Goal: Task Accomplishment & Management: Manage account settings

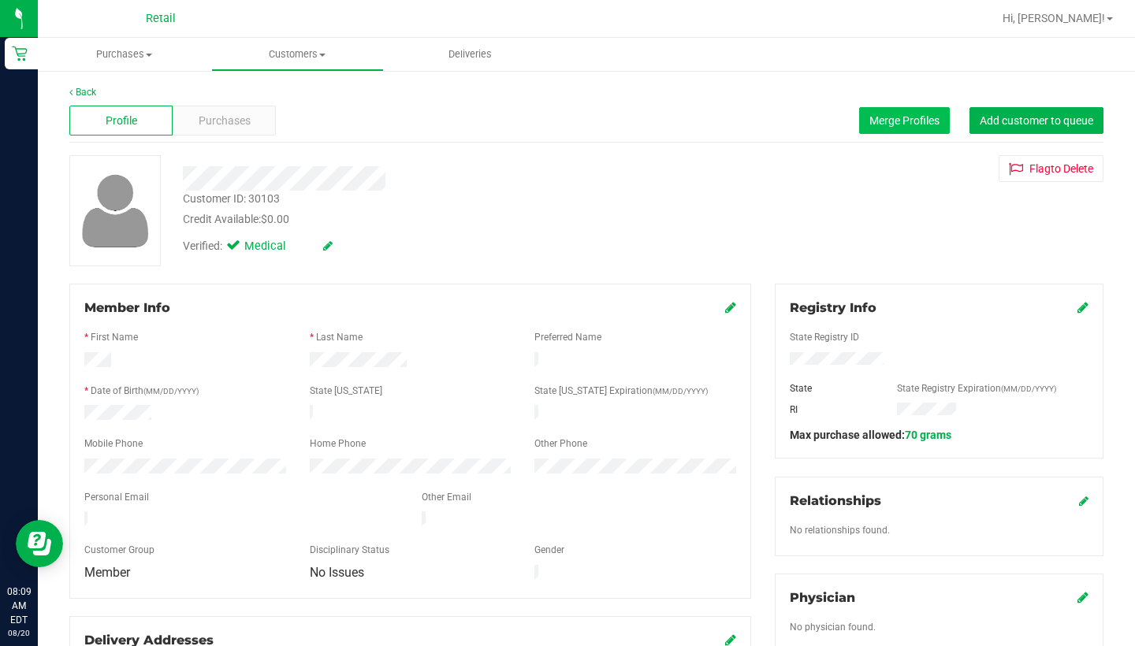
click at [897, 118] on span "Merge Profiles" at bounding box center [904, 120] width 70 height 13
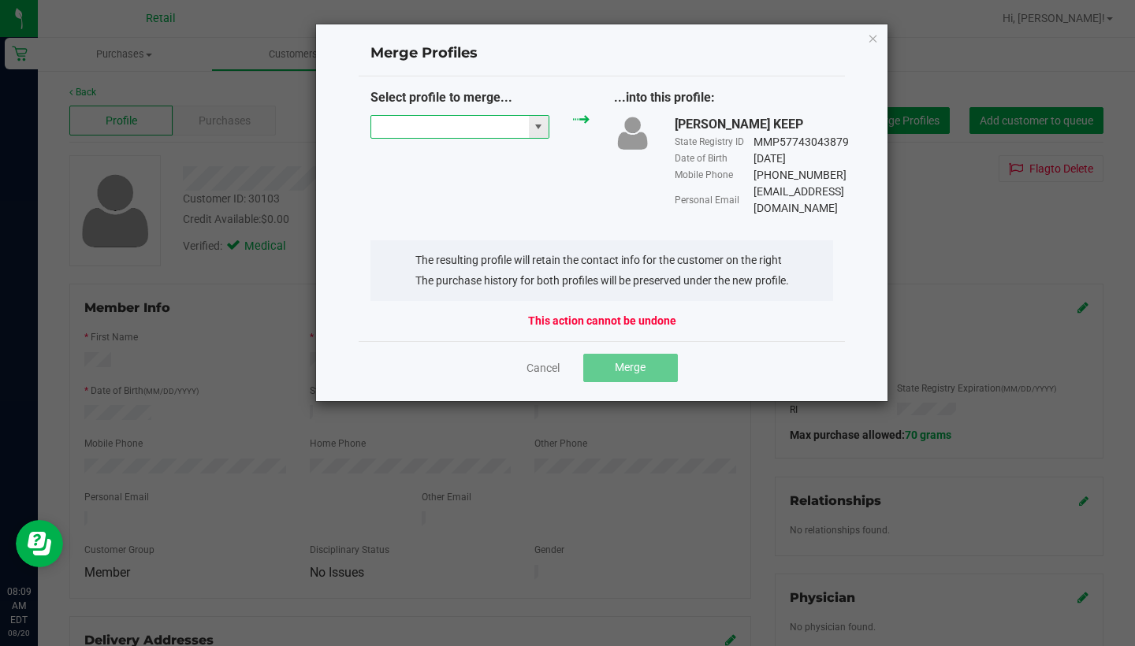
click at [454, 123] on input "NO DATA FOUND" at bounding box center [450, 127] width 158 height 22
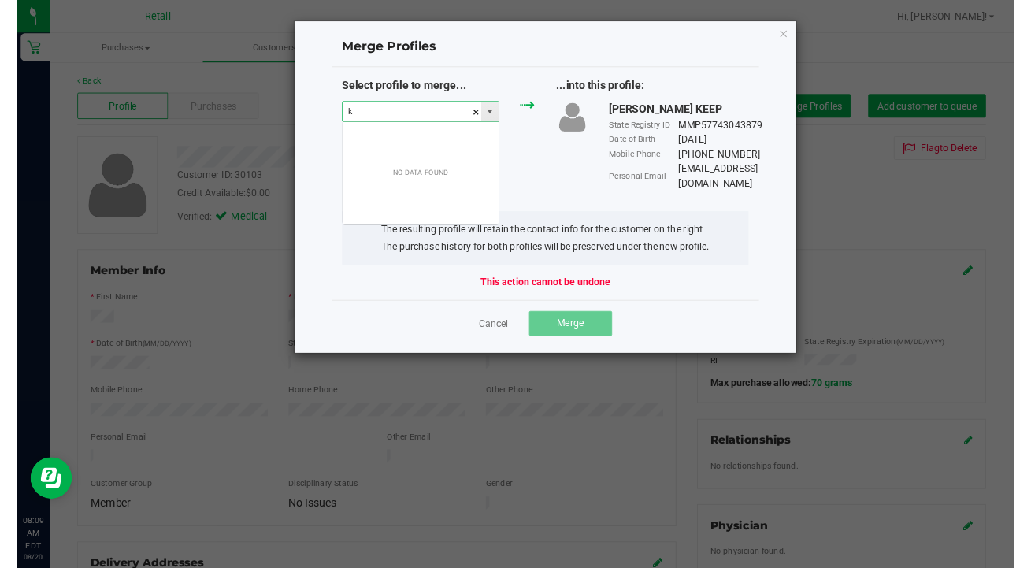
scroll to position [24, 180]
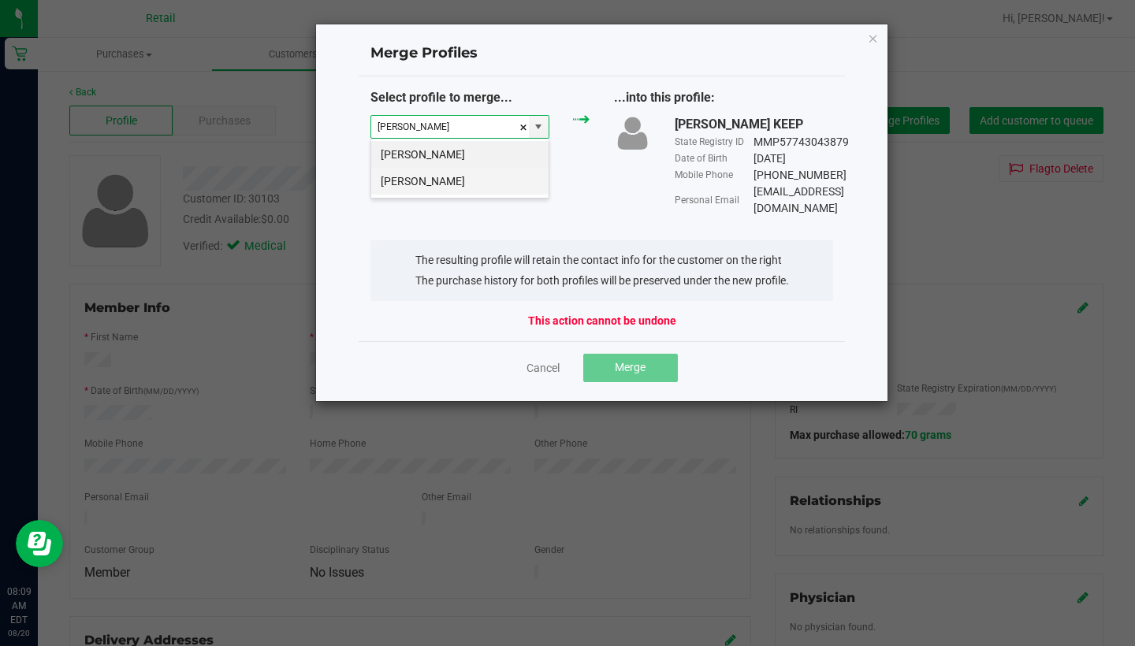
click at [453, 174] on li "Kelly Antonuccio" at bounding box center [459, 181] width 177 height 27
type input "Kelly Antonuccio"
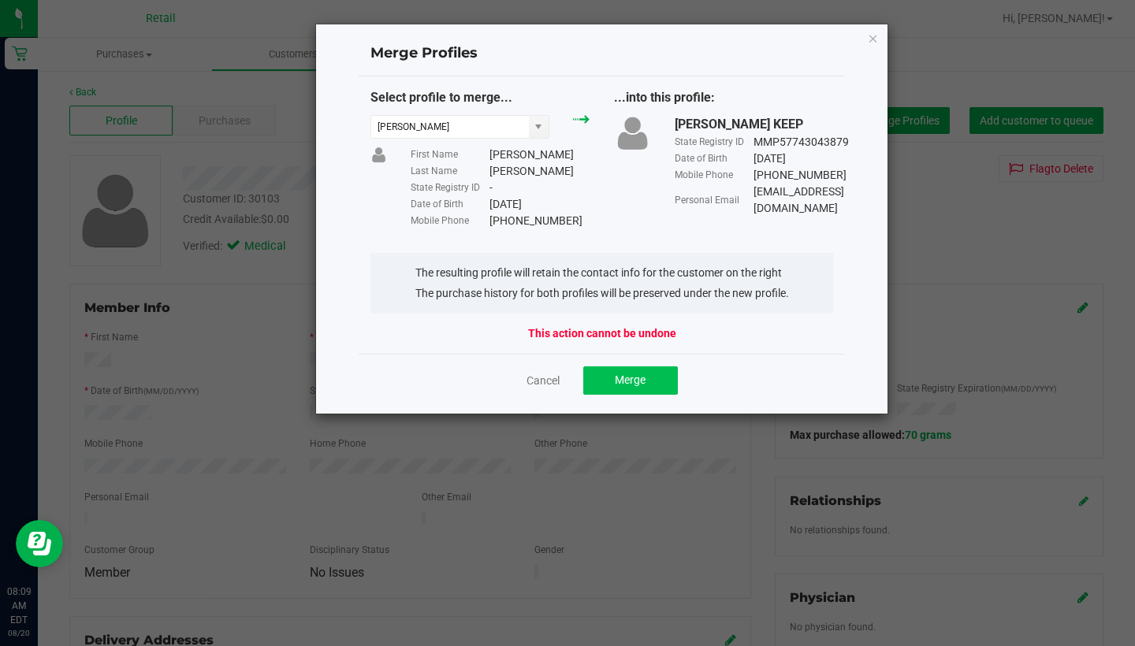
click at [646, 377] on button "Merge" at bounding box center [630, 380] width 95 height 28
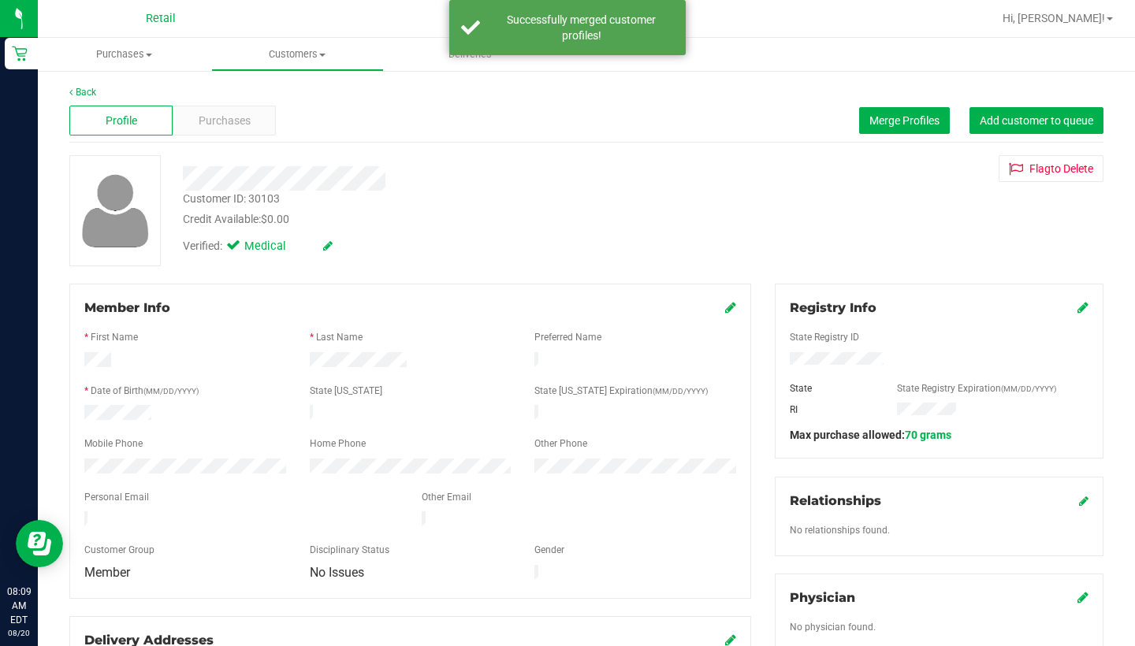
click at [732, 309] on icon at bounding box center [730, 307] width 11 height 13
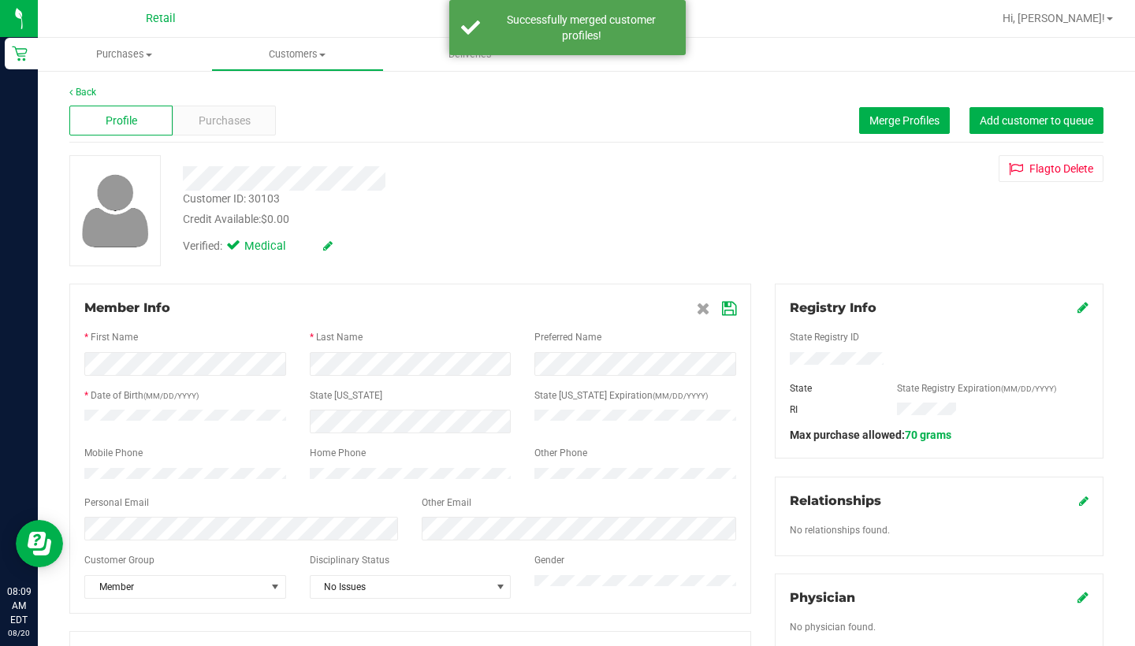
click at [729, 305] on icon at bounding box center [729, 309] width 14 height 13
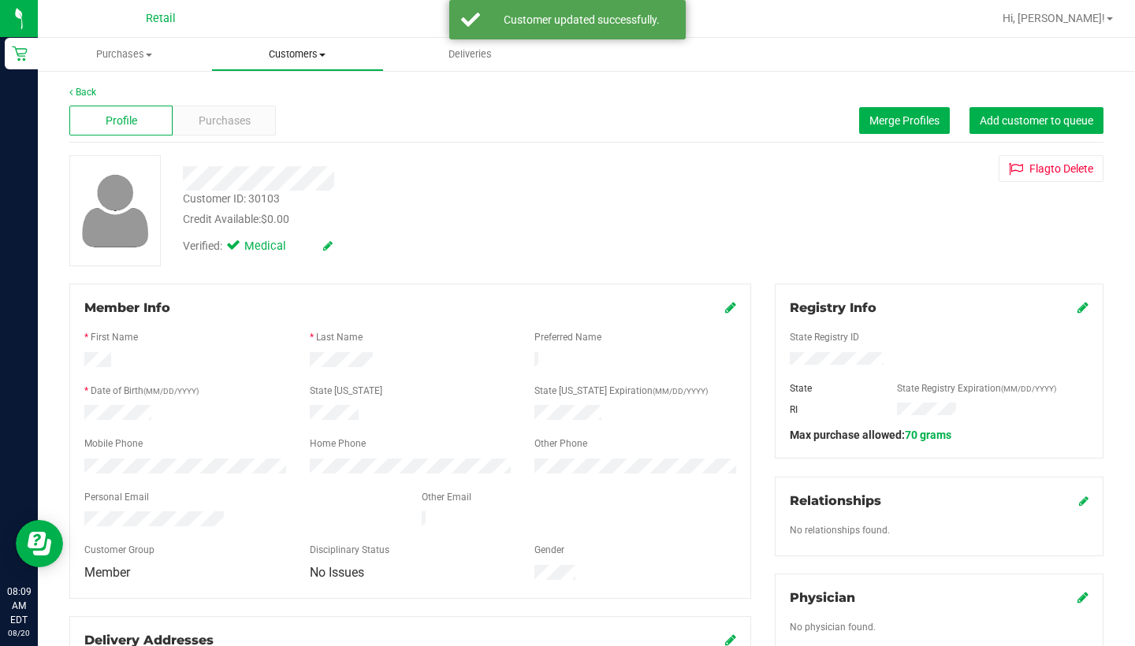
click at [284, 61] on span "Customers" at bounding box center [298, 54] width 172 height 14
click at [287, 95] on span "All customers" at bounding box center [267, 94] width 113 height 13
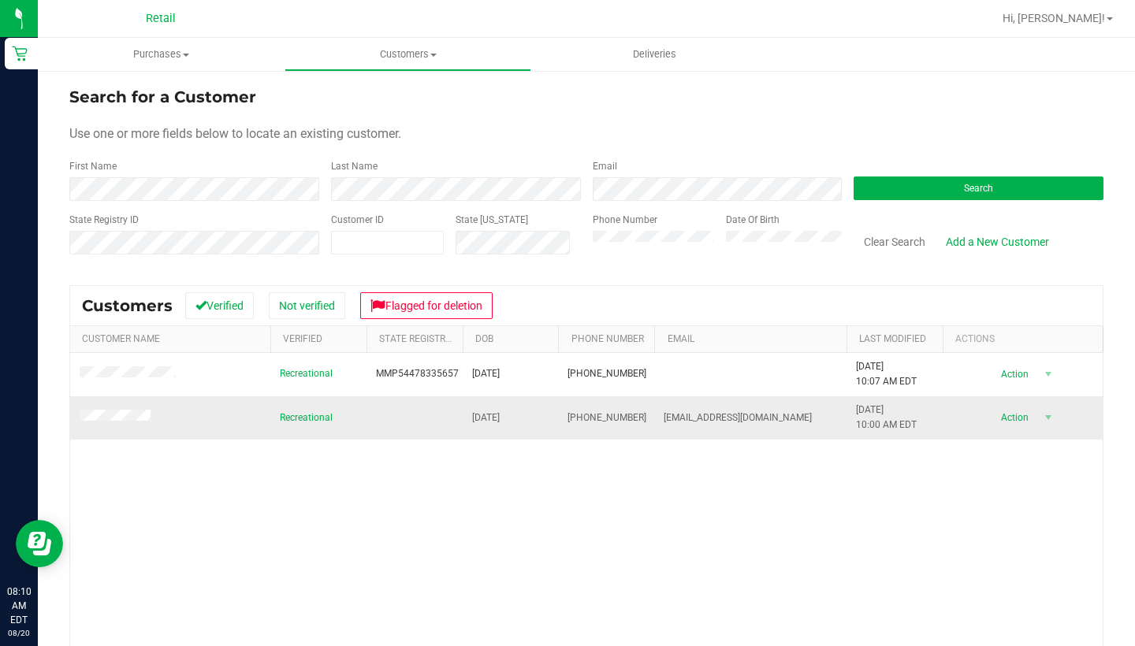
drag, startPoint x: 636, startPoint y: 418, endPoint x: 568, endPoint y: 414, distance: 67.9
click at [568, 414] on td "(401) 440-5138" at bounding box center [606, 417] width 96 height 43
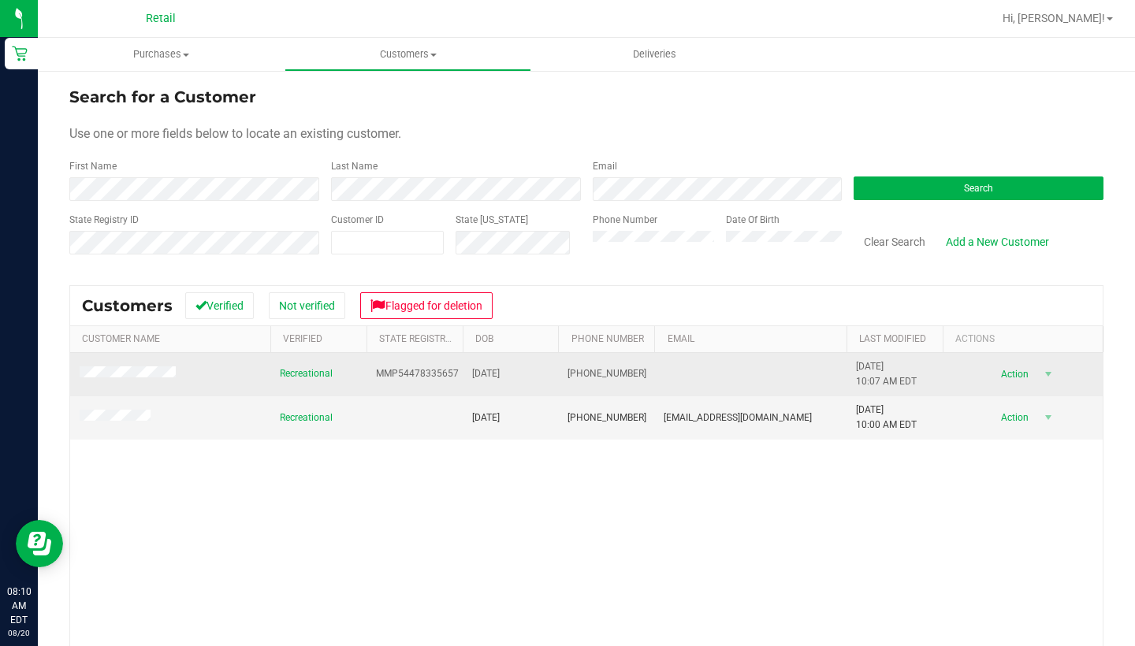
drag, startPoint x: 637, startPoint y: 373, endPoint x: 562, endPoint y: 373, distance: 74.9
click at [562, 373] on td "(401) 527-4393" at bounding box center [606, 374] width 96 height 43
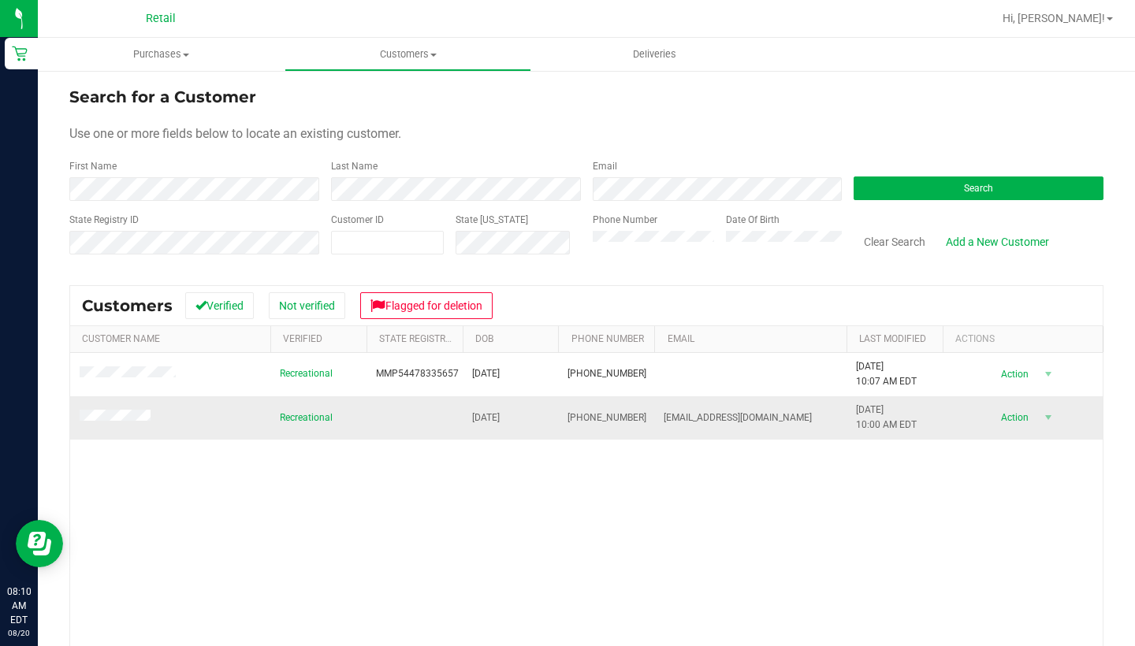
drag, startPoint x: 636, startPoint y: 418, endPoint x: 565, endPoint y: 416, distance: 71.0
click at [565, 416] on td "(401) 440-5138" at bounding box center [606, 417] width 96 height 43
drag, startPoint x: 788, startPoint y: 418, endPoint x: 663, endPoint y: 410, distance: 125.5
click at [663, 410] on td "Mjnorton1130@yahoo.com" at bounding box center [750, 417] width 192 height 43
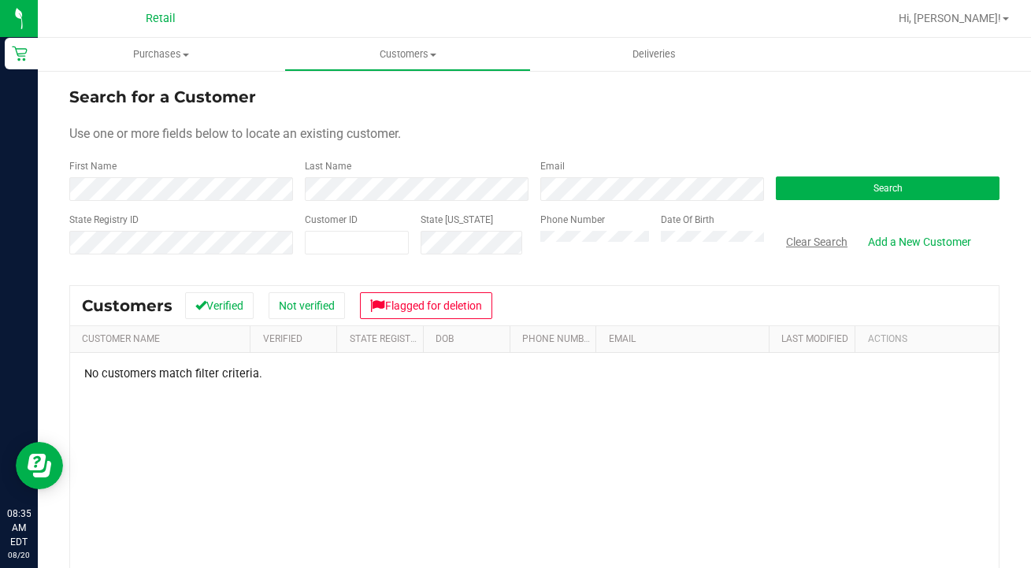
click at [795, 245] on button "Clear Search" at bounding box center [817, 241] width 82 height 27
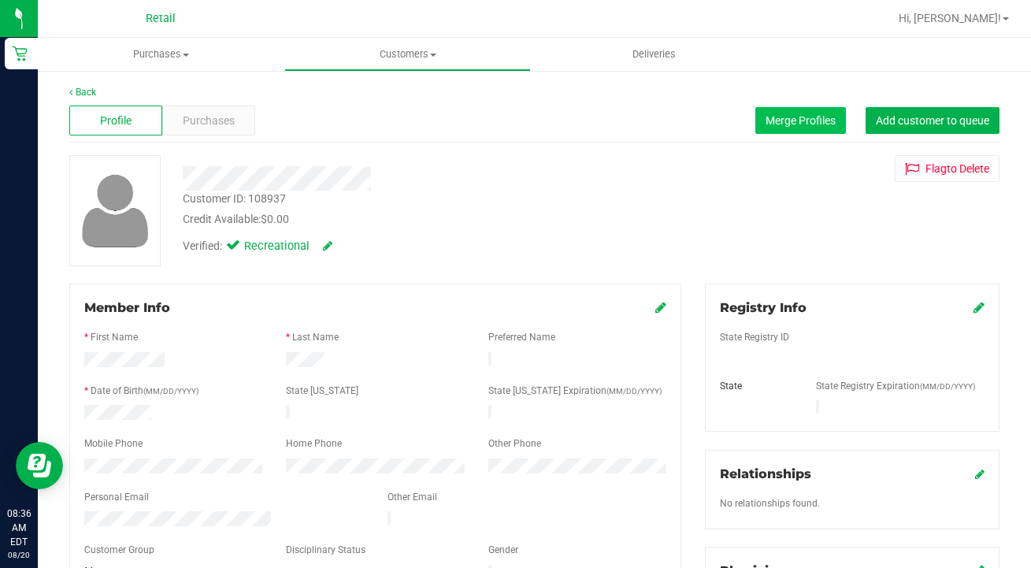
click at [806, 121] on span "Merge Profiles" at bounding box center [801, 120] width 70 height 13
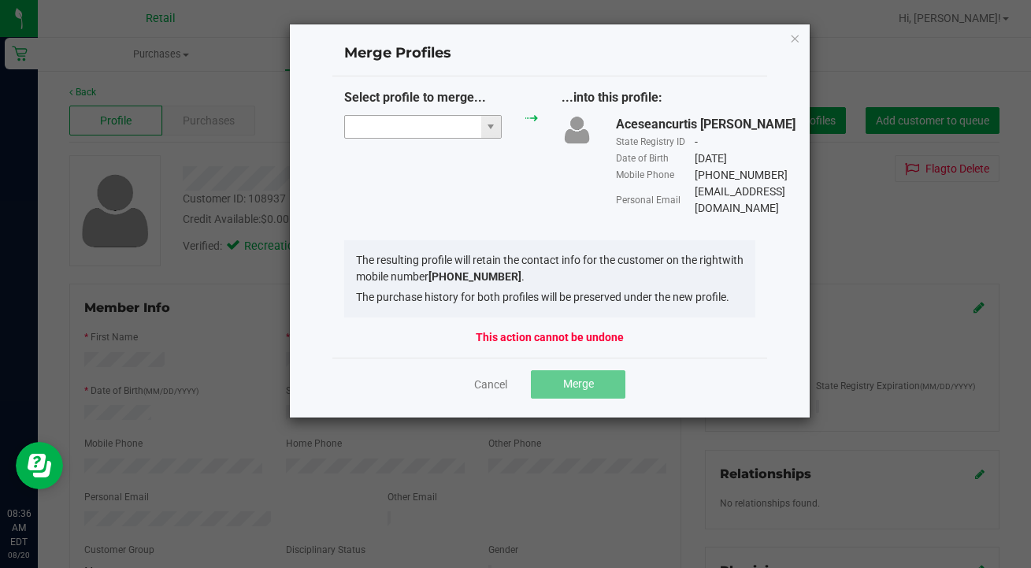
click at [398, 115] on span at bounding box center [423, 127] width 158 height 24
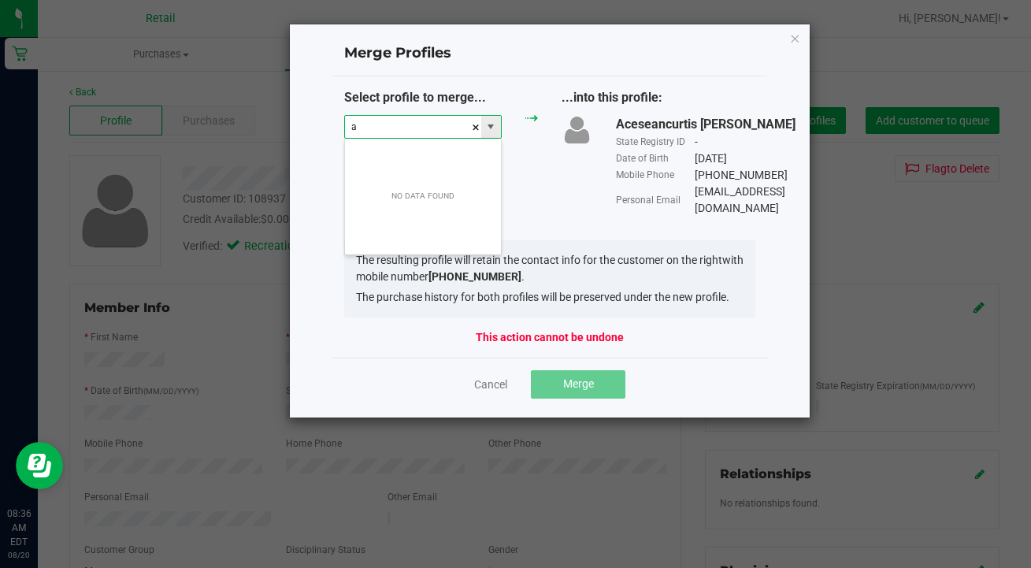
scroll to position [24, 158]
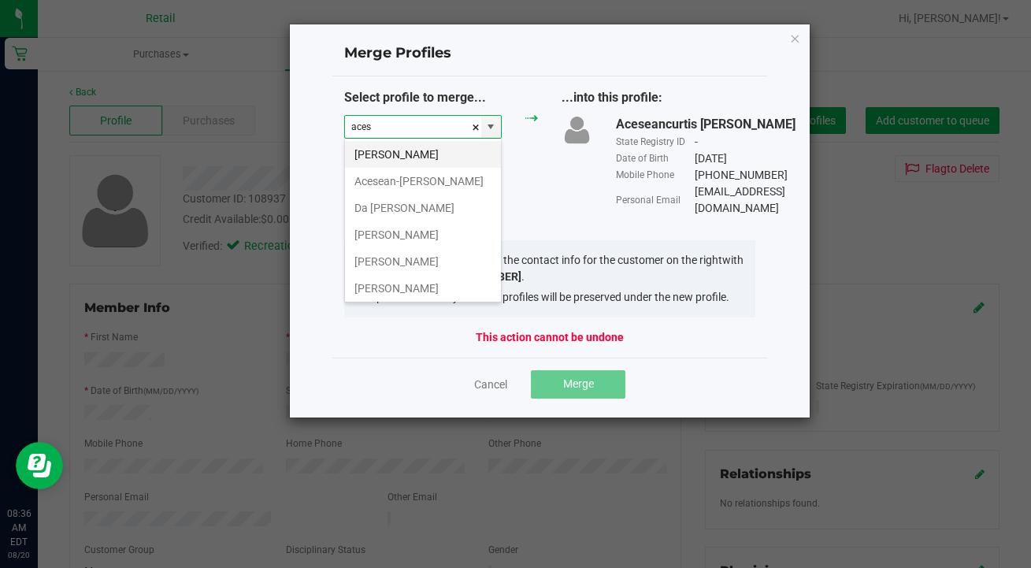
click at [424, 152] on li "Acesean James" at bounding box center [423, 154] width 156 height 27
type input "Acesean James"
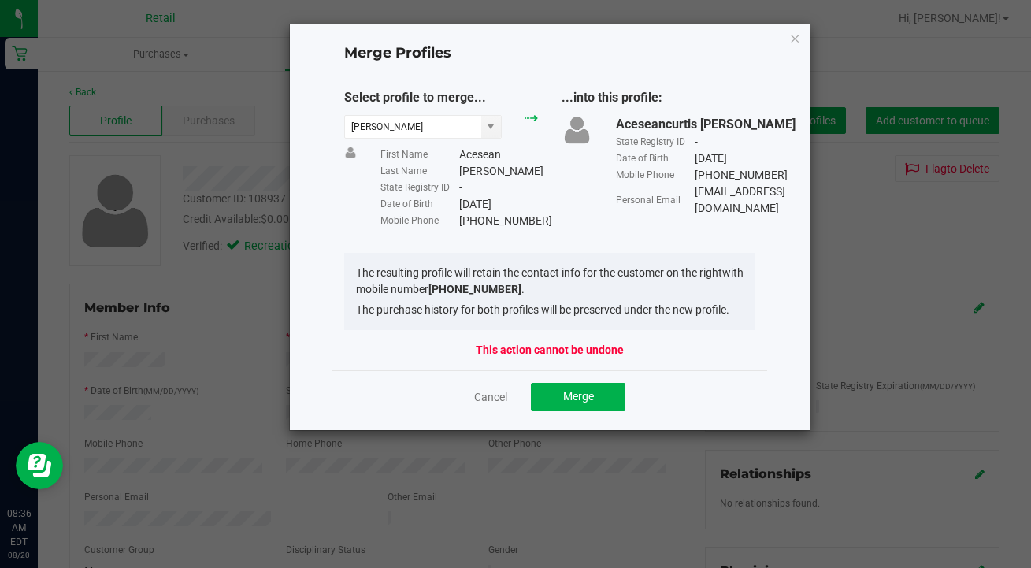
click at [535, 219] on div "Mobile Phone (401) 441-7663" at bounding box center [460, 221] width 158 height 17
click at [601, 397] on button "Merge" at bounding box center [578, 397] width 95 height 28
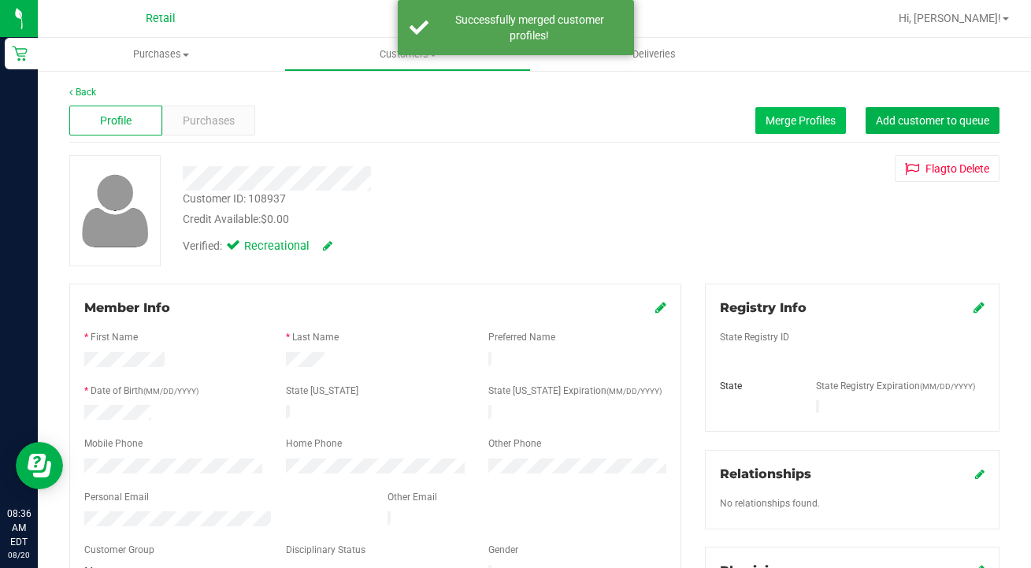
click at [783, 127] on button "Merge Profiles" at bounding box center [801, 120] width 91 height 27
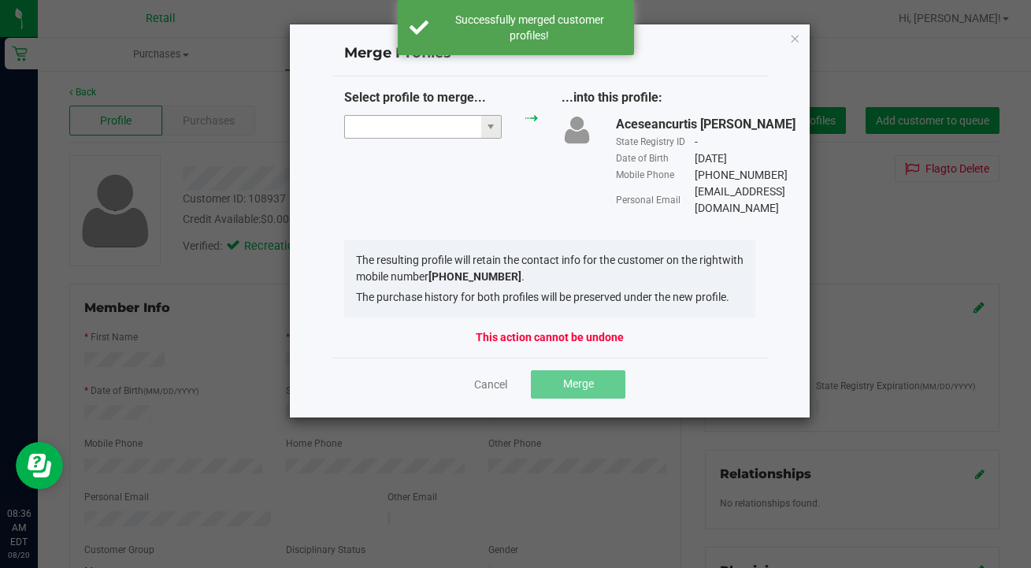
click at [417, 134] on input "NO DATA FOUND" at bounding box center [413, 127] width 136 height 22
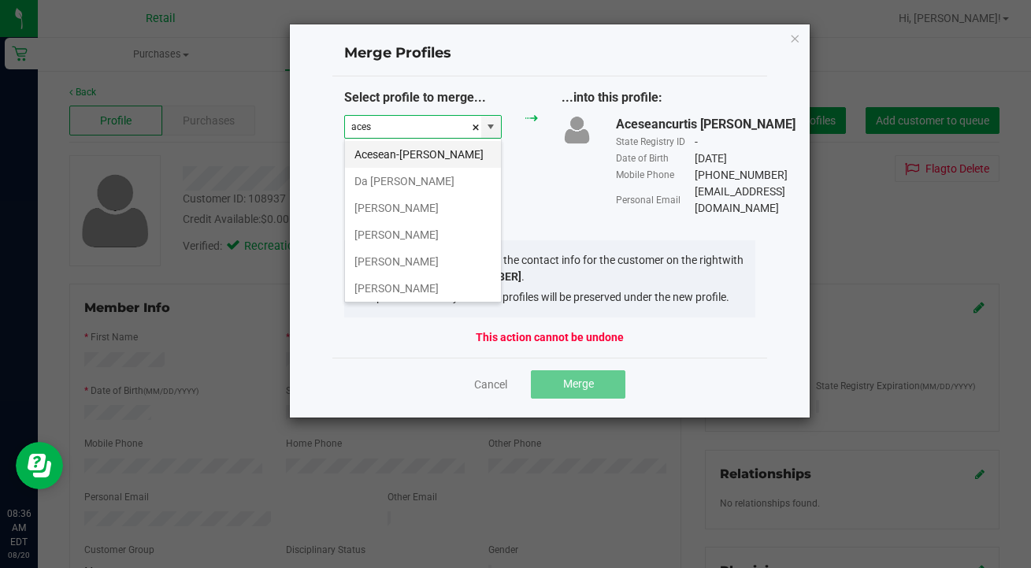
click at [428, 146] on li "Acesean-curtis James" at bounding box center [423, 154] width 156 height 27
type input "Acesean-curtis James"
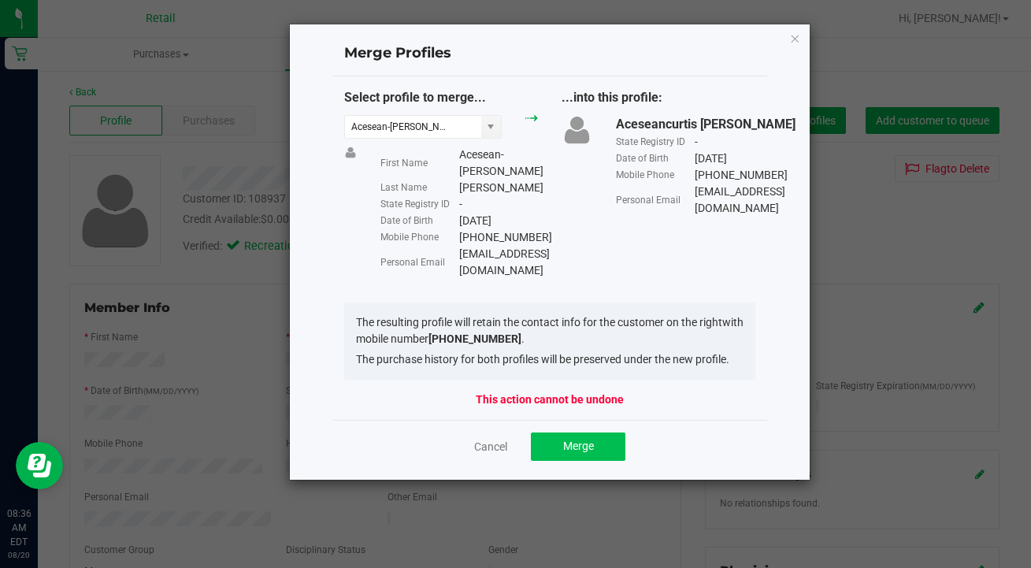
click at [588, 433] on button "Merge" at bounding box center [578, 447] width 95 height 28
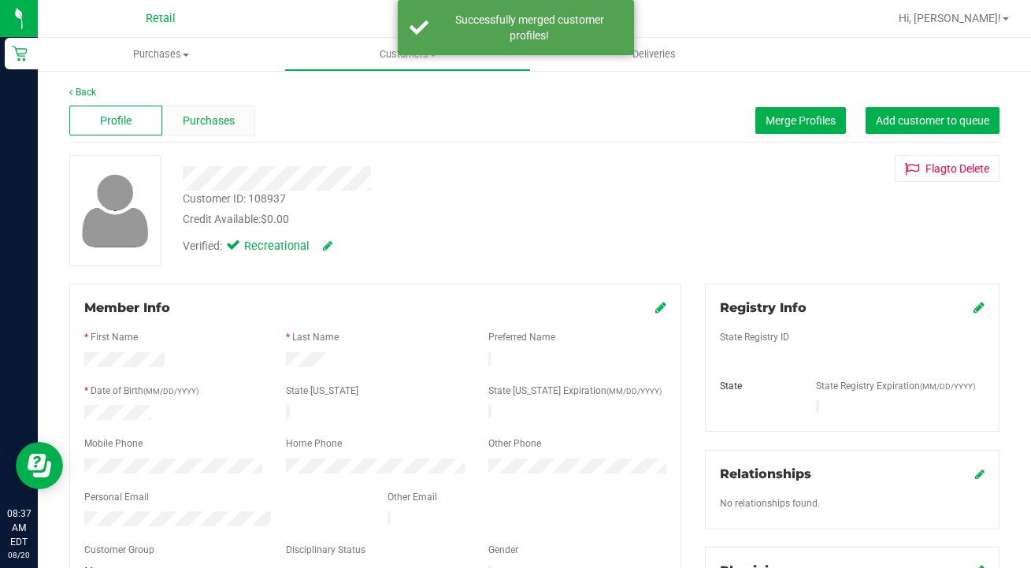
click at [225, 122] on span "Purchases" at bounding box center [209, 121] width 52 height 17
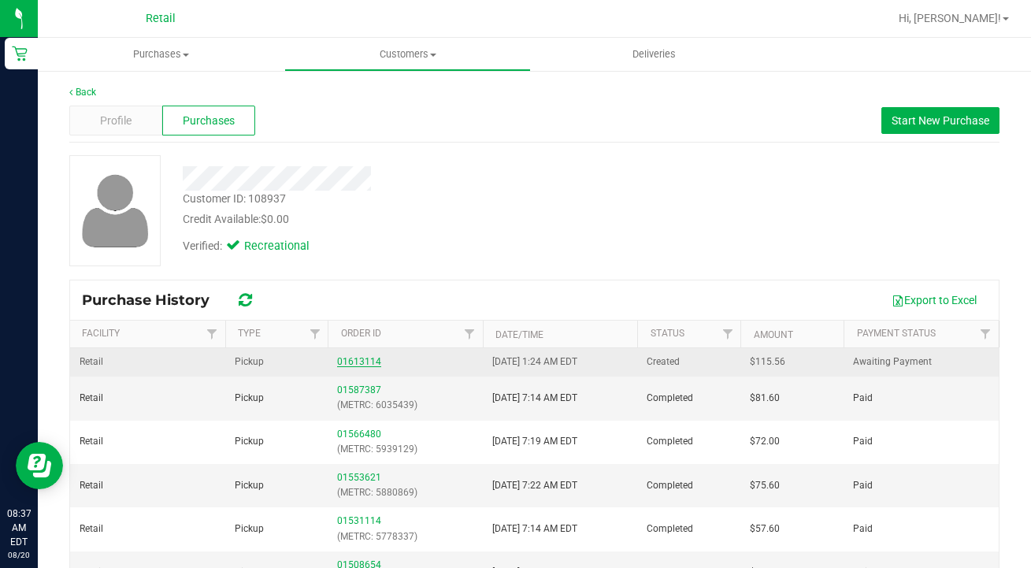
click at [367, 359] on link "01613114" at bounding box center [359, 361] width 44 height 11
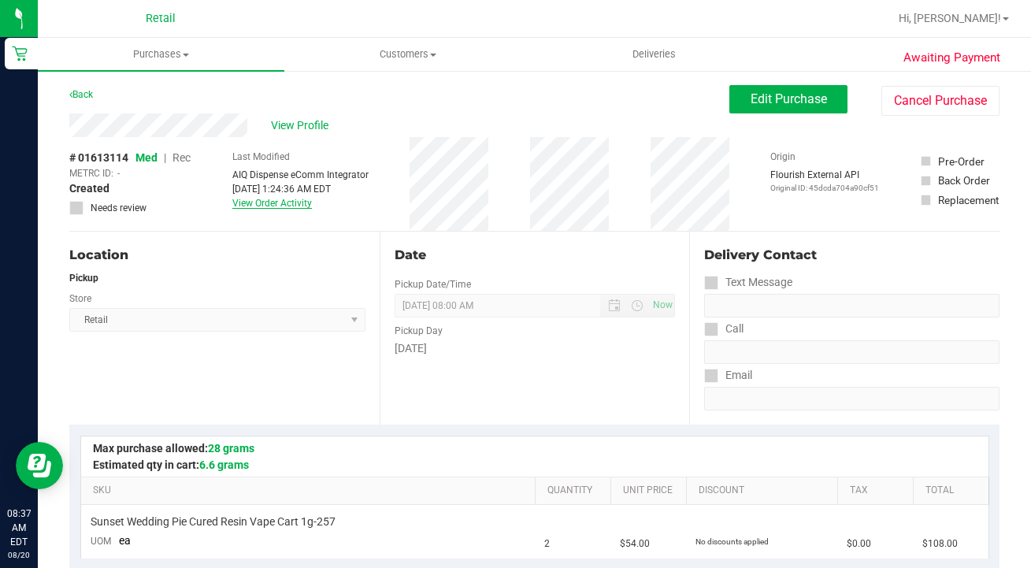
click at [275, 208] on link "View Order Activity" at bounding box center [272, 203] width 80 height 11
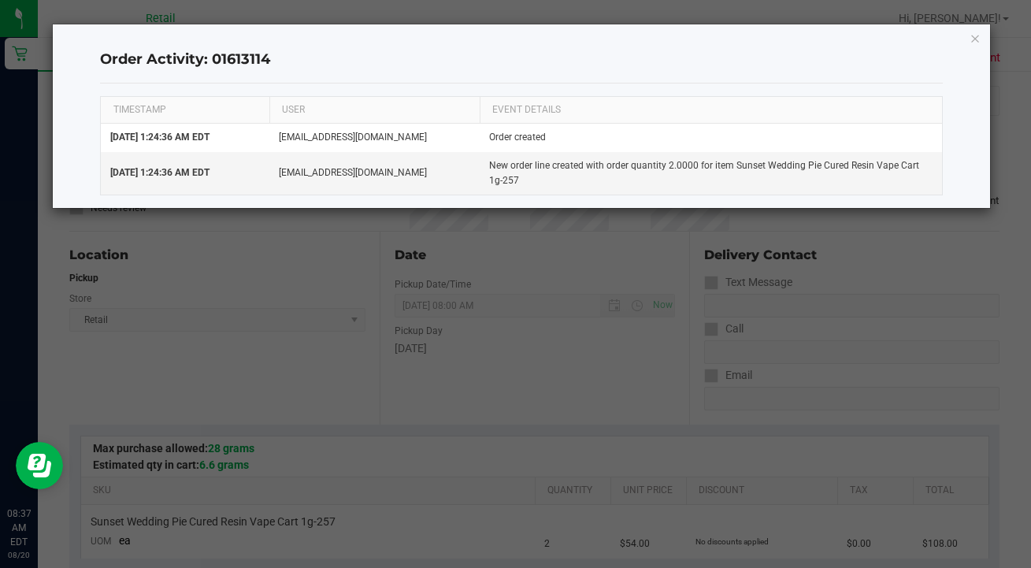
click at [293, 273] on ngb-modal-window "Order Activity: 01613114 TIMESTAMP USER EVENT DETAILS Aug 20, 2025 1:24:36 AM E…" at bounding box center [521, 284] width 1043 height 568
click at [979, 34] on icon "button" at bounding box center [975, 37] width 11 height 19
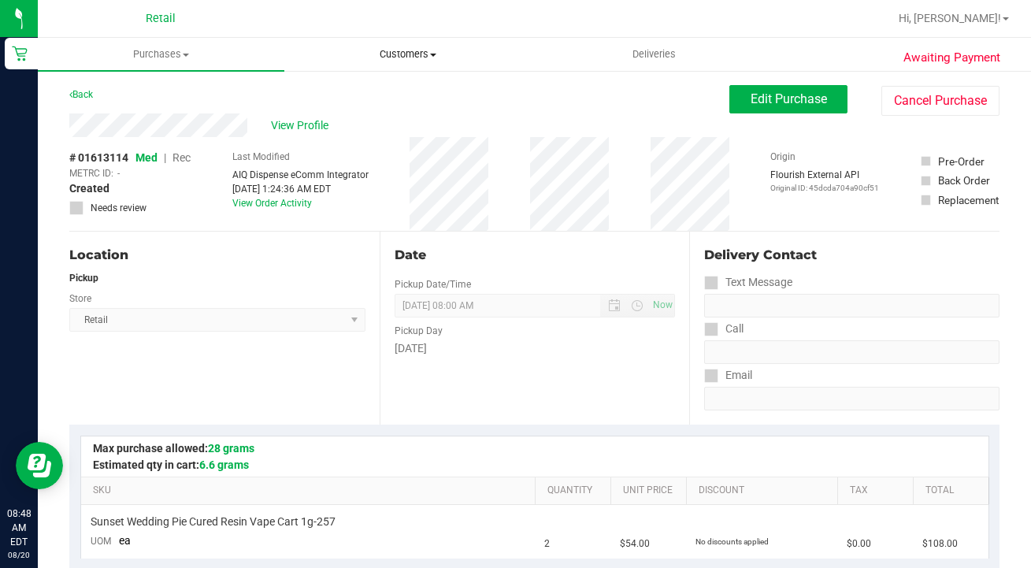
click at [402, 54] on span "Customers" at bounding box center [407, 54] width 245 height 14
click at [400, 93] on li "All customers" at bounding box center [407, 95] width 247 height 19
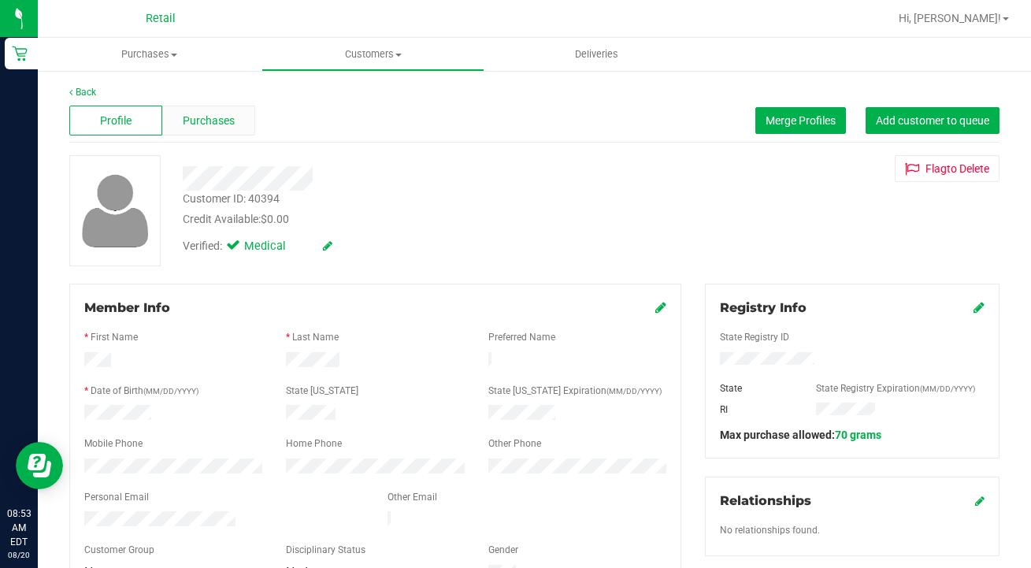
click at [203, 124] on span "Purchases" at bounding box center [209, 121] width 52 height 17
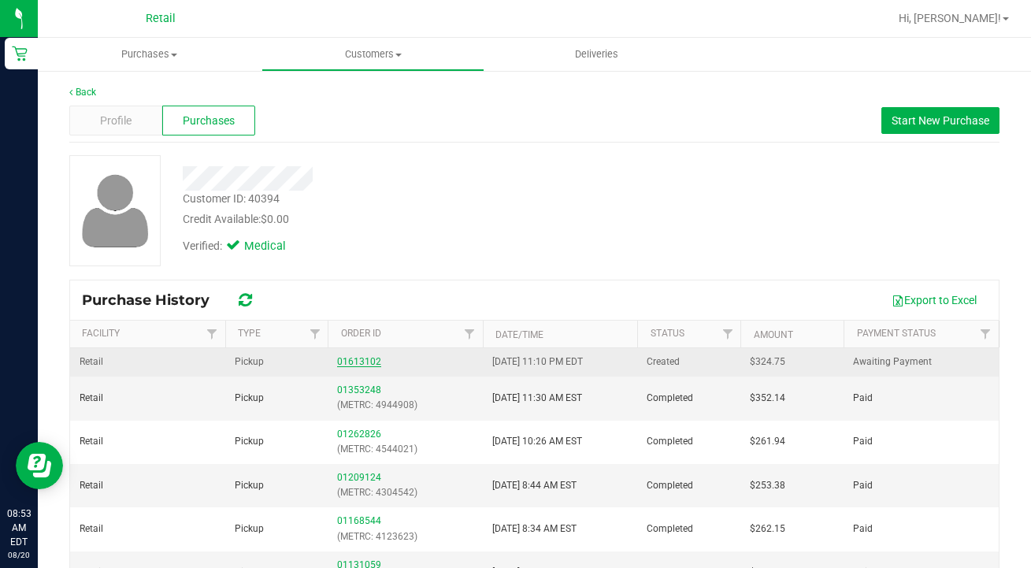
click at [347, 362] on link "01613102" at bounding box center [359, 361] width 44 height 11
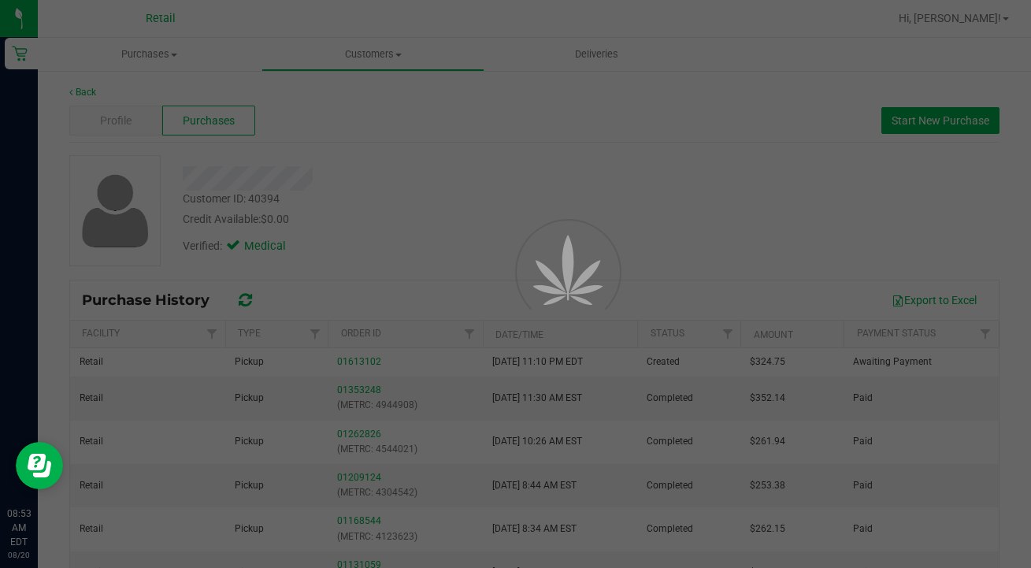
scroll to position [1, 0]
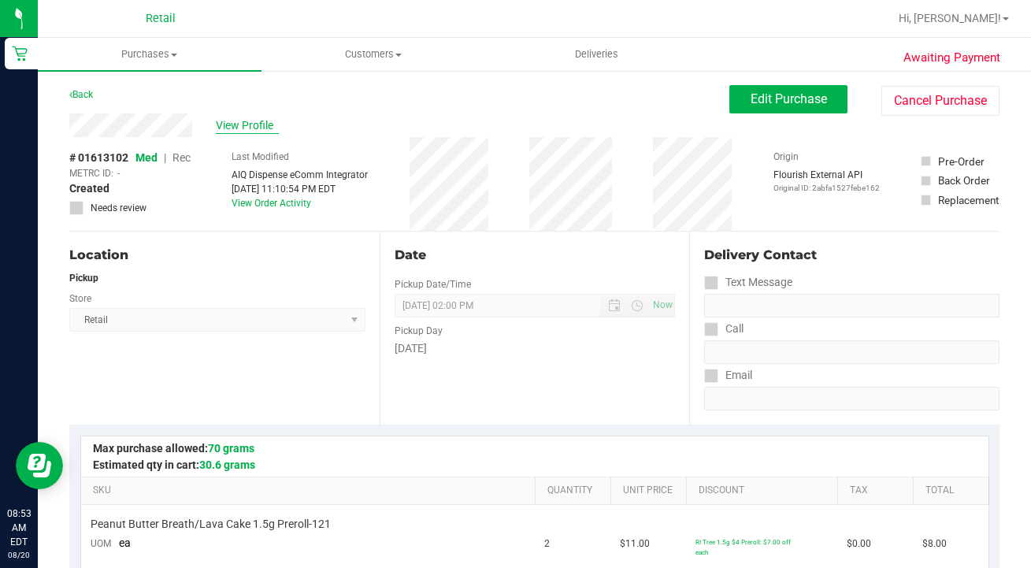
click at [241, 124] on span "View Profile" at bounding box center [247, 125] width 63 height 17
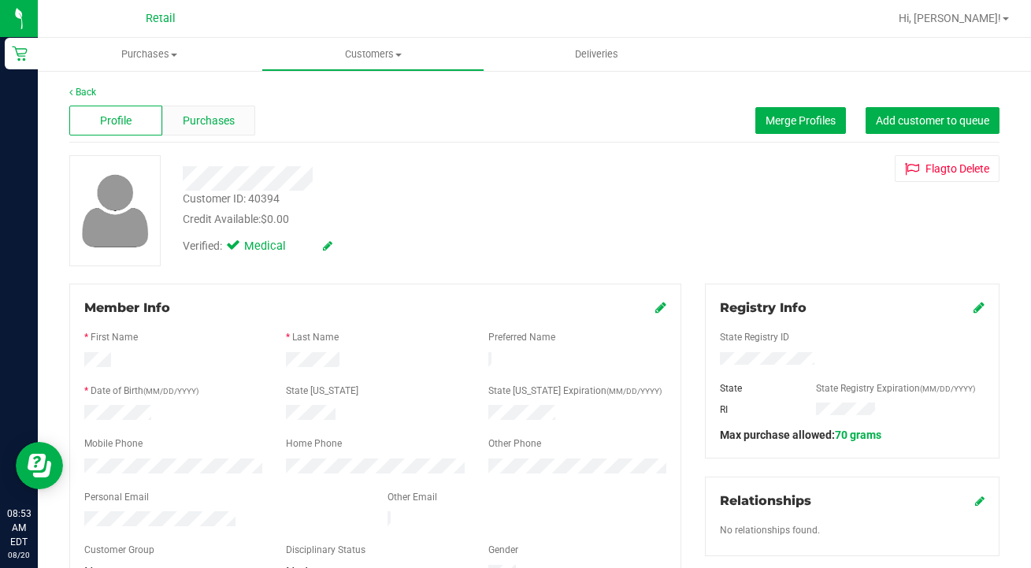
click at [241, 124] on div "Purchases" at bounding box center [208, 121] width 93 height 30
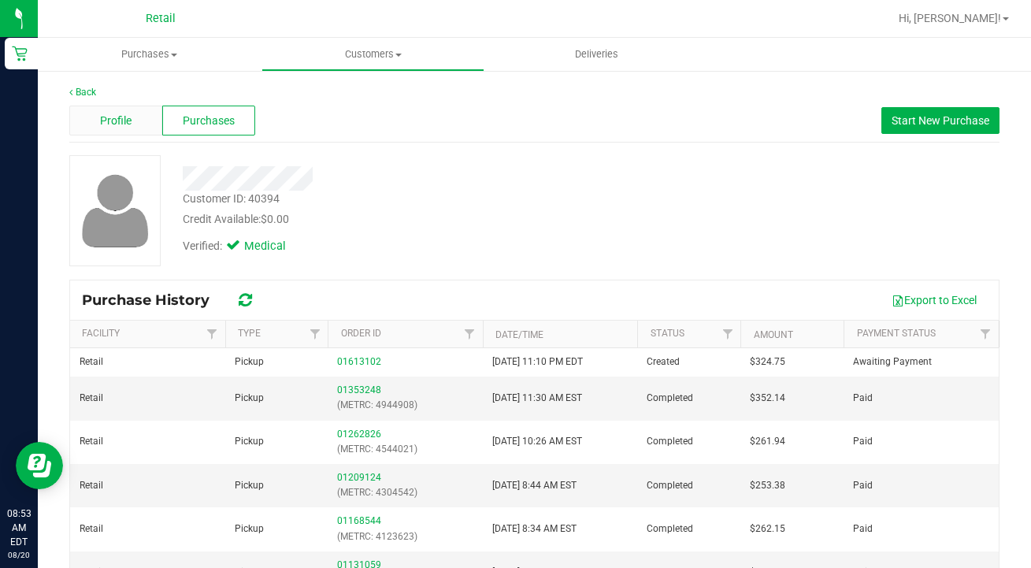
click at [135, 133] on div "Profile" at bounding box center [115, 121] width 93 height 30
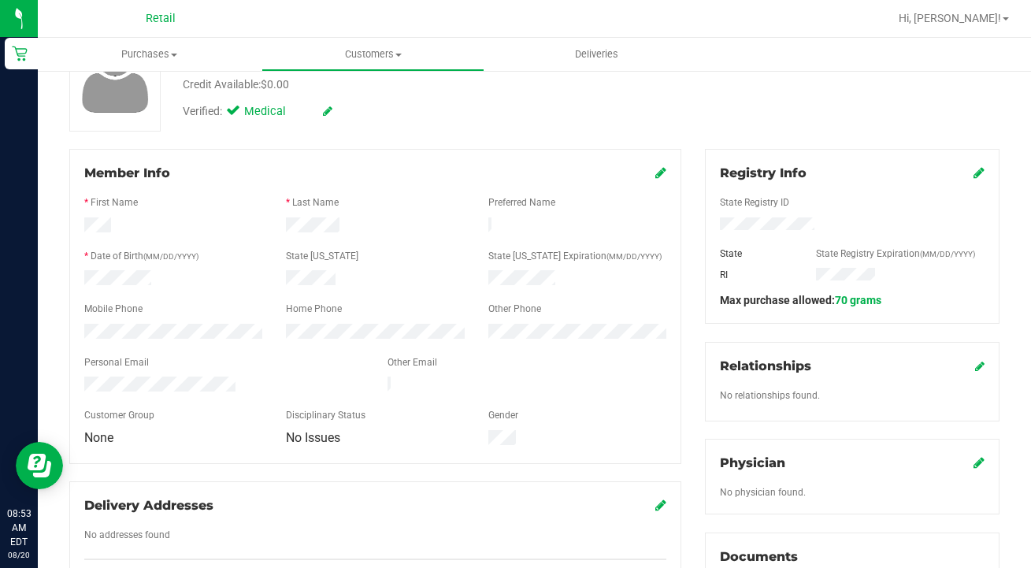
scroll to position [136, 0]
click at [357, 61] on uib-tab-heading "Customers All customers Add a new customer All physicians" at bounding box center [373, 55] width 222 height 32
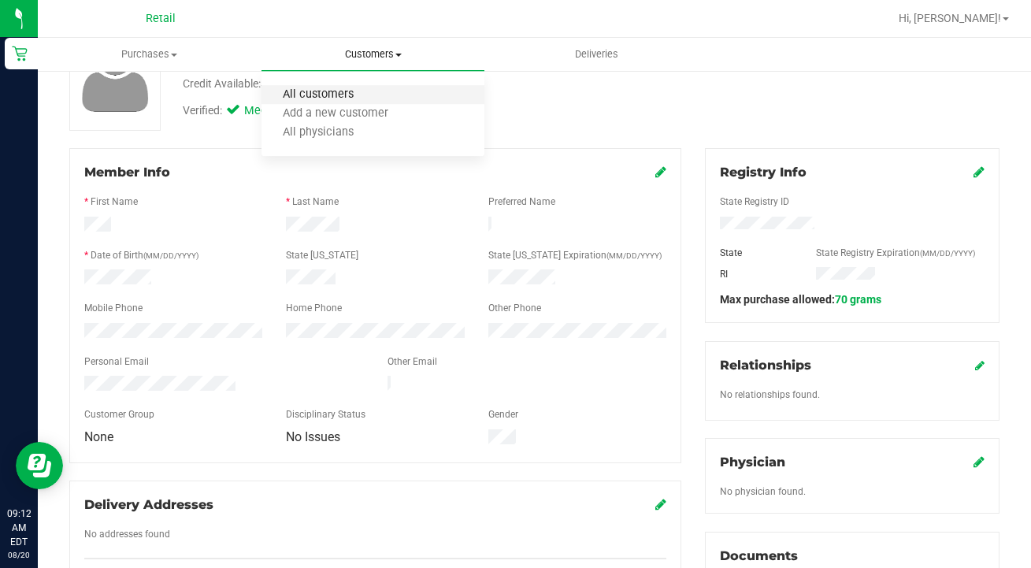
click at [357, 98] on span "All customers" at bounding box center [318, 94] width 113 height 13
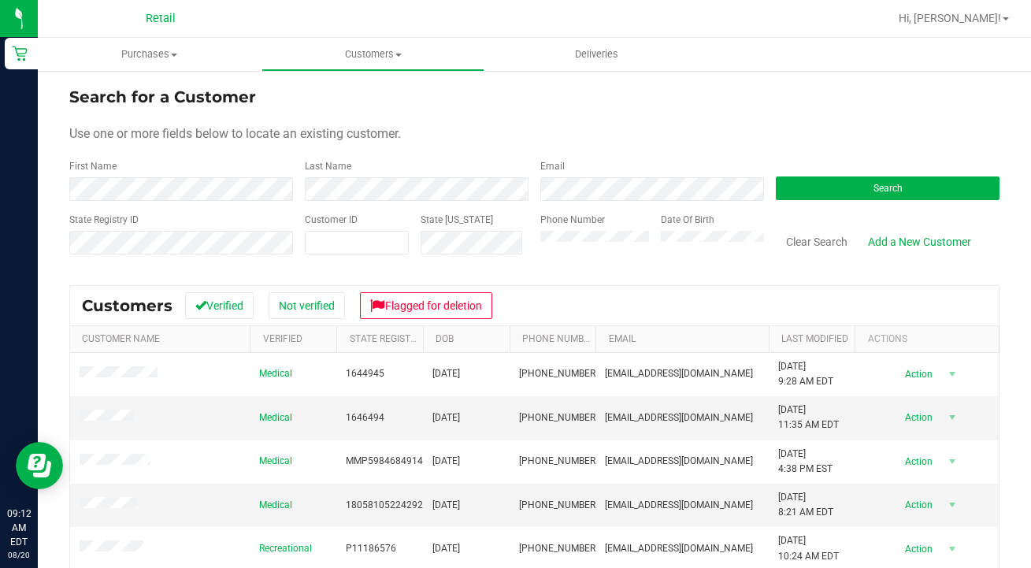
click at [595, 254] on div "Phone Number" at bounding box center [594, 241] width 109 height 56
click at [570, 256] on div "Phone Number" at bounding box center [594, 241] width 109 height 56
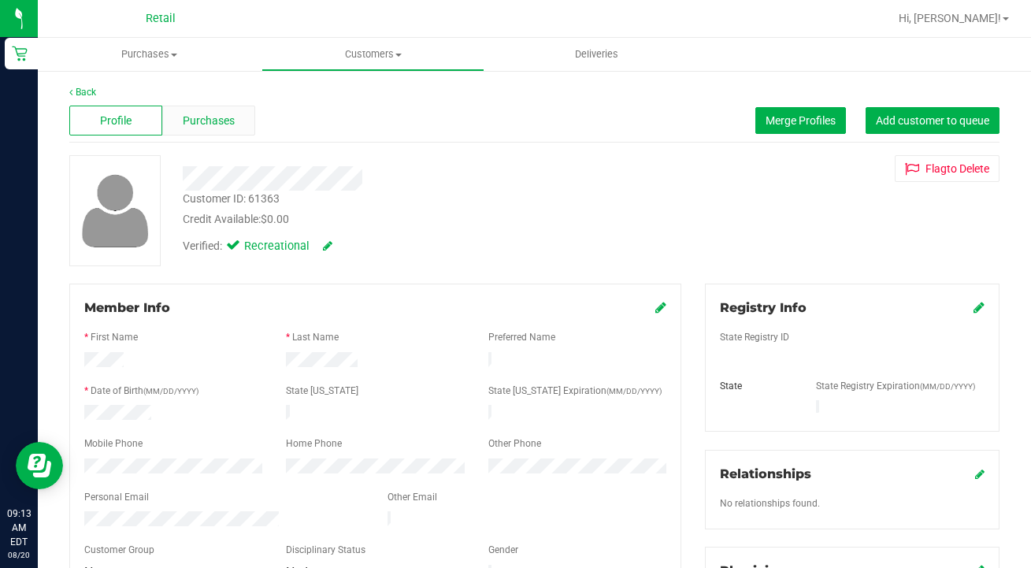
click at [208, 117] on span "Purchases" at bounding box center [209, 121] width 52 height 17
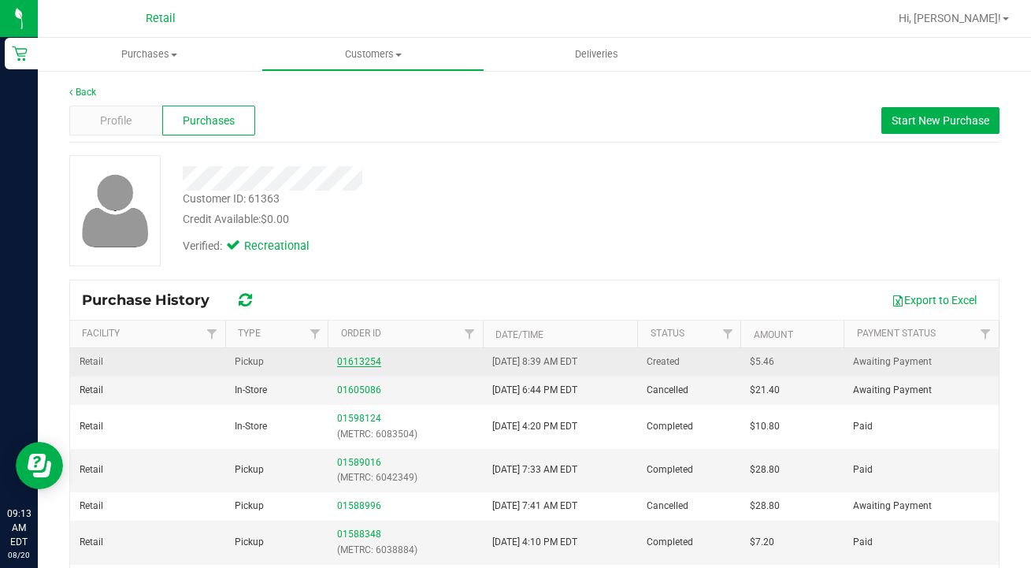
click at [365, 359] on link "01613254" at bounding box center [359, 361] width 44 height 11
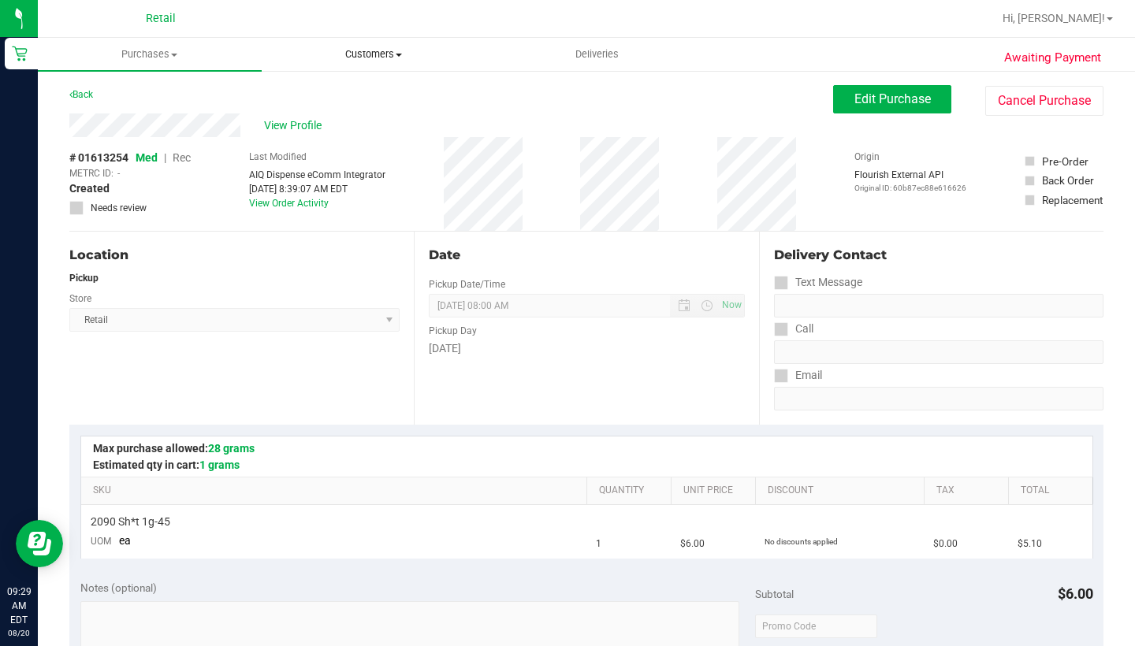
click at [373, 61] on span "Customers" at bounding box center [373, 54] width 222 height 14
click at [373, 104] on li "All customers" at bounding box center [374, 95] width 224 height 19
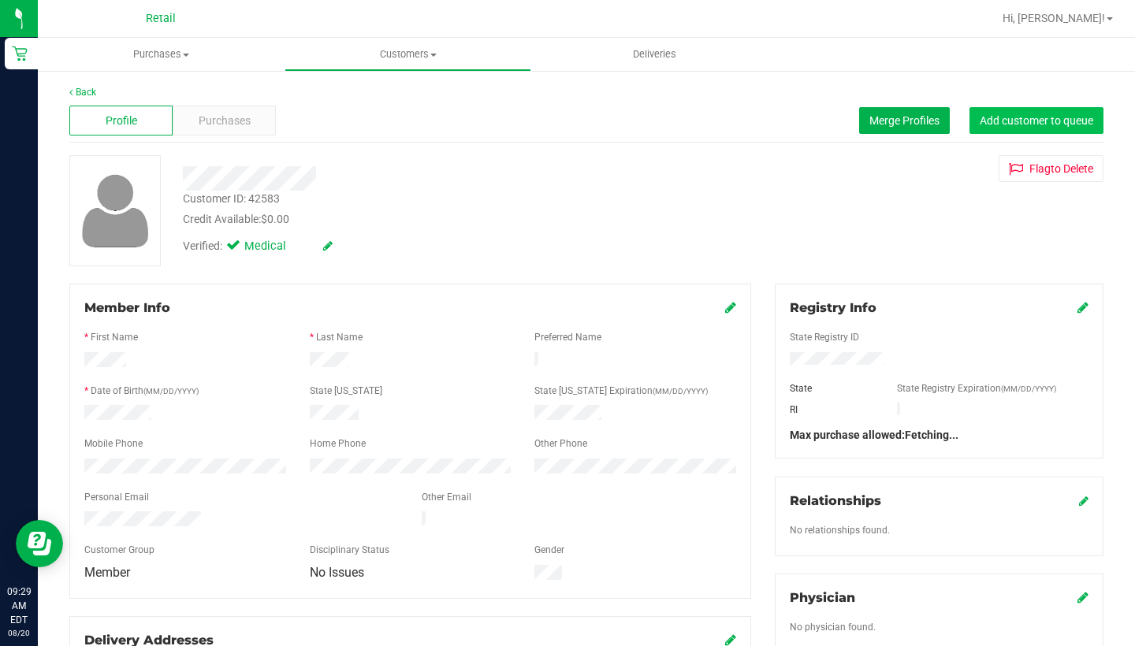
click at [1030, 111] on button "Add customer to queue" at bounding box center [1036, 120] width 134 height 27
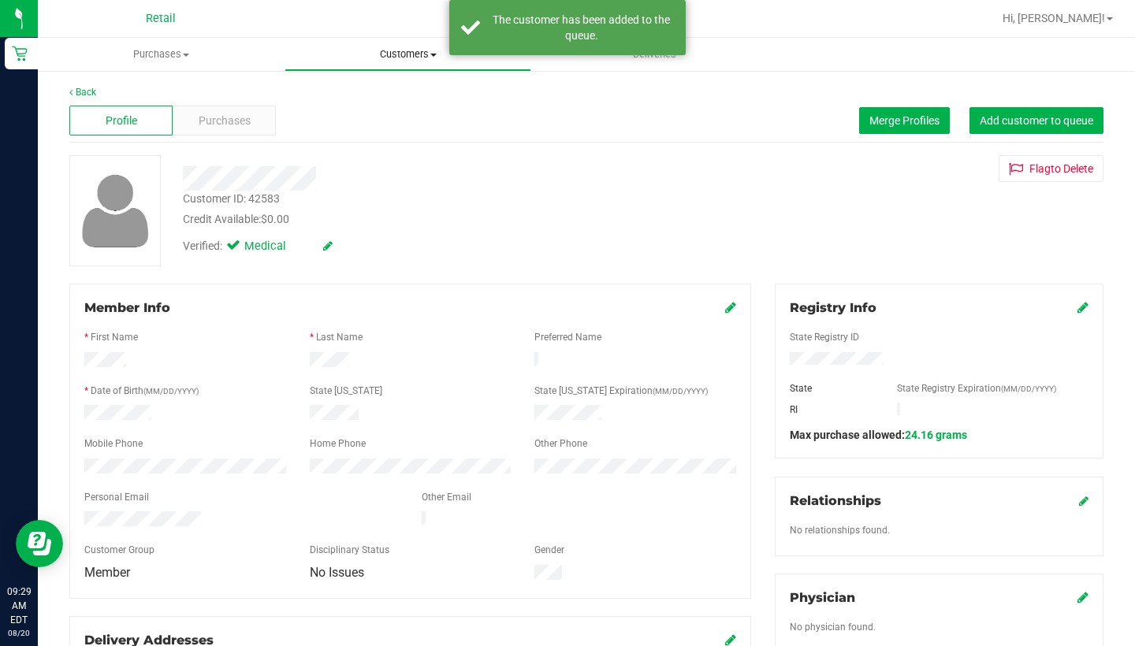
click at [408, 59] on span "Customers" at bounding box center [407, 54] width 245 height 14
click at [403, 99] on li "All customers" at bounding box center [407, 95] width 247 height 19
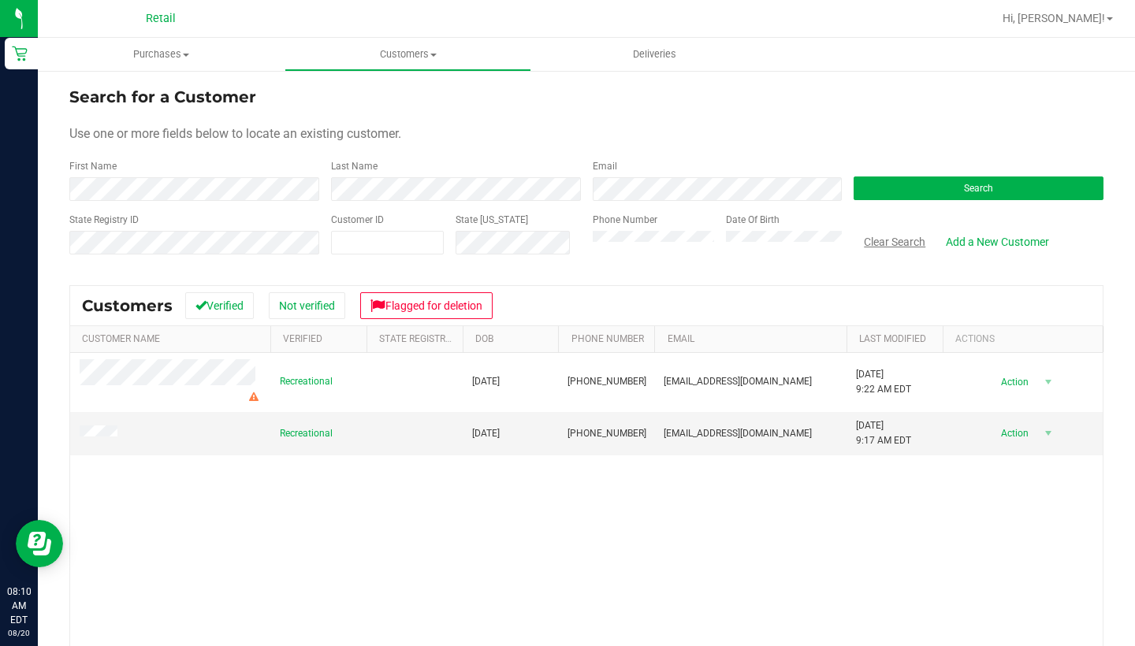
click at [884, 242] on button "Clear Search" at bounding box center [894, 241] width 82 height 27
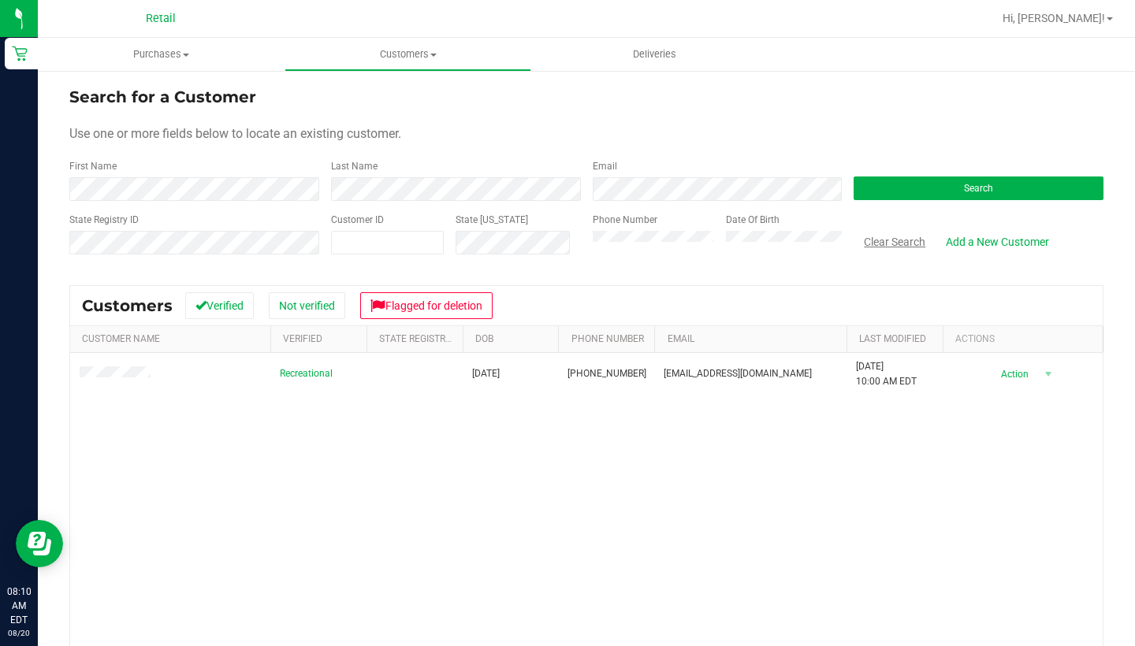
click at [887, 249] on button "Clear Search" at bounding box center [894, 241] width 82 height 27
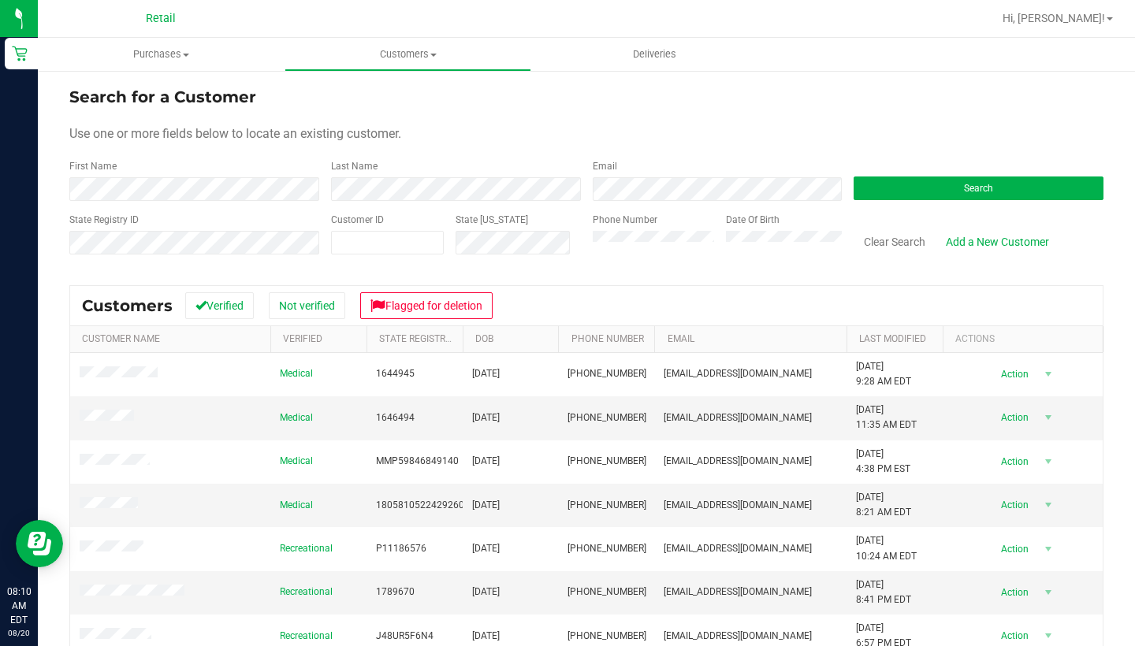
click at [616, 255] on div "Phone Number" at bounding box center [654, 241] width 122 height 56
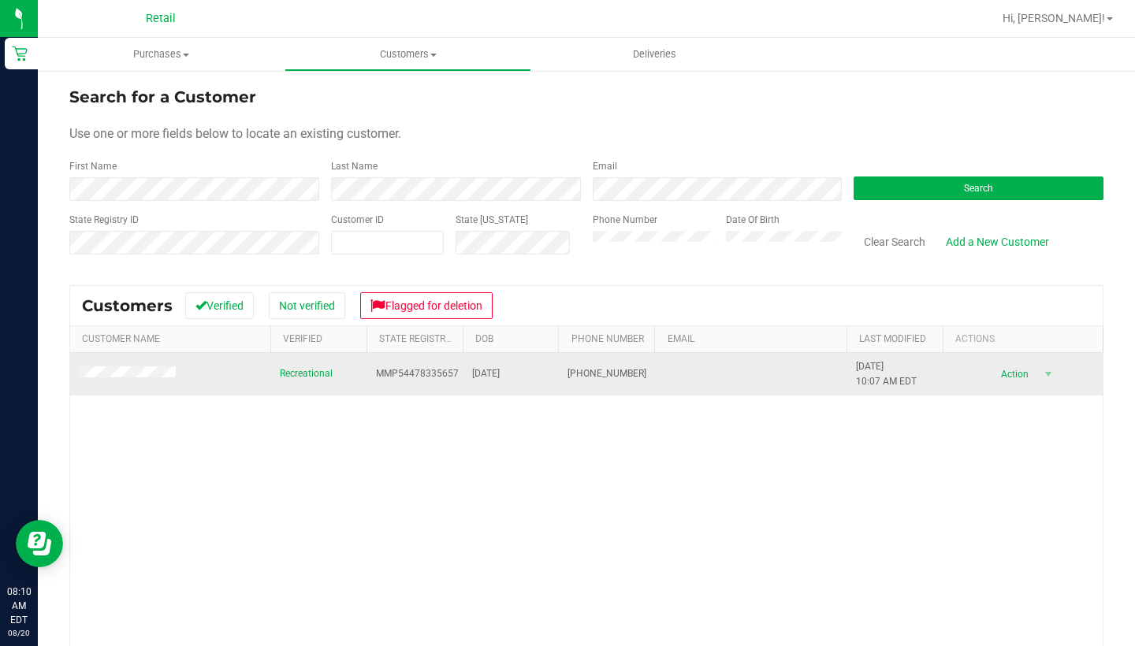
click at [149, 367] on span at bounding box center [130, 374] width 101 height 16
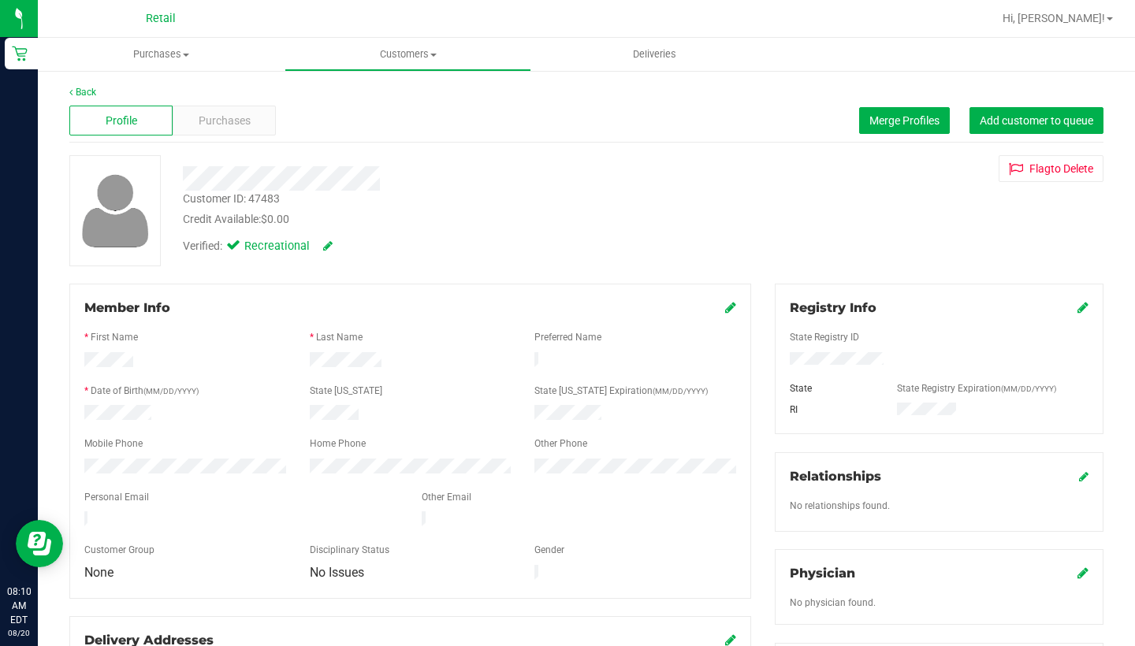
click at [726, 303] on icon at bounding box center [730, 307] width 11 height 13
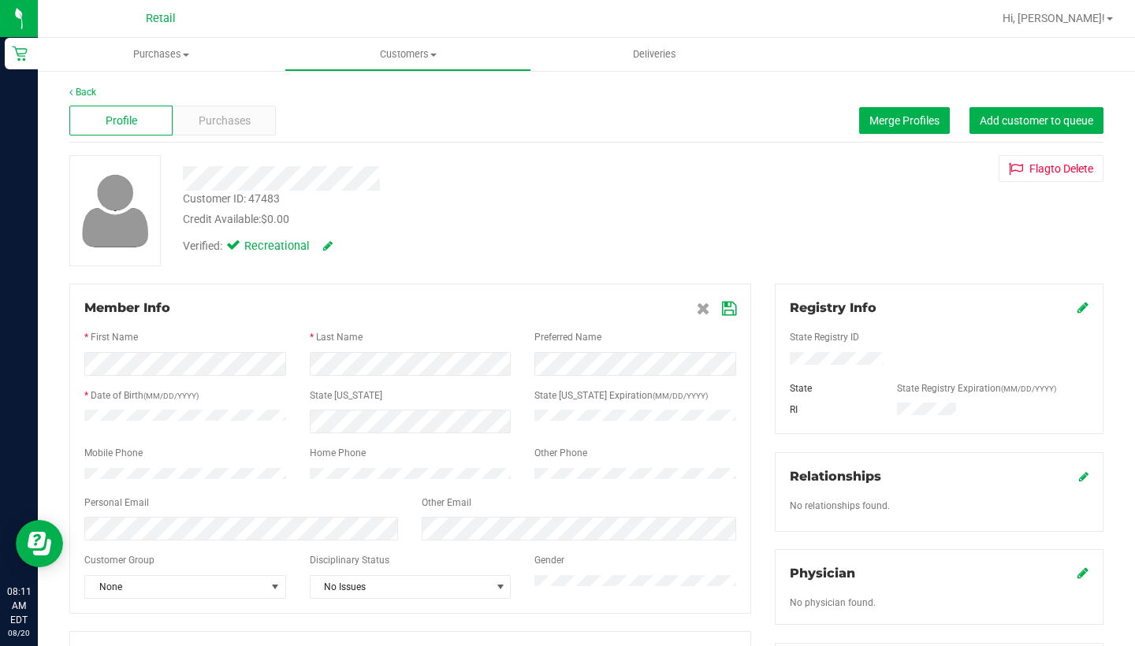
scroll to position [59, 0]
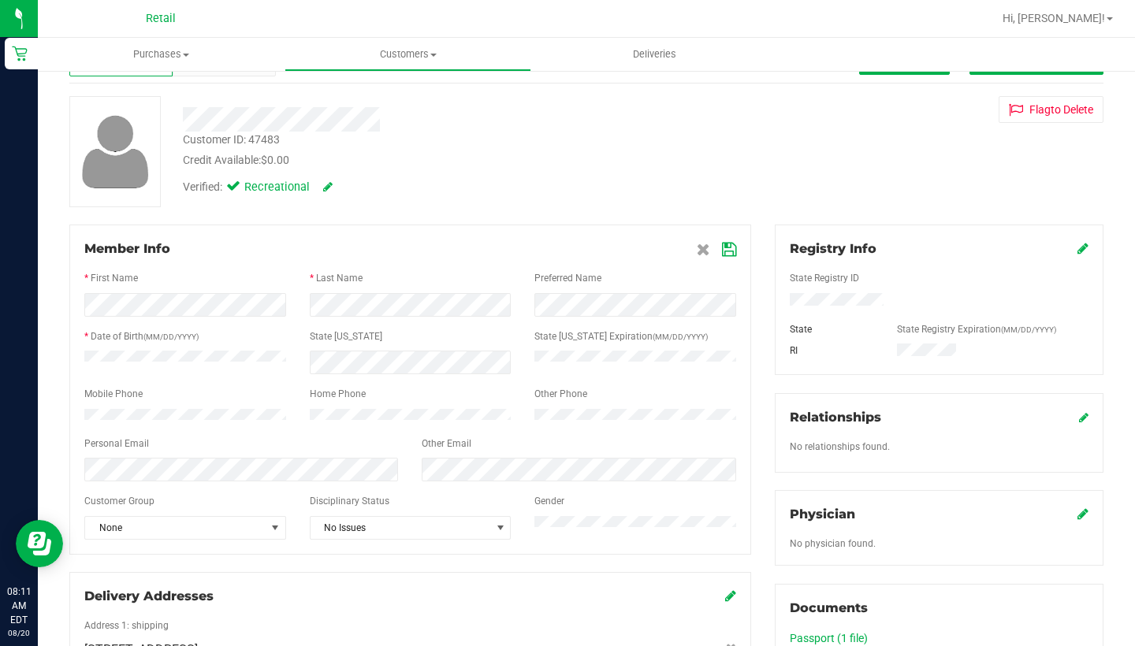
click at [726, 255] on icon at bounding box center [729, 249] width 14 height 13
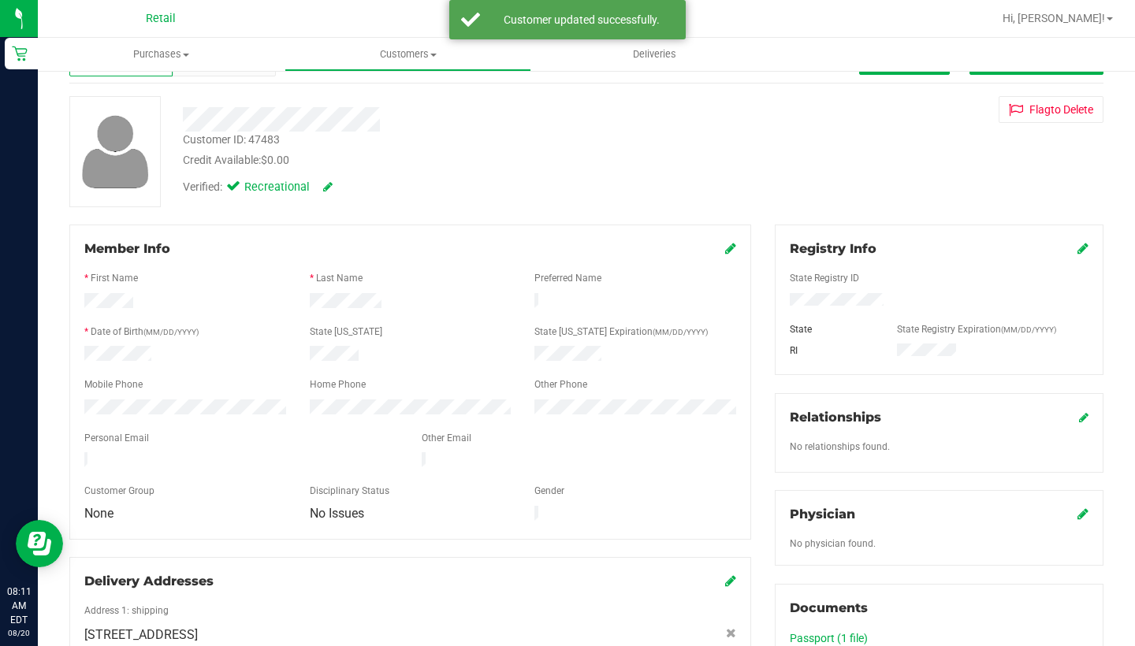
click at [1038, 2] on nav "Retail Hi, Sarah!" at bounding box center [586, 19] width 1097 height 38
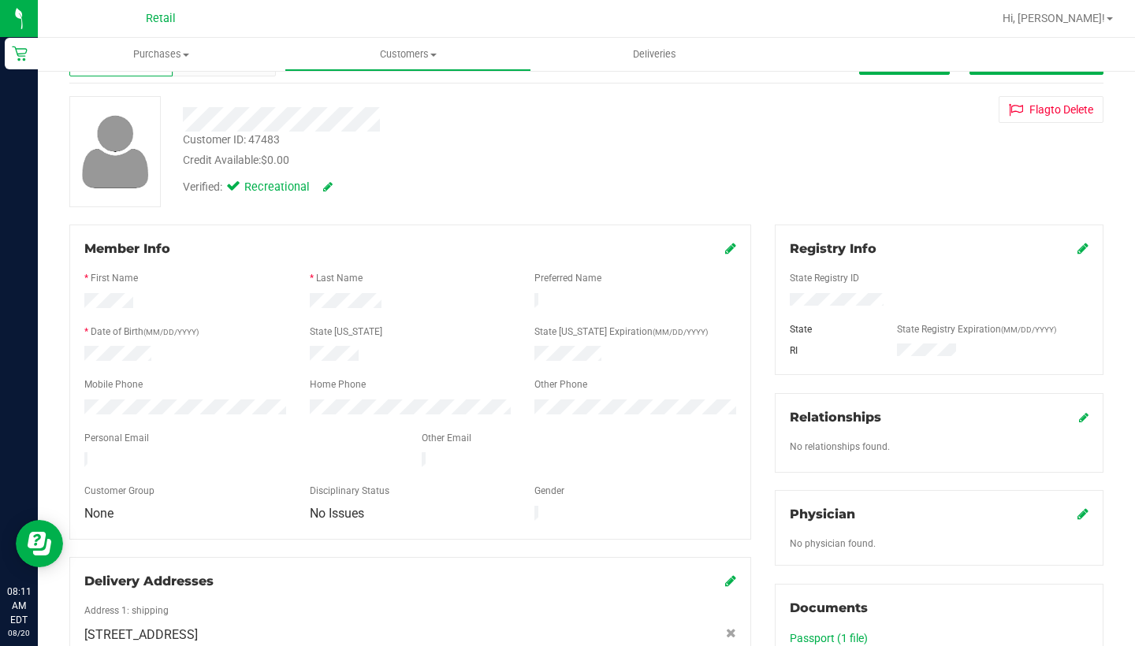
click at [721, 246] on div "Member Info" at bounding box center [410, 249] width 652 height 19
click at [730, 247] on icon at bounding box center [730, 248] width 11 height 13
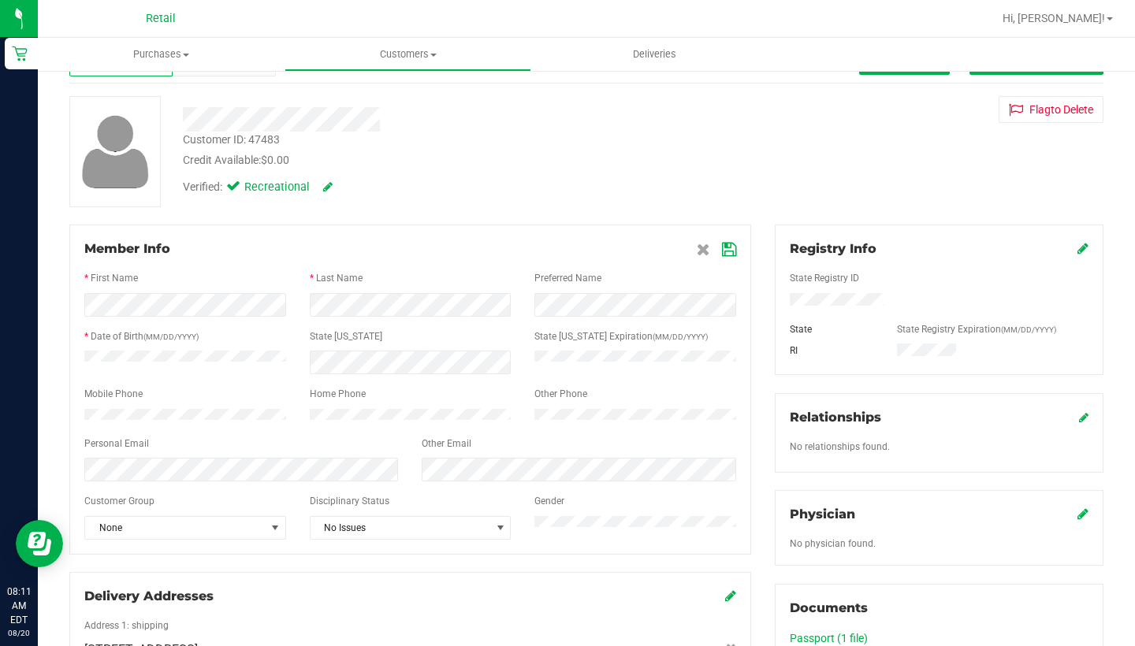
click at [720, 246] on span at bounding box center [716, 249] width 39 height 19
click at [727, 253] on icon at bounding box center [729, 249] width 14 height 13
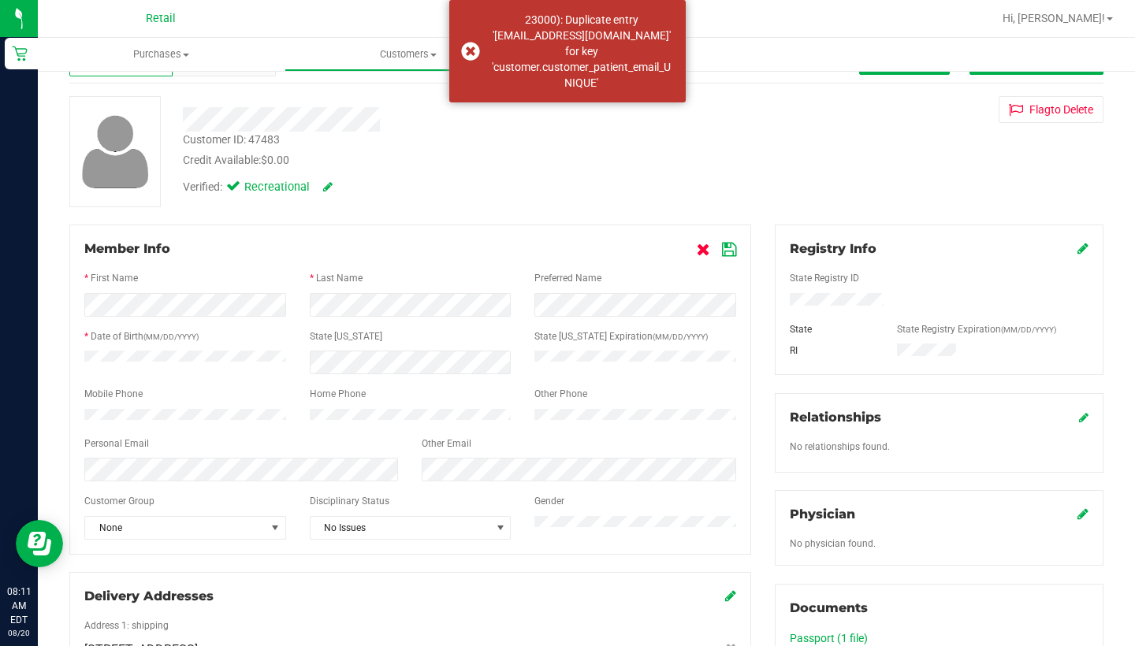
click at [704, 249] on icon at bounding box center [703, 249] width 13 height 13
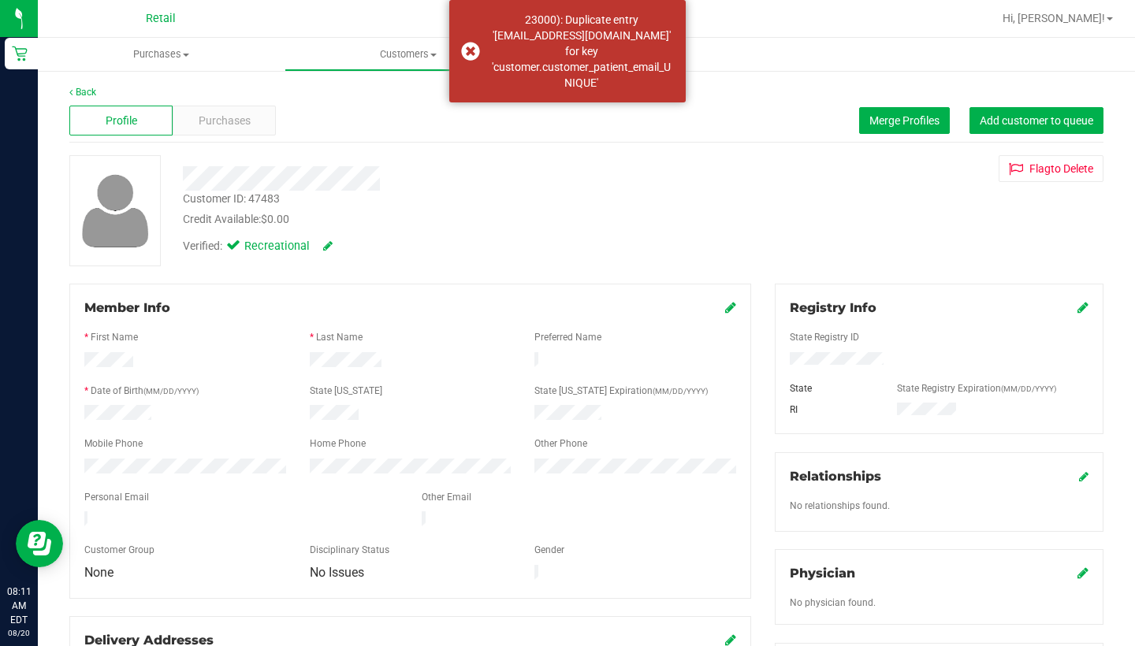
scroll to position [0, 0]
click at [890, 115] on span "Merge Profiles" at bounding box center [904, 120] width 70 height 13
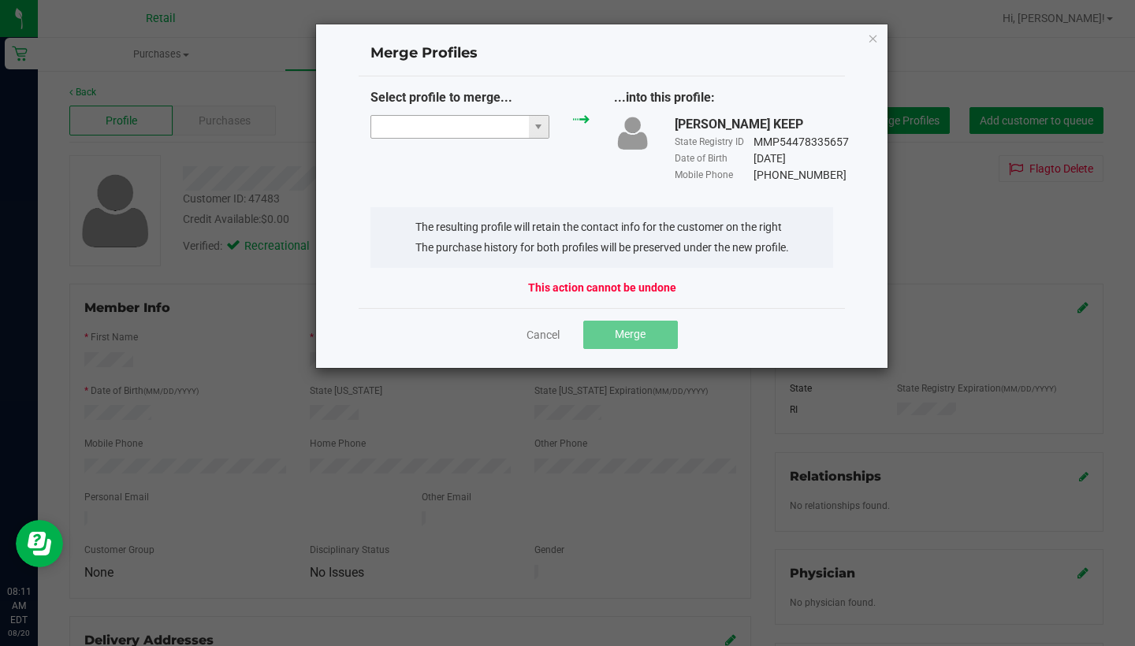
click at [414, 132] on input "NO DATA FOUND" at bounding box center [450, 127] width 158 height 22
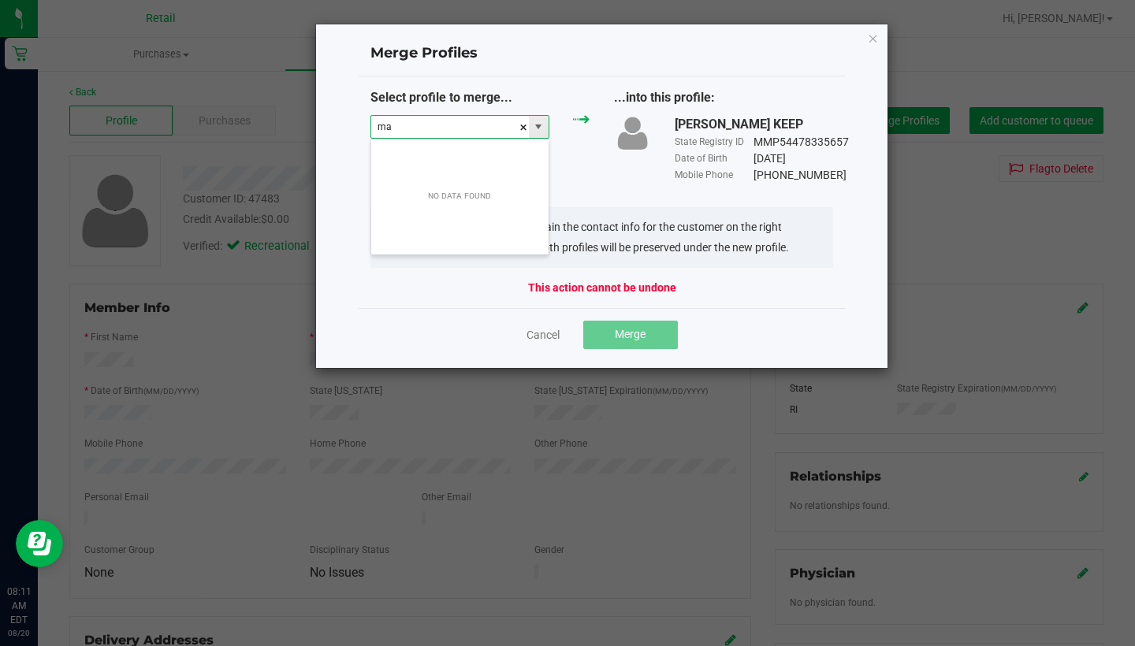
scroll to position [24, 180]
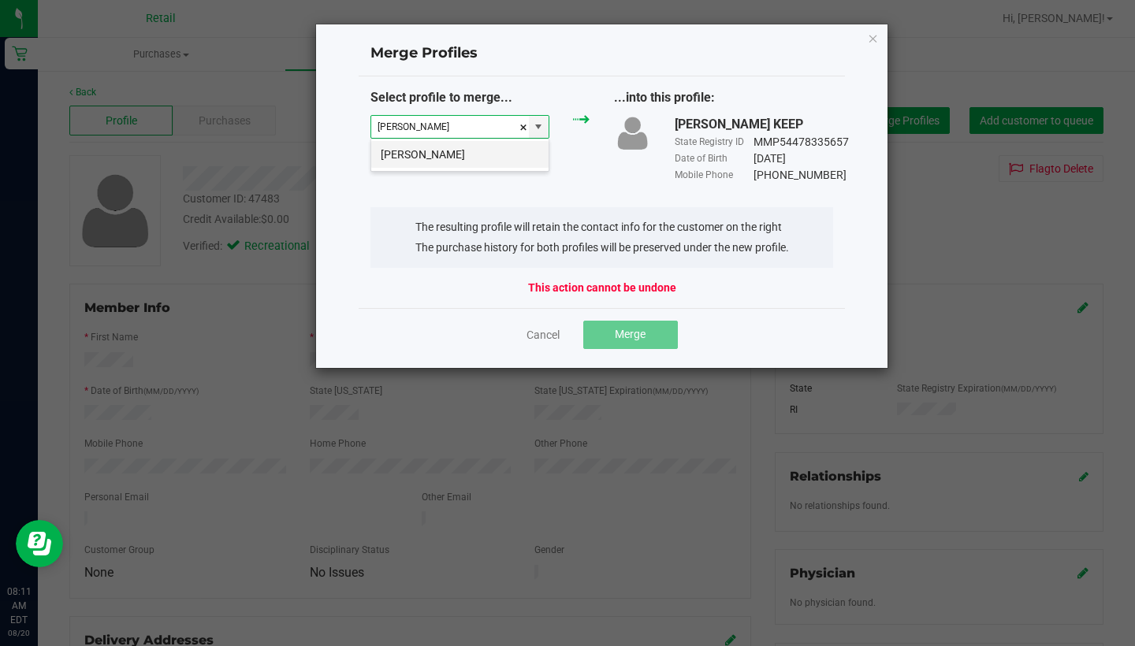
click at [451, 150] on li "Matthew Norton" at bounding box center [459, 154] width 177 height 27
type input "Matthew Norton"
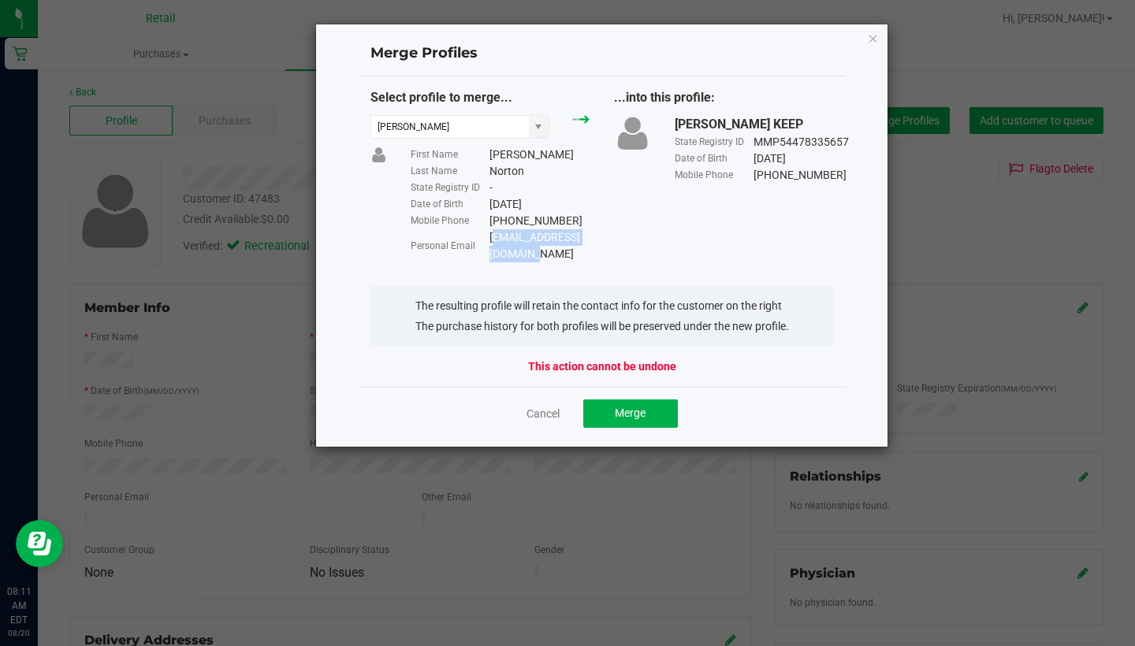
drag, startPoint x: 622, startPoint y: 234, endPoint x: 489, endPoint y: 234, distance: 133.2
click at [489, 234] on div "Mjnorton1130@yahoo.com" at bounding box center [539, 245] width 100 height 33
copy div "Mjnorton1130@yahoo.com"
click at [637, 407] on span "Merge" at bounding box center [630, 413] width 31 height 13
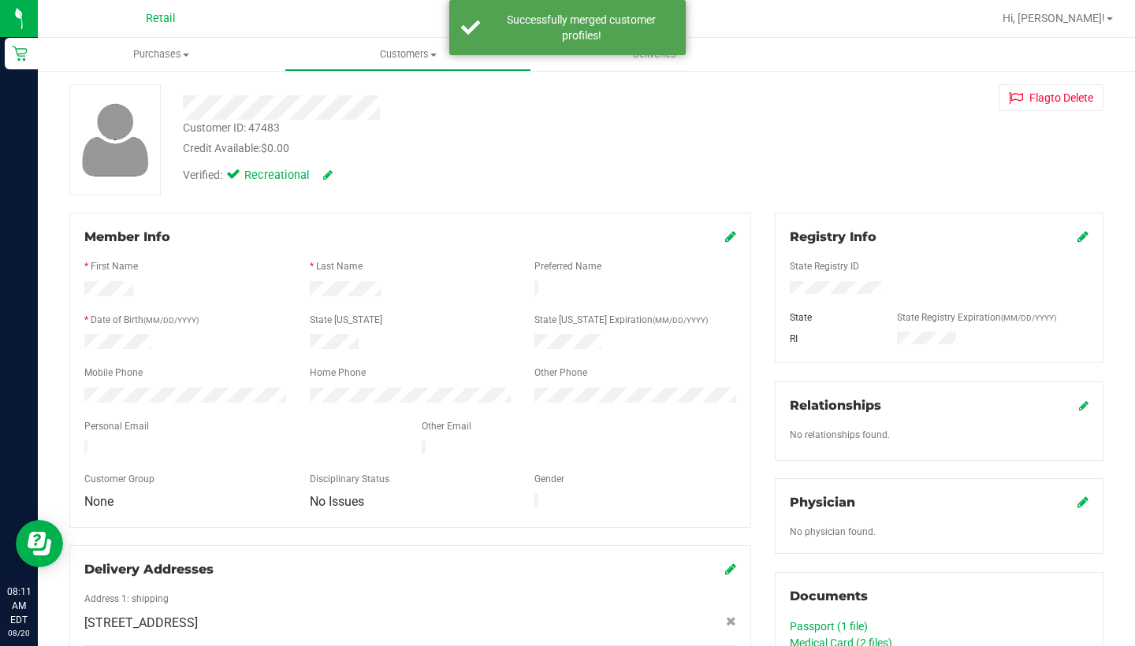
scroll to position [74, 0]
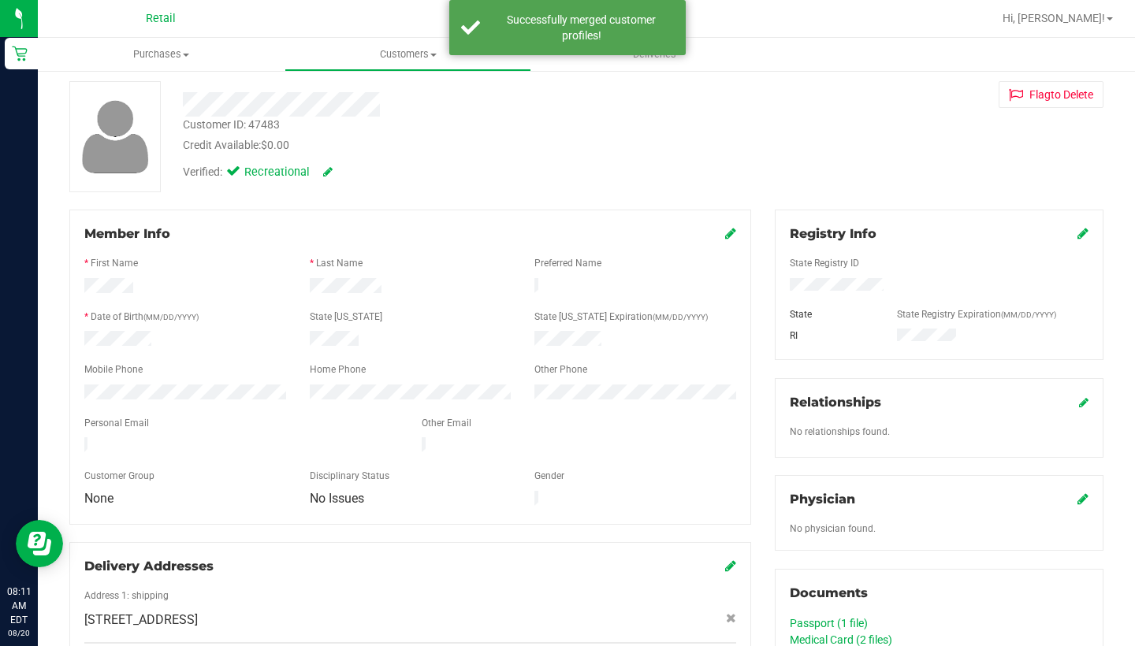
click at [723, 231] on div "Member Info" at bounding box center [410, 234] width 652 height 19
click at [730, 236] on icon at bounding box center [730, 233] width 11 height 13
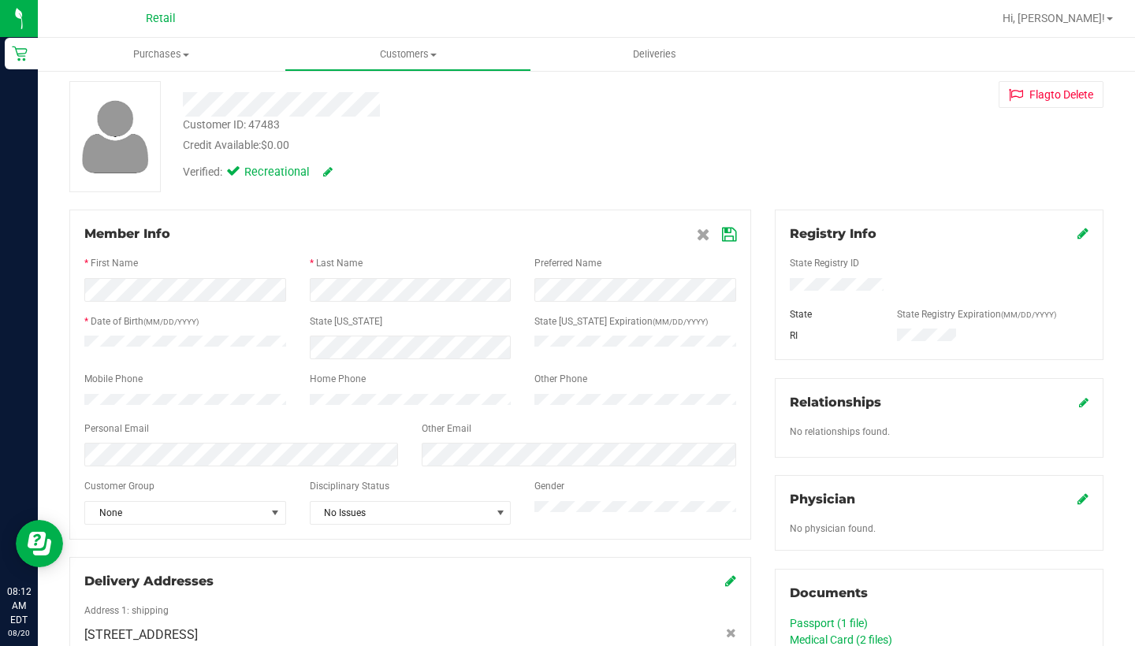
click at [730, 236] on icon at bounding box center [729, 234] width 14 height 13
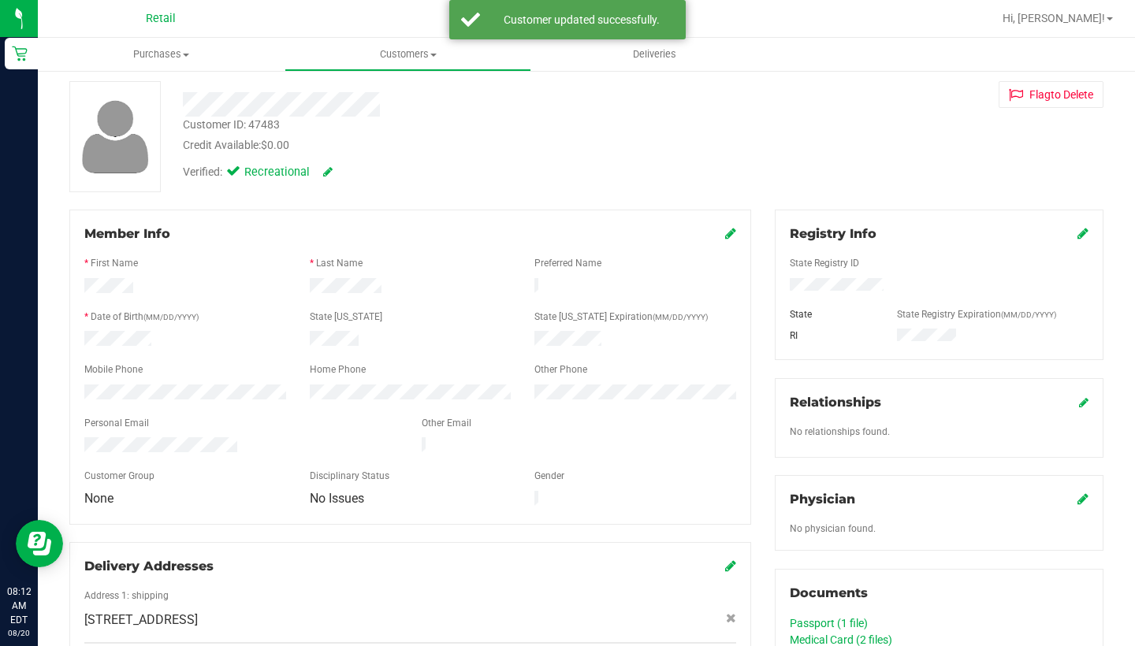
click at [732, 234] on icon at bounding box center [730, 233] width 11 height 13
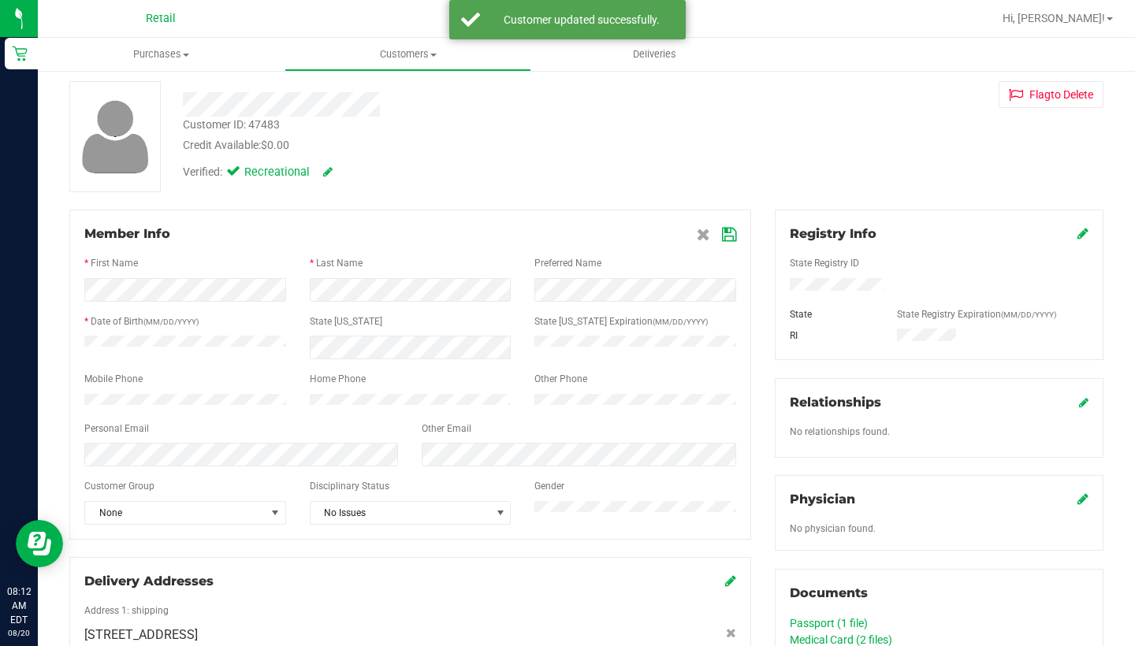
click at [408, 303] on div at bounding box center [410, 308] width 652 height 13
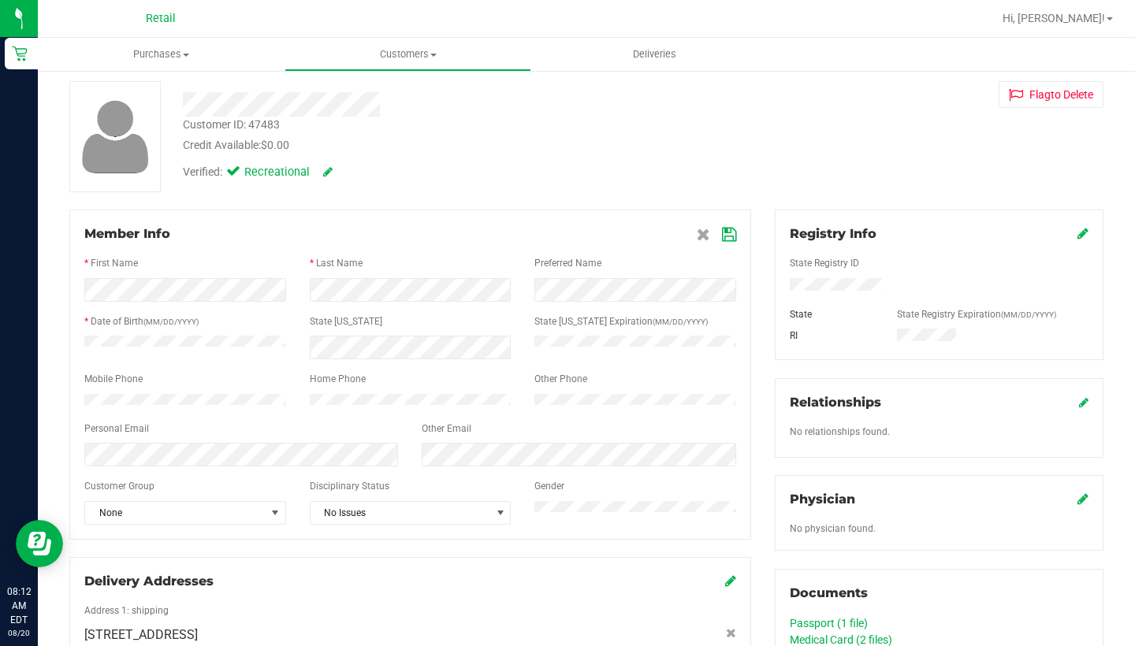
click at [727, 235] on icon at bounding box center [729, 234] width 14 height 13
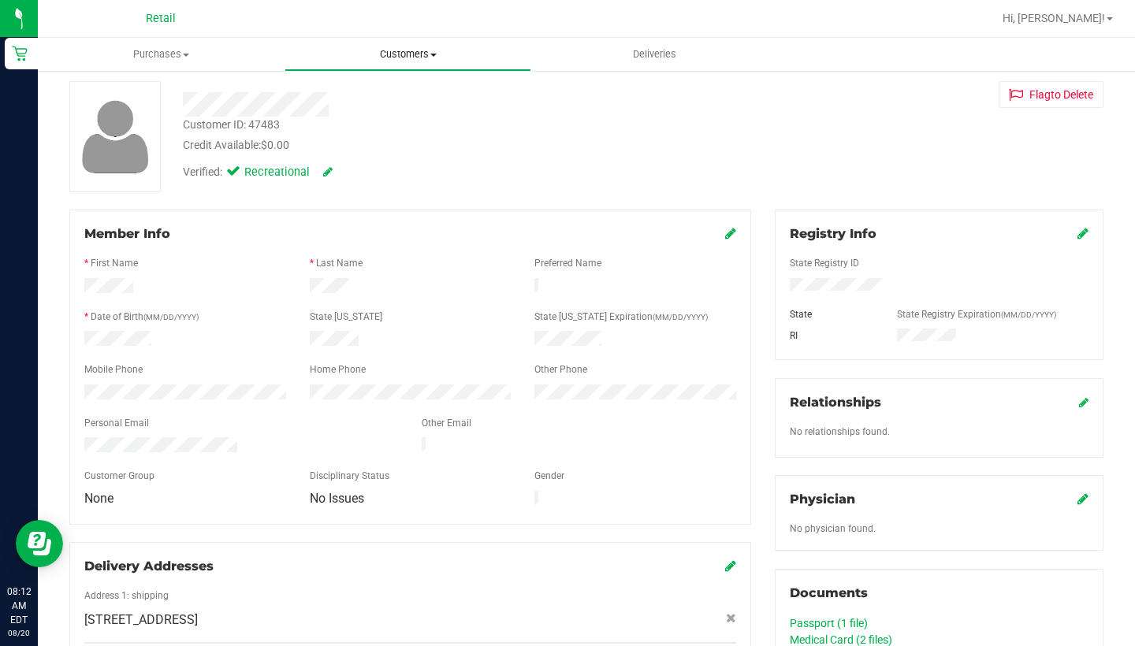
click at [401, 50] on span "Customers" at bounding box center [407, 54] width 245 height 14
click at [401, 89] on li "All customers" at bounding box center [407, 95] width 247 height 19
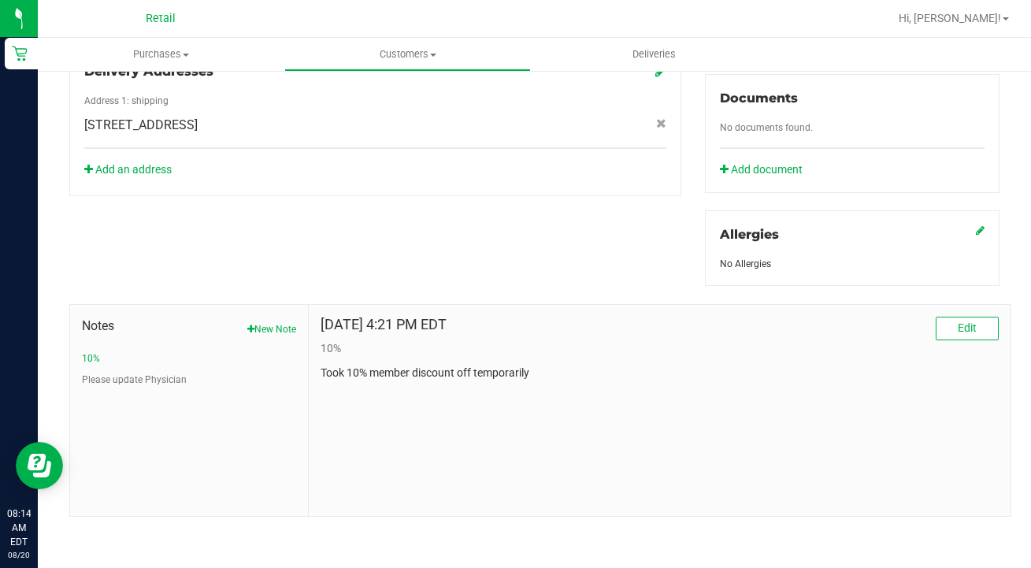
scroll to position [569, 0]
click at [945, 322] on button "Edit" at bounding box center [967, 329] width 63 height 24
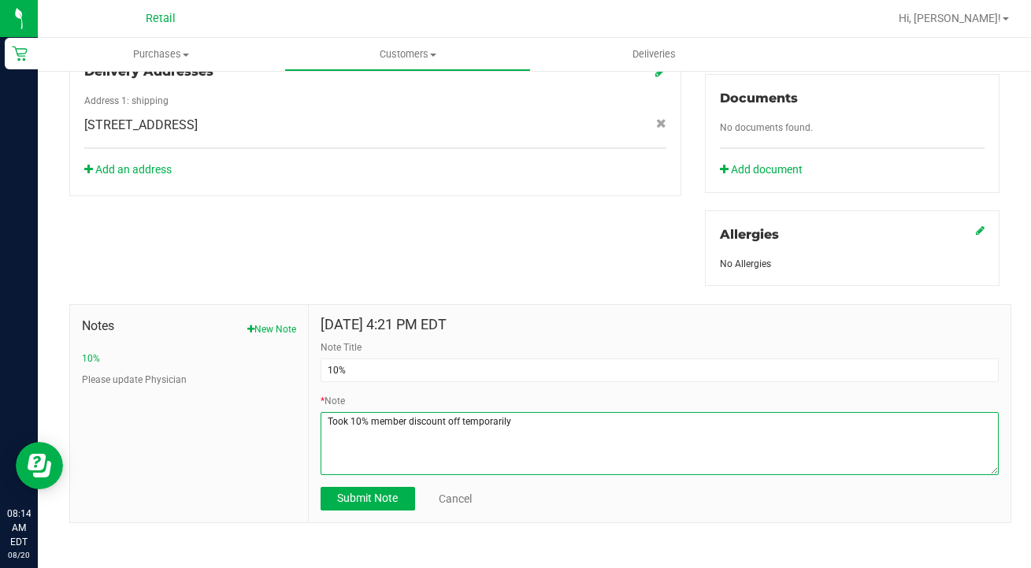
click at [591, 416] on textarea "* Note" at bounding box center [660, 443] width 678 height 63
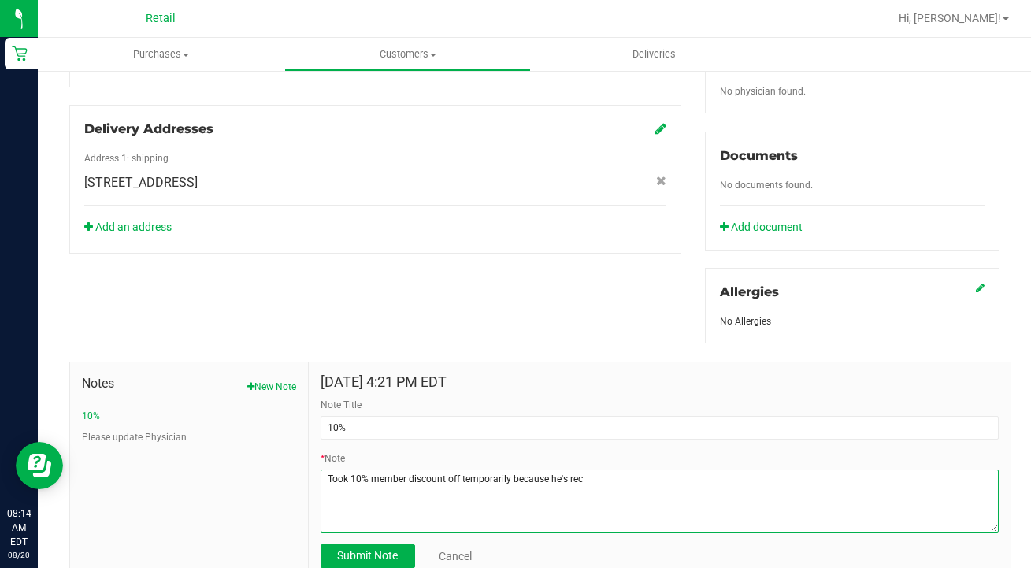
scroll to position [543, 0]
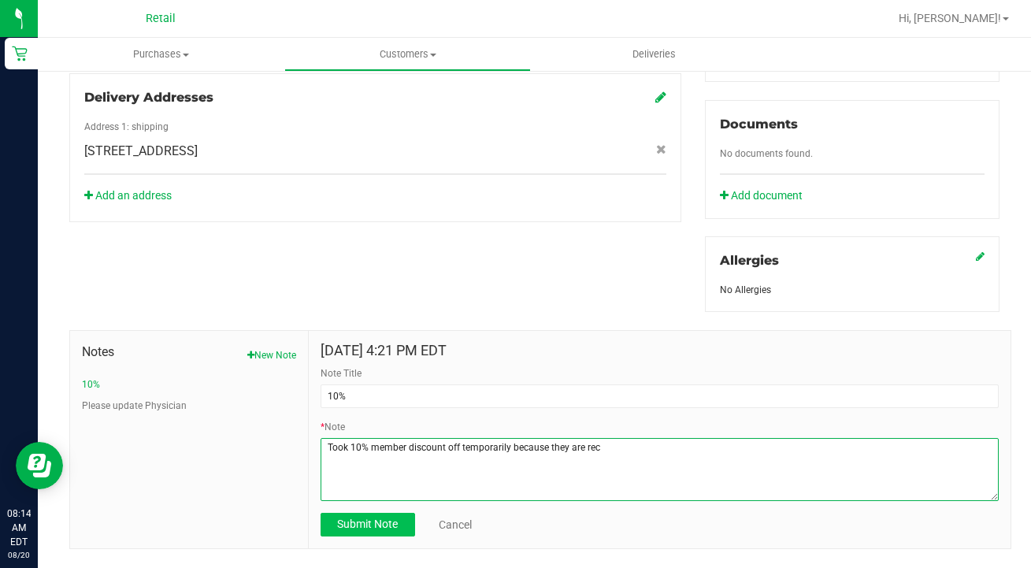
type textarea "Took 10% member discount off temporarily because they are rec"
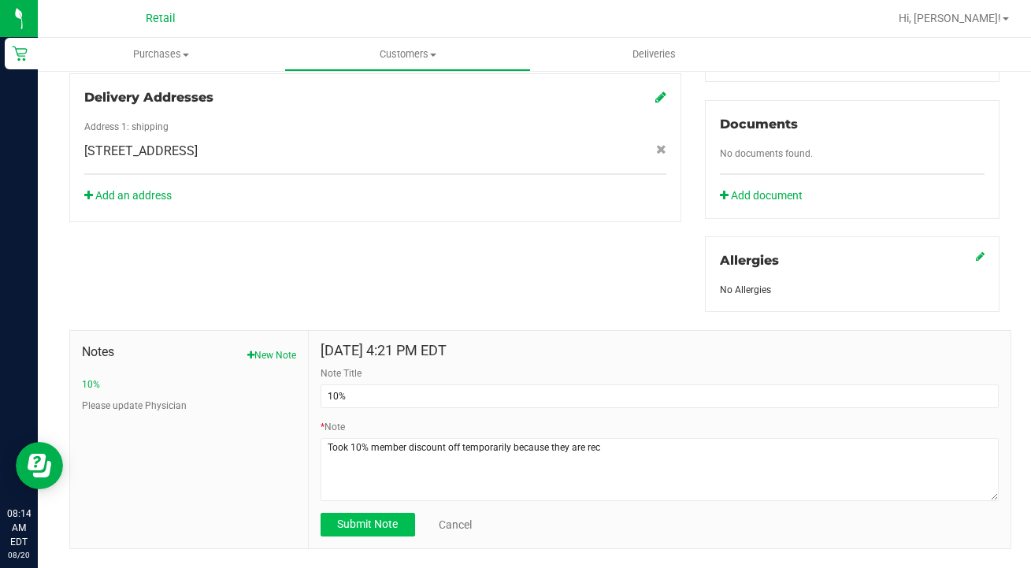
click at [380, 518] on span "Submit Note" at bounding box center [367, 524] width 61 height 13
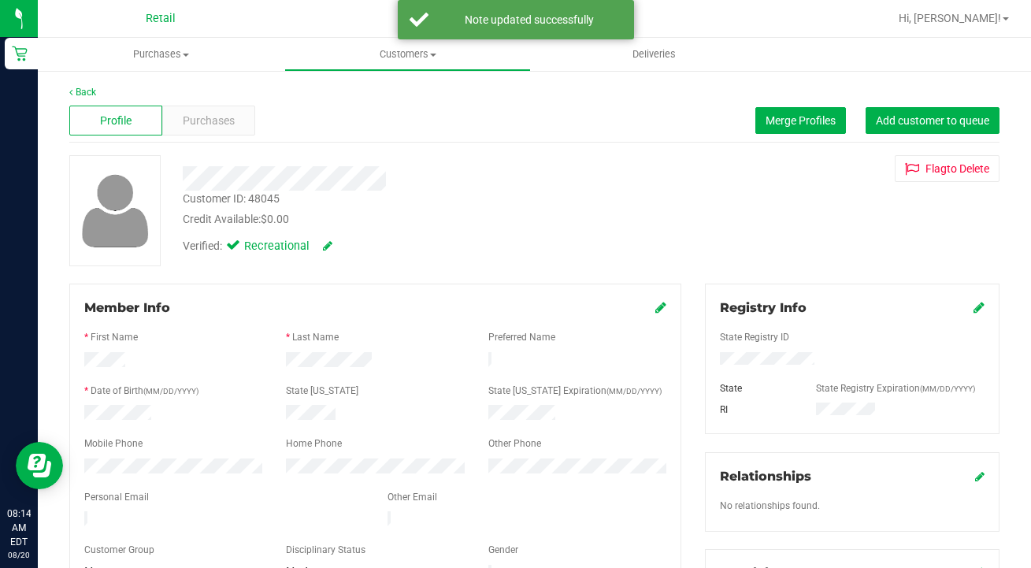
scroll to position [0, 0]
click at [658, 307] on icon at bounding box center [661, 307] width 11 height 13
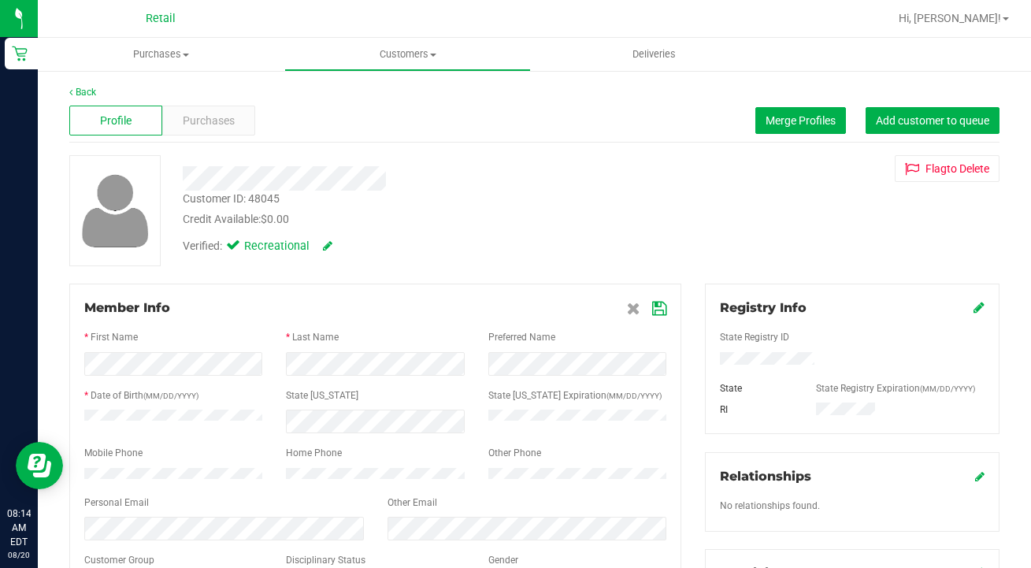
click at [659, 304] on icon at bounding box center [659, 309] width 14 height 13
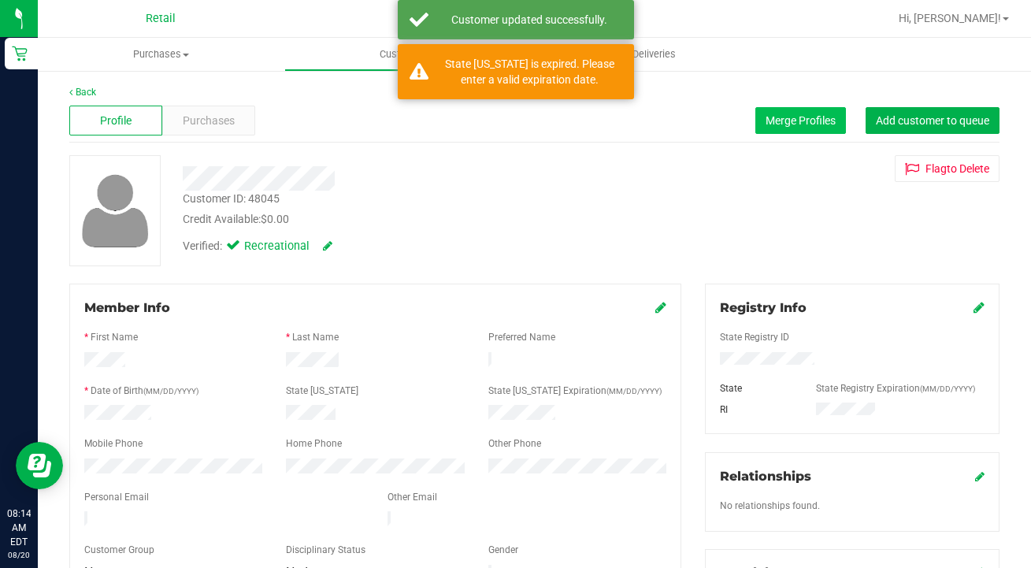
click at [786, 128] on button "Merge Profiles" at bounding box center [801, 120] width 91 height 27
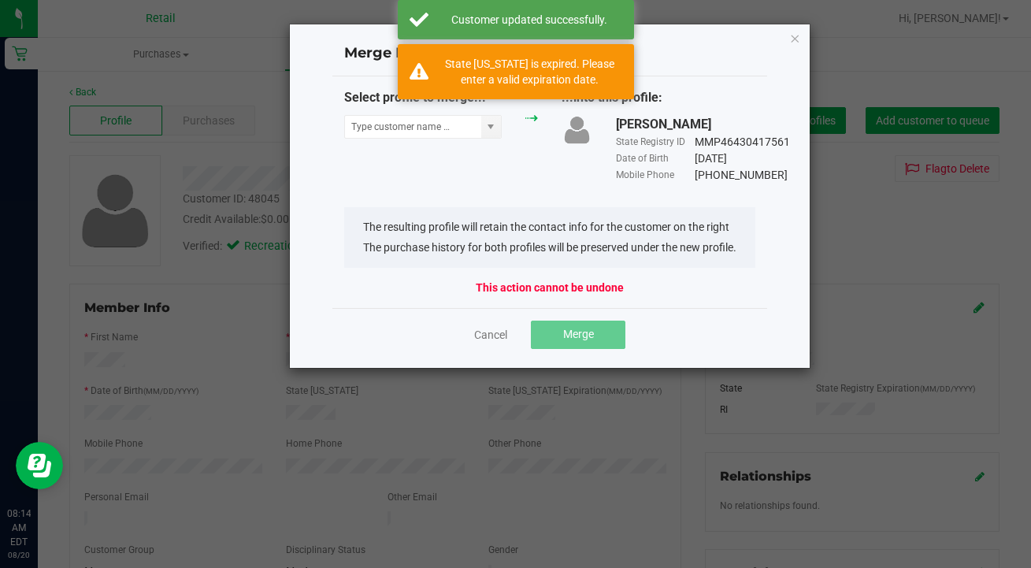
click at [405, 113] on div "Select profile to merge..." at bounding box center [440, 117] width 217 height 58
click at [404, 122] on input "NO DATA FOUND" at bounding box center [413, 127] width 136 height 22
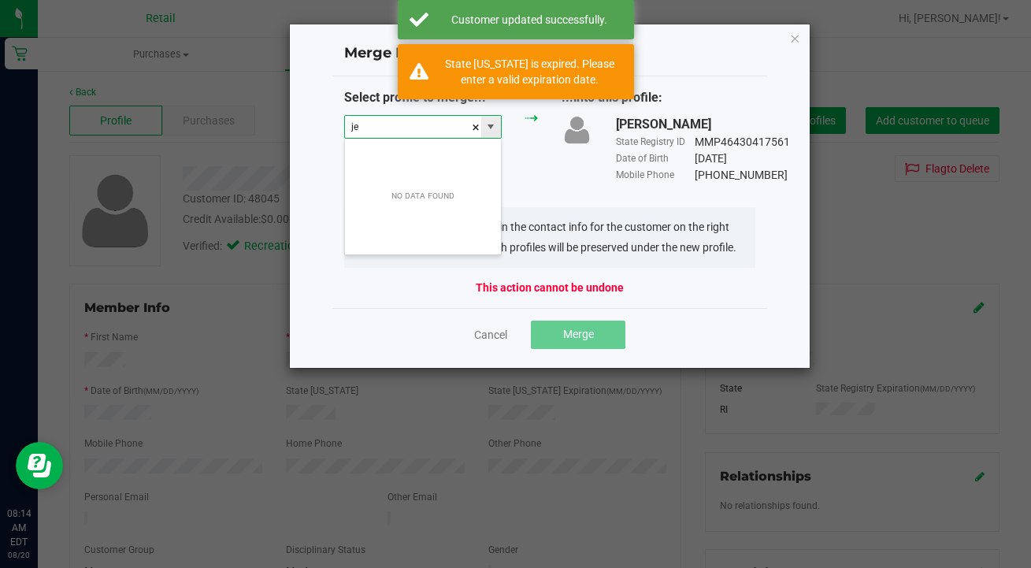
scroll to position [24, 158]
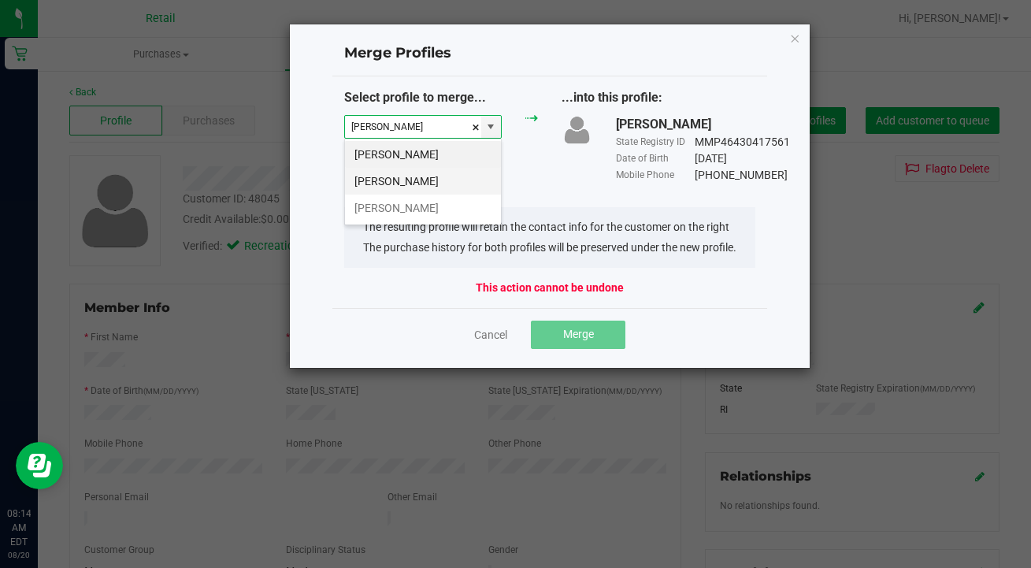
click at [421, 173] on li "Jeanne Ferguson" at bounding box center [423, 181] width 156 height 27
type input "Jeanne Ferguson"
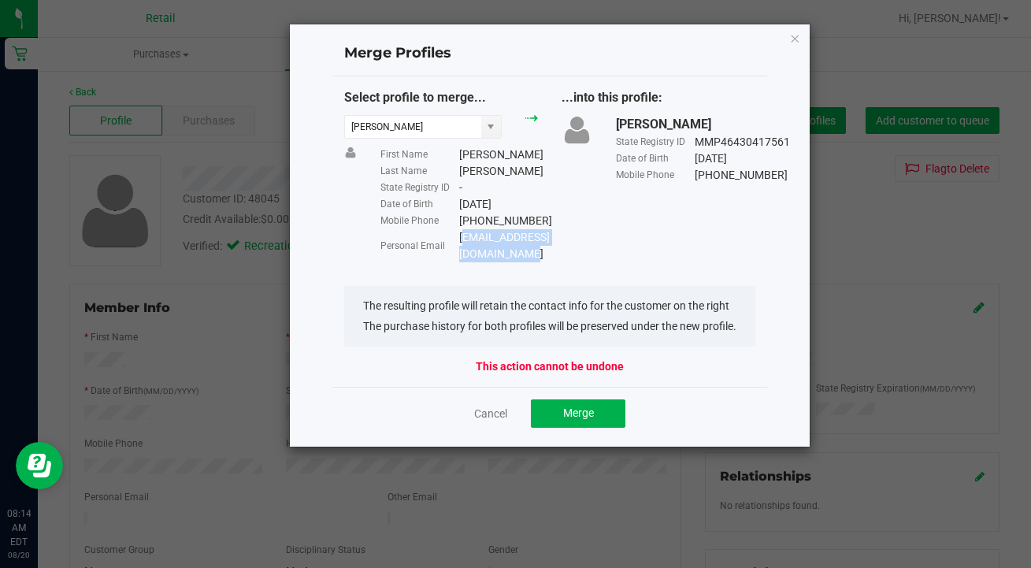
drag, startPoint x: 612, startPoint y: 236, endPoint x: 459, endPoint y: 236, distance: 152.9
click at [459, 236] on div "Jeanneferguson05@gmail.com" at bounding box center [504, 245] width 91 height 33
copy div "Jeanneferguson05@gmail.com"
click at [573, 407] on span "Merge" at bounding box center [578, 413] width 31 height 13
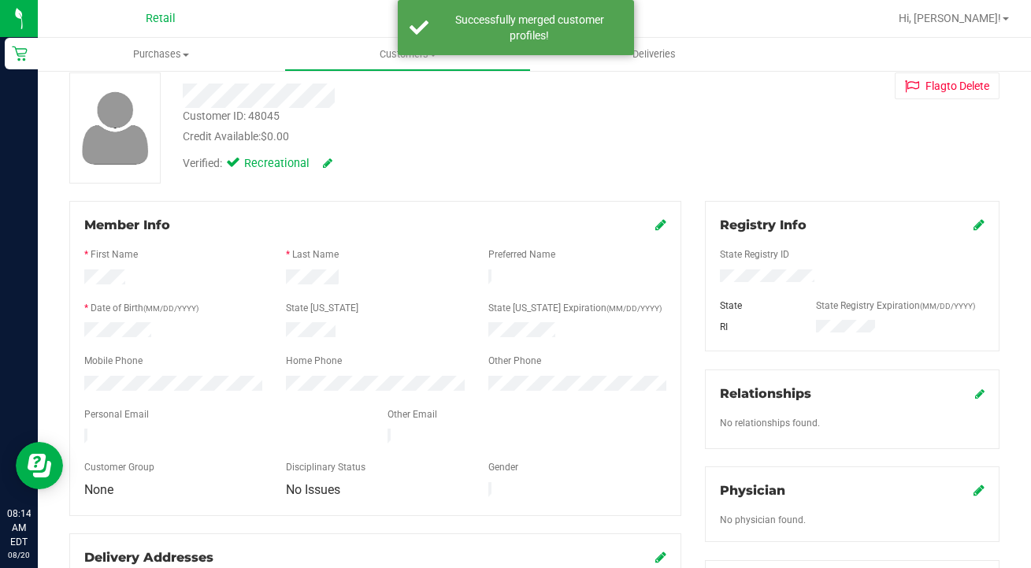
scroll to position [85, 0]
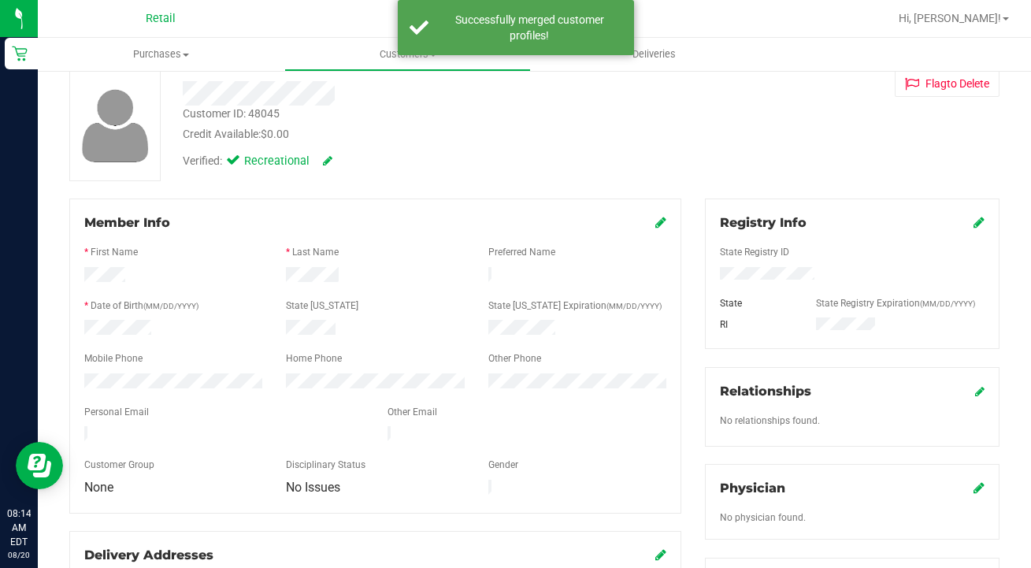
click at [662, 223] on icon at bounding box center [661, 222] width 11 height 13
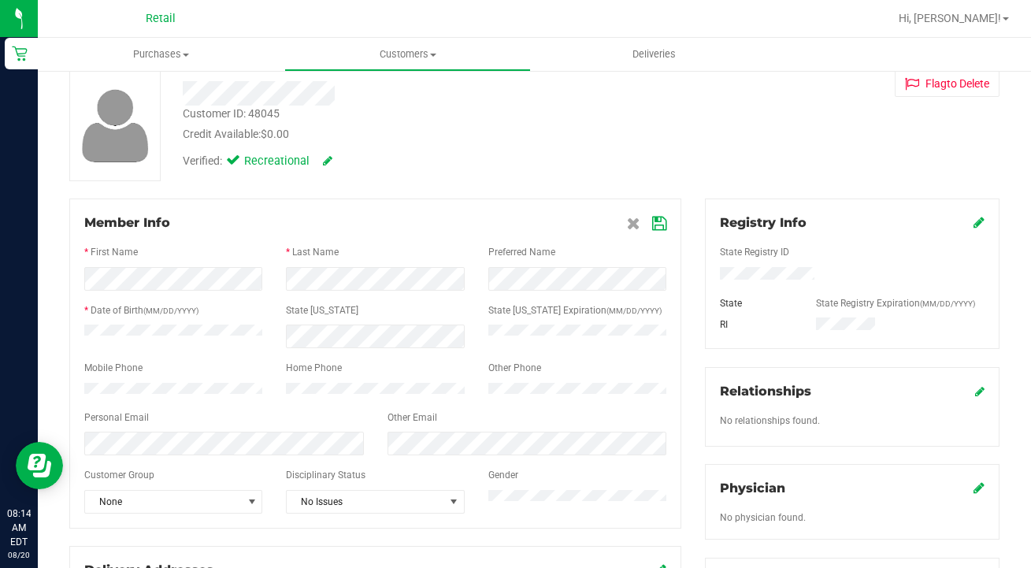
click at [662, 221] on icon at bounding box center [659, 223] width 14 height 13
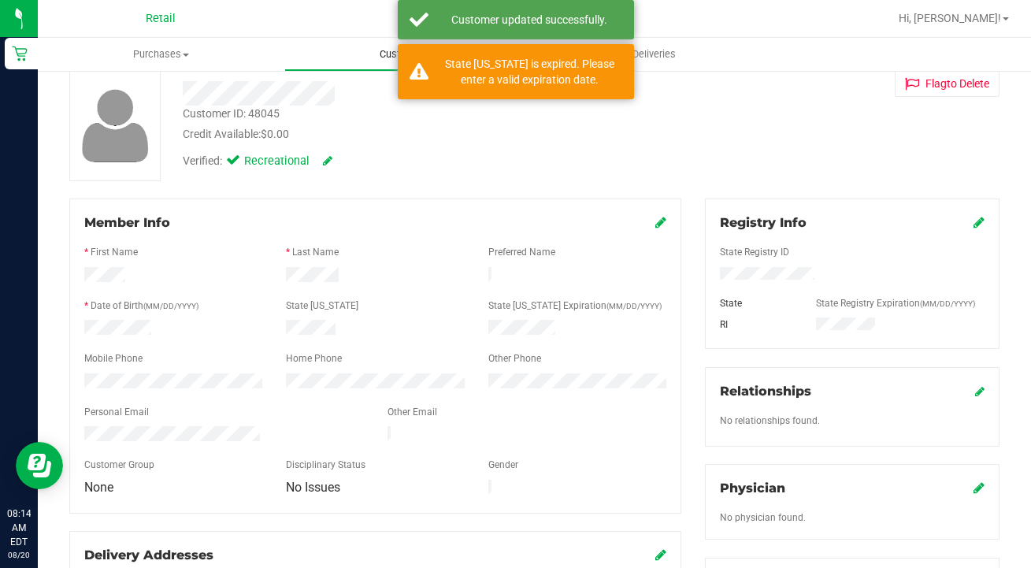
click at [384, 52] on span "Customers" at bounding box center [407, 54] width 245 height 14
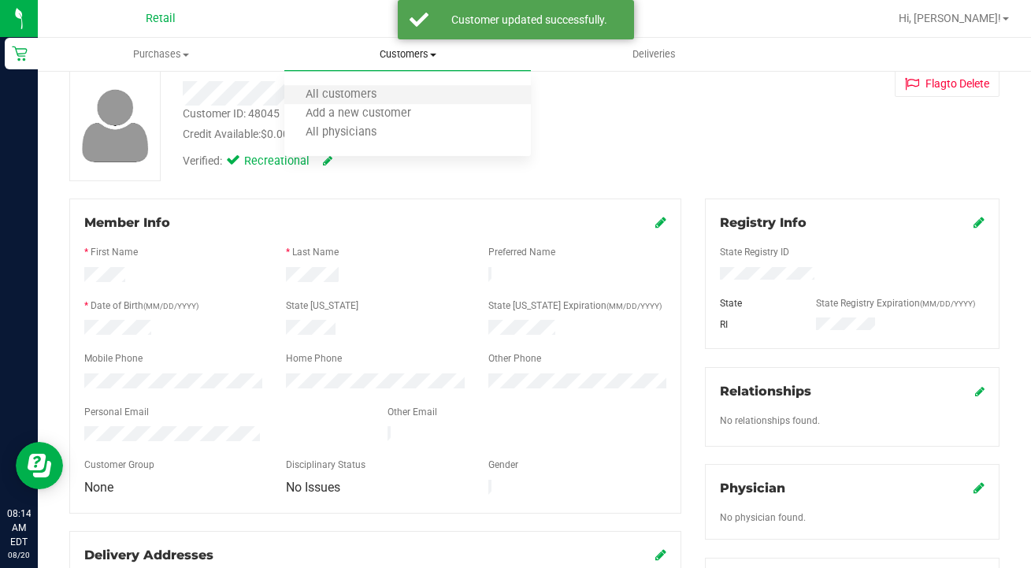
click at [386, 87] on li "All customers" at bounding box center [407, 95] width 247 height 19
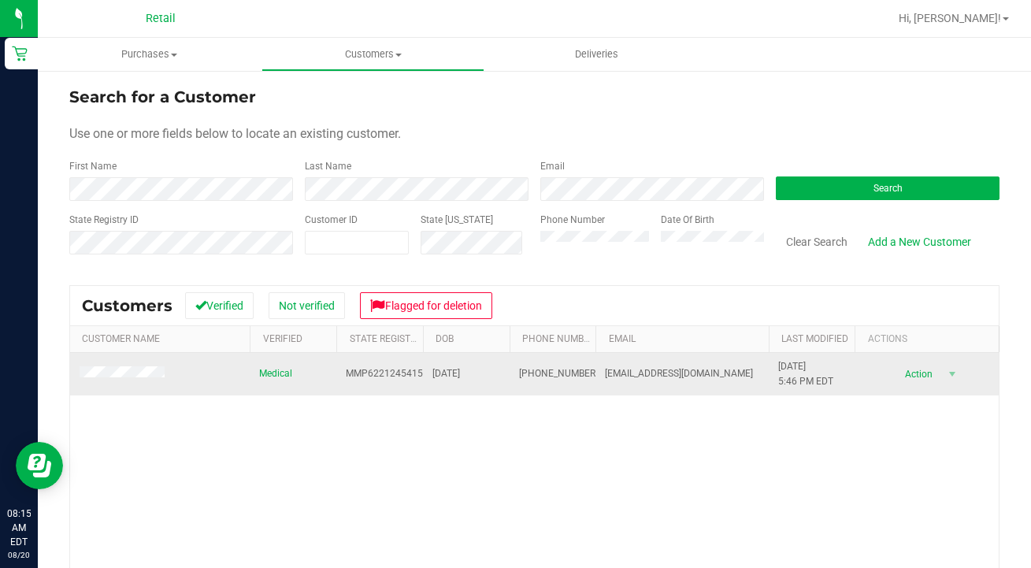
drag, startPoint x: 588, startPoint y: 370, endPoint x: 524, endPoint y: 364, distance: 64.1
click at [523, 364] on td "(401) 572-0600" at bounding box center [553, 374] width 87 height 43
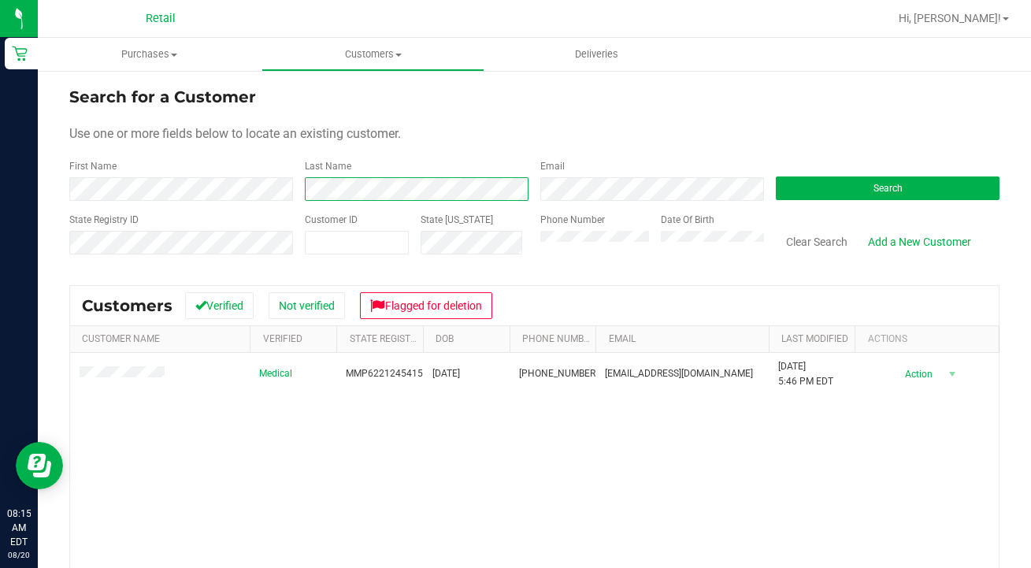
click at [240, 190] on div "First Name Last Name Email Search" at bounding box center [534, 180] width 931 height 42
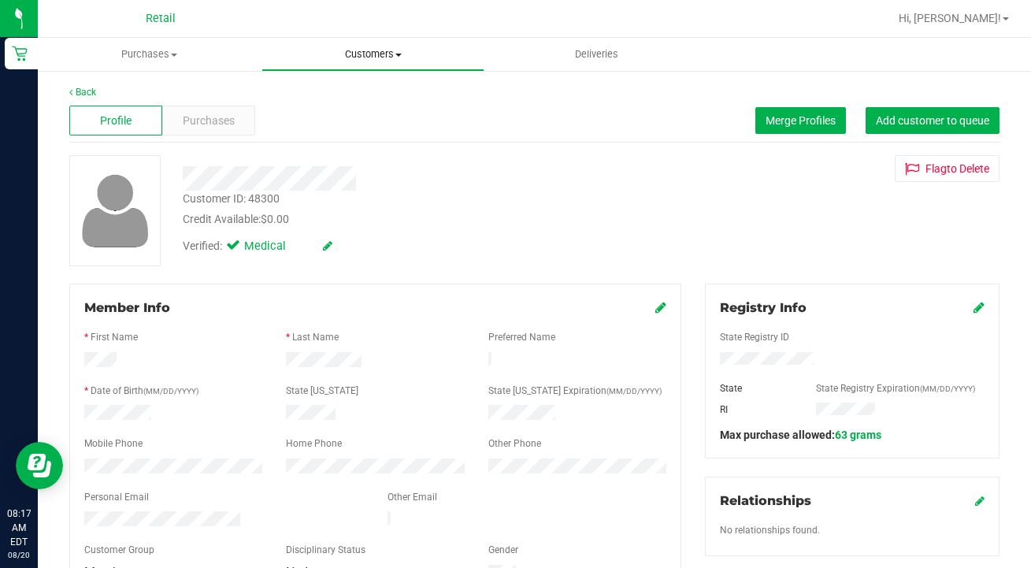
click at [375, 51] on span "Customers" at bounding box center [373, 54] width 222 height 14
click at [374, 95] on li "All customers" at bounding box center [374, 95] width 224 height 19
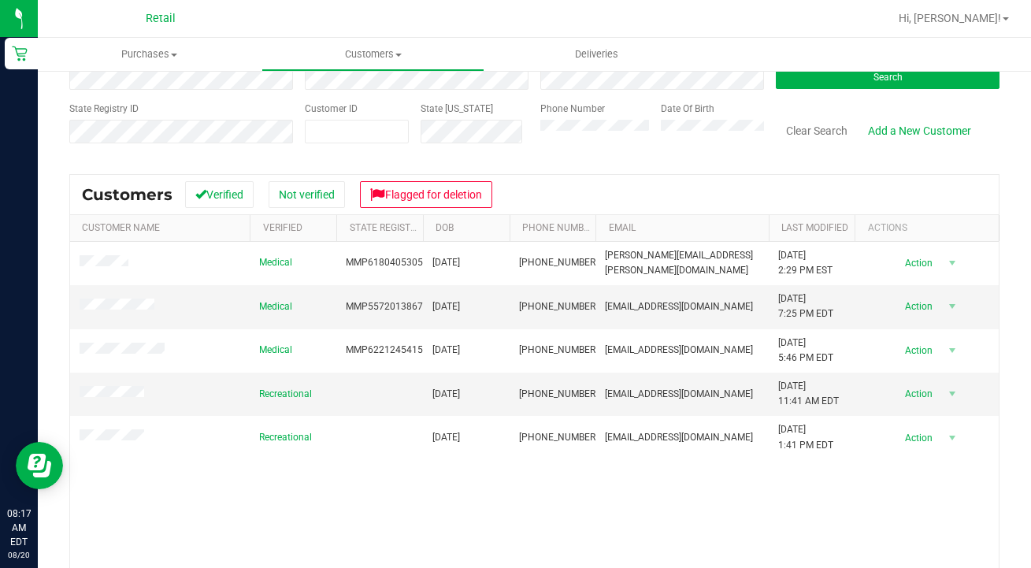
scroll to position [113, 0]
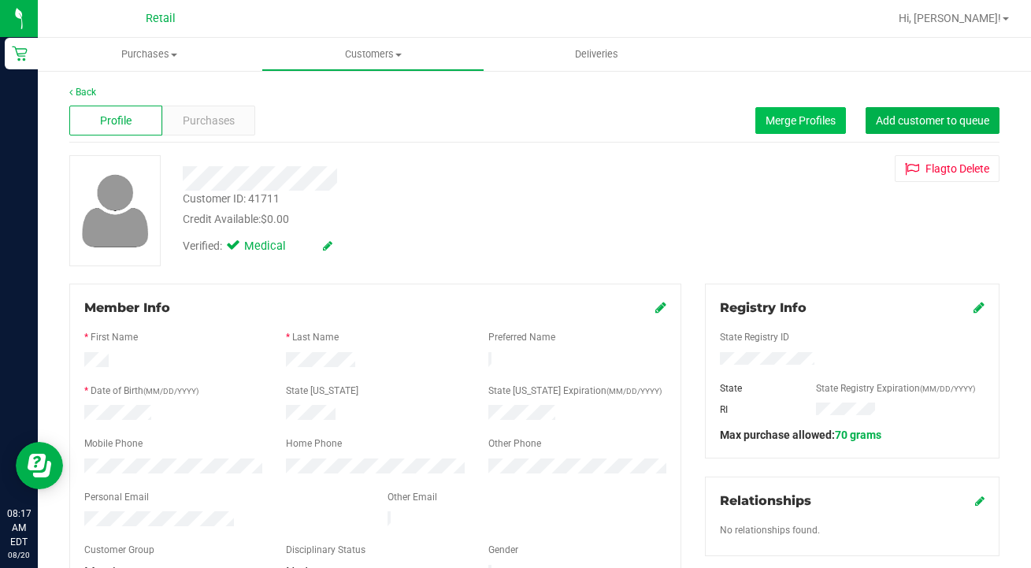
click at [798, 126] on span "Merge Profiles" at bounding box center [801, 120] width 70 height 13
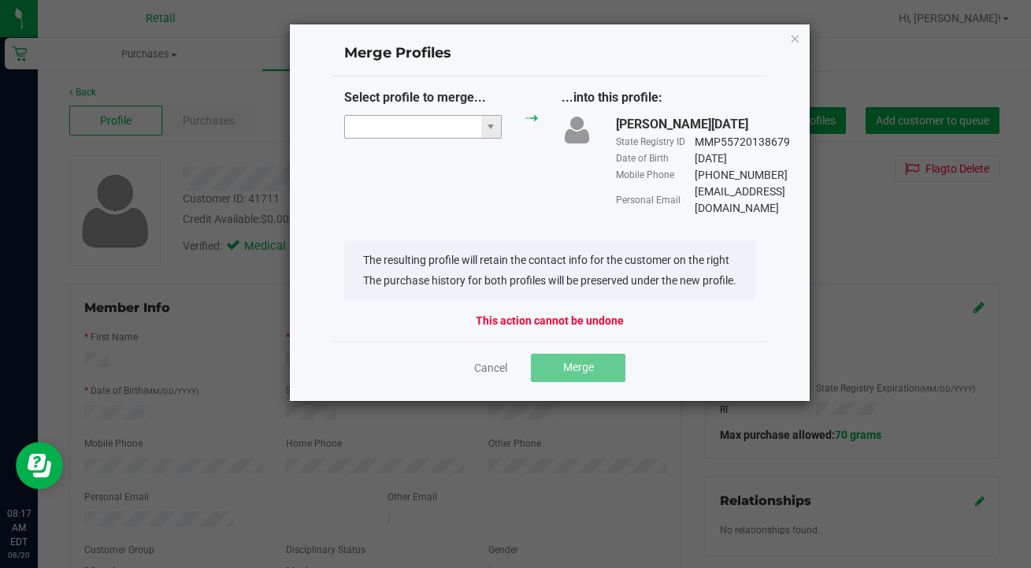
click at [418, 133] on input "NO DATA FOUND" at bounding box center [413, 127] width 136 height 22
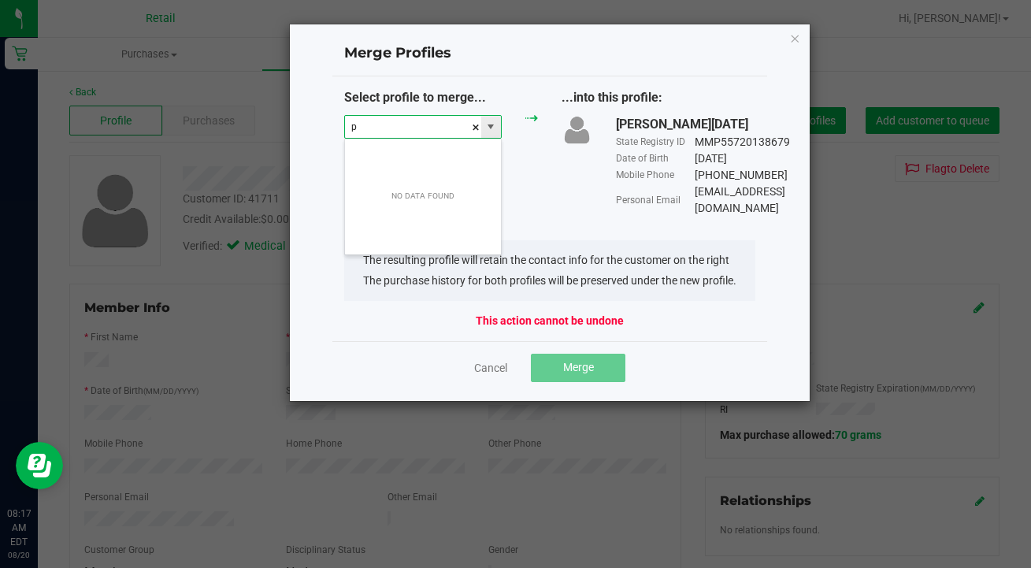
scroll to position [24, 158]
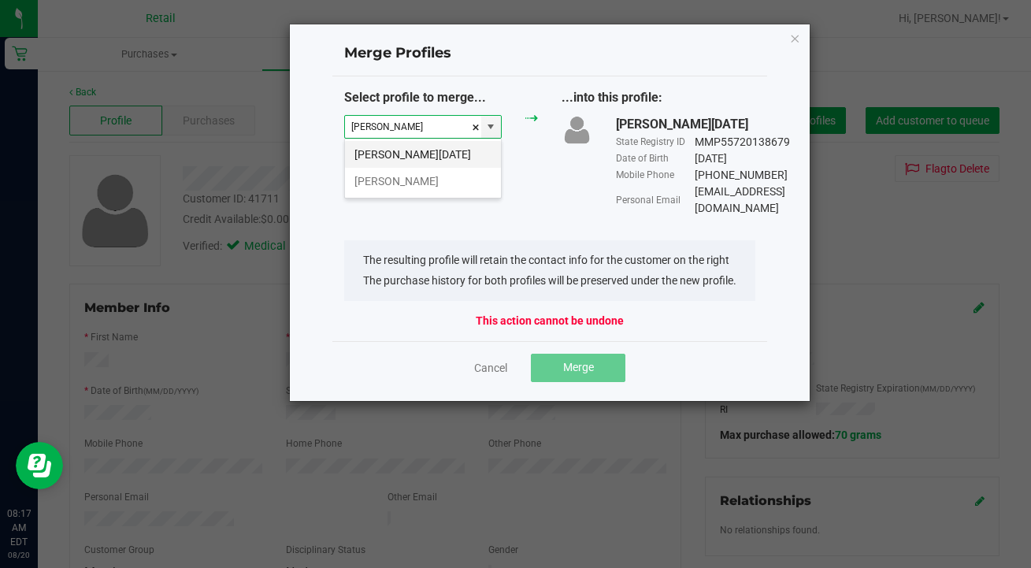
click at [432, 154] on li "Paul Carnevale" at bounding box center [423, 154] width 156 height 27
type input "Paul Carnevale"
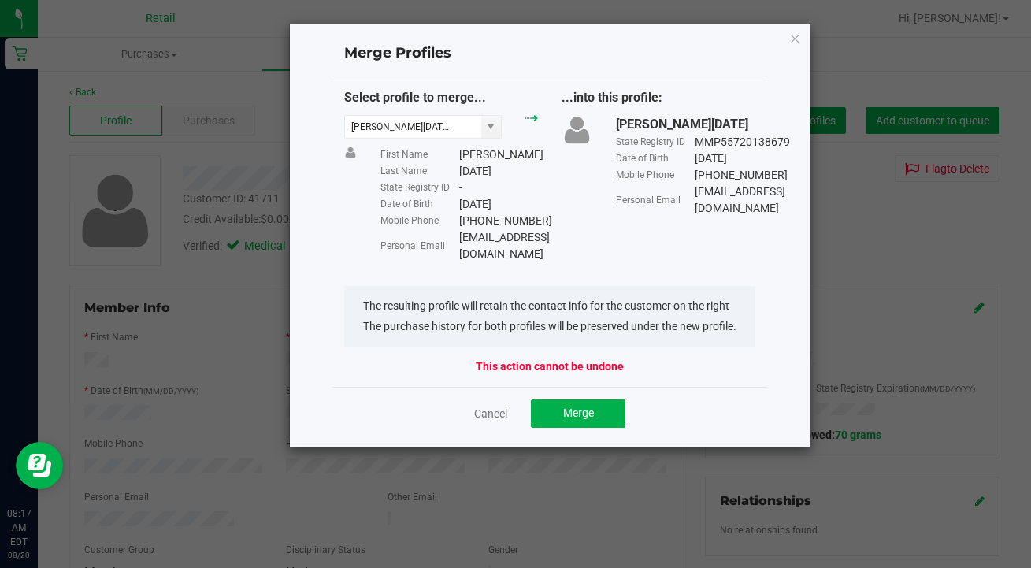
drag, startPoint x: 571, startPoint y: 235, endPoint x: 458, endPoint y: 236, distance: 113.5
click at [459, 237] on div "Personal Email Pc3_6969@yahoo.com" at bounding box center [460, 245] width 158 height 33
copy div "Pc3_6969@yahoo.com"
click at [594, 407] on span "Merge" at bounding box center [578, 413] width 31 height 13
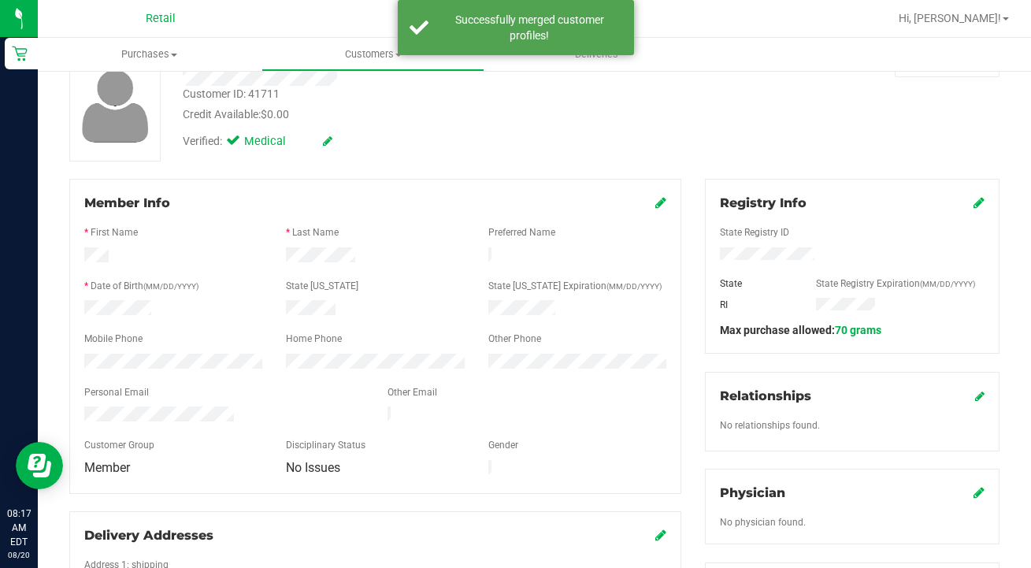
scroll to position [106, 0]
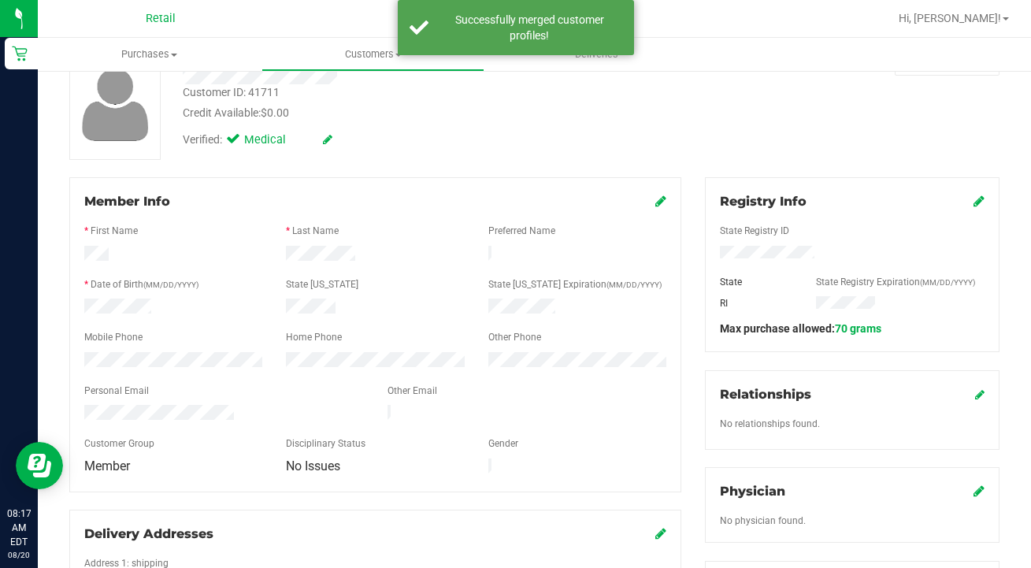
click at [662, 202] on icon at bounding box center [661, 201] width 11 height 13
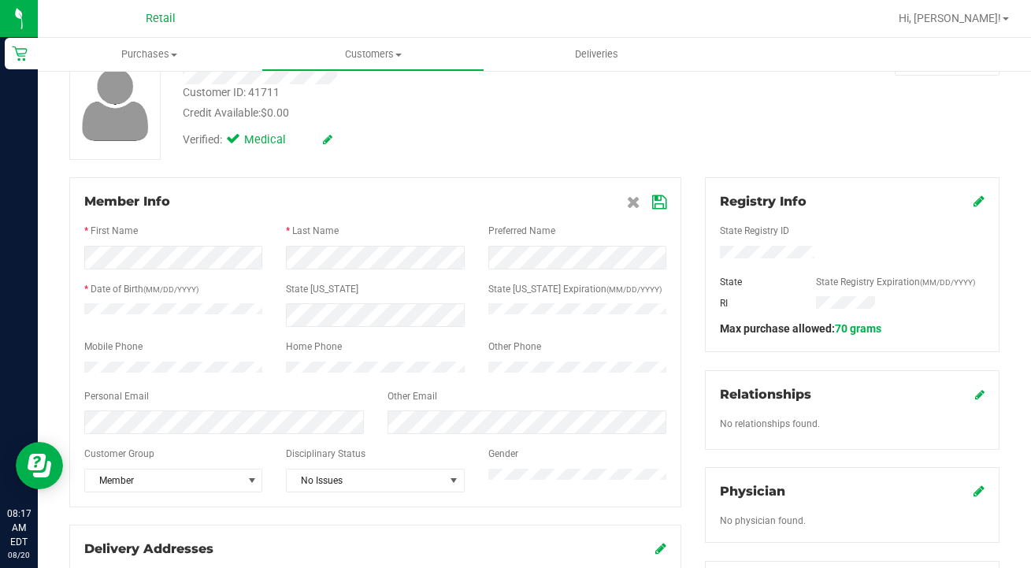
click at [656, 203] on icon at bounding box center [659, 202] width 14 height 13
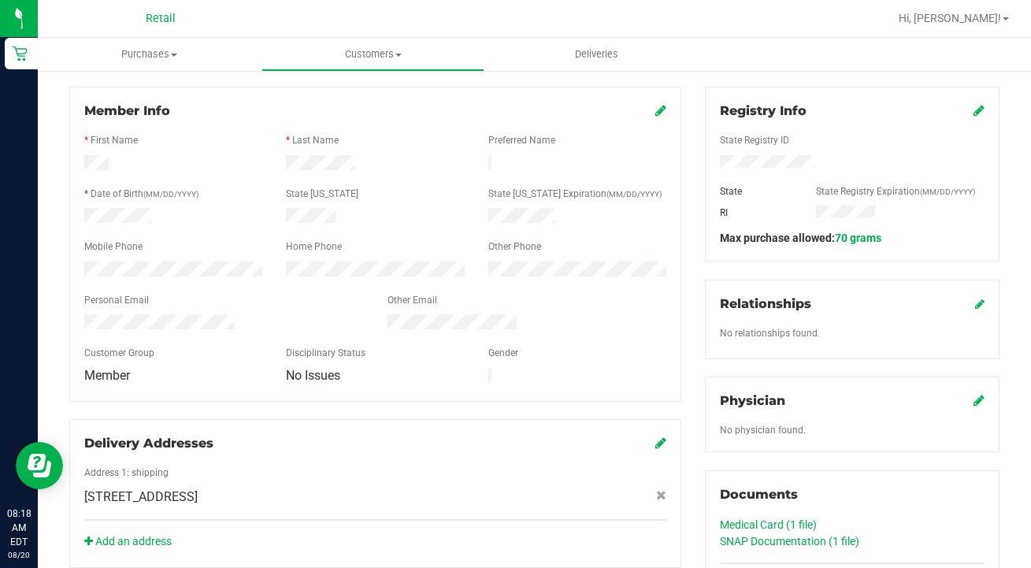
scroll to position [191, 0]
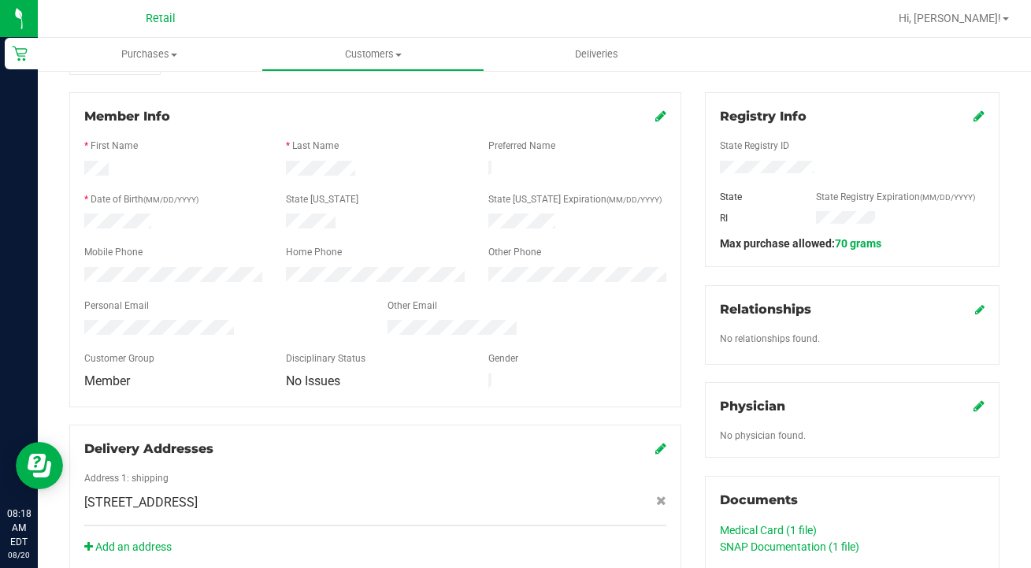
click at [665, 118] on icon at bounding box center [661, 116] width 11 height 13
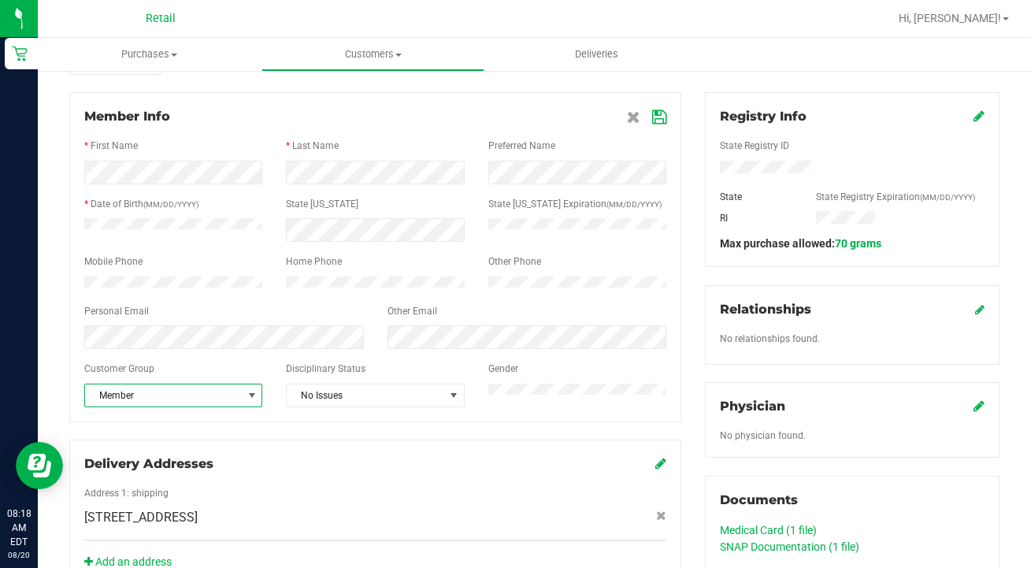
click at [222, 400] on span "Member" at bounding box center [163, 395] width 157 height 22
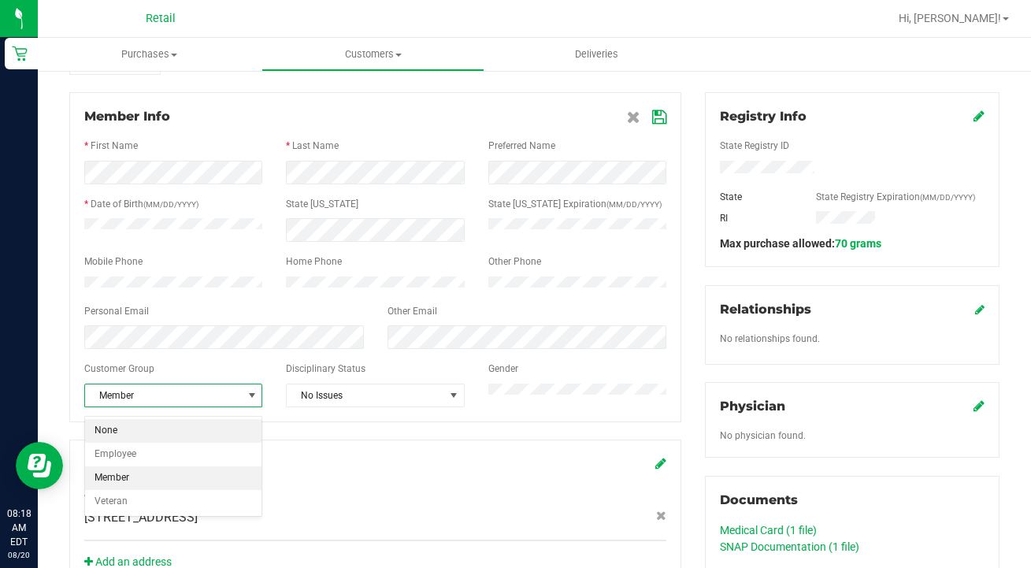
click at [207, 435] on li "None" at bounding box center [173, 431] width 176 height 24
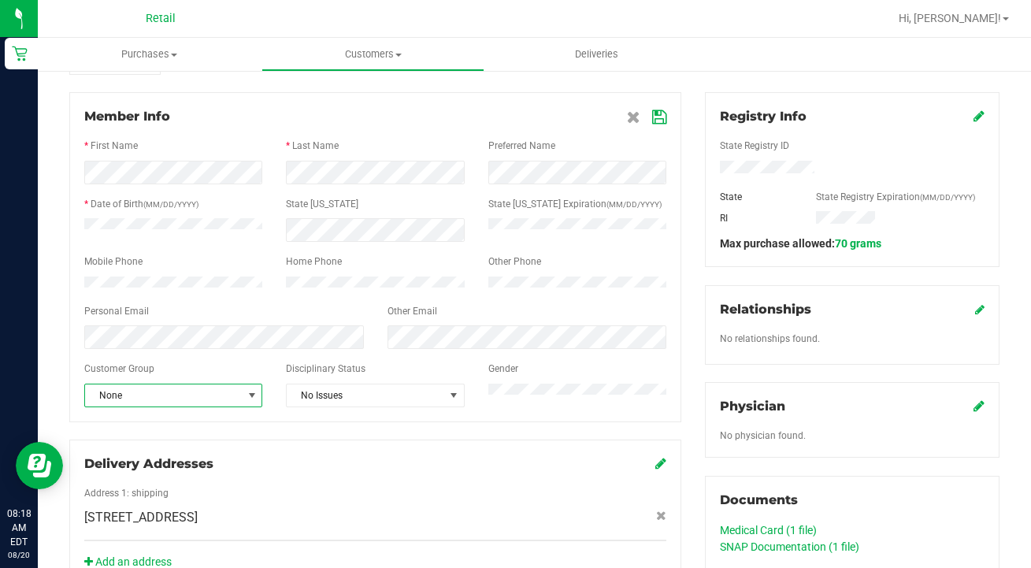
click at [663, 117] on icon at bounding box center [659, 117] width 14 height 13
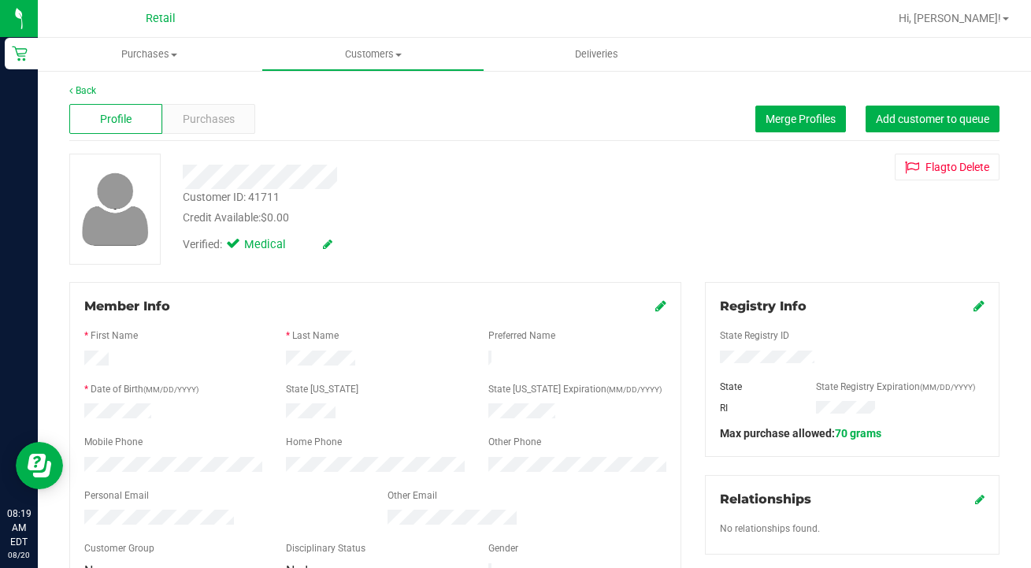
scroll to position [2, 0]
click at [314, 237] on div "Verified: Medical" at bounding box center [258, 244] width 150 height 17
click at [325, 243] on icon at bounding box center [327, 243] width 9 height 11
click at [242, 243] on span at bounding box center [236, 246] width 14 height 14
click at [0, 0] on input "Medical" at bounding box center [0, 0] width 0 height 0
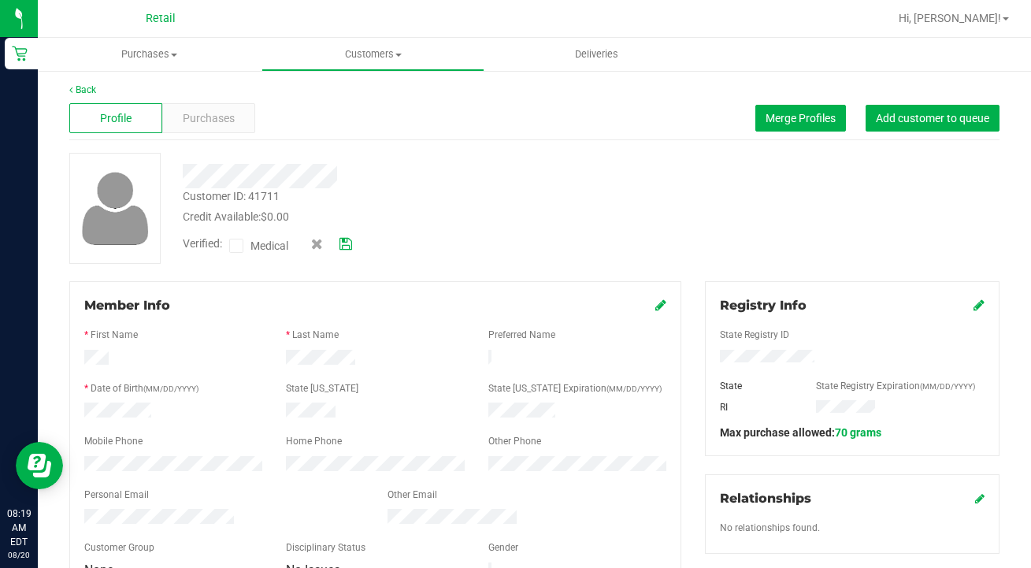
click at [343, 243] on icon at bounding box center [346, 244] width 13 height 11
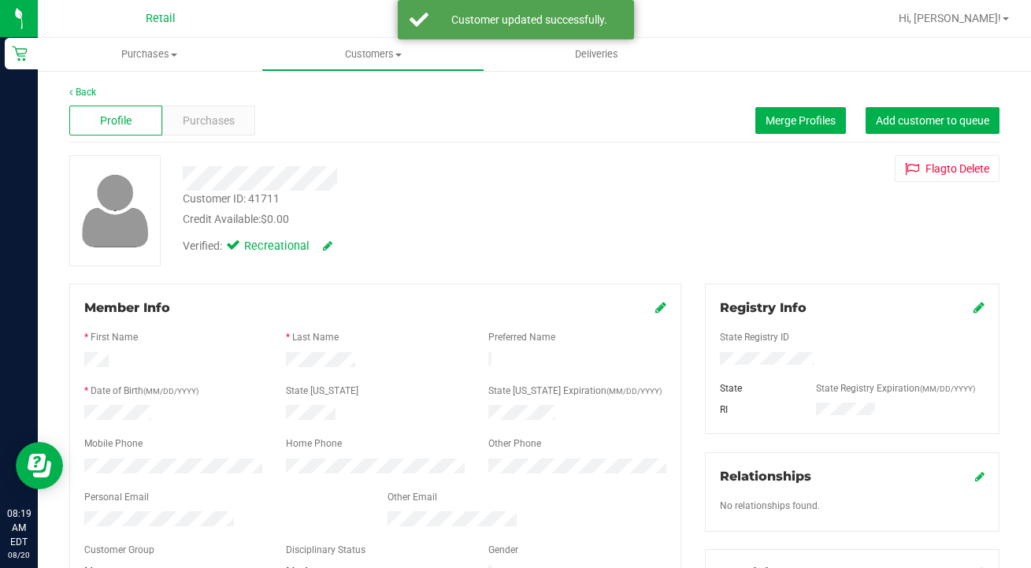
scroll to position [0, 0]
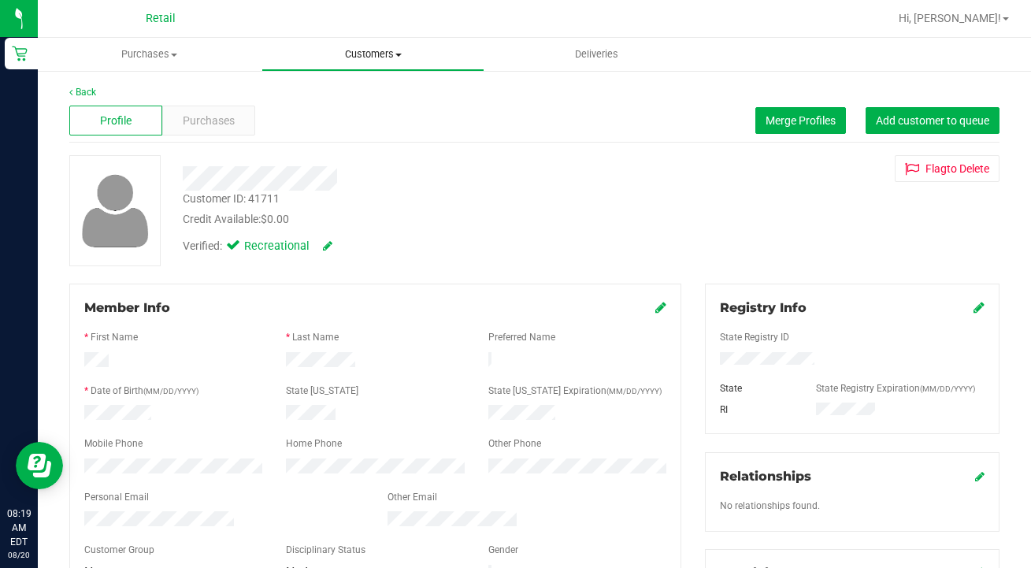
click at [370, 62] on uib-tab-heading "Customers All customers Add a new customer All physicians" at bounding box center [373, 55] width 222 height 32
click at [370, 88] on span "All customers" at bounding box center [318, 94] width 113 height 13
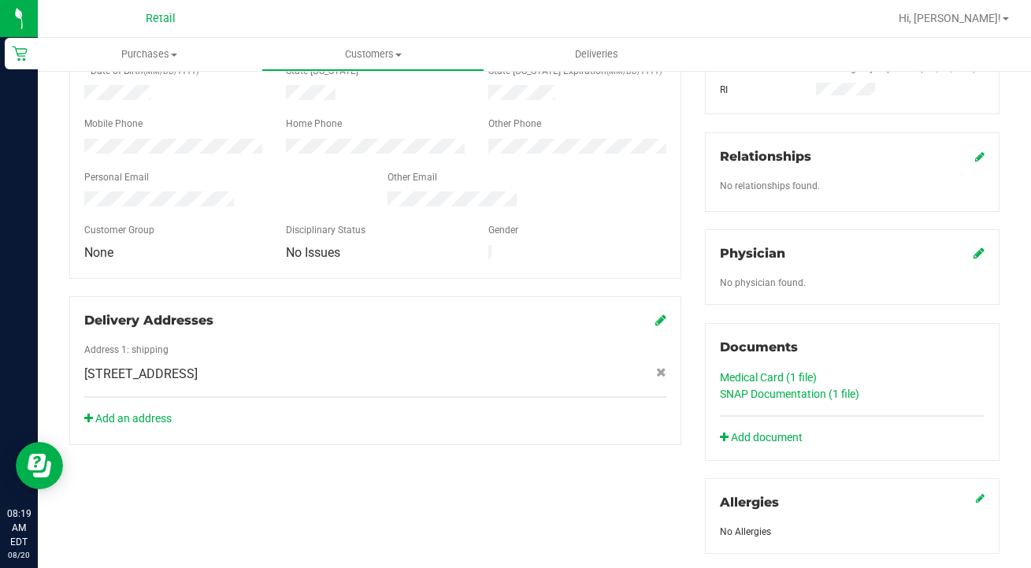
scroll to position [322, 0]
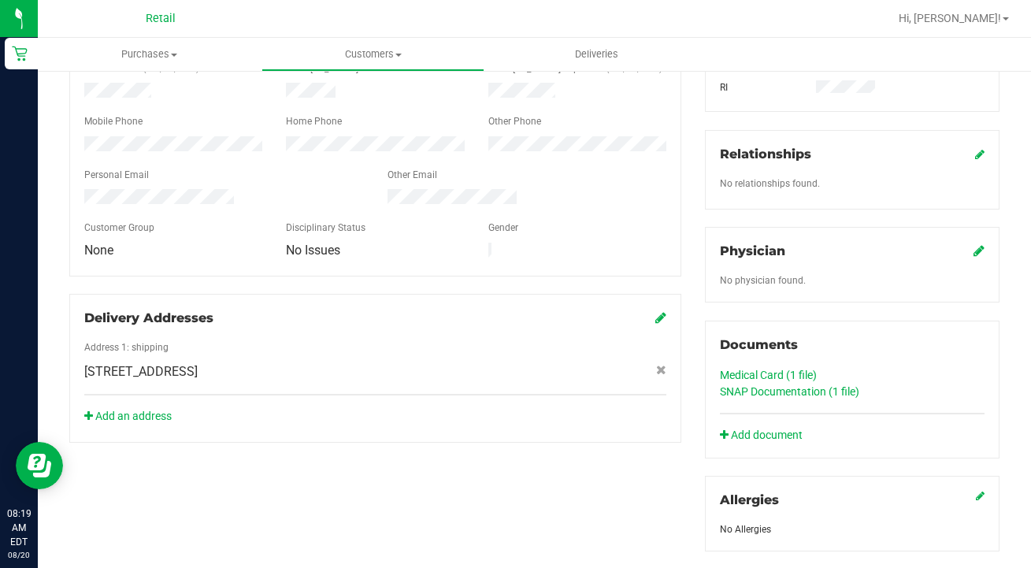
click at [765, 376] on link "Medical Card (1 file)" at bounding box center [768, 375] width 97 height 13
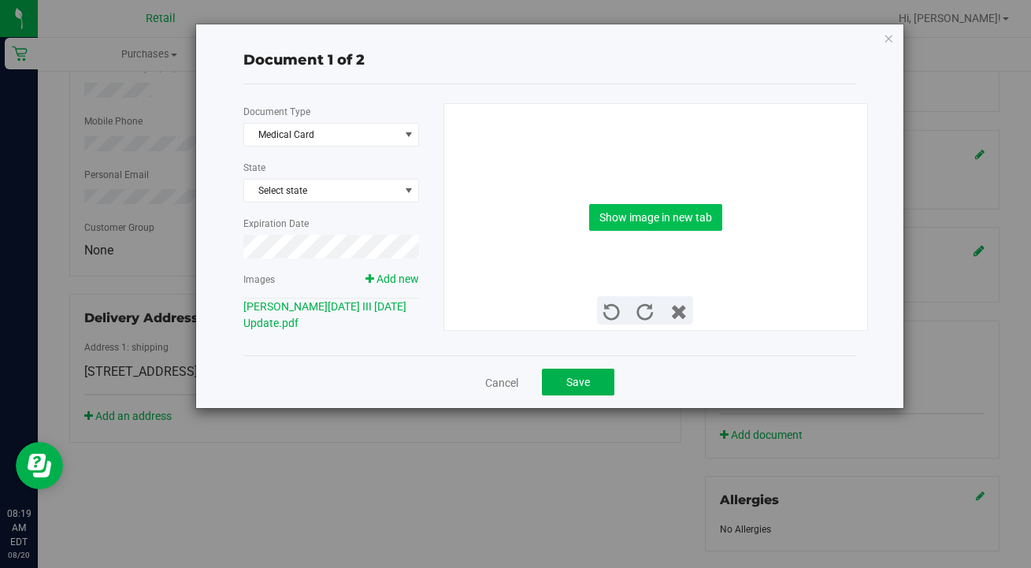
click at [646, 218] on button "Show image in new tab" at bounding box center [655, 217] width 133 height 27
click at [500, 381] on link "Cancel" at bounding box center [501, 383] width 33 height 16
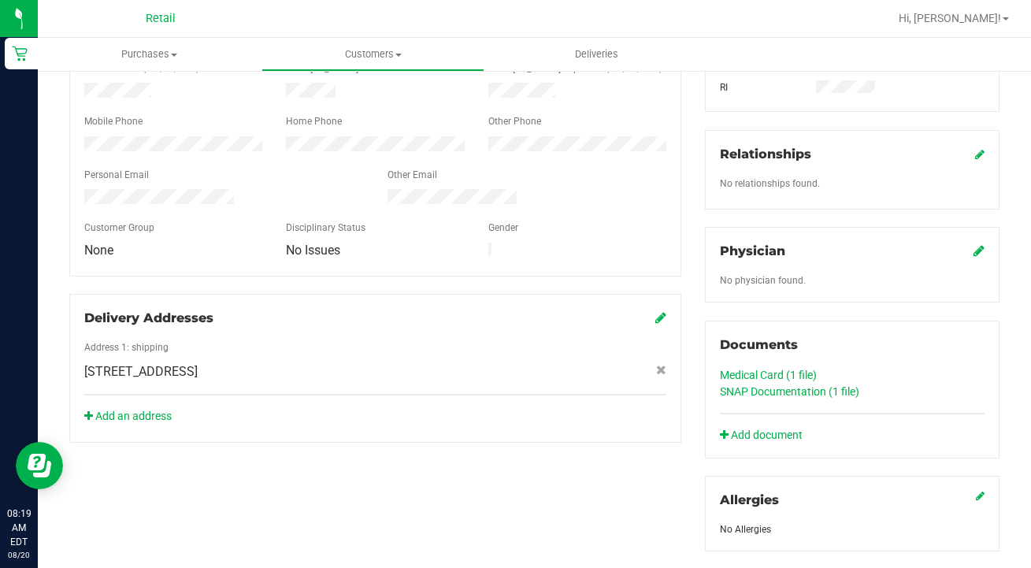
click at [814, 385] on link "SNAP Documentation (1 file)" at bounding box center [789, 391] width 139 height 13
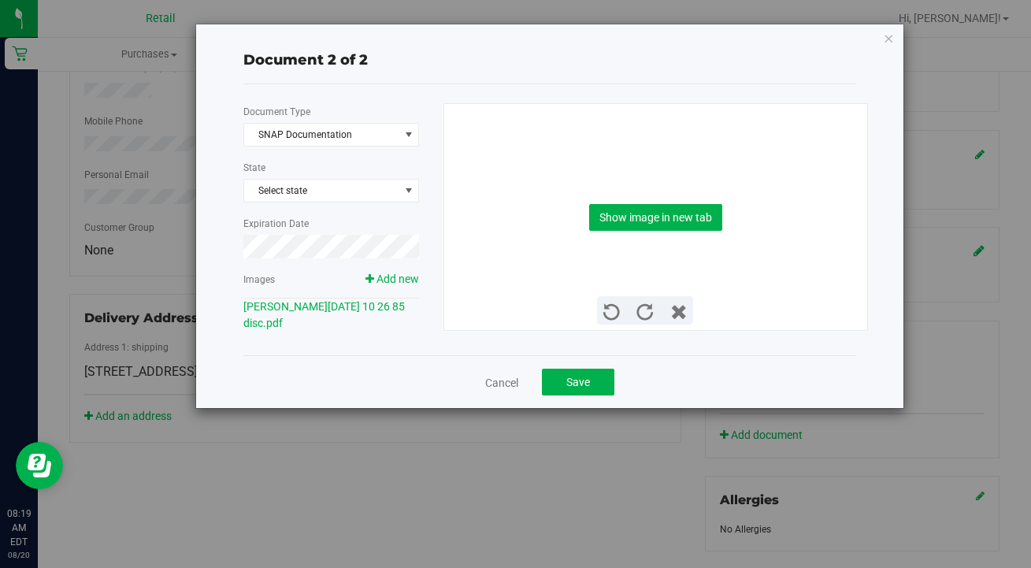
click at [663, 197] on div "Show image in new tab" at bounding box center [655, 217] width 399 height 226
click at [667, 214] on button "Show image in new tab" at bounding box center [655, 217] width 133 height 27
click at [567, 388] on button "Save" at bounding box center [578, 382] width 72 height 27
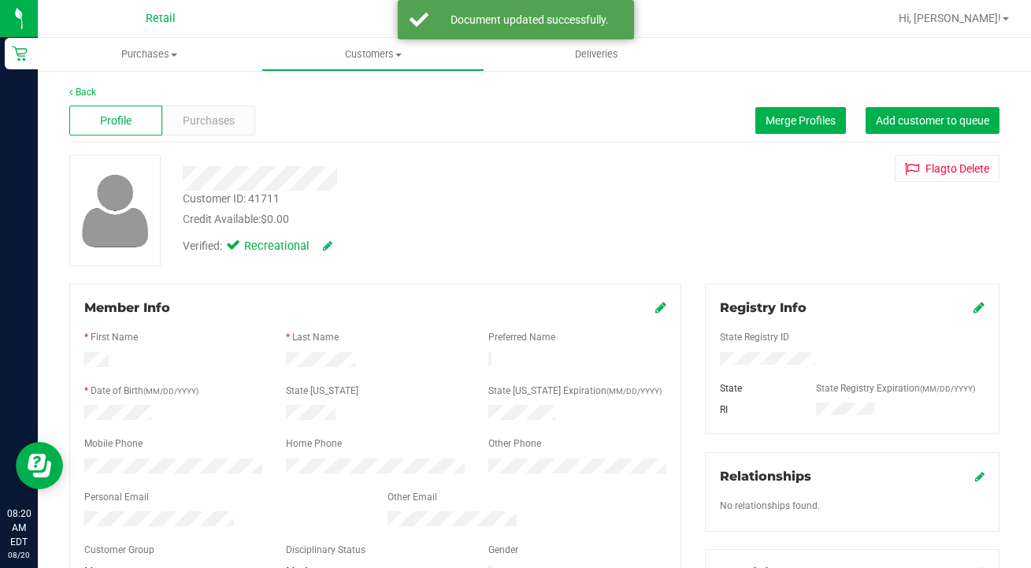
scroll to position [0, 0]
click at [209, 133] on div "Purchases" at bounding box center [208, 121] width 93 height 30
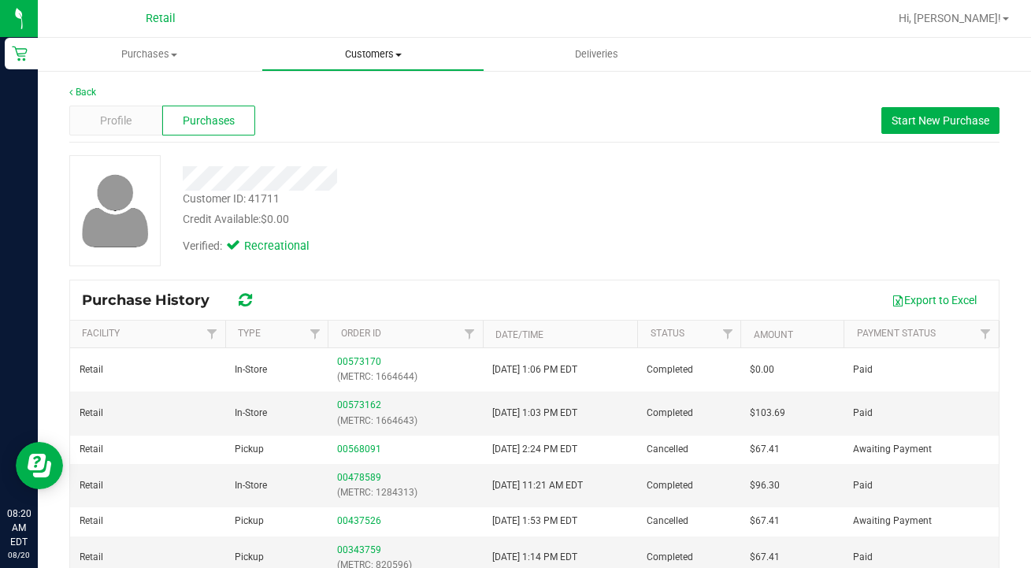
click at [358, 52] on span "Customers" at bounding box center [373, 54] width 222 height 14
click at [356, 98] on span "All customers" at bounding box center [318, 94] width 113 height 13
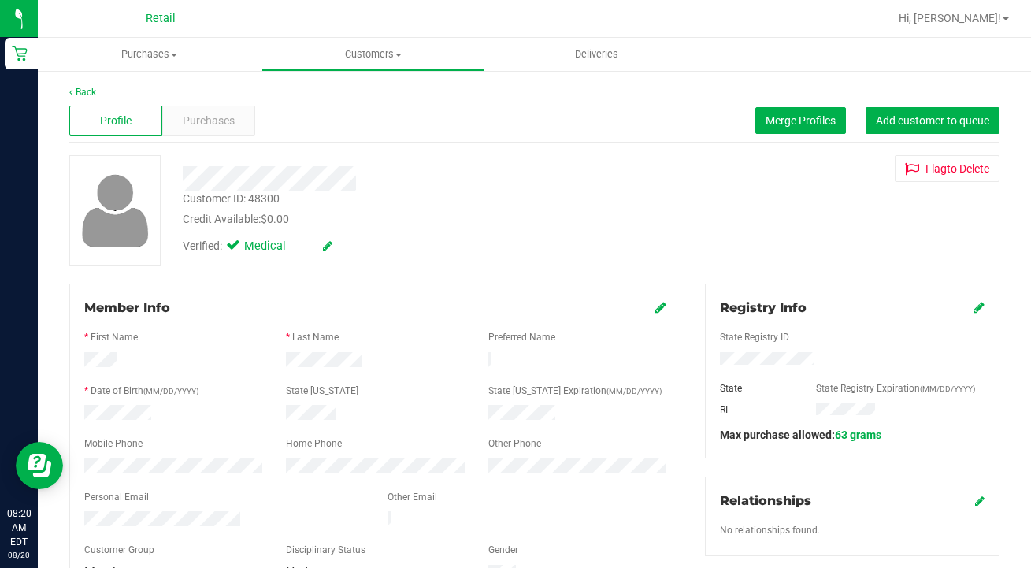
click at [656, 306] on icon at bounding box center [661, 307] width 11 height 13
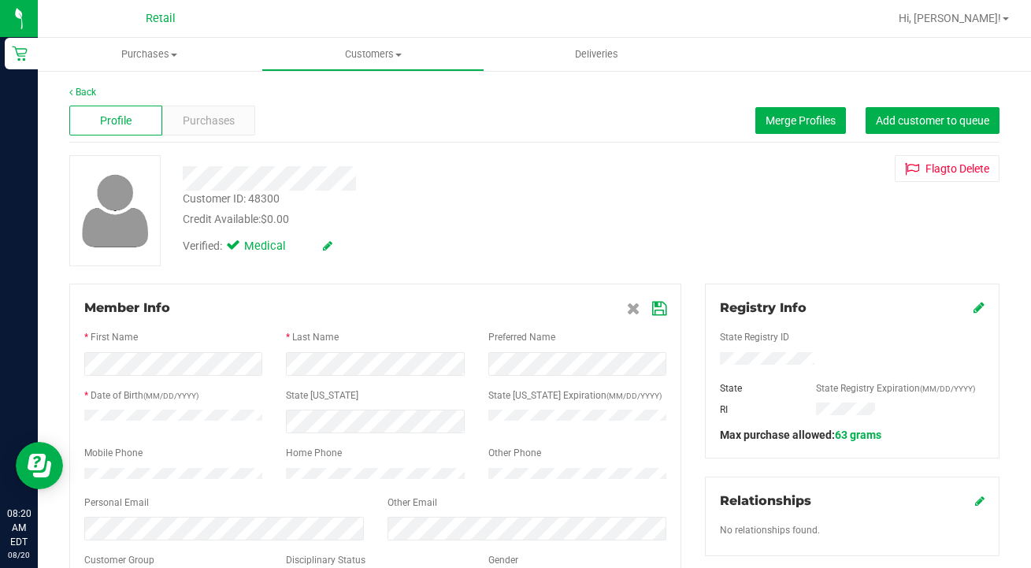
click at [658, 308] on icon at bounding box center [659, 309] width 14 height 13
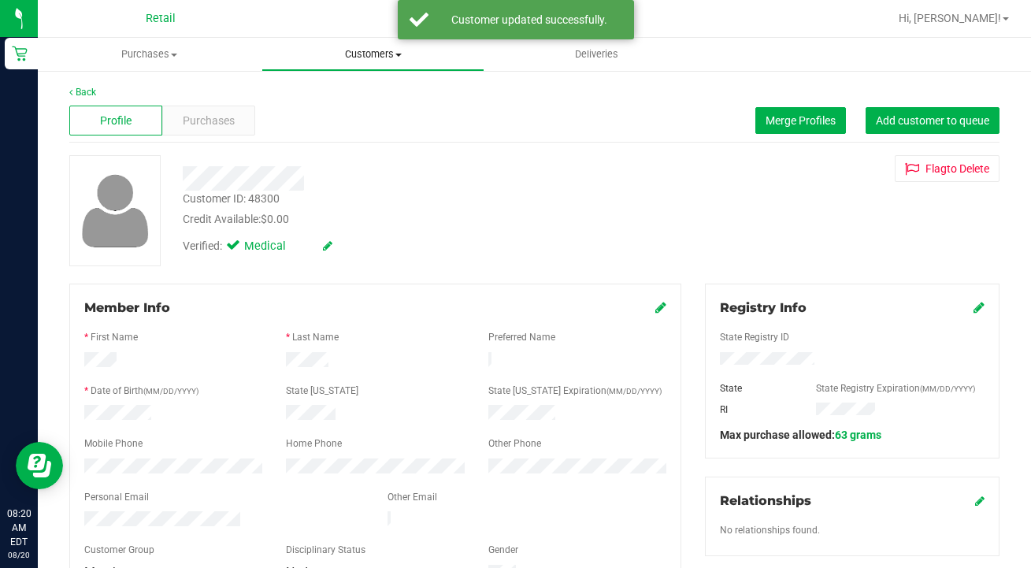
click at [371, 49] on span "Customers" at bounding box center [373, 54] width 222 height 14
click at [372, 98] on span "All customers" at bounding box center [318, 94] width 113 height 13
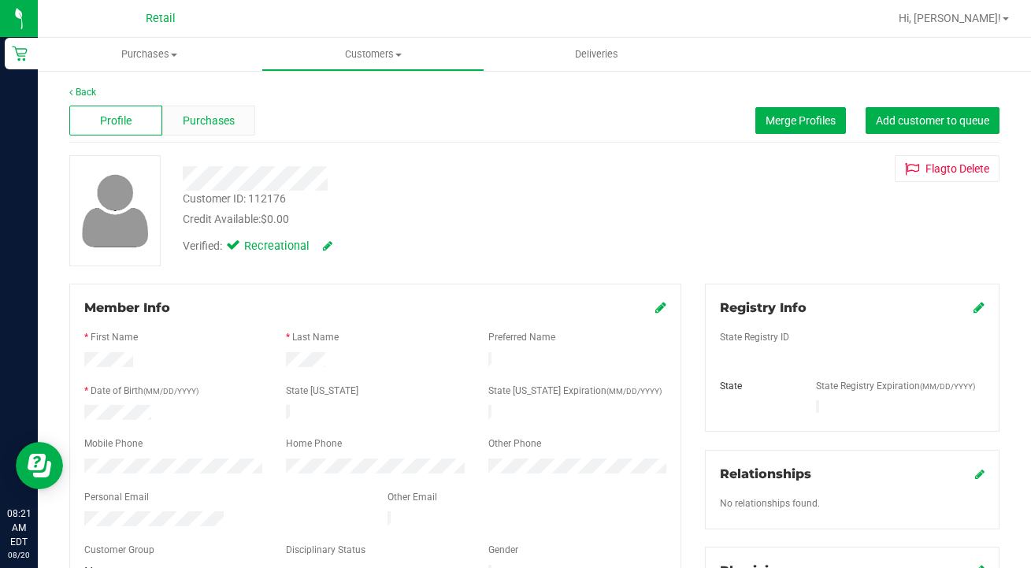
click at [214, 119] on span "Purchases" at bounding box center [209, 121] width 52 height 17
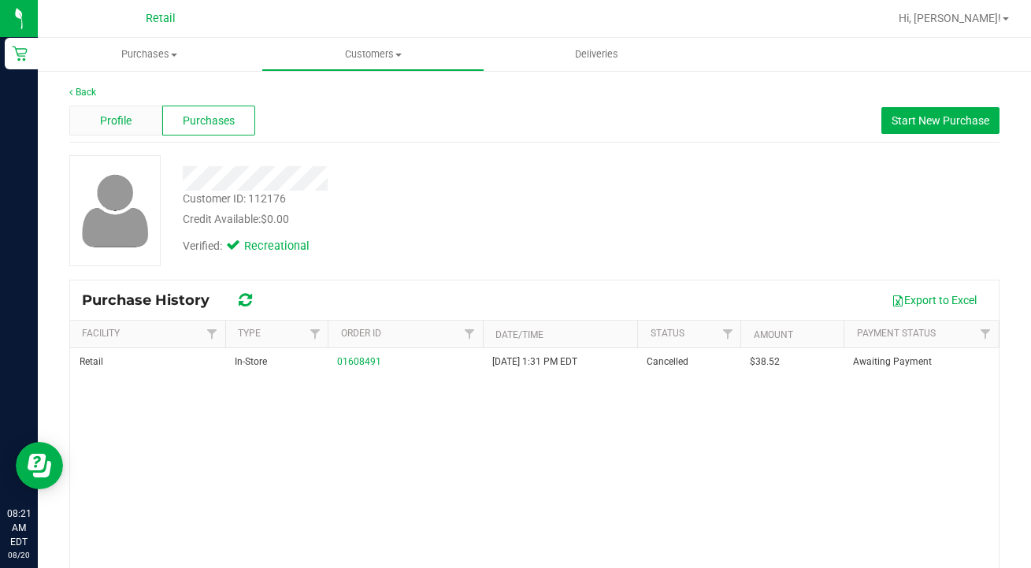
click at [130, 117] on span "Profile" at bounding box center [116, 121] width 32 height 17
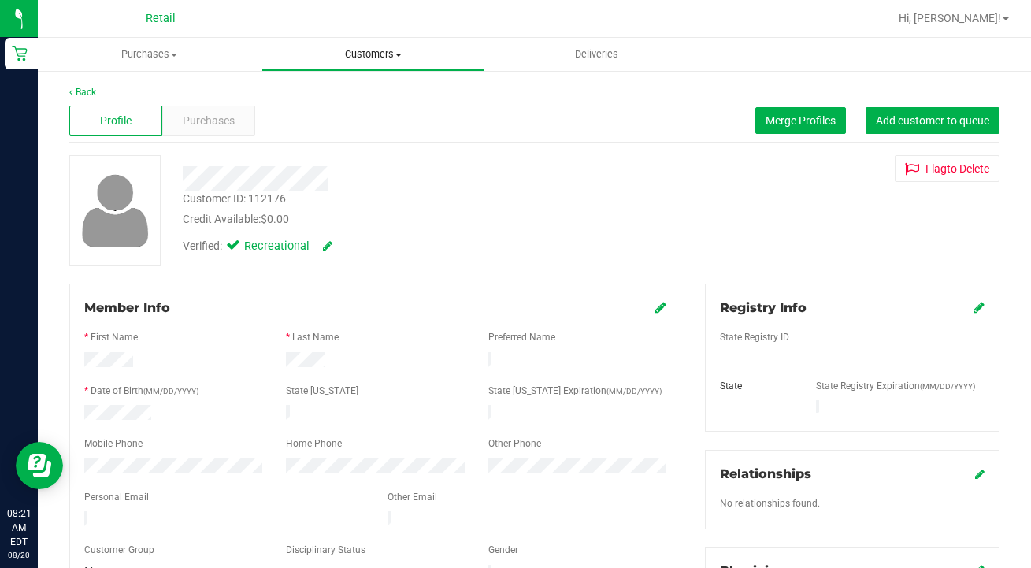
click at [388, 60] on span "Customers" at bounding box center [373, 54] width 222 height 14
click at [381, 101] on li "All customers" at bounding box center [374, 95] width 224 height 19
click at [793, 121] on span "Merge Profiles" at bounding box center [801, 120] width 70 height 13
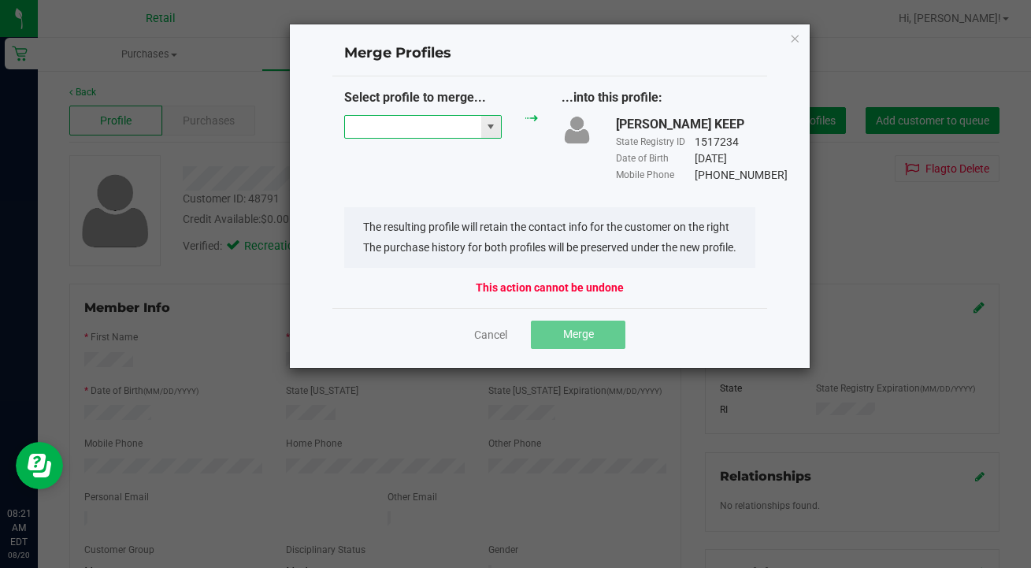
click at [403, 129] on input "NO DATA FOUND" at bounding box center [413, 127] width 136 height 22
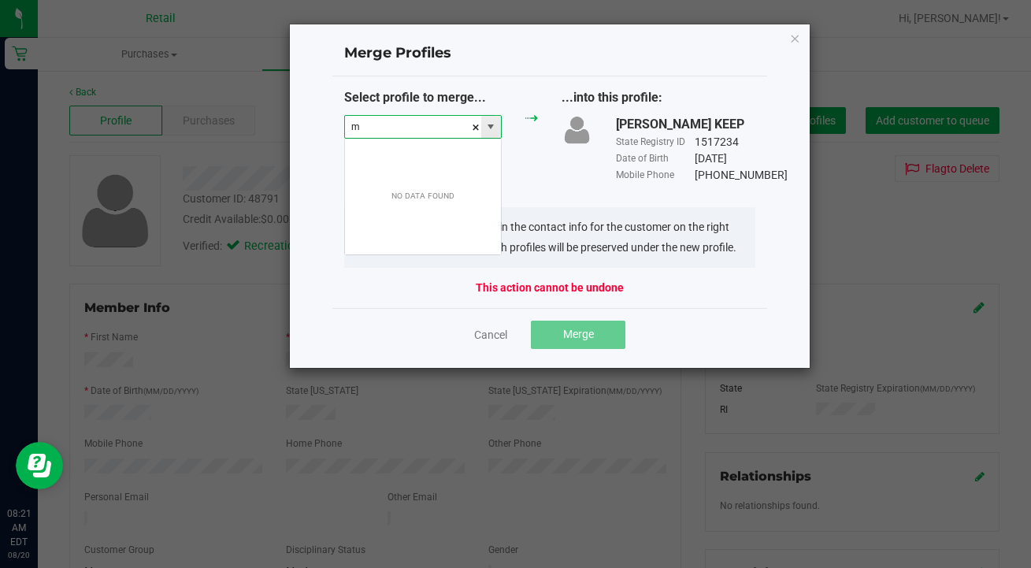
scroll to position [24, 158]
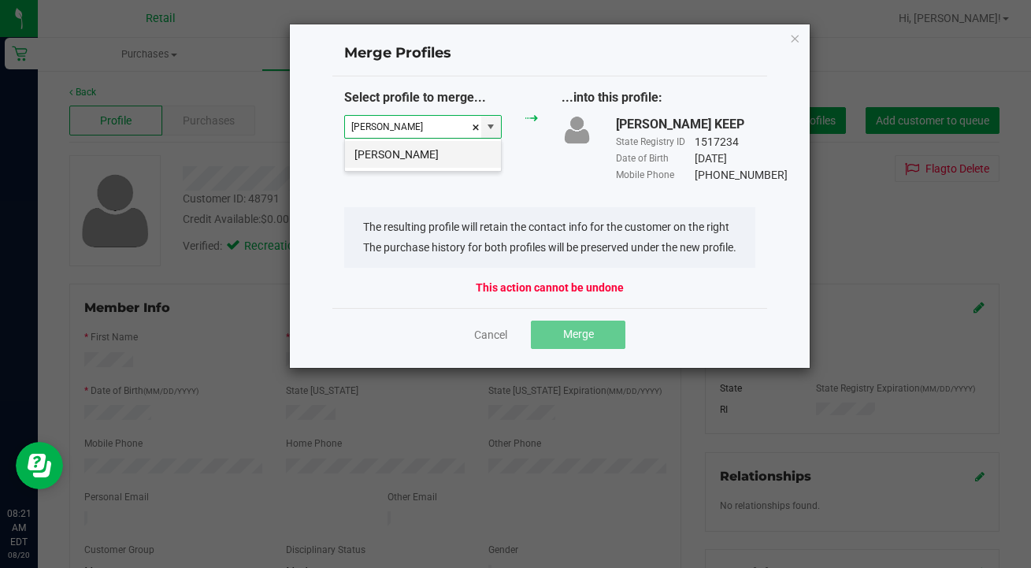
click at [436, 156] on li "Matthew Crosby" at bounding box center [423, 154] width 156 height 27
type input "Matthew Crosby"
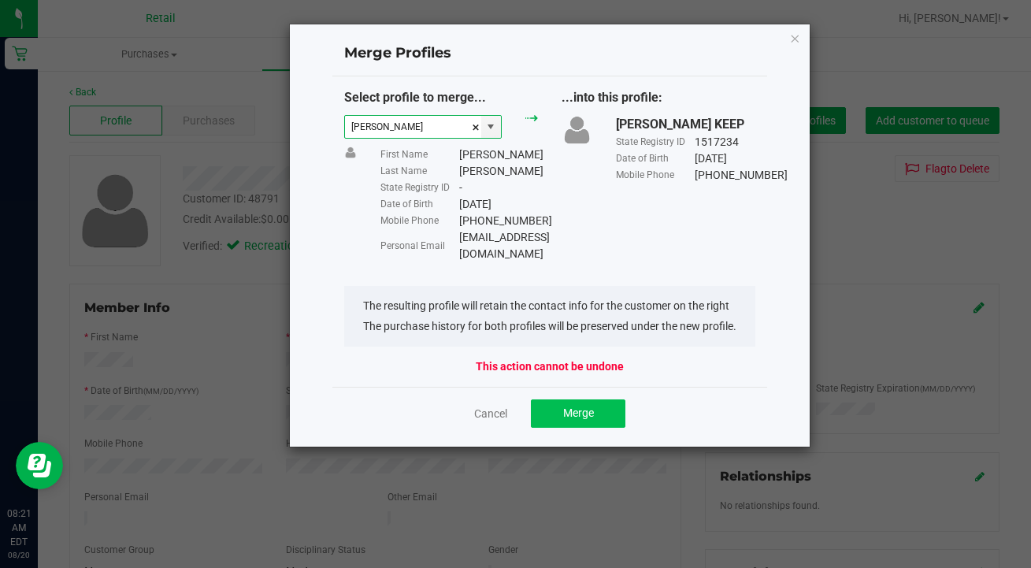
click at [599, 399] on button "Merge" at bounding box center [578, 413] width 95 height 28
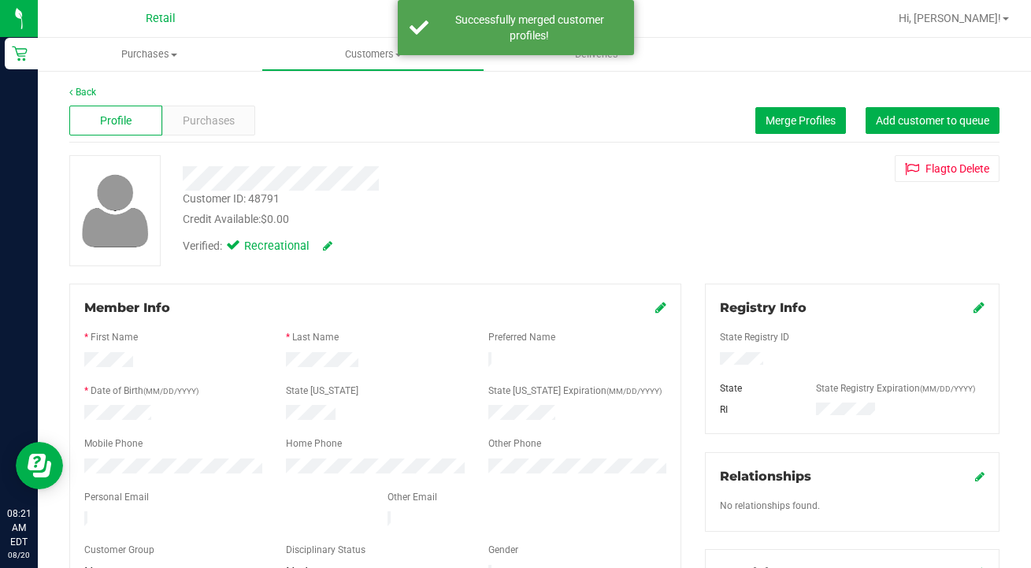
click at [663, 309] on icon at bounding box center [661, 307] width 11 height 13
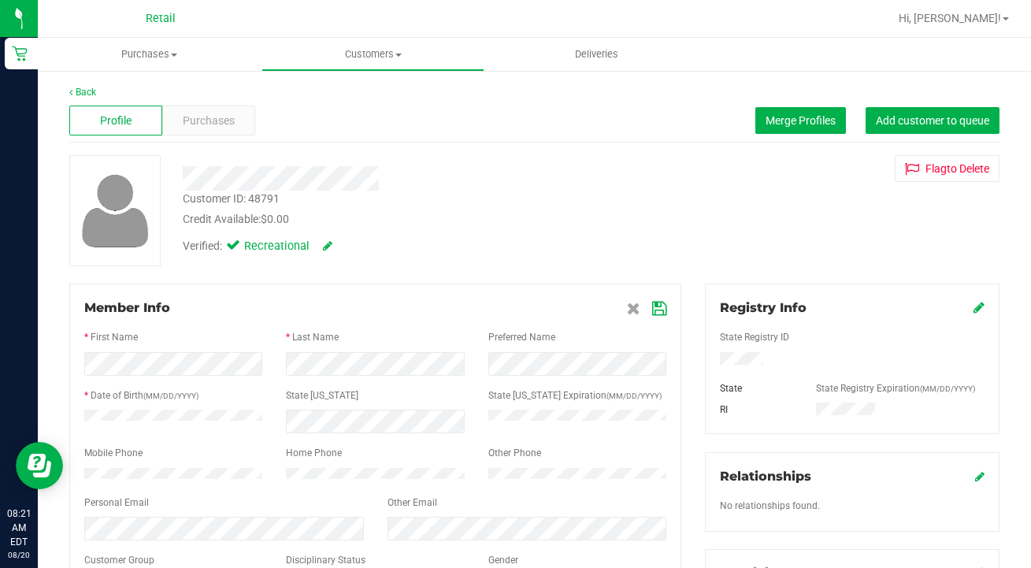
click at [657, 308] on icon at bounding box center [659, 309] width 14 height 13
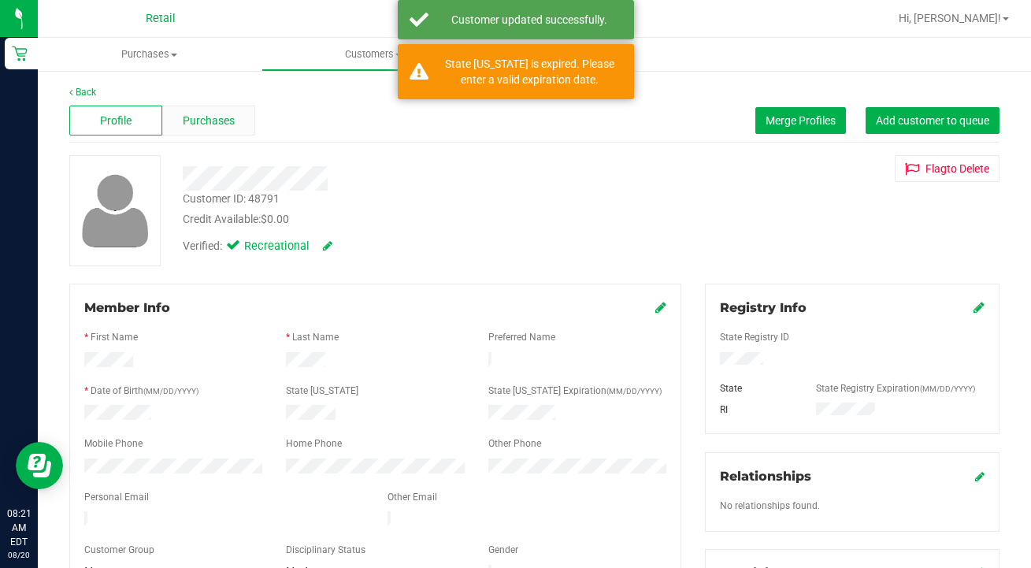
click at [229, 124] on span "Purchases" at bounding box center [209, 121] width 52 height 17
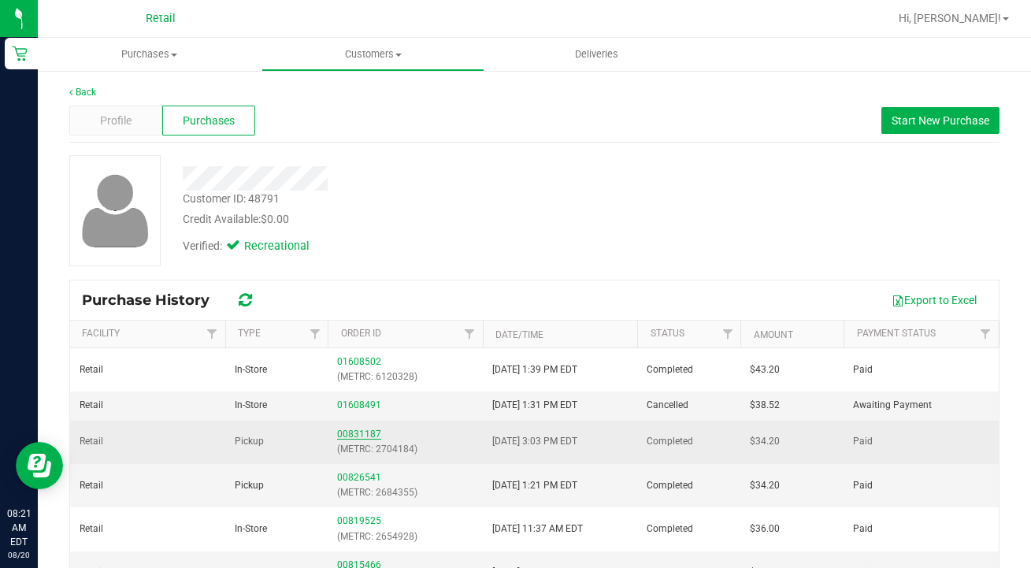
click at [364, 431] on link "00831187" at bounding box center [359, 434] width 44 height 11
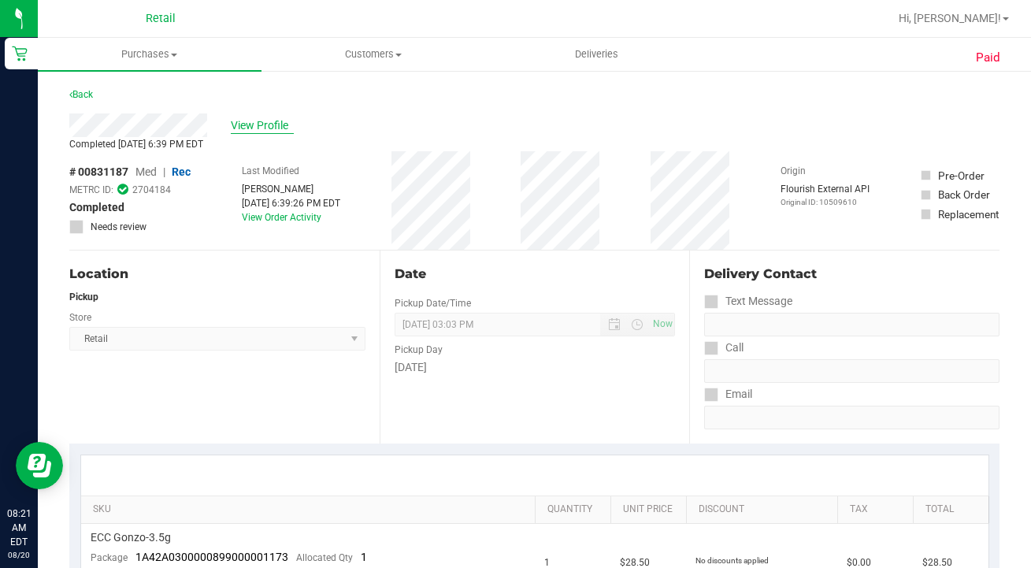
click at [260, 121] on span "View Profile" at bounding box center [262, 125] width 63 height 17
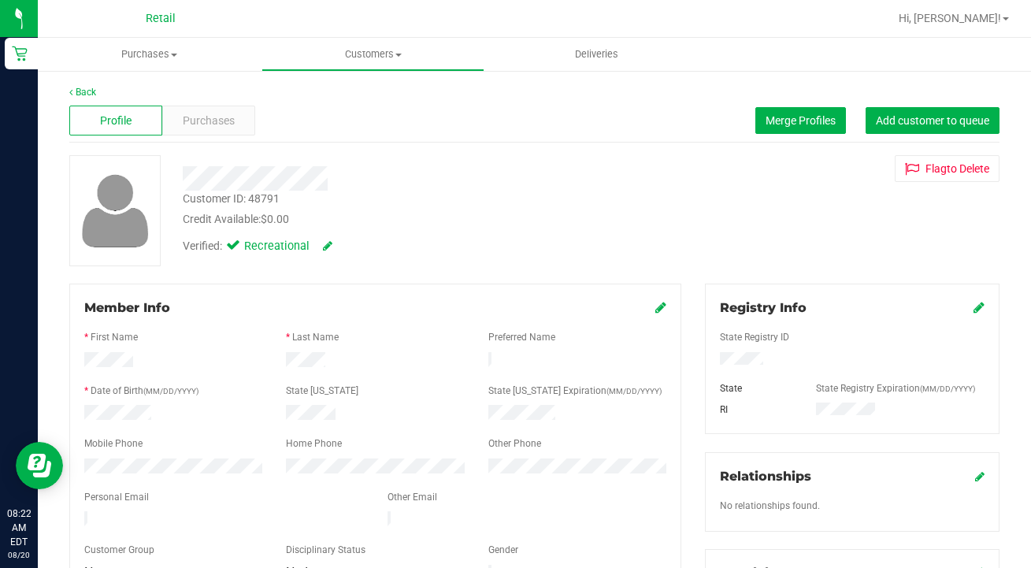
click at [659, 309] on icon at bounding box center [661, 307] width 11 height 13
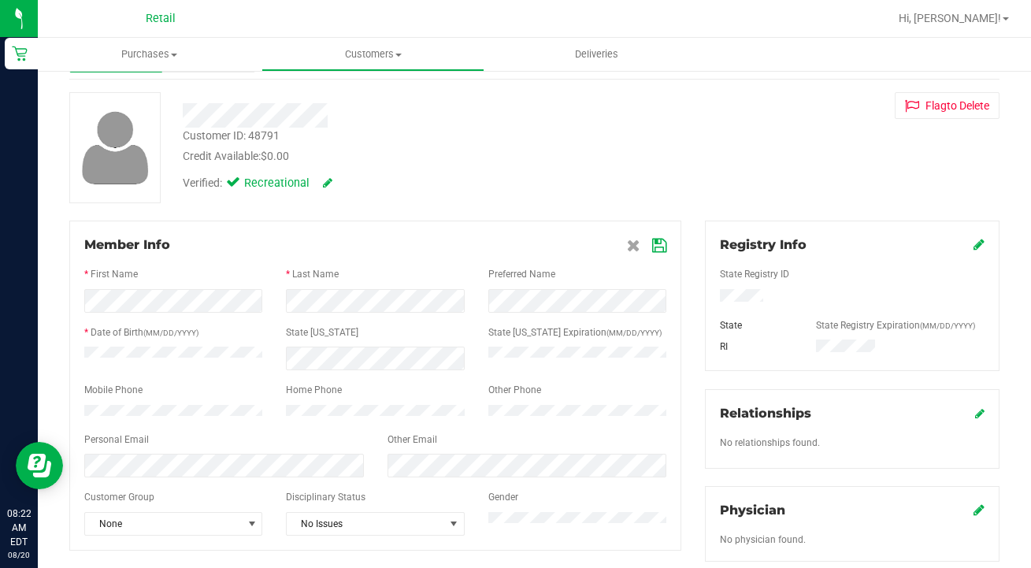
scroll to position [65, 0]
click at [660, 246] on icon at bounding box center [659, 244] width 14 height 13
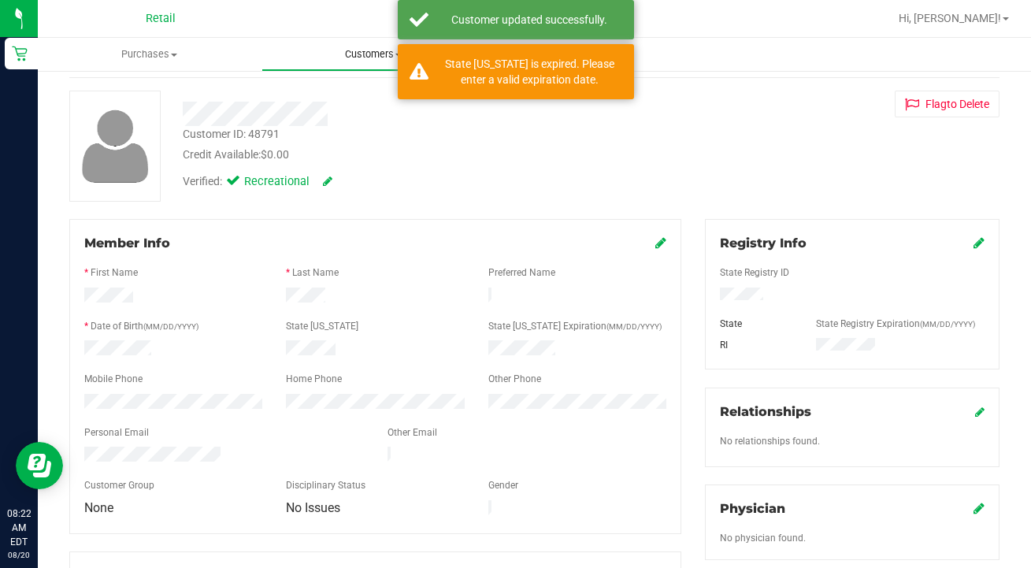
click at [351, 58] on span "Customers" at bounding box center [373, 54] width 222 height 14
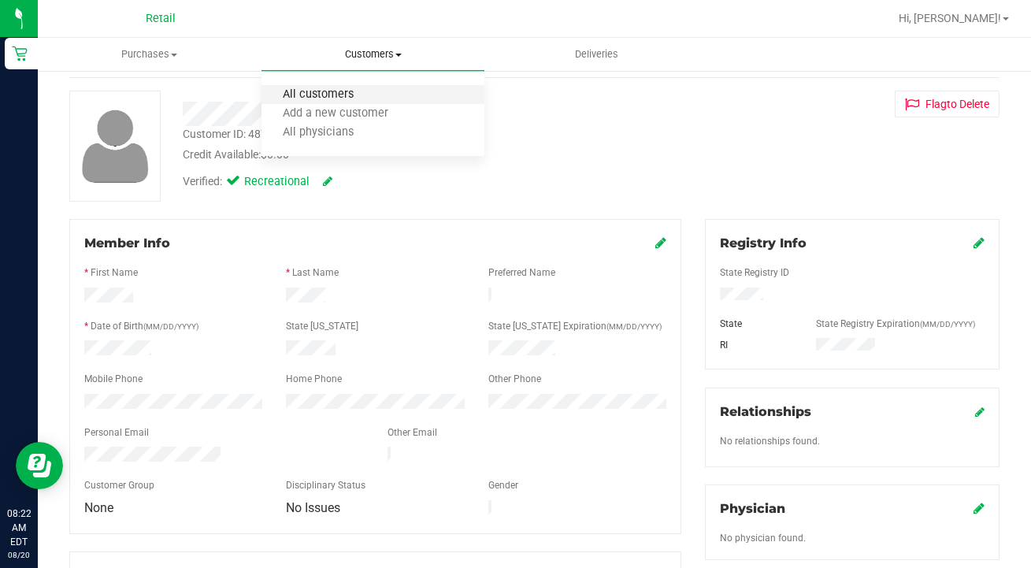
click at [355, 99] on span "All customers" at bounding box center [318, 94] width 113 height 13
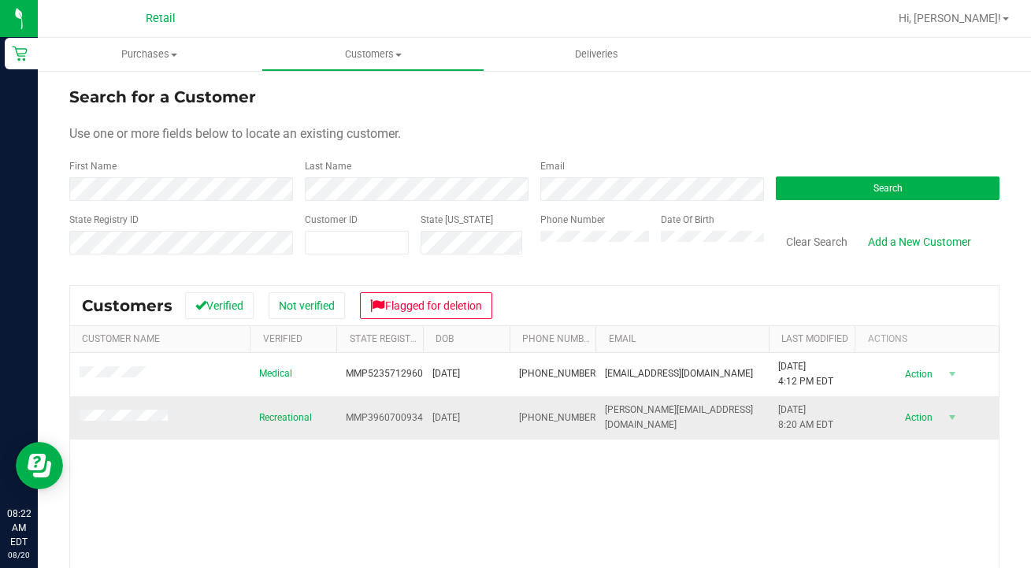
drag, startPoint x: 586, startPoint y: 417, endPoint x: 520, endPoint y: 421, distance: 66.3
click at [520, 421] on td "(401) 273-6688" at bounding box center [553, 417] width 87 height 43
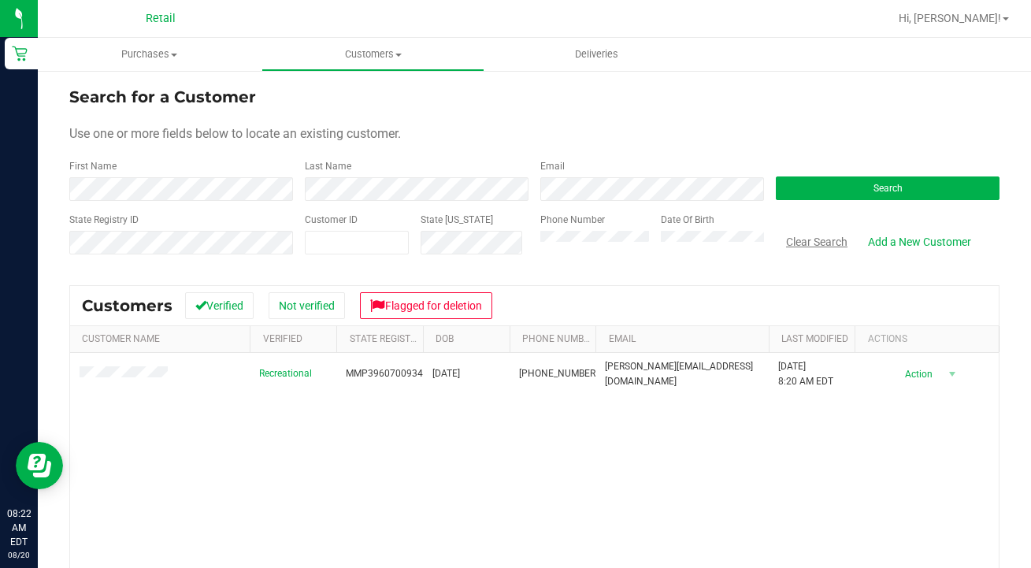
click at [793, 243] on button "Clear Search" at bounding box center [817, 241] width 82 height 27
click at [823, 245] on button "Clear Search" at bounding box center [817, 241] width 82 height 27
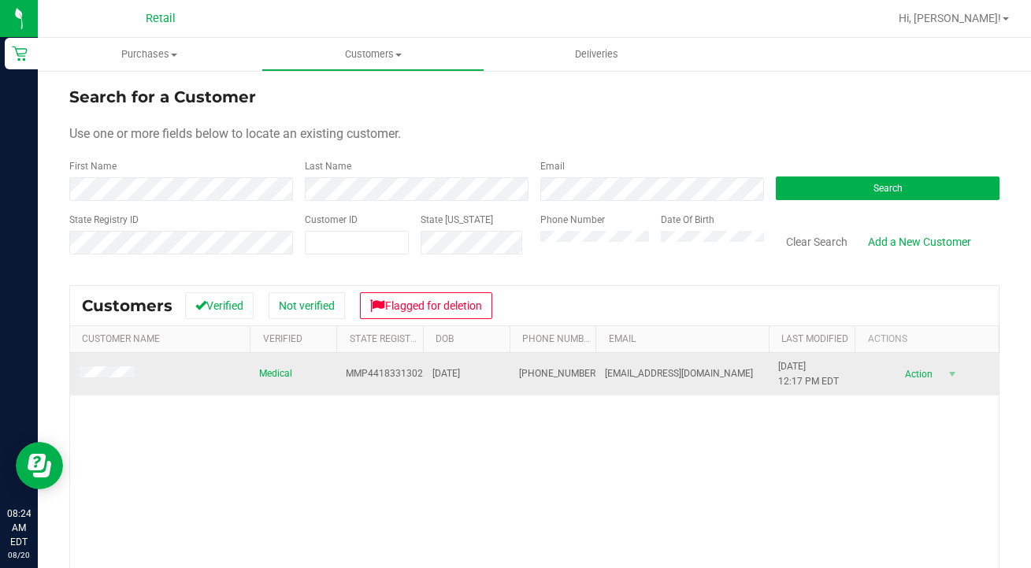
click at [123, 366] on span at bounding box center [110, 374] width 60 height 16
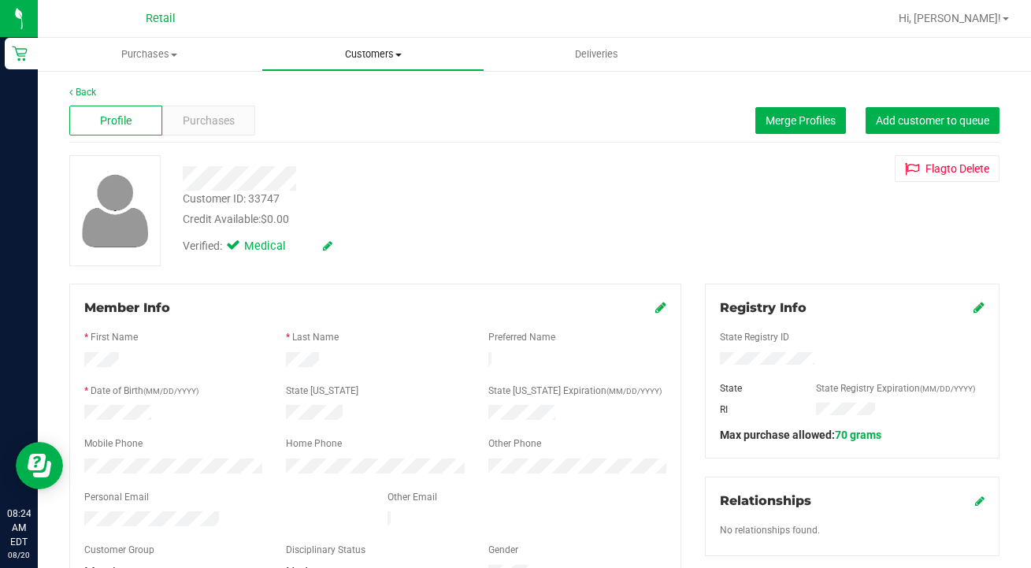
click at [385, 58] on span "Customers" at bounding box center [373, 54] width 222 height 14
click at [382, 93] on li "All customers" at bounding box center [374, 95] width 224 height 19
click at [349, 61] on span "Customers" at bounding box center [373, 54] width 222 height 14
click at [353, 101] on span "All customers" at bounding box center [318, 94] width 113 height 13
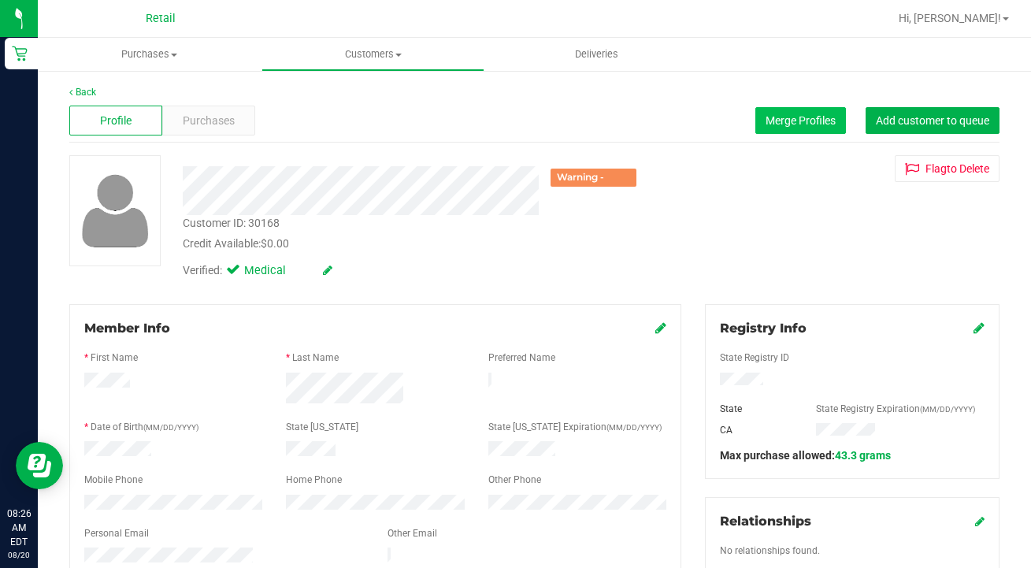
click at [795, 132] on button "Merge Profiles" at bounding box center [801, 120] width 91 height 27
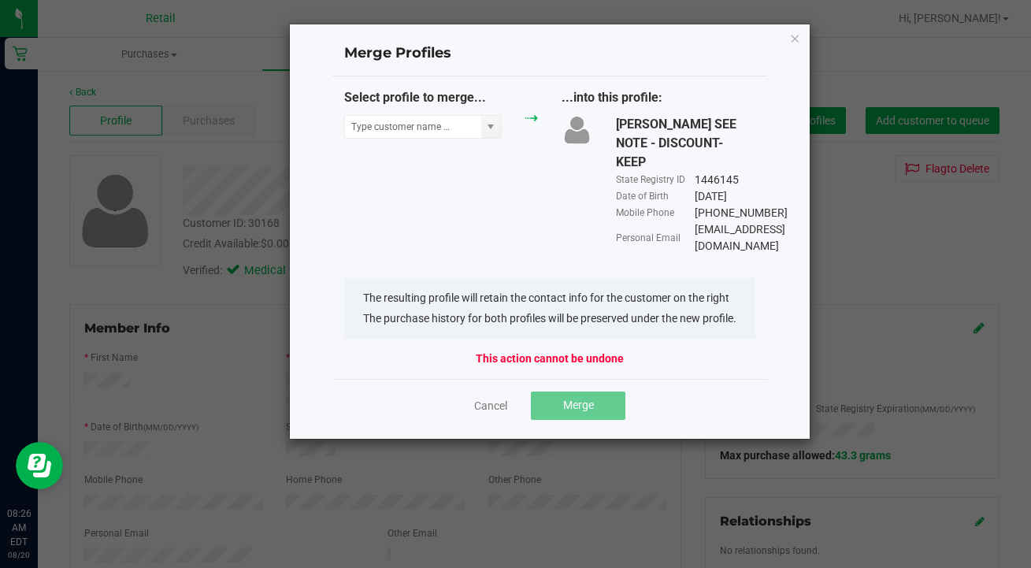
click at [380, 139] on div "Select profile to merge..." at bounding box center [440, 117] width 217 height 58
click at [393, 127] on input "NO DATA FOUND" at bounding box center [413, 127] width 136 height 22
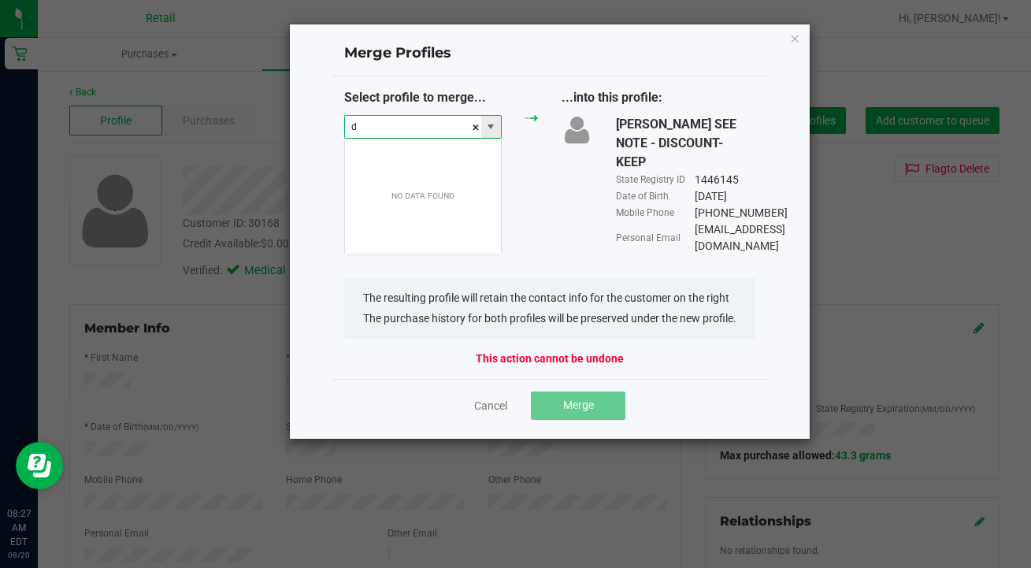
scroll to position [24, 158]
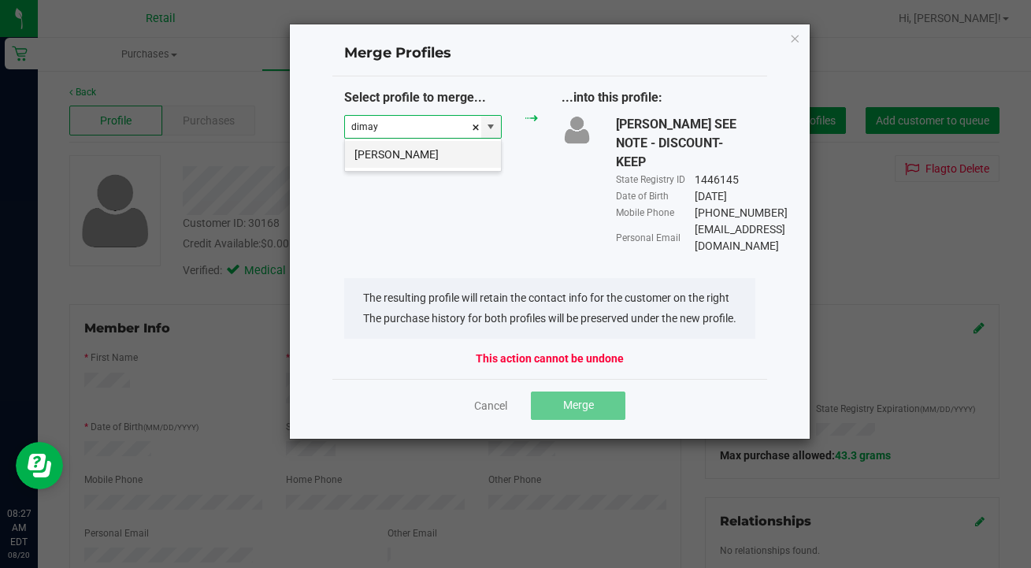
click at [410, 159] on li "Dimayra Carrasco" at bounding box center [423, 154] width 156 height 27
type input "Dimayra Carrasco"
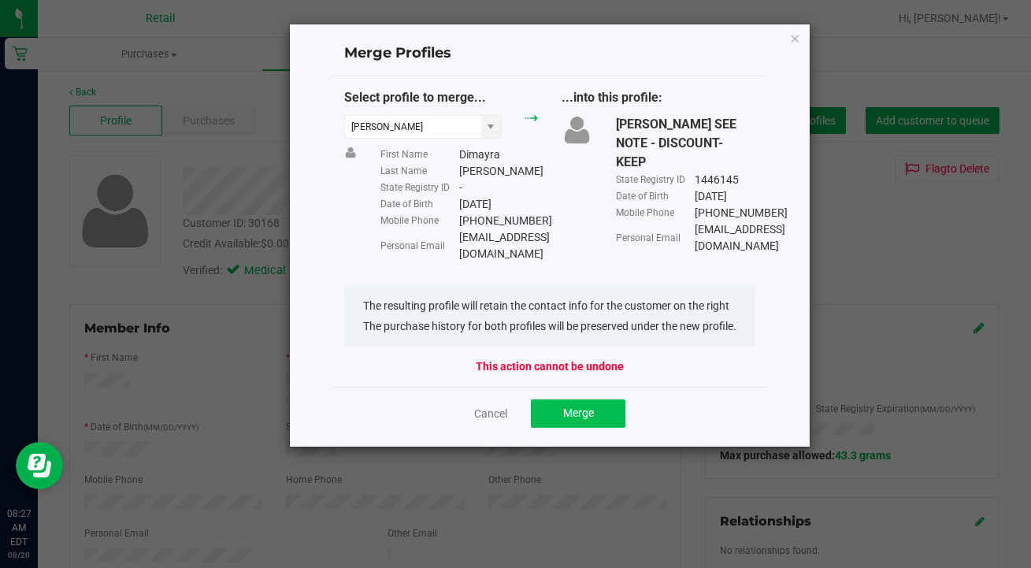
click at [567, 407] on span "Merge" at bounding box center [578, 413] width 31 height 13
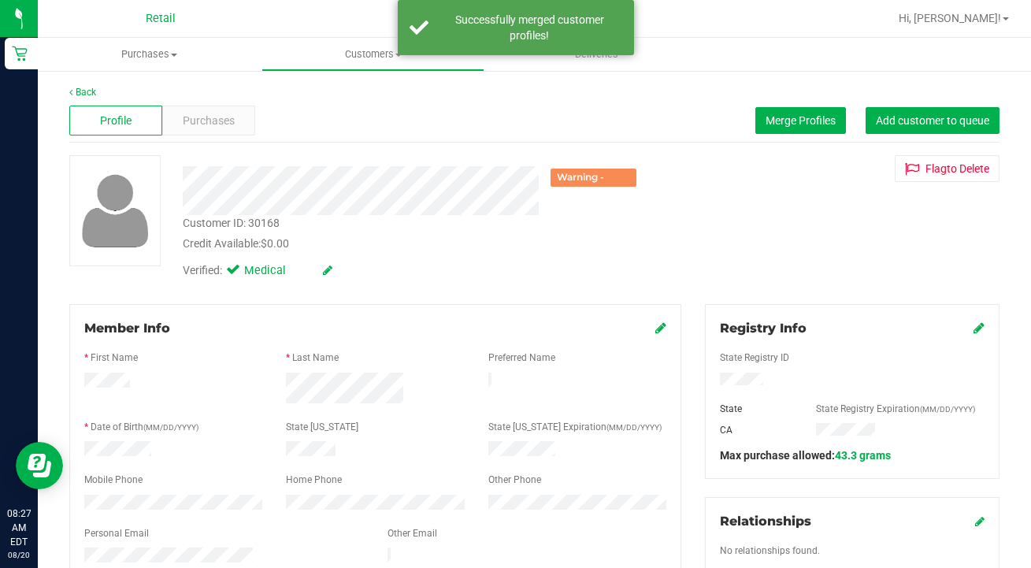
click at [666, 320] on span at bounding box center [661, 328] width 11 height 19
click at [669, 326] on div "Member Info * First Name * Last Name Preferred Name * Date of Birth (MM/DD/YYYY…" at bounding box center [375, 469] width 612 height 331
click at [667, 326] on icon at bounding box center [661, 327] width 11 height 13
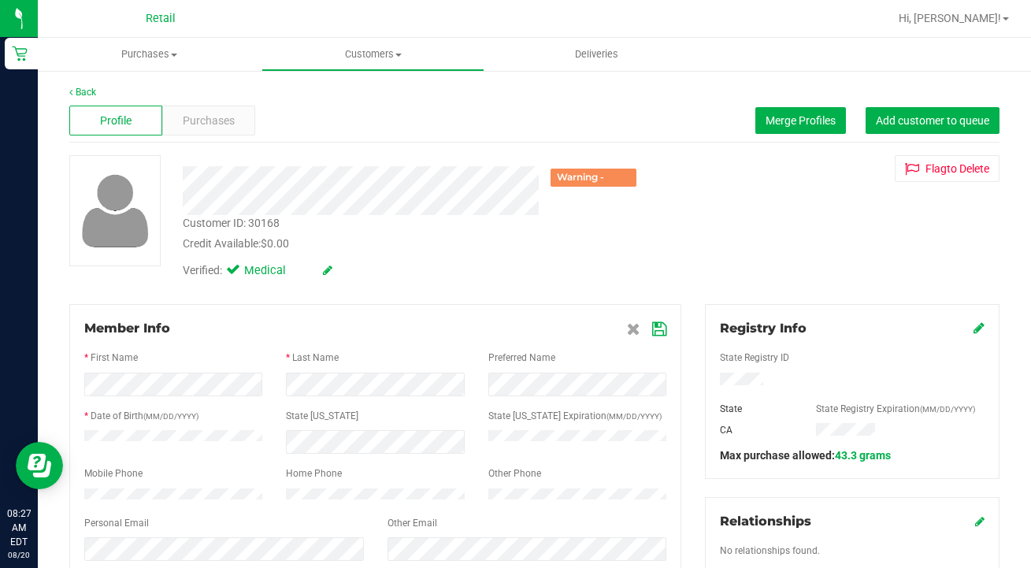
click at [667, 325] on icon at bounding box center [659, 329] width 14 height 13
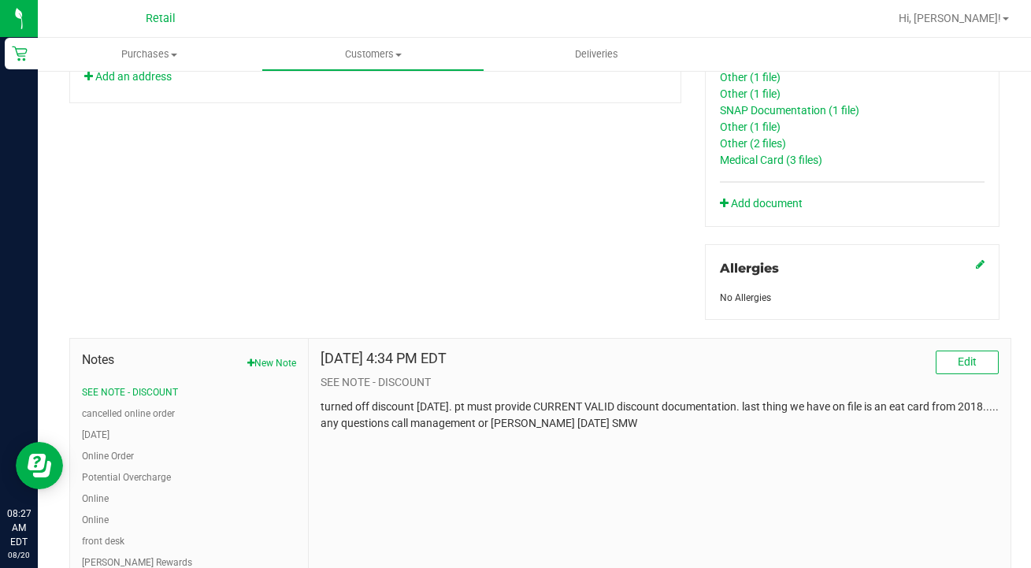
scroll to position [700, 0]
click at [953, 362] on button "Edit" at bounding box center [967, 361] width 63 height 24
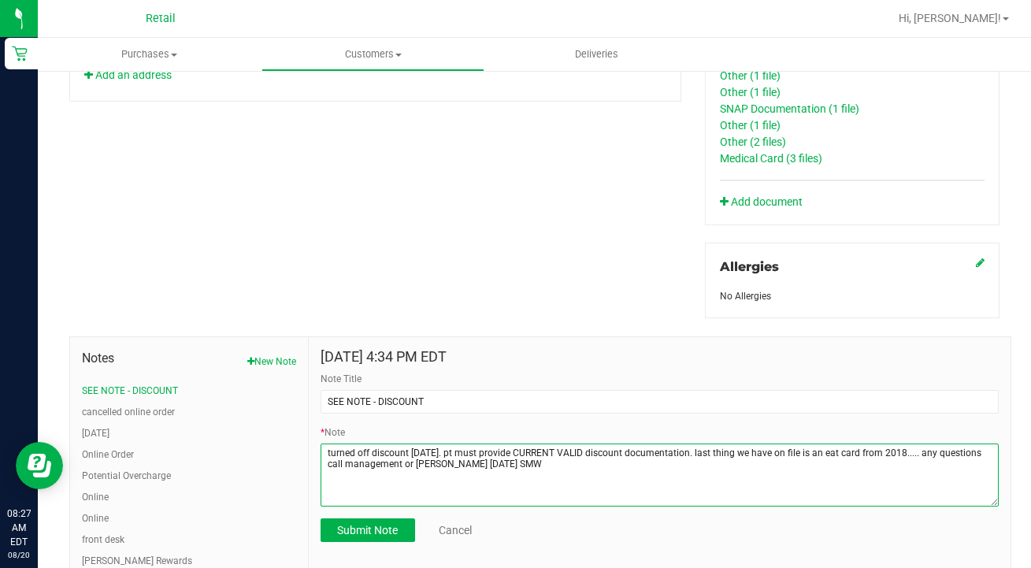
click at [916, 453] on textarea "* Note" at bounding box center [660, 475] width 678 height 63
type textarea "turned off discount 07.06.2025. pt must provide CURRENT VALID discount document…"
drag, startPoint x: 631, startPoint y: 467, endPoint x: 104, endPoint y: 382, distance: 533.9
click at [105, 382] on div "Notes New Note SEE NOTE - DISCOUNT cancelled online order 8/9/24 Online Order P…" at bounding box center [540, 479] width 942 height 287
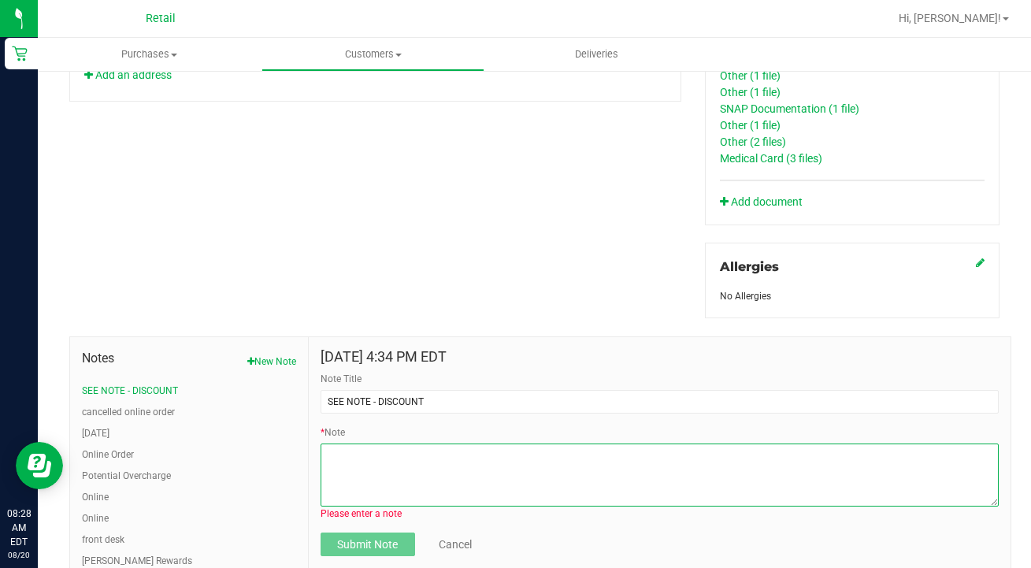
paste textarea "turned off discount 08.17.2025. pt must provide CURRENT VALID discount document…"
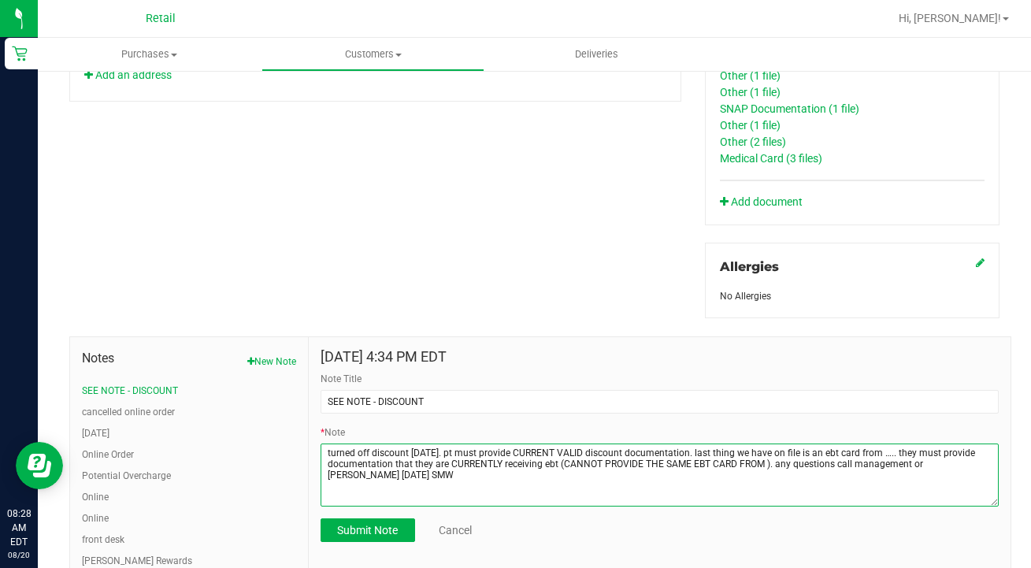
click at [419, 452] on textarea "* Note" at bounding box center [660, 475] width 678 height 63
click at [967, 459] on textarea "* Note" at bounding box center [660, 475] width 678 height 63
click at [897, 453] on textarea "* Note" at bounding box center [660, 475] width 678 height 63
click at [795, 460] on textarea "* Note" at bounding box center [660, 475] width 678 height 63
type textarea "turned off discount 07.06.2025. pt must provide CURRENT VALID discount document…"
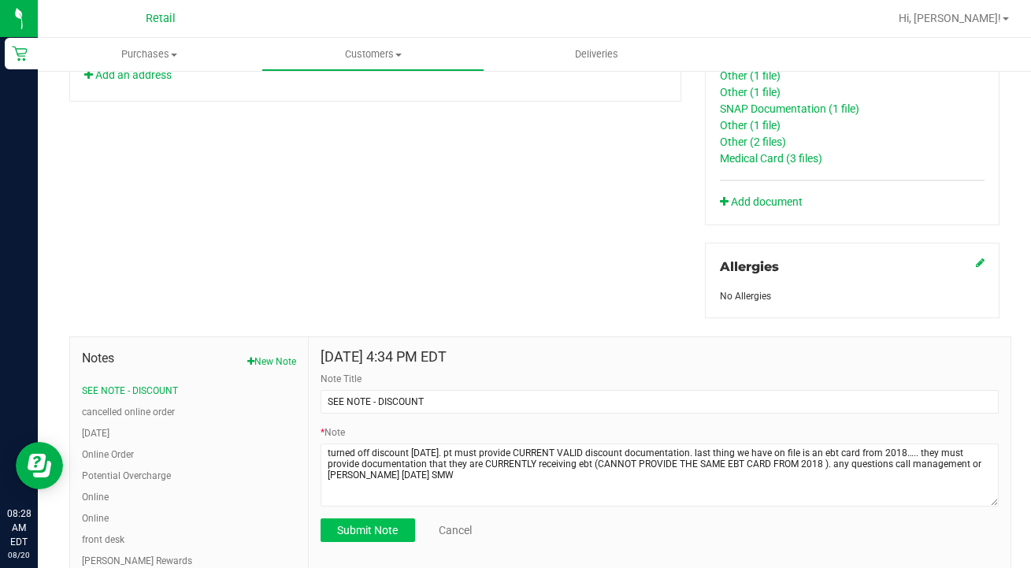
click at [395, 536] on button "Submit Note" at bounding box center [368, 530] width 95 height 24
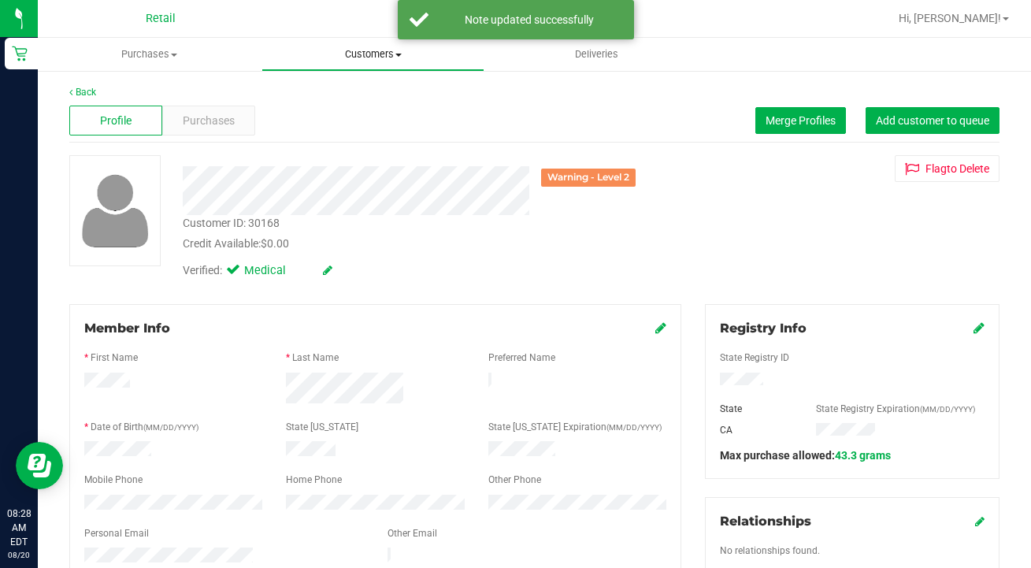
scroll to position [0, 0]
click at [354, 65] on uib-tab-heading "Customers All customers Add a new customer All physicians" at bounding box center [373, 55] width 222 height 32
click at [357, 97] on span "All customers" at bounding box center [318, 94] width 113 height 13
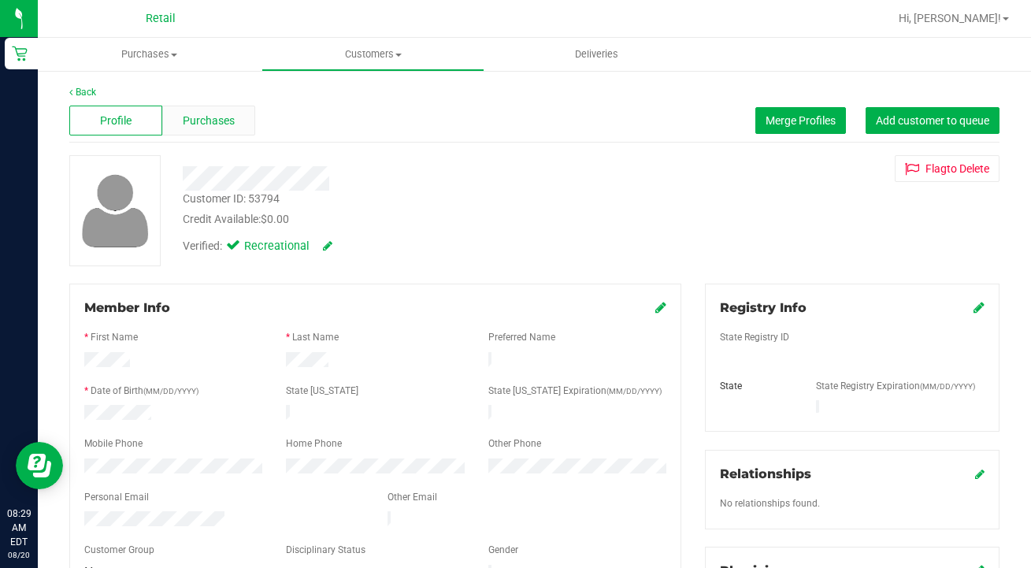
click at [217, 119] on span "Purchases" at bounding box center [209, 121] width 52 height 17
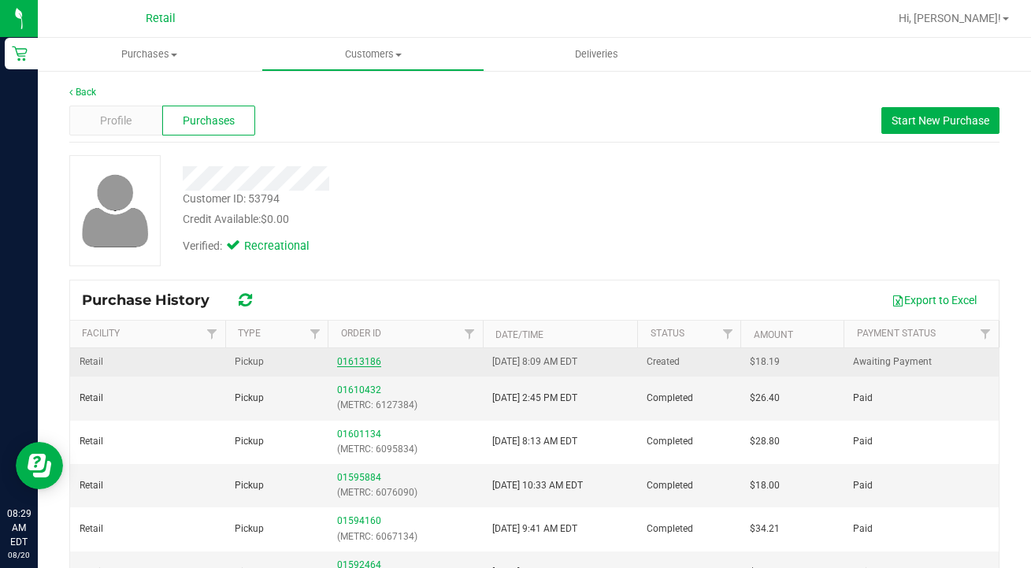
click at [351, 361] on link "01613186" at bounding box center [359, 361] width 44 height 11
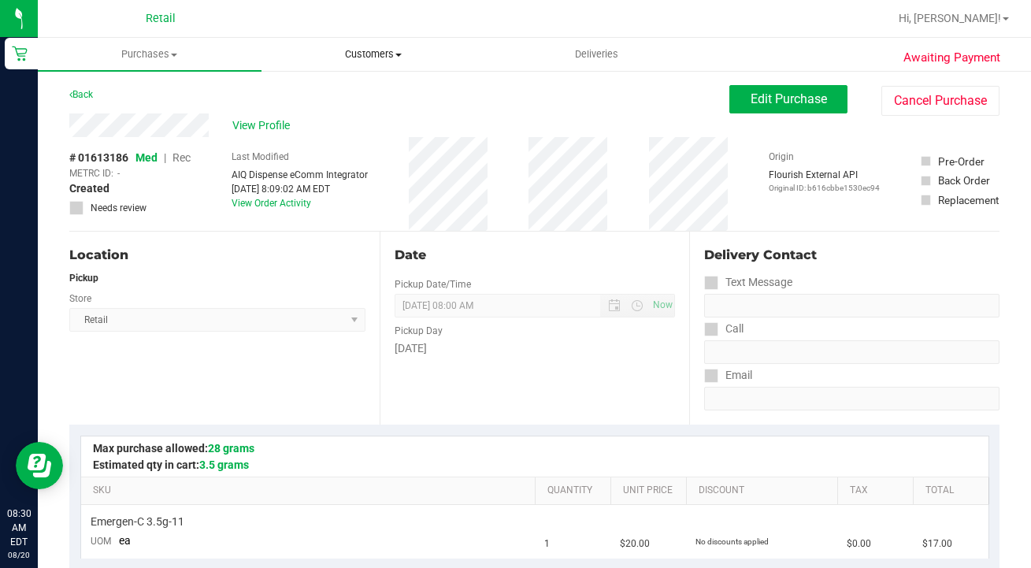
click at [371, 55] on span "Customers" at bounding box center [373, 54] width 222 height 14
click at [366, 94] on span "All customers" at bounding box center [318, 94] width 113 height 13
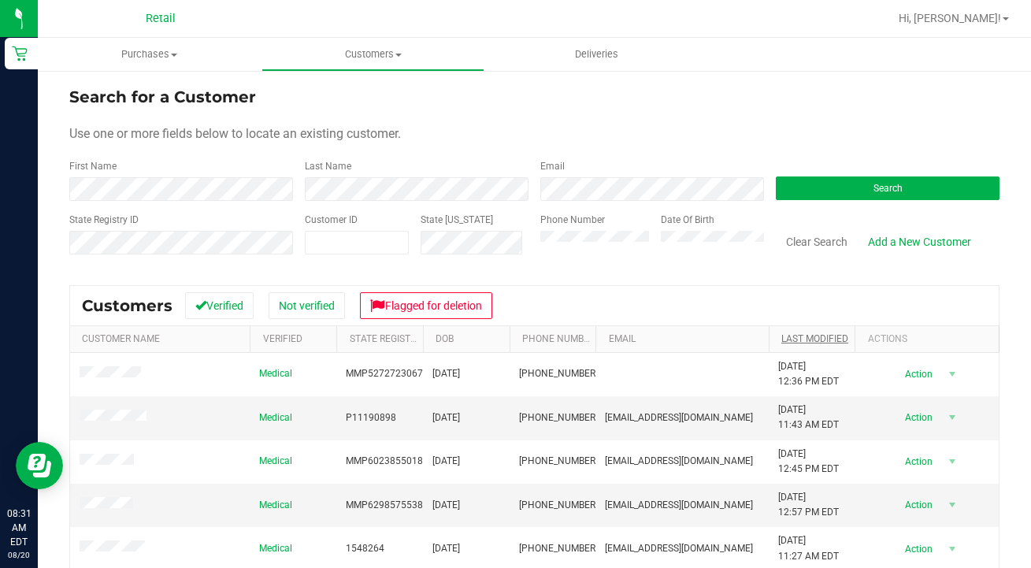
click at [812, 340] on link "Last Modified" at bounding box center [815, 338] width 67 height 11
click at [812, 340] on link "Last Modified" at bounding box center [824, 338] width 85 height 11
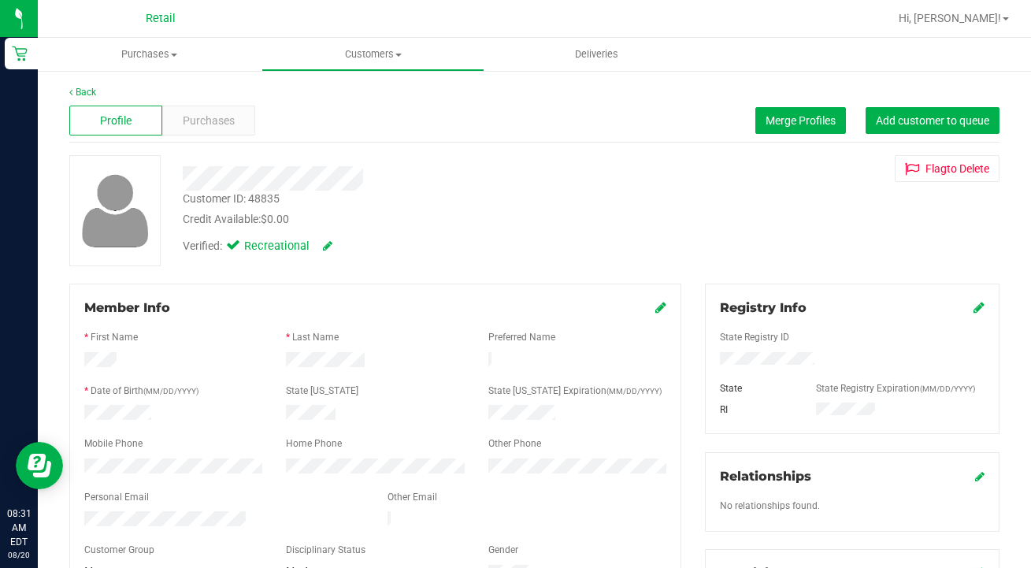
click at [663, 309] on icon at bounding box center [661, 307] width 11 height 13
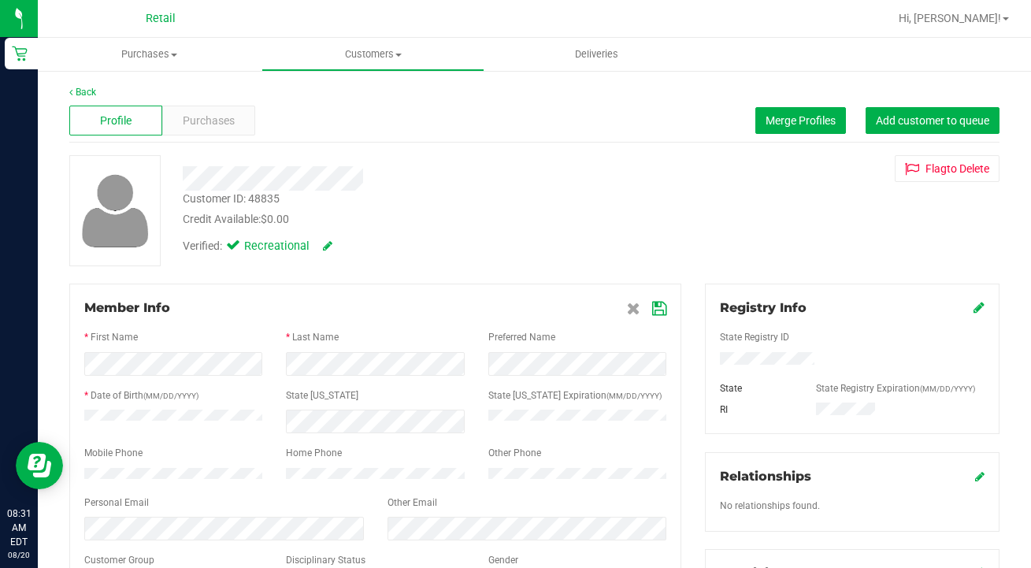
click at [658, 303] on icon at bounding box center [659, 309] width 14 height 13
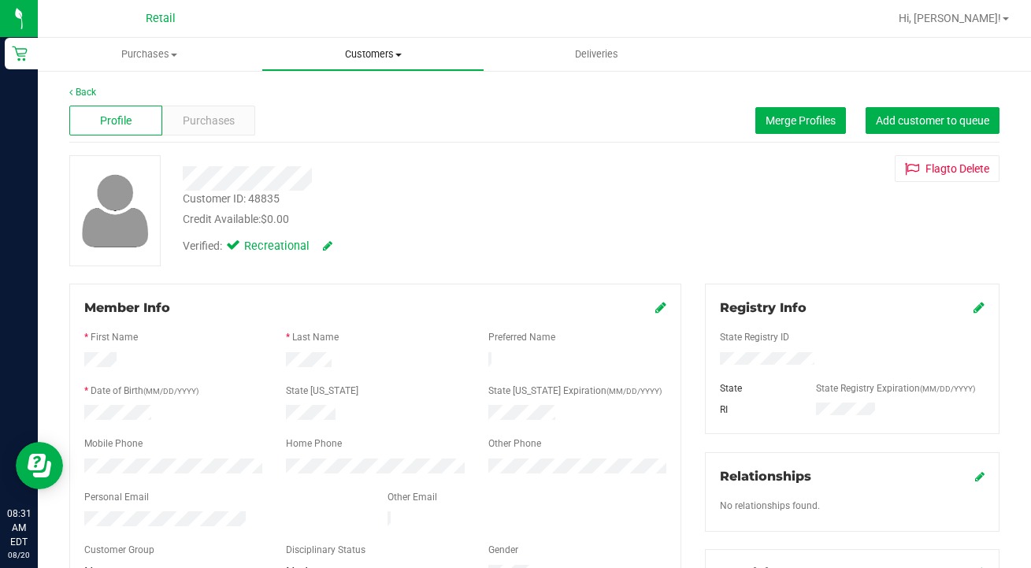
click at [365, 62] on uib-tab-heading "Customers All customers Add a new customer All physicians" at bounding box center [373, 55] width 222 height 32
click at [365, 106] on li "Add a new customer" at bounding box center [374, 114] width 224 height 19
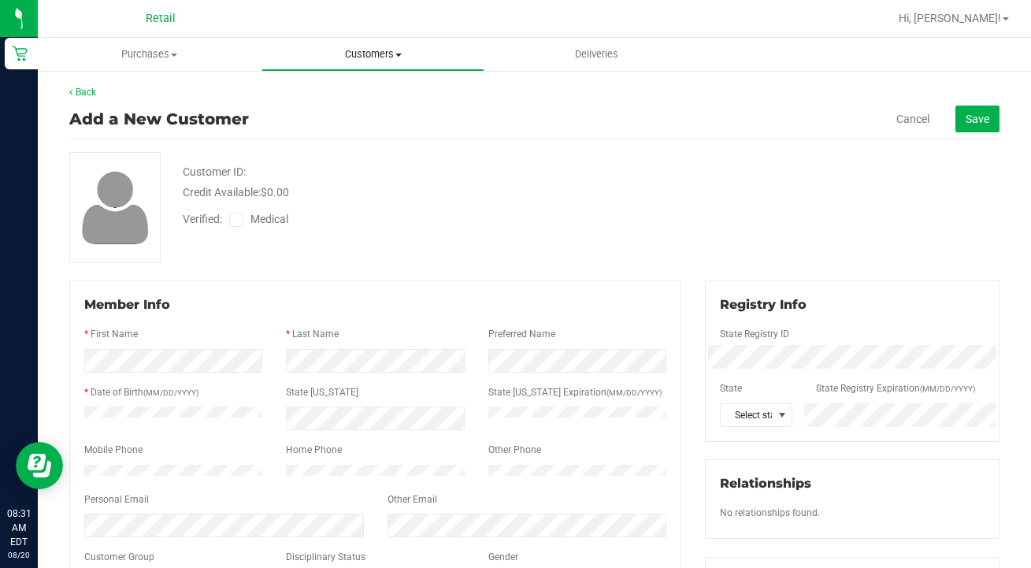
click at [376, 57] on span "Customers" at bounding box center [373, 54] width 222 height 14
click at [377, 95] on li "All customers" at bounding box center [374, 95] width 224 height 19
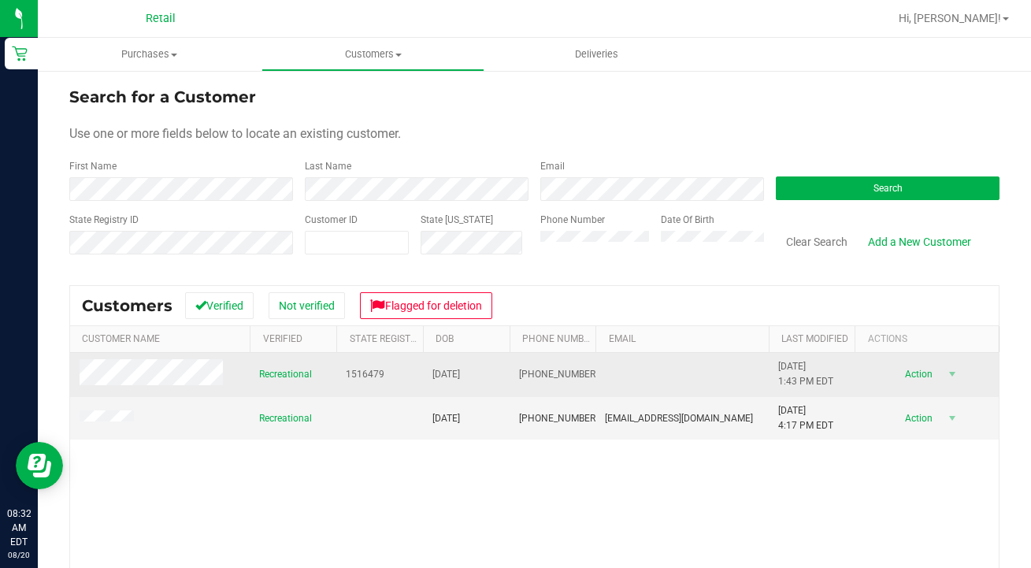
drag, startPoint x: 589, startPoint y: 370, endPoint x: 515, endPoint y: 366, distance: 74.2
click at [515, 366] on td "(401) 603-7265" at bounding box center [553, 375] width 87 height 44
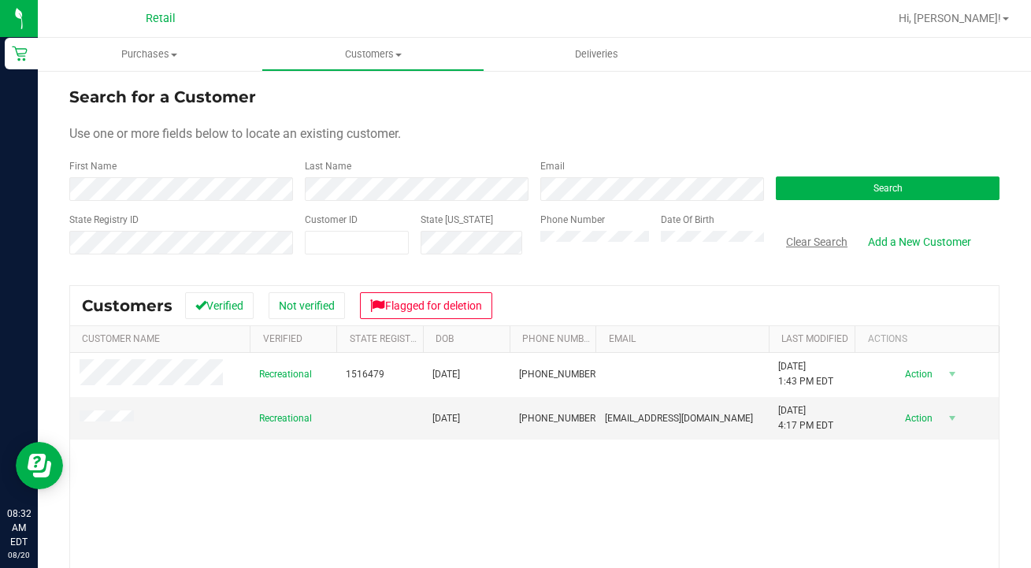
click at [817, 239] on button "Clear Search" at bounding box center [817, 241] width 82 height 27
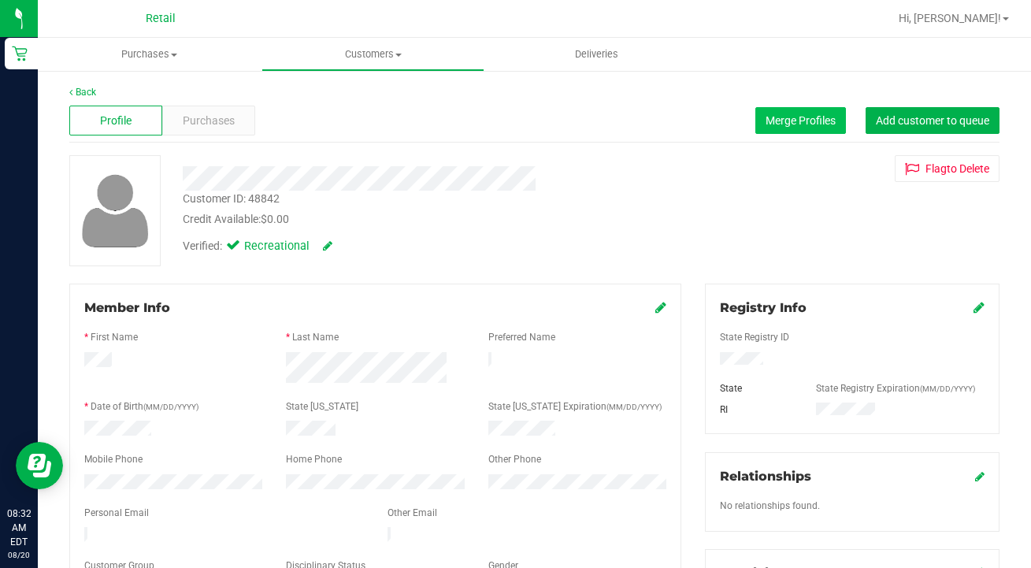
click at [800, 119] on span "Merge Profiles" at bounding box center [801, 120] width 70 height 13
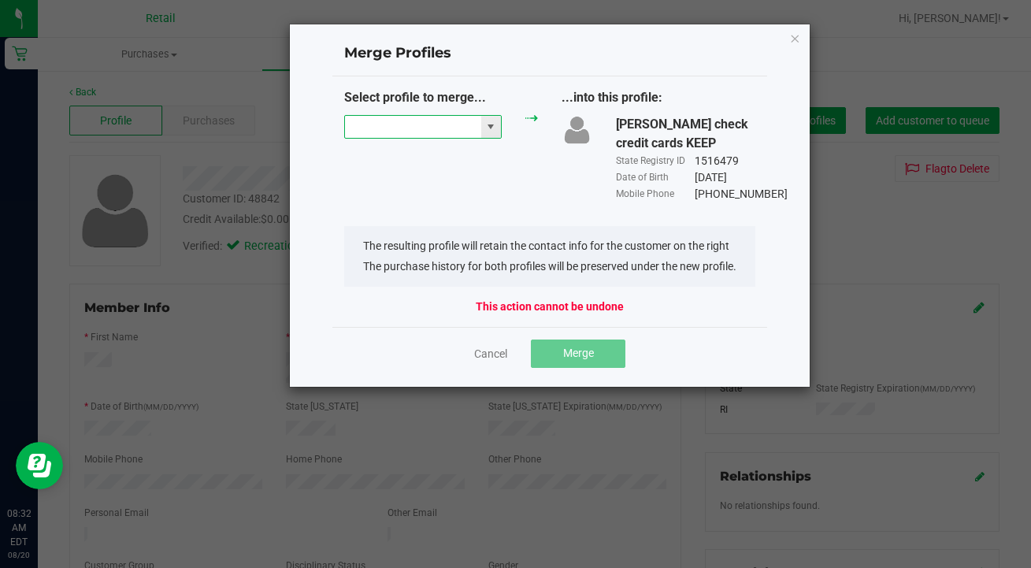
click at [389, 119] on input "NO DATA FOUND" at bounding box center [413, 127] width 136 height 22
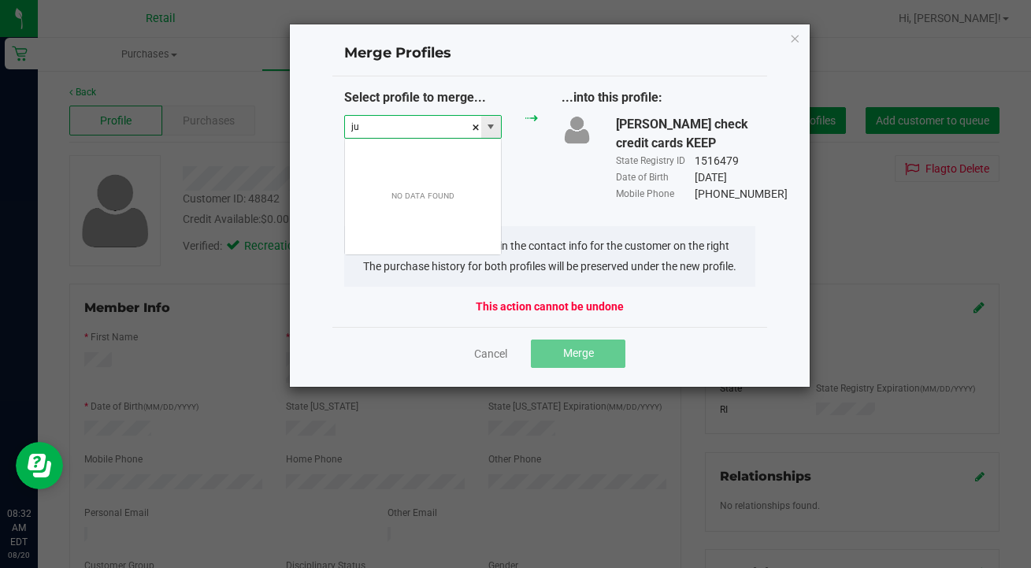
scroll to position [24, 158]
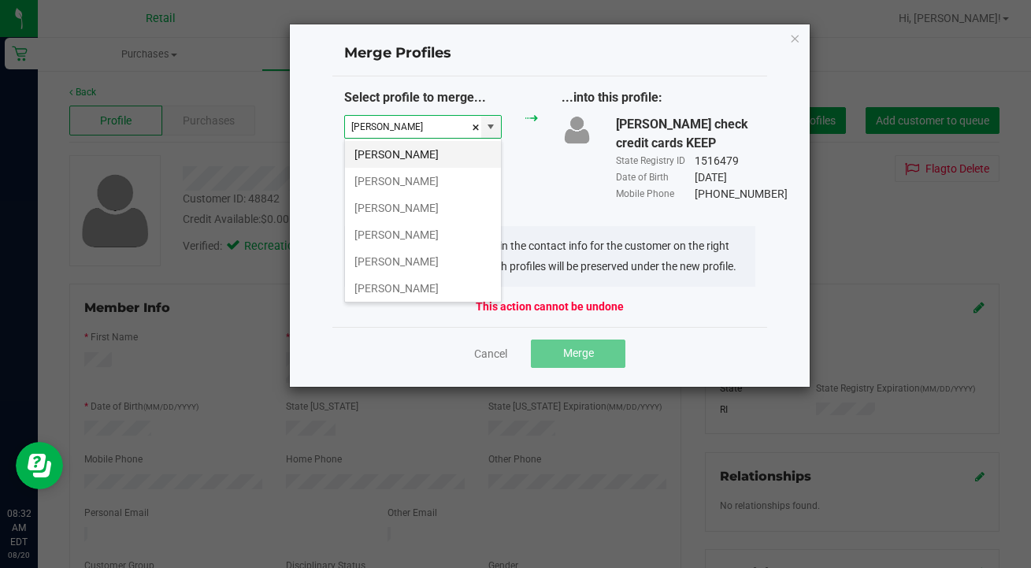
click at [405, 154] on li "Juan F" at bounding box center [423, 154] width 156 height 27
type input "Juan F"
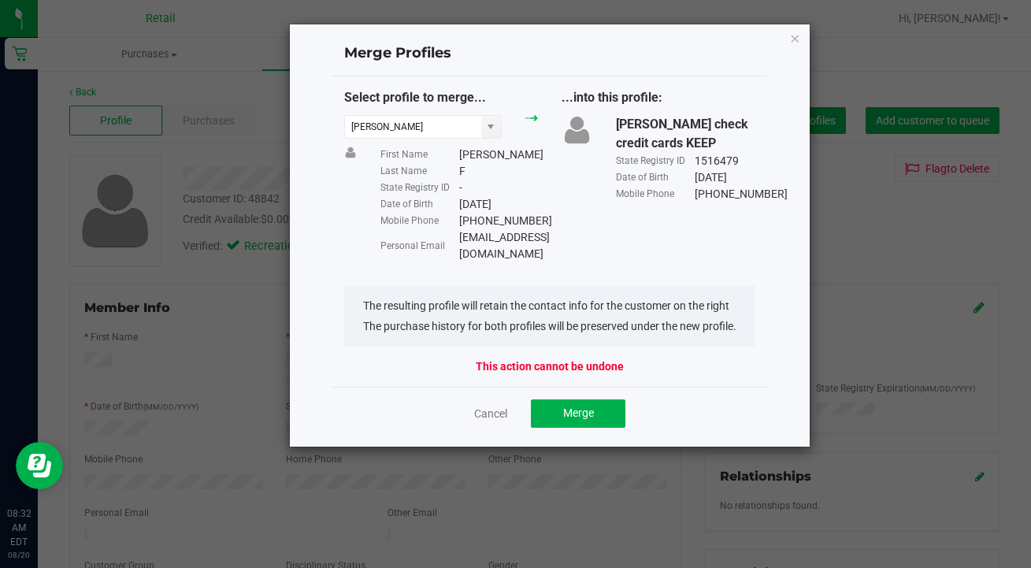
drag, startPoint x: 625, startPoint y: 236, endPoint x: 459, endPoint y: 236, distance: 166.2
click at [459, 236] on div "Personal Email Juanfranciscovilchez@gmail.com" at bounding box center [460, 245] width 158 height 33
copy div "Juanfranciscovilchez@gmail.com"
click at [601, 411] on div "Cancel Merge" at bounding box center [549, 413] width 435 height 53
click at [563, 399] on button "Merge" at bounding box center [578, 413] width 95 height 28
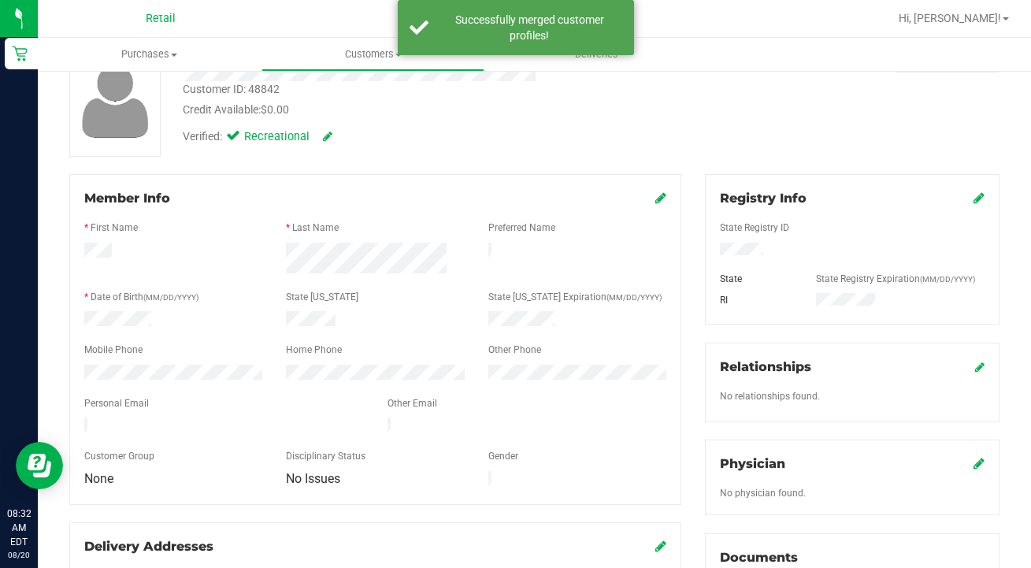
scroll to position [114, 0]
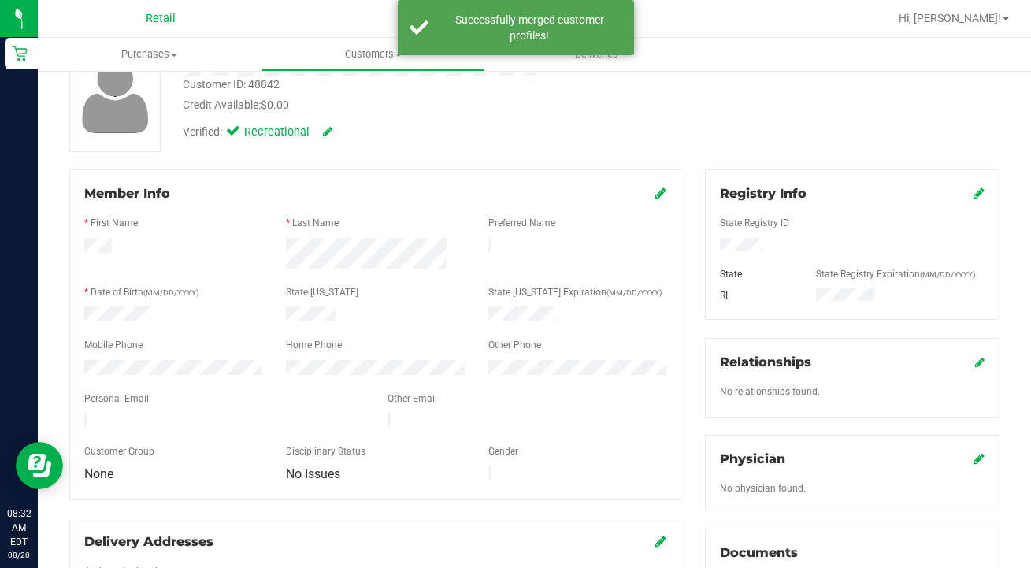
click at [659, 198] on icon at bounding box center [661, 193] width 11 height 13
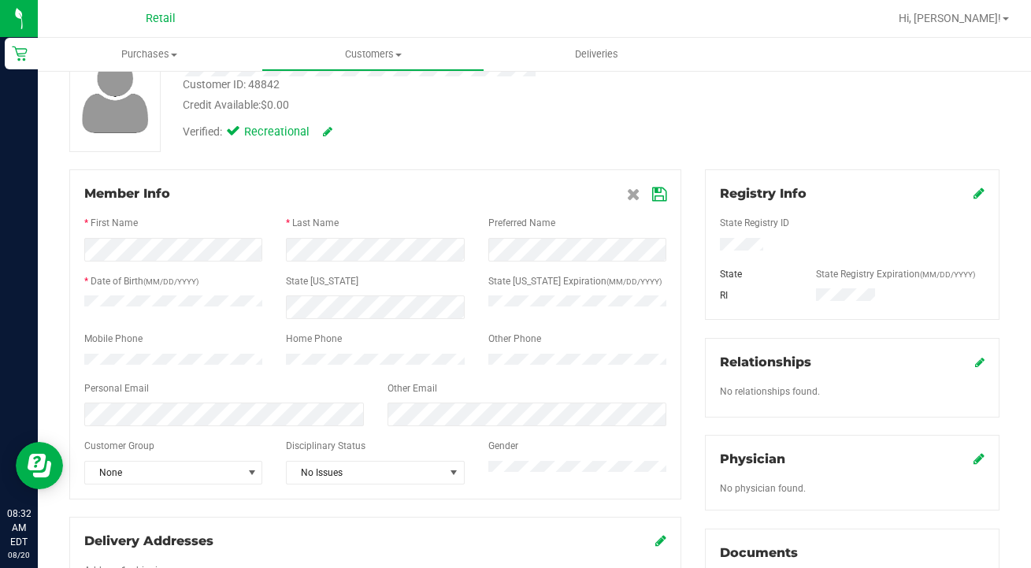
click at [661, 195] on icon at bounding box center [659, 194] width 14 height 13
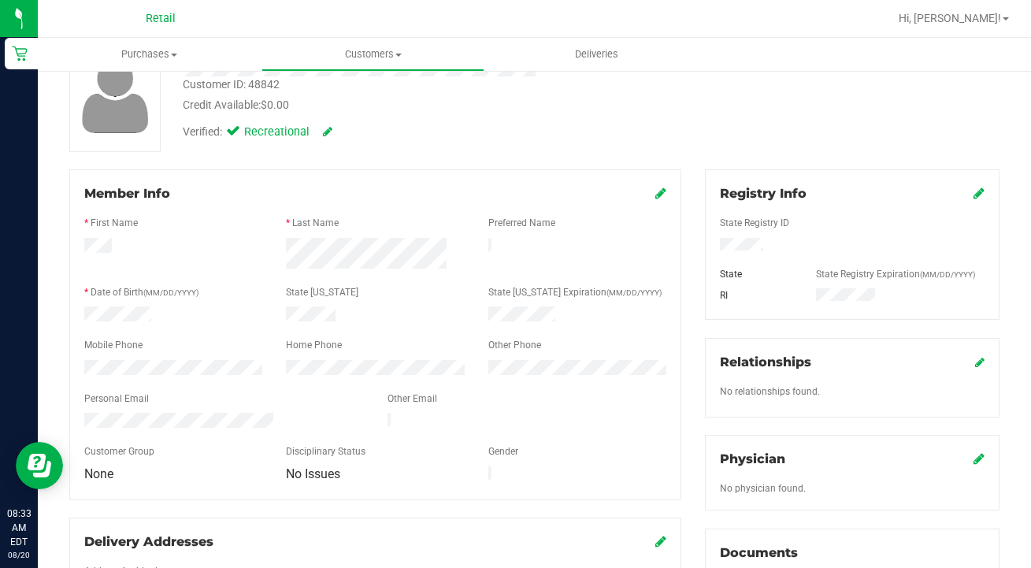
click at [659, 192] on icon at bounding box center [661, 193] width 11 height 13
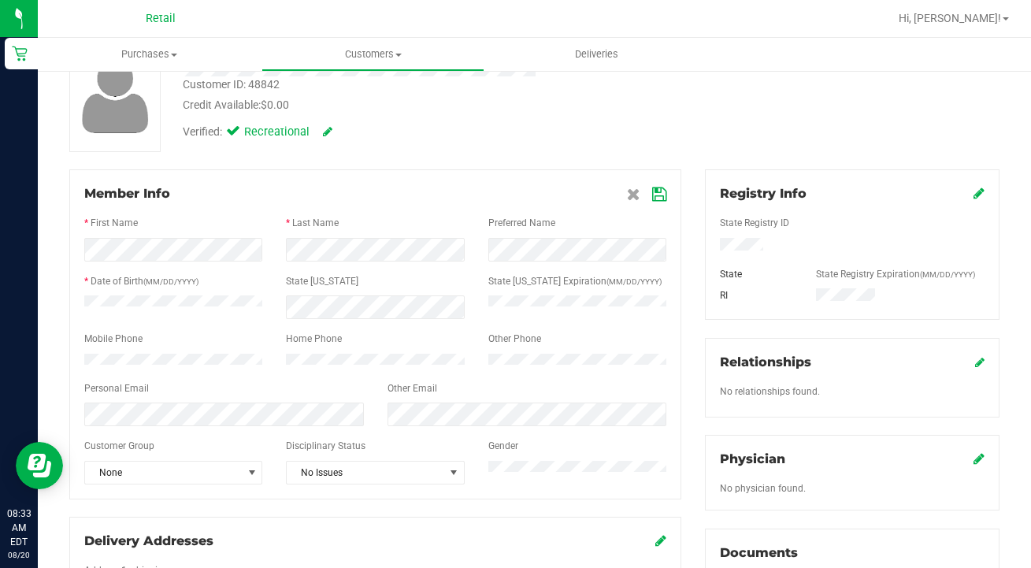
click at [626, 199] on div "Member Info" at bounding box center [375, 193] width 582 height 19
click at [633, 199] on icon at bounding box center [633, 194] width 13 height 13
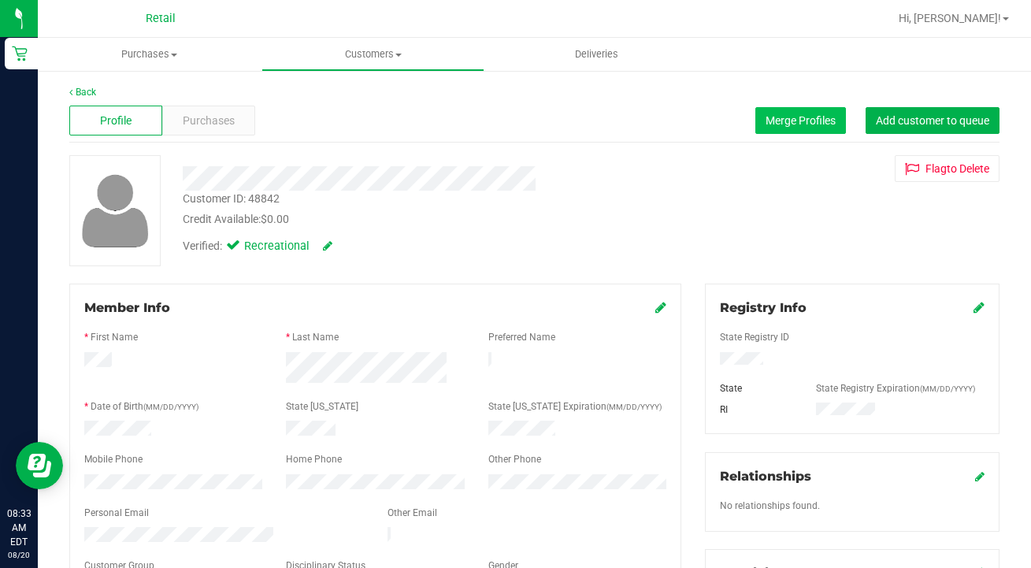
scroll to position [0, 0]
click at [795, 130] on button "Merge Profiles" at bounding box center [801, 120] width 91 height 27
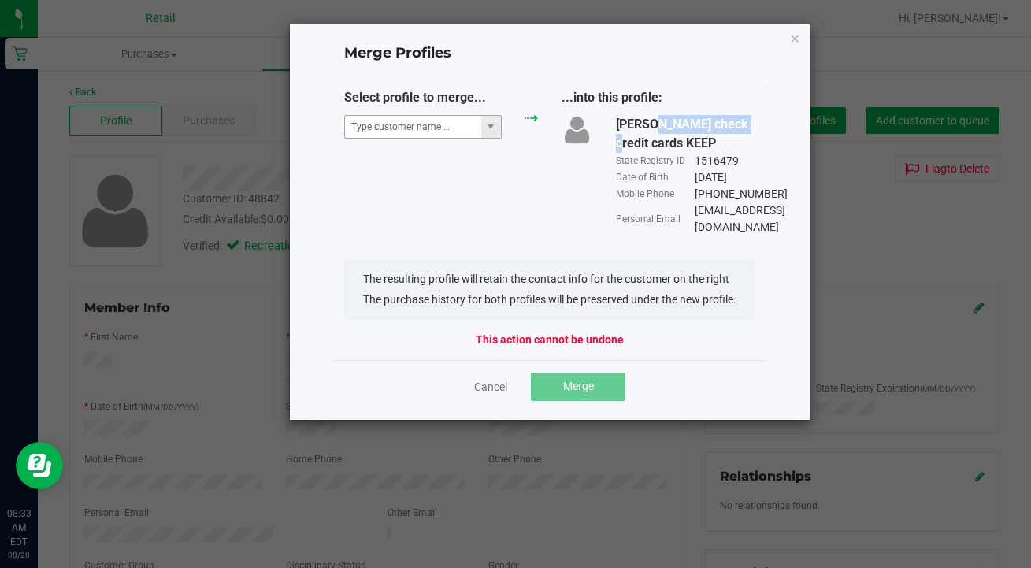
click at [469, 130] on div "Merge Profiles Select profile to merge... ...into this profile: Juan Francisco …" at bounding box center [550, 222] width 522 height 397
click at [504, 162] on div "Select profile to merge... ...into this profile: Juan Francisco check credit ca…" at bounding box center [549, 161] width 435 height 147
click at [433, 130] on input "NO DATA FOUND" at bounding box center [413, 127] width 136 height 22
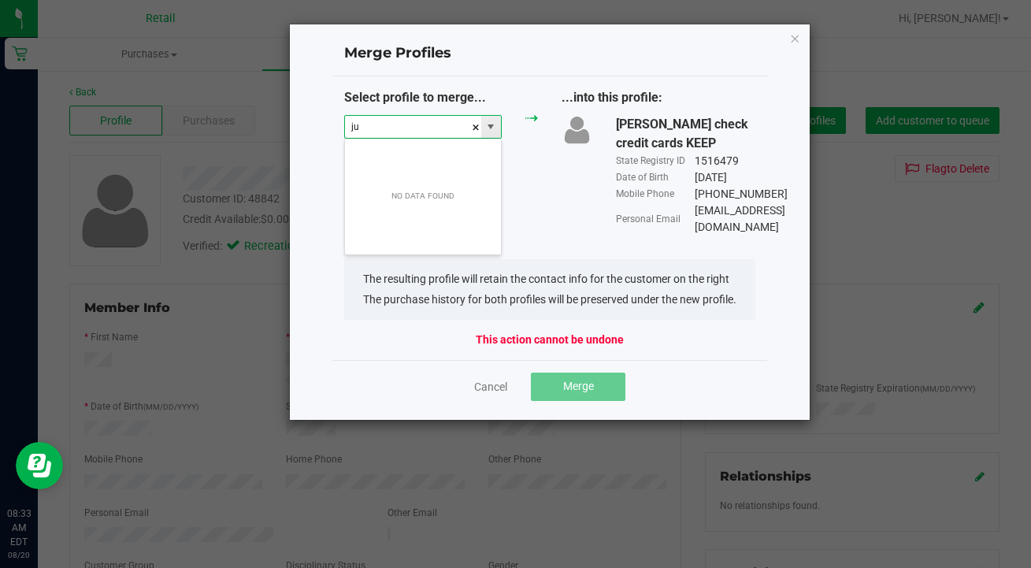
scroll to position [24, 158]
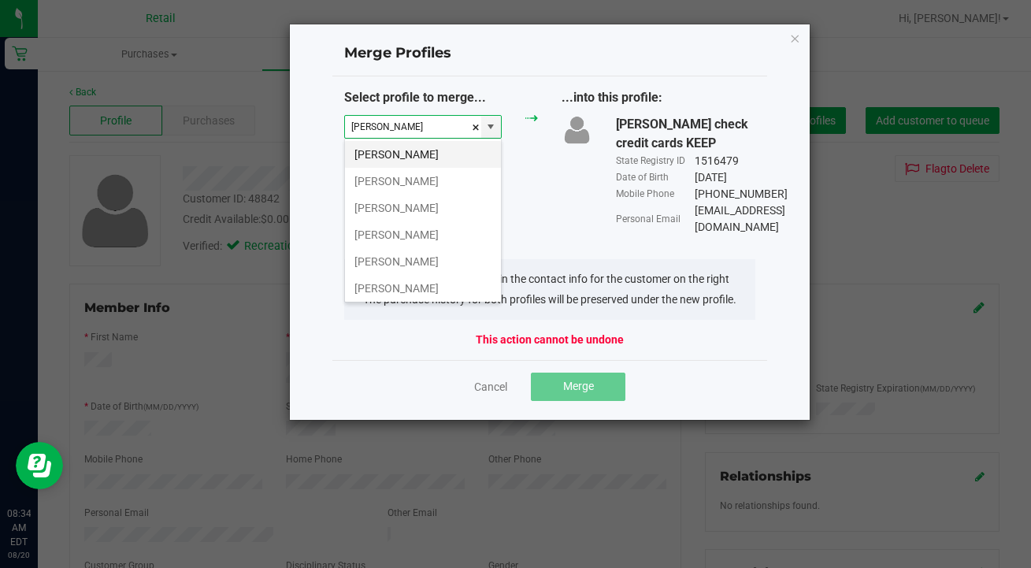
click at [435, 150] on li "Juan F" at bounding box center [423, 154] width 156 height 27
type input "Juan F"
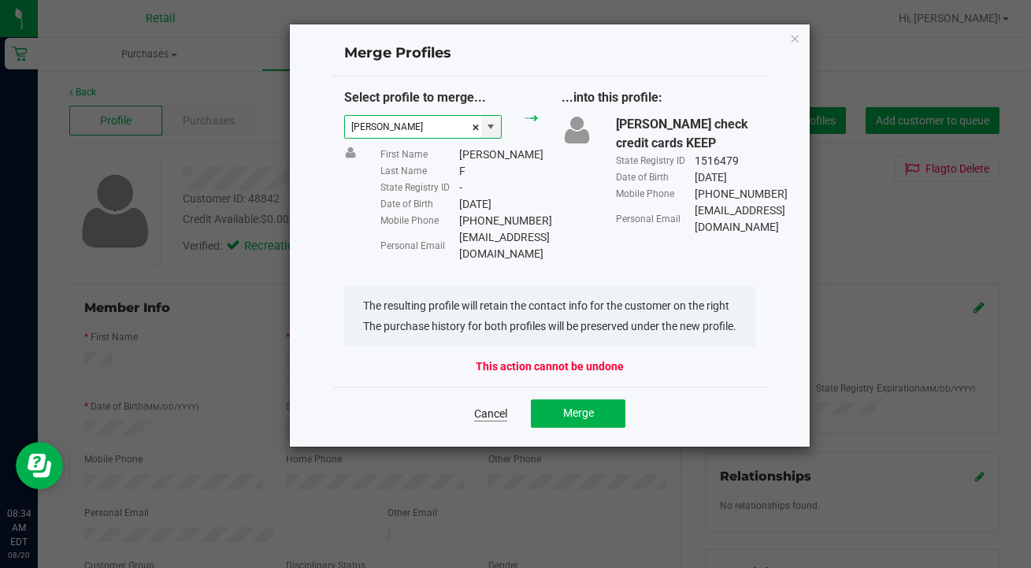
click at [488, 406] on link "Cancel" at bounding box center [490, 414] width 33 height 16
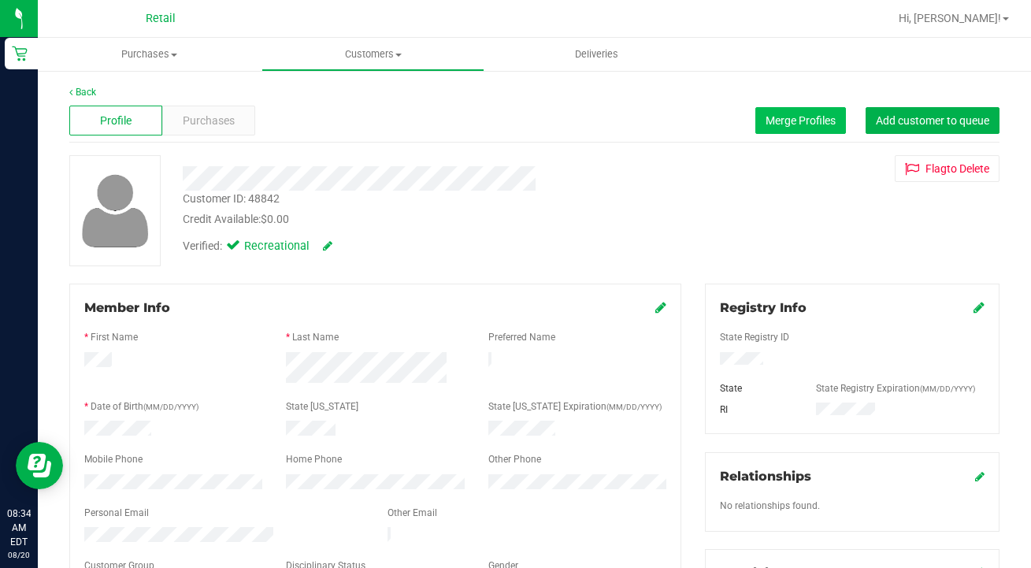
click at [800, 129] on button "Merge Profiles" at bounding box center [801, 120] width 91 height 27
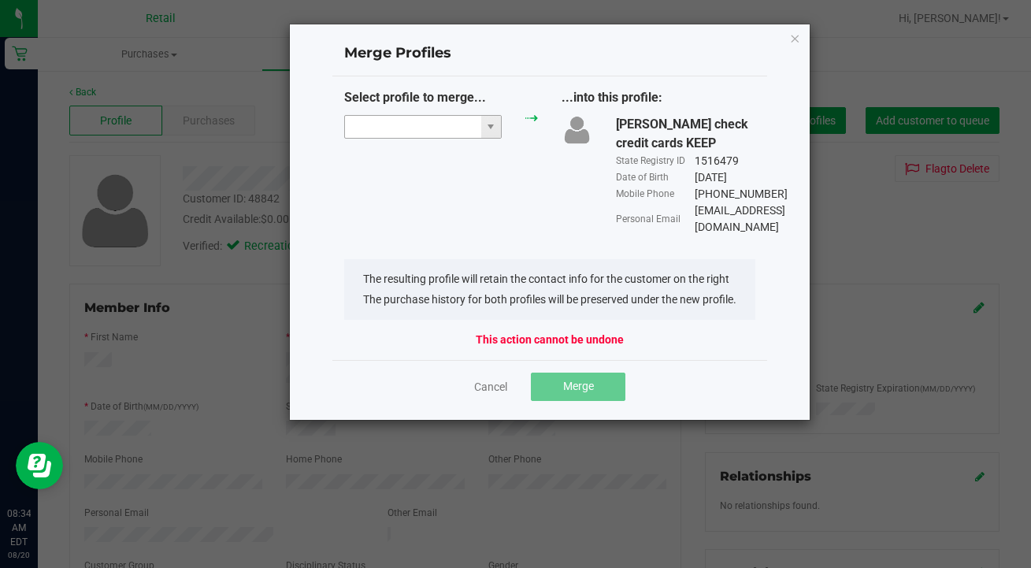
click at [433, 136] on input "NO DATA FOUND" at bounding box center [413, 127] width 136 height 22
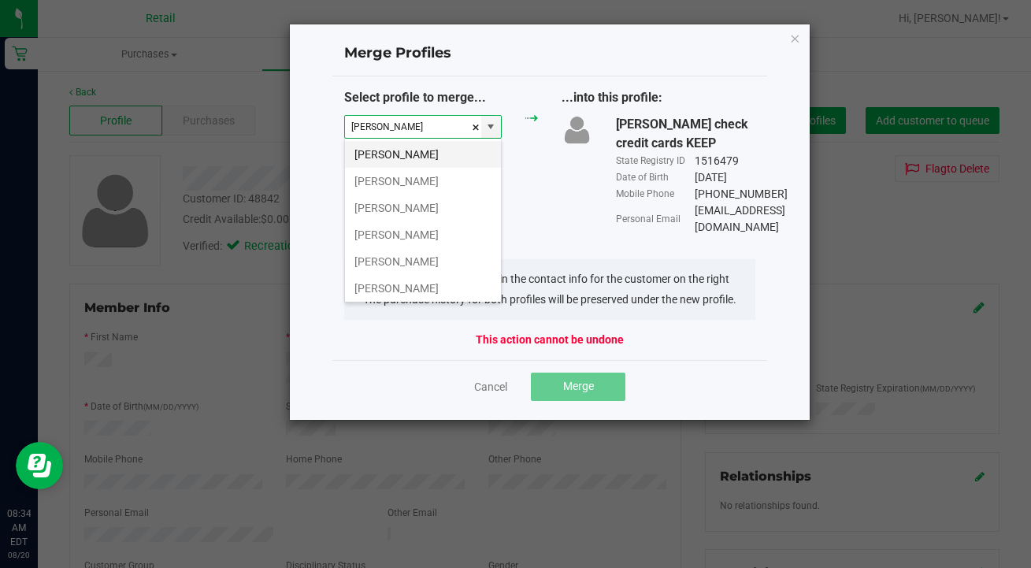
click at [434, 162] on li "Juan F" at bounding box center [423, 154] width 156 height 27
type input "Juan F"
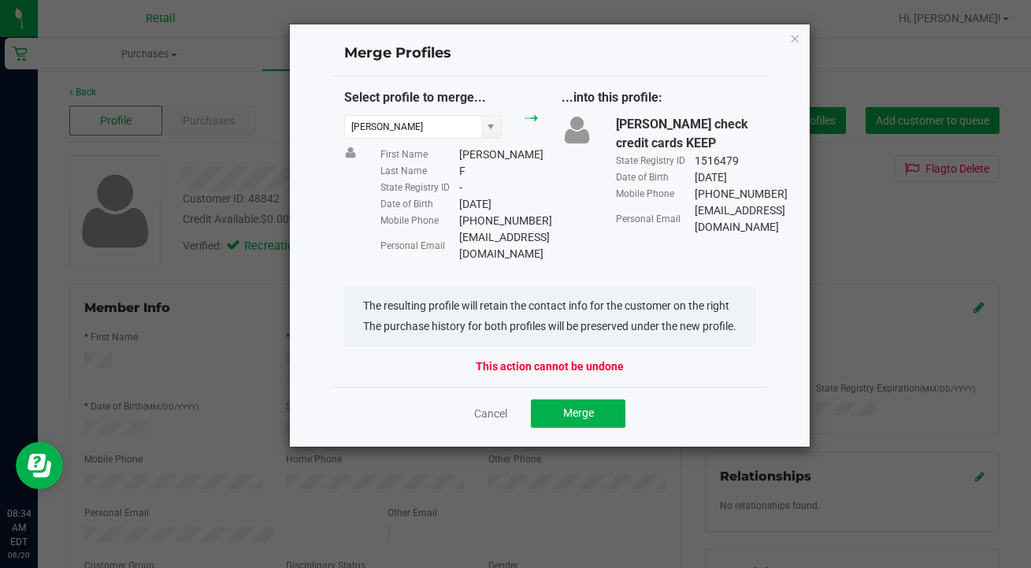
drag, startPoint x: 540, startPoint y: 222, endPoint x: 458, endPoint y: 217, distance: 82.1
click at [458, 217] on div "First Name Juan Last Name F State Registry ID - Date of Birth 08/30/1990 Mobile…" at bounding box center [459, 205] width 181 height 116
copy div "(401) 226-2232"
click at [488, 407] on div "Cancel Merge" at bounding box center [549, 413] width 411 height 28
click at [488, 406] on link "Cancel" at bounding box center [490, 414] width 33 height 16
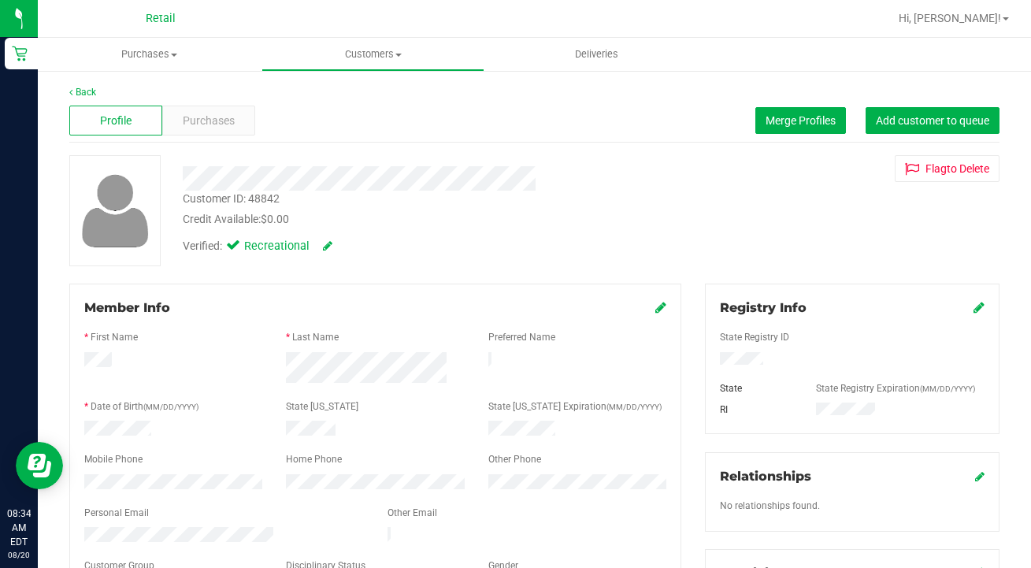
click at [668, 307] on div "Member Info * First Name * Last Name Preferred Name * Date of Birth (MM/DD/YYYY…" at bounding box center [375, 449] width 612 height 331
click at [658, 306] on icon at bounding box center [661, 307] width 11 height 13
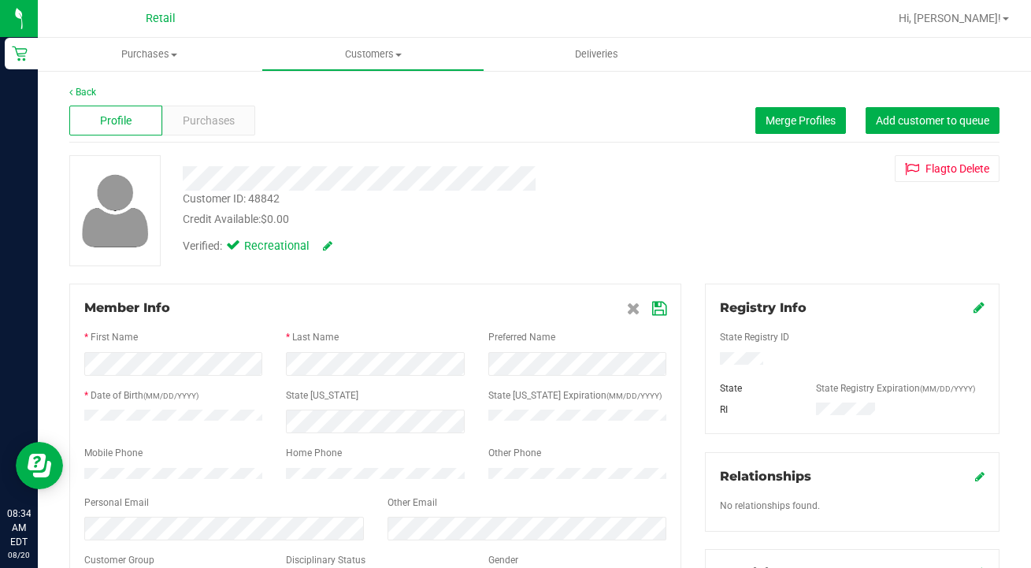
click at [657, 306] on icon at bounding box center [659, 309] width 14 height 13
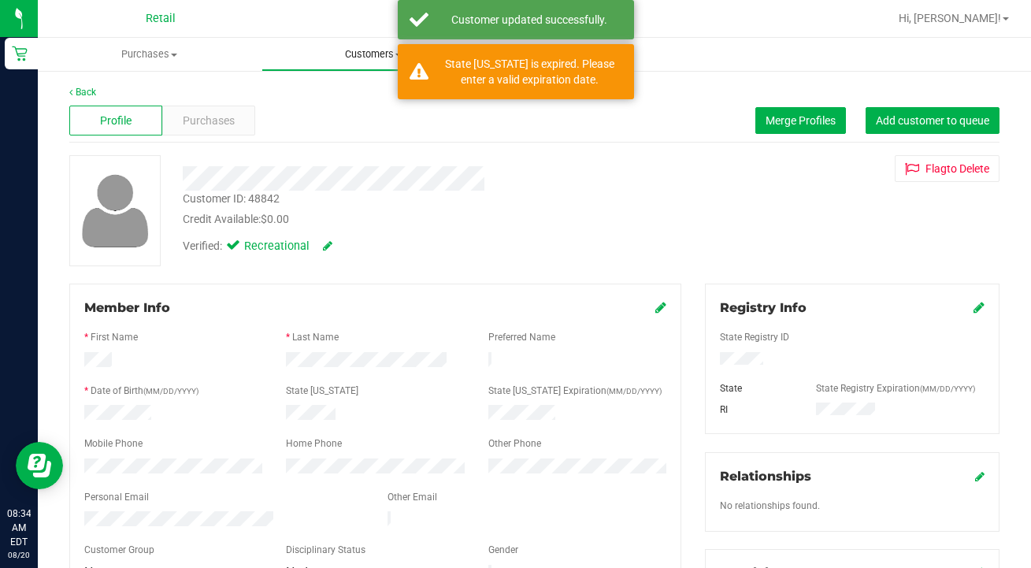
click at [358, 42] on uib-tab-heading "Customers All customers Add a new customer All physicians" at bounding box center [373, 55] width 222 height 32
click at [358, 101] on span "All customers" at bounding box center [318, 94] width 113 height 13
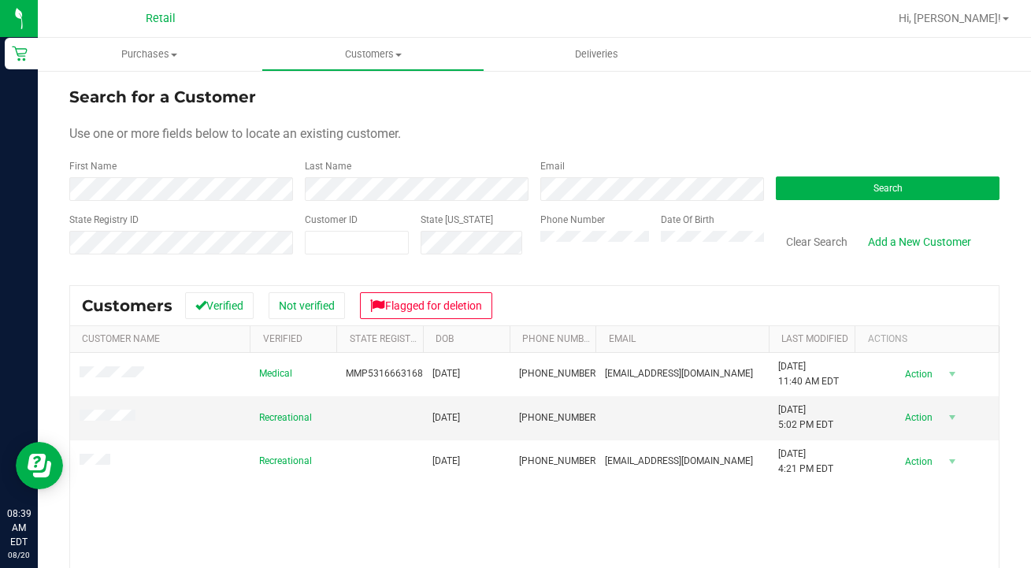
click at [381, 208] on form "Search for a Customer Use one or more fields below to locate an existing custom…" at bounding box center [534, 177] width 931 height 184
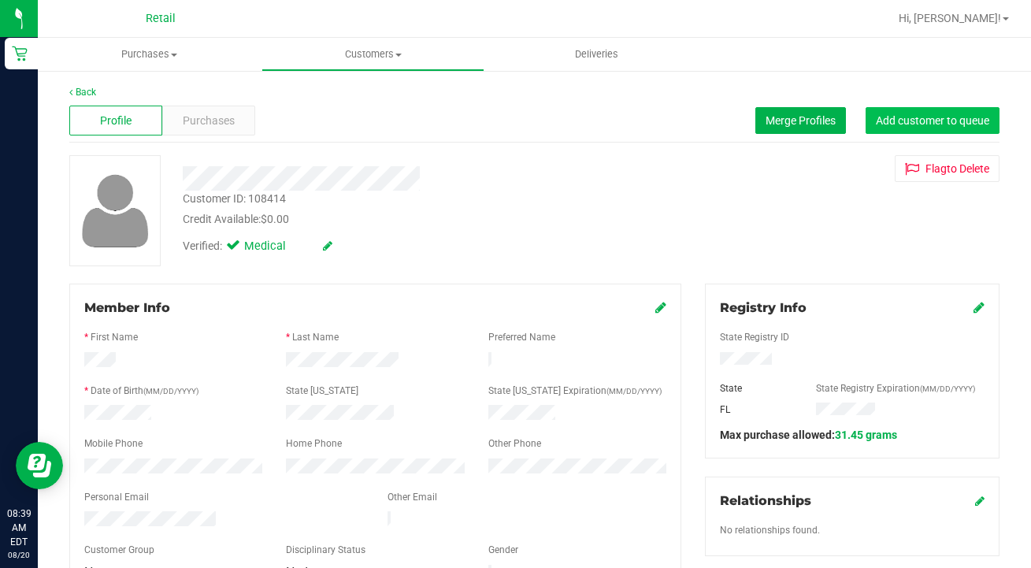
click at [917, 125] on span "Add customer to queue" at bounding box center [932, 120] width 113 height 13
click at [351, 54] on span "Customers" at bounding box center [373, 54] width 222 height 14
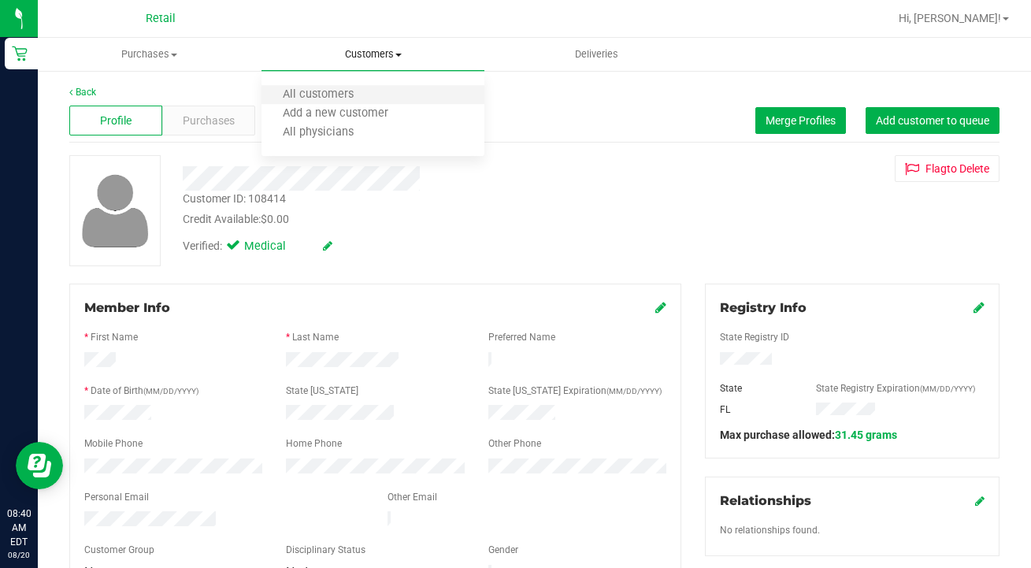
click at [351, 87] on li "All customers" at bounding box center [374, 95] width 224 height 19
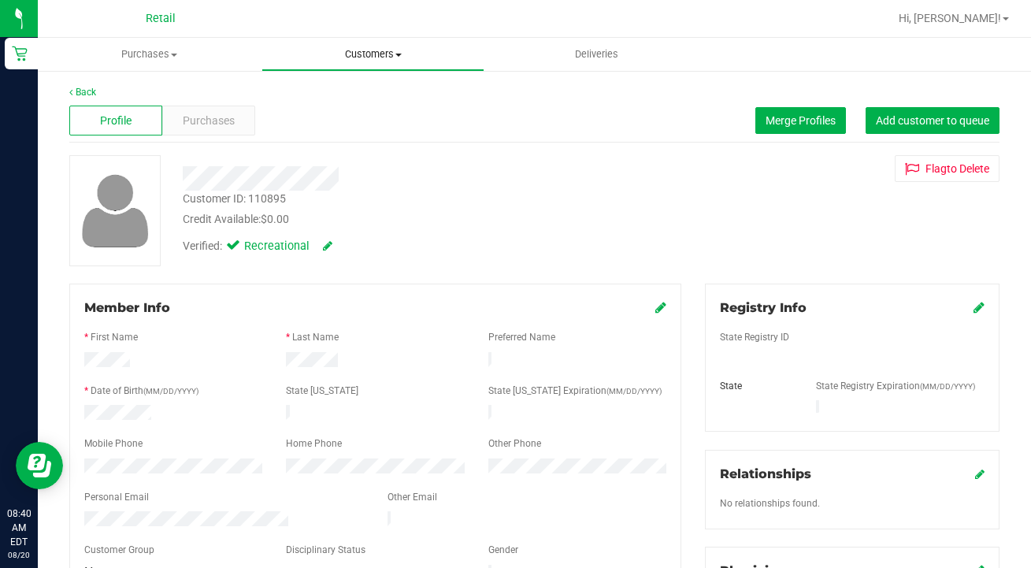
click at [377, 49] on span "Customers" at bounding box center [373, 54] width 222 height 14
click at [377, 100] on li "All customers" at bounding box center [374, 95] width 224 height 19
click at [213, 117] on span "Purchases" at bounding box center [209, 121] width 52 height 17
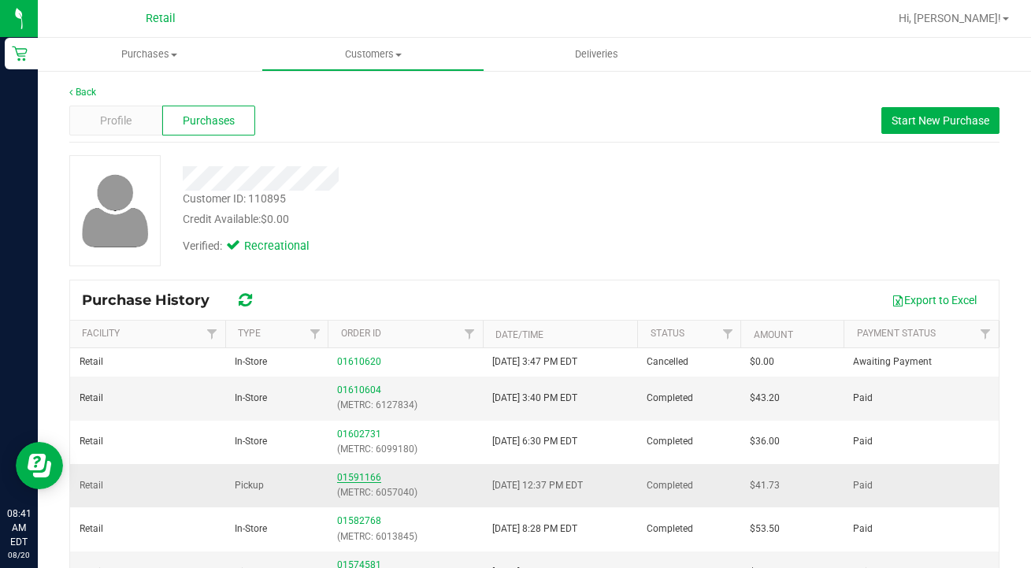
click at [363, 476] on link "01591166" at bounding box center [359, 477] width 44 height 11
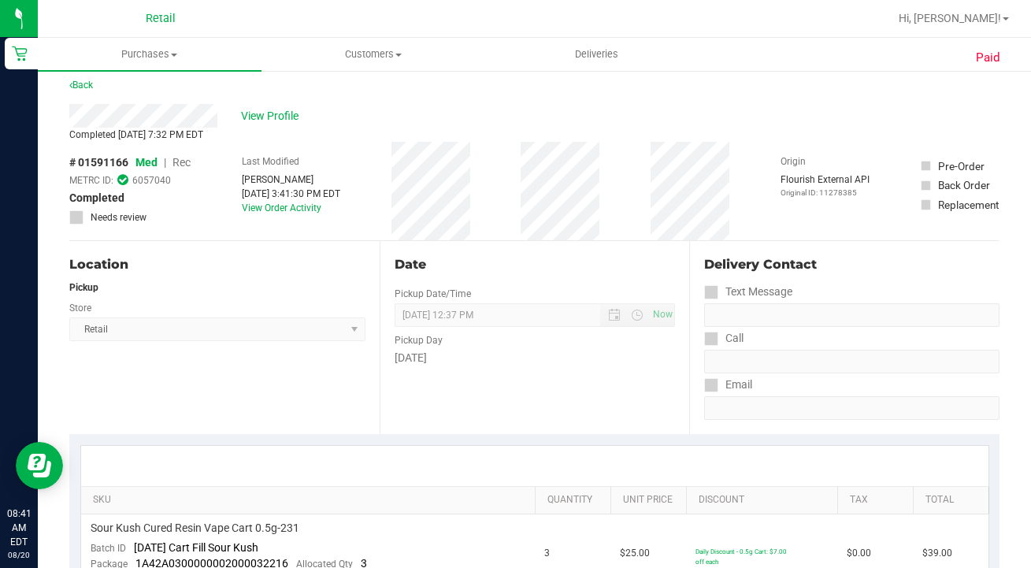
scroll to position [13, 0]
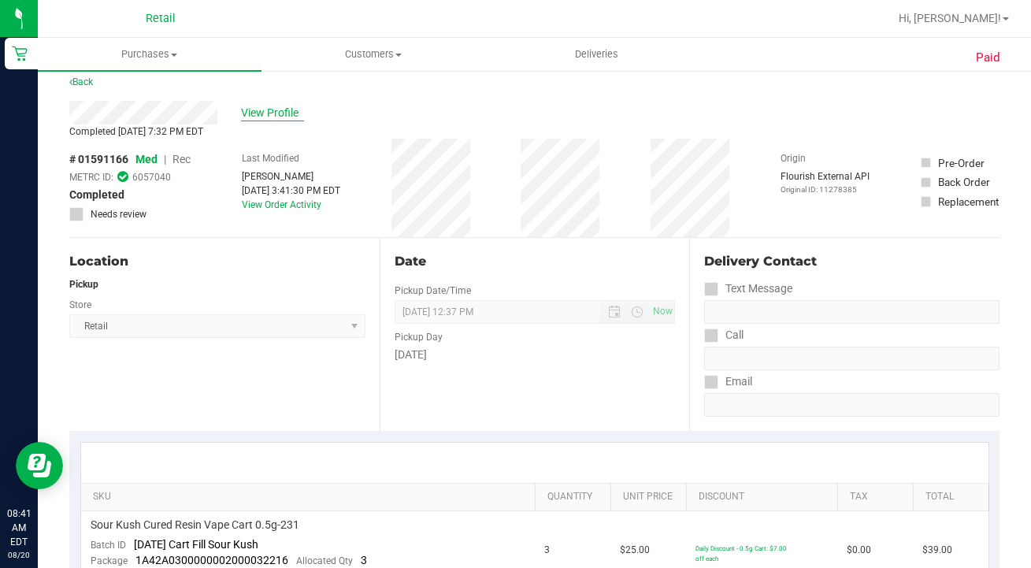
click at [285, 113] on span "View Profile" at bounding box center [272, 113] width 63 height 17
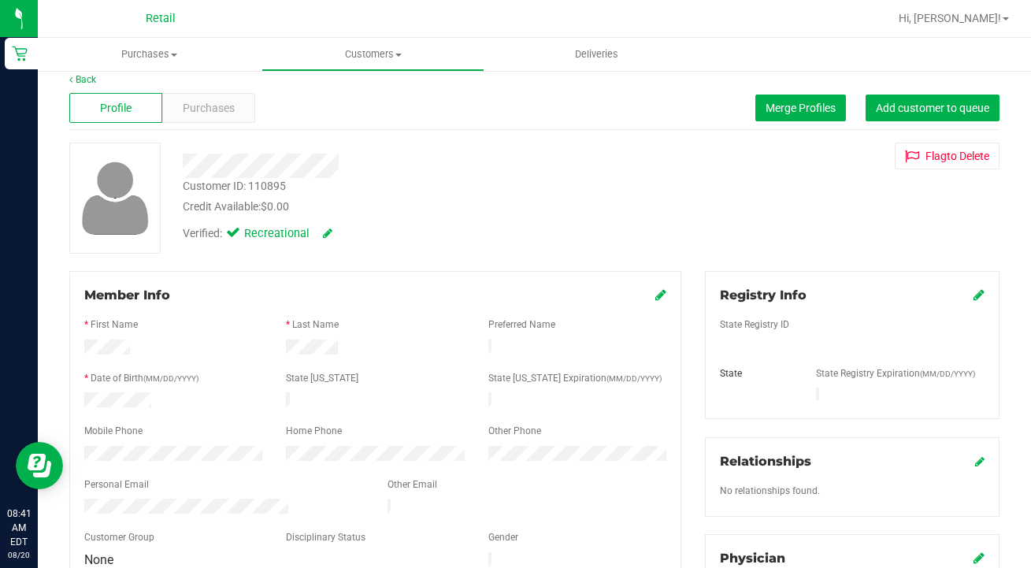
click at [982, 289] on icon at bounding box center [979, 294] width 11 height 13
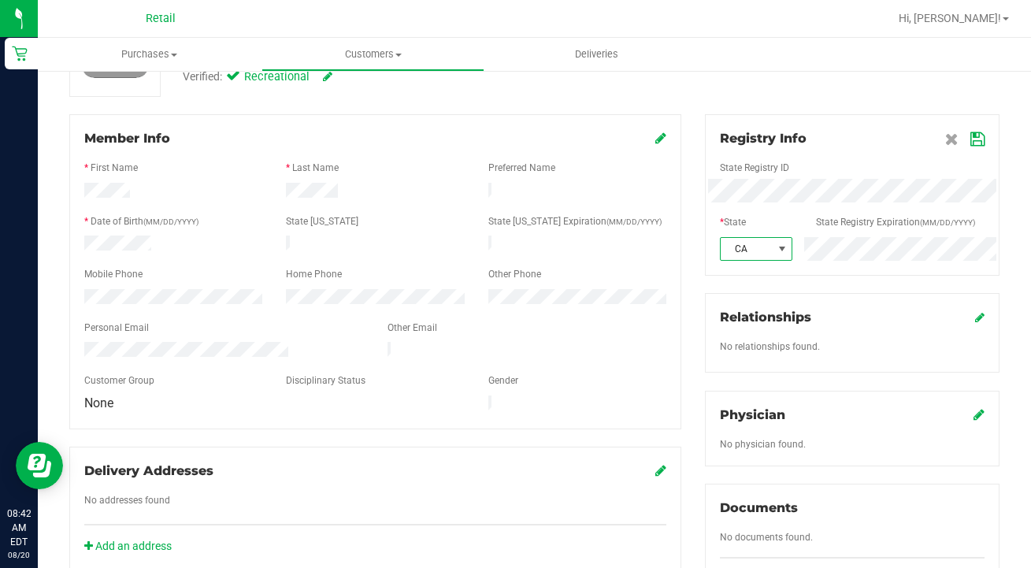
scroll to position [165, 0]
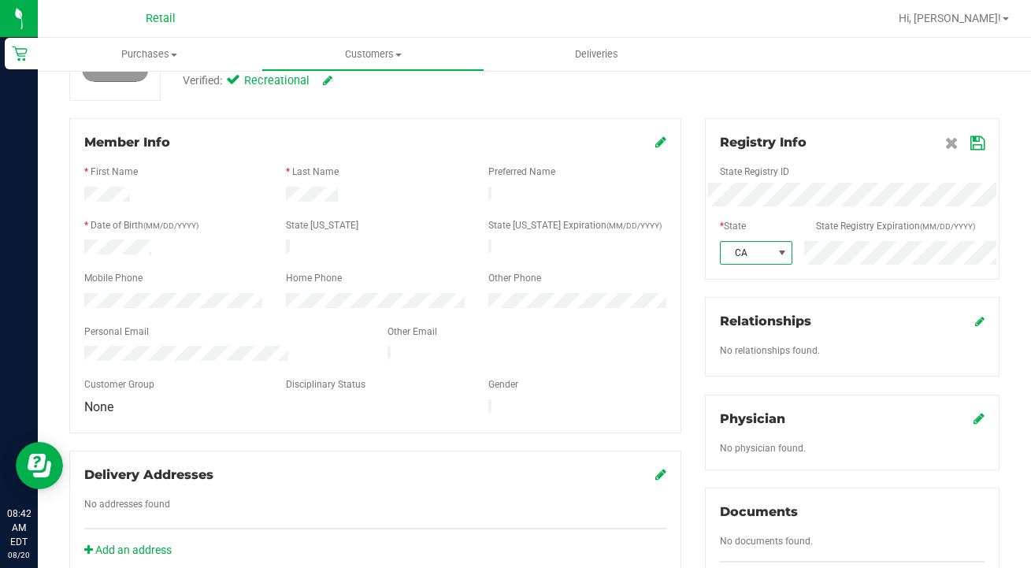
click at [662, 143] on icon at bounding box center [661, 142] width 11 height 13
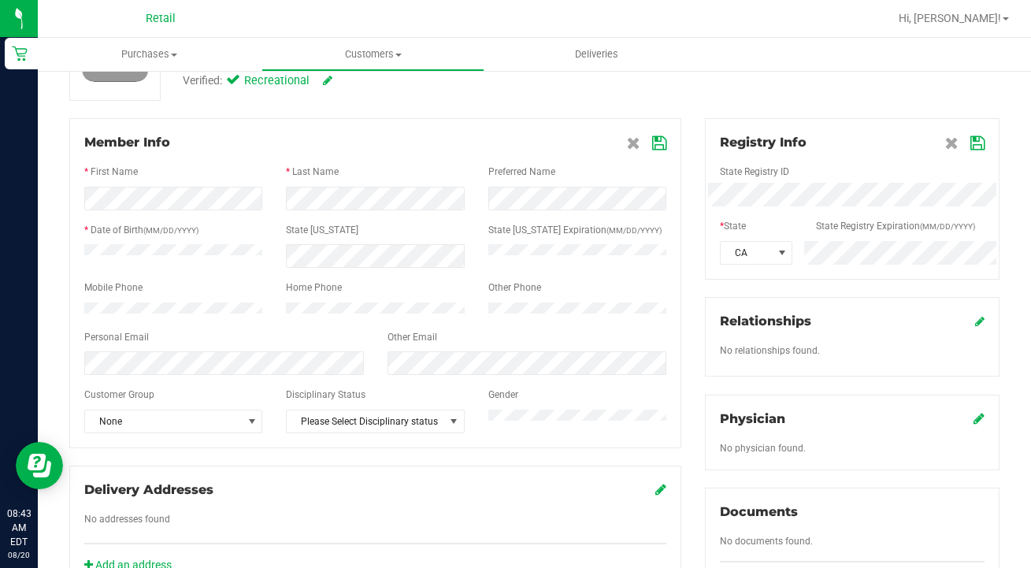
click at [663, 144] on icon at bounding box center [659, 143] width 14 height 13
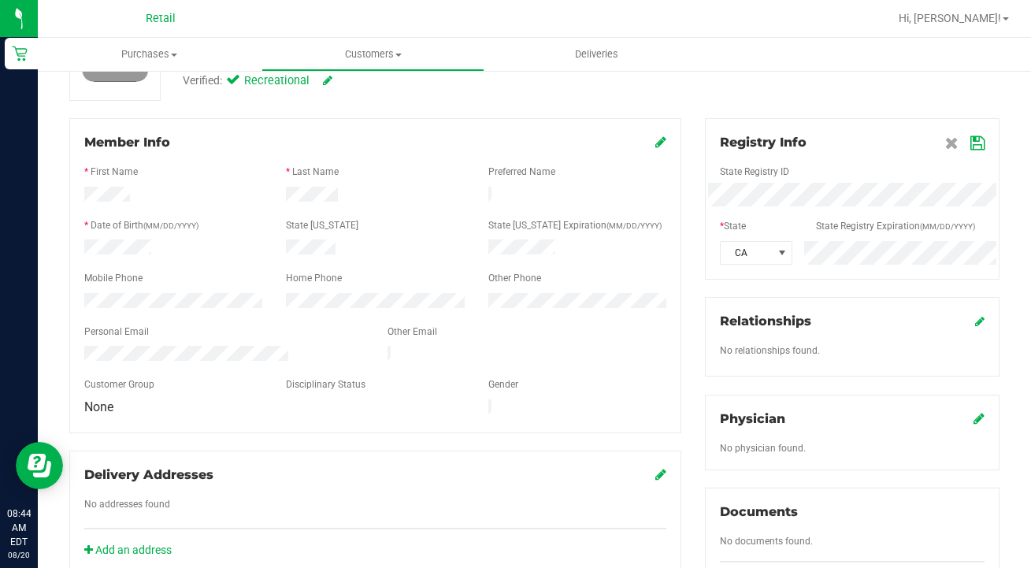
click at [984, 139] on icon at bounding box center [978, 143] width 14 height 13
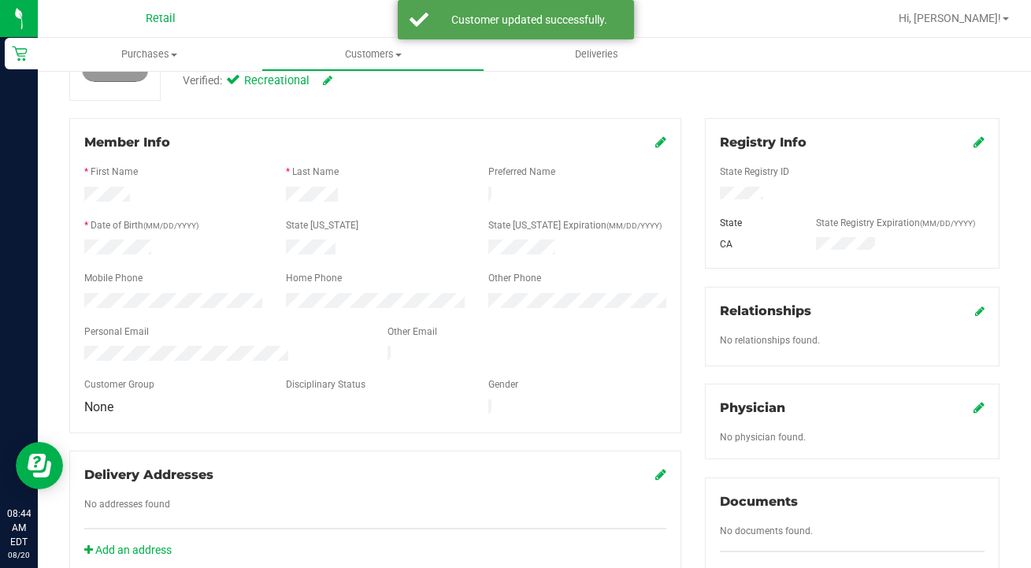
click at [325, 78] on icon at bounding box center [327, 80] width 9 height 11
click at [237, 88] on span at bounding box center [236, 83] width 14 height 14
click at [0, 0] on input "Medical" at bounding box center [0, 0] width 0 height 0
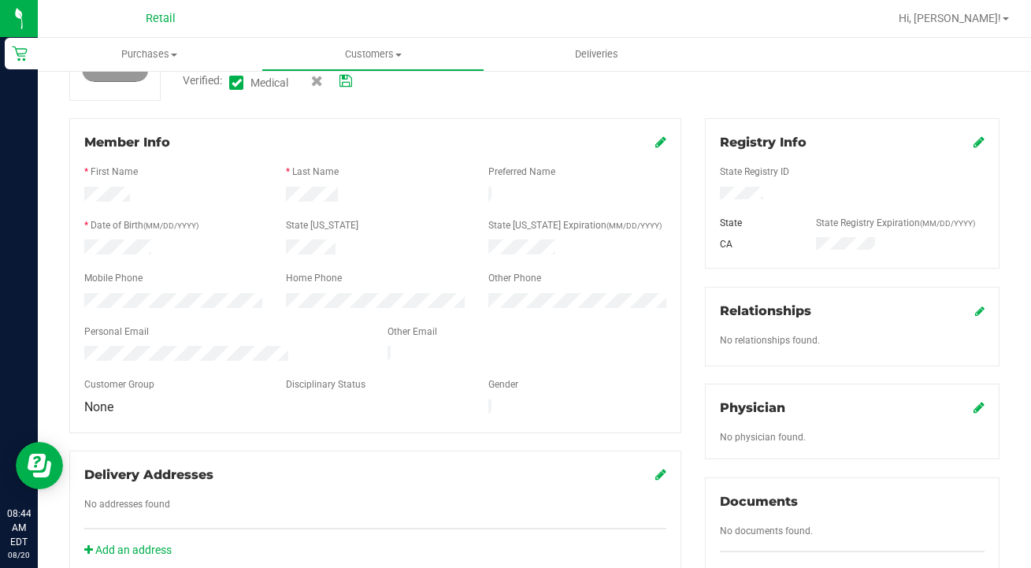
click at [347, 79] on icon at bounding box center [346, 81] width 13 height 11
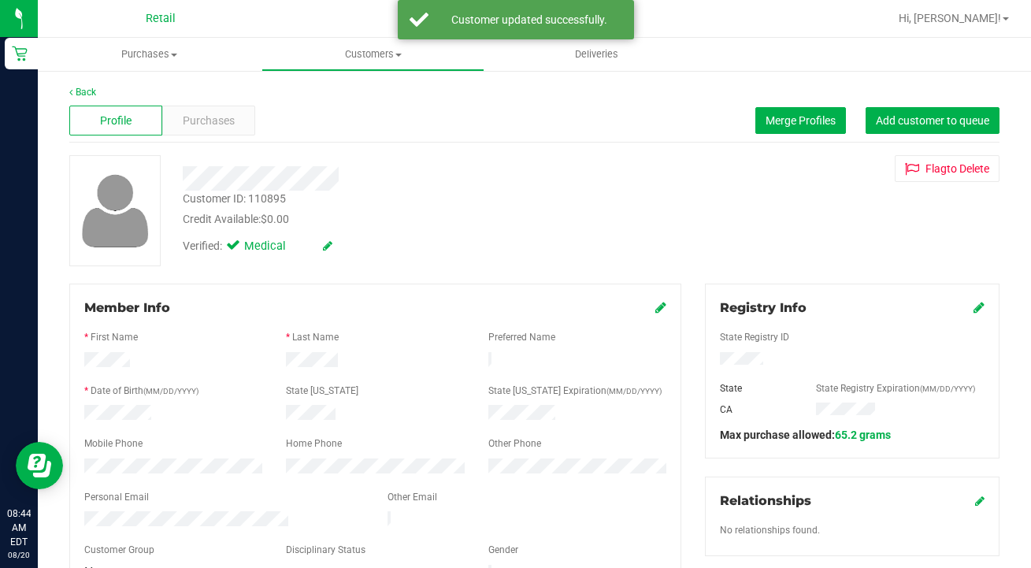
scroll to position [0, 0]
click at [214, 120] on span "Purchases" at bounding box center [209, 121] width 52 height 17
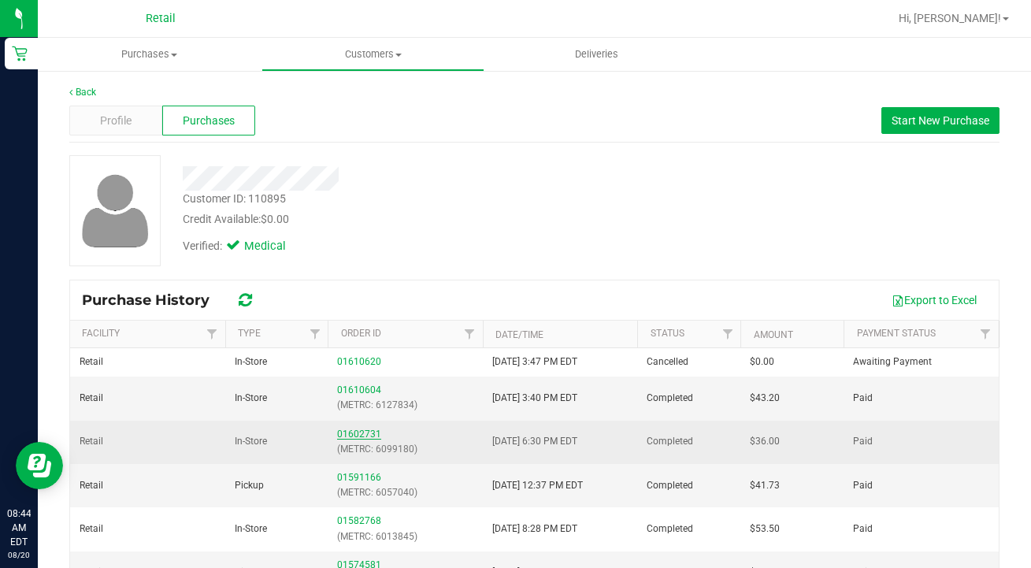
click at [368, 435] on link "01602731" at bounding box center [359, 434] width 44 height 11
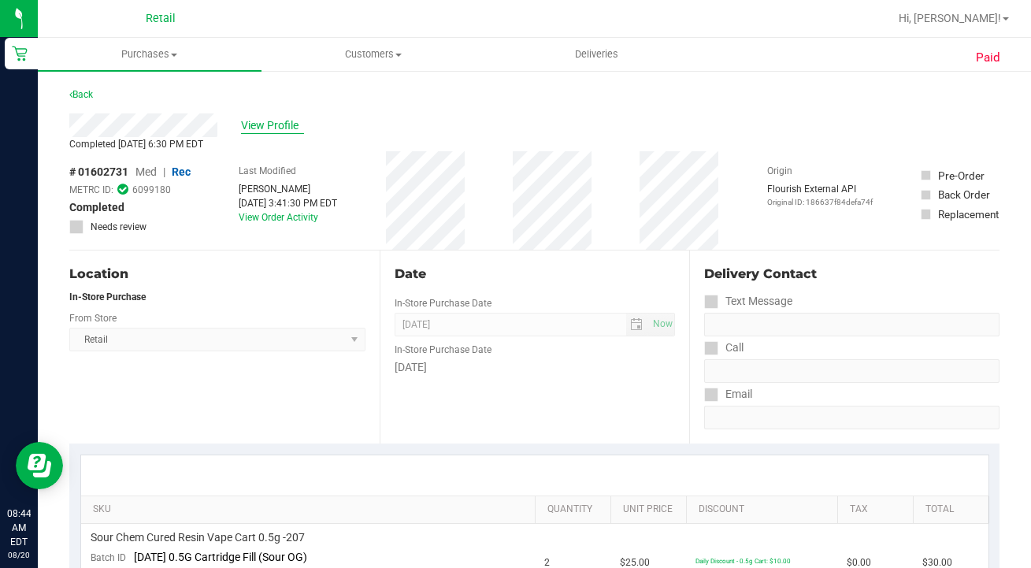
click at [262, 130] on span "View Profile" at bounding box center [272, 125] width 63 height 17
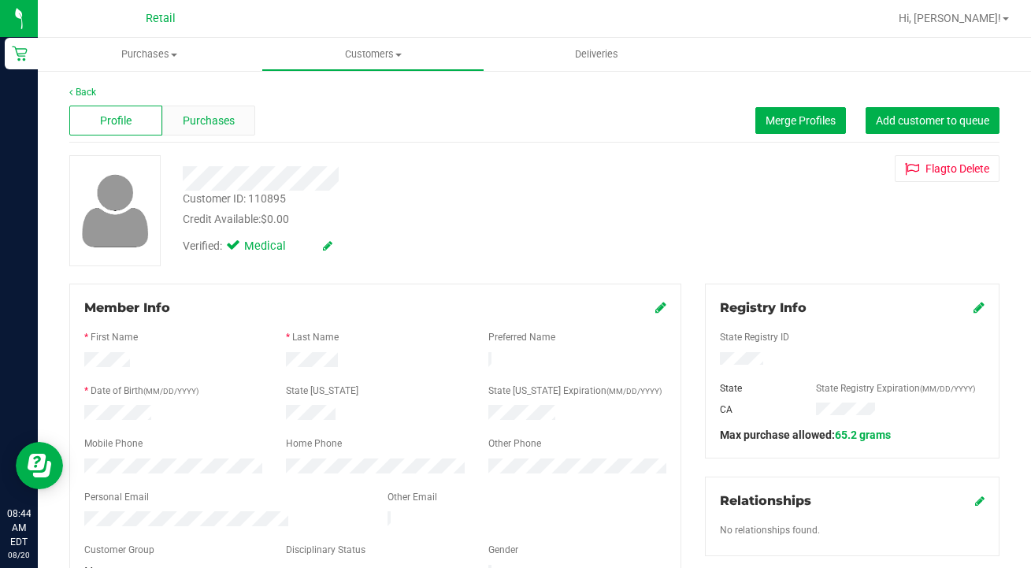
click at [217, 123] on span "Purchases" at bounding box center [209, 121] width 52 height 17
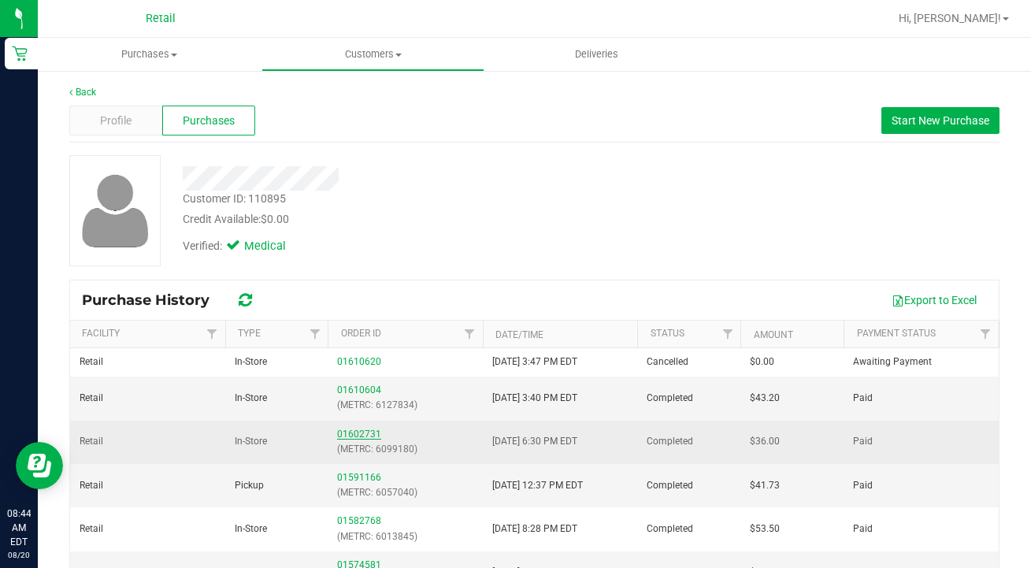
click at [367, 433] on link "01602731" at bounding box center [359, 434] width 44 height 11
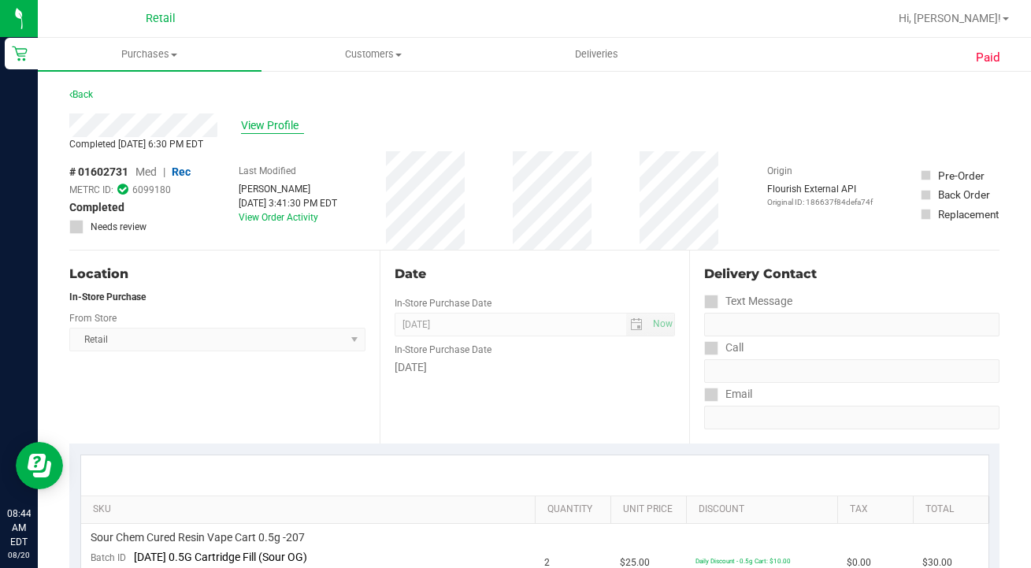
click at [284, 122] on span "View Profile" at bounding box center [272, 125] width 63 height 17
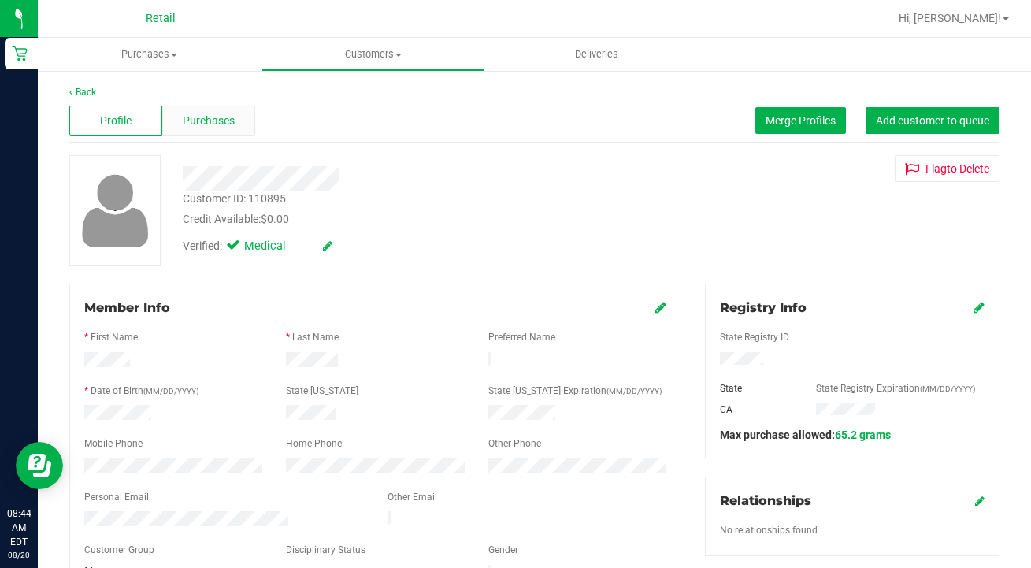
click at [213, 131] on div "Purchases" at bounding box center [208, 121] width 93 height 30
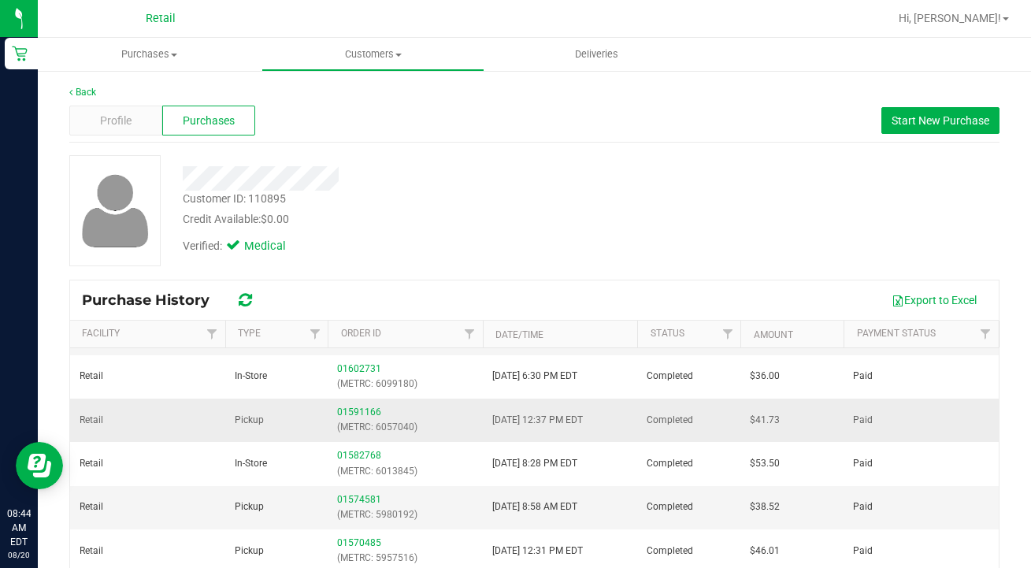
scroll to position [63, 0]
click at [366, 413] on link "01591166" at bounding box center [359, 414] width 44 height 11
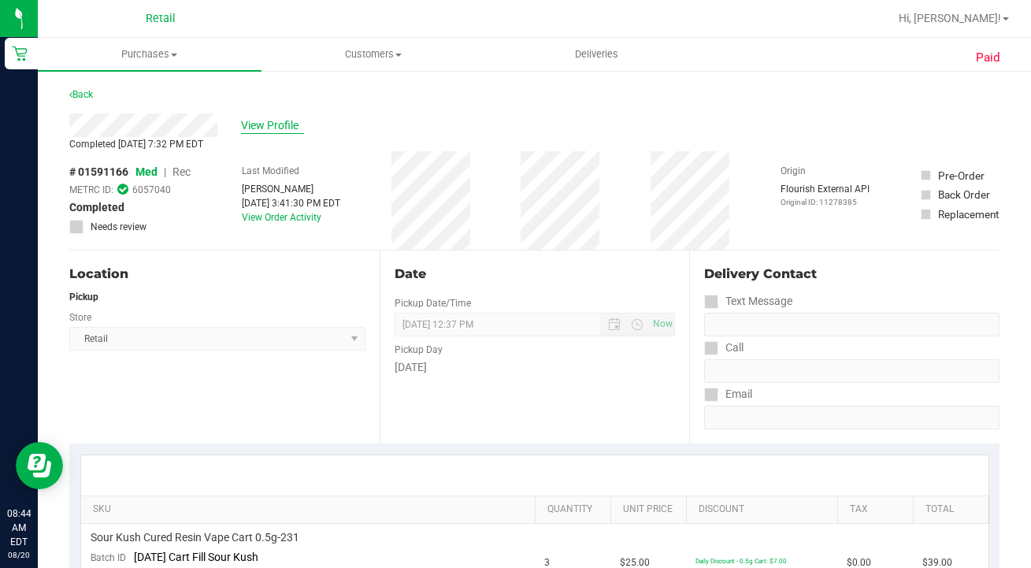
click at [260, 122] on span "View Profile" at bounding box center [272, 125] width 63 height 17
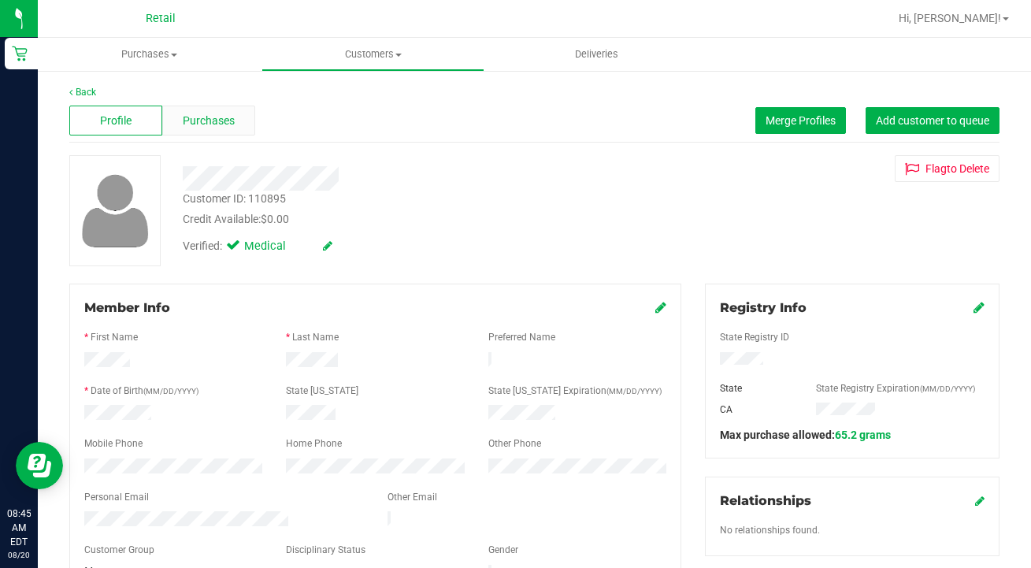
click at [211, 117] on span "Purchases" at bounding box center [209, 121] width 52 height 17
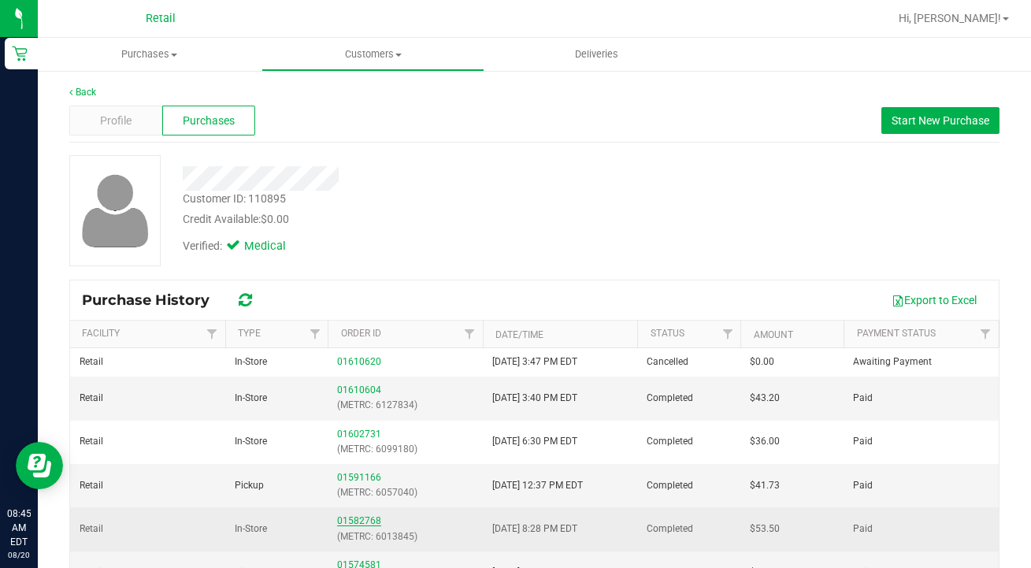
click at [367, 517] on link "01582768" at bounding box center [359, 520] width 44 height 11
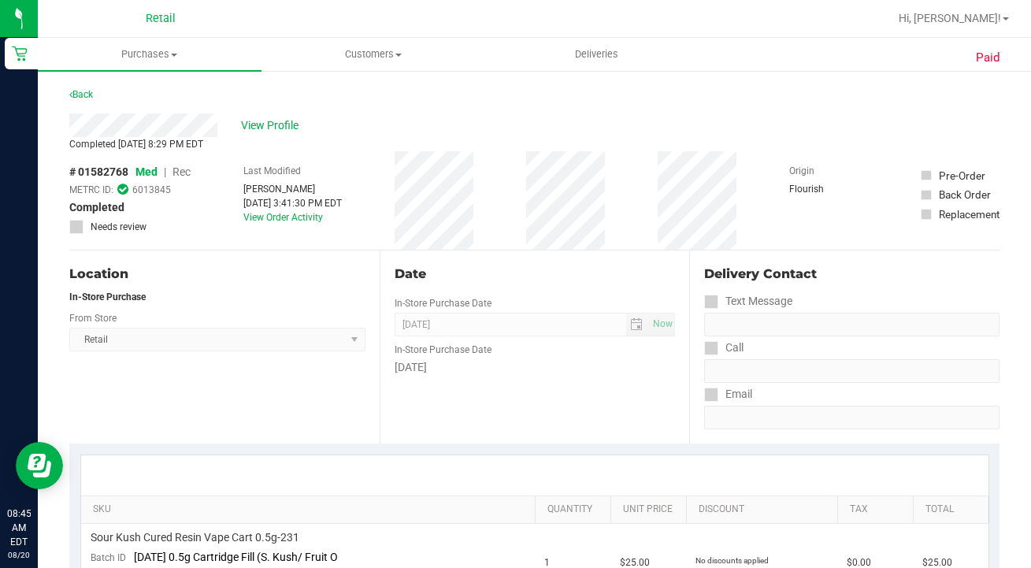
click at [278, 128] on div "View Profile" at bounding box center [534, 125] width 931 height 24
click at [374, 60] on span "Customers" at bounding box center [373, 54] width 222 height 14
click at [370, 97] on span "All customers" at bounding box center [318, 94] width 113 height 13
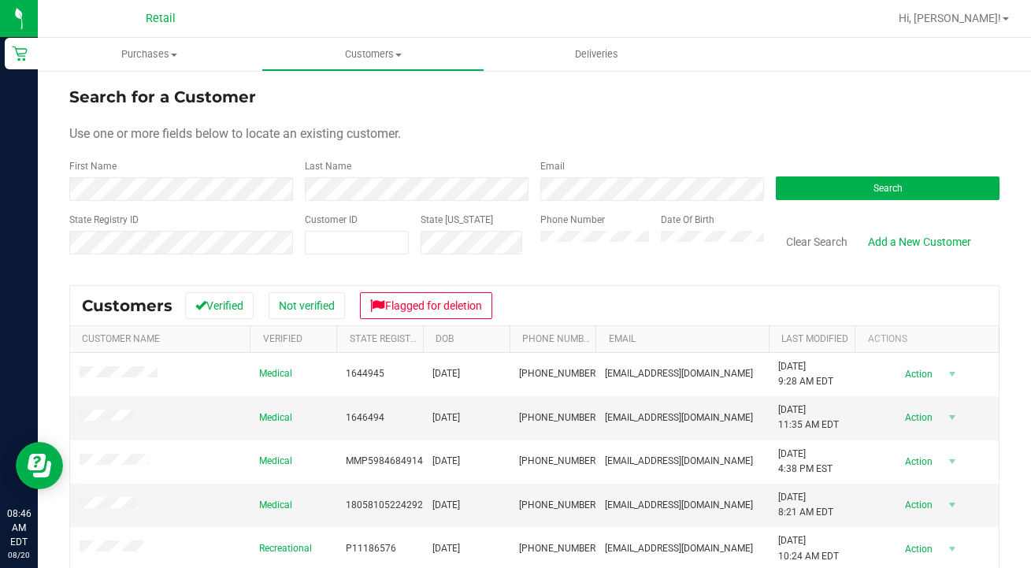
click at [602, 268] on div "Phone Number" at bounding box center [594, 241] width 109 height 56
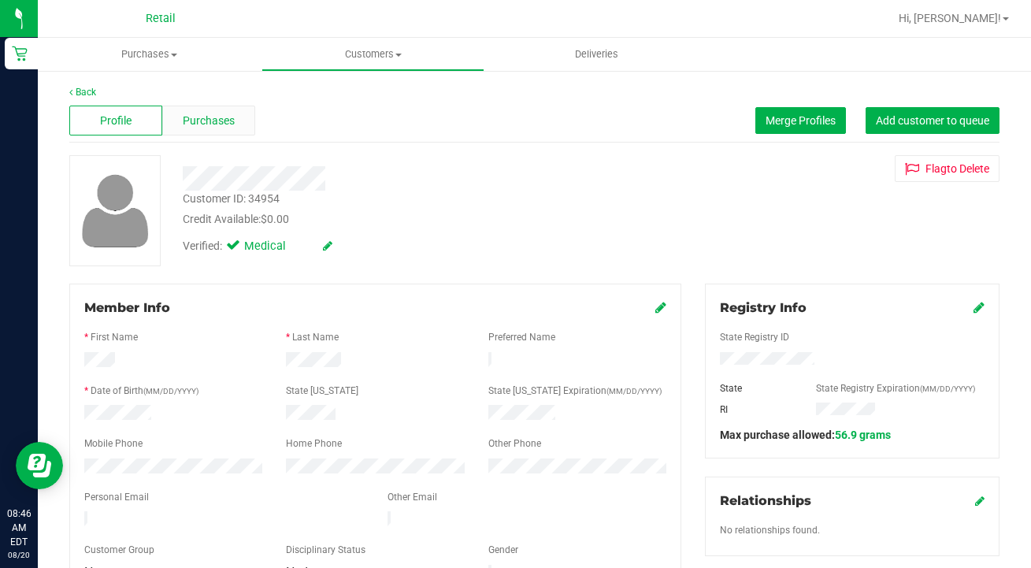
click at [220, 126] on span "Purchases" at bounding box center [209, 121] width 52 height 17
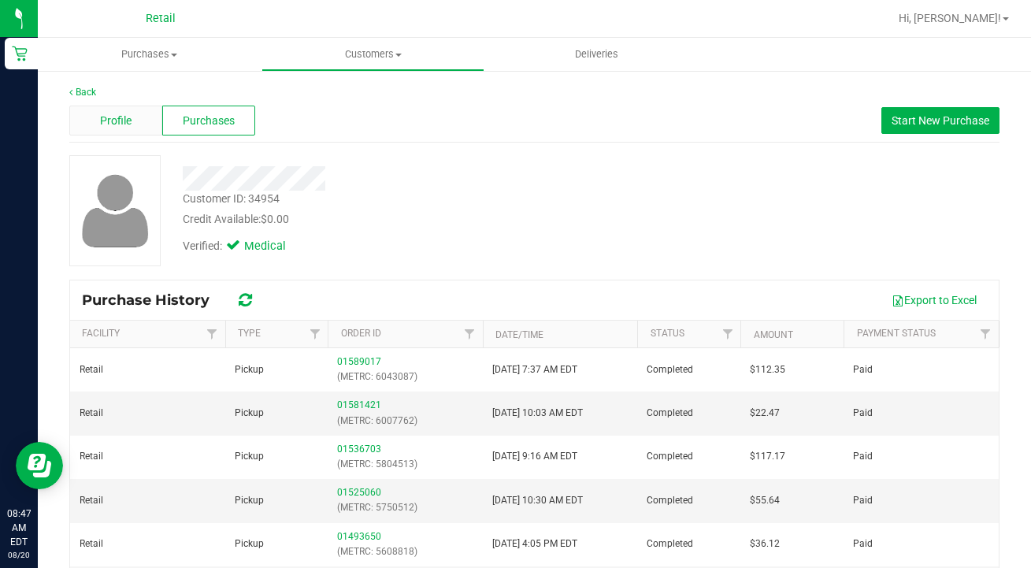
click at [122, 113] on span "Profile" at bounding box center [116, 121] width 32 height 17
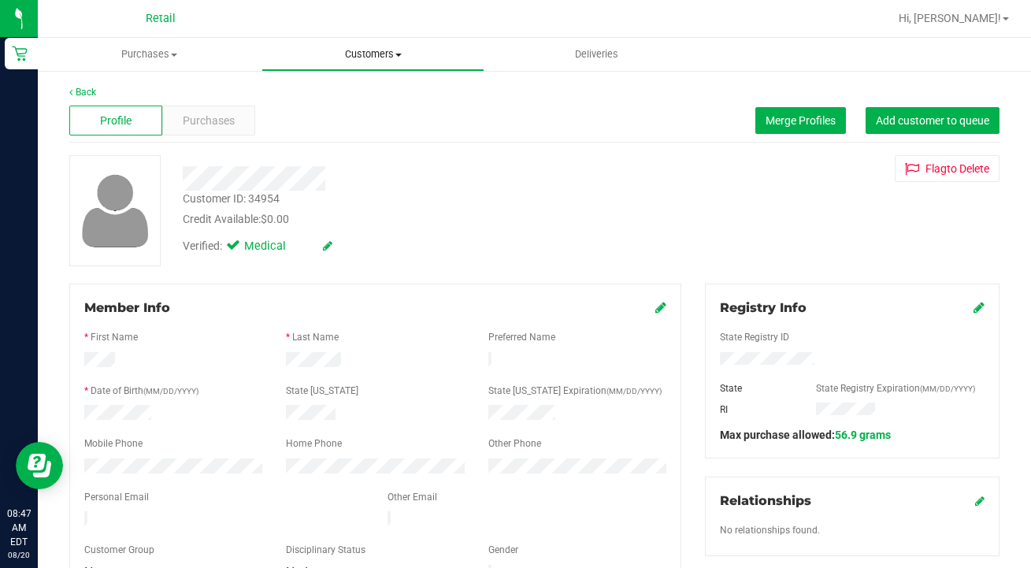
click at [354, 50] on span "Customers" at bounding box center [373, 54] width 222 height 14
click at [350, 95] on span "All customers" at bounding box center [318, 94] width 113 height 13
click at [239, 127] on div "Purchases" at bounding box center [208, 121] width 93 height 30
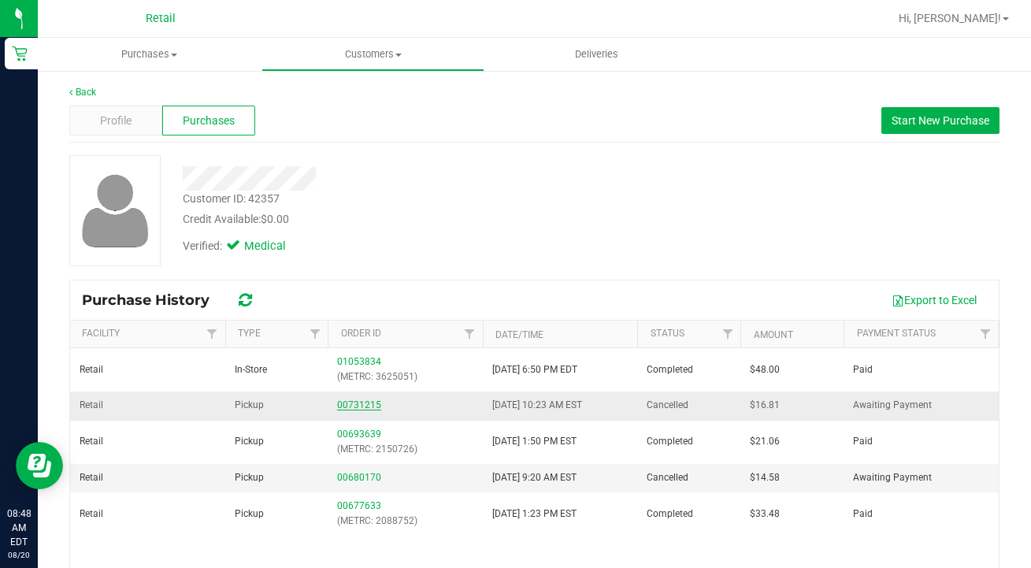
click at [361, 400] on link "00731215" at bounding box center [359, 404] width 44 height 11
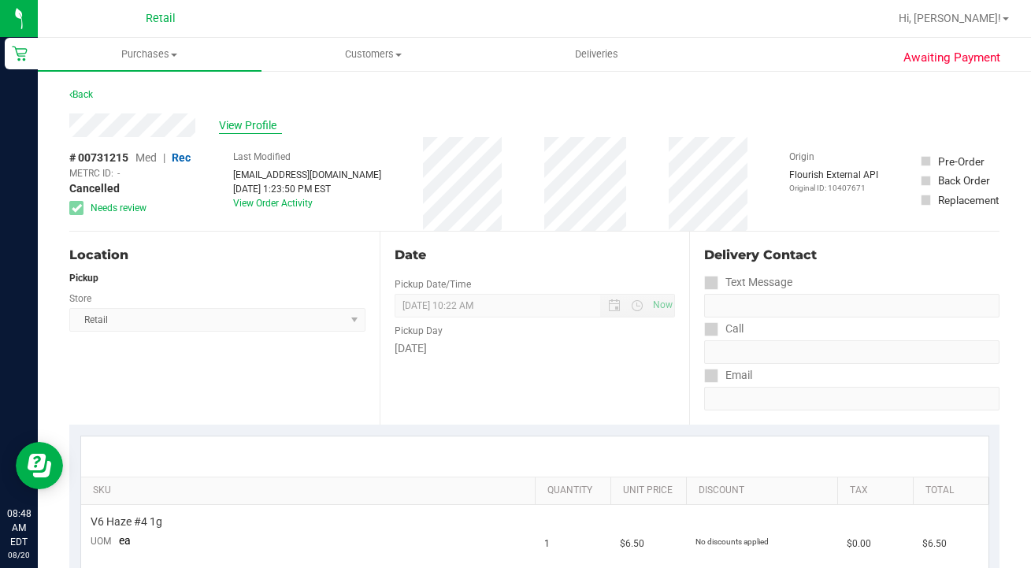
click at [254, 126] on span "View Profile" at bounding box center [250, 125] width 63 height 17
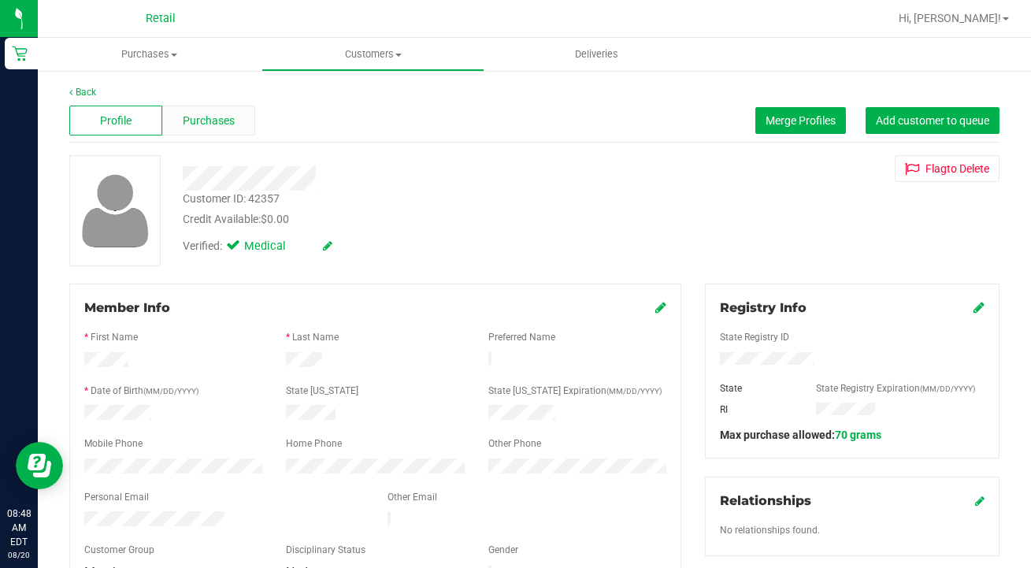
click at [224, 124] on span "Purchases" at bounding box center [209, 121] width 52 height 17
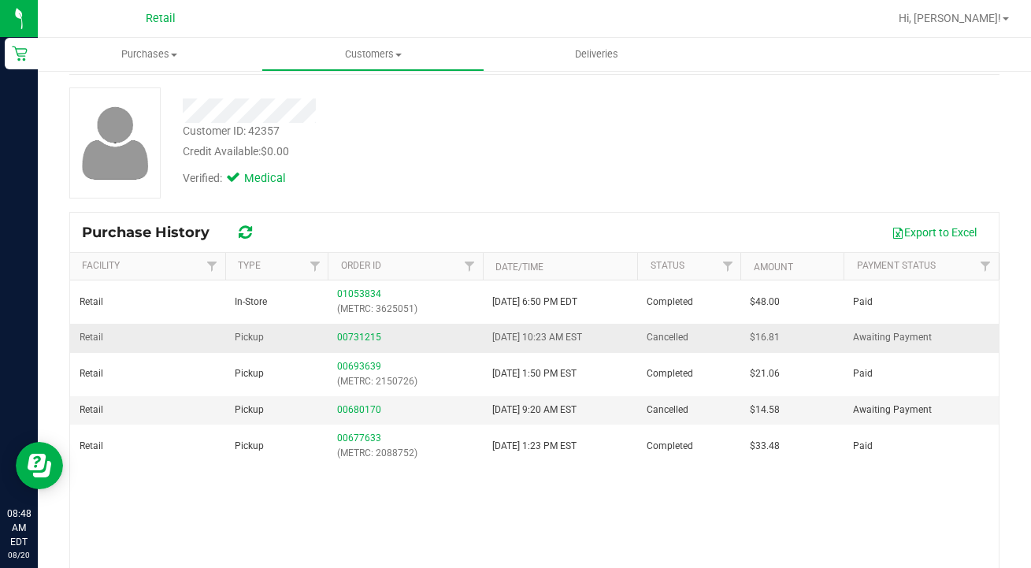
scroll to position [73, 0]
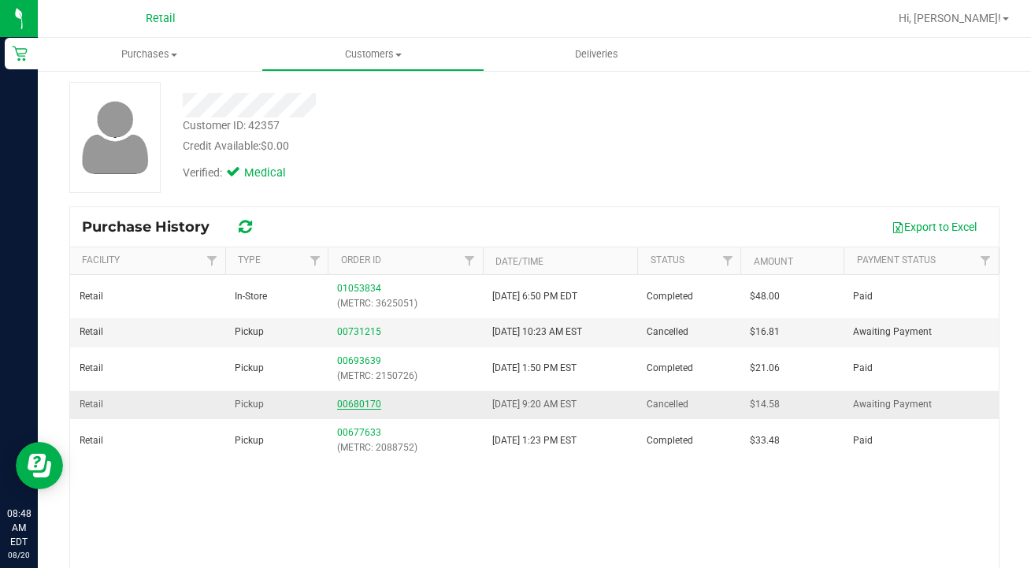
click at [362, 407] on link "00680170" at bounding box center [359, 404] width 44 height 11
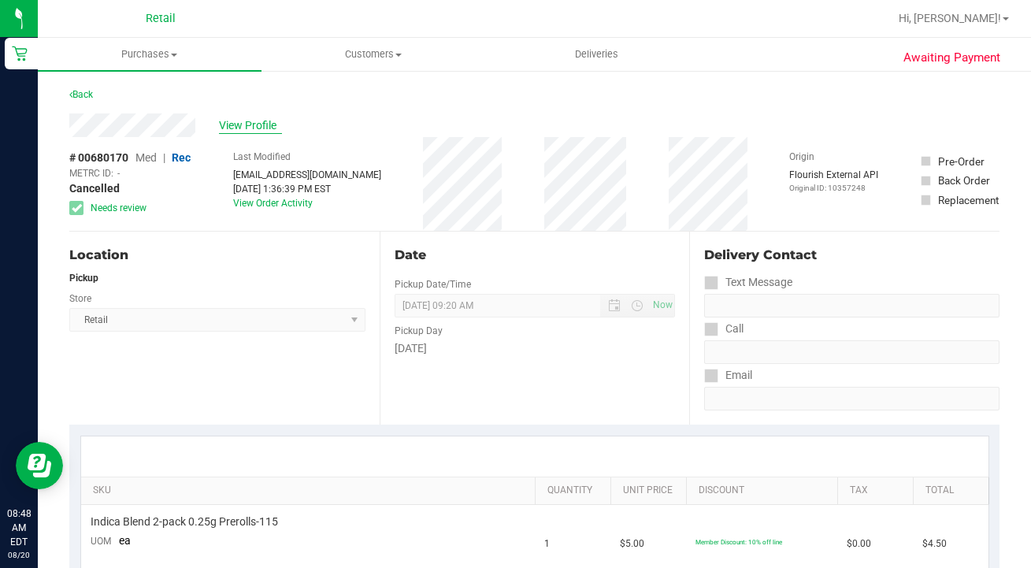
click at [253, 128] on span "View Profile" at bounding box center [250, 125] width 63 height 17
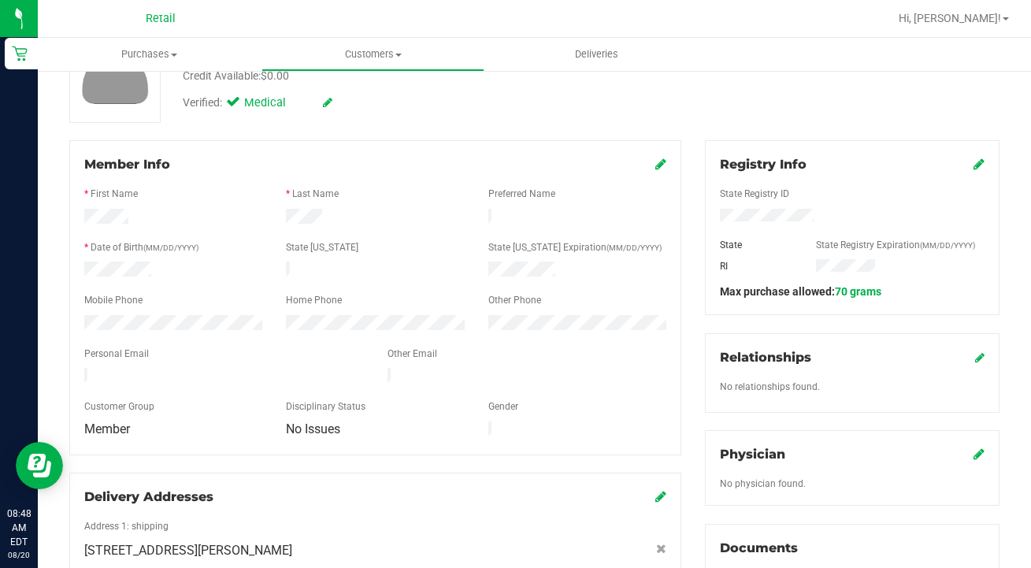
scroll to position [146, 0]
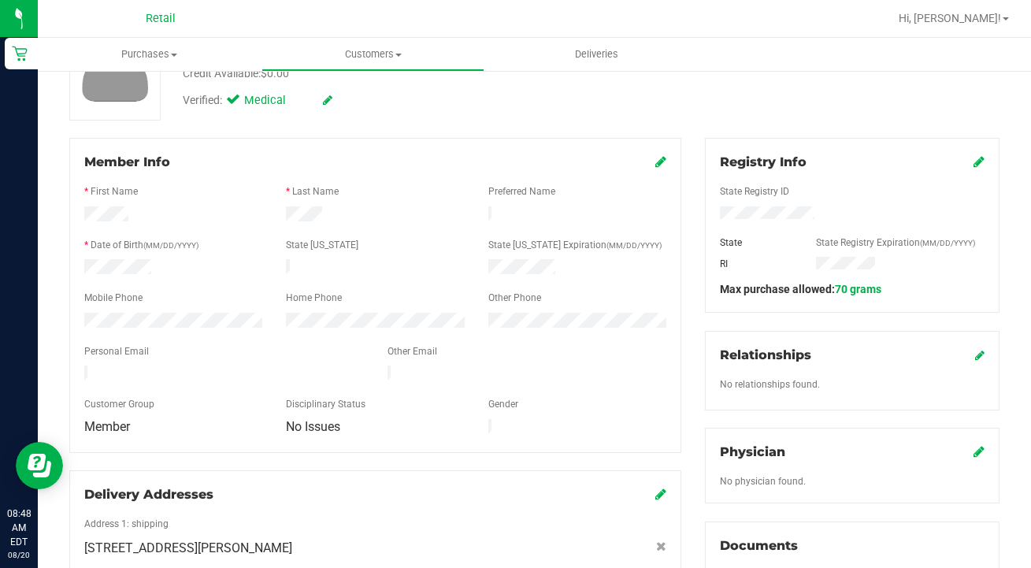
click at [663, 158] on icon at bounding box center [661, 161] width 11 height 13
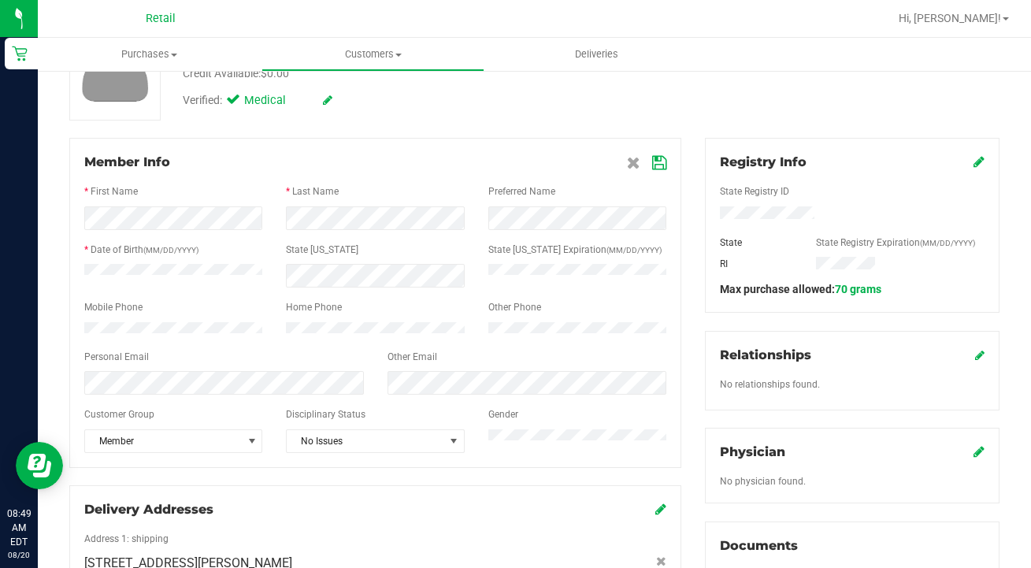
click at [664, 160] on icon at bounding box center [659, 163] width 14 height 13
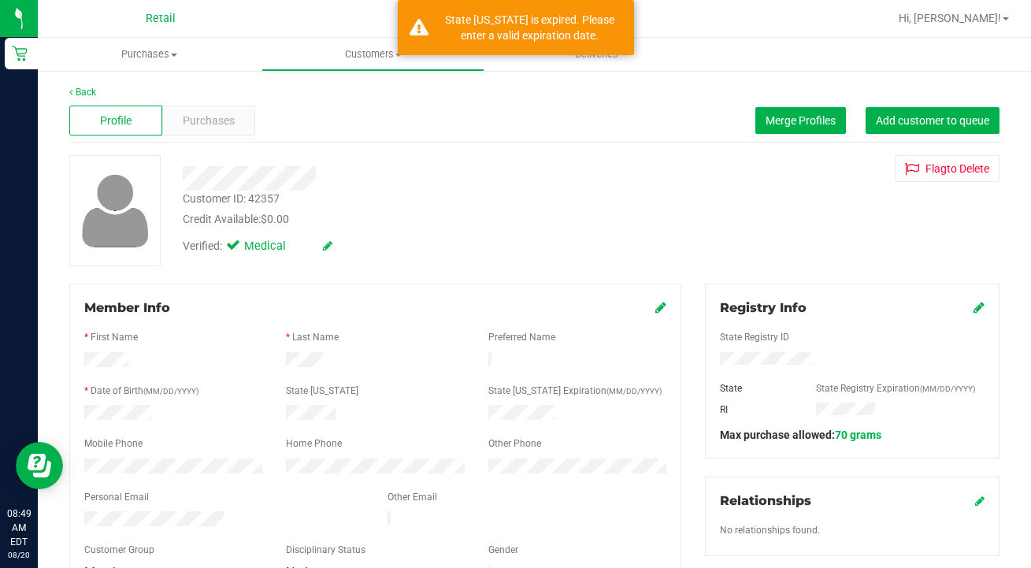
scroll to position [0, 0]
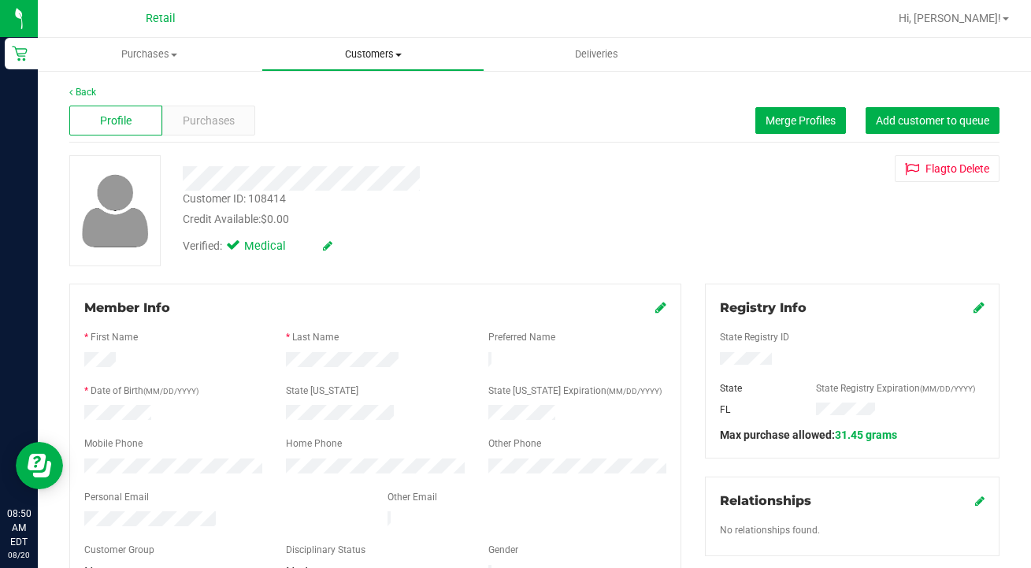
click at [366, 46] on uib-tab-heading "Customers All customers Add a new customer All physicians" at bounding box center [373, 55] width 222 height 32
click at [364, 98] on span "All customers" at bounding box center [318, 94] width 113 height 13
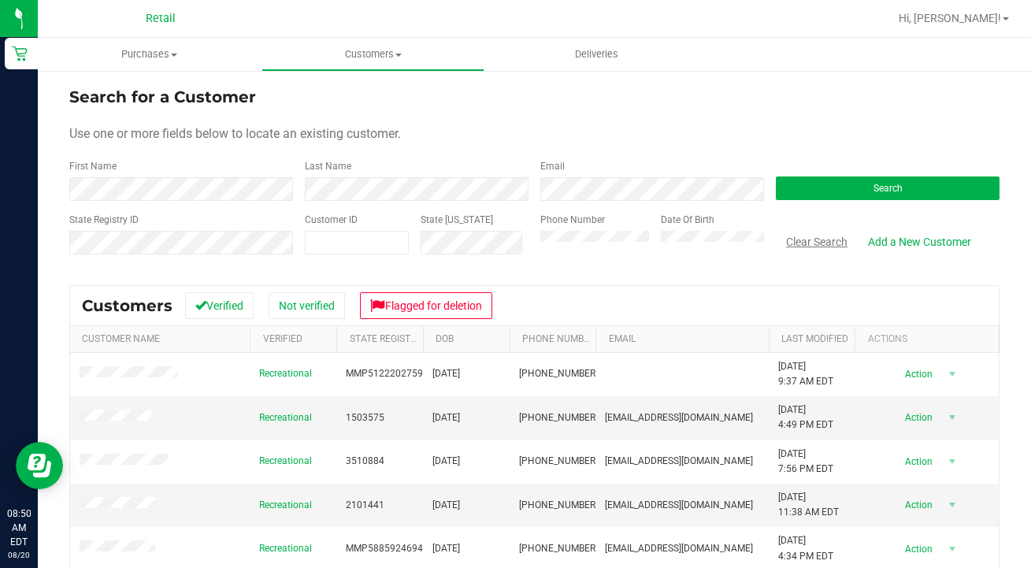
click at [795, 240] on button "Clear Search" at bounding box center [817, 241] width 82 height 27
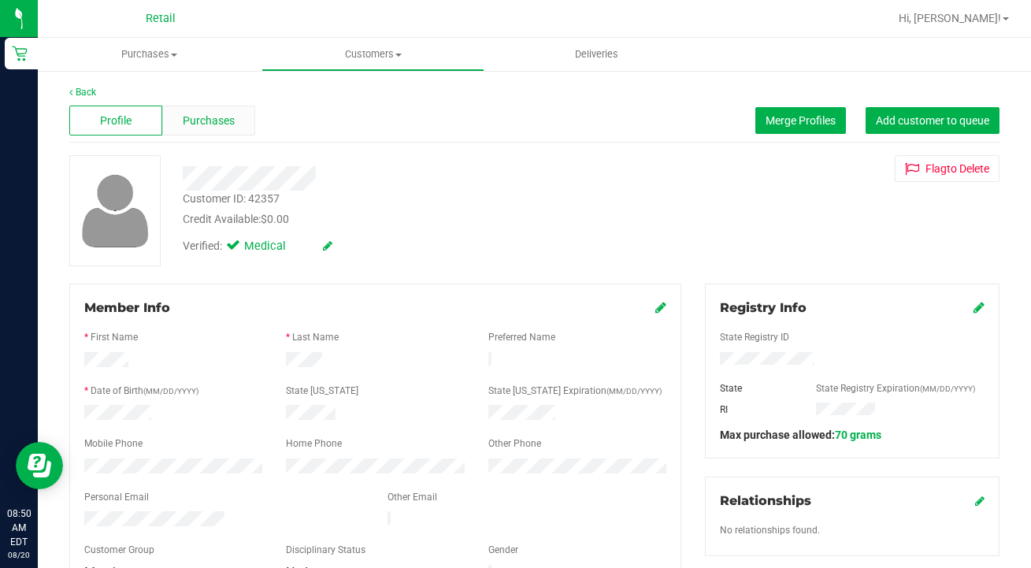
click at [213, 128] on span "Purchases" at bounding box center [209, 121] width 52 height 17
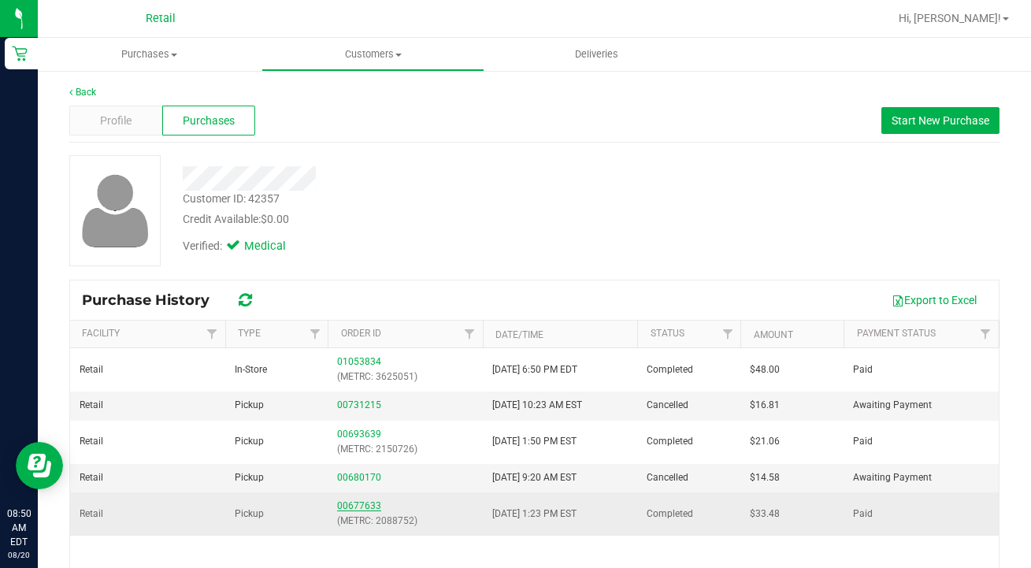
click at [366, 507] on link "00677633" at bounding box center [359, 505] width 44 height 11
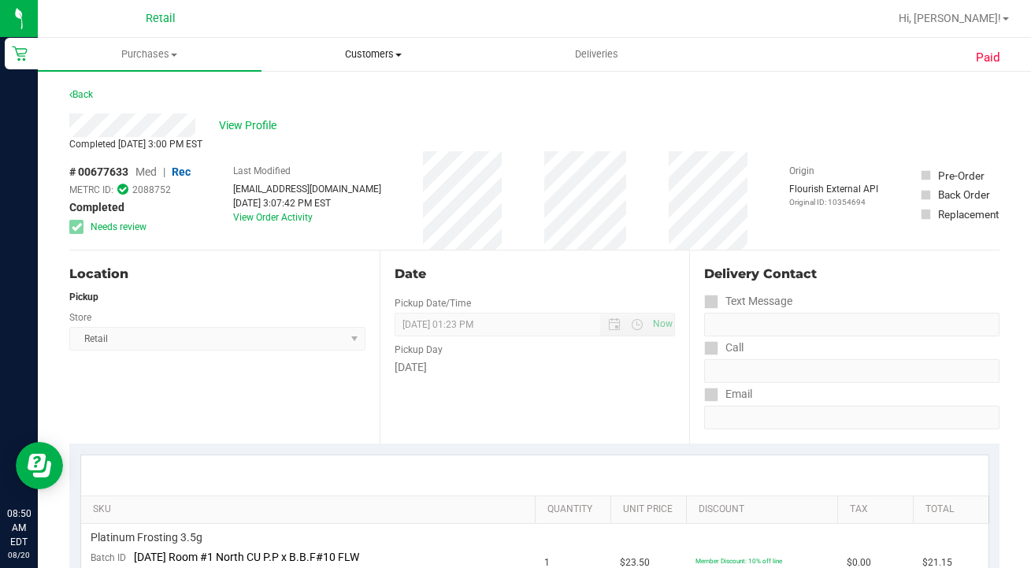
click at [376, 65] on uib-tab-heading "Customers All customers Add a new customer All physicians" at bounding box center [373, 55] width 222 height 32
click at [376, 102] on li "All customers" at bounding box center [374, 95] width 224 height 19
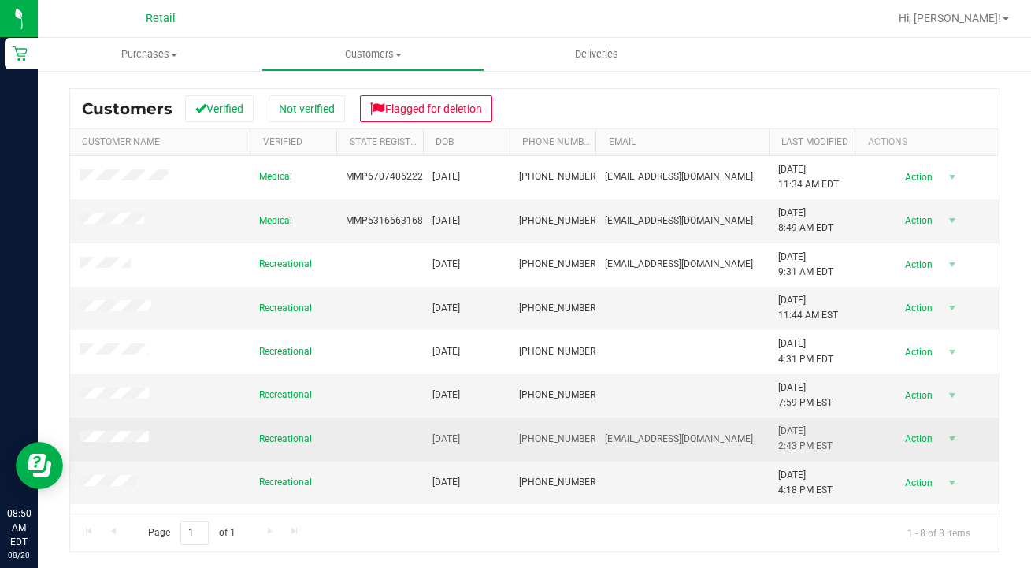
scroll to position [197, 0]
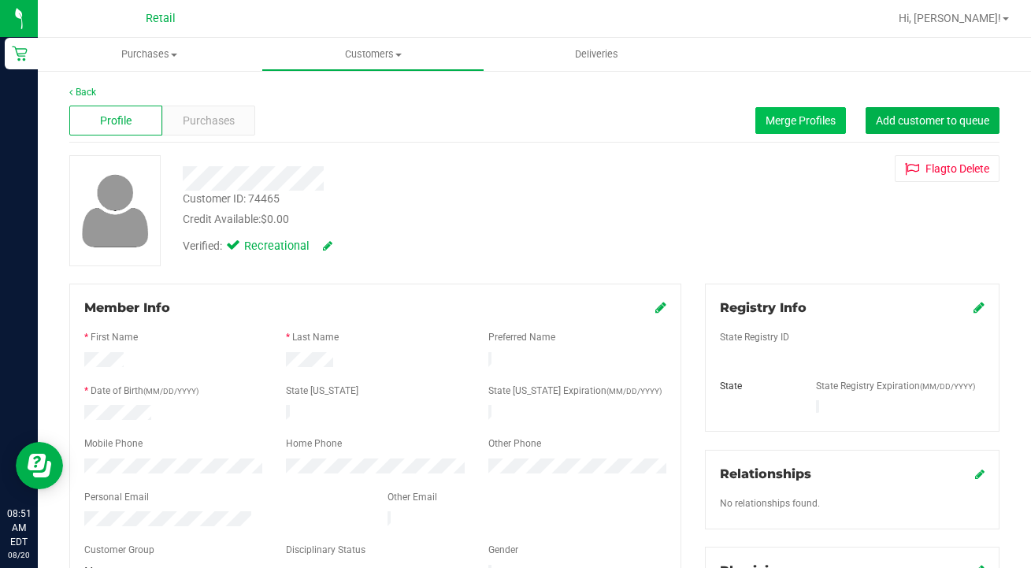
click at [783, 125] on span "Merge Profiles" at bounding box center [801, 120] width 70 height 13
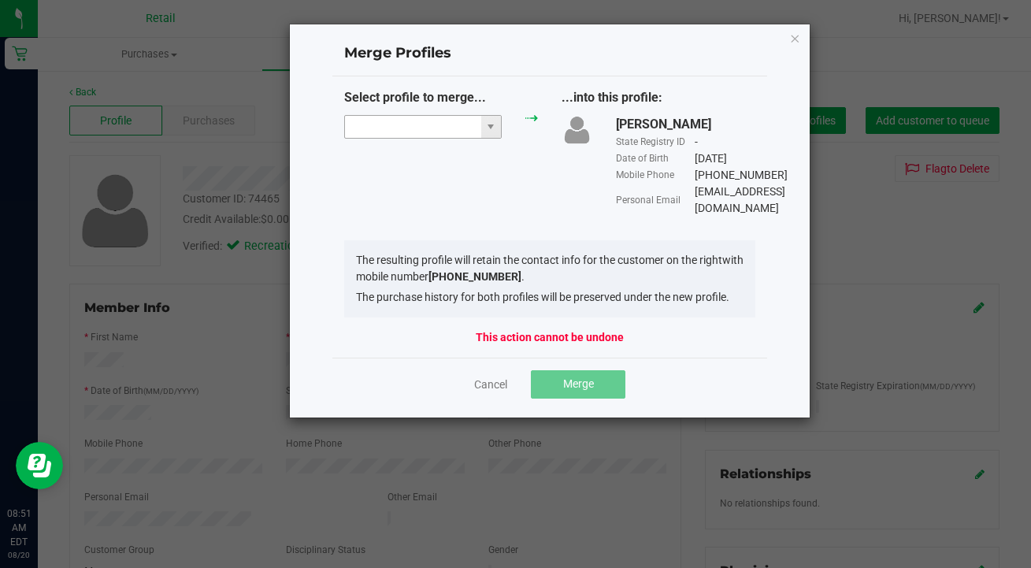
click at [388, 131] on input "NO DATA FOUND" at bounding box center [413, 127] width 136 height 22
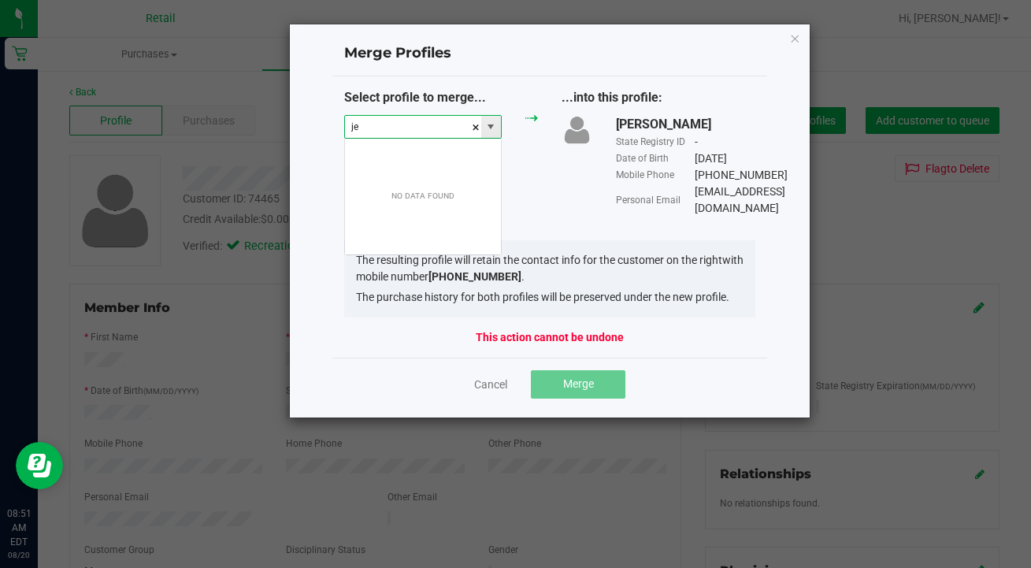
scroll to position [24, 158]
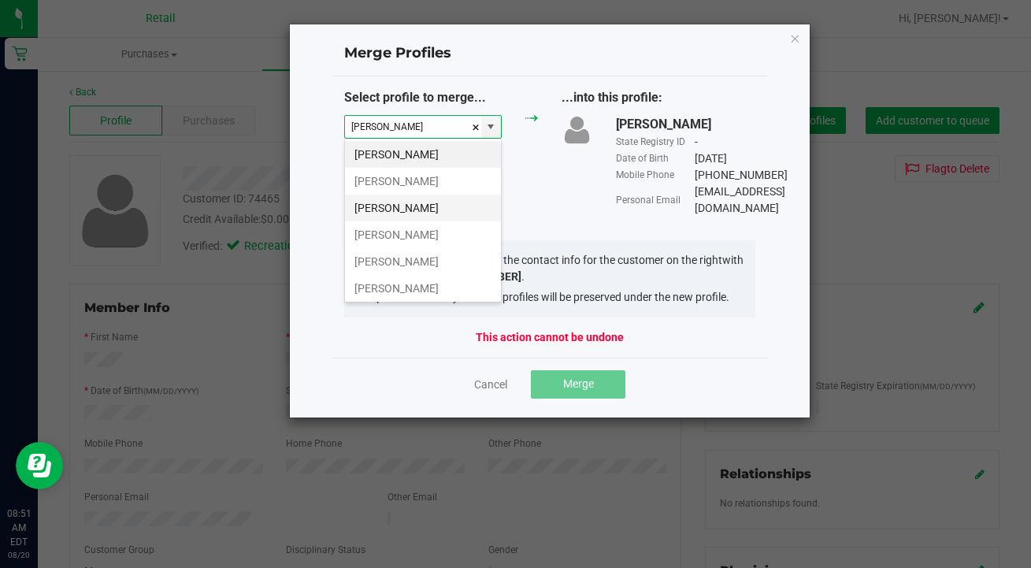
click at [396, 208] on li "jeffrey rogers" at bounding box center [423, 208] width 156 height 27
type input "jeffrey rogers"
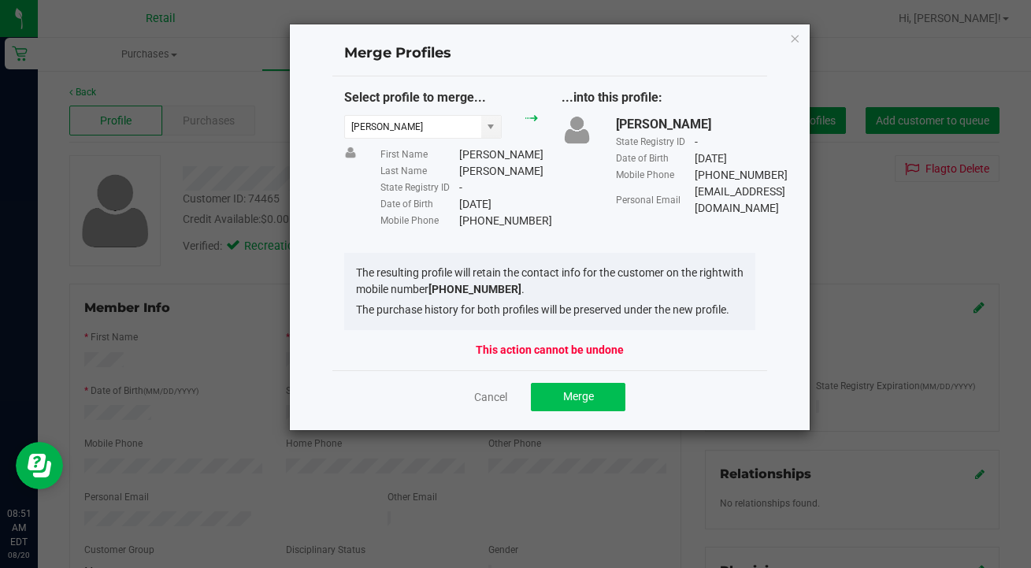
click at [580, 398] on span "Merge" at bounding box center [578, 396] width 31 height 13
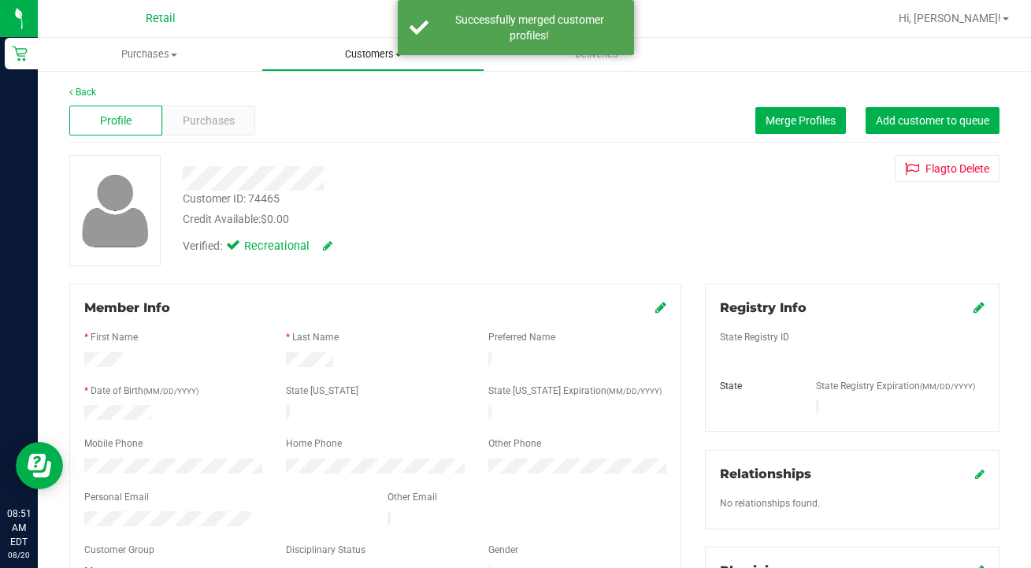
click at [350, 61] on uib-tab-heading "Customers All customers Add a new customer All physicians" at bounding box center [373, 55] width 222 height 32
click at [350, 92] on span "All customers" at bounding box center [318, 94] width 113 height 13
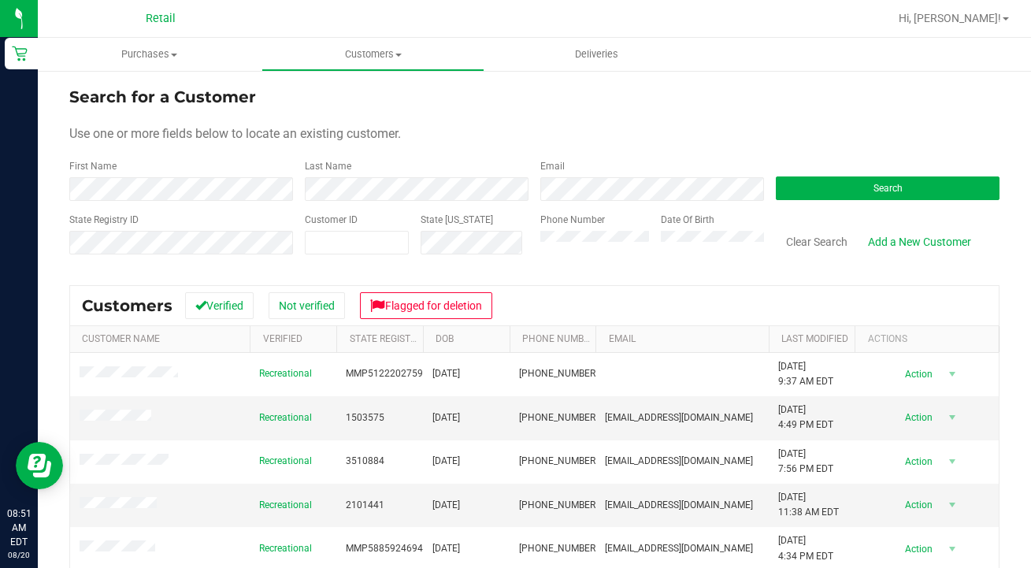
click at [206, 172] on div "First Name" at bounding box center [181, 180] width 224 height 42
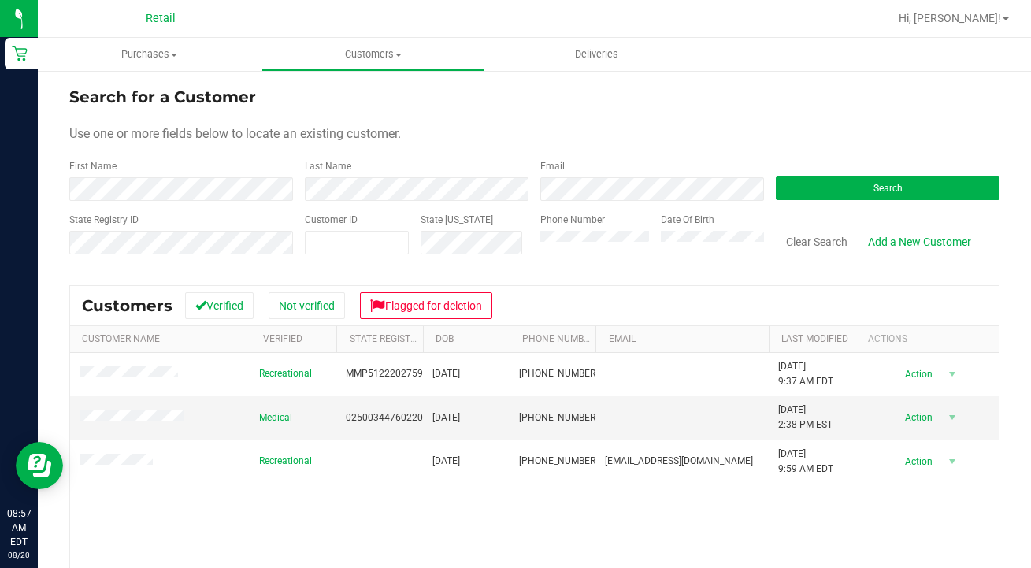
click at [822, 240] on button "Clear Search" at bounding box center [817, 241] width 82 height 27
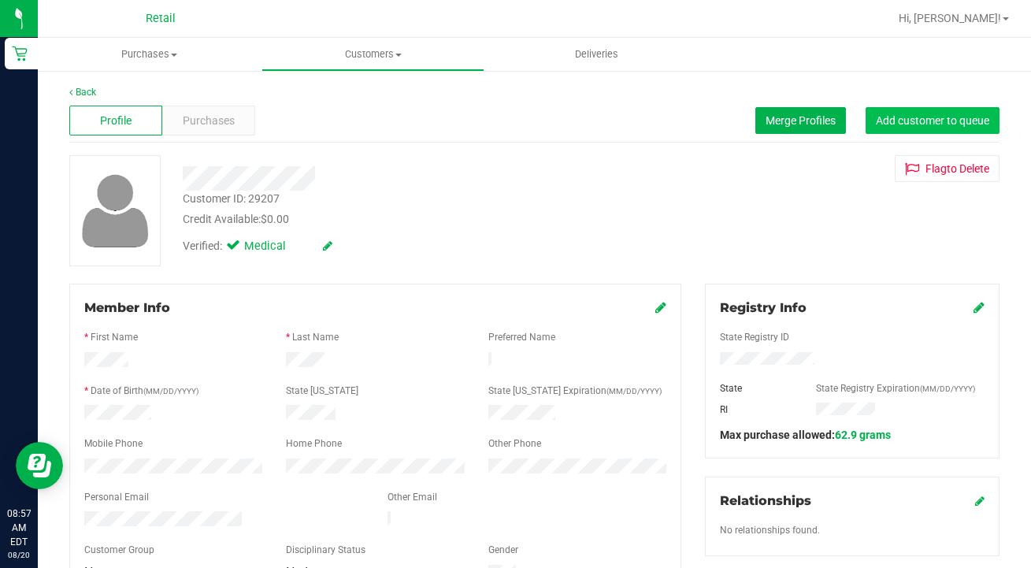
click at [905, 123] on span "Add customer to queue" at bounding box center [932, 120] width 113 height 13
click at [376, 41] on uib-tab-heading "Customers All customers Add a new customer All physicians" at bounding box center [373, 55] width 222 height 32
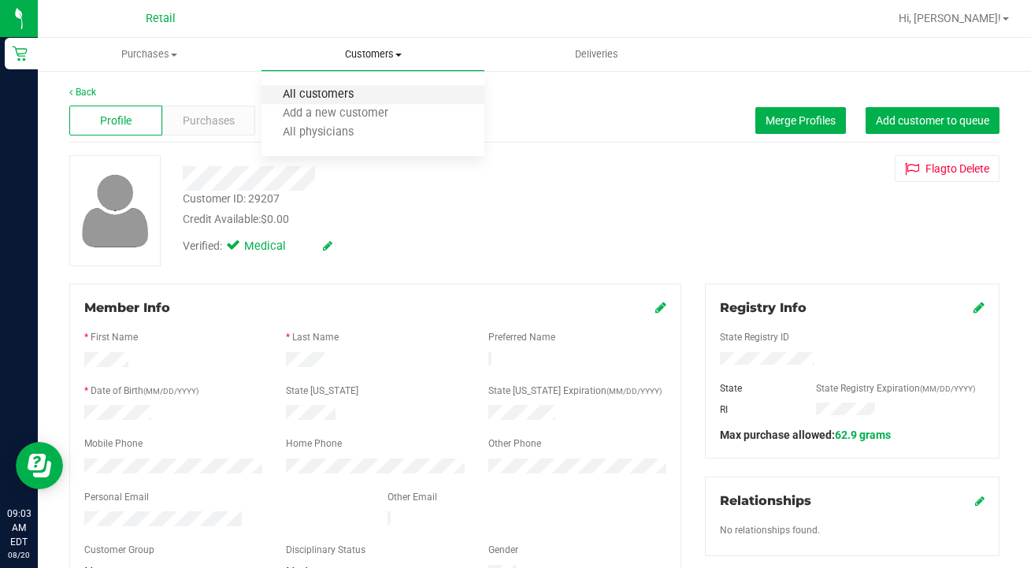
click at [370, 91] on span "All customers" at bounding box center [318, 94] width 113 height 13
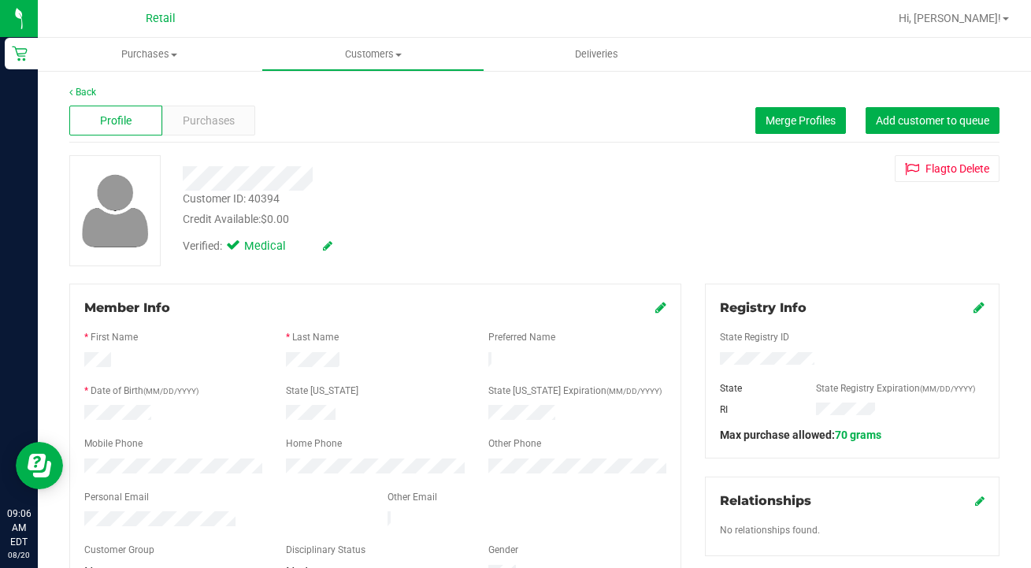
click at [982, 311] on icon at bounding box center [979, 307] width 11 height 13
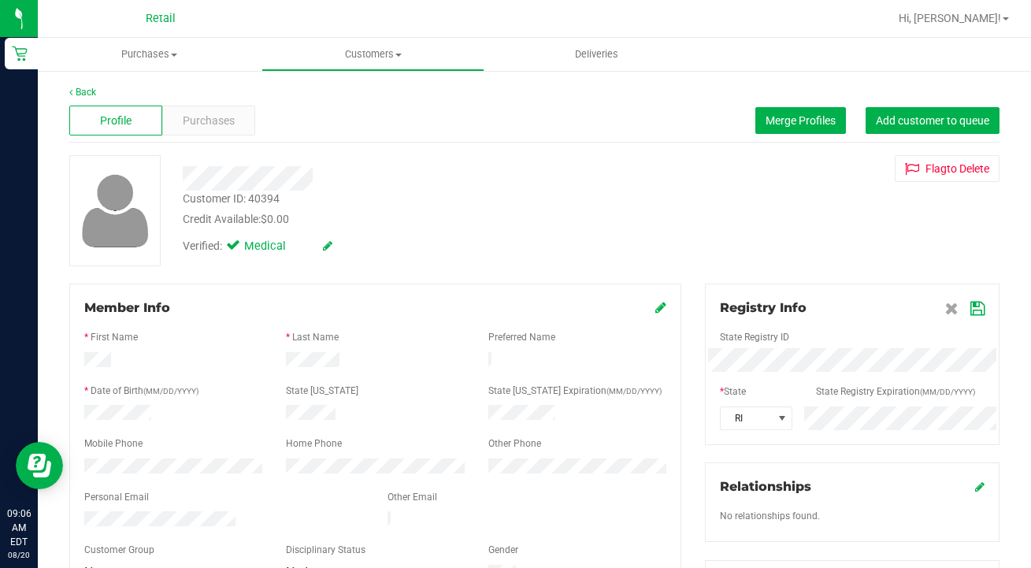
click at [983, 306] on icon at bounding box center [978, 309] width 14 height 13
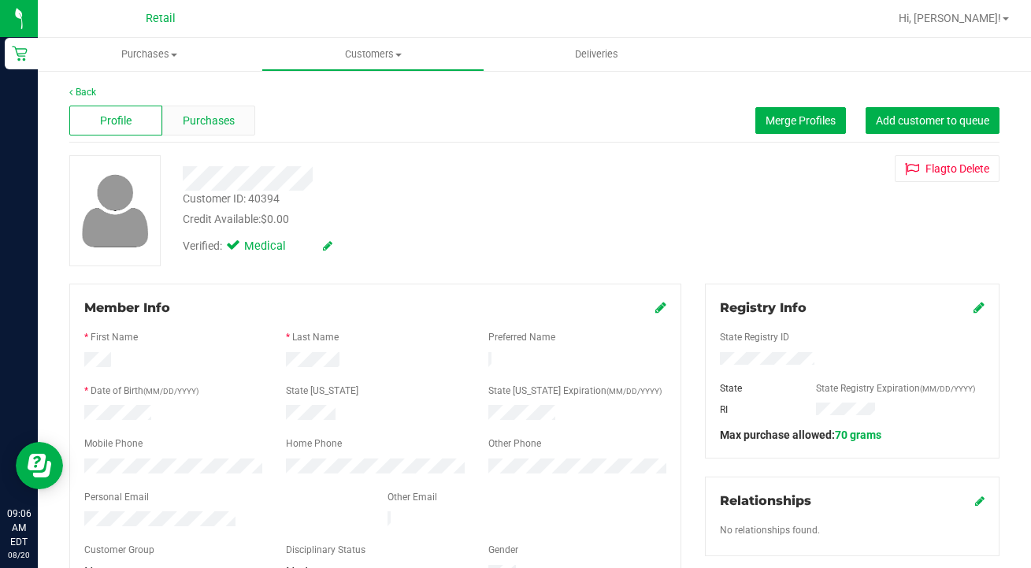
click at [212, 120] on span "Purchases" at bounding box center [209, 121] width 52 height 17
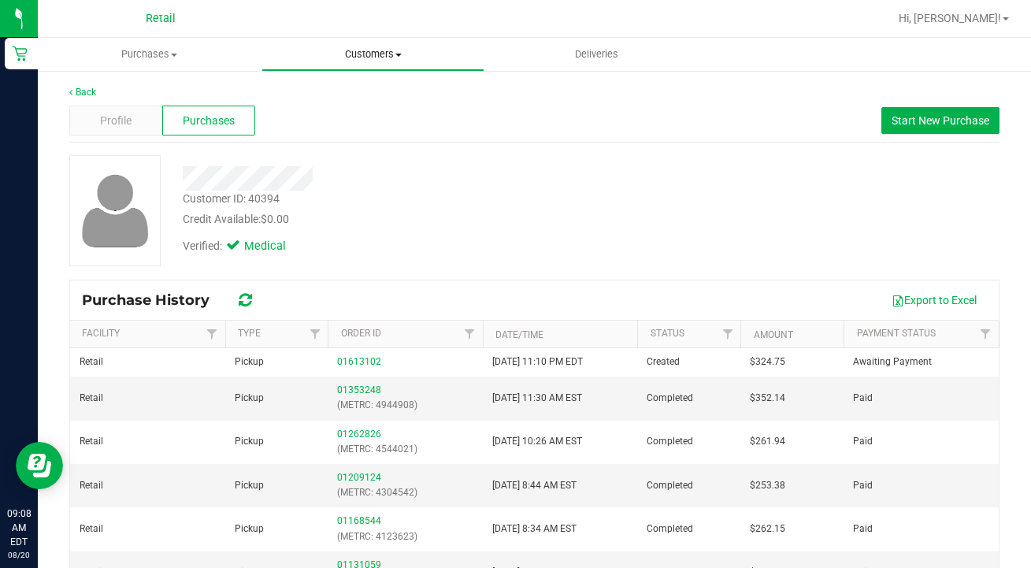
click at [358, 62] on uib-tab-heading "Customers All customers Add a new customer All physicians" at bounding box center [373, 55] width 222 height 32
click at [142, 107] on div "Profile" at bounding box center [115, 121] width 93 height 30
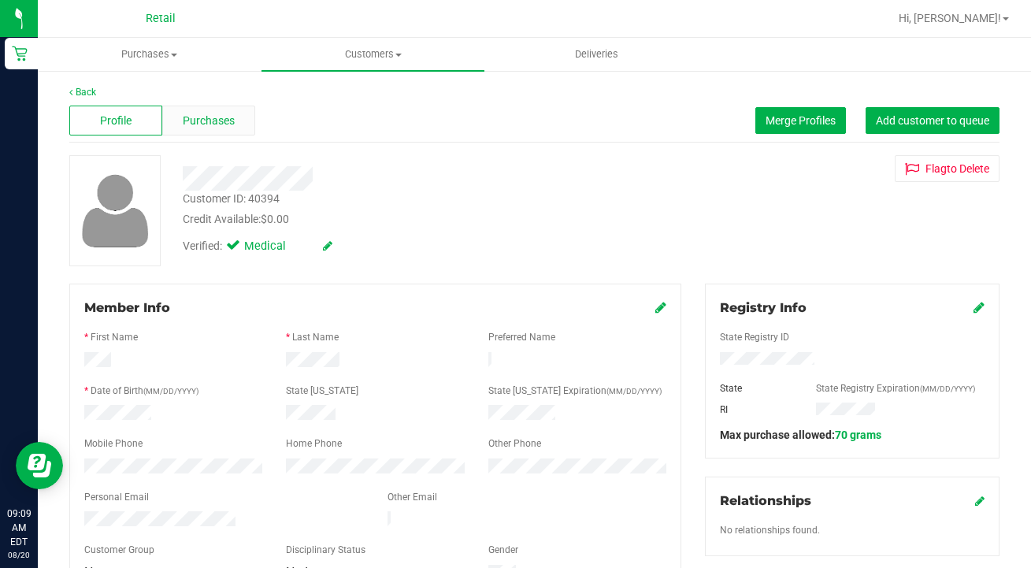
click at [190, 121] on span "Purchases" at bounding box center [209, 121] width 52 height 17
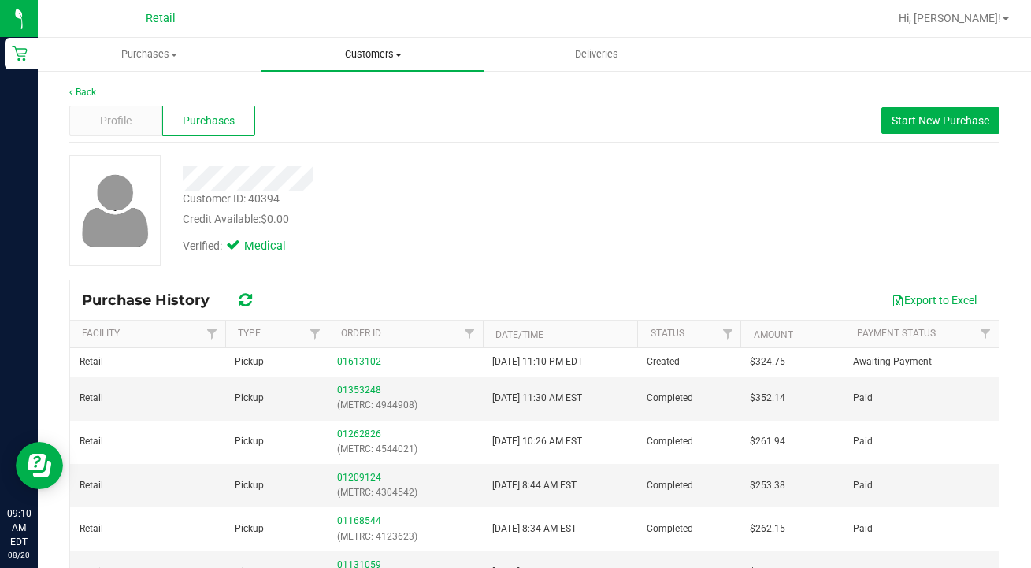
click at [359, 58] on span "Customers" at bounding box center [374, 54] width 224 height 14
click at [357, 91] on span "All customers" at bounding box center [318, 94] width 113 height 13
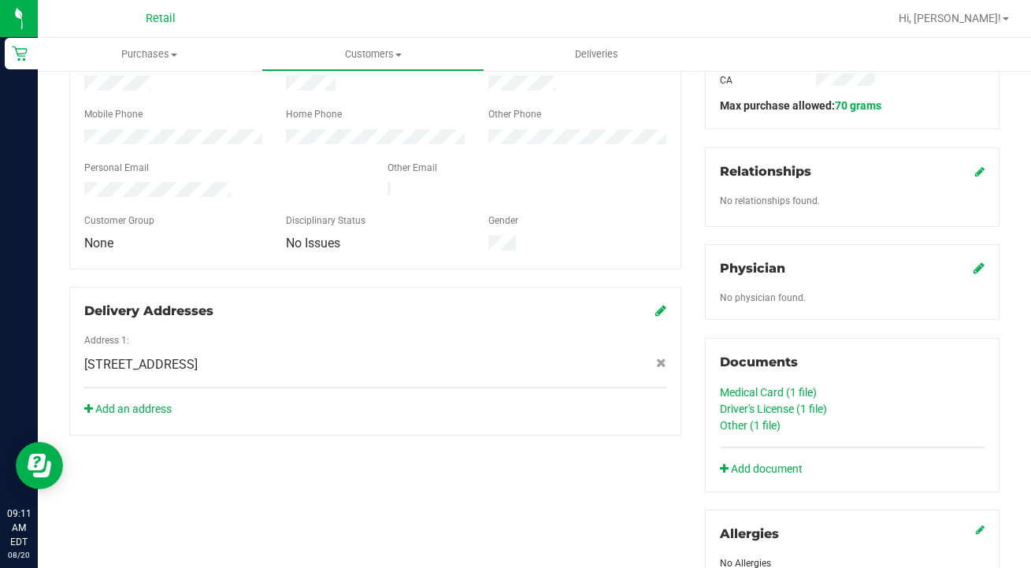
scroll to position [376, 0]
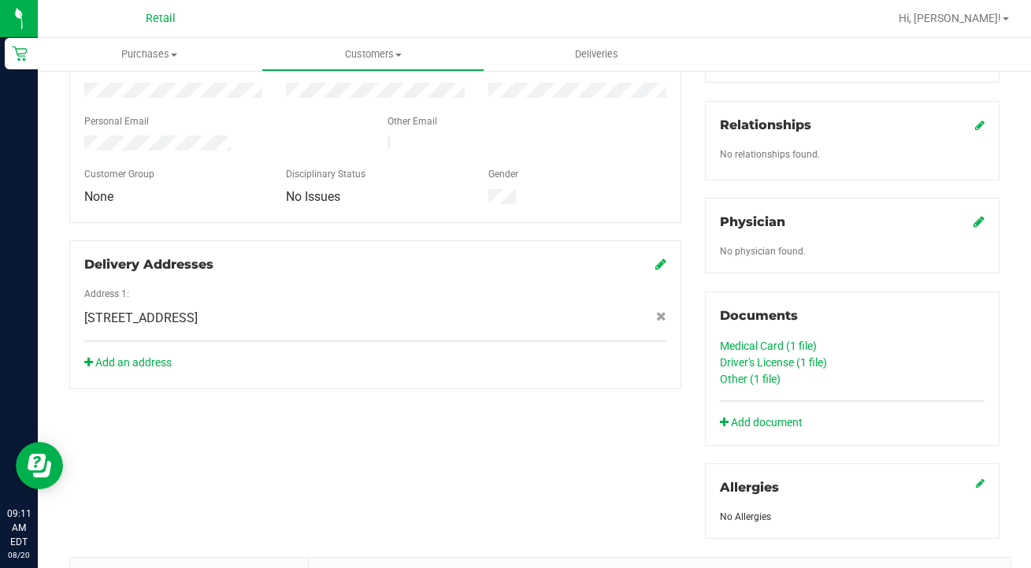
click at [802, 347] on link "Medical Card (1 file)" at bounding box center [768, 346] width 97 height 13
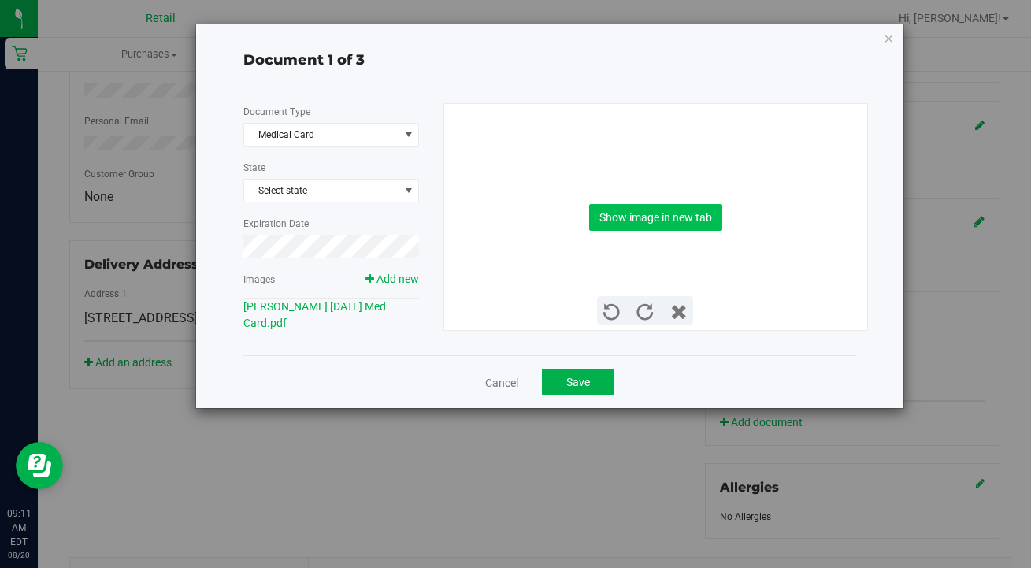
click at [680, 219] on button "Show image in new tab" at bounding box center [655, 217] width 133 height 27
click at [505, 377] on link "Cancel" at bounding box center [501, 383] width 33 height 16
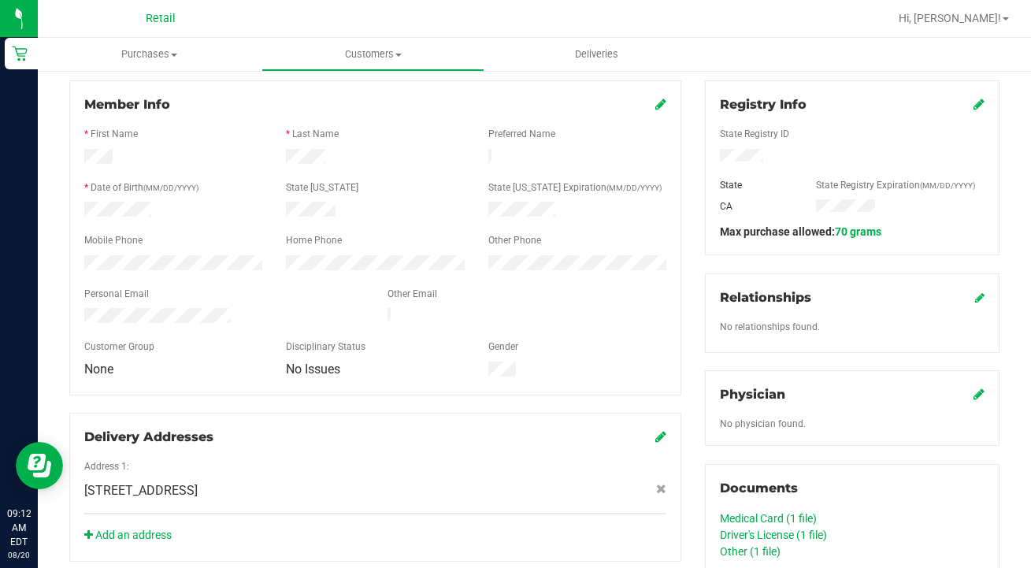
scroll to position [58, 0]
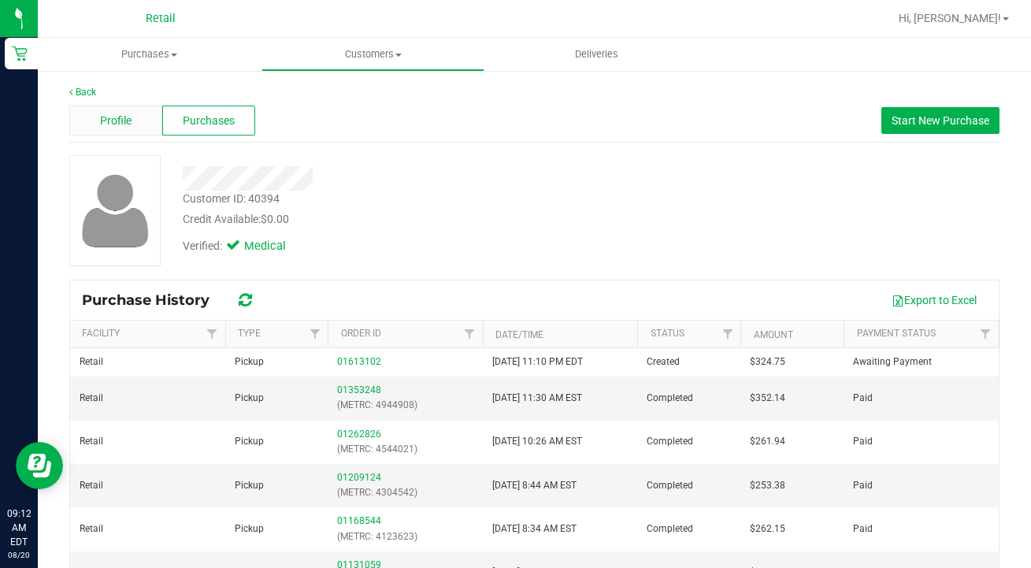
click at [138, 123] on div "Profile" at bounding box center [115, 121] width 93 height 30
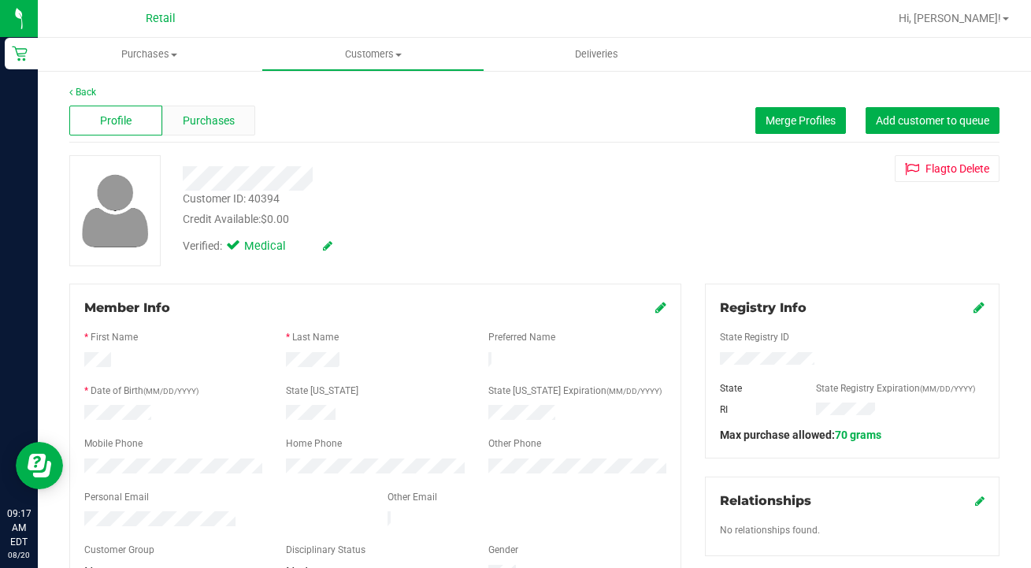
click at [230, 130] on div "Purchases" at bounding box center [208, 121] width 93 height 30
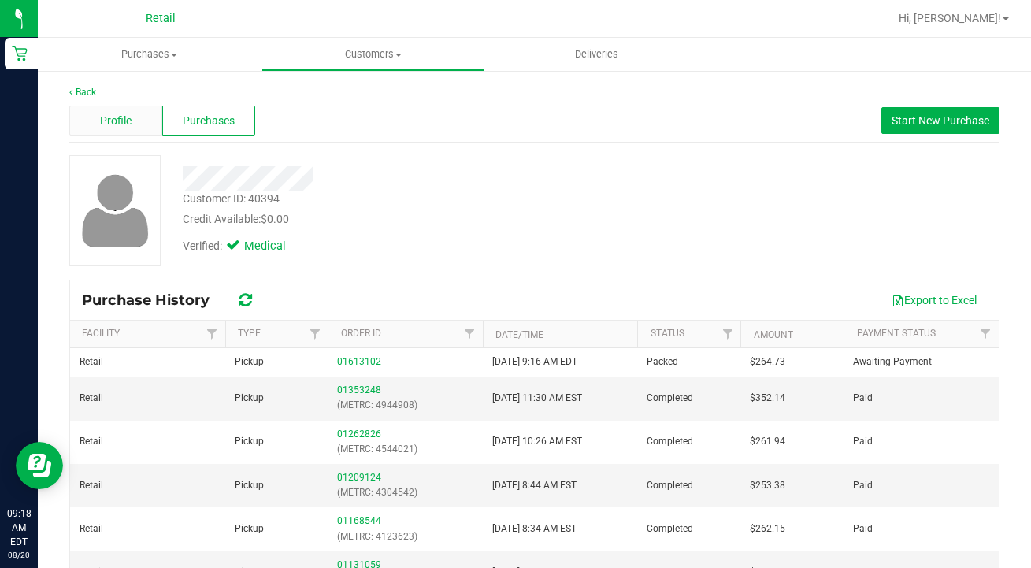
click at [120, 118] on span "Profile" at bounding box center [116, 121] width 32 height 17
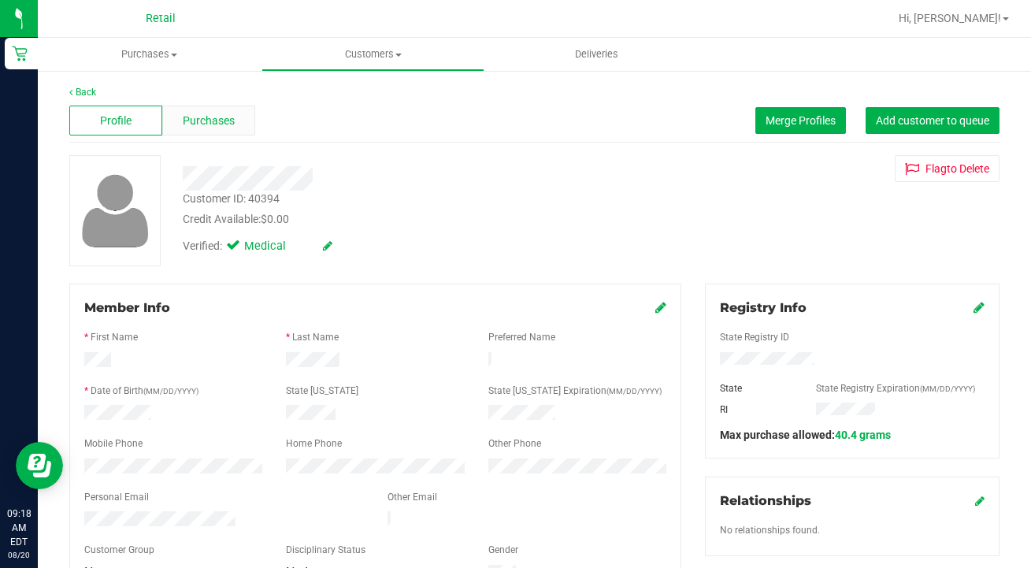
click at [221, 126] on span "Purchases" at bounding box center [209, 121] width 52 height 17
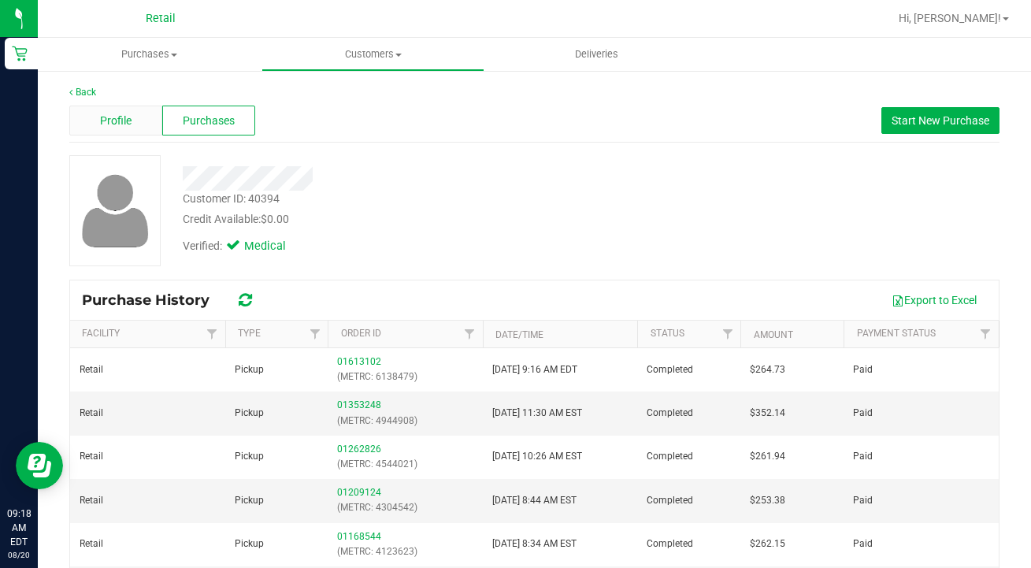
click at [129, 118] on span "Profile" at bounding box center [116, 121] width 32 height 17
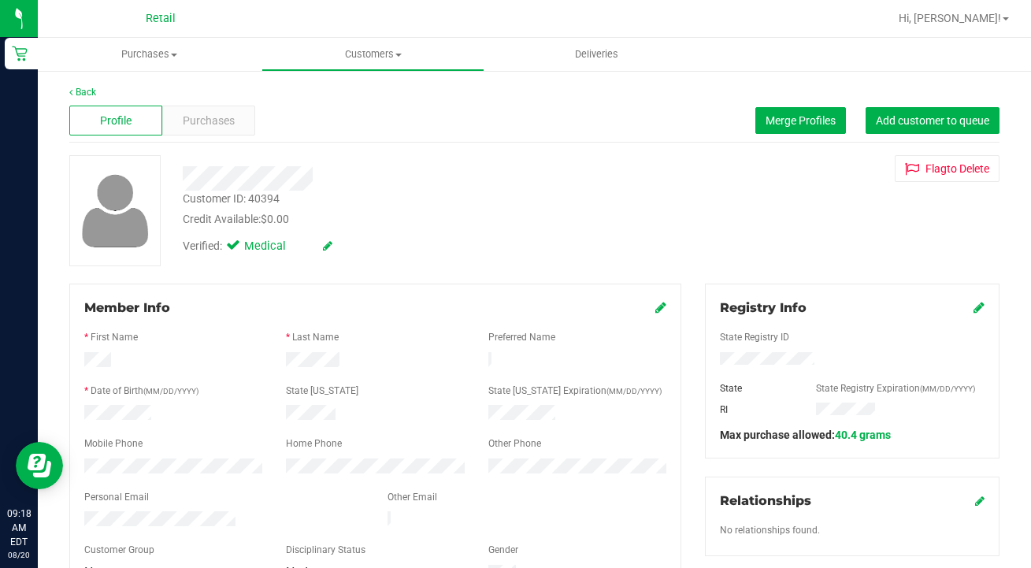
click at [974, 307] on icon at bounding box center [979, 307] width 11 height 13
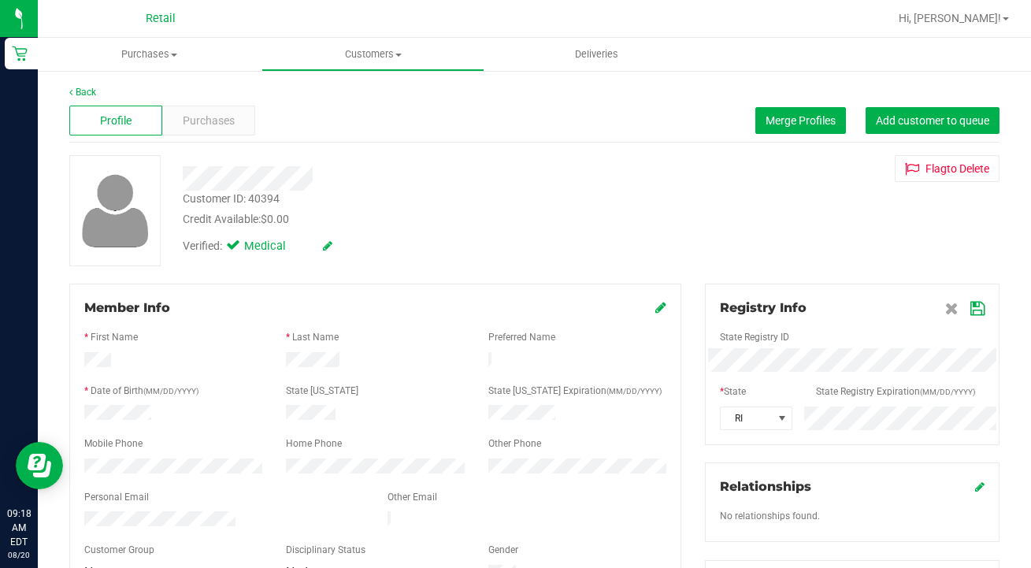
click at [882, 433] on div "Registry Info State Registry ID * State State Registry Expiration (MM/DD/YYYY) …" at bounding box center [852, 365] width 295 height 162
click at [974, 303] on icon at bounding box center [978, 309] width 14 height 13
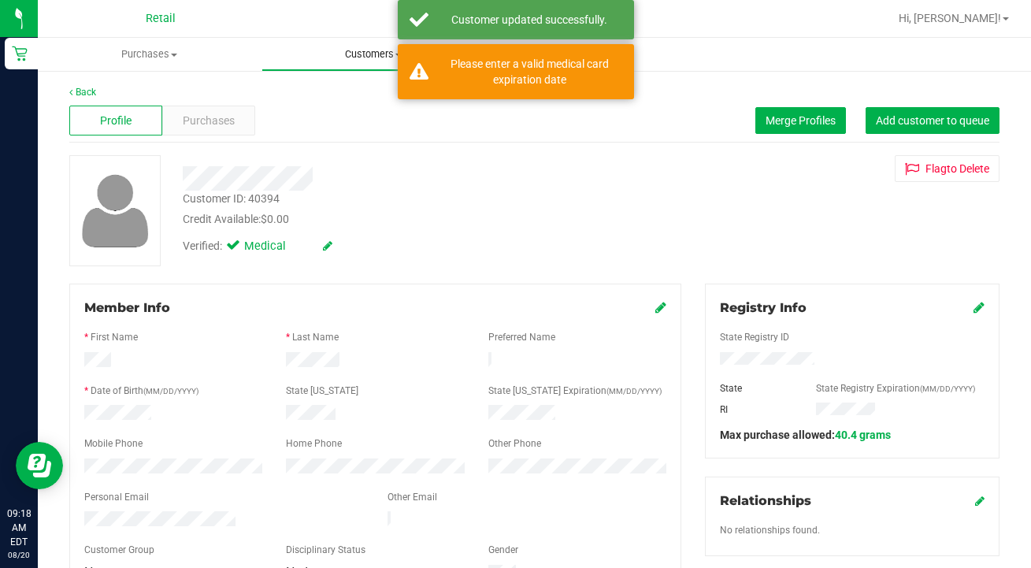
click at [357, 53] on span "Customers" at bounding box center [373, 54] width 222 height 14
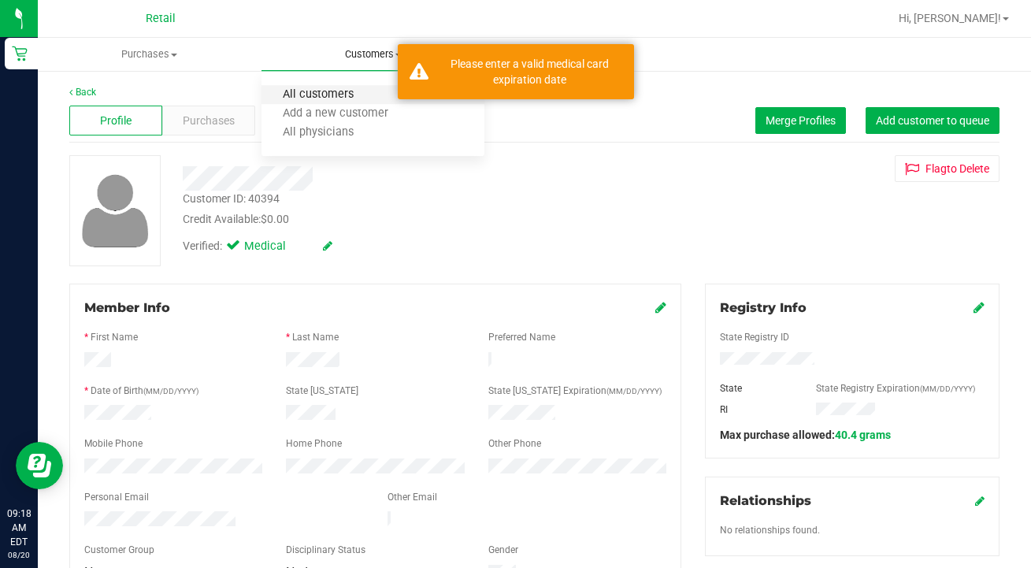
click at [345, 93] on span "All customers" at bounding box center [318, 94] width 113 height 13
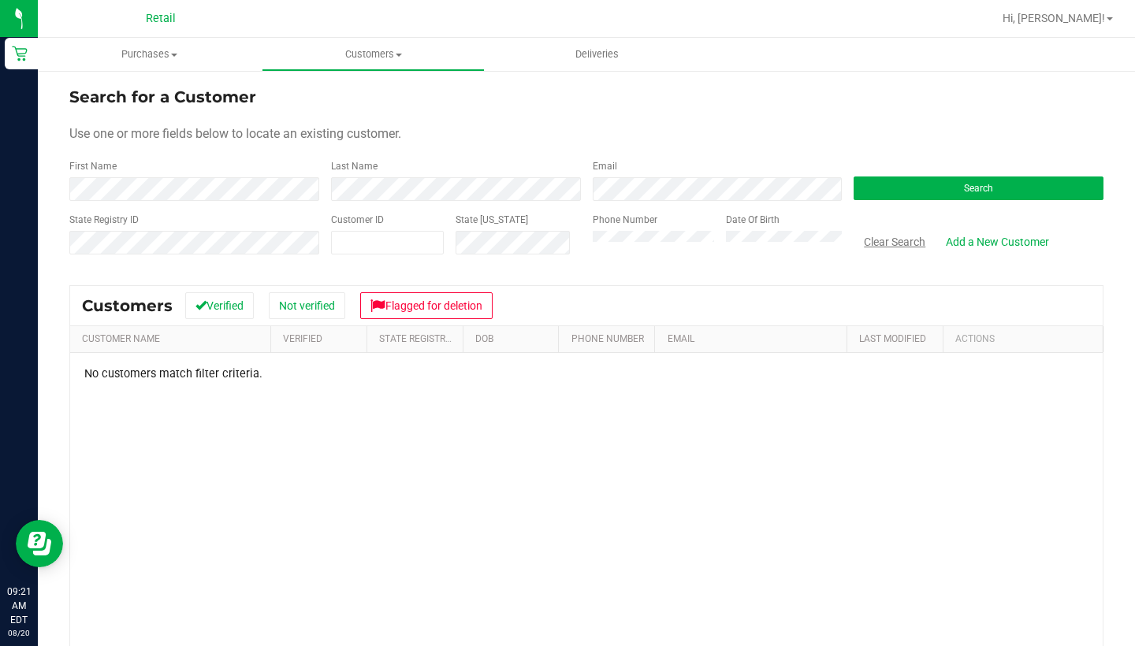
click at [882, 244] on button "Clear Search" at bounding box center [894, 241] width 82 height 27
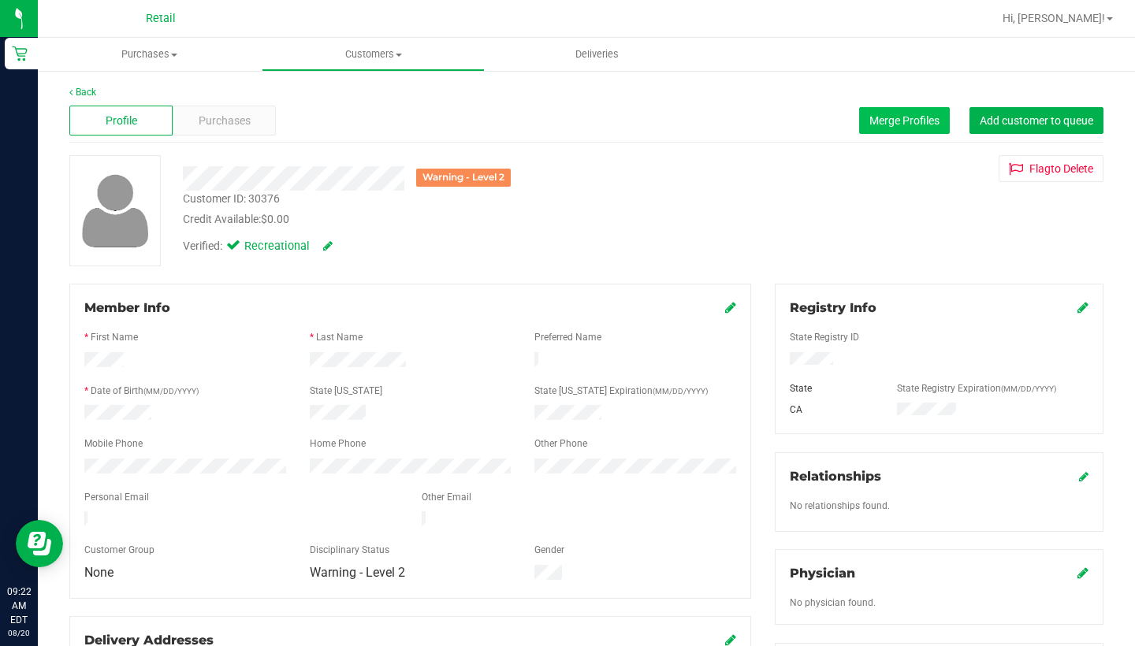
click at [886, 109] on button "Merge Profiles" at bounding box center [904, 120] width 91 height 27
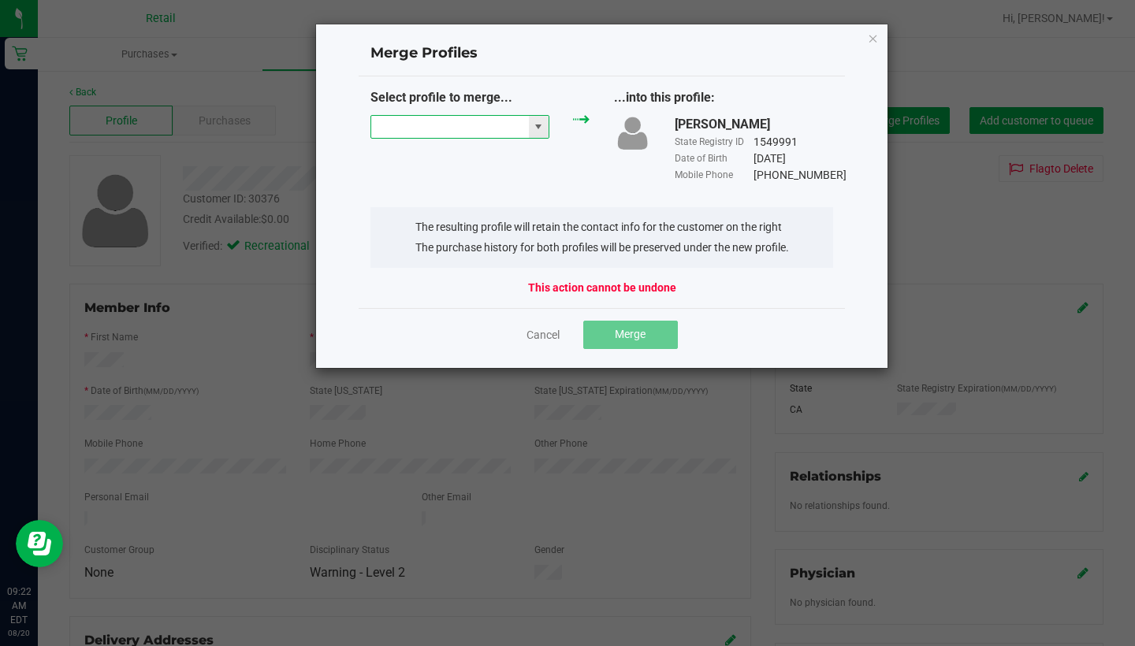
click at [466, 127] on input "NO DATA FOUND" at bounding box center [450, 127] width 158 height 22
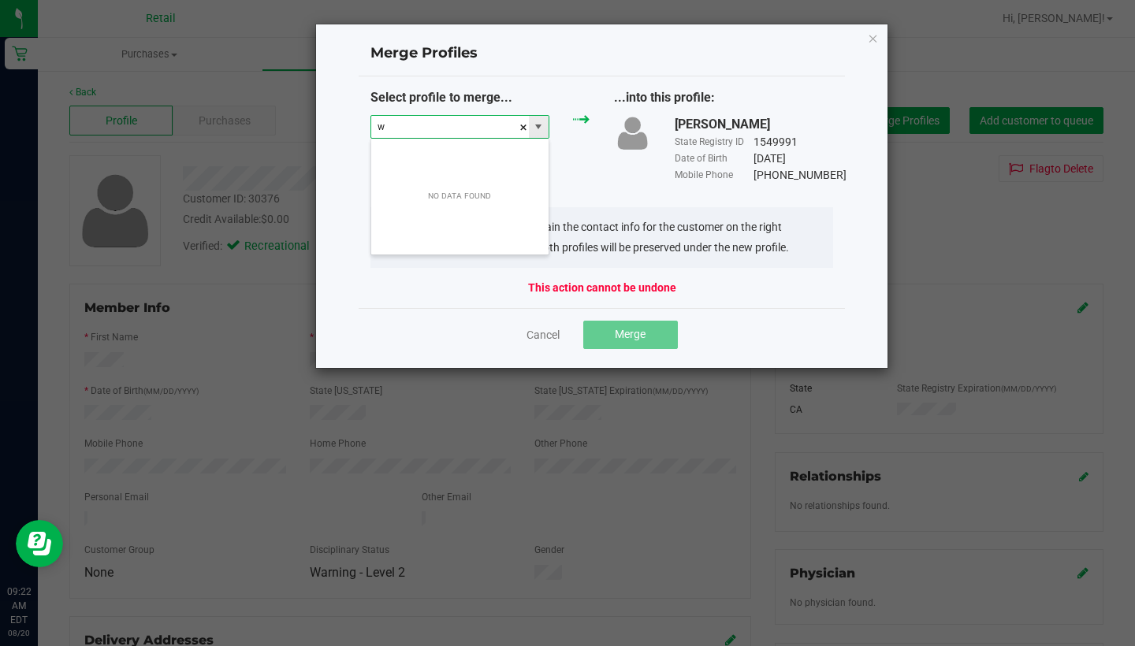
scroll to position [24, 180]
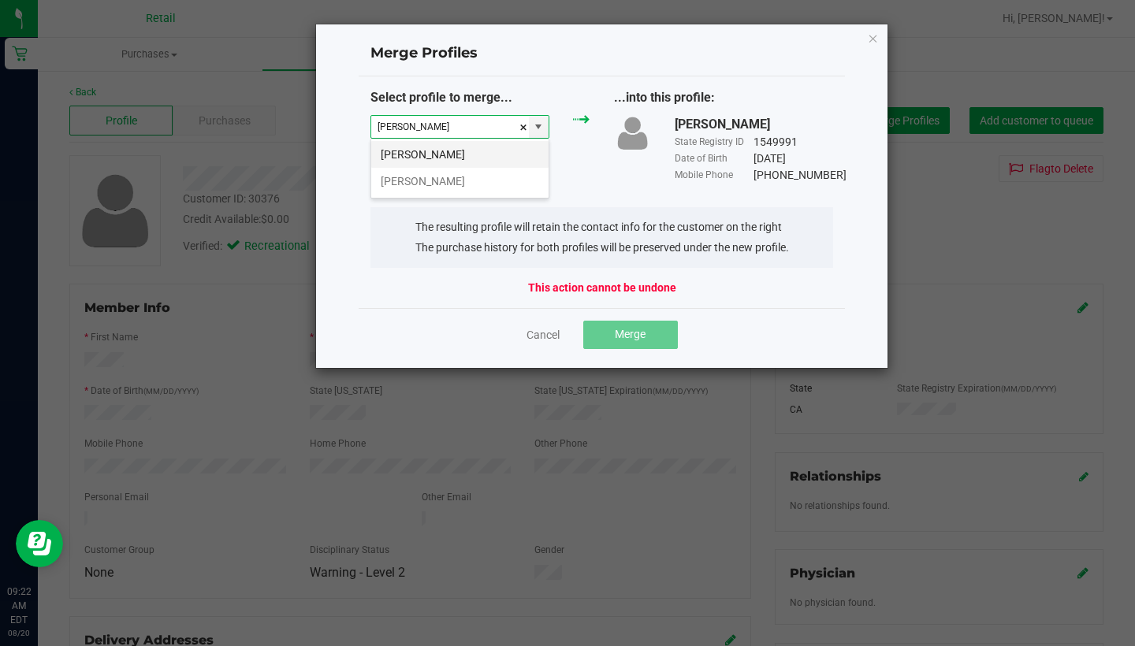
click at [468, 160] on li "[PERSON_NAME]" at bounding box center [459, 154] width 177 height 27
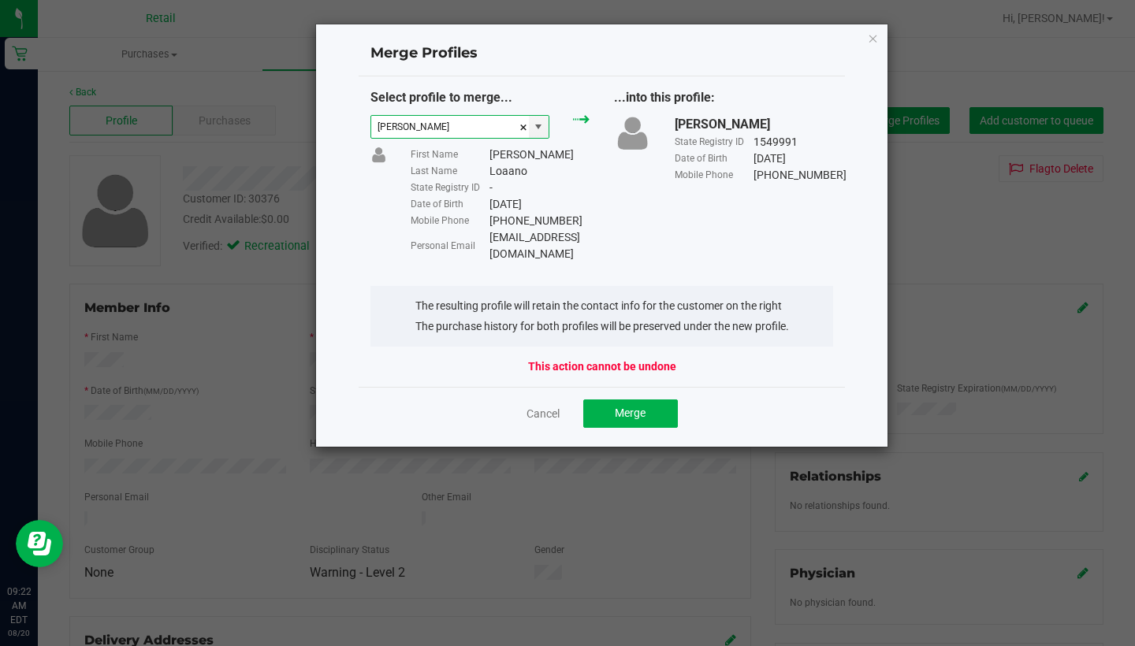
type input "[PERSON_NAME]"
drag, startPoint x: 647, startPoint y: 239, endPoint x: 488, endPoint y: 232, distance: 159.3
click at [487, 232] on div "Personal Email [EMAIL_ADDRESS][DOMAIN_NAME]" at bounding box center [499, 245] width 179 height 33
copy div "[EMAIL_ADDRESS][DOMAIN_NAME]"
click at [650, 399] on button "Merge" at bounding box center [630, 413] width 95 height 28
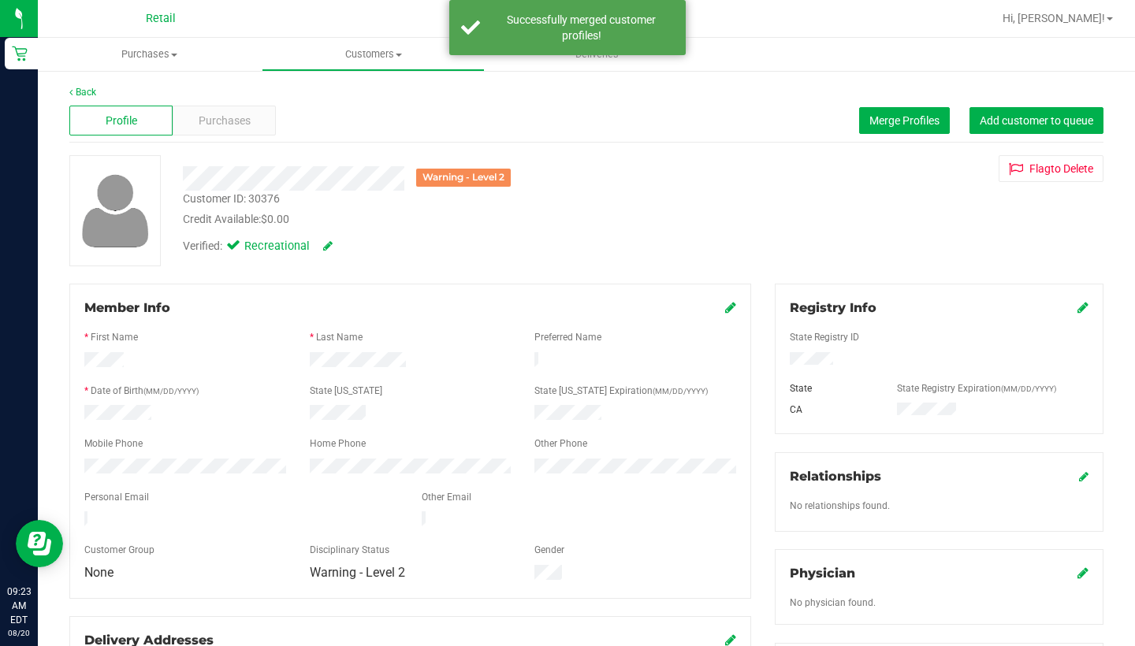
click at [728, 306] on icon at bounding box center [730, 307] width 11 height 13
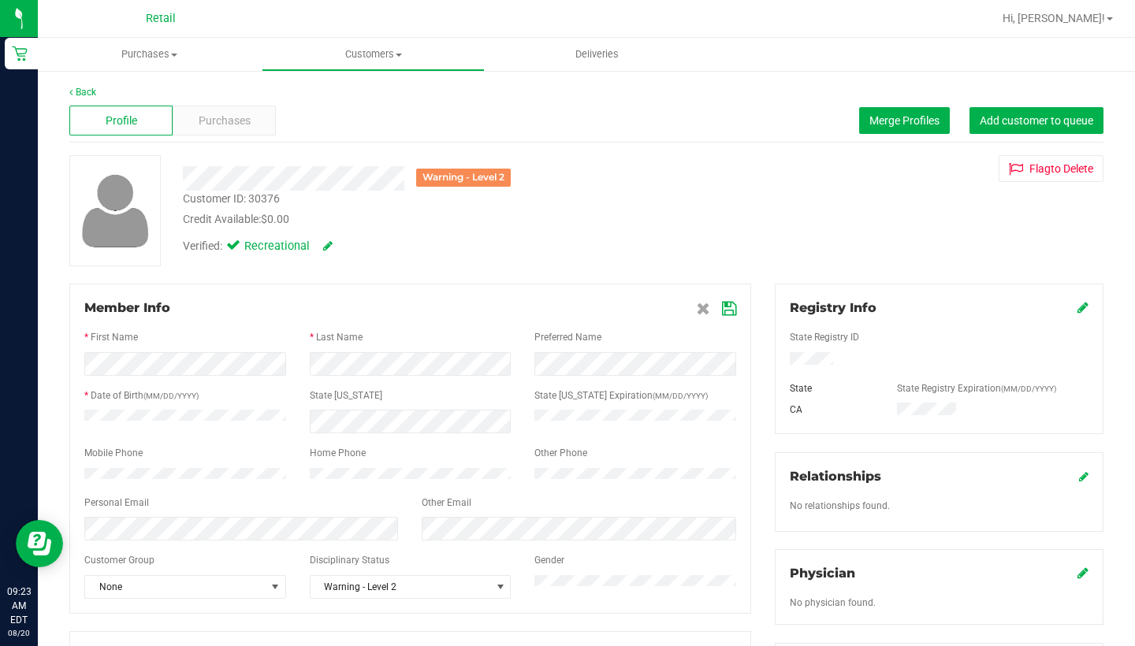
click at [726, 303] on icon at bounding box center [729, 309] width 14 height 13
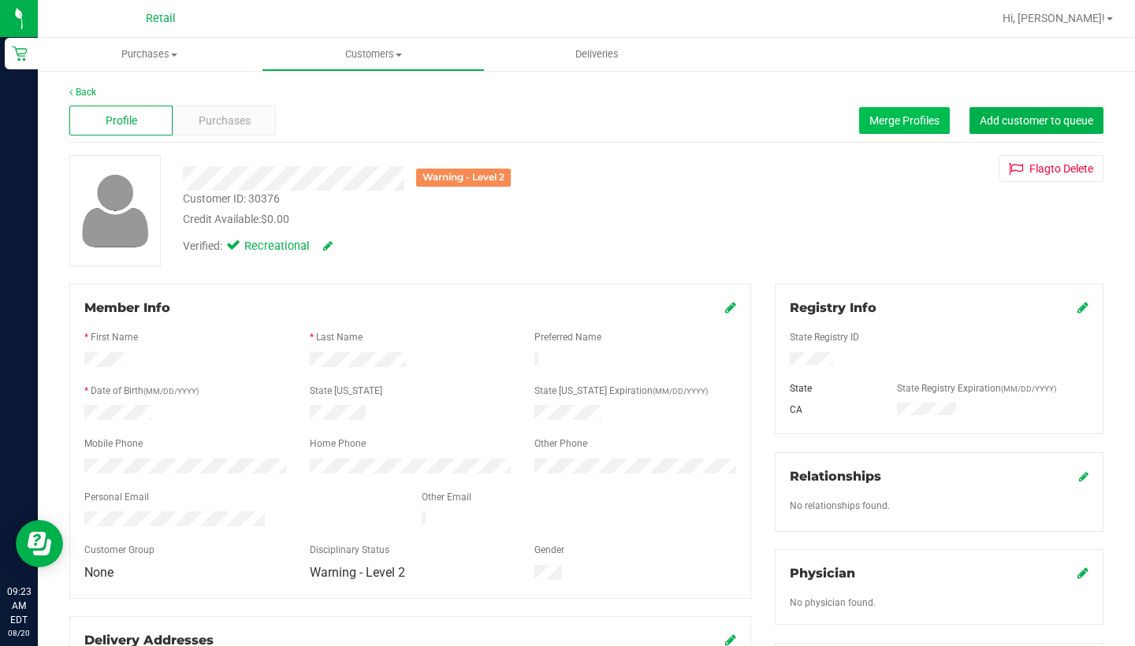
click at [917, 116] on span "Merge Profiles" at bounding box center [904, 120] width 70 height 13
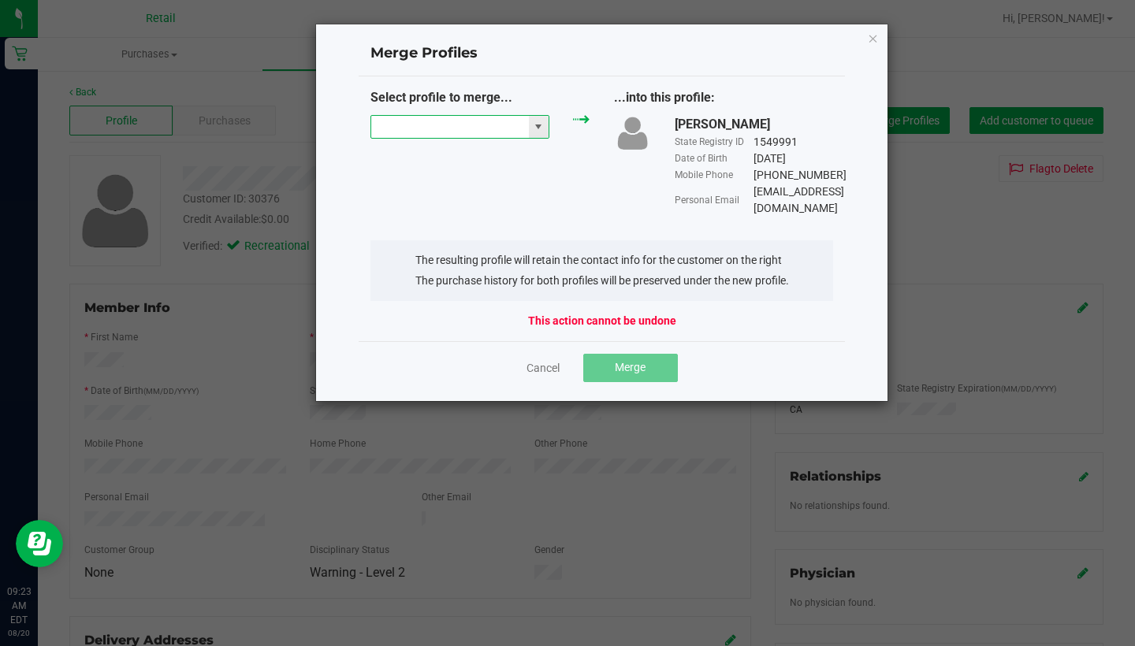
click at [473, 135] on input "NO DATA FOUND" at bounding box center [450, 127] width 158 height 22
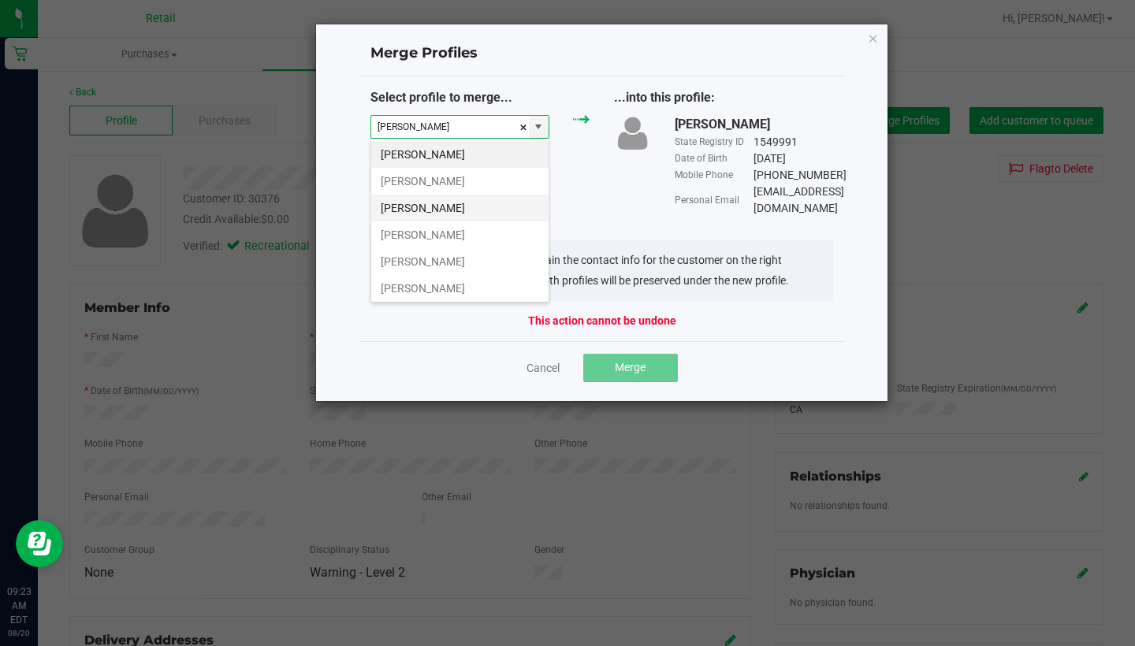
scroll to position [0, 0]
click at [462, 208] on li "[PERSON_NAME]" at bounding box center [459, 208] width 177 height 27
type input "[PERSON_NAME]"
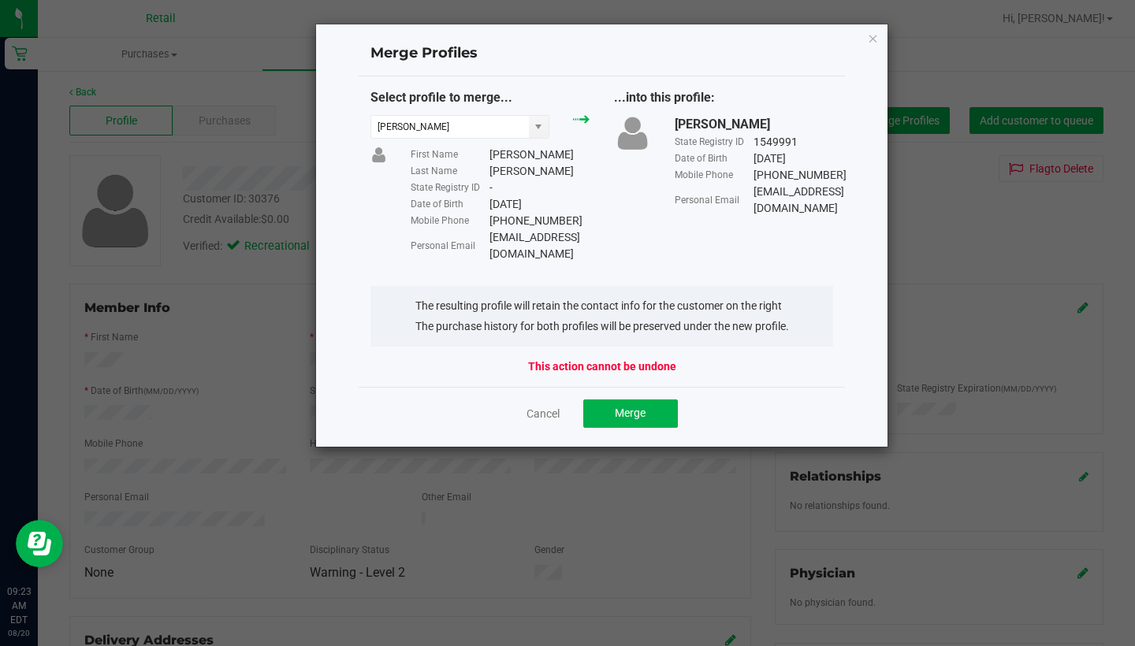
drag, startPoint x: 630, startPoint y: 236, endPoint x: 518, endPoint y: 231, distance: 112.0
click at [518, 232] on div "Select profile to merge... [PERSON_NAME] First Name [PERSON_NAME] Last Name [PE…" at bounding box center [601, 175] width 487 height 174
click at [518, 231] on div "[EMAIL_ADDRESS][DOMAIN_NAME]" at bounding box center [539, 245] width 100 height 33
drag, startPoint x: 628, startPoint y: 236, endPoint x: 487, endPoint y: 232, distance: 141.1
click at [487, 232] on div "Personal Email [EMAIL_ADDRESS][DOMAIN_NAME]" at bounding box center [499, 245] width 179 height 33
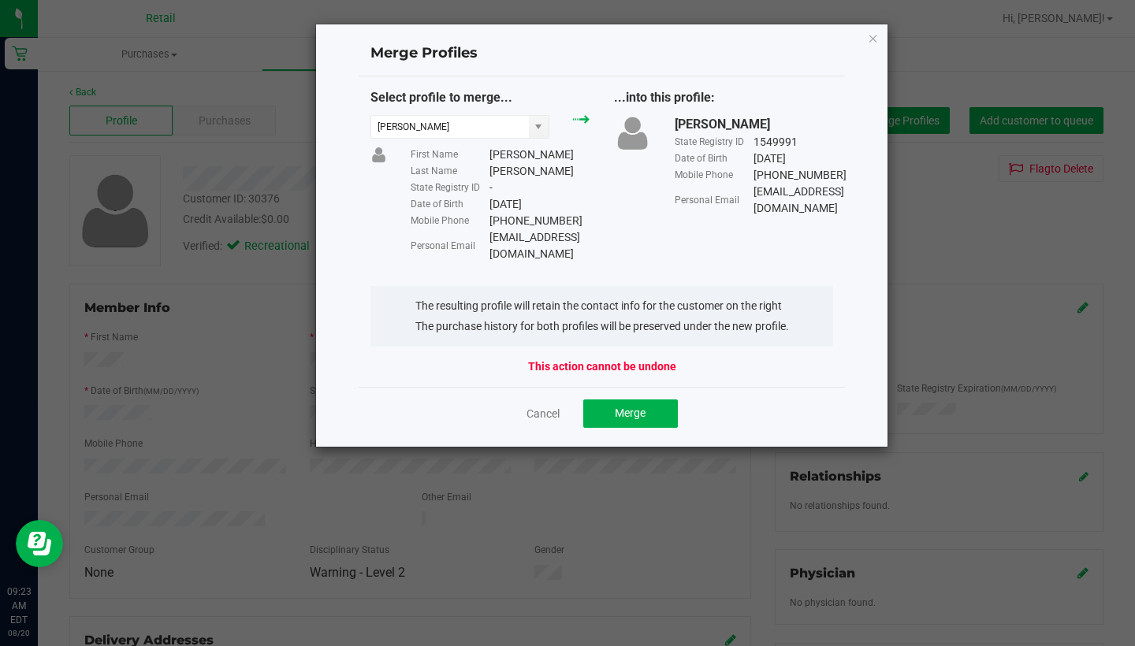
copy div "[EMAIL_ADDRESS][DOMAIN_NAME]"
click at [648, 399] on button "Merge" at bounding box center [630, 413] width 95 height 28
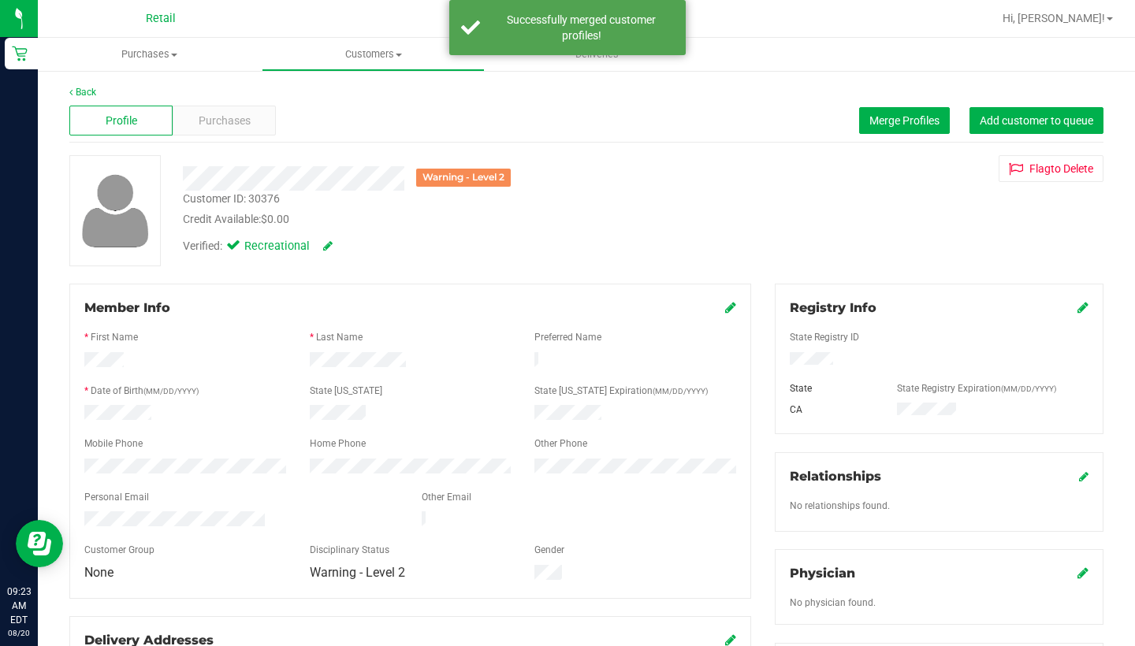
scroll to position [98, 0]
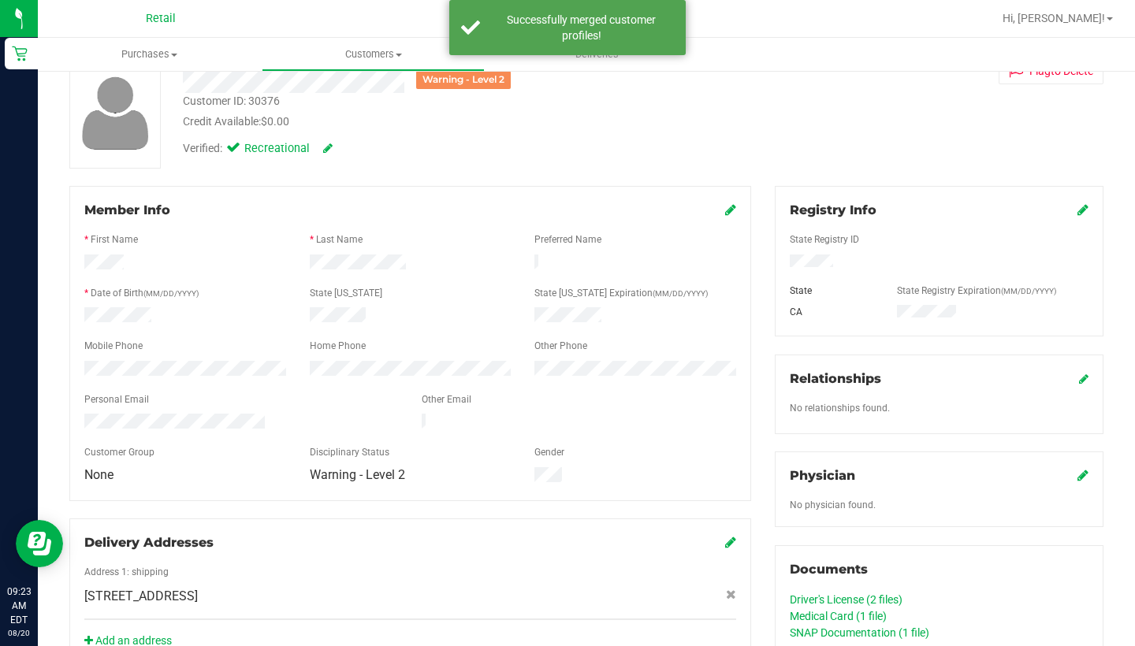
click at [725, 214] on icon at bounding box center [730, 209] width 11 height 13
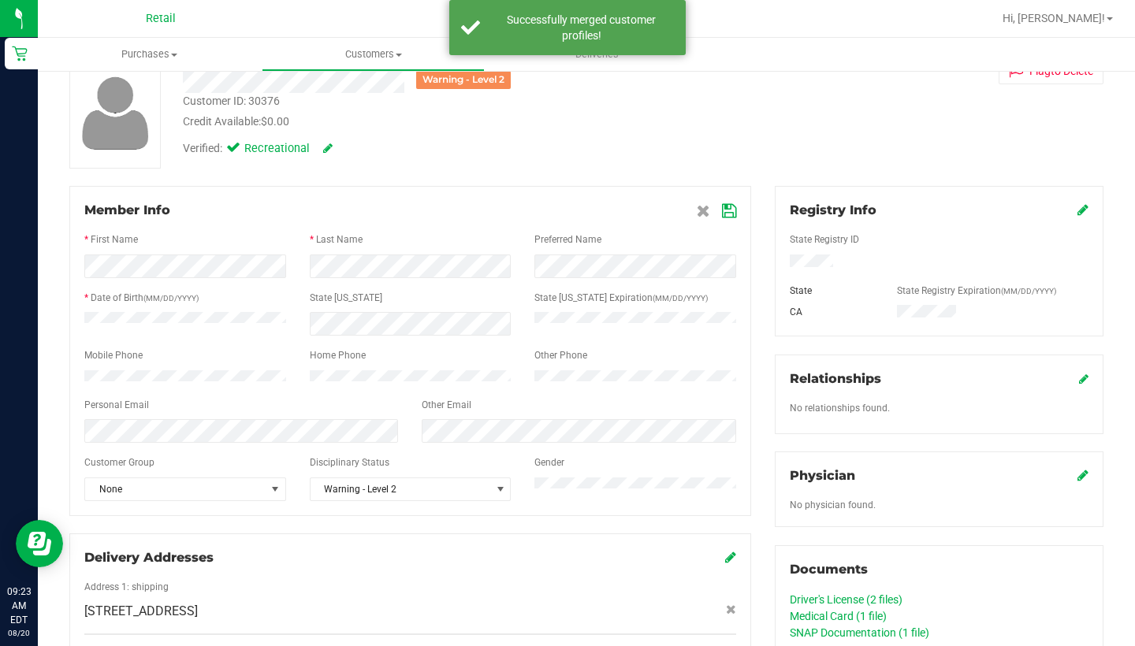
click at [726, 206] on icon at bounding box center [729, 211] width 14 height 13
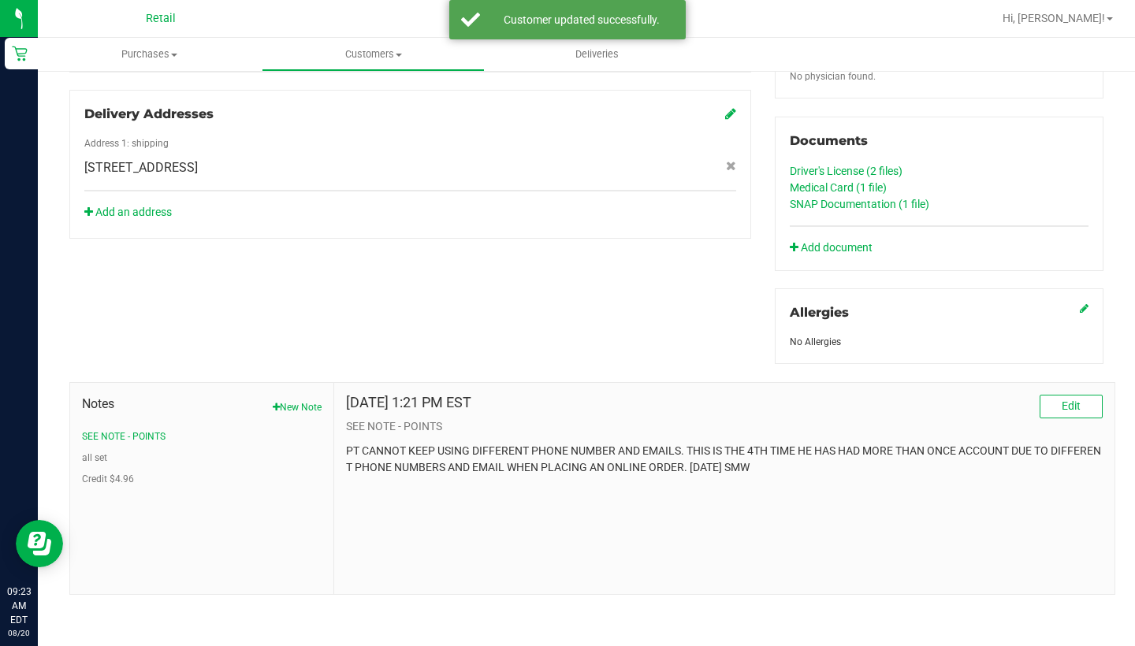
scroll to position [526, 0]
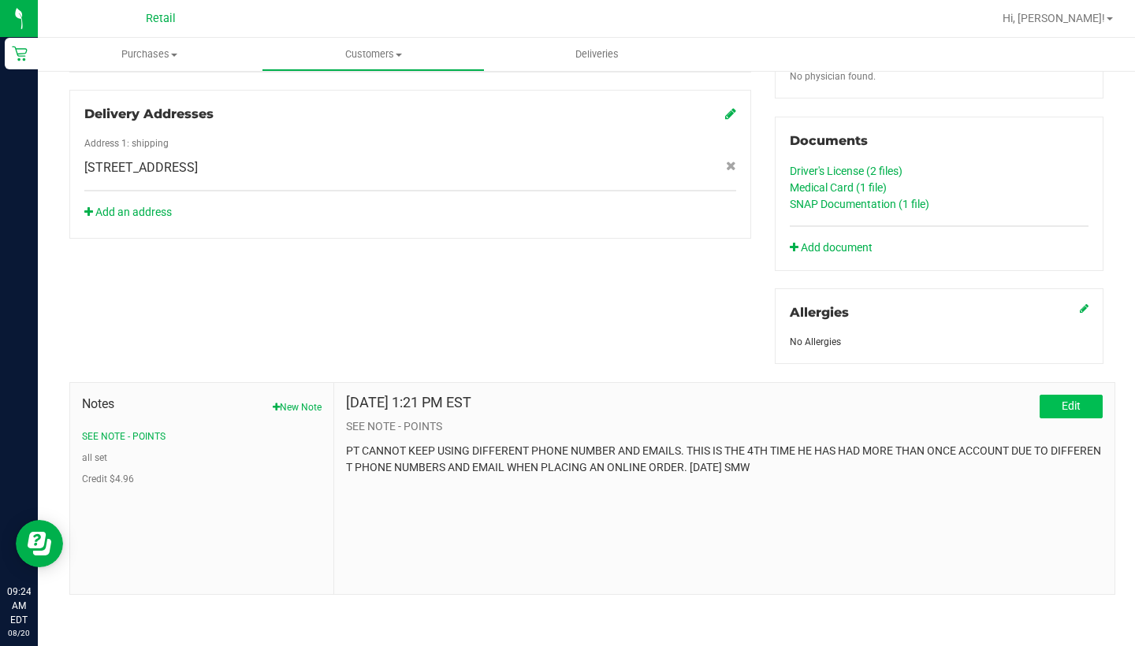
click at [1031, 397] on button "Edit" at bounding box center [1070, 407] width 63 height 24
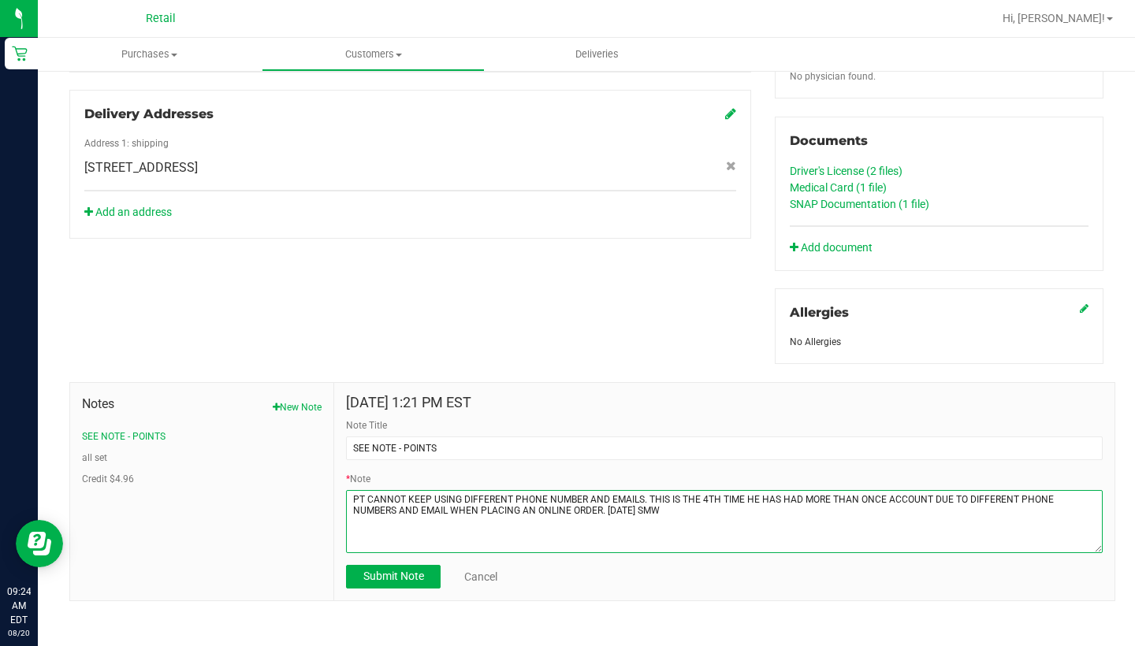
click at [875, 499] on textarea "* Note" at bounding box center [724, 521] width 756 height 63
type textarea "PT CANNOT KEEP USING DIFFERENT PHONE NUMBER AND EMAILS. THIS IS THE 4TH TIME HE…"
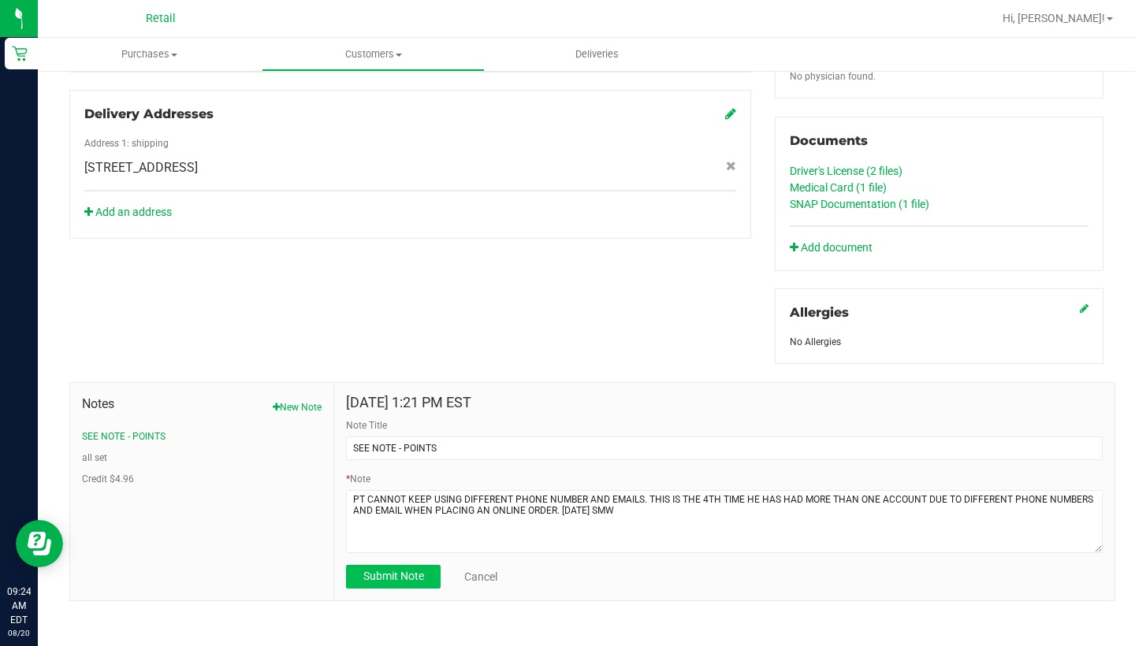
click at [378, 567] on span "Submit Note" at bounding box center [393, 576] width 61 height 13
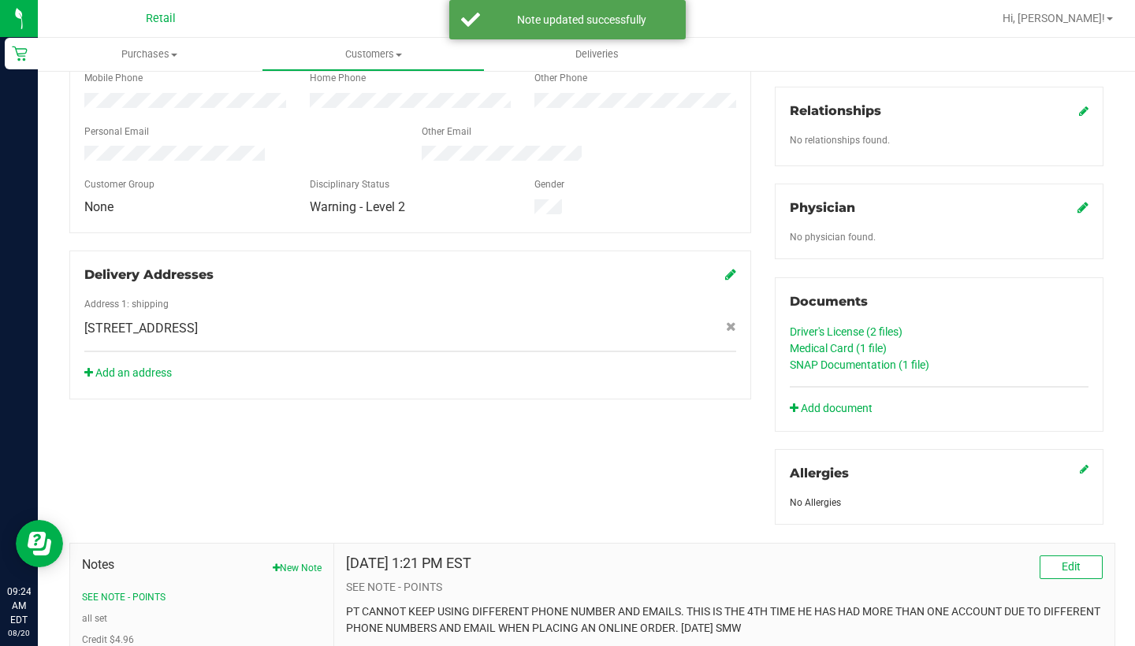
scroll to position [415, 0]
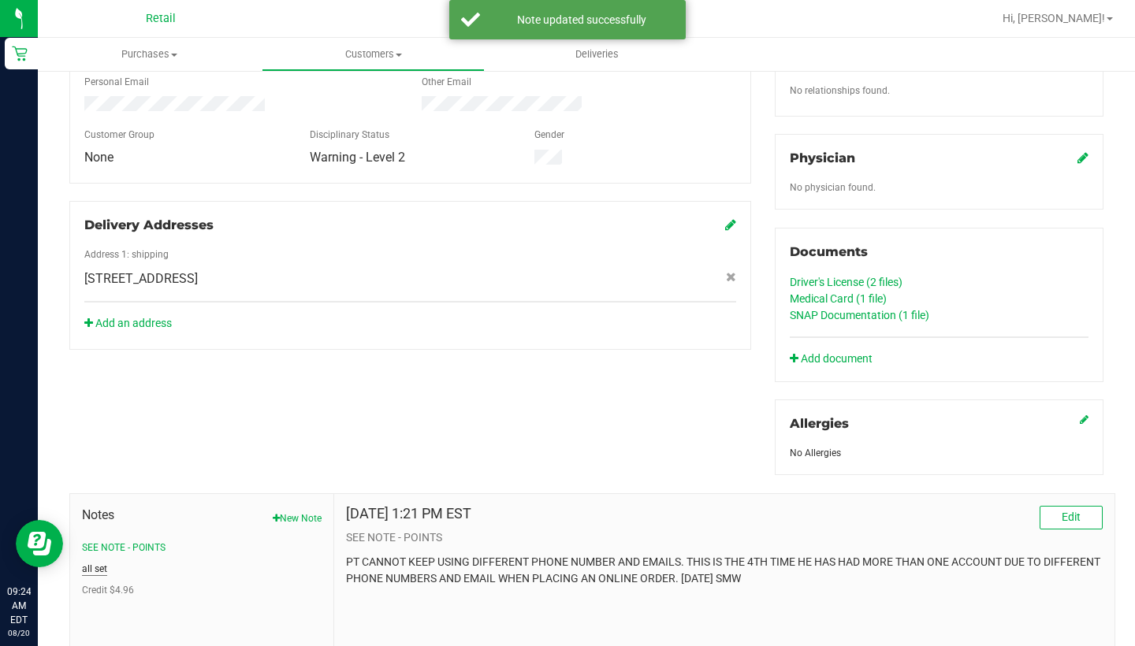
click at [91, 567] on button "all set" at bounding box center [94, 569] width 25 height 14
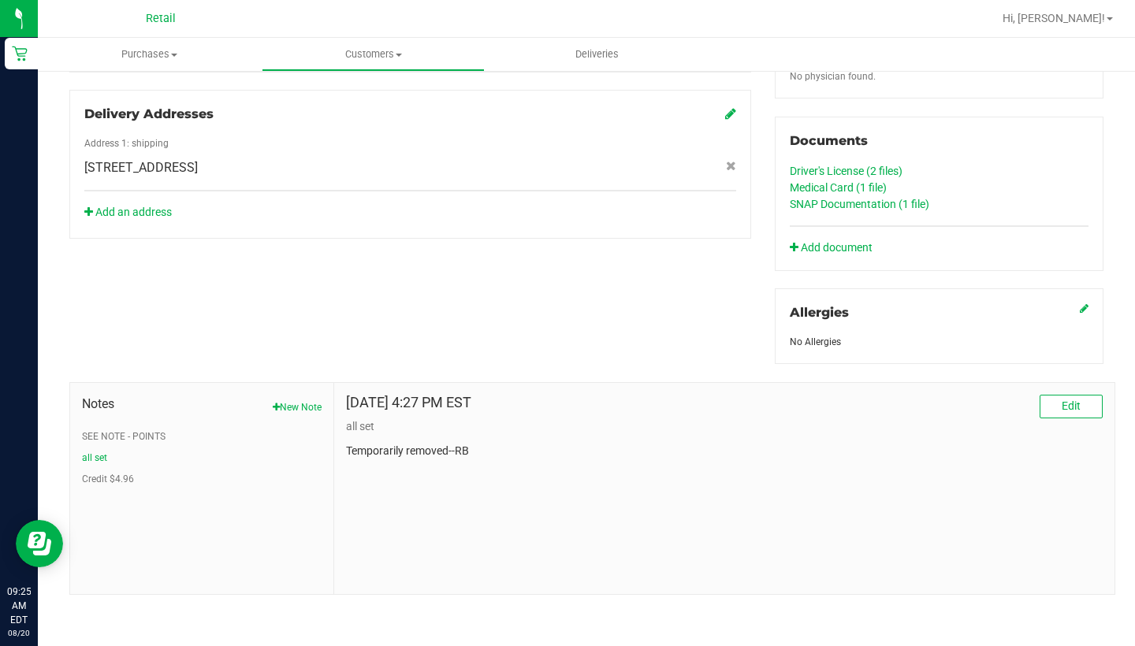
scroll to position [526, 0]
click at [1031, 403] on span "Edit" at bounding box center [1070, 405] width 19 height 13
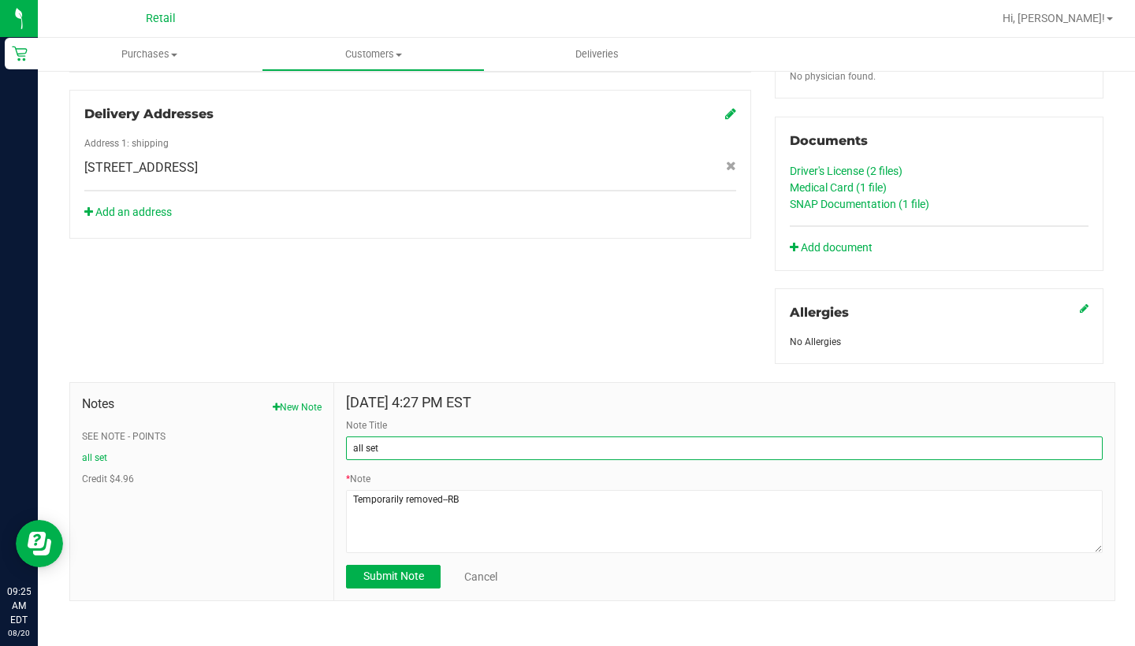
drag, startPoint x: 423, startPoint y: 444, endPoint x: 178, endPoint y: 395, distance: 250.0
click at [178, 395] on div "Notes New Note SEE NOTE - POINTS all set Credit $4.96 Feb 18, 2024 4:27 PM EST …" at bounding box center [592, 491] width 1046 height 219
type input "discount"
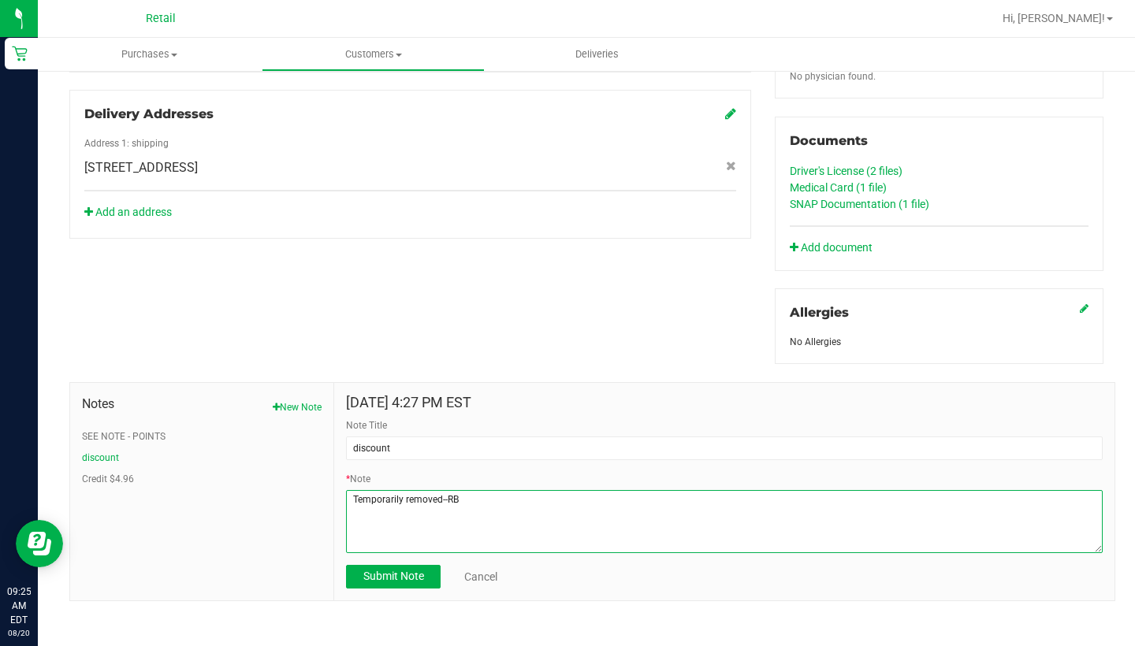
click at [440, 496] on textarea "* Note" at bounding box center [724, 521] width 756 height 63
type textarea "Temporarily removed because he's rec--RB"
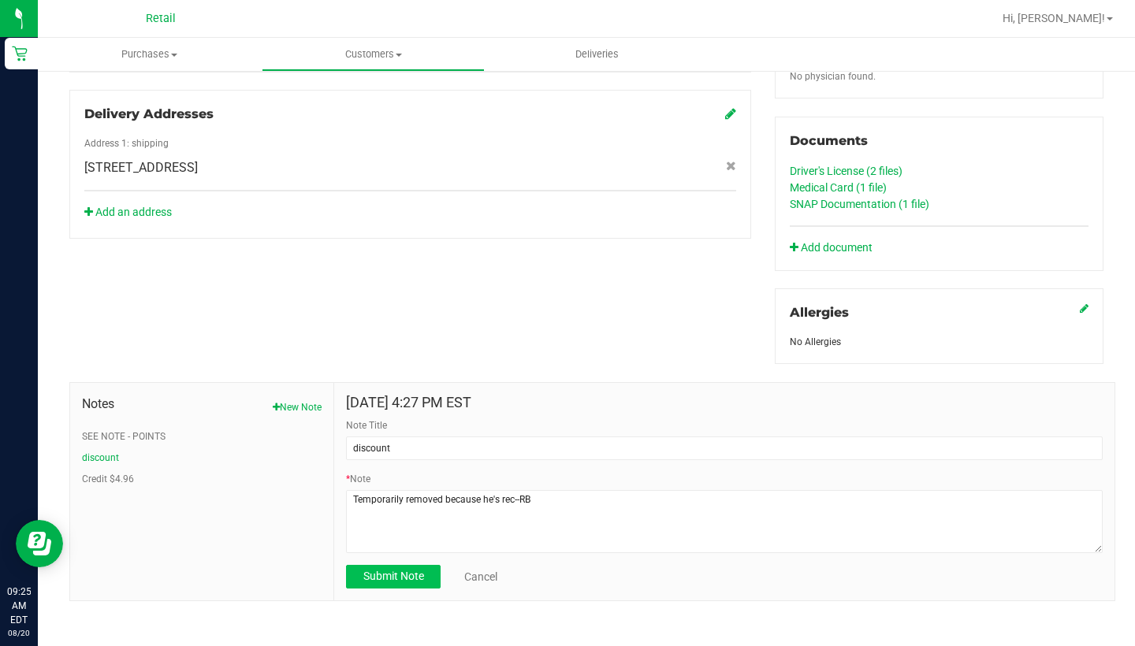
click at [401, 567] on span "Submit Note" at bounding box center [393, 576] width 61 height 13
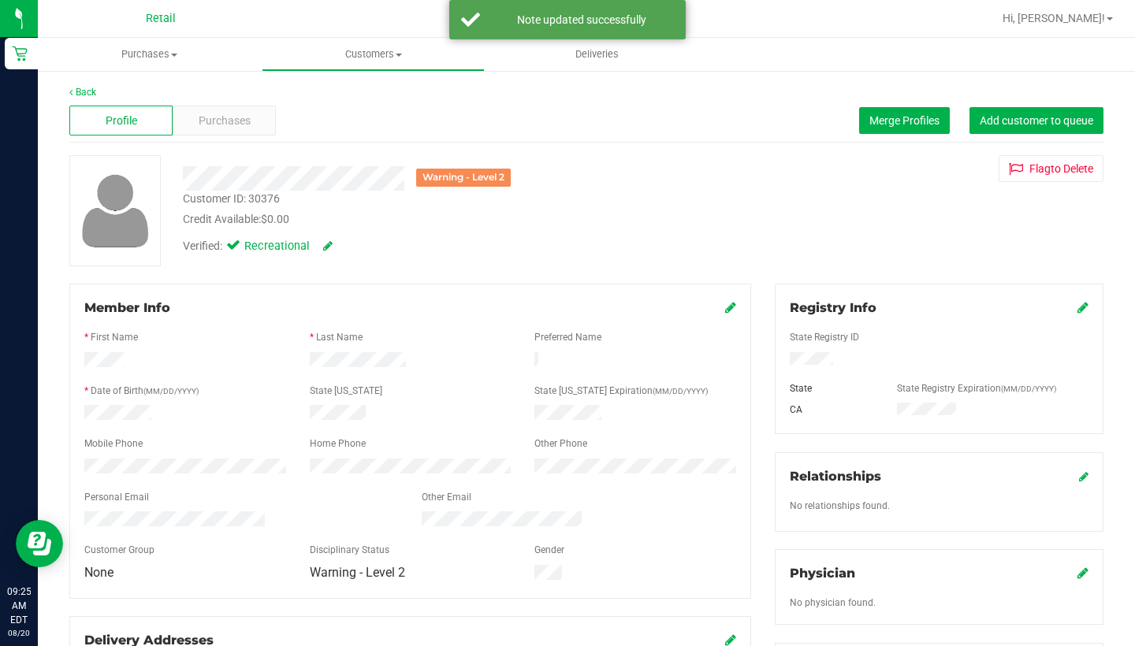
scroll to position [0, 0]
click at [374, 63] on uib-tab-heading "Customers All customers Add a new customer All physicians" at bounding box center [373, 55] width 222 height 32
click at [373, 94] on span "All customers" at bounding box center [318, 94] width 113 height 13
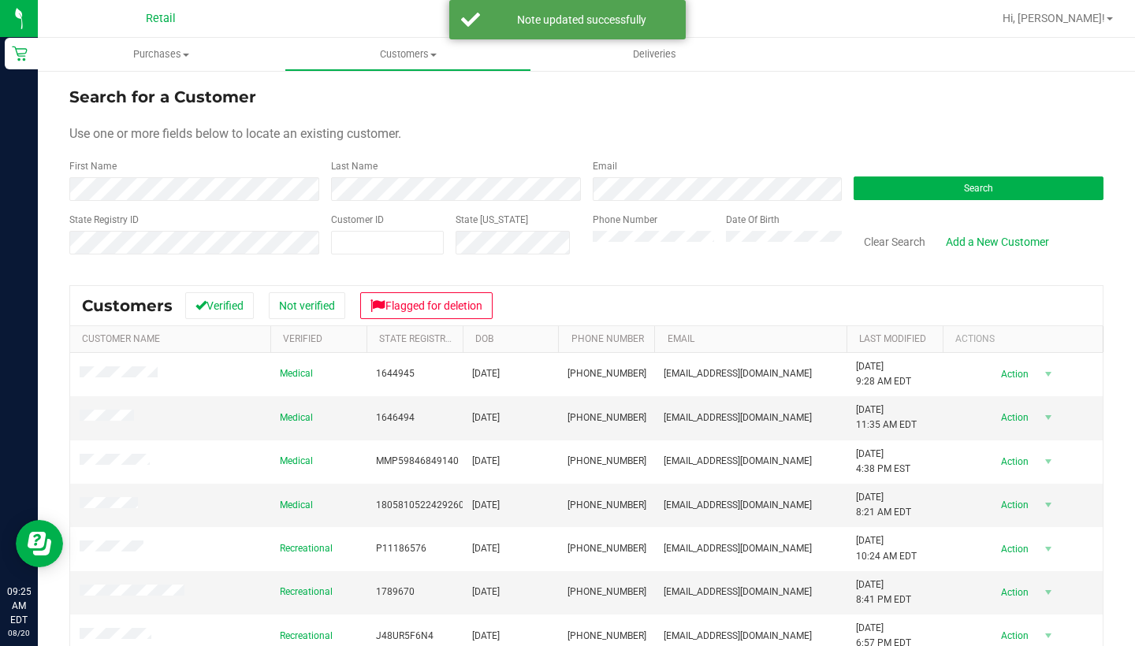
click at [370, 202] on form "Search for a Customer Use one or more fields below to locate an existing custom…" at bounding box center [586, 177] width 1034 height 184
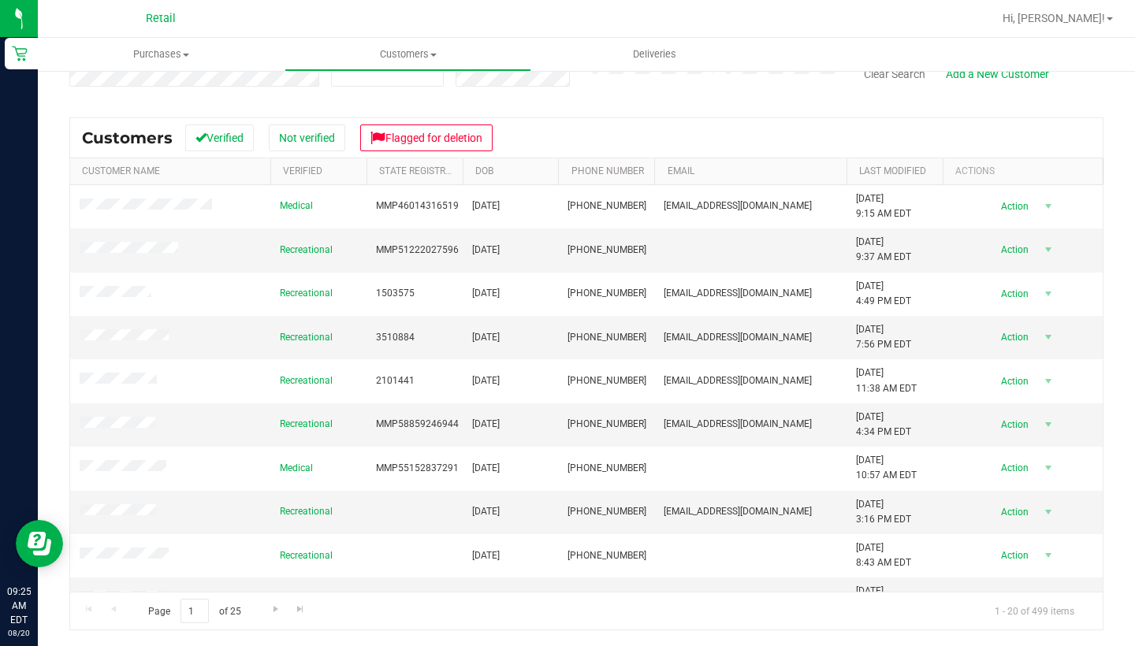
scroll to position [168, 0]
click at [906, 168] on link "Last Modified" at bounding box center [892, 170] width 67 height 11
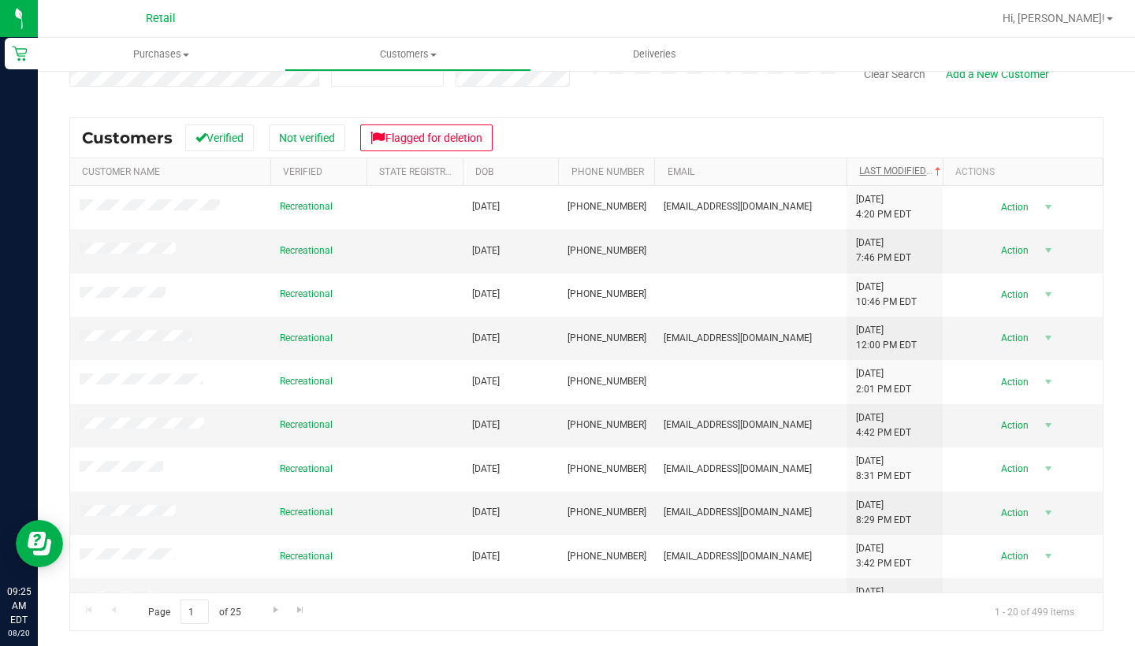
click at [906, 169] on link "Last Modified" at bounding box center [901, 170] width 85 height 11
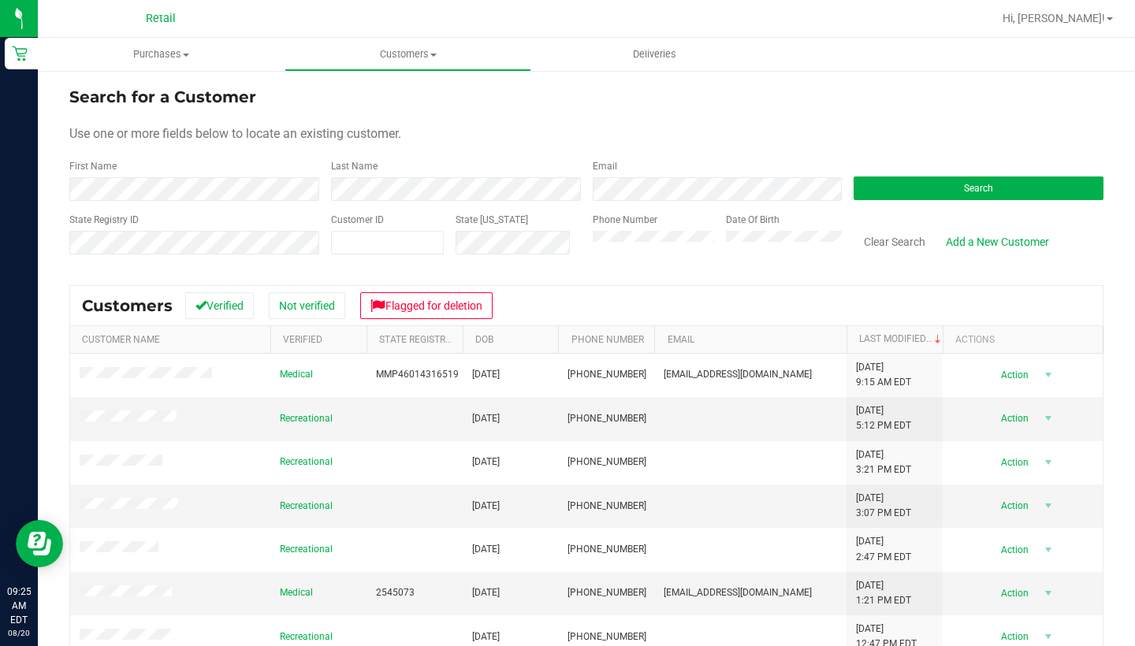
scroll to position [0, 0]
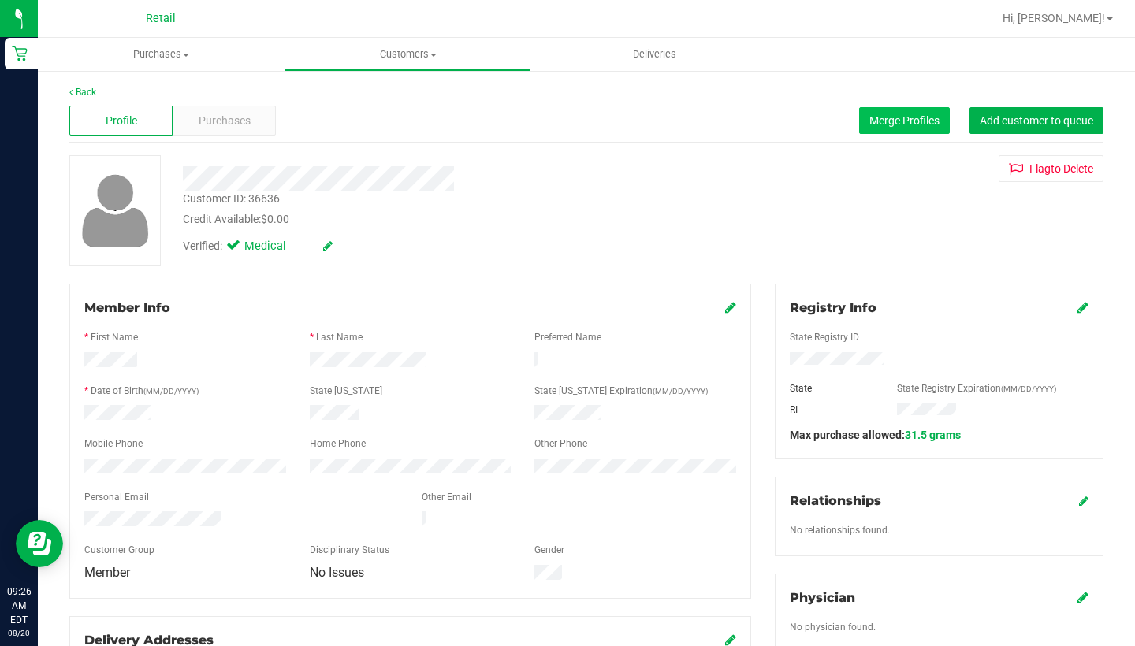
click at [927, 119] on span "Merge Profiles" at bounding box center [904, 120] width 70 height 13
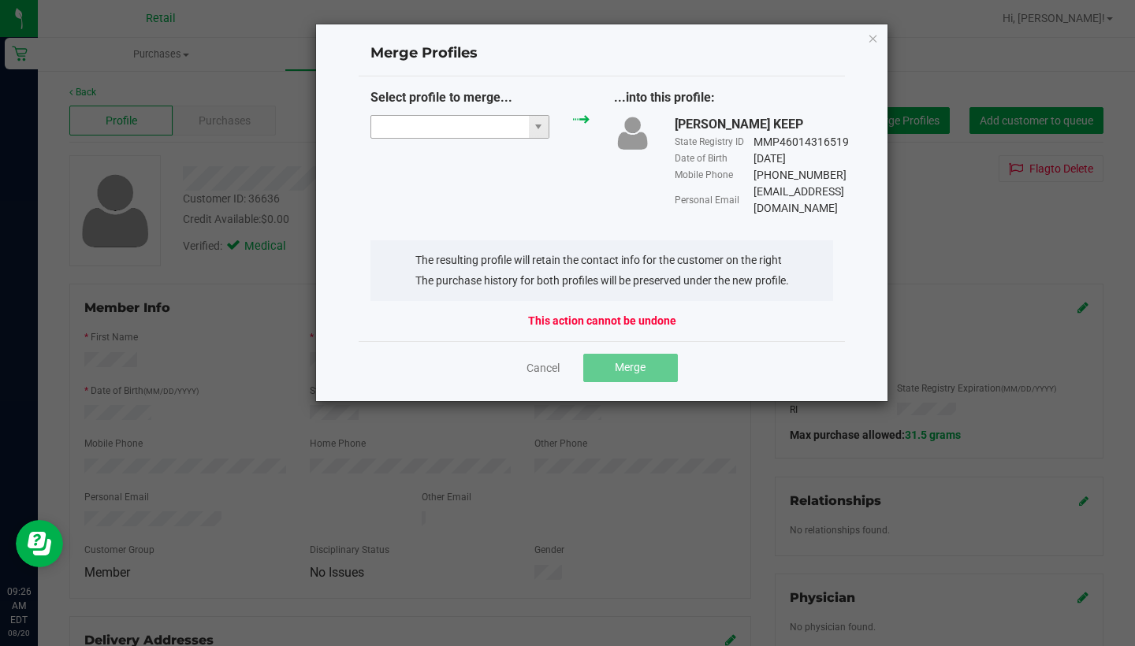
click at [471, 124] on input "NO DATA FOUND" at bounding box center [450, 127] width 158 height 22
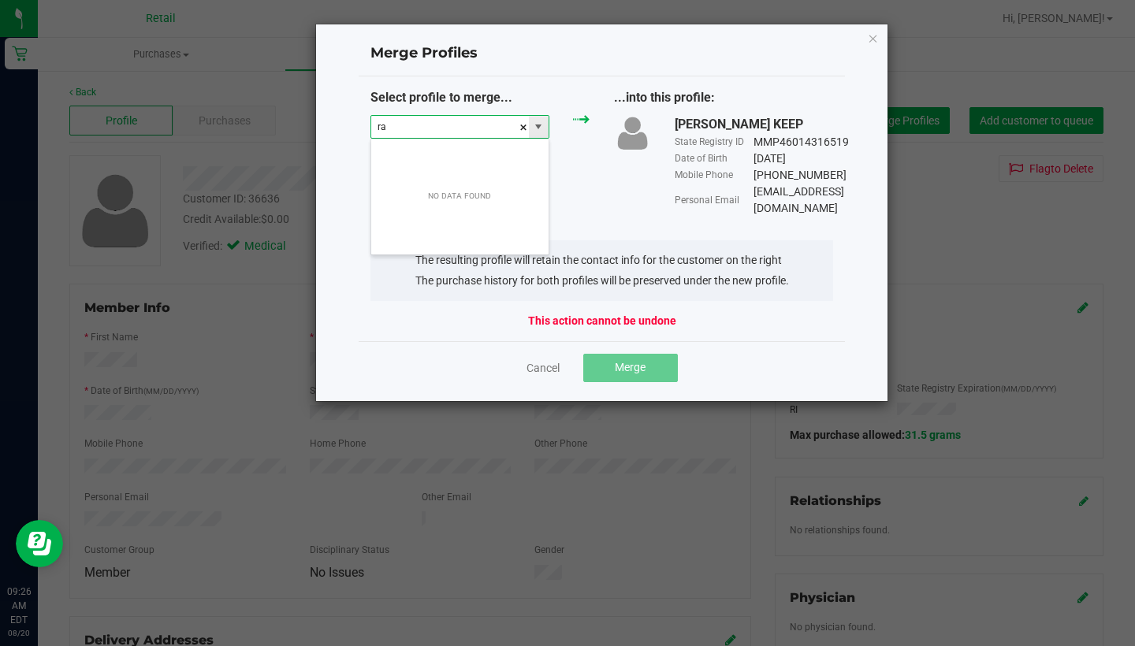
scroll to position [24, 180]
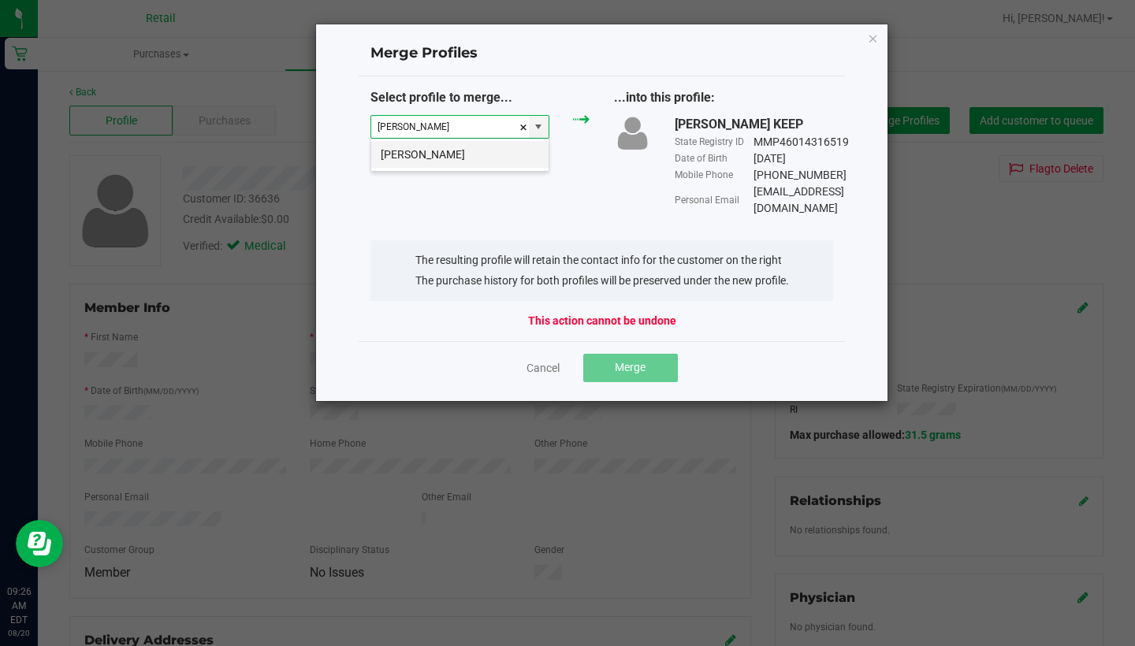
click at [459, 151] on li "Raymond Boccanfuso Jr" at bounding box center [459, 154] width 177 height 27
type input "Raymond Boccanfuso Jr"
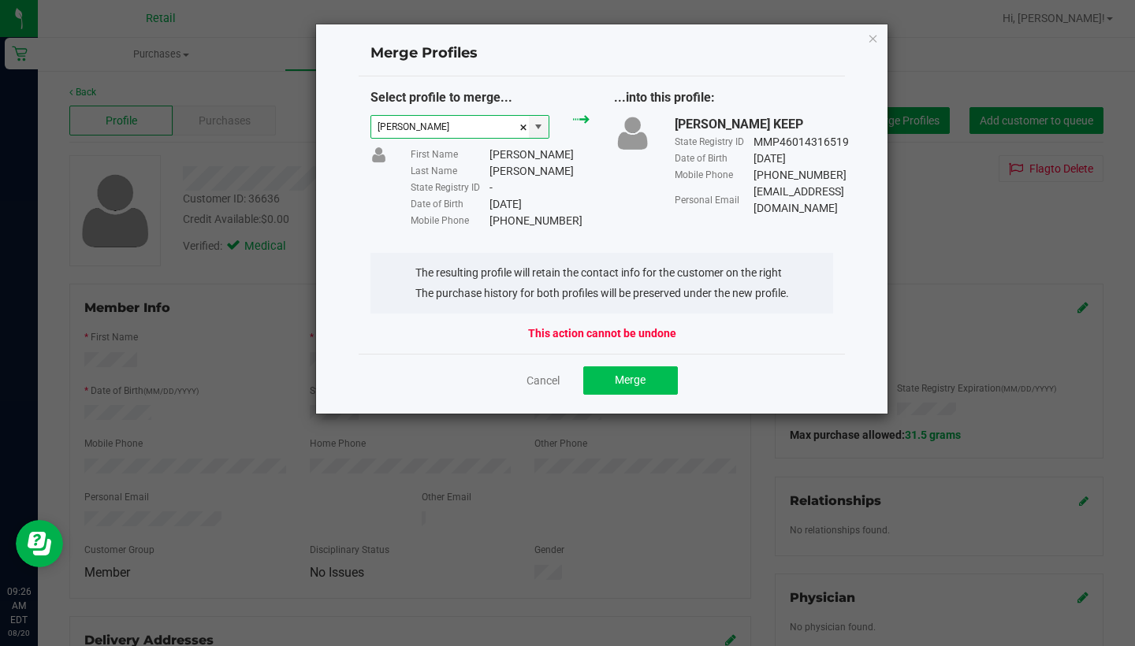
click at [643, 375] on span "Merge" at bounding box center [630, 379] width 31 height 13
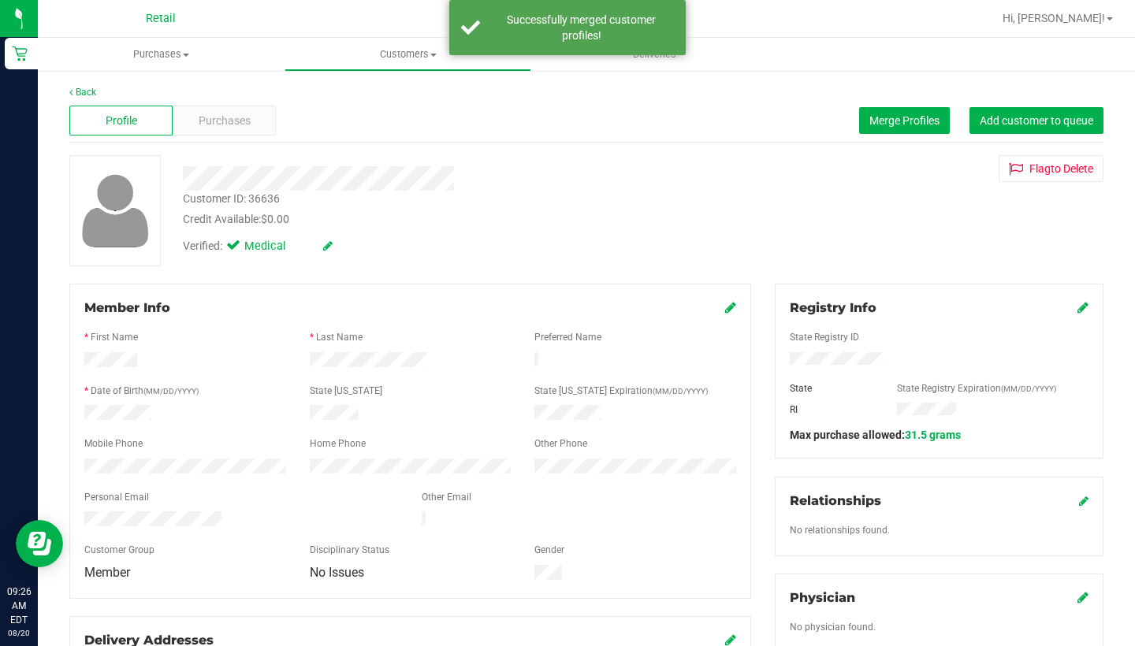
click at [731, 308] on icon at bounding box center [730, 307] width 11 height 13
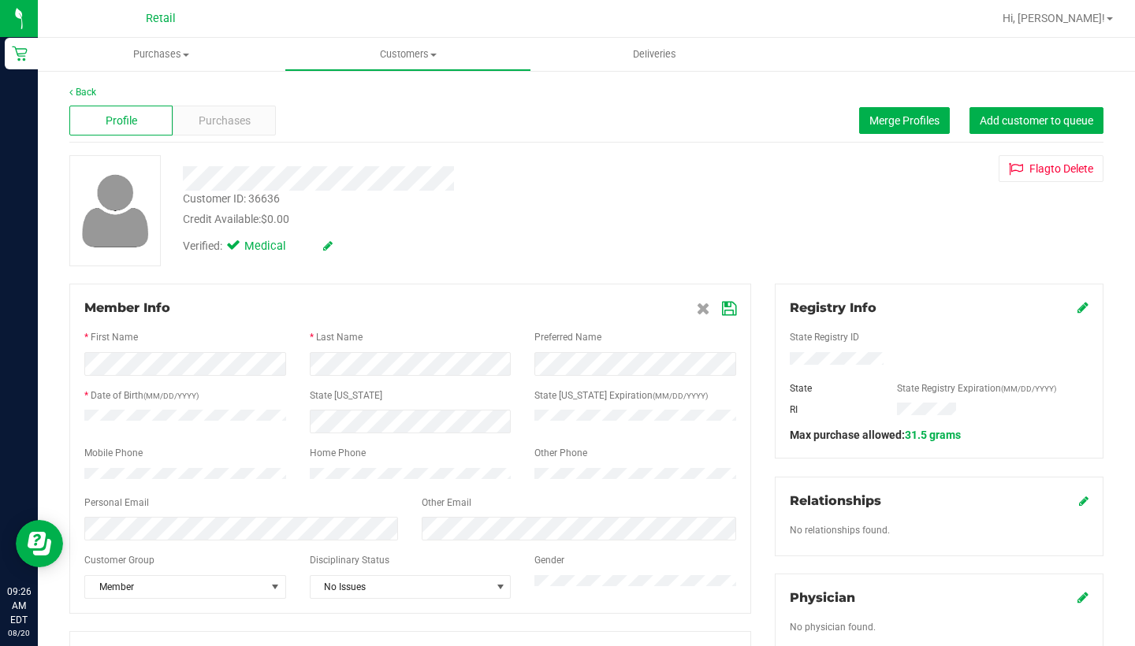
click at [723, 303] on icon at bounding box center [729, 309] width 14 height 13
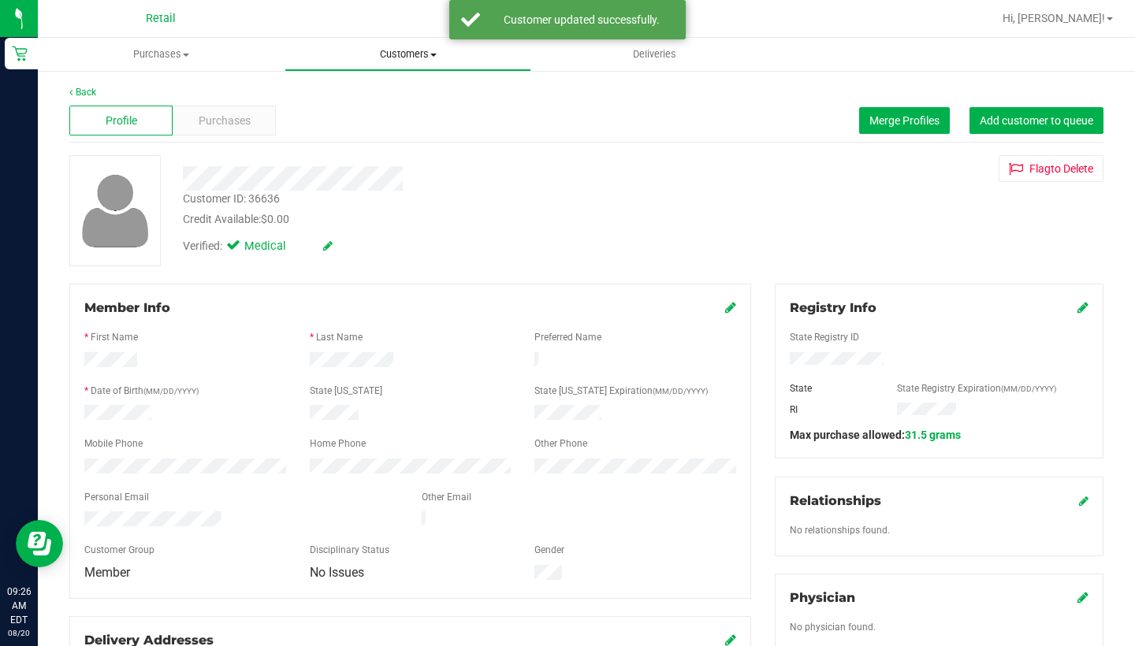
click at [384, 50] on span "Customers" at bounding box center [407, 54] width 245 height 14
click at [378, 95] on span "All customers" at bounding box center [340, 94] width 113 height 13
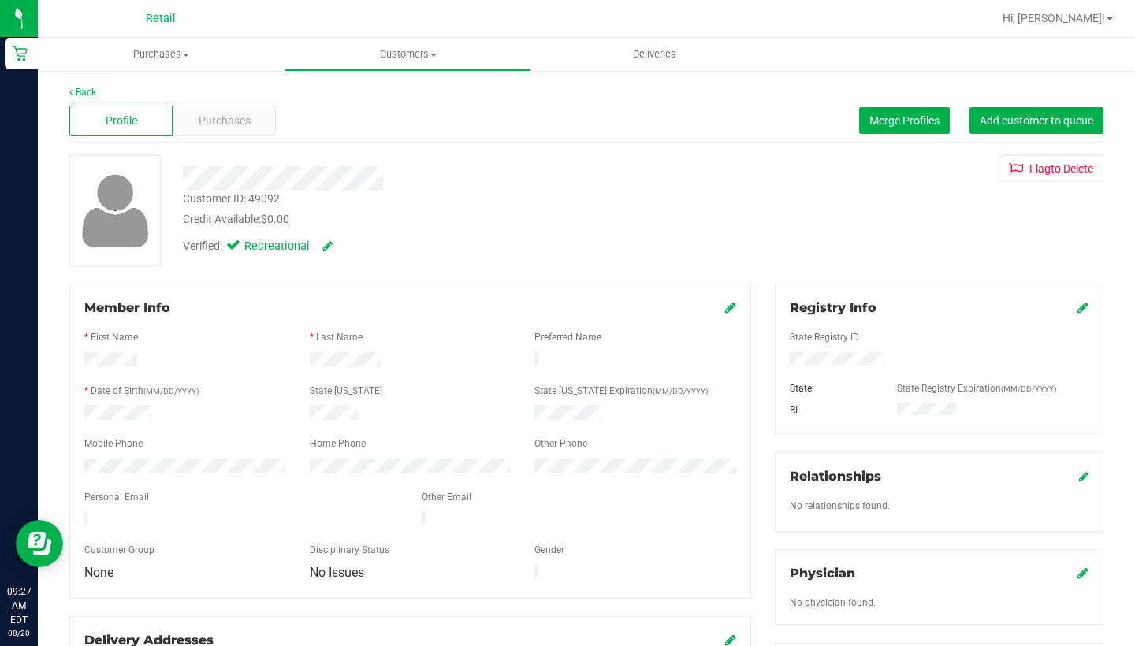
click at [889, 138] on div "Profile Purchases Merge Profiles Add customer to queue" at bounding box center [586, 120] width 1034 height 43
click at [895, 121] on span "Merge Profiles" at bounding box center [904, 120] width 70 height 13
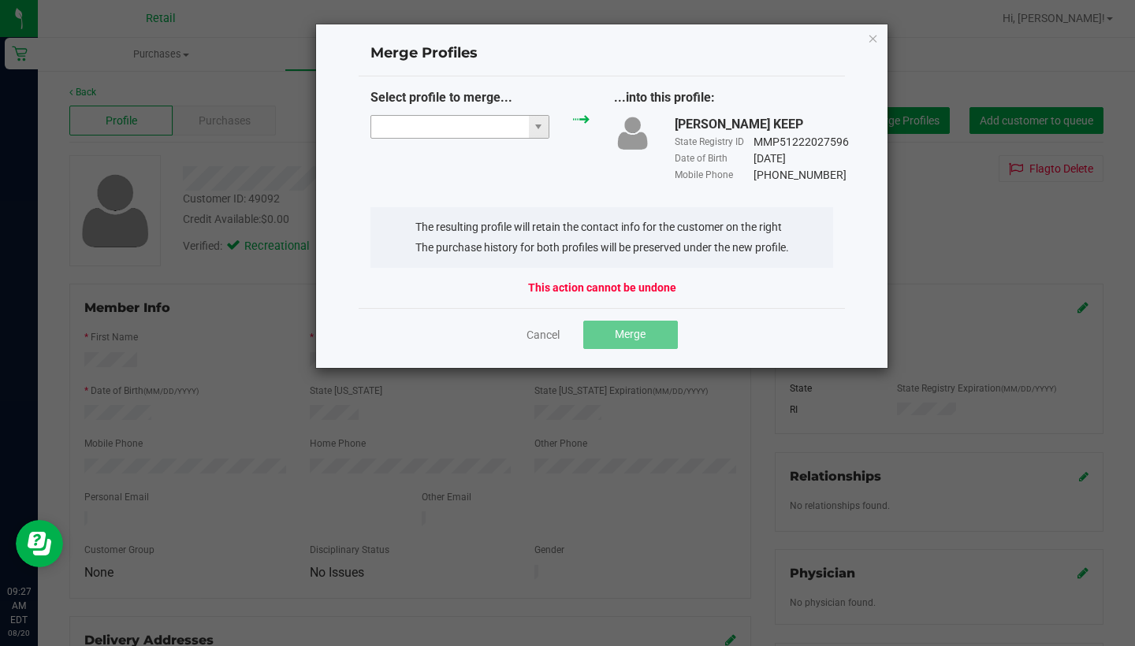
click at [455, 131] on input "NO DATA FOUND" at bounding box center [450, 127] width 158 height 22
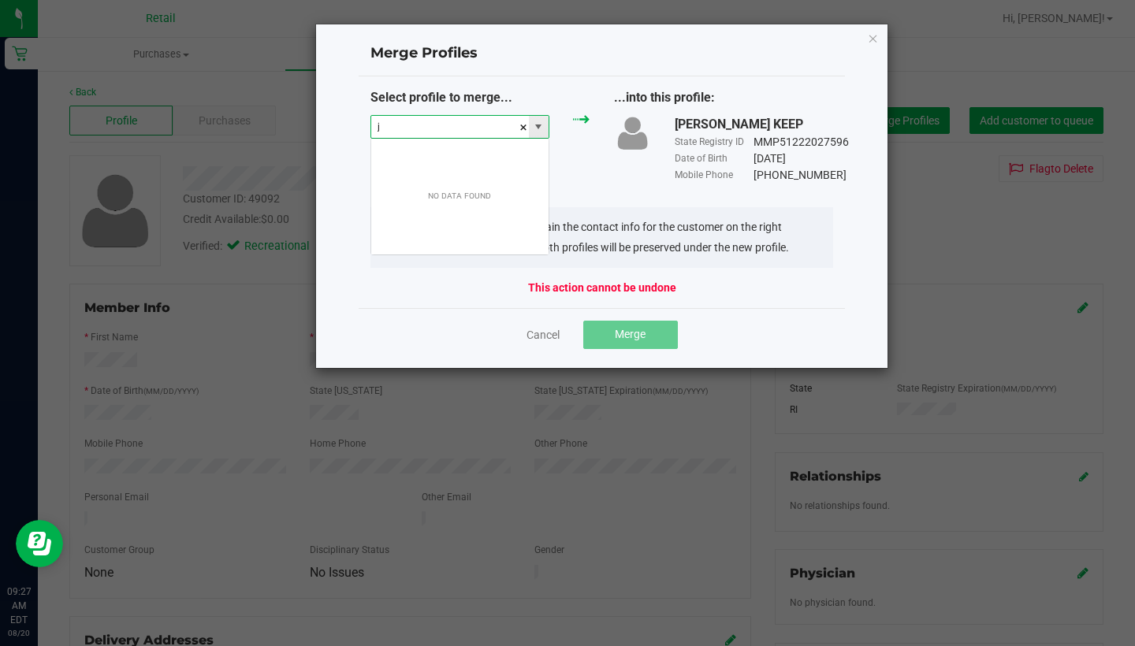
scroll to position [24, 180]
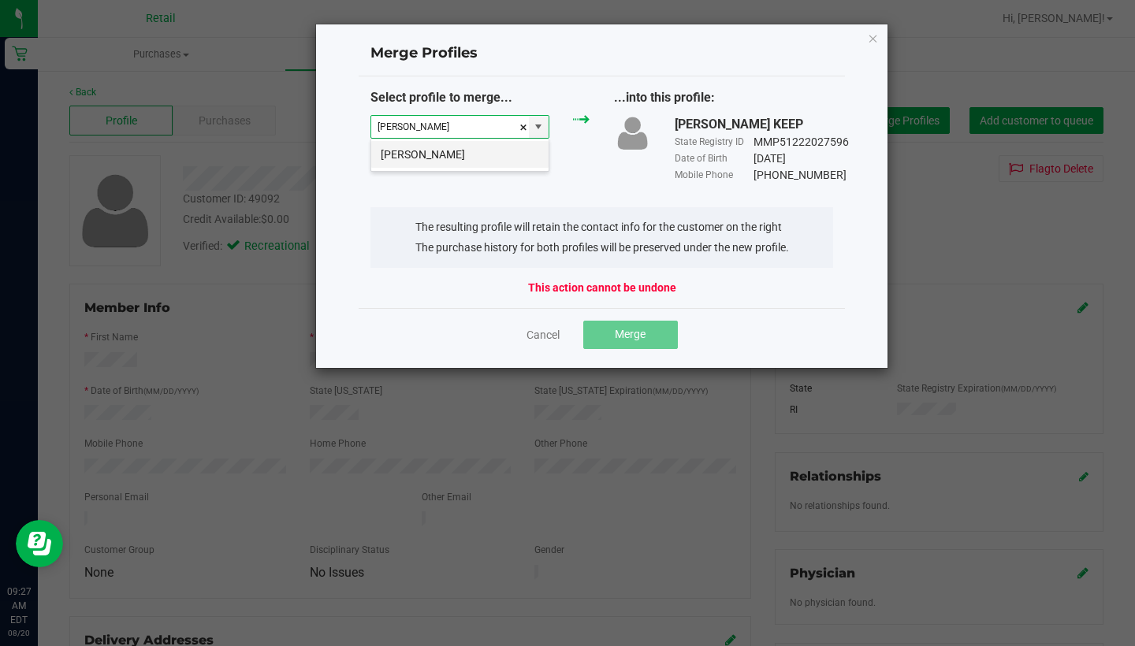
click at [461, 151] on li "Jermaine Woods" at bounding box center [459, 154] width 177 height 27
type input "Jermaine Woods"
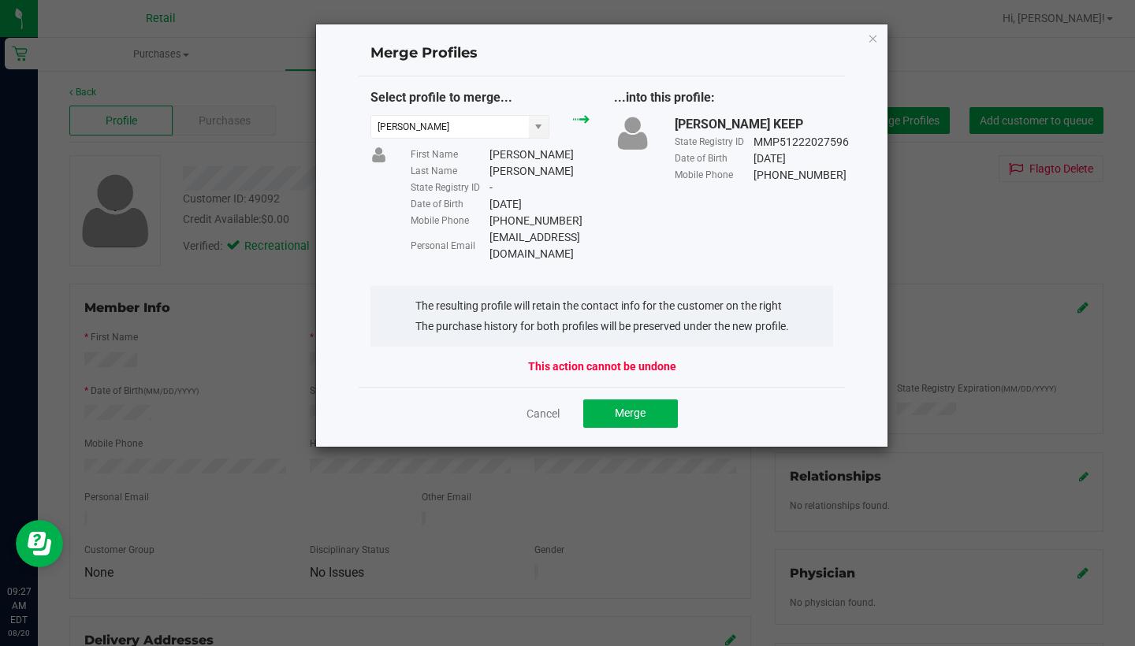
drag, startPoint x: 594, startPoint y: 235, endPoint x: 488, endPoint y: 232, distance: 105.6
click at [488, 232] on div "Personal Email ri4uhere@yahoo.com" at bounding box center [499, 245] width 179 height 33
copy div "ri4uhere@yahoo.com"
click at [638, 407] on span "Merge" at bounding box center [630, 413] width 31 height 13
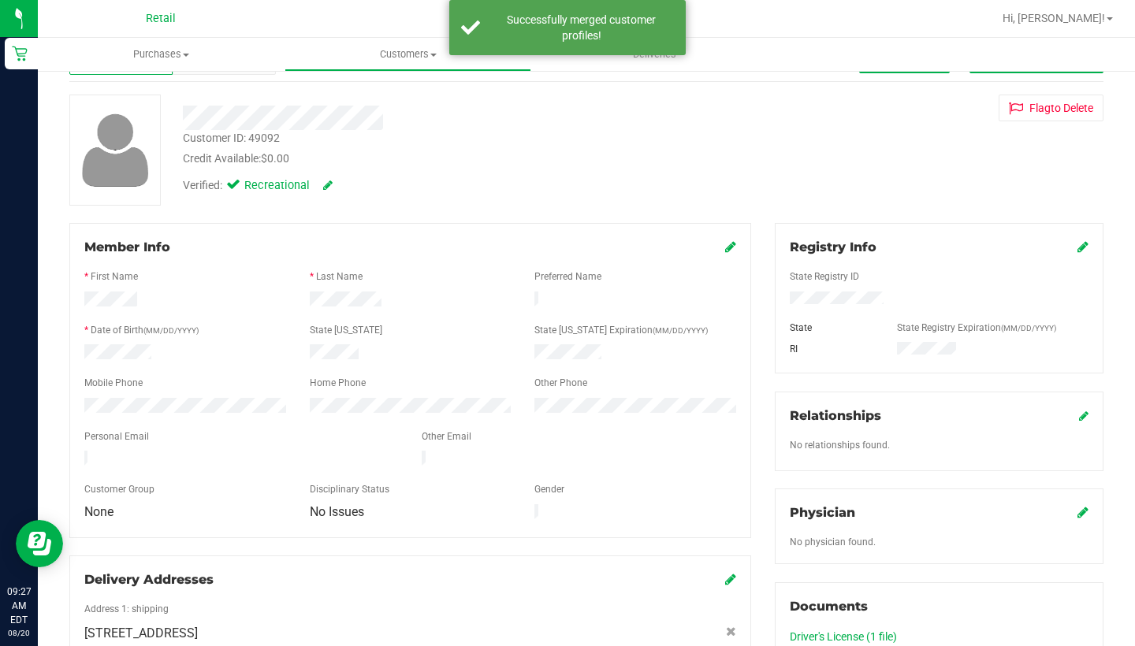
scroll to position [0, 0]
click at [730, 245] on icon at bounding box center [730, 246] width 11 height 13
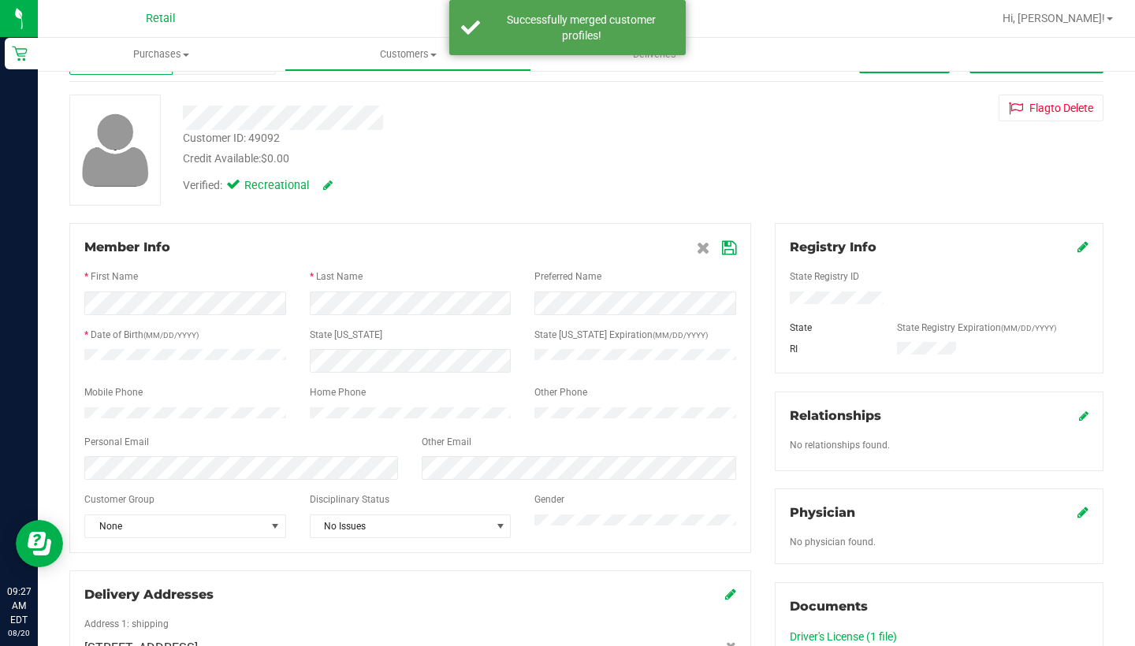
click at [726, 251] on icon at bounding box center [729, 248] width 14 height 13
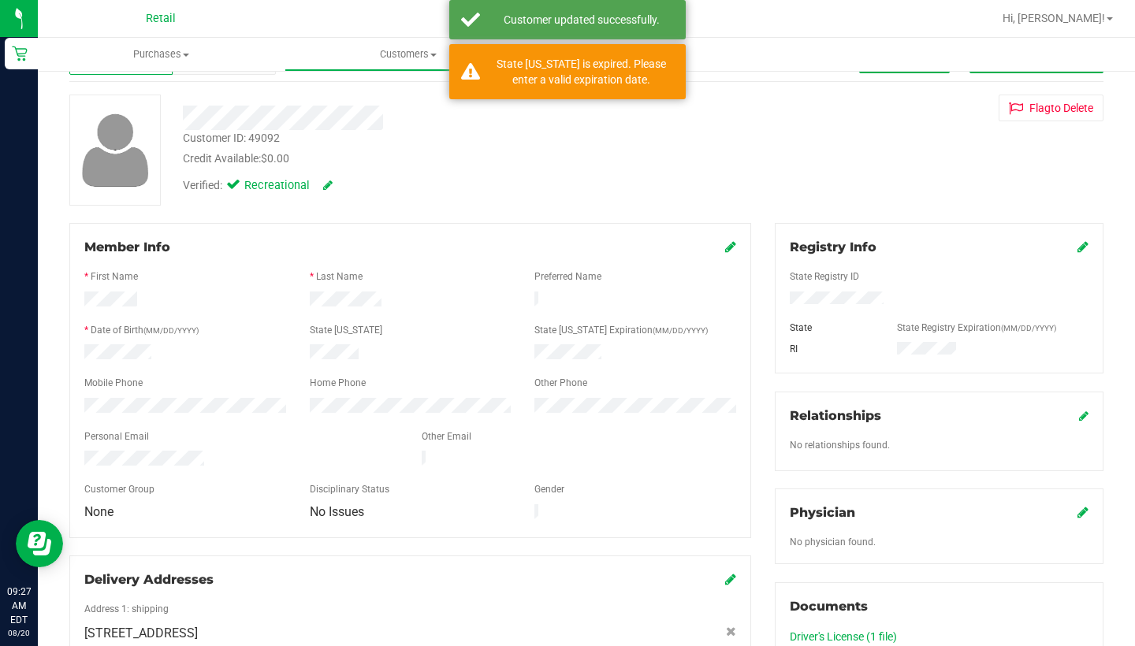
click at [730, 243] on icon at bounding box center [730, 246] width 11 height 13
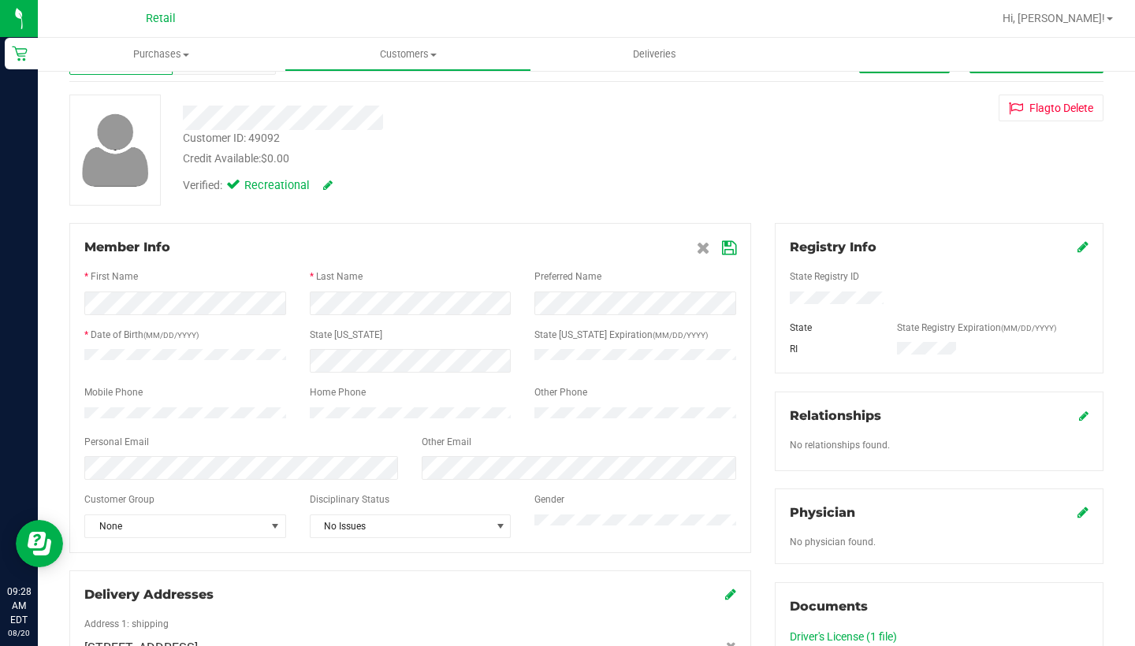
click at [727, 248] on icon at bounding box center [729, 248] width 14 height 13
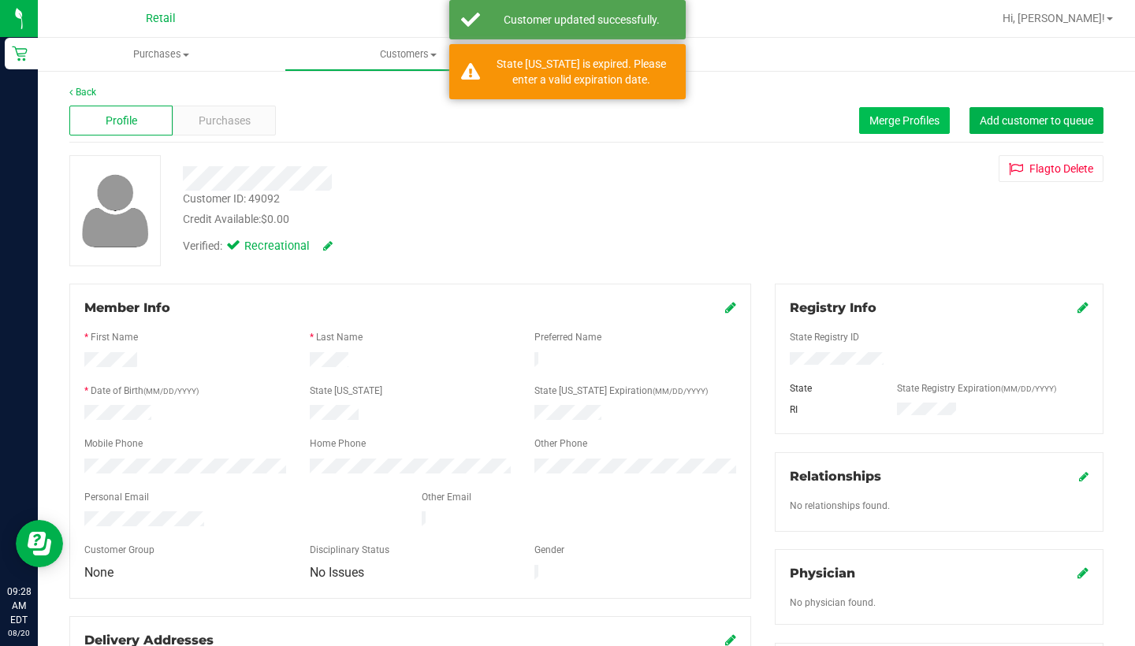
click at [909, 109] on button "Merge Profiles" at bounding box center [904, 120] width 91 height 27
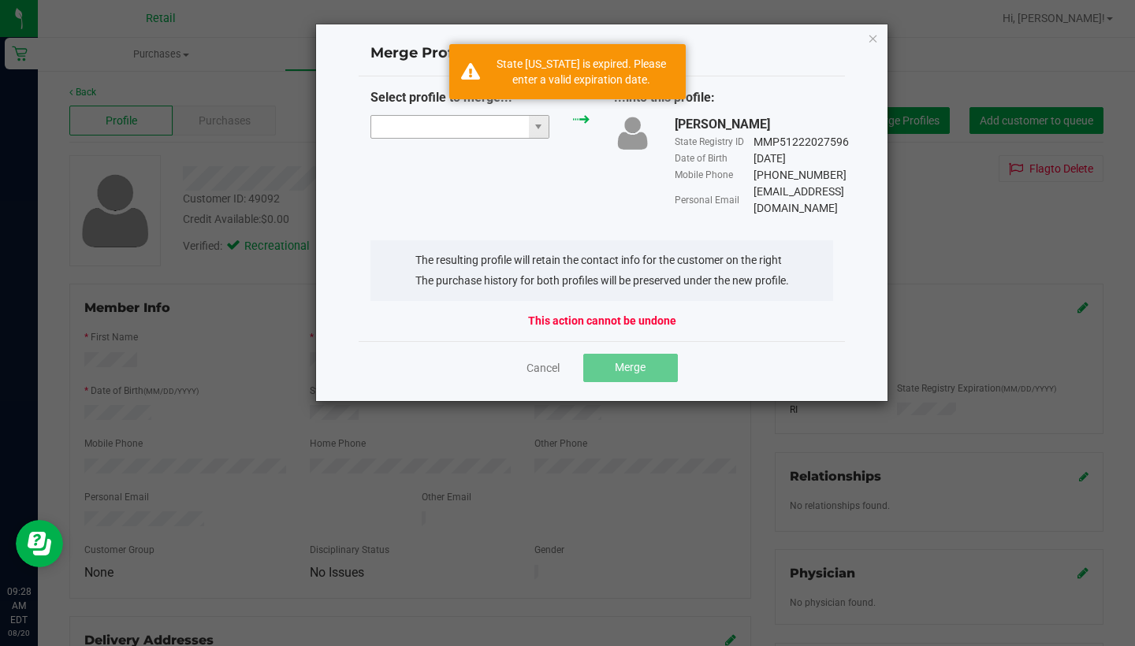
click at [441, 131] on input "NO DATA FOUND" at bounding box center [450, 127] width 158 height 22
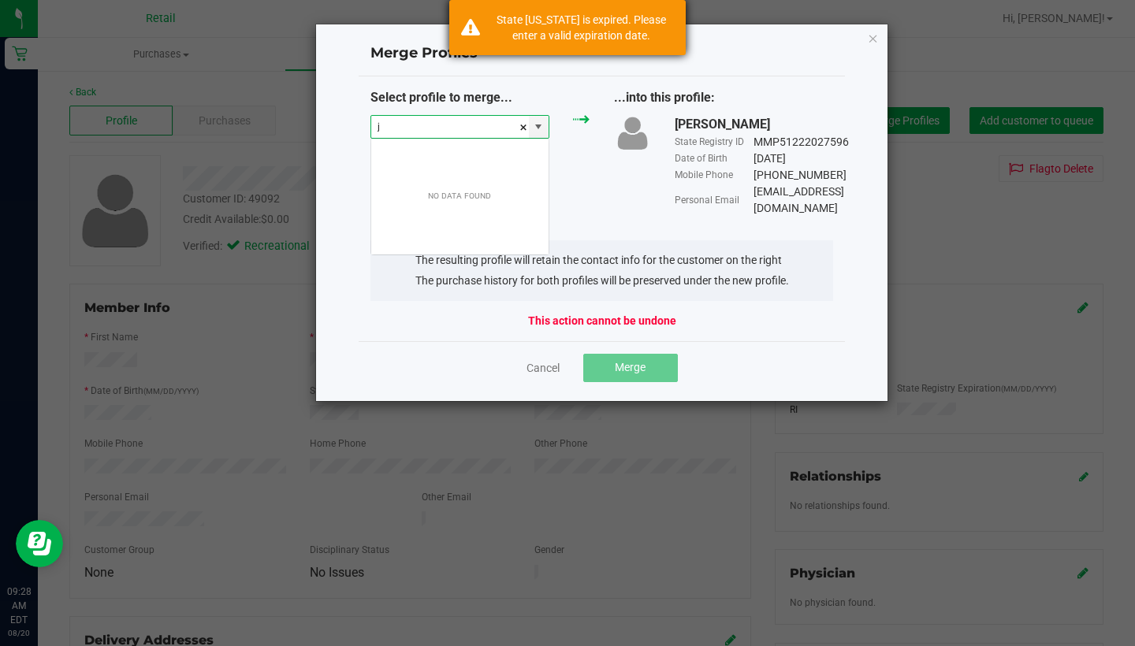
scroll to position [24, 180]
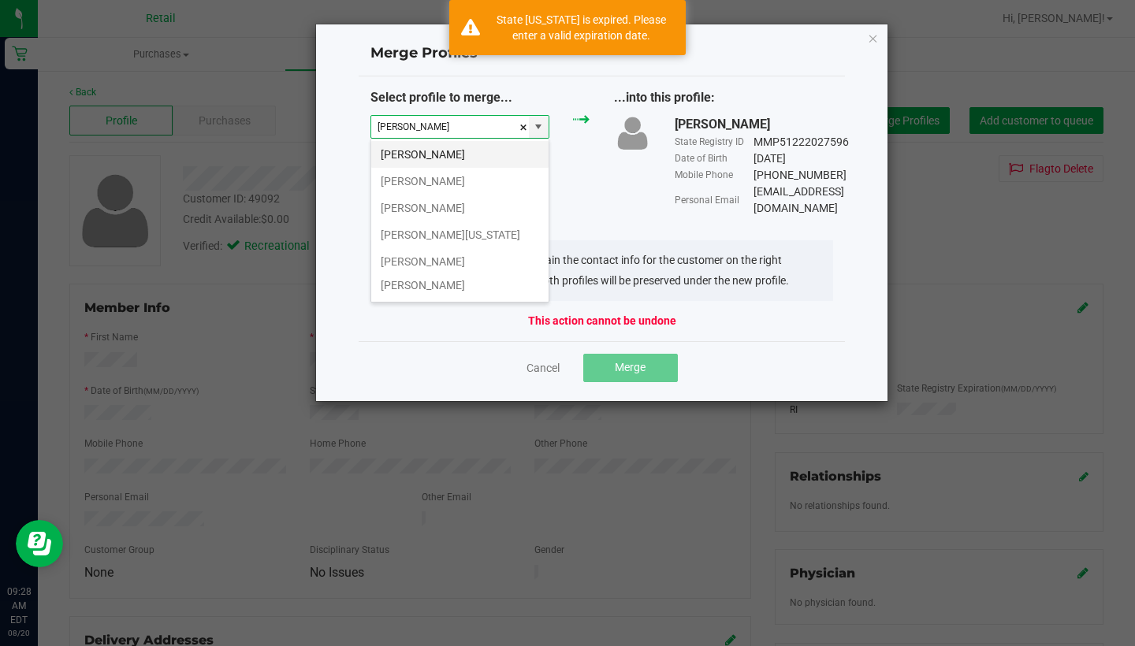
click at [489, 149] on li "Jermaine W" at bounding box center [459, 154] width 177 height 27
type input "Jermaine W"
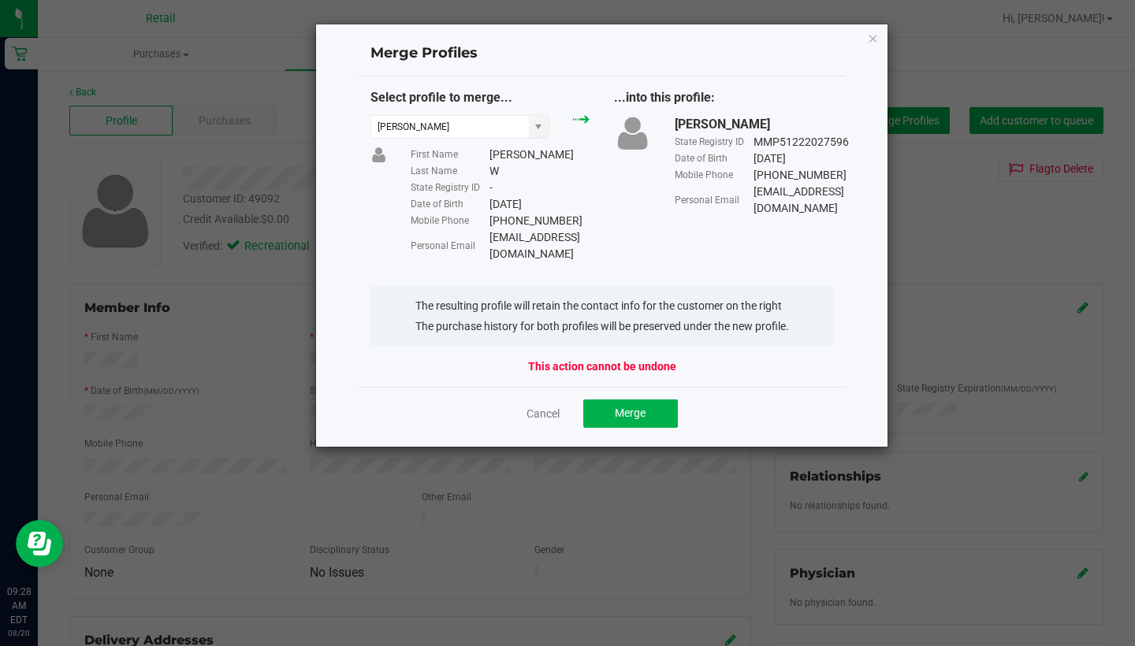
drag, startPoint x: 567, startPoint y: 218, endPoint x: 488, endPoint y: 218, distance: 79.6
click at [488, 218] on div "Mobile Phone (401) 345-4081" at bounding box center [499, 221] width 179 height 17
copy div "(401) 345-4081"
click at [545, 406] on link "Cancel" at bounding box center [542, 414] width 33 height 16
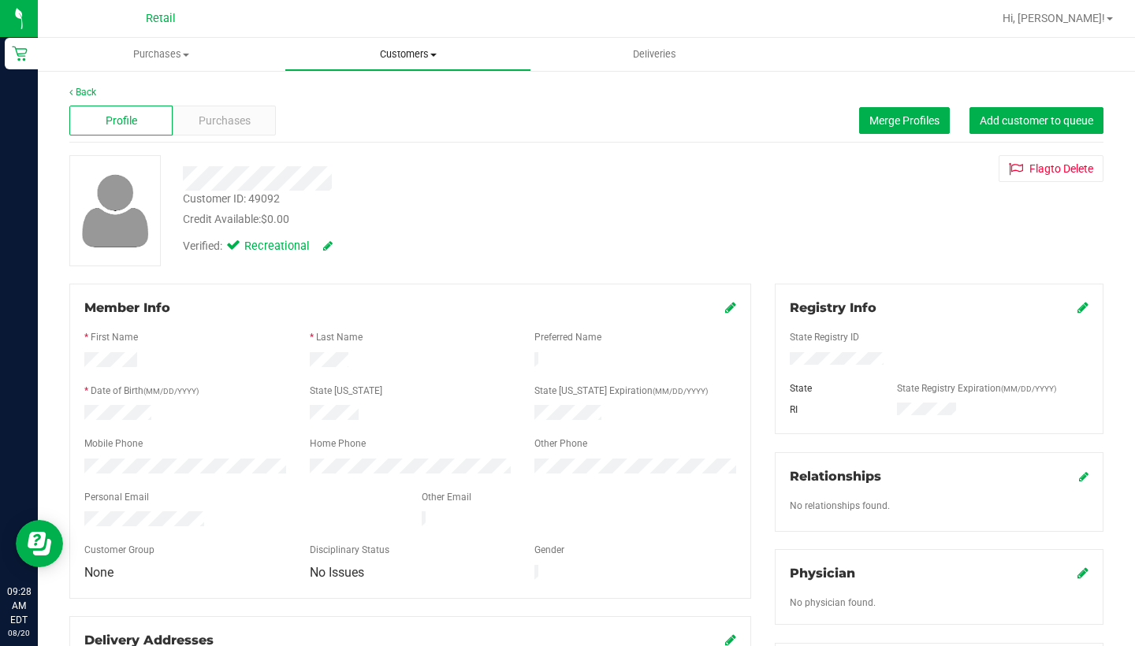
click at [423, 50] on span "Customers" at bounding box center [407, 54] width 245 height 14
click at [421, 93] on li "All customers" at bounding box center [407, 95] width 247 height 19
click at [887, 118] on span "Merge Profiles" at bounding box center [904, 120] width 70 height 13
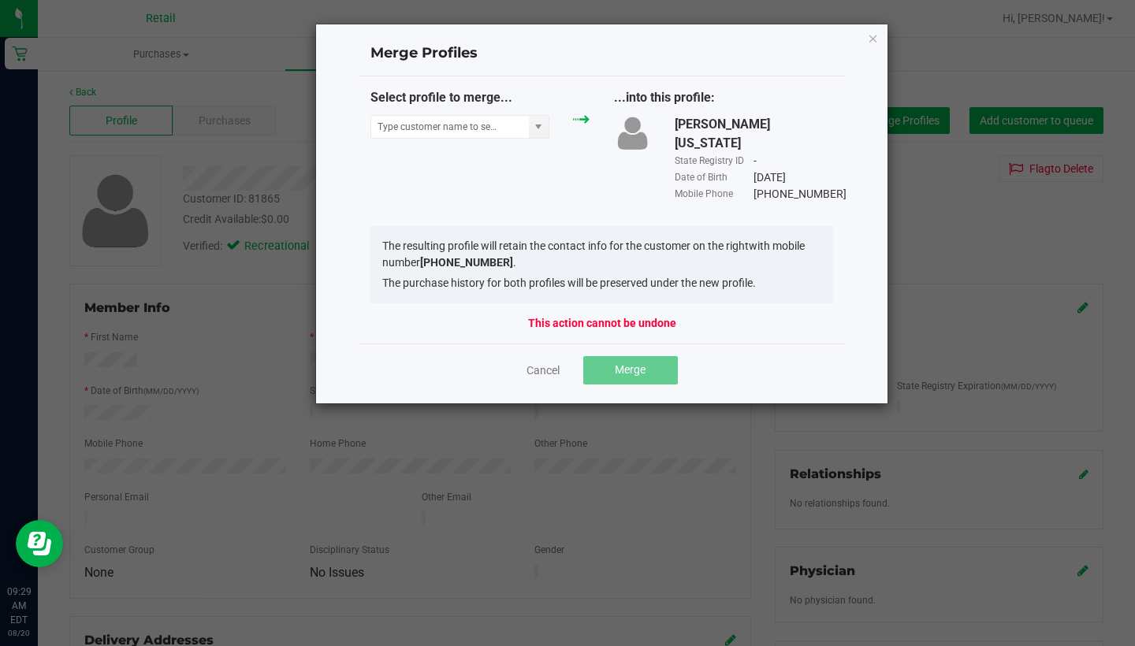
click at [440, 143] on div "Select profile to merge..." at bounding box center [479, 117] width 243 height 58
click at [441, 115] on span at bounding box center [459, 127] width 179 height 24
click at [436, 125] on input "NO DATA FOUND" at bounding box center [450, 127] width 158 height 22
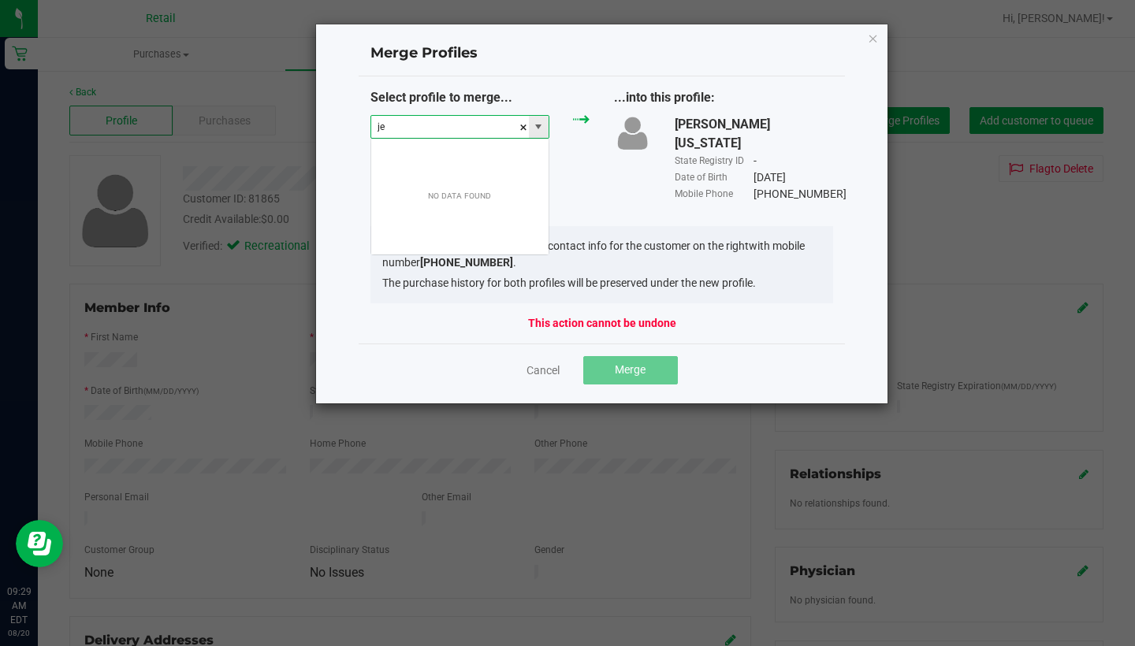
scroll to position [24, 180]
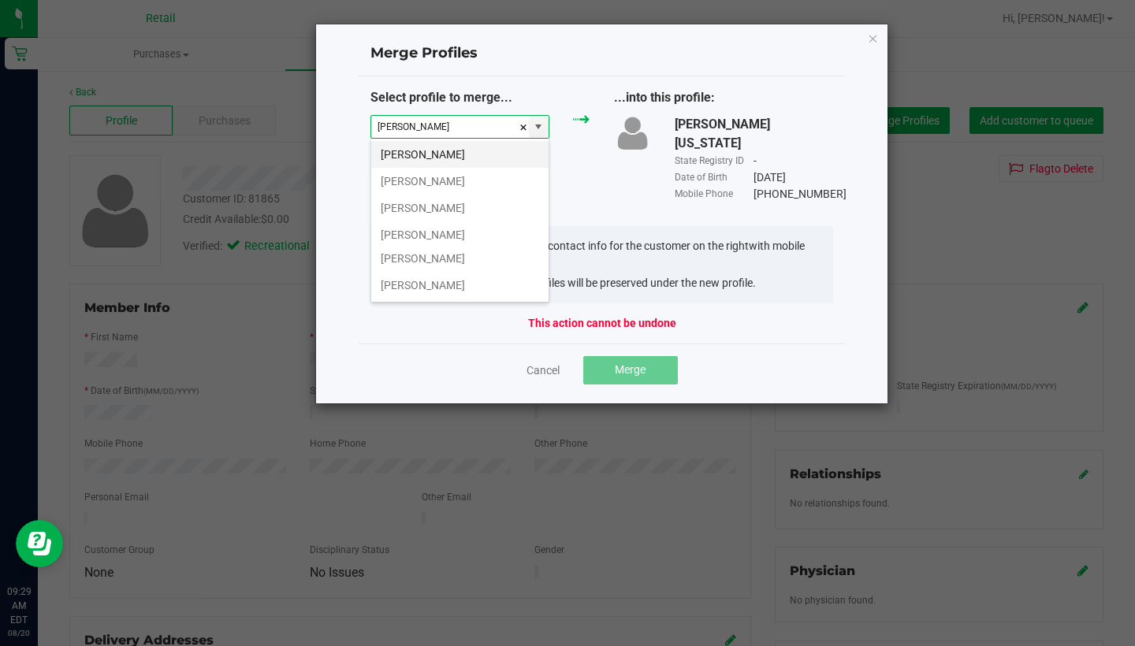
click at [454, 154] on li "Jermaine W" at bounding box center [459, 154] width 177 height 27
type input "Jermaine W"
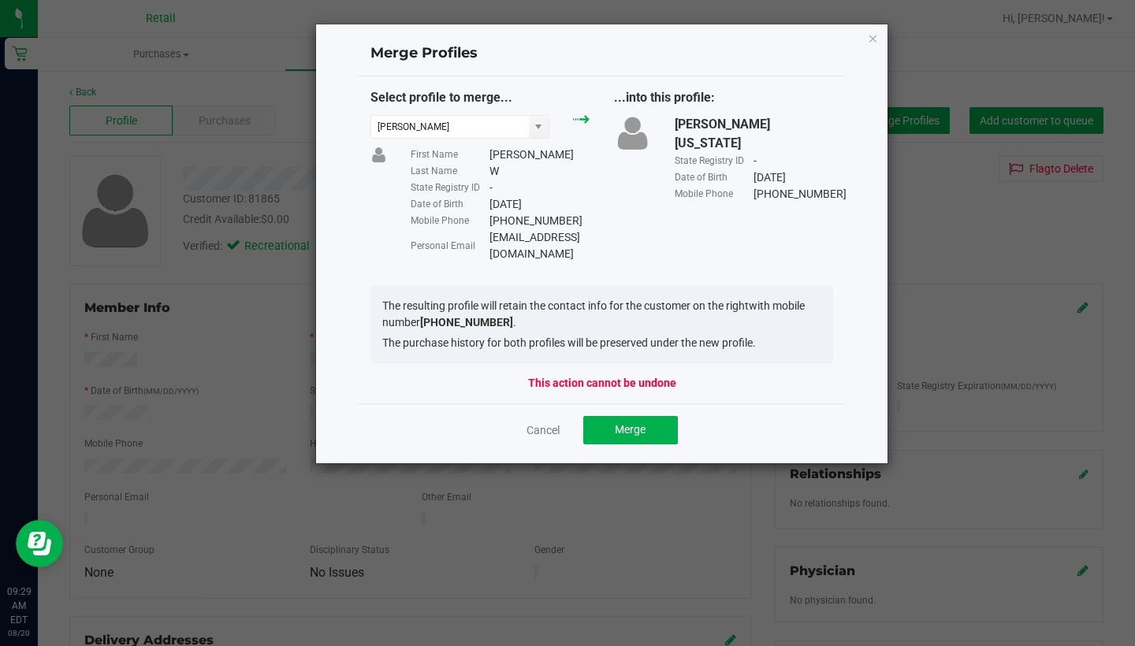
drag, startPoint x: 645, startPoint y: 237, endPoint x: 488, endPoint y: 232, distance: 156.9
click at [488, 232] on div "Personal Email Jwashington72485@gmail.com" at bounding box center [499, 245] width 179 height 33
copy div "Jwashington72485@gmail.com"
click at [654, 416] on button "Merge" at bounding box center [630, 430] width 95 height 28
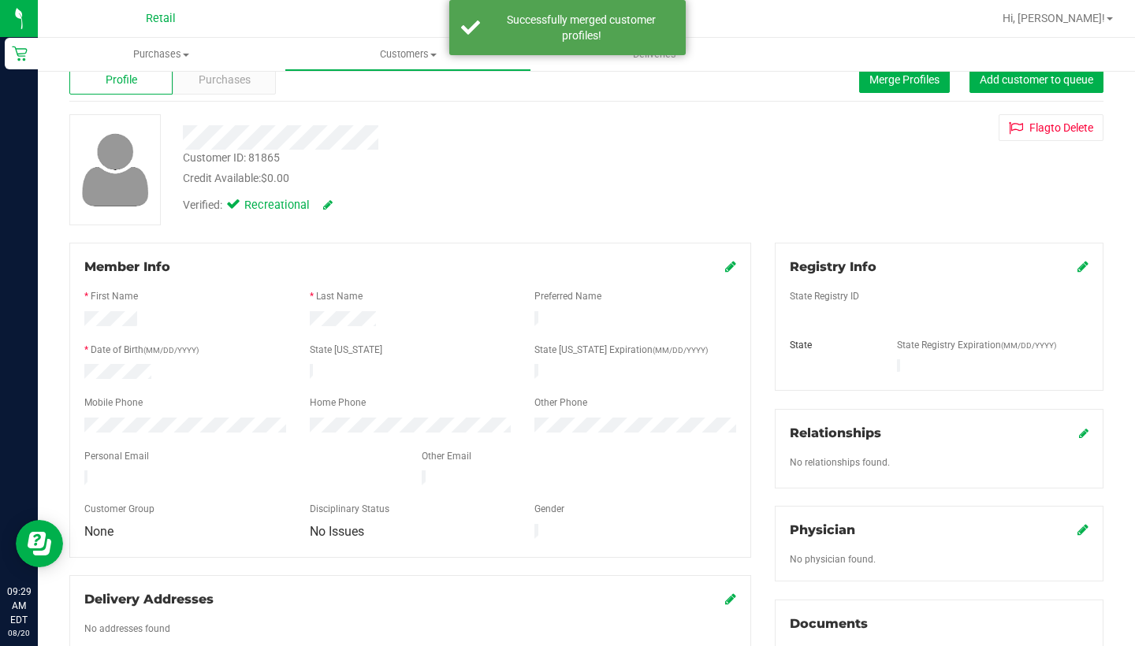
scroll to position [46, 0]
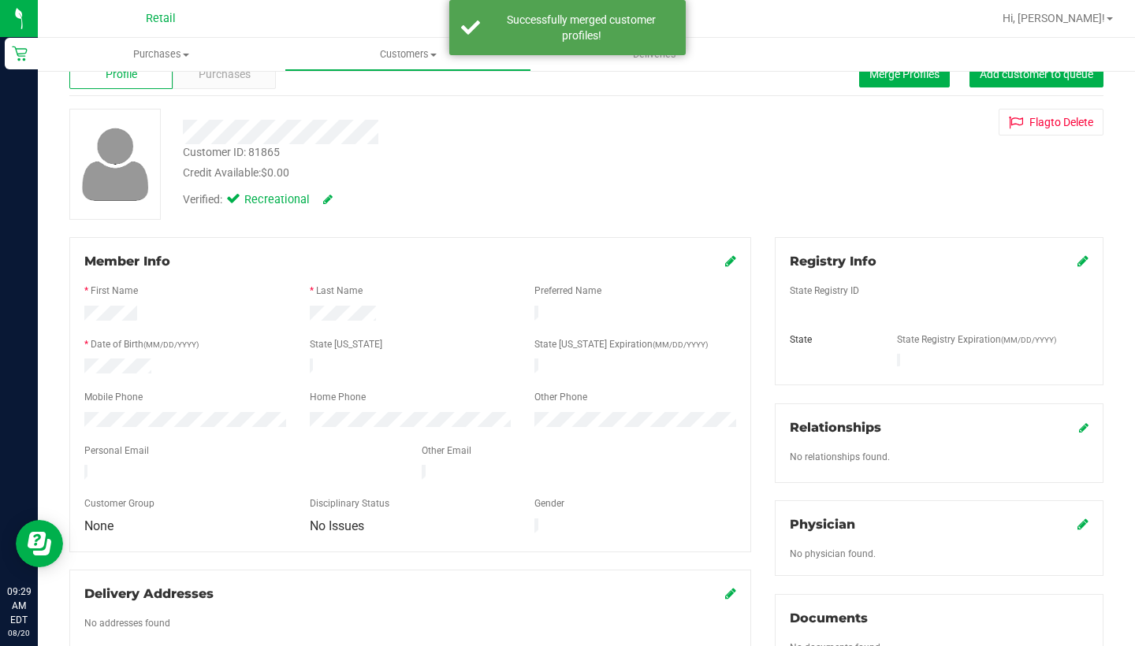
click at [728, 266] on icon at bounding box center [730, 260] width 11 height 13
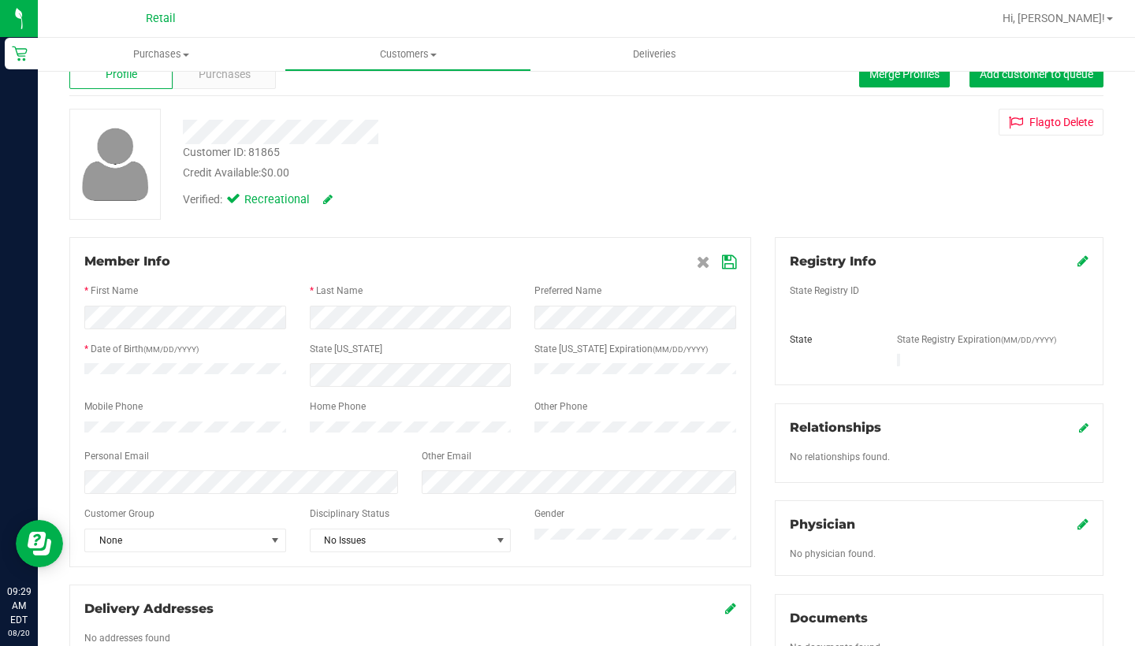
click at [732, 256] on icon at bounding box center [729, 262] width 14 height 13
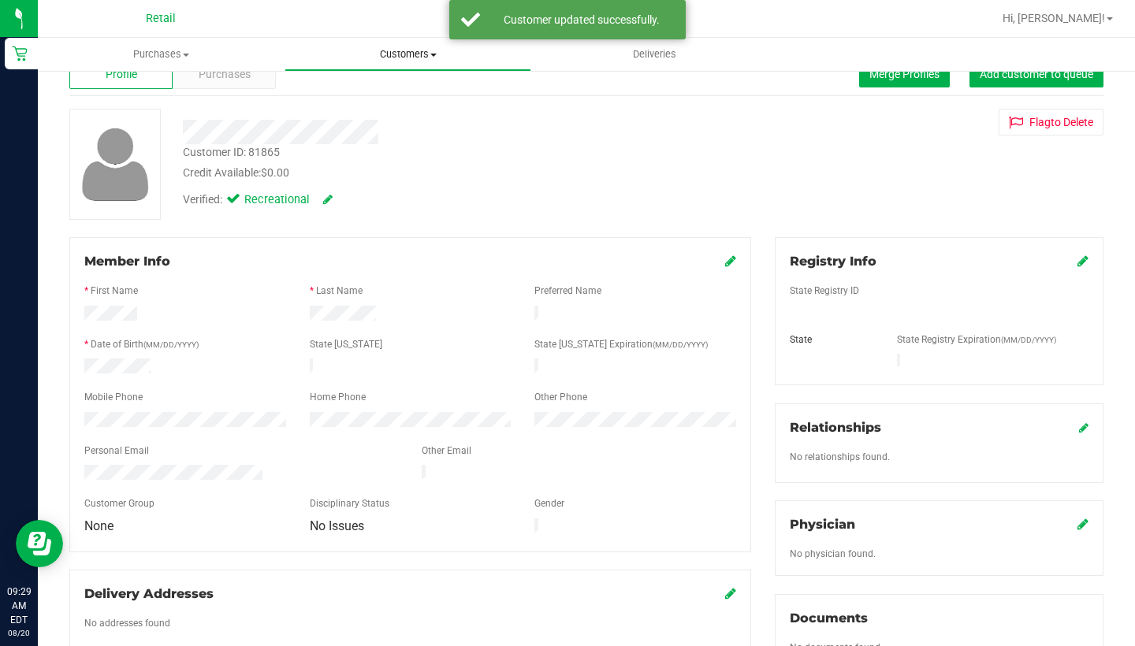
click at [397, 62] on uib-tab-heading "Customers All customers Add a new customer All physicians" at bounding box center [407, 55] width 245 height 32
click at [399, 94] on li "All customers" at bounding box center [407, 95] width 247 height 19
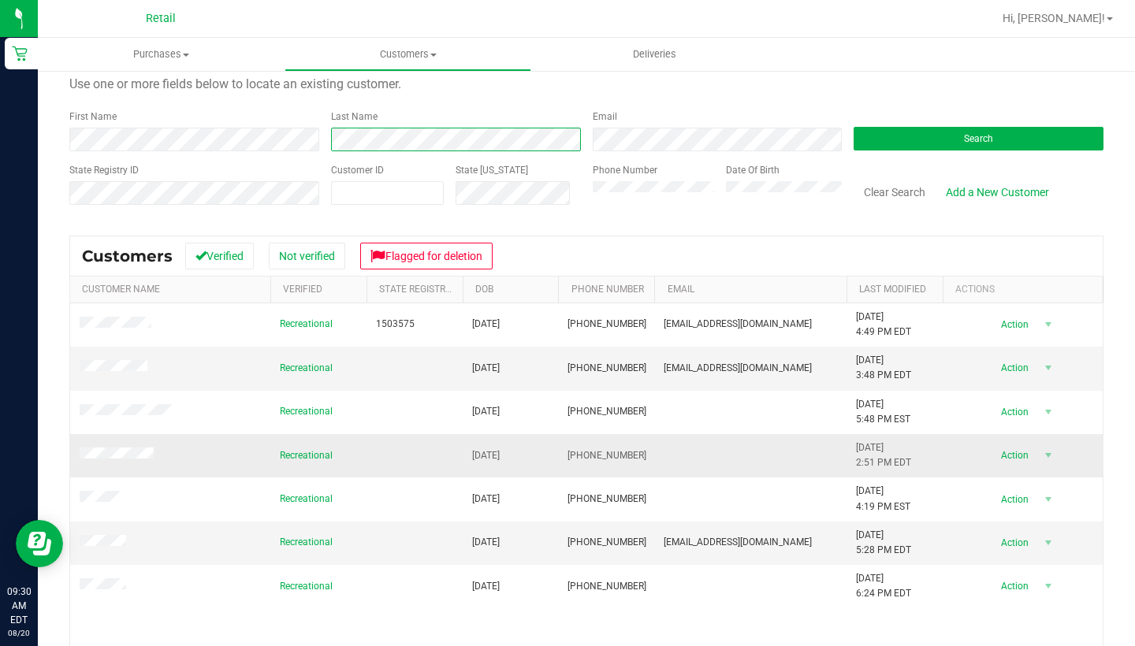
scroll to position [50, 0]
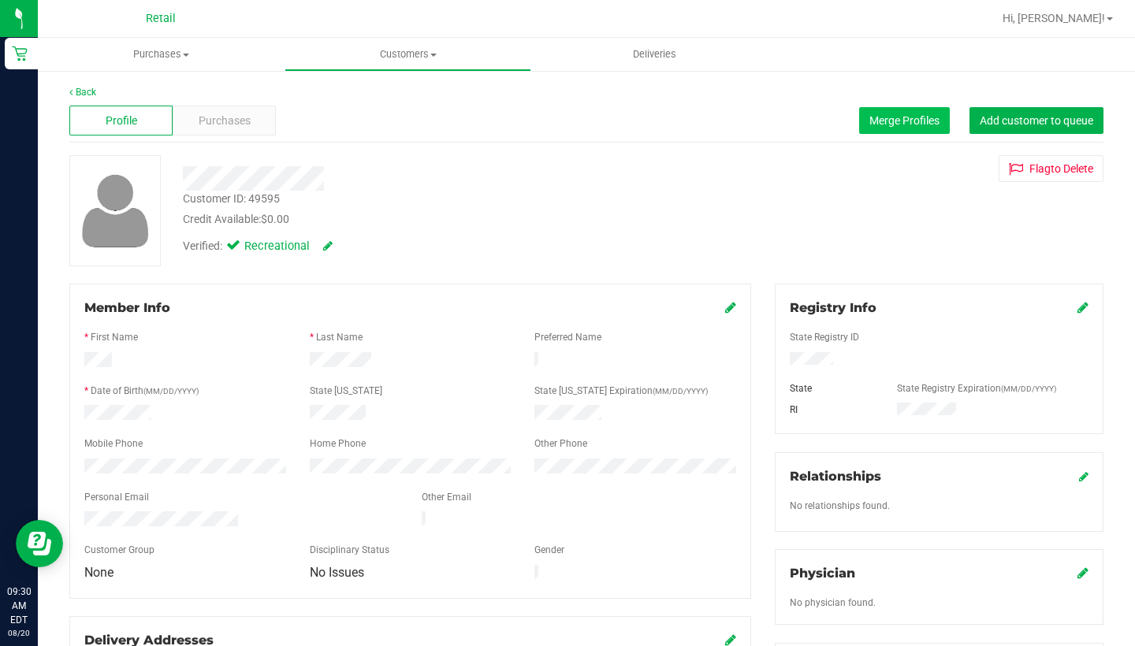
click at [895, 120] on span "Merge Profiles" at bounding box center [904, 120] width 70 height 13
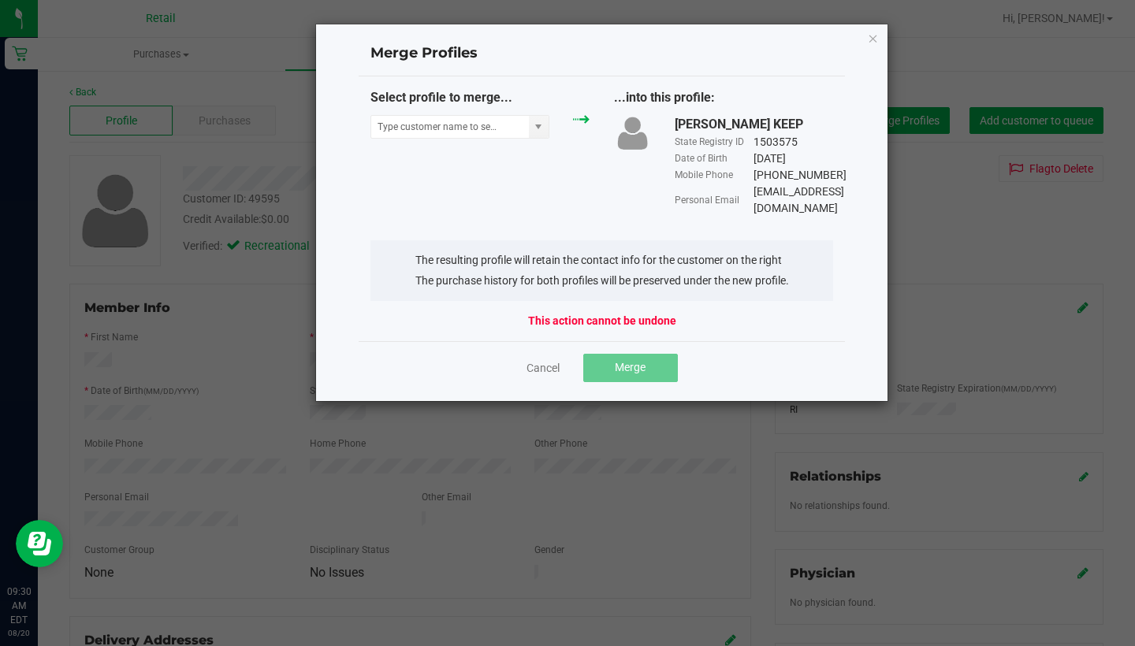
click at [431, 141] on div "Select profile to merge..." at bounding box center [479, 117] width 243 height 58
click at [431, 121] on input "NO DATA FOUND" at bounding box center [450, 127] width 158 height 22
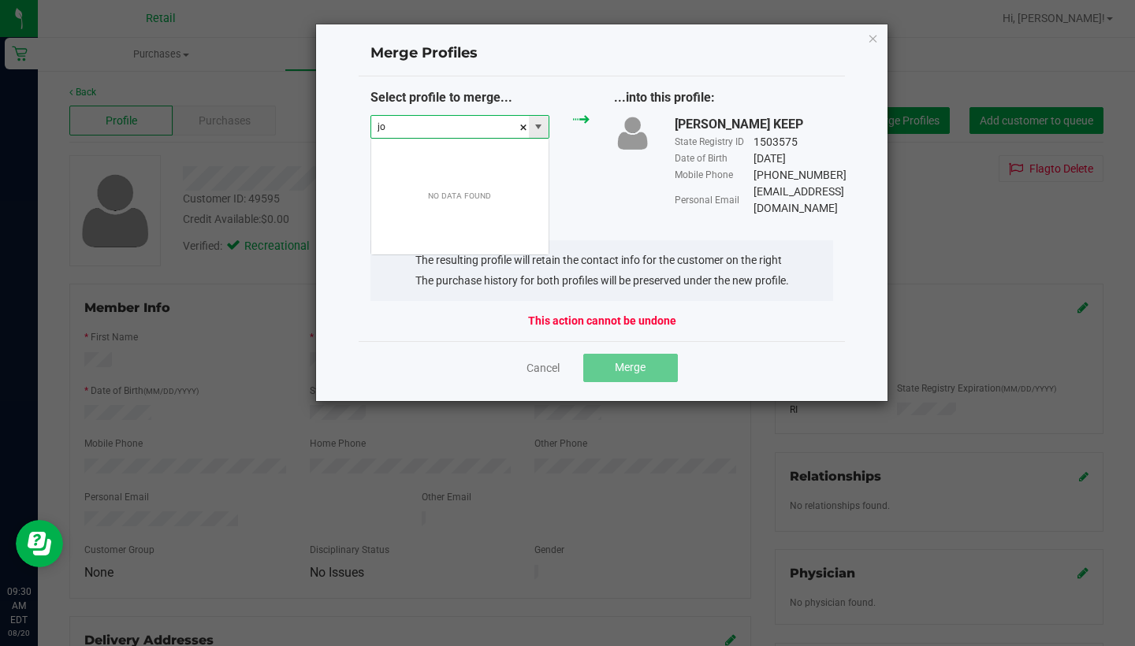
scroll to position [24, 180]
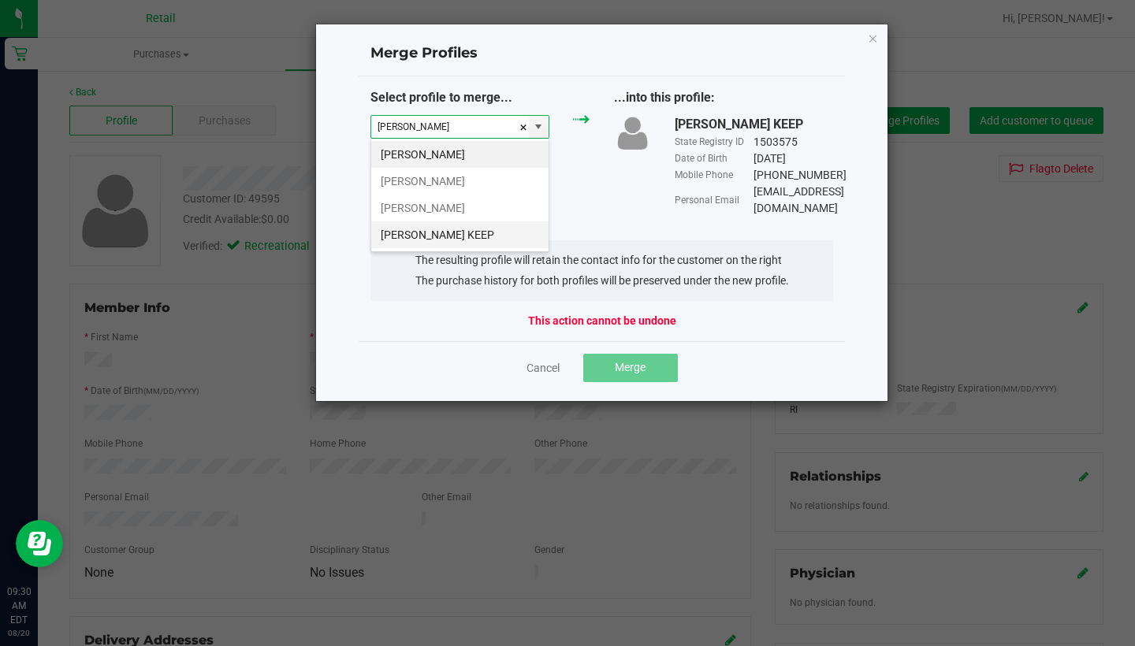
click at [414, 232] on li "jOSE PENA KEEP" at bounding box center [459, 234] width 177 height 27
type input "jOSE PENA KEEP"
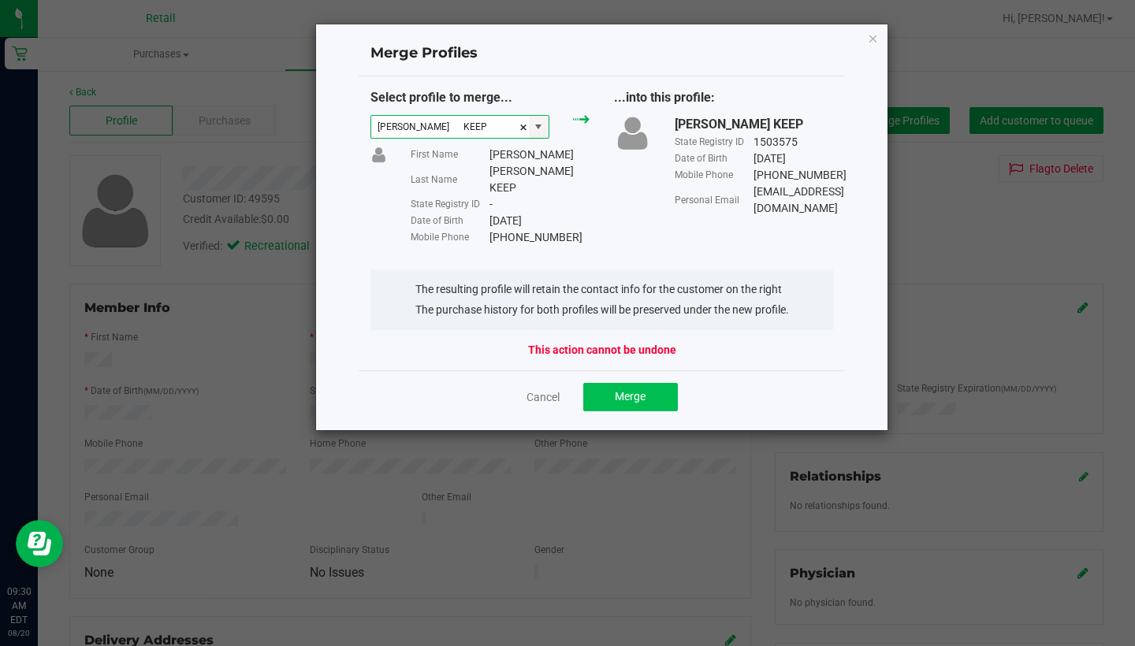
click at [652, 383] on button "Merge" at bounding box center [630, 397] width 95 height 28
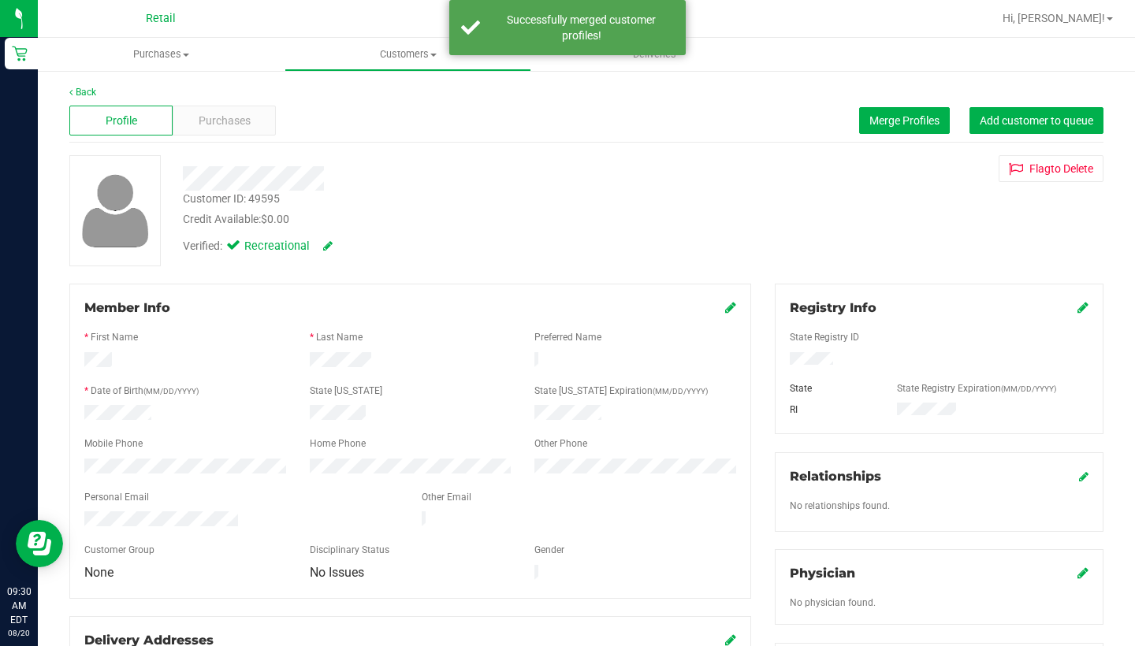
click at [727, 311] on icon at bounding box center [730, 307] width 11 height 13
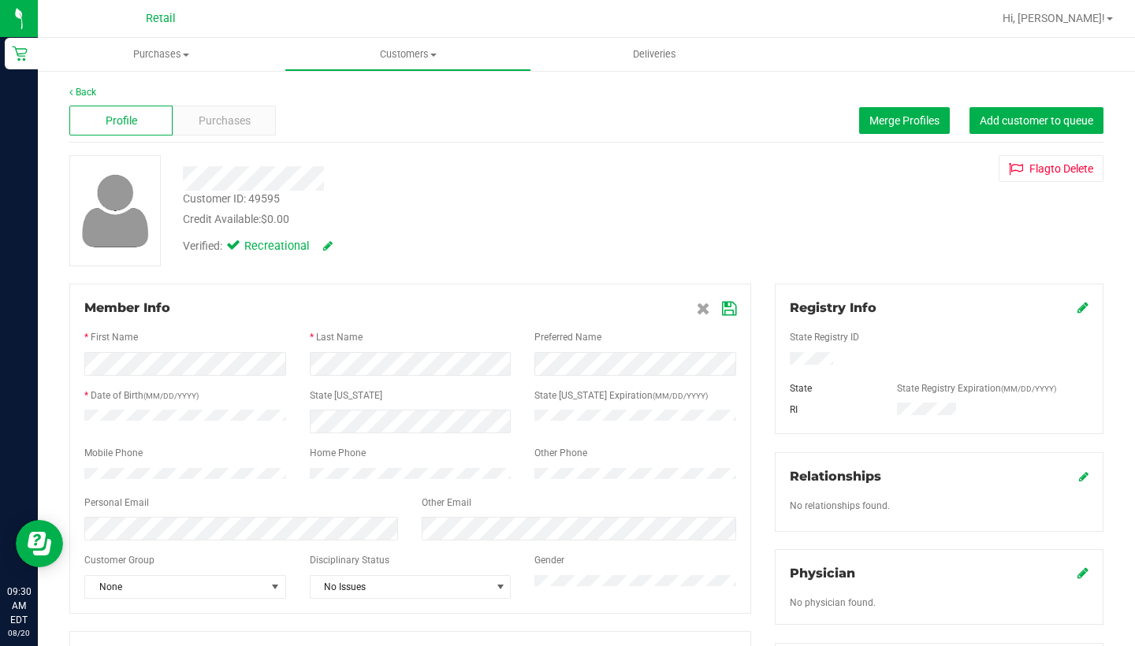
click at [726, 304] on icon at bounding box center [729, 309] width 14 height 13
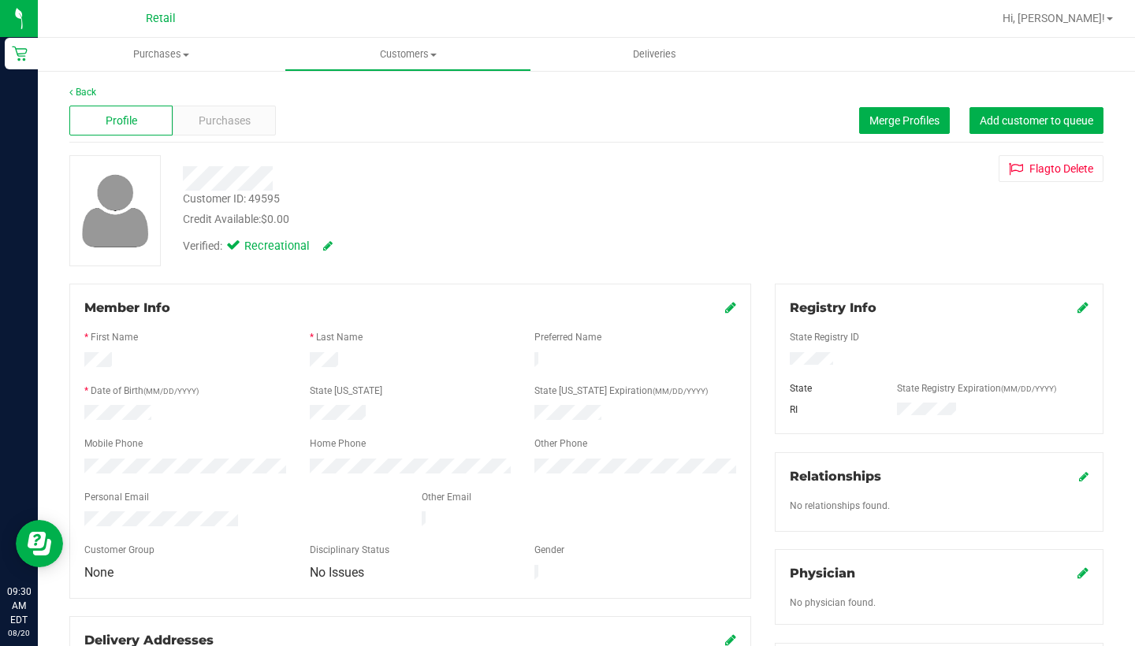
scroll to position [0, 0]
click at [401, 57] on span "Customers" at bounding box center [407, 54] width 245 height 14
click at [396, 98] on span "All customers" at bounding box center [340, 94] width 113 height 13
click at [878, 124] on span "Merge Profiles" at bounding box center [904, 120] width 70 height 13
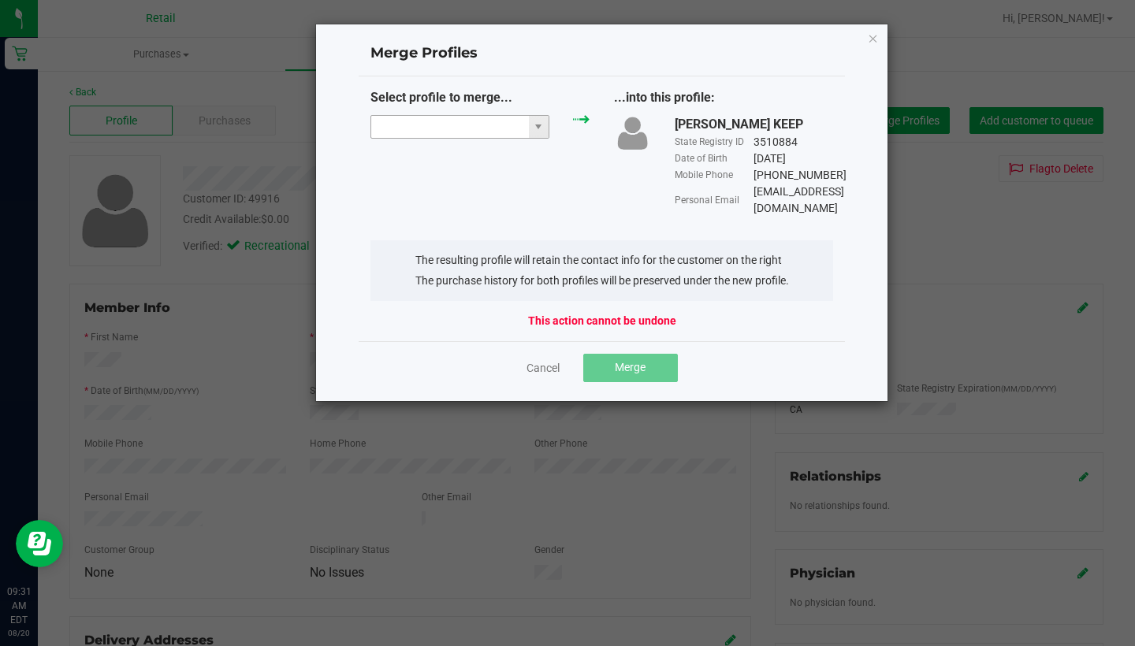
click at [410, 133] on input "NO DATA FOUND" at bounding box center [450, 127] width 158 height 22
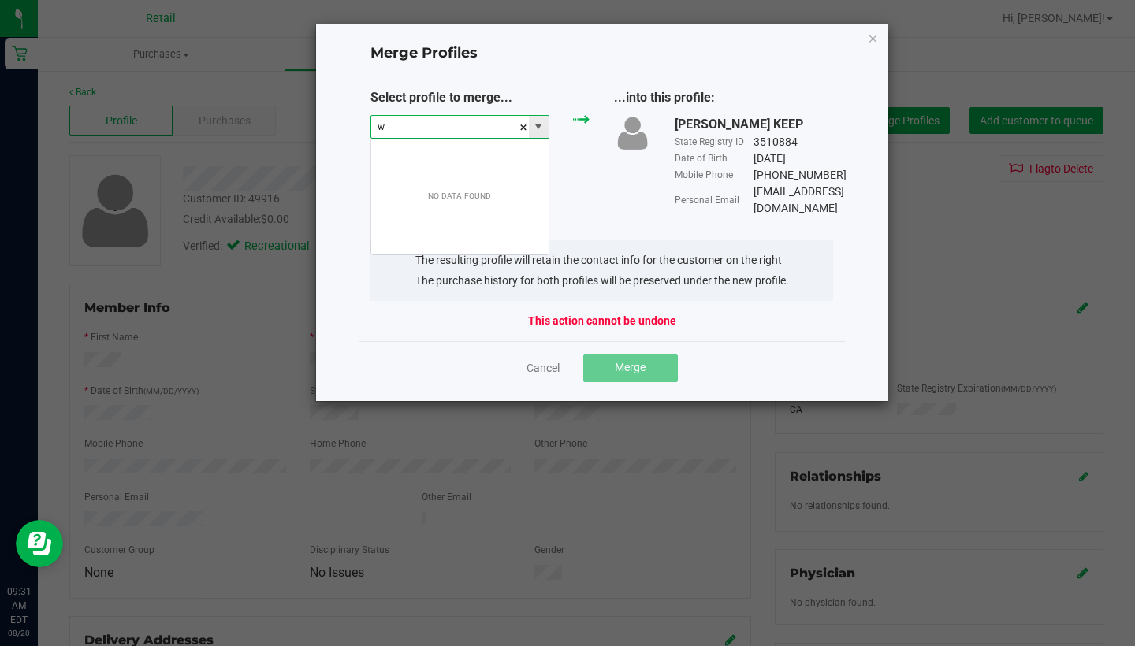
scroll to position [24, 180]
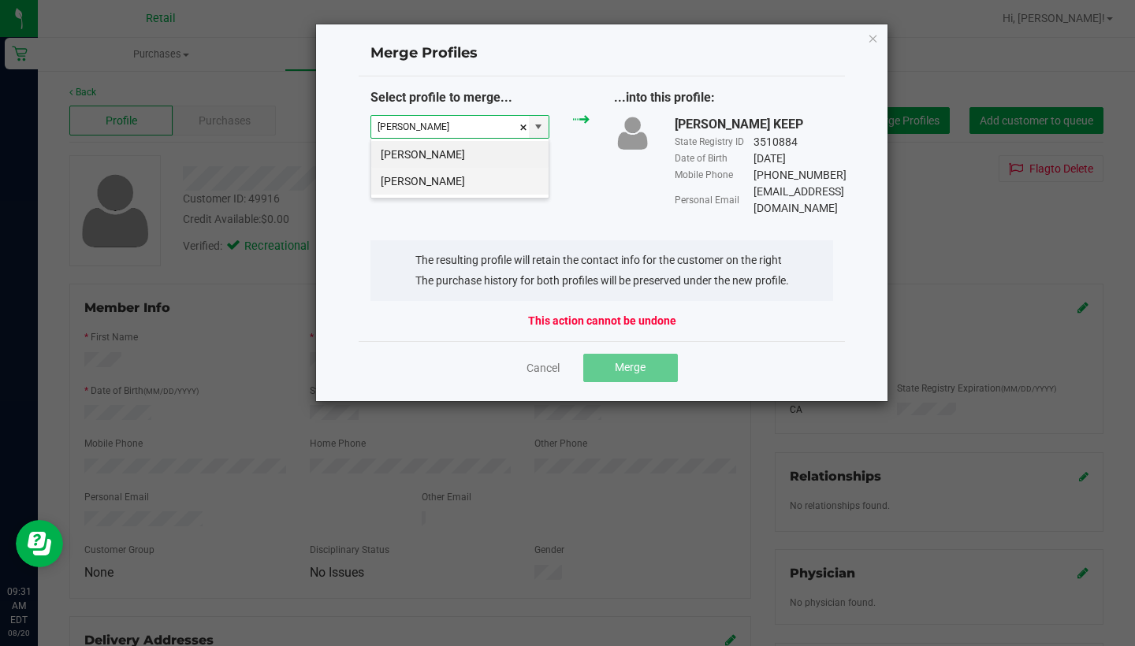
click at [455, 178] on li "Wayne Thimas Jr" at bounding box center [459, 181] width 177 height 27
type input "Wayne Thimas Jr"
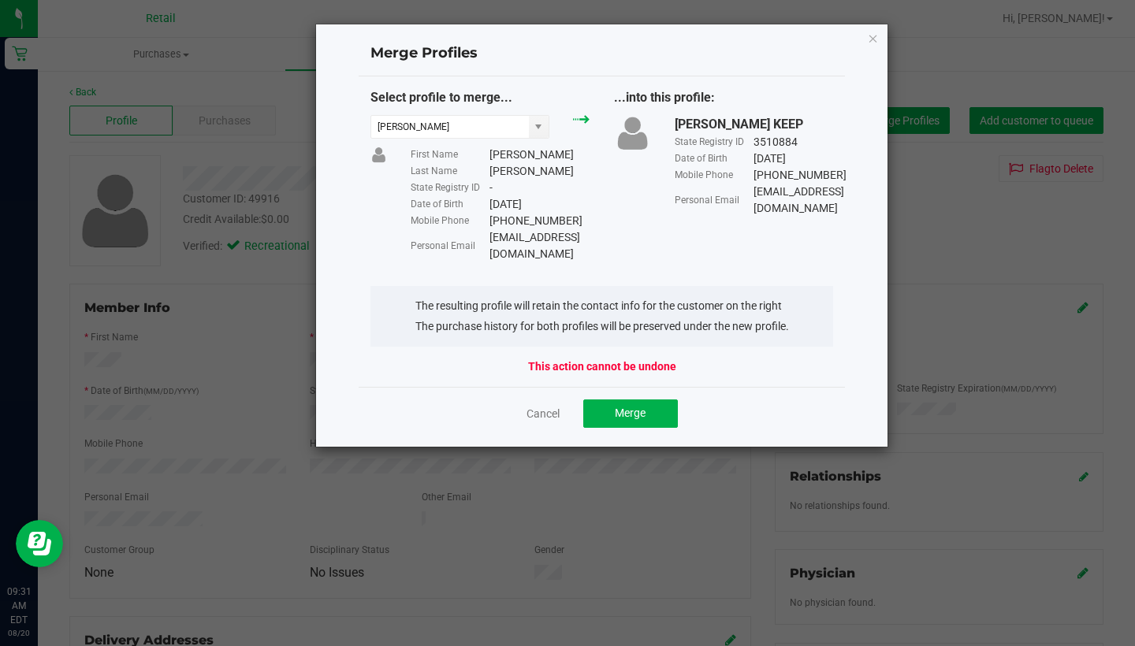
drag, startPoint x: 596, startPoint y: 235, endPoint x: 488, endPoint y: 232, distance: 108.8
click at [488, 232] on div "Personal Email Wjjtphoto@gmail.com" at bounding box center [499, 245] width 179 height 33
copy div "Wjjtphoto@gmail.com"
click at [648, 399] on button "Merge" at bounding box center [630, 413] width 95 height 28
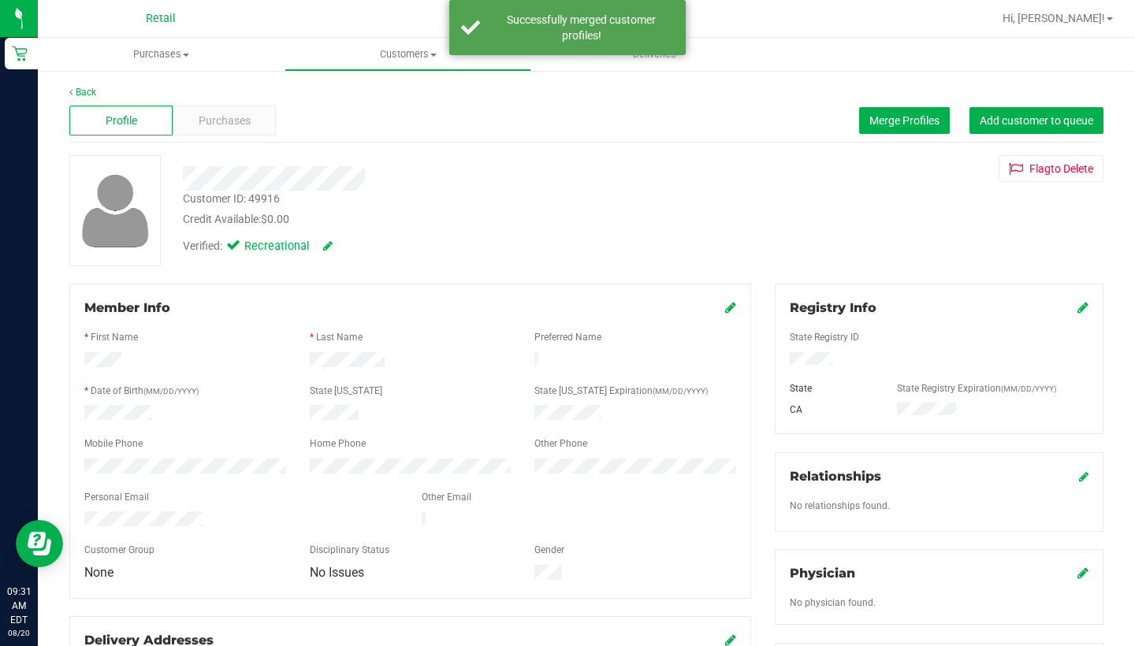
click at [731, 307] on icon at bounding box center [730, 307] width 11 height 13
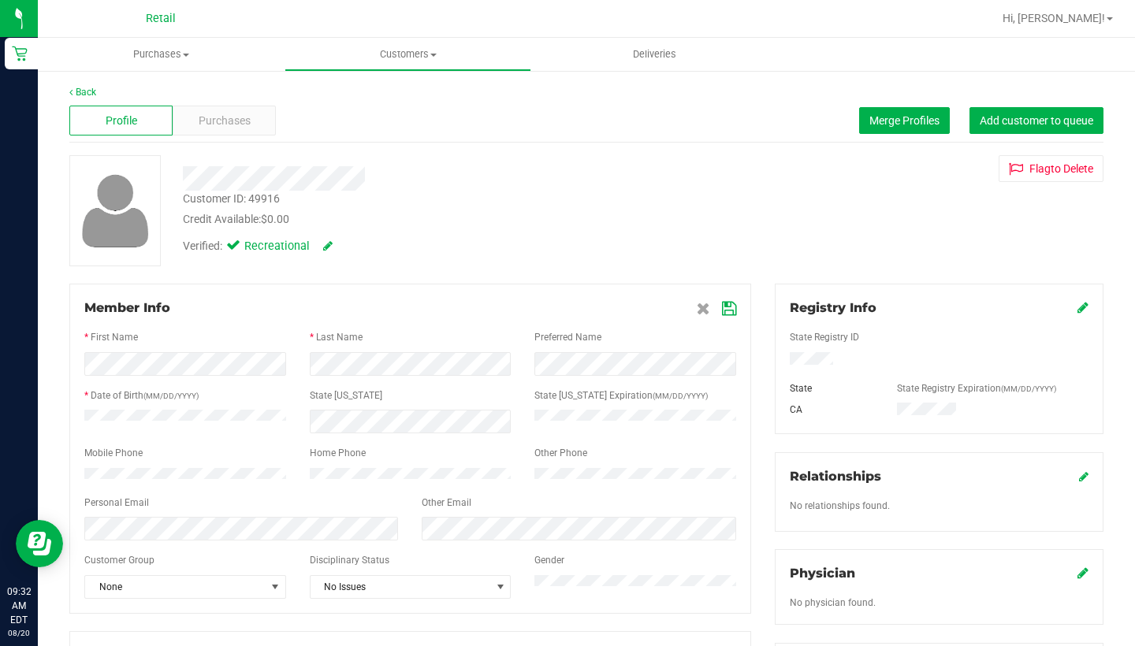
click at [726, 306] on icon at bounding box center [729, 309] width 14 height 13
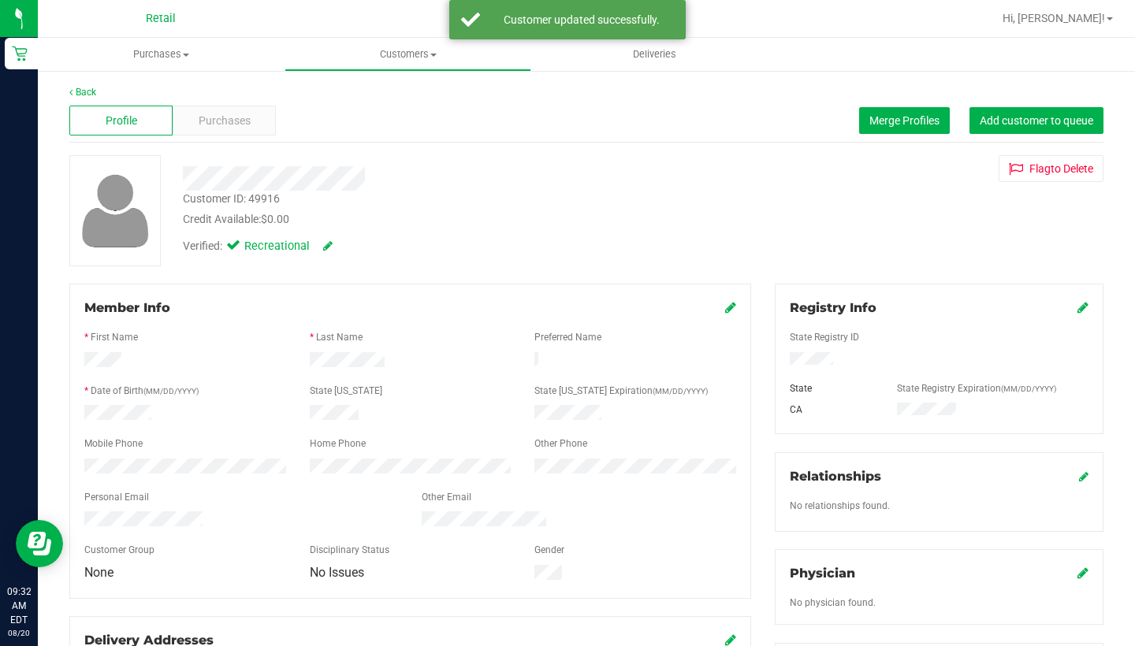
click at [726, 306] on icon at bounding box center [730, 307] width 11 height 13
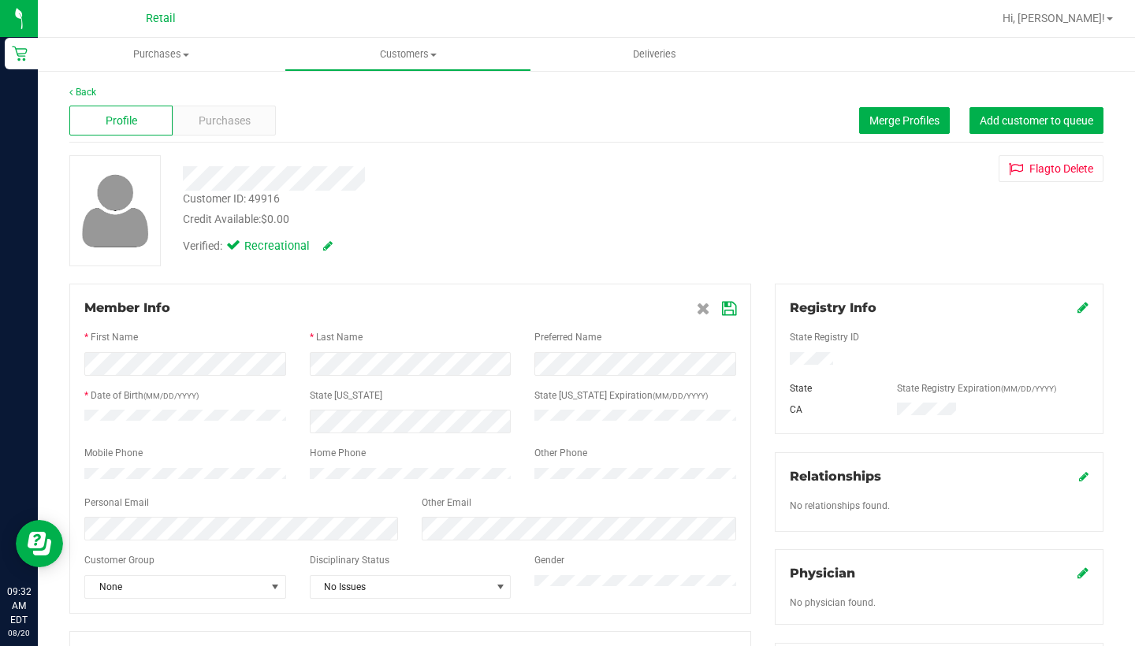
click at [726, 305] on icon at bounding box center [729, 309] width 14 height 13
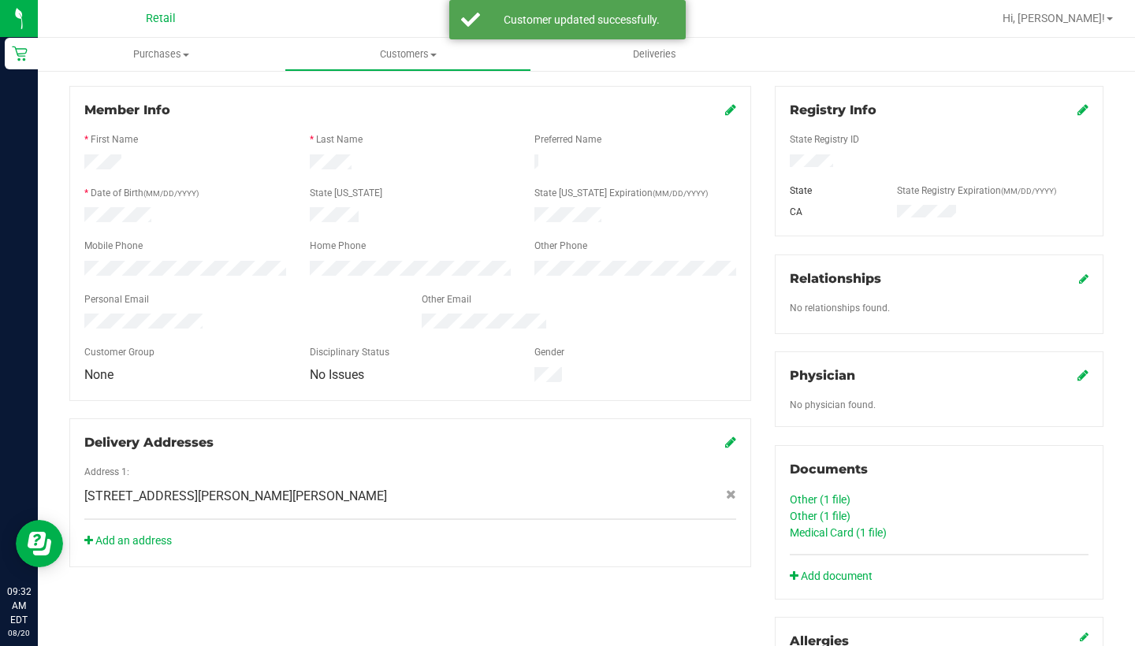
scroll to position [200, 0]
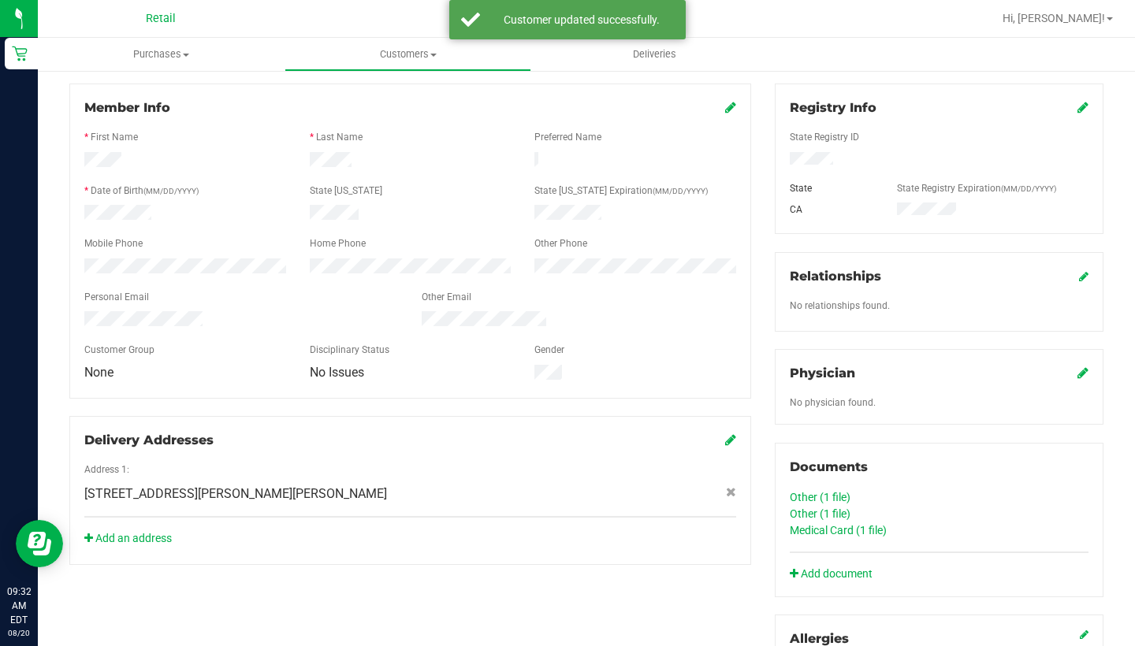
click at [816, 489] on div "Other (1 file)" at bounding box center [938, 497] width 299 height 17
click at [816, 497] on link "Other (1 file)" at bounding box center [819, 497] width 61 height 13
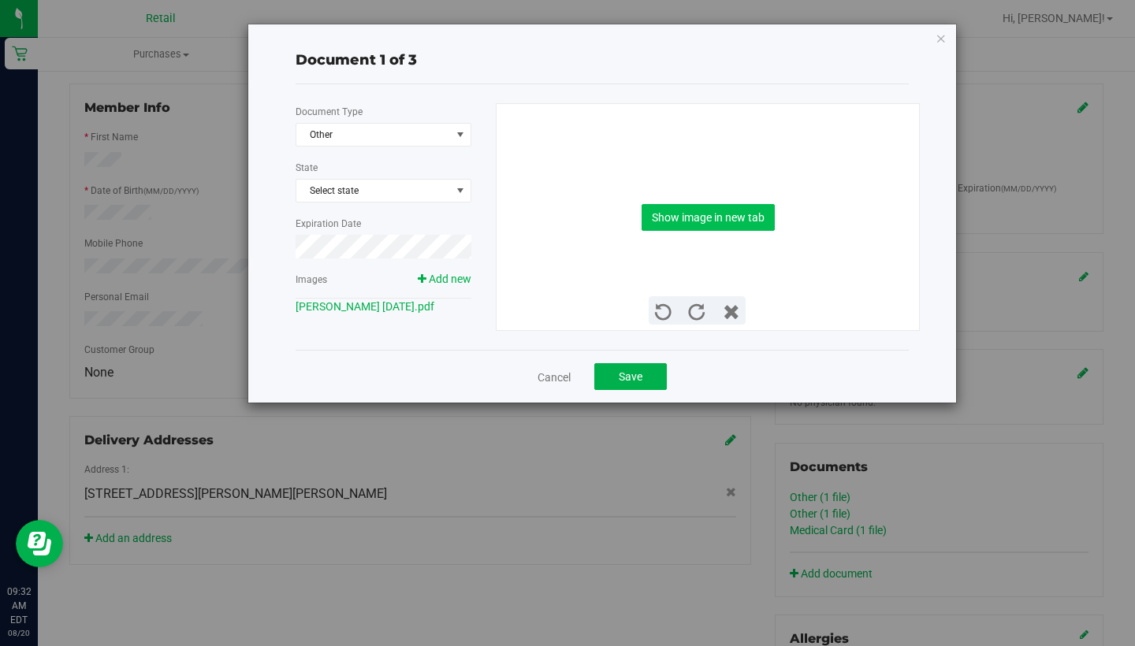
click at [707, 208] on button "Show image in new tab" at bounding box center [707, 217] width 133 height 27
click at [552, 373] on link "Cancel" at bounding box center [553, 378] width 33 height 16
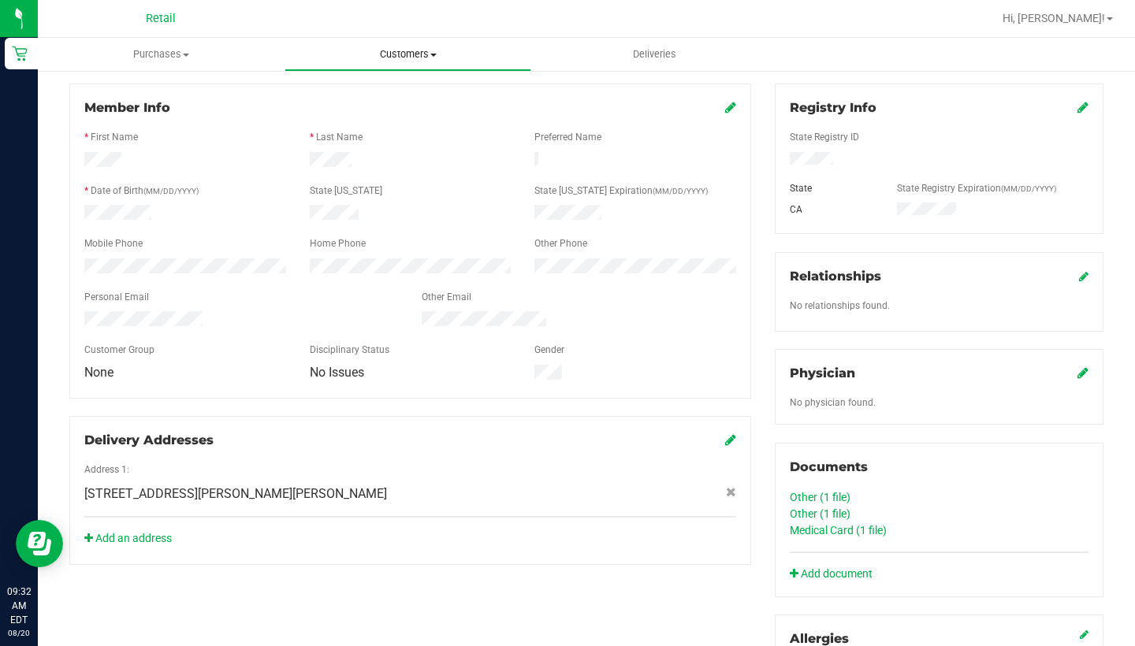
click at [420, 46] on uib-tab-heading "Customers All customers Add a new customer All physicians" at bounding box center [407, 55] width 245 height 32
click at [431, 91] on li "All customers" at bounding box center [407, 95] width 247 height 19
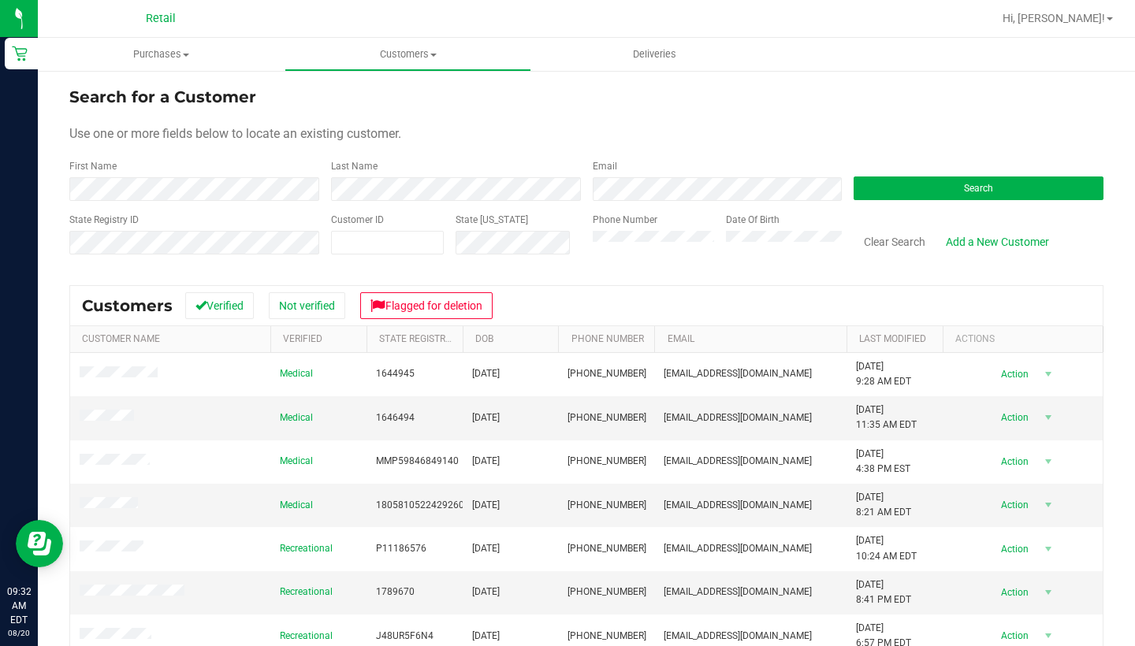
click at [284, 173] on div "First Name" at bounding box center [194, 180] width 250 height 42
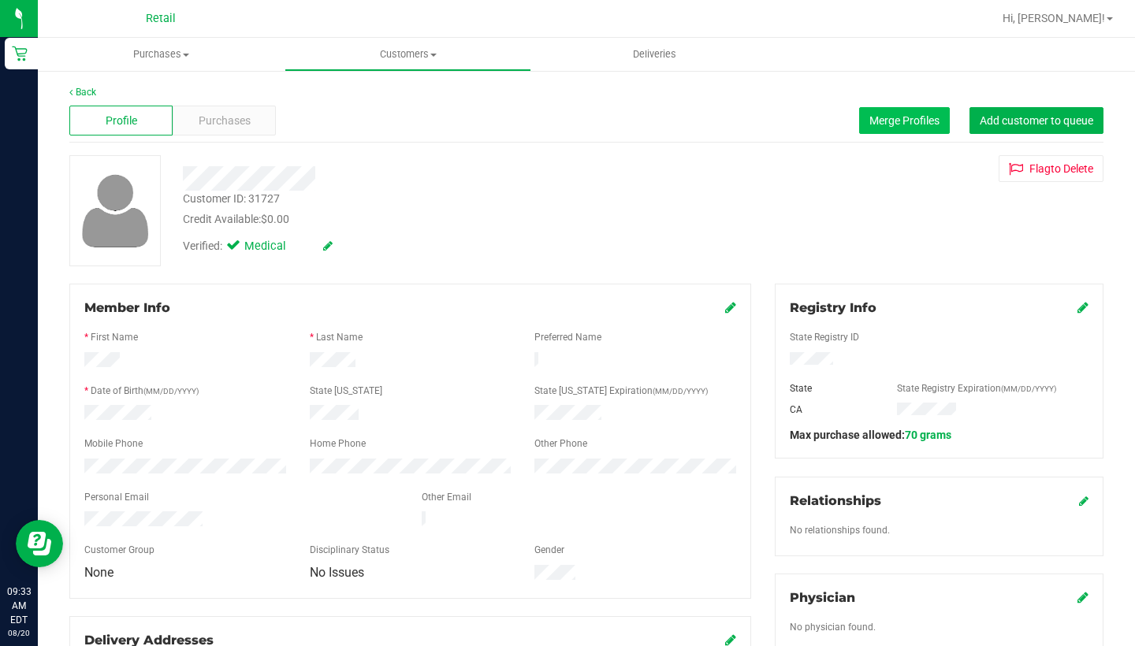
click at [915, 133] on button "Merge Profiles" at bounding box center [904, 120] width 91 height 27
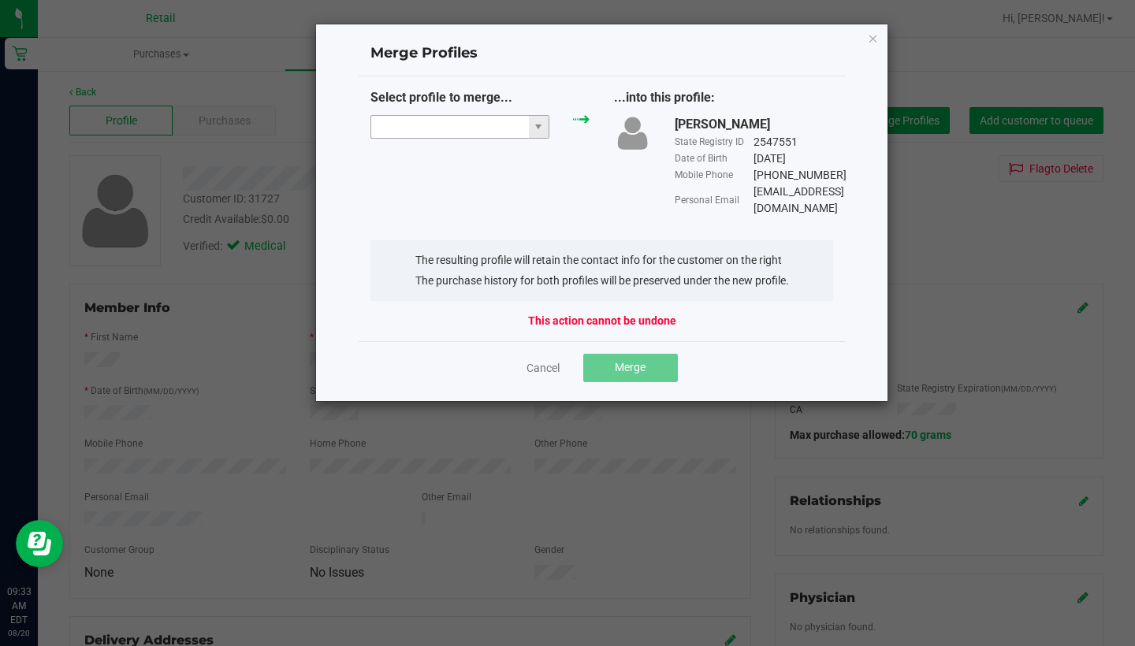
click at [451, 132] on input "NO DATA FOUND" at bounding box center [450, 127] width 158 height 22
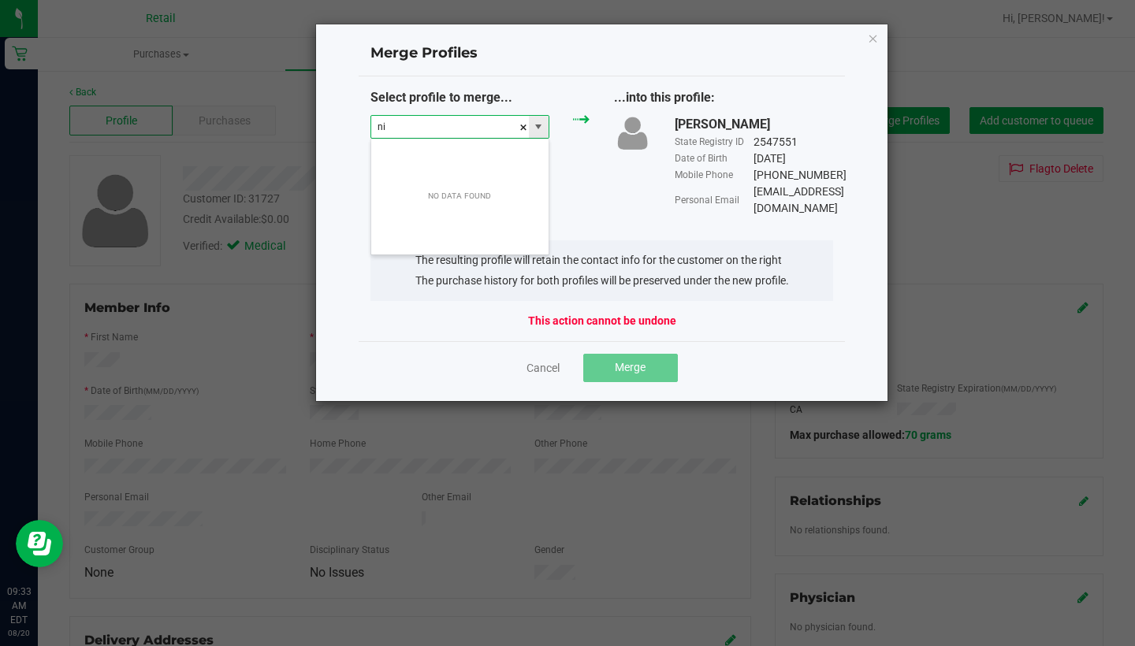
scroll to position [24, 180]
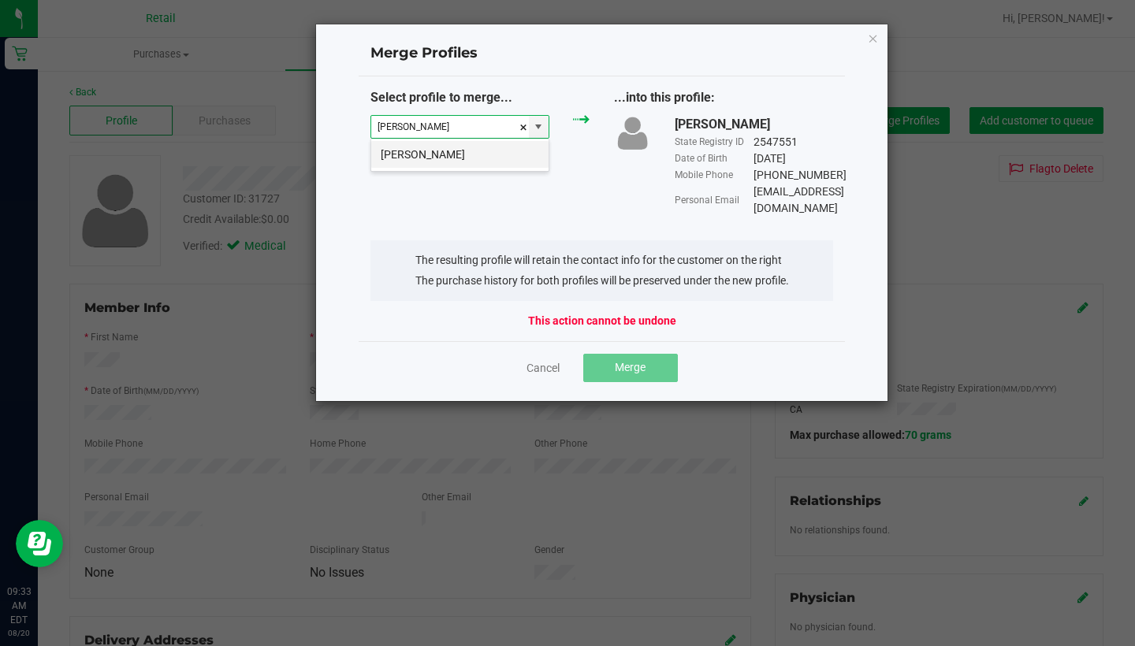
click at [448, 153] on li "Nicole Spencer" at bounding box center [459, 154] width 177 height 27
type input "Nicole Spencer"
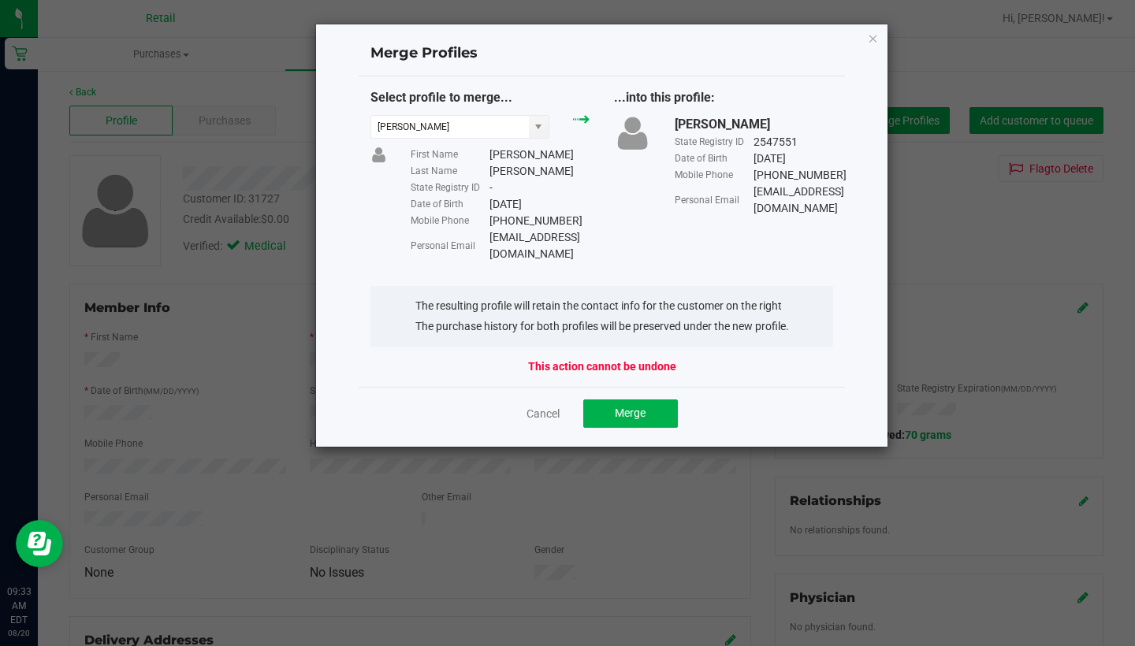
drag, startPoint x: 593, startPoint y: 236, endPoint x: 488, endPoint y: 236, distance: 105.6
click at [488, 236] on div "Personal Email Nicole1003@aol.com" at bounding box center [499, 245] width 179 height 33
copy div "Nicole1003@aol.com"
click at [637, 407] on span "Merge" at bounding box center [630, 413] width 31 height 13
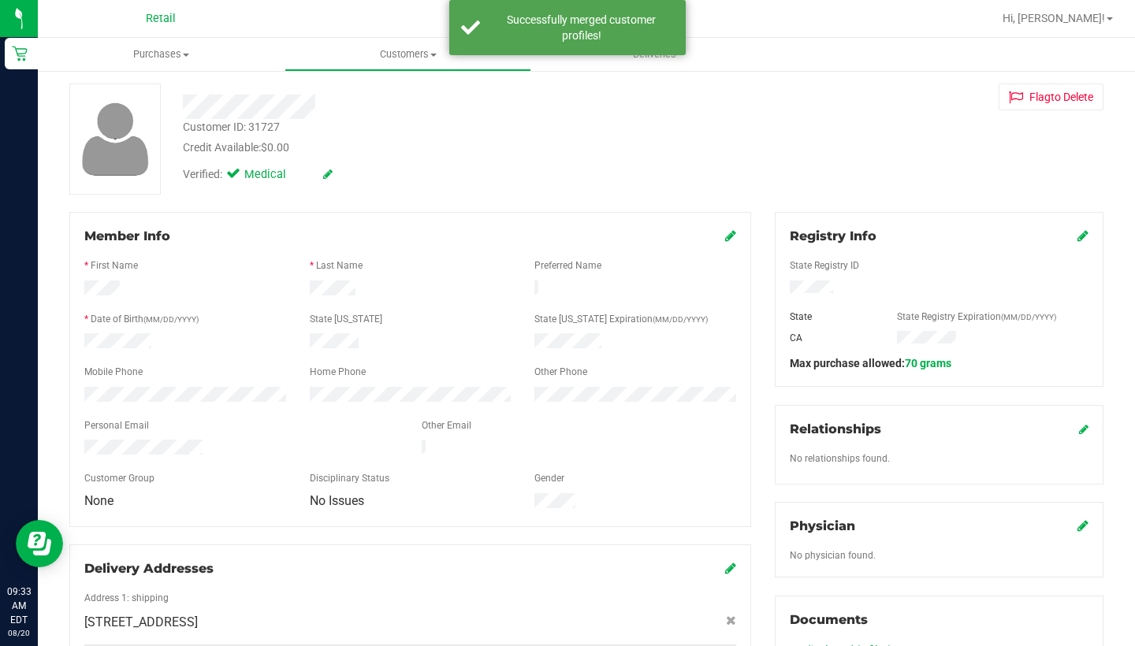
scroll to position [74, 0]
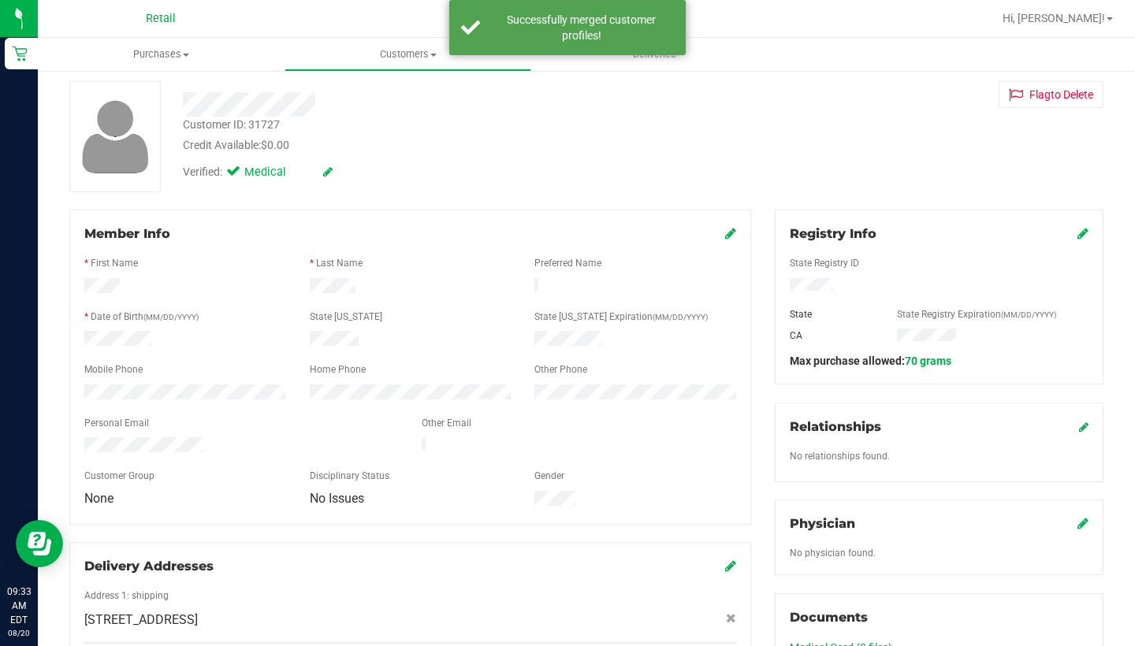
click at [728, 236] on icon at bounding box center [730, 233] width 11 height 13
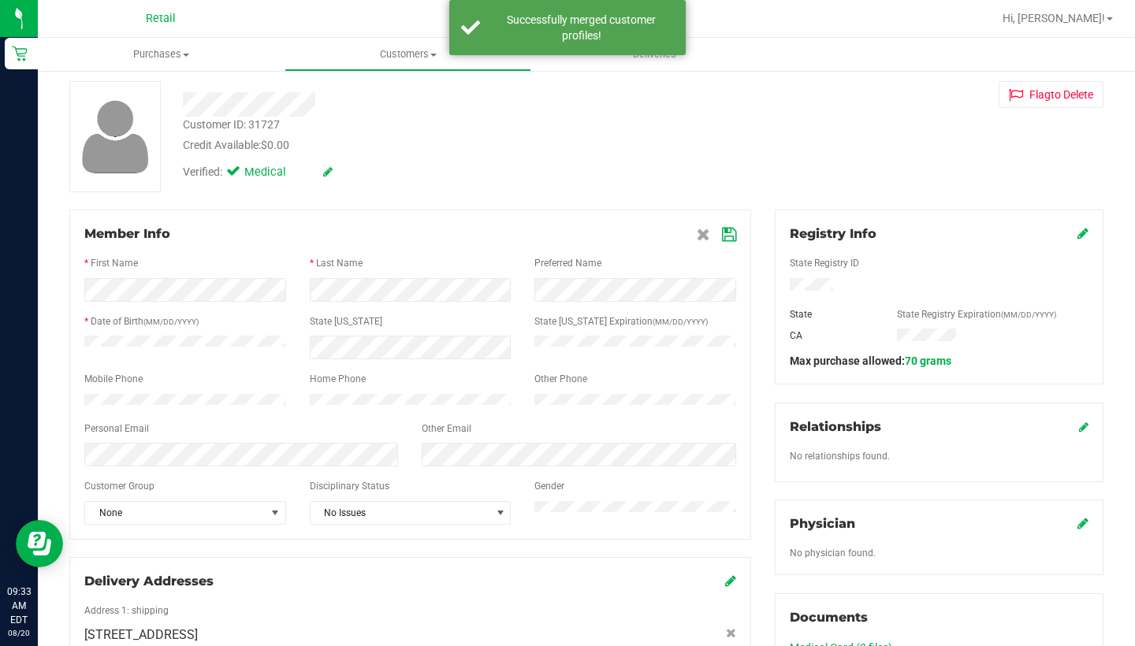
click at [730, 234] on icon at bounding box center [729, 234] width 14 height 13
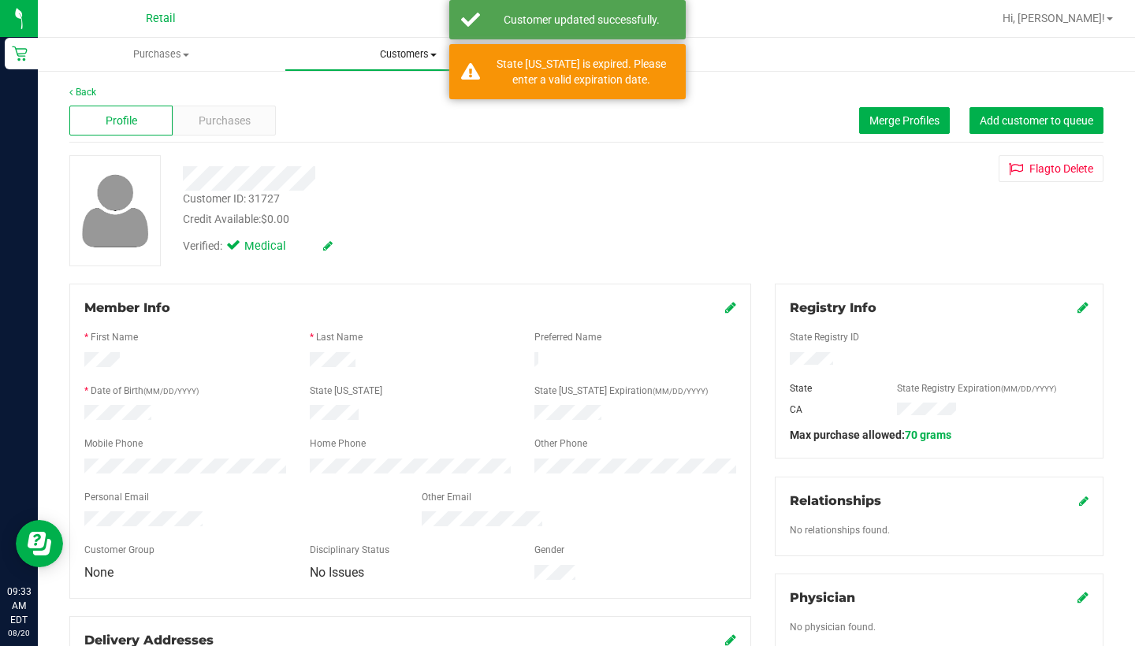
scroll to position [0, 0]
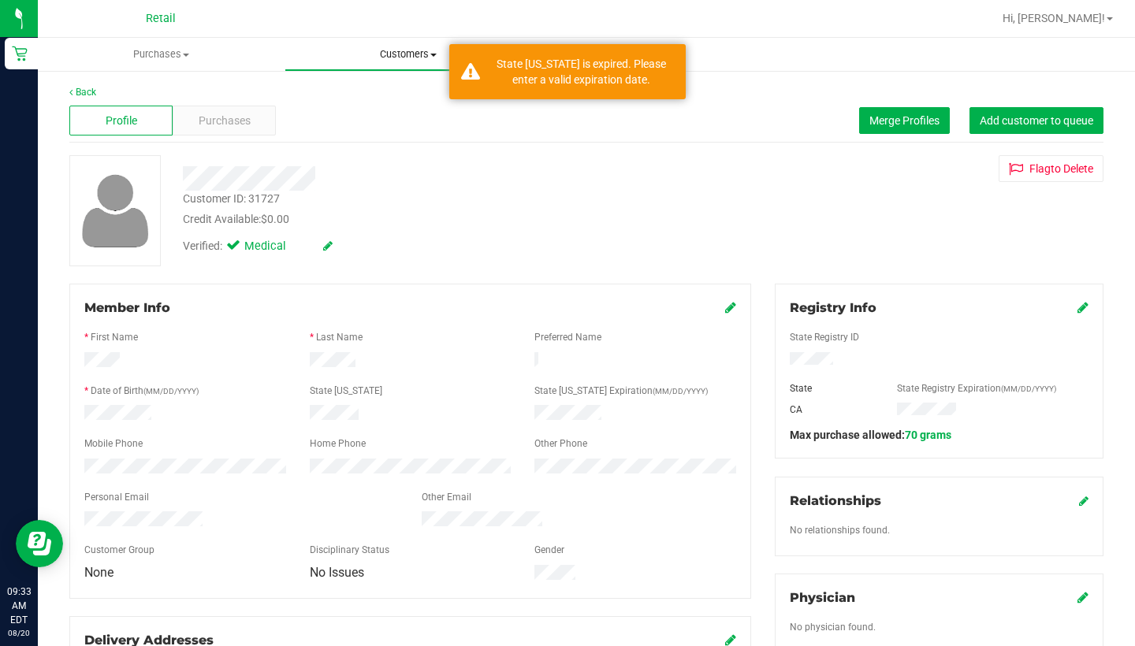
click at [384, 56] on span "Customers" at bounding box center [407, 54] width 245 height 14
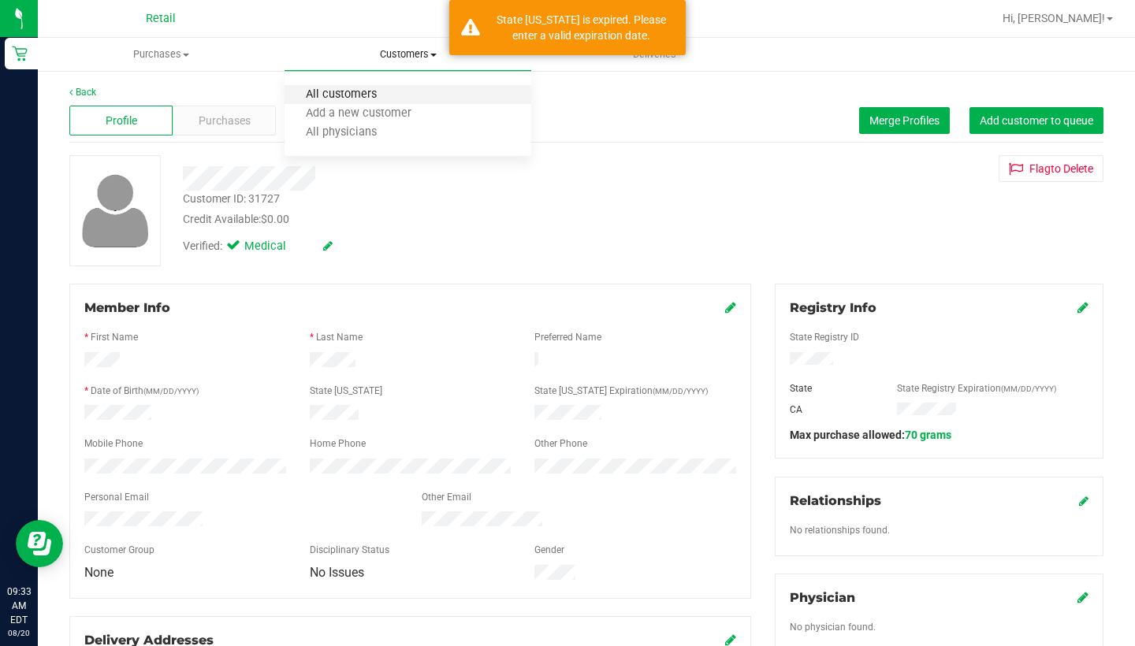
click at [377, 95] on span "All customers" at bounding box center [340, 94] width 113 height 13
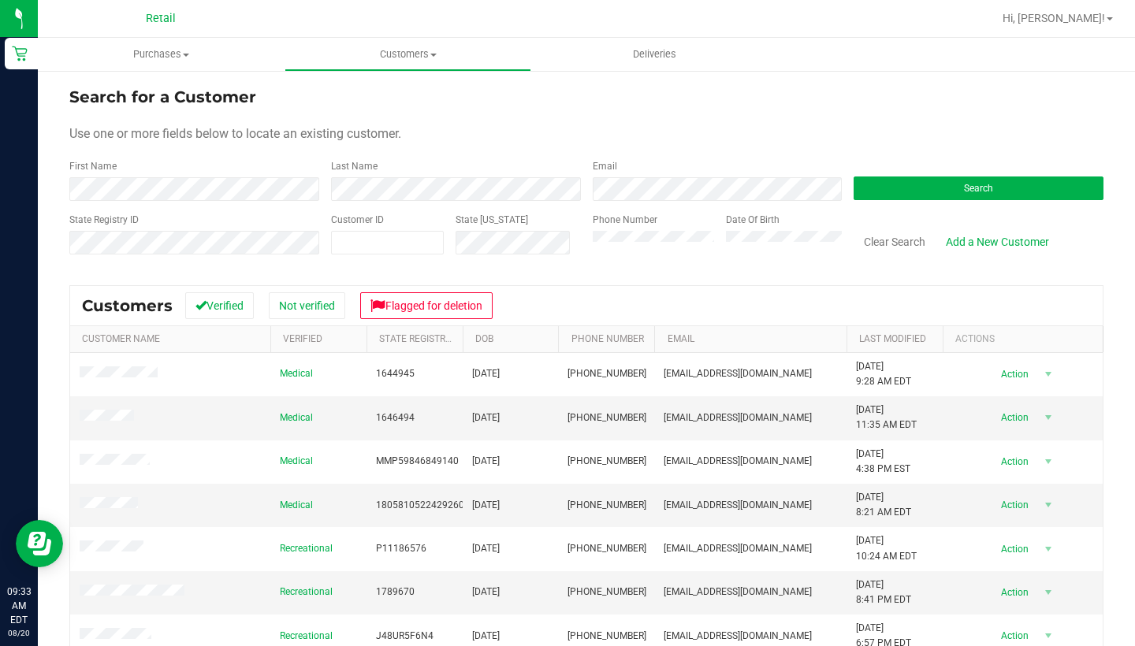
click at [645, 229] on div "Phone Number" at bounding box center [654, 241] width 122 height 56
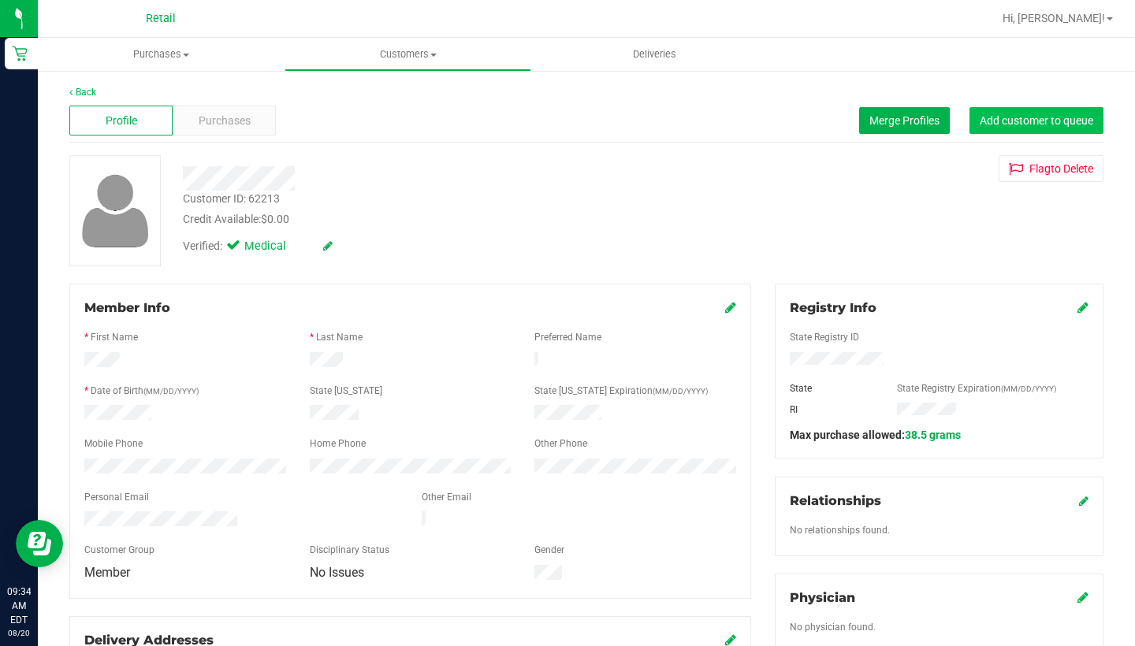
click at [1031, 119] on span "Add customer to queue" at bounding box center [1035, 120] width 113 height 13
click at [392, 58] on span "Customers" at bounding box center [407, 54] width 245 height 14
click at [387, 84] on ul "All customers Add a new customer All physicians" at bounding box center [407, 114] width 247 height 85
click at [396, 56] on span "Customers" at bounding box center [407, 54] width 247 height 14
click at [392, 83] on ul "All customers Add a new customer All physicians" at bounding box center [407, 114] width 247 height 85
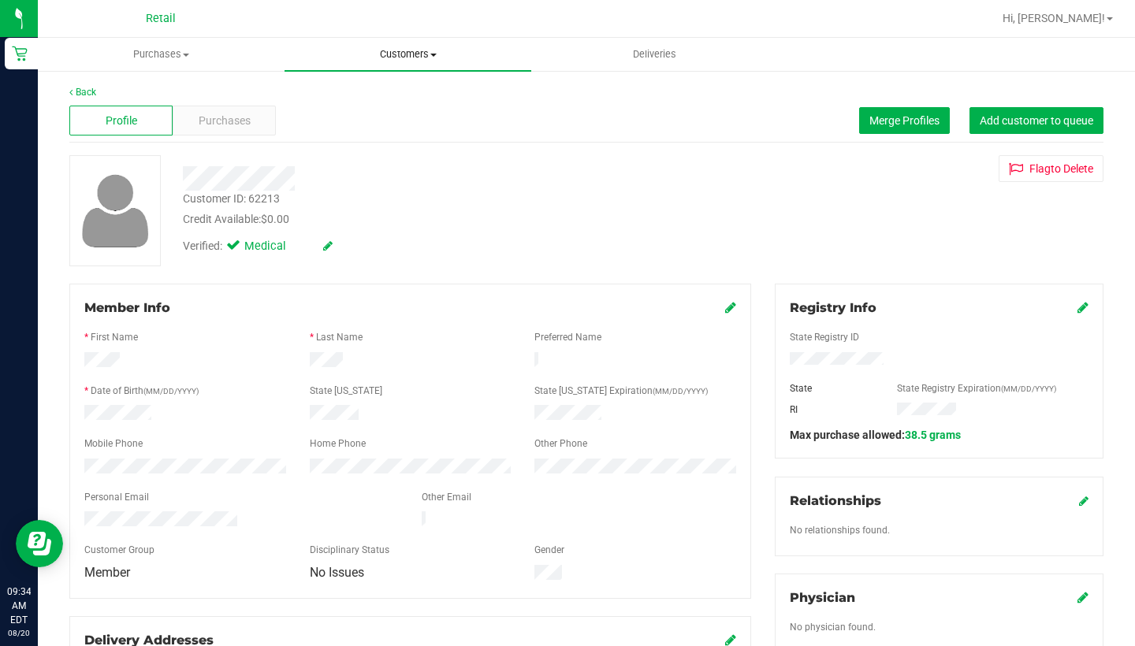
click at [397, 62] on uib-tab-heading "Customers All customers Add a new customer All physicians" at bounding box center [407, 54] width 247 height 33
click at [396, 104] on li "All customers" at bounding box center [407, 95] width 247 height 19
click at [247, 124] on span "Purchases" at bounding box center [225, 121] width 52 height 17
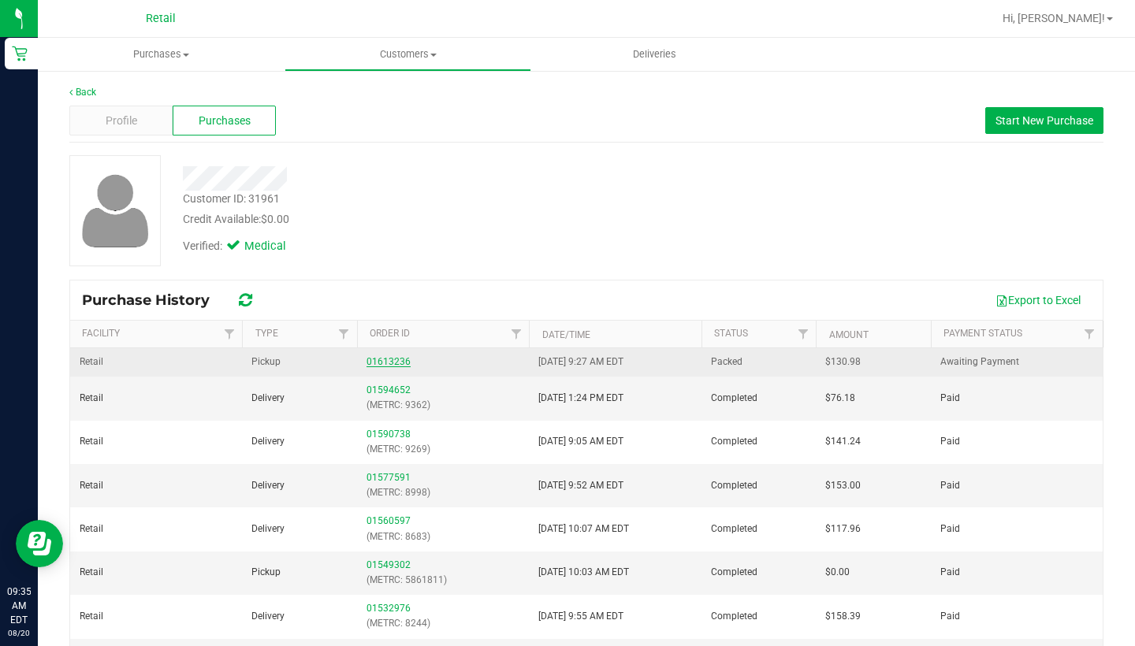
click at [399, 359] on link "01613236" at bounding box center [388, 361] width 44 height 11
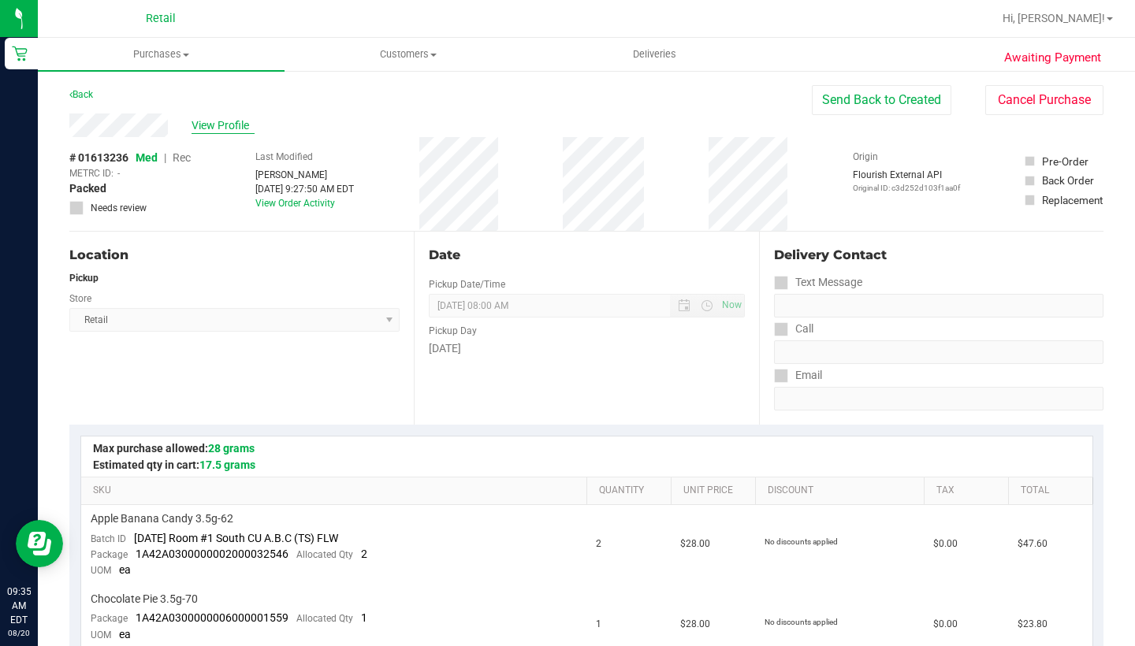
click at [215, 123] on span "View Profile" at bounding box center [222, 125] width 63 height 17
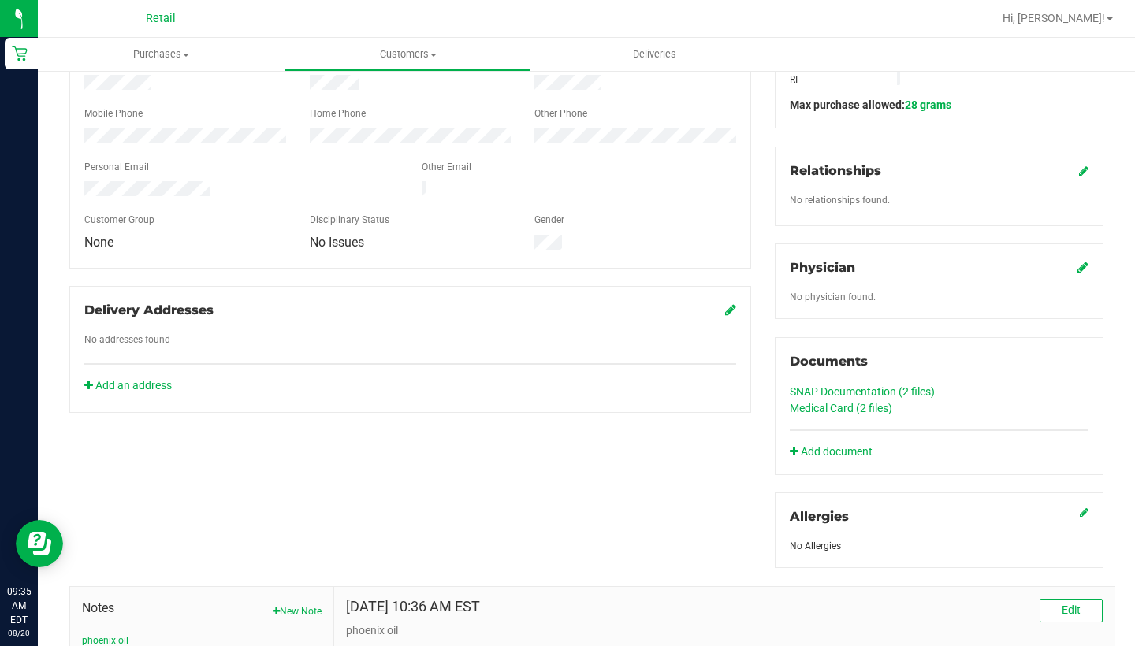
scroll to position [329, 0]
click at [827, 396] on link "SNAP Documentation (2 files)" at bounding box center [861, 393] width 145 height 13
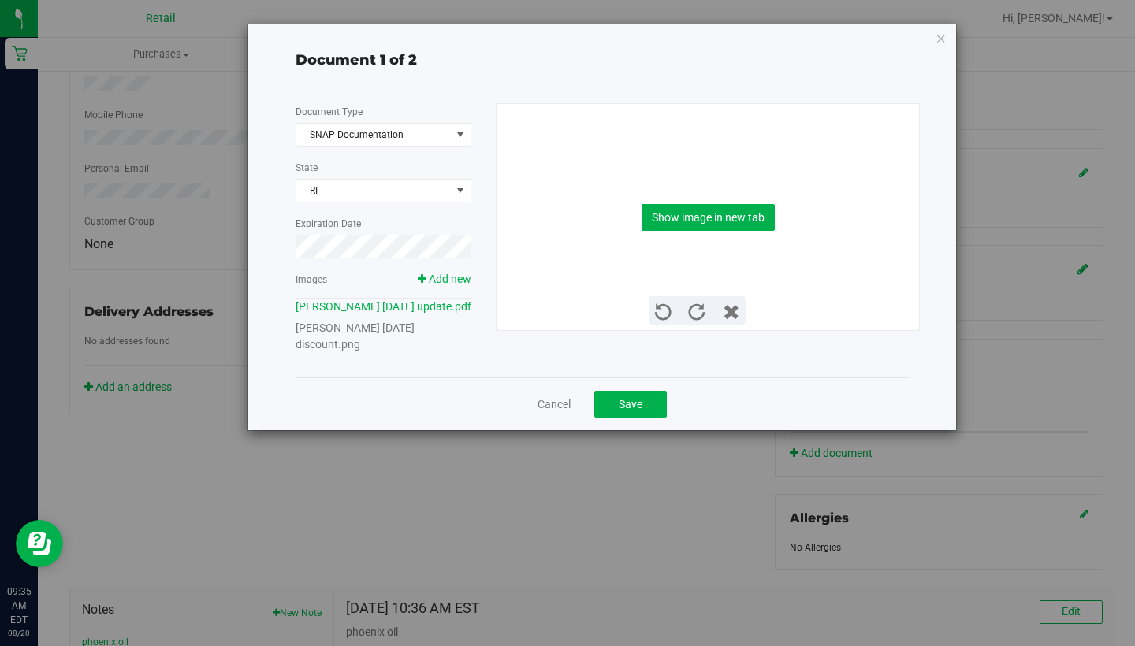
click at [349, 342] on link "Gary Brown 08 18 1963 discount.png" at bounding box center [354, 335] width 119 height 29
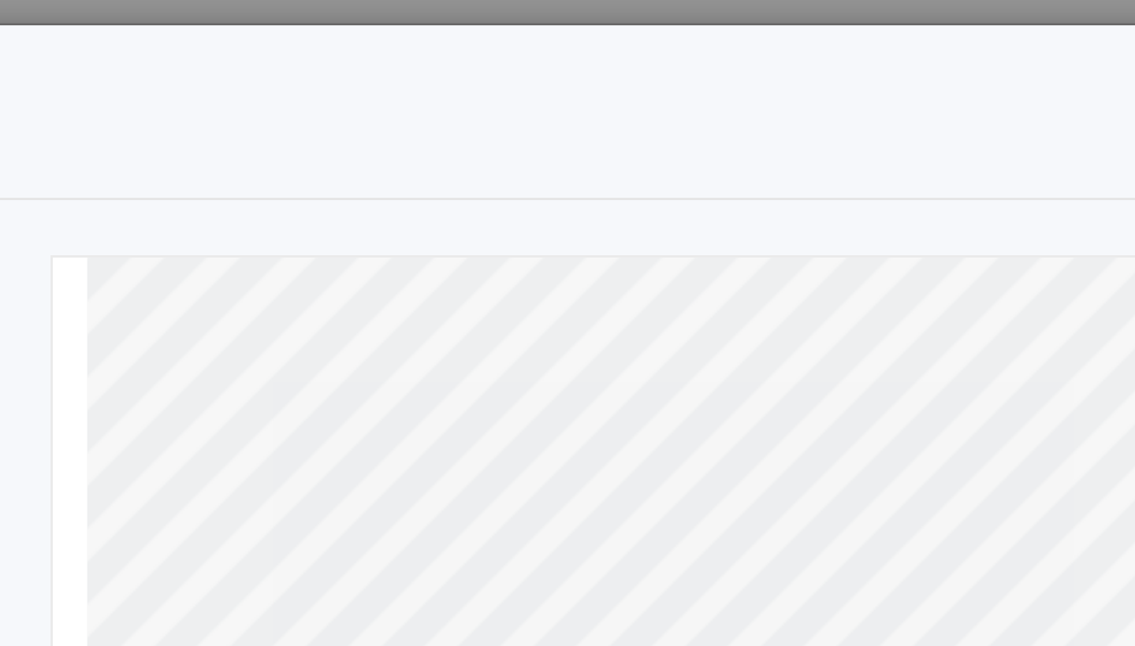
scroll to position [0, 0]
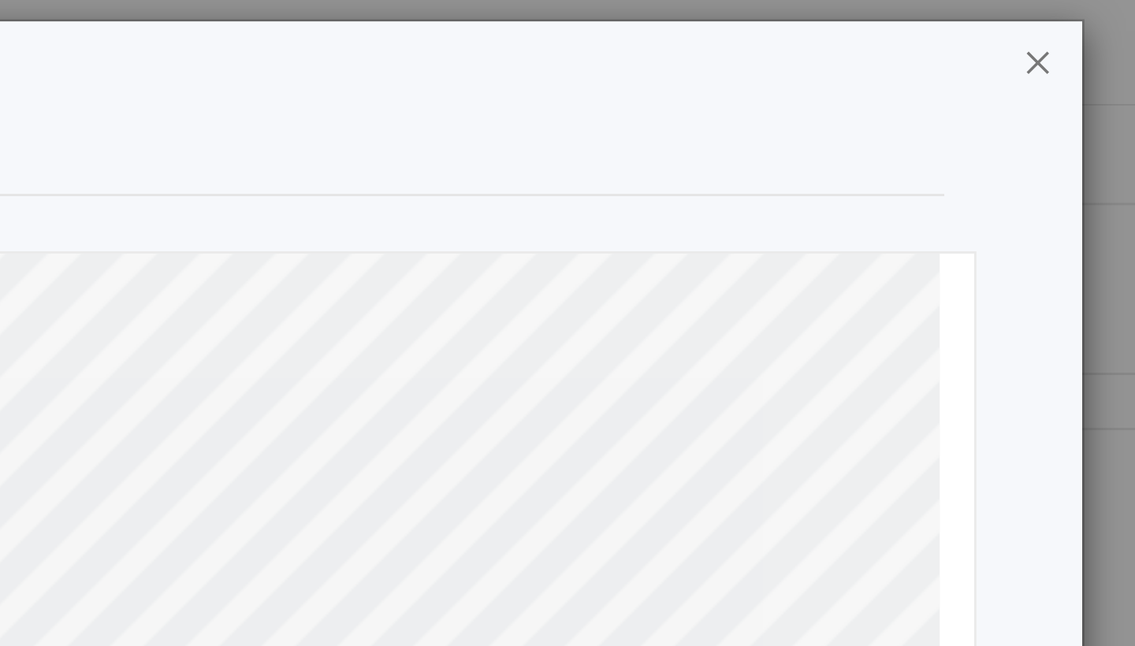
click at [935, 25] on icon "button" at bounding box center [940, 22] width 11 height 19
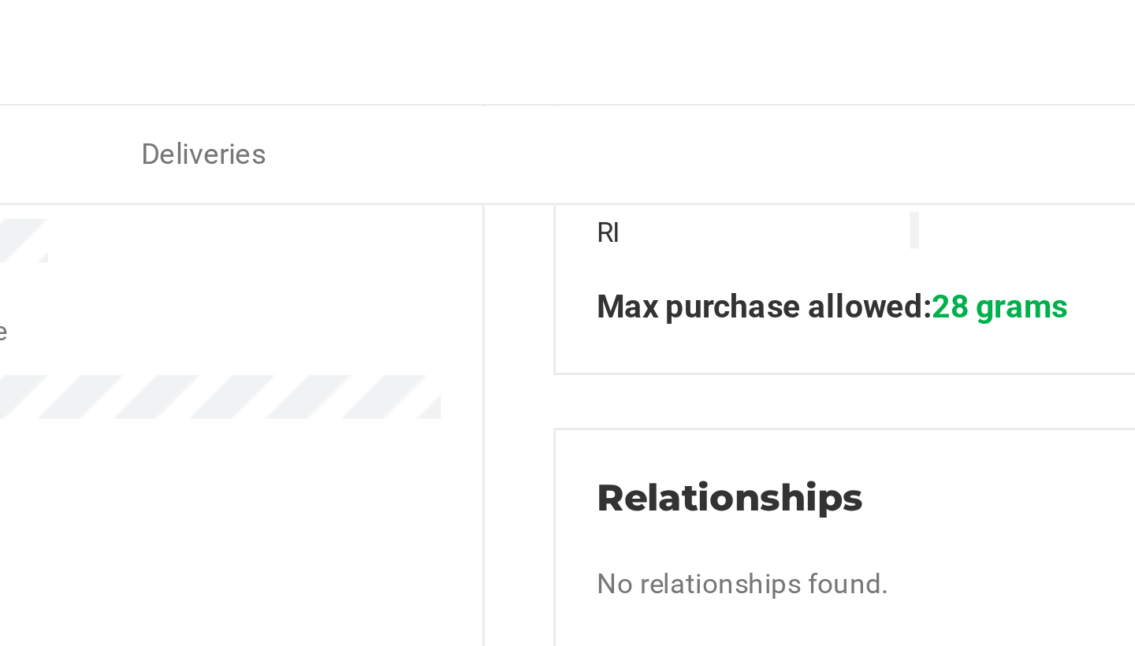
click at [167, 76] on div "Member Info * First Name * Last Name Preferred Name * Date of Birth (MM/DD/YYYY…" at bounding box center [410, 184] width 705 height 459
drag, startPoint x: 167, startPoint y: 76, endPoint x: 210, endPoint y: 72, distance: 42.7
click at [210, 72] on div "Member Info * First Name * Last Name Preferred Name * Date of Birth (MM/DD/YYYY…" at bounding box center [586, 377] width 1057 height 845
click at [173, 110] on div "Member Info * First Name * Last Name Preferred Name * Date of Birth (MM/DD/YYYY…" at bounding box center [410, 184] width 705 height 459
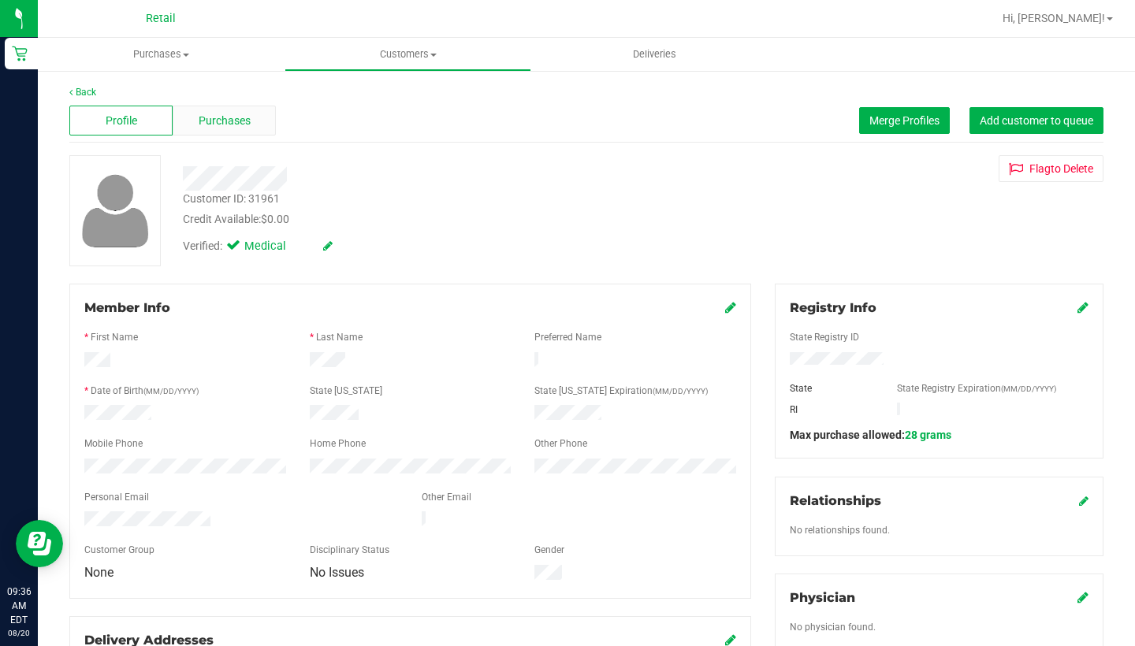
click at [244, 113] on span "Purchases" at bounding box center [225, 121] width 52 height 17
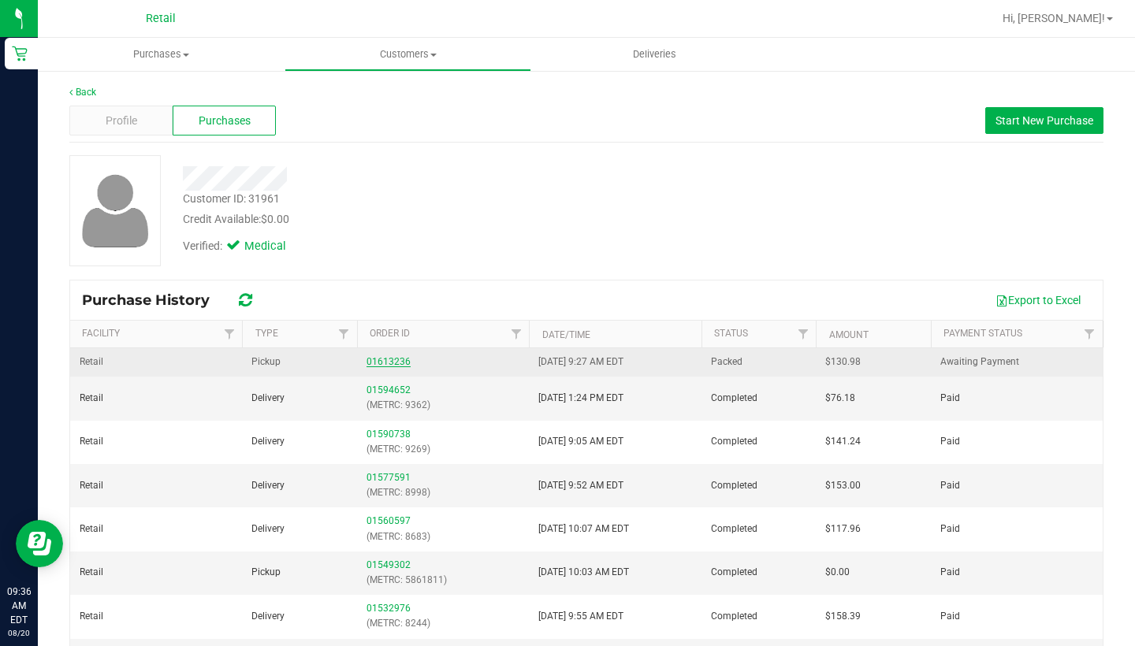
click at [391, 359] on link "01613236" at bounding box center [388, 361] width 44 height 11
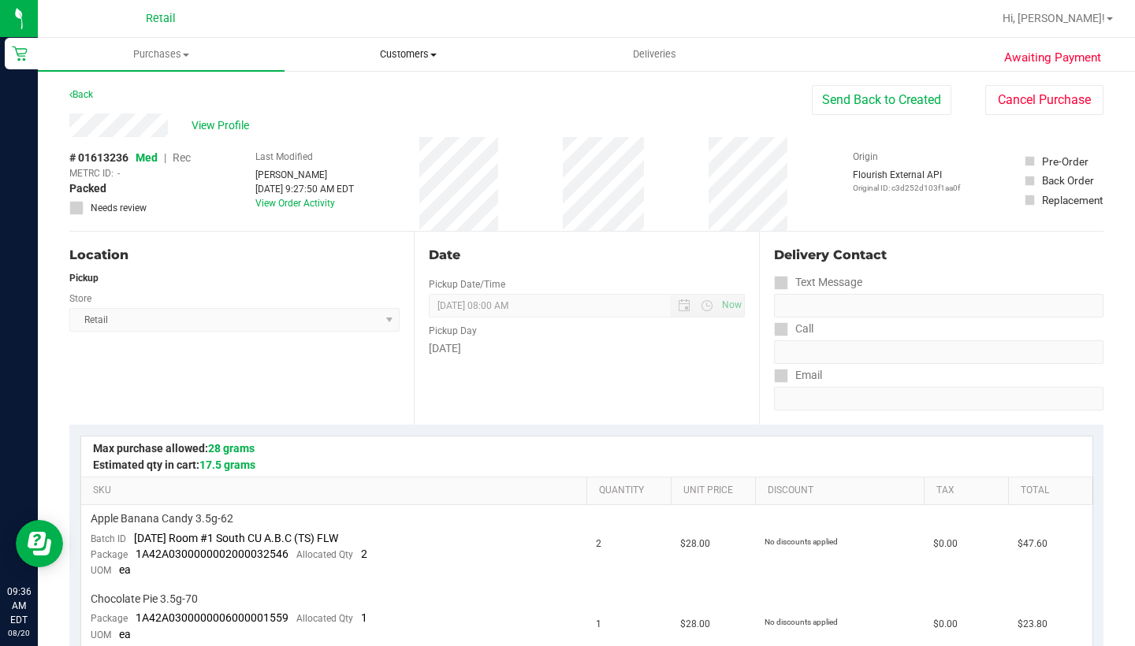
click at [421, 54] on span "Customers" at bounding box center [407, 54] width 245 height 14
click at [421, 98] on li "All customers" at bounding box center [407, 95] width 247 height 19
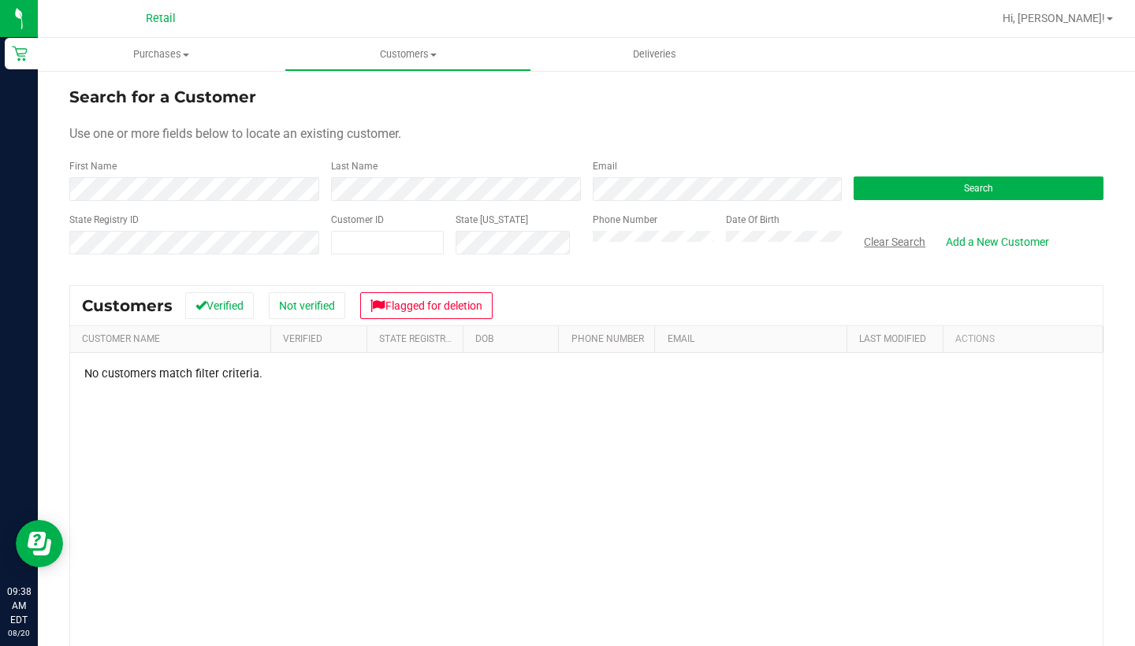
click at [887, 243] on button "Clear Search" at bounding box center [894, 241] width 82 height 27
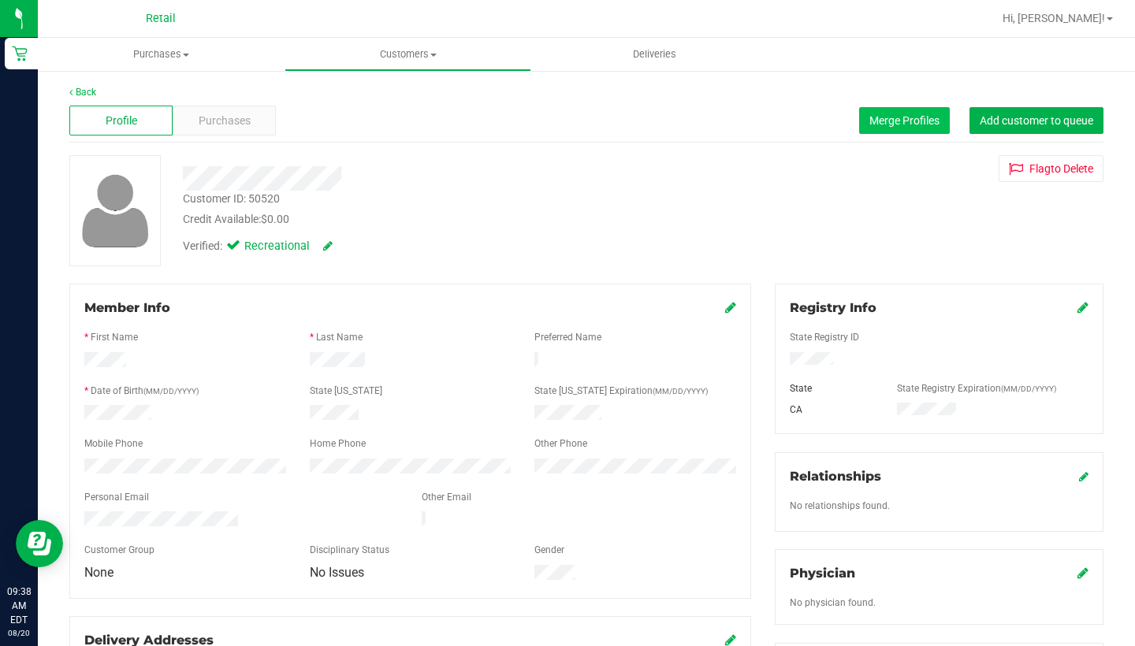
click at [905, 124] on span "Merge Profiles" at bounding box center [904, 120] width 70 height 13
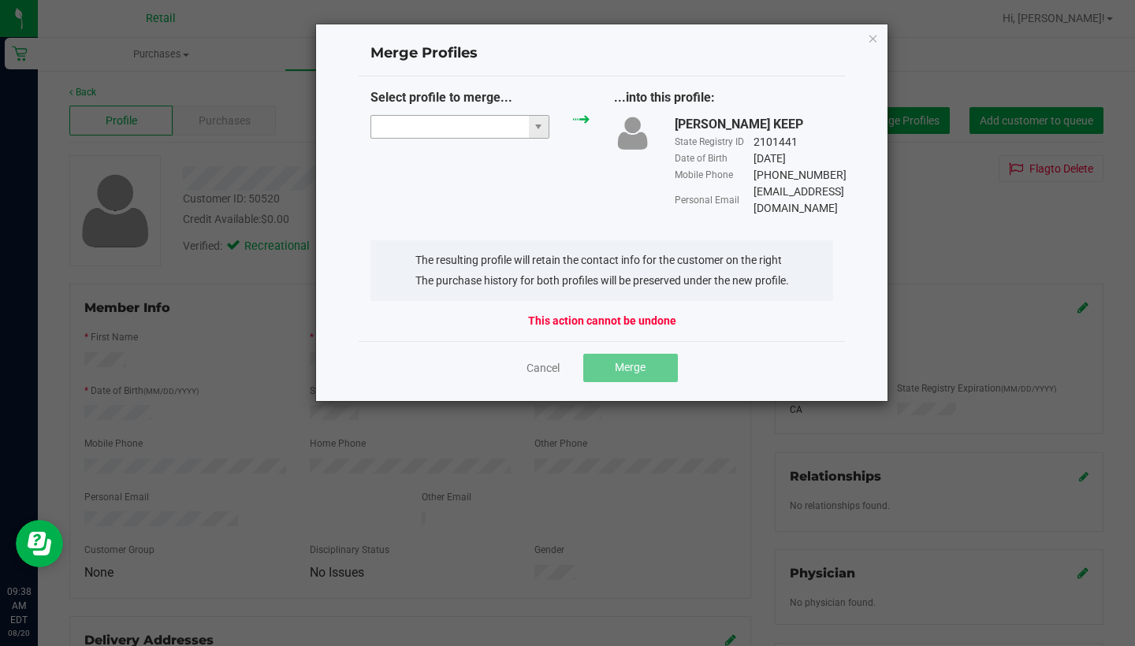
click at [432, 132] on input "NO DATA FOUND" at bounding box center [450, 127] width 158 height 22
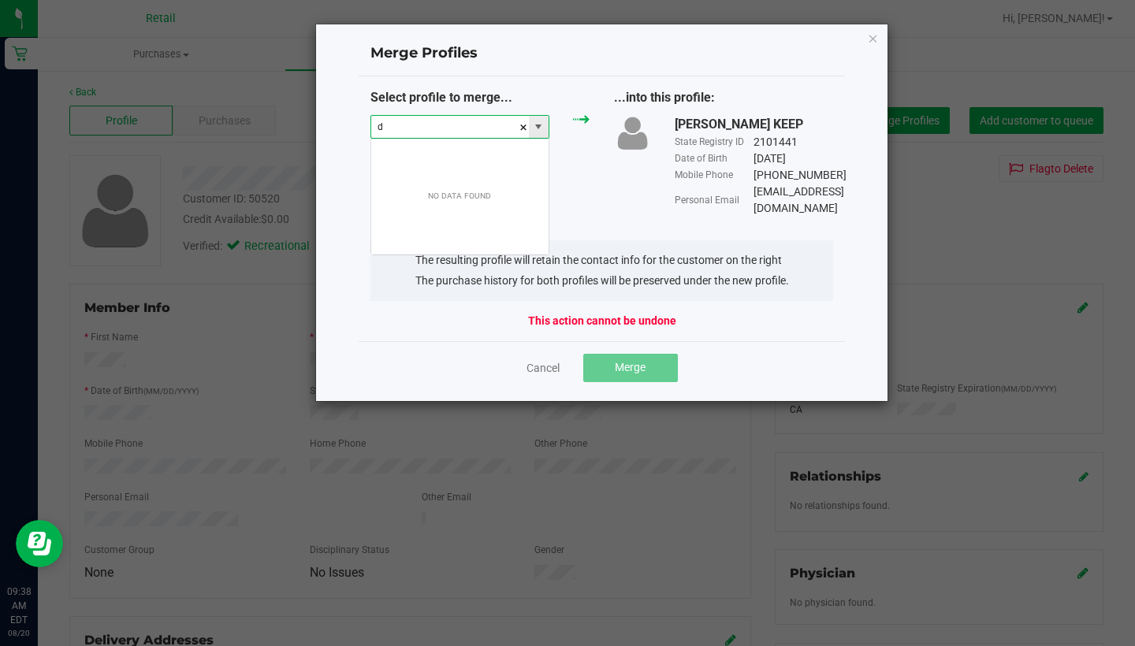
scroll to position [24, 180]
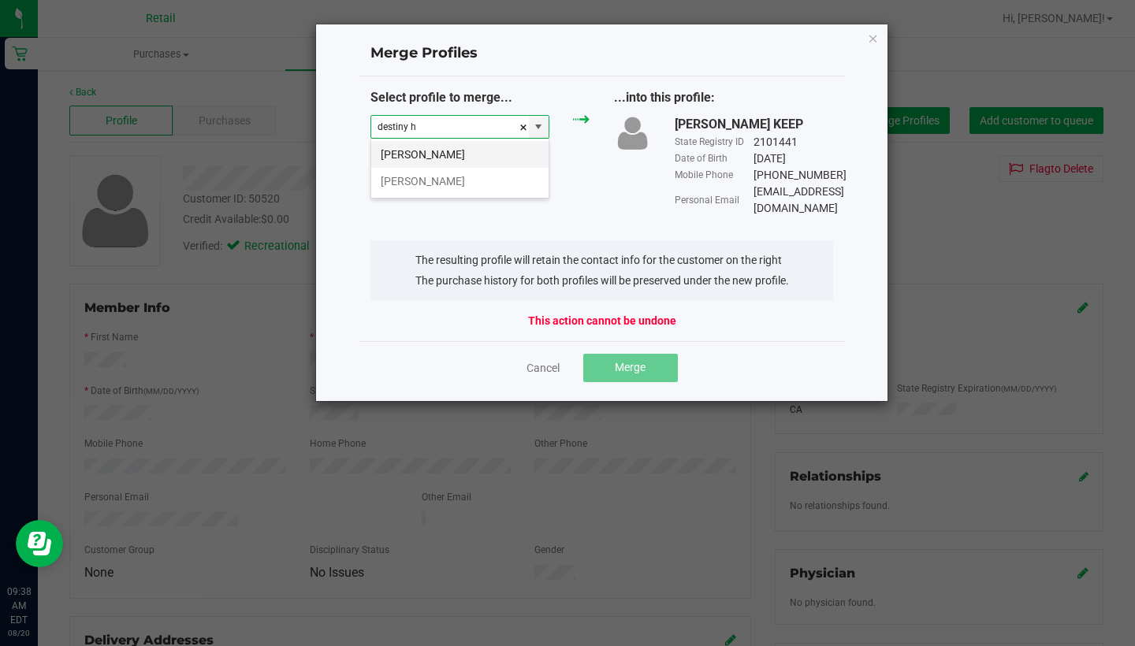
click at [454, 160] on li "Destiny Hall" at bounding box center [459, 154] width 177 height 27
type input "Destiny Hall"
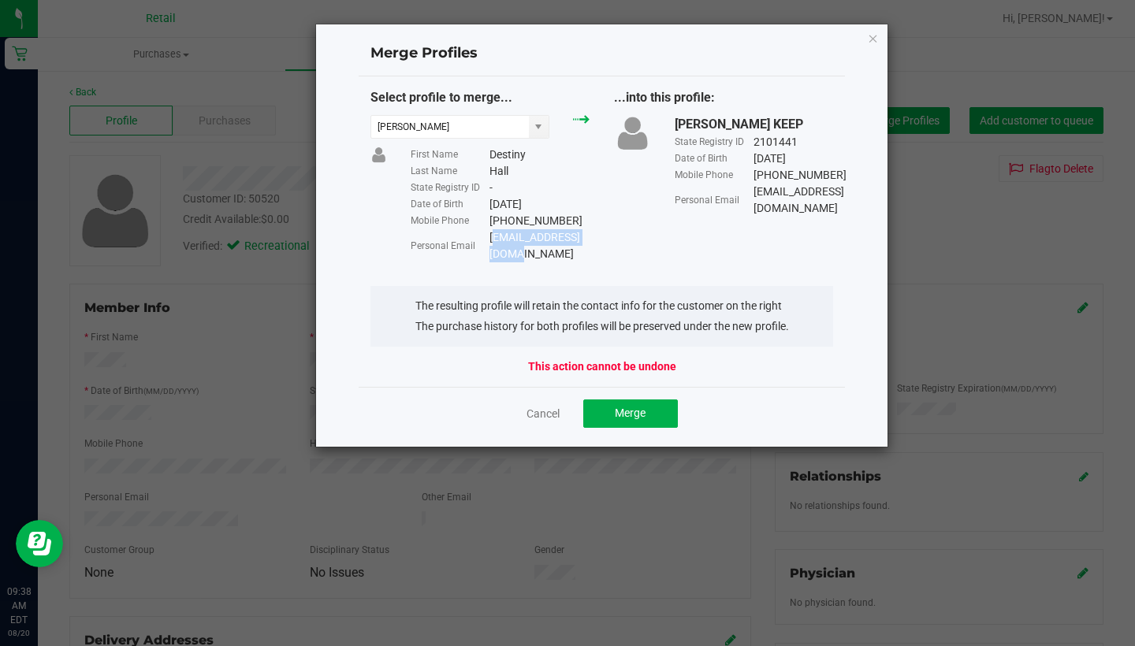
drag, startPoint x: 600, startPoint y: 235, endPoint x: 490, endPoint y: 229, distance: 109.7
click at [490, 229] on div "Halld4459@gmail.com" at bounding box center [539, 245] width 100 height 33
copy div "Halld4459@gmail.com"
click at [633, 407] on span "Merge" at bounding box center [630, 413] width 31 height 13
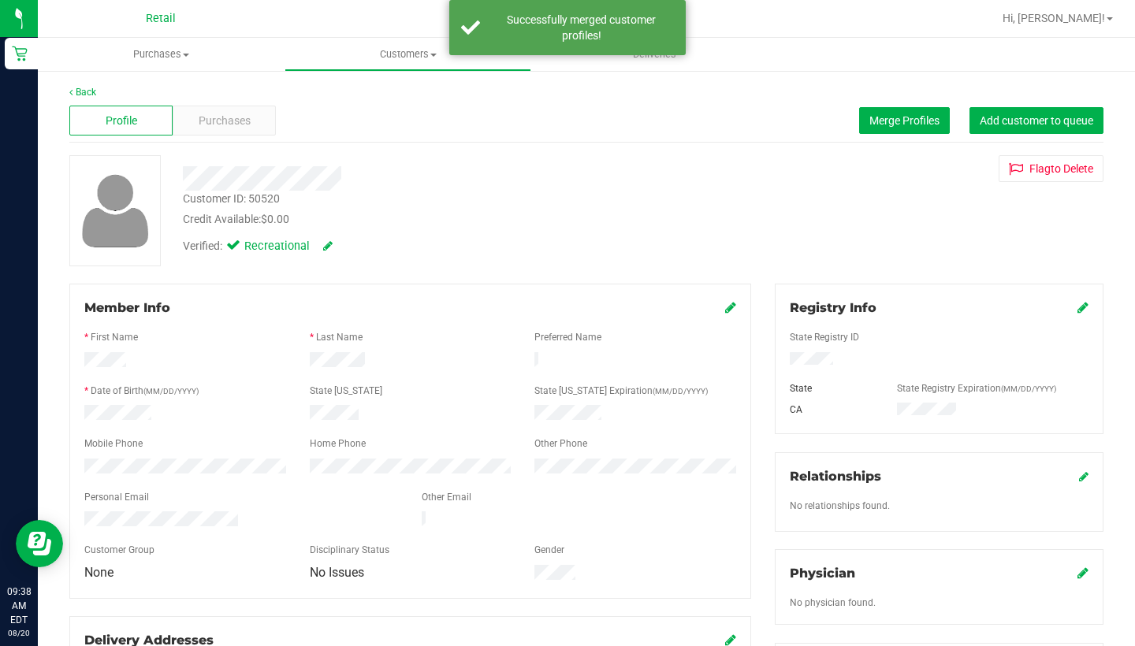
click at [734, 303] on icon at bounding box center [730, 307] width 11 height 13
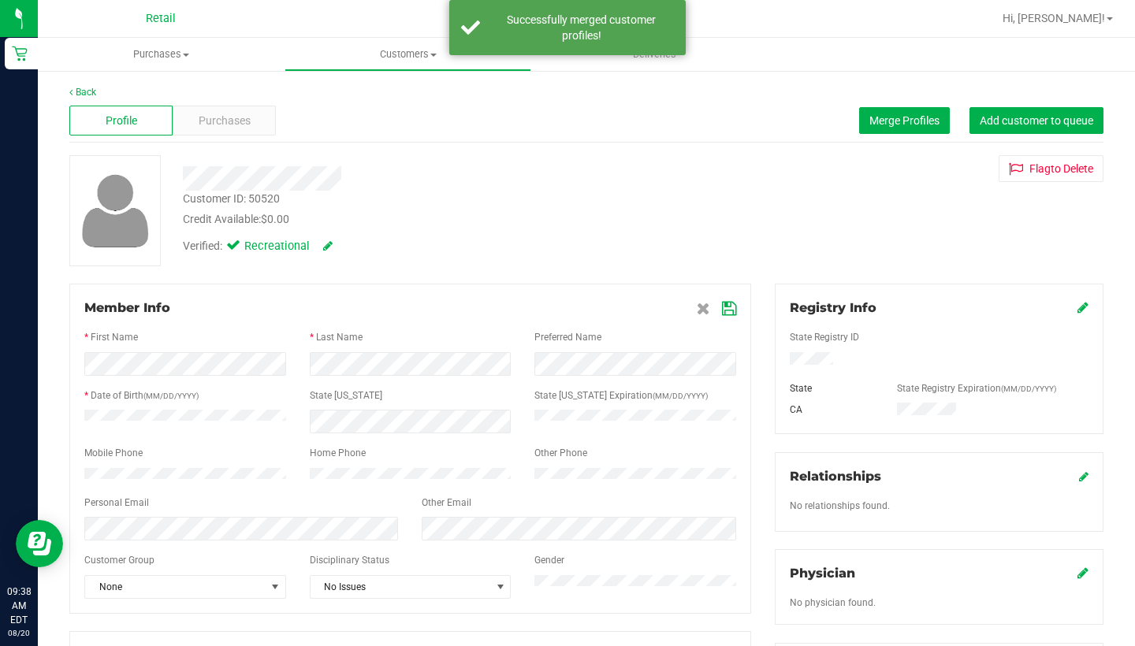
click at [727, 303] on icon at bounding box center [729, 309] width 14 height 13
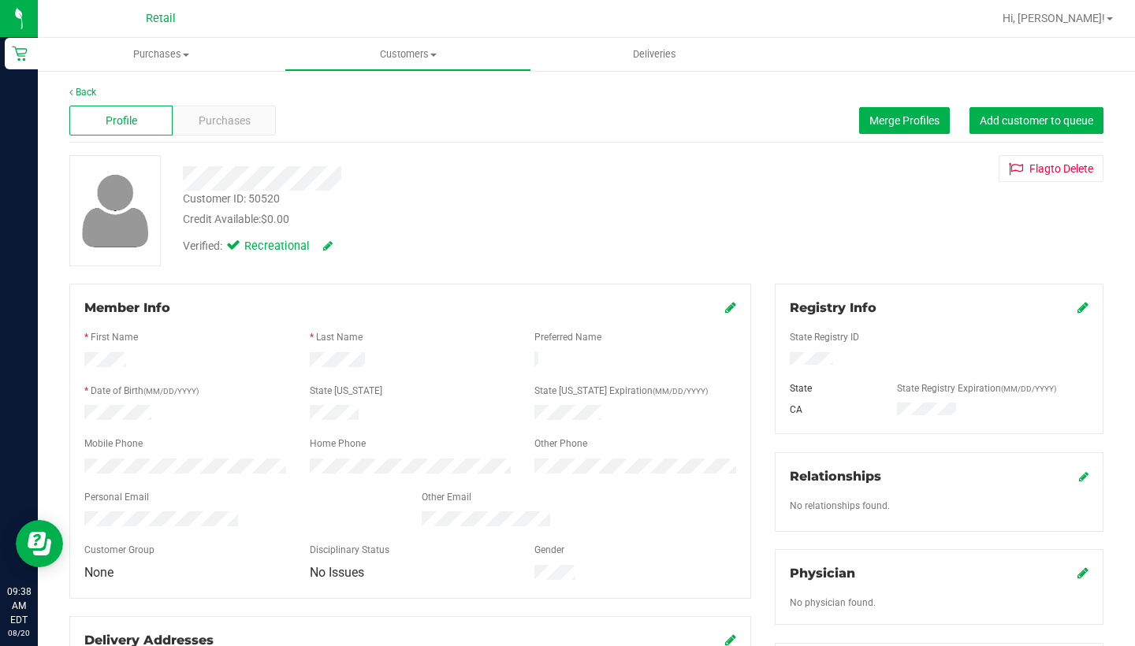
click at [725, 314] on link at bounding box center [730, 307] width 11 height 15
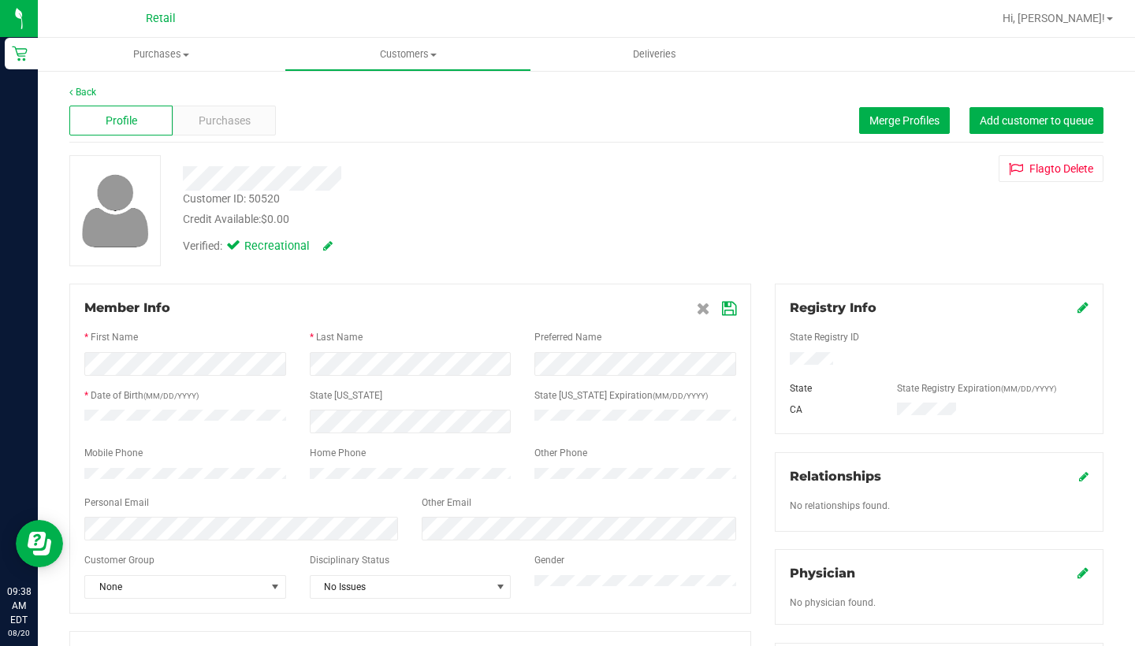
click at [720, 303] on span at bounding box center [716, 308] width 39 height 19
click at [726, 303] on icon at bounding box center [729, 309] width 14 height 13
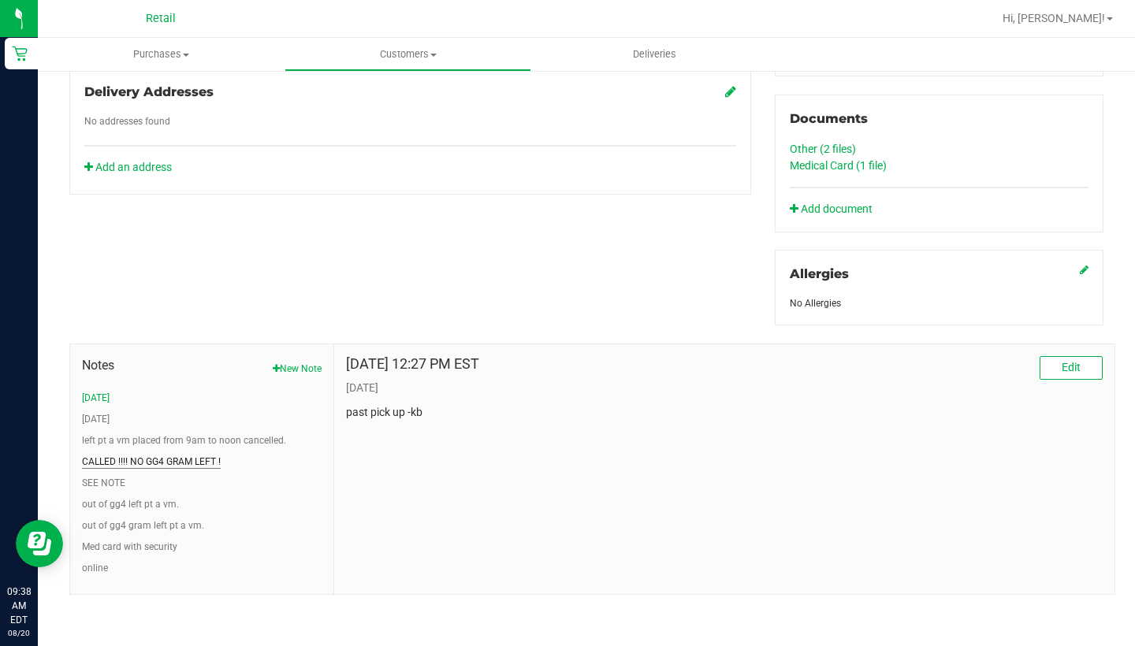
scroll to position [548, 0]
click at [118, 474] on ul "11/4/24 10/4/24 left pt a vm placed from 9am to noon cancelled. CALLED !!!! NO …" at bounding box center [202, 483] width 240 height 184
click at [115, 483] on button "SEE NOTE" at bounding box center [103, 483] width 43 height 14
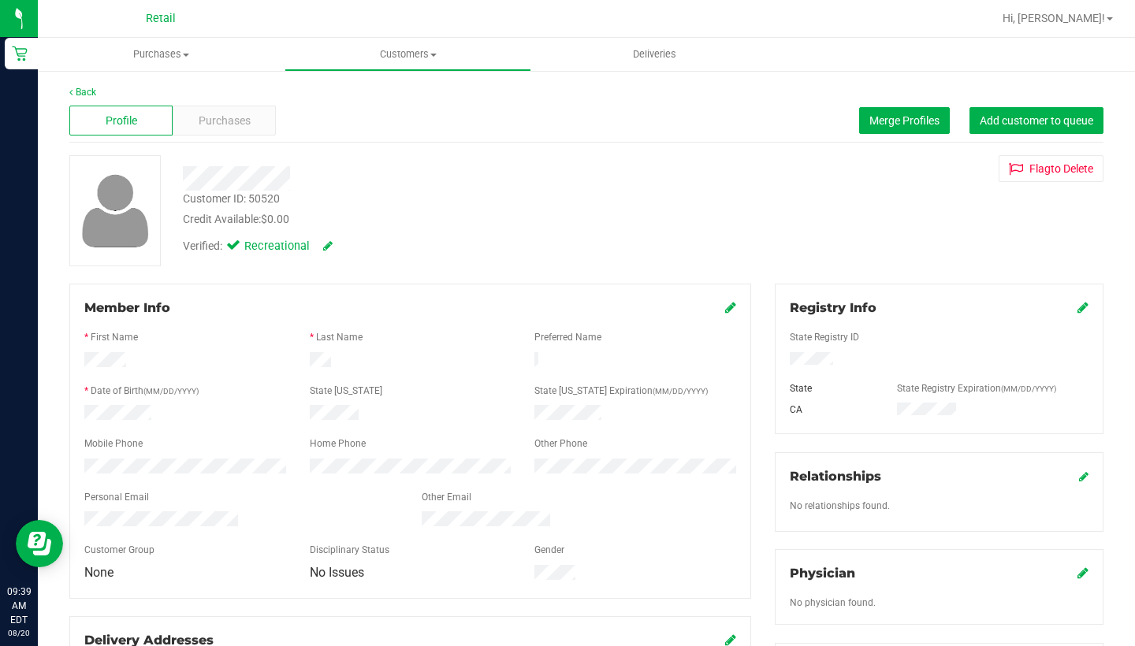
scroll to position [0, 0]
click at [401, 56] on span "Customers" at bounding box center [407, 54] width 245 height 14
click at [400, 97] on li "All customers" at bounding box center [407, 95] width 247 height 19
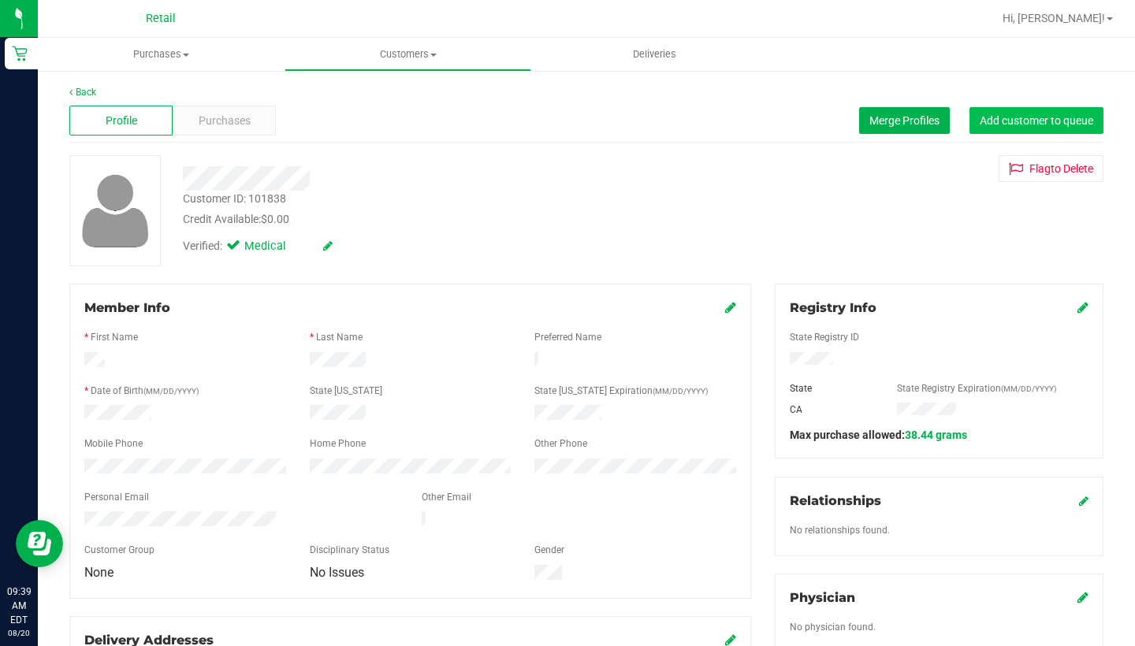
click at [995, 124] on span "Add customer to queue" at bounding box center [1035, 120] width 113 height 13
click at [405, 55] on span "Customers" at bounding box center [407, 54] width 245 height 14
click at [738, 307] on div "Member Info * First Name * Last Name Preferred Name * Date of Birth (MM/DD/YYYY…" at bounding box center [410, 441] width 682 height 315
click at [725, 308] on icon at bounding box center [730, 307] width 11 height 13
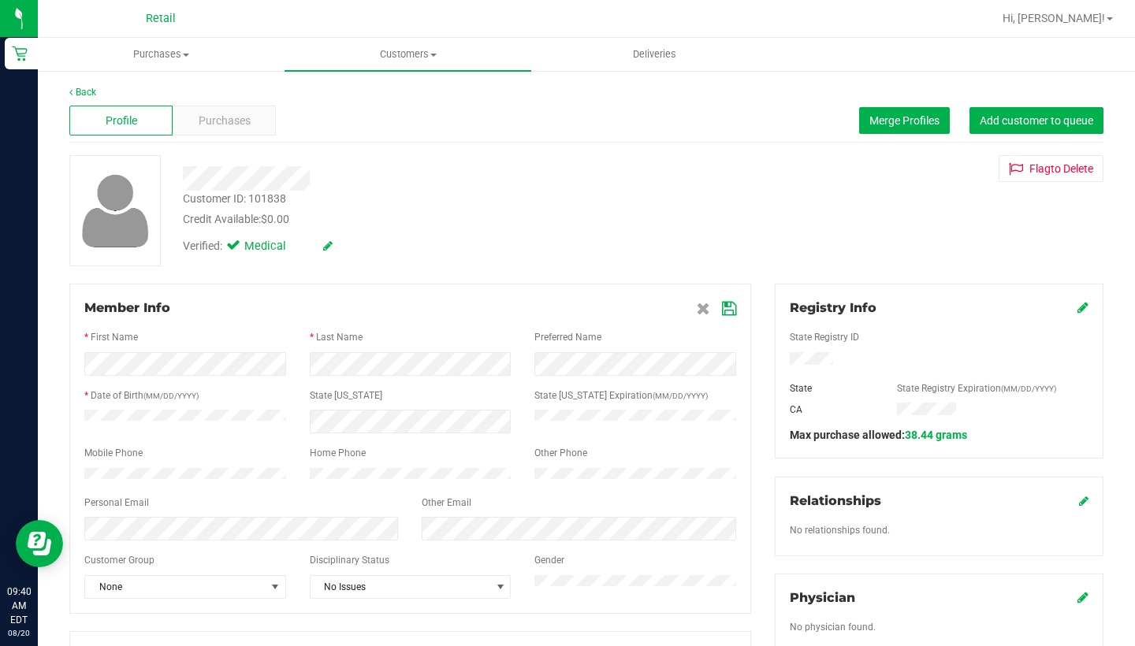
click at [728, 306] on icon at bounding box center [729, 309] width 14 height 13
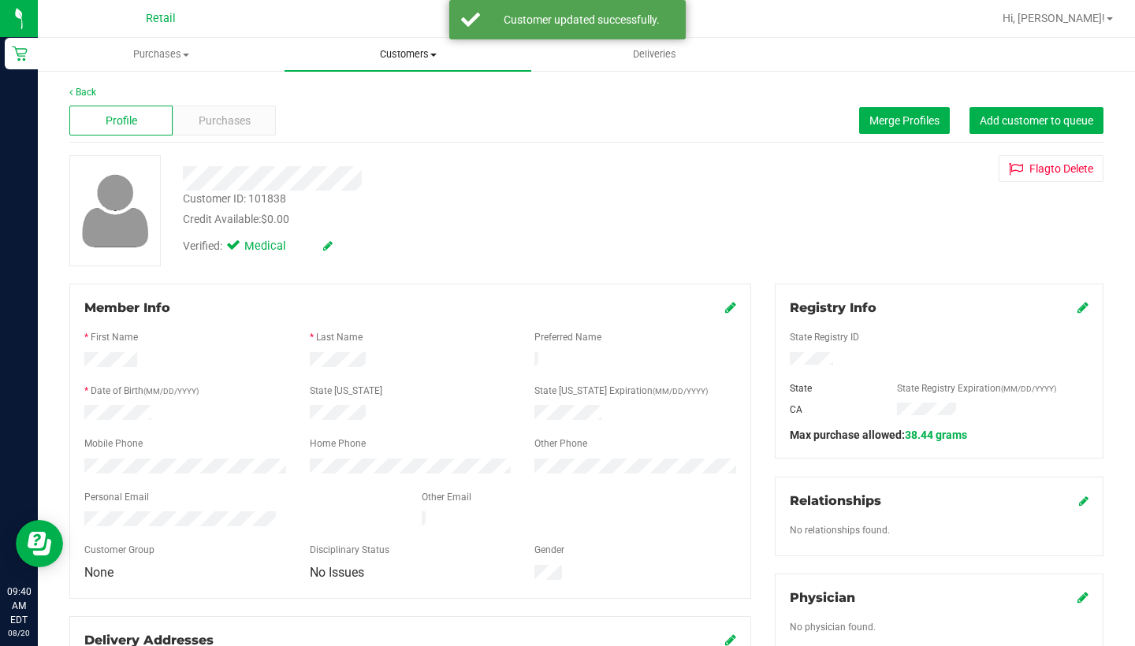
click at [410, 50] on span "Customers" at bounding box center [407, 54] width 247 height 14
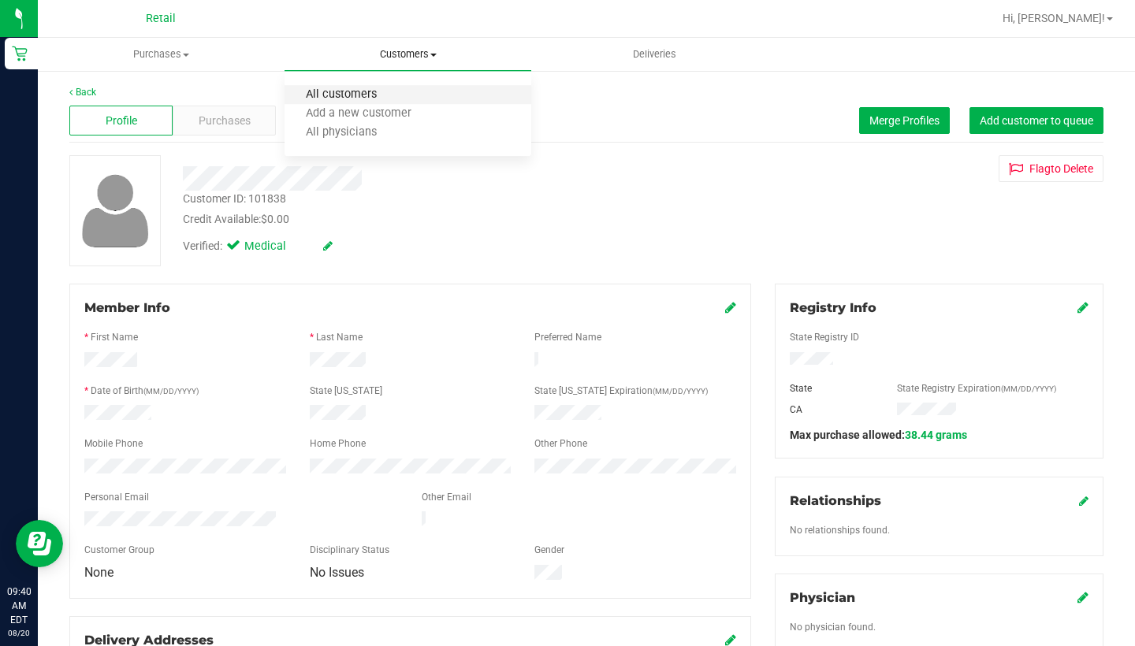
click at [389, 93] on span "All customers" at bounding box center [340, 94] width 113 height 13
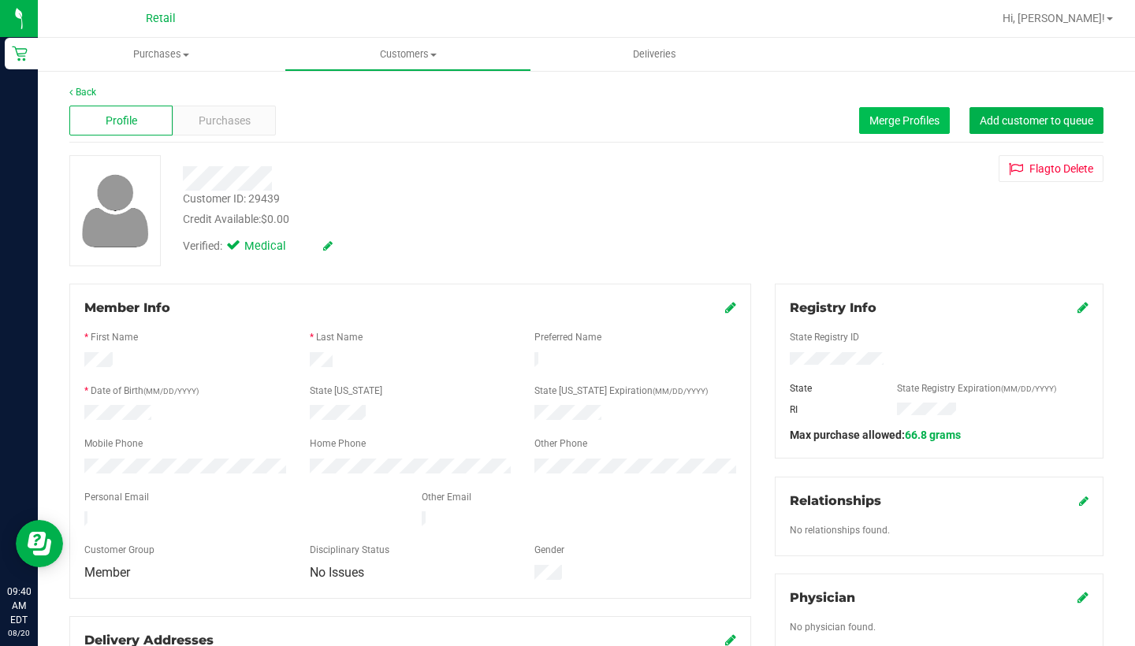
click at [911, 119] on span "Merge Profiles" at bounding box center [904, 120] width 70 height 13
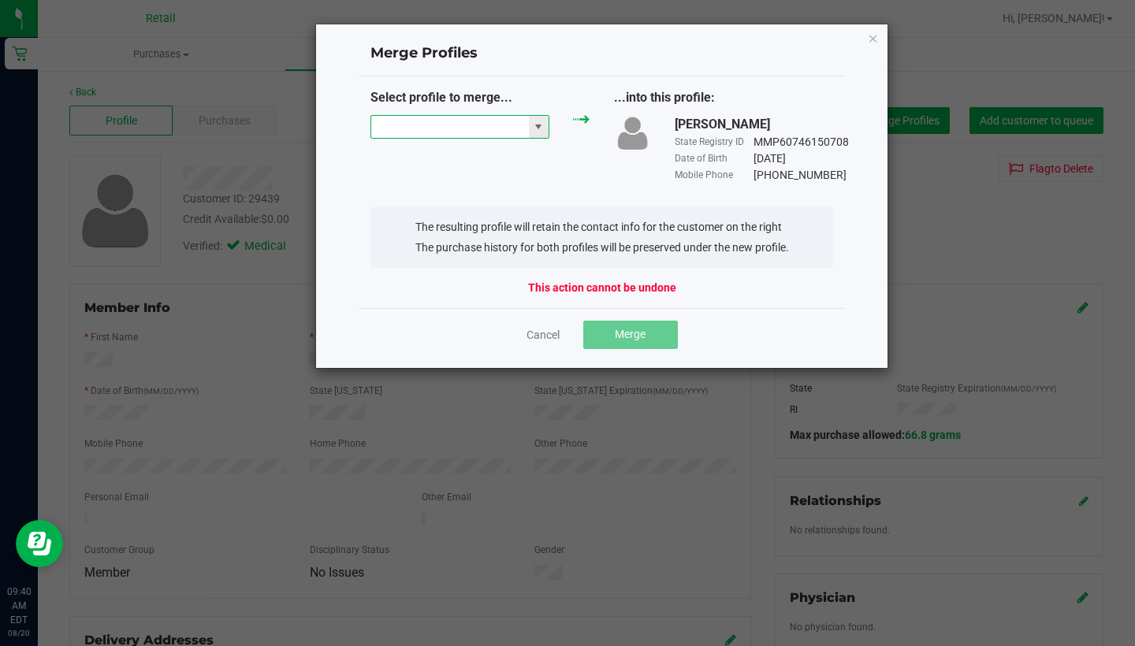
click at [460, 119] on input "NO DATA FOUND" at bounding box center [450, 127] width 158 height 22
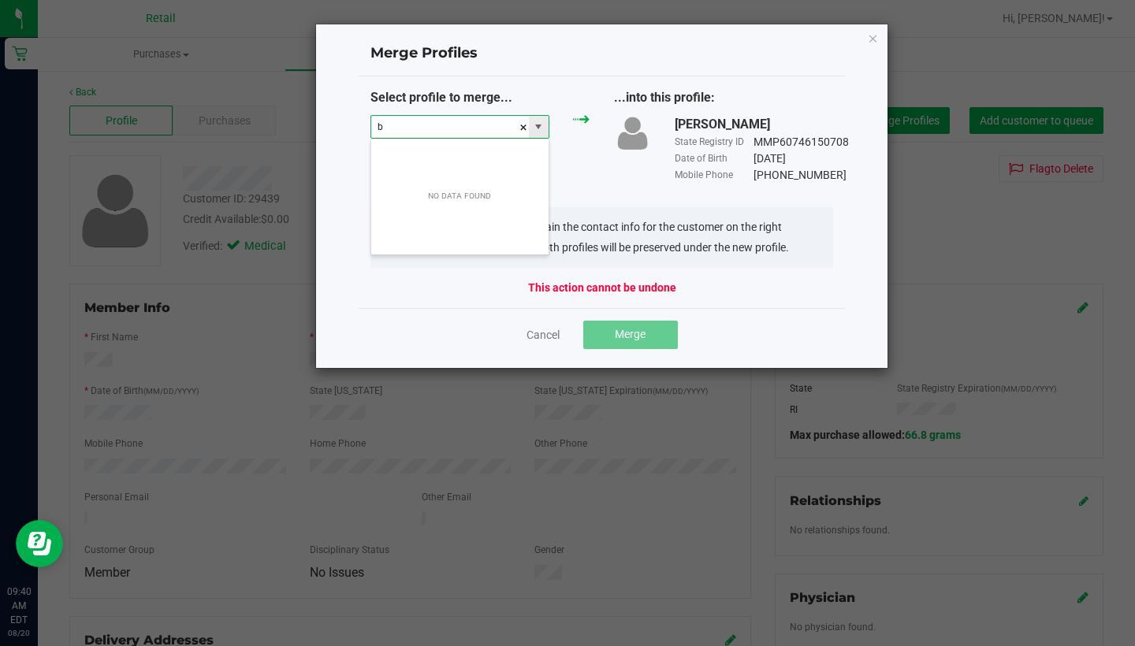
scroll to position [24, 180]
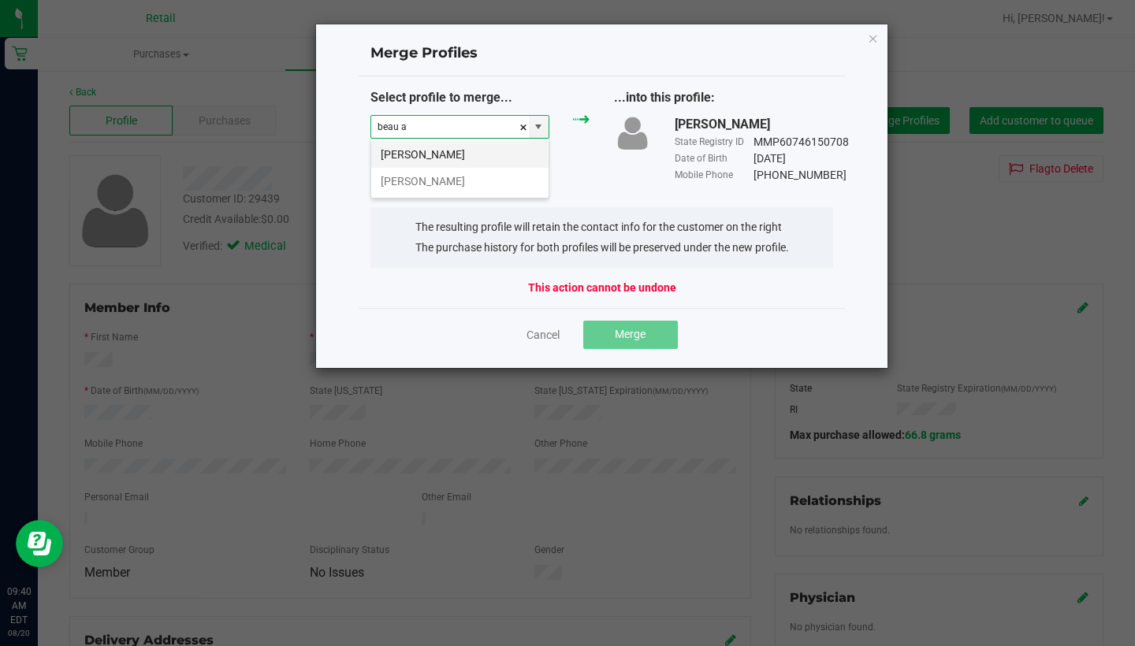
click at [457, 161] on li "Beau Aptt" at bounding box center [459, 154] width 177 height 27
type input "Beau Aptt"
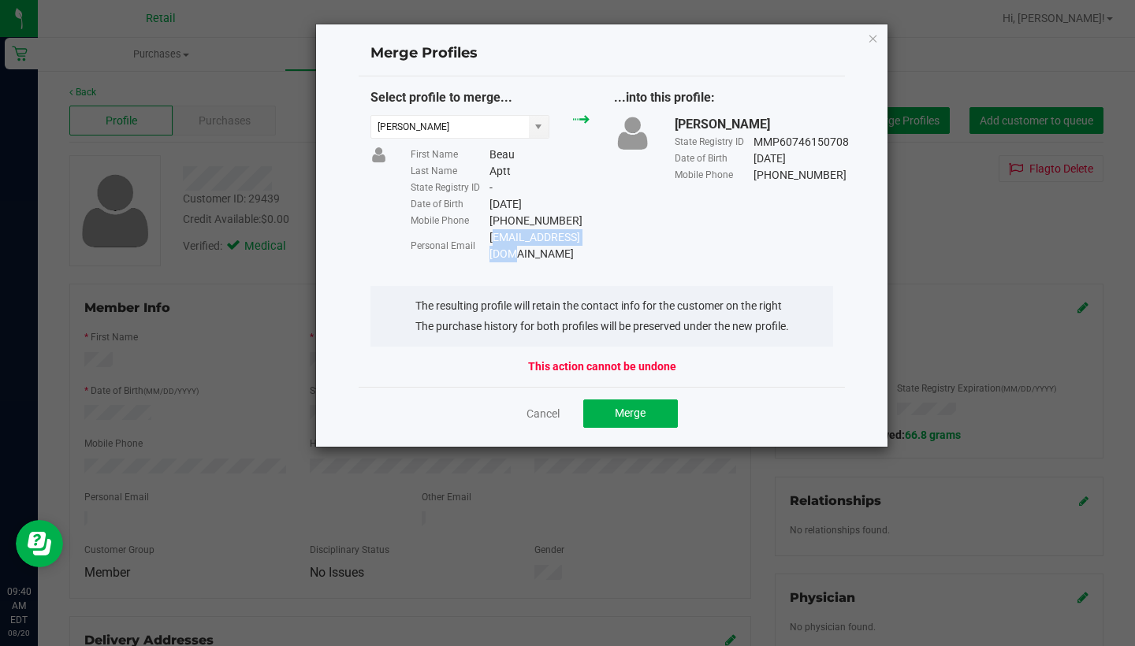
drag, startPoint x: 596, startPoint y: 237, endPoint x: 491, endPoint y: 237, distance: 105.6
click at [491, 237] on div "First Name Beau Last Name Aptt State Registry ID - Date of Birth 04/21/1979 Mob…" at bounding box center [500, 205] width 202 height 116
copy div "Beauaptt@gmail.com"
drag, startPoint x: 617, startPoint y: 396, endPoint x: 657, endPoint y: 370, distance: 48.3
click at [617, 407] on span "Merge" at bounding box center [630, 413] width 31 height 13
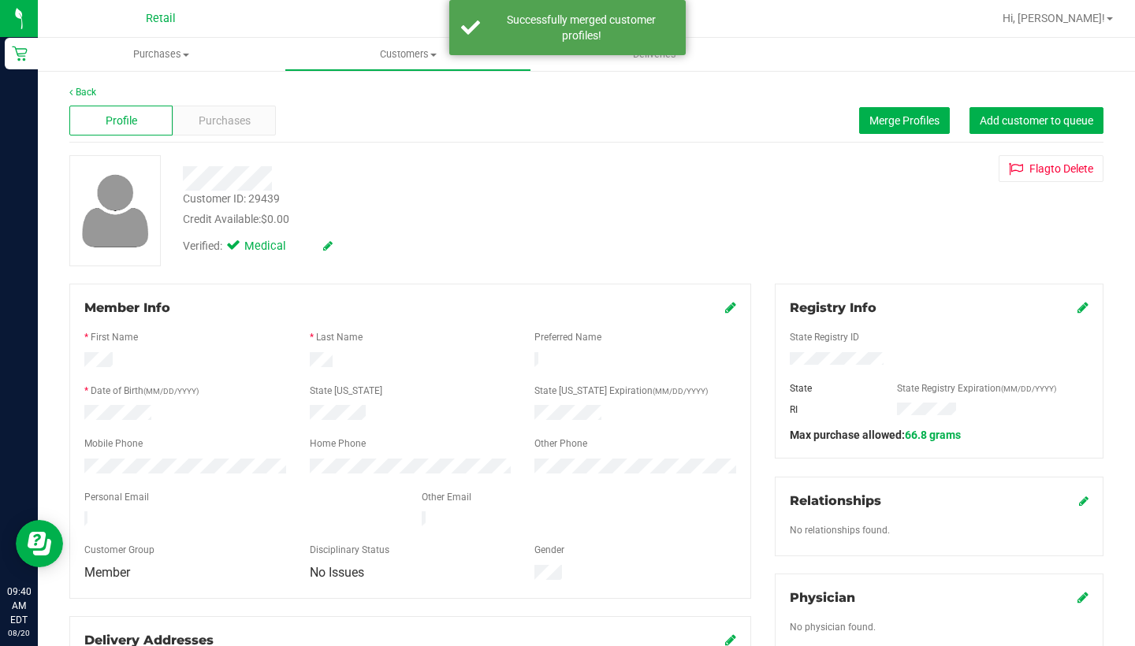
click at [733, 310] on icon at bounding box center [730, 307] width 11 height 13
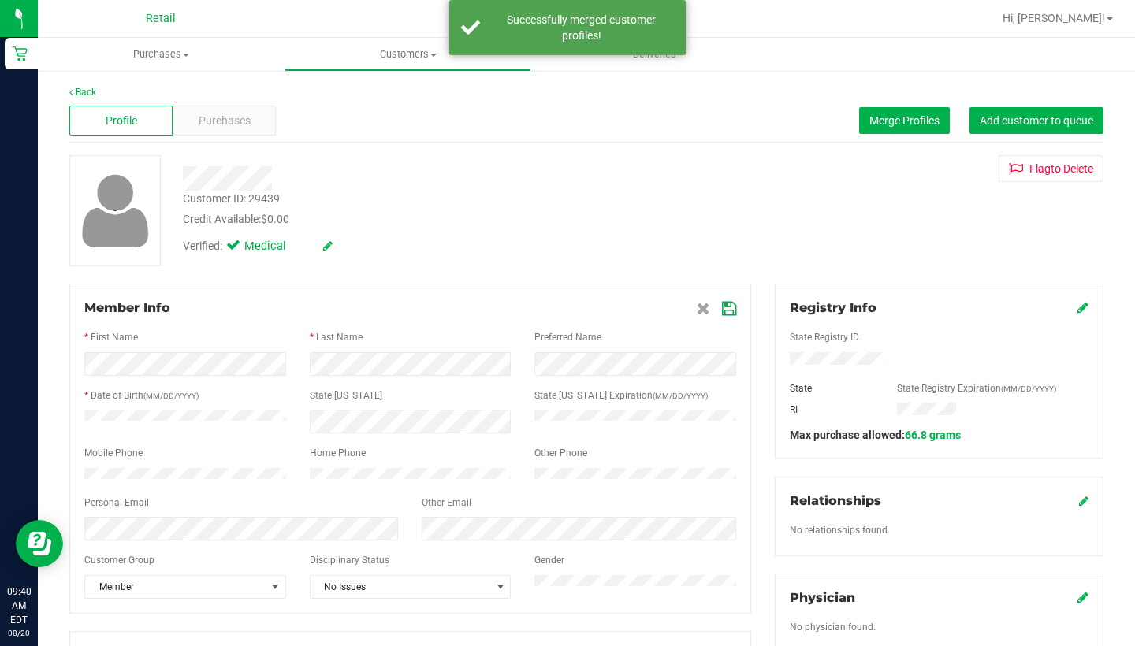
click at [730, 306] on icon at bounding box center [729, 309] width 14 height 13
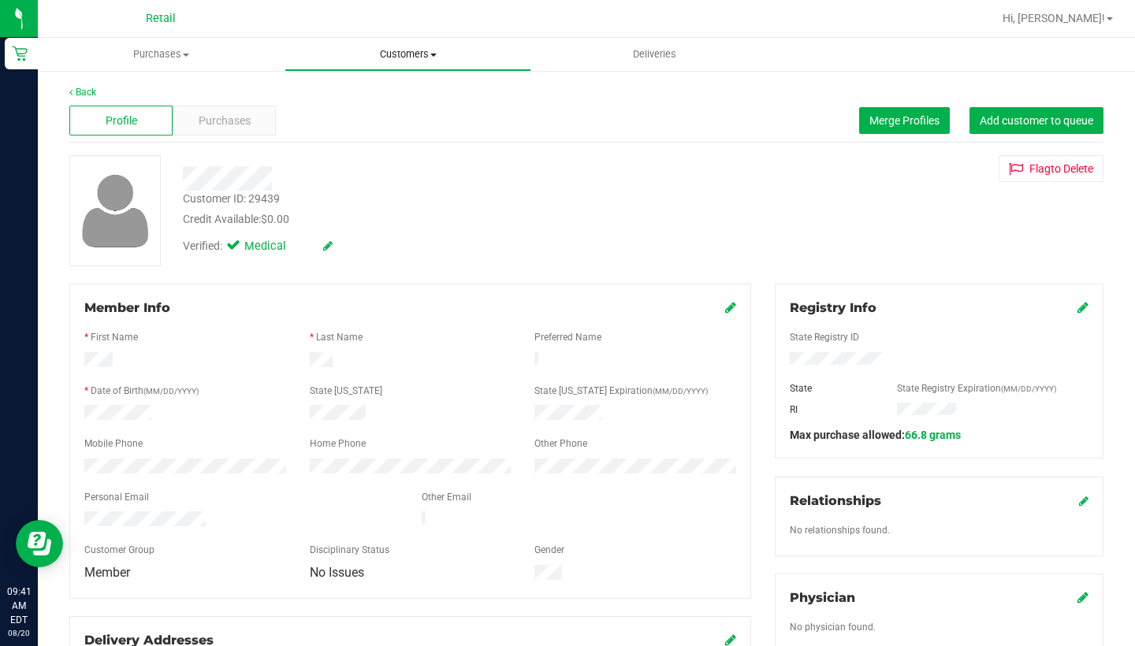
scroll to position [0, 0]
click at [375, 52] on span "Customers" at bounding box center [407, 54] width 245 height 14
click at [375, 87] on li "All customers" at bounding box center [407, 95] width 247 height 19
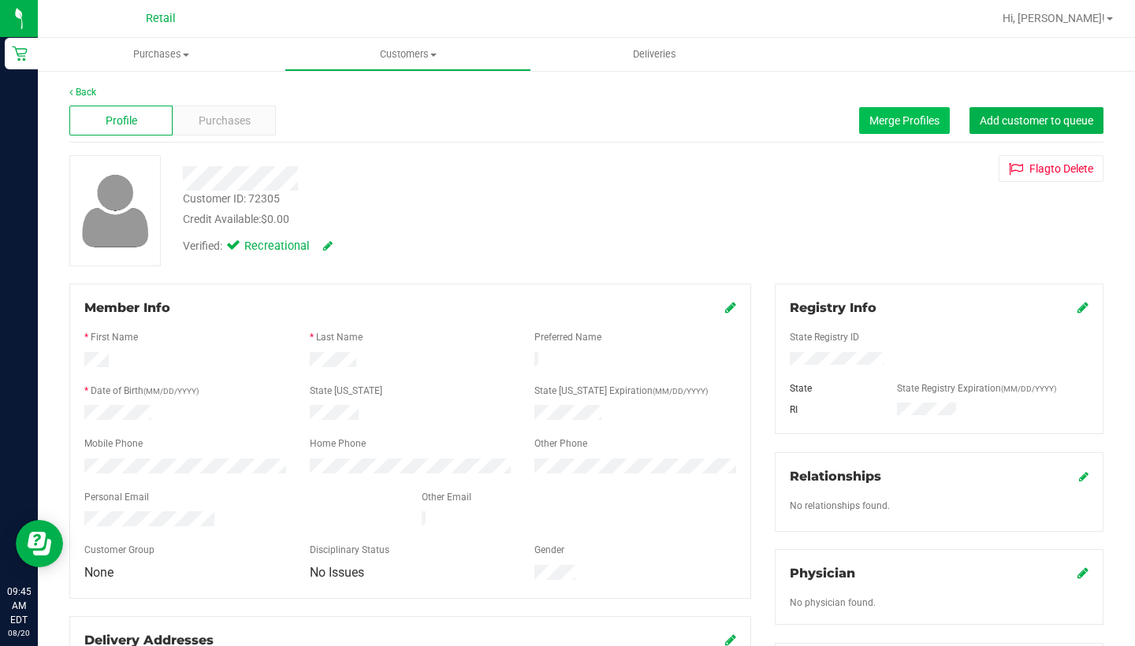
click at [915, 126] on span "Merge Profiles" at bounding box center [904, 120] width 70 height 13
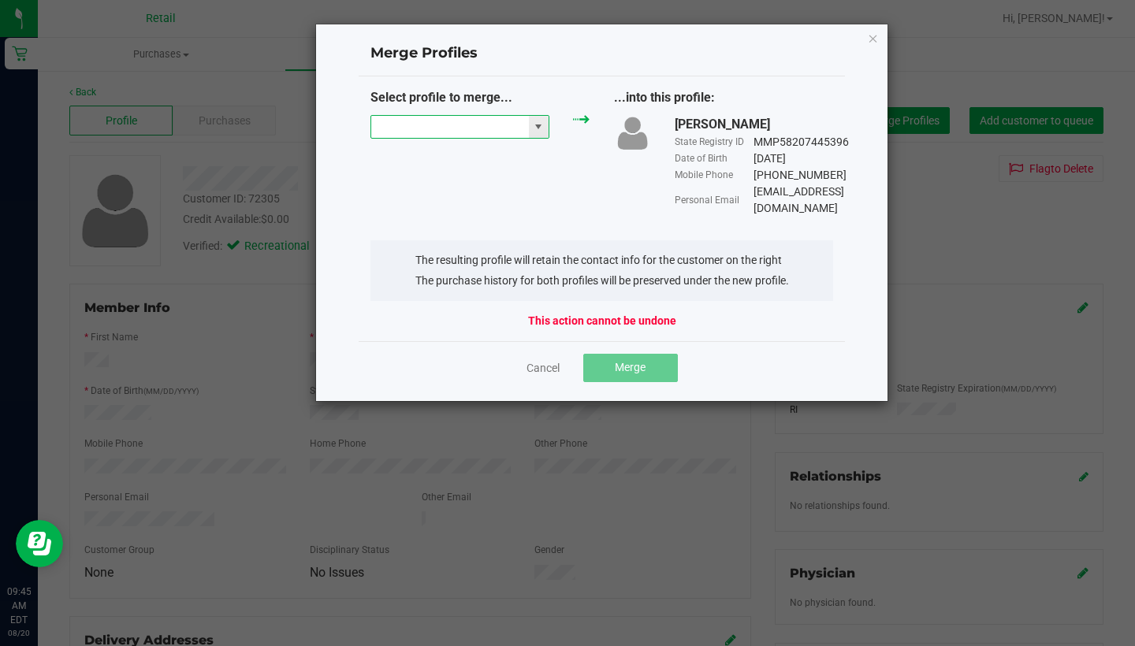
click at [448, 127] on input "NO DATA FOUND" at bounding box center [450, 127] width 158 height 22
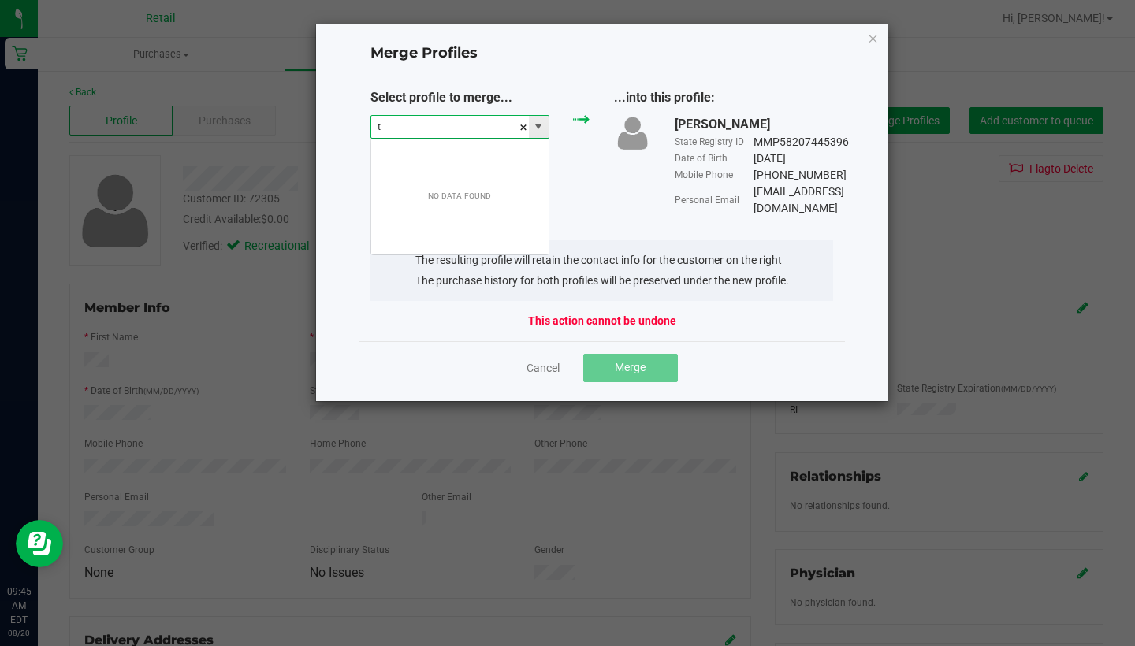
scroll to position [24, 180]
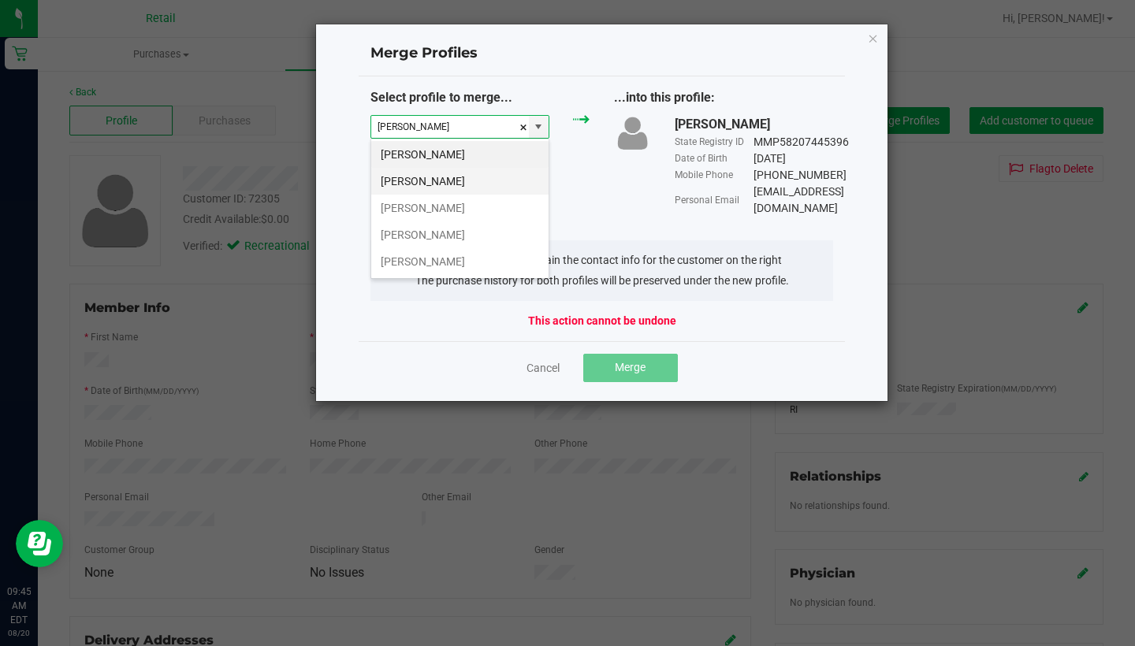
click at [453, 181] on li "Tina Barbosa" at bounding box center [459, 181] width 177 height 27
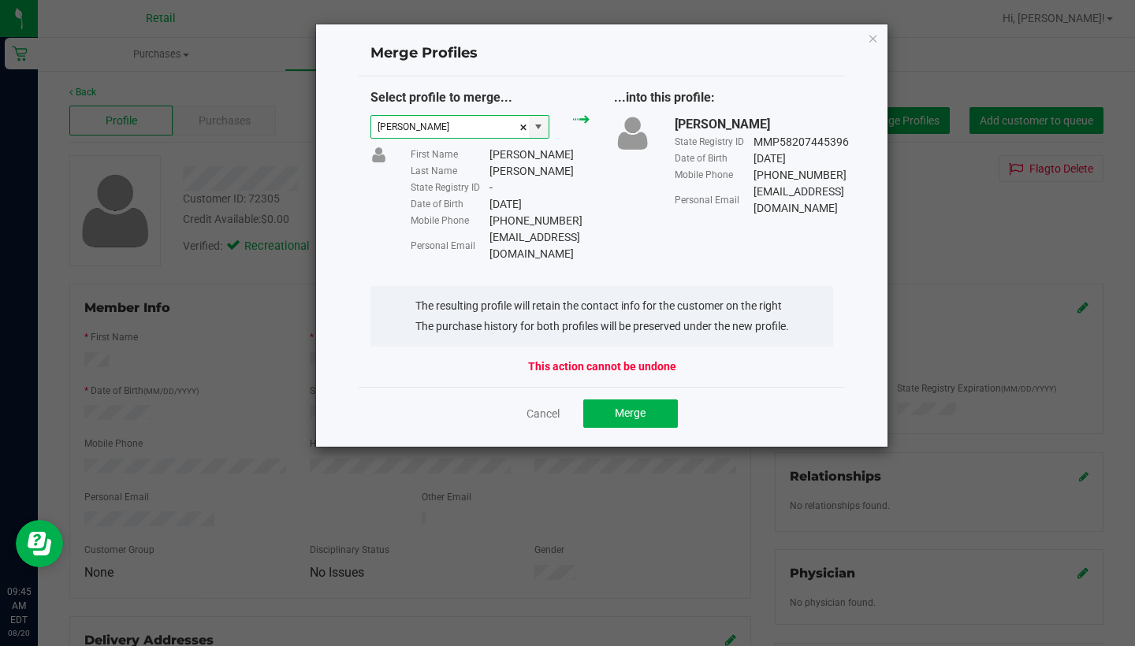
type input "Tina Barbosa"
click at [589, 235] on div "Creola34@icloud.com" at bounding box center [539, 245] width 100 height 33
drag, startPoint x: 598, startPoint y: 236, endPoint x: 491, endPoint y: 233, distance: 107.2
click at [491, 233] on div "First Name Tina Last Name Barbosa State Registry ID - Date of Birth 03/31/1985 …" at bounding box center [500, 205] width 202 height 116
copy div "Creola34@icloud.com"
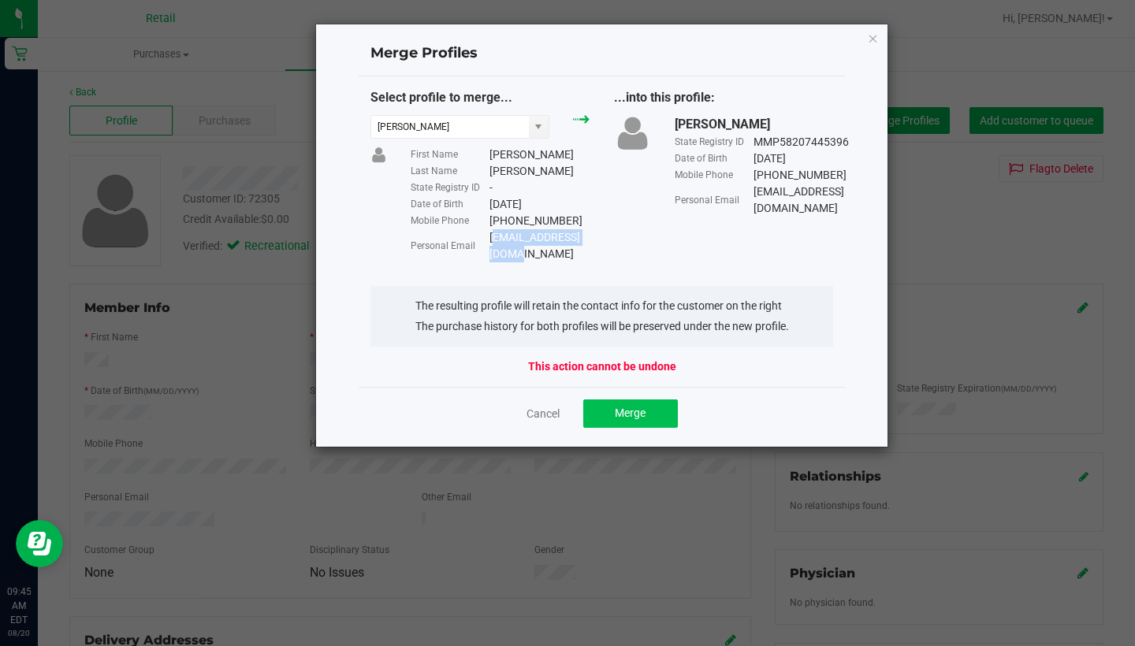
click at [645, 407] on span "Merge" at bounding box center [630, 413] width 31 height 13
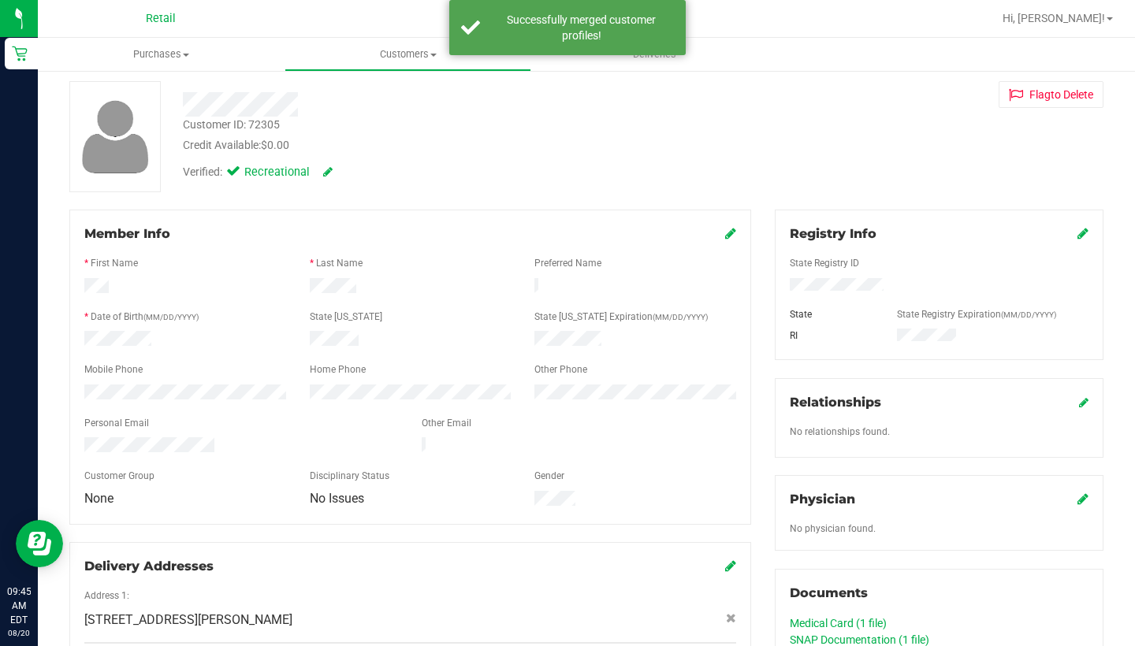
scroll to position [76, 0]
click at [737, 231] on div "Member Info * First Name * Last Name Preferred Name * Date of Birth (MM/DD/YYYY…" at bounding box center [410, 365] width 682 height 315
click at [723, 233] on div "Member Info" at bounding box center [410, 232] width 652 height 19
click at [734, 232] on icon at bounding box center [730, 231] width 11 height 13
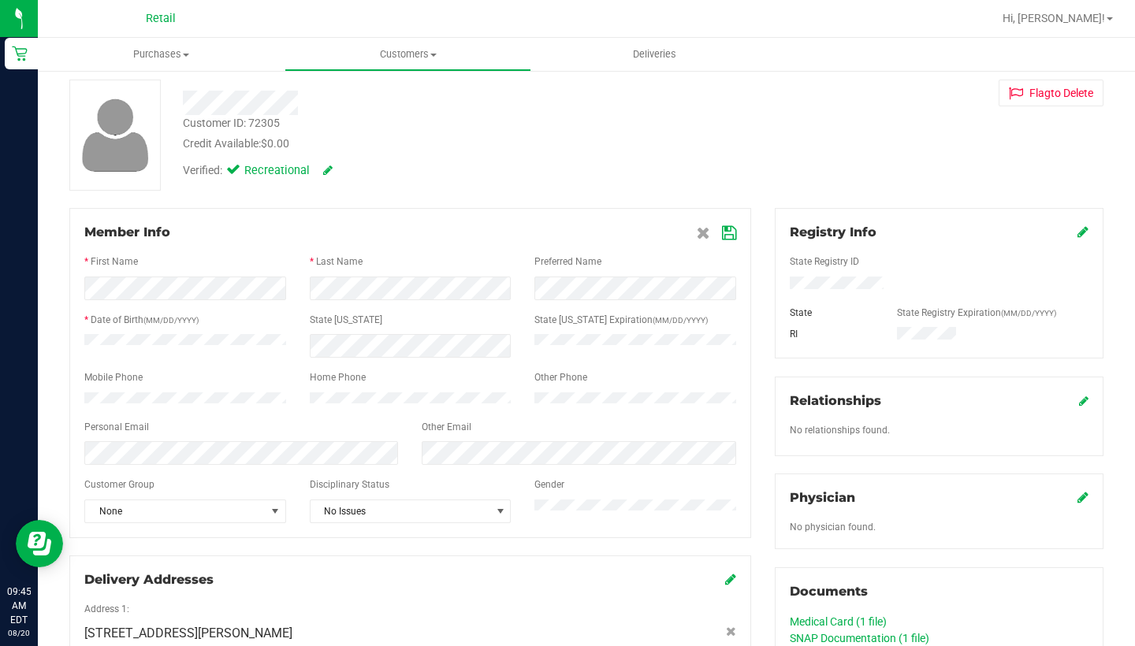
click at [728, 231] on icon at bounding box center [729, 233] width 14 height 13
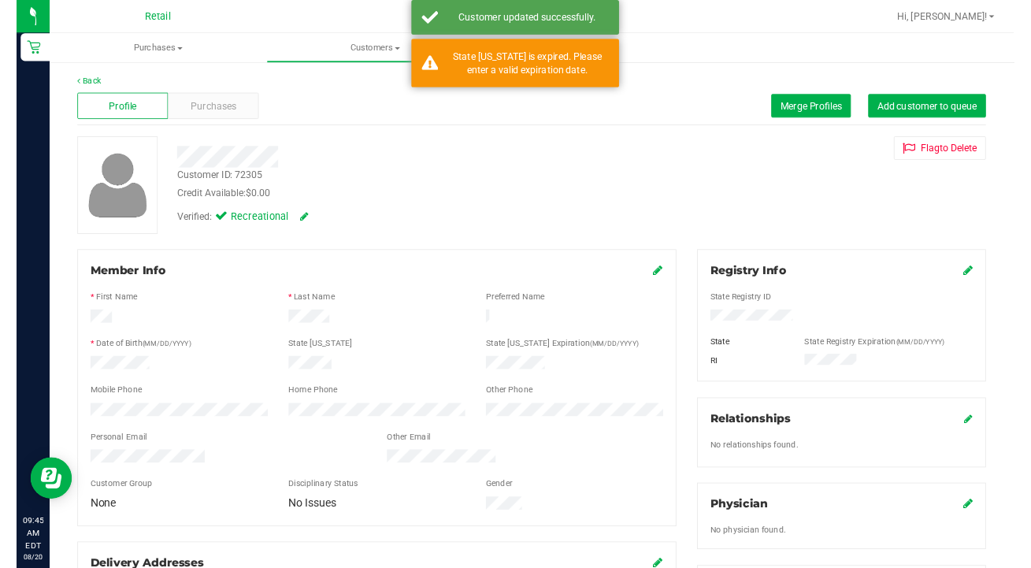
scroll to position [0, 0]
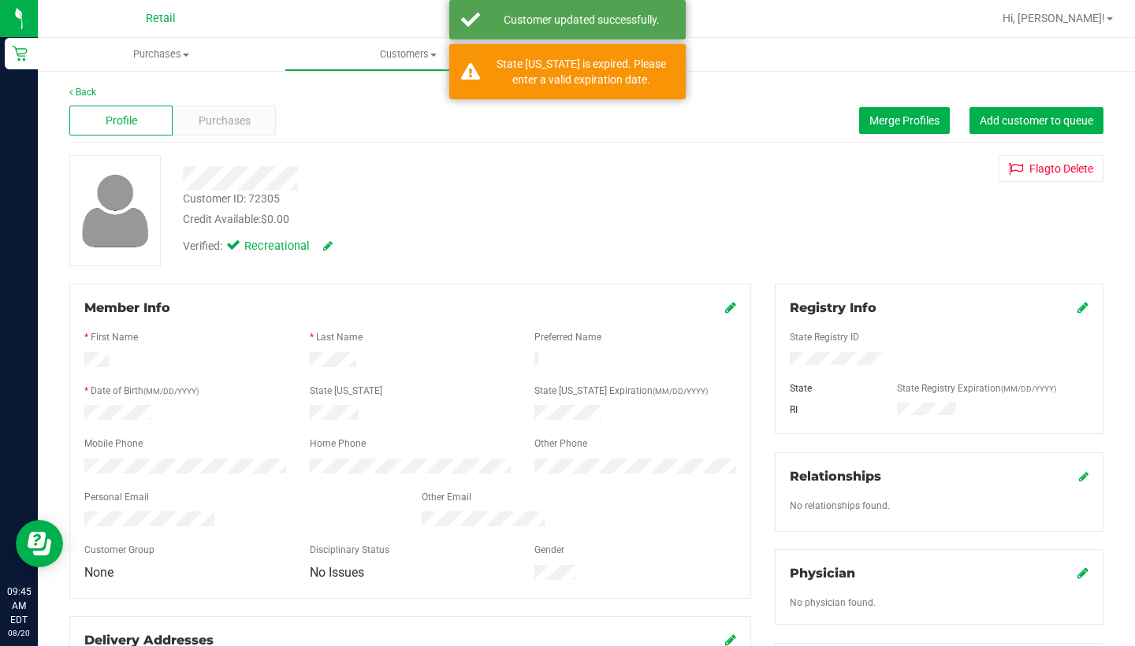
click at [400, 35] on nav "Retail Hi, Sarah!" at bounding box center [586, 19] width 1097 height 38
click at [400, 54] on span "Customers" at bounding box center [407, 54] width 245 height 14
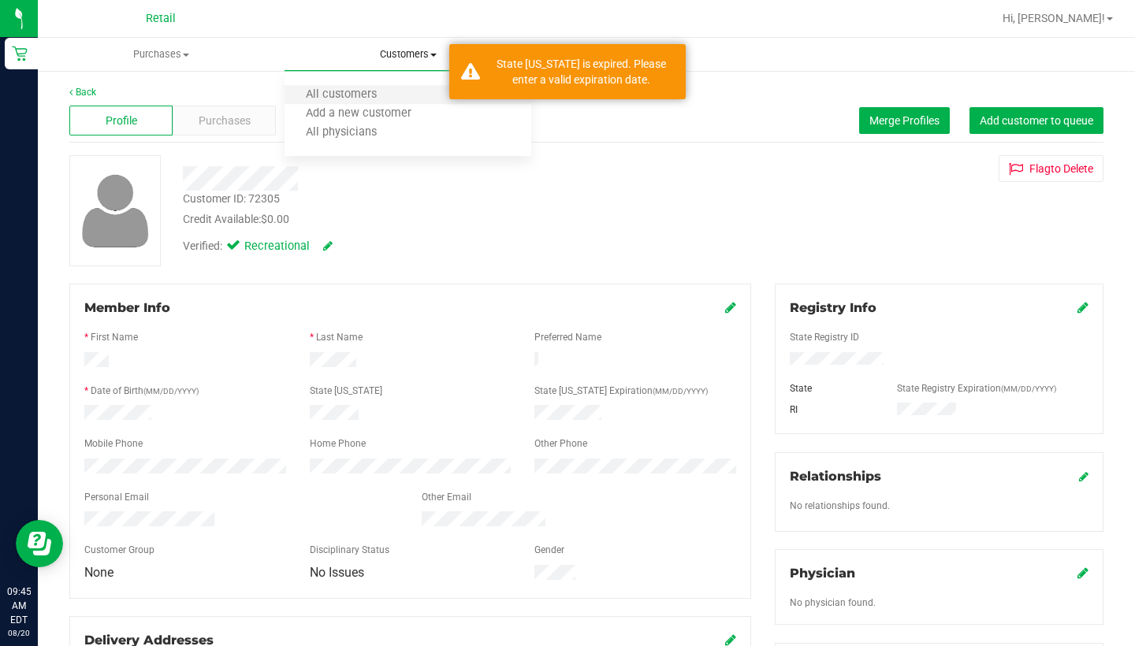
click at [399, 89] on li "All customers" at bounding box center [407, 95] width 247 height 19
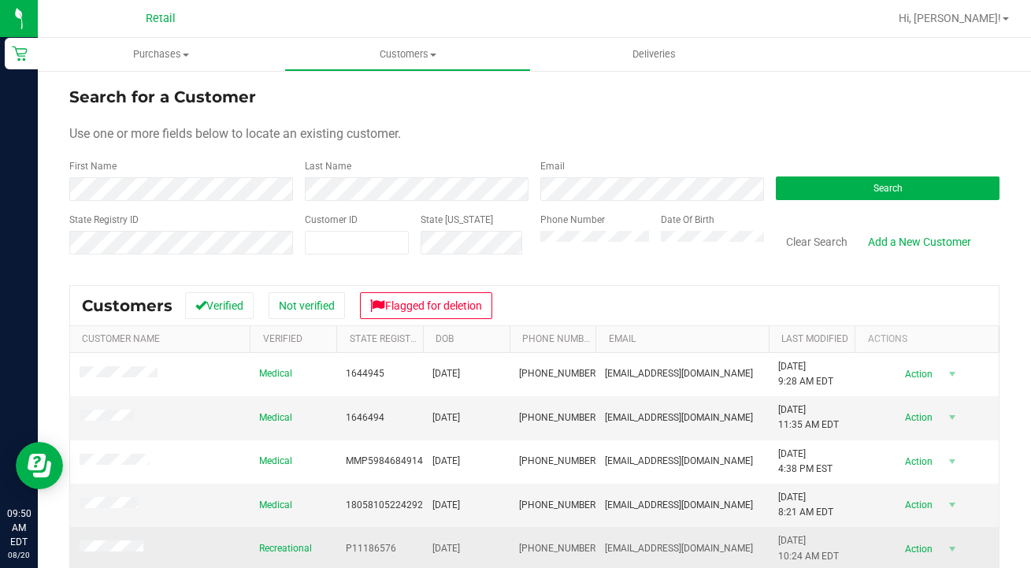
click at [807, 241] on button "Clear Search" at bounding box center [817, 241] width 82 height 27
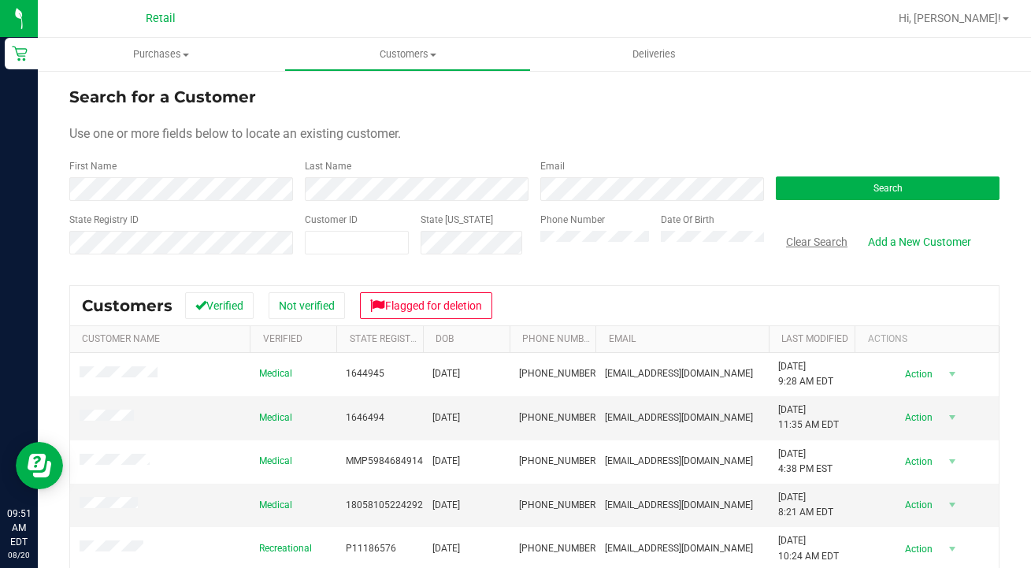
click at [803, 250] on button "Clear Search" at bounding box center [817, 241] width 82 height 27
click at [596, 256] on div "Phone Number" at bounding box center [594, 241] width 109 height 56
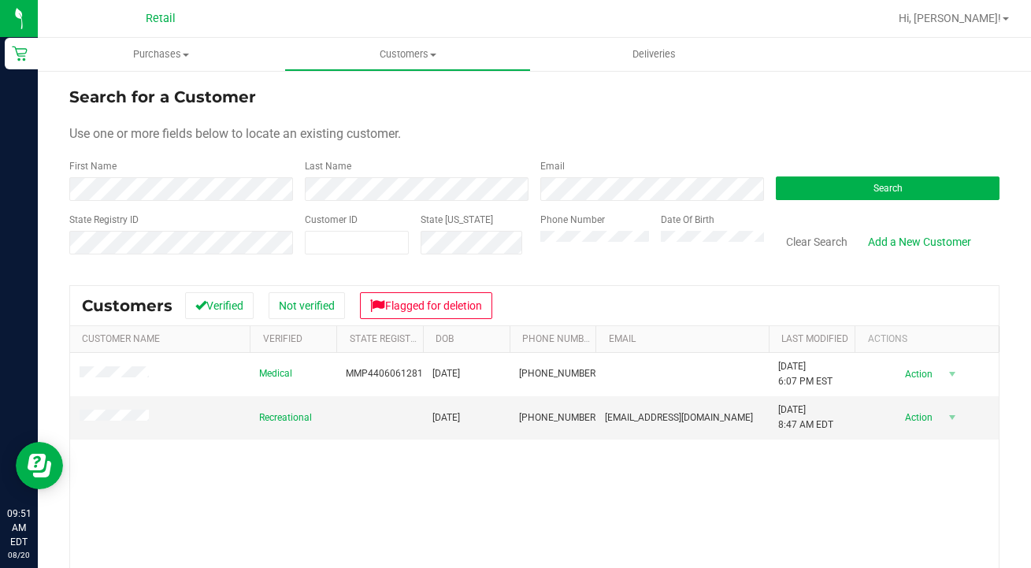
click at [172, 504] on div "Medical MMP44060612813 05/31/1983 (401) 215-0281 2/25/2025 6:07 PM EST Delete P…" at bounding box center [534, 532] width 929 height 358
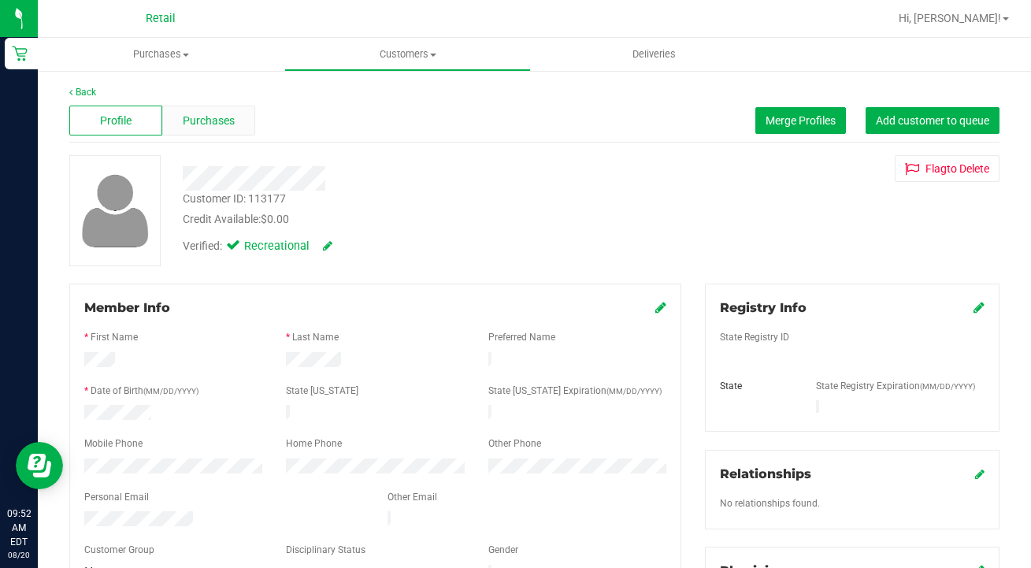
click at [217, 122] on span "Purchases" at bounding box center [209, 121] width 52 height 17
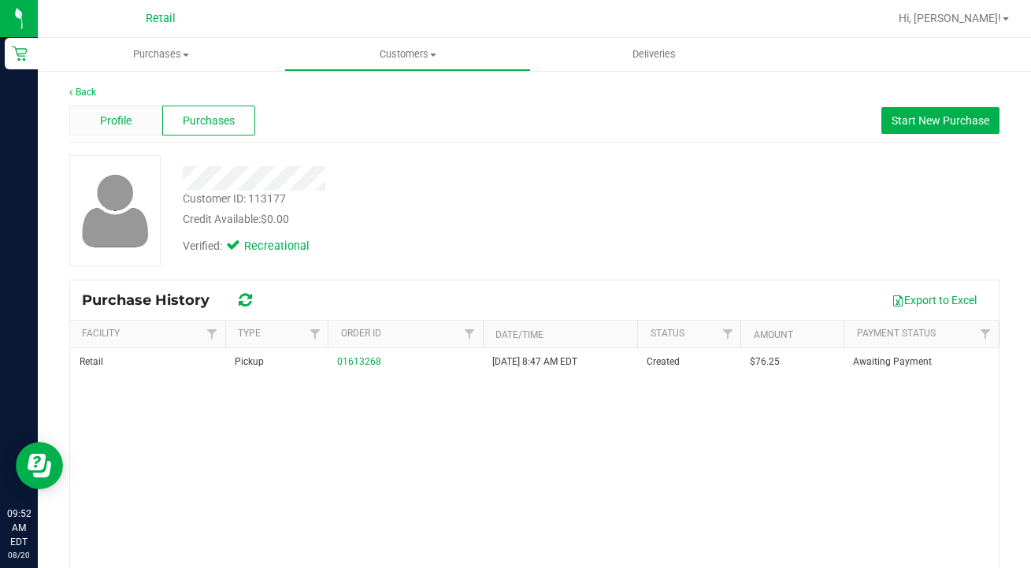
click at [112, 124] on span "Profile" at bounding box center [116, 121] width 32 height 17
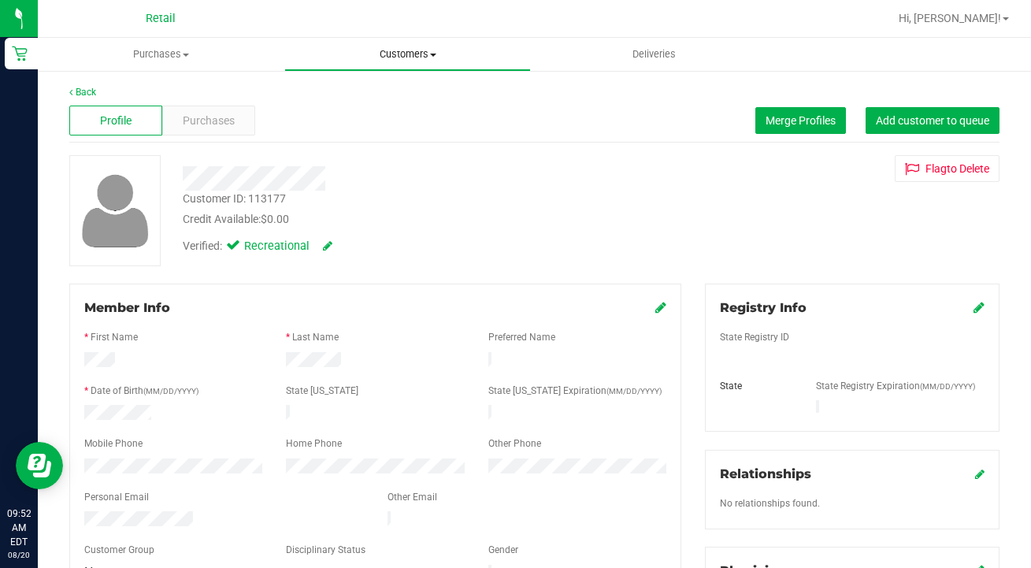
click at [414, 58] on span "Customers" at bounding box center [407, 54] width 245 height 14
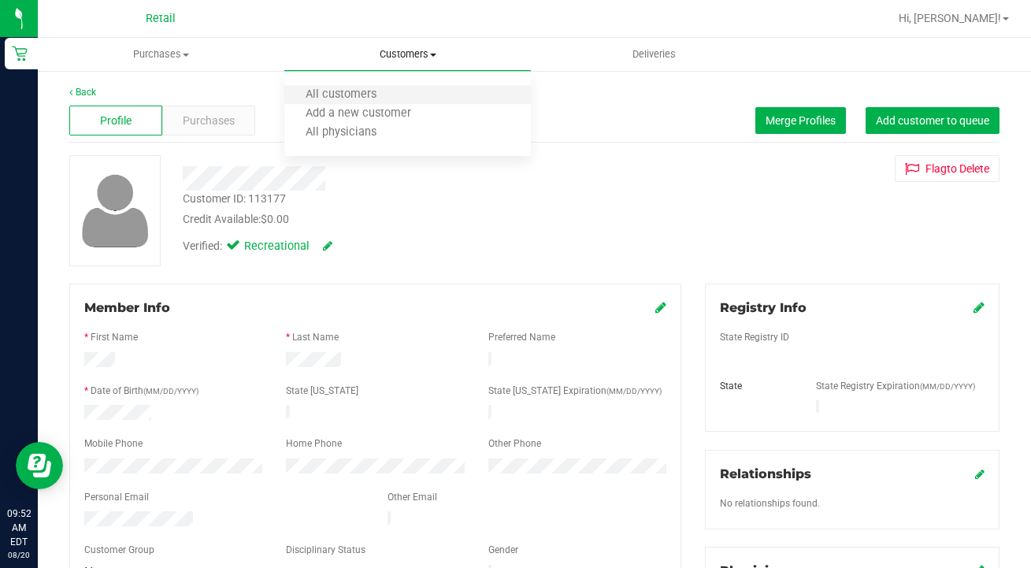
click at [394, 104] on li "All customers" at bounding box center [407, 95] width 247 height 19
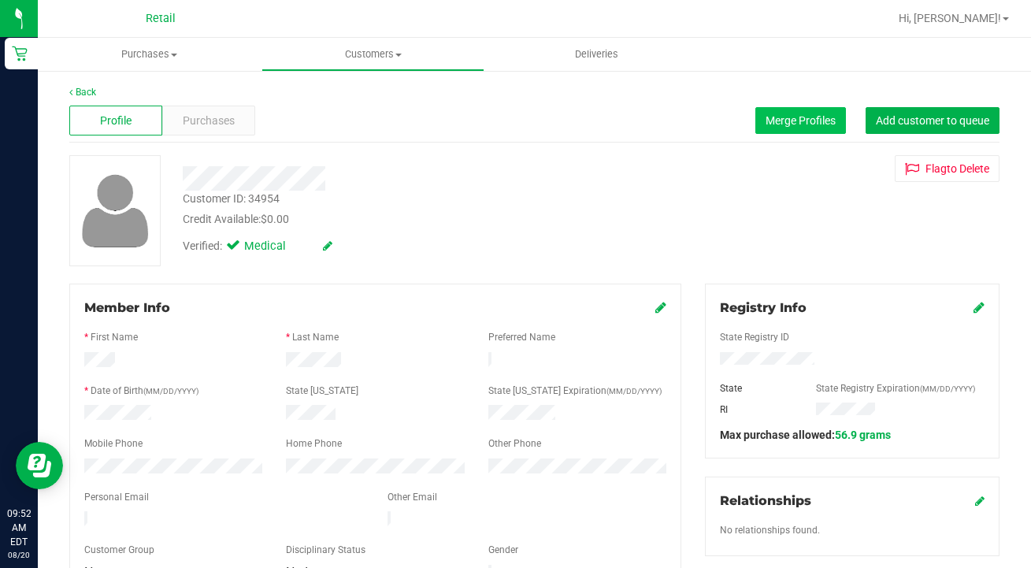
click at [797, 130] on button "Merge Profiles" at bounding box center [801, 120] width 91 height 27
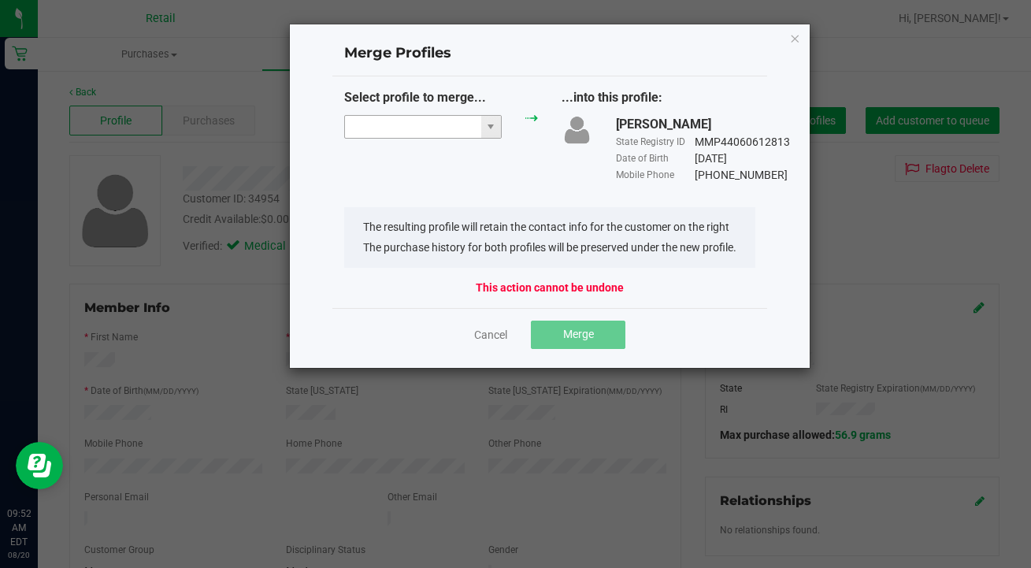
click at [409, 128] on input "NO DATA FOUND" at bounding box center [413, 127] width 136 height 22
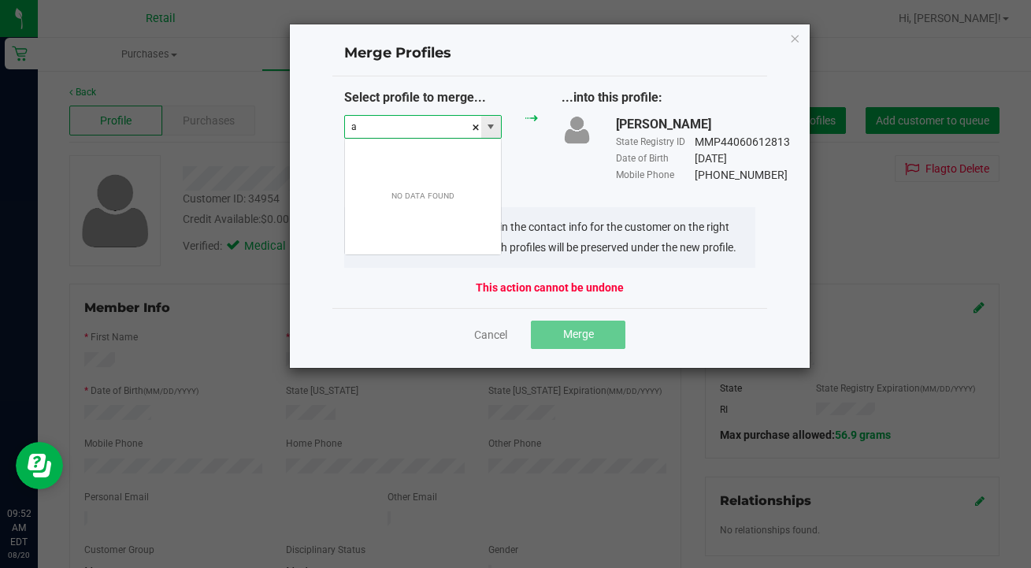
scroll to position [24, 158]
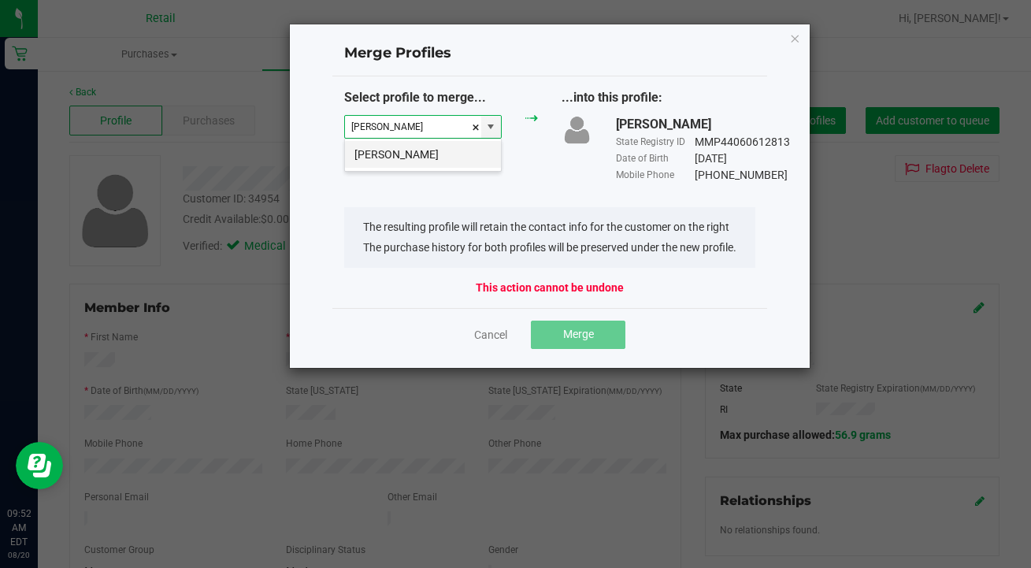
click at [396, 165] on li "Alicia Deangelis" at bounding box center [423, 154] width 156 height 27
type input "Alicia Deangelis"
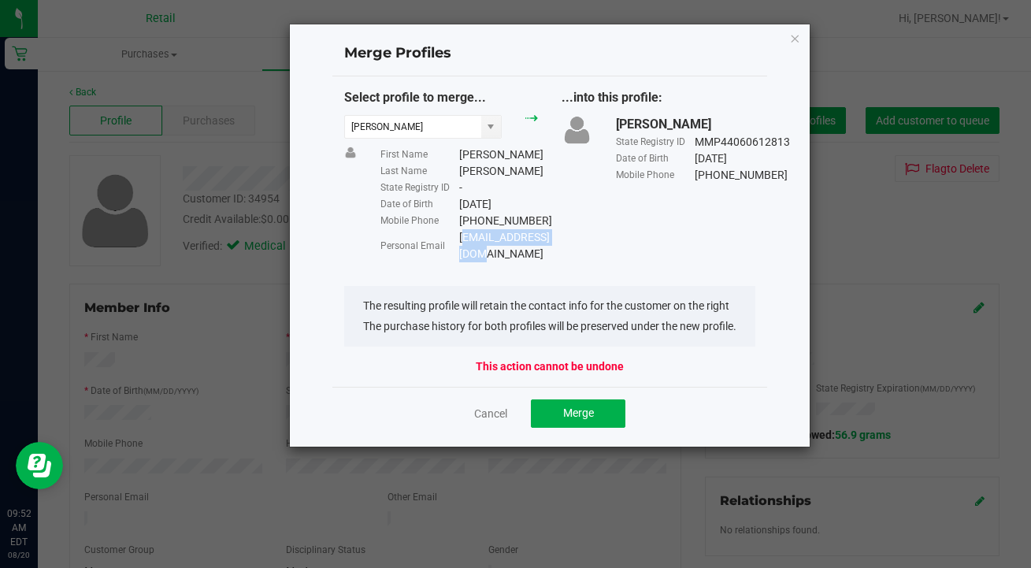
drag, startPoint x: 554, startPoint y: 235, endPoint x: 459, endPoint y: 233, distance: 94.6
click at [459, 234] on div "alicia583@live.com" at bounding box center [504, 245] width 91 height 33
click at [581, 403] on button "Merge" at bounding box center [578, 413] width 95 height 28
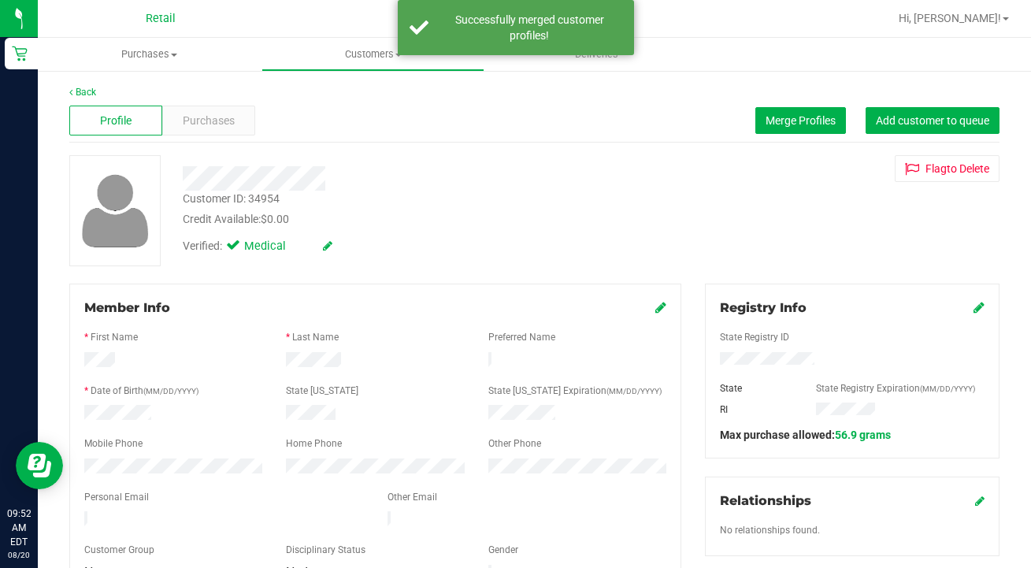
click at [660, 309] on icon at bounding box center [661, 307] width 11 height 13
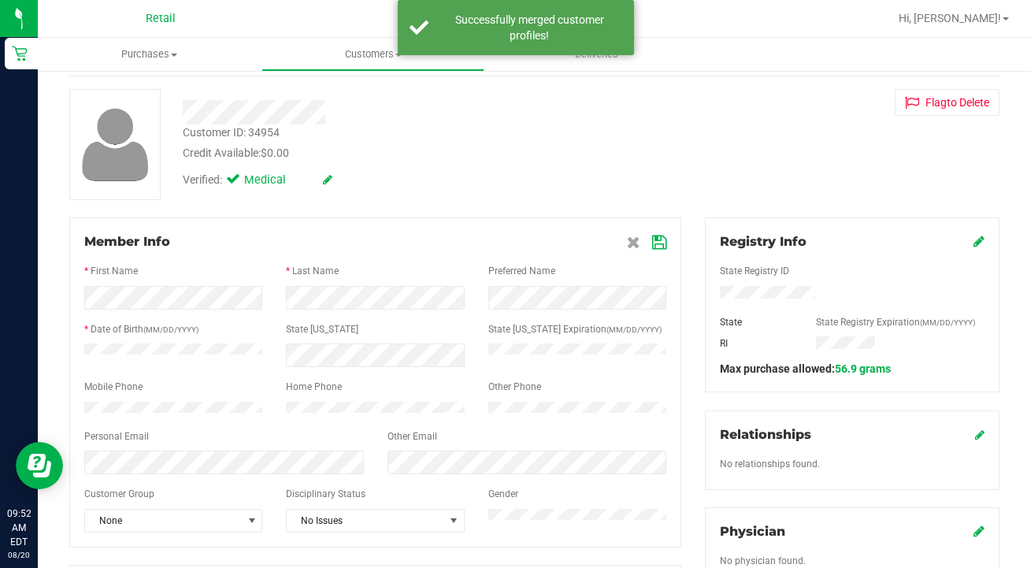
scroll to position [69, 0]
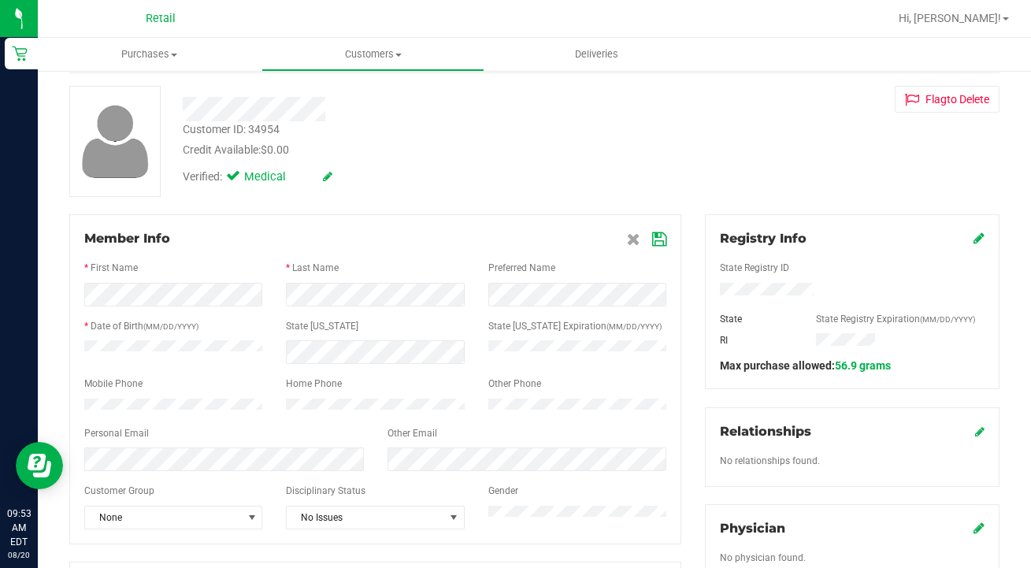
click at [659, 237] on icon at bounding box center [659, 239] width 14 height 13
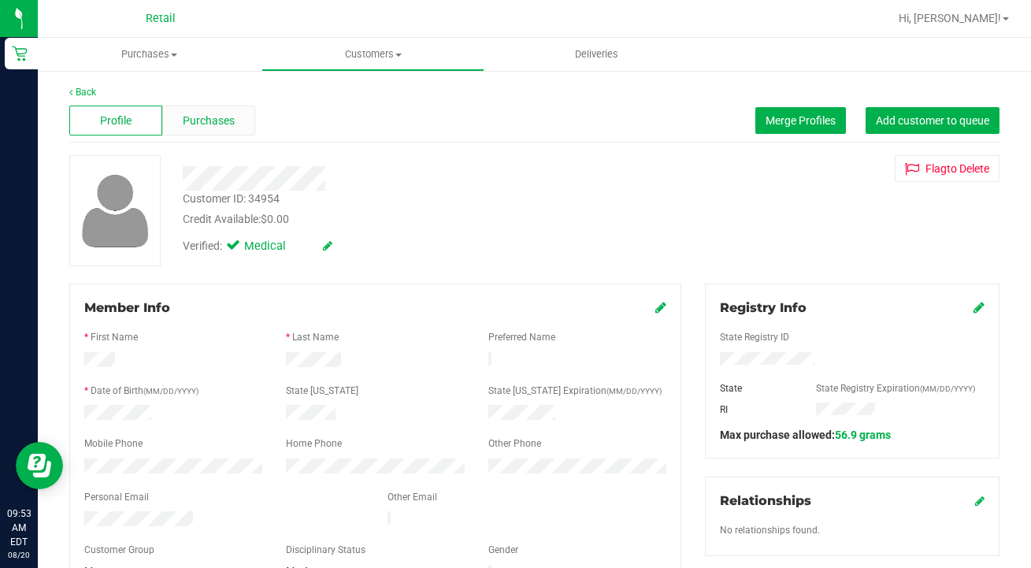
scroll to position [0, 0]
click at [202, 113] on span "Purchases" at bounding box center [209, 121] width 52 height 17
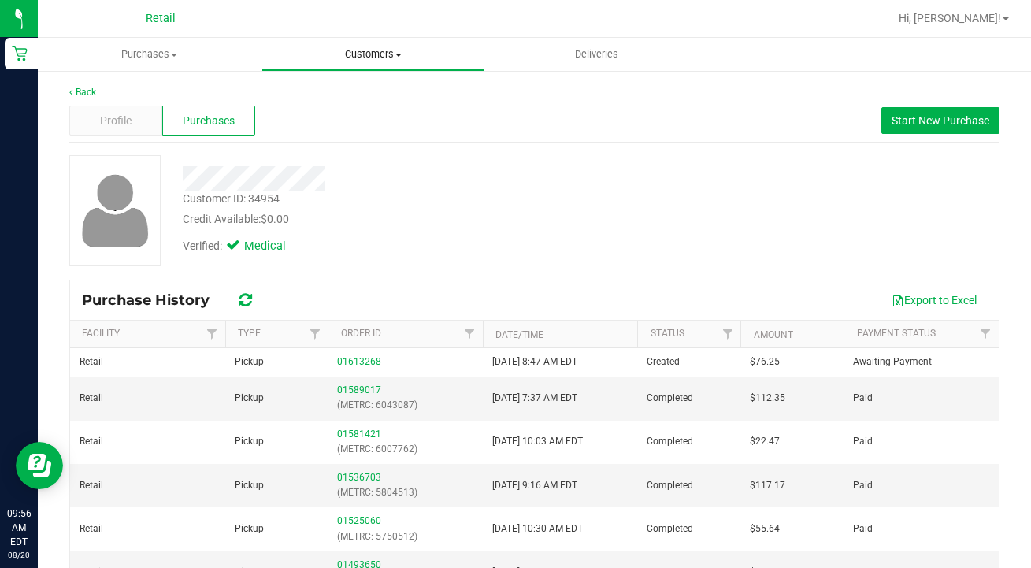
drag, startPoint x: 388, startPoint y: 54, endPoint x: 388, endPoint y: 67, distance: 13.4
click at [388, 54] on span "Customers" at bounding box center [373, 54] width 222 height 14
click at [384, 89] on li "All customers" at bounding box center [374, 95] width 224 height 19
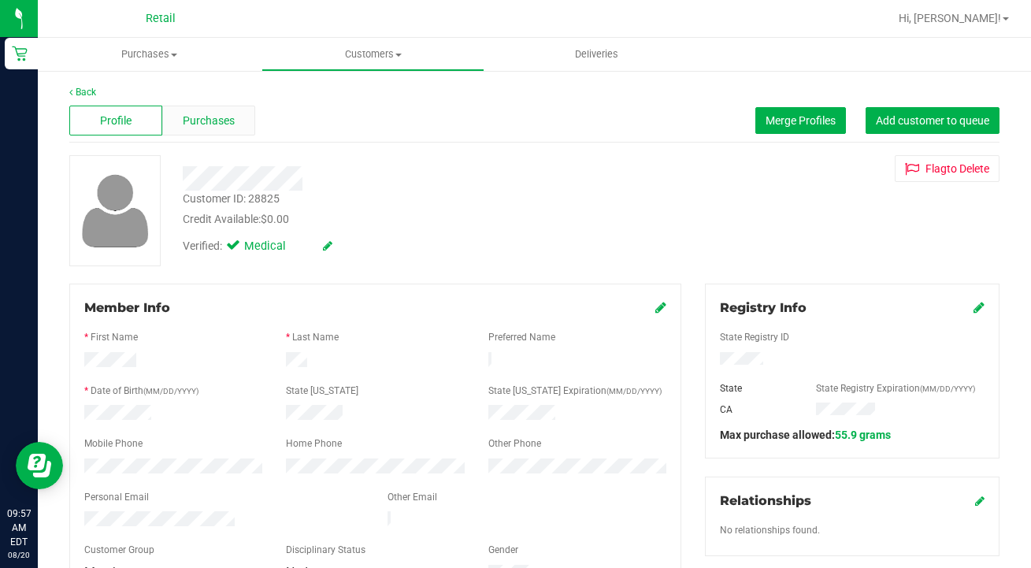
click at [224, 111] on div "Purchases" at bounding box center [208, 121] width 93 height 30
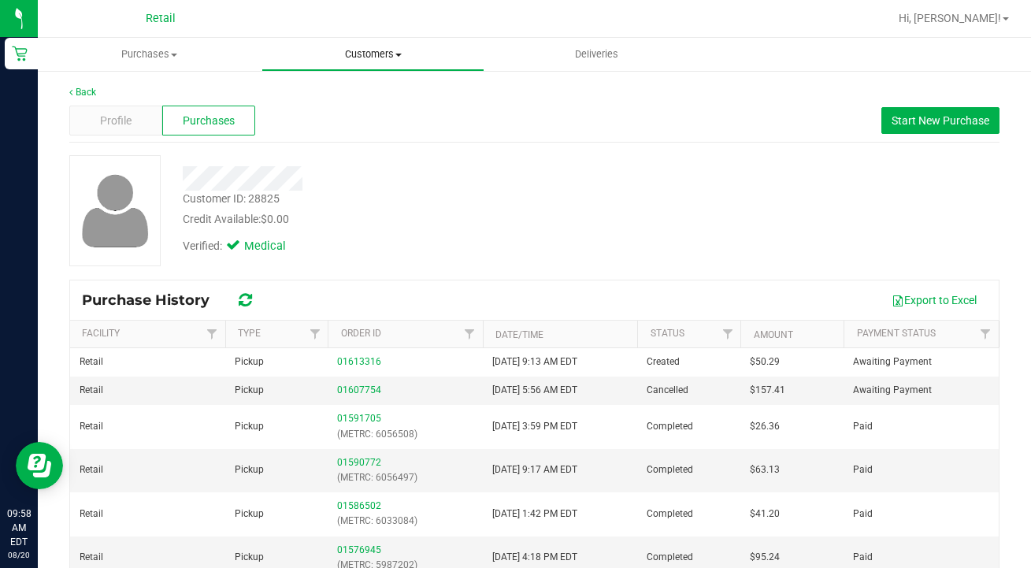
click at [375, 45] on uib-tab-heading "Customers All customers Add a new customer All physicians" at bounding box center [373, 55] width 222 height 32
click at [373, 97] on span "All customers" at bounding box center [318, 94] width 113 height 13
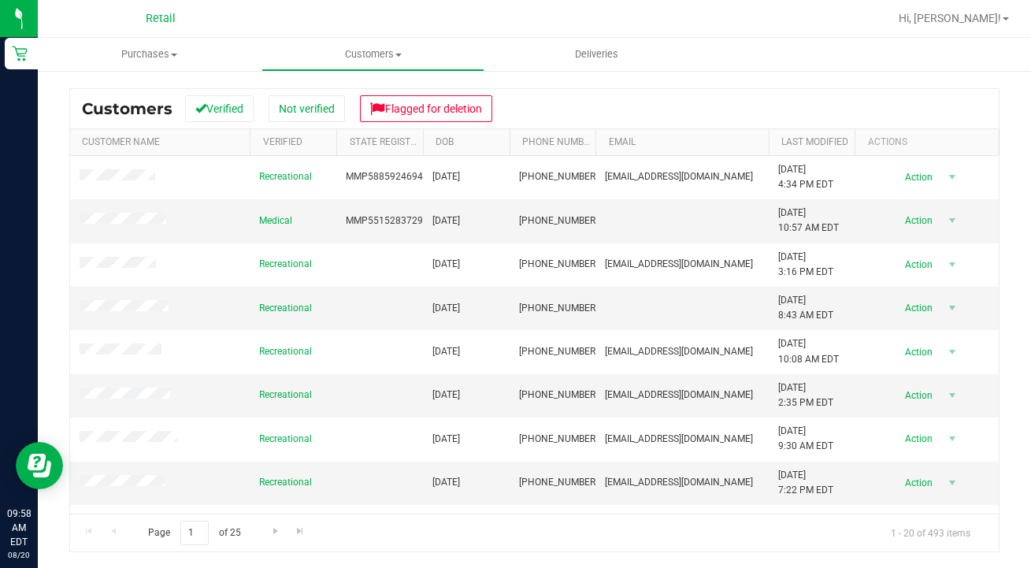
scroll to position [197, 0]
click at [436, 106] on button "Flagged for deletion" at bounding box center [426, 108] width 132 height 27
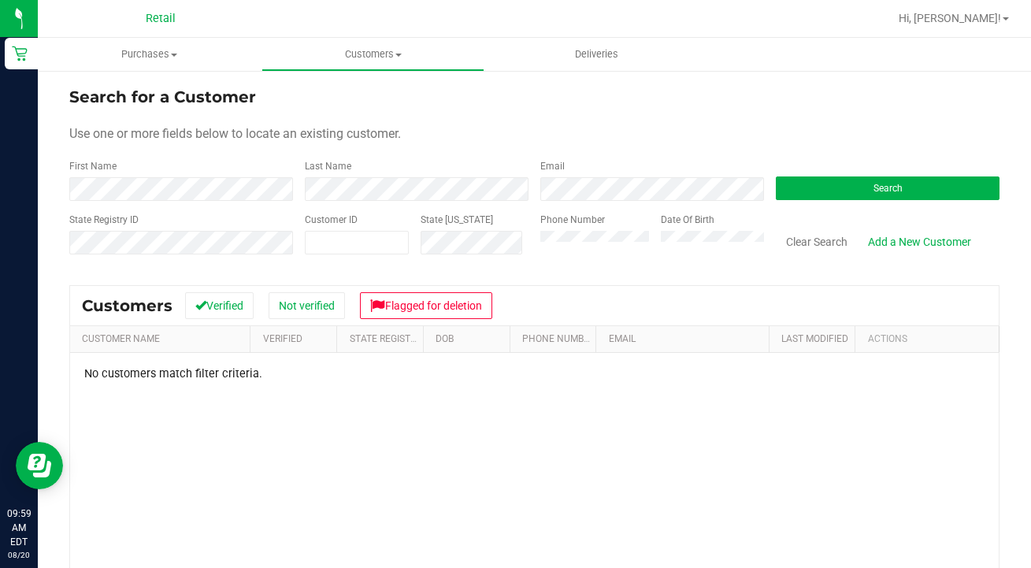
scroll to position [0, 0]
click at [797, 246] on button "Clear Search" at bounding box center [817, 241] width 82 height 27
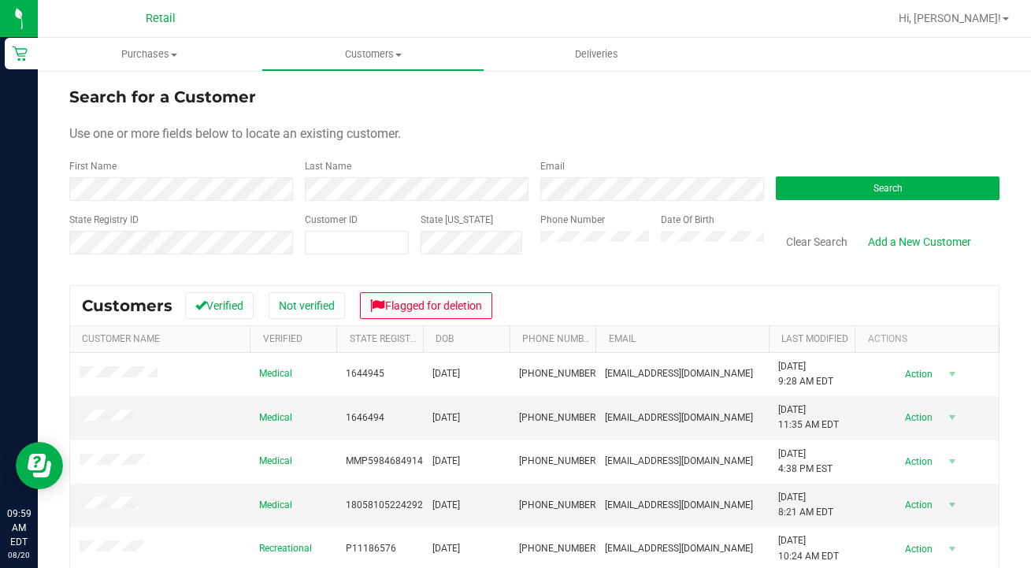
click at [448, 304] on button "Flagged for deletion" at bounding box center [426, 305] width 132 height 27
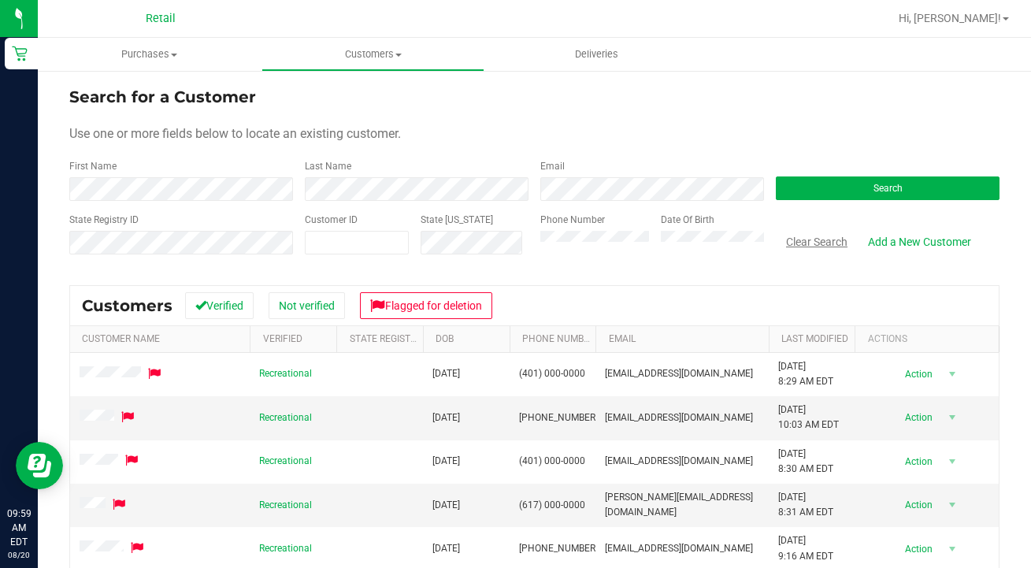
click at [799, 253] on button "Clear Search" at bounding box center [817, 241] width 82 height 27
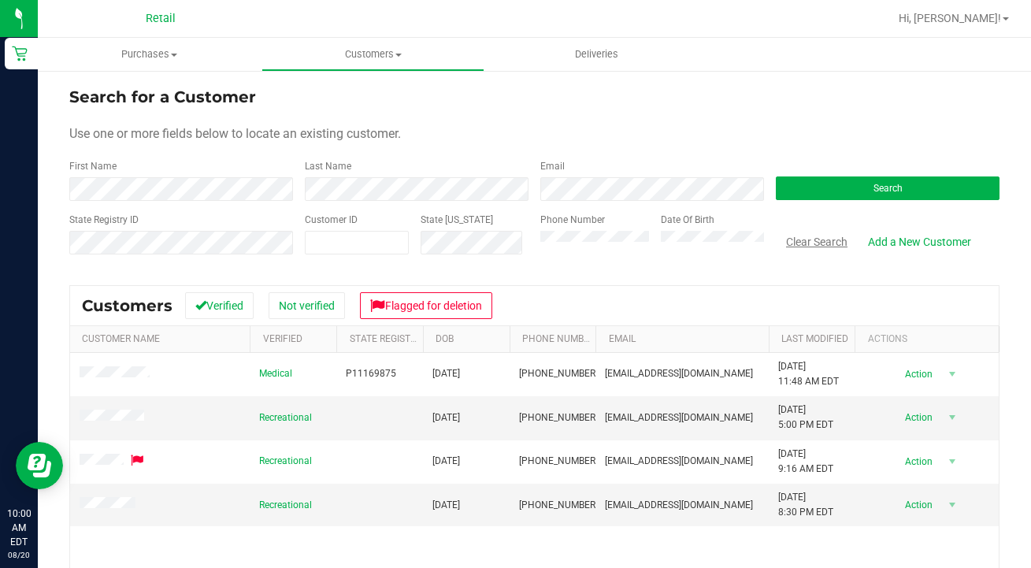
click at [812, 240] on button "Clear Search" at bounding box center [817, 241] width 82 height 27
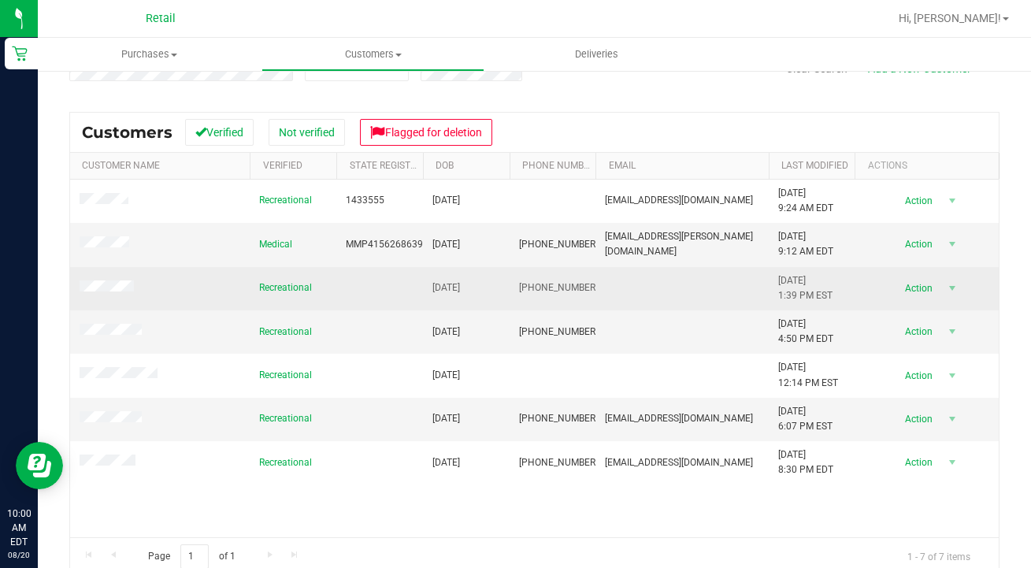
scroll to position [173, 0]
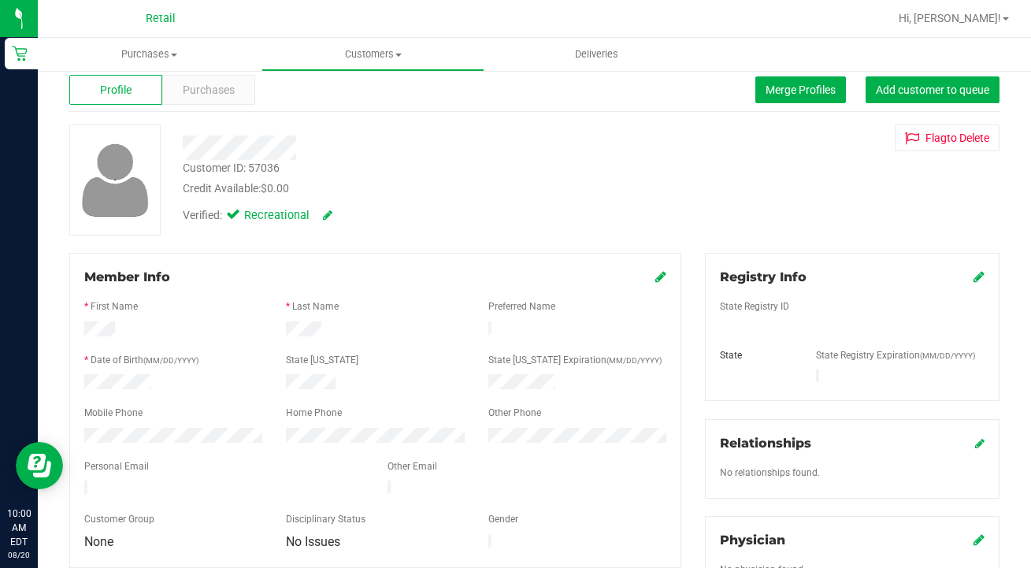
scroll to position [30, 0]
click at [791, 96] on span "Merge Profiles" at bounding box center [801, 90] width 70 height 13
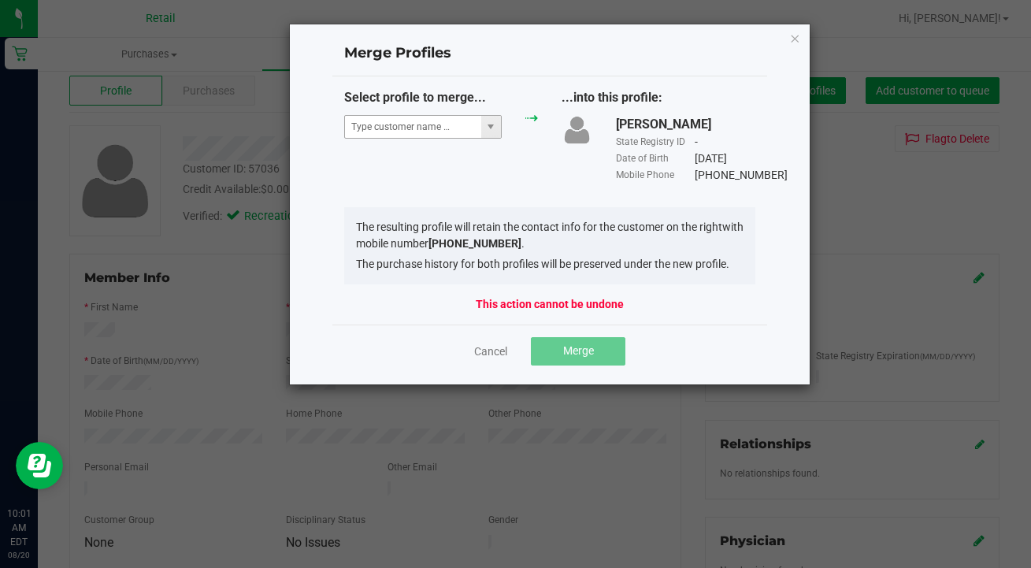
click at [439, 137] on span at bounding box center [423, 127] width 158 height 24
click at [411, 126] on input "NO DATA FOUND" at bounding box center [413, 127] width 136 height 22
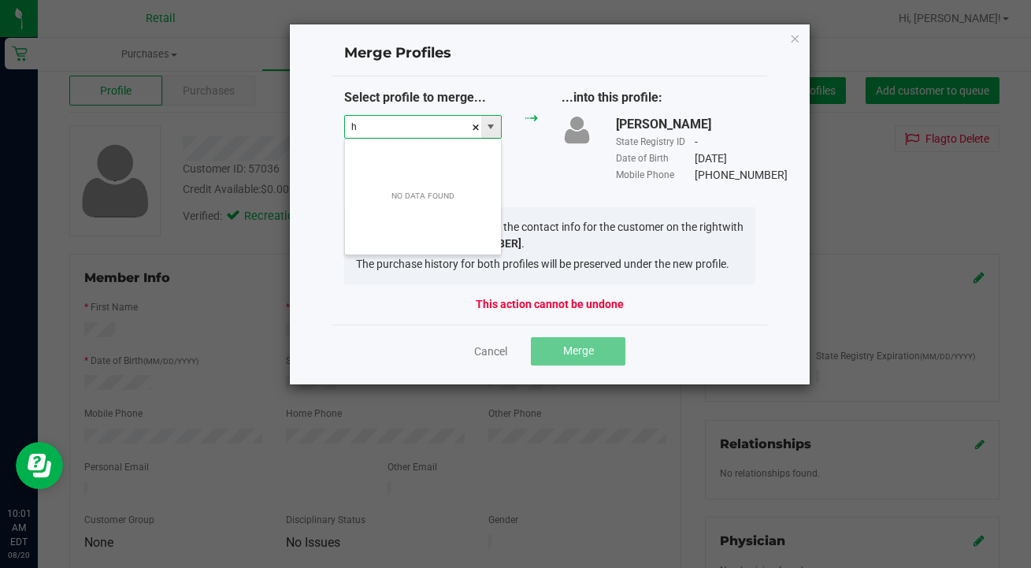
scroll to position [24, 158]
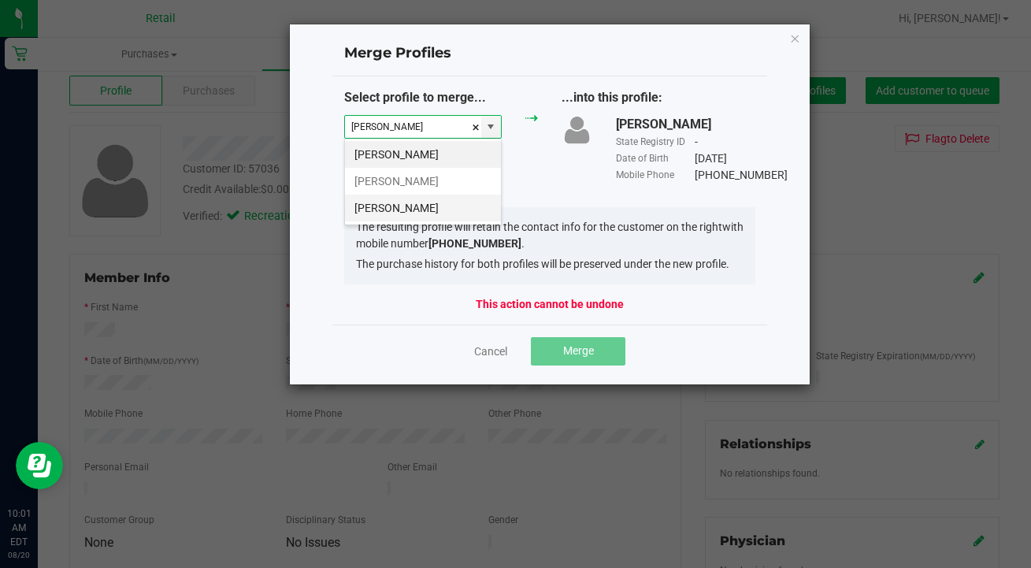
click at [436, 202] on li "Henry Brown" at bounding box center [423, 208] width 156 height 27
type input "Henry Brown"
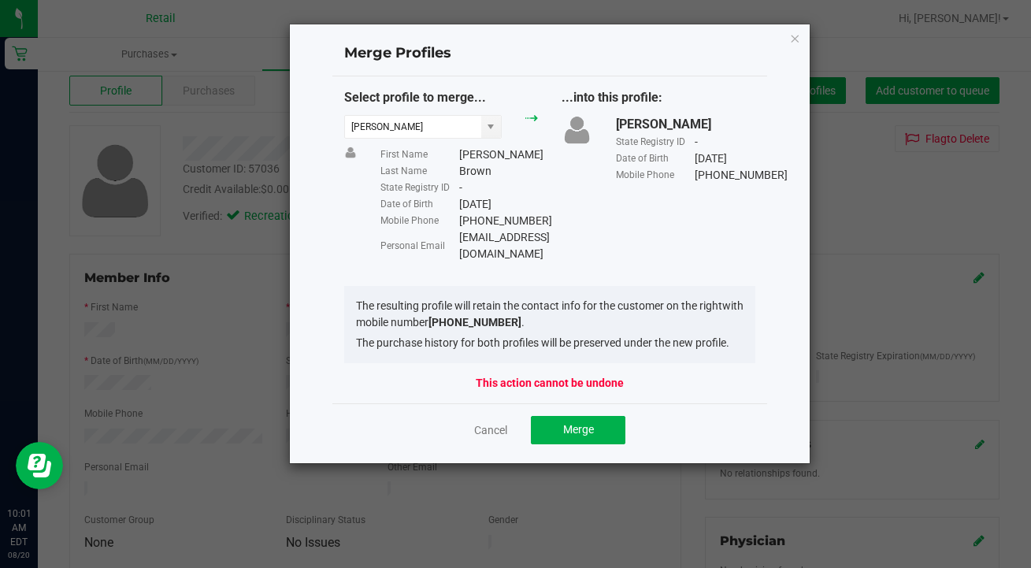
drag, startPoint x: 565, startPoint y: 234, endPoint x: 458, endPoint y: 231, distance: 107.2
click at [458, 231] on div "Personal Email Hbrown6@gmail.com" at bounding box center [460, 245] width 158 height 33
click at [572, 423] on span "Merge" at bounding box center [578, 429] width 31 height 13
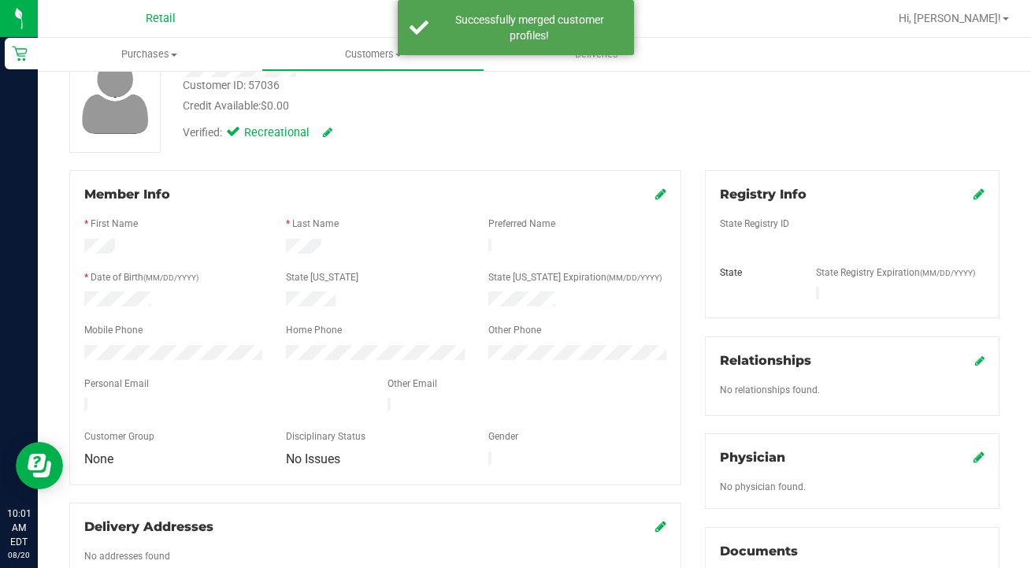
scroll to position [113, 0]
click at [667, 188] on div "Member Info * First Name * Last Name Preferred Name * Date of Birth (MM/DD/YYYY…" at bounding box center [375, 328] width 612 height 315
click at [657, 191] on icon at bounding box center [661, 194] width 11 height 13
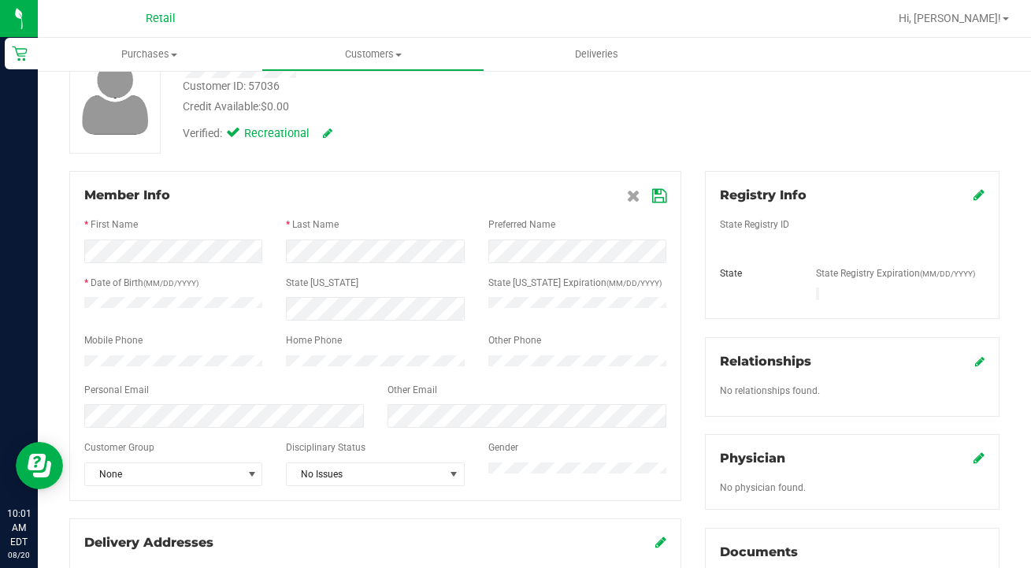
click at [659, 197] on icon at bounding box center [659, 196] width 14 height 13
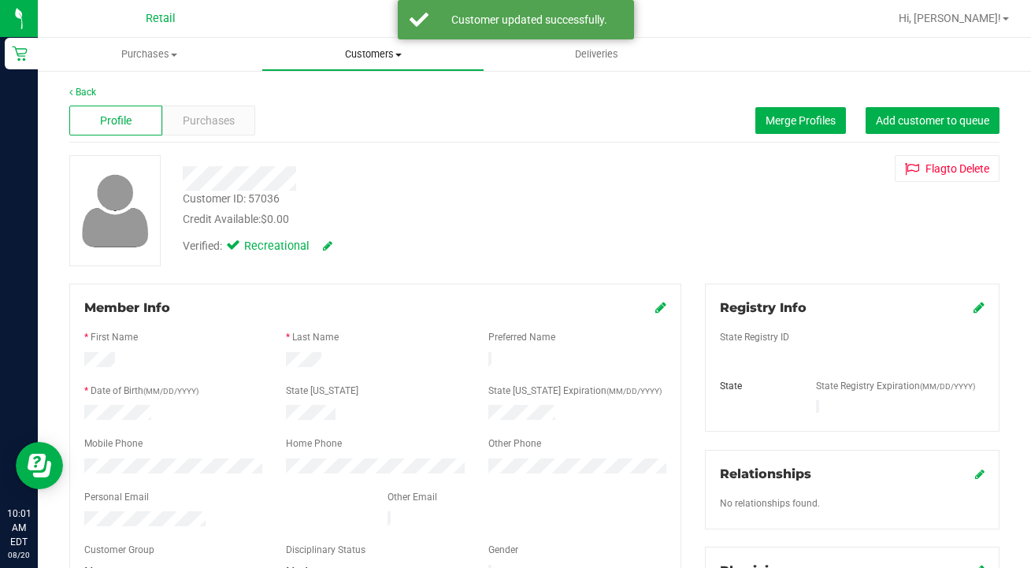
scroll to position [0, 0]
click at [337, 52] on span "Customers" at bounding box center [373, 54] width 222 height 14
click at [341, 93] on span "All customers" at bounding box center [318, 94] width 113 height 13
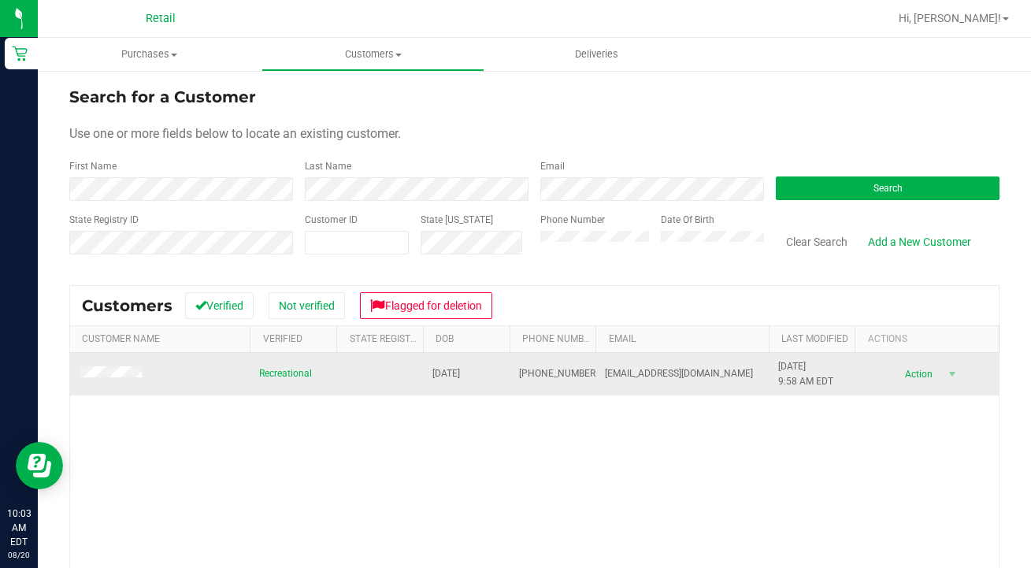
drag, startPoint x: 585, startPoint y: 374, endPoint x: 518, endPoint y: 366, distance: 66.7
click at [518, 366] on td "(401) 696-0683" at bounding box center [553, 374] width 87 height 43
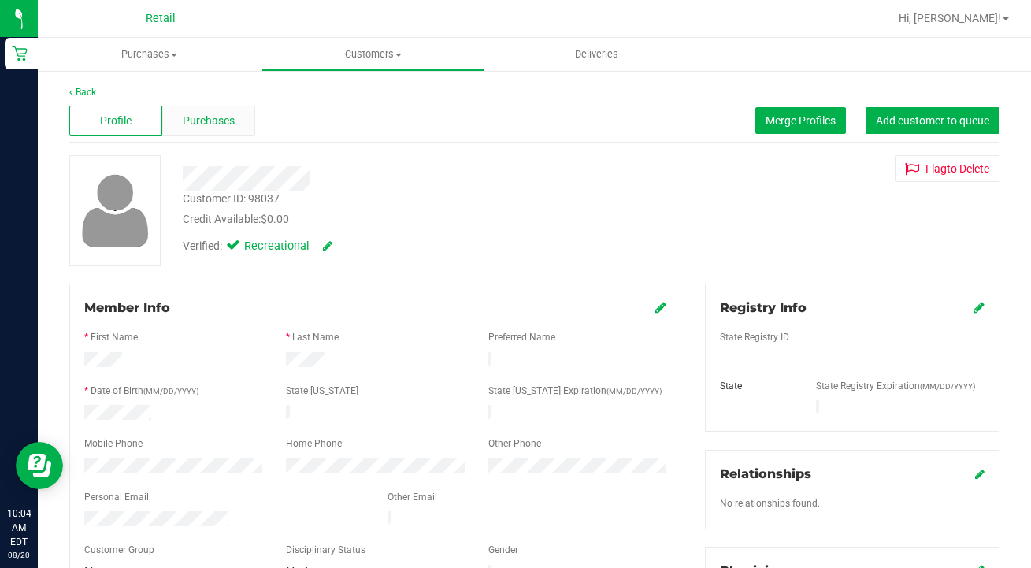
click at [221, 106] on div "Purchases" at bounding box center [208, 121] width 93 height 30
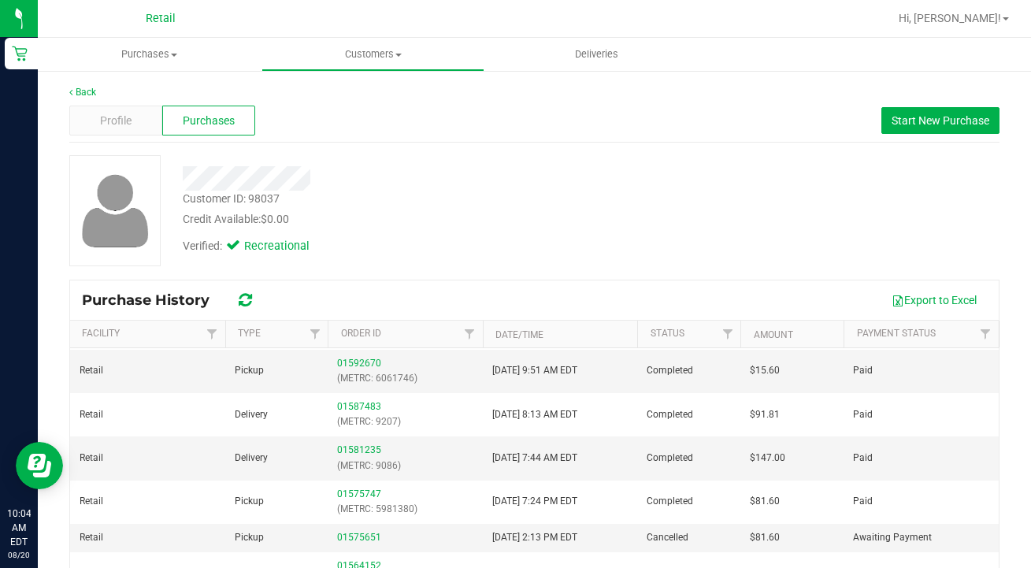
scroll to position [284, 0]
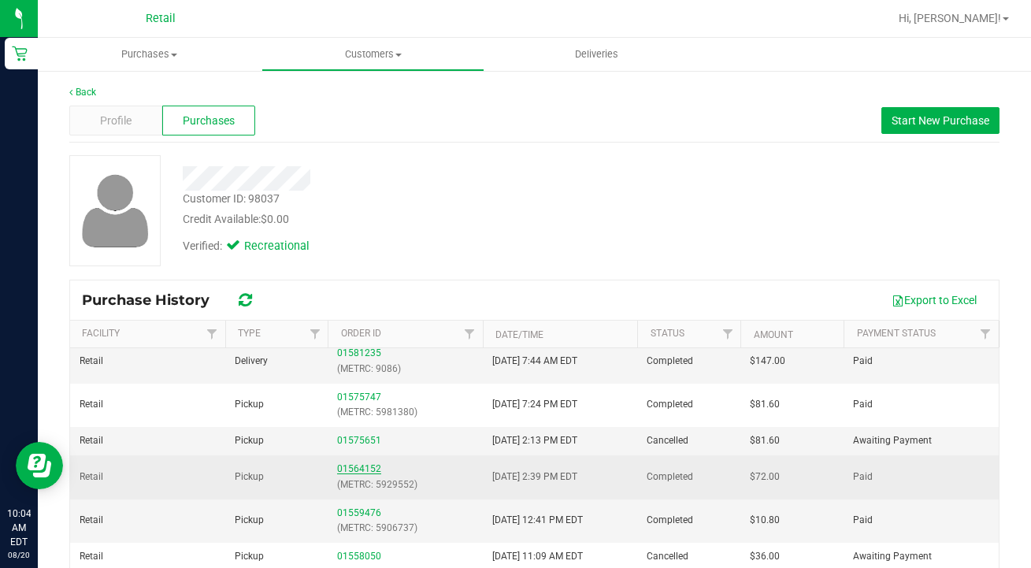
click at [362, 470] on link "01564152" at bounding box center [359, 468] width 44 height 11
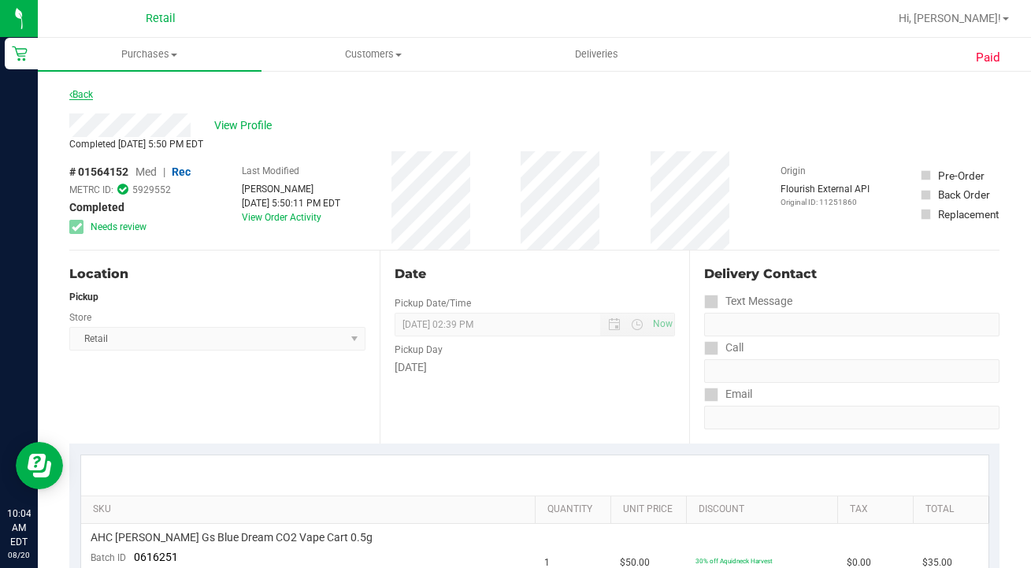
click at [76, 94] on link "Back" at bounding box center [81, 94] width 24 height 11
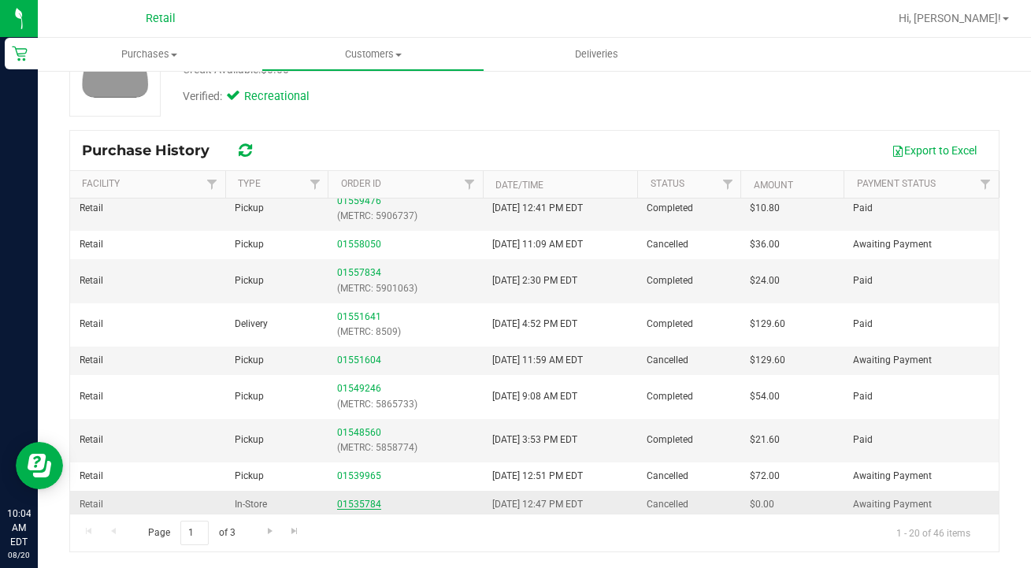
scroll to position [150, 0]
click at [258, 527] on link "Go to the next page" at bounding box center [269, 531] width 23 height 21
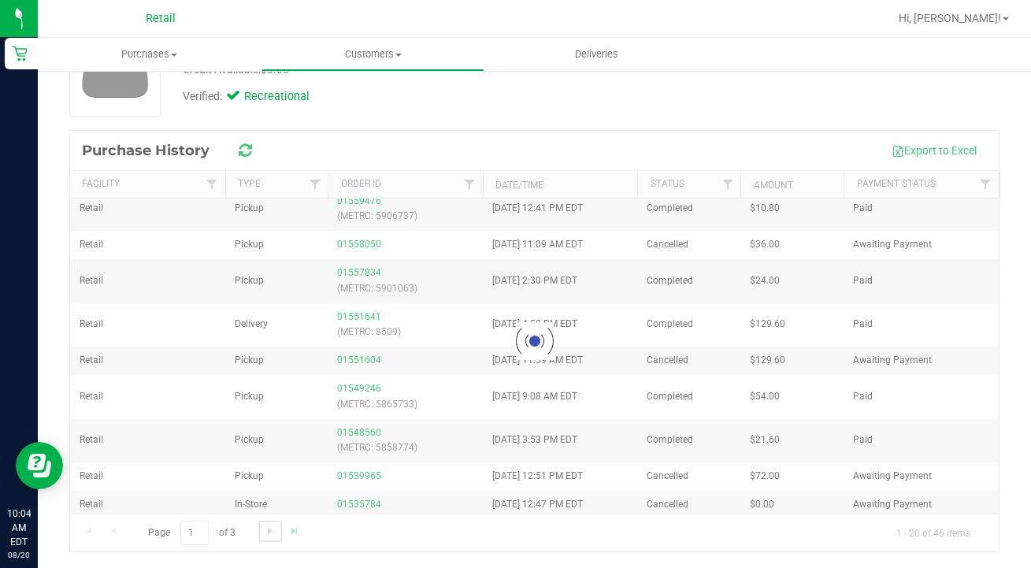
scroll to position [0, 0]
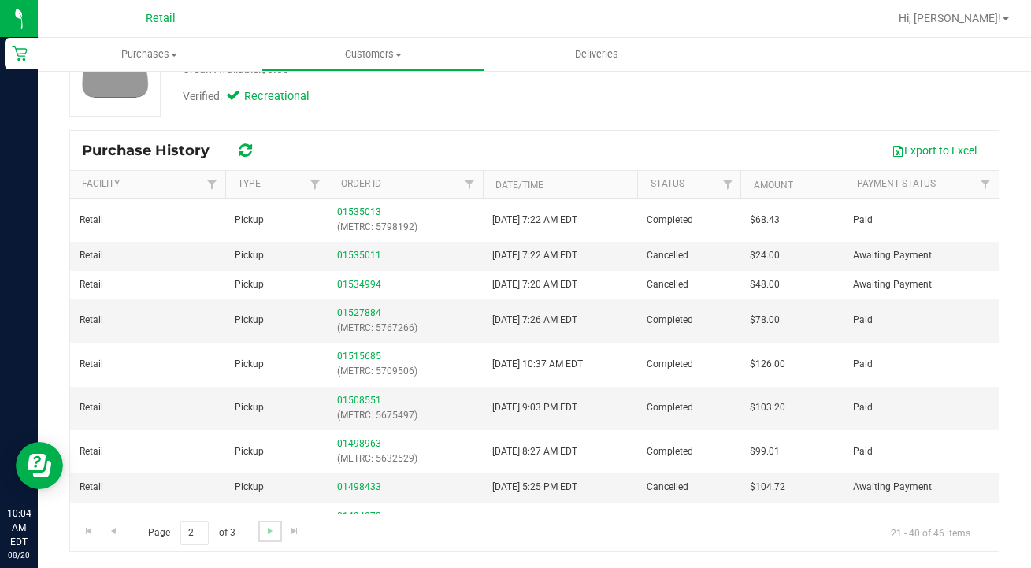
click at [262, 526] on link "Go to the next page" at bounding box center [269, 531] width 23 height 21
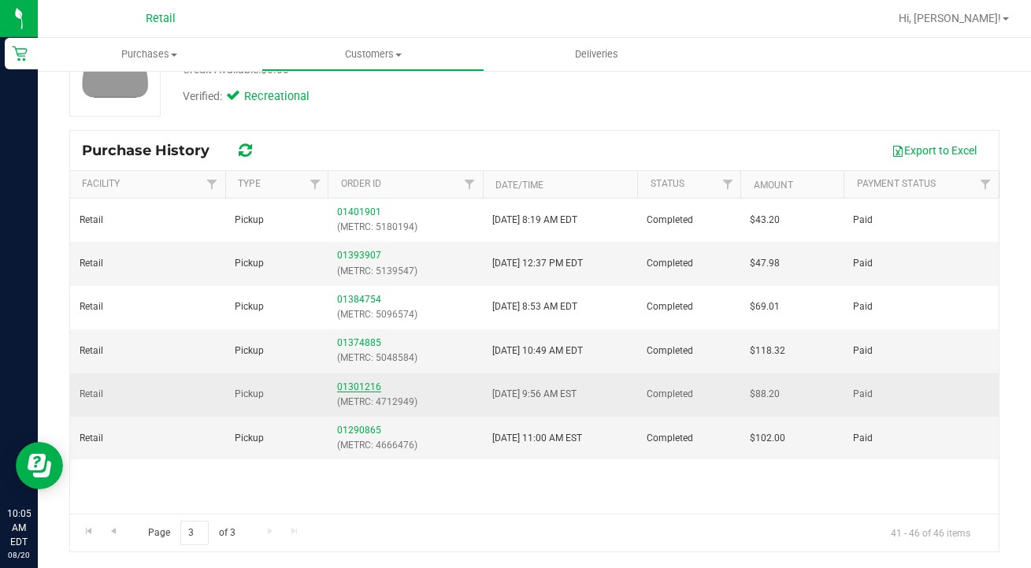
click at [366, 382] on link "01301216" at bounding box center [359, 386] width 44 height 11
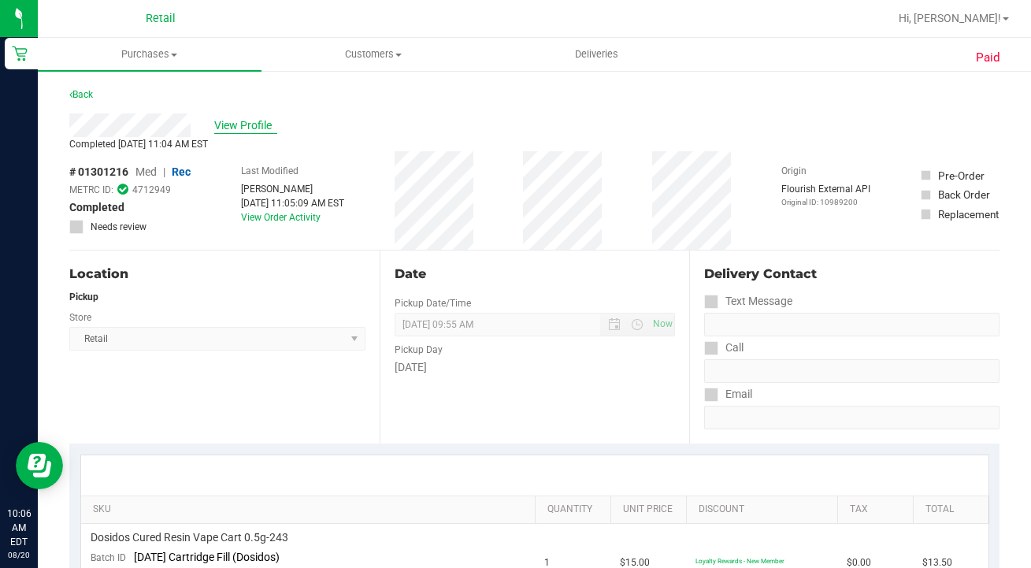
click at [264, 127] on span "View Profile" at bounding box center [245, 125] width 63 height 17
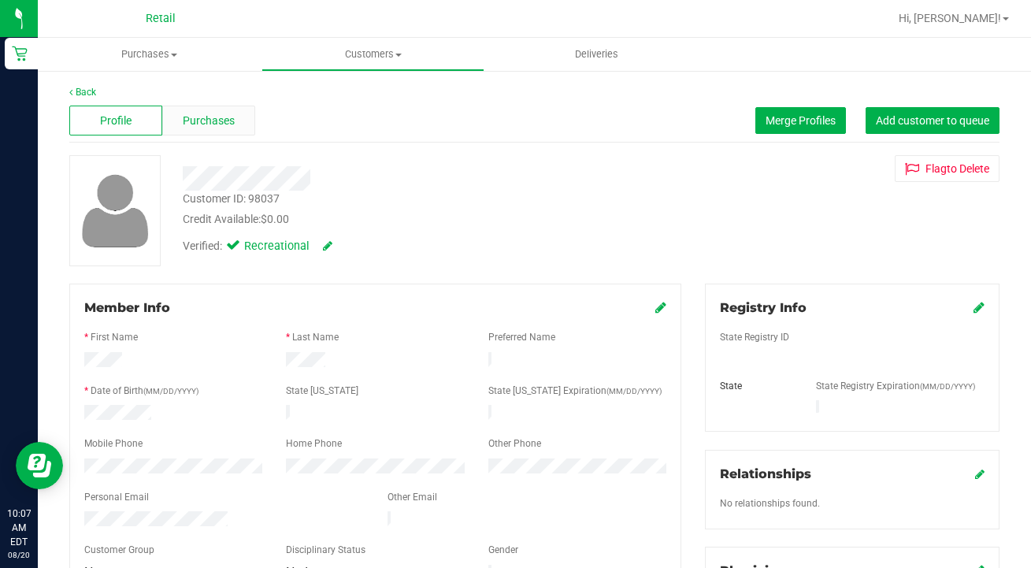
click at [223, 109] on div "Purchases" at bounding box center [208, 121] width 93 height 30
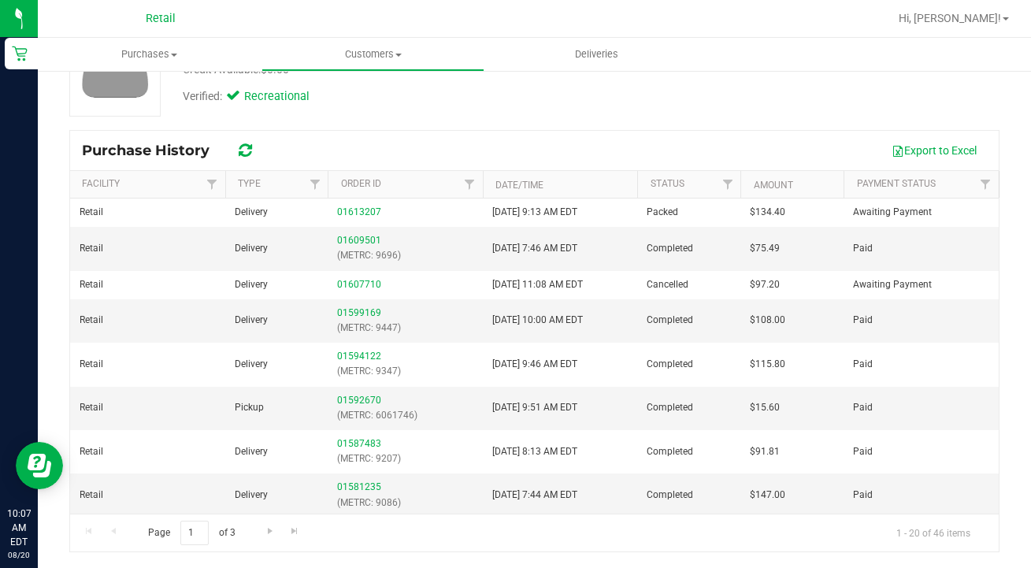
scroll to position [150, 0]
click at [296, 532] on span "Go to the last page" at bounding box center [294, 531] width 13 height 13
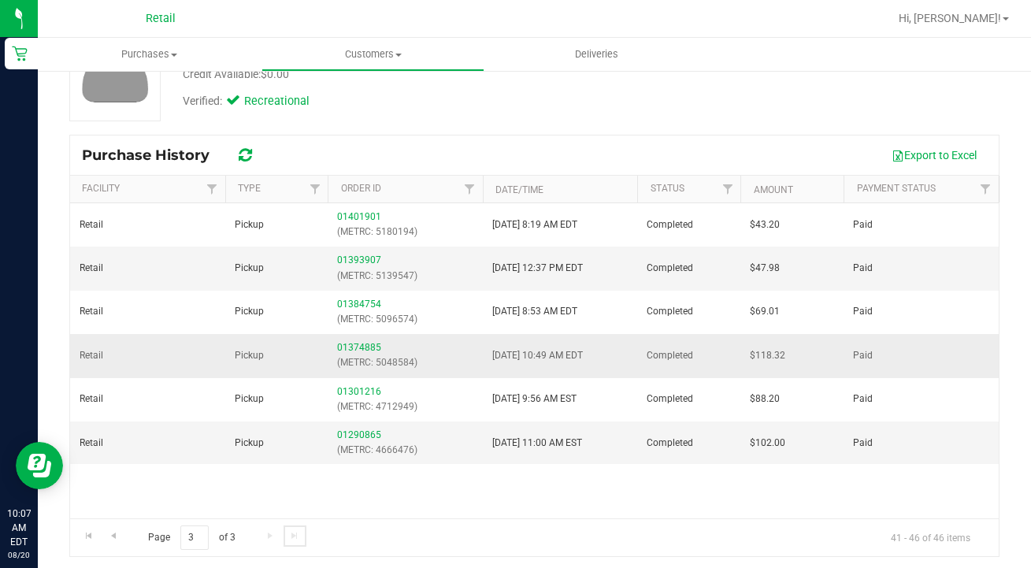
scroll to position [0, 0]
click at [369, 262] on link "01393907" at bounding box center [359, 260] width 44 height 11
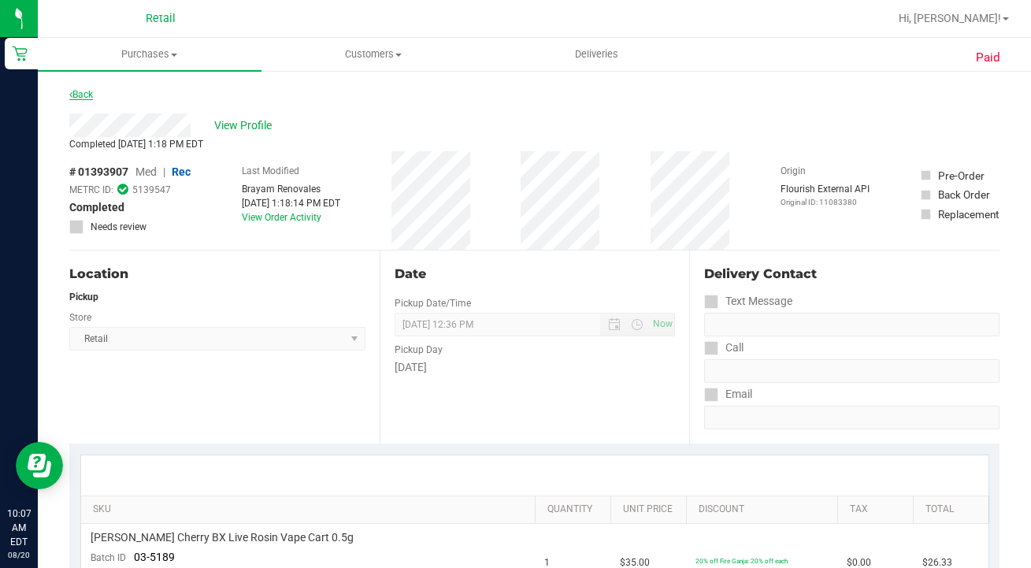
click at [91, 98] on link "Back" at bounding box center [81, 94] width 24 height 11
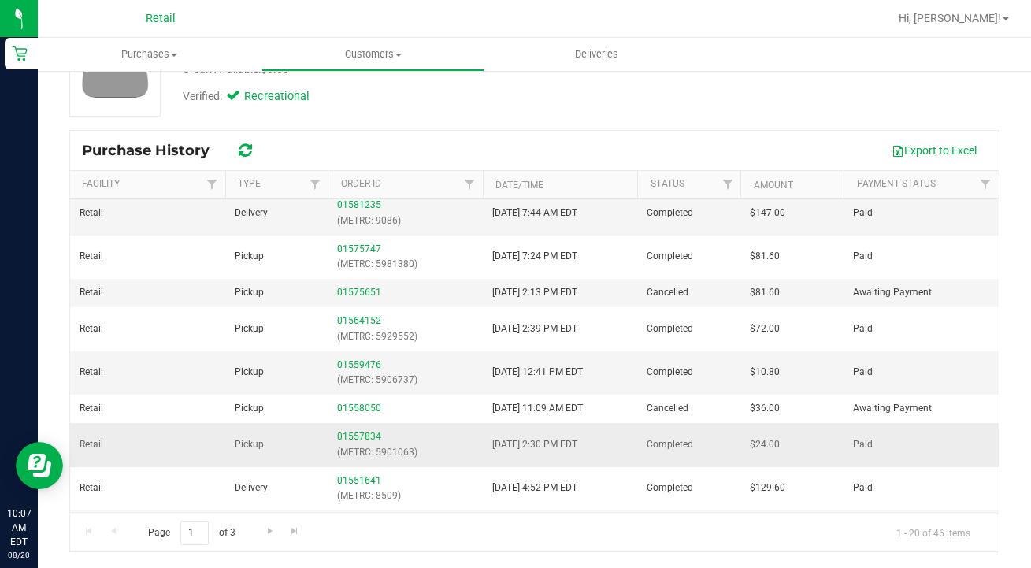
scroll to position [150, 0]
click at [271, 528] on span "Go to the next page" at bounding box center [270, 531] width 13 height 13
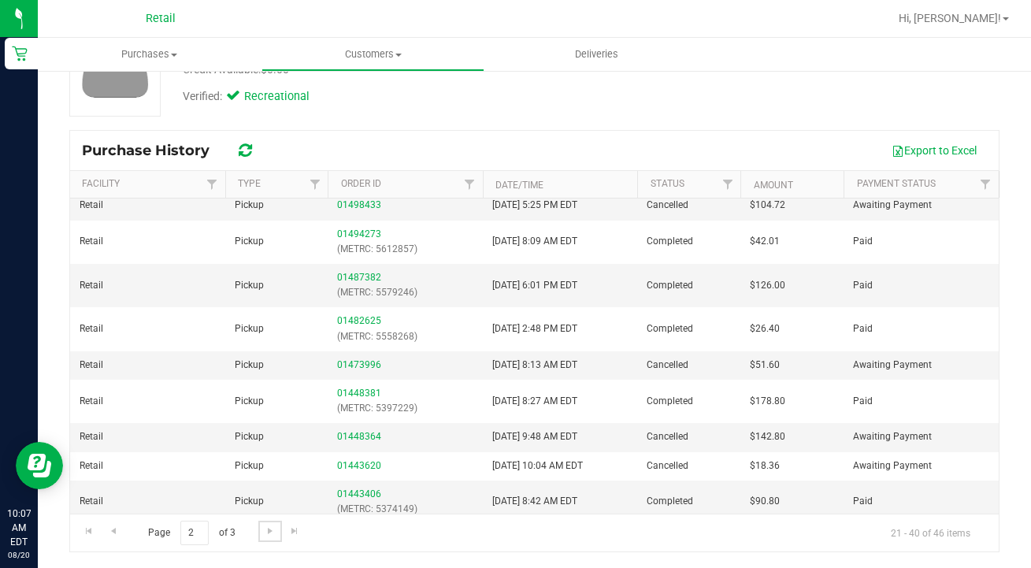
scroll to position [0, 0]
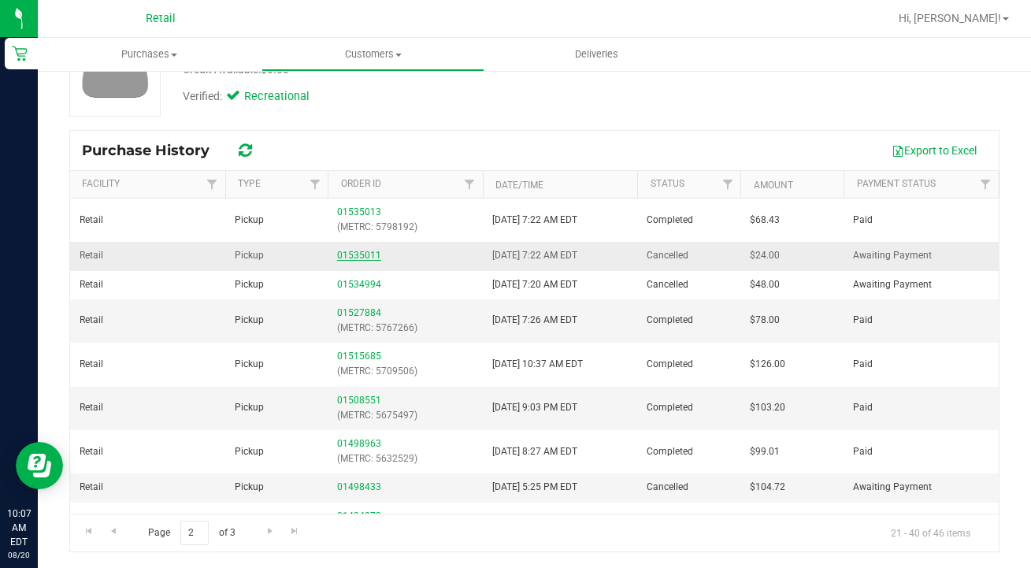
click at [365, 253] on link "01535011" at bounding box center [359, 255] width 44 height 11
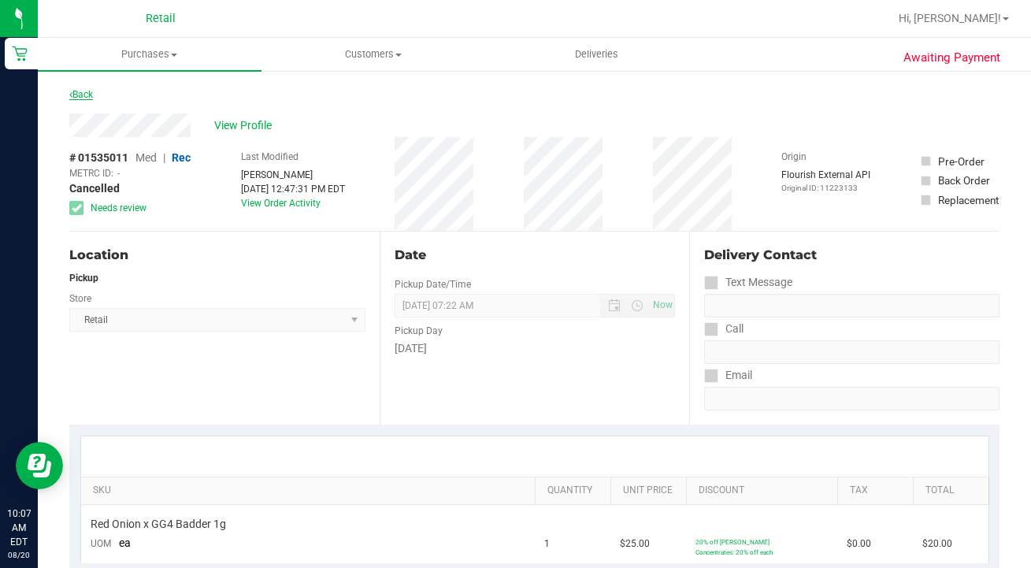
click at [81, 96] on link "Back" at bounding box center [81, 94] width 24 height 11
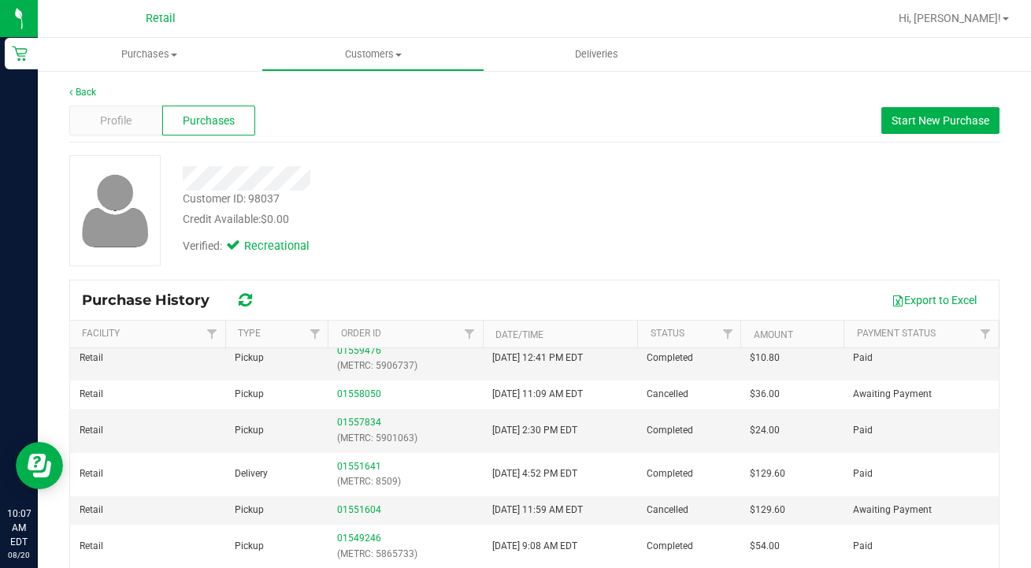
click at [477, 1] on nav "Retail Hi, Sarah!" at bounding box center [535, 19] width 994 height 38
click at [122, 108] on div "Profile" at bounding box center [115, 121] width 93 height 30
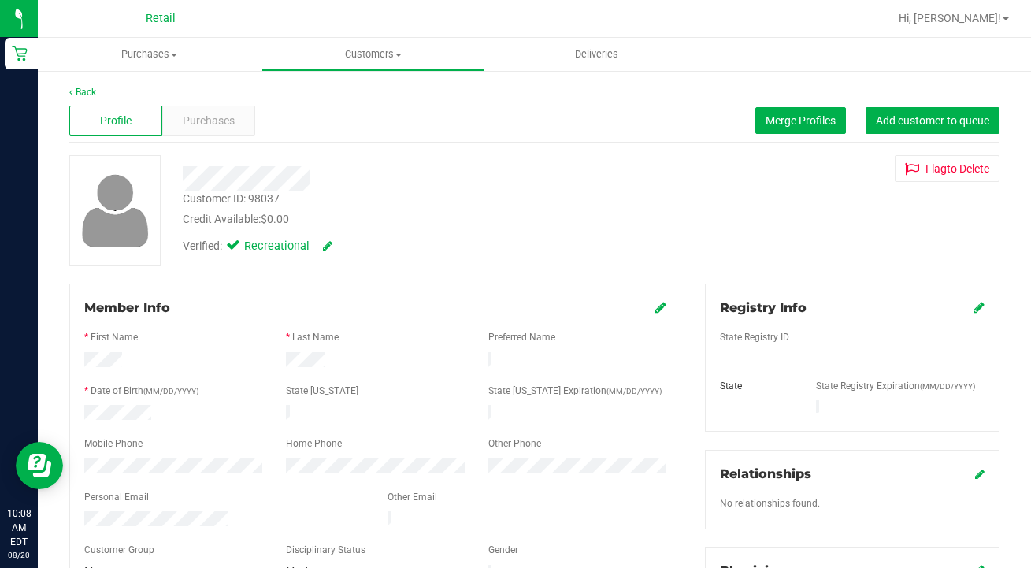
click at [85, 405] on div at bounding box center [173, 414] width 202 height 19
drag, startPoint x: 176, startPoint y: 407, endPoint x: 84, endPoint y: 453, distance: 103.2
click at [83, 459] on div at bounding box center [173, 468] width 202 height 19
drag, startPoint x: 238, startPoint y: 507, endPoint x: 89, endPoint y: 500, distance: 149.1
click at [89, 500] on form "Member Info * First Name * Last Name Preferred Name * Date of Birth (MM/DD/YYYY…" at bounding box center [375, 441] width 582 height 285
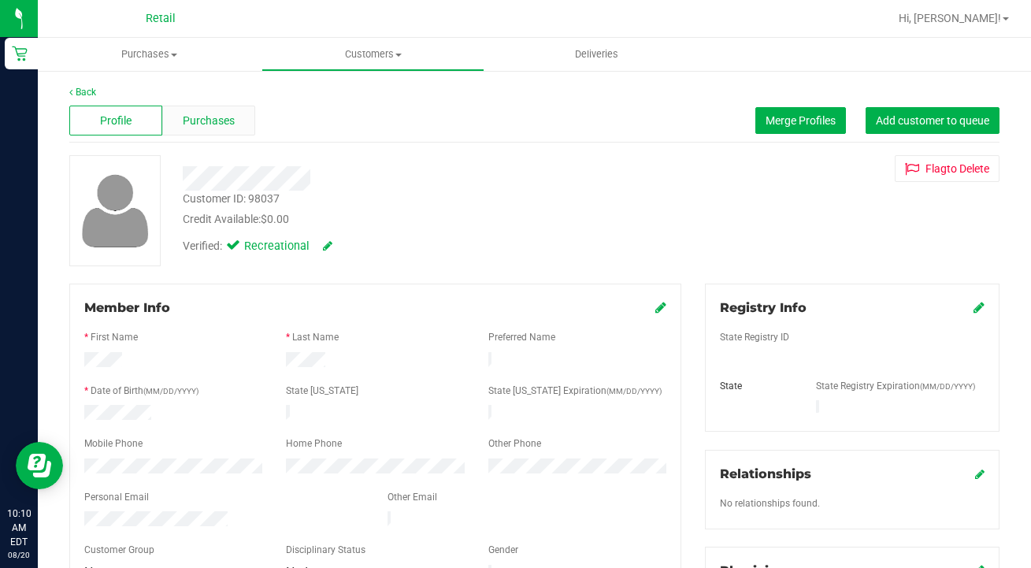
click at [233, 117] on span "Purchases" at bounding box center [209, 121] width 52 height 17
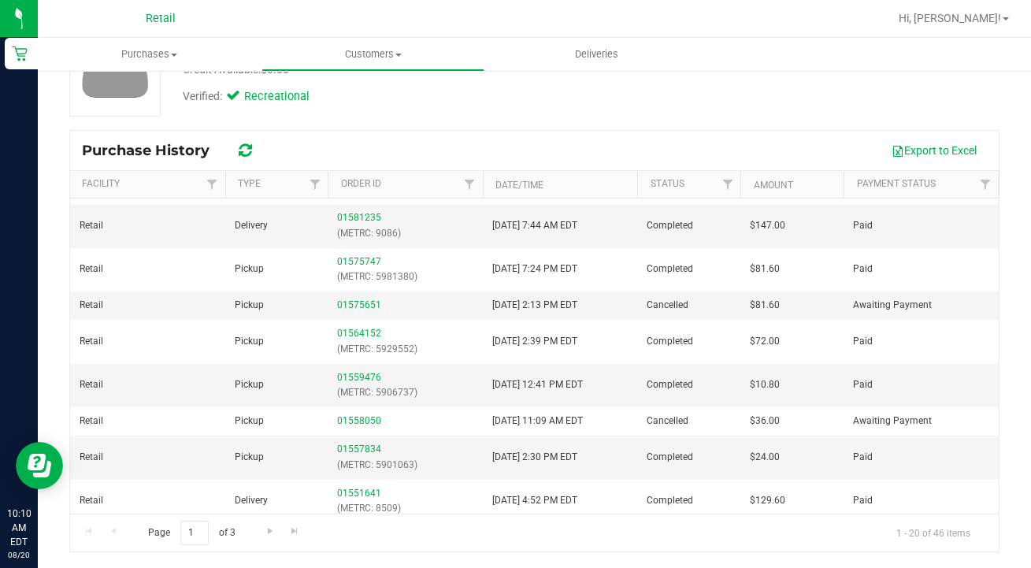
scroll to position [150, 0]
click at [291, 534] on span "Go to the last page" at bounding box center [294, 531] width 13 height 13
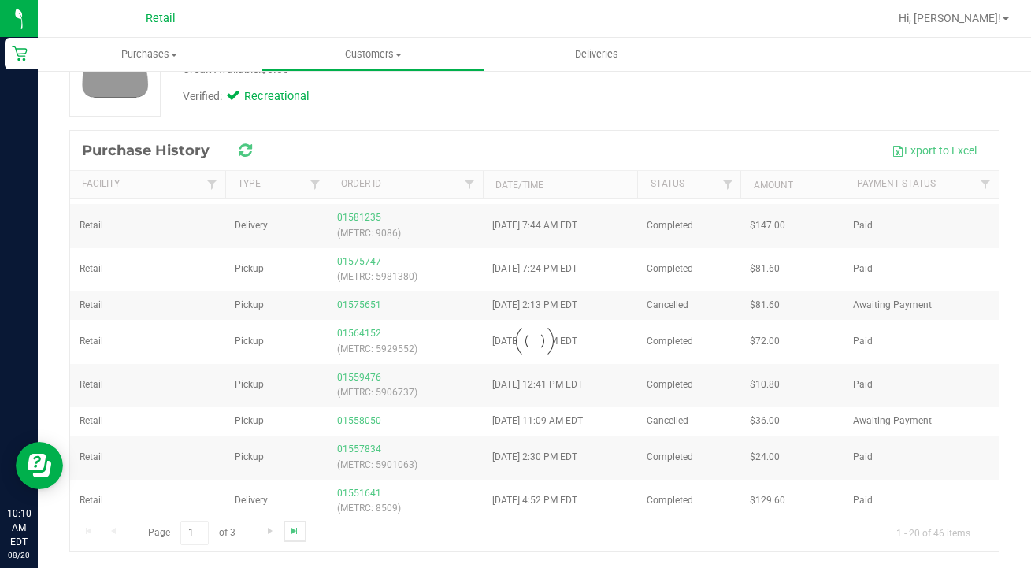
scroll to position [0, 0]
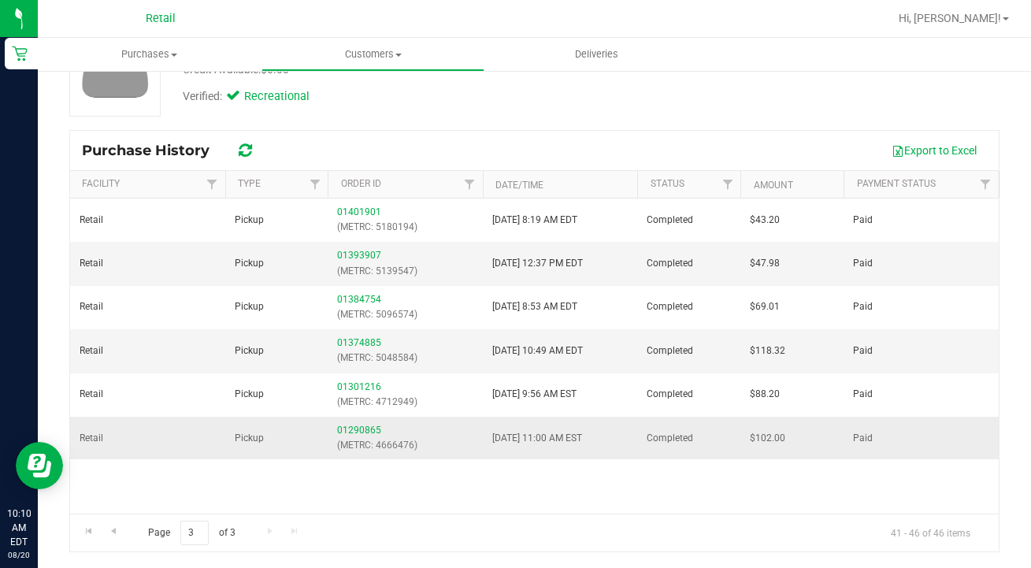
click at [369, 434] on div "01290865 (METRC: 4666476)" at bounding box center [405, 438] width 136 height 30
click at [368, 429] on link "01290865" at bounding box center [359, 430] width 44 height 11
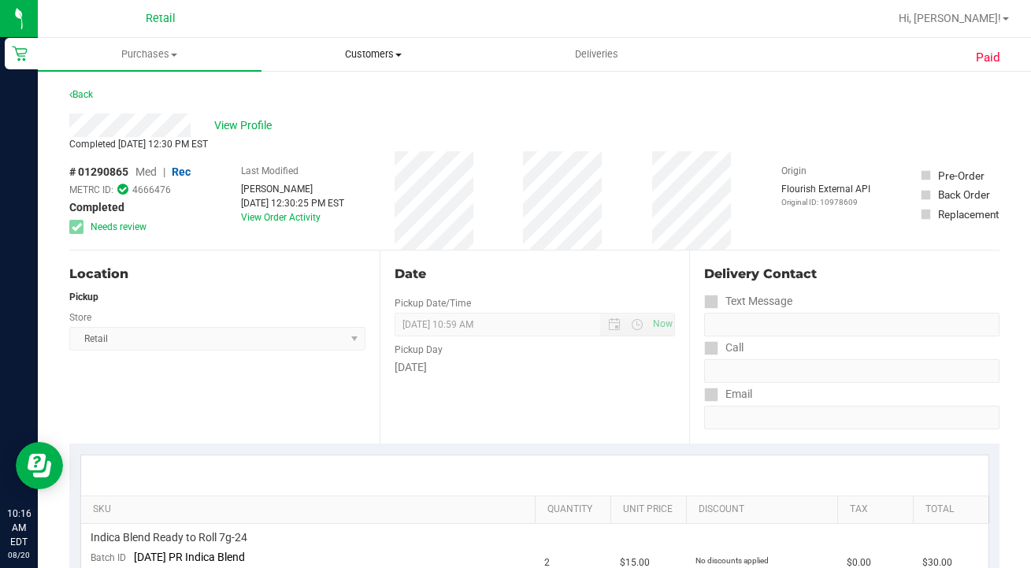
click at [366, 62] on uib-tab-heading "Customers All customers Add a new customer All physicians" at bounding box center [373, 55] width 222 height 32
click at [366, 95] on span "All customers" at bounding box center [318, 94] width 113 height 13
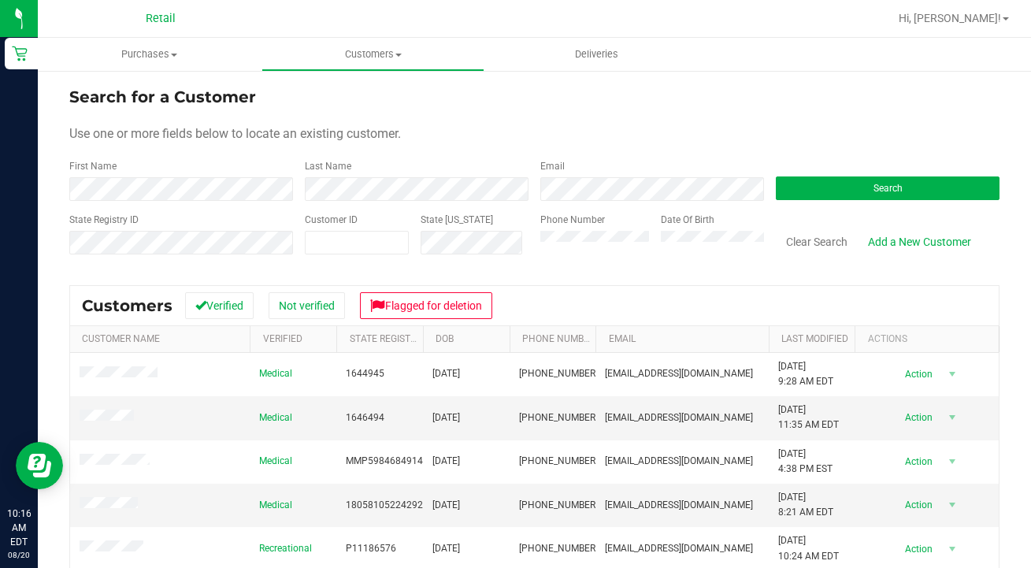
click at [604, 224] on div "Phone Number" at bounding box center [594, 241] width 109 height 56
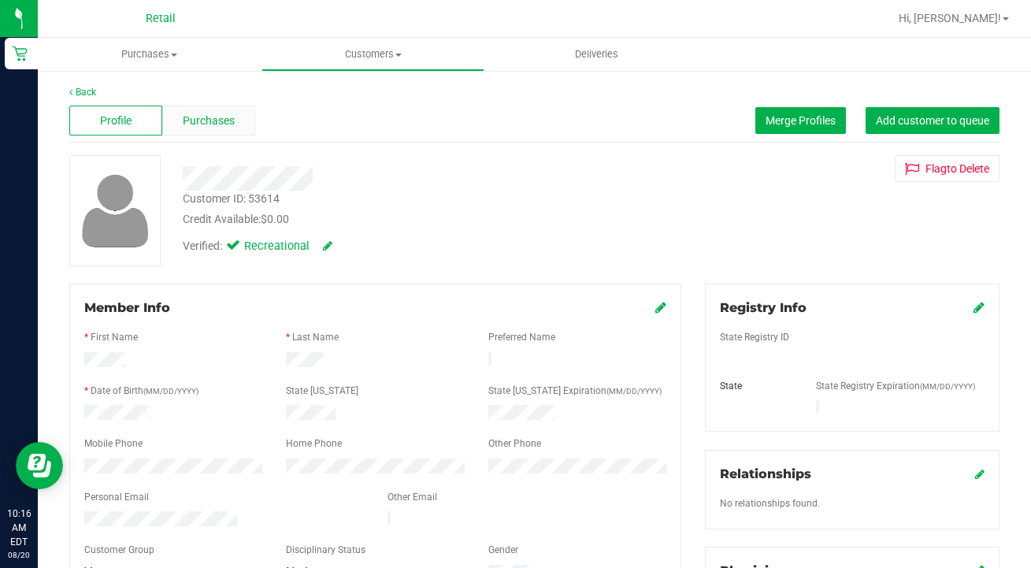
click at [235, 124] on div "Purchases" at bounding box center [208, 121] width 93 height 30
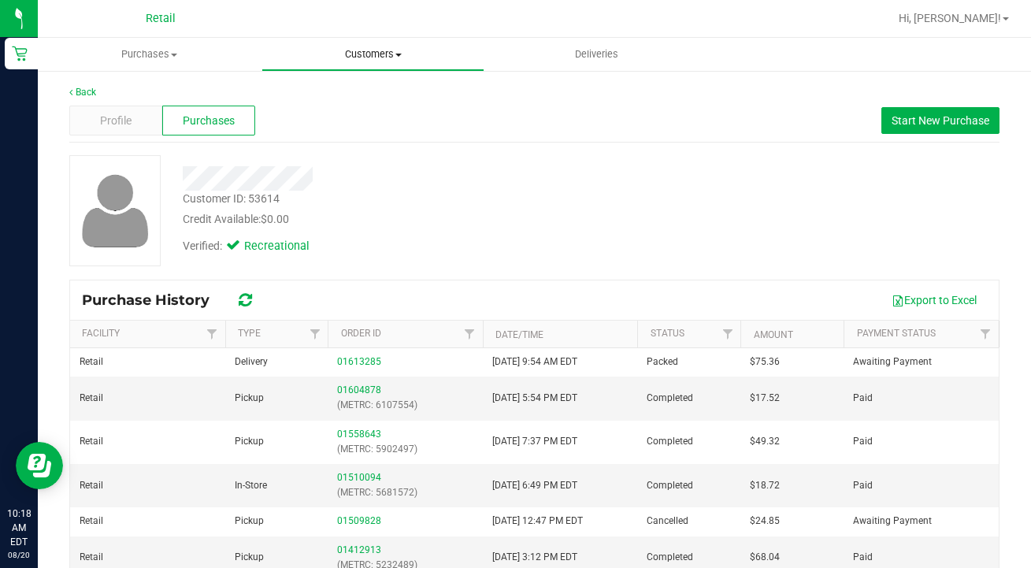
click at [360, 46] on uib-tab-heading "Customers All customers Add a new customer All physicians" at bounding box center [373, 55] width 222 height 32
click at [365, 95] on span "All customers" at bounding box center [318, 94] width 113 height 13
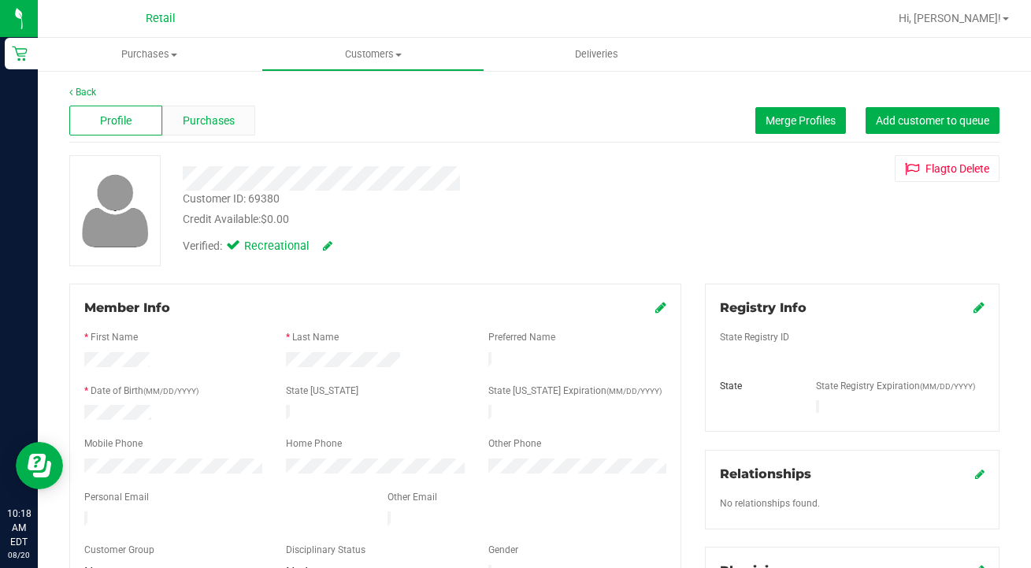
click at [231, 113] on span "Purchases" at bounding box center [209, 121] width 52 height 17
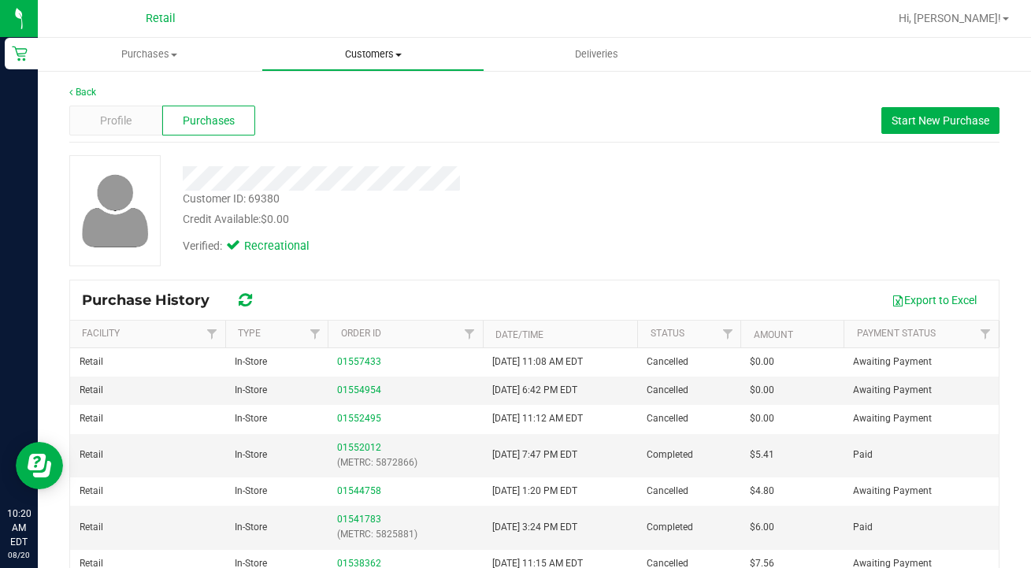
click at [383, 60] on span "Customers" at bounding box center [373, 54] width 222 height 14
click at [382, 94] on li "All customers" at bounding box center [374, 95] width 224 height 19
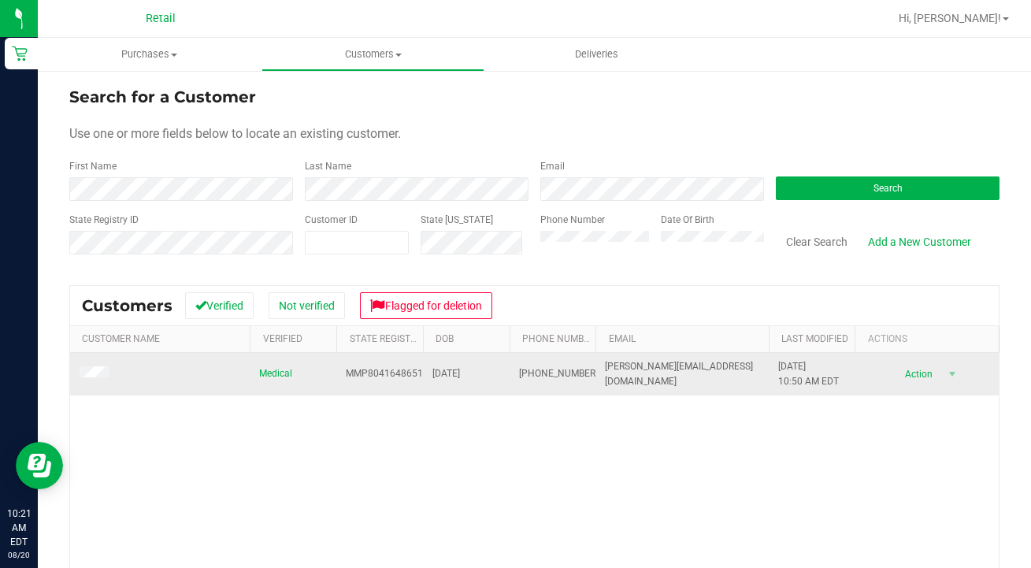
click at [97, 366] on td at bounding box center [160, 374] width 180 height 43
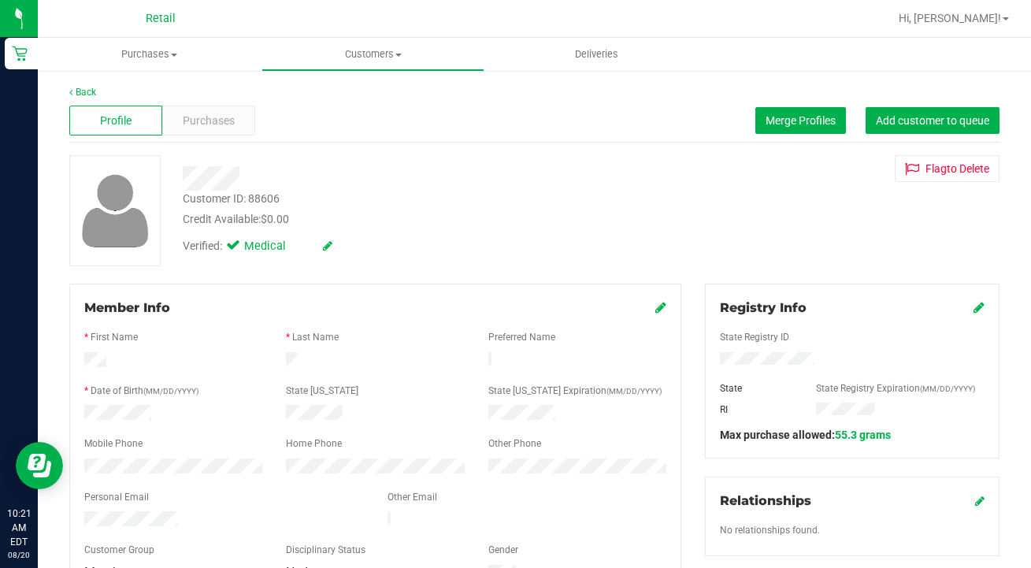
click at [659, 314] on icon at bounding box center [661, 307] width 11 height 13
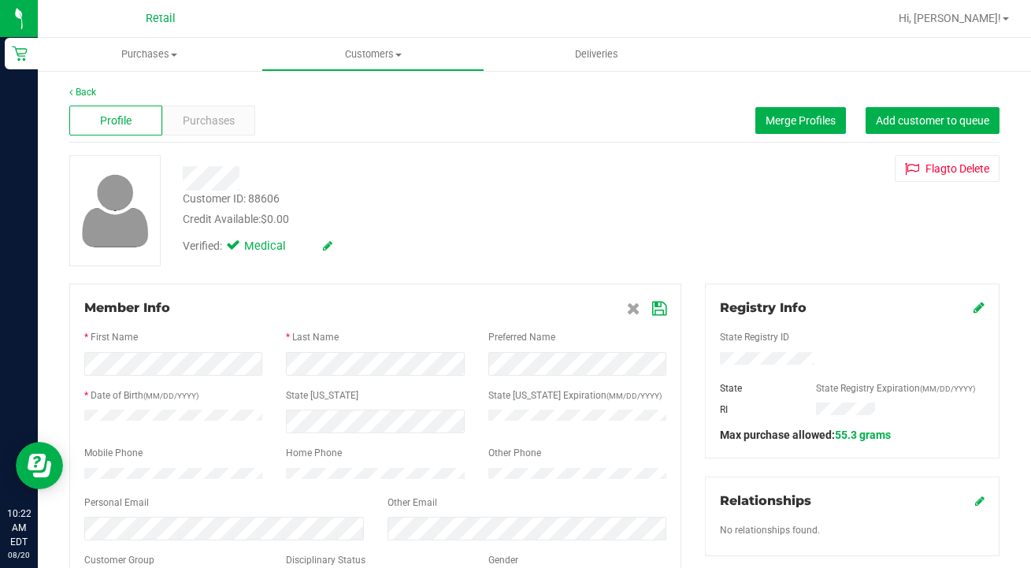
click at [659, 310] on icon at bounding box center [659, 309] width 14 height 13
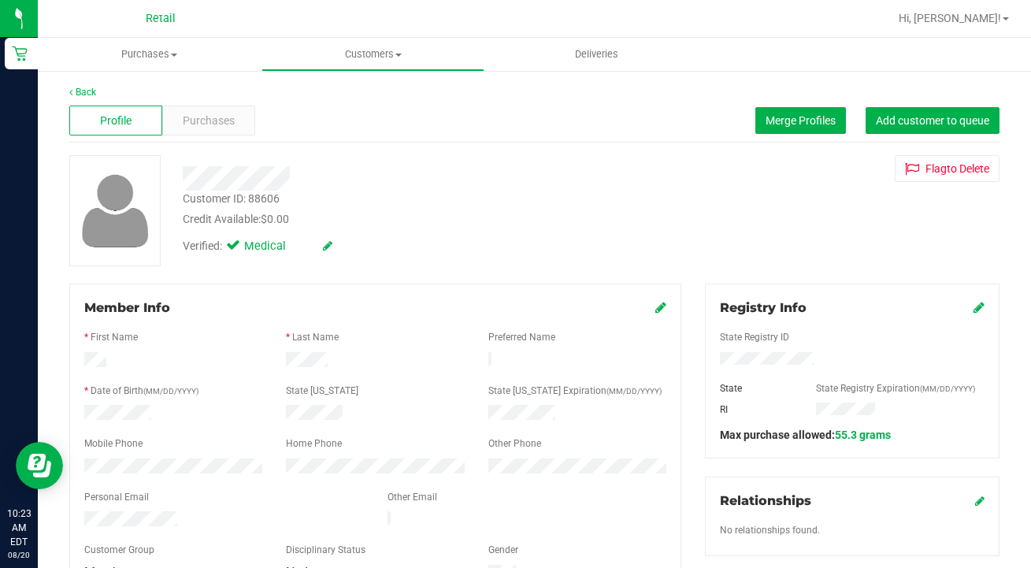
click at [225, 124] on span "Purchases" at bounding box center [209, 121] width 52 height 17
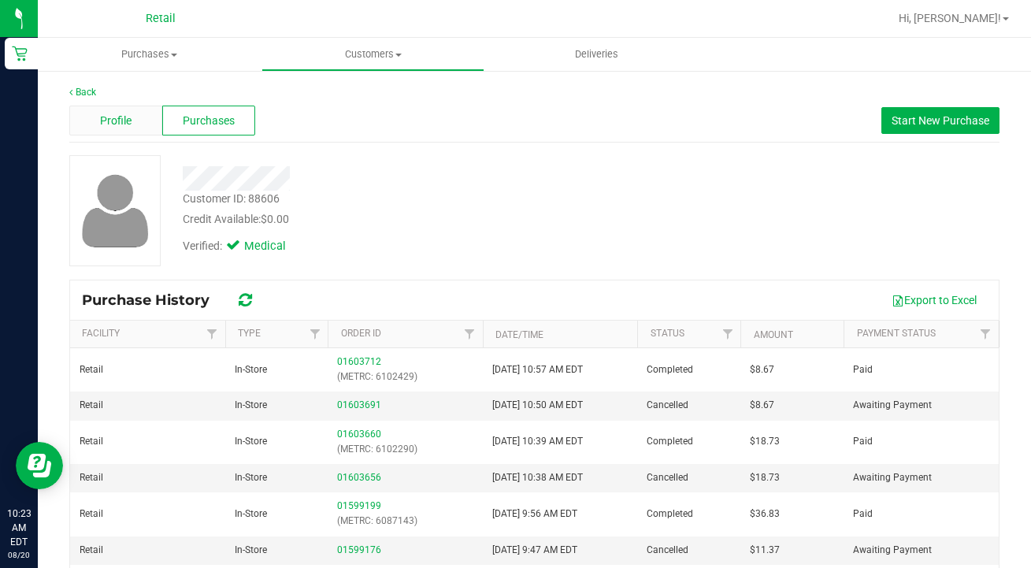
click at [135, 117] on div "Profile" at bounding box center [115, 121] width 93 height 30
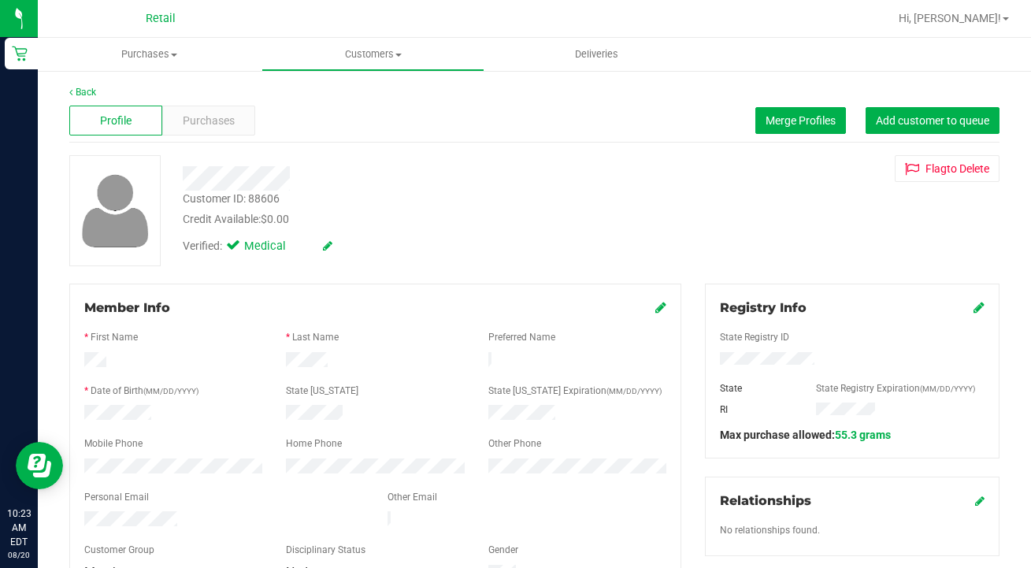
click at [662, 312] on icon at bounding box center [661, 307] width 11 height 13
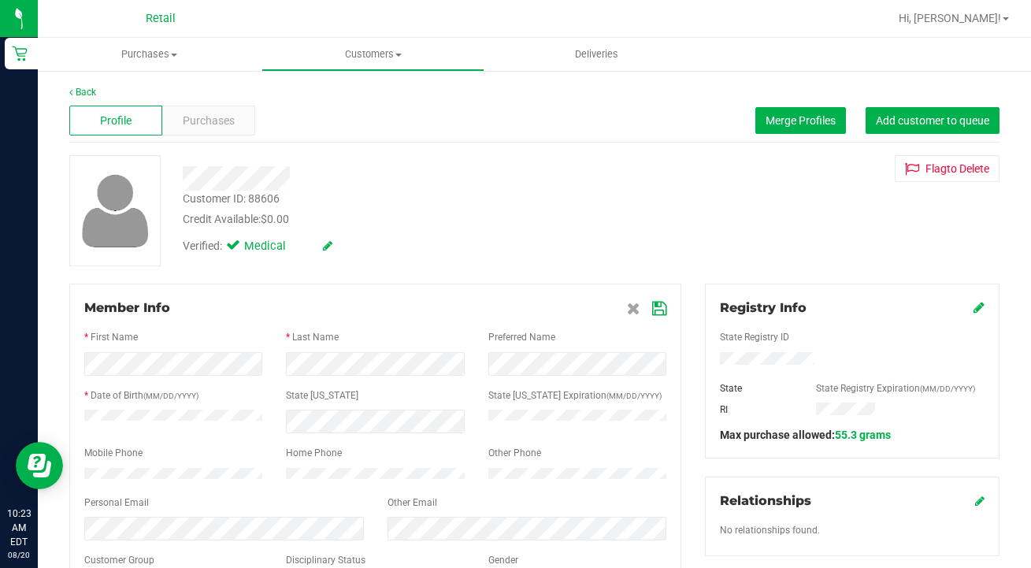
click at [657, 308] on icon at bounding box center [659, 309] width 14 height 13
click at [633, 310] on icon at bounding box center [633, 309] width 13 height 13
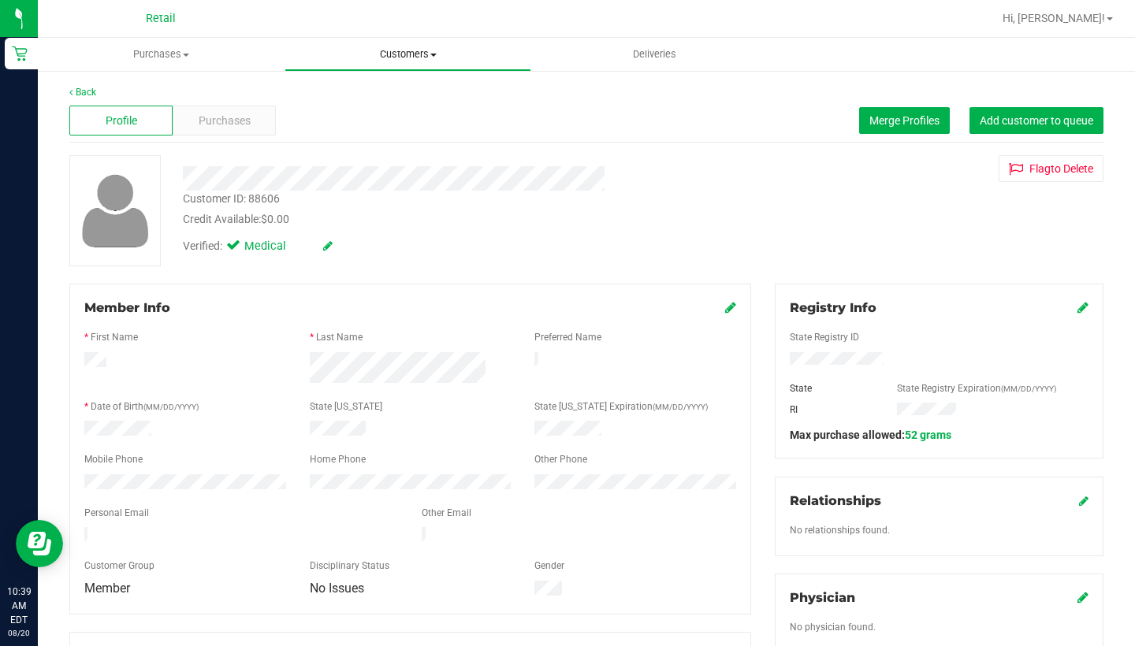
click at [394, 65] on uib-tab-heading "Customers All customers Add a new customer All physicians" at bounding box center [407, 55] width 245 height 32
click at [395, 94] on span "All customers" at bounding box center [340, 94] width 113 height 13
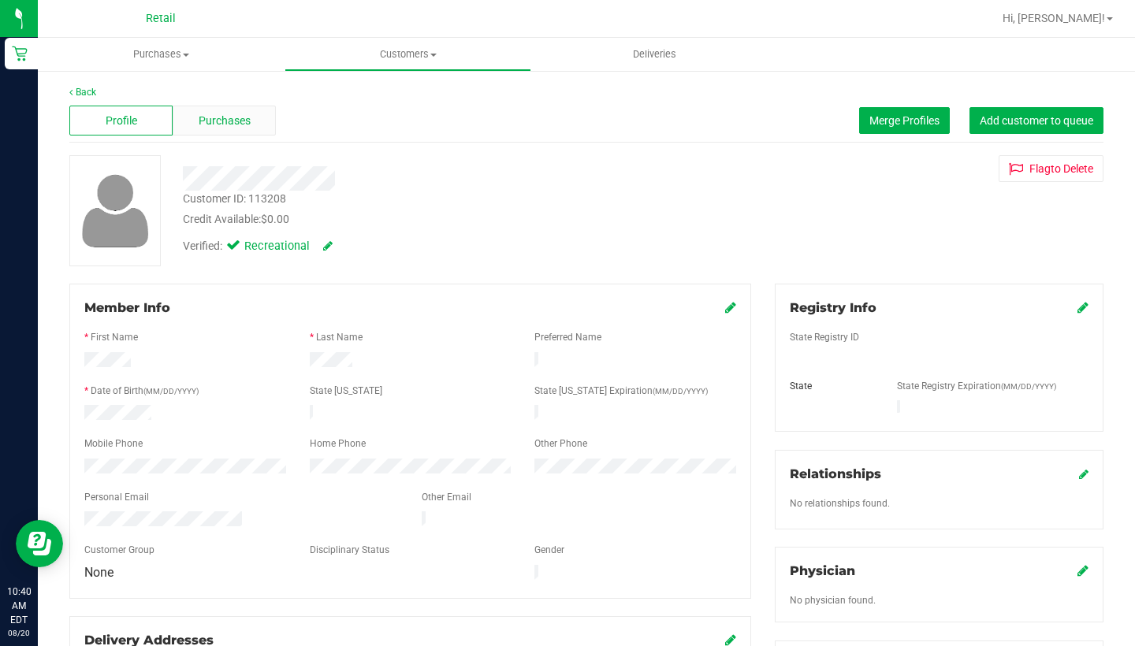
click at [247, 128] on span "Purchases" at bounding box center [225, 121] width 52 height 17
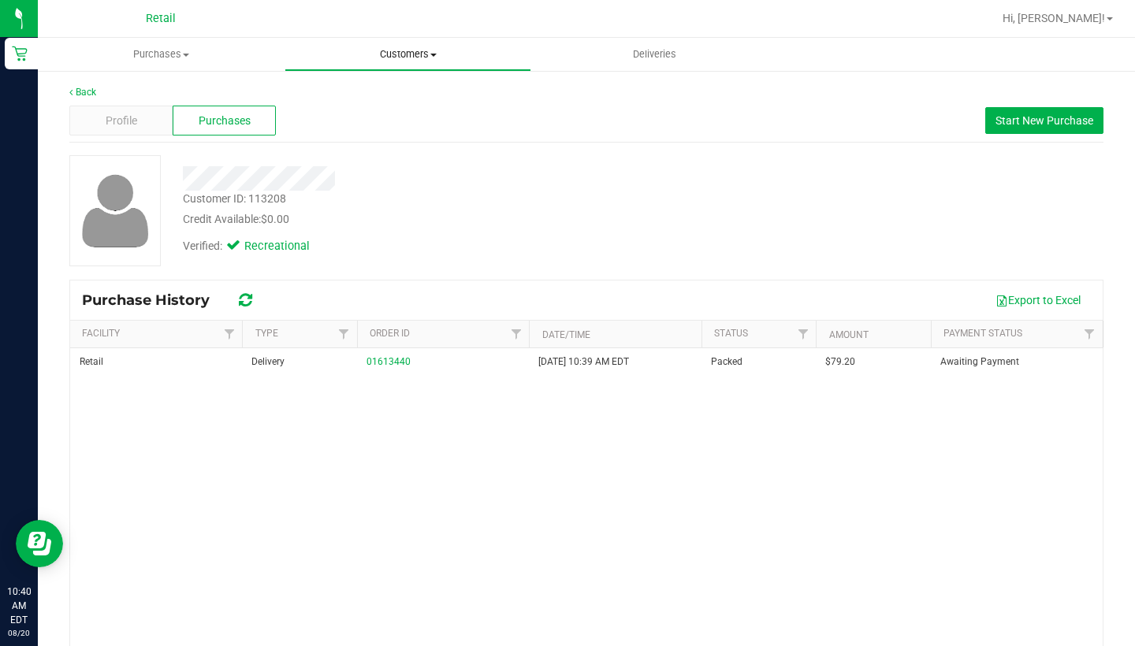
click at [376, 48] on span "Customers" at bounding box center [407, 54] width 245 height 14
click at [387, 90] on span "All customers" at bounding box center [340, 94] width 113 height 13
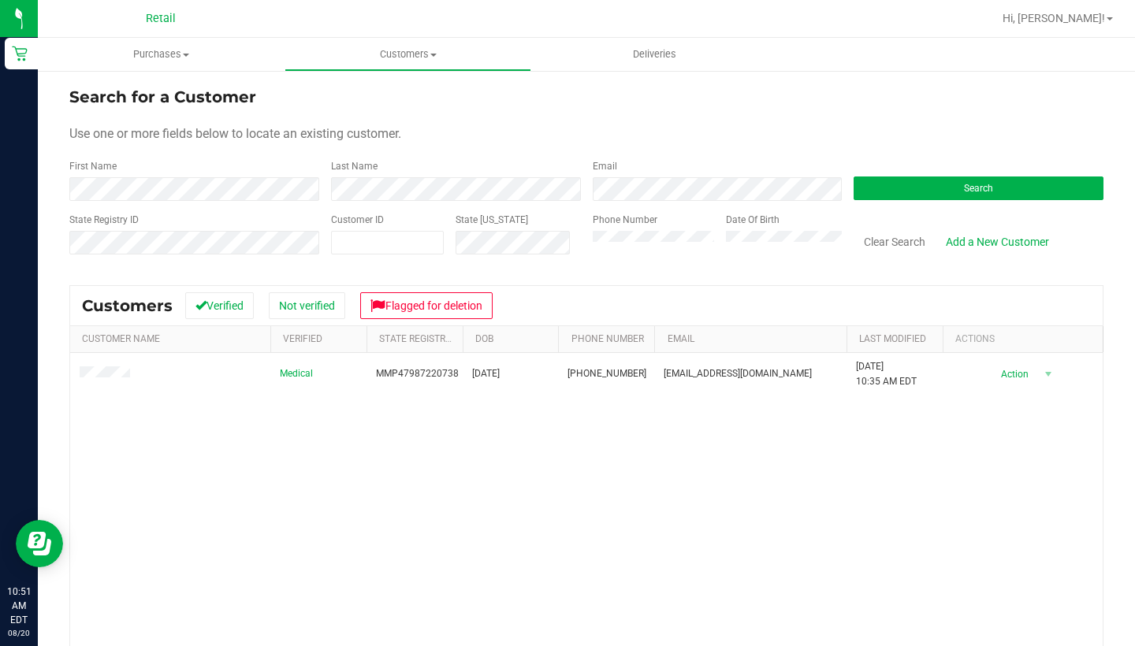
click at [228, 422] on div "Medical MMP47987220738 [DATE] (401) 862-6221 [EMAIL_ADDRESS][DOMAIN_NAME] [DATE…" at bounding box center [586, 556] width 1032 height 407
click at [162, 476] on div "Medical MMP47987220738 [DATE] (401) 862-6221 [EMAIL_ADDRESS][DOMAIN_NAME] [DATE…" at bounding box center [586, 556] width 1032 height 407
click at [897, 243] on button "Clear Search" at bounding box center [894, 241] width 82 height 27
click at [903, 243] on button "Clear Search" at bounding box center [894, 241] width 82 height 27
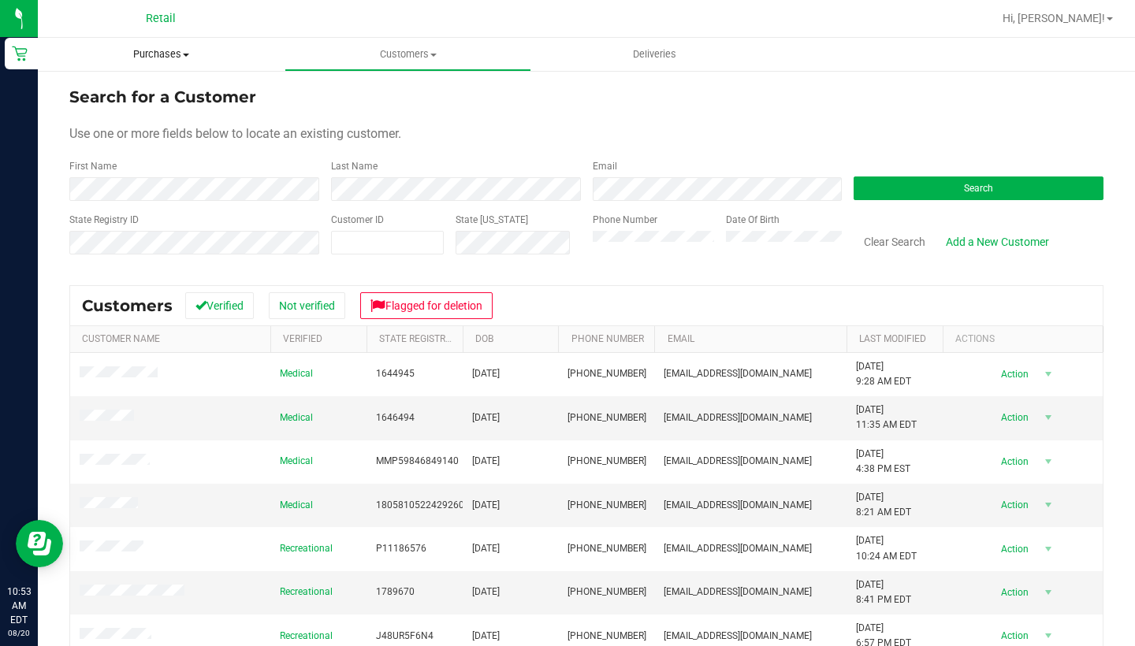
click at [185, 56] on span at bounding box center [186, 55] width 6 height 3
click at [188, 89] on span "Summary of purchases" at bounding box center [119, 94] width 162 height 13
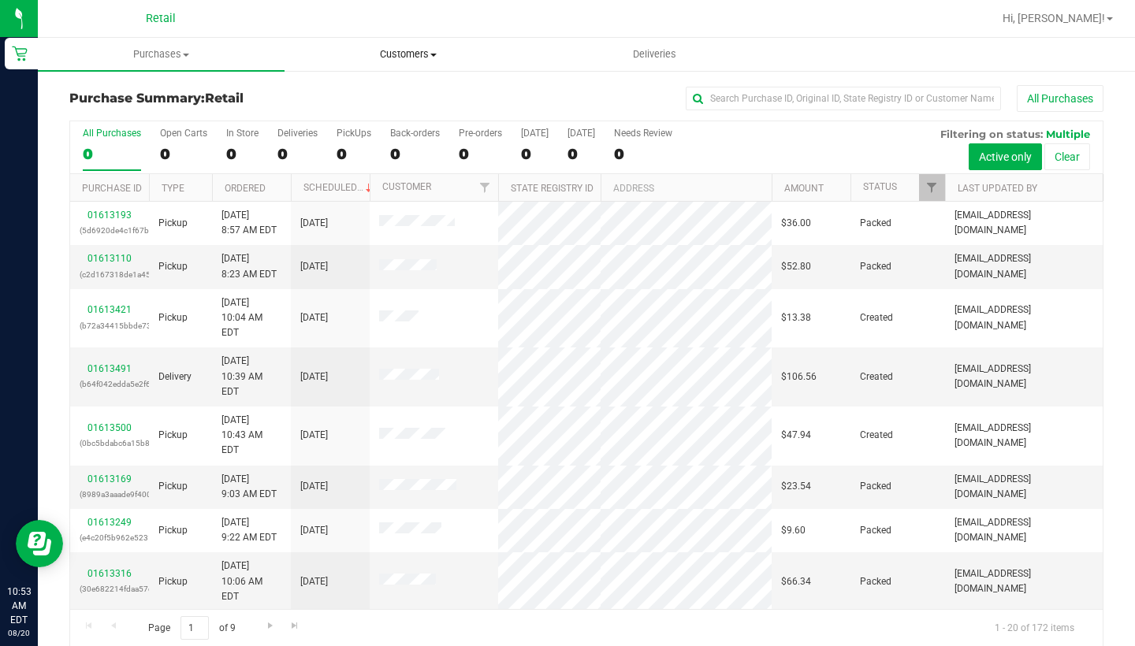
click at [410, 64] on uib-tab-heading "Customers All customers Add a new customer All physicians" at bounding box center [407, 55] width 245 height 32
click at [410, 98] on li "All customers" at bounding box center [407, 95] width 247 height 19
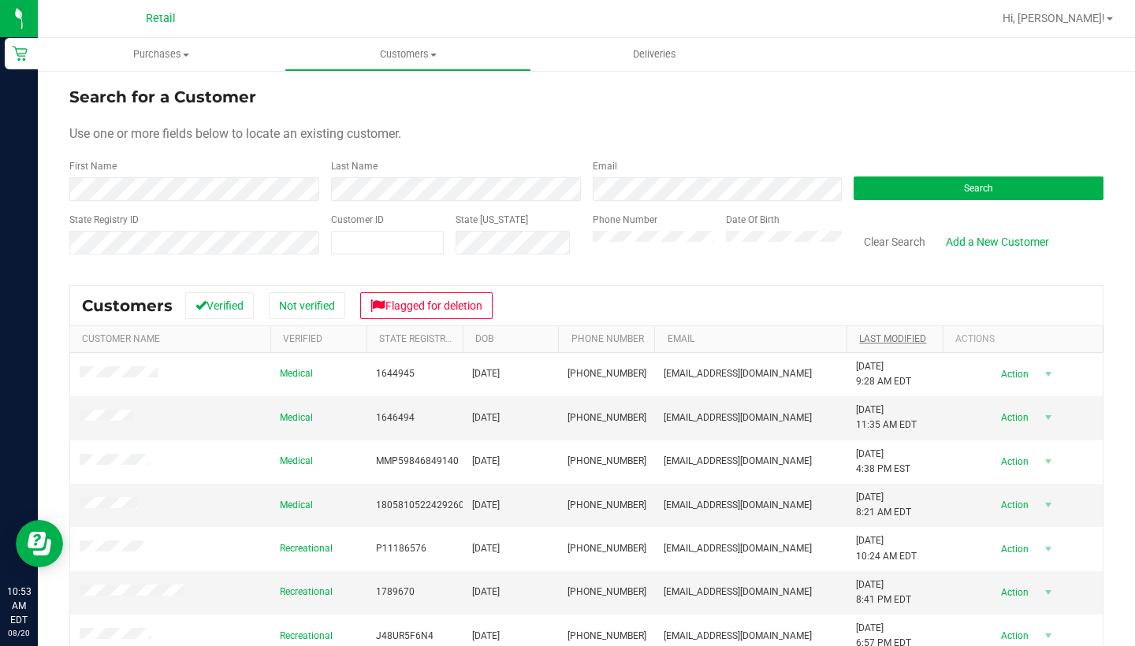
click at [869, 343] on link "Last Modified" at bounding box center [892, 338] width 67 height 11
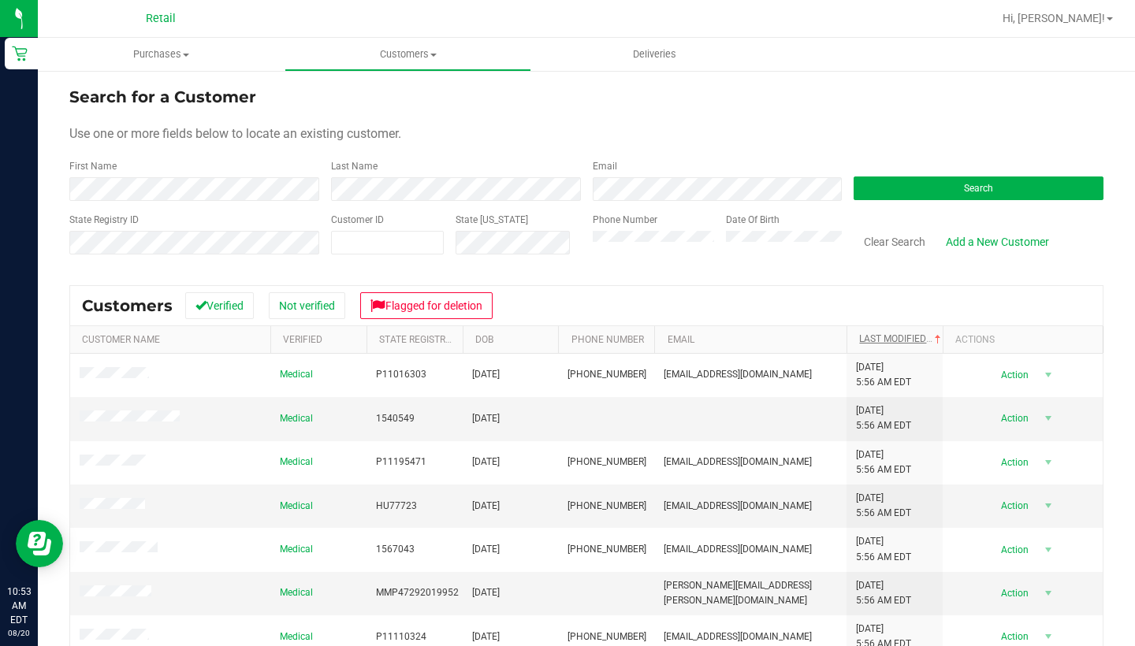
click at [881, 334] on link "Last Modified" at bounding box center [901, 338] width 85 height 11
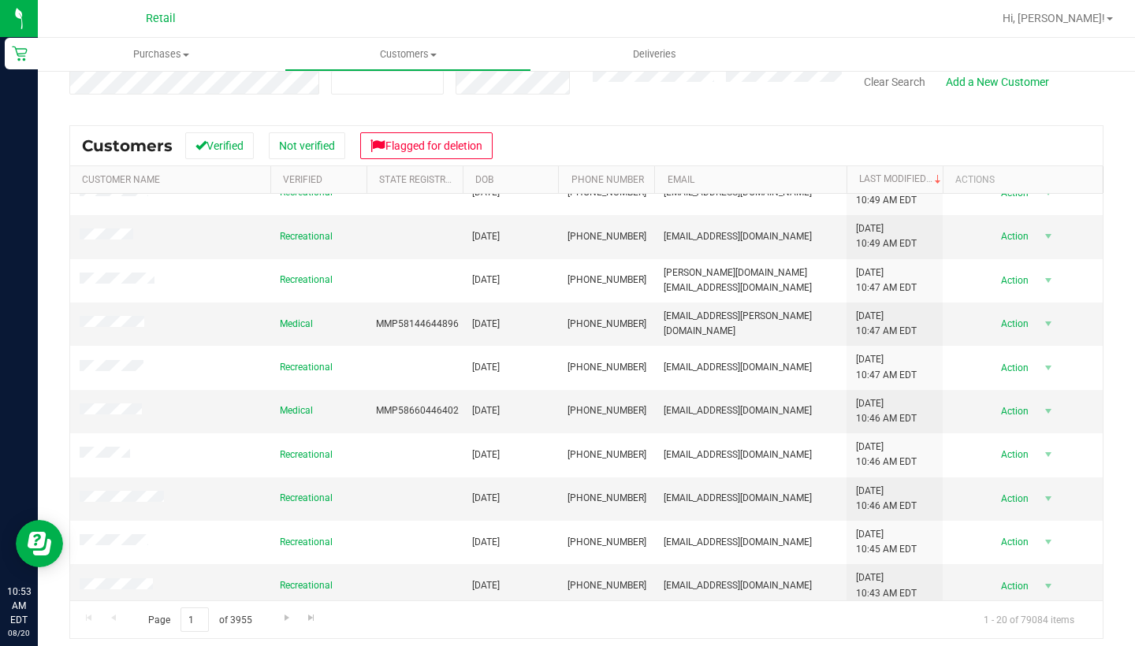
scroll to position [162, 0]
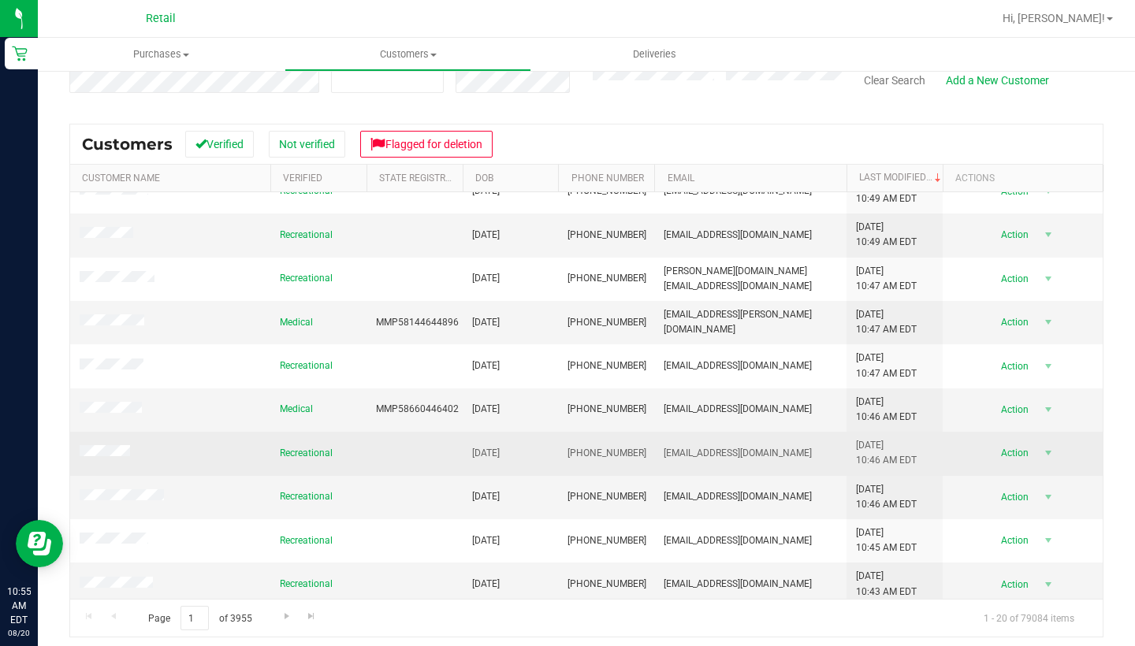
drag, startPoint x: 638, startPoint y: 450, endPoint x: 563, endPoint y: 443, distance: 75.2
click at [563, 444] on td "[PHONE_NUMBER]" at bounding box center [606, 453] width 96 height 43
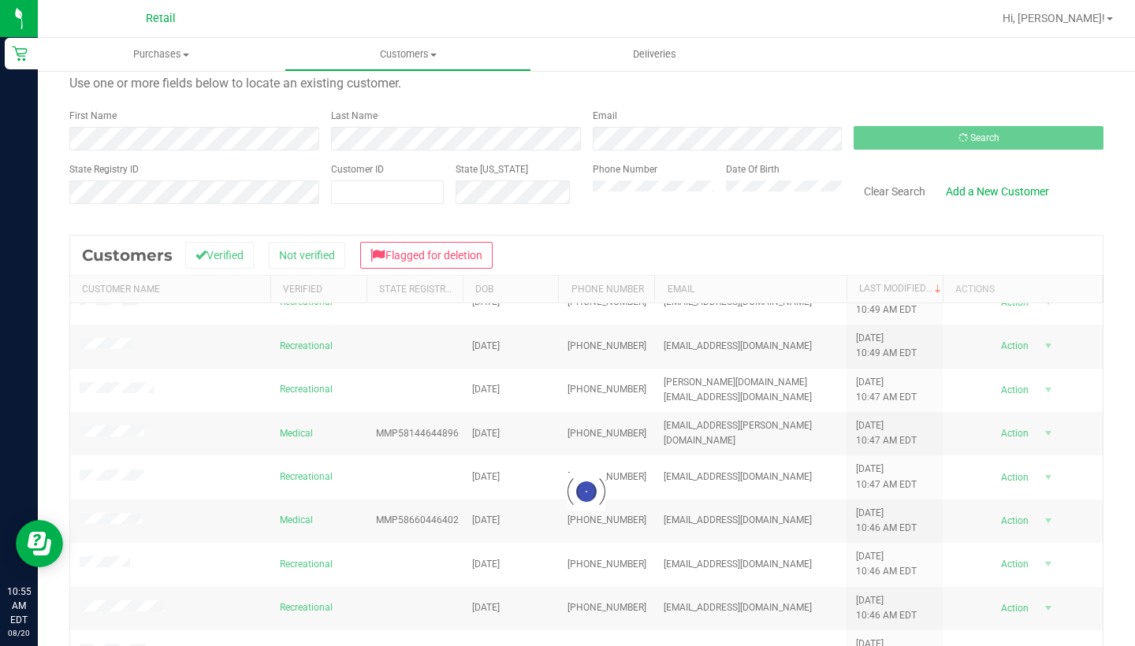
scroll to position [0, 0]
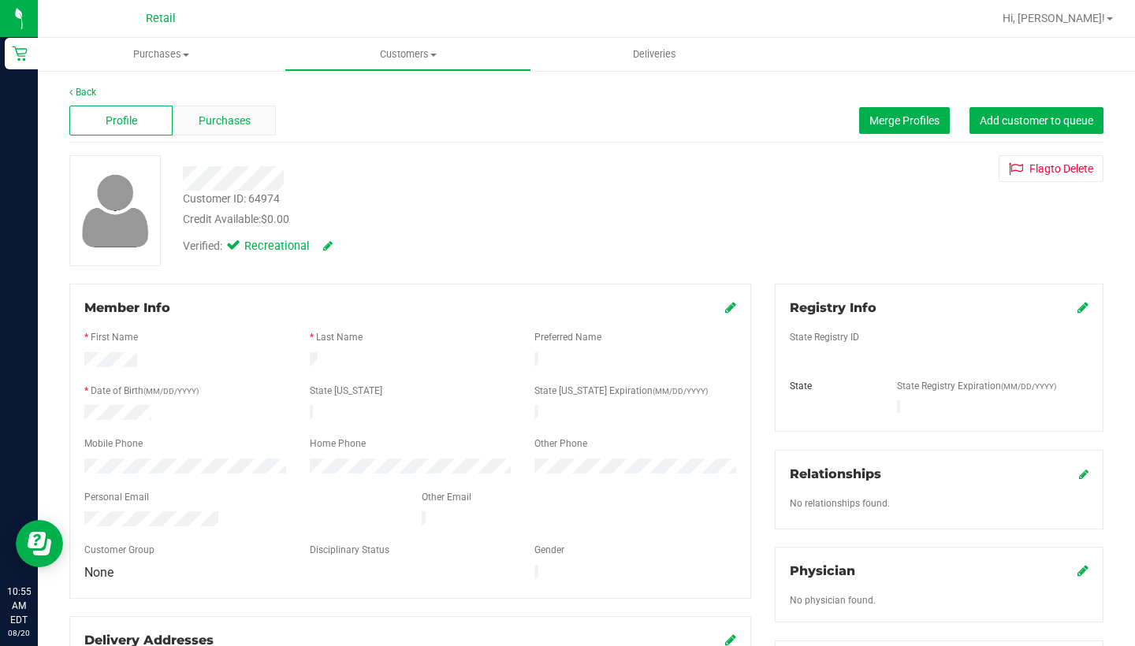
click at [220, 116] on span "Purchases" at bounding box center [225, 121] width 52 height 17
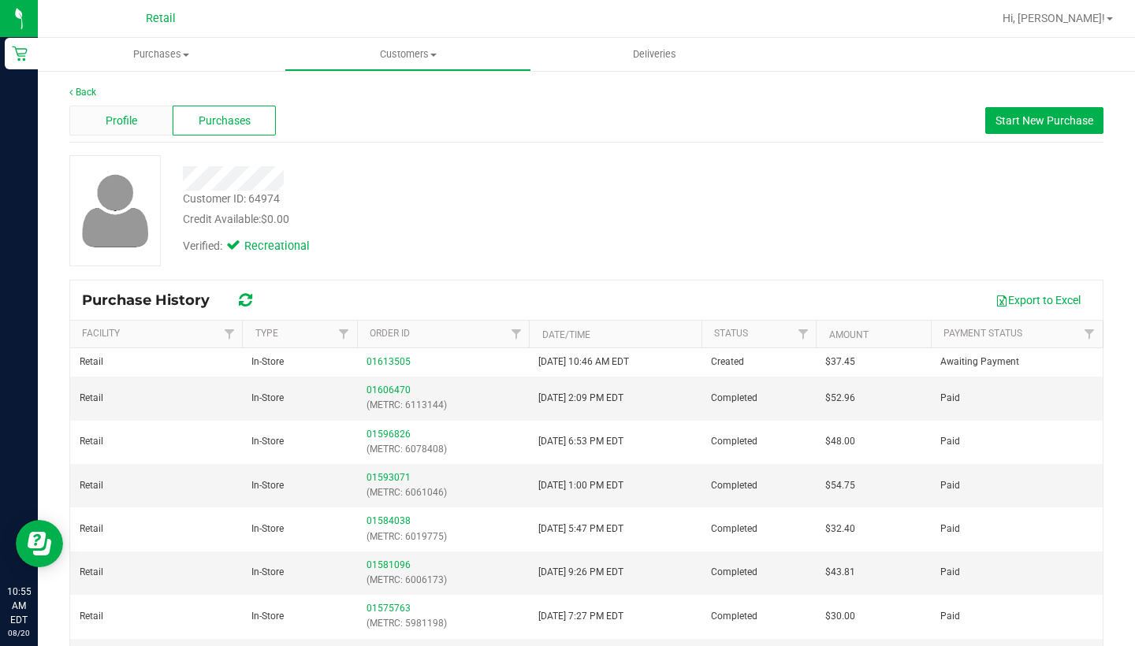
click at [150, 118] on div "Profile" at bounding box center [120, 121] width 103 height 30
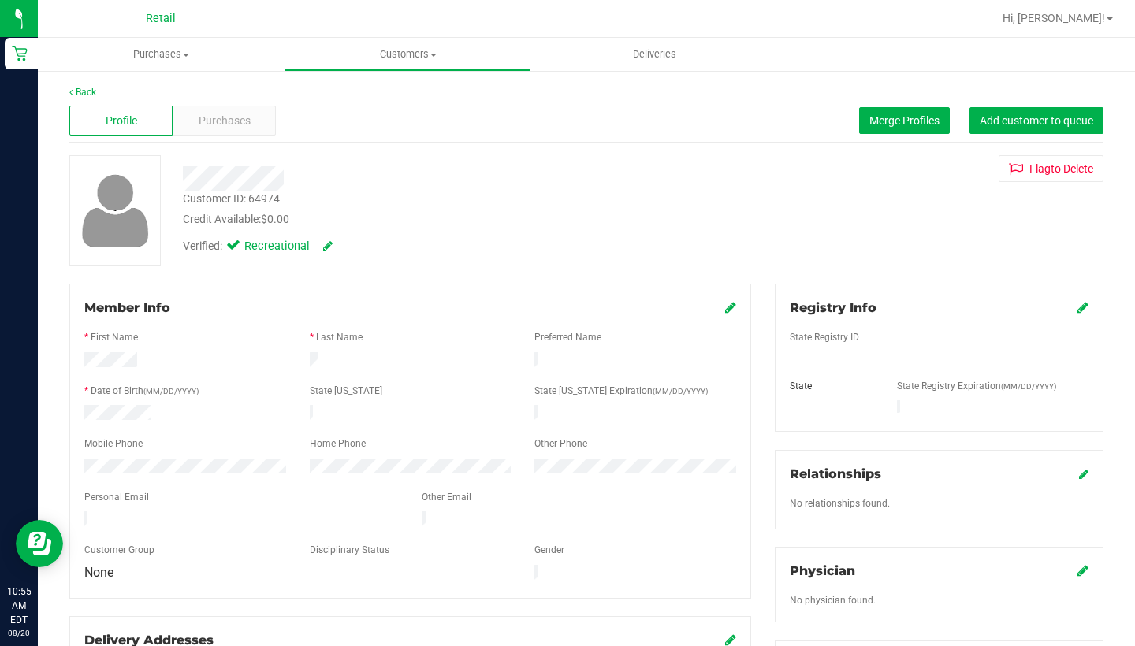
click at [730, 309] on icon at bounding box center [730, 307] width 11 height 13
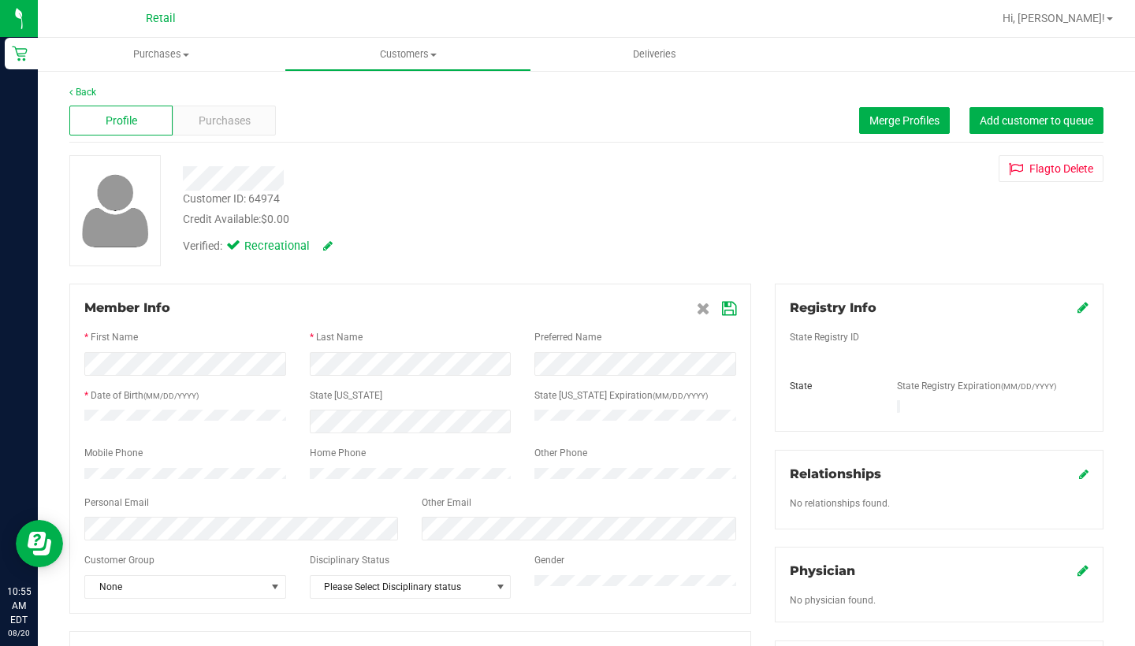
click at [422, 387] on div at bounding box center [410, 382] width 652 height 13
click at [726, 308] on icon at bounding box center [729, 309] width 14 height 13
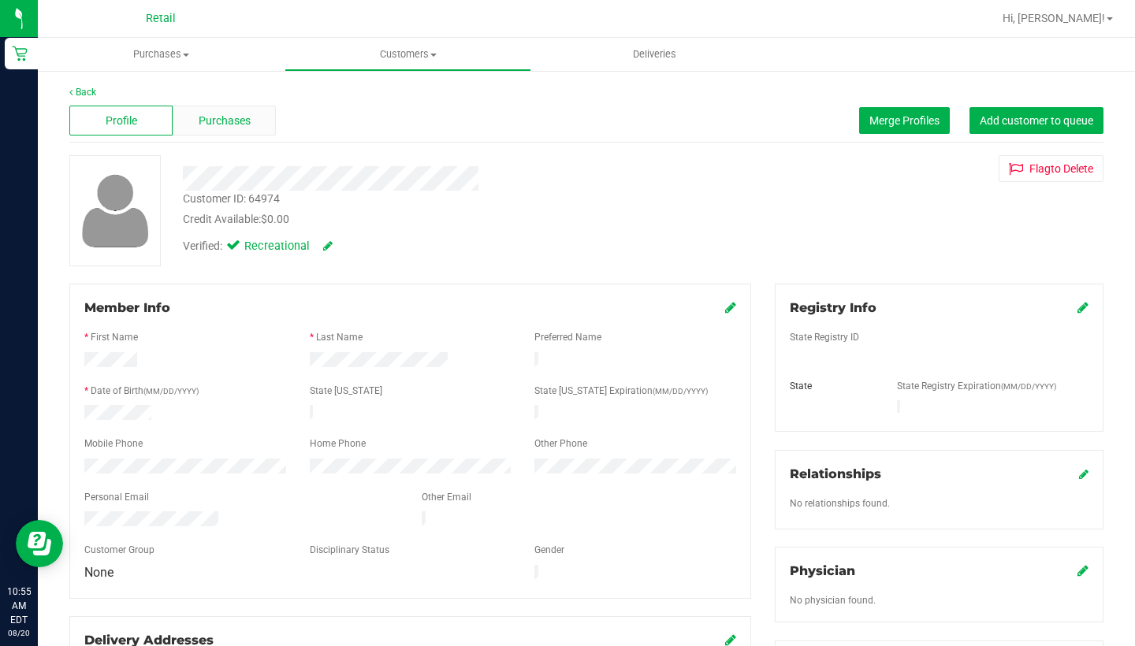
click at [235, 121] on span "Purchases" at bounding box center [225, 121] width 52 height 17
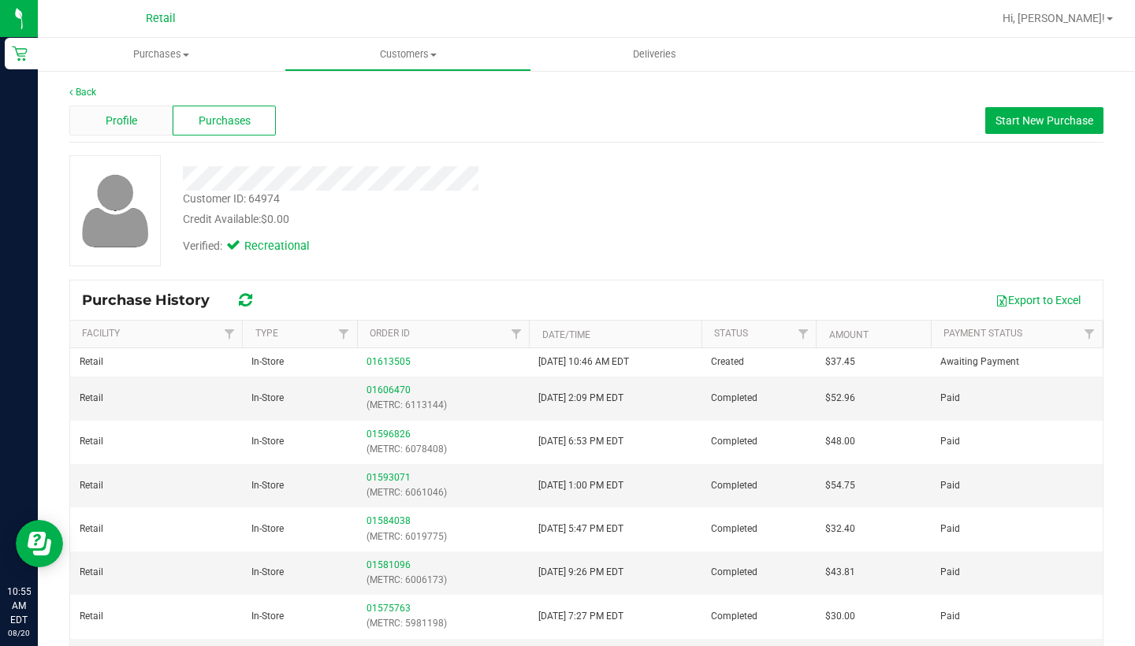
click at [127, 111] on div "Profile" at bounding box center [120, 121] width 103 height 30
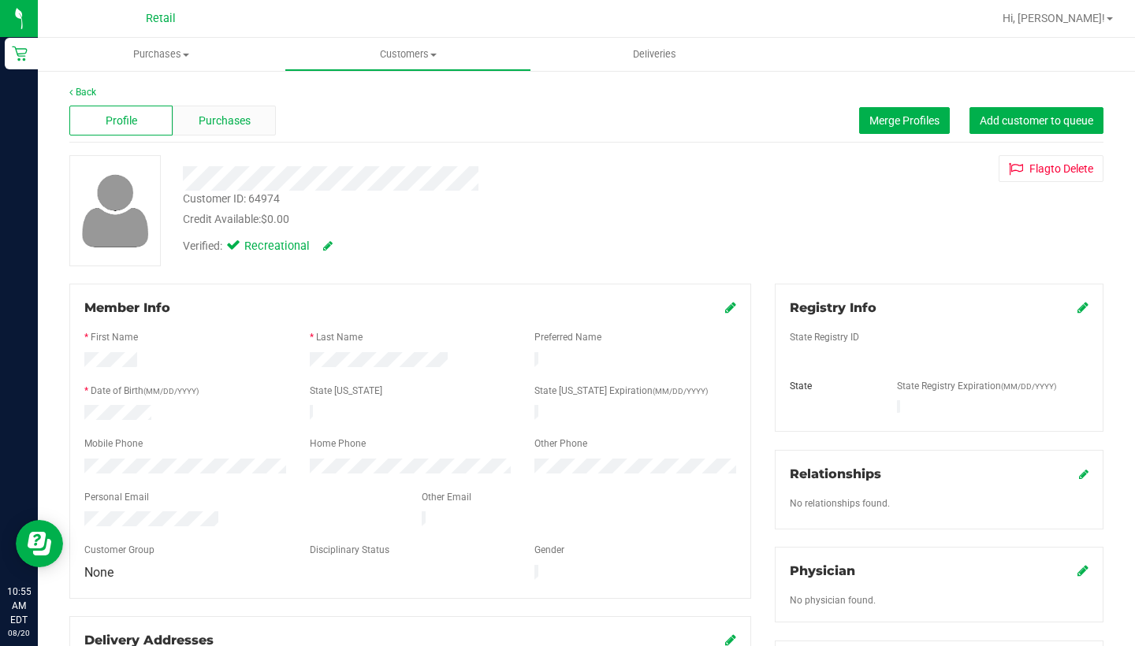
click at [236, 110] on div "Purchases" at bounding box center [224, 121] width 103 height 30
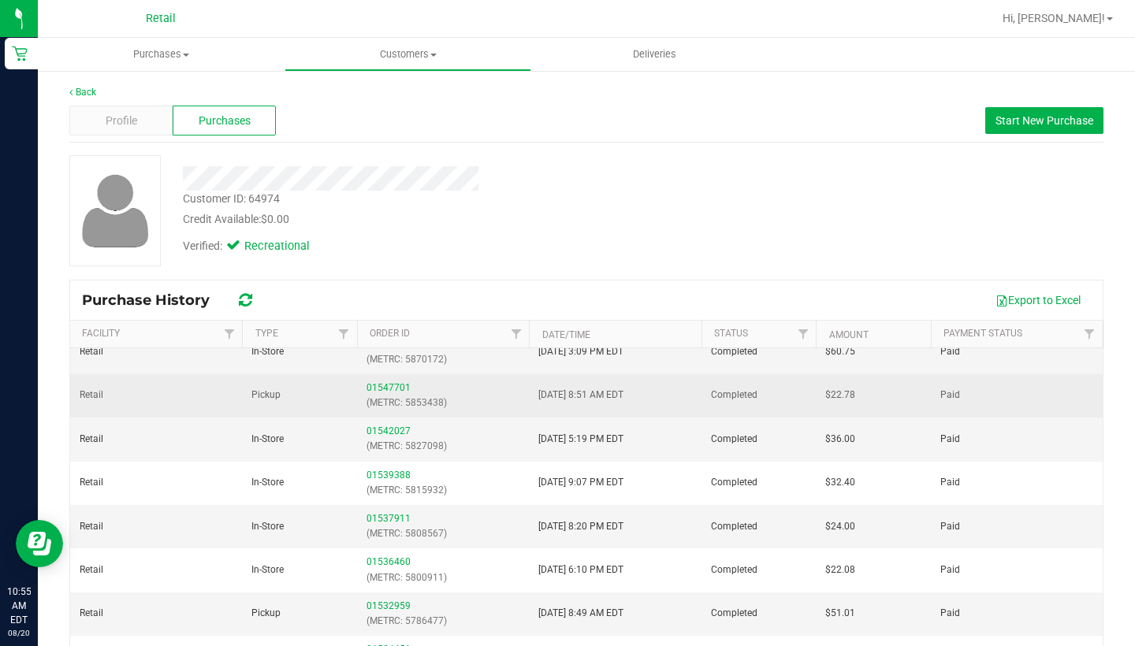
scroll to position [398, 0]
click at [384, 380] on link "01547701" at bounding box center [388, 385] width 44 height 11
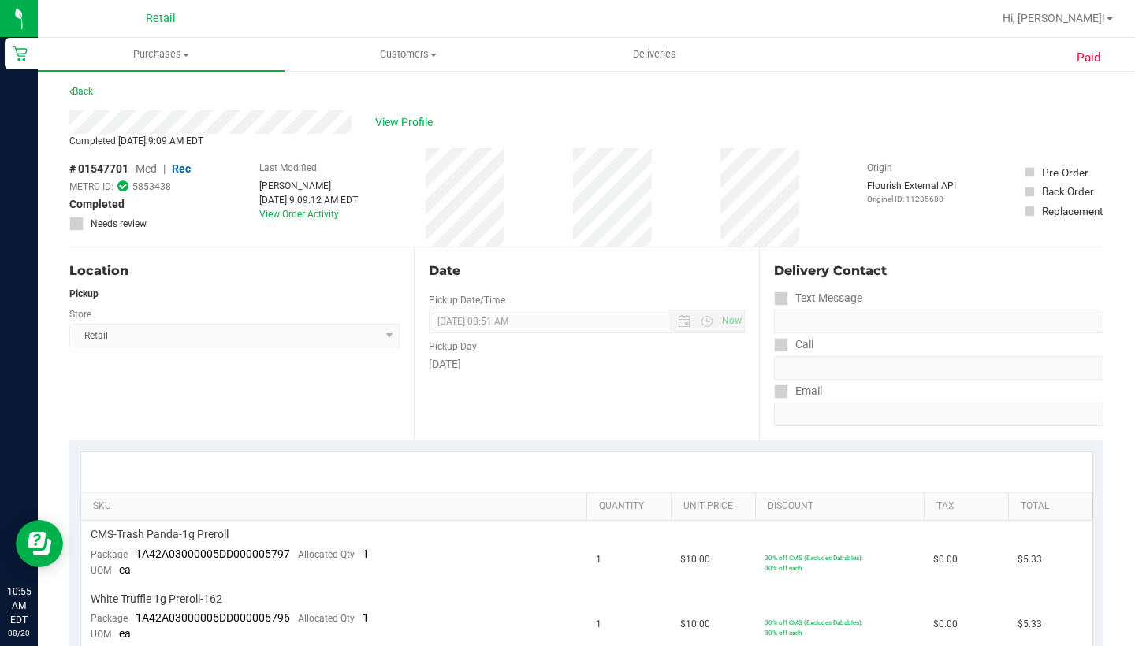
scroll to position [5, 0]
click at [87, 87] on link "Back" at bounding box center [81, 89] width 24 height 11
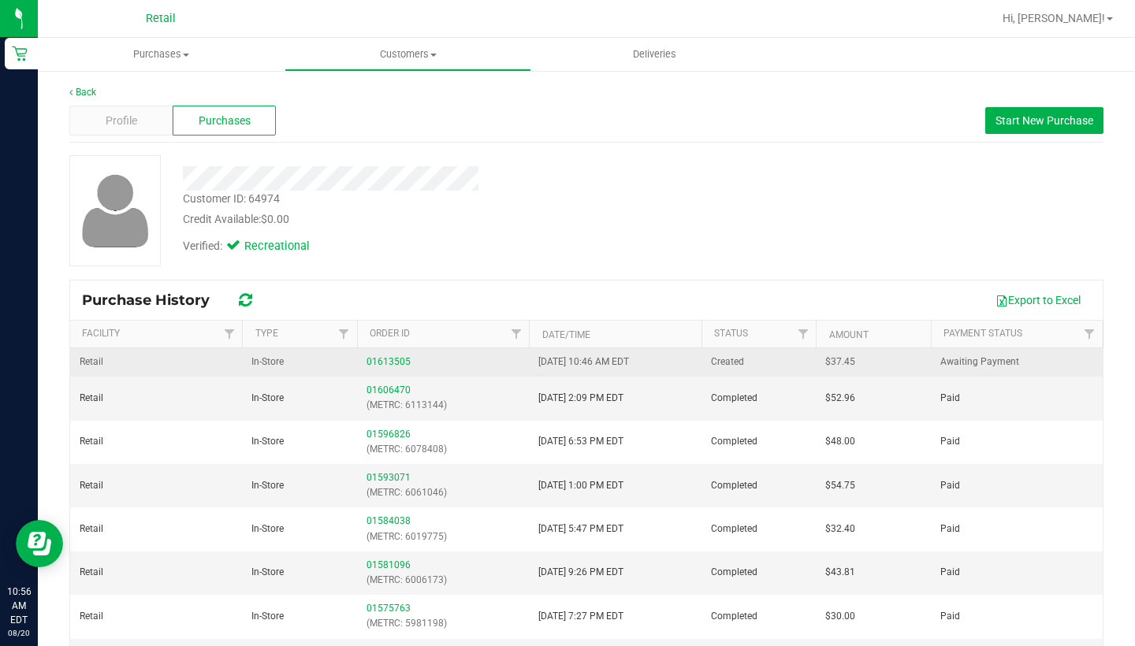
click at [385, 353] on td "01613505" at bounding box center [443, 362] width 172 height 28
click at [388, 368] on div "01613505" at bounding box center [442, 362] width 153 height 15
click at [389, 362] on link "01613505" at bounding box center [388, 361] width 44 height 11
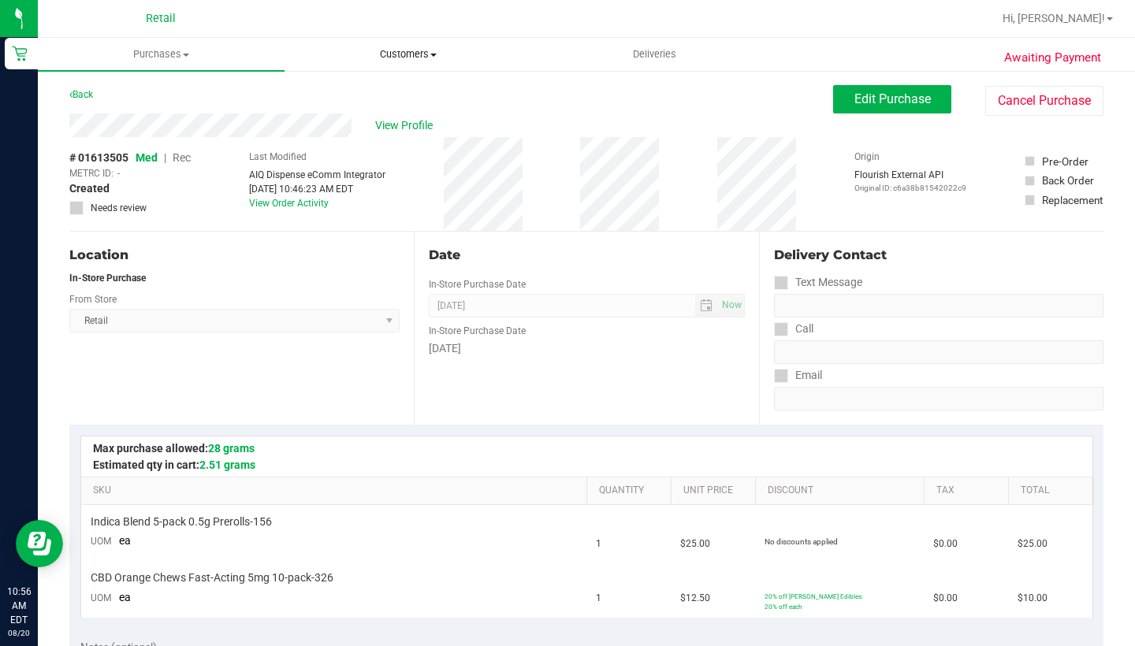
click at [393, 60] on span "Customers" at bounding box center [407, 54] width 245 height 14
click at [392, 95] on span "All customers" at bounding box center [340, 94] width 113 height 13
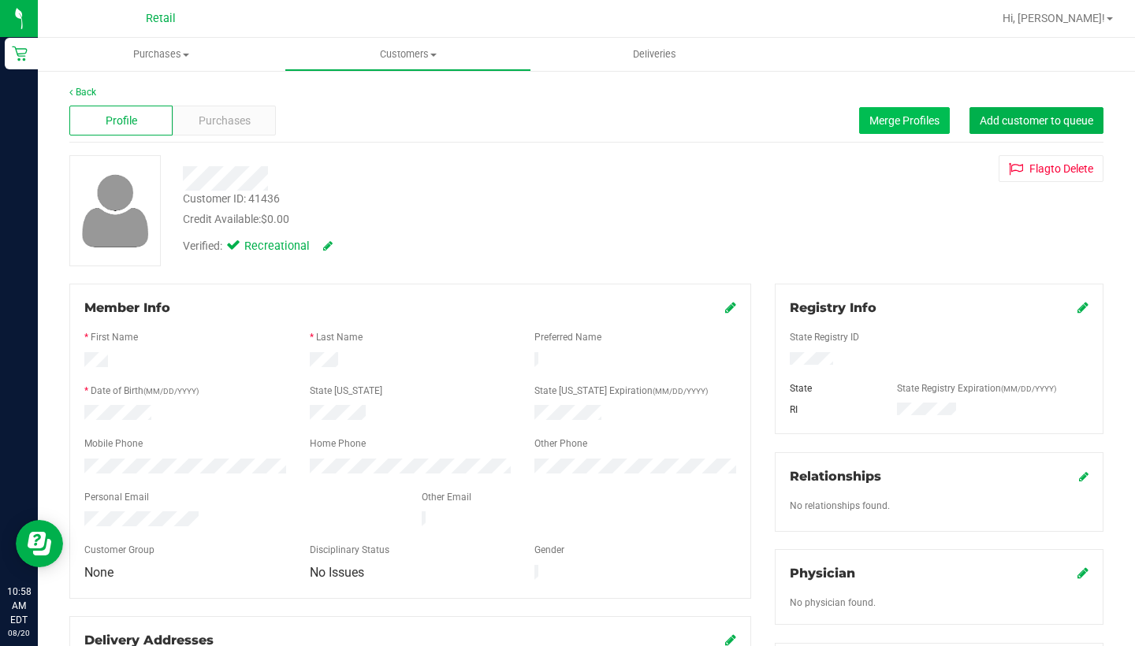
click at [901, 113] on button "Merge Profiles" at bounding box center [904, 120] width 91 height 27
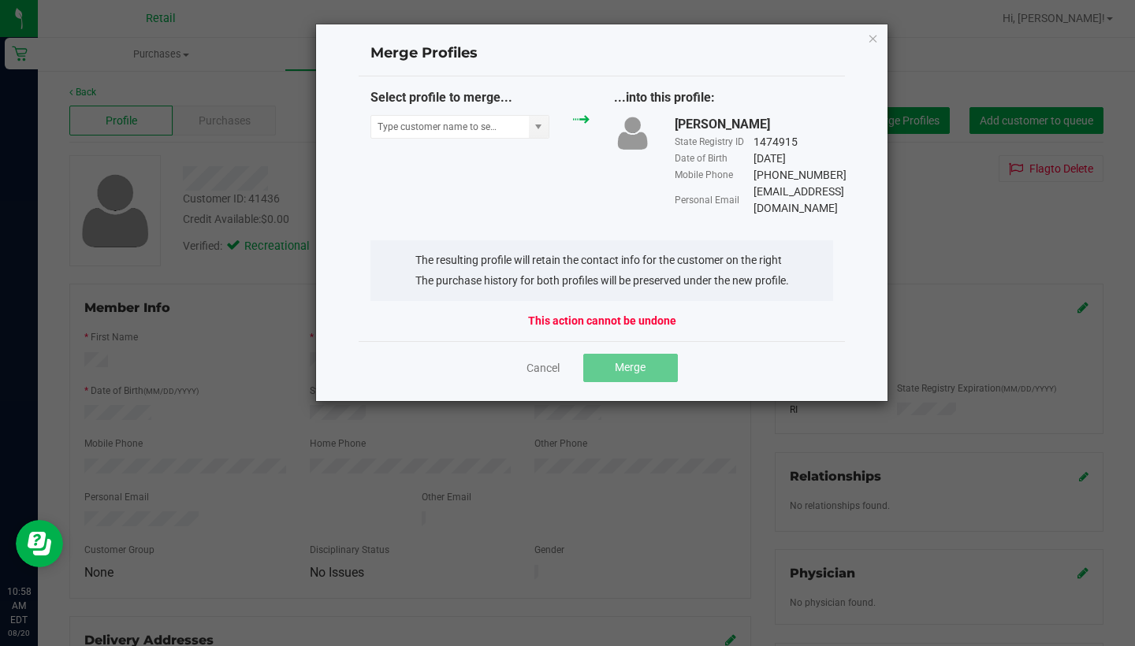
click at [406, 149] on div "Select profile to merge... ...into this profile: [PERSON_NAME] State Registry I…" at bounding box center [601, 152] width 487 height 128
click at [408, 131] on input "NO DATA FOUND" at bounding box center [450, 127] width 158 height 22
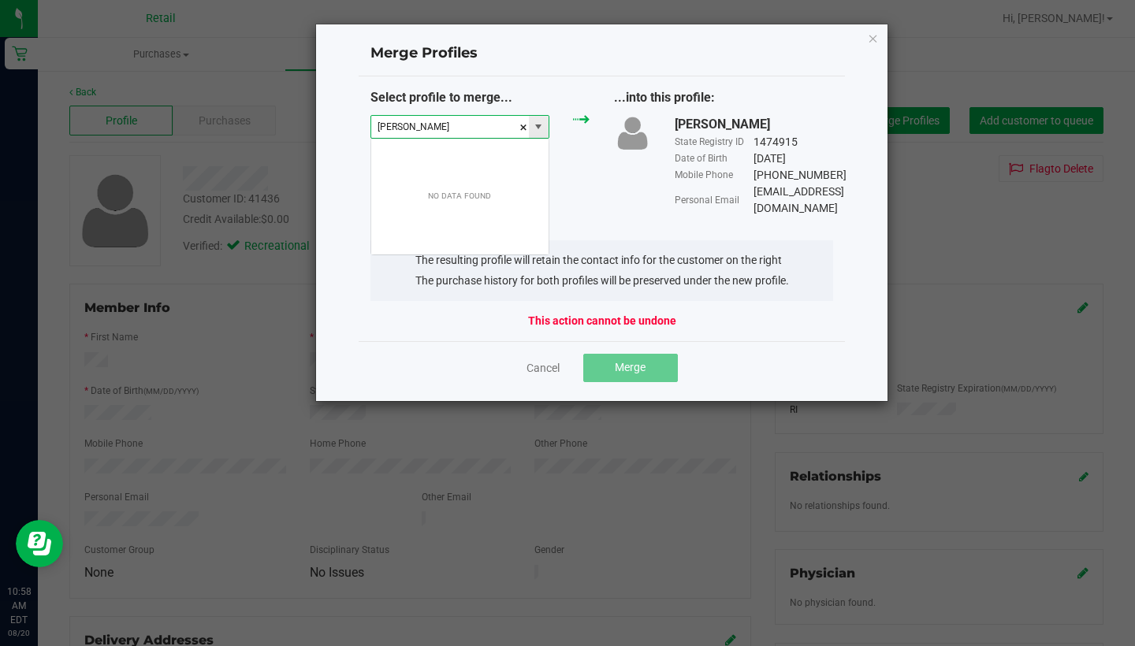
scroll to position [24, 180]
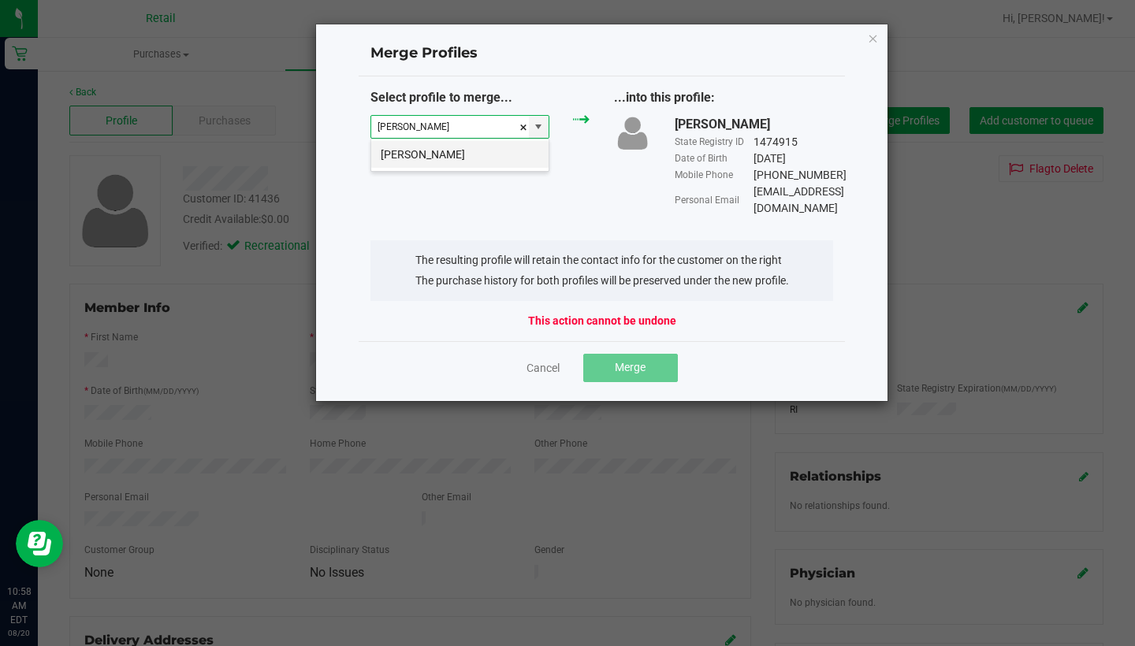
click at [418, 155] on li "[PERSON_NAME]" at bounding box center [459, 154] width 177 height 27
type input "[PERSON_NAME]"
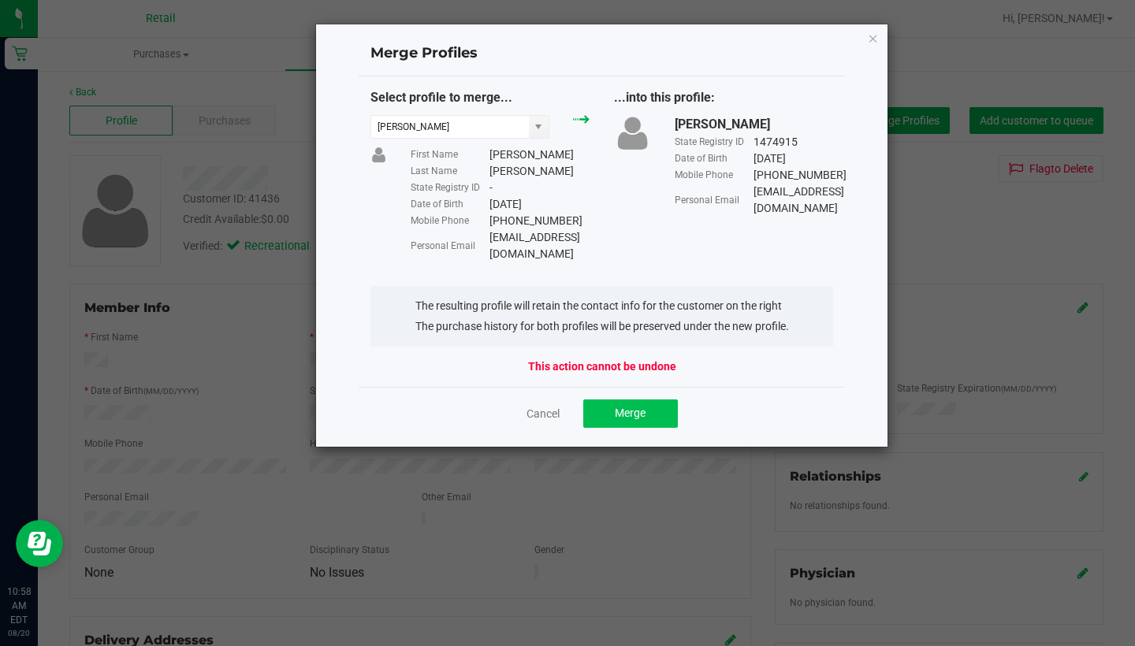
click at [633, 407] on span "Merge" at bounding box center [630, 413] width 31 height 13
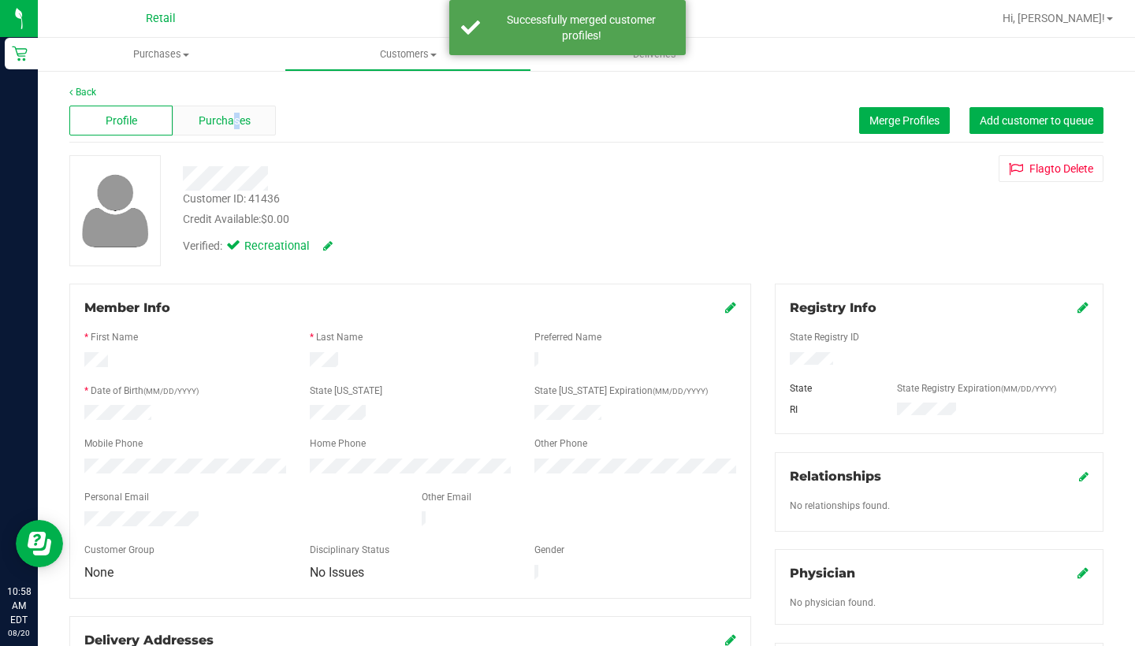
click at [236, 125] on span "Purchases" at bounding box center [225, 121] width 52 height 17
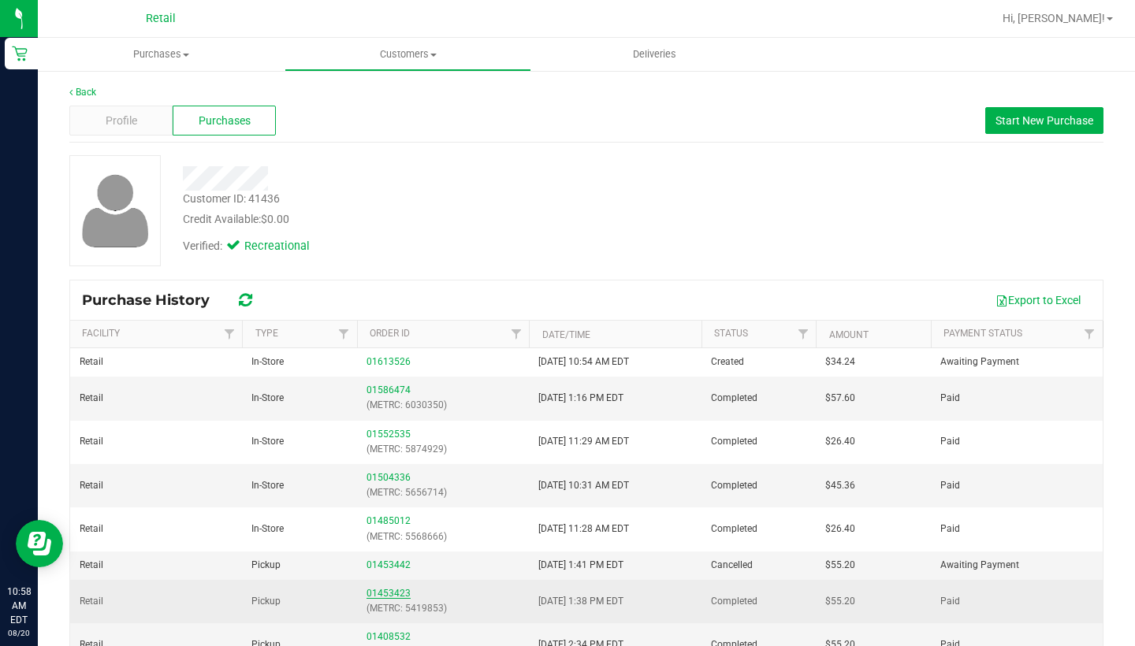
click at [388, 588] on link "01453423" at bounding box center [388, 593] width 44 height 11
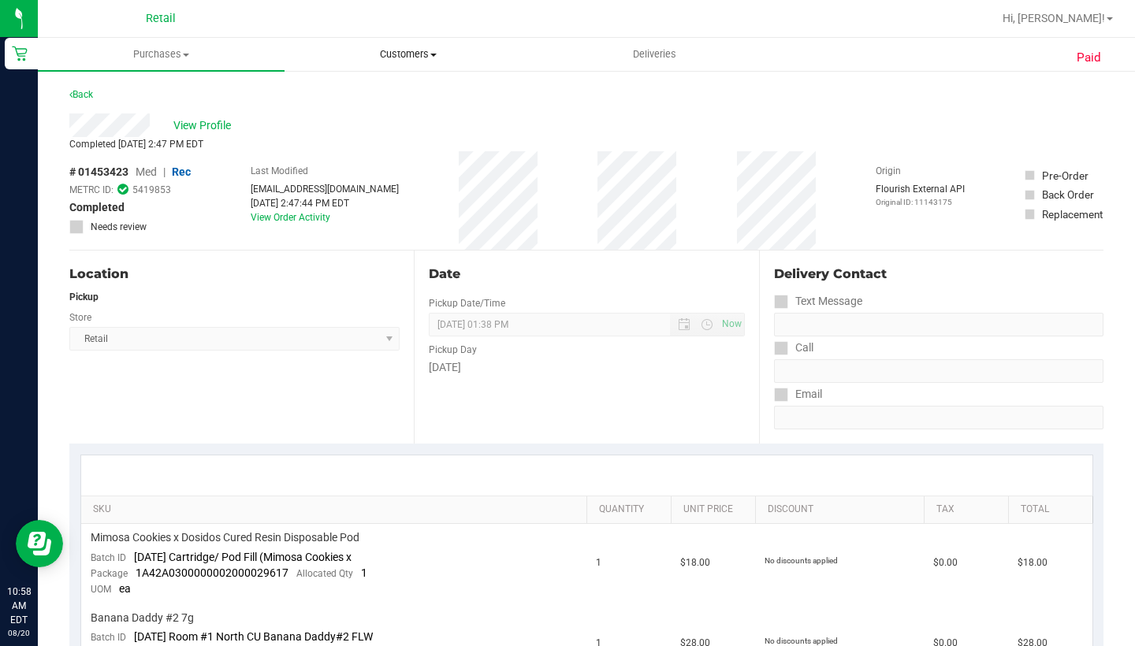
click at [423, 52] on span "Customers" at bounding box center [407, 54] width 245 height 14
click at [423, 87] on li "All customers" at bounding box center [407, 95] width 247 height 19
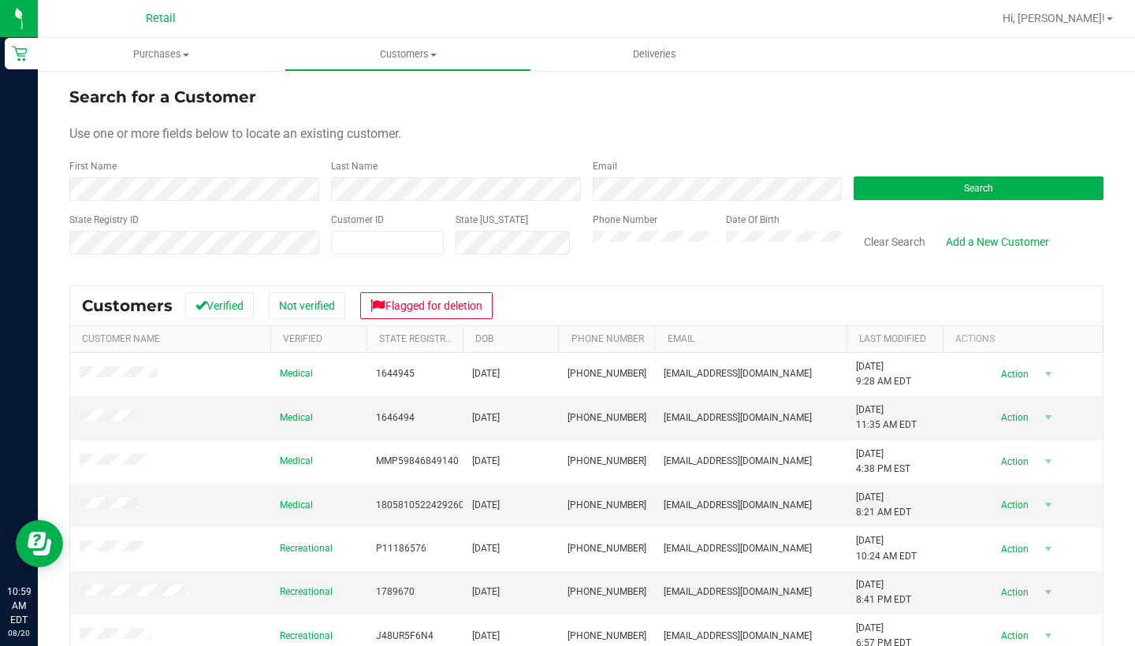
click at [266, 174] on div "First Name" at bounding box center [194, 180] width 250 height 42
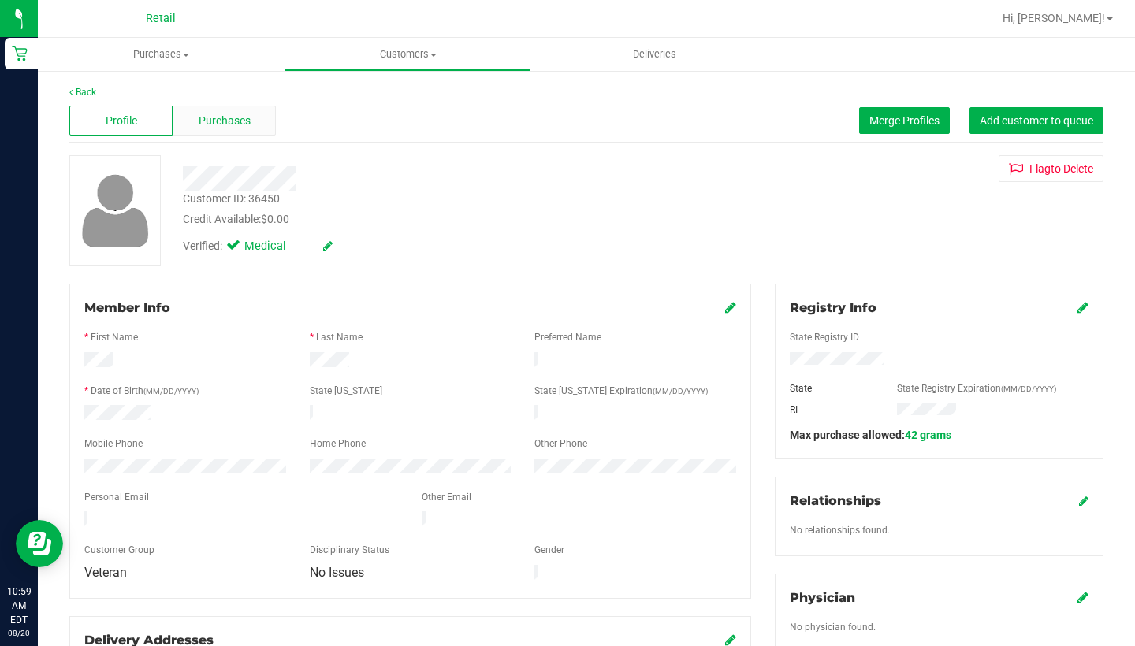
click at [217, 106] on div "Purchases" at bounding box center [224, 121] width 103 height 30
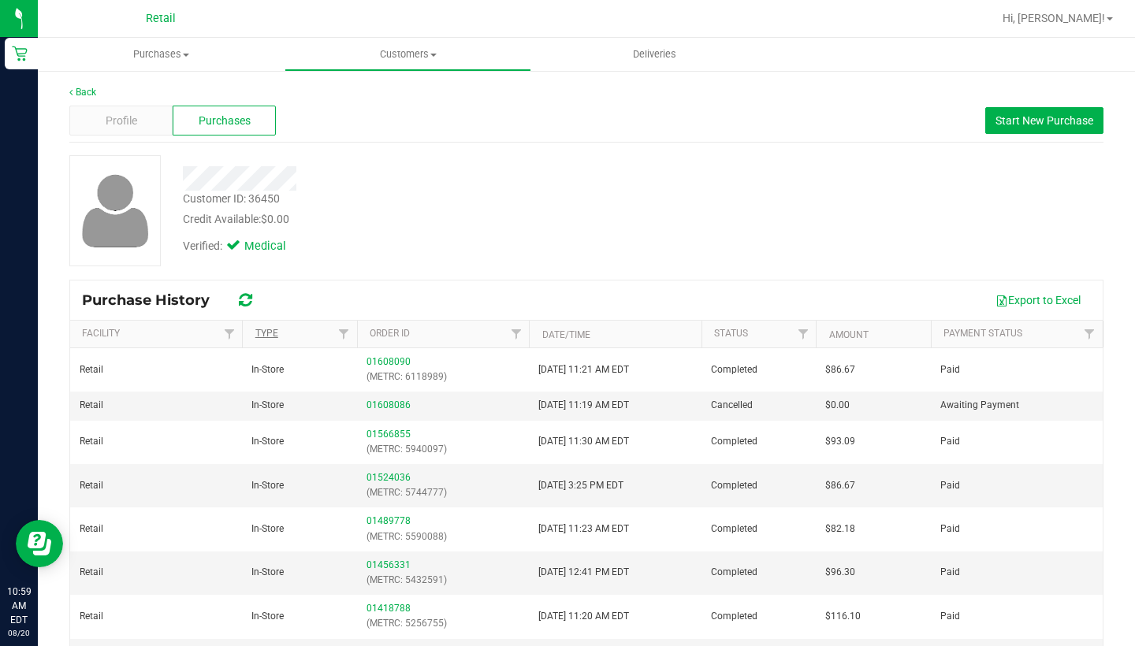
click at [277, 334] on link "Type" at bounding box center [266, 333] width 23 height 11
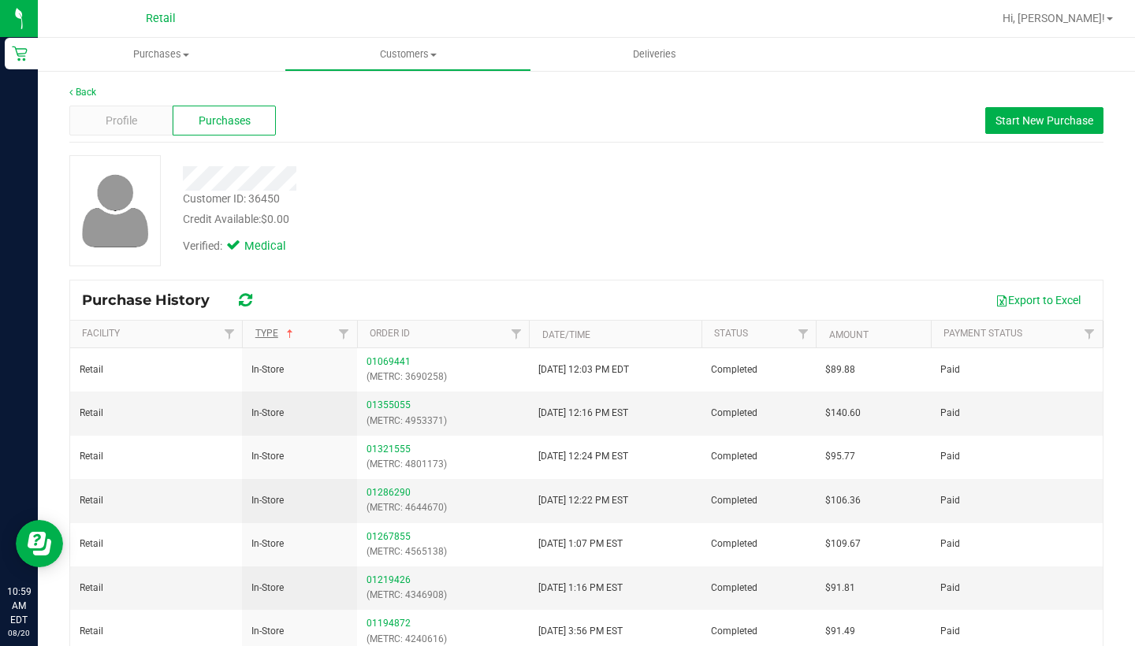
click at [277, 334] on link "Type" at bounding box center [275, 333] width 41 height 11
click at [413, 61] on span "Customers" at bounding box center [407, 54] width 245 height 14
click at [410, 94] on li "All customers" at bounding box center [407, 95] width 247 height 19
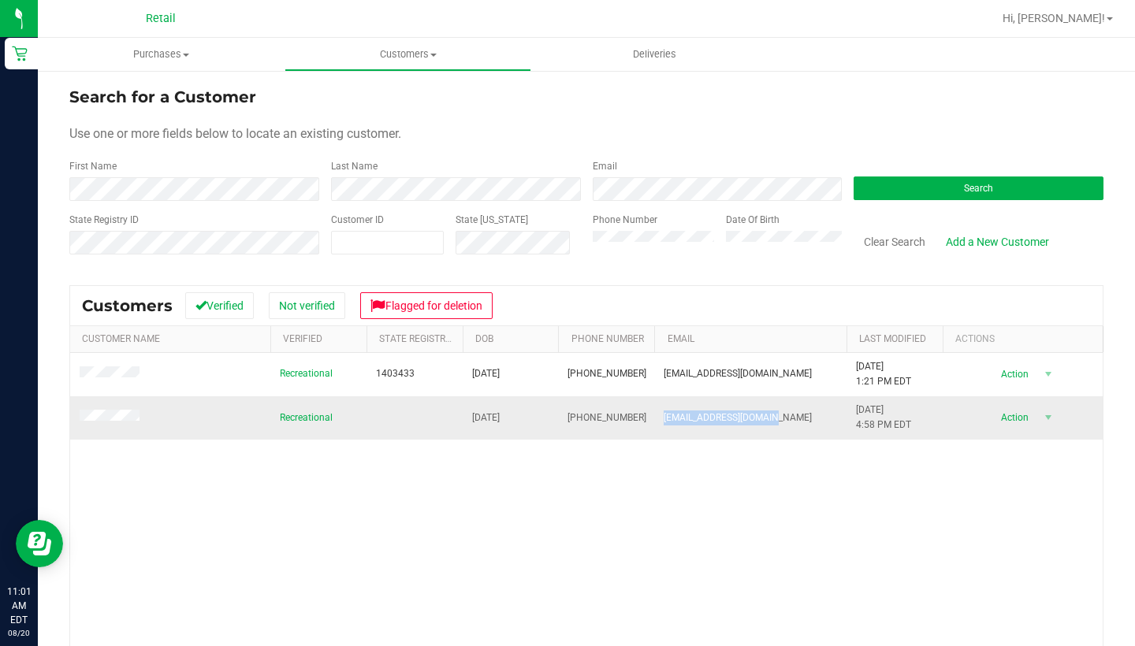
drag, startPoint x: 775, startPoint y: 417, endPoint x: 666, endPoint y: 415, distance: 109.5
click at [666, 415] on span "[EMAIL_ADDRESS][DOMAIN_NAME]" at bounding box center [737, 417] width 148 height 15
copy span "[EMAIL_ADDRESS][DOMAIN_NAME]"
click at [893, 245] on button "Clear Search" at bounding box center [894, 241] width 82 height 27
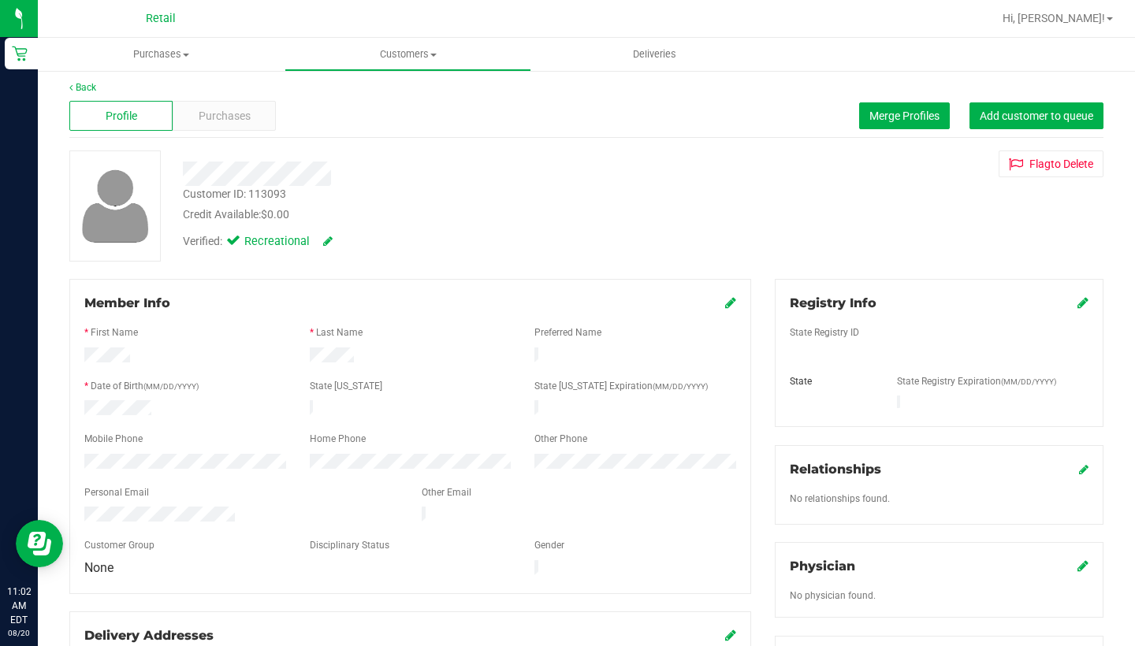
scroll to position [6, 0]
click at [725, 303] on icon at bounding box center [730, 301] width 11 height 13
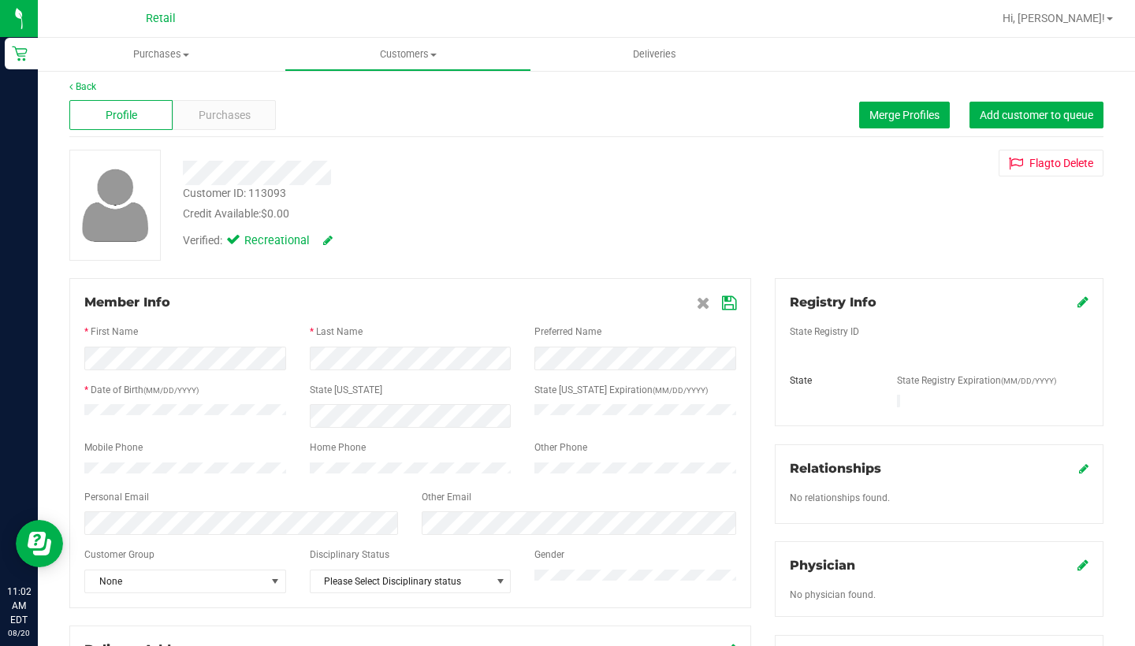
click at [726, 304] on icon at bounding box center [729, 303] width 14 height 13
click at [692, 291] on div "Member Info * First Name * Last Name Preferred Name * Date of Birth (MM/DD/YYYY…" at bounding box center [410, 443] width 682 height 330
click at [697, 297] on icon at bounding box center [703, 303] width 13 height 13
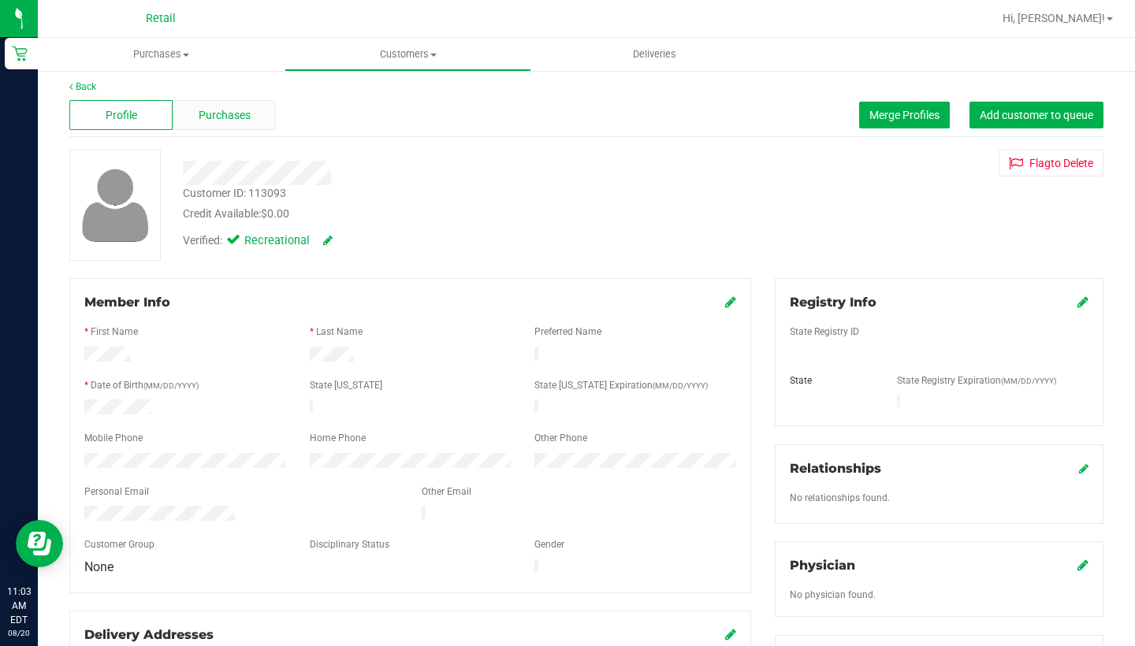
click at [250, 116] on span "Purchases" at bounding box center [225, 115] width 52 height 17
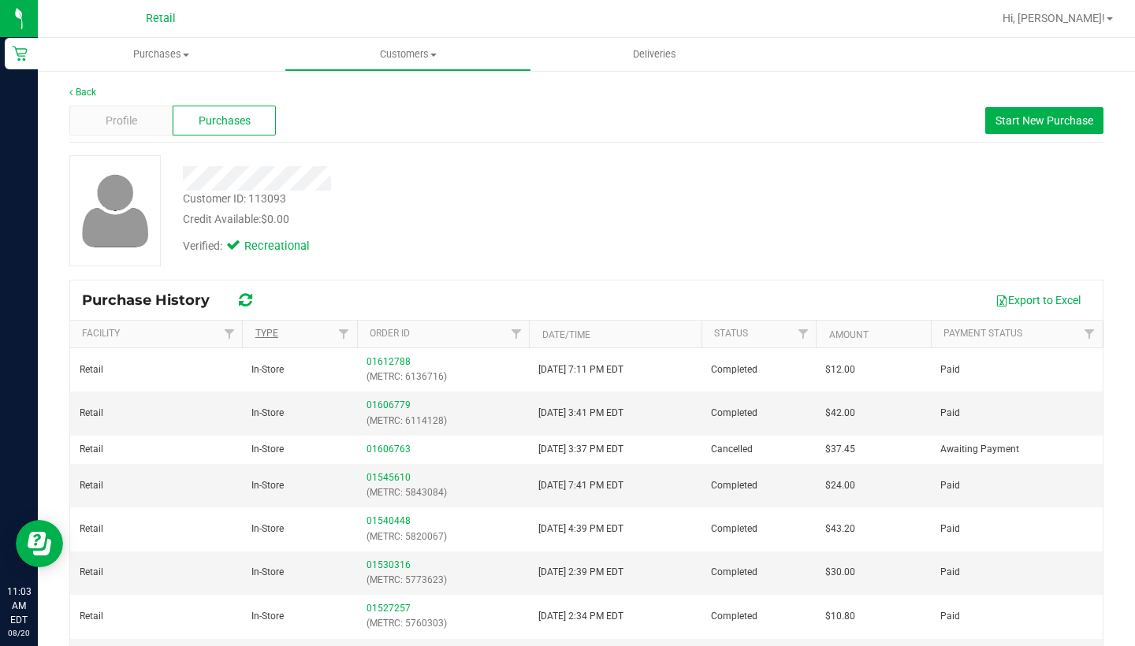
click at [266, 328] on link "Type" at bounding box center [266, 333] width 23 height 11
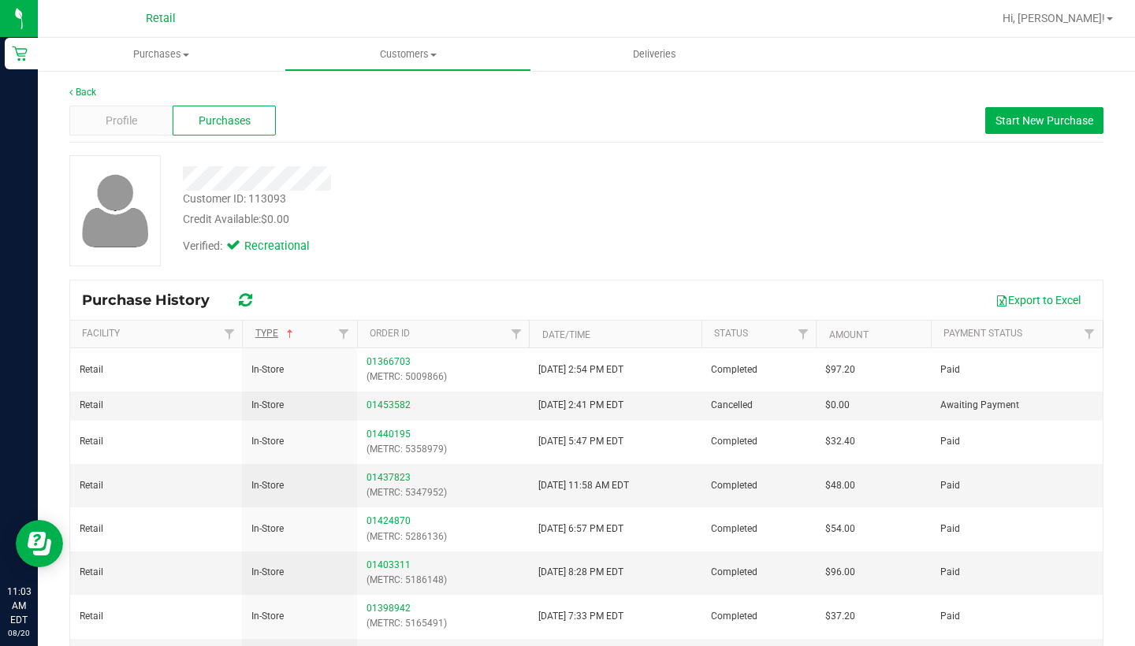
click at [266, 328] on link "Type" at bounding box center [275, 333] width 41 height 11
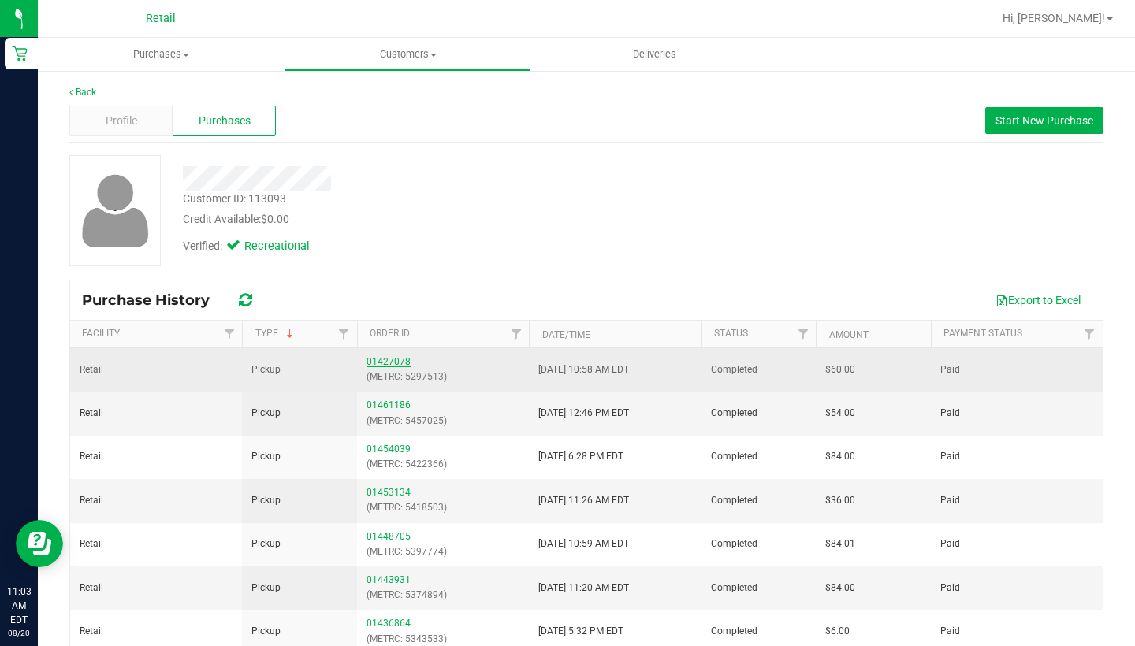
click at [376, 359] on link "01427078" at bounding box center [388, 361] width 44 height 11
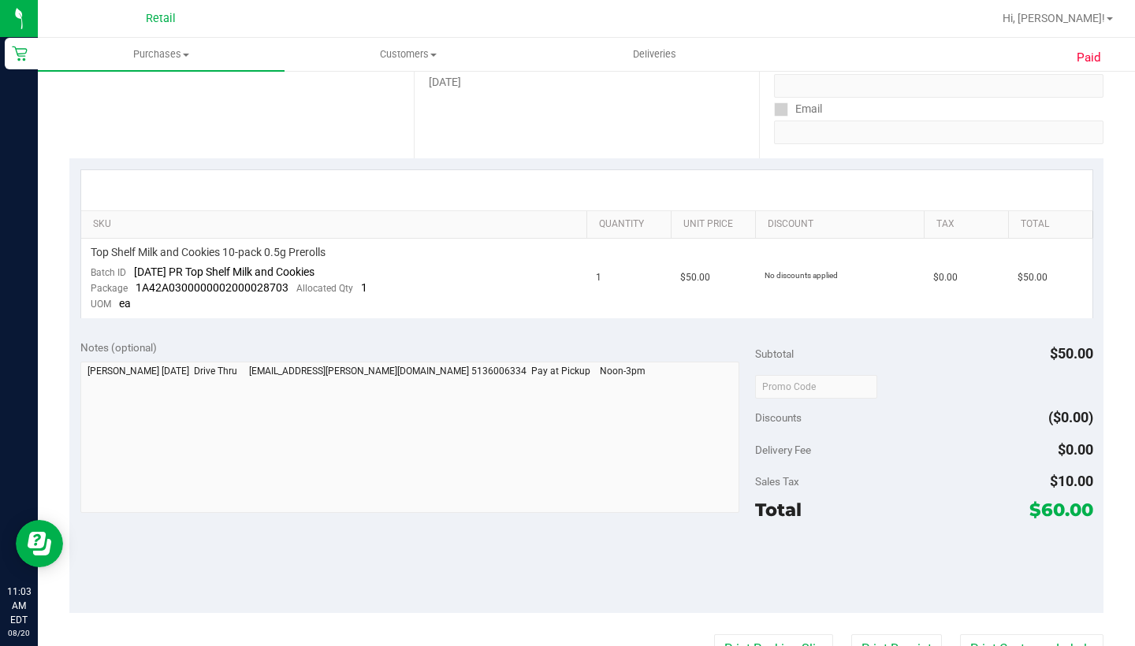
scroll to position [287, 0]
click at [419, 46] on uib-tab-heading "Customers All customers Add a new customer All physicians" at bounding box center [407, 55] width 245 height 32
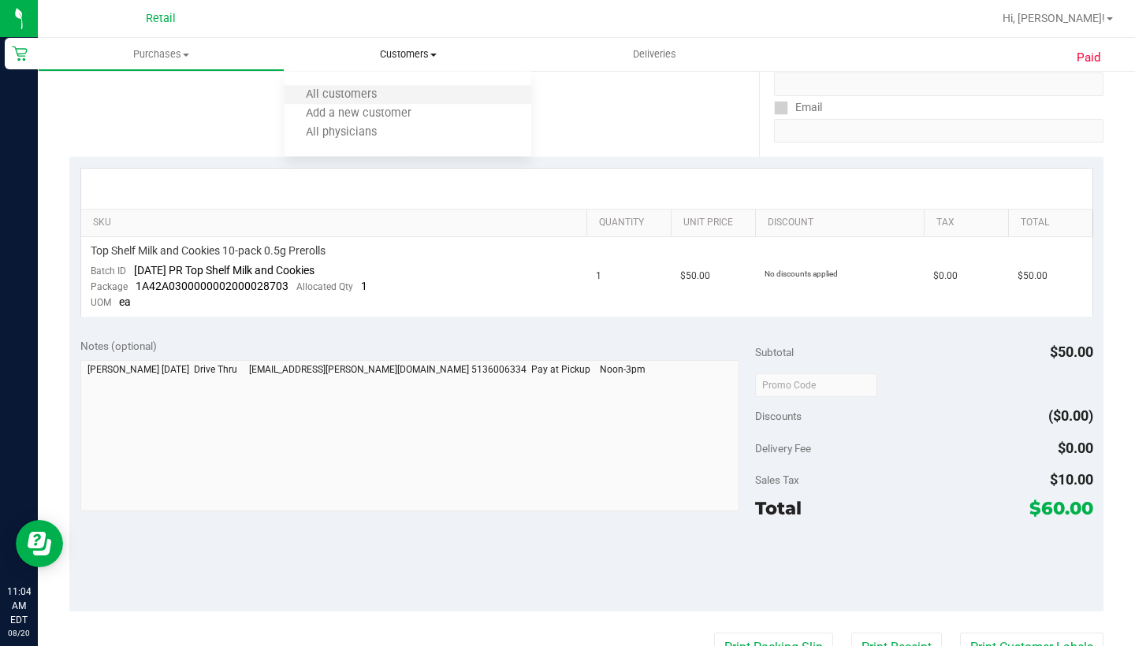
click at [418, 99] on li "All customers" at bounding box center [407, 95] width 247 height 19
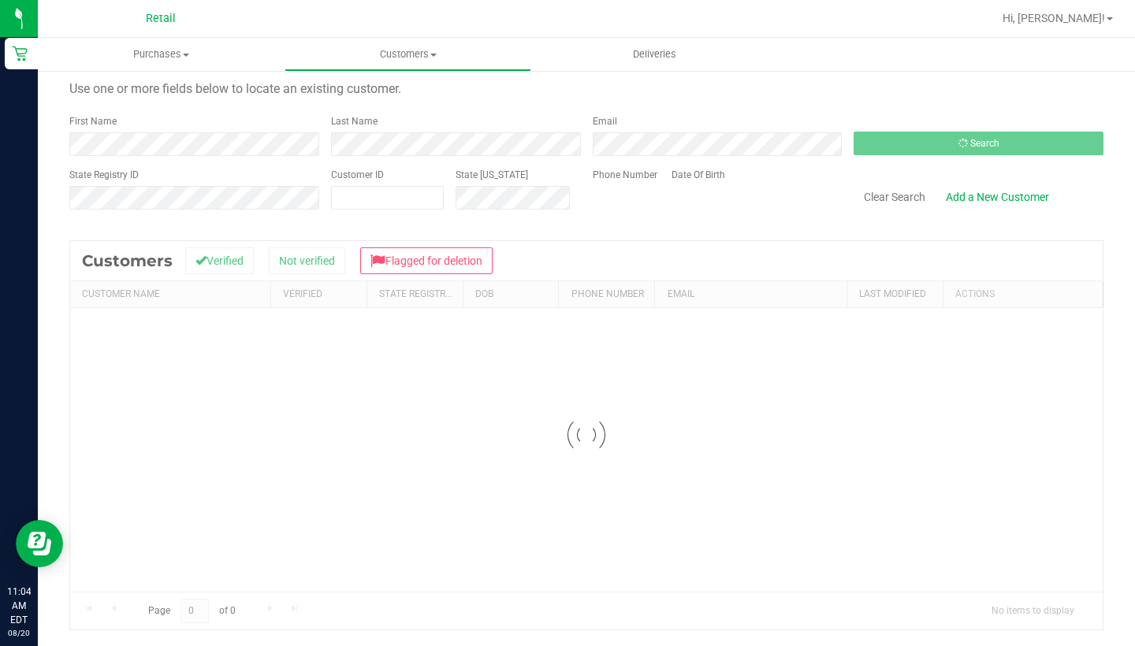
scroll to position [45, 0]
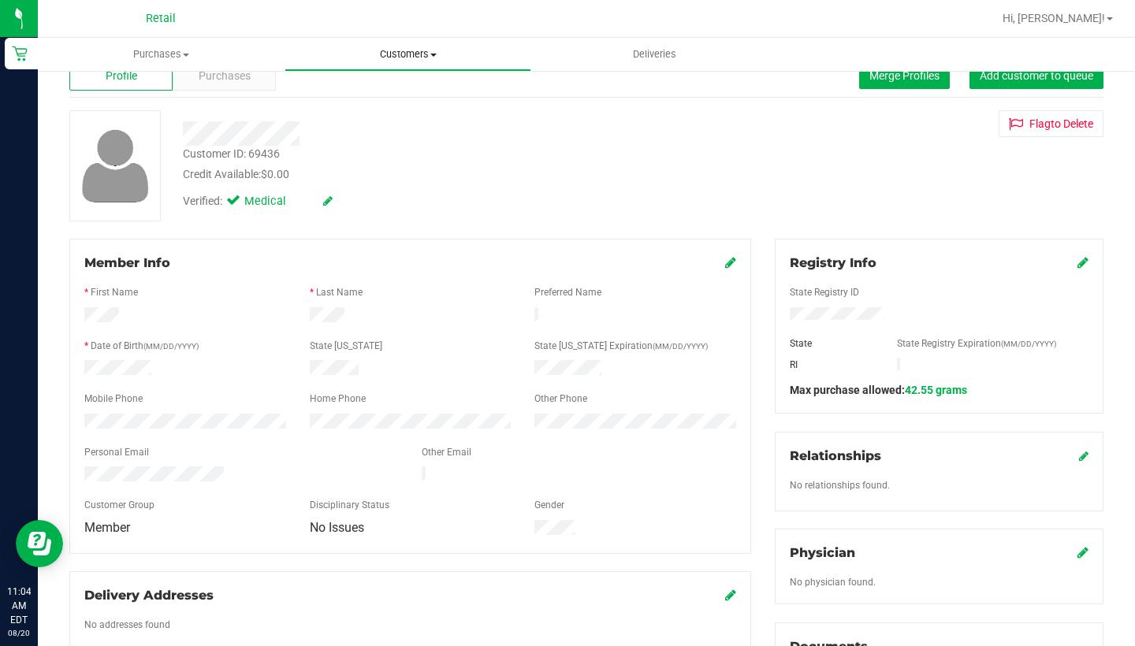
click at [403, 58] on span "Customers" at bounding box center [407, 54] width 245 height 14
click at [403, 84] on ul "All customers Add a new customer All physicians" at bounding box center [407, 114] width 247 height 85
click at [403, 54] on span "Customers" at bounding box center [407, 54] width 247 height 14
click at [403, 91] on li "All customers" at bounding box center [407, 95] width 247 height 19
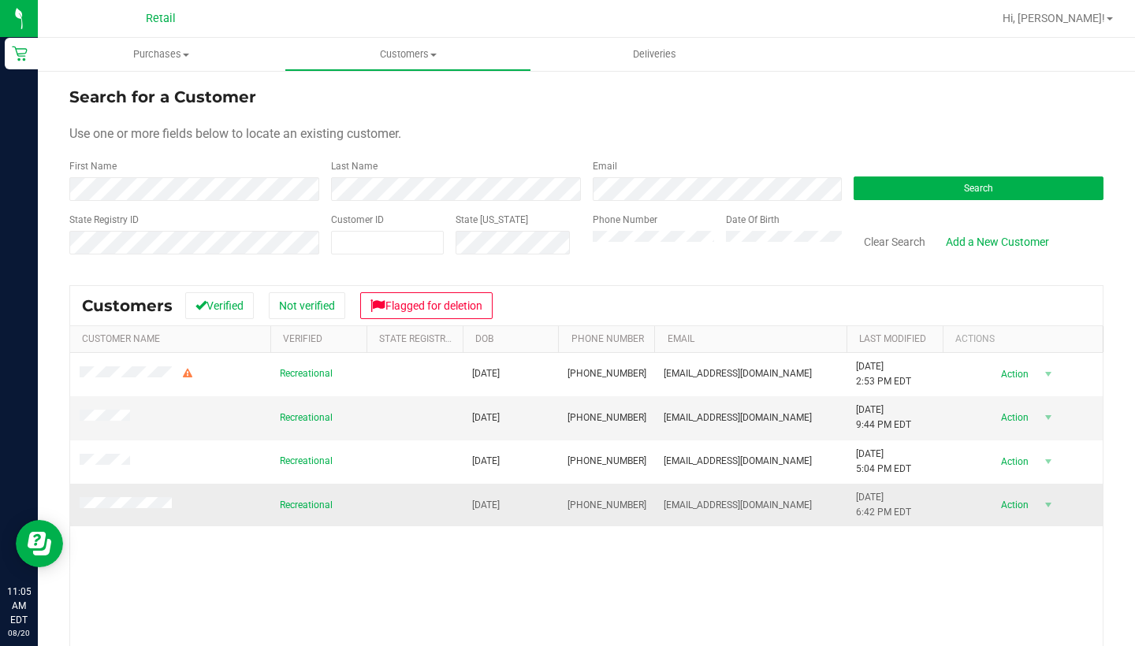
click at [268, 499] on td at bounding box center [170, 505] width 200 height 43
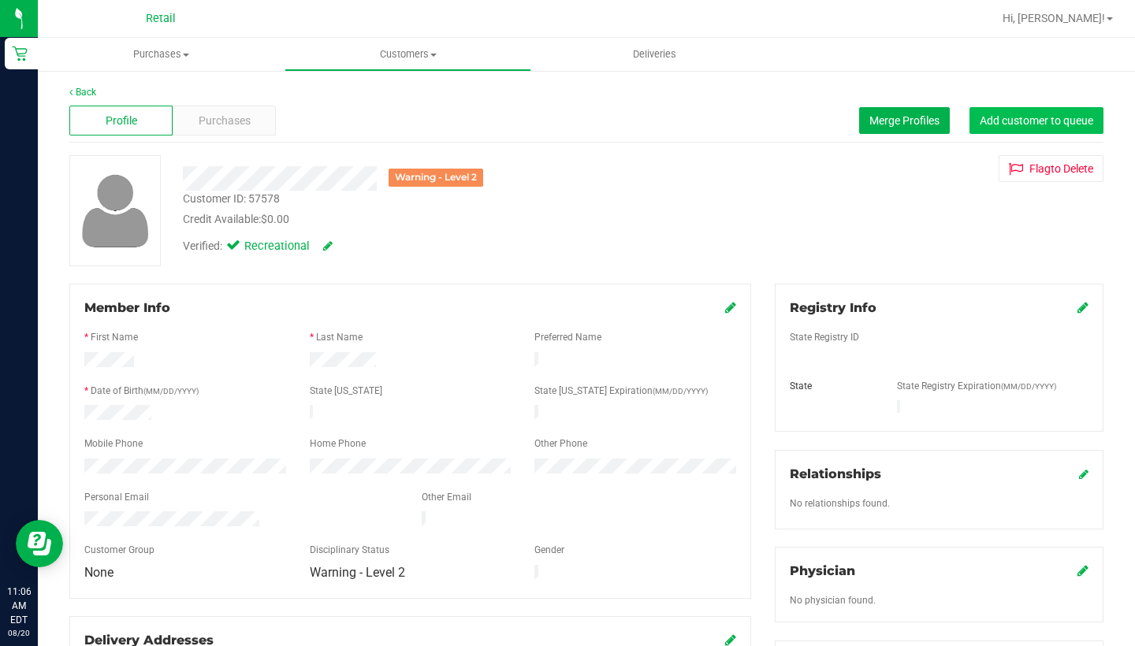
click at [1009, 121] on span "Add customer to queue" at bounding box center [1035, 120] width 113 height 13
click at [233, 130] on div "Purchases" at bounding box center [224, 121] width 103 height 30
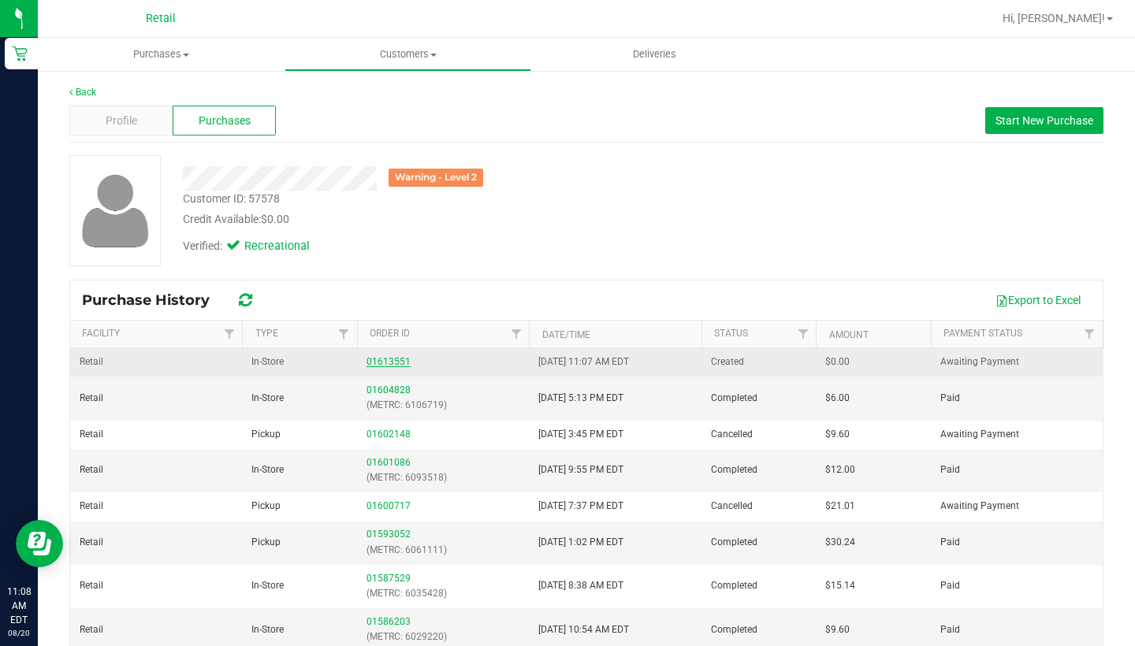
click at [382, 358] on link "01613551" at bounding box center [388, 361] width 44 height 11
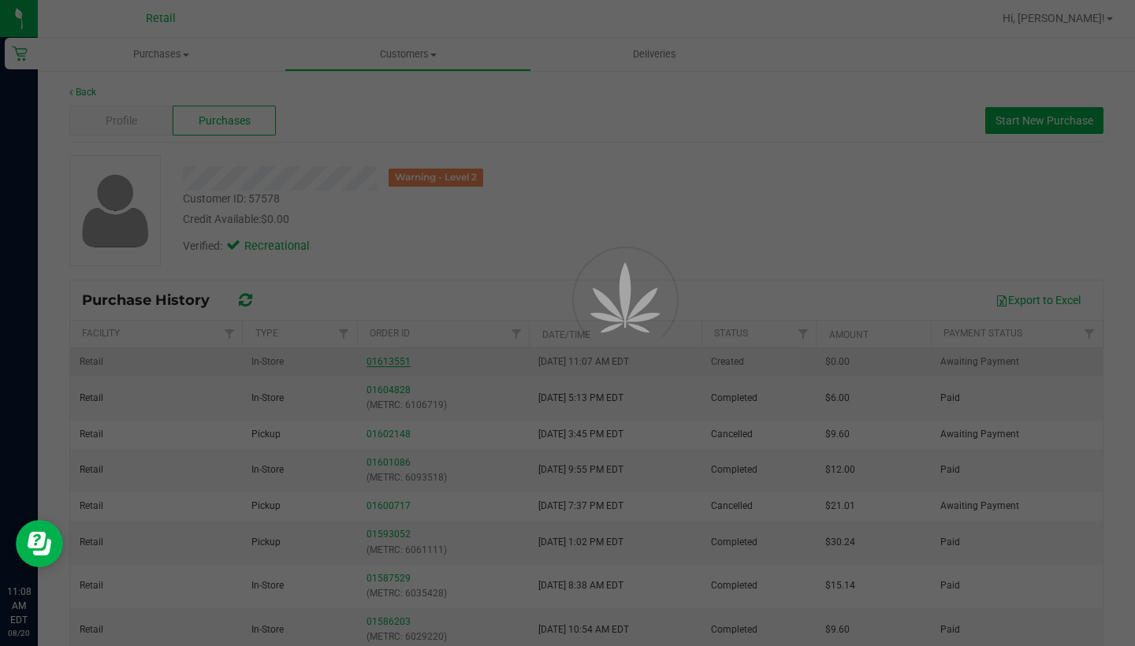
scroll to position [8, 0]
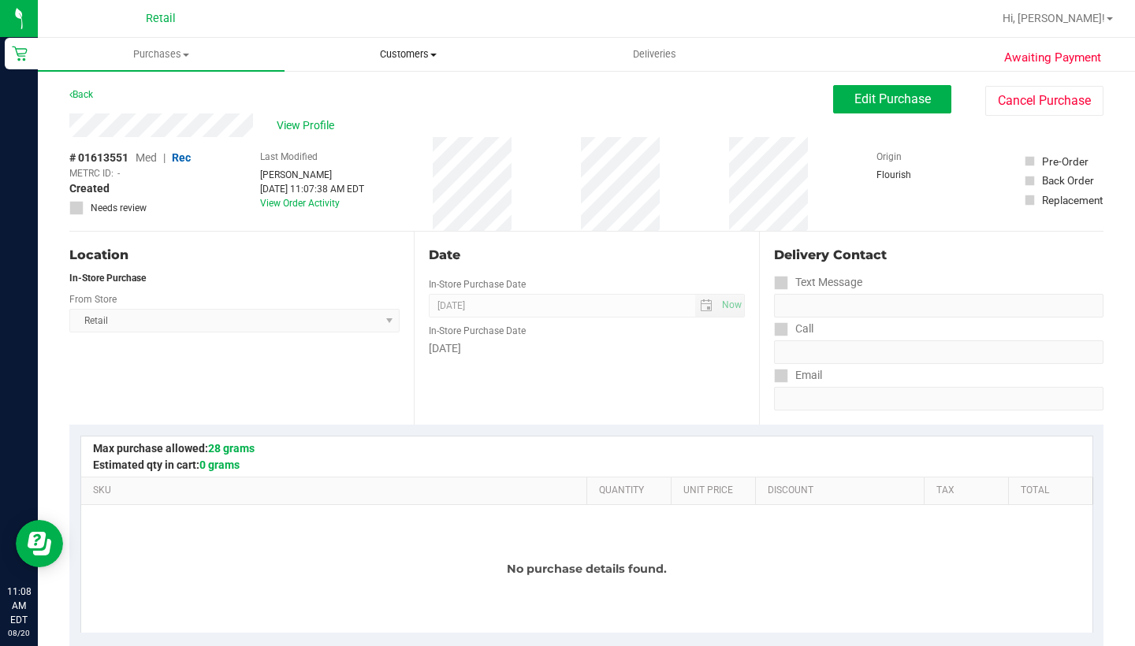
click at [400, 53] on span "Customers" at bounding box center [407, 54] width 245 height 14
click at [399, 95] on li "All customers" at bounding box center [407, 95] width 247 height 19
click at [301, 124] on span "View Profile" at bounding box center [308, 125] width 63 height 17
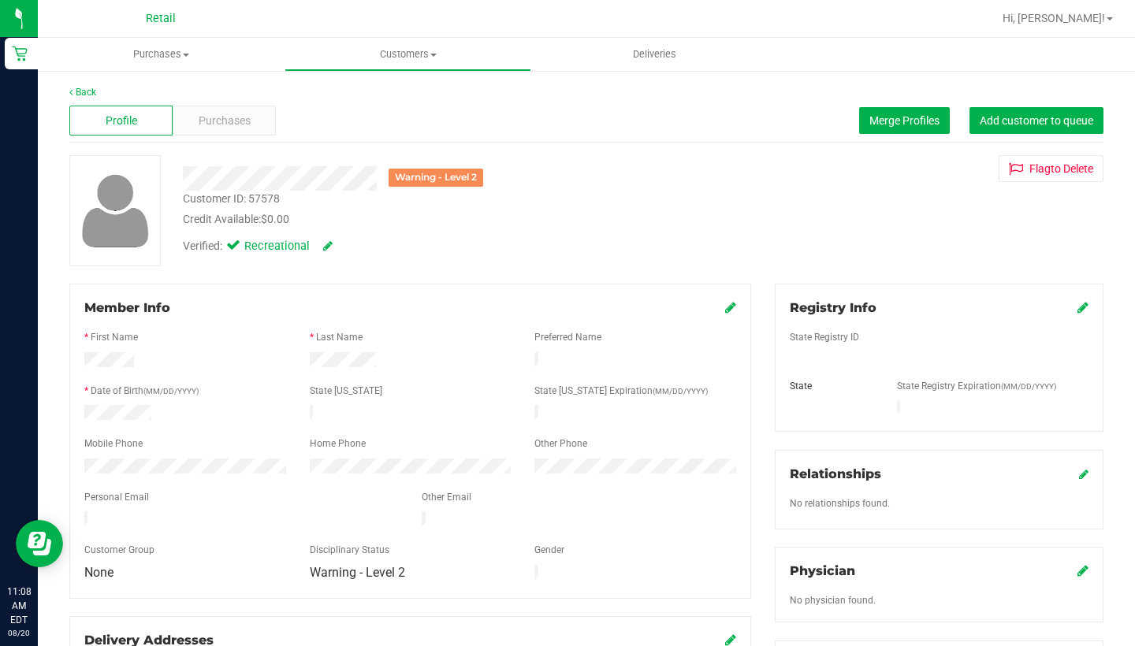
click at [83, 459] on div at bounding box center [184, 468] width 225 height 19
click at [414, 47] on span "Customers" at bounding box center [407, 54] width 245 height 14
click at [414, 84] on ul "All customers Add a new customer All physicians" at bounding box center [407, 114] width 247 height 85
click at [416, 69] on uib-tab-heading "Customers All customers Add a new customer All physicians" at bounding box center [407, 54] width 247 height 33
click at [422, 95] on li "All customers" at bounding box center [407, 95] width 247 height 19
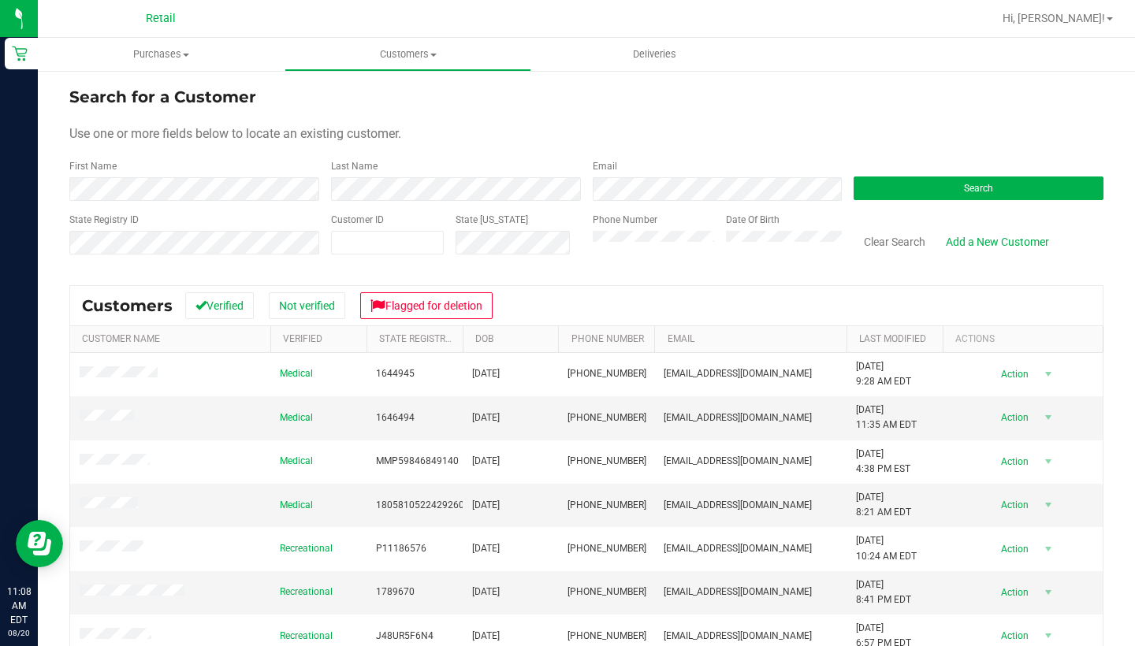
click at [607, 256] on div "Phone Number" at bounding box center [654, 241] width 122 height 56
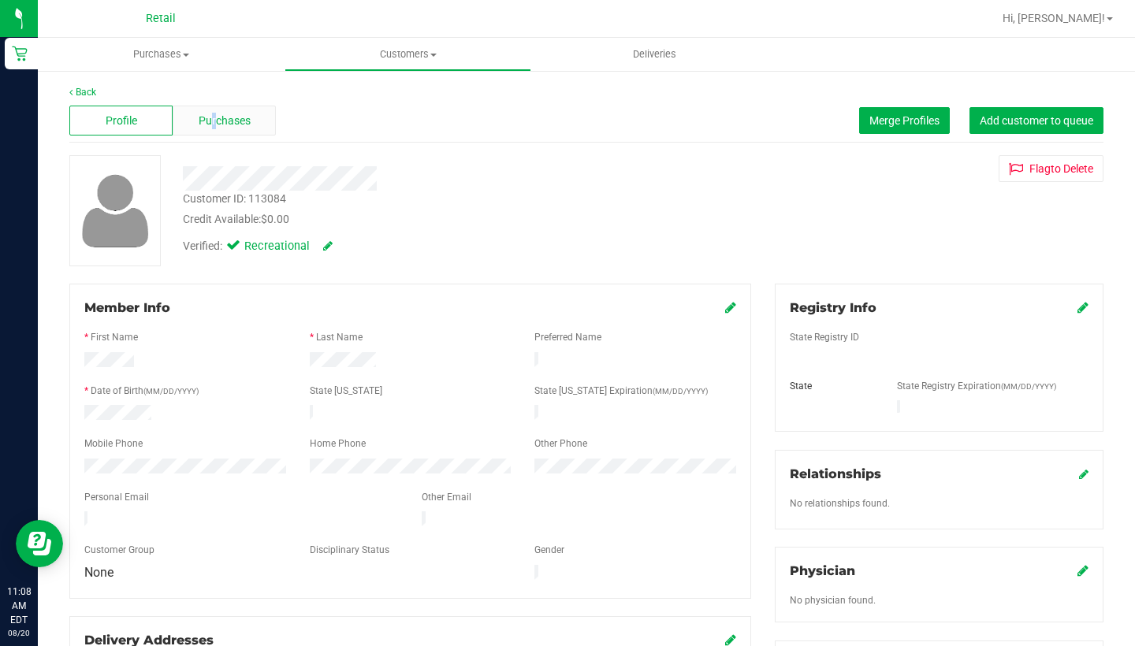
click at [214, 122] on span "Purchases" at bounding box center [225, 121] width 52 height 17
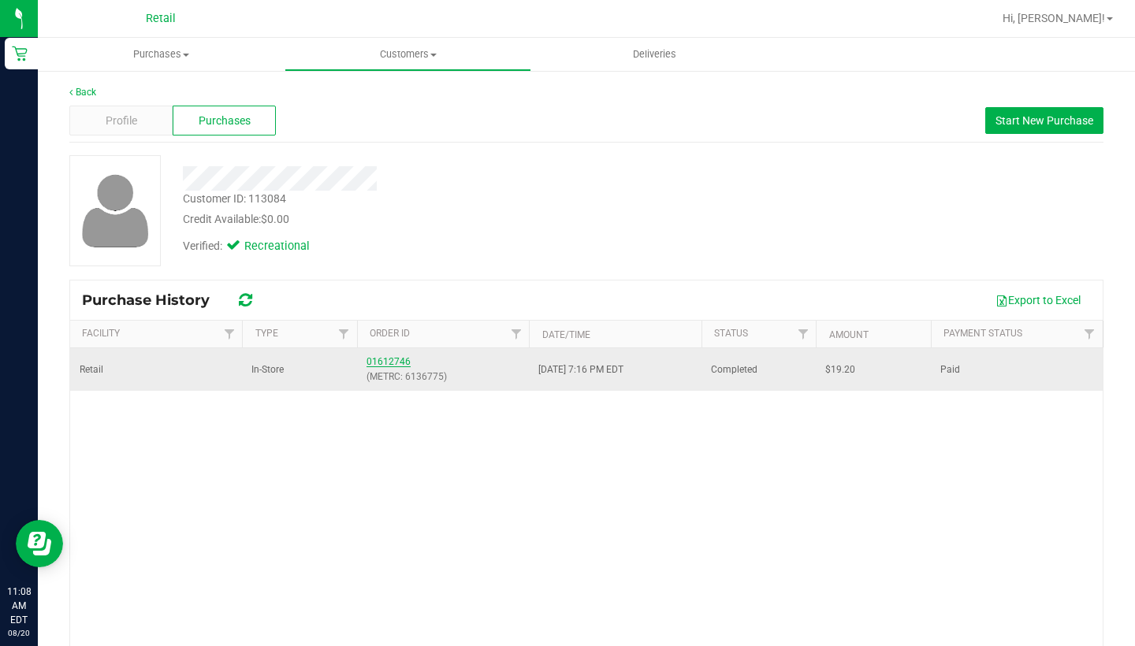
click at [387, 360] on link "01612746" at bounding box center [388, 361] width 44 height 11
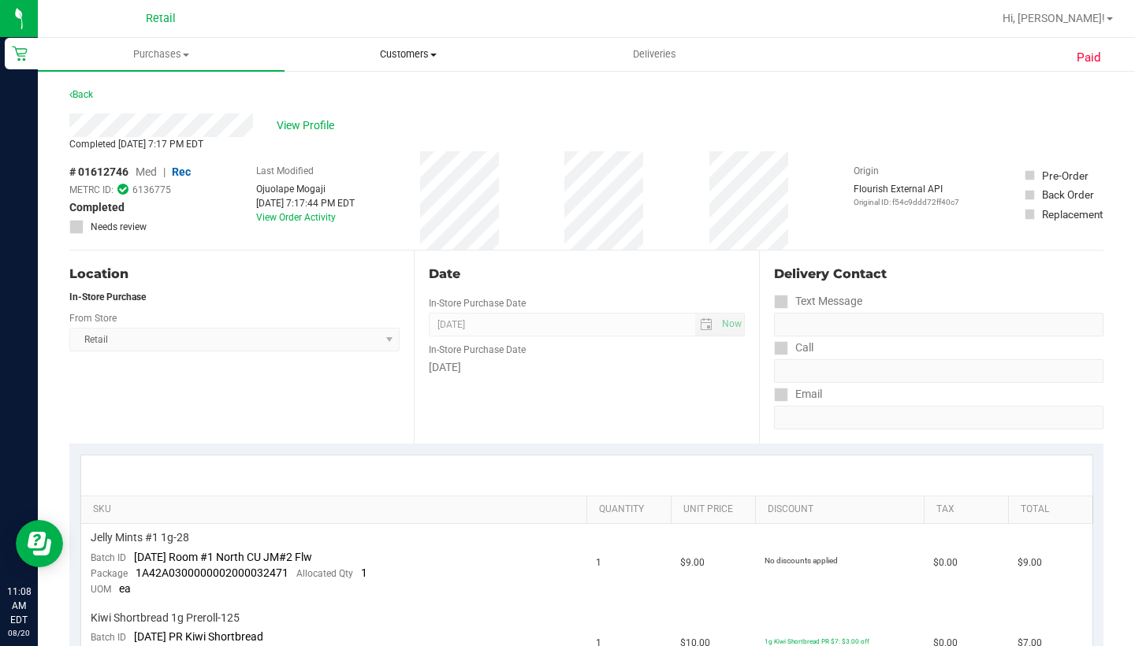
click at [399, 61] on uib-tab-heading "Customers All customers Add a new customer All physicians" at bounding box center [407, 55] width 245 height 32
click at [399, 101] on li "All customers" at bounding box center [407, 95] width 247 height 19
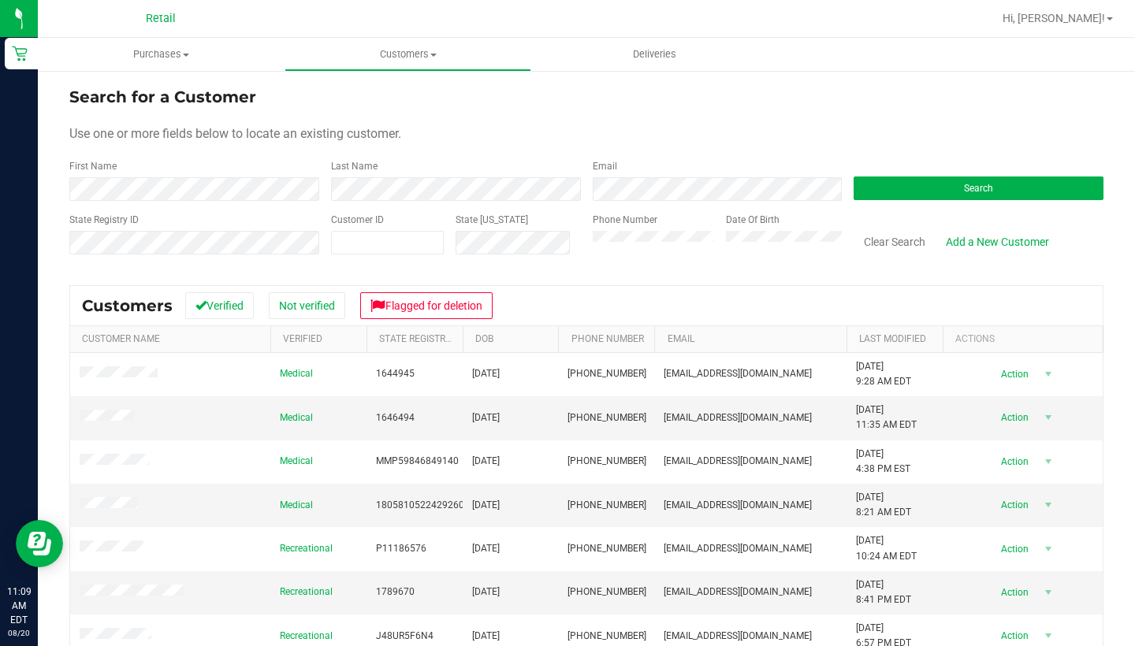
click at [483, 214] on label "State [US_STATE]" at bounding box center [491, 220] width 72 height 14
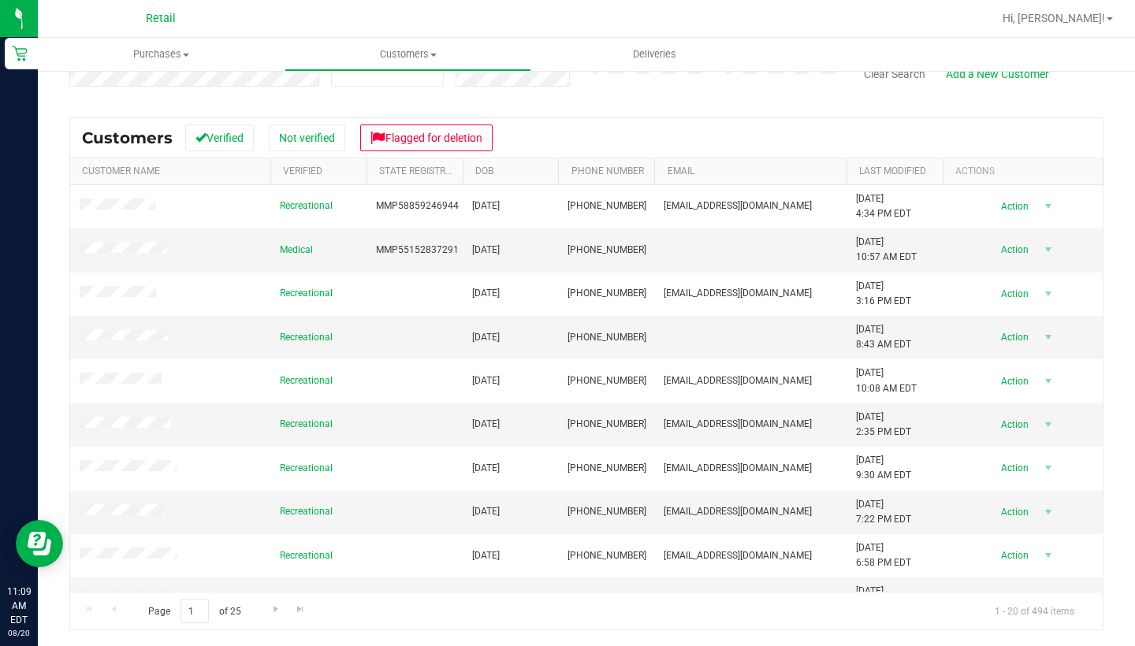
scroll to position [168, 0]
click at [879, 174] on link "Last Modified" at bounding box center [892, 170] width 67 height 11
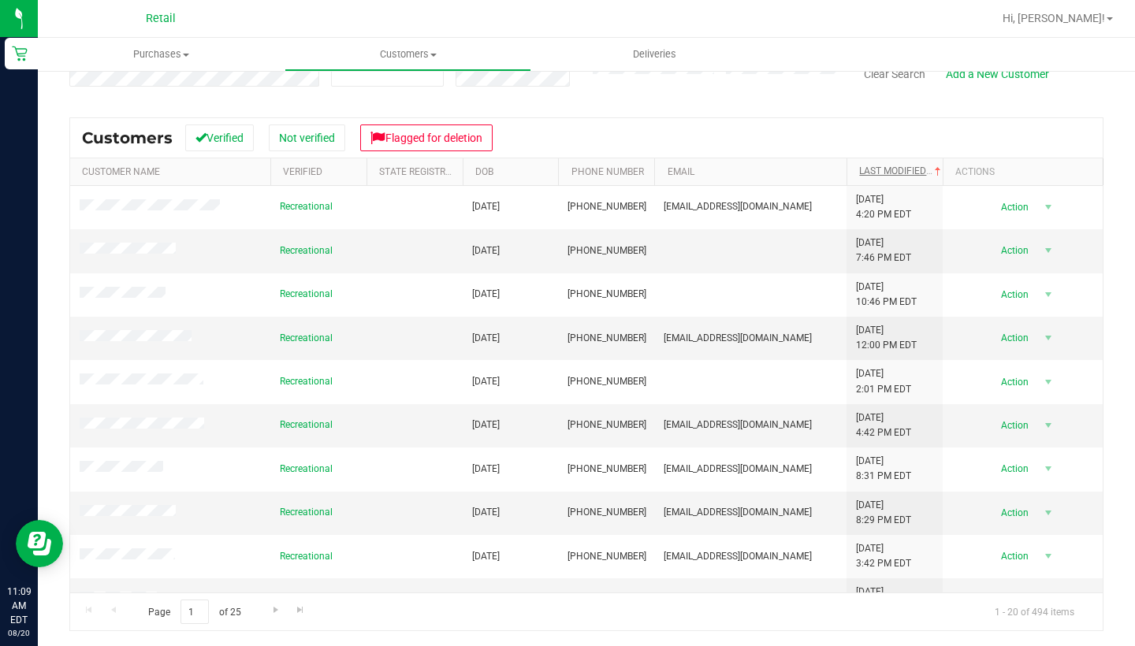
click at [880, 172] on link "Last Modified" at bounding box center [901, 170] width 85 height 11
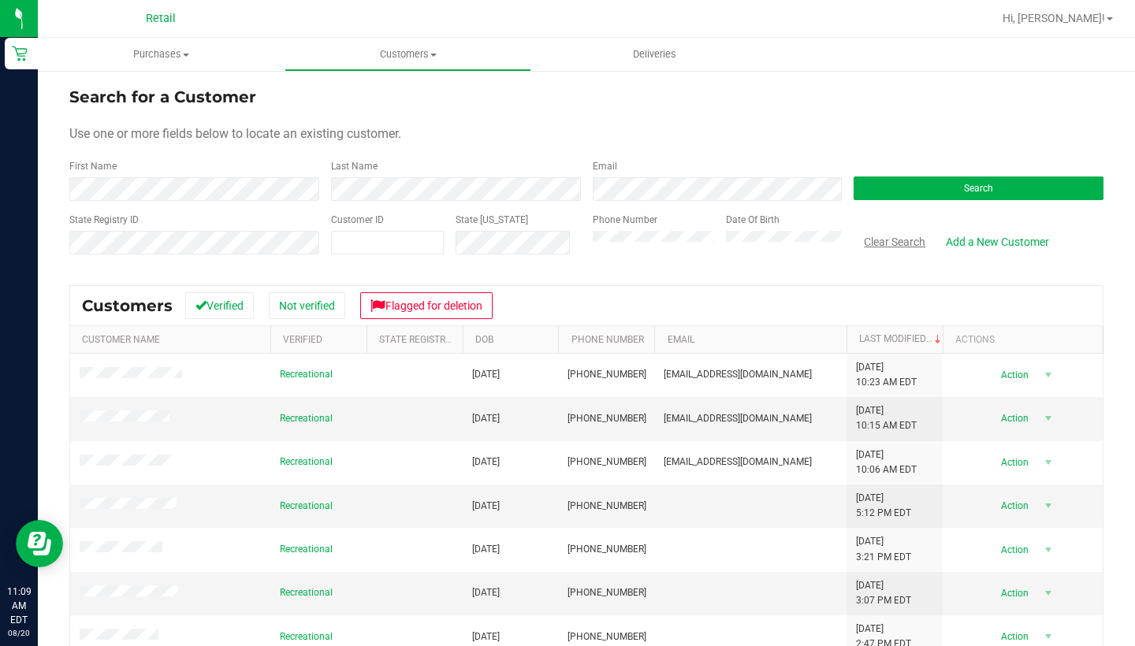
scroll to position [0, 0]
click at [884, 244] on button "Clear Search" at bounding box center [894, 241] width 82 height 27
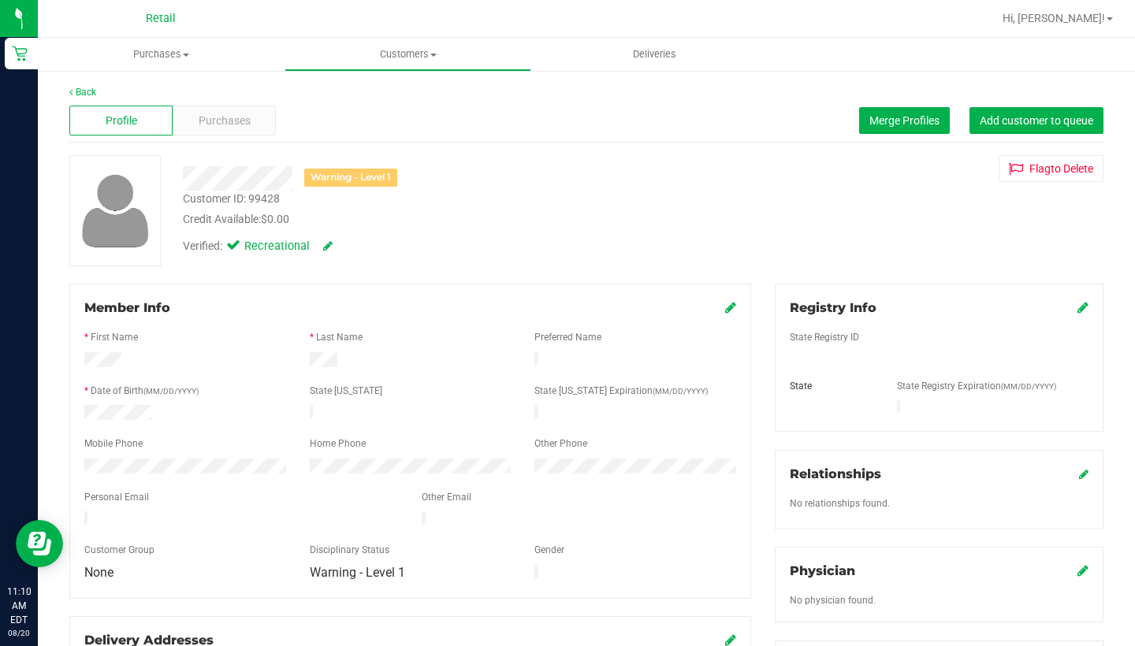
click at [213, 100] on div "Profile Purchases Merge Profiles Add customer to queue" at bounding box center [586, 120] width 1034 height 43
click at [219, 110] on div "Purchases" at bounding box center [224, 121] width 103 height 30
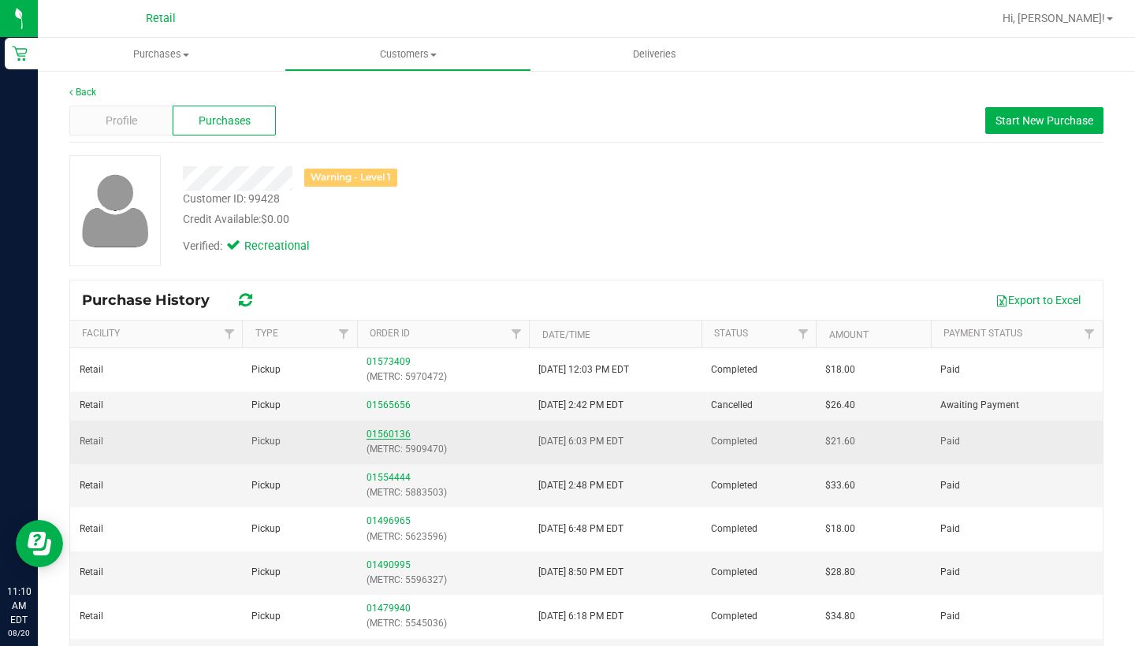
click at [388, 432] on link "01560136" at bounding box center [388, 434] width 44 height 11
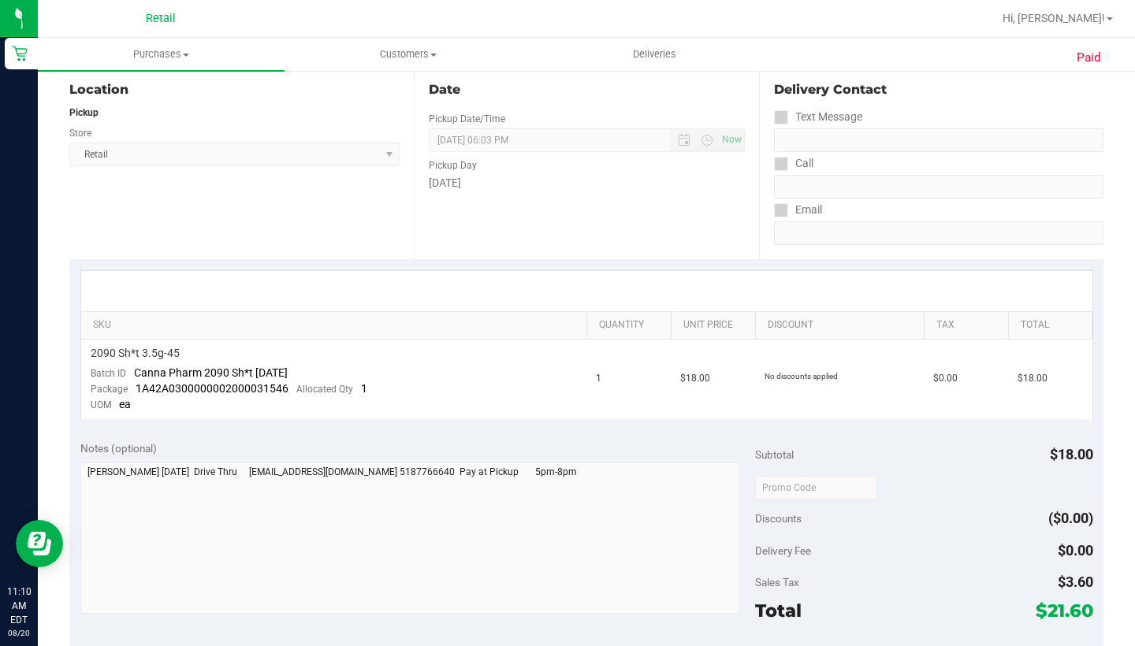
scroll to position [182, 0]
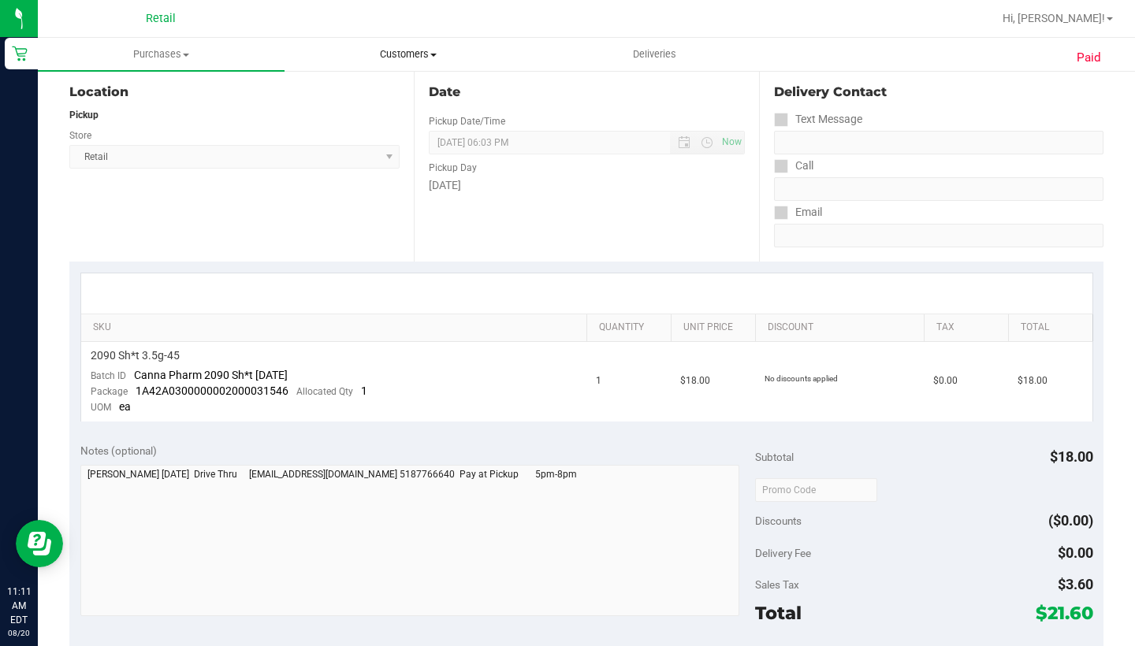
click at [407, 47] on span "Customers" at bounding box center [407, 54] width 245 height 14
click at [404, 102] on li "All customers" at bounding box center [407, 95] width 247 height 19
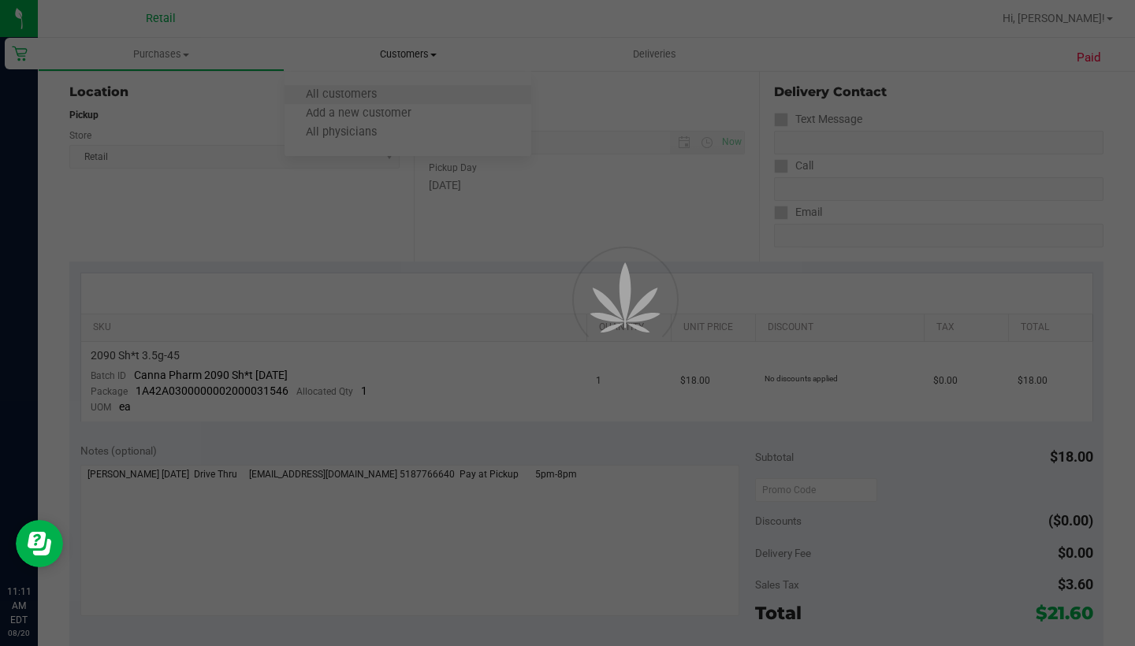
scroll to position [45, 0]
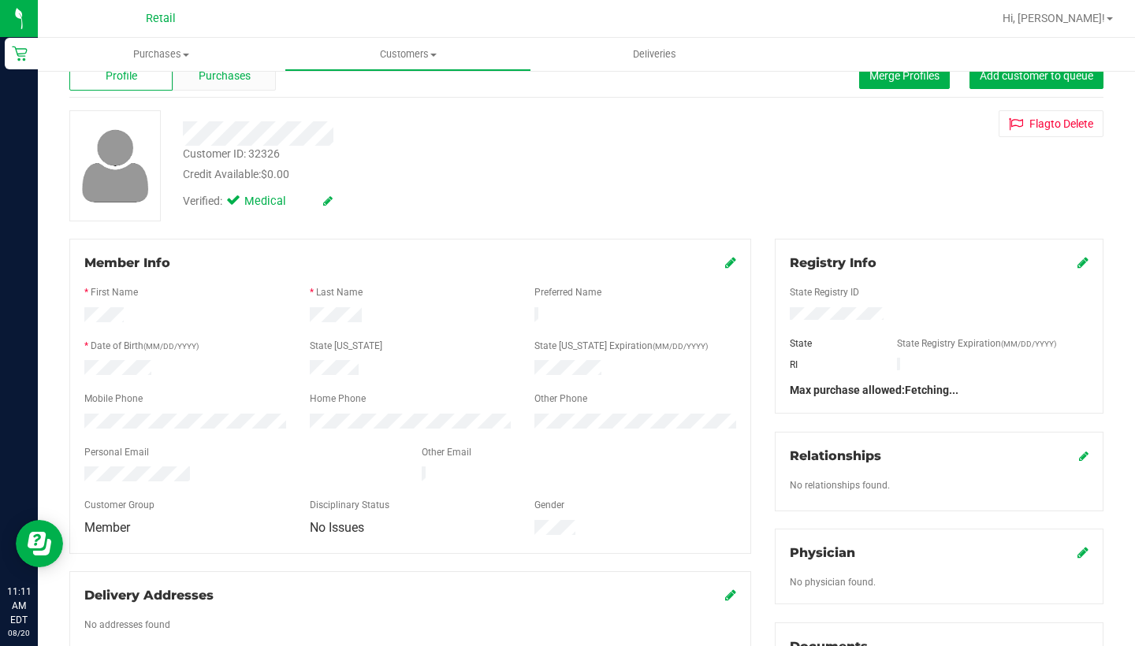
click at [221, 89] on div "Purchases" at bounding box center [224, 76] width 103 height 30
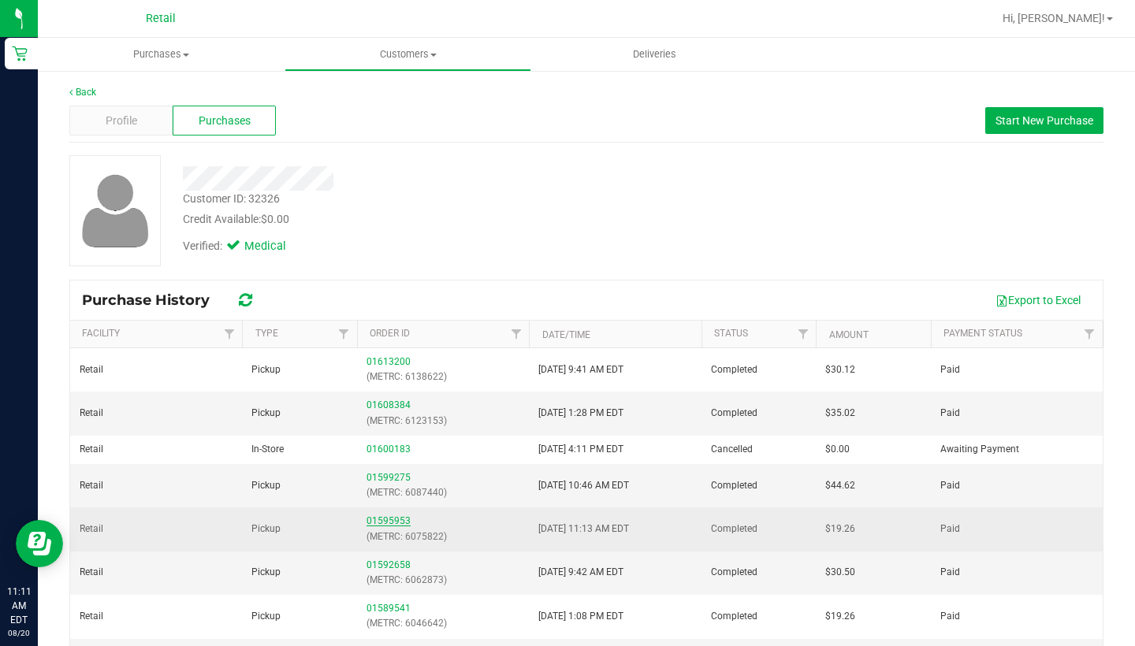
click at [400, 515] on link "01595953" at bounding box center [388, 520] width 44 height 11
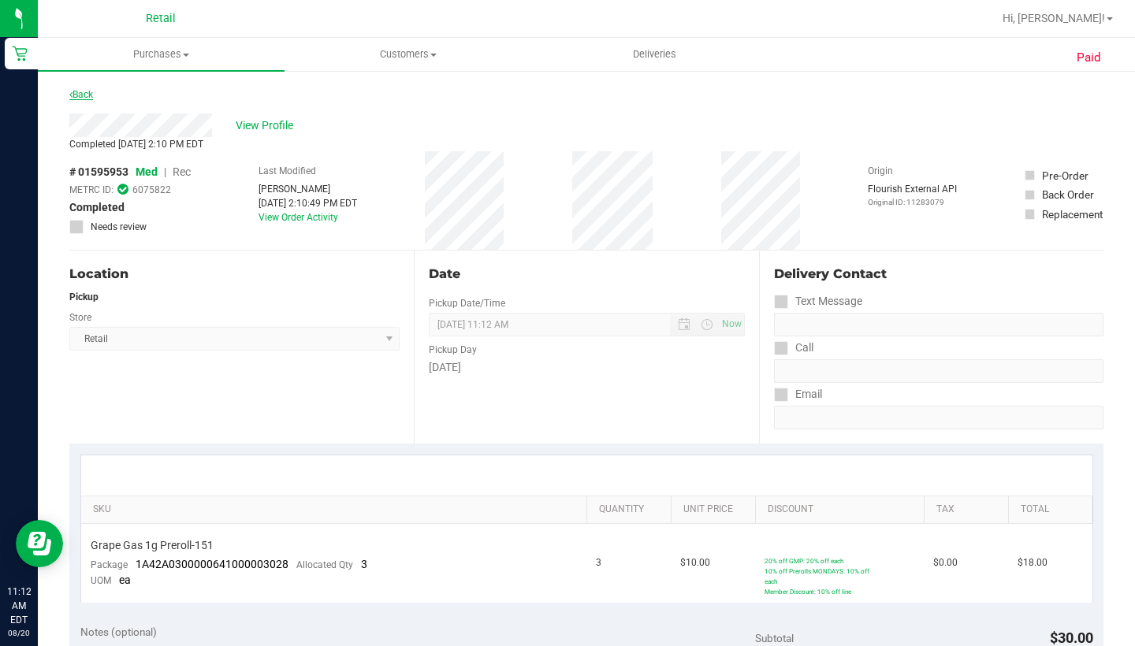
click at [79, 95] on link "Back" at bounding box center [81, 94] width 24 height 11
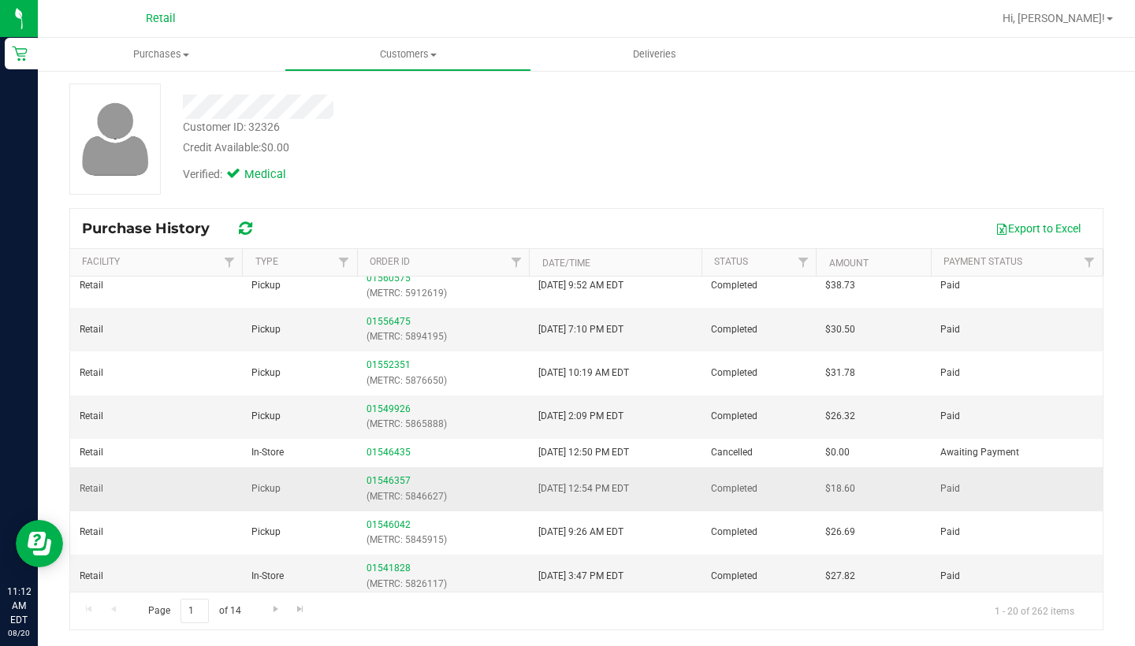
scroll to position [72, 0]
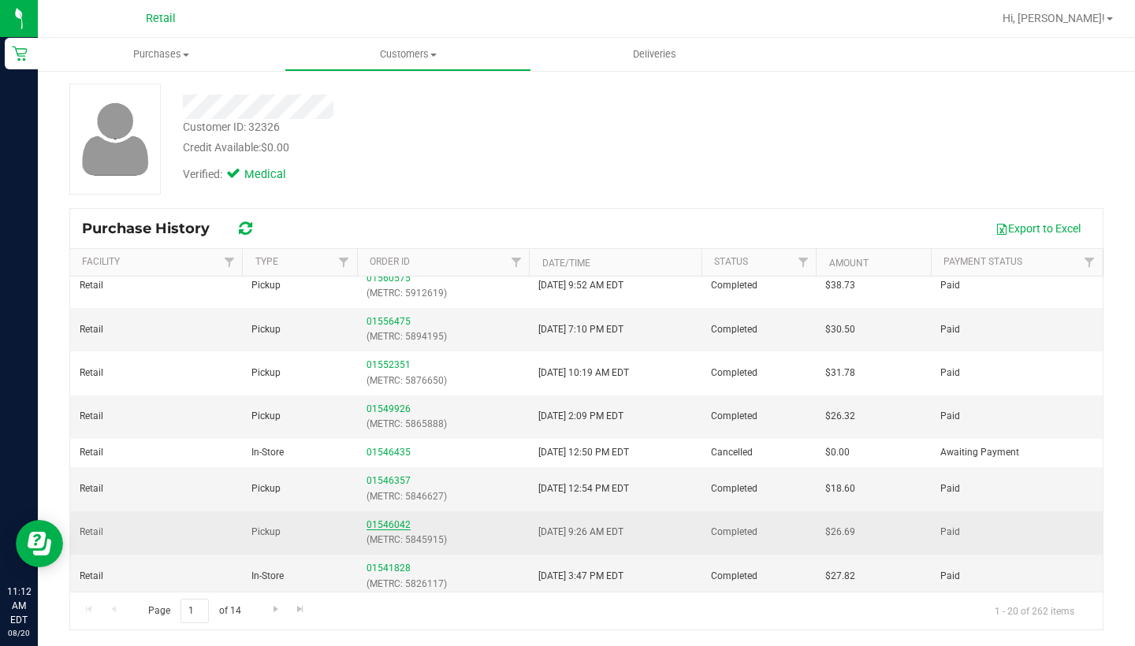
click at [388, 519] on link "01546042" at bounding box center [388, 524] width 44 height 11
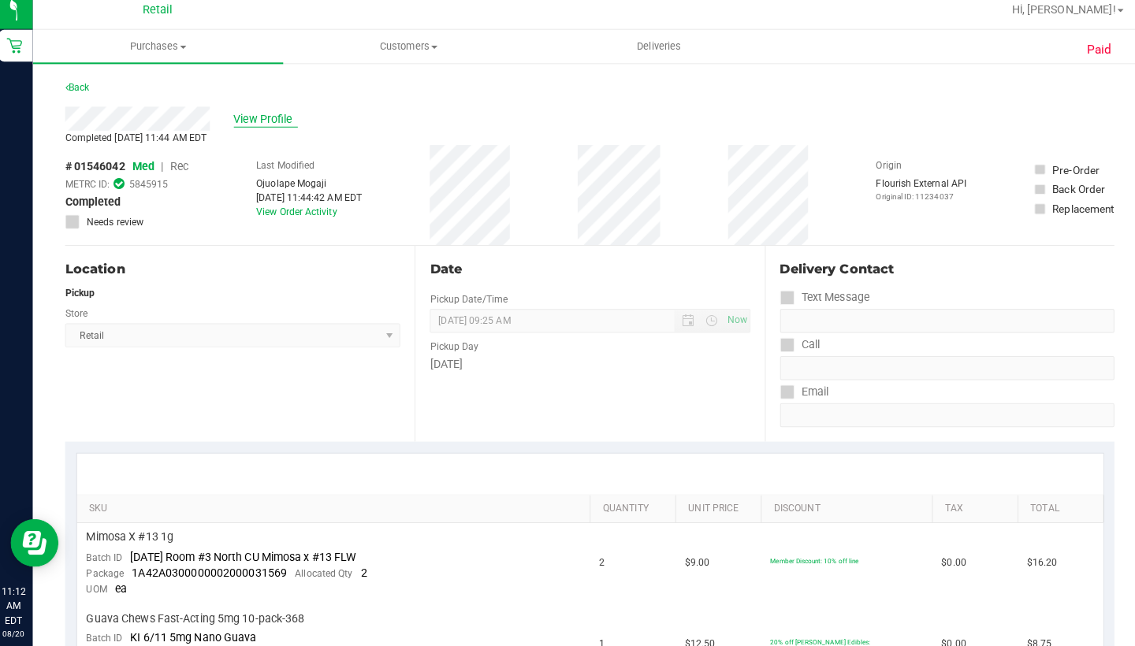
click at [260, 117] on span "View Profile" at bounding box center [267, 125] width 63 height 17
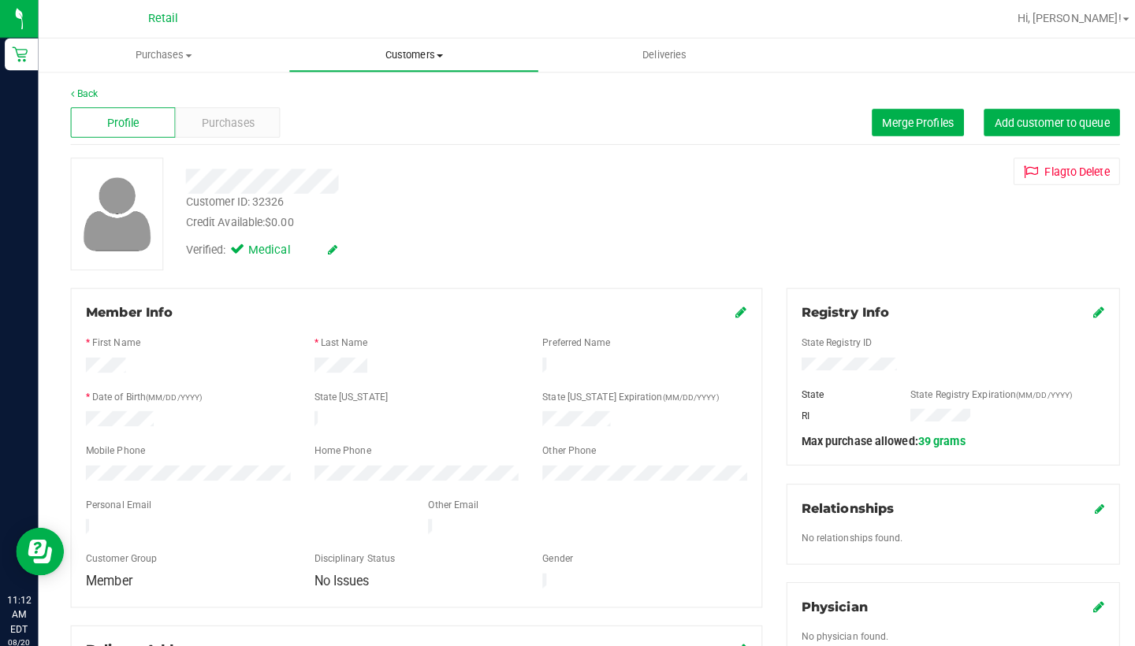
click at [419, 52] on span "Customers" at bounding box center [407, 54] width 245 height 14
click at [401, 99] on li "All customers" at bounding box center [407, 95] width 247 height 19
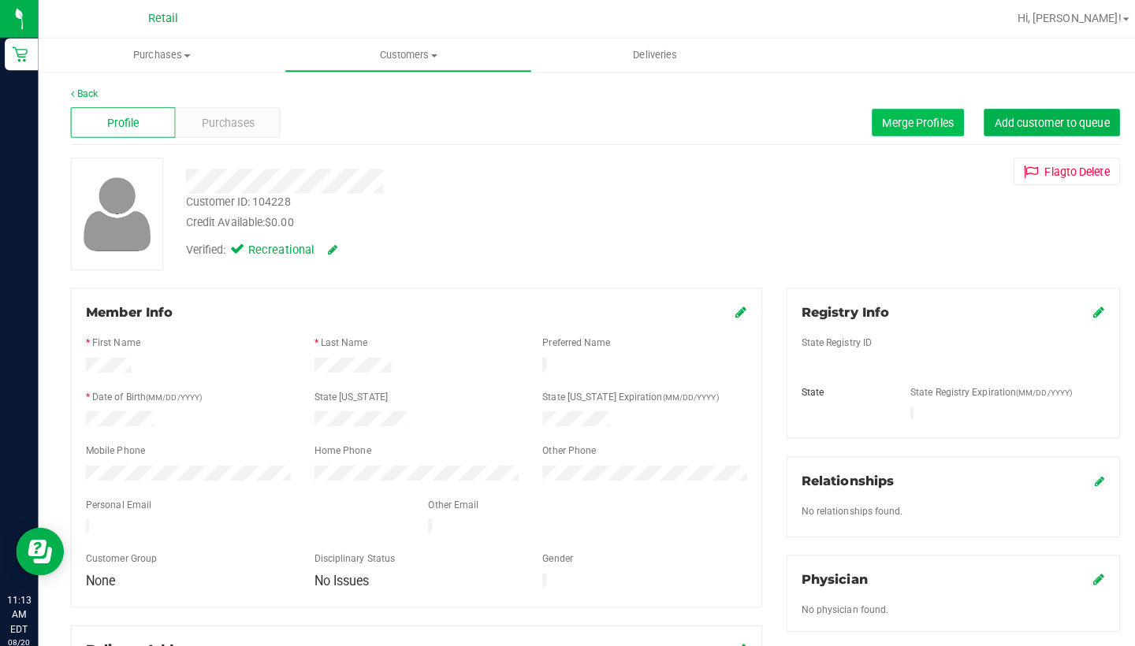
click at [906, 115] on span "Merge Profiles" at bounding box center [904, 120] width 70 height 13
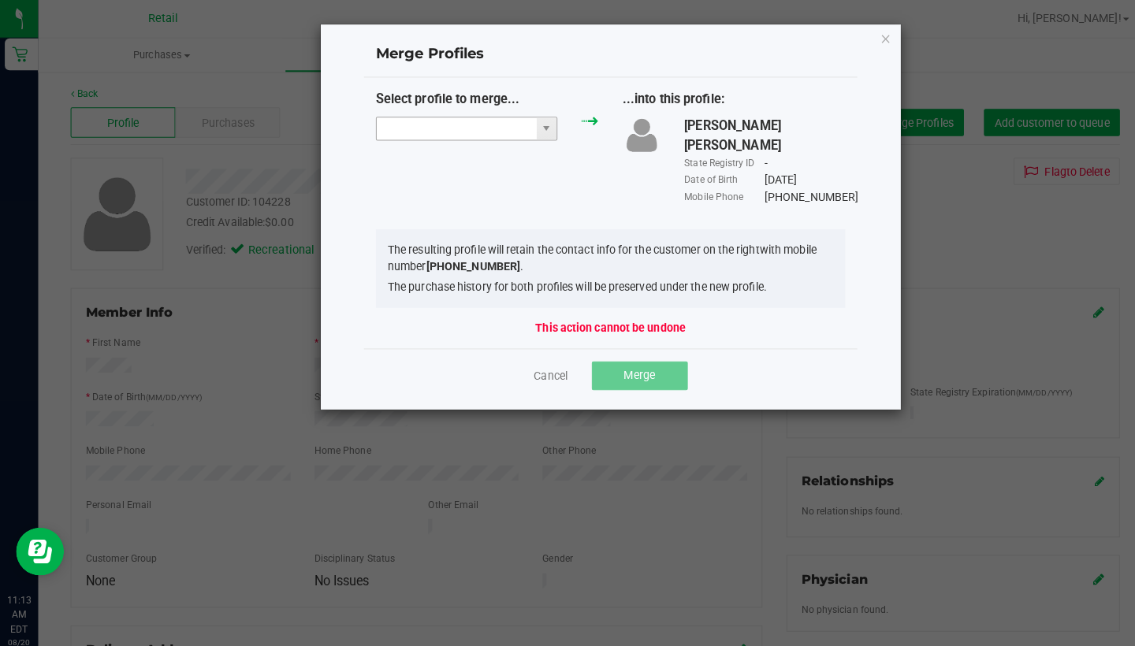
click at [422, 124] on input "NO DATA FOUND" at bounding box center [450, 127] width 158 height 22
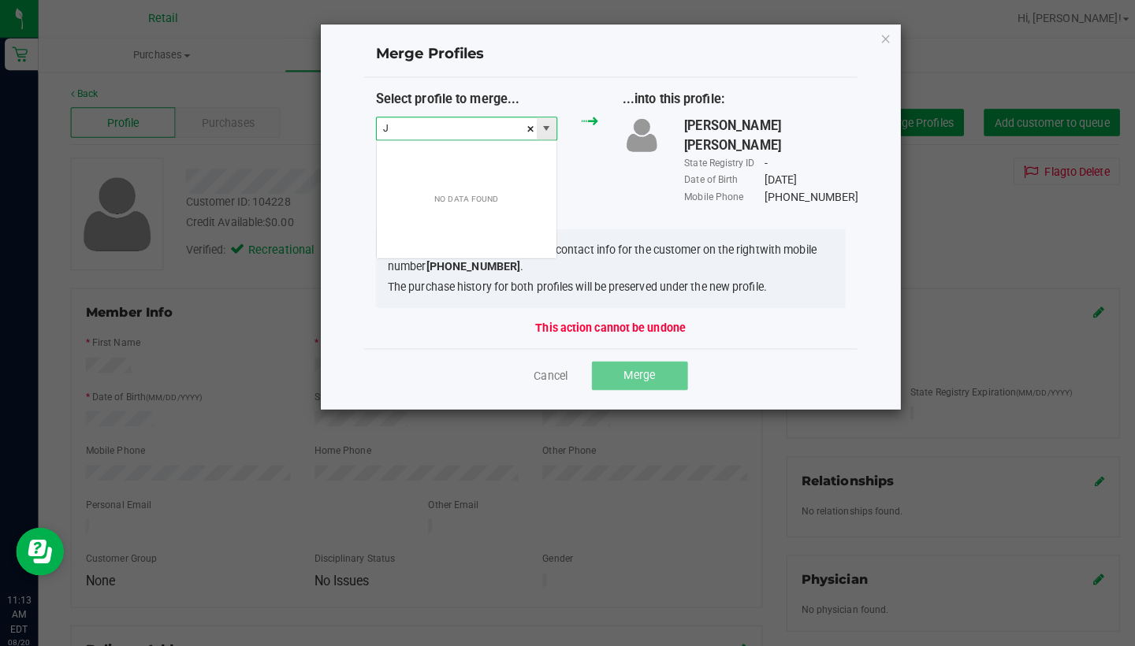
scroll to position [24, 180]
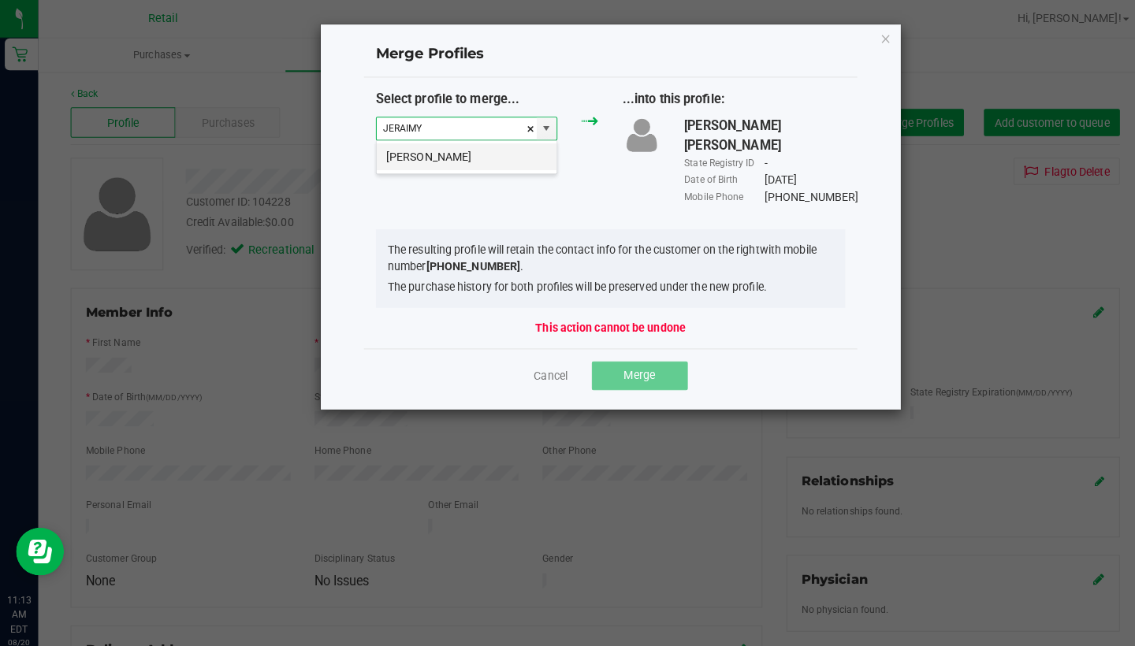
click at [447, 145] on li "[PERSON_NAME]" at bounding box center [459, 154] width 177 height 27
type input "[PERSON_NAME]"
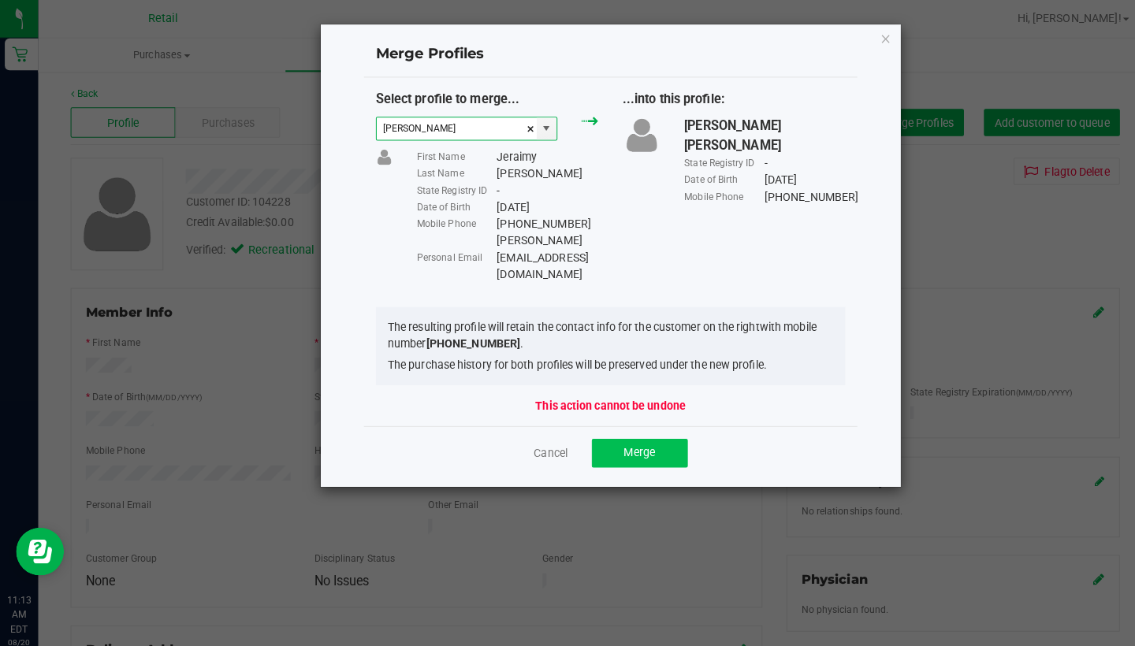
click at [624, 440] on span "Merge" at bounding box center [630, 446] width 31 height 13
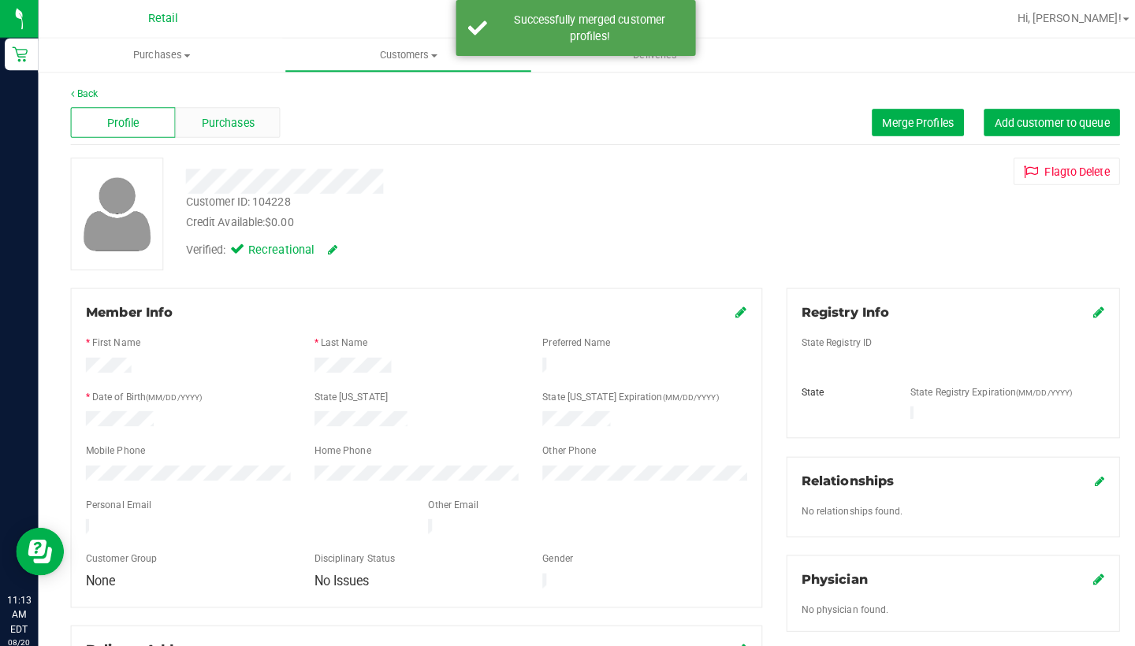
click at [214, 127] on span "Purchases" at bounding box center [225, 121] width 52 height 17
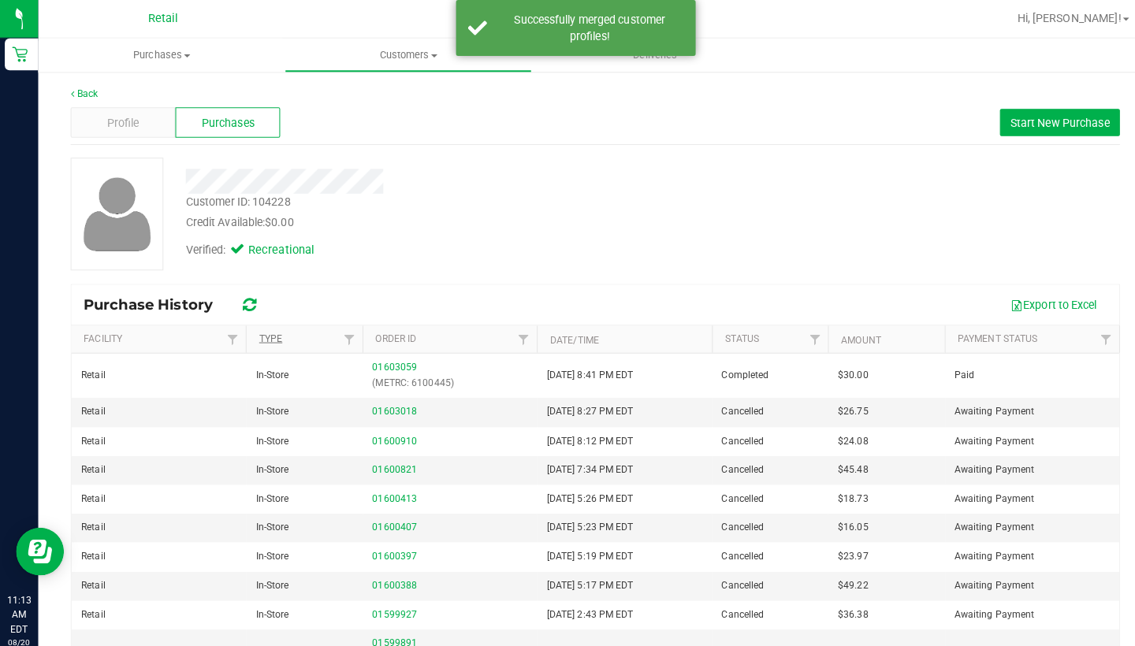
click at [269, 336] on link "Type" at bounding box center [266, 333] width 23 height 11
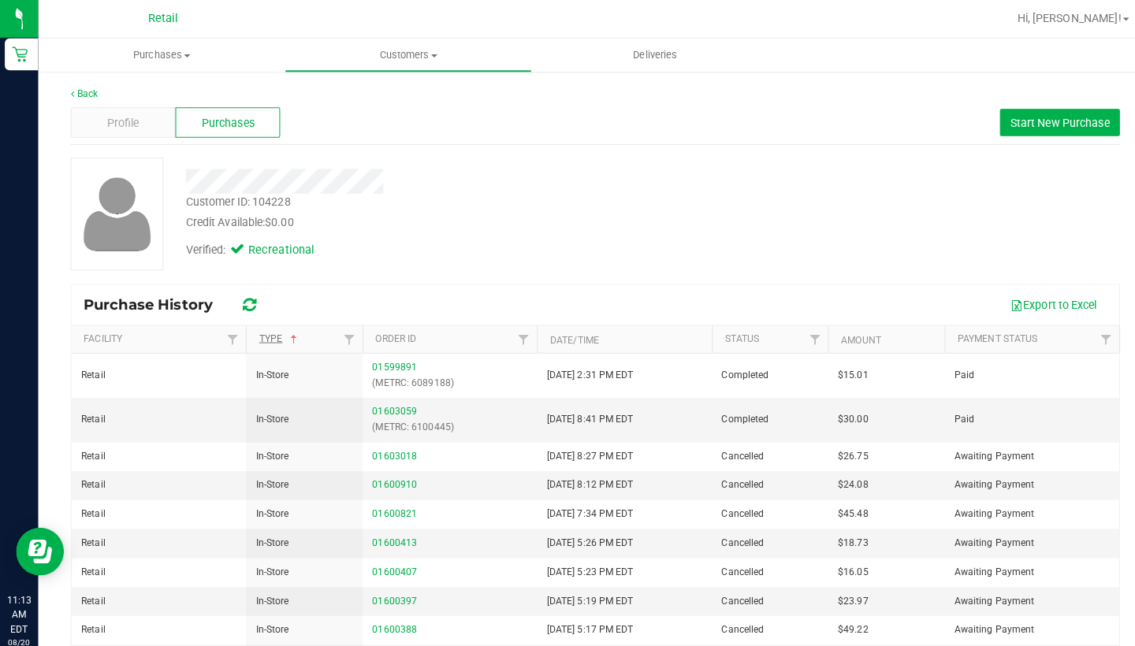
click at [269, 336] on link "Type" at bounding box center [275, 333] width 41 height 11
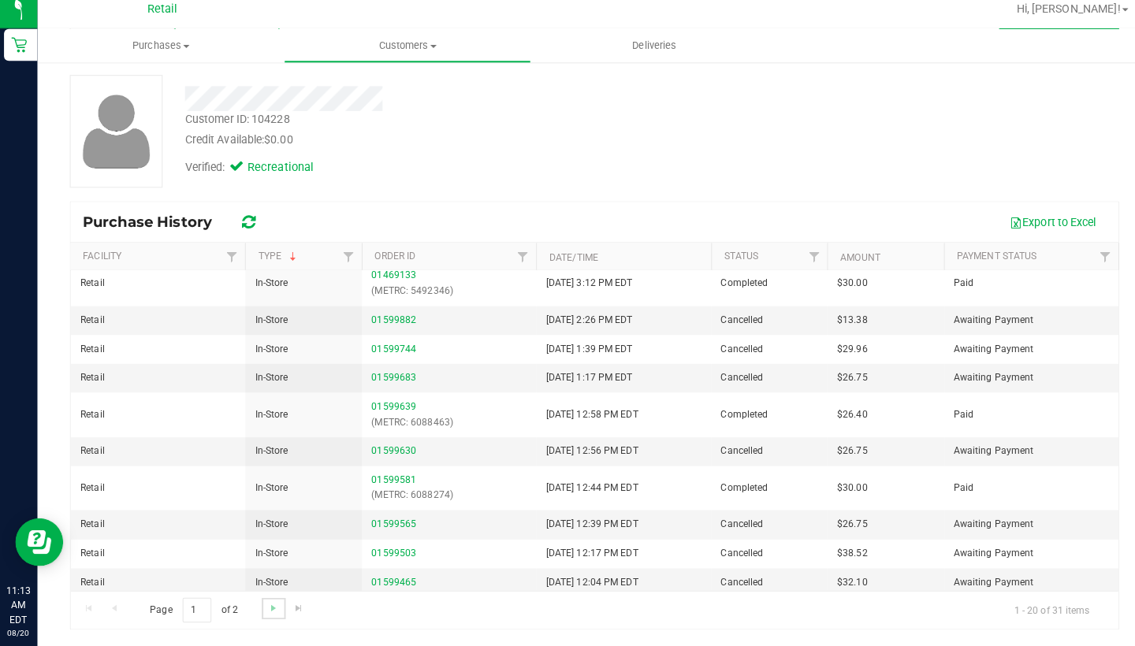
click at [258, 599] on link "Go to the next page" at bounding box center [269, 609] width 23 height 21
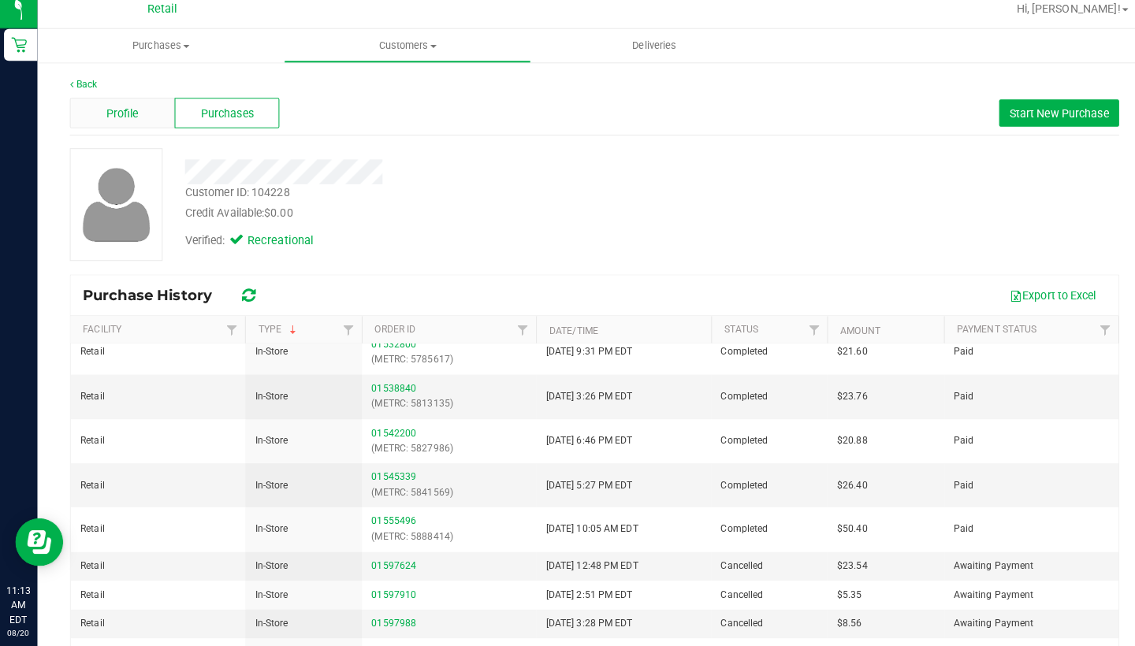
click at [133, 117] on span "Profile" at bounding box center [122, 121] width 32 height 17
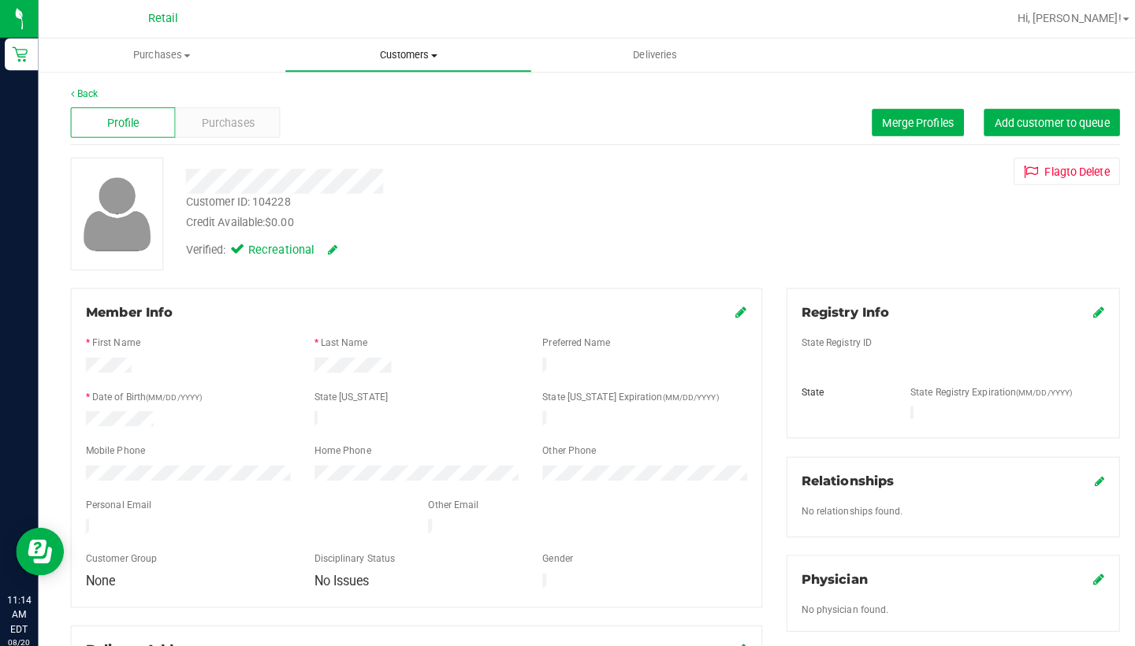
click at [400, 69] on uib-tab-heading "Customers All customers Add a new customer All physicians" at bounding box center [401, 55] width 241 height 32
click at [399, 99] on li "All customers" at bounding box center [401, 95] width 243 height 19
click at [904, 112] on button "Merge Profiles" at bounding box center [904, 120] width 91 height 27
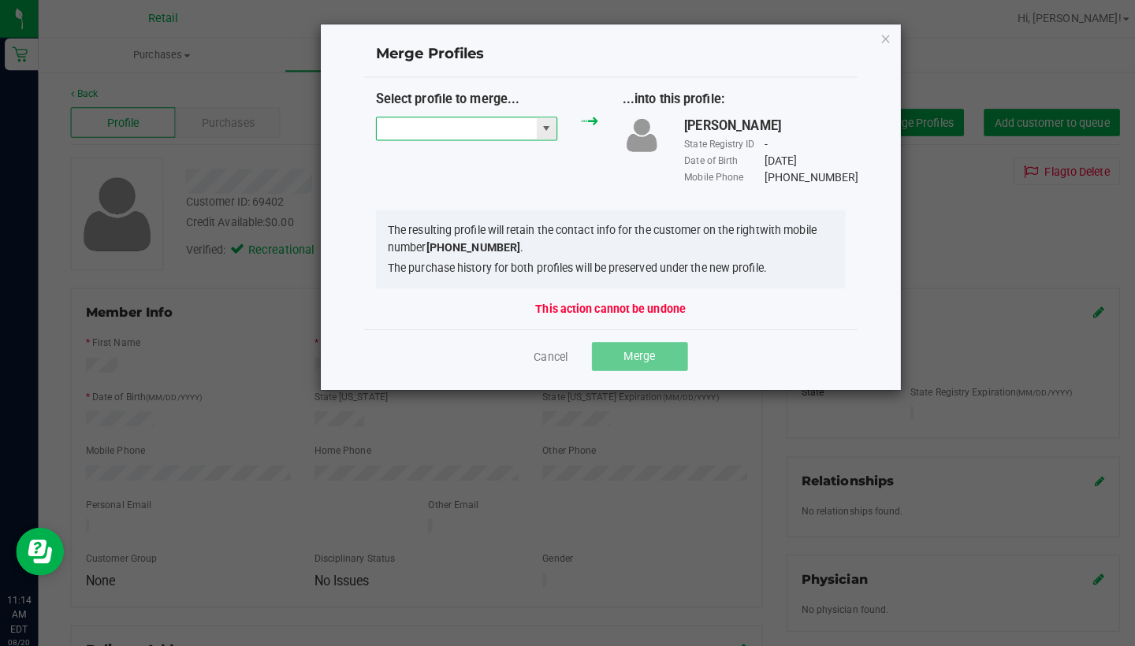
click at [430, 132] on input "NO DATA FOUND" at bounding box center [450, 127] width 158 height 22
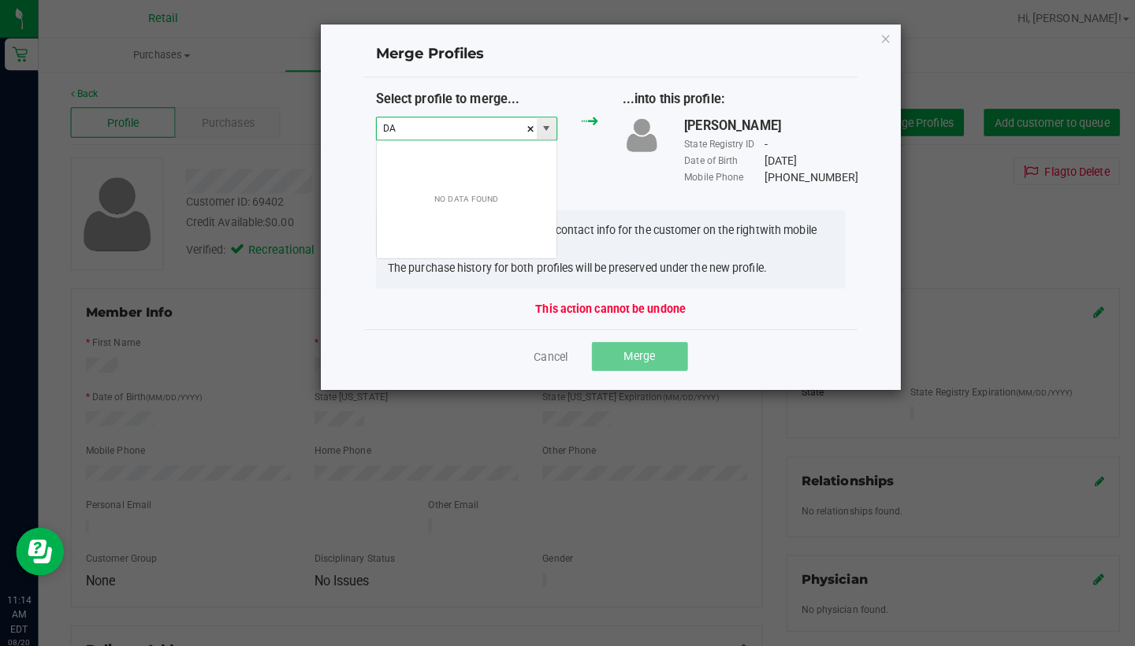
scroll to position [24, 180]
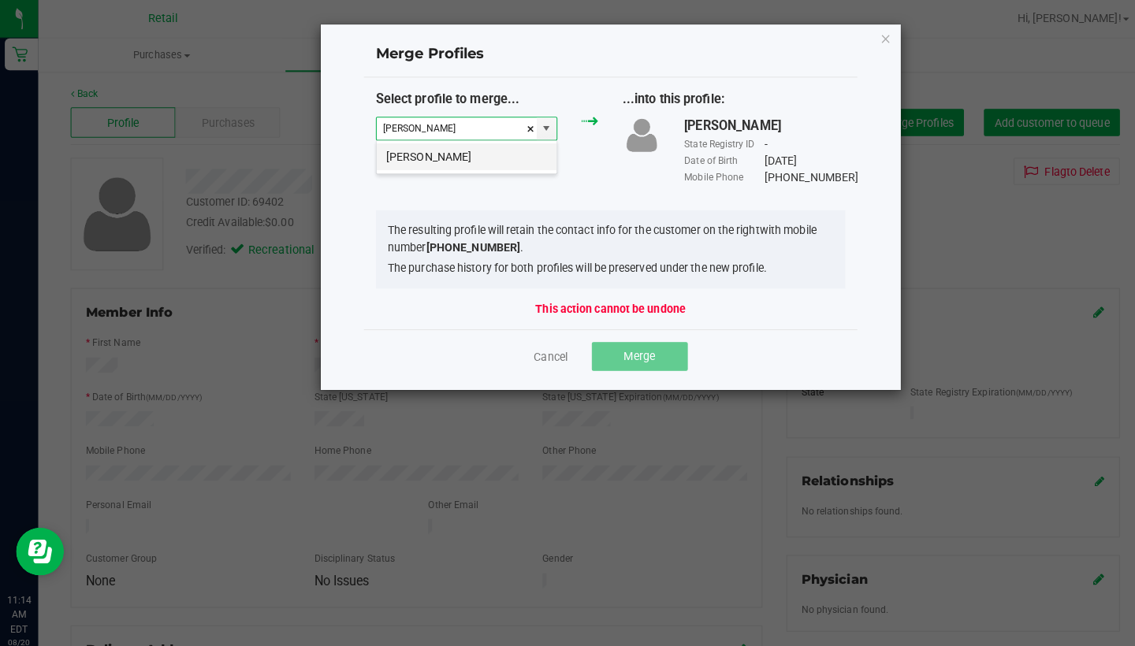
click at [426, 165] on li "[PERSON_NAME]" at bounding box center [459, 154] width 177 height 27
type input "[PERSON_NAME]"
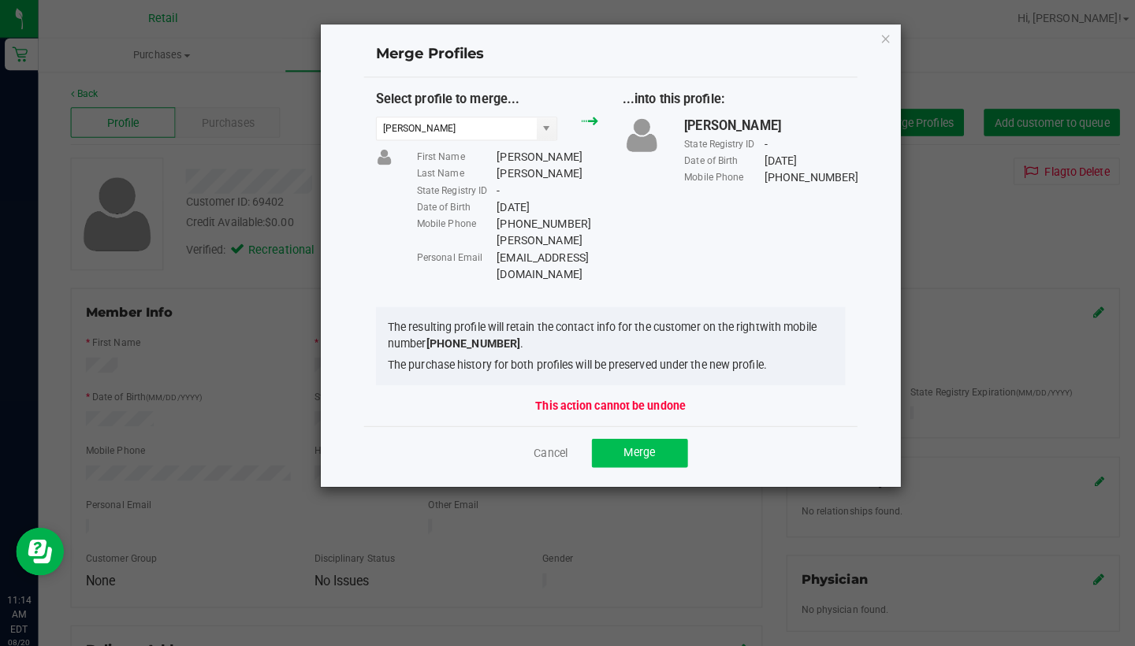
click at [640, 440] on span "Merge" at bounding box center [630, 446] width 31 height 13
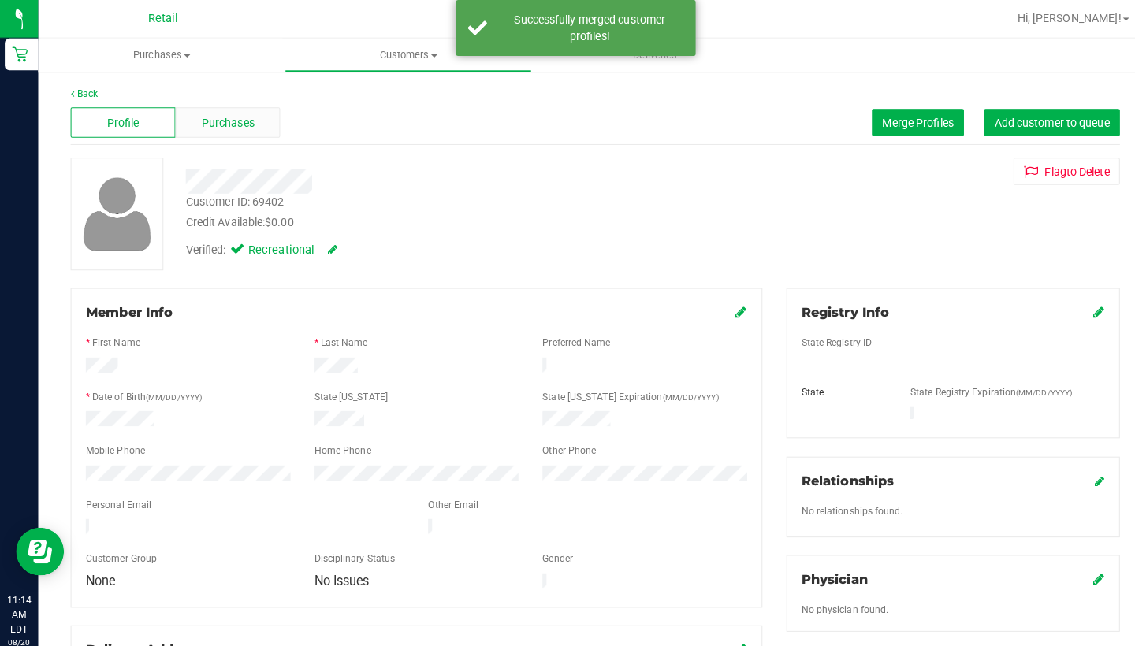
click at [210, 119] on span "Purchases" at bounding box center [225, 121] width 52 height 17
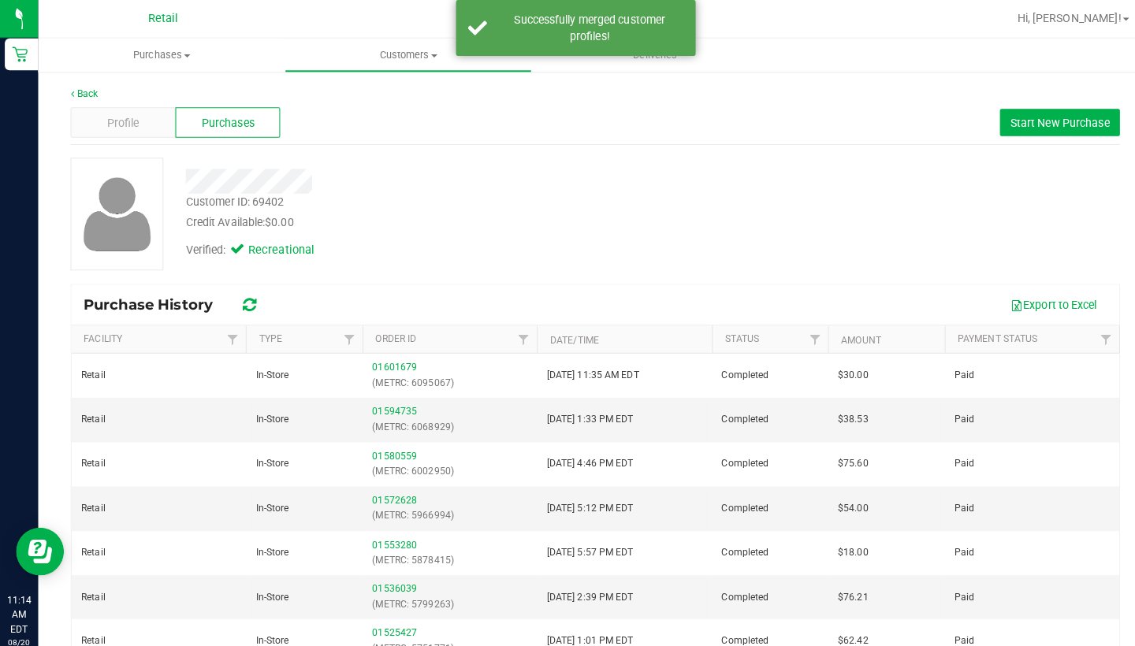
click at [280, 325] on th "Type" at bounding box center [299, 335] width 115 height 28
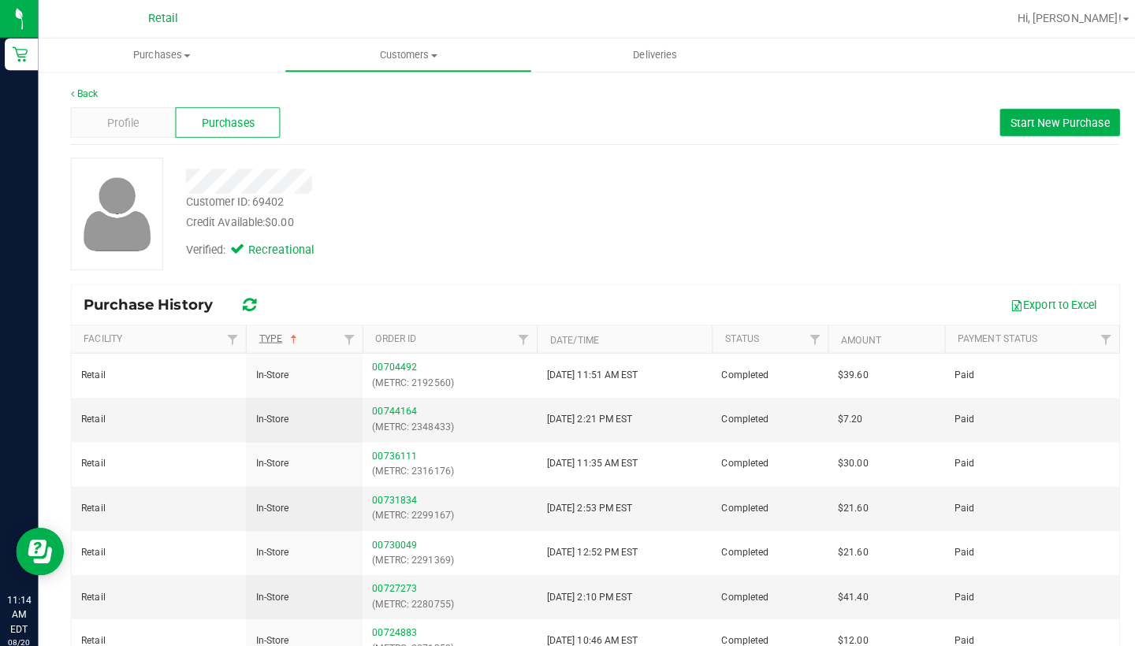
click at [275, 330] on link "Type" at bounding box center [275, 333] width 41 height 11
click at [123, 118] on span "Profile" at bounding box center [122, 121] width 32 height 17
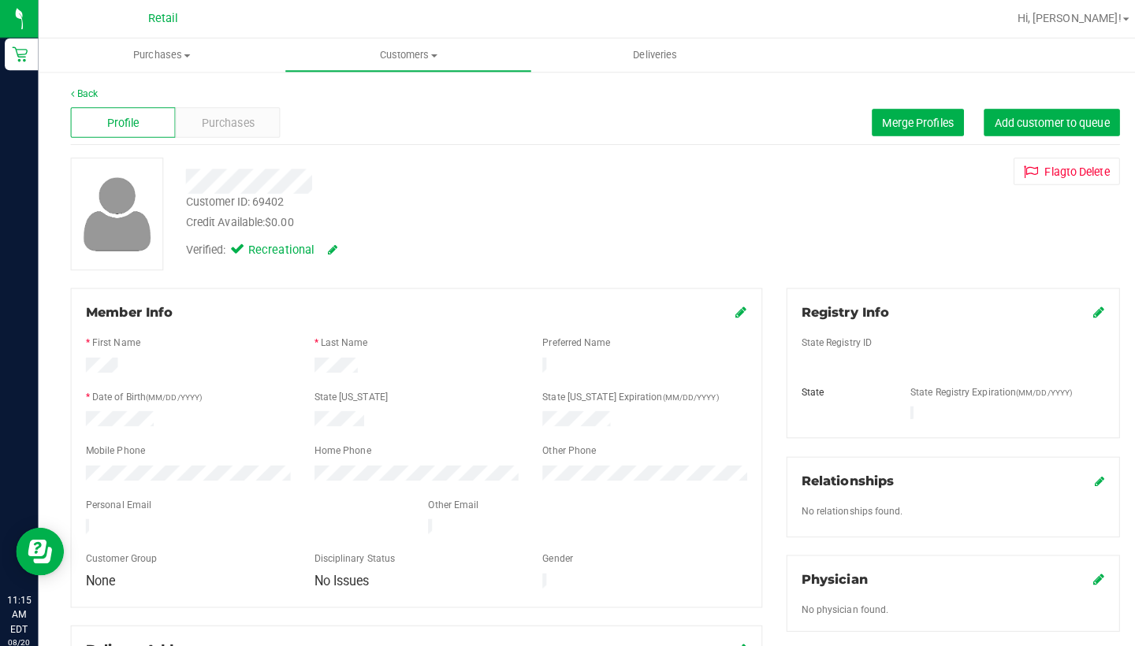
click at [83, 459] on div at bounding box center [184, 468] width 225 height 19
click at [402, 39] on uib-tab-heading "Customers All customers Add a new customer All physicians" at bounding box center [401, 55] width 241 height 32
click at [402, 101] on li "All customers" at bounding box center [401, 95] width 243 height 19
click at [222, 118] on span "Purchases" at bounding box center [225, 121] width 52 height 17
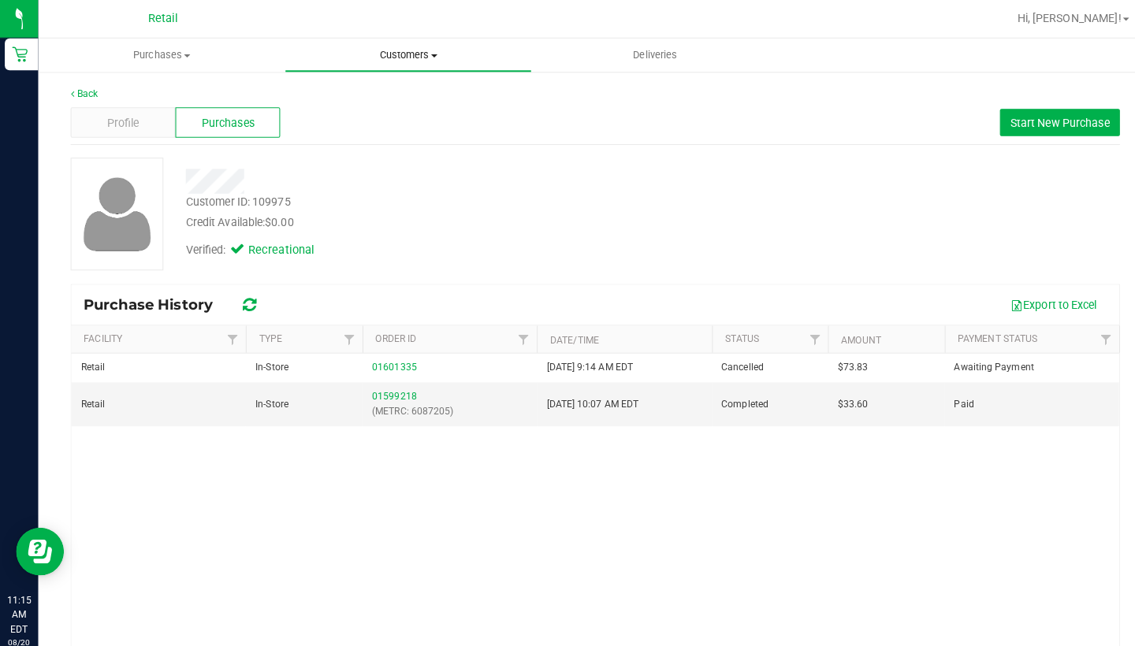
click at [418, 55] on span "Customers" at bounding box center [401, 54] width 241 height 14
click at [410, 93] on li "All customers" at bounding box center [401, 95] width 243 height 19
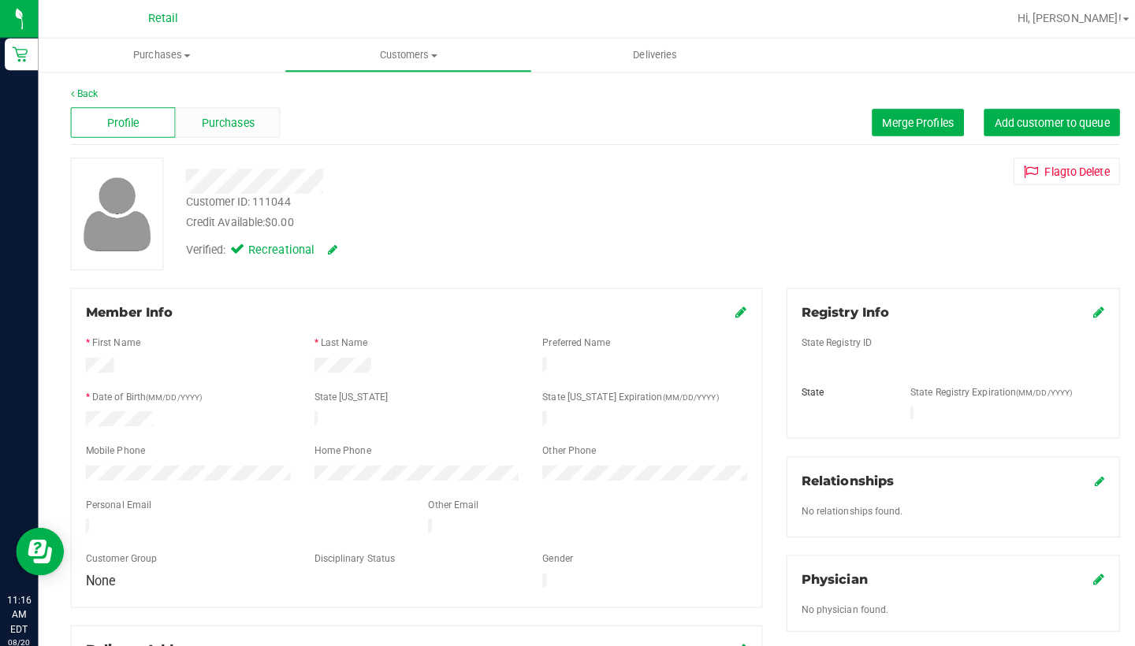
click at [234, 114] on span "Purchases" at bounding box center [225, 121] width 52 height 17
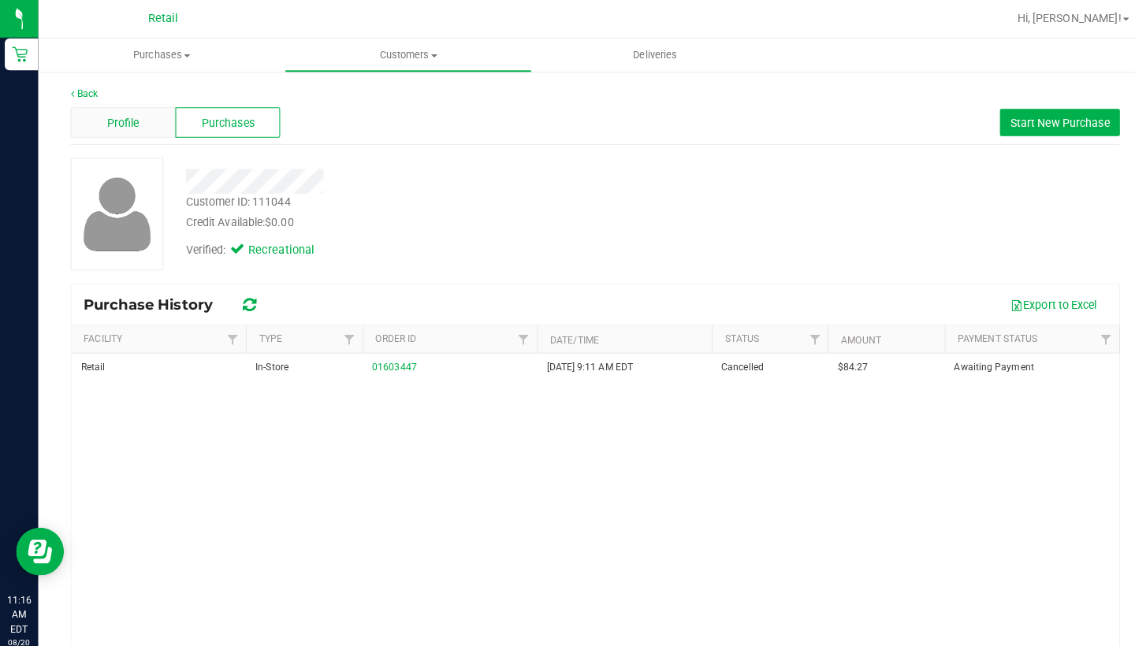
click at [139, 112] on div "Profile" at bounding box center [120, 121] width 103 height 30
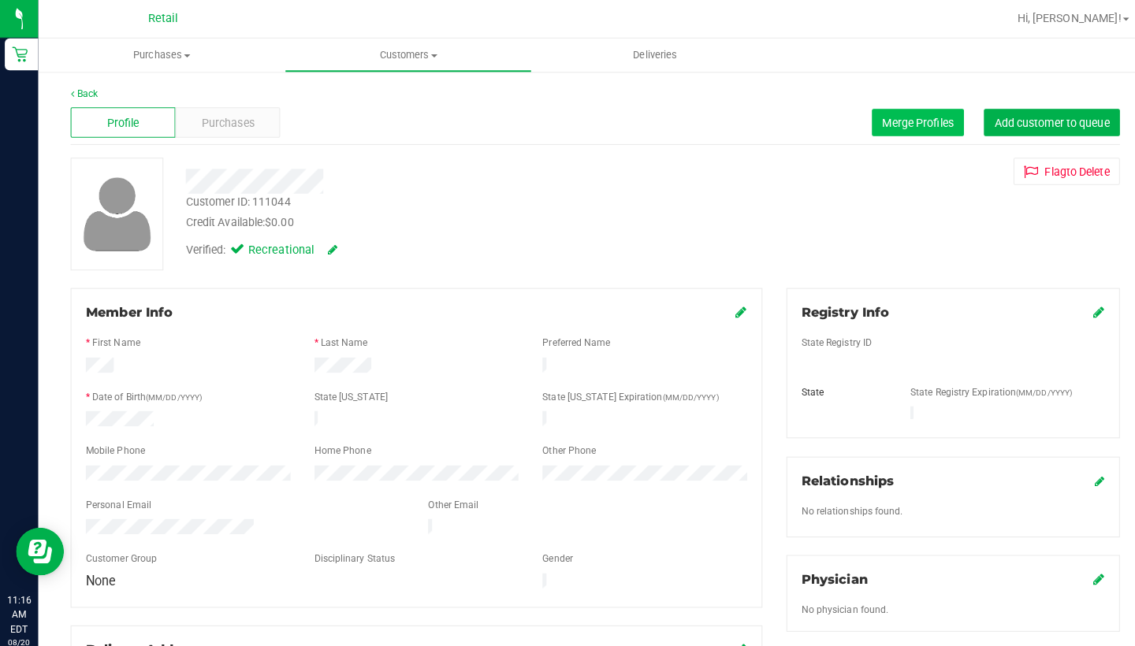
click at [915, 119] on span "Merge Profiles" at bounding box center [904, 120] width 70 height 13
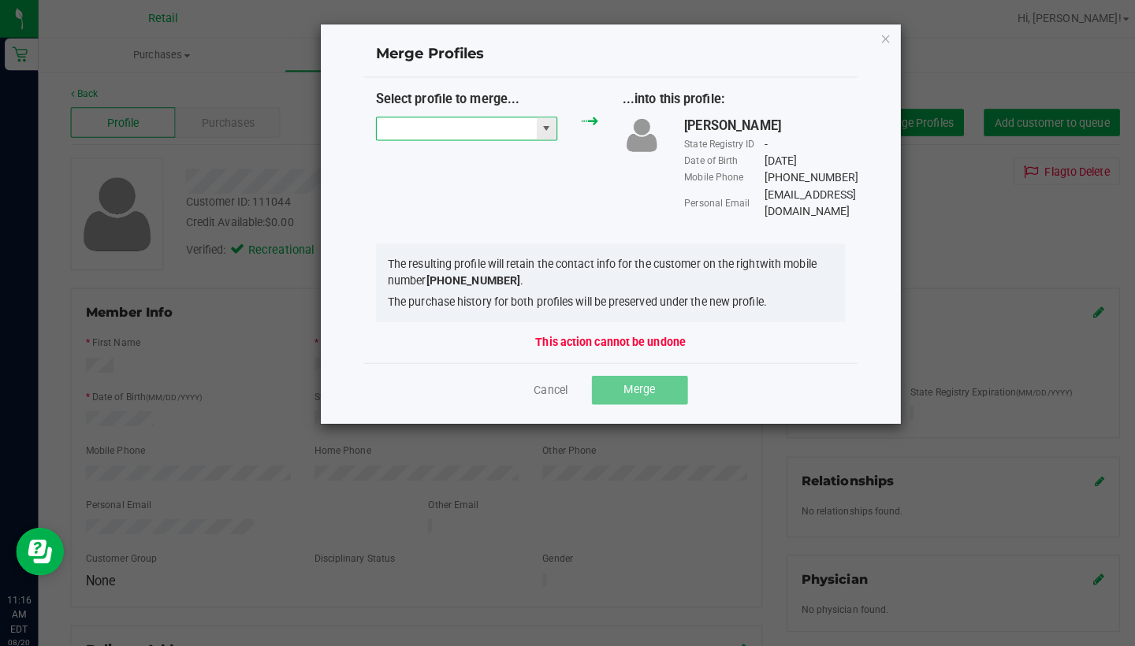
click at [431, 119] on input "NO DATA FOUND" at bounding box center [450, 127] width 158 height 22
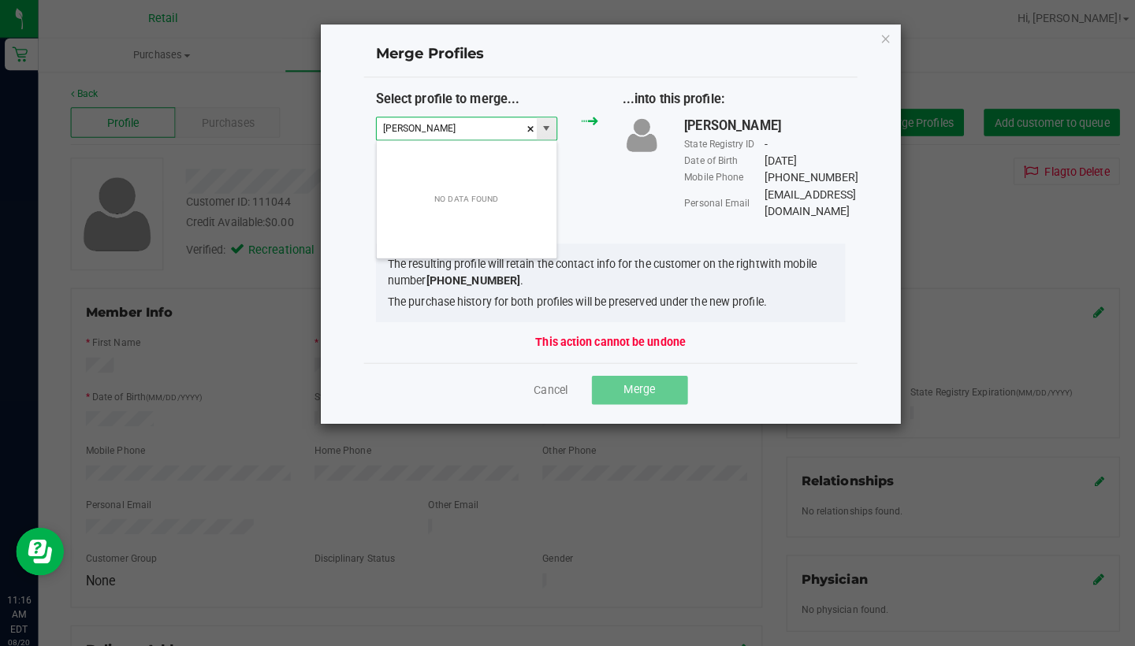
scroll to position [24, 180]
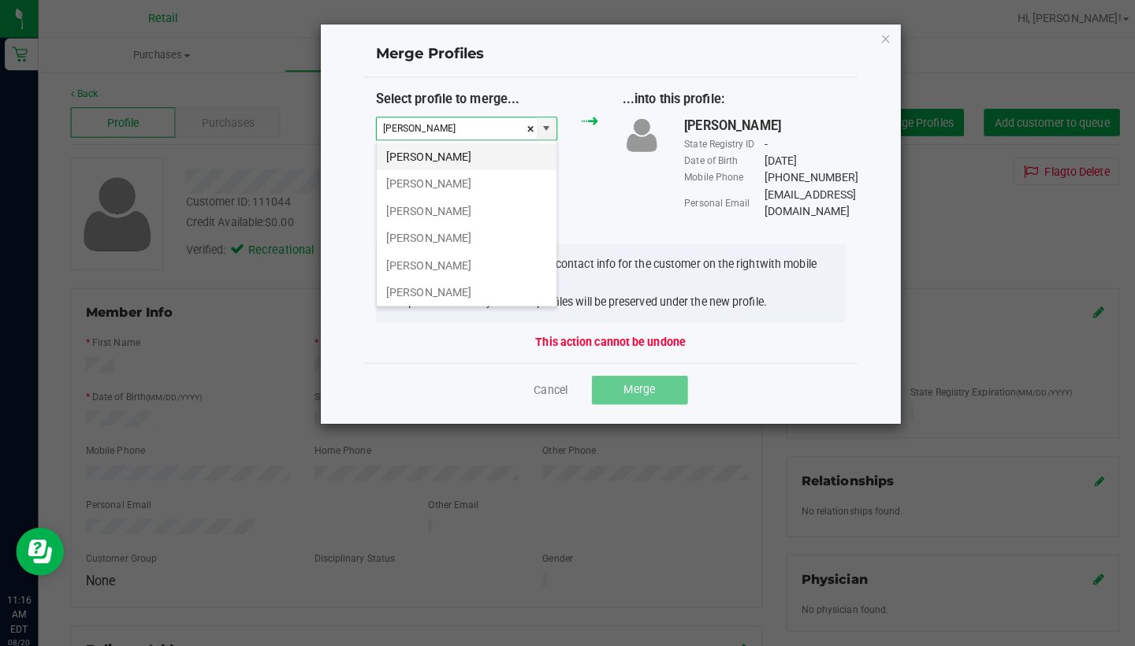
click at [462, 145] on li "[PERSON_NAME]" at bounding box center [459, 154] width 177 height 27
type input "[PERSON_NAME]"
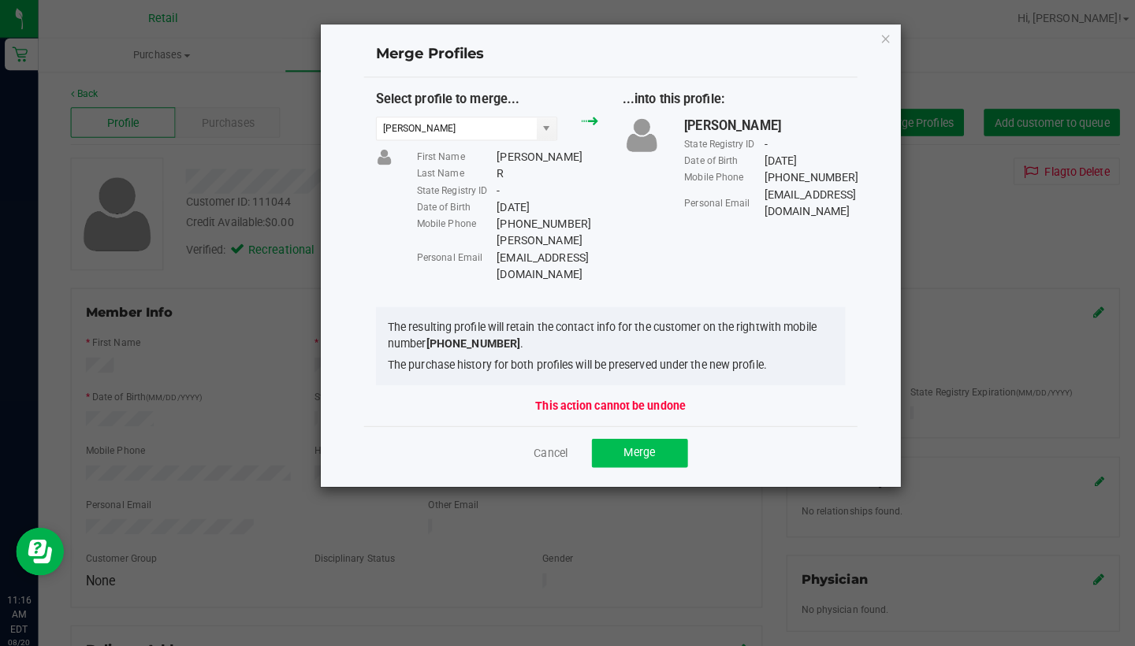
click at [631, 440] on span "Merge" at bounding box center [630, 446] width 31 height 13
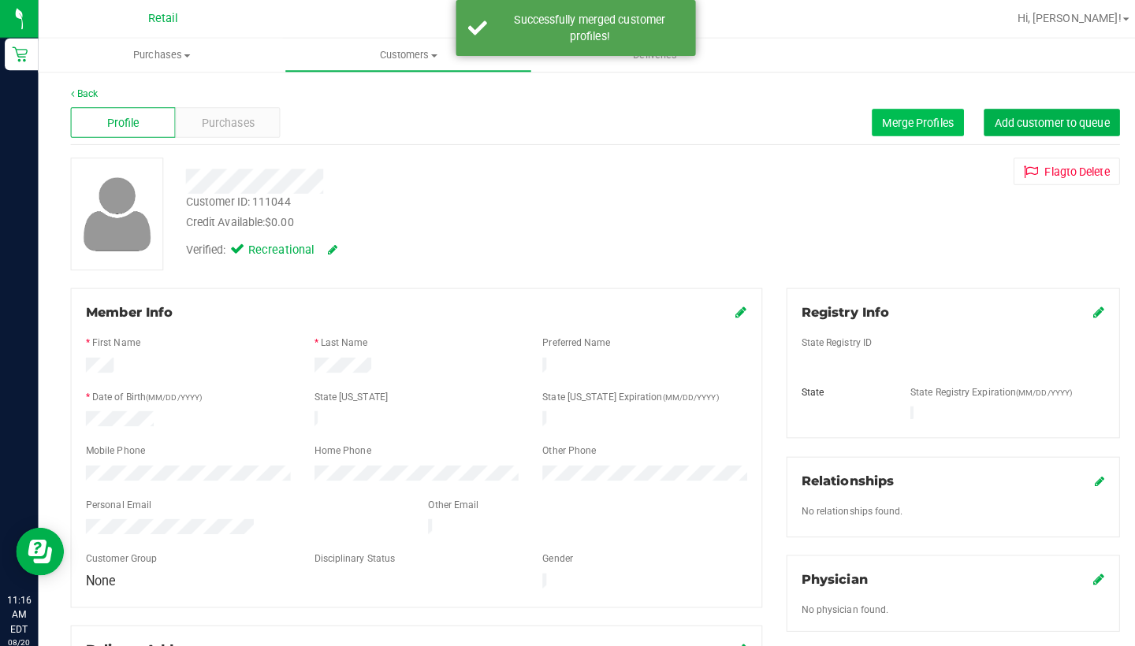
click at [914, 110] on button "Merge Profiles" at bounding box center [904, 120] width 91 height 27
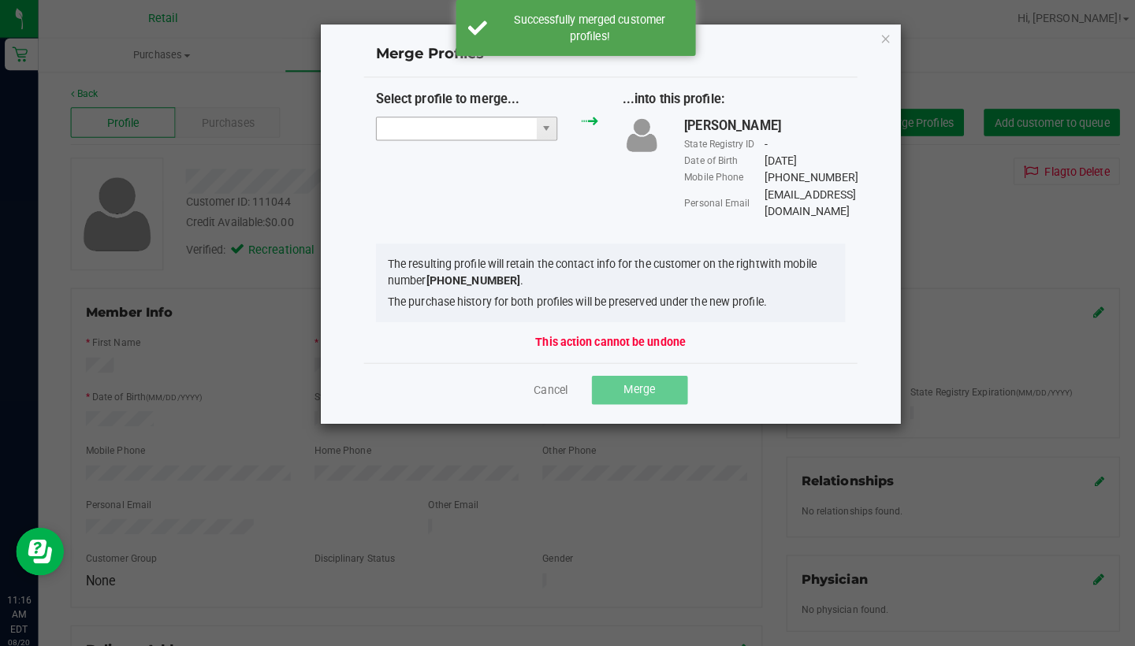
click at [474, 131] on input "NO DATA FOUND" at bounding box center [450, 127] width 158 height 22
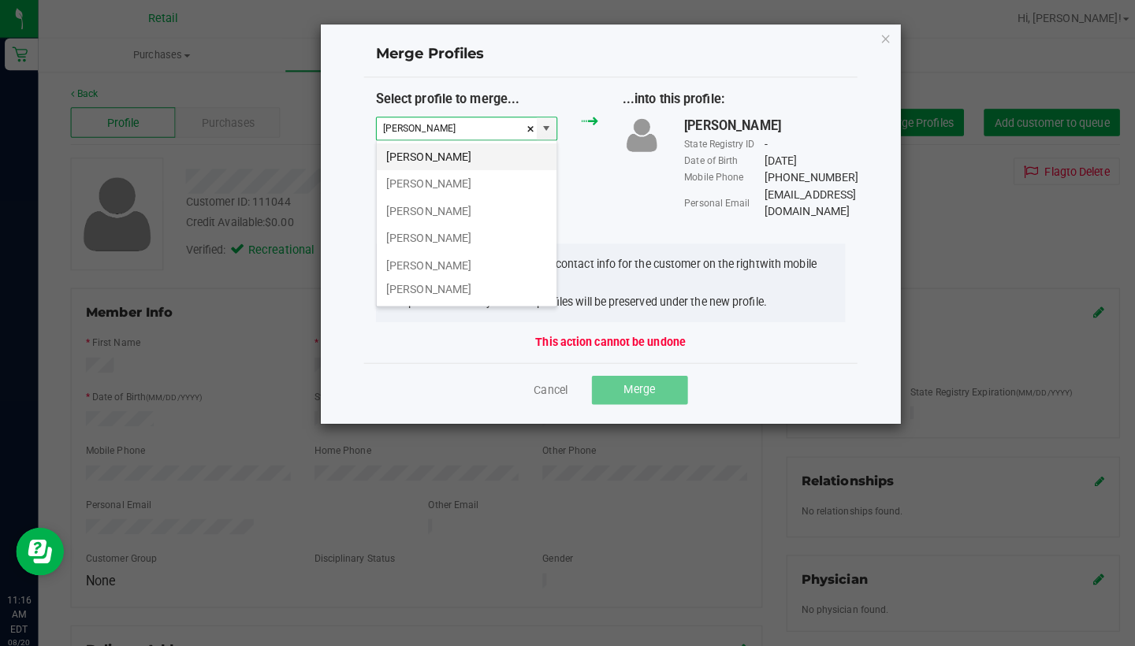
click at [435, 157] on li "[PERSON_NAME]" at bounding box center [459, 154] width 177 height 27
type input "[PERSON_NAME]"
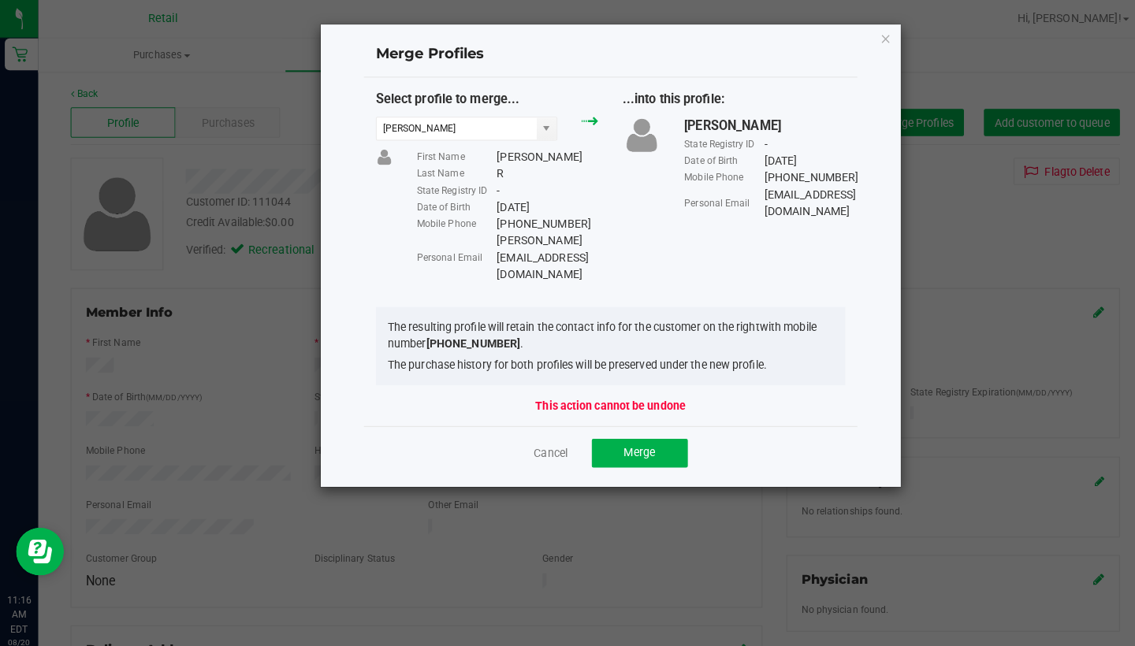
drag, startPoint x: 570, startPoint y: 217, endPoint x: 483, endPoint y: 222, distance: 86.8
click at [483, 222] on div "Mobile Phone [PHONE_NUMBER]" at bounding box center [499, 221] width 179 height 17
copy div "[PHONE_NUMBER]"
click at [542, 439] on link "Cancel" at bounding box center [542, 447] width 33 height 16
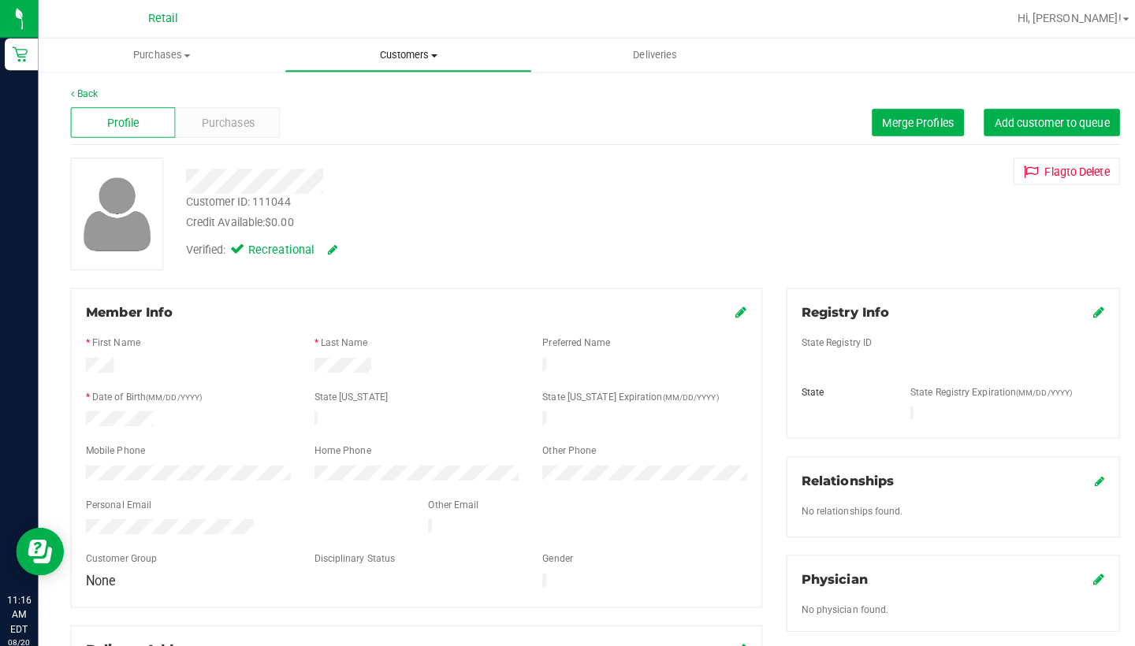
click at [396, 54] on span "Customers" at bounding box center [401, 54] width 241 height 14
click at [396, 88] on li "All customers" at bounding box center [401, 95] width 243 height 19
click at [254, 117] on div "Purchases" at bounding box center [224, 121] width 103 height 30
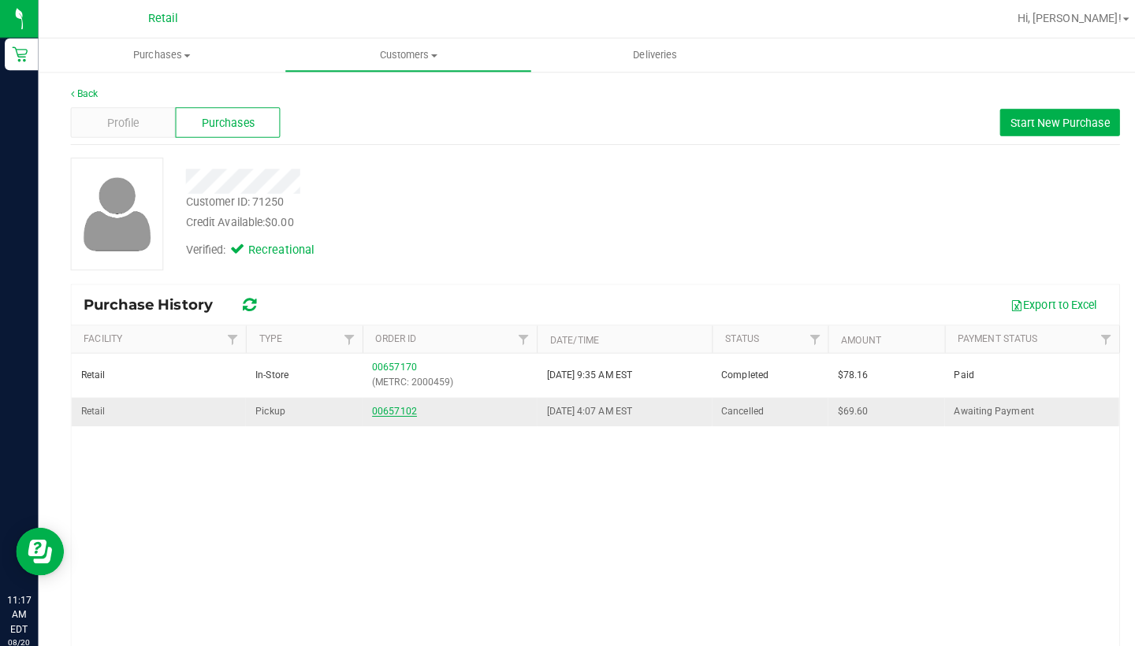
click at [385, 403] on link "00657102" at bounding box center [388, 404] width 44 height 11
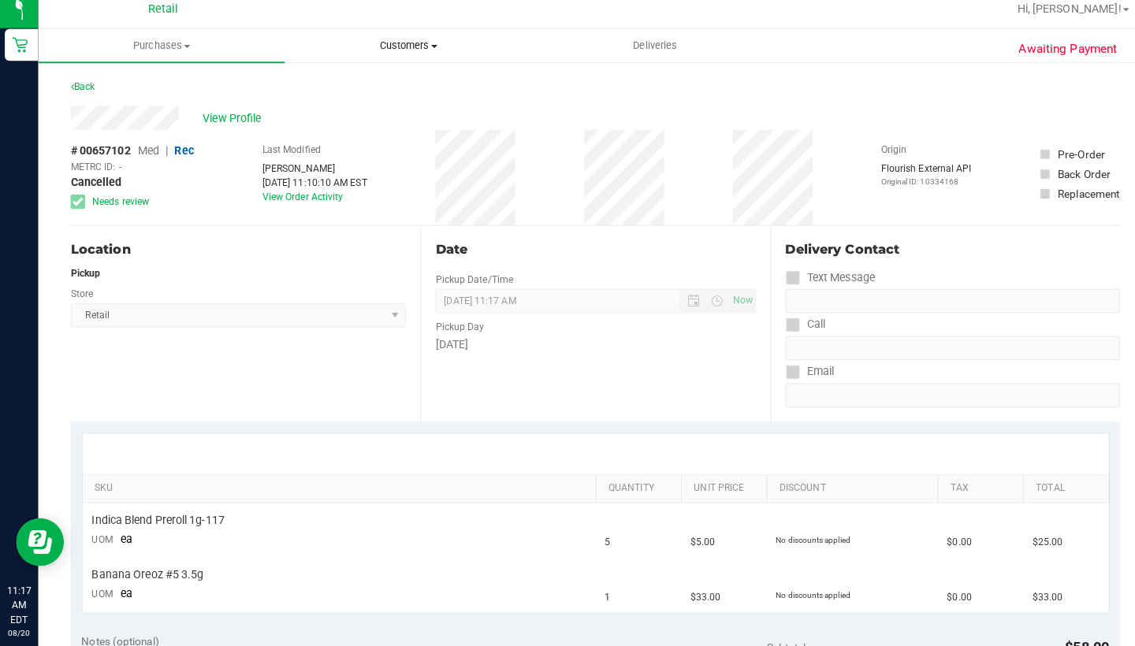
click at [393, 55] on uib-tab-heading "Customers All customers Add a new customer All physicians" at bounding box center [401, 55] width 241 height 32
click at [385, 88] on span "All customers" at bounding box center [336, 94] width 113 height 13
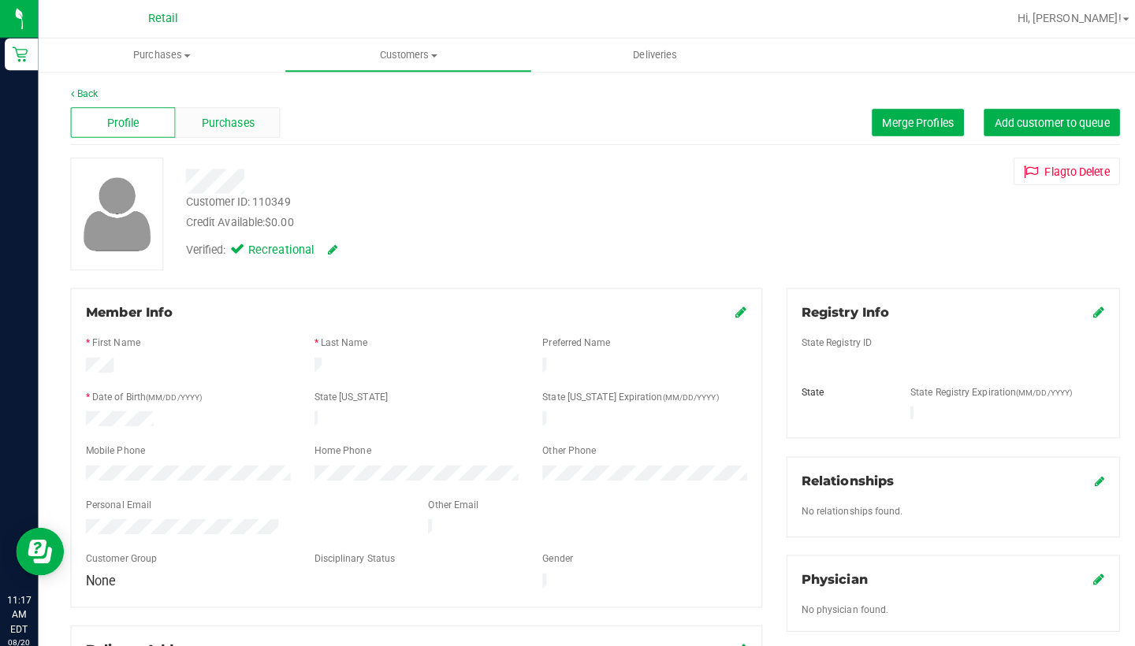
click at [250, 121] on span "Purchases" at bounding box center [225, 121] width 52 height 17
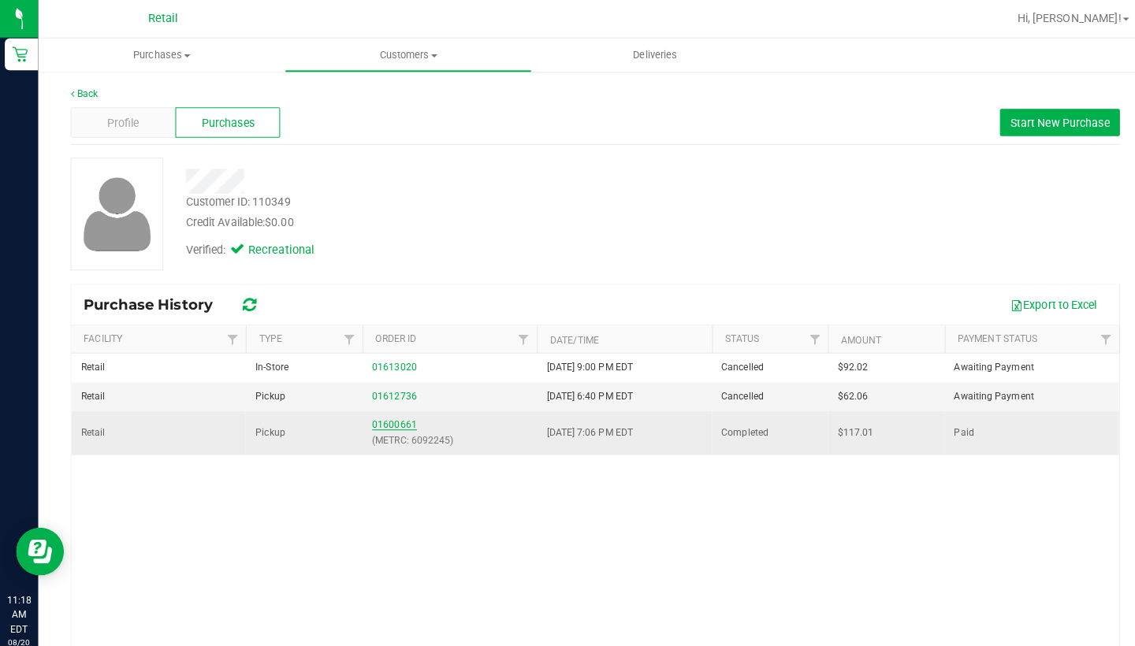
click at [385, 413] on link "01600661" at bounding box center [388, 418] width 44 height 11
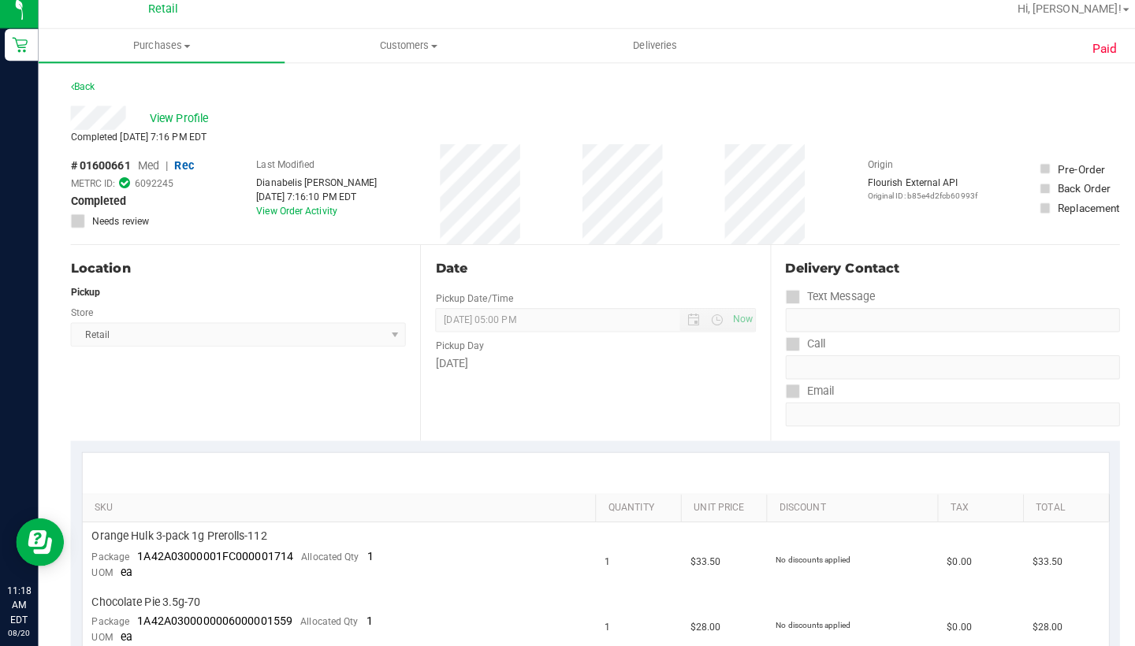
click at [388, 407] on div "Location Pickup Store Retail Select Store Retail" at bounding box center [241, 347] width 344 height 193
click at [182, 117] on span "View Profile" at bounding box center [178, 125] width 63 height 17
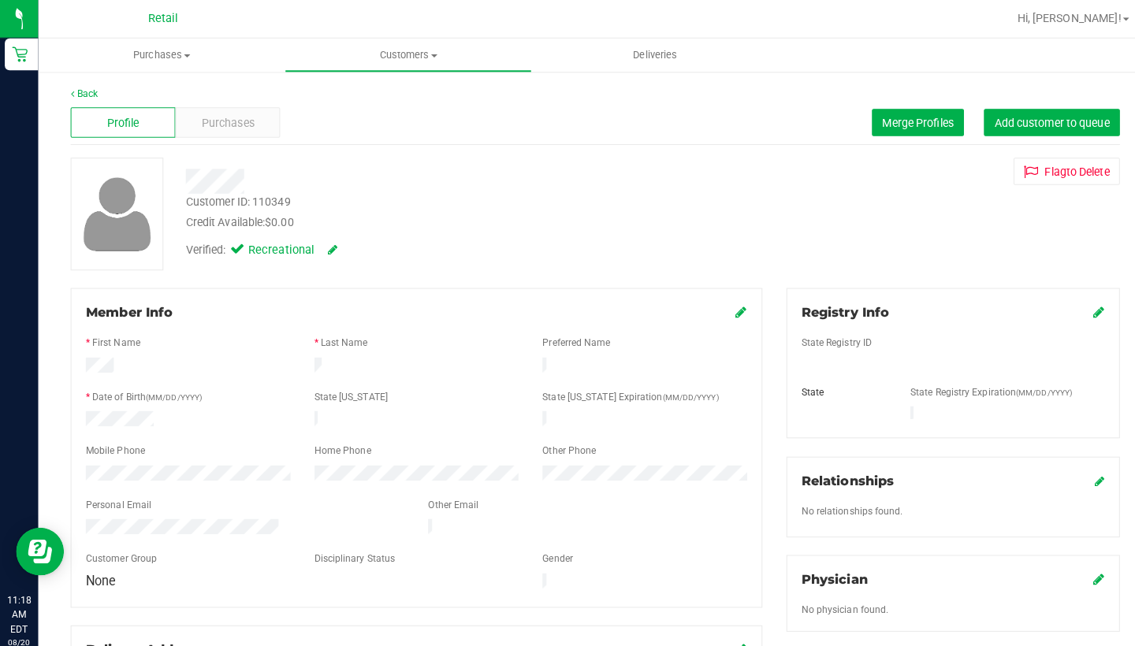
scroll to position [125, 0]
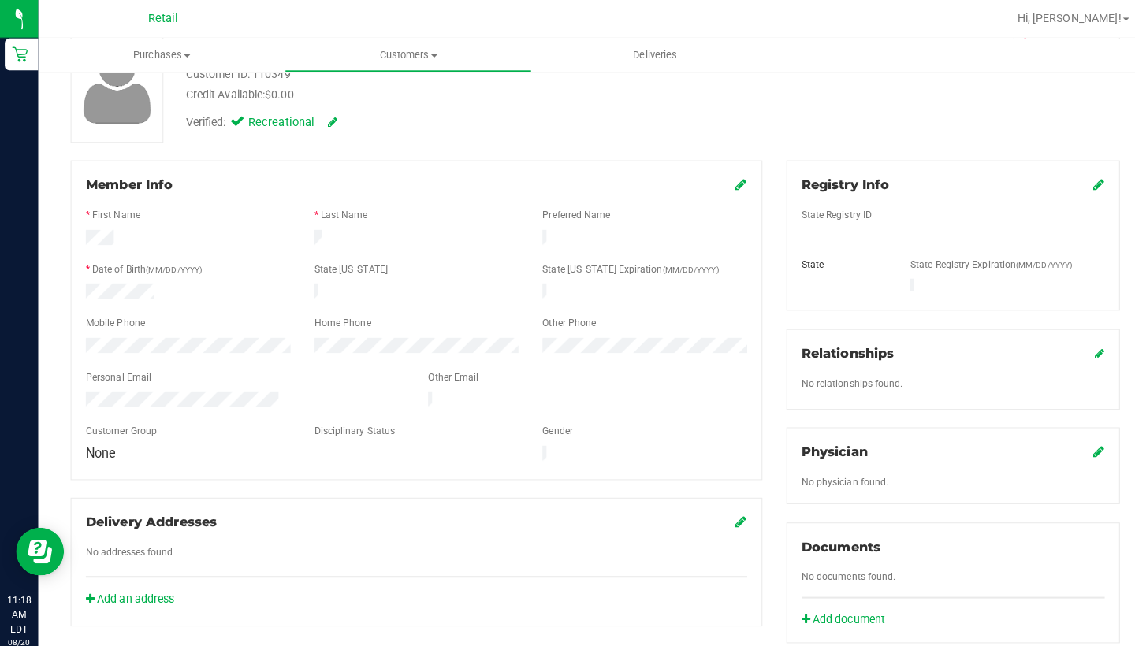
click at [729, 176] on icon at bounding box center [730, 182] width 11 height 13
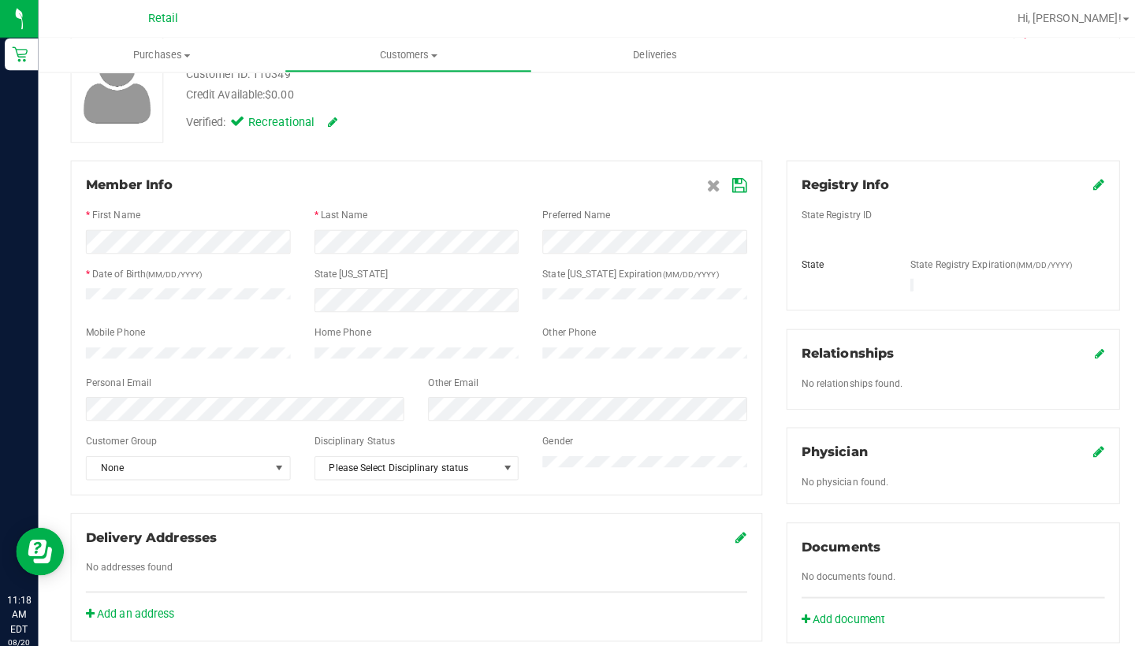
click at [722, 182] on icon at bounding box center [729, 183] width 14 height 13
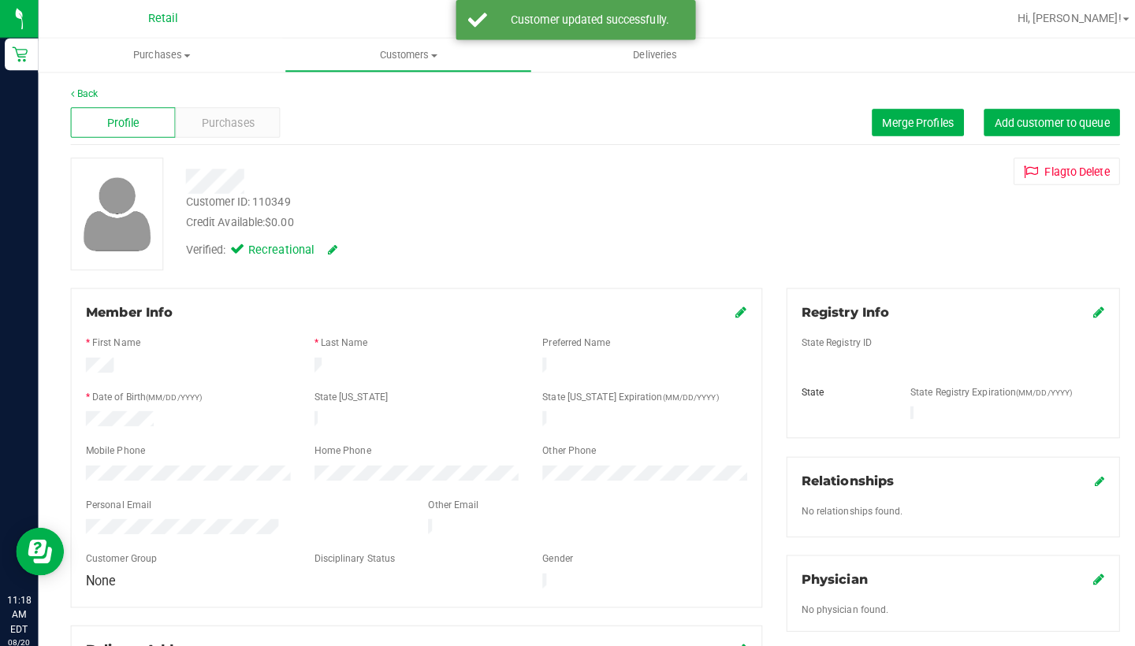
scroll to position [0, 0]
click at [402, 50] on span "Customers" at bounding box center [401, 54] width 241 height 14
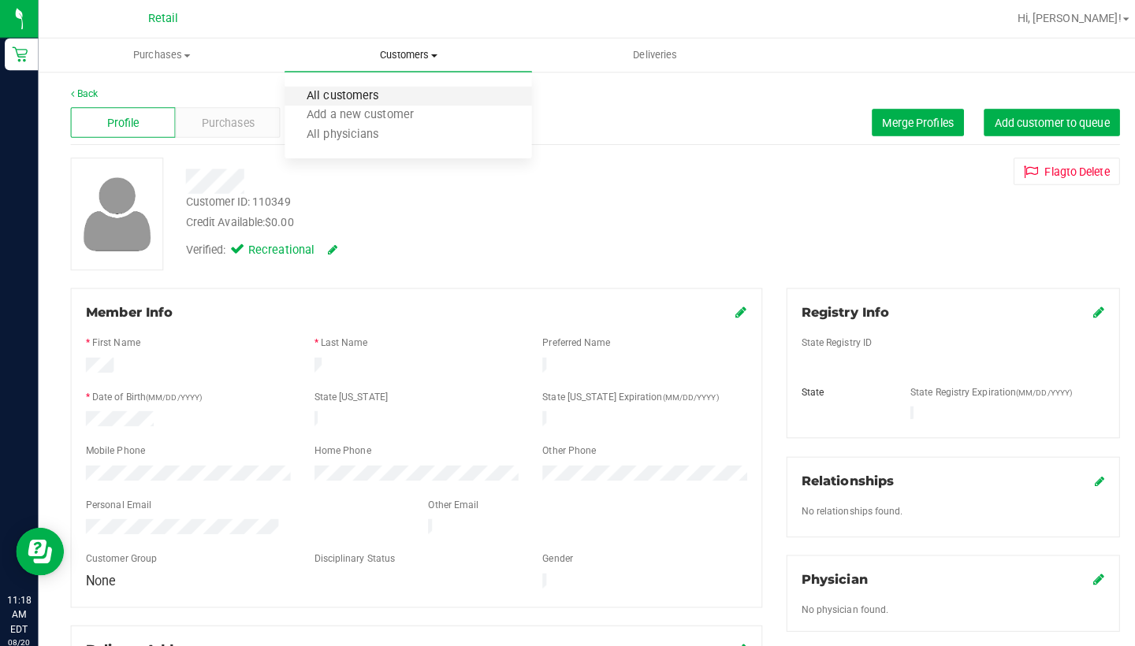
click at [383, 92] on span "All customers" at bounding box center [336, 94] width 113 height 13
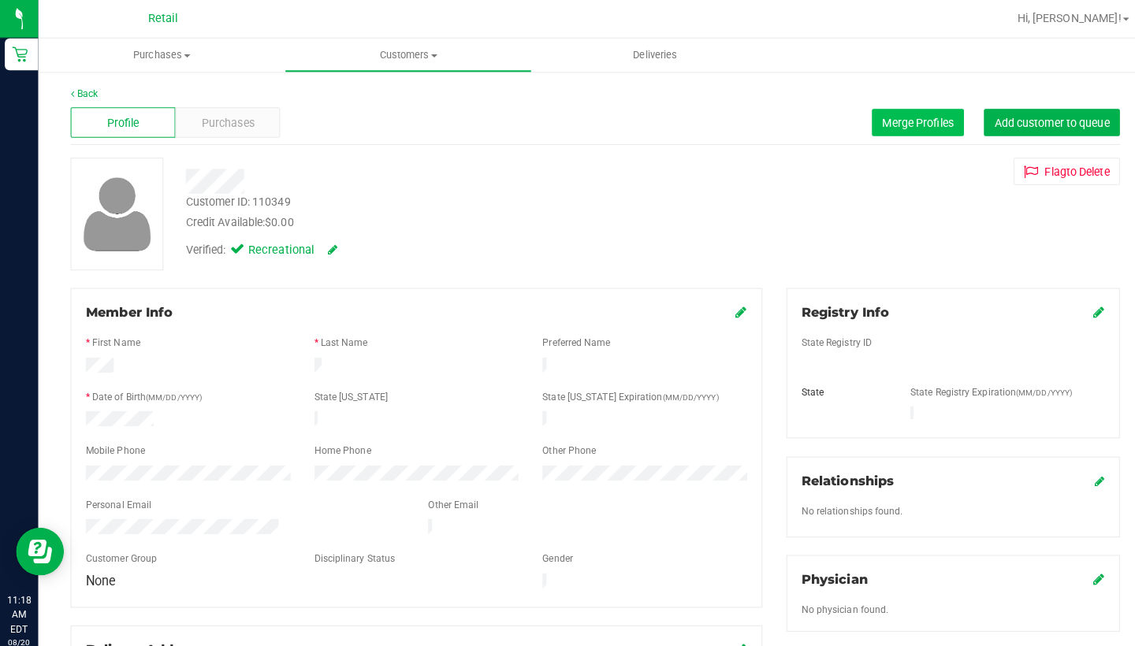
click at [885, 113] on button "Merge Profiles" at bounding box center [904, 120] width 91 height 27
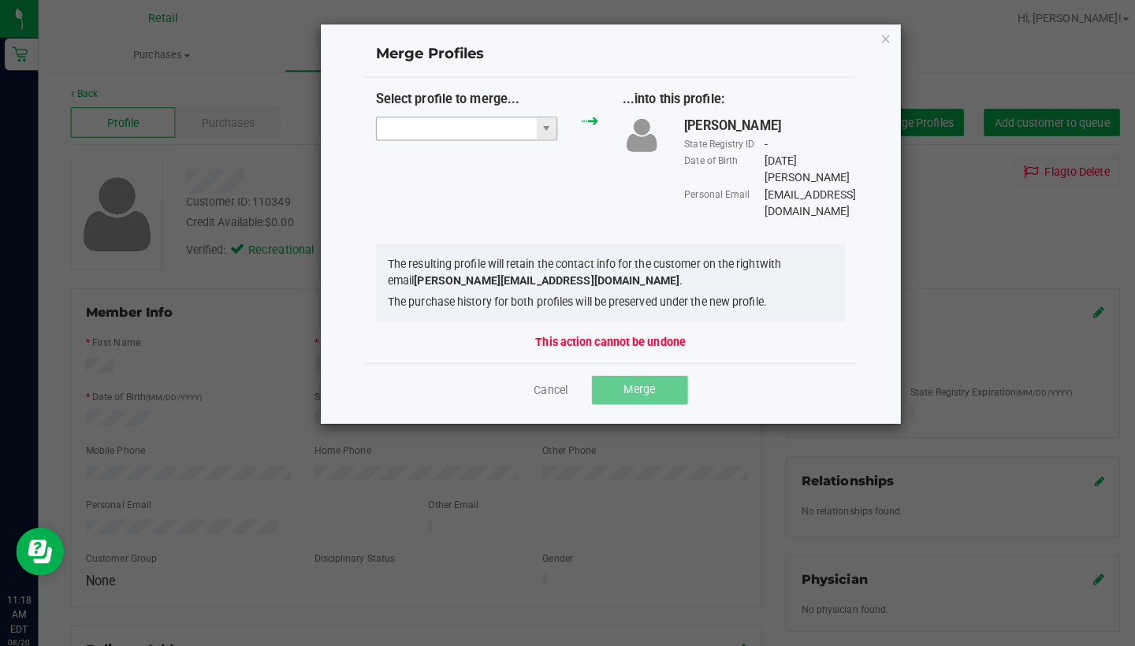
click at [396, 130] on input "NO DATA FOUND" at bounding box center [450, 127] width 158 height 22
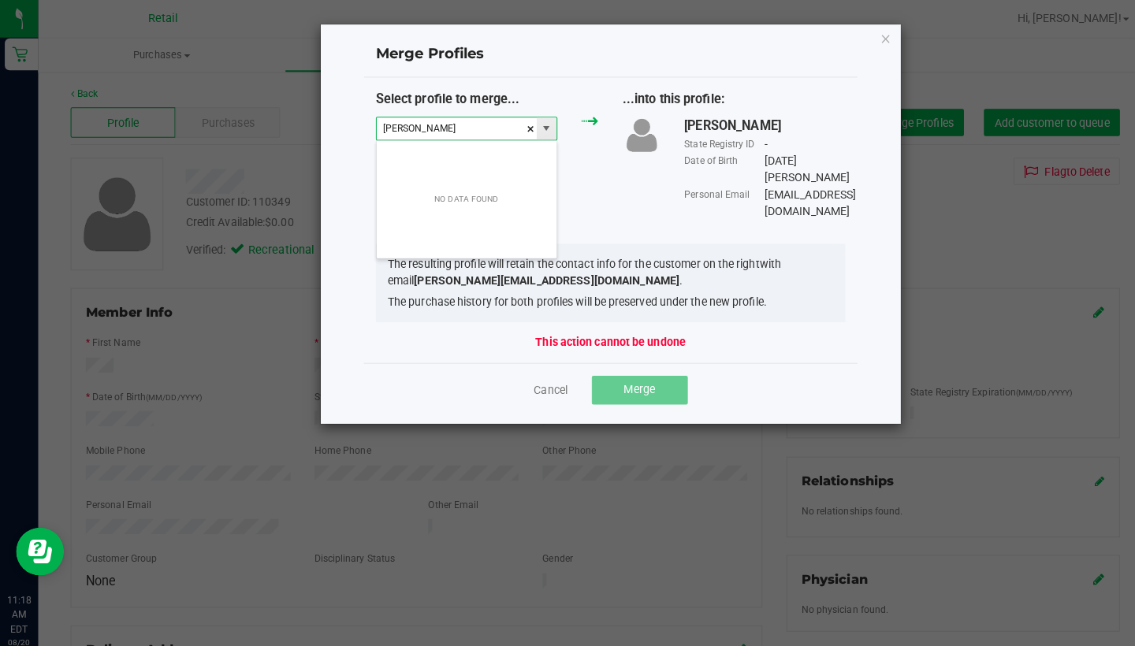
scroll to position [24, 180]
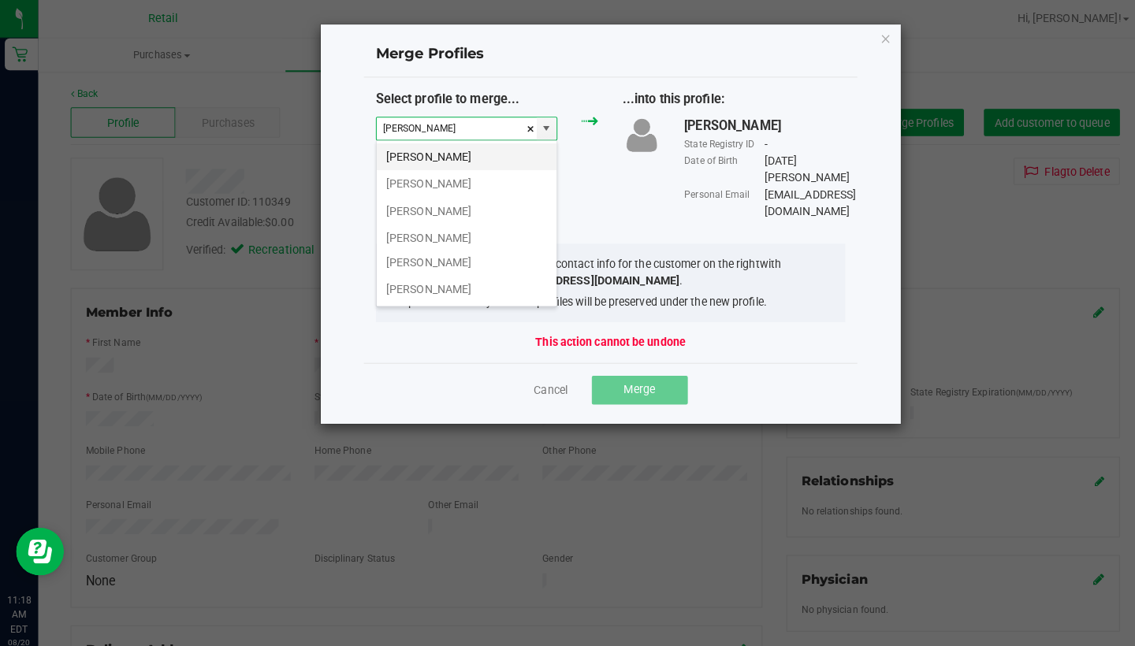
click at [400, 153] on li "Jose R" at bounding box center [459, 154] width 177 height 27
type input "Jose R"
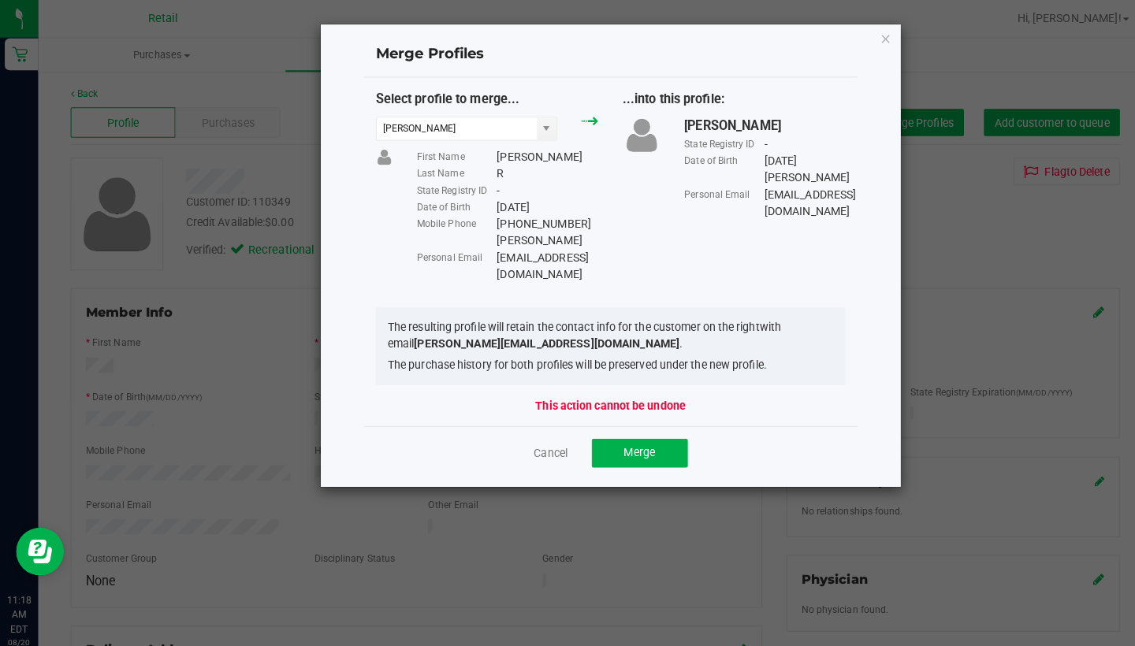
drag, startPoint x: 570, startPoint y: 222, endPoint x: 485, endPoint y: 220, distance: 85.9
click at [484, 219] on div "Mobile Phone (401) 241-9915" at bounding box center [499, 221] width 179 height 17
copy div "(401) 241-9915"
click at [540, 439] on link "Cancel" at bounding box center [542, 447] width 33 height 16
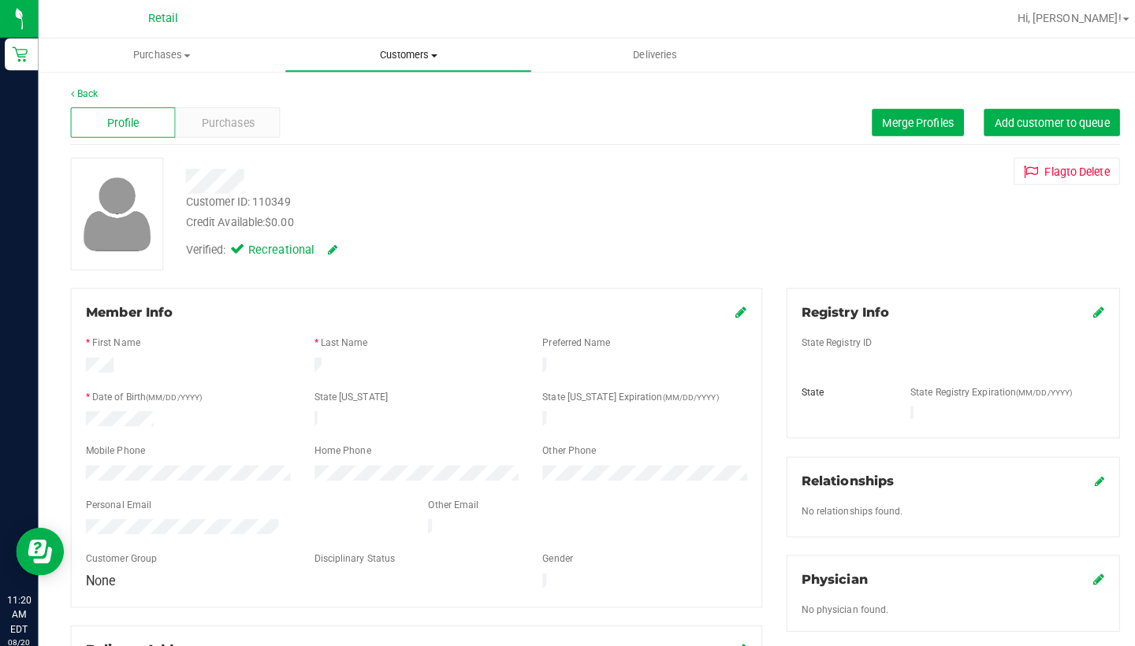
click at [384, 54] on span "Customers" at bounding box center [401, 54] width 241 height 14
click at [391, 88] on span "All customers" at bounding box center [336, 94] width 113 height 13
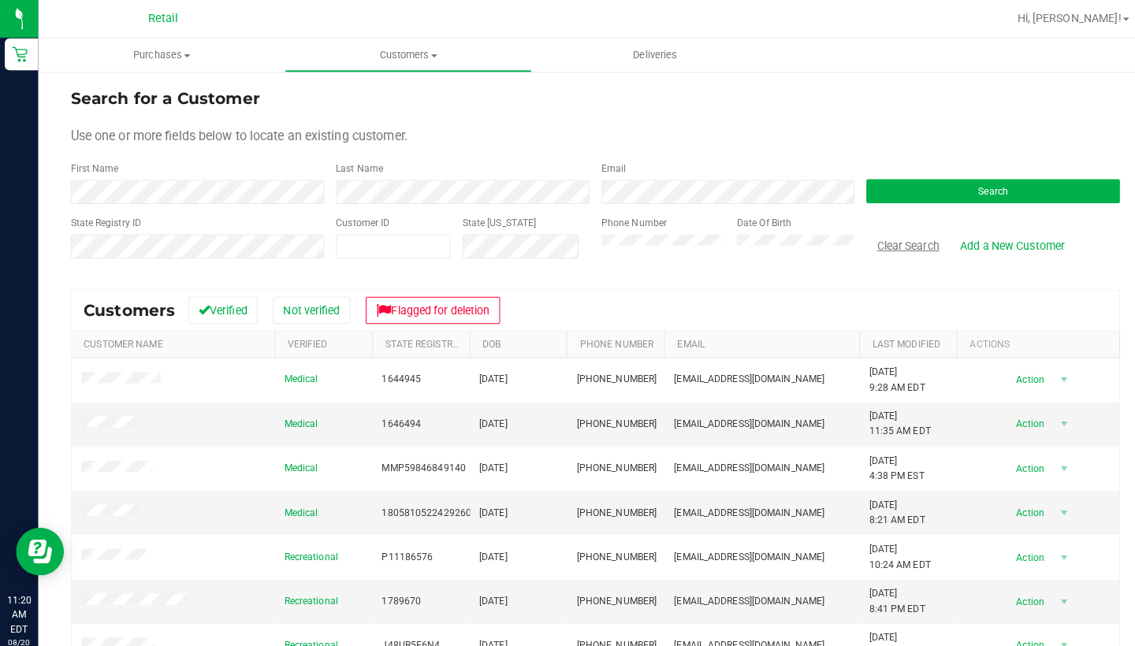
click at [882, 237] on button "Clear Search" at bounding box center [894, 241] width 82 height 27
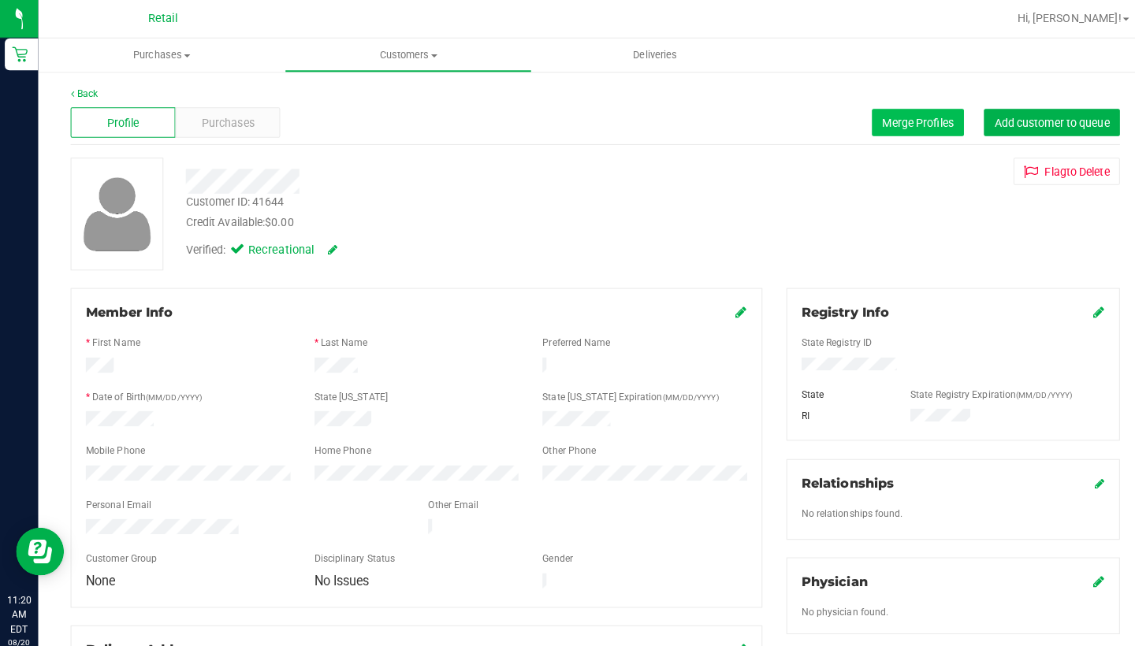
click at [909, 118] on span "Merge Profiles" at bounding box center [904, 120] width 70 height 13
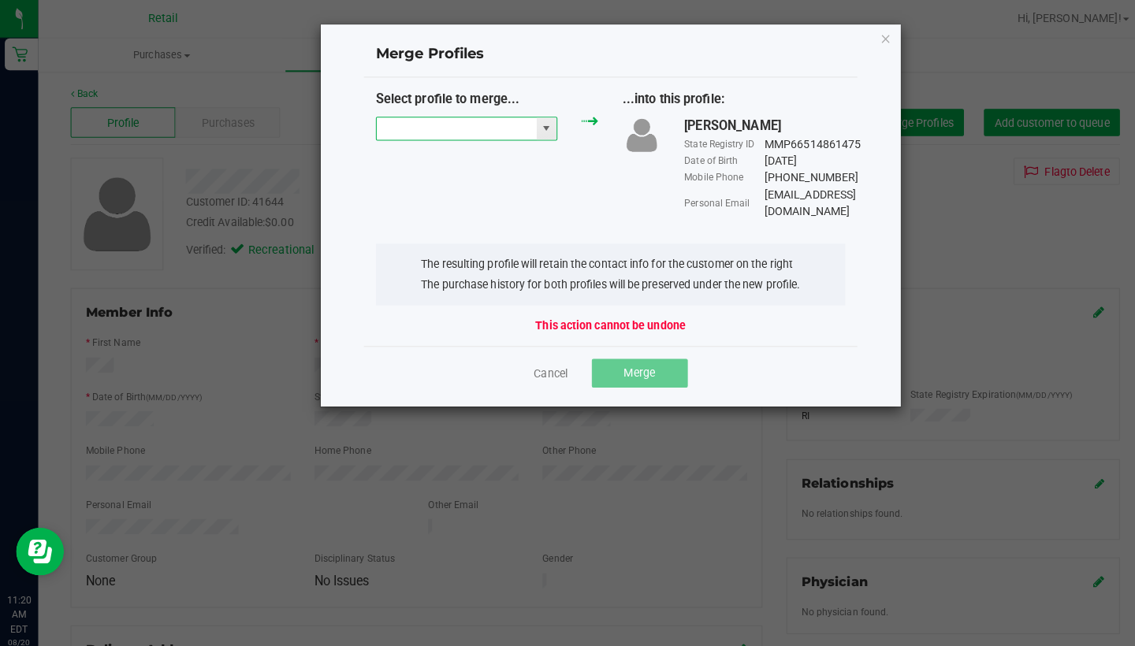
click at [436, 133] on input "NO DATA FOUND" at bounding box center [450, 127] width 158 height 22
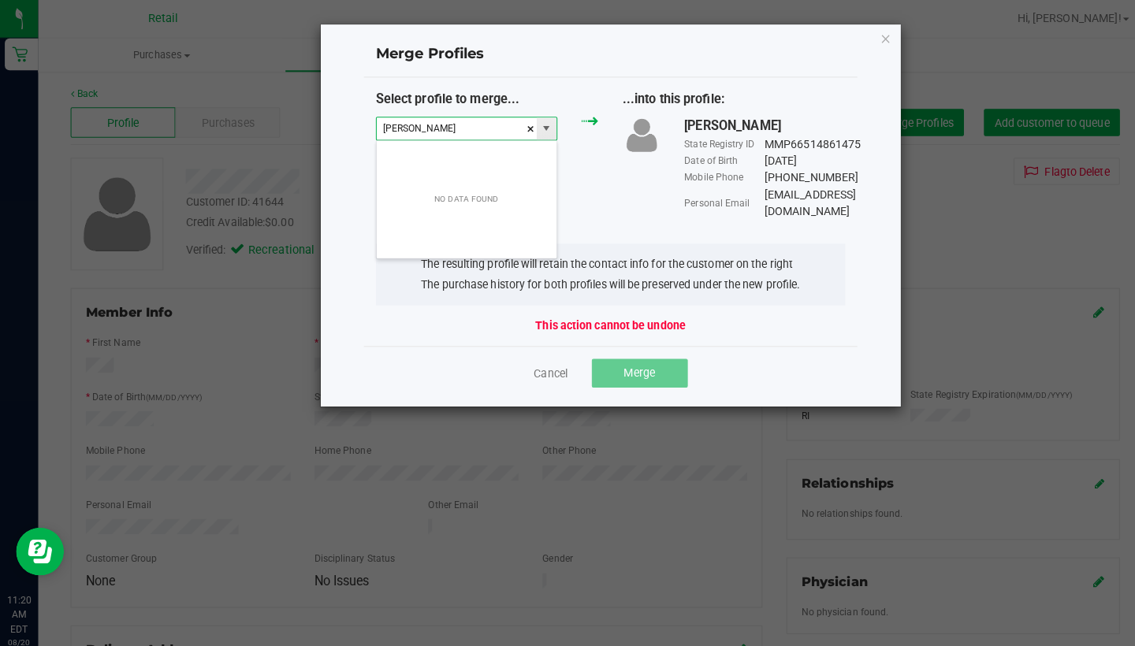
scroll to position [24, 180]
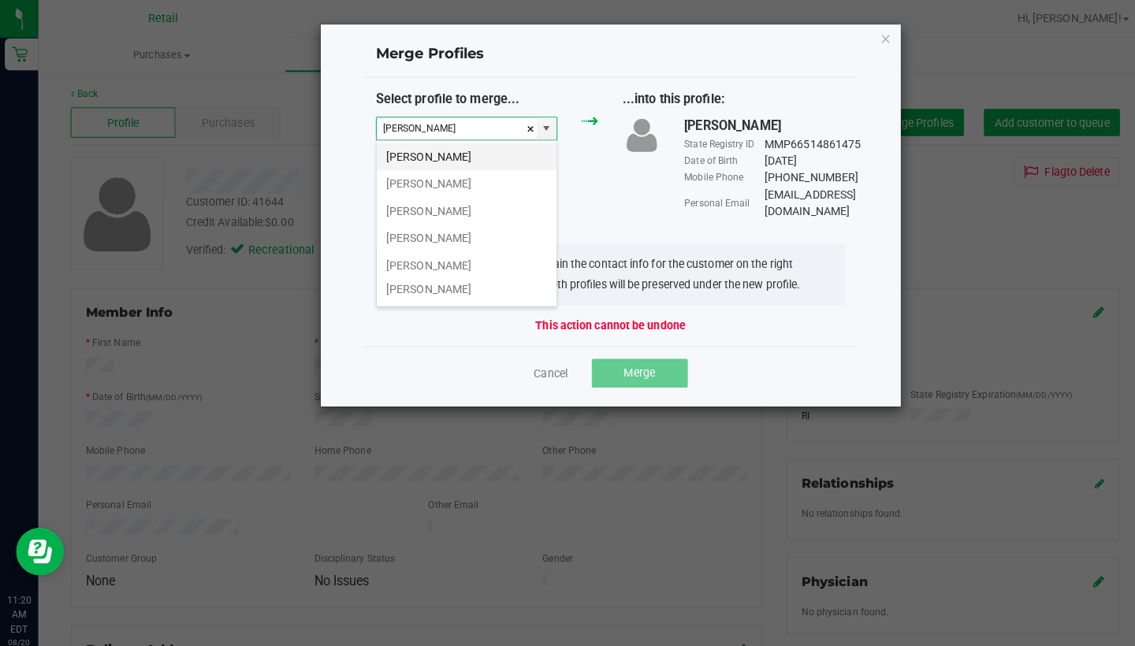
click at [451, 155] on li "Jose R" at bounding box center [459, 154] width 177 height 27
type input "Jose R"
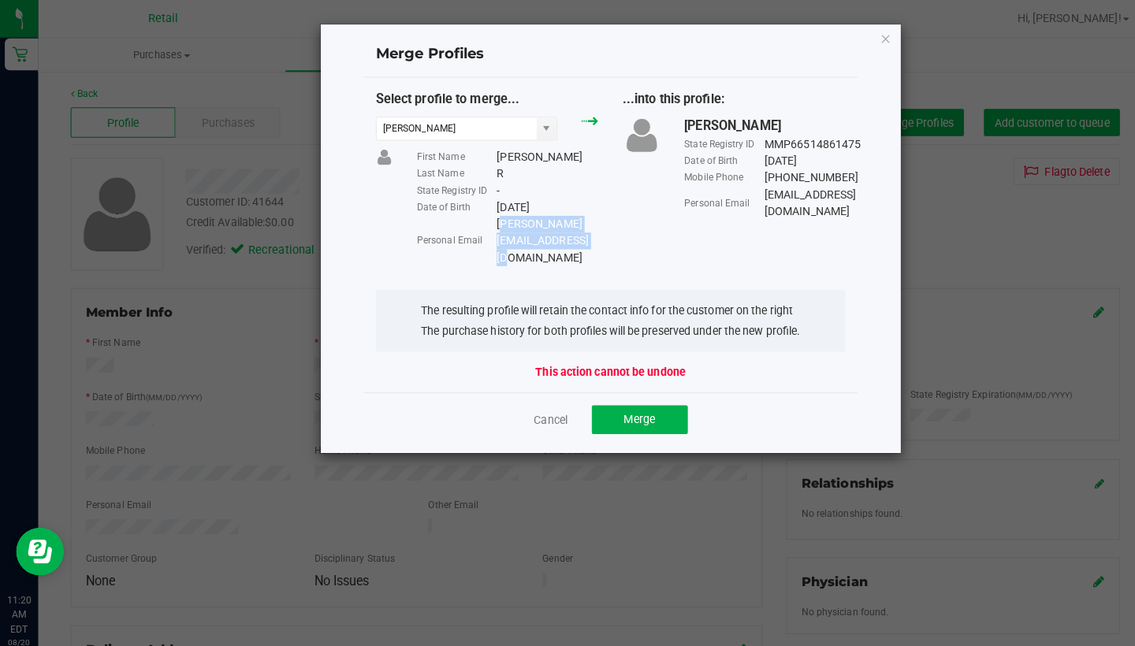
drag, startPoint x: 652, startPoint y: 221, endPoint x: 491, endPoint y: 221, distance: 161.5
click at [490, 221] on div "Koon.boogie.121081@icloud.com" at bounding box center [539, 238] width 100 height 50
copy div "Koon.boogie.121081@icloud.com"
click at [635, 399] on button "Merge" at bounding box center [630, 413] width 95 height 28
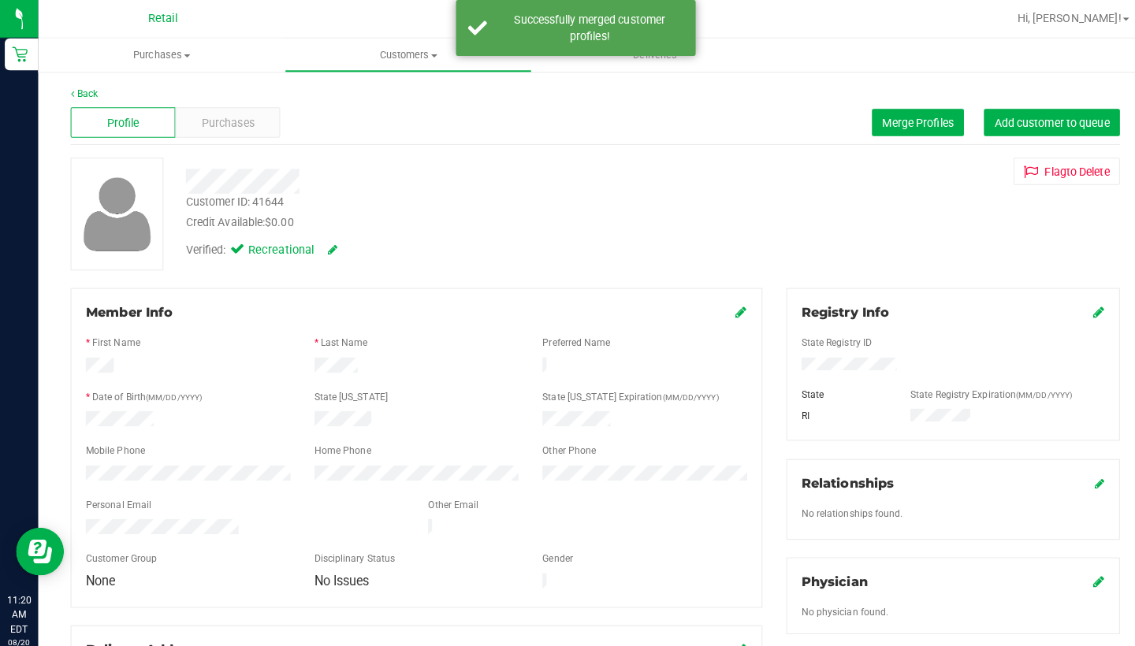
click at [727, 310] on icon at bounding box center [730, 307] width 11 height 13
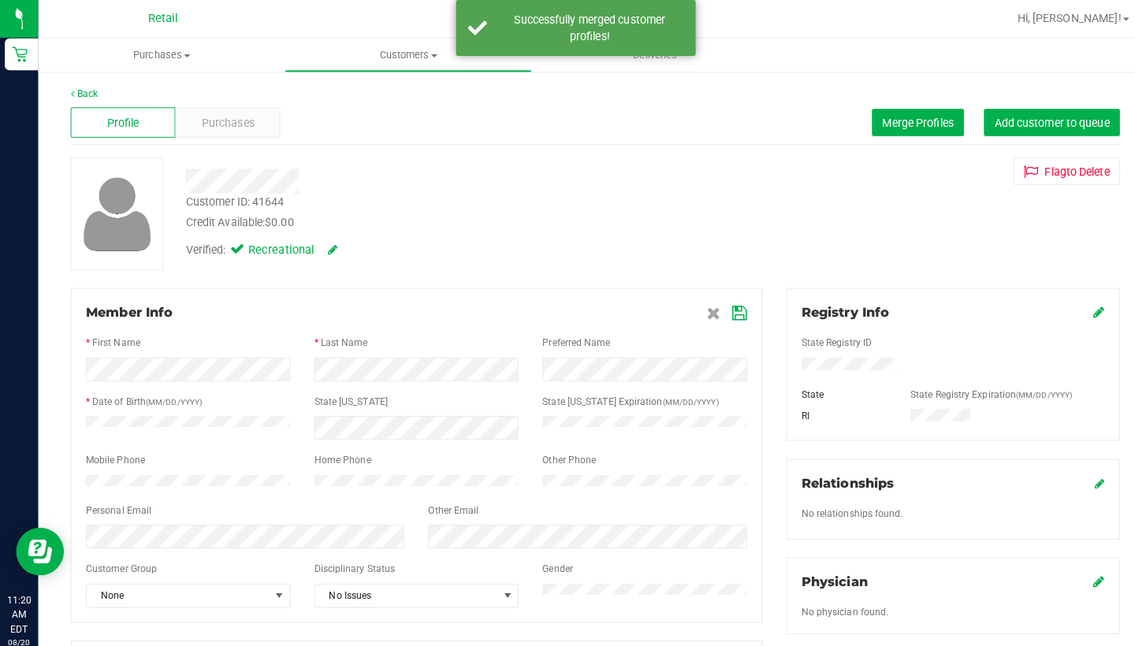
click at [734, 310] on icon at bounding box center [729, 309] width 14 height 13
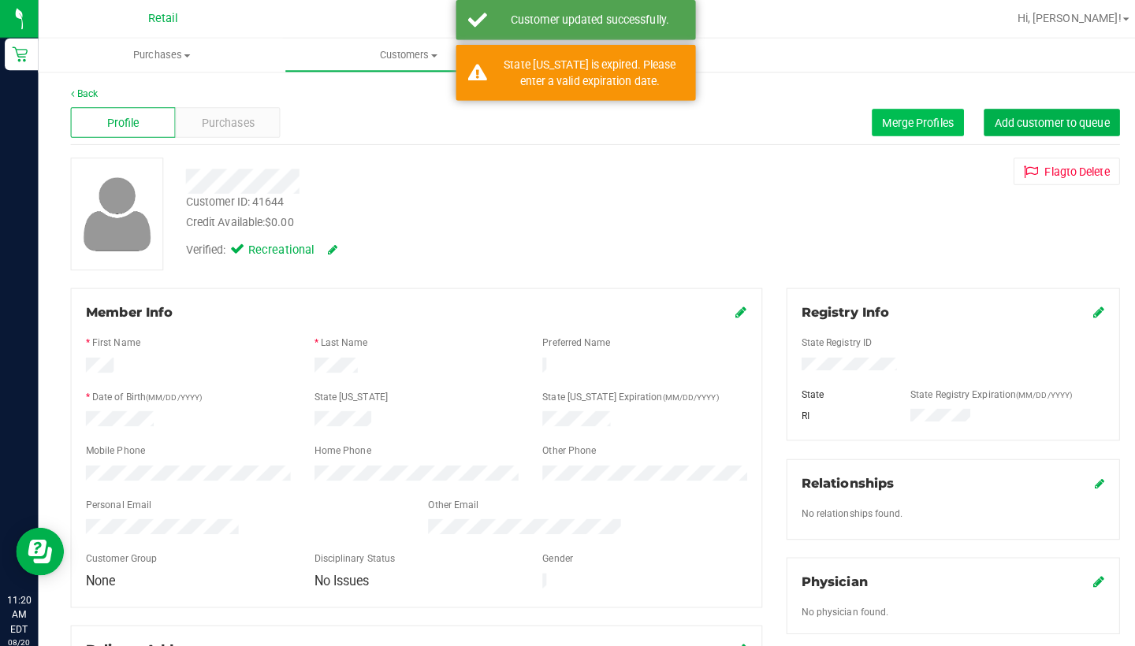
click at [886, 128] on button "Merge Profiles" at bounding box center [904, 120] width 91 height 27
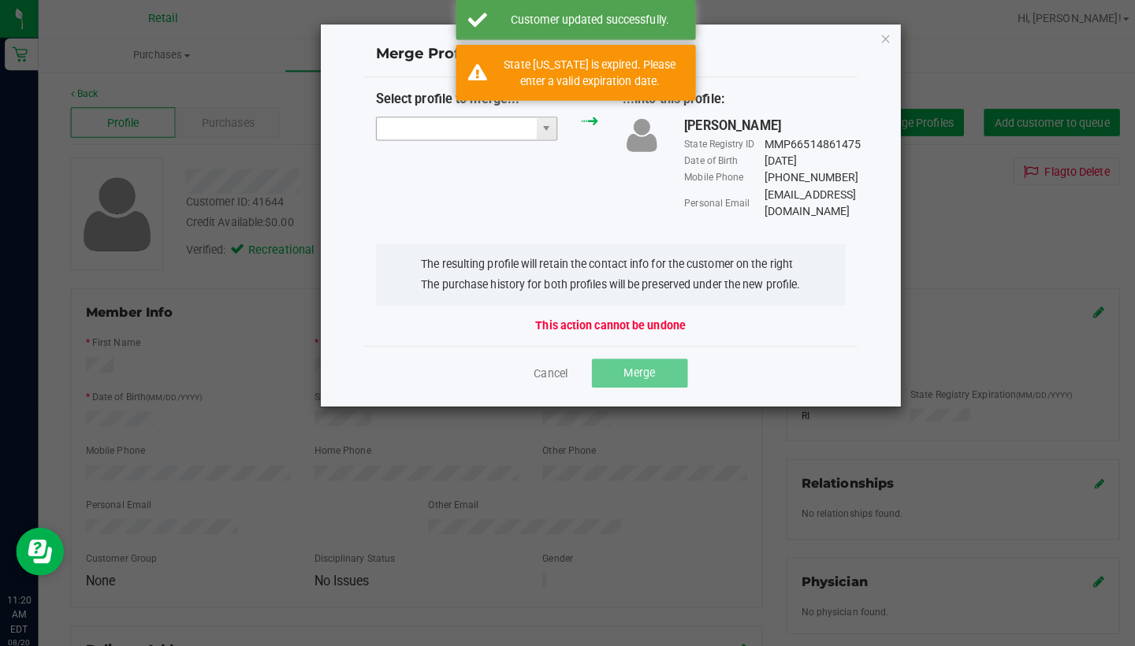
click at [480, 127] on input "NO DATA FOUND" at bounding box center [450, 127] width 158 height 22
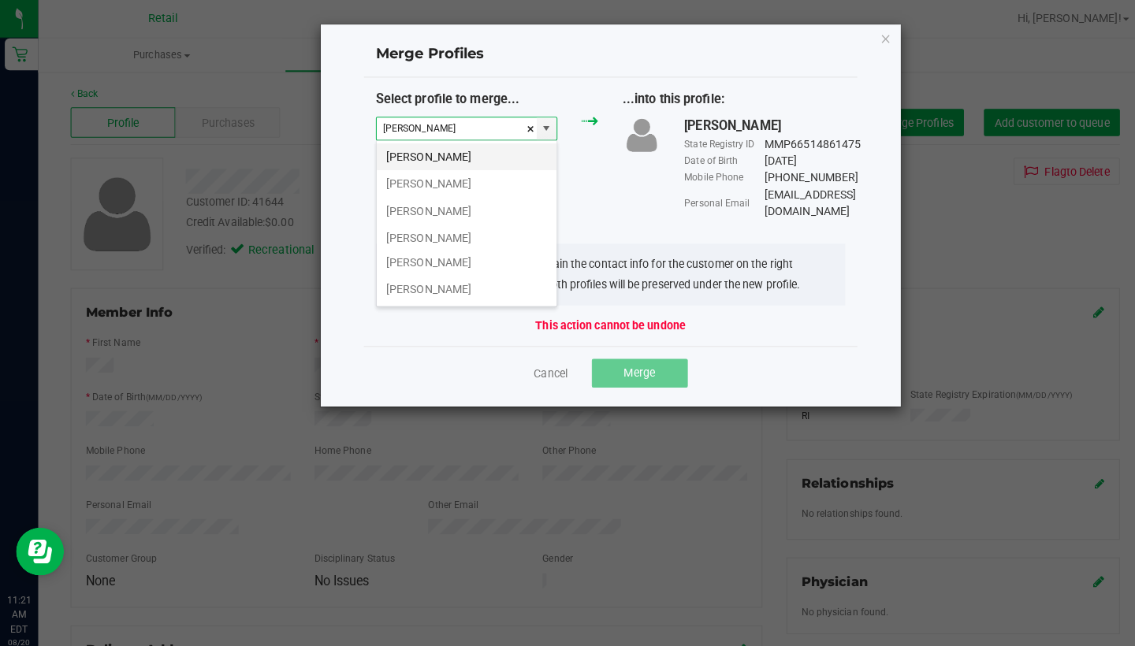
click at [480, 159] on li "Jose R" at bounding box center [459, 154] width 177 height 27
type input "Jose R"
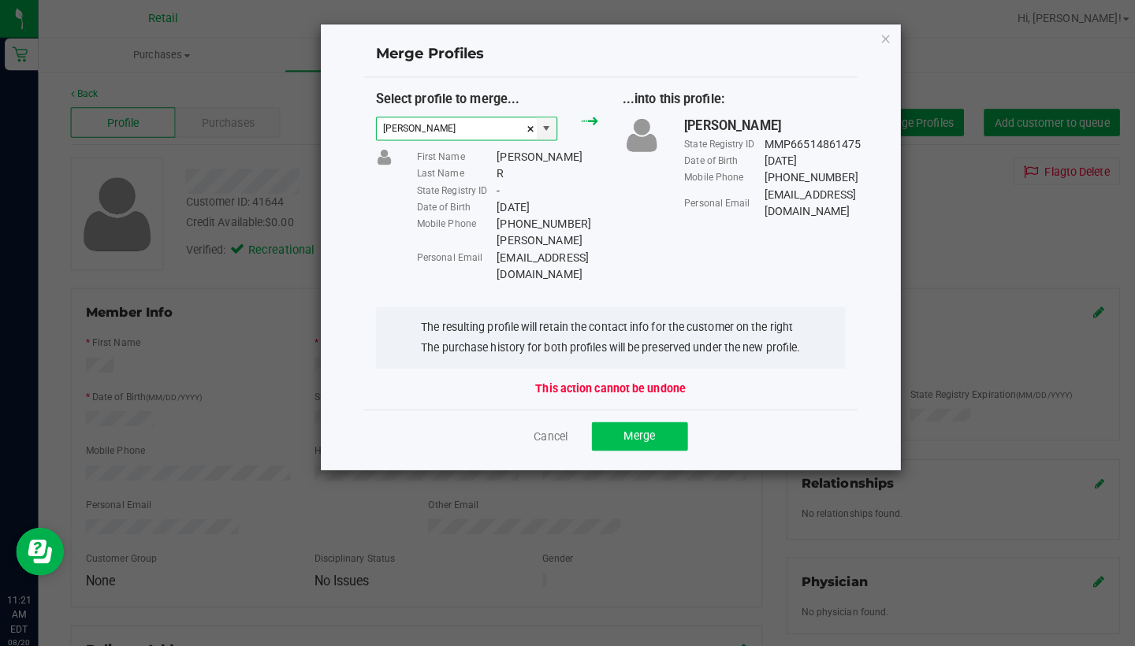
click at [623, 423] on span "Merge" at bounding box center [630, 429] width 31 height 13
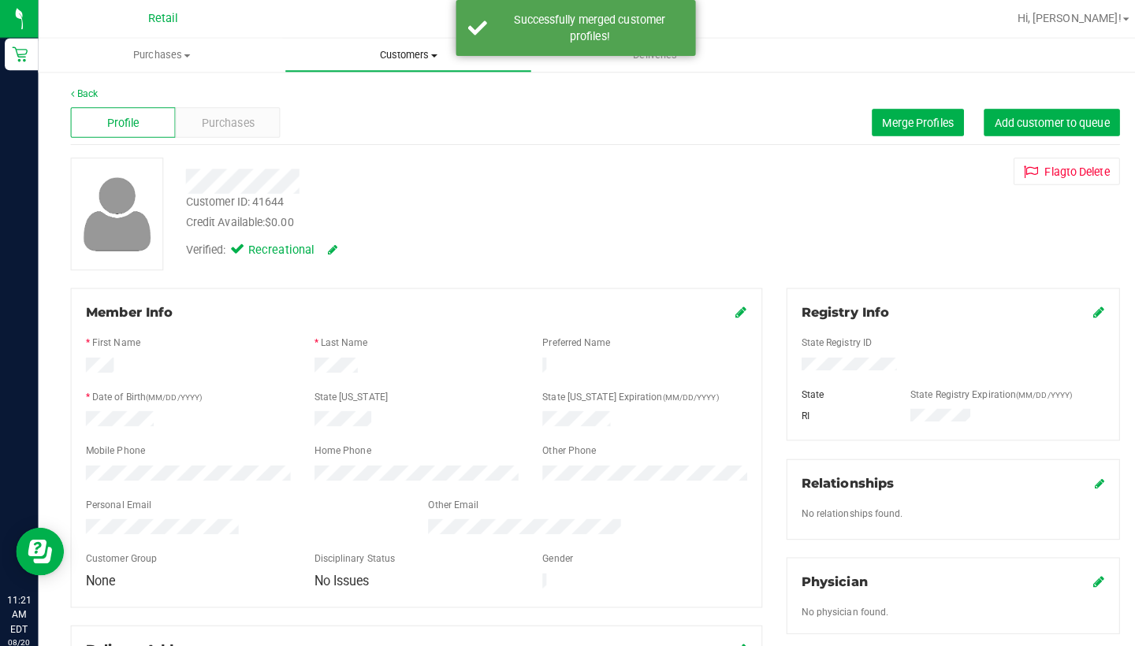
click at [389, 51] on span "Customers" at bounding box center [401, 54] width 241 height 14
click at [388, 90] on span "All customers" at bounding box center [336, 94] width 113 height 13
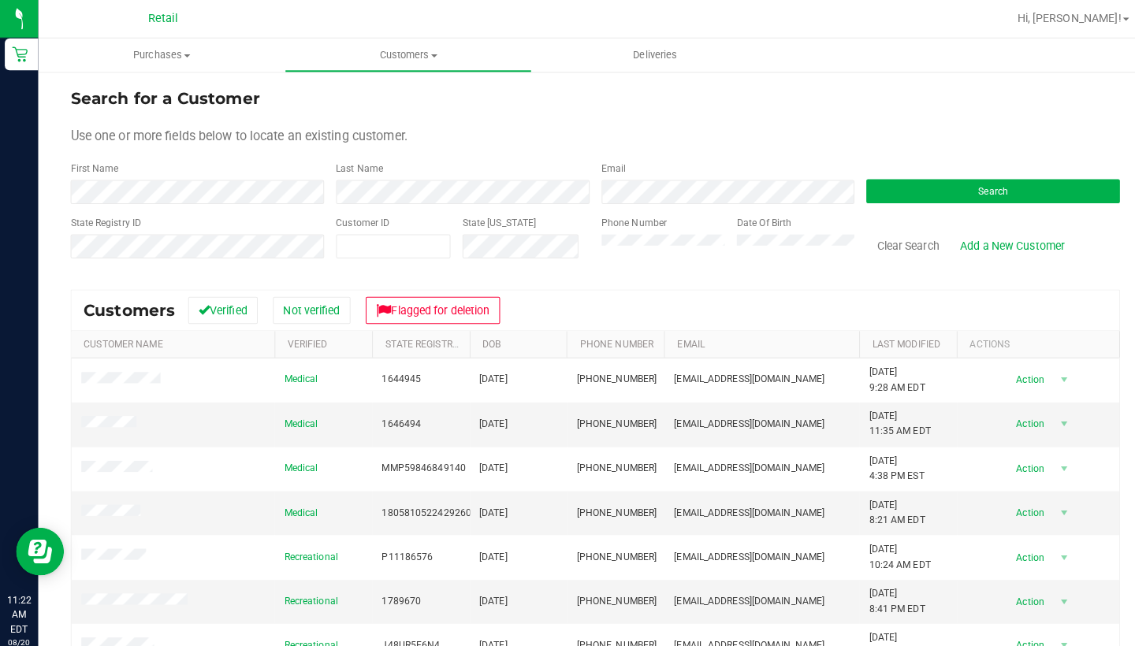
click at [619, 258] on div "Phone Number" at bounding box center [654, 241] width 122 height 56
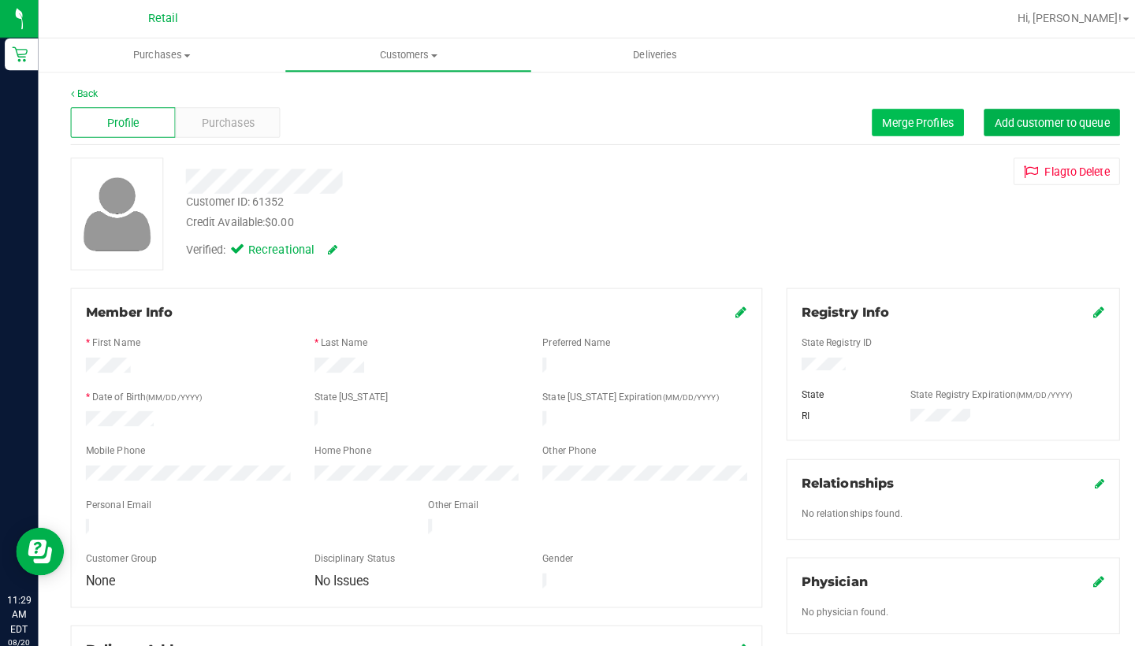
click at [917, 116] on span "Merge Profiles" at bounding box center [904, 120] width 70 height 13
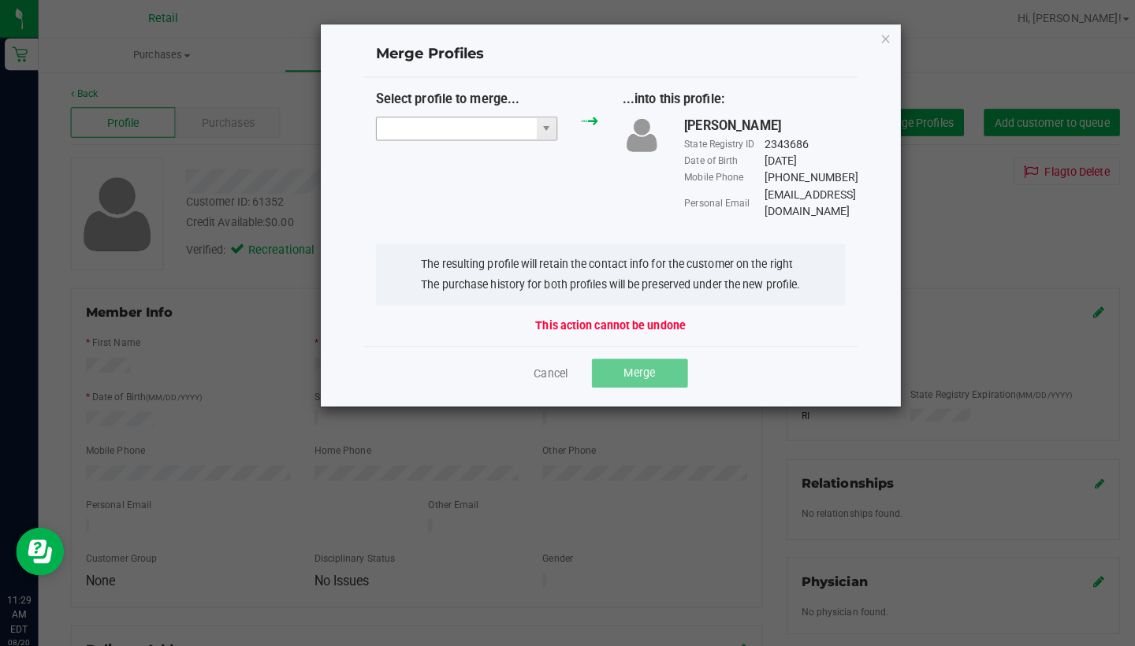
click at [411, 136] on input "NO DATA FOUND" at bounding box center [450, 127] width 158 height 22
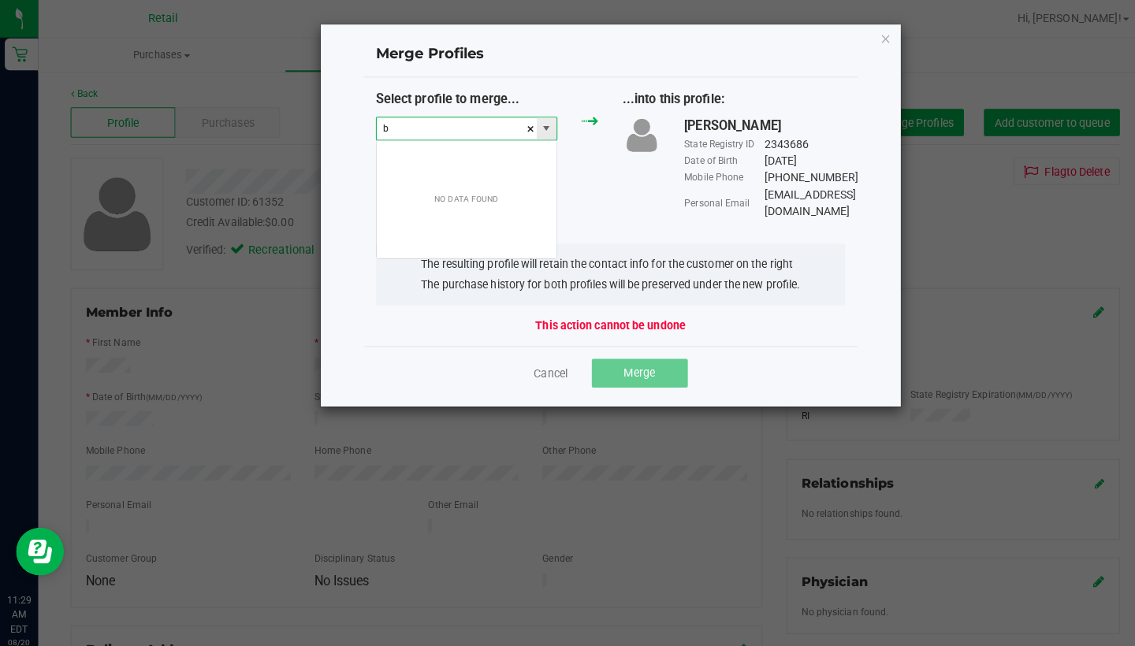
scroll to position [24, 180]
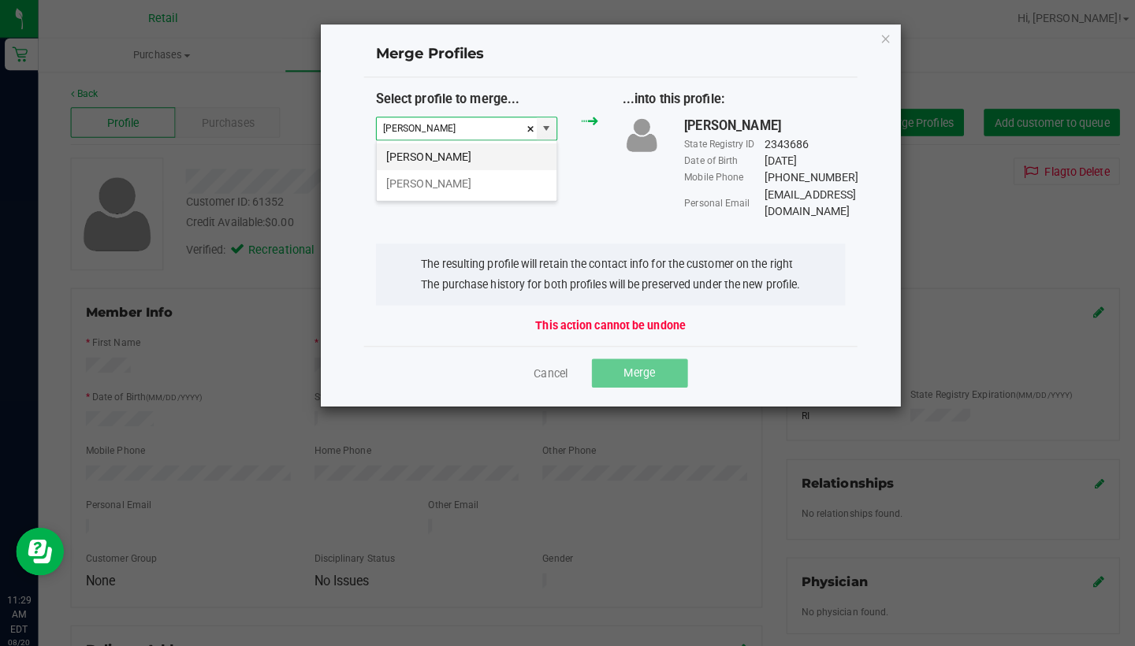
click at [422, 153] on li "Barbara Stanfield" at bounding box center [459, 154] width 177 height 27
type input "Barbara Stanfield"
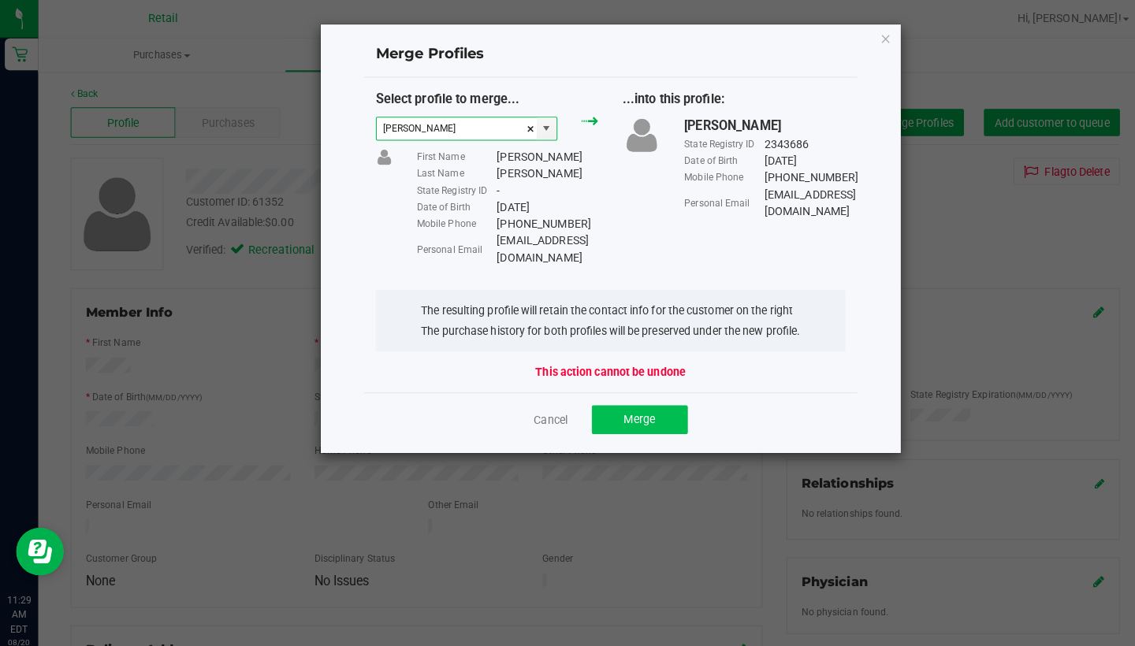
click at [648, 406] on button "Merge" at bounding box center [630, 413] width 95 height 28
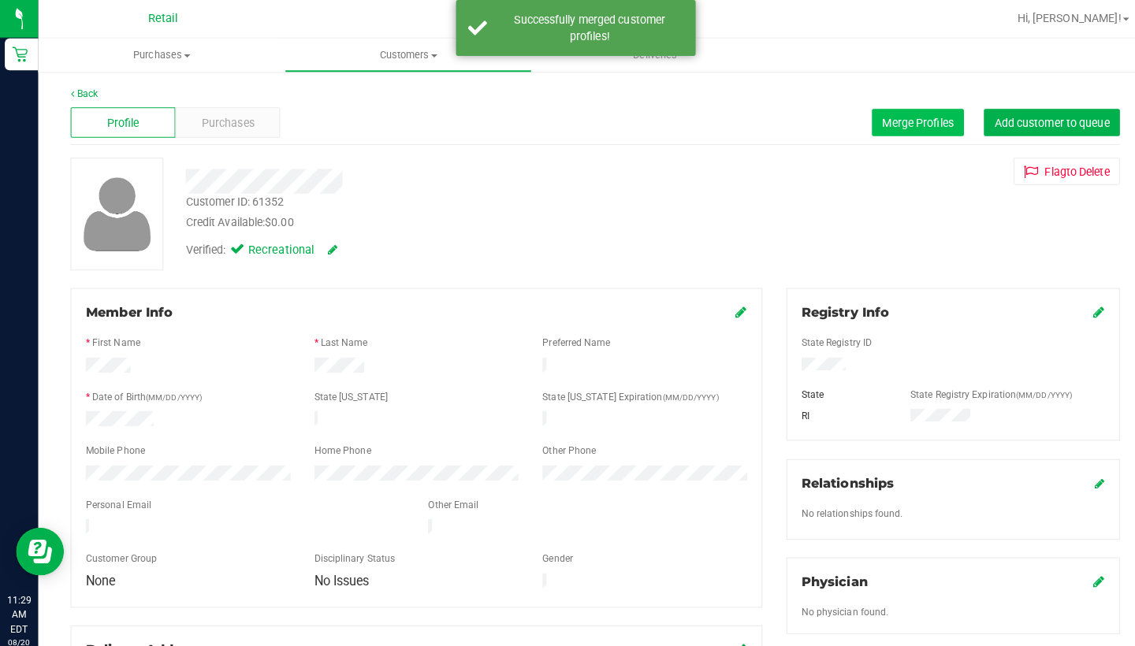
click at [912, 117] on span "Merge Profiles" at bounding box center [904, 120] width 70 height 13
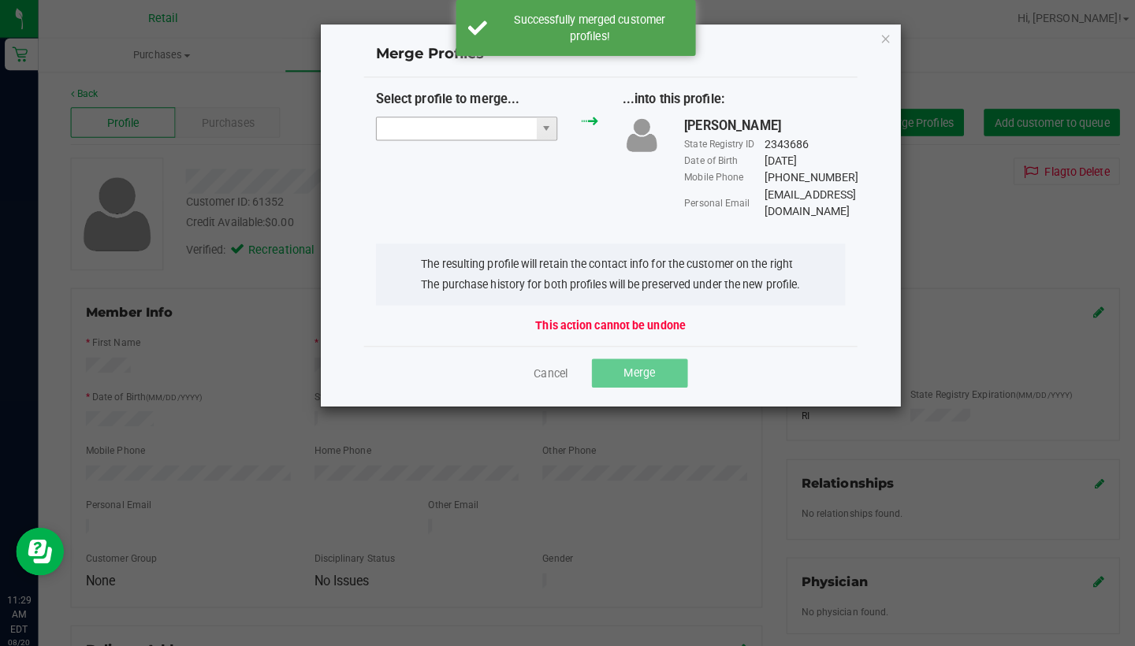
click at [470, 121] on input "NO DATA FOUND" at bounding box center [450, 127] width 158 height 22
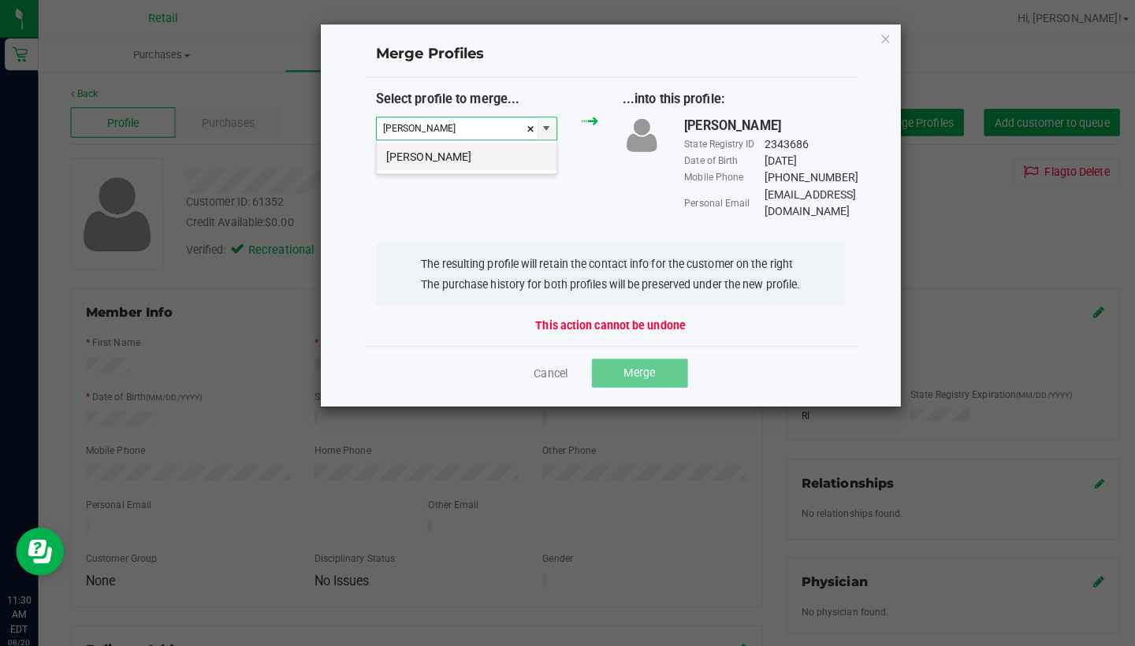
type input "barbara sta"
click at [466, 175] on div "Select profile to merge... ...into this profile: Barbara Stanfield State Regist…" at bounding box center [601, 152] width 487 height 128
click at [459, 133] on input at bounding box center [450, 127] width 158 height 22
click at [421, 154] on li "Barbara Stanfield" at bounding box center [459, 154] width 177 height 27
type input "Barbara Stanfield"
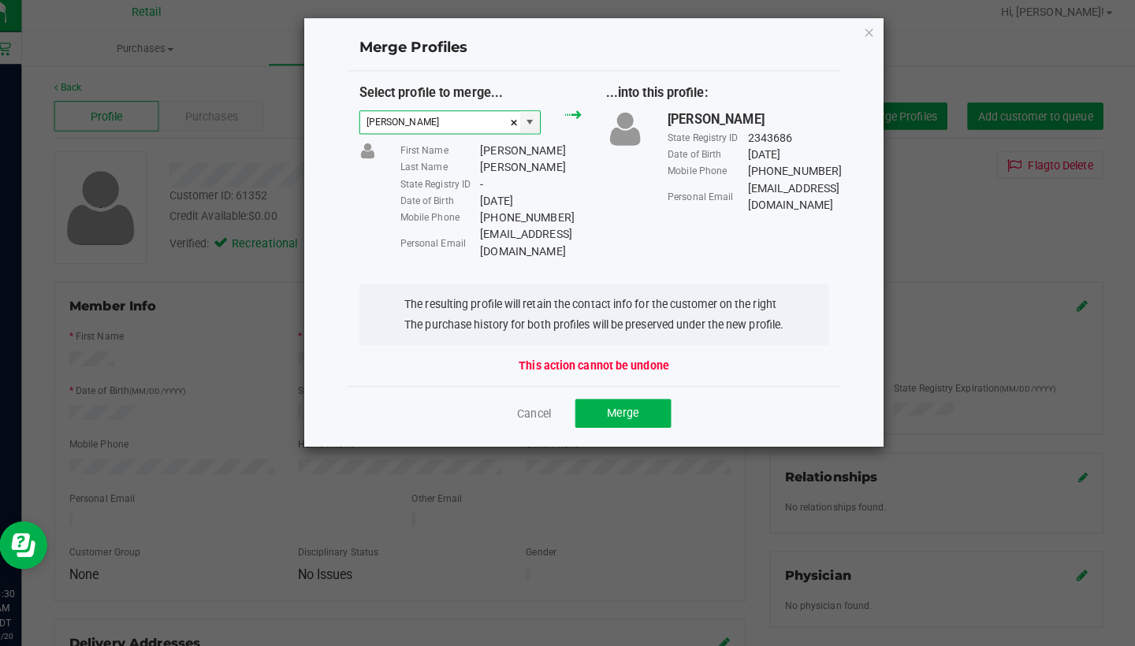
scroll to position [0, 0]
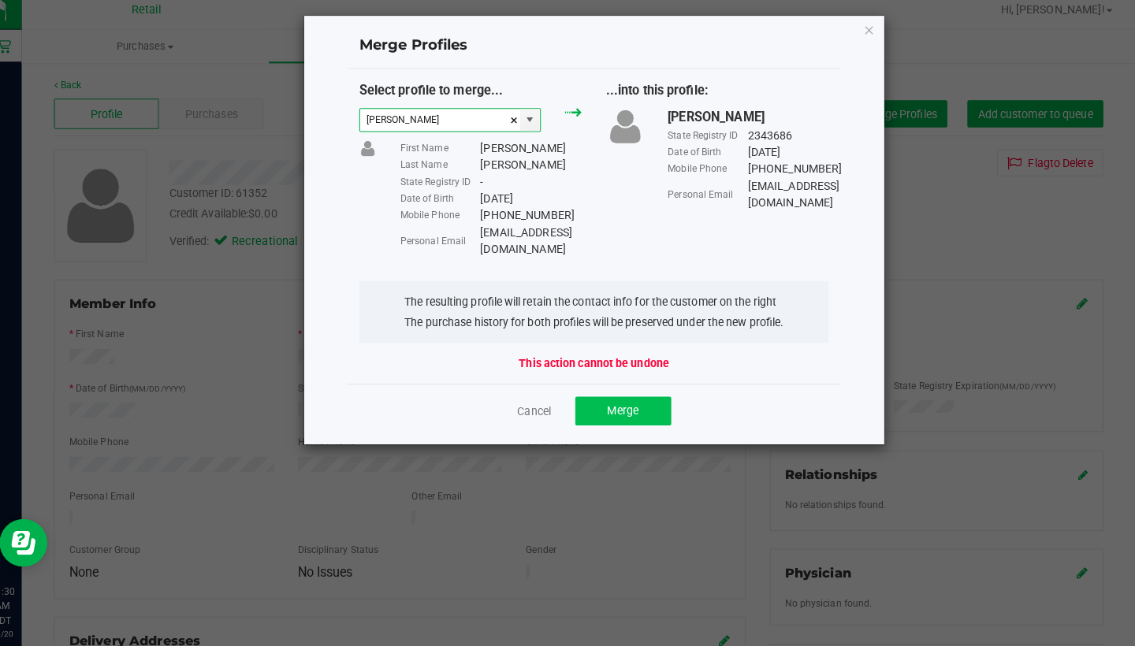
click at [615, 407] on span "Merge" at bounding box center [630, 413] width 31 height 13
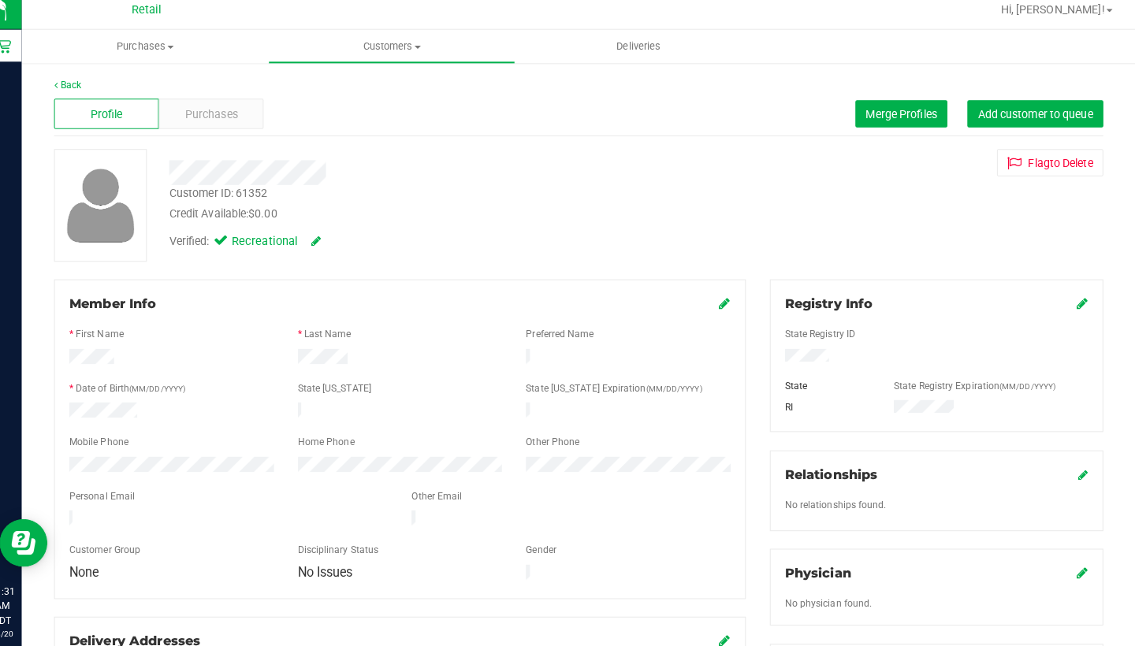
click at [615, 402] on div at bounding box center [410, 404] width 652 height 4
click at [801, 3] on div at bounding box center [637, 18] width 710 height 31
click at [394, 47] on span "Customers" at bounding box center [401, 54] width 241 height 14
click at [394, 86] on li "All customers" at bounding box center [401, 95] width 243 height 19
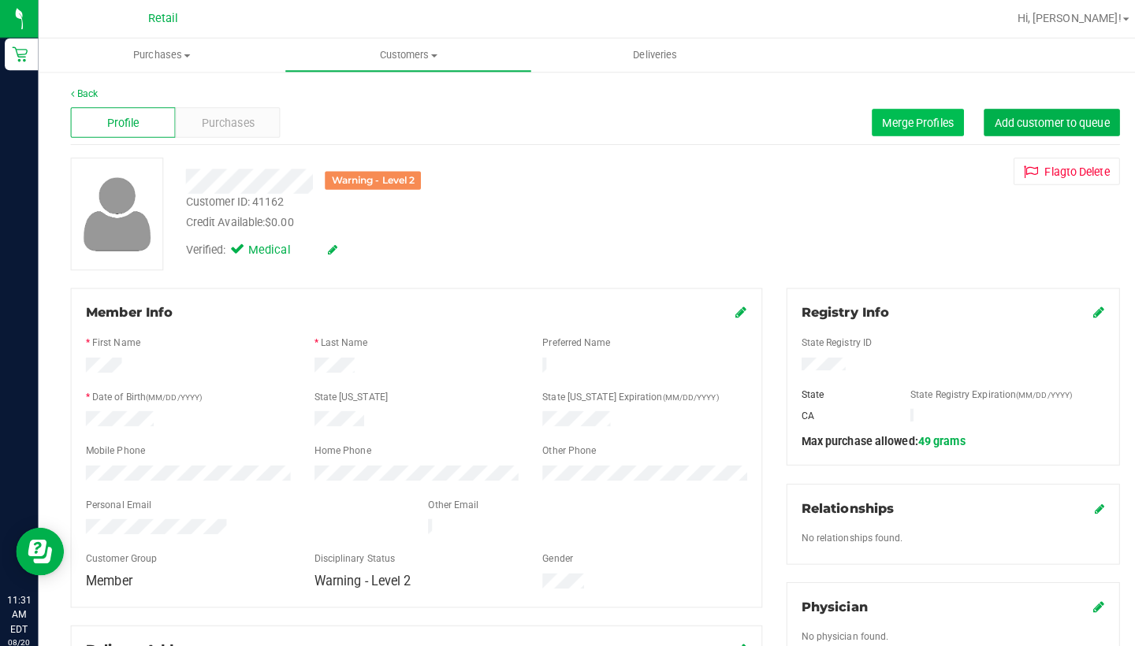
click at [909, 121] on span "Merge Profiles" at bounding box center [904, 120] width 70 height 13
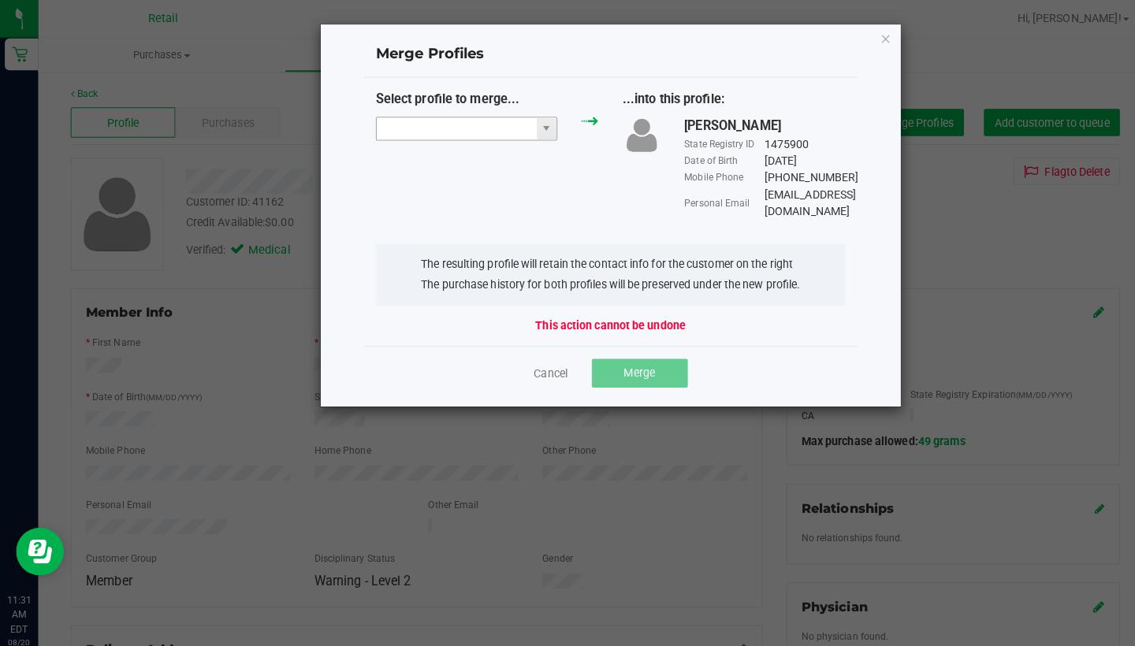
click at [383, 125] on input "NO DATA FOUND" at bounding box center [450, 127] width 158 height 22
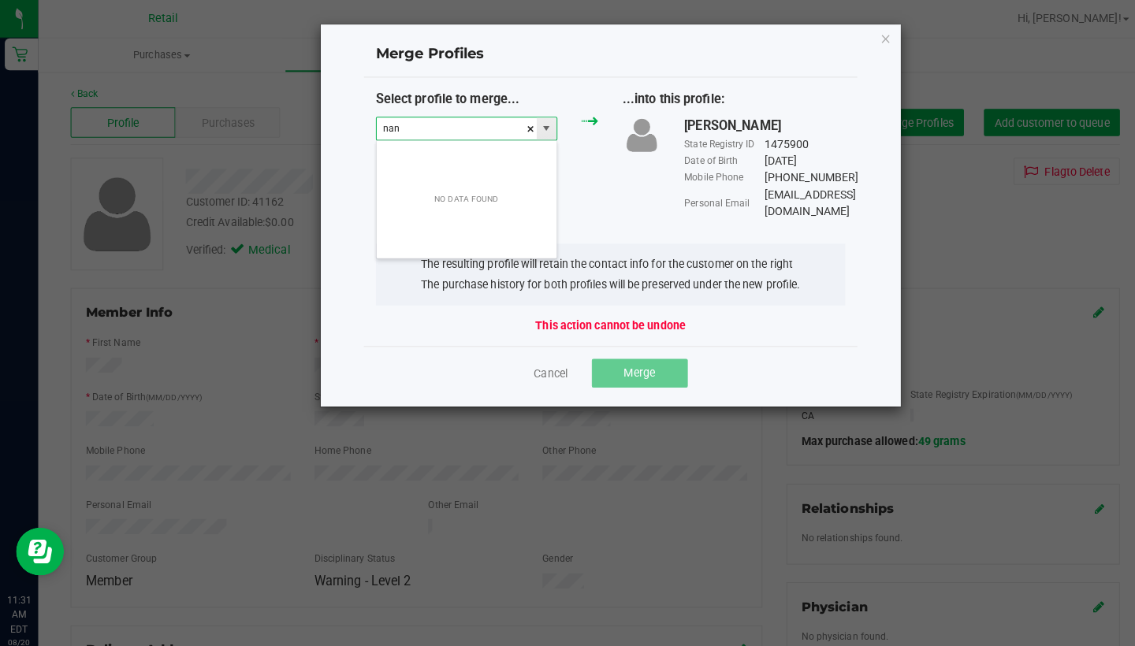
scroll to position [24, 180]
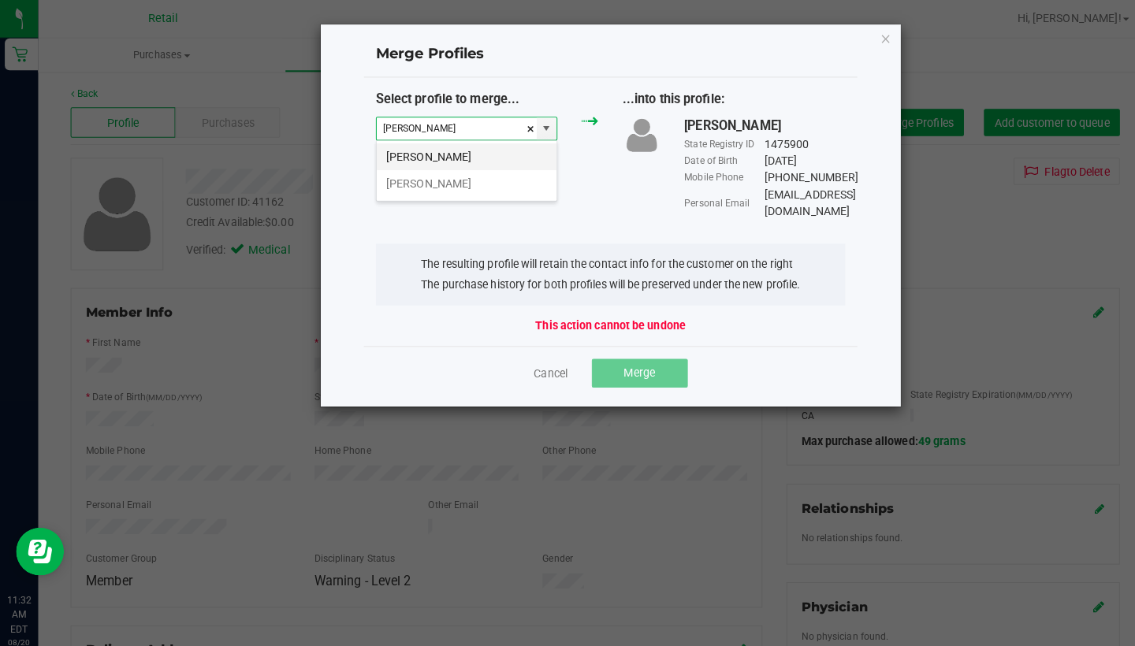
click at [438, 154] on li "Nancy Beltran" at bounding box center [459, 154] width 177 height 27
type input "Nancy Beltran"
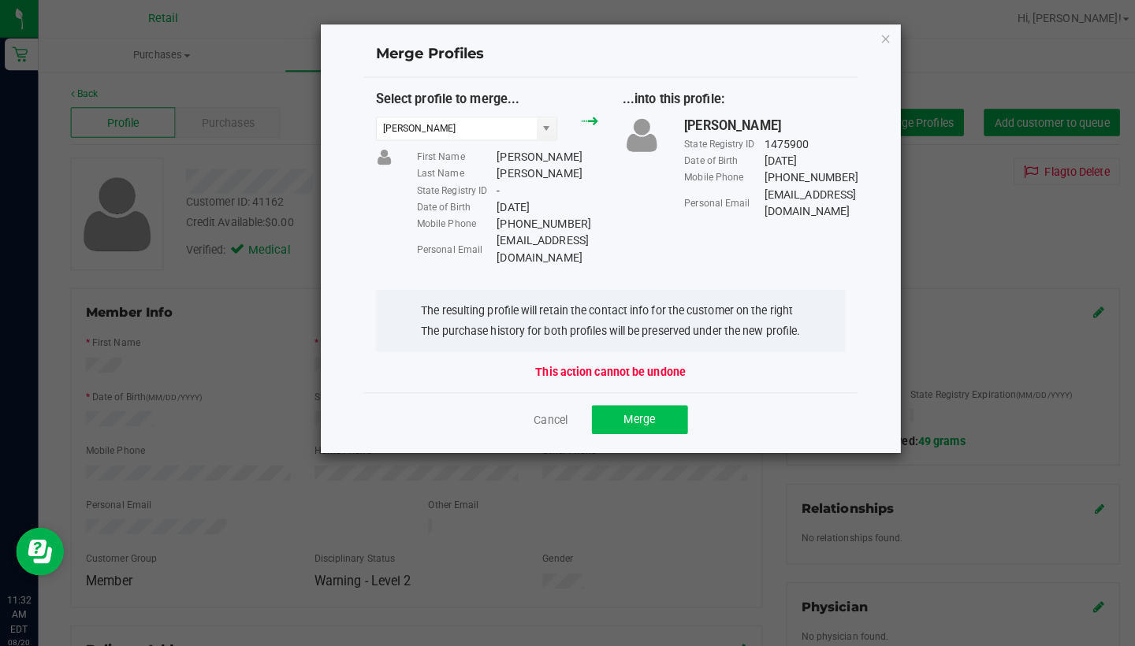
click at [640, 407] on span "Merge" at bounding box center [630, 413] width 31 height 13
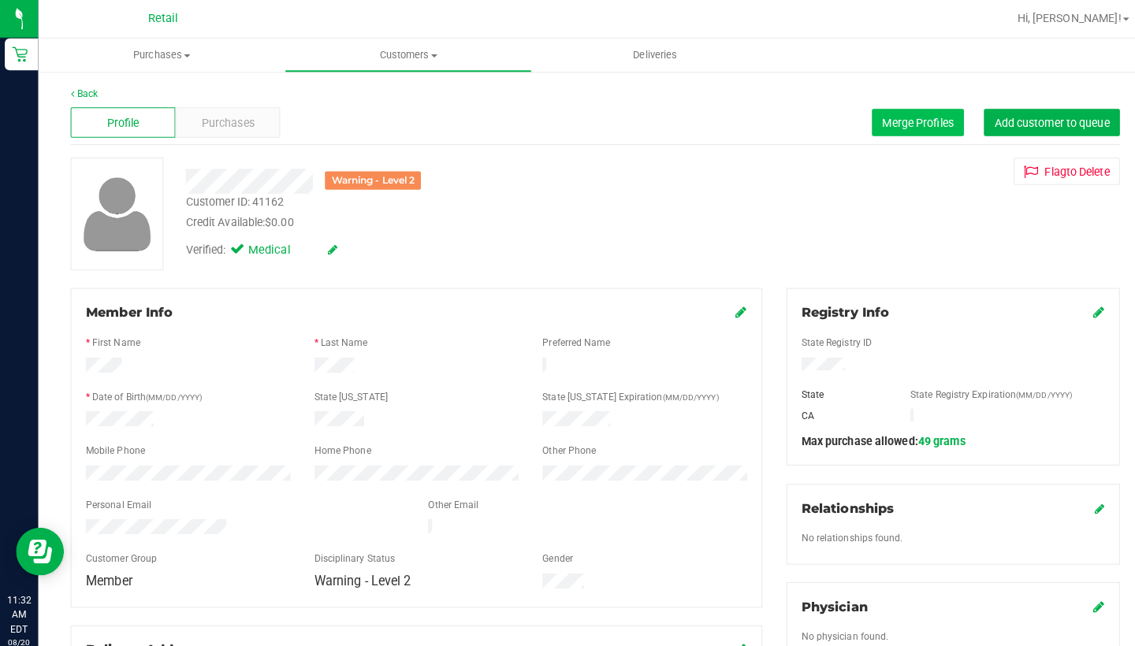
click at [886, 131] on button "Merge Profiles" at bounding box center [904, 120] width 91 height 27
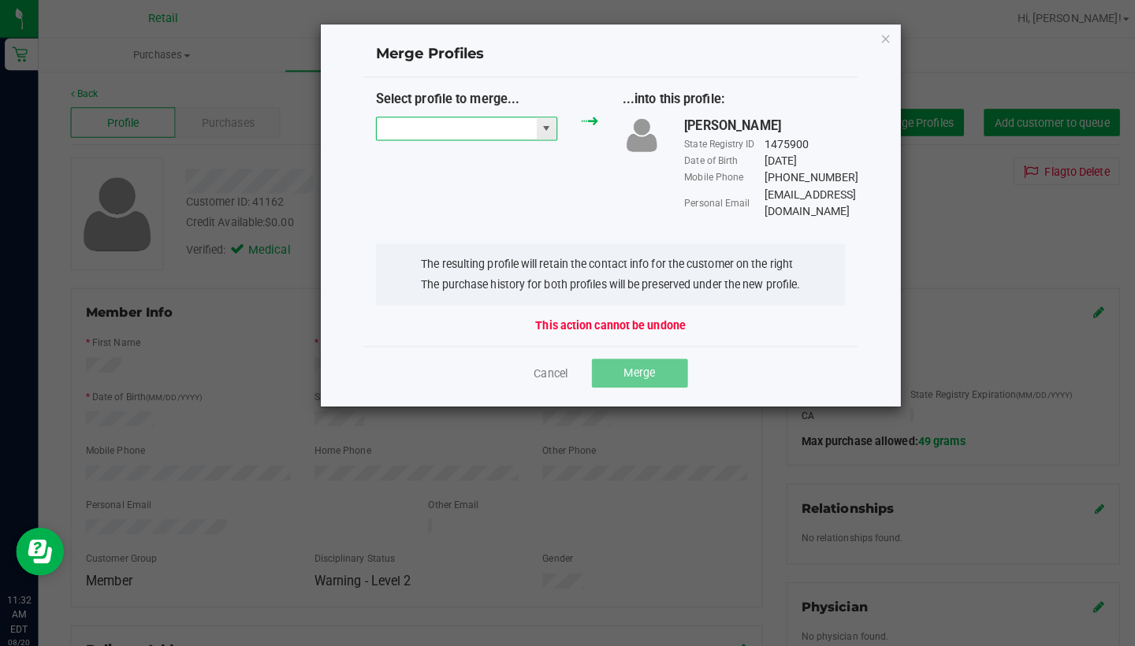
click at [433, 119] on input "NO DATA FOUND" at bounding box center [450, 127] width 158 height 22
click at [455, 161] on li "Nancy Beltran" at bounding box center [459, 154] width 177 height 27
type input "Nancy Beltran"
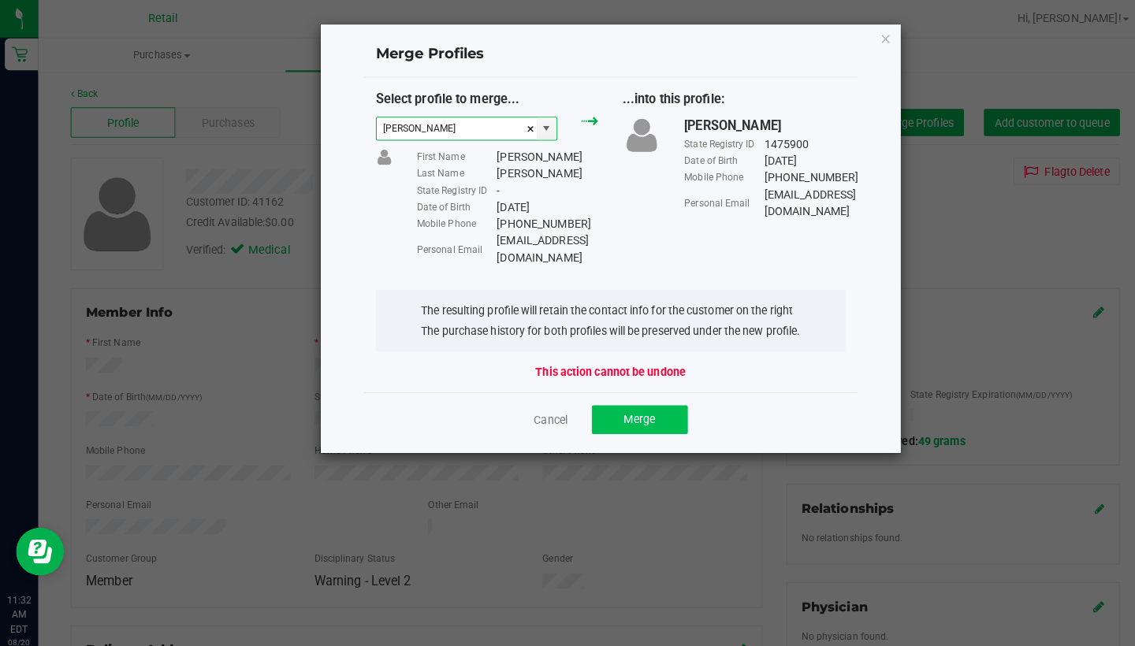
click at [650, 399] on button "Merge" at bounding box center [630, 413] width 95 height 28
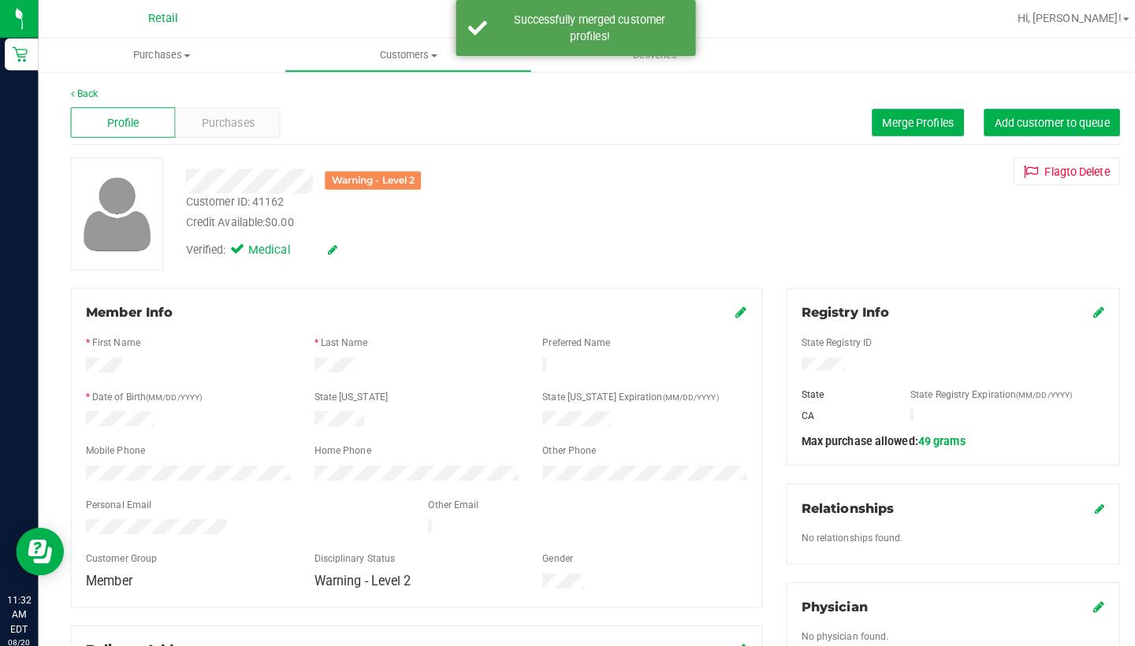
scroll to position [157, 0]
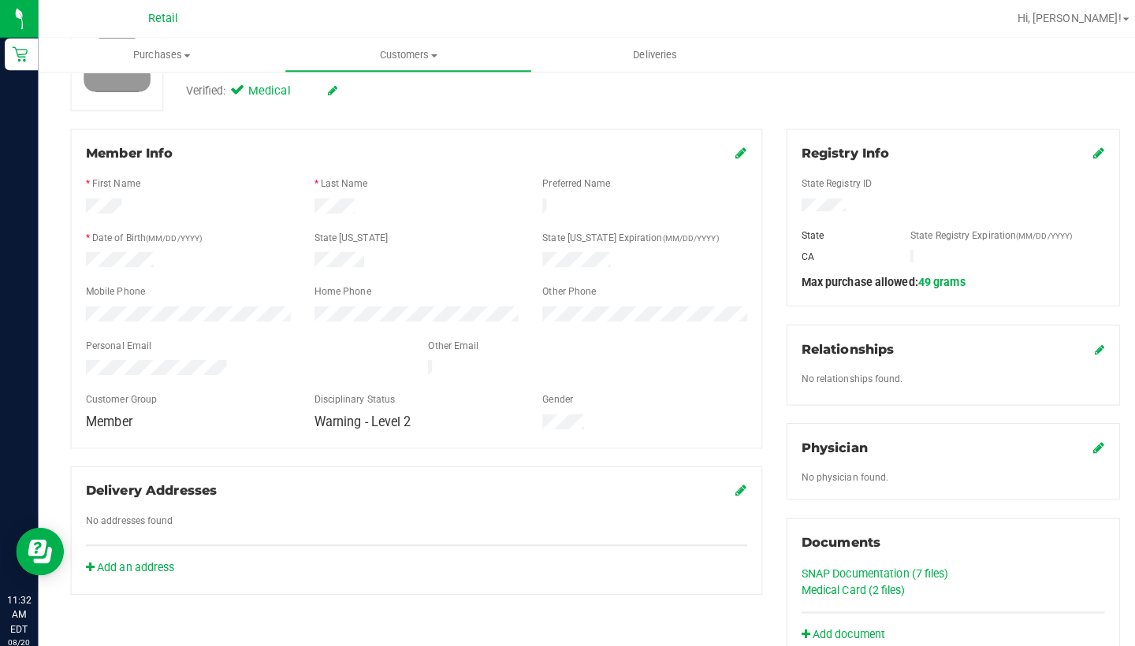
click at [85, 355] on div at bounding box center [240, 364] width 337 height 19
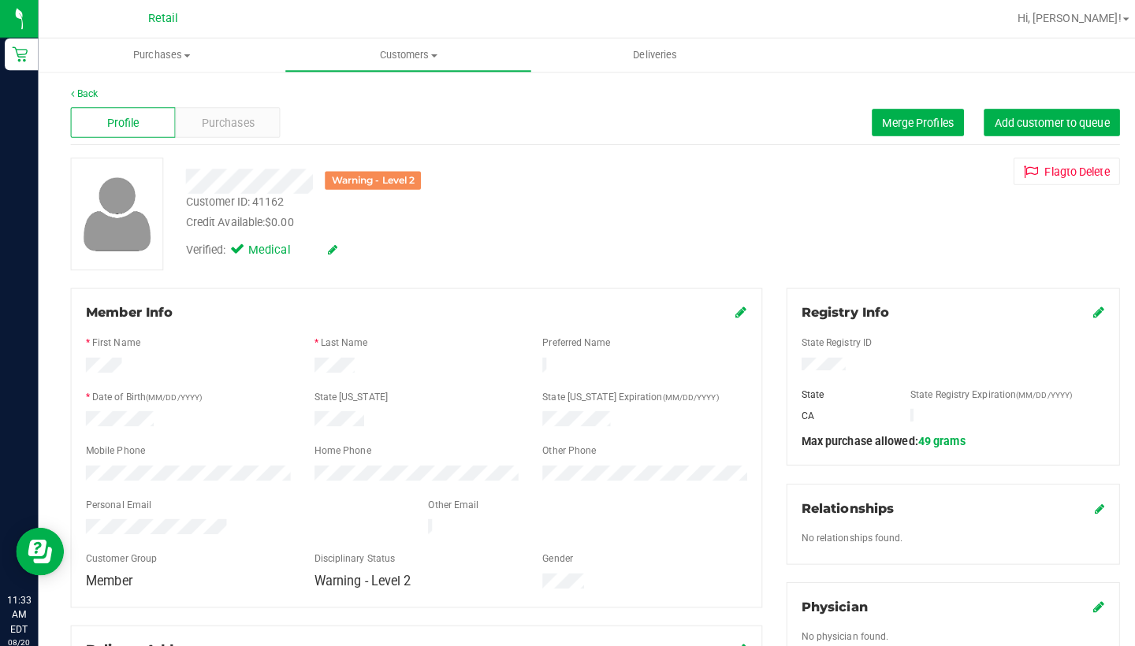
scroll to position [0, 0]
click at [385, 35] on nav "Retail Hi, Sarah!" at bounding box center [586, 19] width 1097 height 38
click at [395, 63] on uib-tab-heading "Customers All customers Add a new customer All physicians" at bounding box center [401, 55] width 241 height 32
click at [395, 92] on li "All customers" at bounding box center [401, 95] width 243 height 19
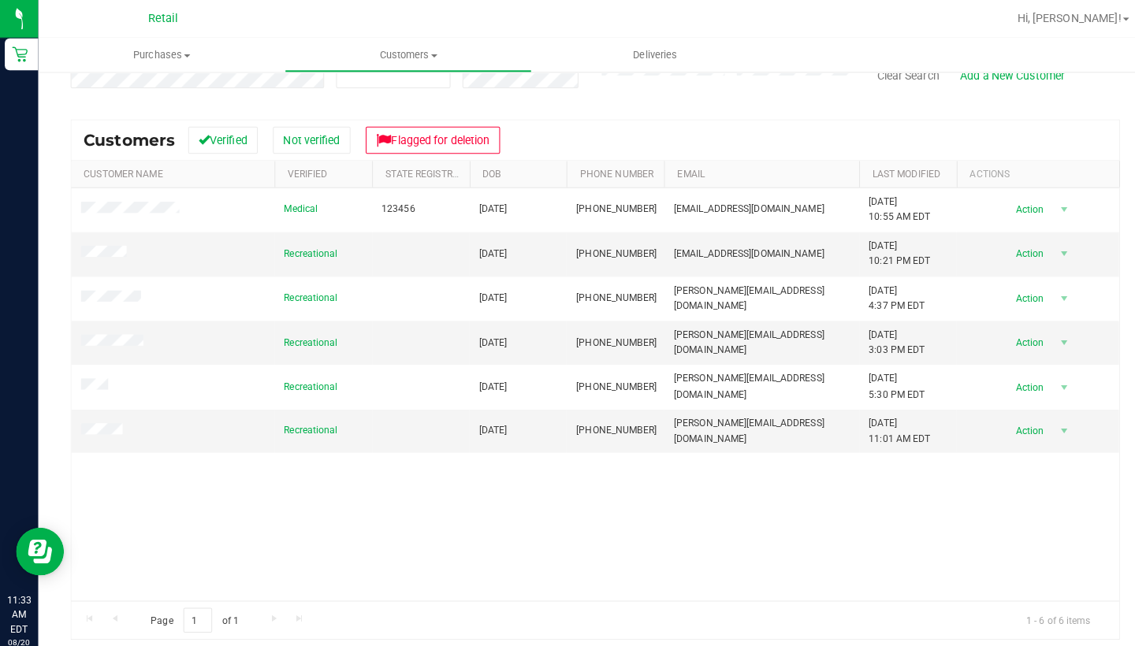
scroll to position [168, 0]
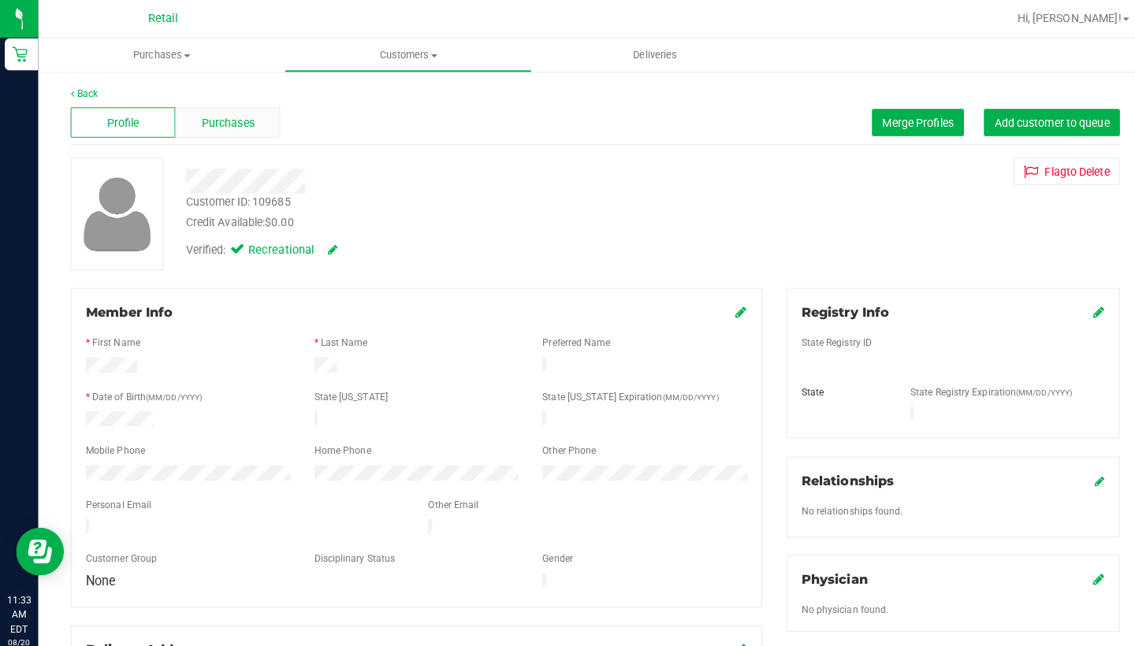
scroll to position [-1, 0]
click at [218, 110] on div "Purchases" at bounding box center [224, 121] width 103 height 30
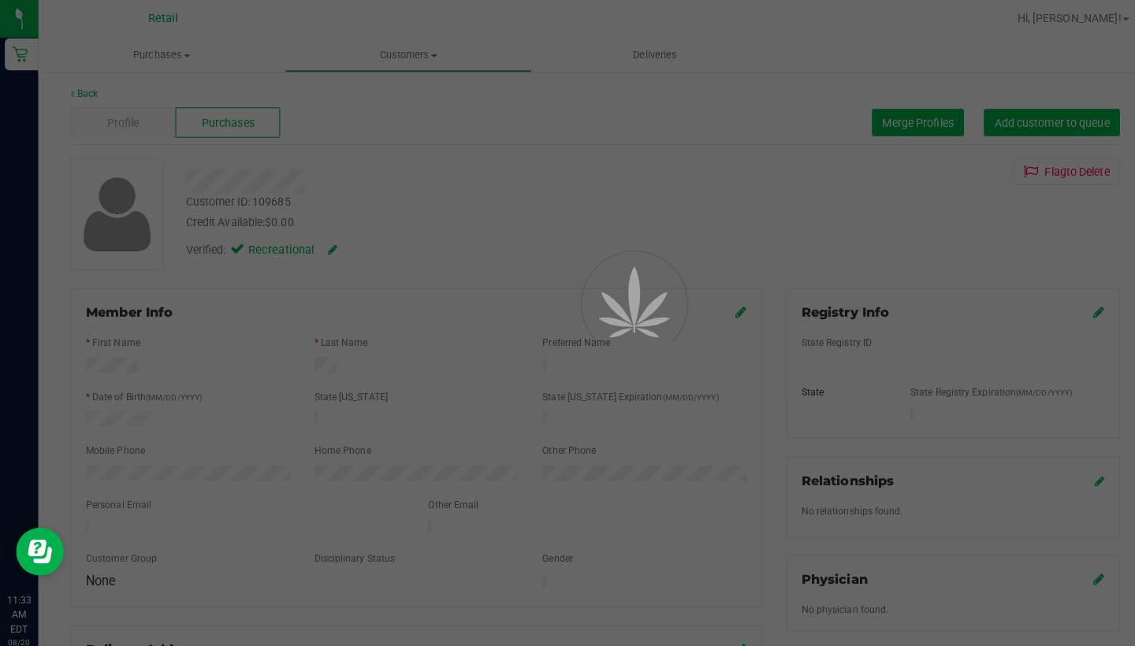
scroll to position [0, 0]
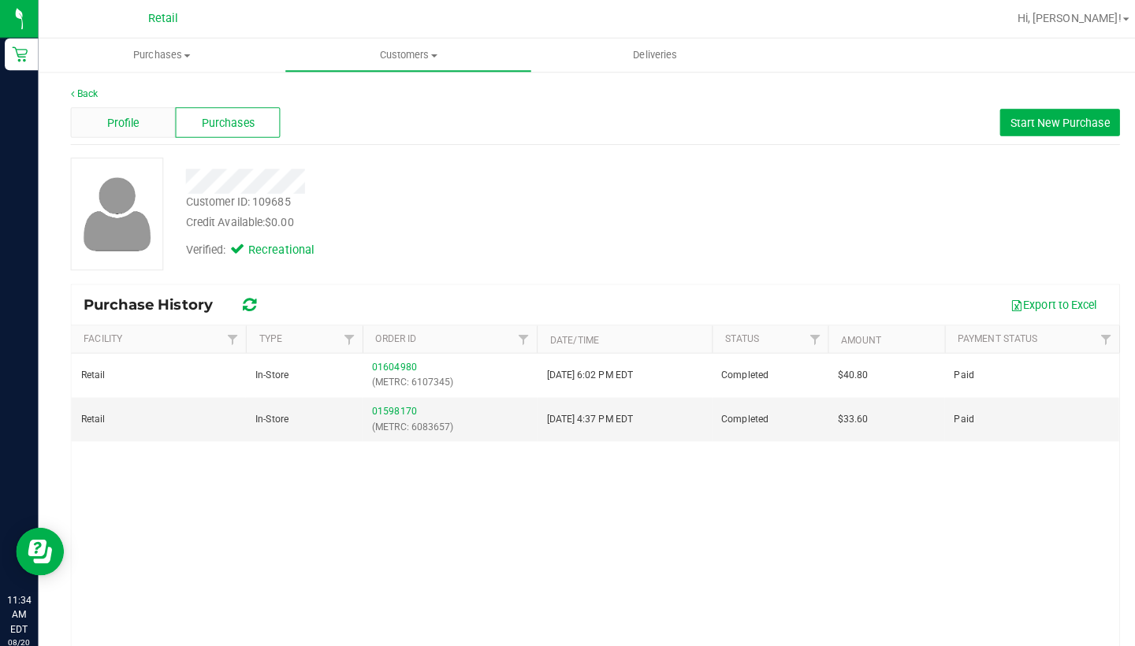
click at [123, 129] on div "Profile" at bounding box center [120, 121] width 103 height 30
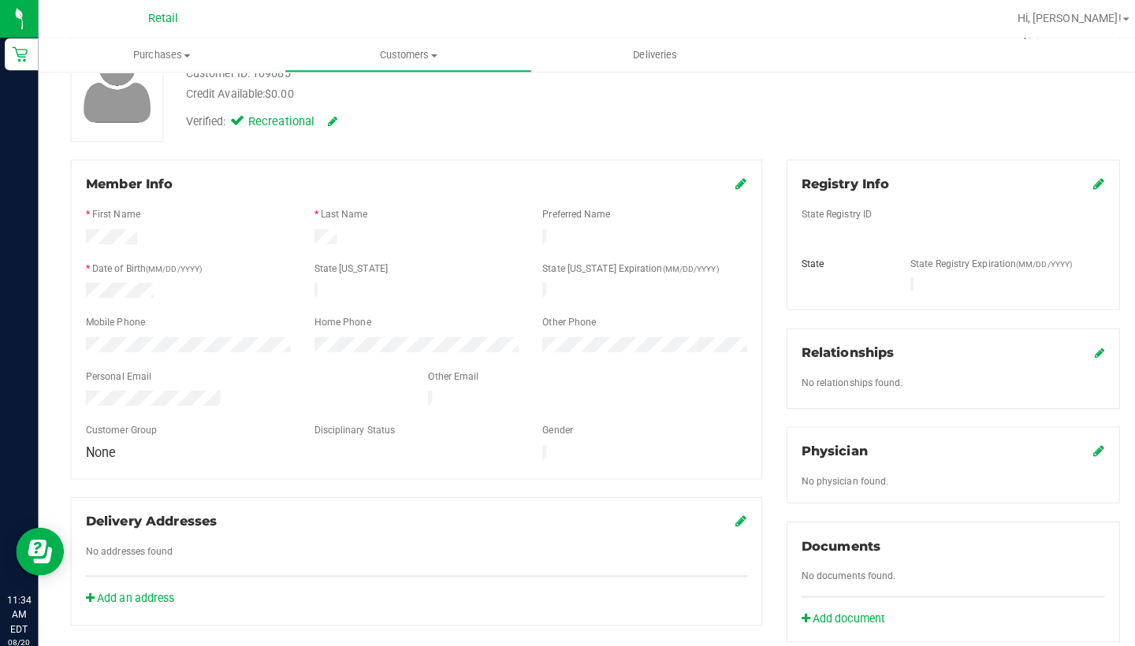
scroll to position [127, 0]
click at [730, 184] on icon at bounding box center [730, 180] width 11 height 13
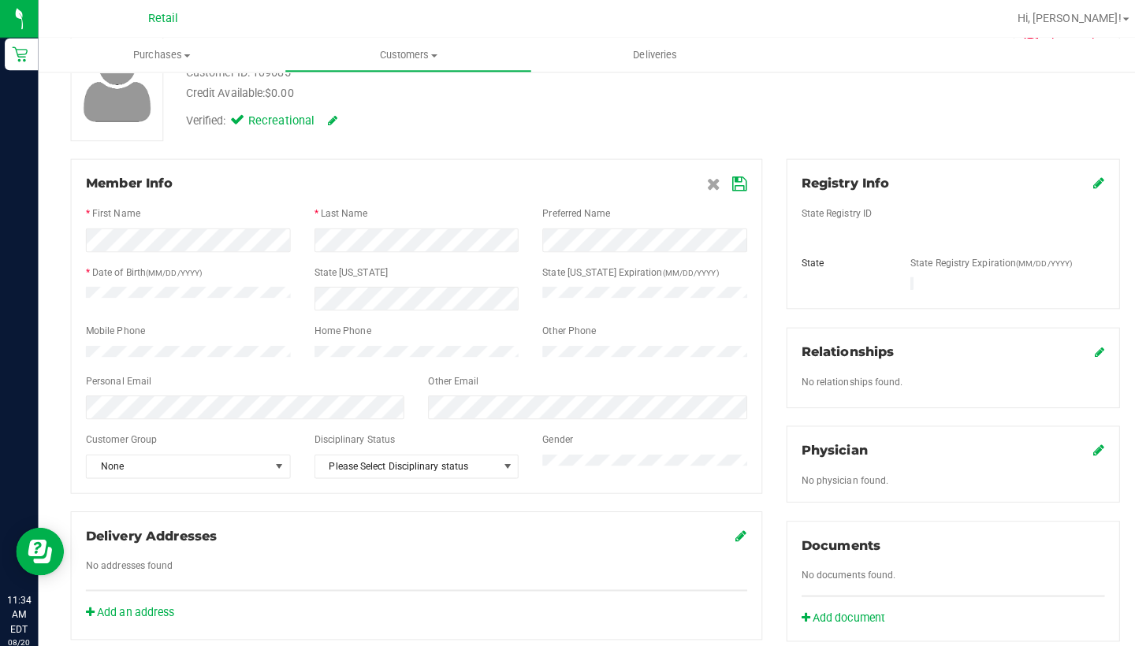
click at [730, 176] on icon at bounding box center [729, 182] width 14 height 13
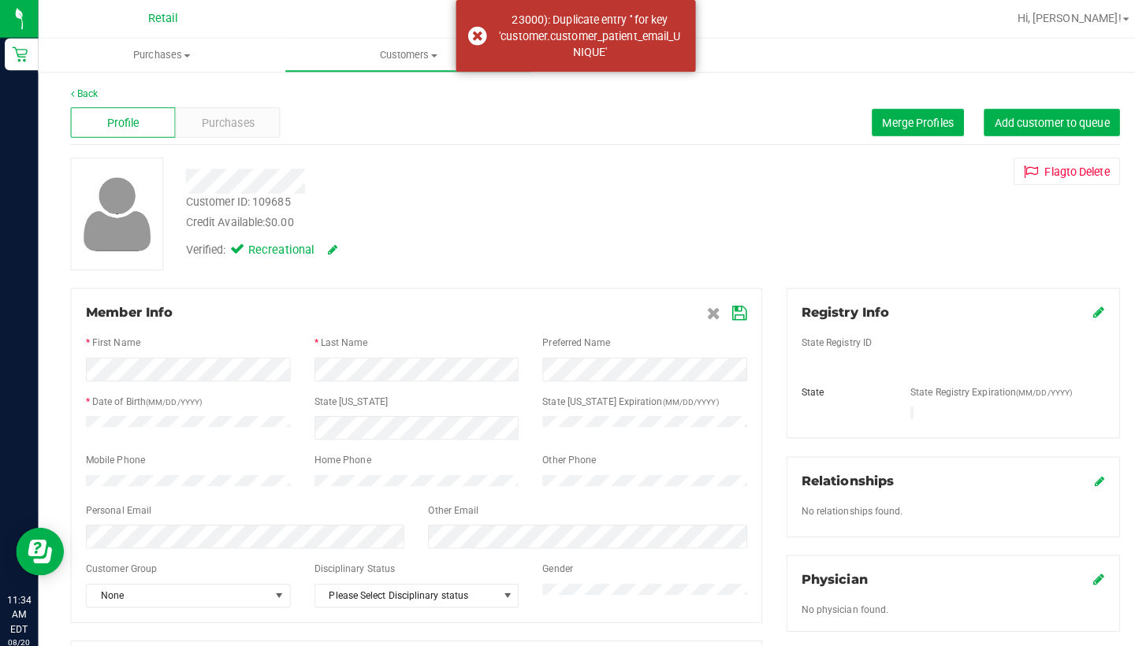
scroll to position [0, 0]
click at [698, 305] on icon at bounding box center [703, 309] width 13 height 13
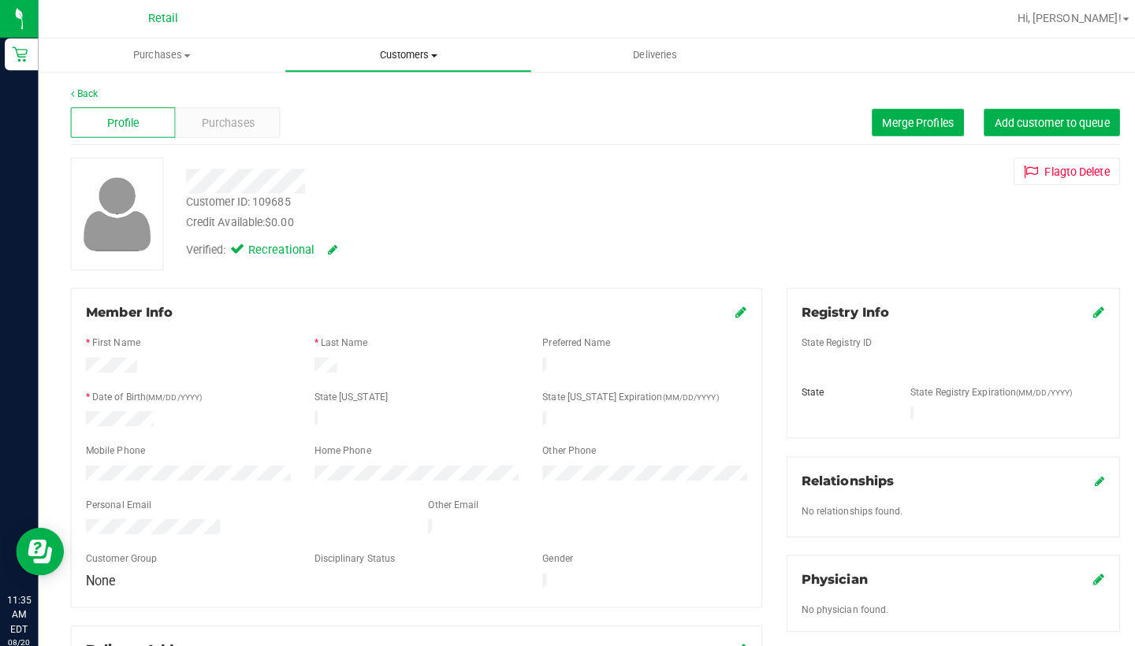
click at [407, 50] on span "Customers" at bounding box center [401, 54] width 241 height 14
click at [414, 94] on li "All customers" at bounding box center [401, 95] width 243 height 19
click at [904, 119] on span "Merge Profiles" at bounding box center [904, 120] width 70 height 13
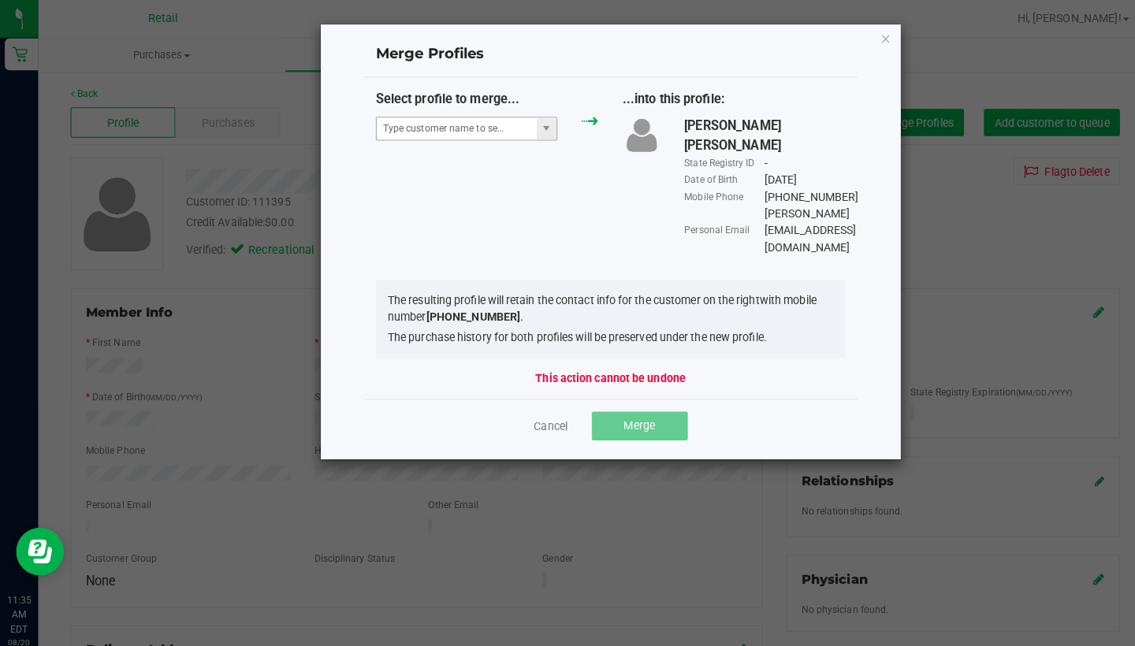
click at [464, 137] on span at bounding box center [459, 127] width 179 height 24
click at [460, 132] on input "NO DATA FOUND" at bounding box center [450, 127] width 158 height 22
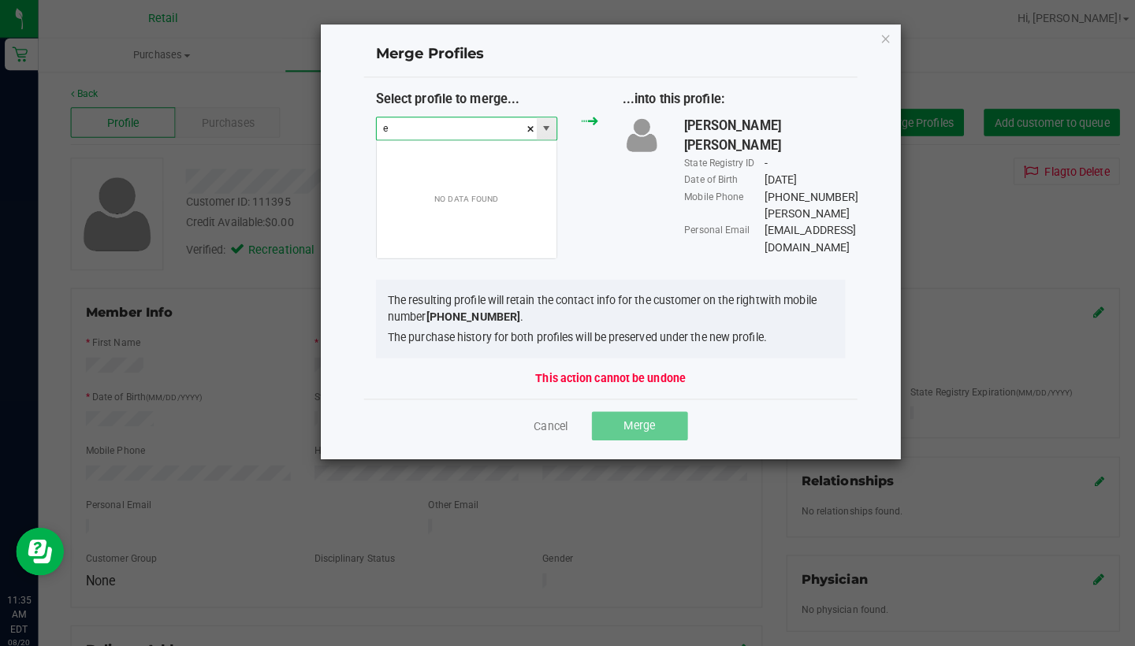
scroll to position [24, 180]
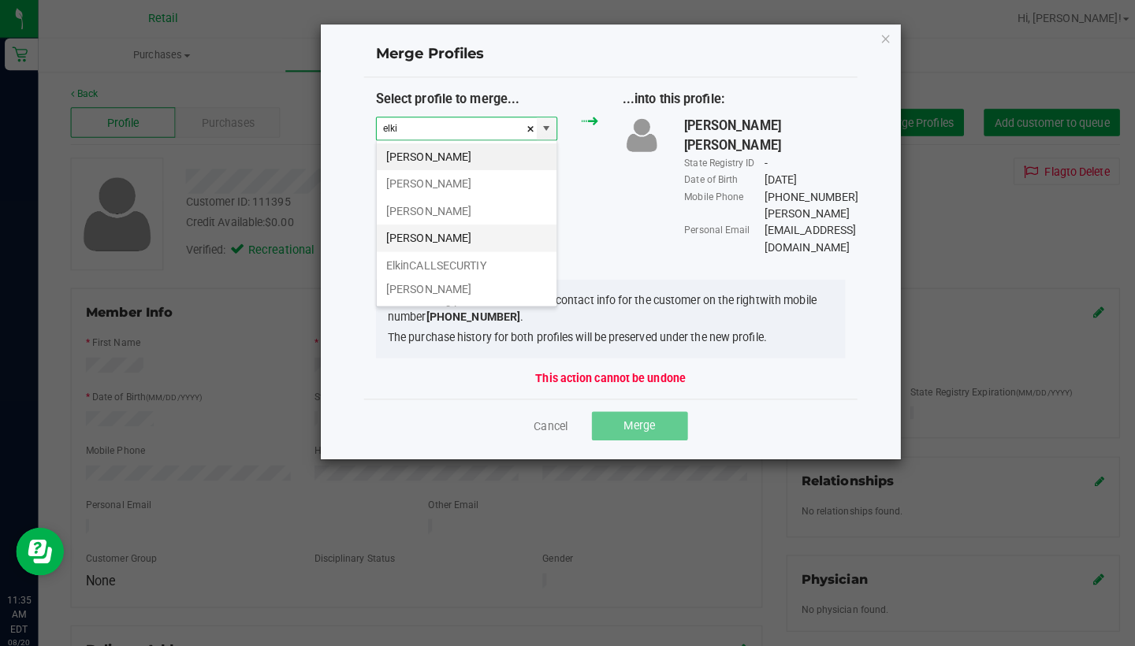
click at [480, 229] on li "Elkin Jos Hoz" at bounding box center [459, 234] width 177 height 27
type input "Elkin Jos Hoz"
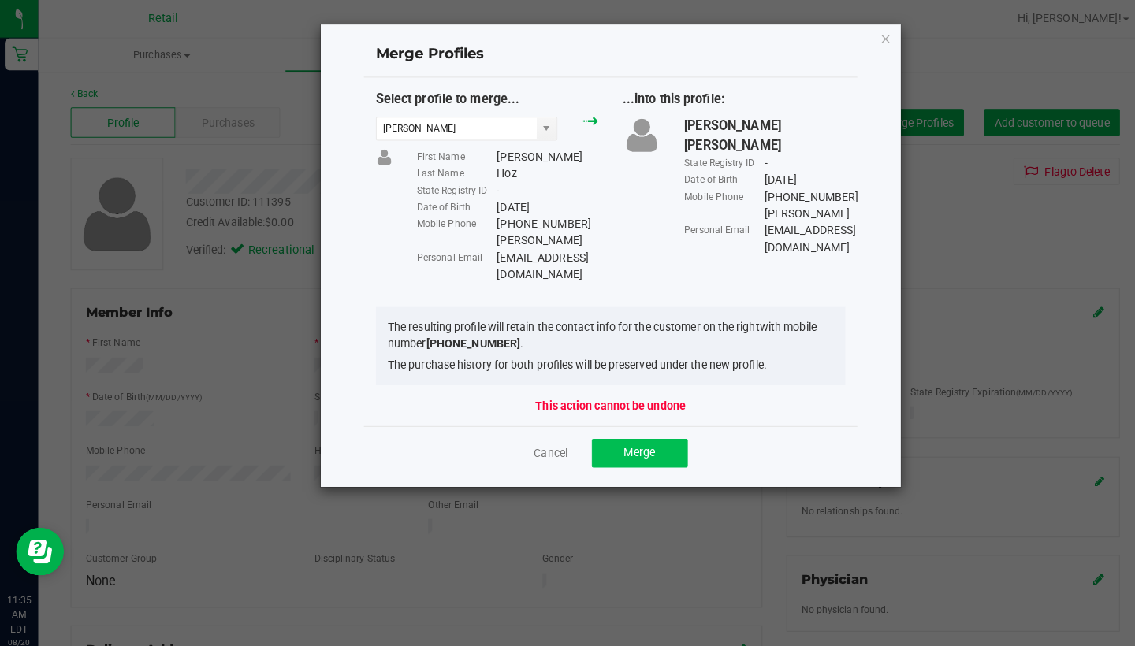
click at [615, 440] on span "Merge" at bounding box center [630, 446] width 31 height 13
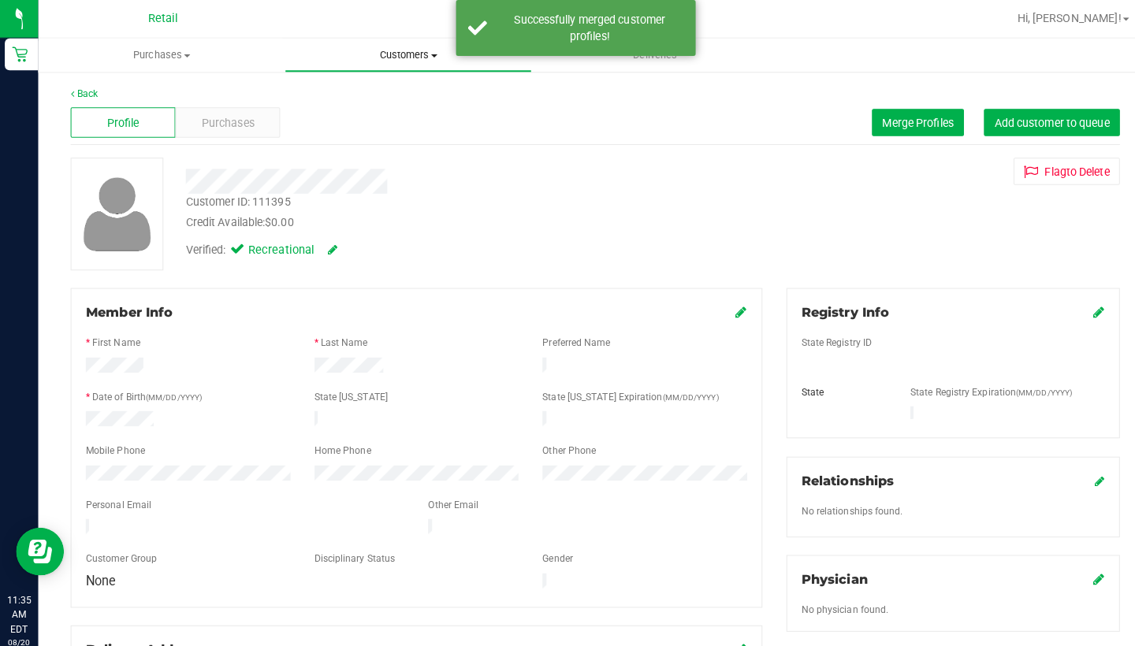
click at [396, 61] on span "Customers" at bounding box center [401, 54] width 241 height 14
click at [399, 91] on li "All customers" at bounding box center [401, 95] width 243 height 19
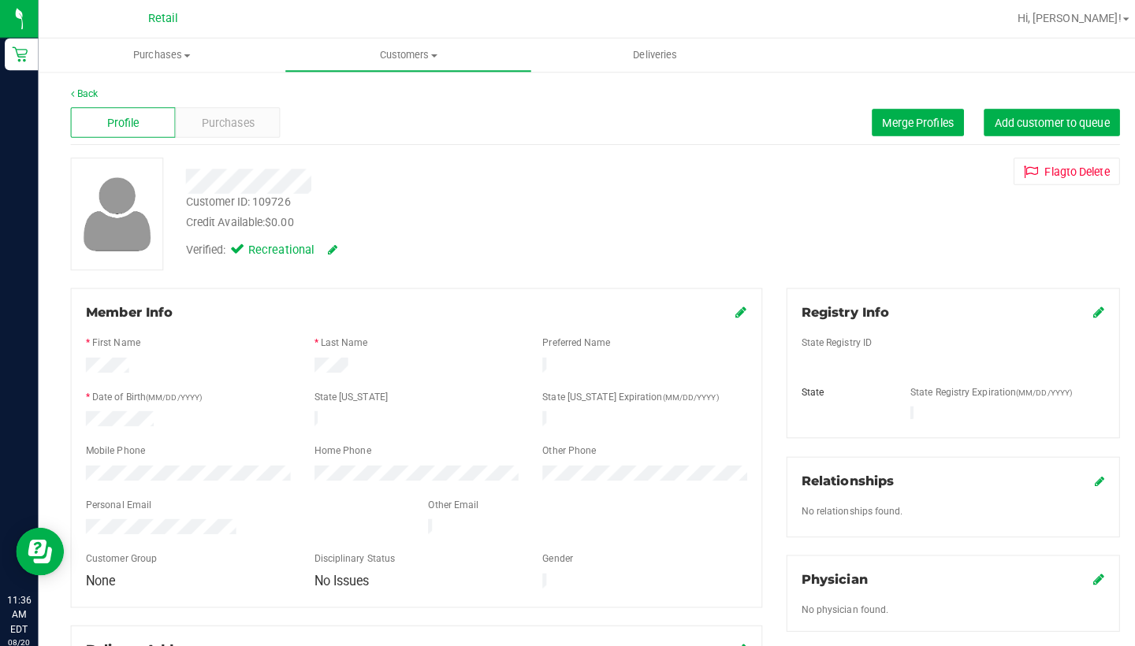
click at [232, 90] on div "Back" at bounding box center [586, 92] width 1034 height 14
click at [232, 124] on span "Purchases" at bounding box center [225, 121] width 52 height 17
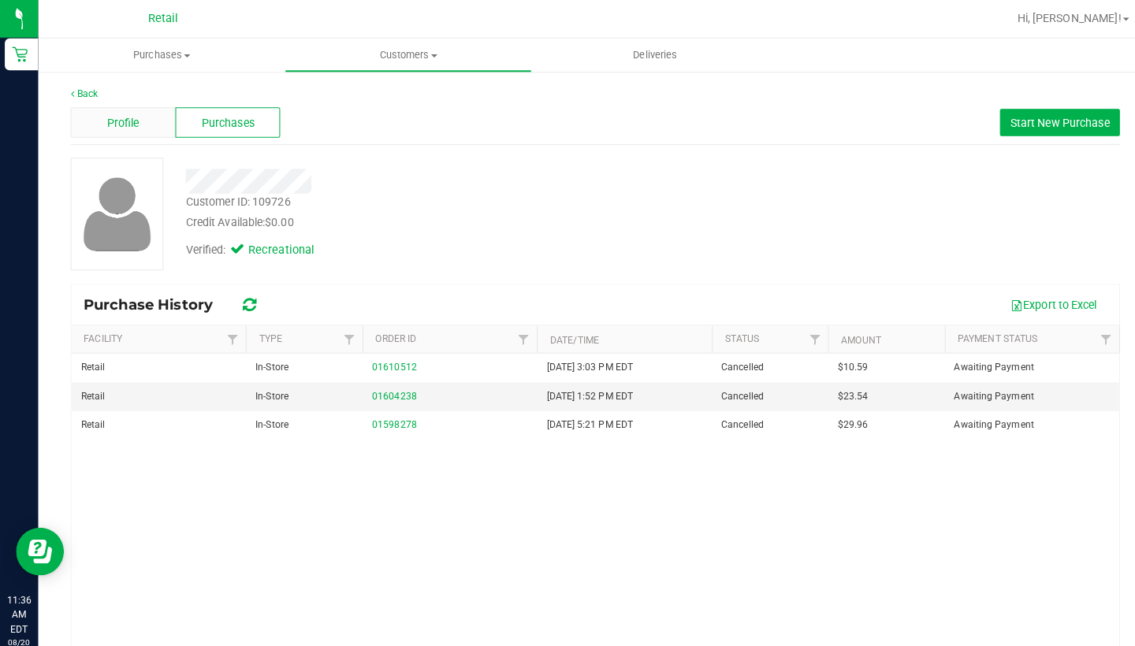
click at [129, 115] on span "Profile" at bounding box center [122, 121] width 32 height 17
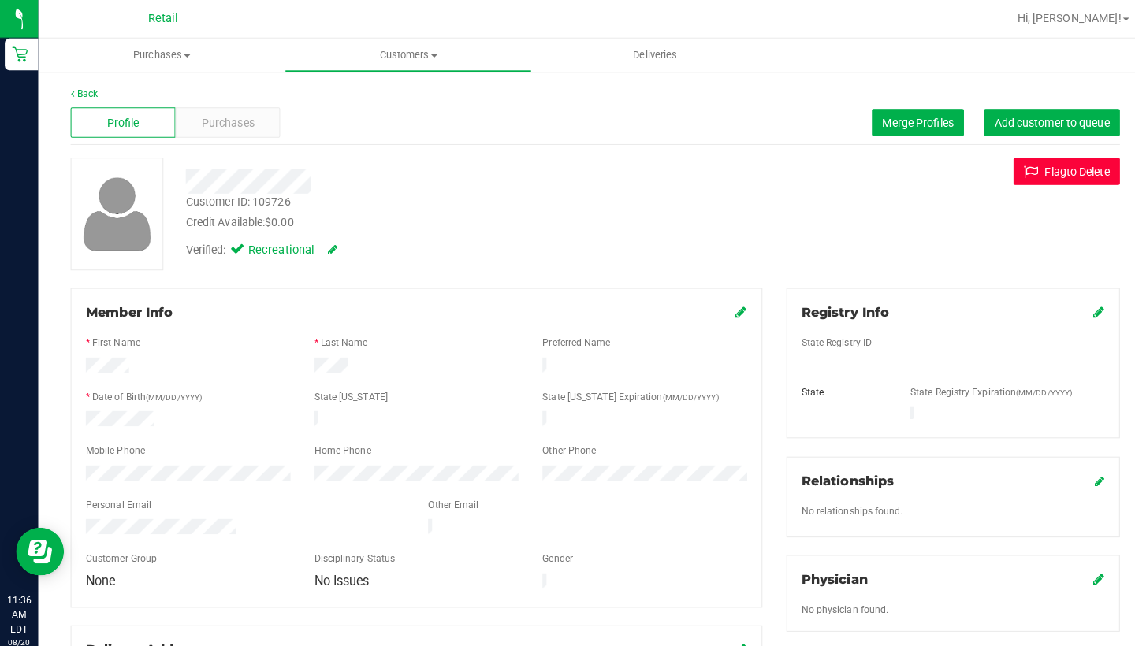
click at [1055, 169] on button "Flag to Delete" at bounding box center [1050, 168] width 105 height 27
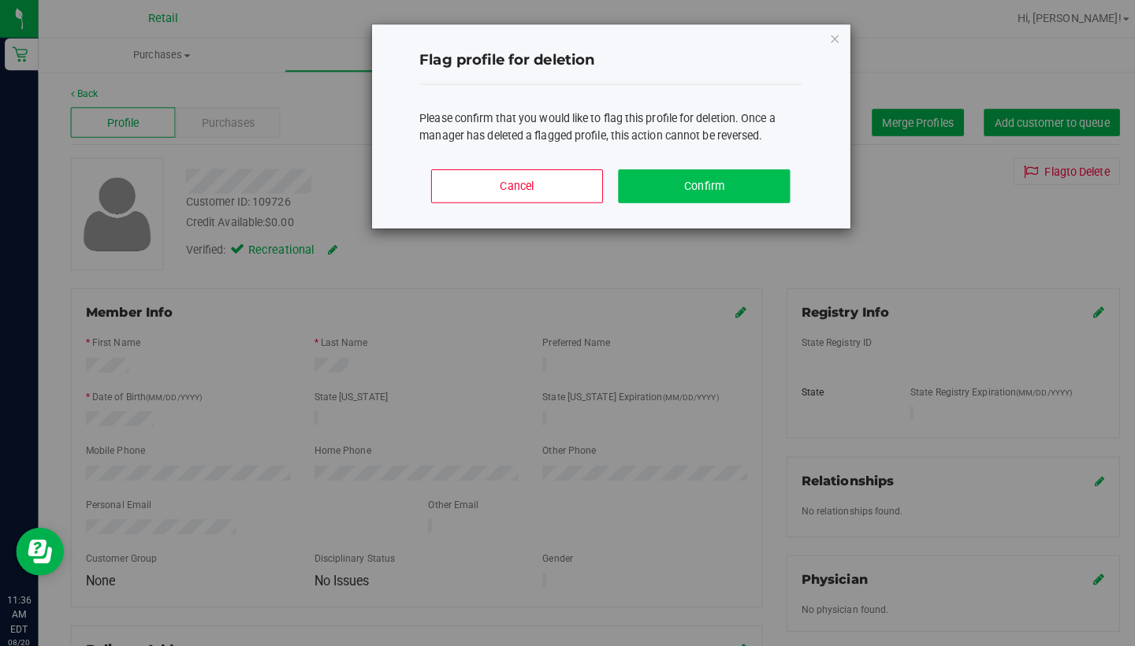
click at [712, 180] on button "Confirm" at bounding box center [693, 183] width 169 height 33
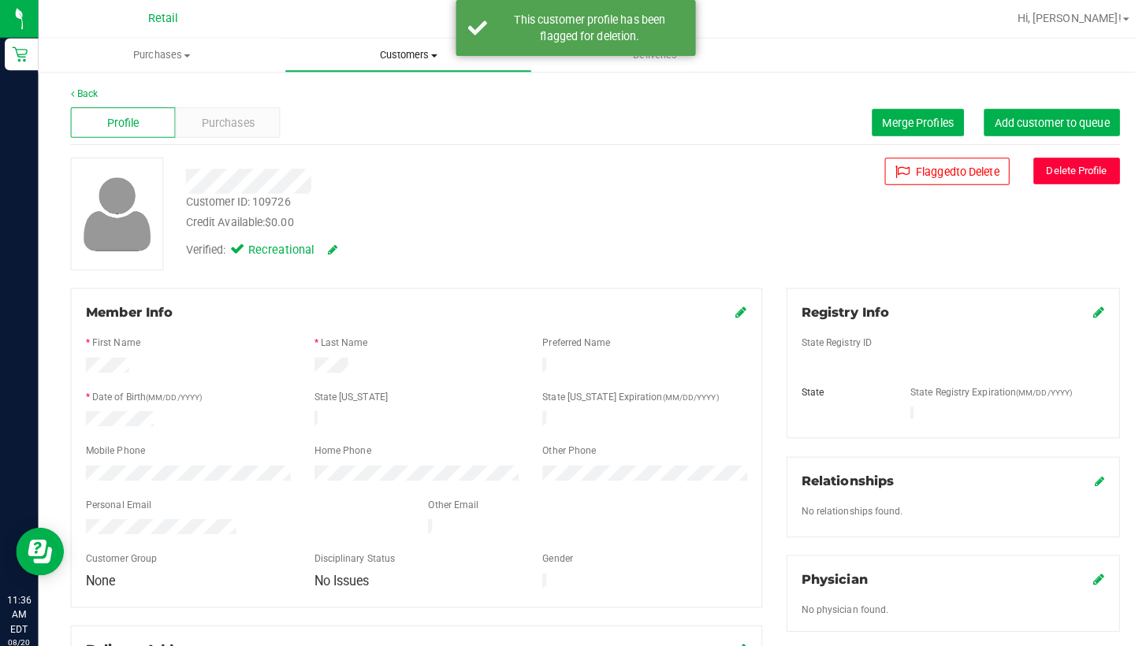
click at [403, 51] on span "Customers" at bounding box center [401, 54] width 241 height 14
click at [406, 91] on li "All customers" at bounding box center [401, 95] width 243 height 19
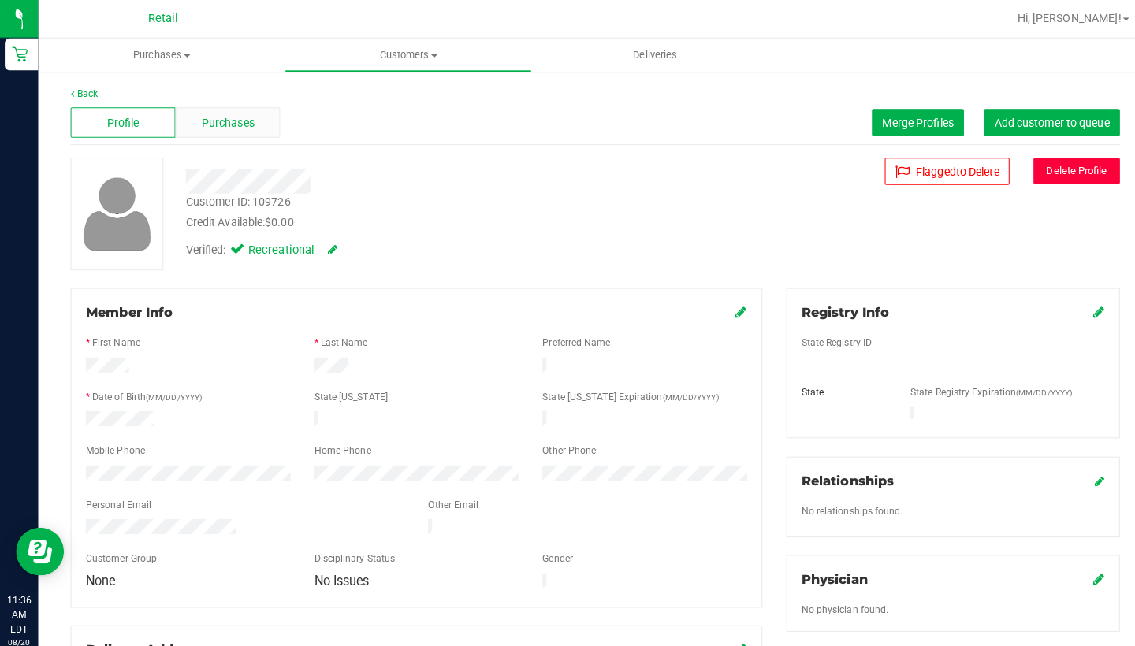
click at [255, 121] on div "Purchases" at bounding box center [224, 121] width 103 height 30
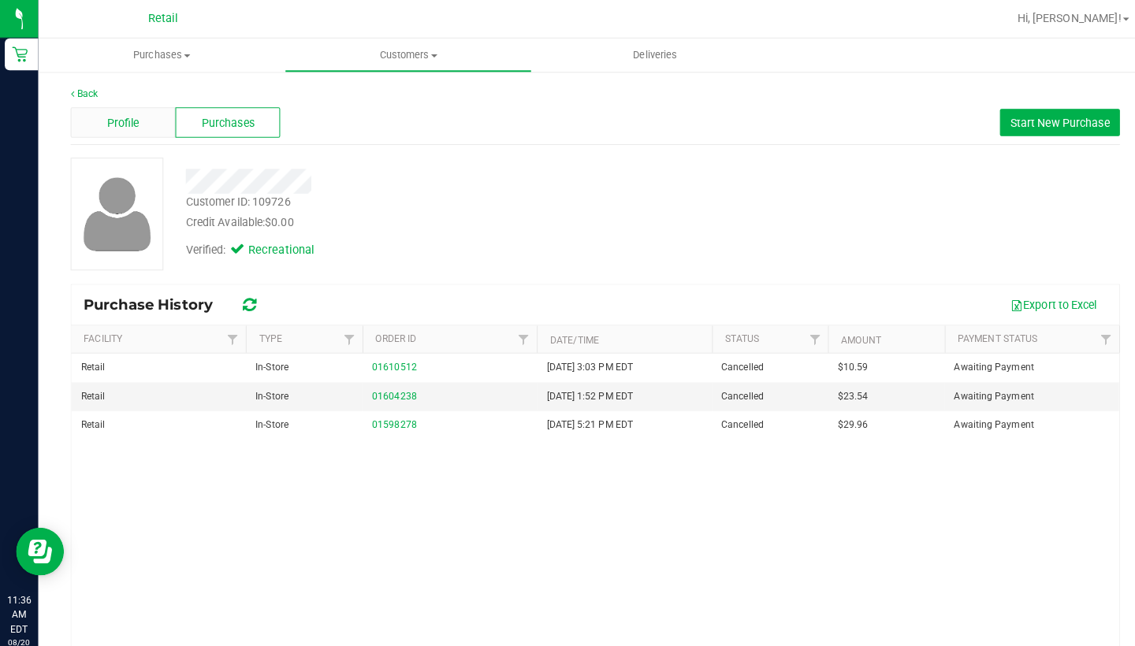
click at [131, 121] on span "Profile" at bounding box center [122, 121] width 32 height 17
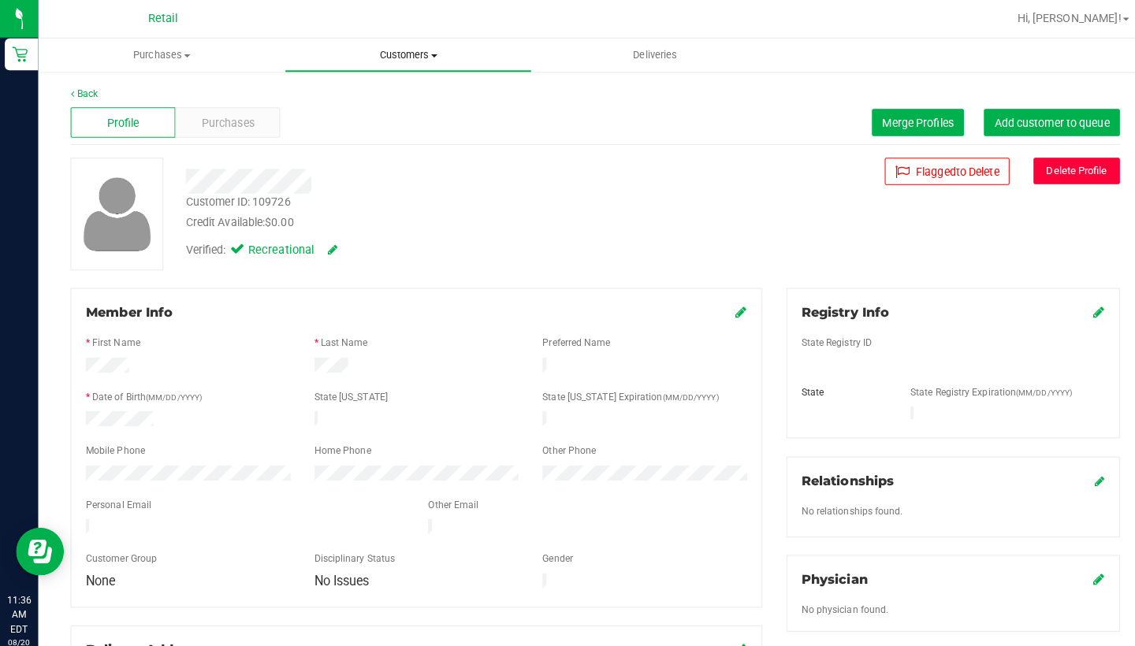
click at [398, 46] on uib-tab-heading "Customers All customers Add a new customer All physicians" at bounding box center [401, 55] width 241 height 32
click at [1063, 168] on button "Delete Profile" at bounding box center [1060, 168] width 85 height 26
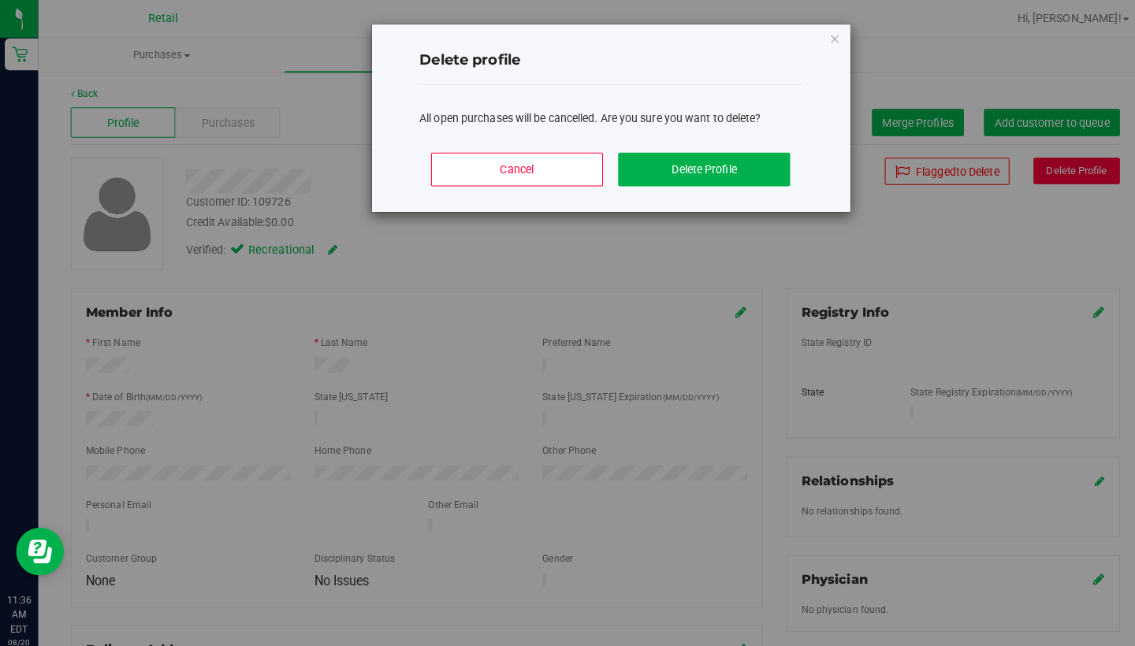
click at [690, 184] on div "Cancel Delete Profile" at bounding box center [602, 173] width 377 height 71
click at [683, 163] on button "Delete Profile" at bounding box center [693, 166] width 169 height 33
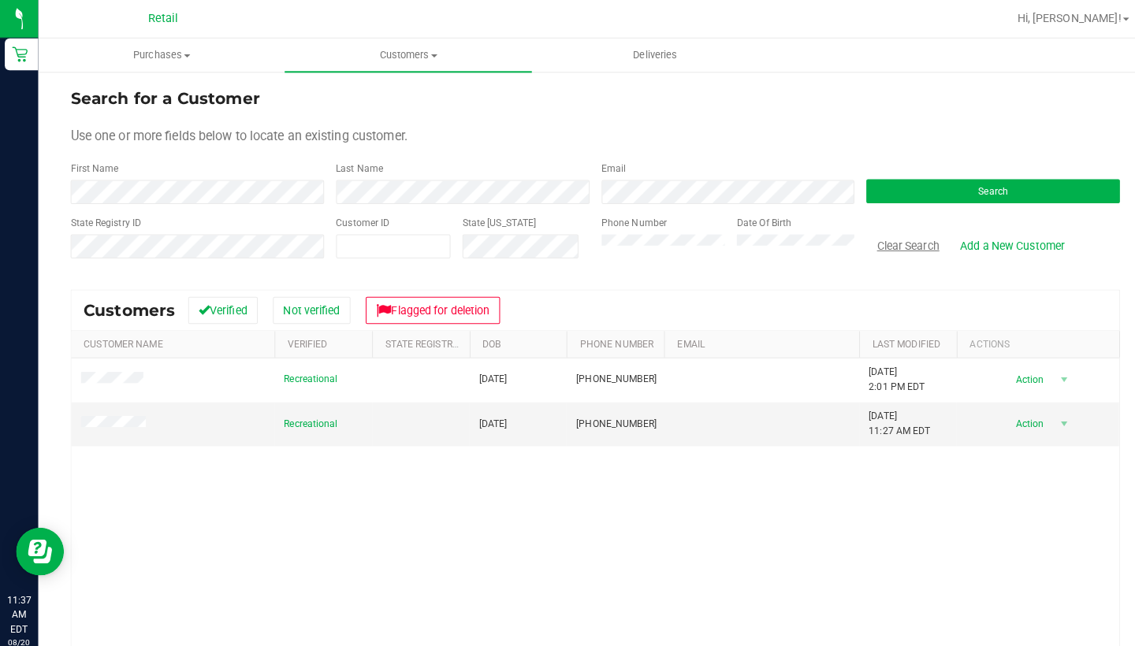
click at [912, 243] on button "Clear Search" at bounding box center [894, 241] width 82 height 27
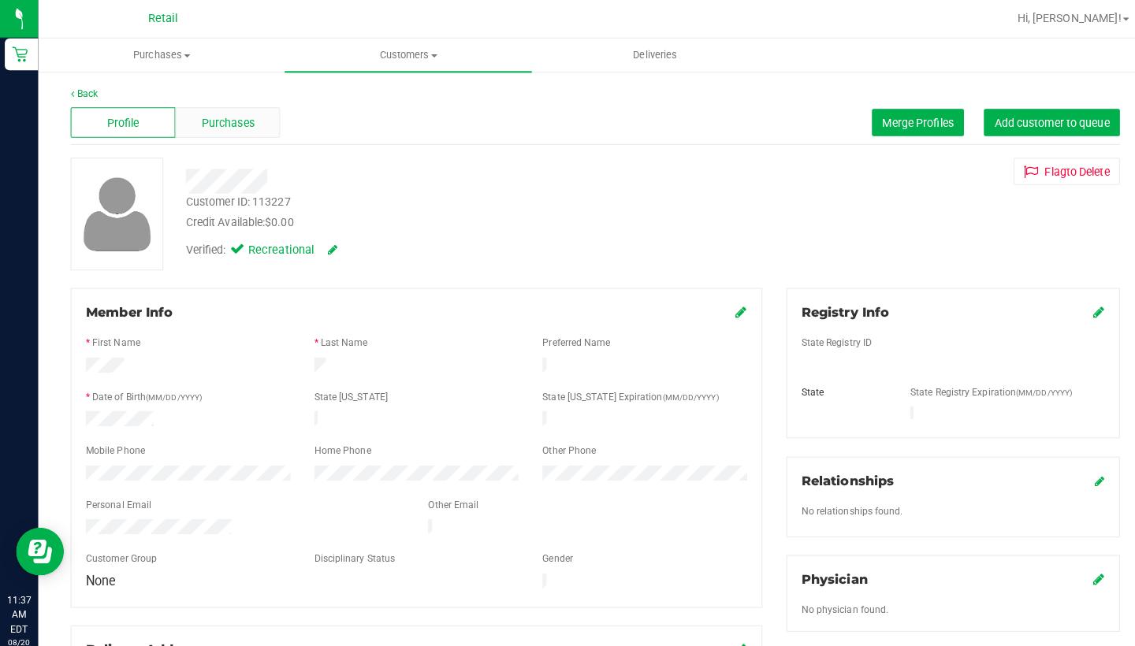
click at [225, 118] on span "Purchases" at bounding box center [225, 121] width 52 height 17
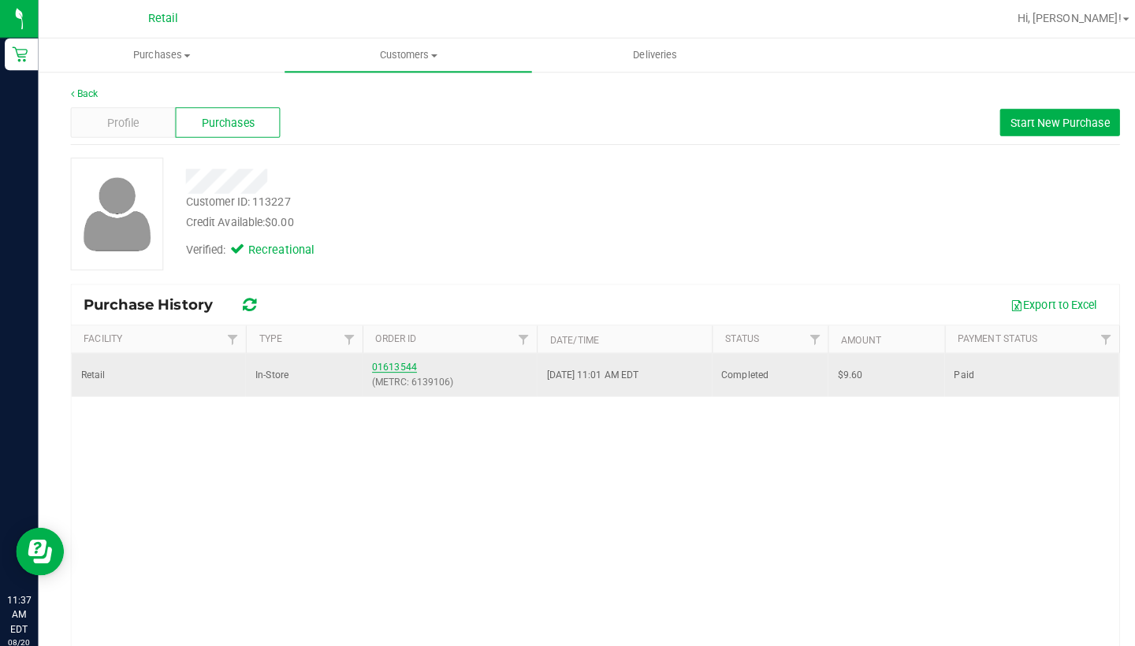
click at [381, 357] on link "01613544" at bounding box center [388, 361] width 44 height 11
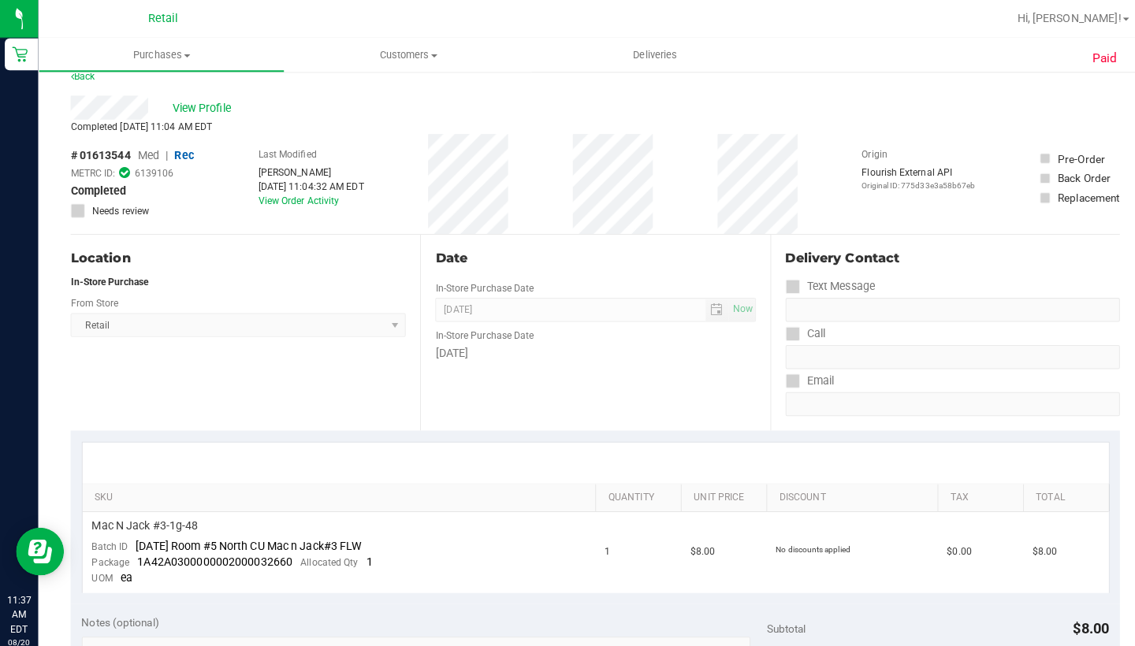
scroll to position [20, 0]
click at [206, 105] on span "View Profile" at bounding box center [200, 105] width 63 height 17
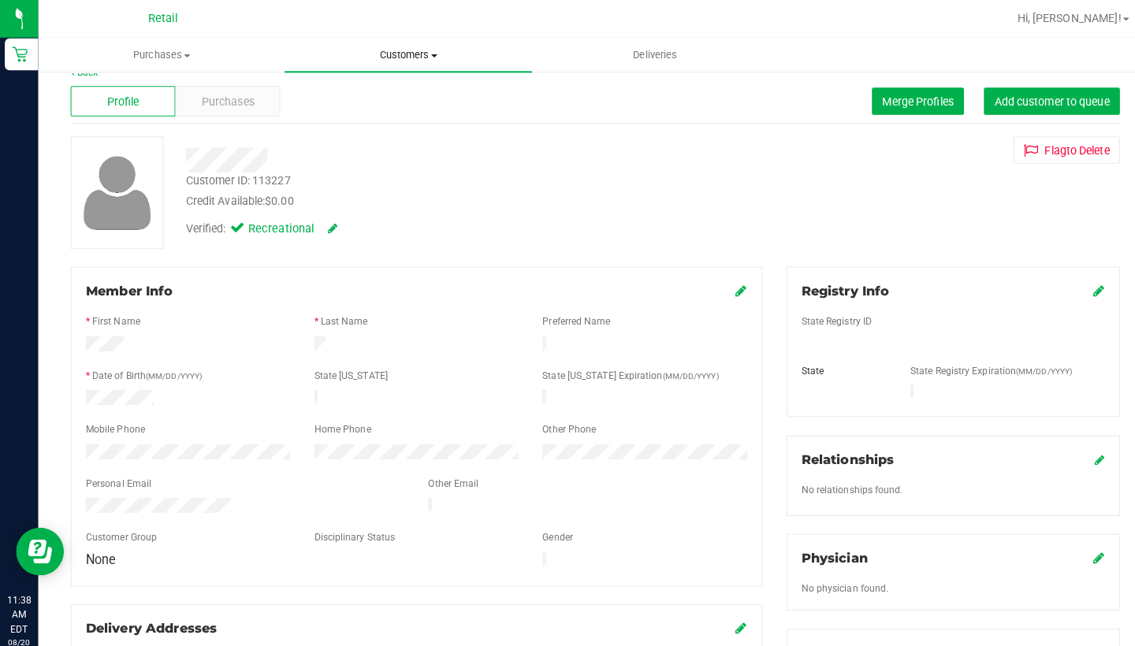
click at [387, 50] on span "Customers" at bounding box center [401, 54] width 243 height 14
click at [381, 100] on span "All customers" at bounding box center [336, 94] width 113 height 13
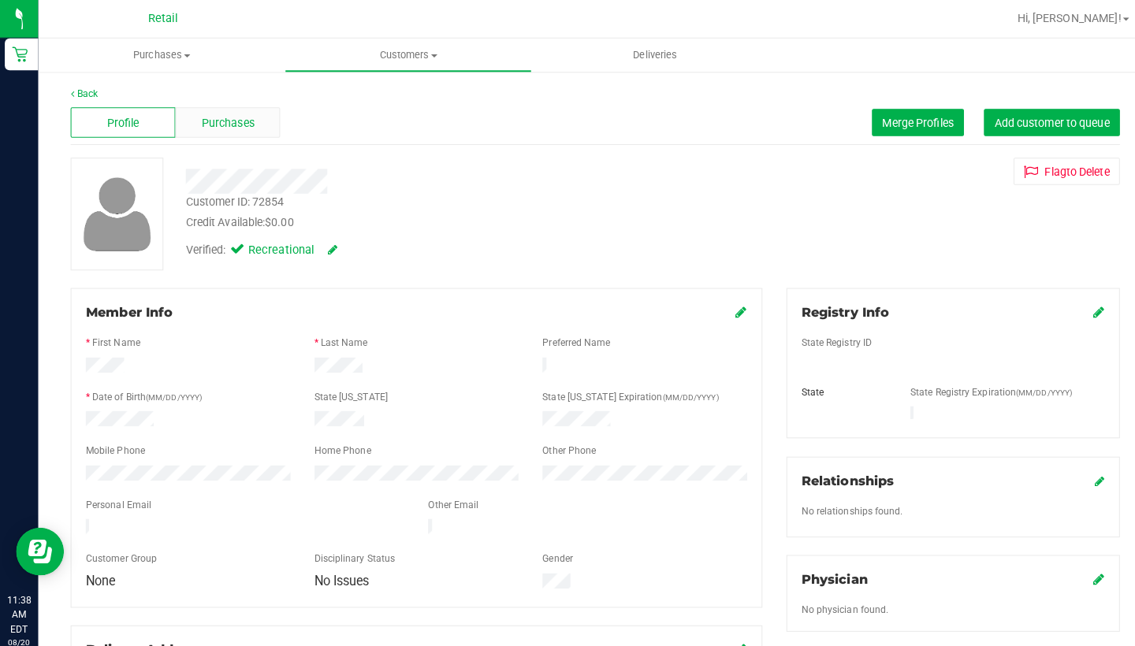
click at [243, 135] on div "Purchases" at bounding box center [224, 121] width 103 height 30
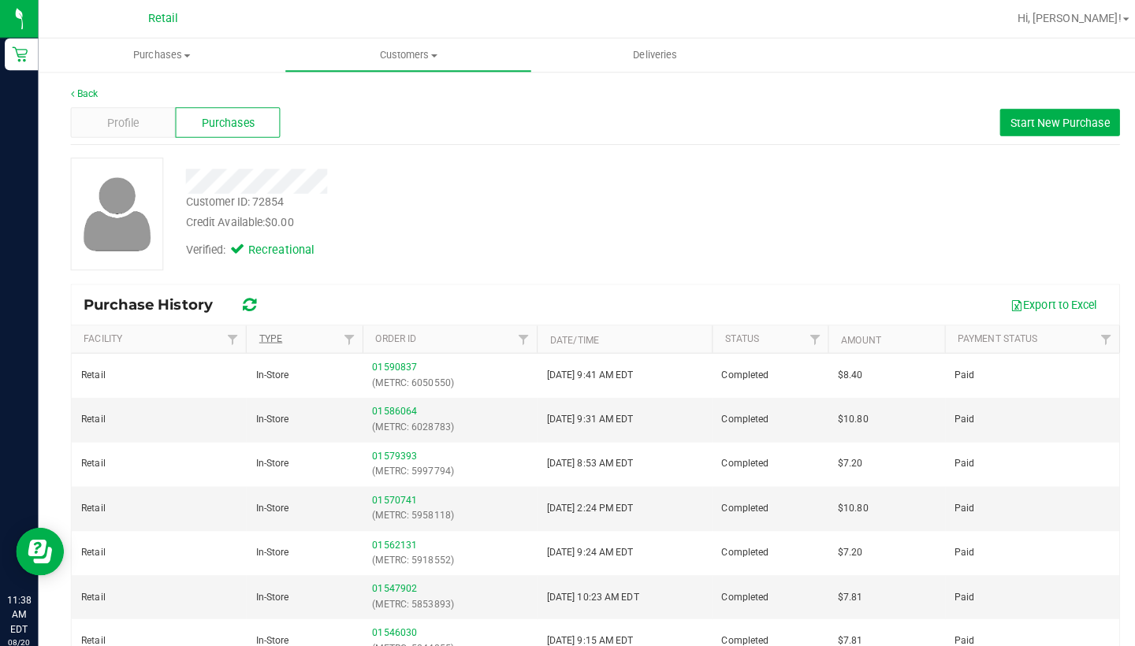
click at [263, 329] on link "Type" at bounding box center [266, 333] width 23 height 11
click at [262, 329] on link "Type" at bounding box center [275, 333] width 41 height 11
click at [264, 329] on link "Type" at bounding box center [275, 333] width 41 height 11
click at [422, 52] on span "Customers" at bounding box center [401, 54] width 241 height 14
click at [411, 92] on li "All customers" at bounding box center [401, 95] width 243 height 19
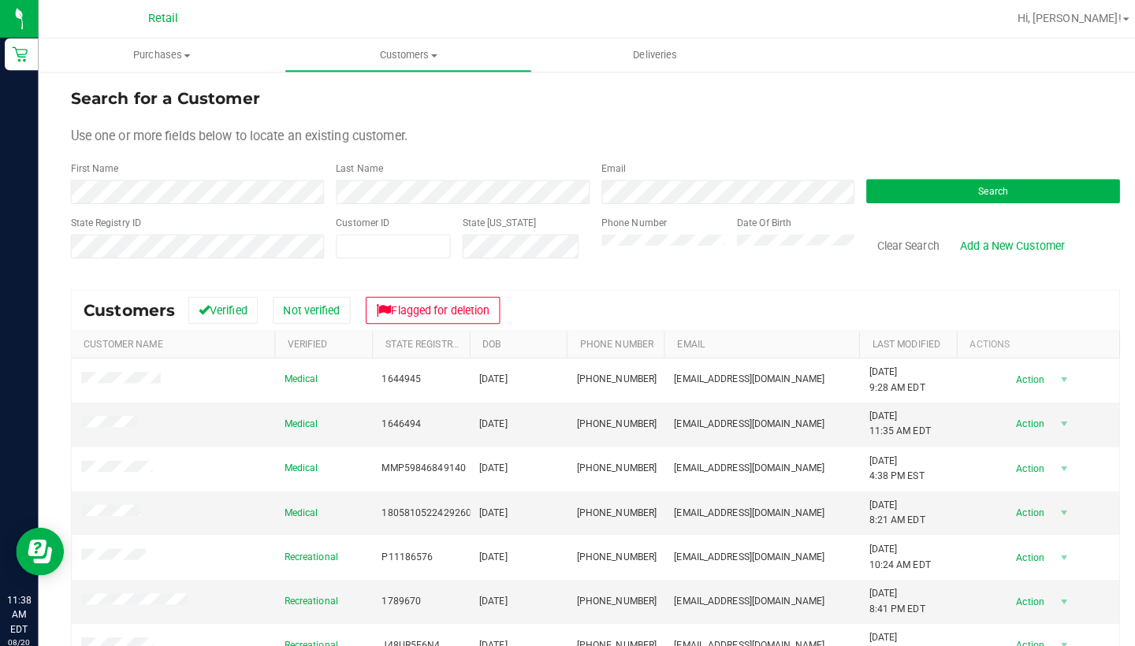
click at [275, 204] on form "Search for a Customer Use one or more fields below to locate an existing custom…" at bounding box center [586, 177] width 1034 height 184
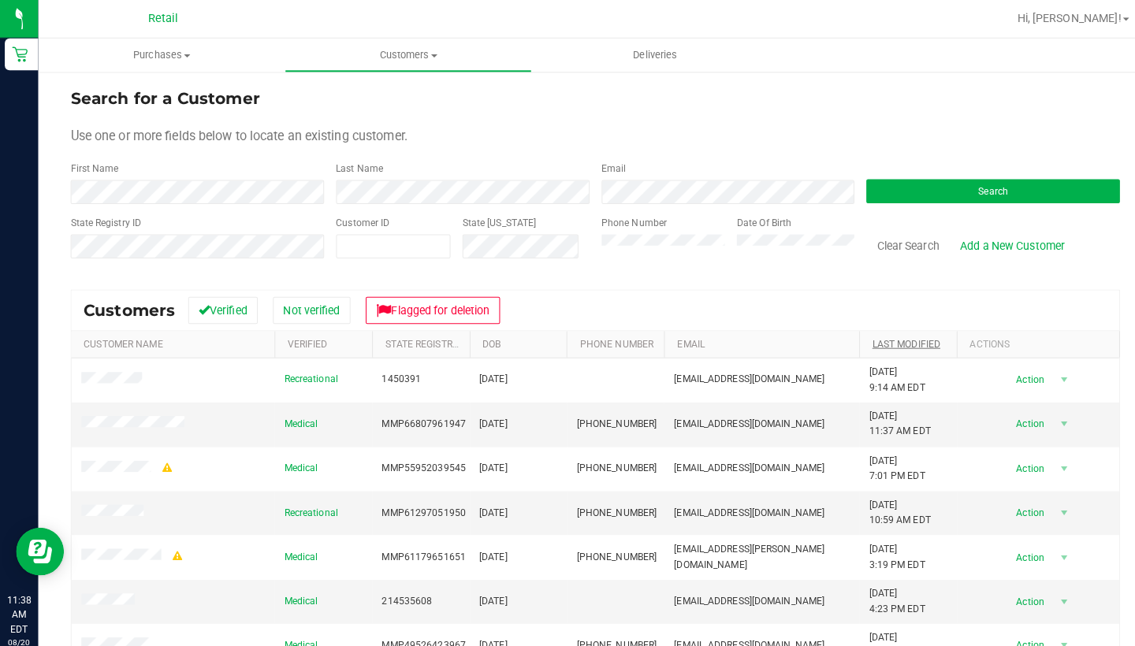
click at [871, 335] on link "Last Modified" at bounding box center [892, 338] width 67 height 11
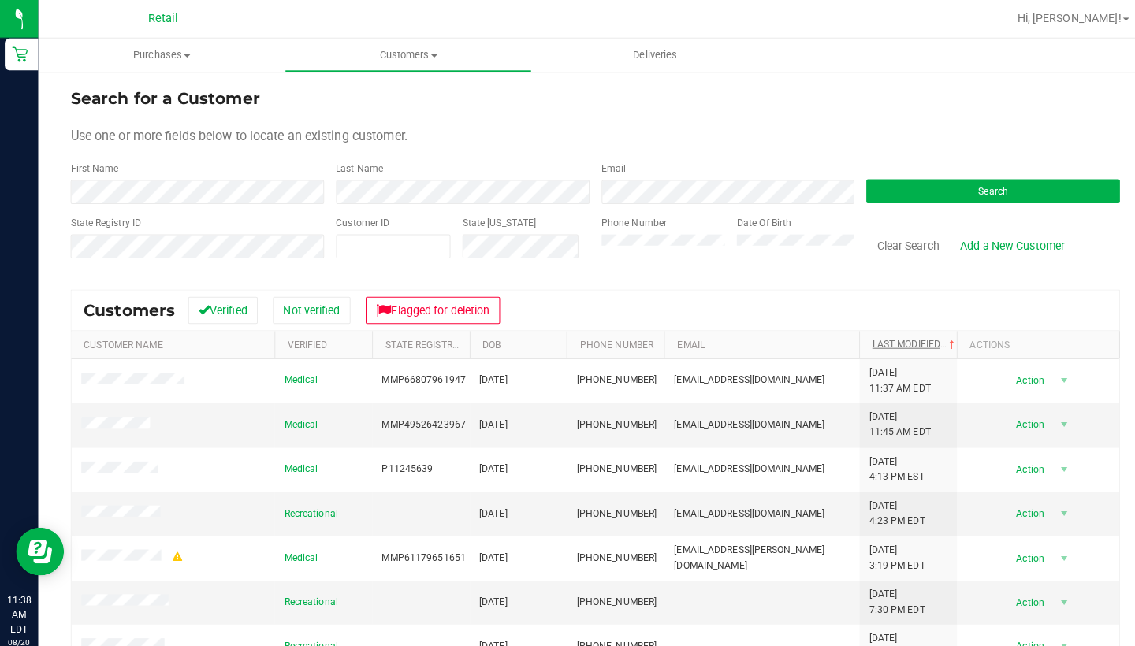
click at [874, 337] on link "Last Modified" at bounding box center [901, 338] width 85 height 11
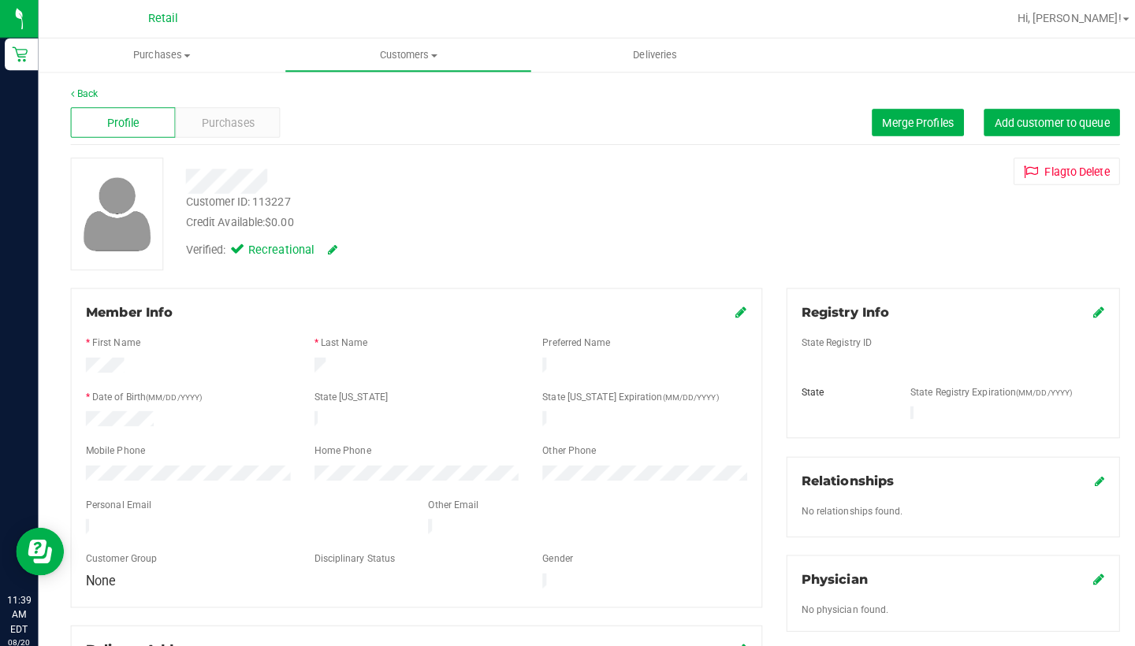
click at [723, 303] on div "Member Info" at bounding box center [410, 308] width 652 height 19
click at [727, 306] on icon at bounding box center [730, 307] width 11 height 13
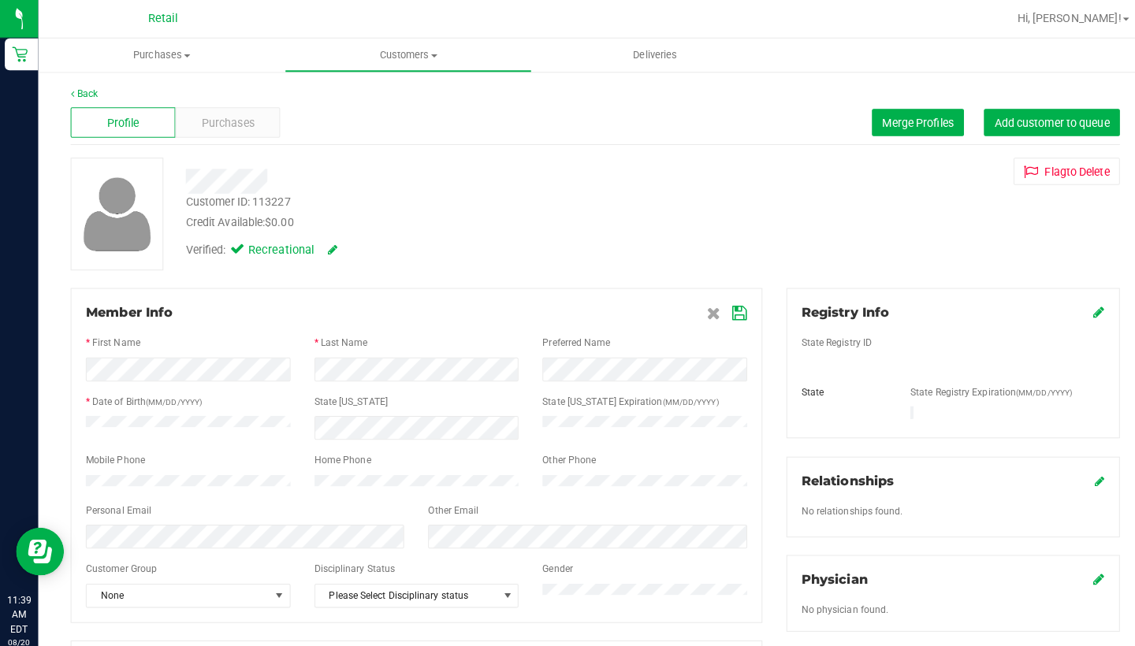
click at [719, 301] on span at bounding box center [716, 308] width 39 height 19
click at [729, 306] on icon at bounding box center [729, 309] width 14 height 13
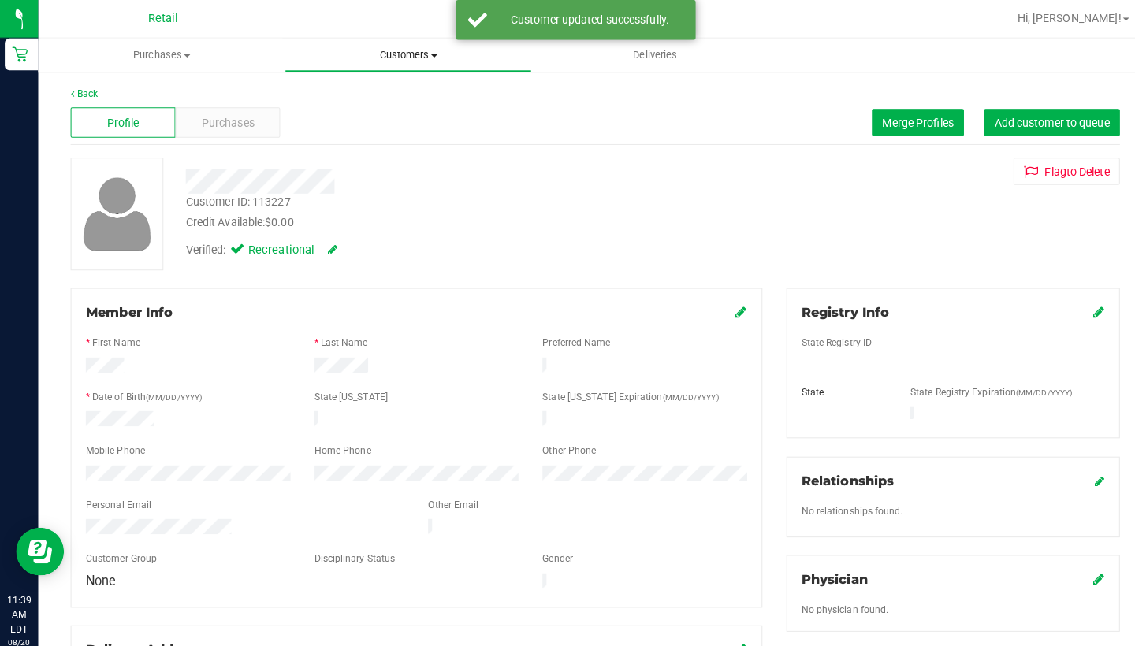
click at [388, 56] on span "Customers" at bounding box center [401, 54] width 241 height 14
click at [387, 93] on span "All customers" at bounding box center [336, 94] width 113 height 13
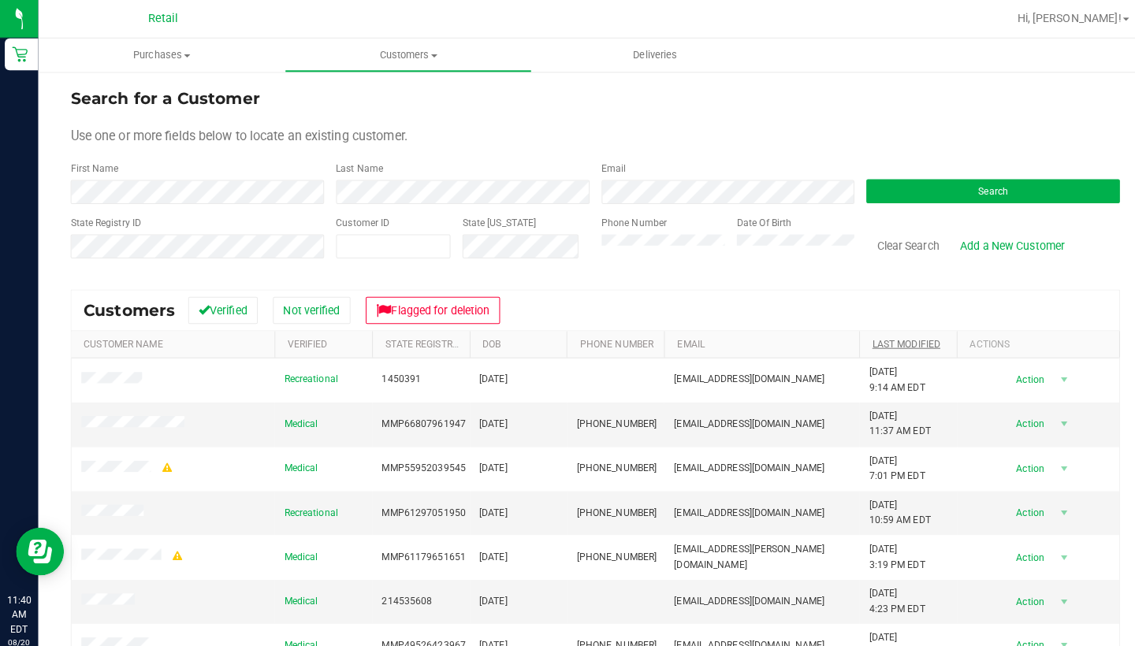
click at [863, 339] on link "Last Modified" at bounding box center [892, 338] width 67 height 11
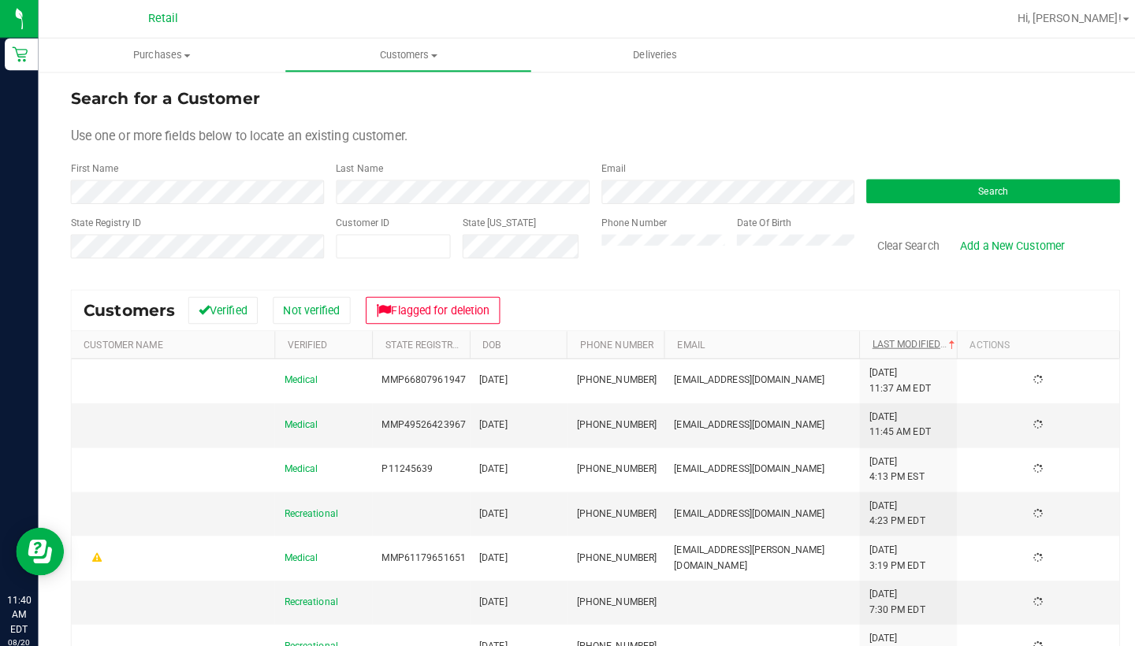
click at [881, 336] on link "Last Modified" at bounding box center [901, 338] width 85 height 11
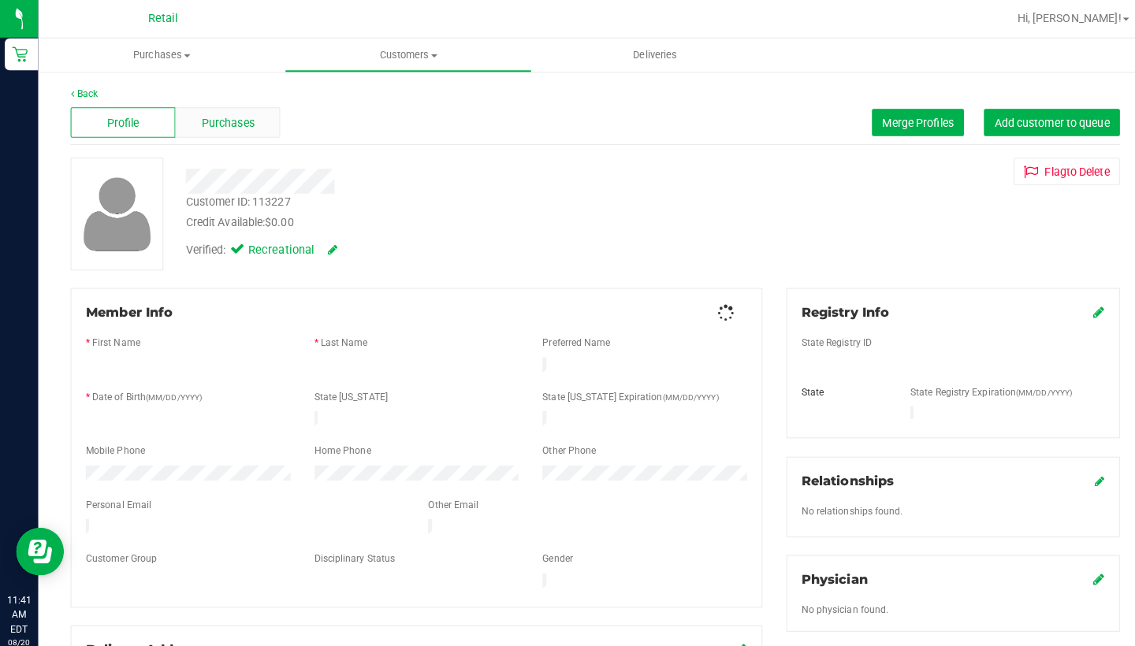
click at [223, 126] on span "Purchases" at bounding box center [225, 121] width 52 height 17
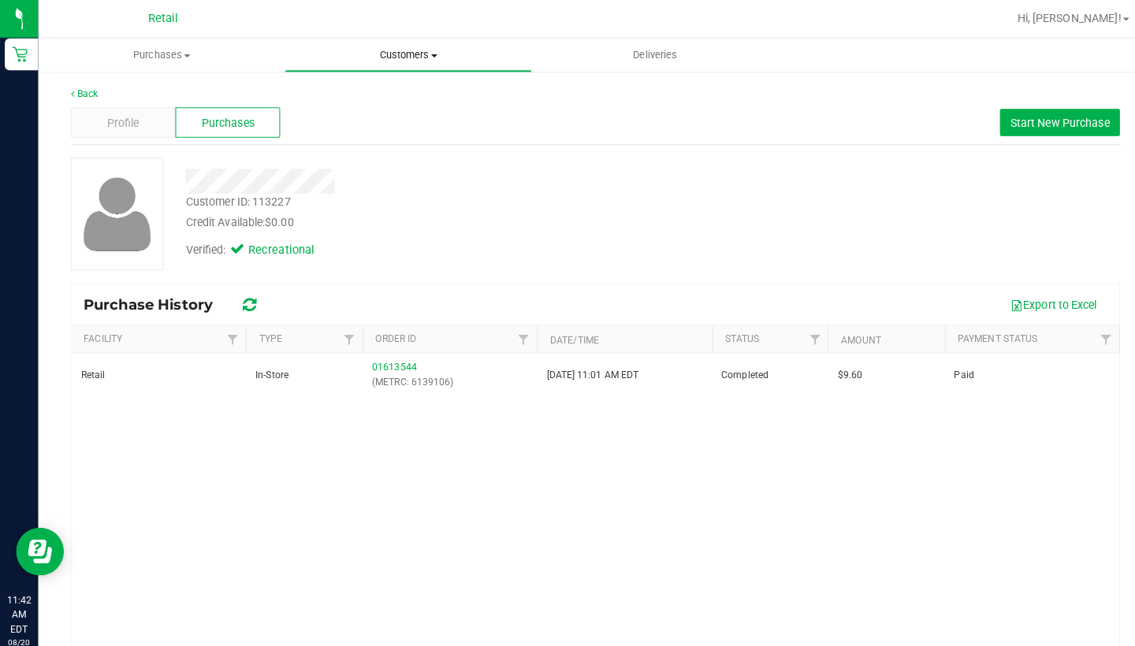
click at [406, 50] on span "Customers" at bounding box center [401, 54] width 241 height 14
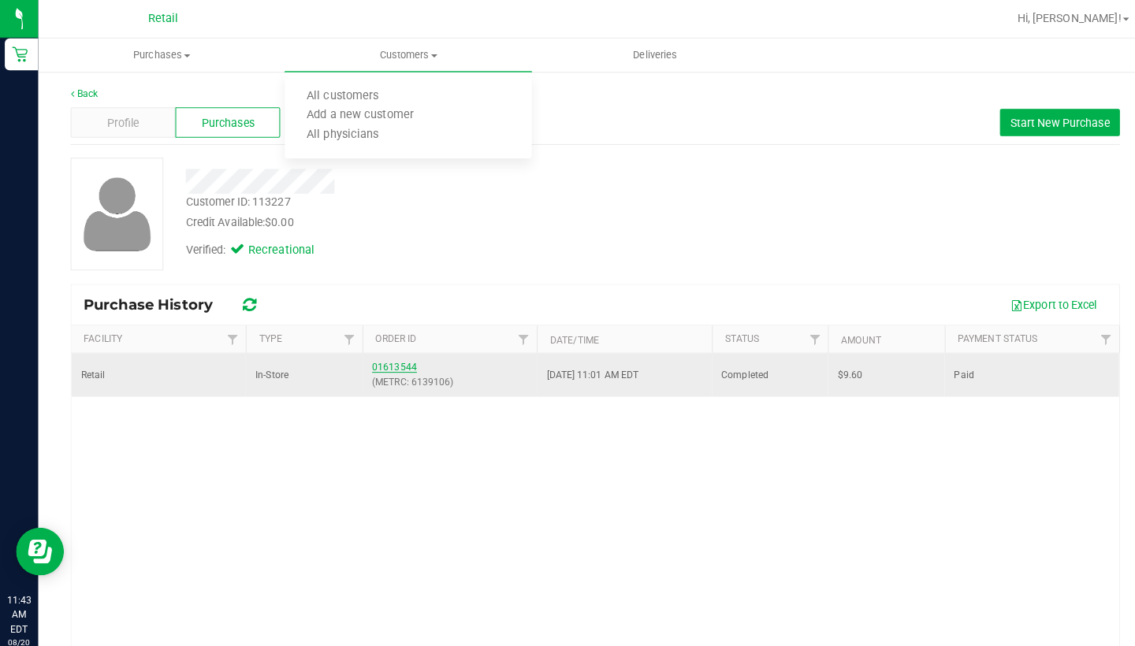
click at [392, 362] on link "01613544" at bounding box center [388, 361] width 44 height 11
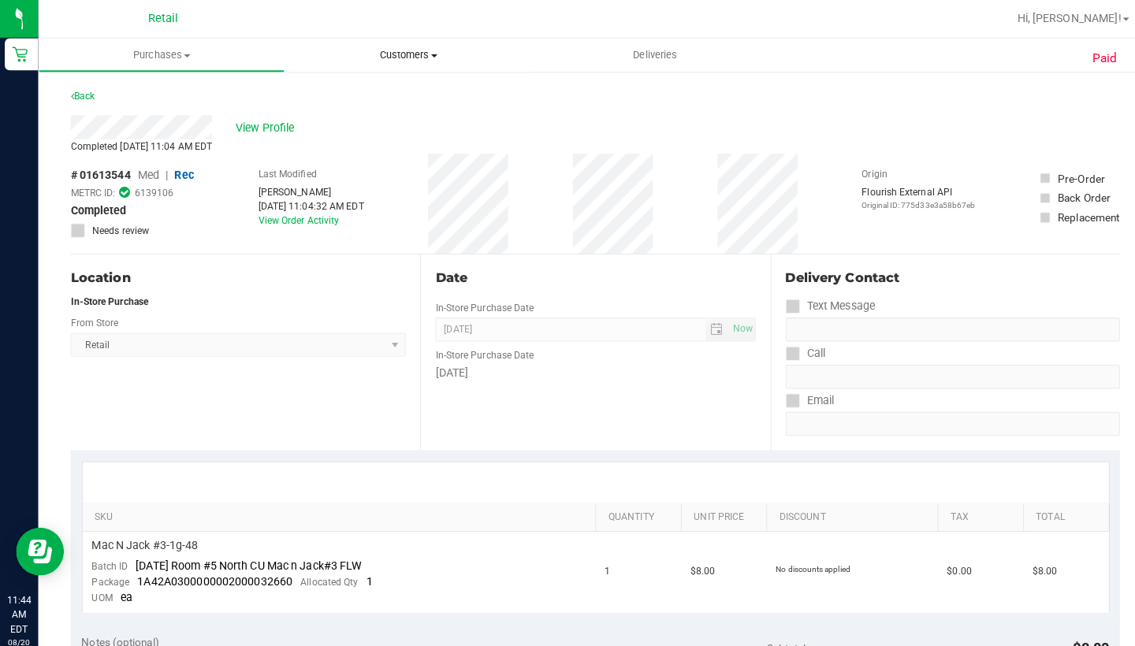
click at [407, 46] on uib-tab-heading "Customers All customers Add a new customer All physicians" at bounding box center [401, 54] width 243 height 33
click at [407, 95] on li "All customers" at bounding box center [401, 95] width 243 height 19
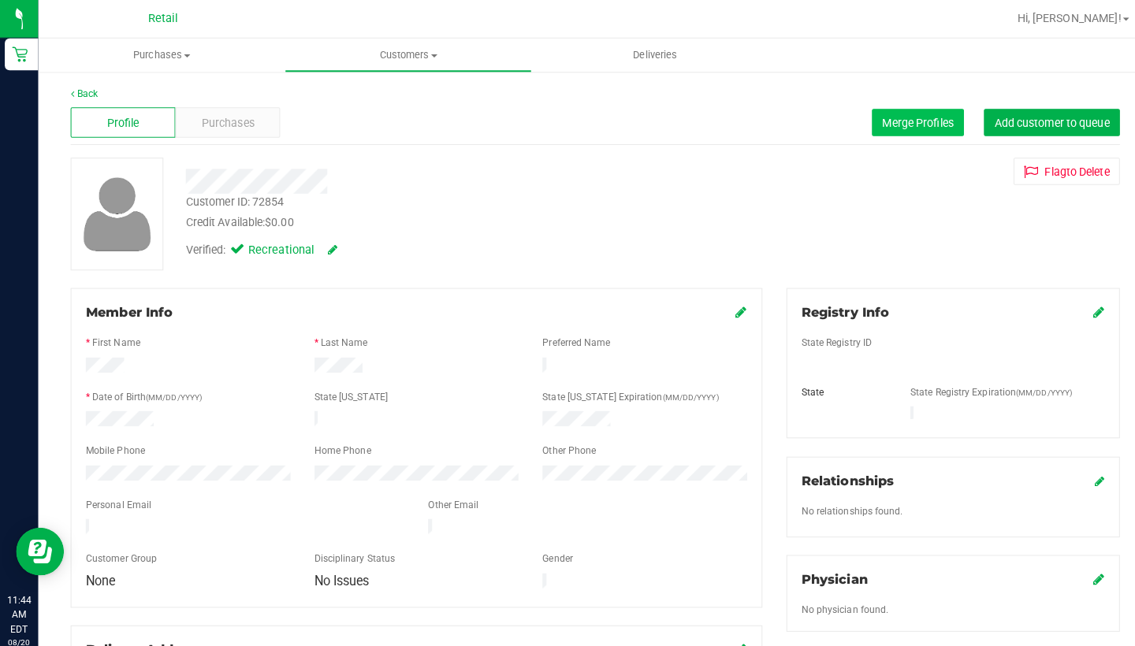
click at [910, 117] on span "Merge Profiles" at bounding box center [904, 120] width 70 height 13
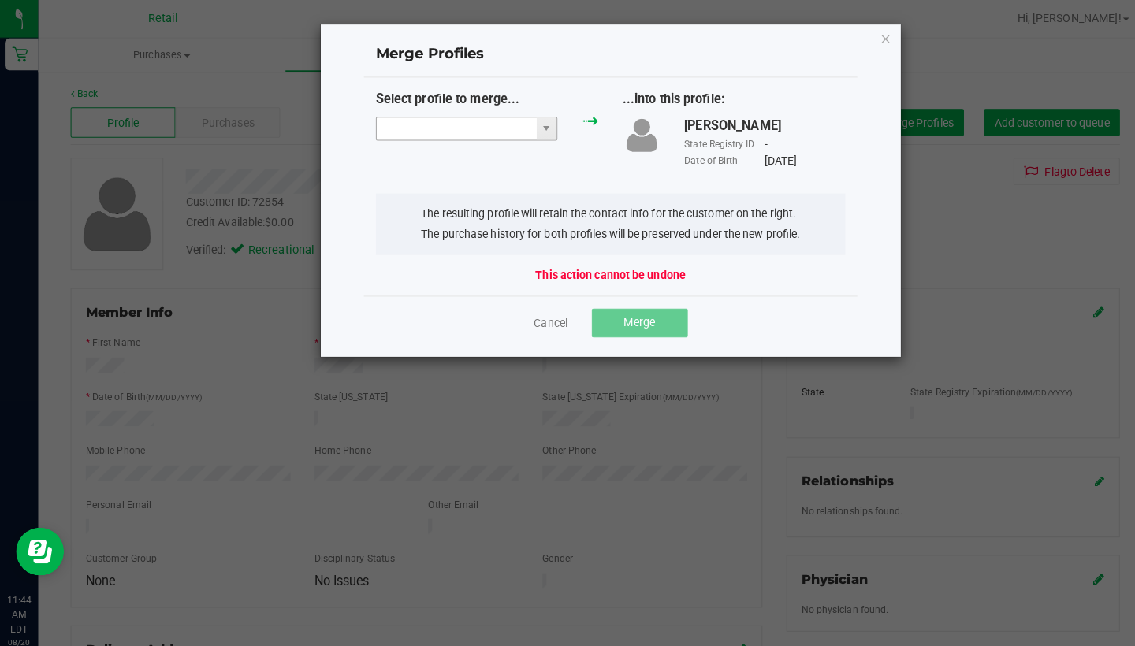
click at [421, 121] on input "NO DATA FOUND" at bounding box center [450, 127] width 158 height 22
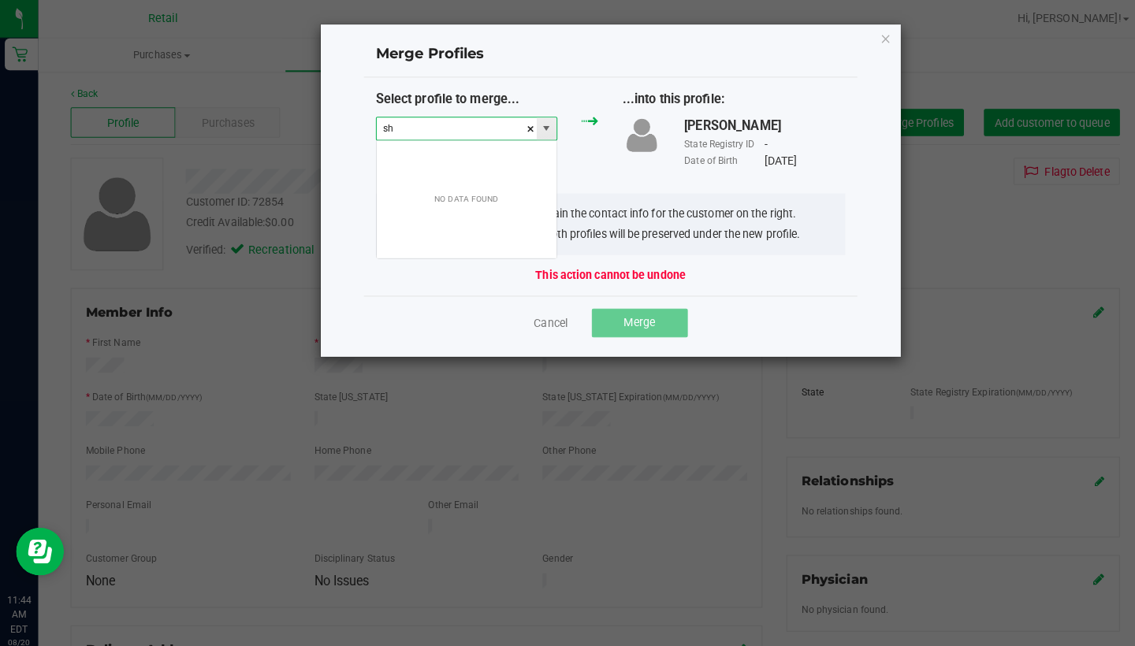
scroll to position [24, 180]
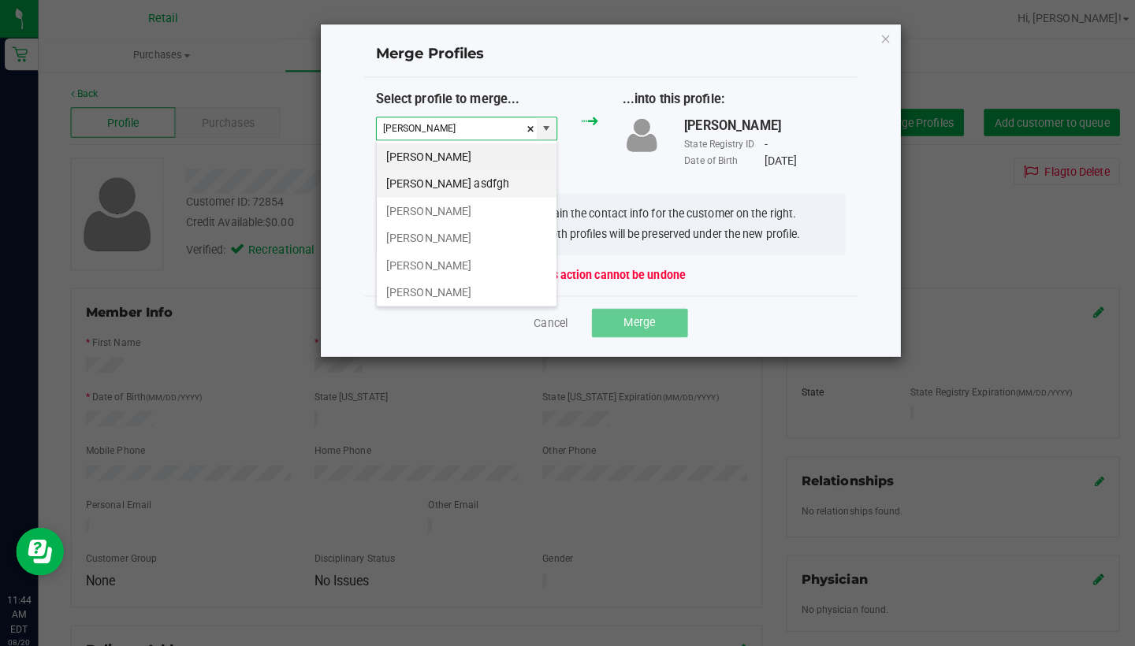
click at [404, 178] on li "Shawn M asdfgh" at bounding box center [459, 181] width 177 height 27
type input "Shawn M asdfgh"
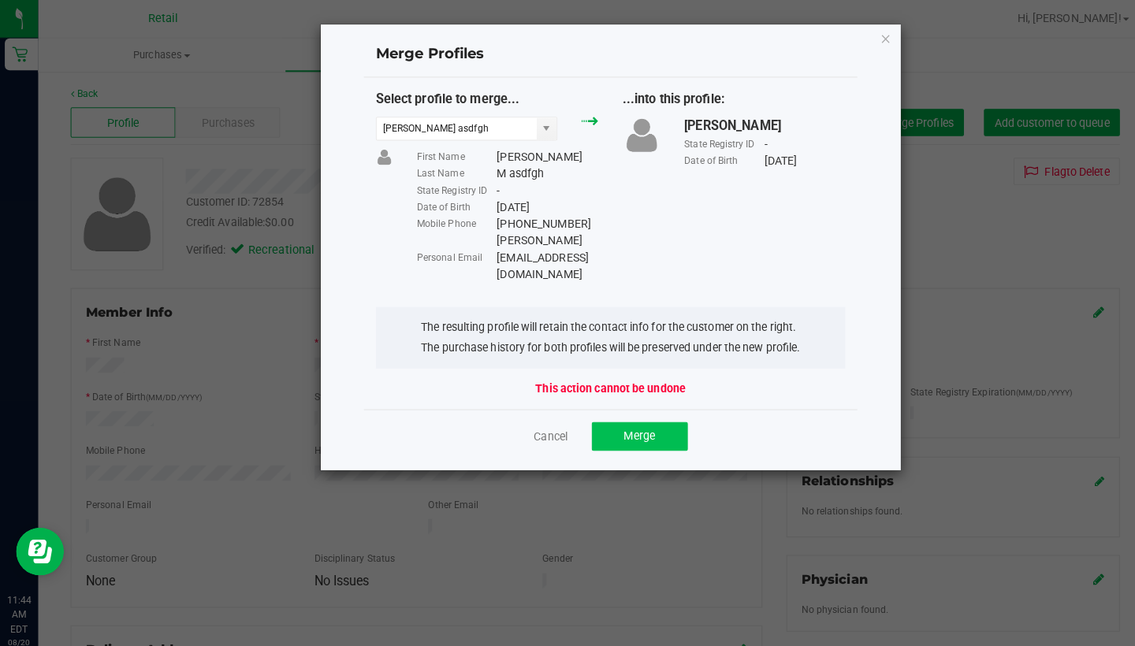
click at [642, 416] on button "Merge" at bounding box center [630, 430] width 95 height 28
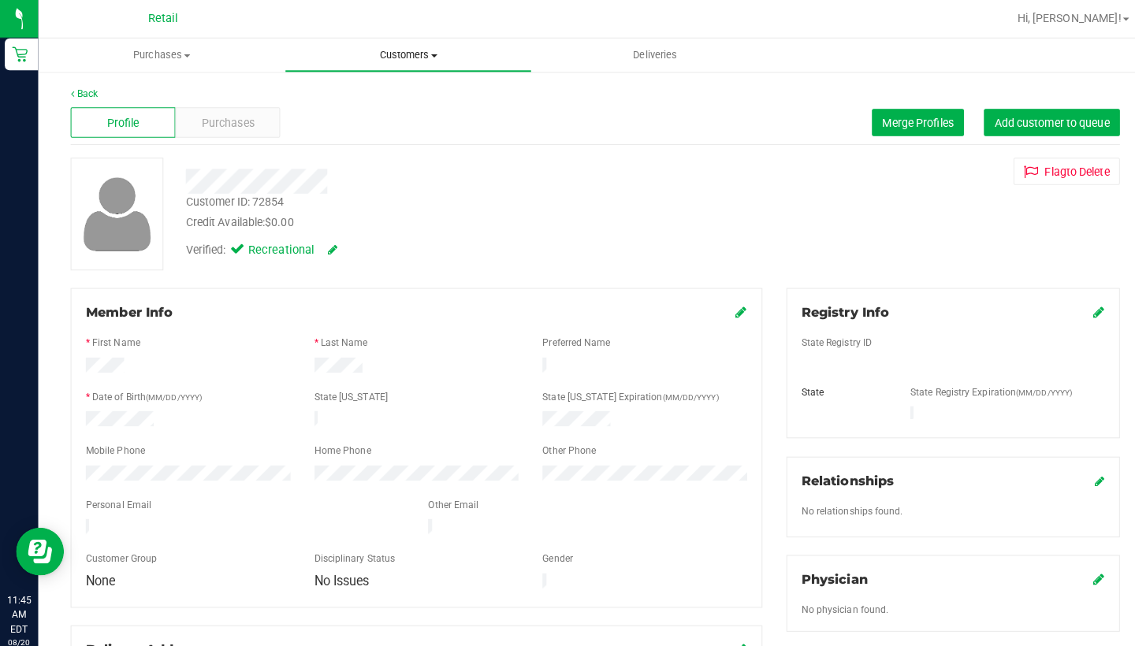
click at [385, 62] on uib-tab-heading "Customers All customers Add a new customer All physicians" at bounding box center [401, 55] width 241 height 32
click at [373, 91] on span "All customers" at bounding box center [336, 94] width 113 height 13
click at [223, 121] on span "Purchases" at bounding box center [225, 121] width 52 height 17
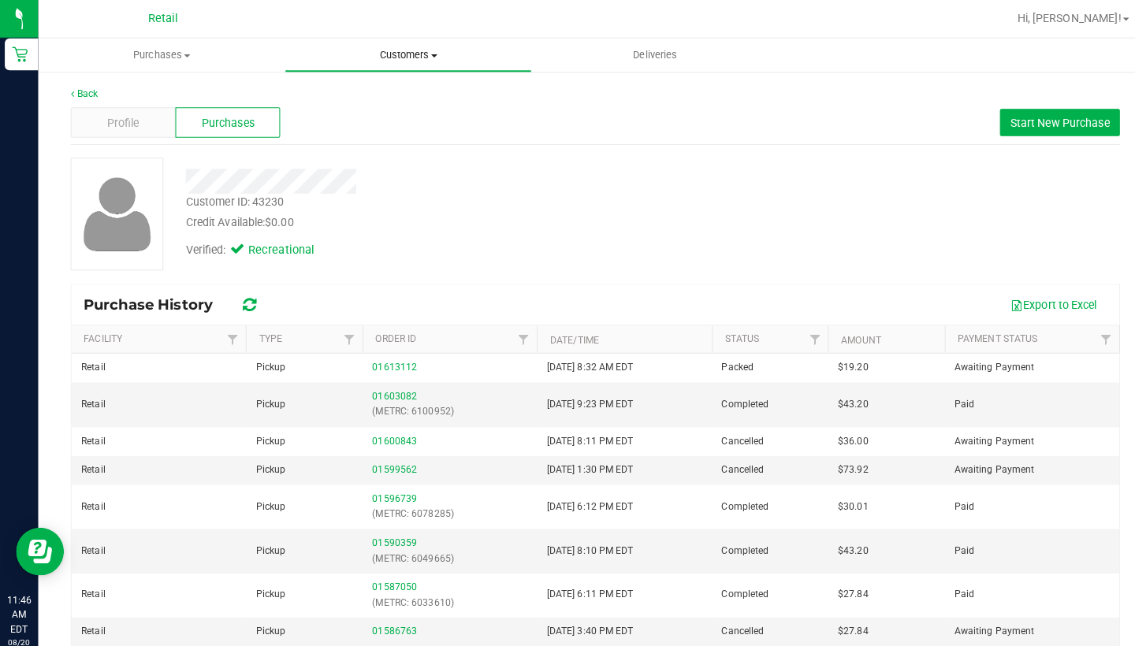
click at [393, 59] on span "Customers" at bounding box center [401, 54] width 241 height 14
click at [392, 95] on span "All customers" at bounding box center [336, 94] width 113 height 13
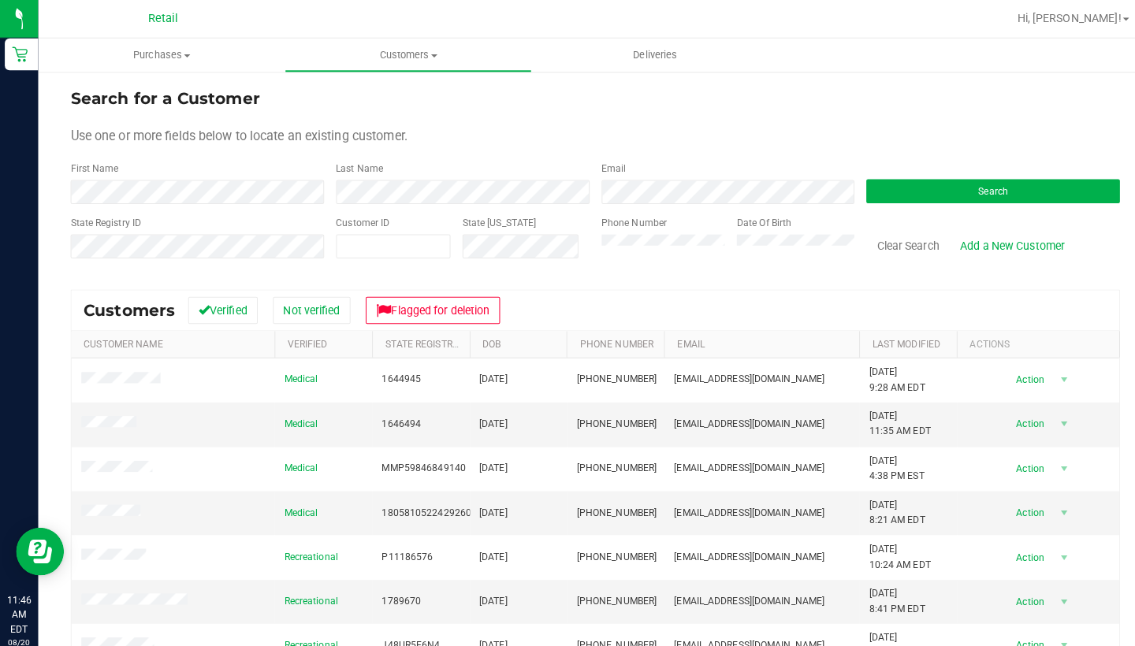
click at [617, 257] on div "Phone Number" at bounding box center [654, 241] width 122 height 56
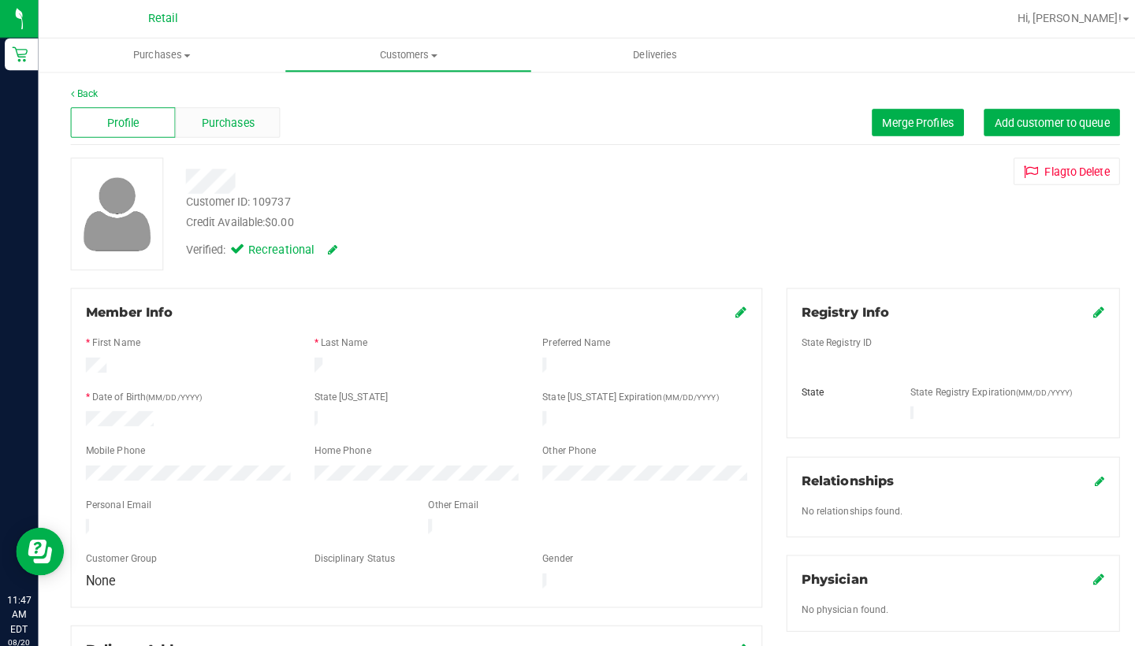
click at [217, 119] on span "Purchases" at bounding box center [225, 121] width 52 height 17
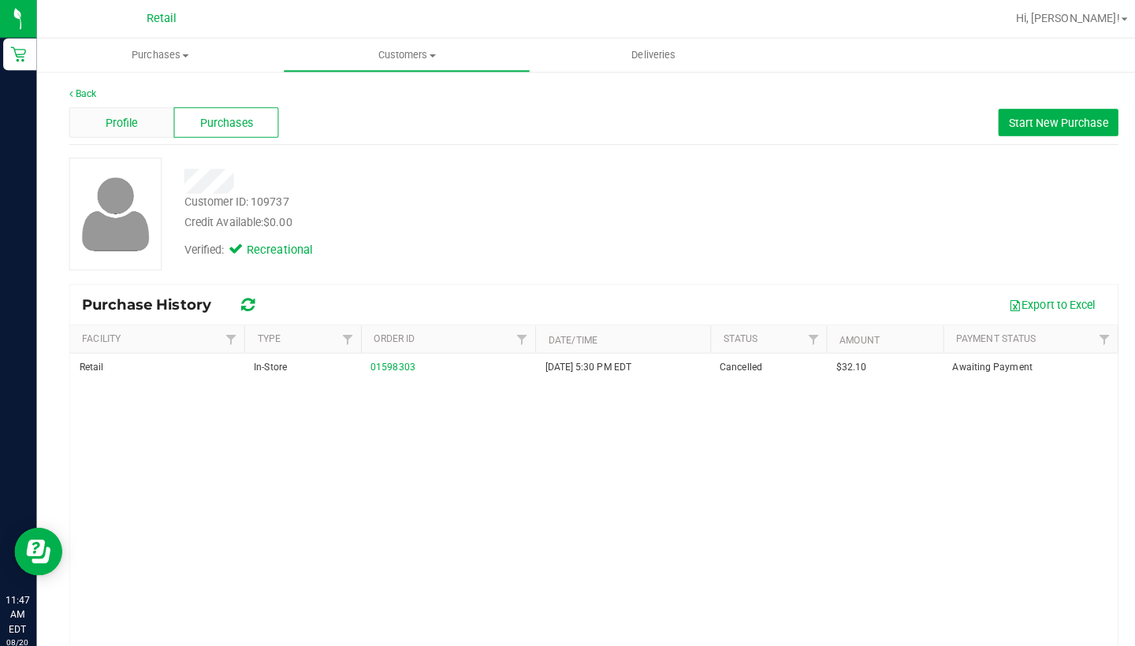
click at [125, 116] on span "Profile" at bounding box center [122, 121] width 32 height 17
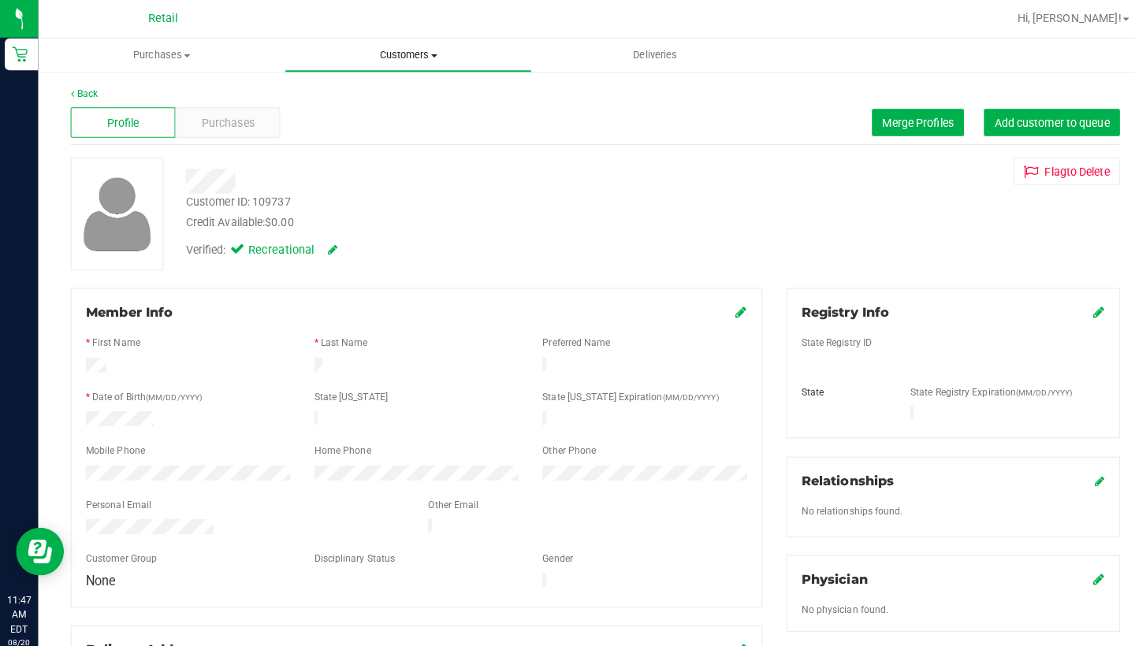
click at [385, 50] on span "Customers" at bounding box center [401, 54] width 241 height 14
click at [383, 98] on span "All customers" at bounding box center [336, 94] width 113 height 13
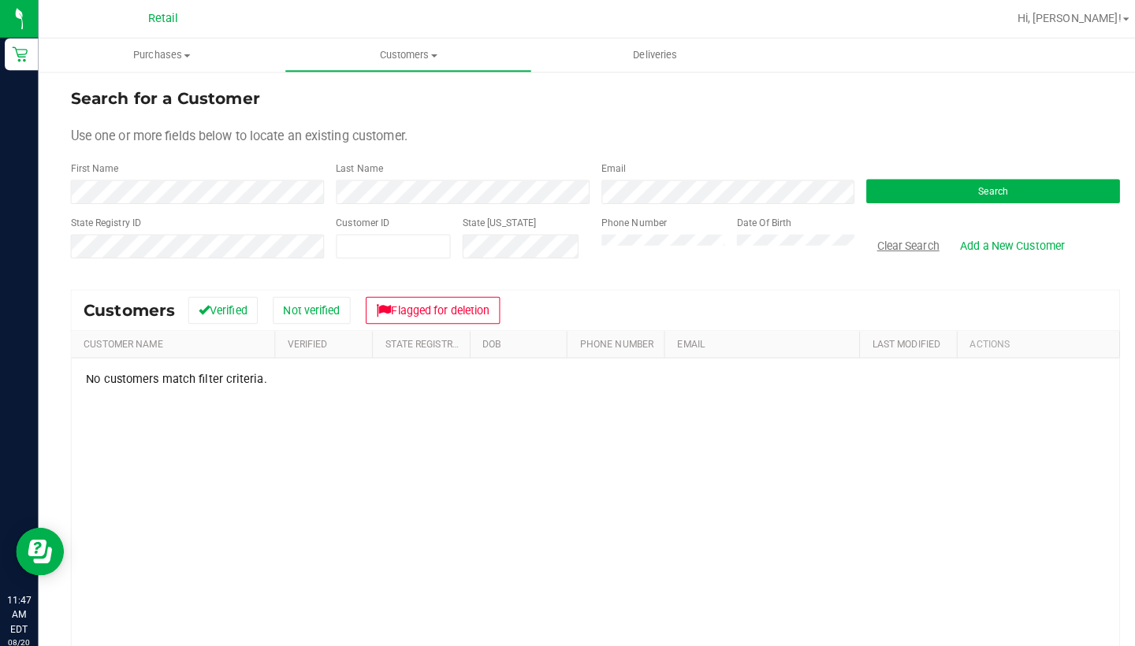
click at [889, 239] on button "Clear Search" at bounding box center [894, 241] width 82 height 27
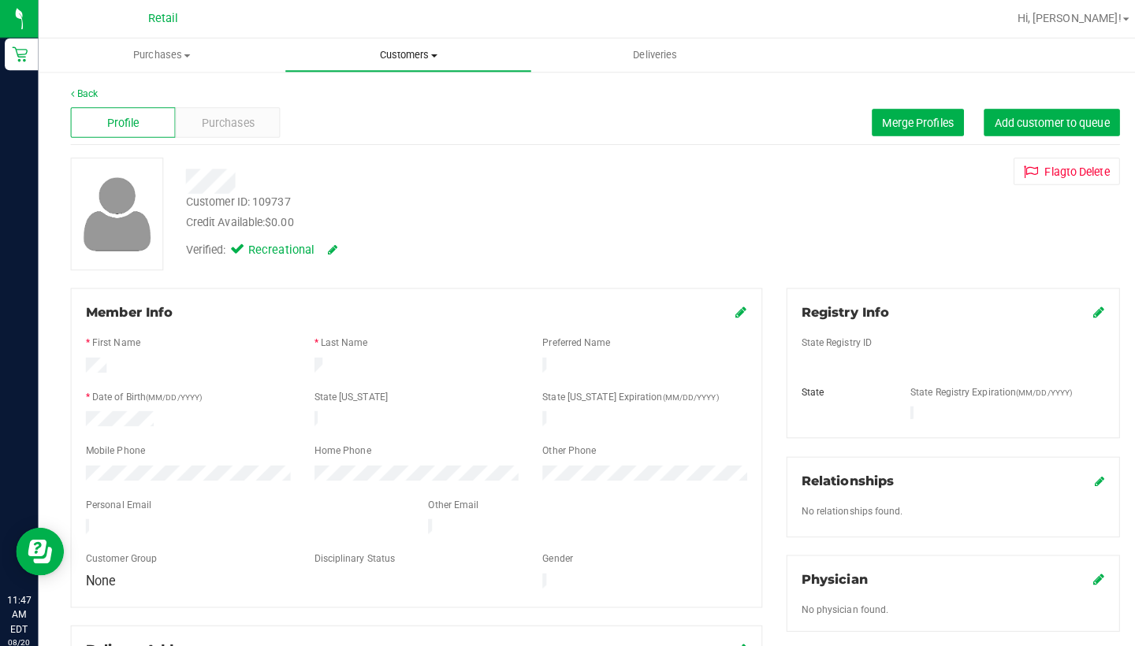
click at [410, 58] on span "Customers" at bounding box center [401, 54] width 241 height 14
click at [386, 96] on span "All customers" at bounding box center [336, 94] width 113 height 13
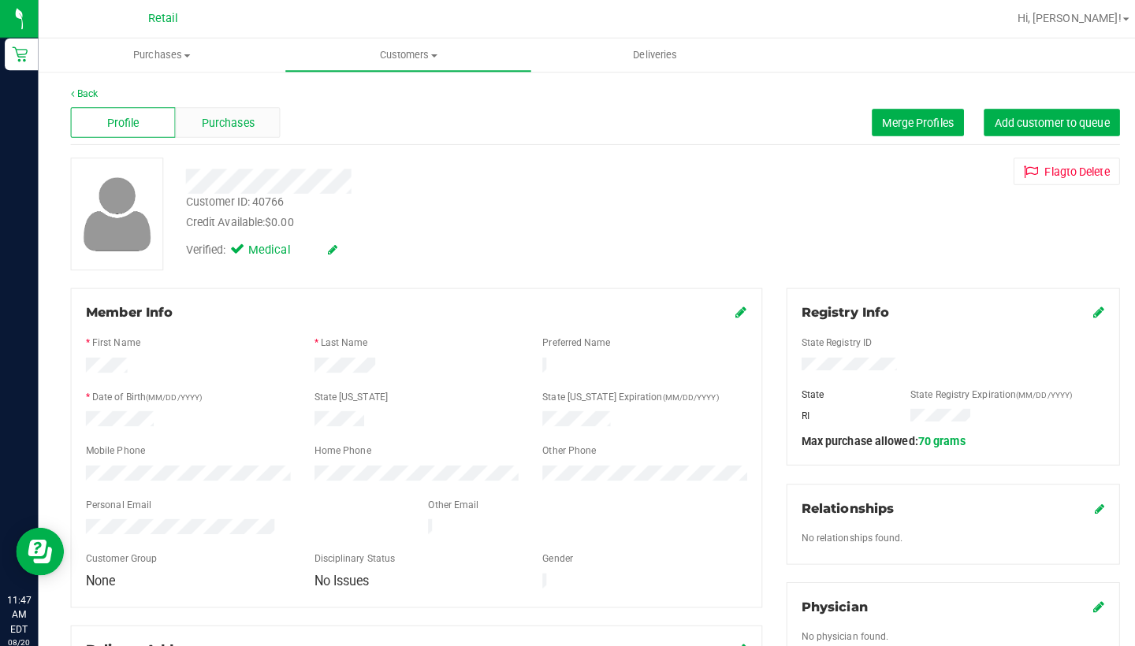
click at [229, 116] on span "Purchases" at bounding box center [225, 121] width 52 height 17
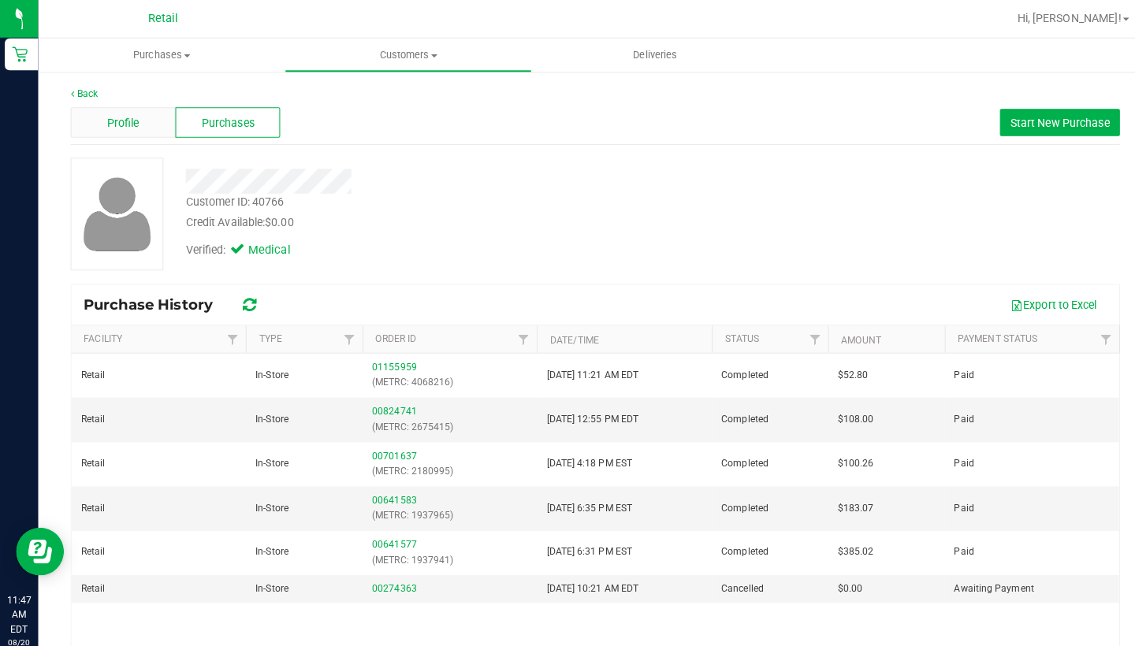
click at [119, 130] on div "Profile" at bounding box center [120, 121] width 103 height 30
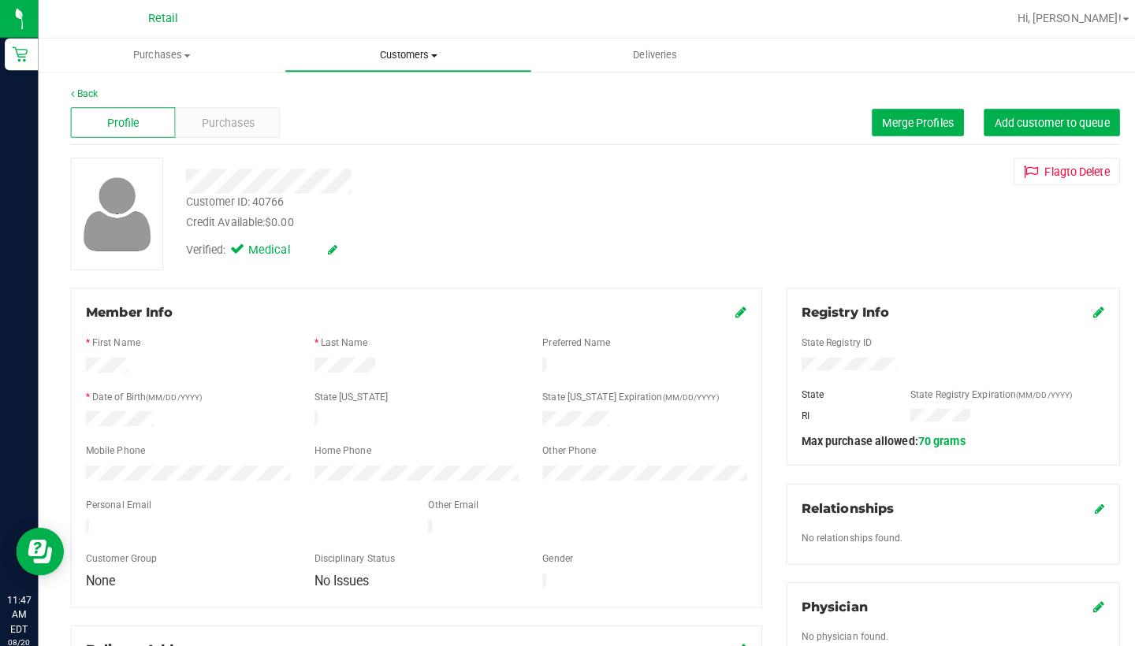
click at [380, 56] on span "Customers" at bounding box center [401, 54] width 241 height 14
click at [369, 91] on span "All customers" at bounding box center [336, 94] width 113 height 13
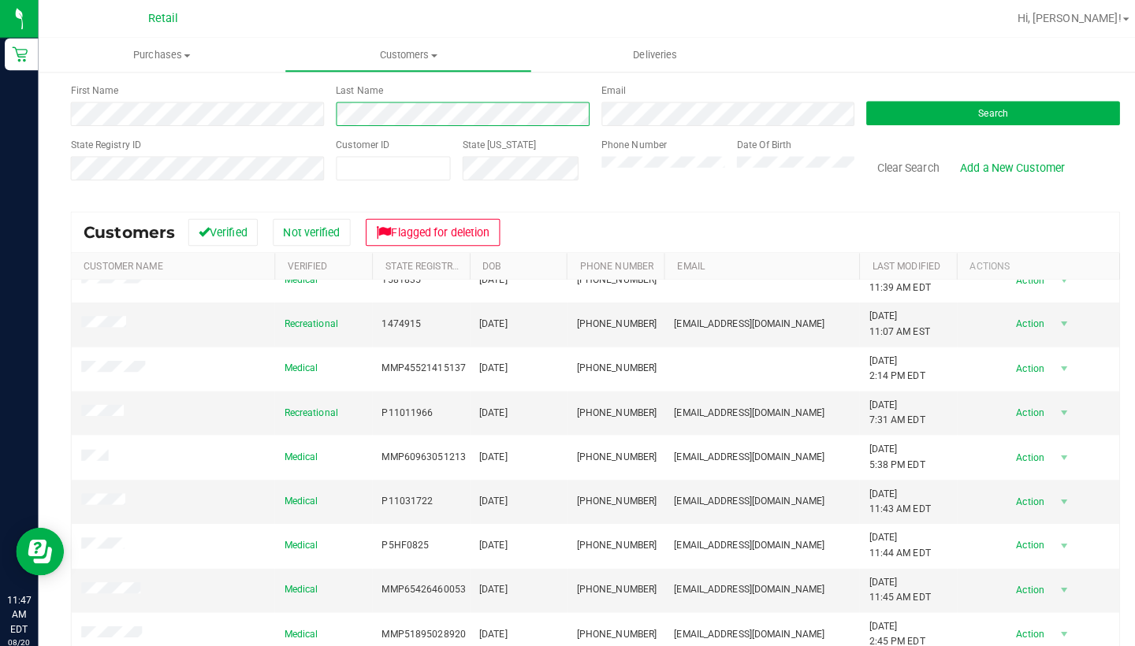
scroll to position [135, 0]
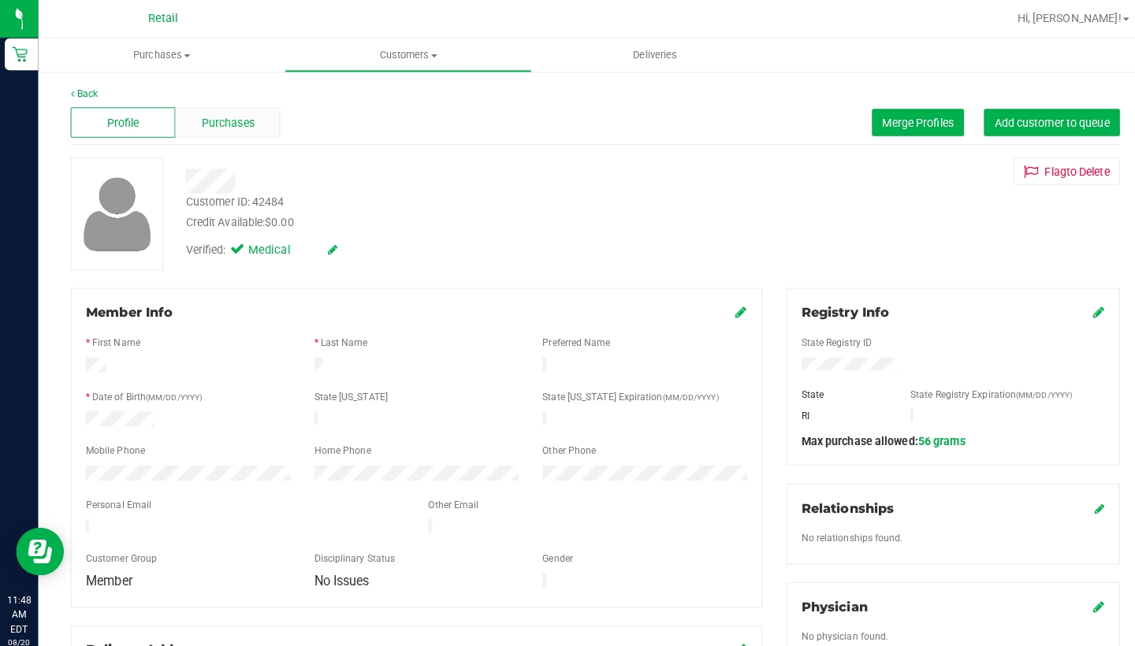
click at [239, 127] on span "Purchases" at bounding box center [225, 121] width 52 height 17
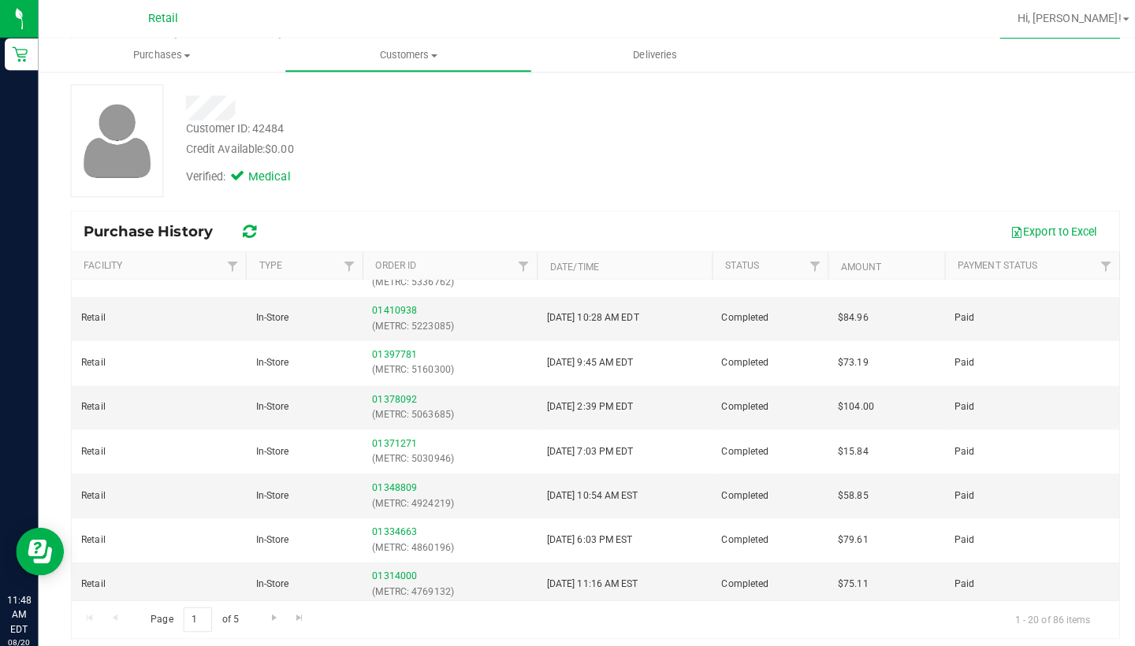
scroll to position [72, 0]
click at [264, 604] on span "Go to the next page" at bounding box center [270, 609] width 13 height 13
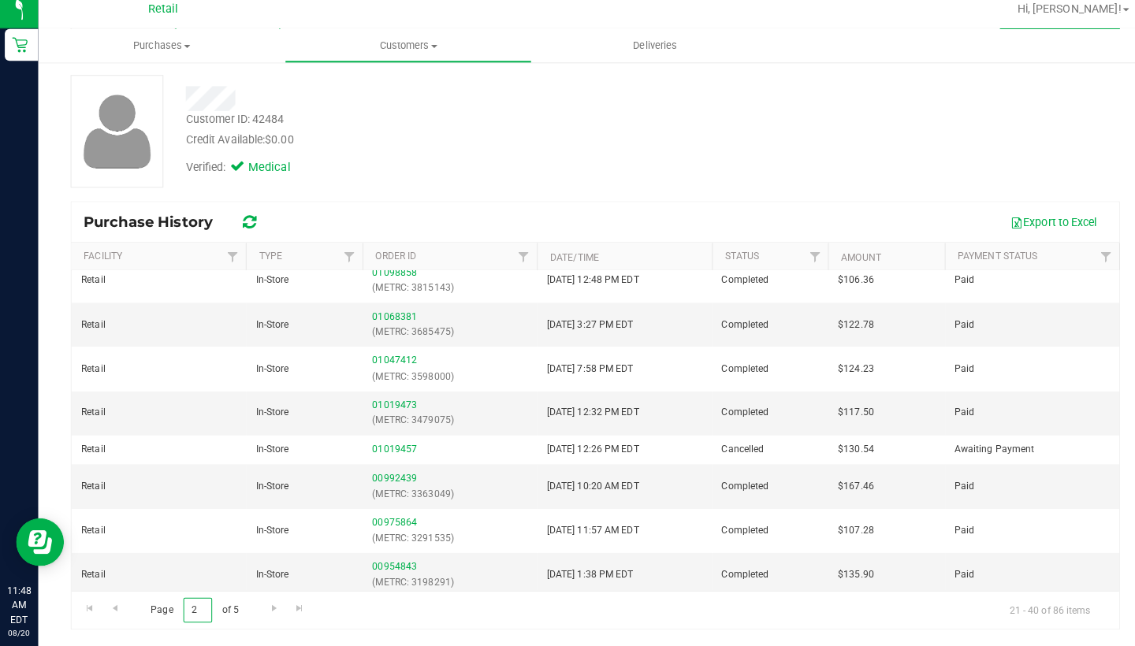
click at [198, 599] on input "2" at bounding box center [194, 611] width 28 height 24
type input "1"
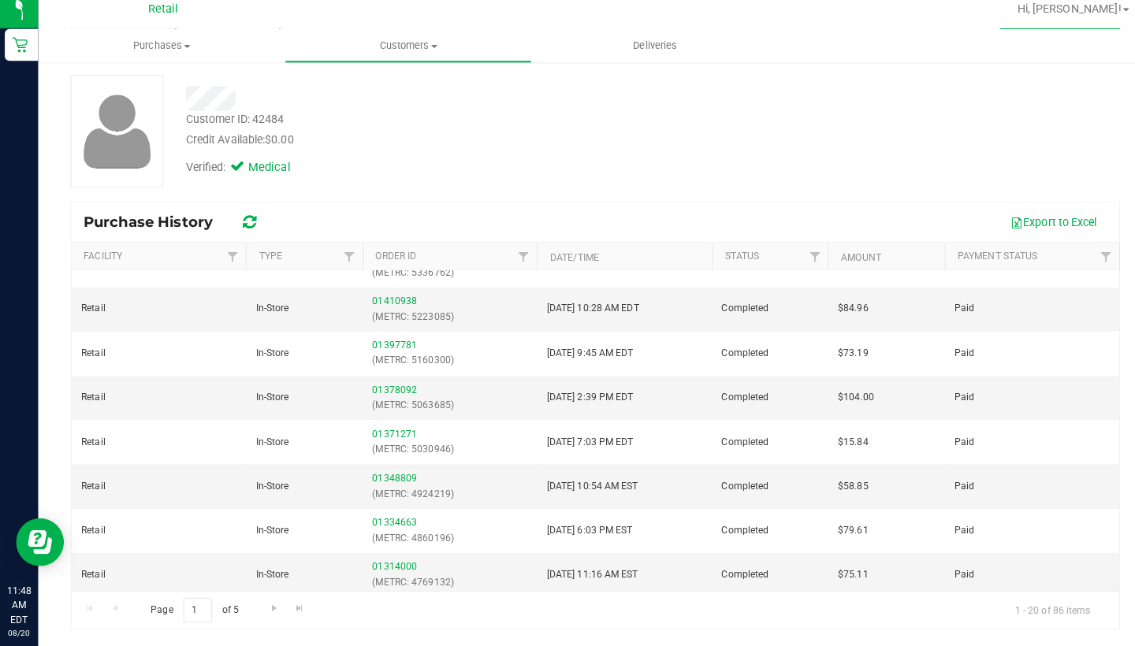
scroll to position [0, 0]
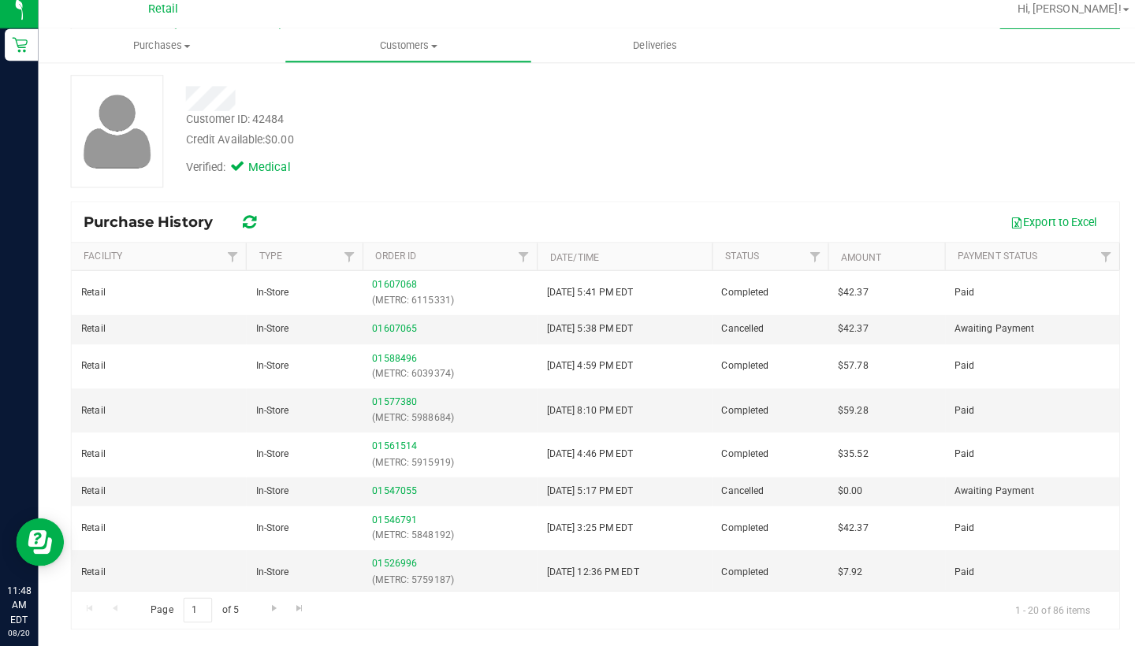
click at [256, 249] on th "Type" at bounding box center [299, 263] width 115 height 28
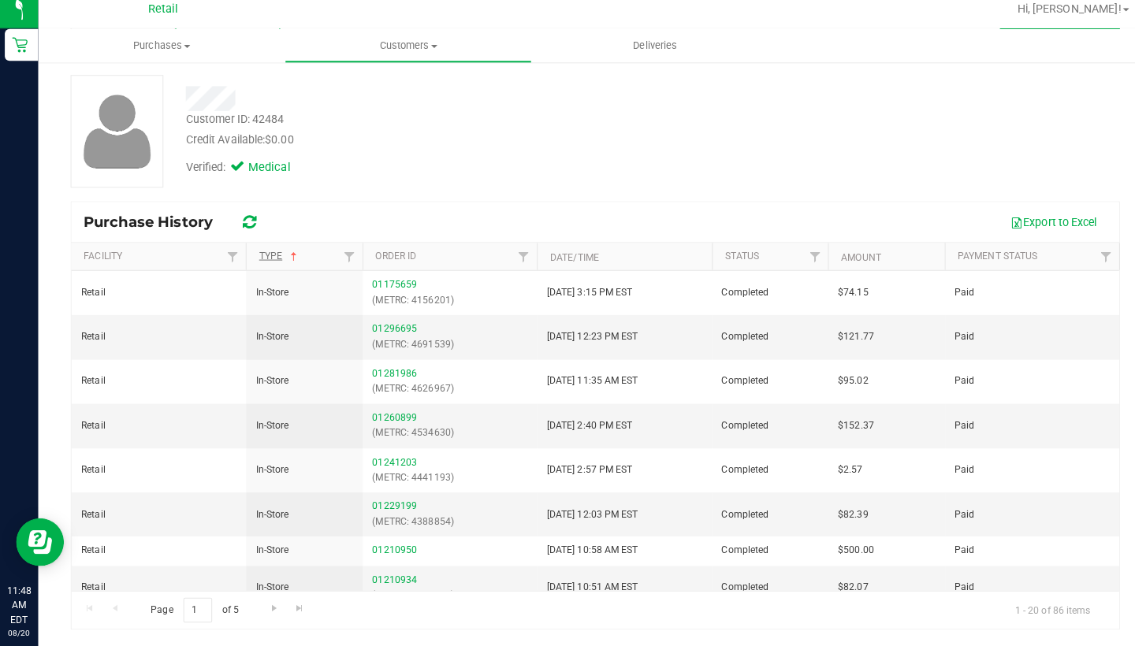
click at [263, 256] on link "Type" at bounding box center [275, 261] width 41 height 11
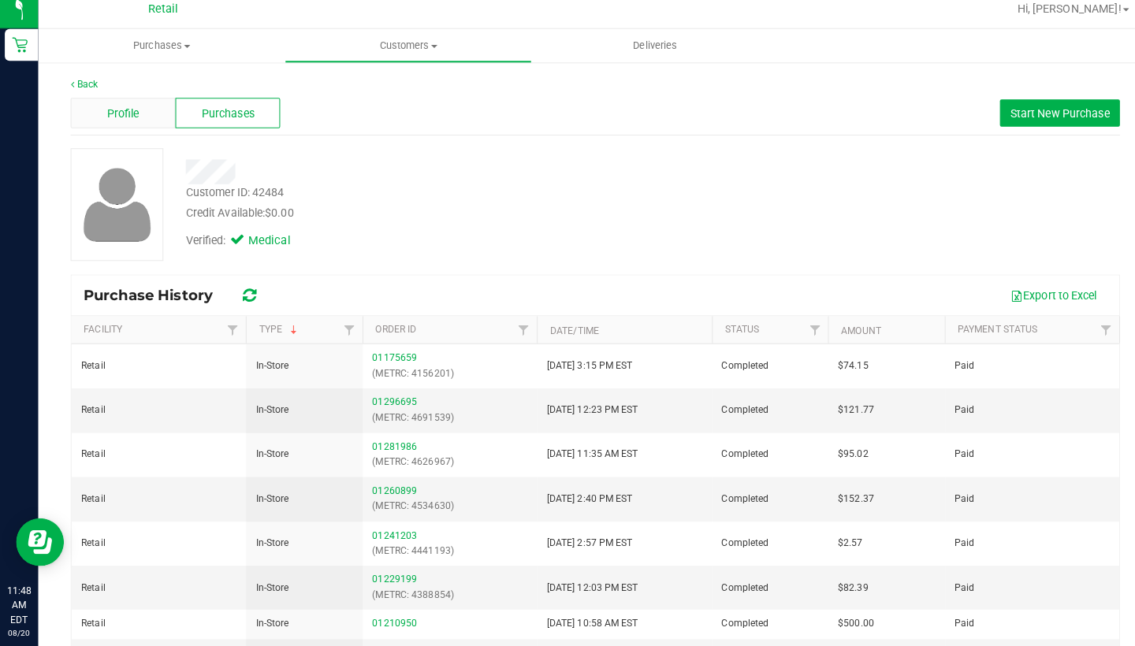
click at [108, 113] on span "Profile" at bounding box center [122, 121] width 32 height 17
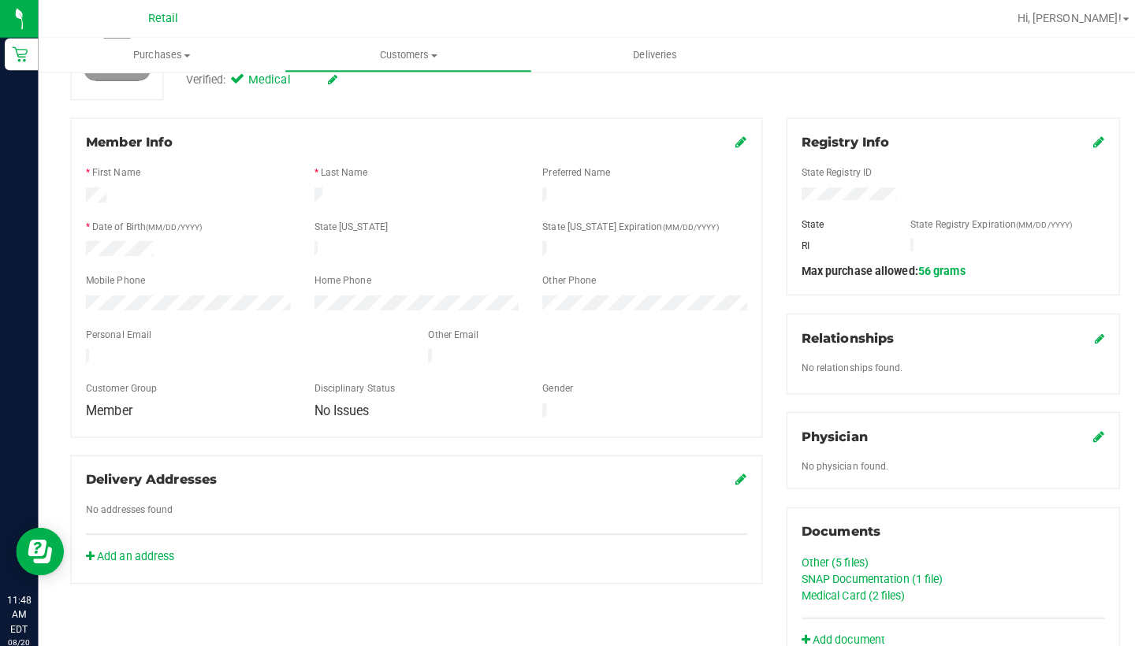
scroll to position [173, 0]
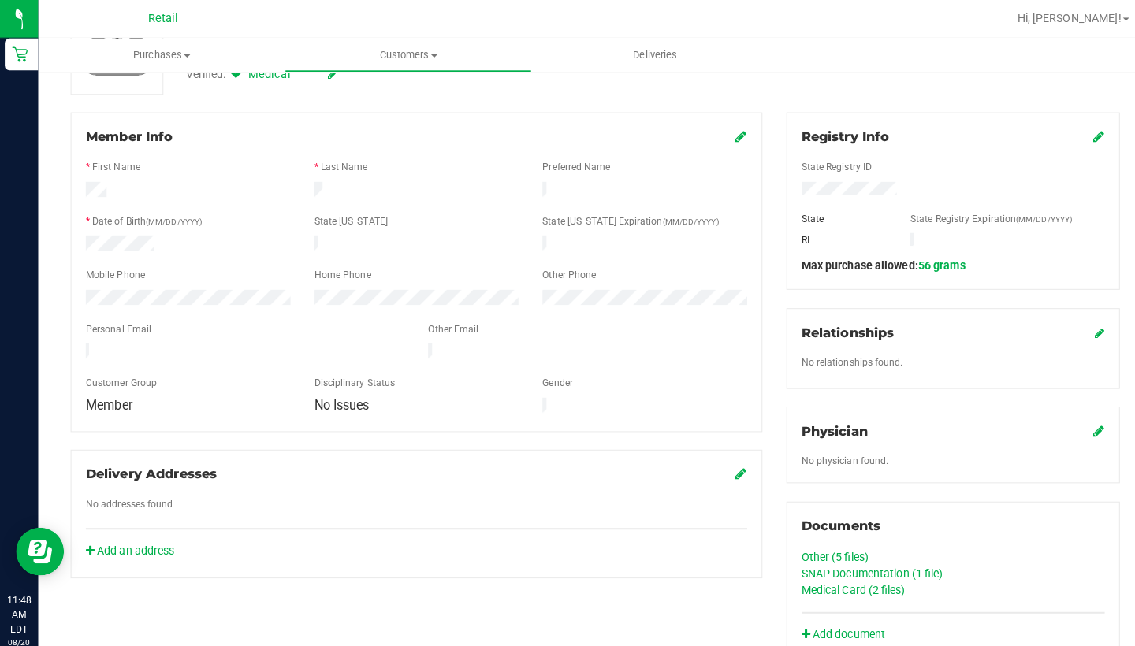
click at [836, 579] on link "Medical Card (2 files)" at bounding box center [840, 582] width 102 height 13
click at [726, 136] on icon at bounding box center [730, 134] width 11 height 13
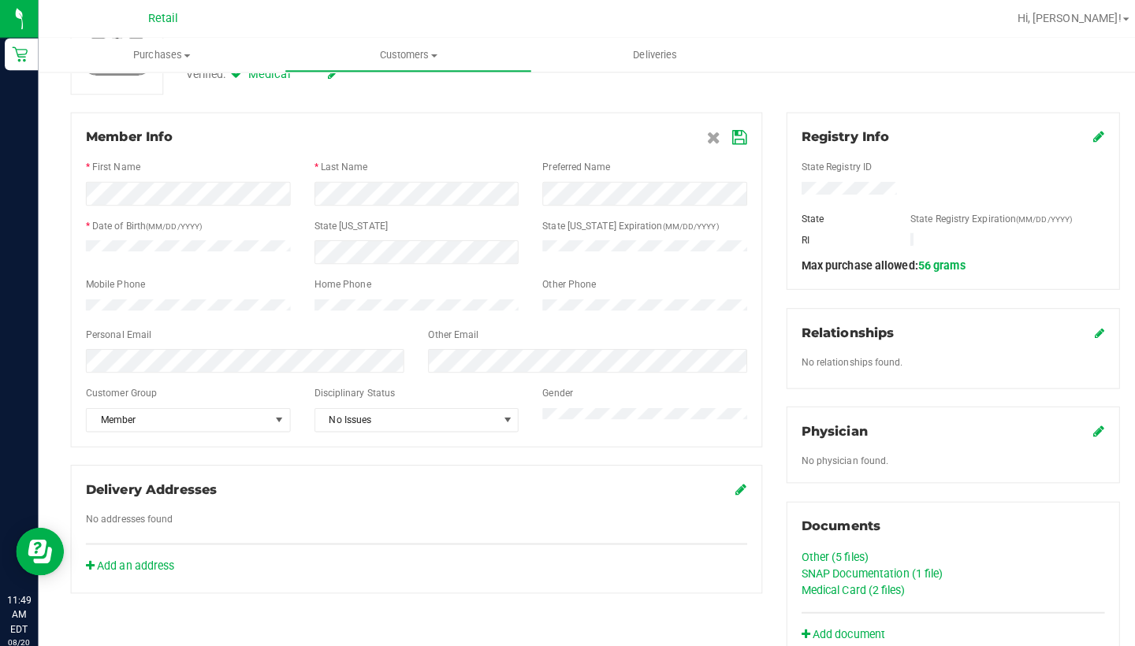
click at [726, 132] on icon at bounding box center [729, 136] width 14 height 13
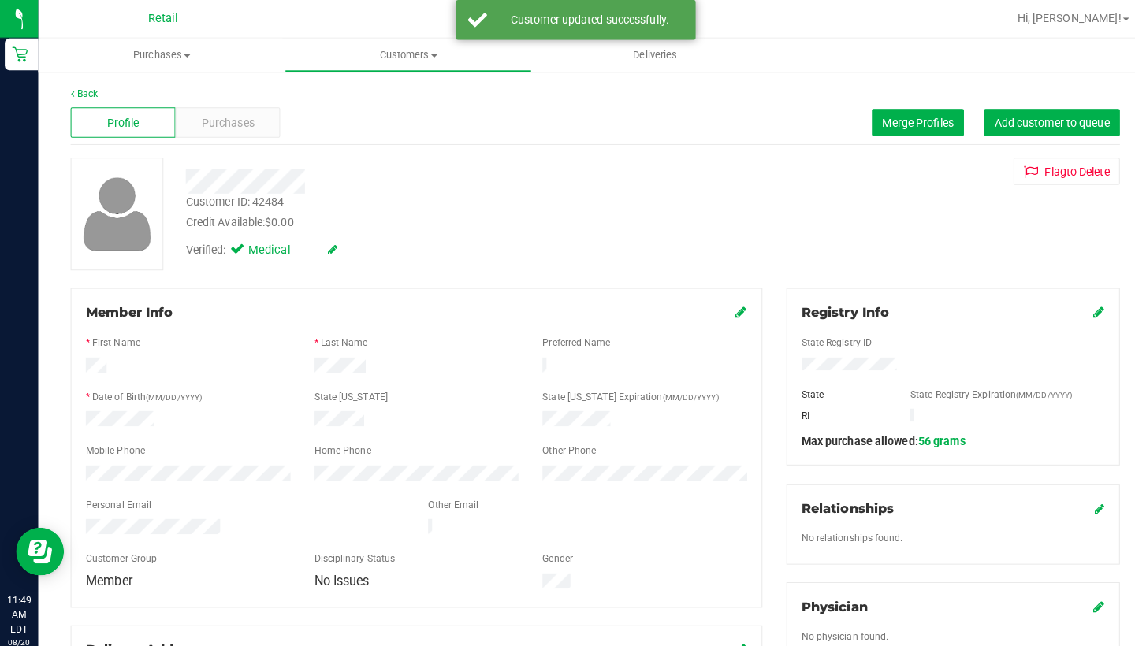
scroll to position [0, 0]
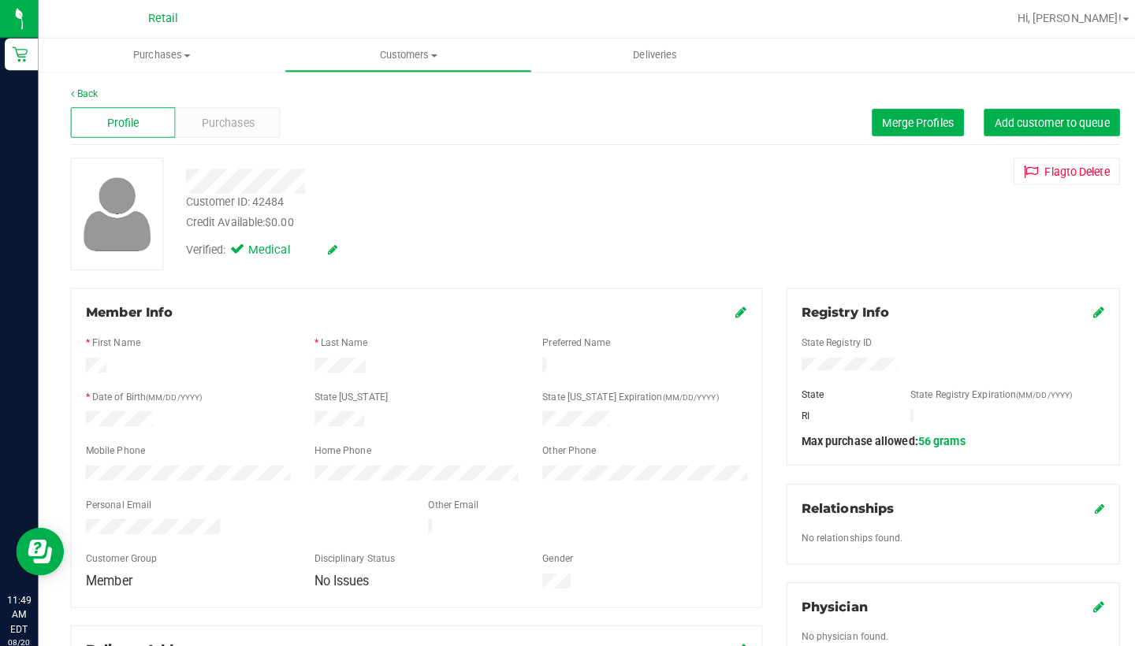
click at [81, 459] on div at bounding box center [184, 468] width 225 height 19
click at [396, 49] on span "Customers" at bounding box center [401, 54] width 241 height 14
click at [396, 87] on li "All customers" at bounding box center [401, 95] width 243 height 19
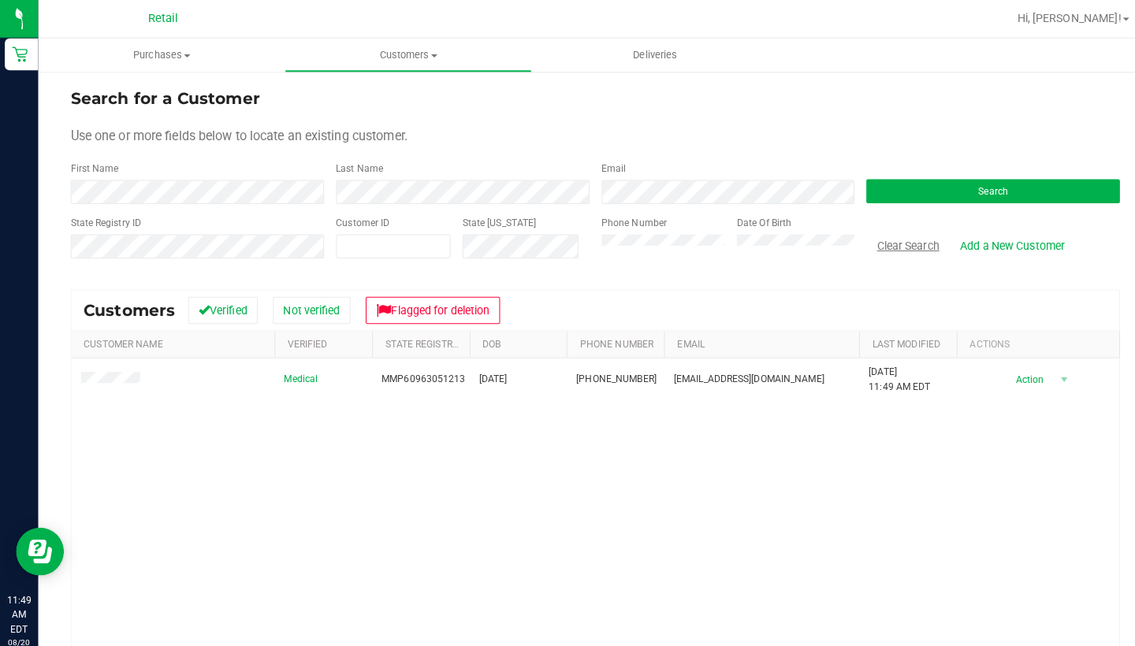
click at [898, 246] on button "Clear Search" at bounding box center [894, 241] width 82 height 27
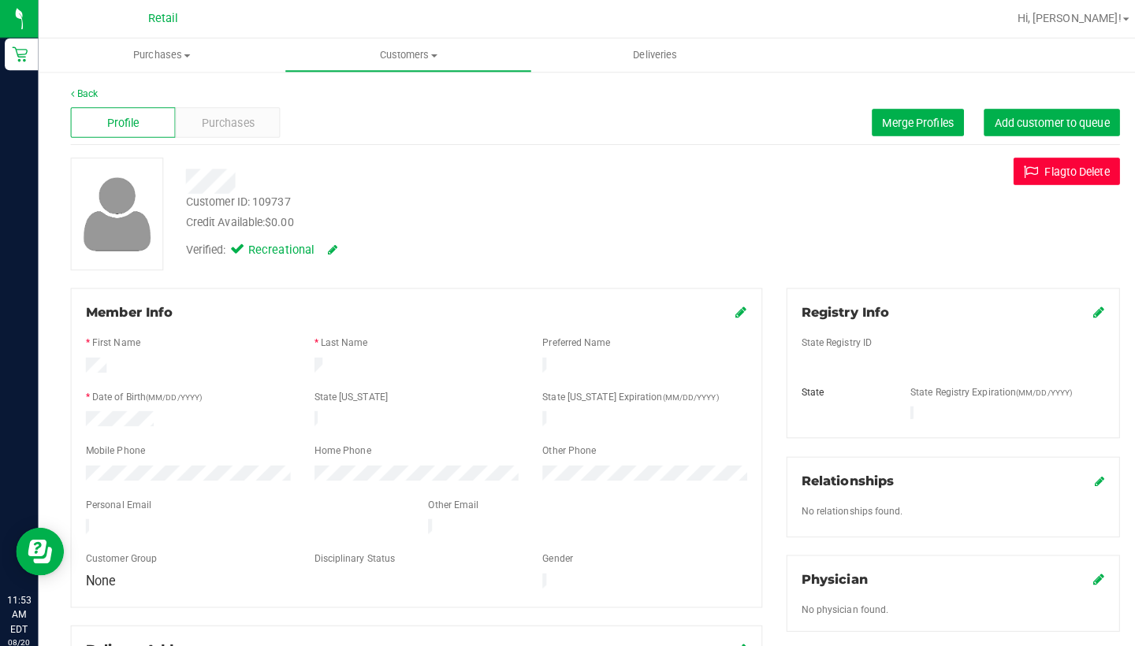
click at [1041, 171] on button "Flag to Delete" at bounding box center [1050, 168] width 105 height 27
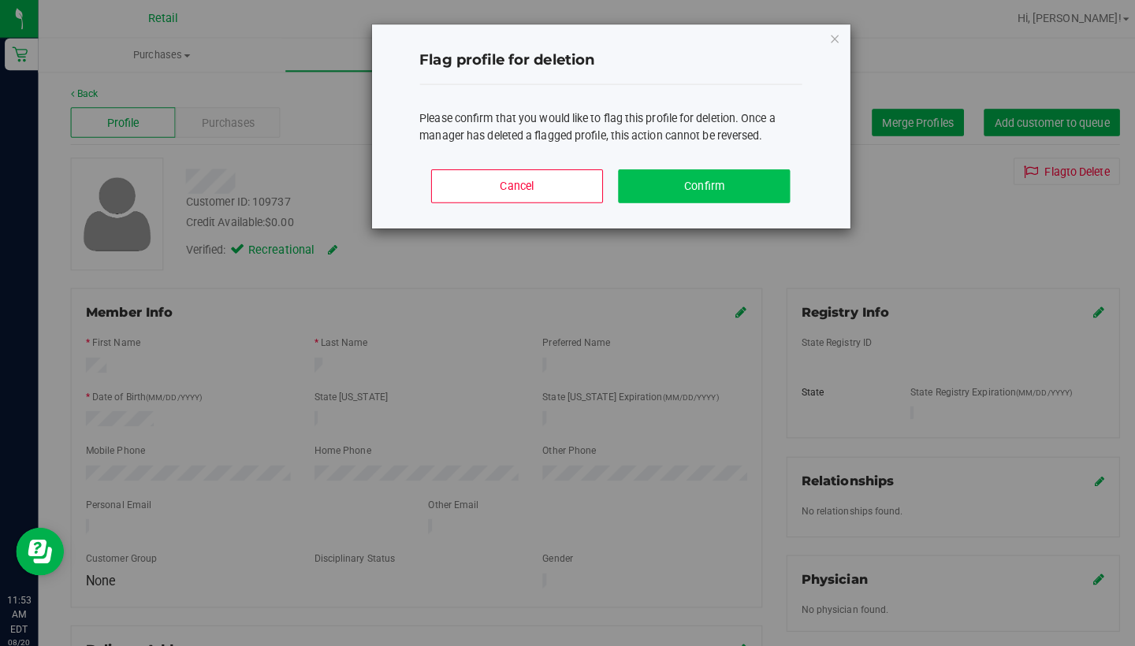
click at [760, 176] on button "Confirm" at bounding box center [693, 183] width 169 height 33
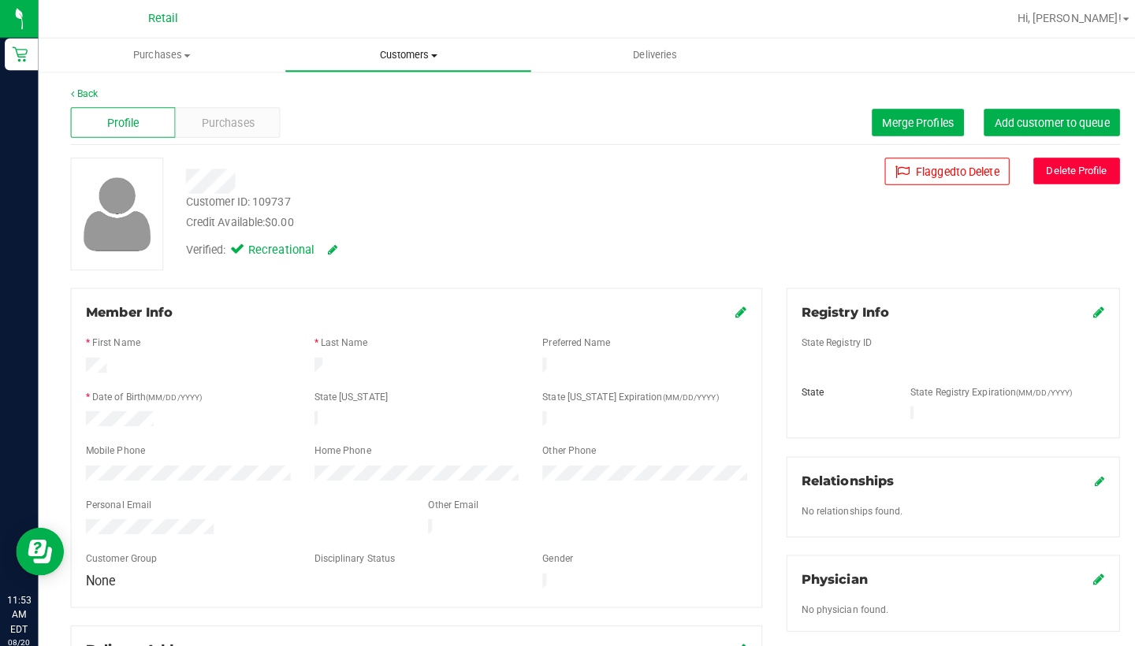
click at [390, 56] on span "Customers" at bounding box center [401, 54] width 241 height 14
click at [392, 91] on span "All customers" at bounding box center [336, 94] width 113 height 13
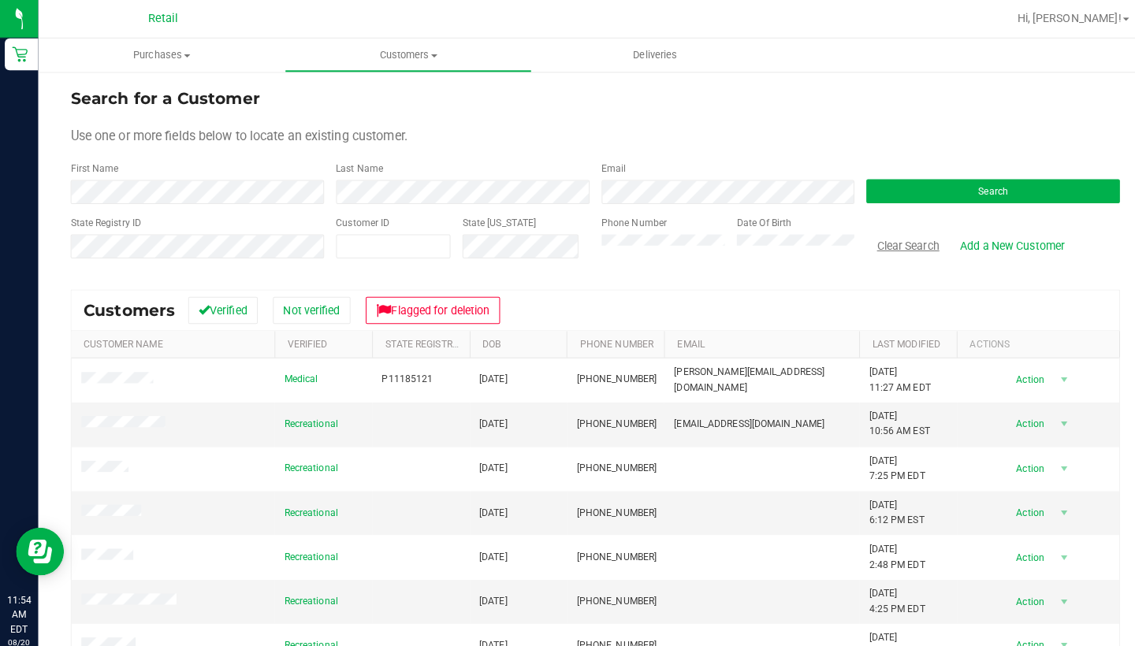
click at [897, 236] on button "Clear Search" at bounding box center [894, 241] width 82 height 27
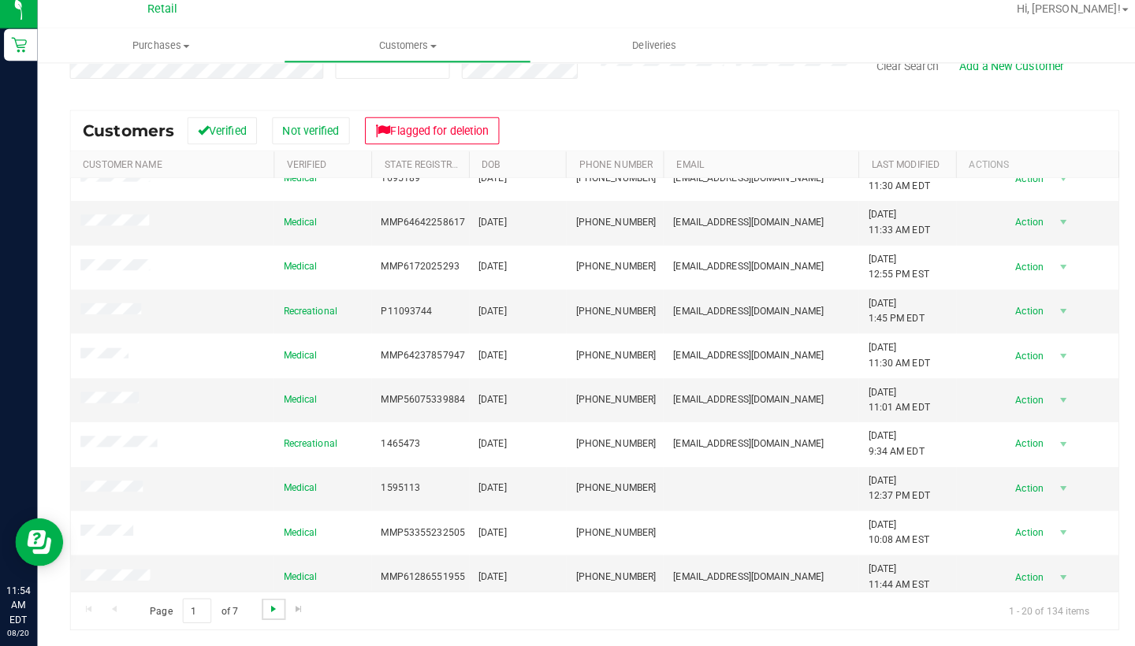
click at [266, 603] on span "Go to the next page" at bounding box center [270, 609] width 13 height 13
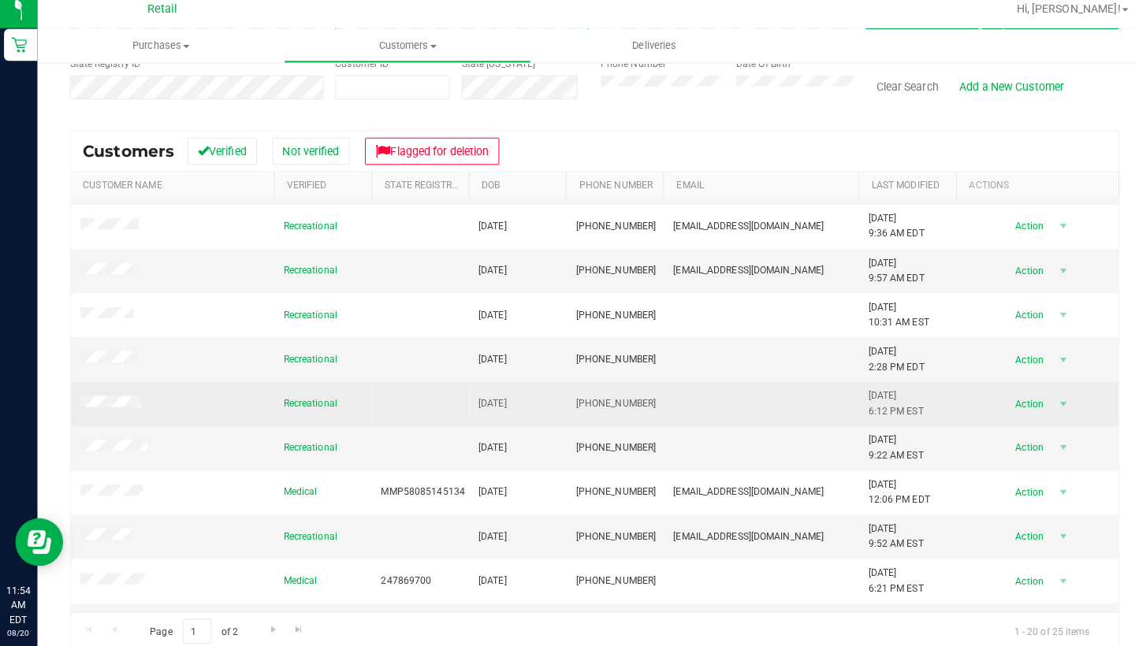
scroll to position [257, 0]
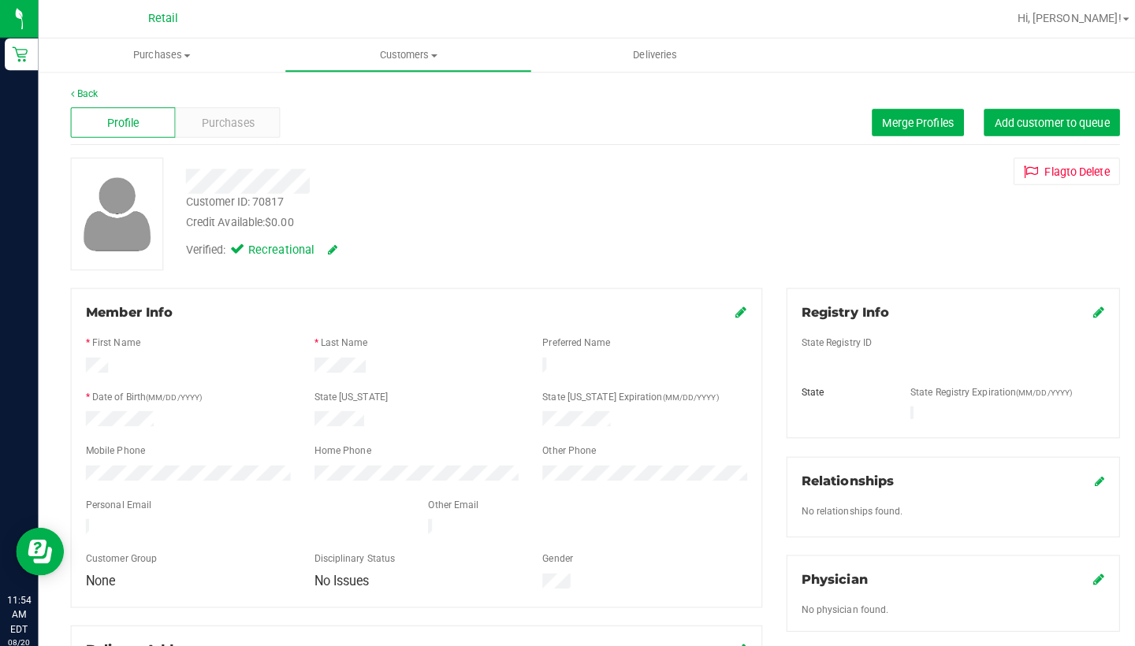
click at [231, 136] on div "Profile Purchases Merge Profiles Add customer to queue" at bounding box center [586, 120] width 1034 height 43
click at [230, 115] on span "Purchases" at bounding box center [225, 121] width 52 height 17
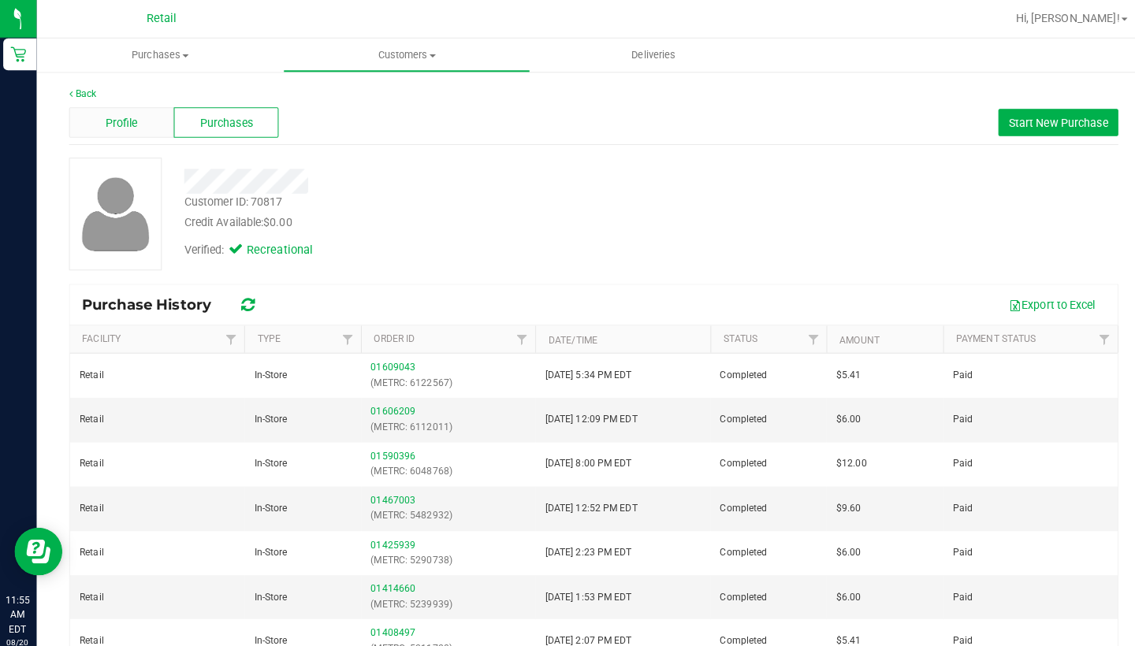
click at [114, 116] on span "Profile" at bounding box center [122, 121] width 32 height 17
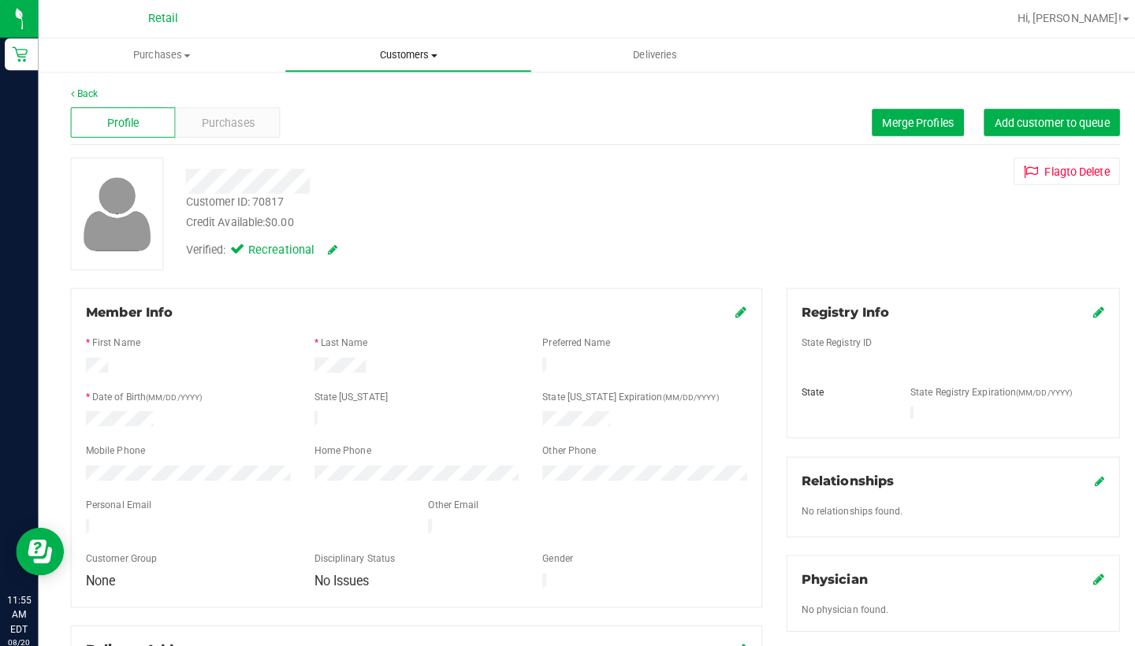
click at [388, 63] on uib-tab-heading "Customers All customers Add a new customer All physicians" at bounding box center [401, 55] width 241 height 32
click at [384, 98] on span "All customers" at bounding box center [336, 94] width 113 height 13
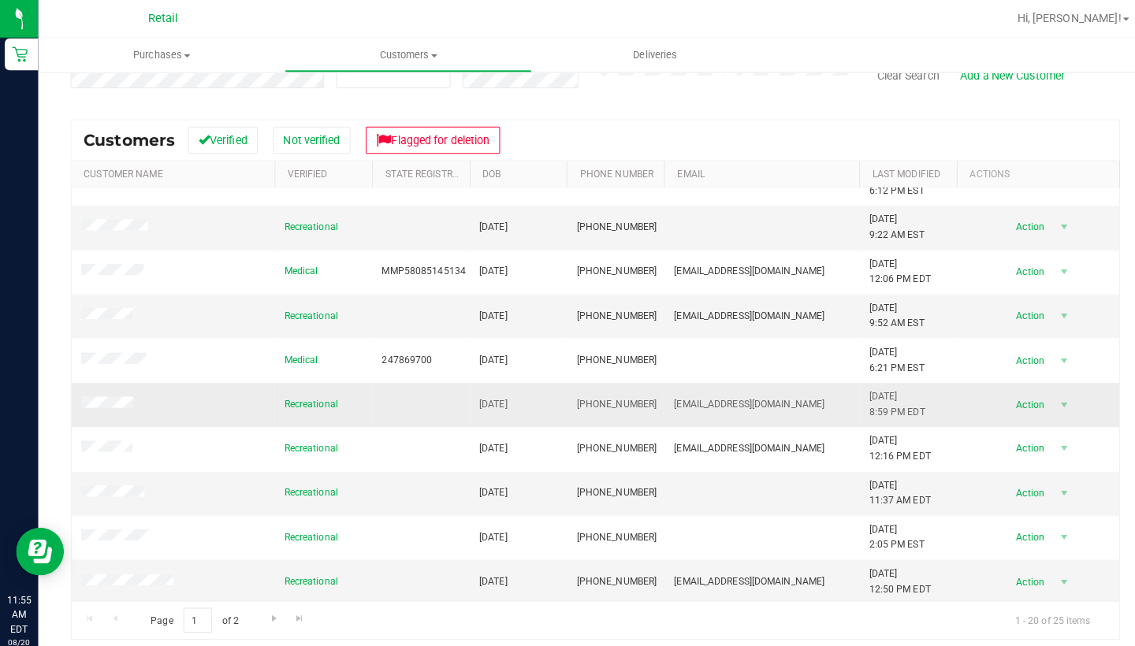
scroll to position [459, 0]
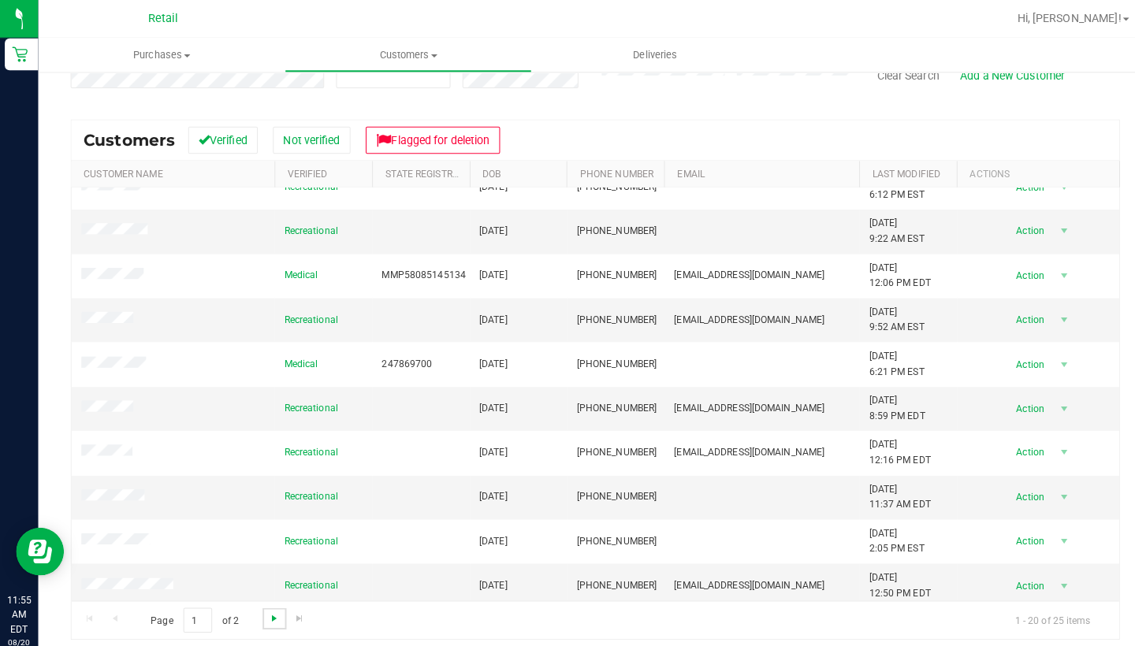
click at [269, 605] on span "Go to the next page" at bounding box center [270, 609] width 13 height 13
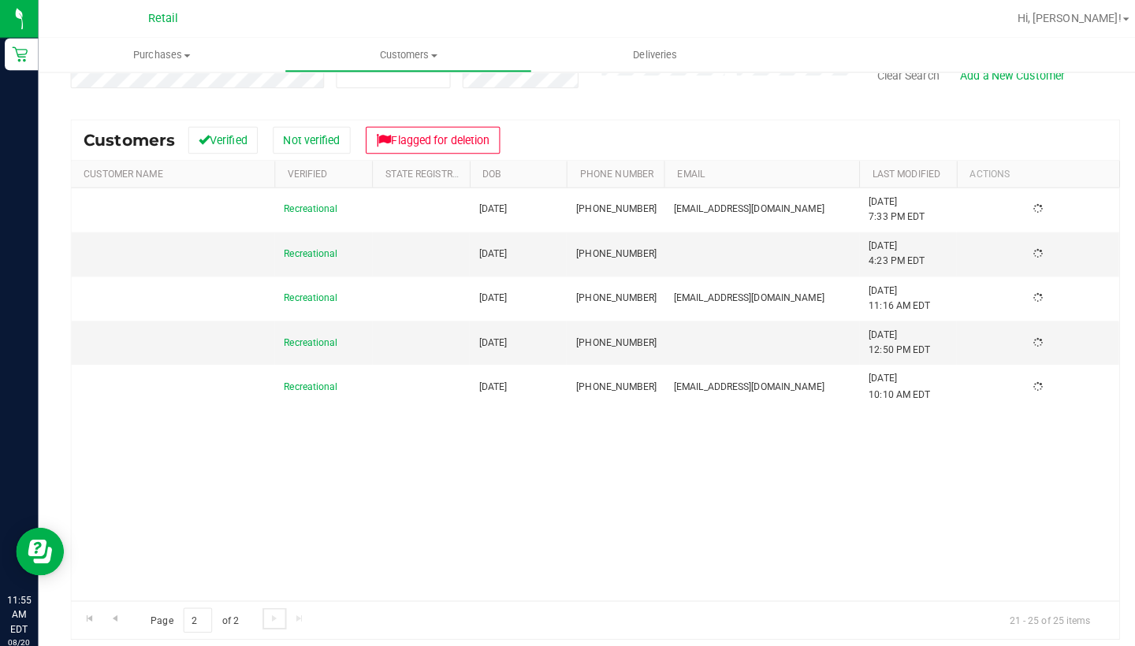
scroll to position [0, 0]
click at [107, 607] on span "Go to the previous page" at bounding box center [113, 609] width 13 height 13
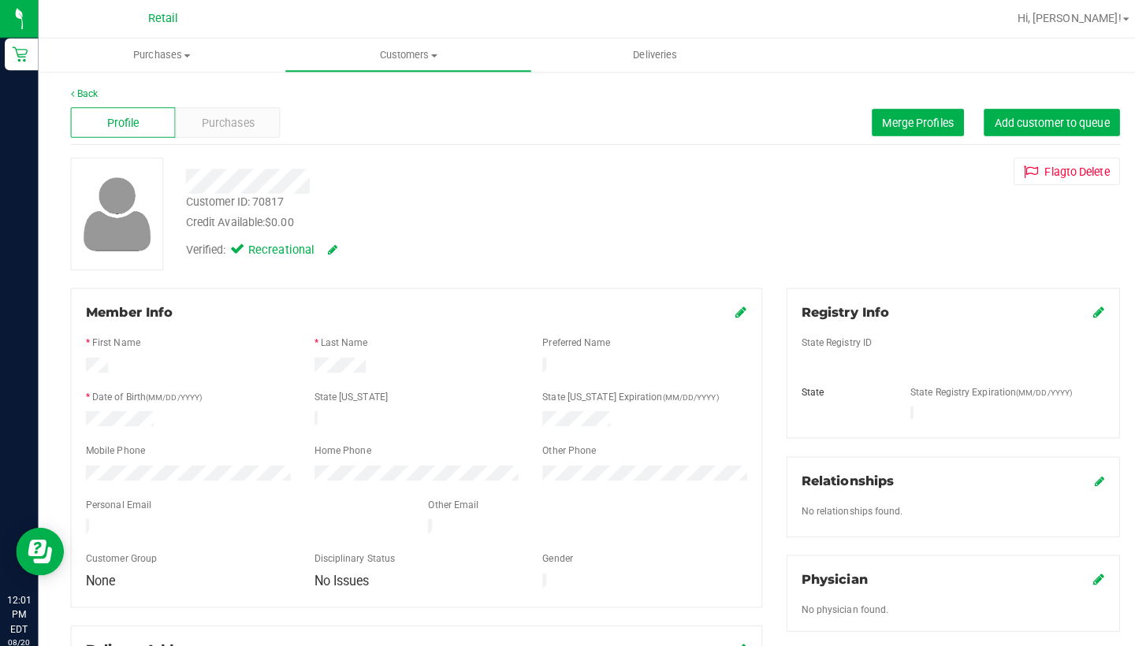
click at [884, 139] on div "Profile Purchases Merge Profiles Add customer to queue" at bounding box center [586, 120] width 1034 height 43
click at [886, 117] on span "Merge Profiles" at bounding box center [904, 120] width 70 height 13
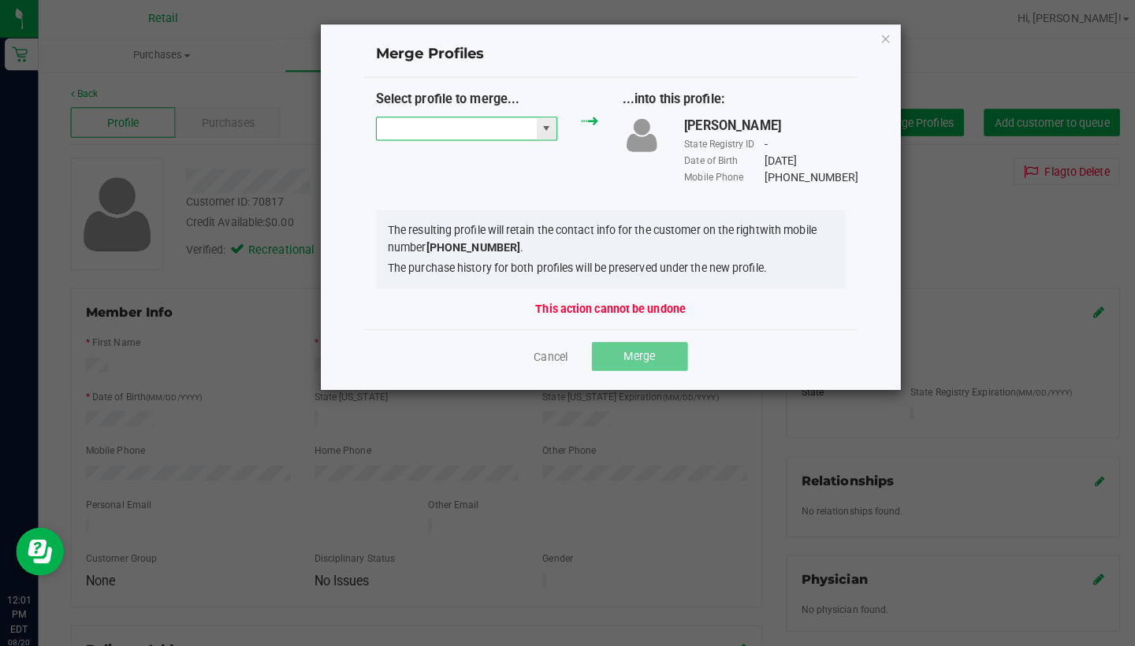
click at [433, 116] on input "NO DATA FOUND" at bounding box center [450, 127] width 158 height 22
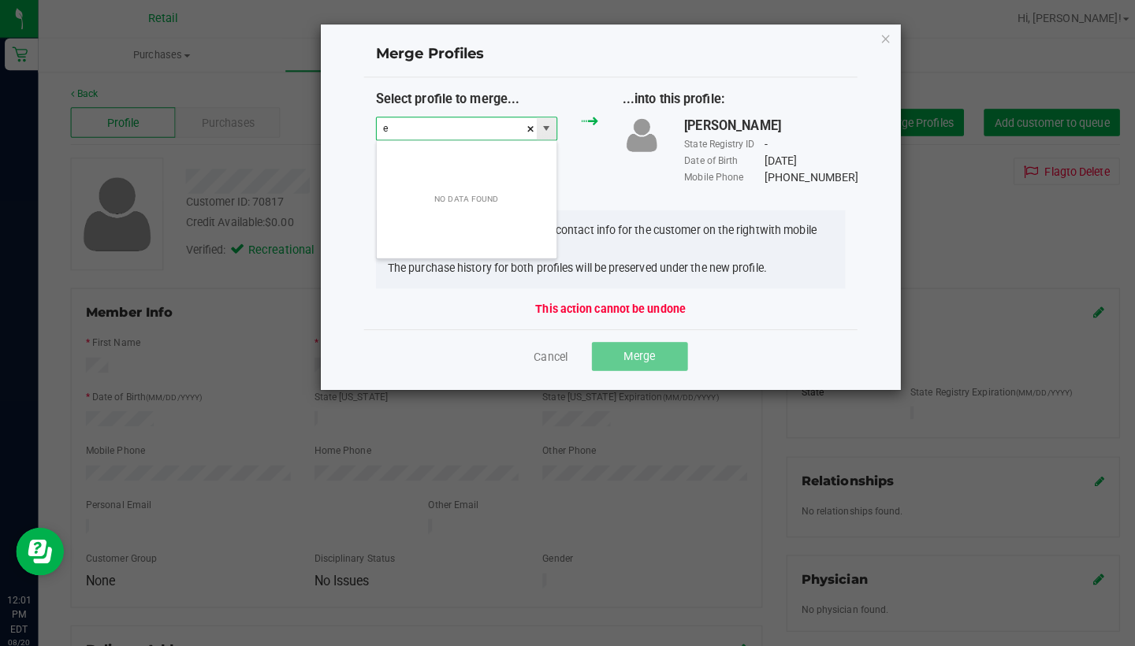
scroll to position [24, 180]
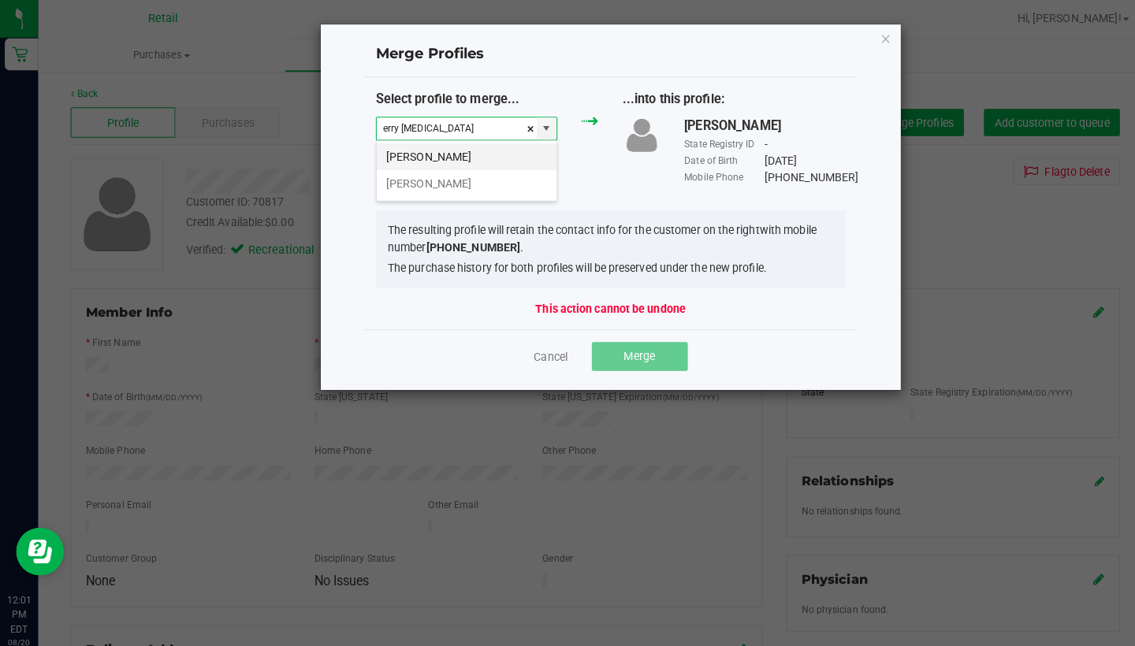
click at [453, 153] on li "Erry Baldayac" at bounding box center [459, 154] width 177 height 27
type input "Erry Baldayac"
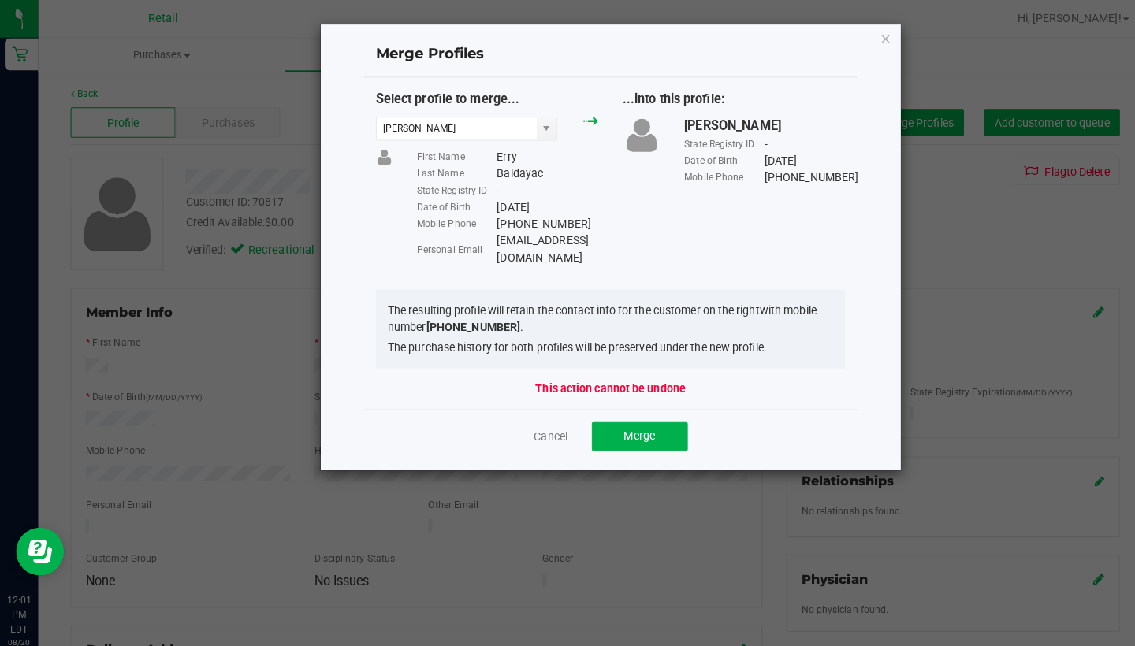
drag, startPoint x: 619, startPoint y: 234, endPoint x: 485, endPoint y: 235, distance: 133.9
click at [485, 235] on div "Personal Email Erryolivo1997@Gmail.com" at bounding box center [499, 245] width 179 height 33
copy div "Erryolivo1997@Gmail.com"
click at [642, 423] on span "Merge" at bounding box center [630, 429] width 31 height 13
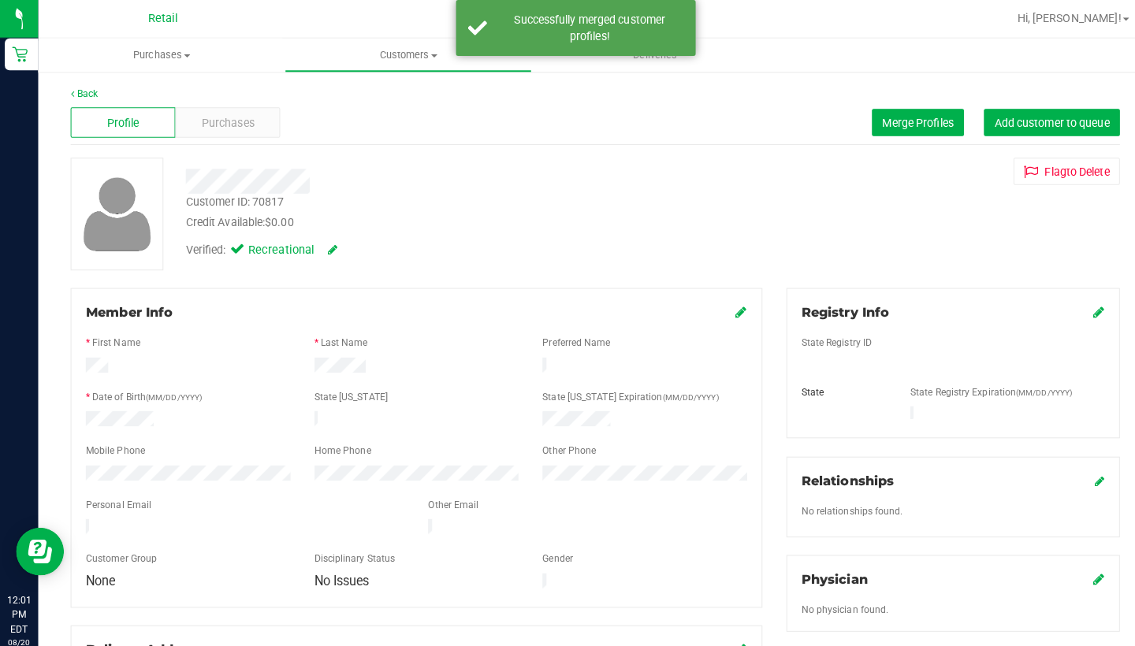
click at [723, 304] on div "Member Info" at bounding box center [410, 308] width 652 height 19
click at [730, 309] on icon at bounding box center [730, 307] width 11 height 13
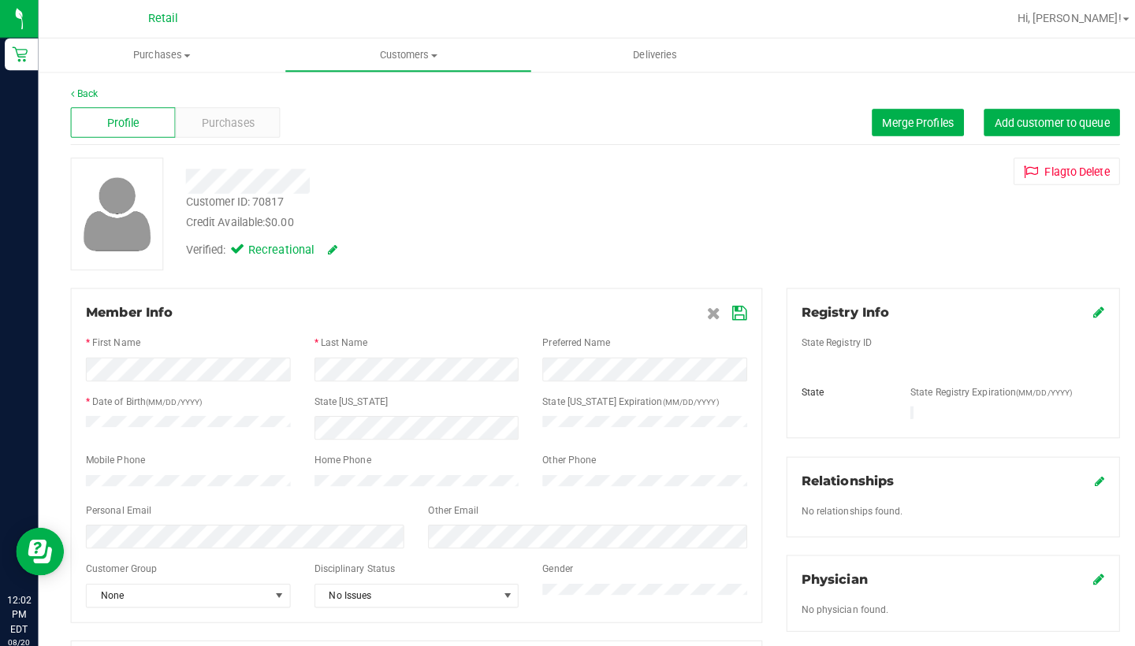
click at [725, 303] on icon at bounding box center [729, 309] width 14 height 13
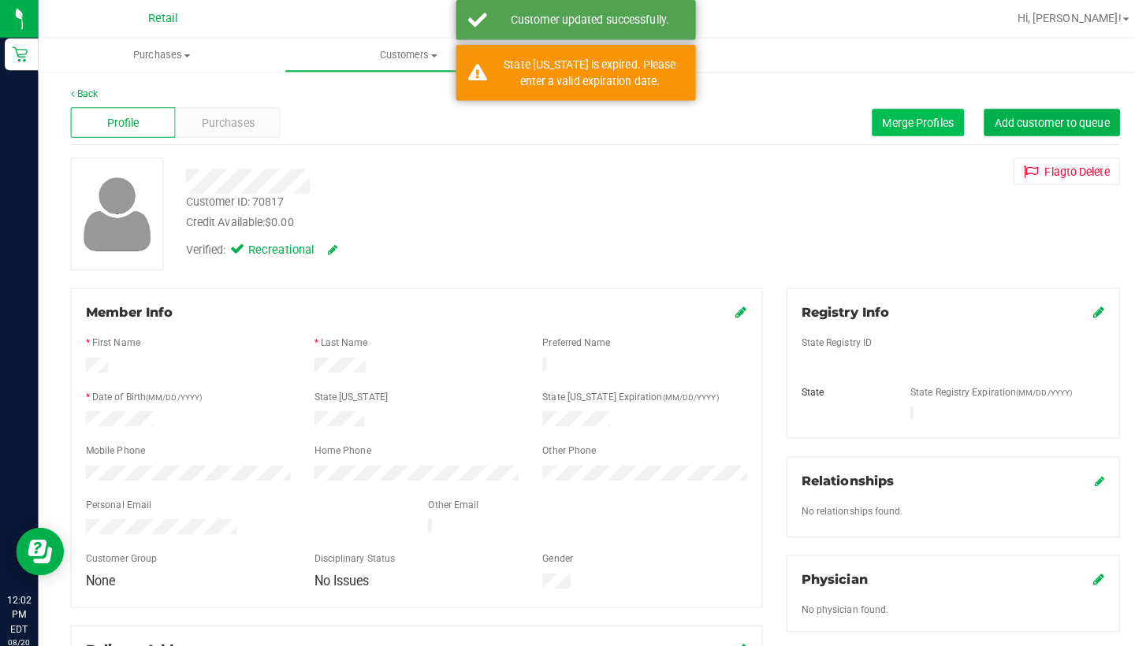
click at [903, 117] on span "Merge Profiles" at bounding box center [904, 120] width 70 height 13
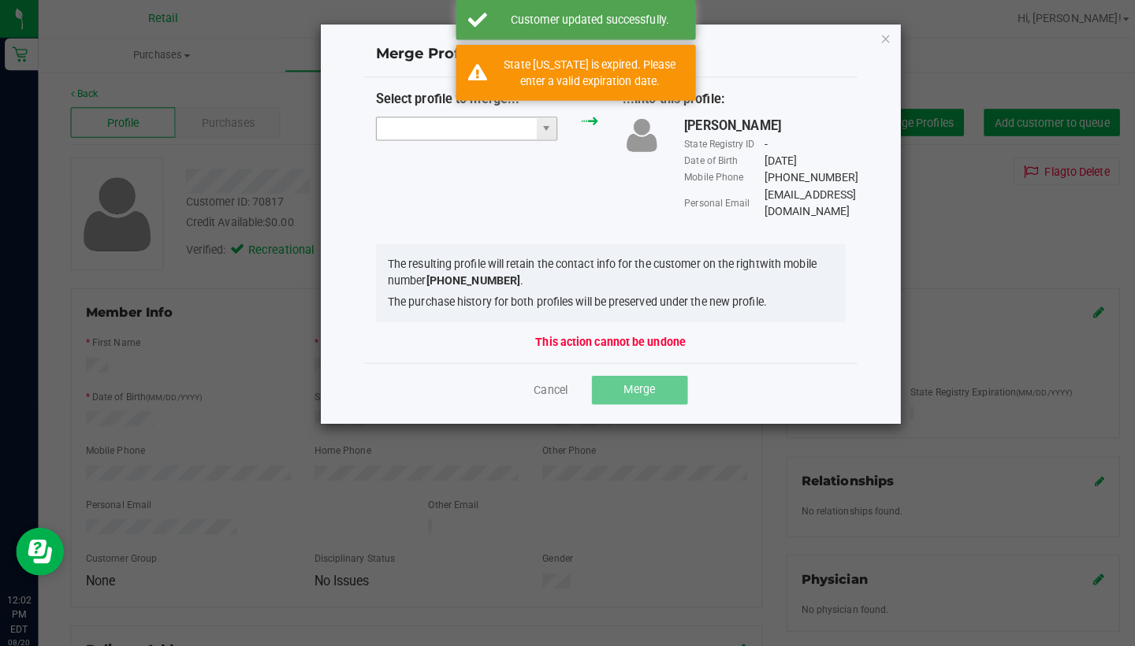
click at [466, 117] on input "NO DATA FOUND" at bounding box center [450, 127] width 158 height 22
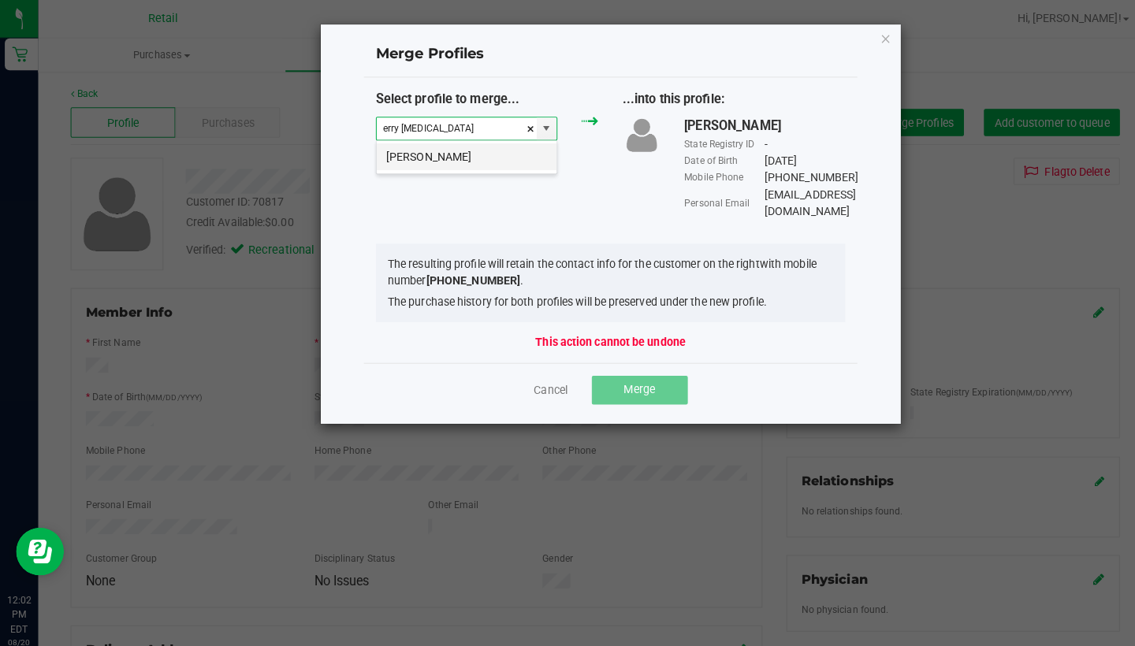
click at [470, 148] on li "Erry Baldayac" at bounding box center [459, 154] width 177 height 27
type input "Erry Baldayac"
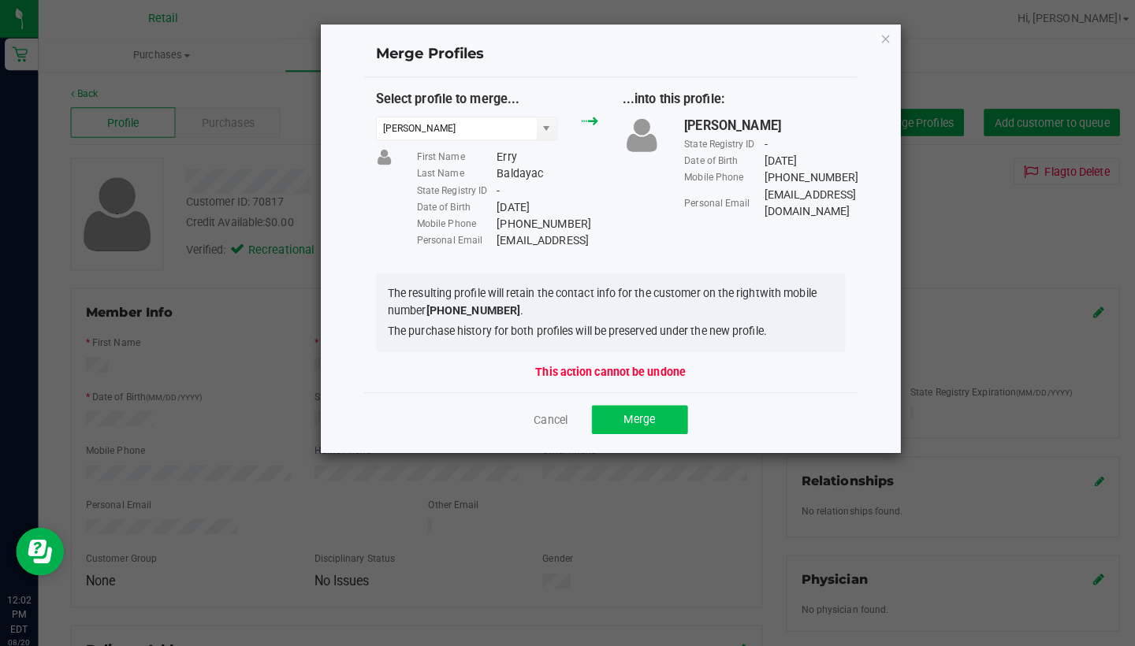
click at [610, 407] on button "Merge" at bounding box center [630, 413] width 95 height 28
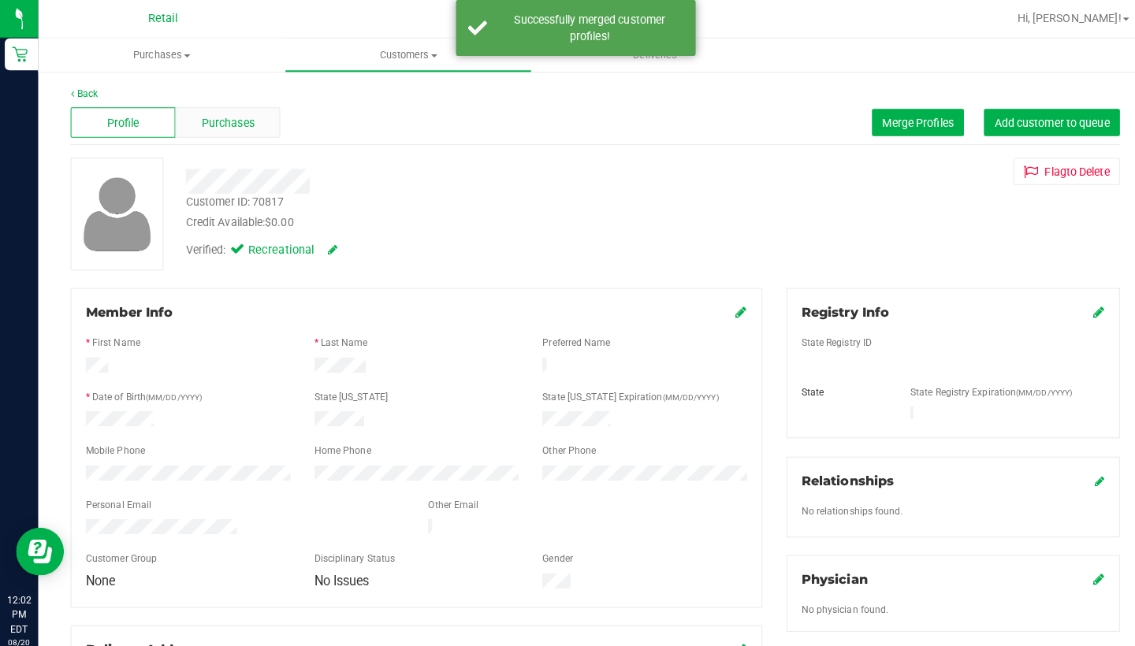
scroll to position [0, 0]
click at [209, 127] on span "Purchases" at bounding box center [225, 121] width 52 height 17
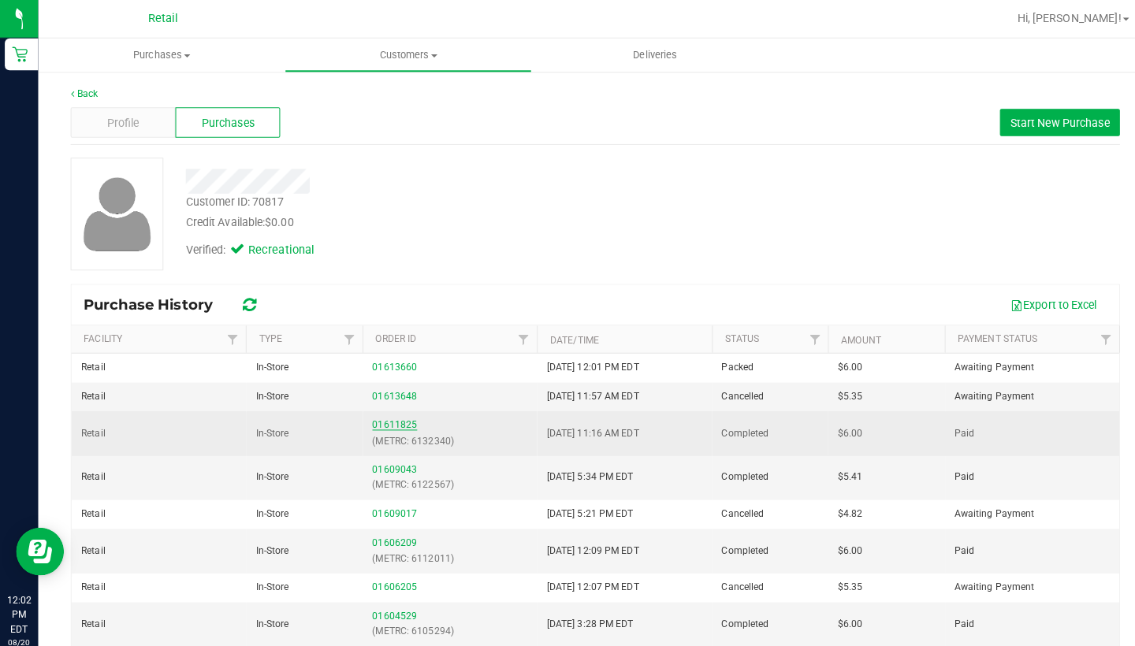
click at [392, 417] on link "01611825" at bounding box center [388, 418] width 44 height 11
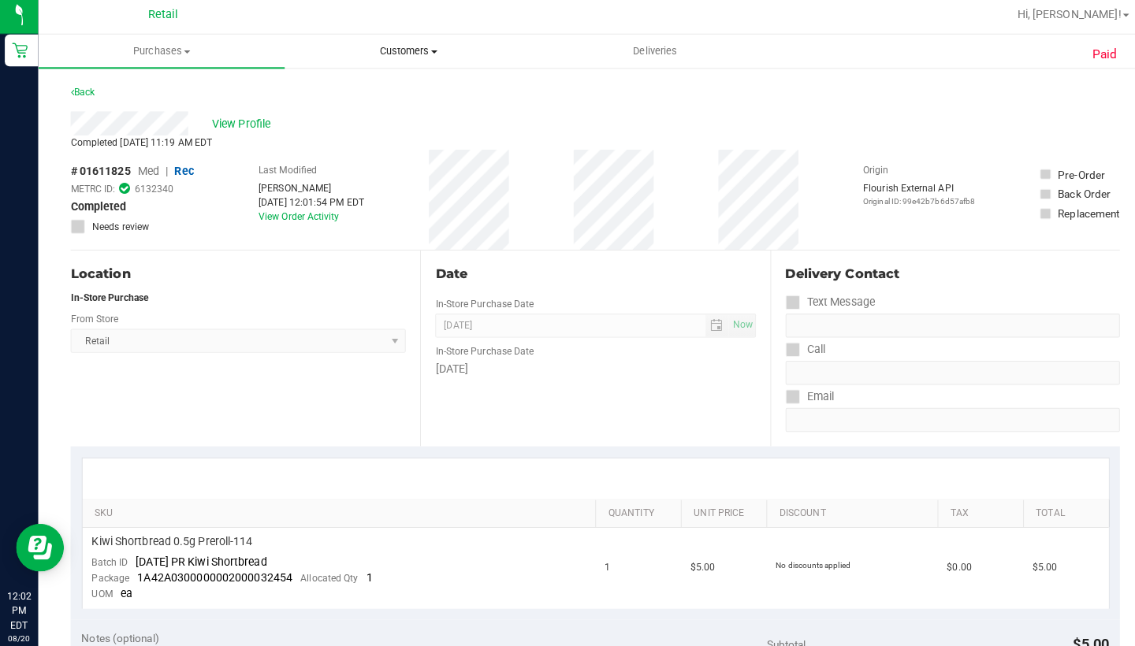
click at [403, 55] on span "Customers" at bounding box center [401, 54] width 241 height 14
click at [390, 90] on span "All customers" at bounding box center [336, 94] width 113 height 13
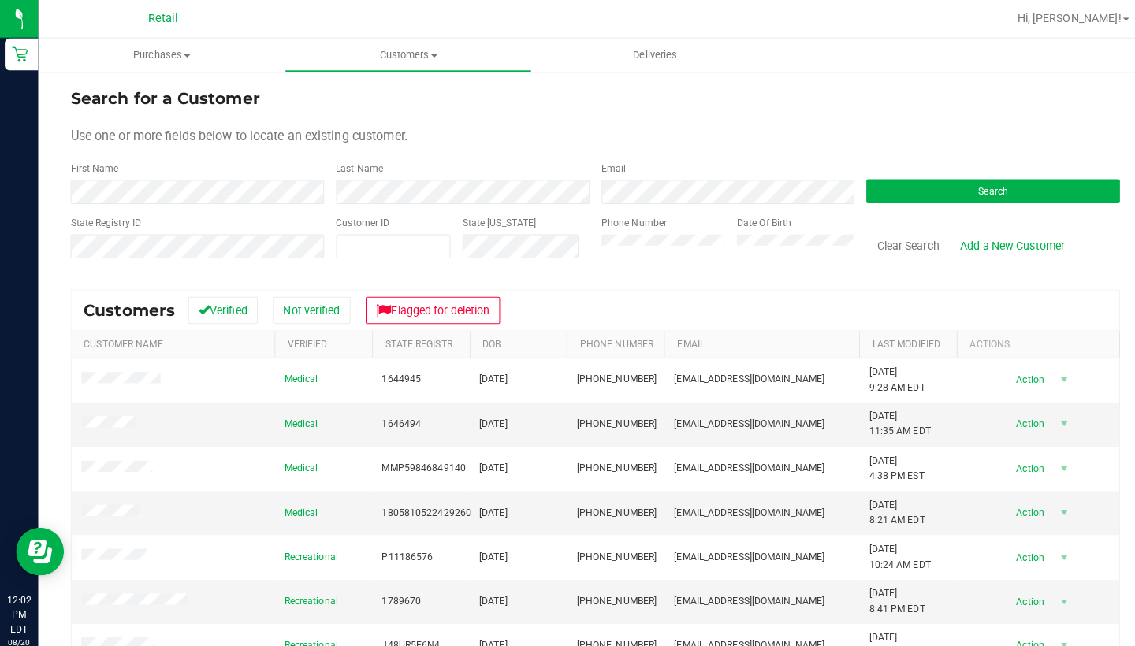
click at [406, 171] on div "Last Name" at bounding box center [450, 180] width 262 height 42
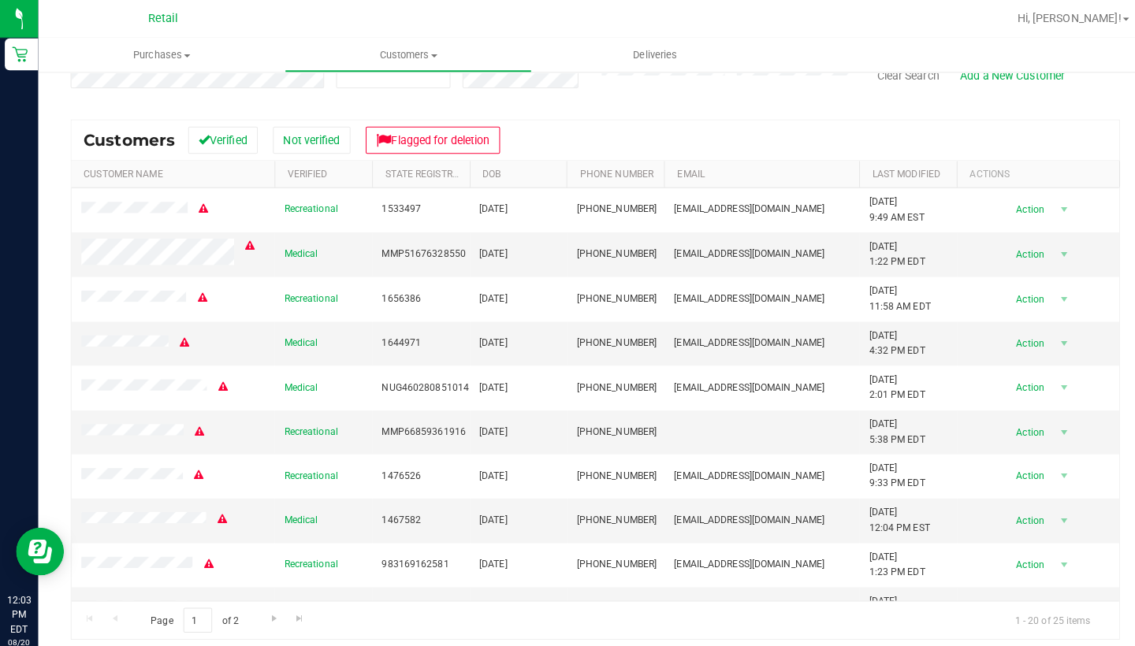
scroll to position [168, 0]
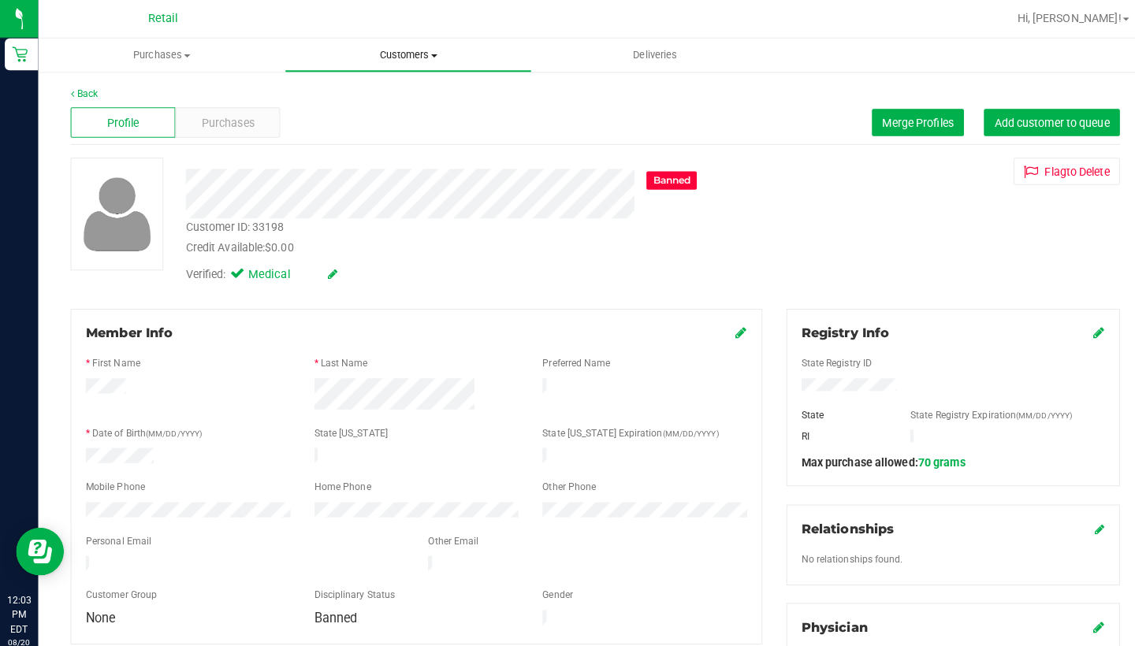
click at [413, 61] on span "Customers" at bounding box center [401, 54] width 241 height 14
click at [413, 88] on li "All customers" at bounding box center [401, 95] width 243 height 19
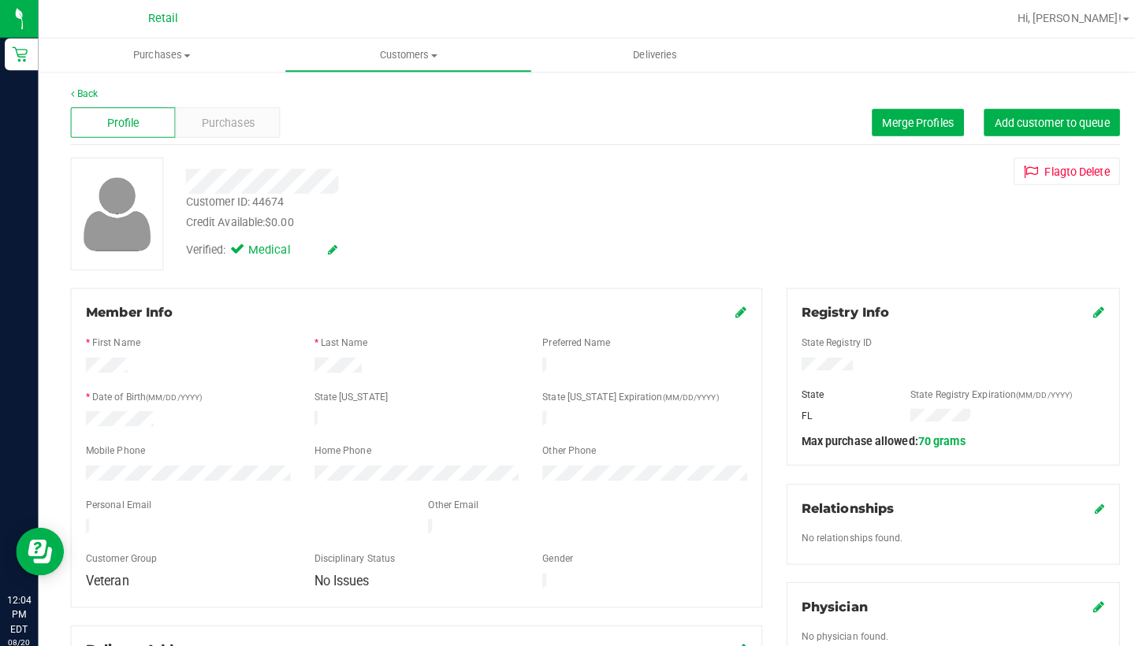
click at [1089, 306] on div "Registry Info State Registry ID State State Registry Expiration (MM/DD/YYYY) FL…" at bounding box center [939, 371] width 329 height 175
click at [1083, 306] on icon at bounding box center [1082, 307] width 11 height 13
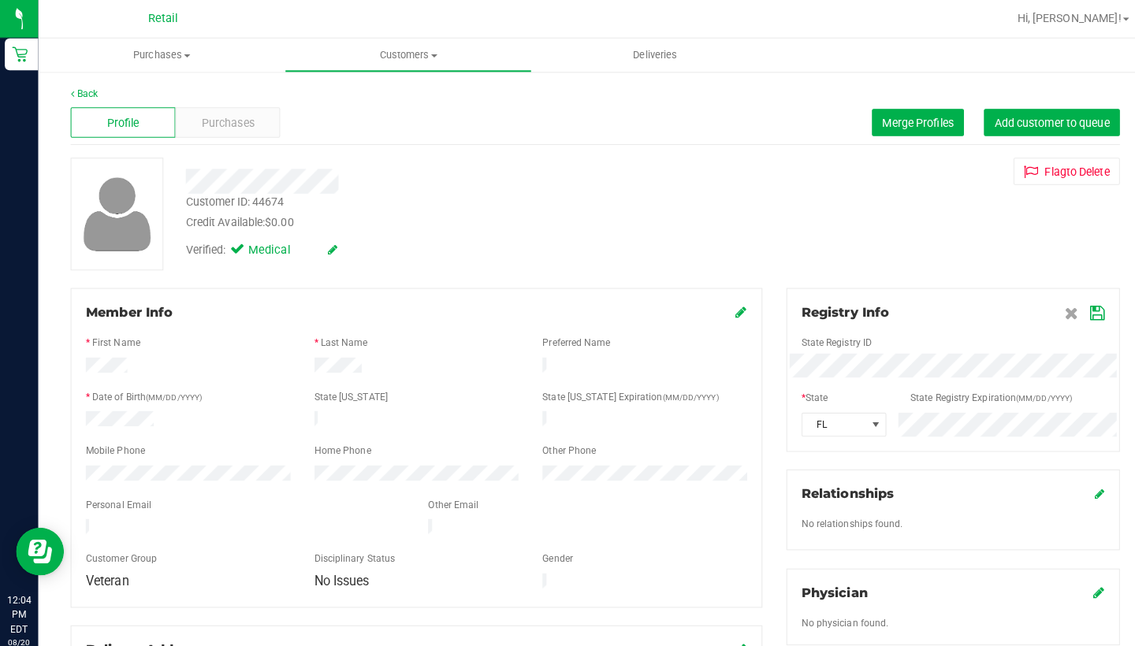
click at [1080, 310] on icon at bounding box center [1081, 309] width 14 height 13
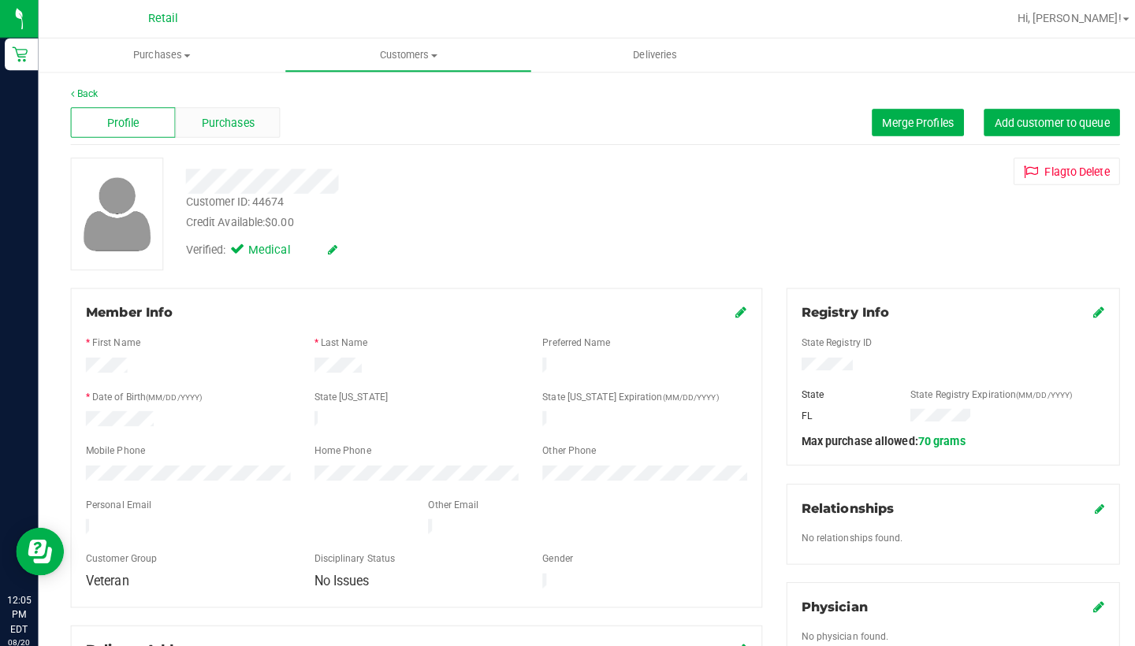
click at [227, 113] on span "Purchases" at bounding box center [225, 121] width 52 height 17
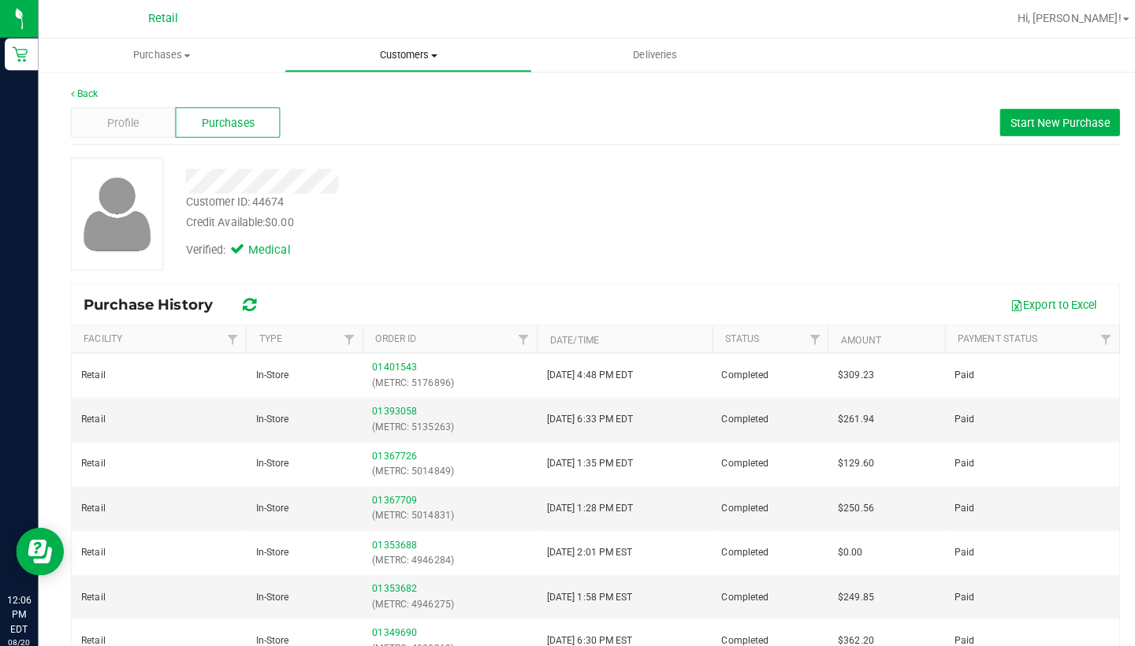
click at [393, 52] on span "Customers" at bounding box center [401, 54] width 241 height 14
click at [377, 91] on span "All customers" at bounding box center [336, 94] width 113 height 13
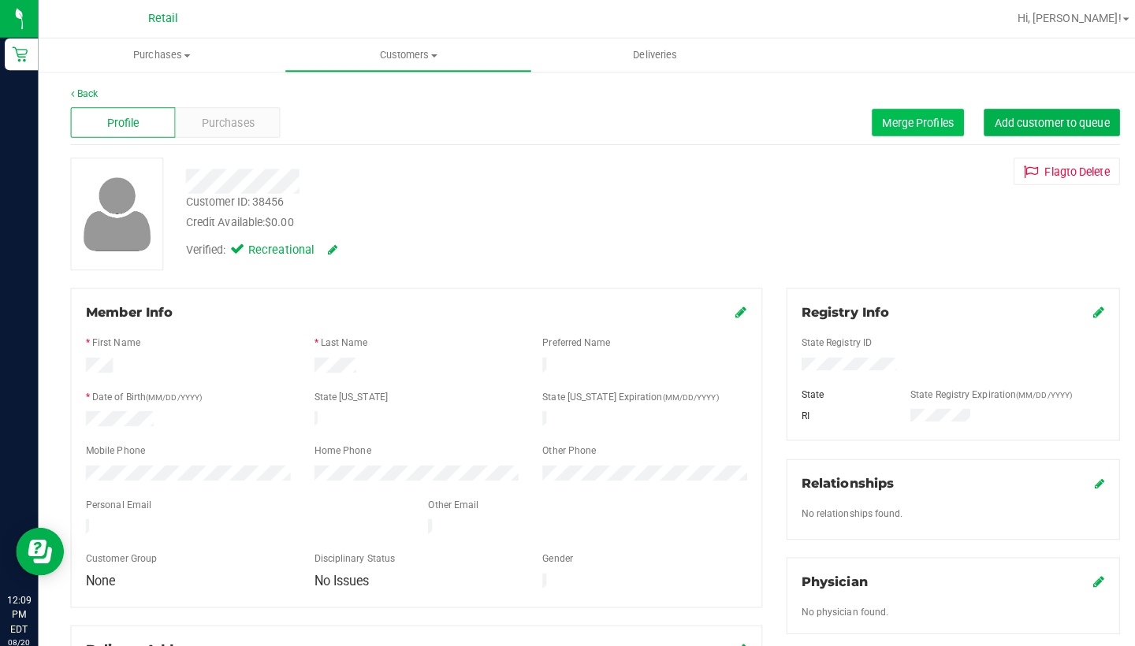
click at [886, 116] on span "Merge Profiles" at bounding box center [904, 120] width 70 height 13
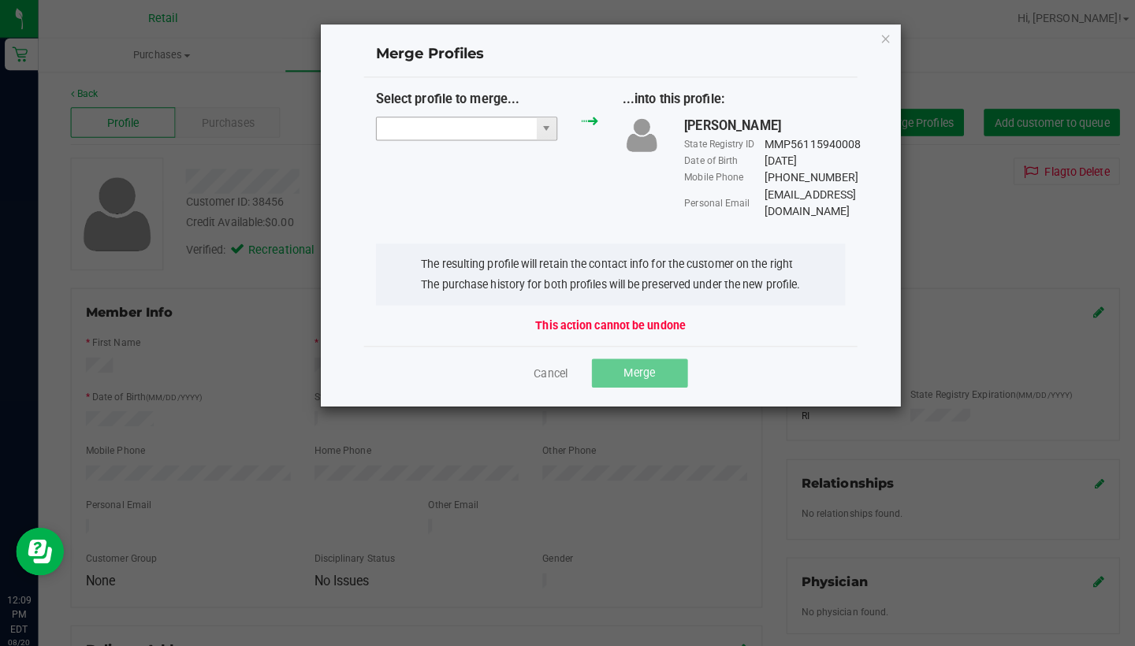
click at [424, 116] on input "NO DATA FOUND" at bounding box center [450, 127] width 158 height 22
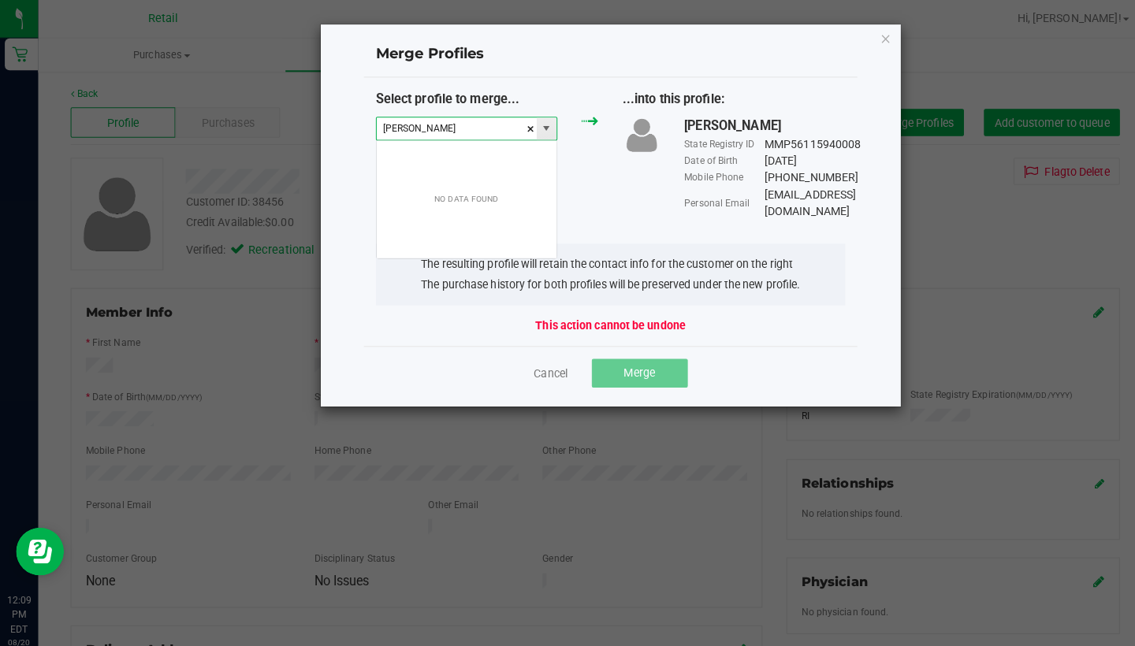
scroll to position [24, 180]
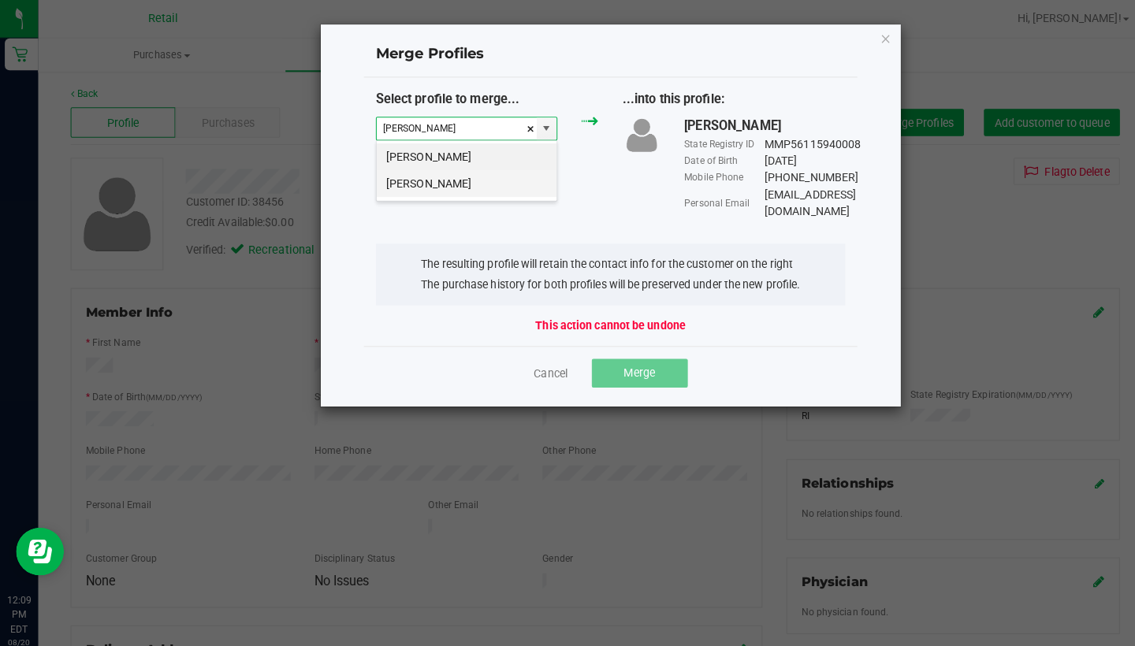
click at [444, 187] on li "Jace Firnges" at bounding box center [459, 181] width 177 height 27
type input "Jace Firnges"
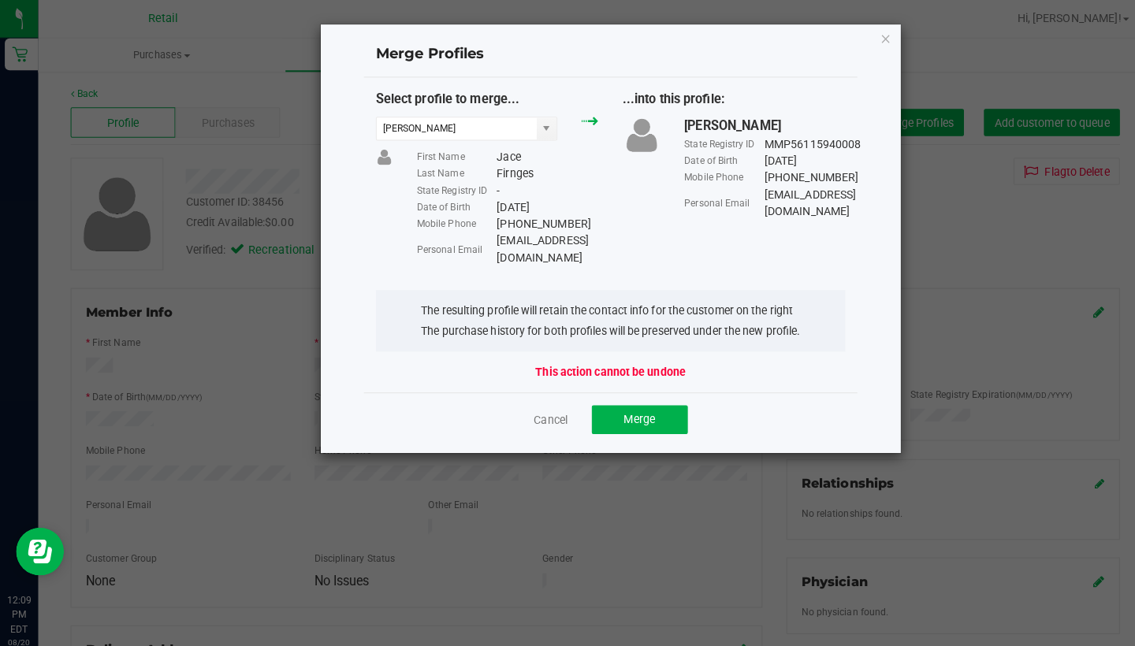
drag, startPoint x: 596, startPoint y: 239, endPoint x: 487, endPoint y: 228, distance: 109.2
click at [487, 229] on div "Personal Email Wuntew3@yahoo.com" at bounding box center [499, 245] width 179 height 33
click at [648, 253] on div "Select profile to merge... Jace Firnges First Name Jace Last Name Firnges State…" at bounding box center [601, 231] width 487 height 310
drag, startPoint x: 599, startPoint y: 235, endPoint x: 495, endPoint y: 236, distance: 104.0
click at [494, 236] on div "Wuntew3@yahoo.com" at bounding box center [539, 245] width 100 height 33
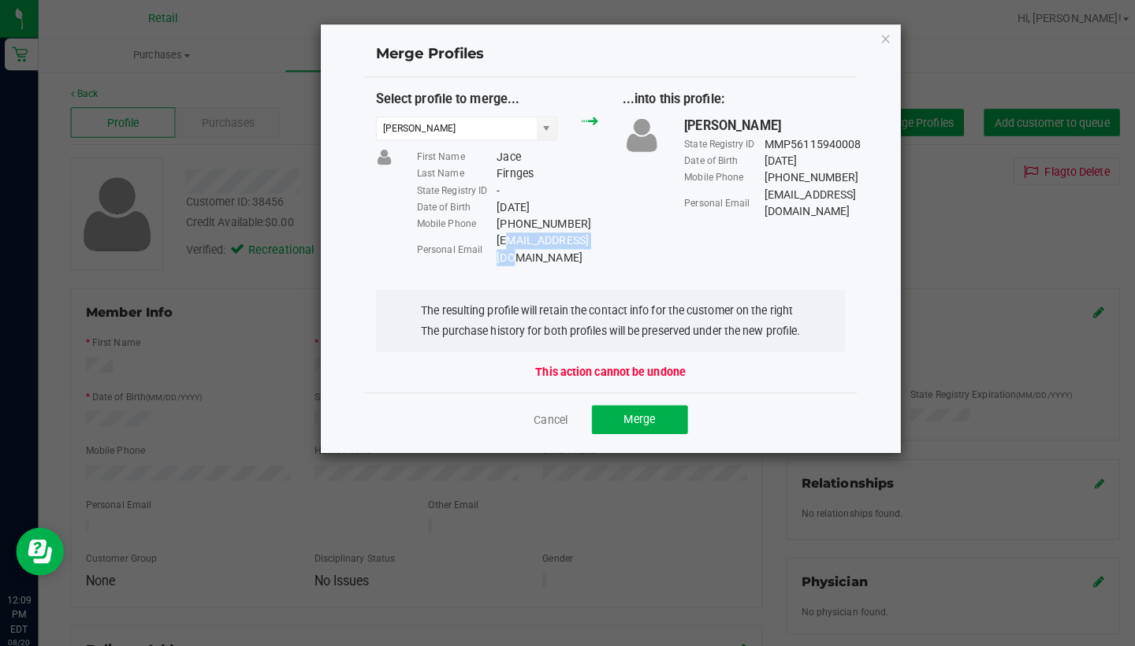
copy div "untew3@yahoo.com"
copy div "Wuntew3@yahoo.com"
click at [631, 407] on span "Merge" at bounding box center [630, 413] width 31 height 13
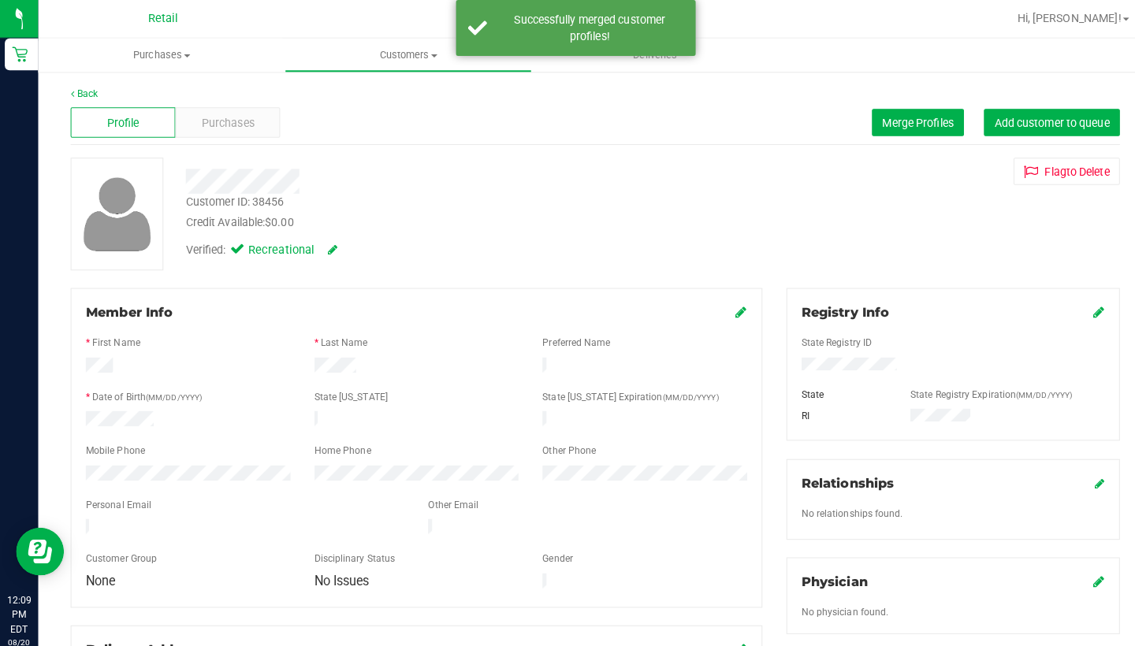
click at [730, 307] on icon at bounding box center [730, 307] width 11 height 13
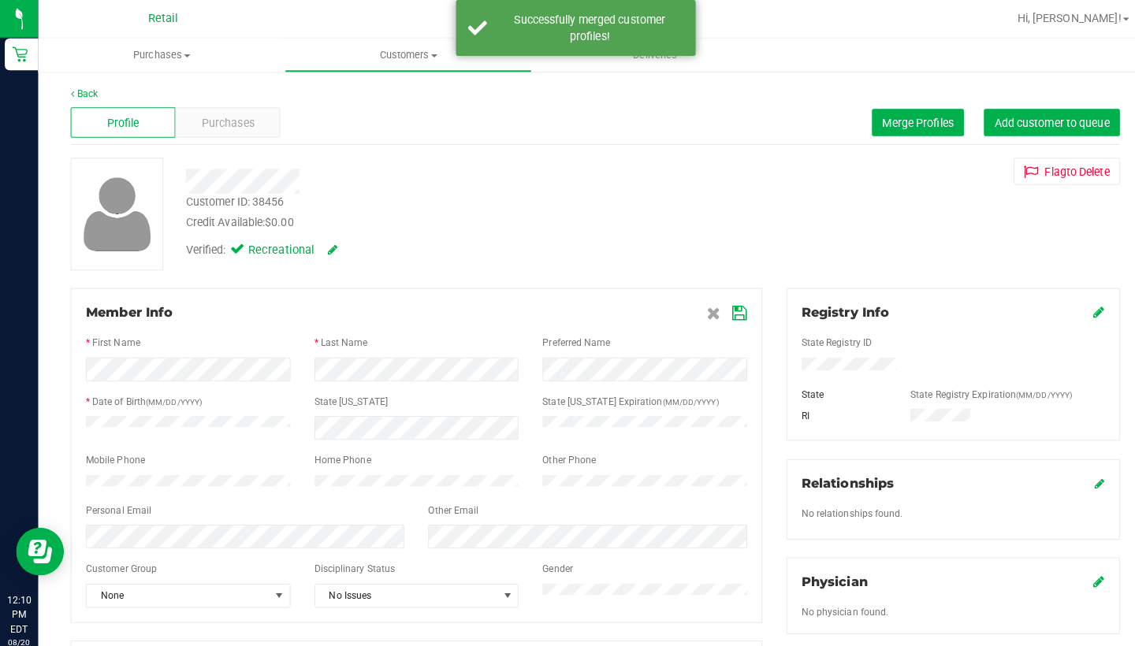
click at [726, 310] on icon at bounding box center [729, 309] width 14 height 13
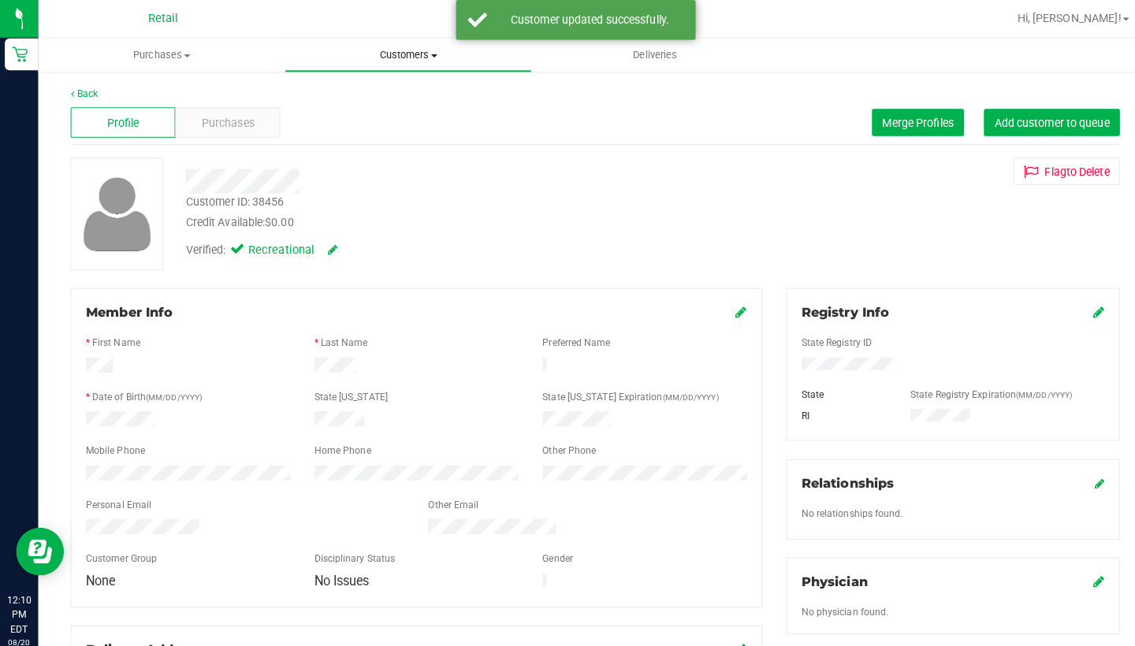
click at [409, 46] on uib-tab-heading "Customers All customers Add a new customer All physicians" at bounding box center [401, 55] width 241 height 32
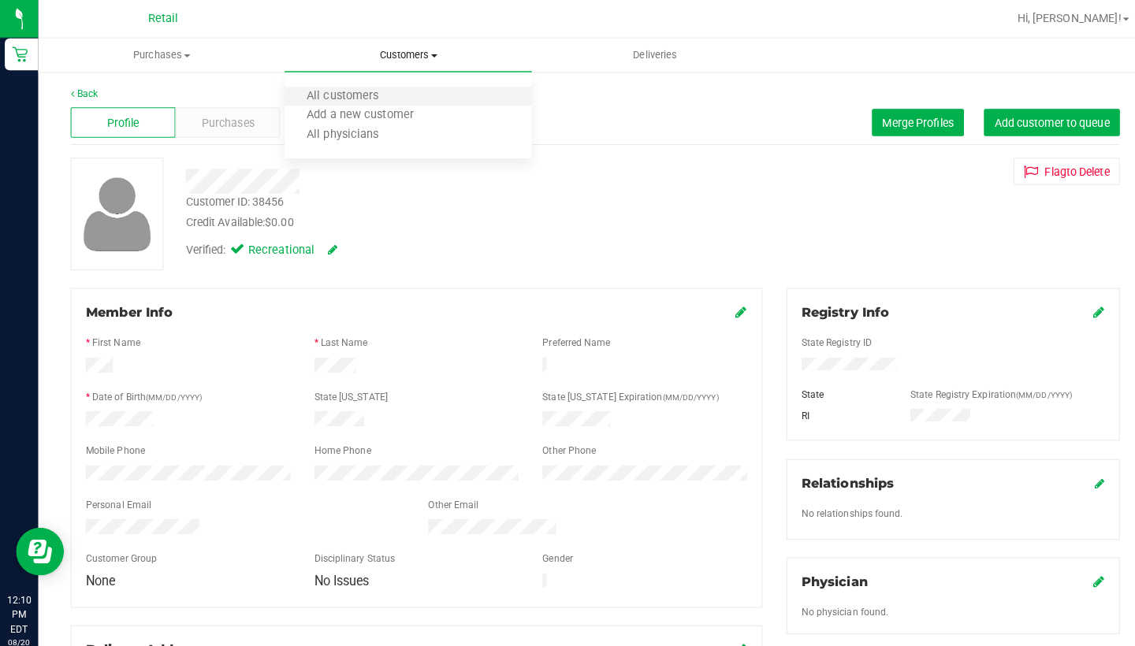
click at [405, 93] on li "All customers" at bounding box center [401, 95] width 243 height 19
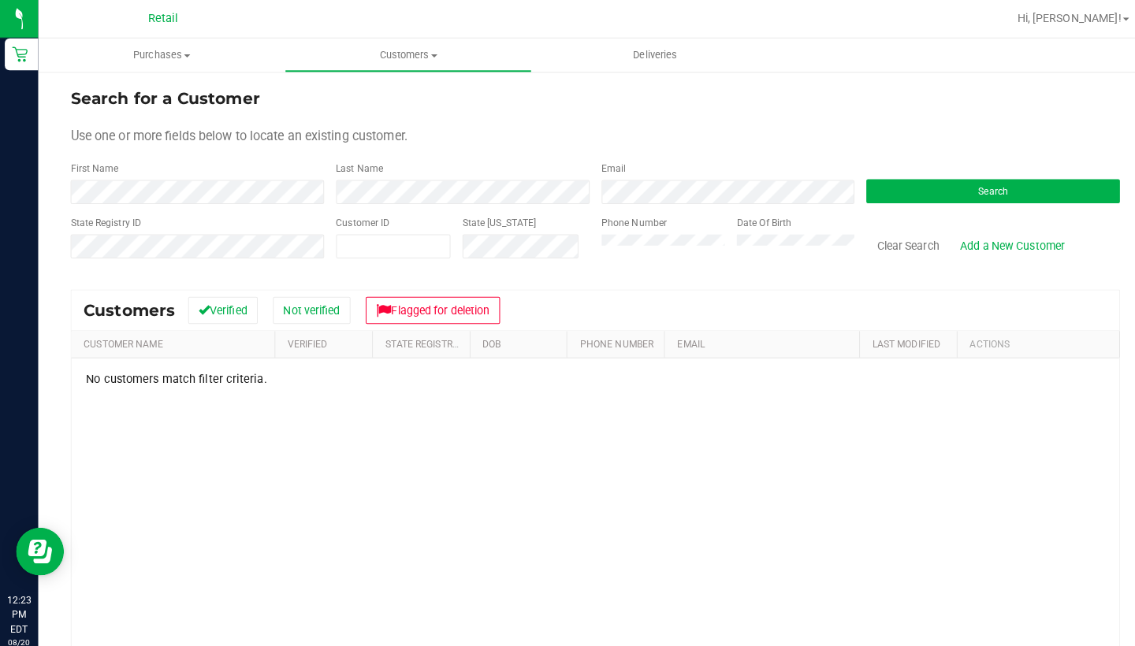
click at [674, 239] on div "Phone Number Date Of Birth" at bounding box center [712, 241] width 262 height 56
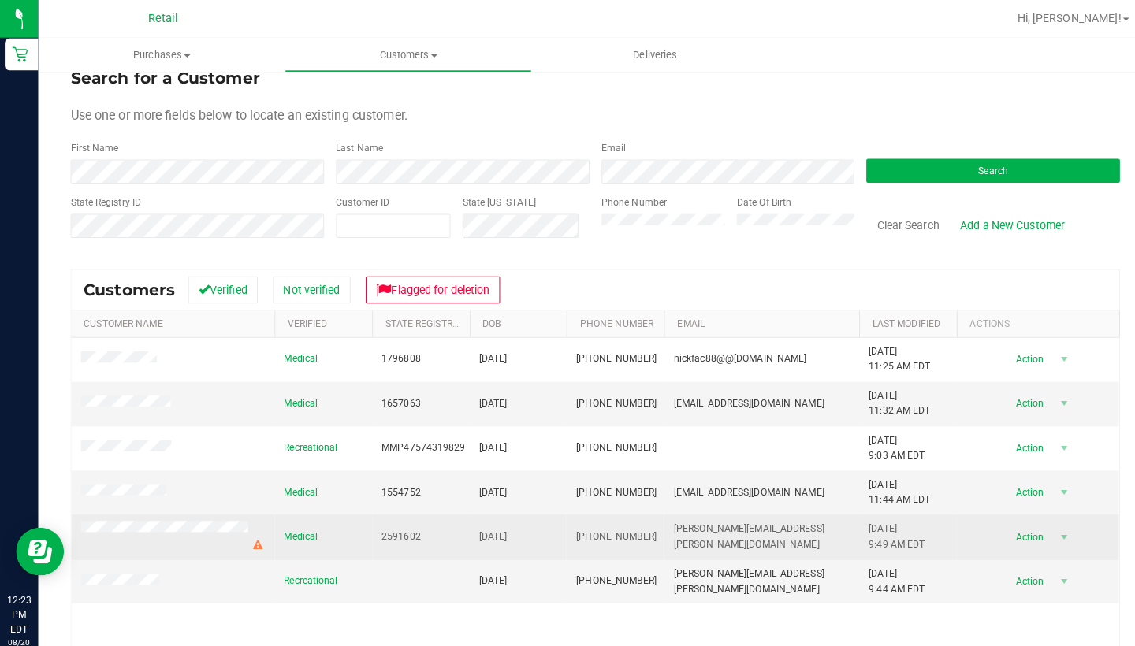
scroll to position [32, 0]
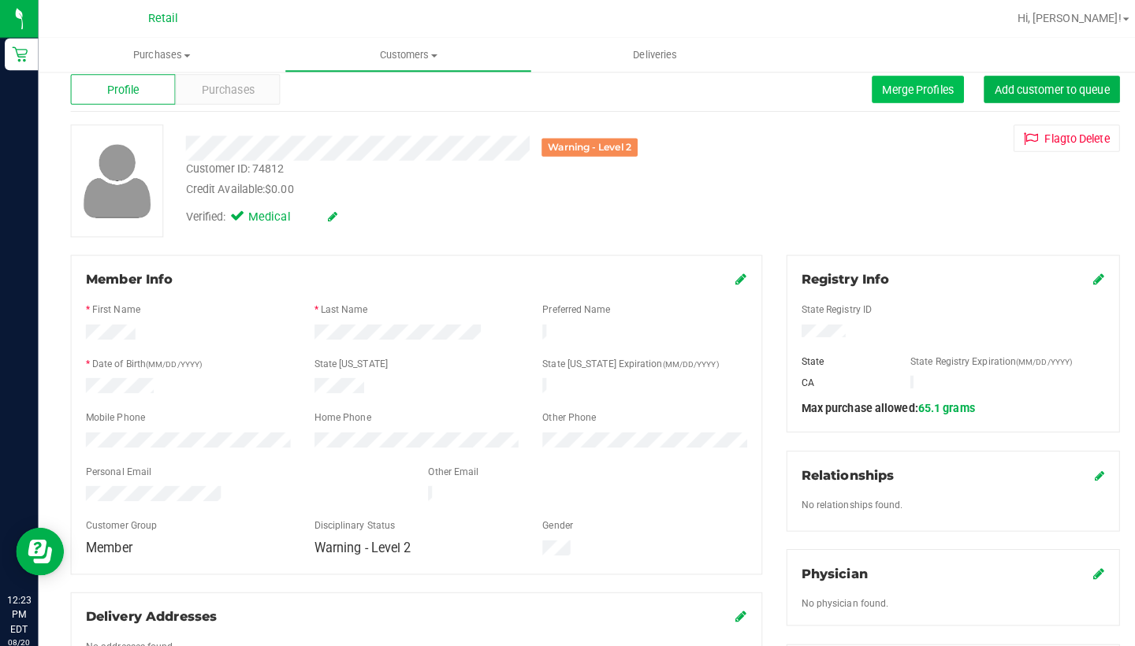
click at [916, 100] on button "Merge Profiles" at bounding box center [904, 88] width 91 height 27
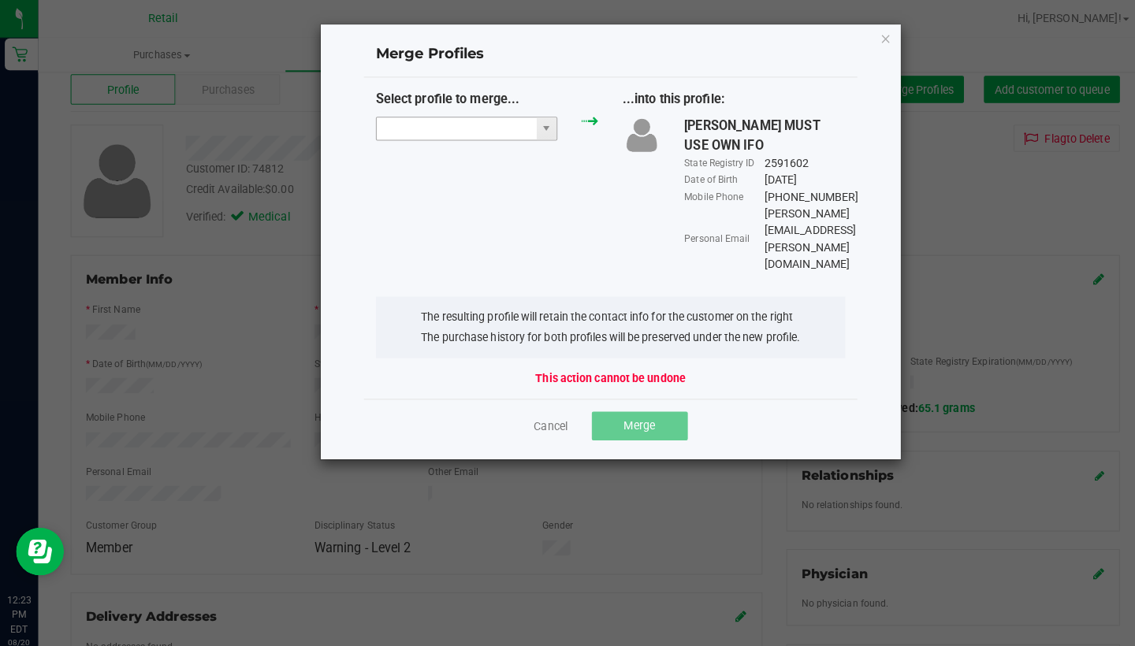
click at [469, 128] on input "NO DATA FOUND" at bounding box center [450, 127] width 158 height 22
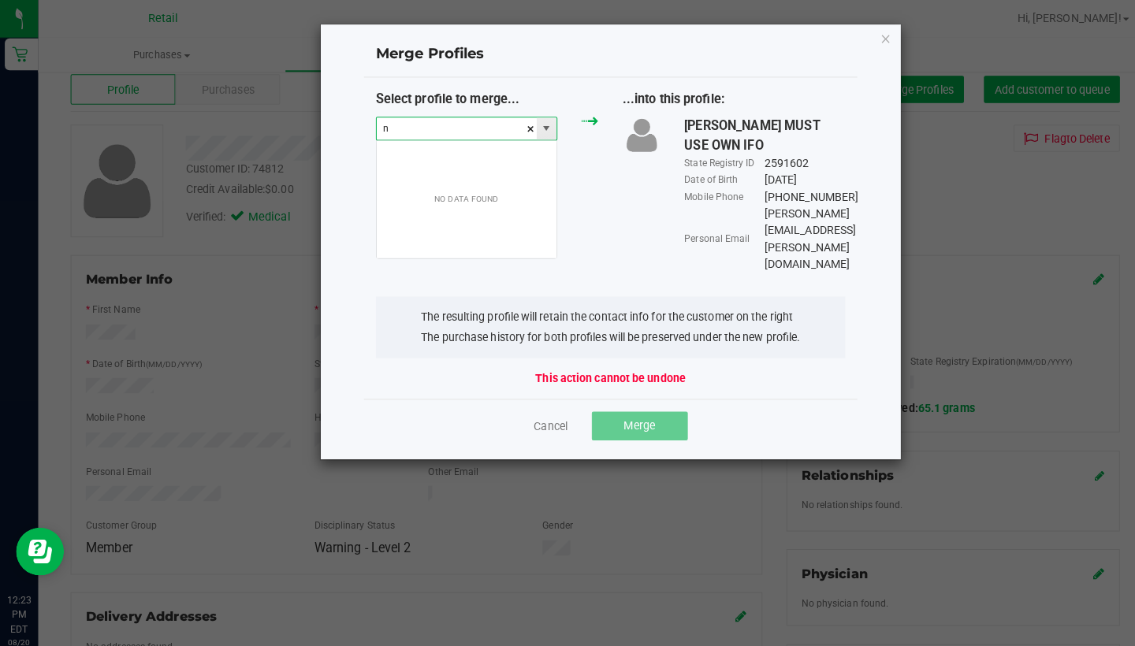
scroll to position [24, 180]
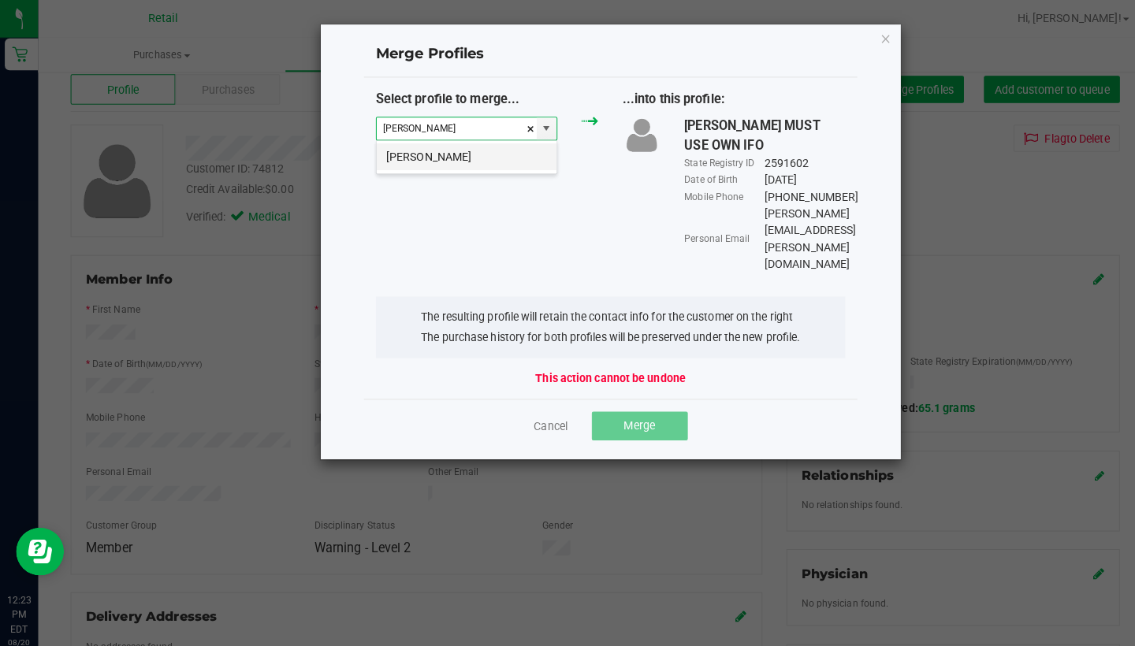
click at [469, 158] on li "Nicholas Iannitelli" at bounding box center [459, 154] width 177 height 27
type input "Nicholas Iannitelli"
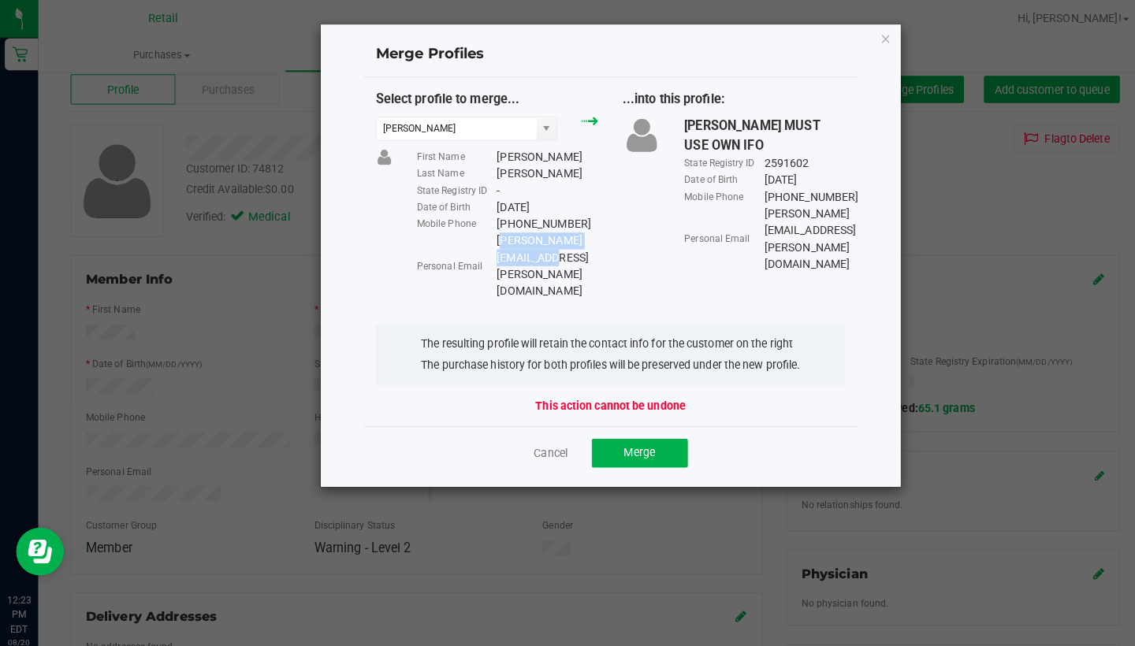
drag, startPoint x: 611, startPoint y: 235, endPoint x: 491, endPoint y: 235, distance: 120.5
click at [491, 235] on div "Sousa.kayla@icloud.com" at bounding box center [539, 262] width 100 height 66
copy div "Sousa.kayla@icloud.com"
click at [646, 433] on button "Merge" at bounding box center [630, 447] width 95 height 28
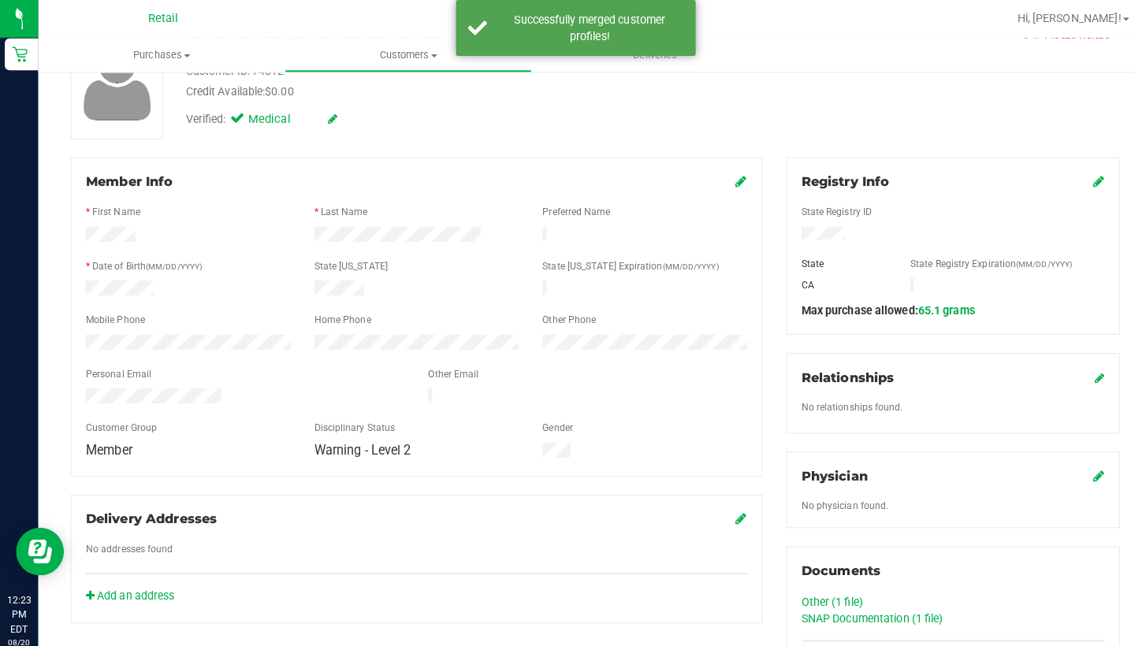
scroll to position [130, 0]
click at [733, 170] on link at bounding box center [730, 177] width 11 height 15
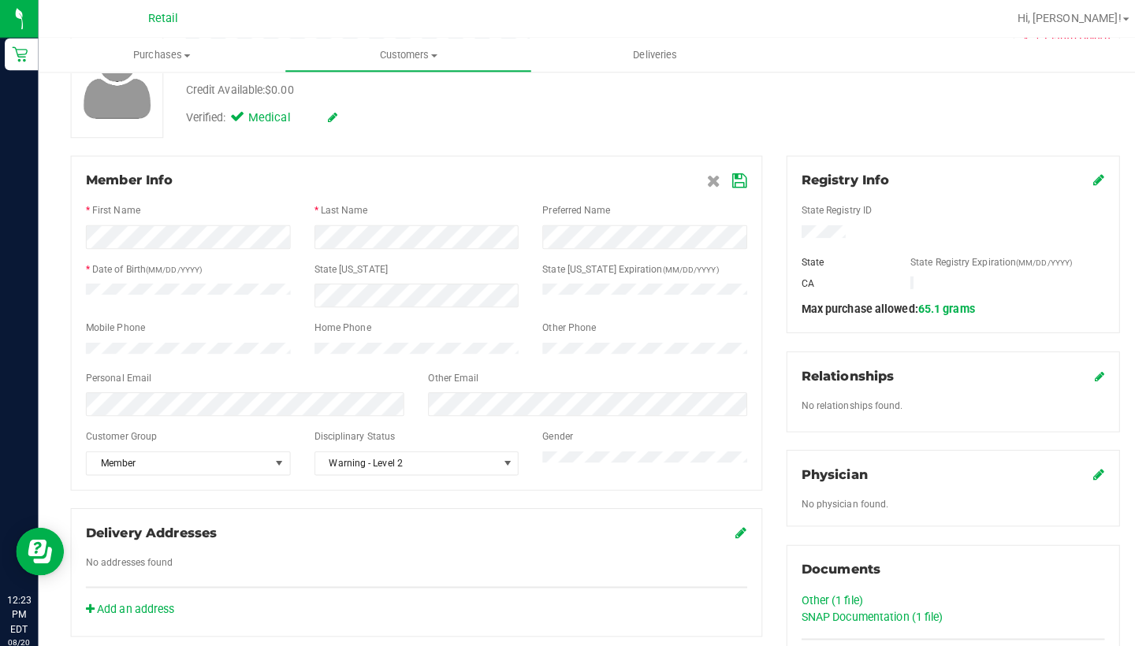
click at [725, 178] on icon at bounding box center [729, 179] width 14 height 13
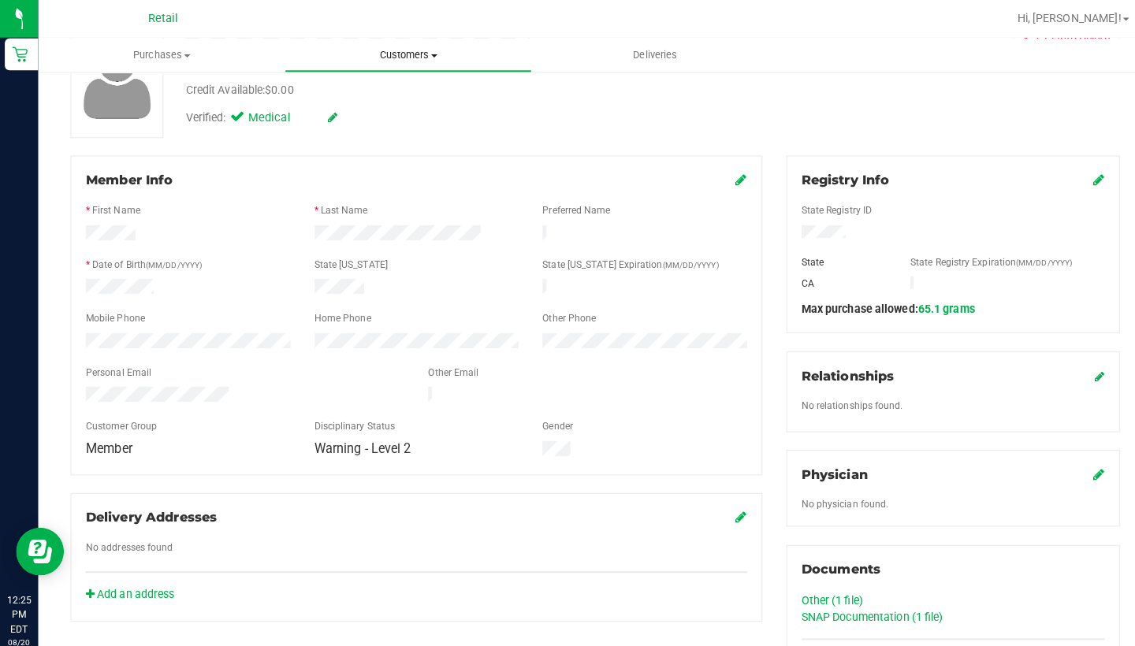
click at [388, 61] on span "Customers" at bounding box center [401, 54] width 241 height 14
click at [388, 91] on span "All customers" at bounding box center [336, 94] width 113 height 13
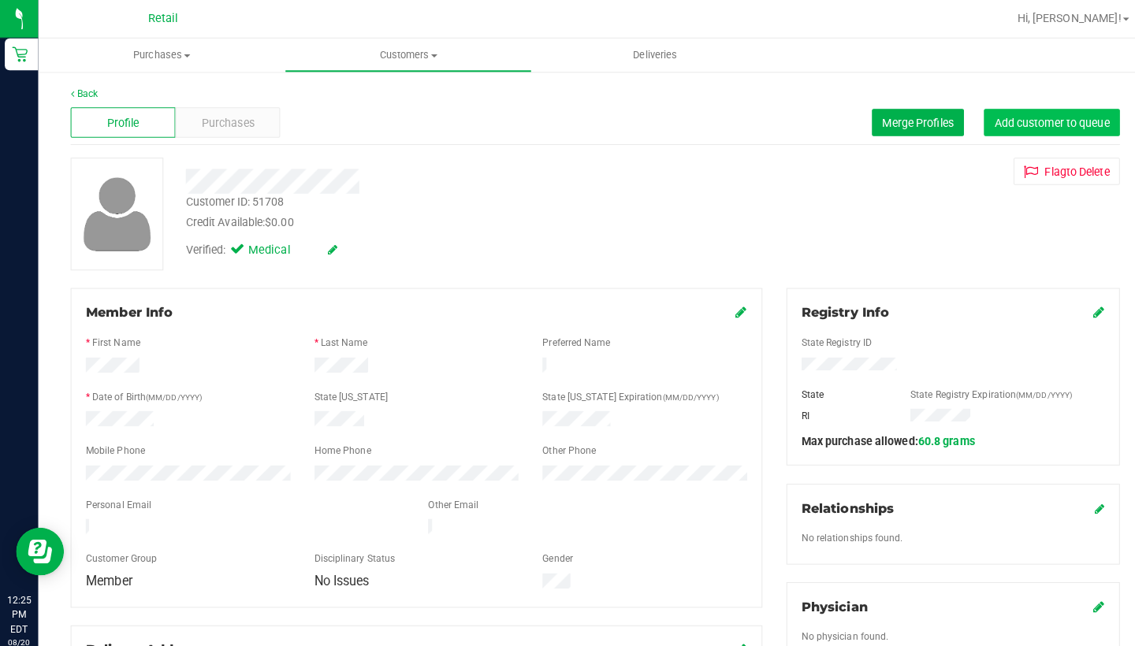
click at [1006, 115] on span "Add customer to queue" at bounding box center [1035, 120] width 113 height 13
click at [383, 61] on uib-tab-heading "Customers All customers Add a new customer All physicians" at bounding box center [401, 55] width 241 height 32
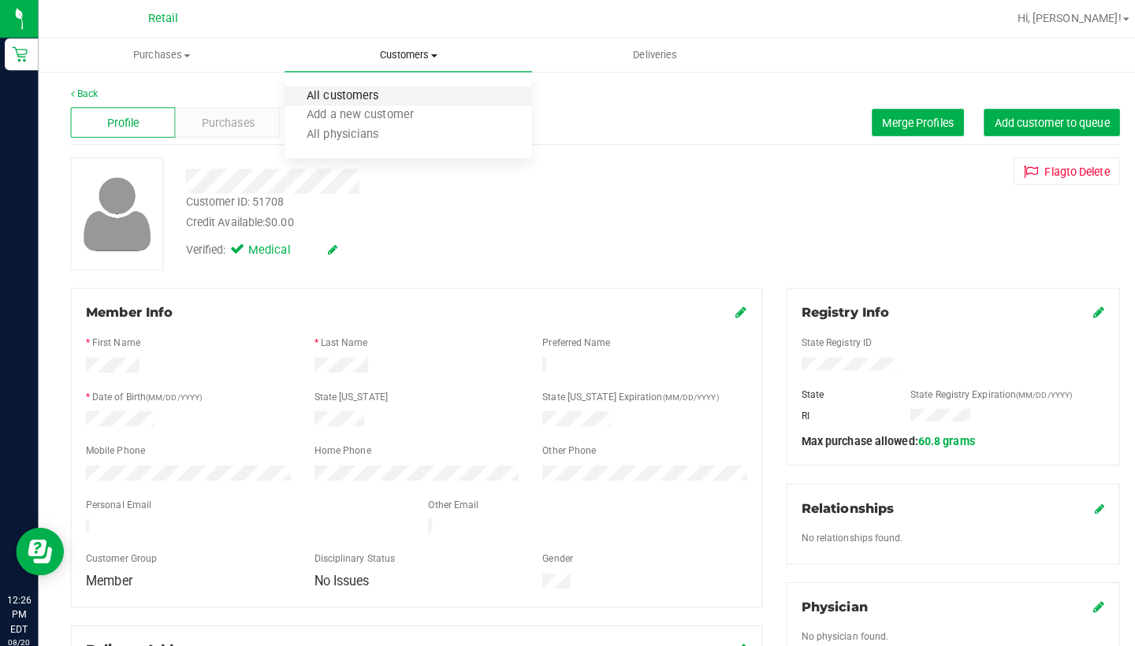
click at [388, 96] on span "All customers" at bounding box center [336, 94] width 113 height 13
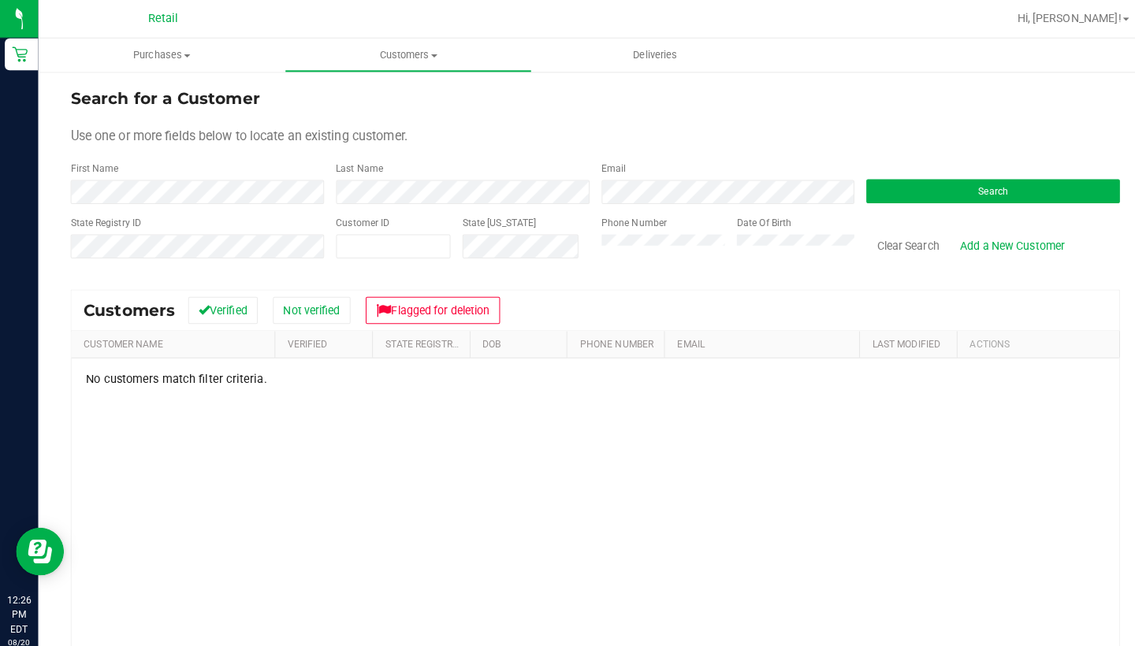
click at [899, 227] on div "Clear Search Add a New Customer" at bounding box center [972, 241] width 262 height 56
click at [899, 241] on button "Clear Search" at bounding box center [894, 241] width 82 height 27
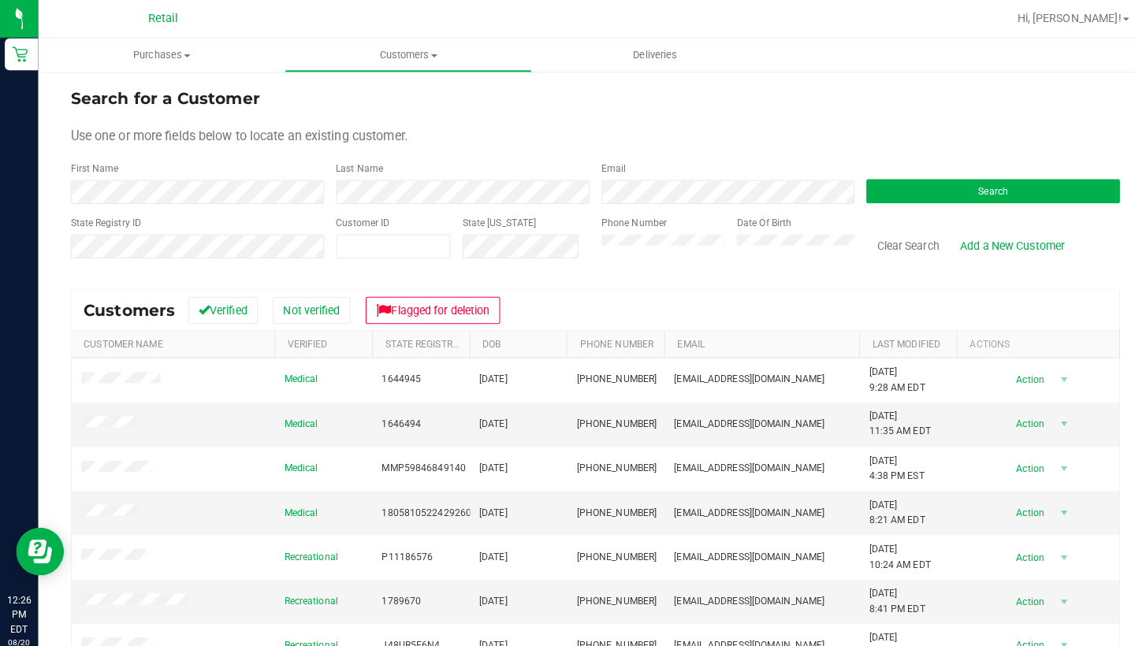
click at [896, 346] on th "Last Modified" at bounding box center [894, 339] width 96 height 27
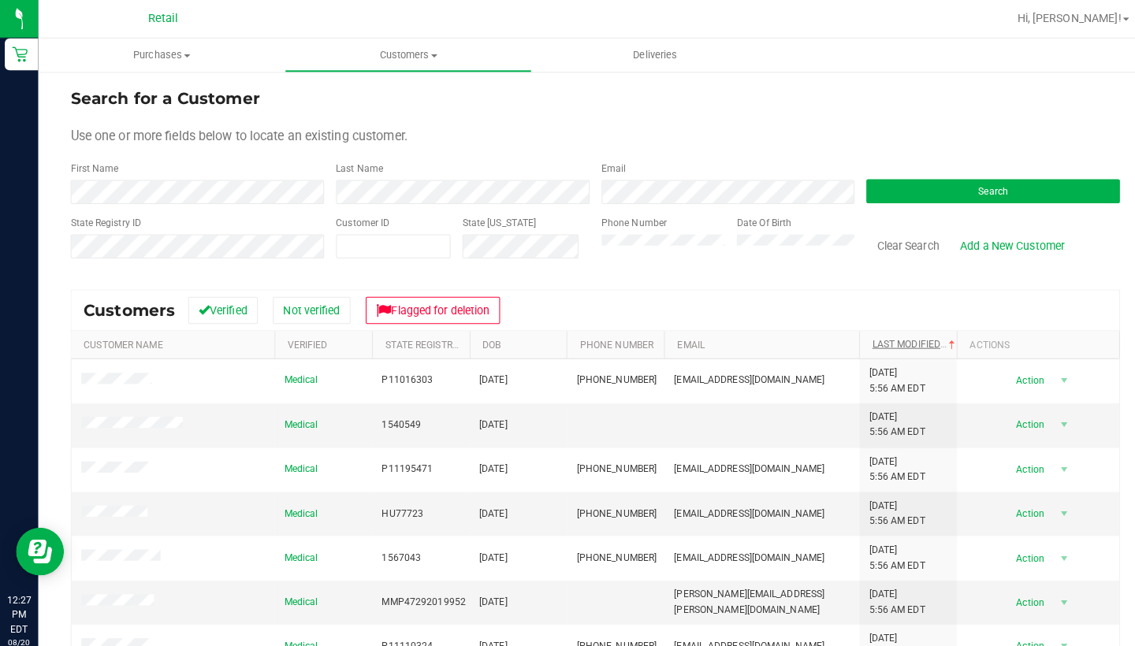
click at [894, 344] on link "Last Modified" at bounding box center [901, 338] width 85 height 11
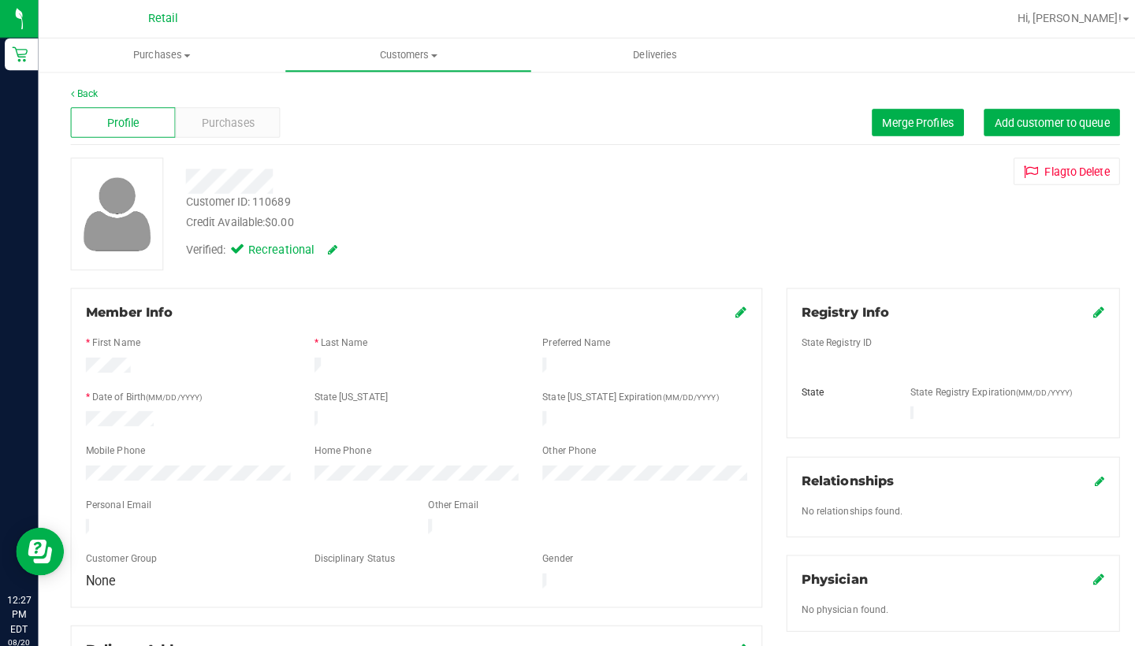
click at [730, 307] on icon at bounding box center [730, 307] width 11 height 13
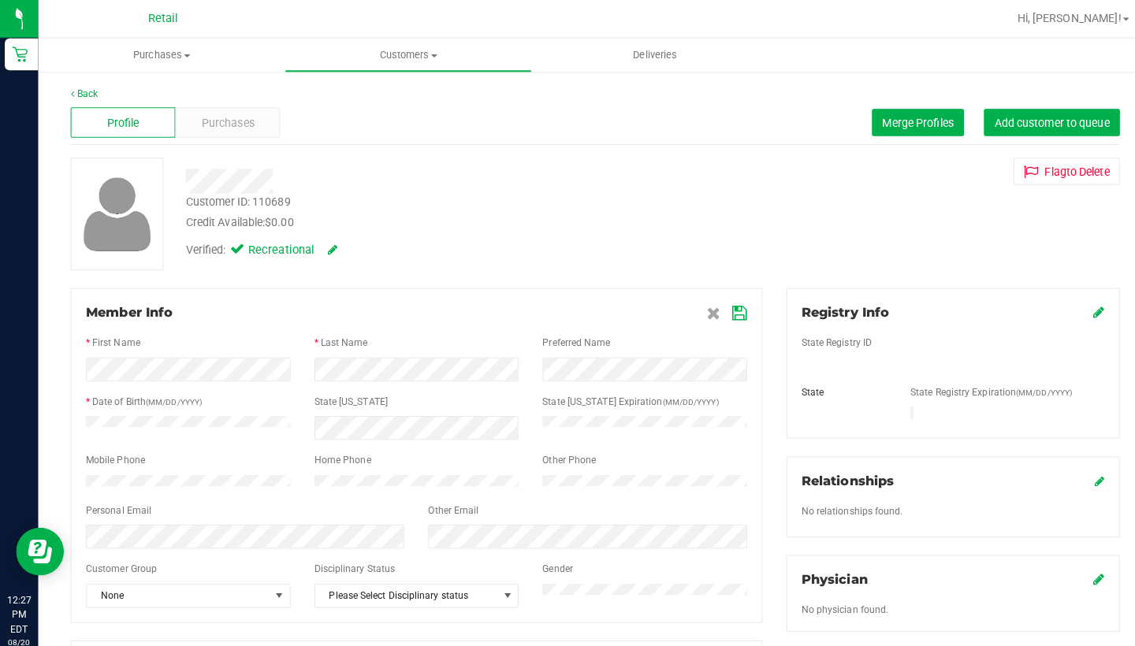
click at [731, 306] on icon at bounding box center [729, 309] width 14 height 13
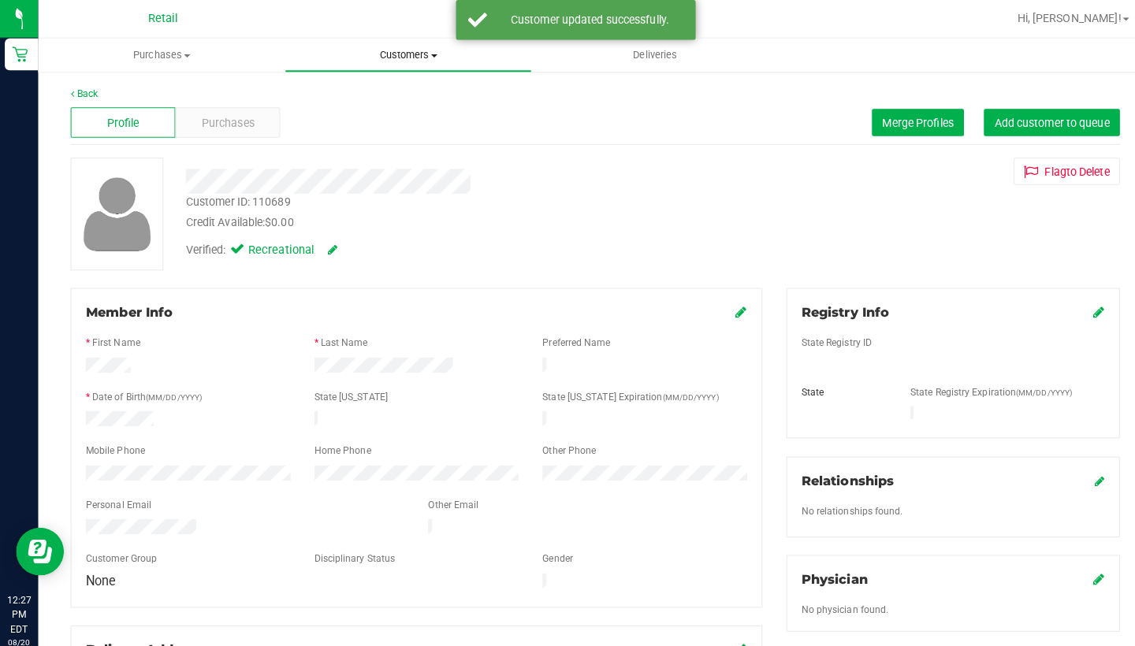
click at [377, 54] on span "Customers" at bounding box center [401, 54] width 241 height 14
click at [386, 97] on span "All customers" at bounding box center [336, 94] width 113 height 13
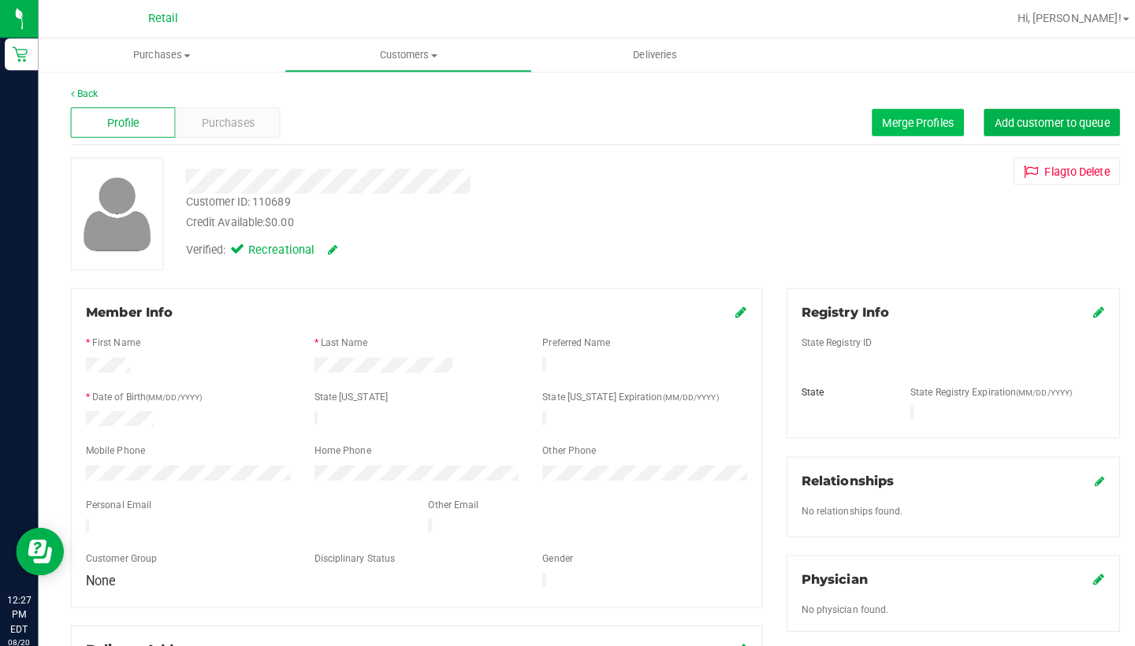
click at [875, 118] on span "Merge Profiles" at bounding box center [904, 120] width 70 height 13
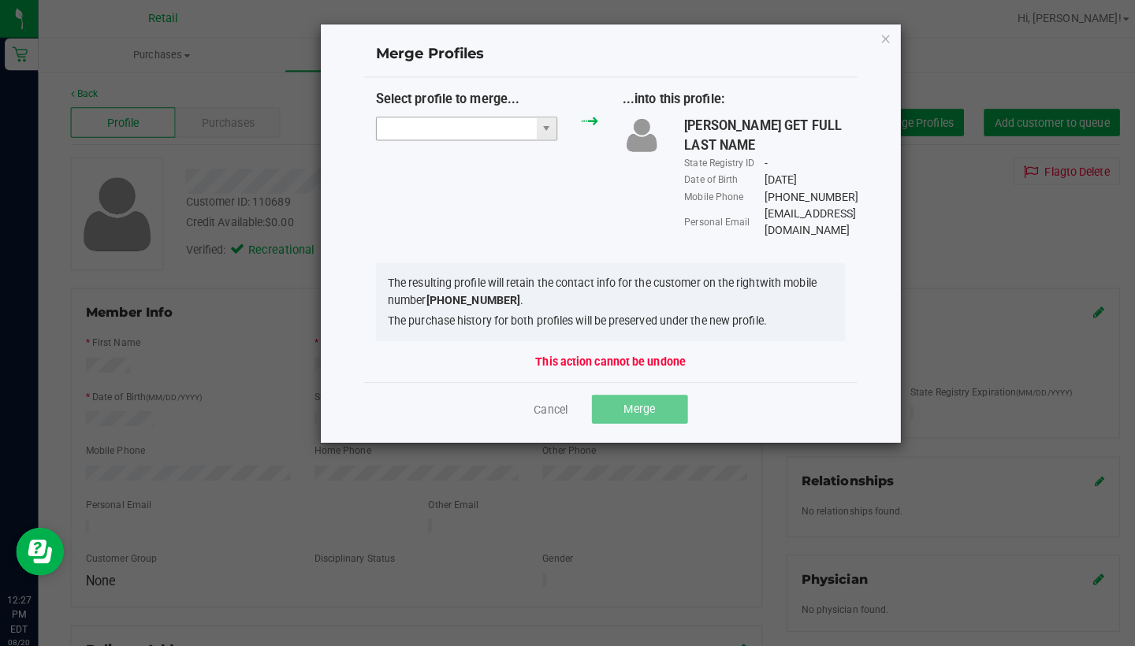
click at [416, 118] on input "NO DATA FOUND" at bounding box center [450, 127] width 158 height 22
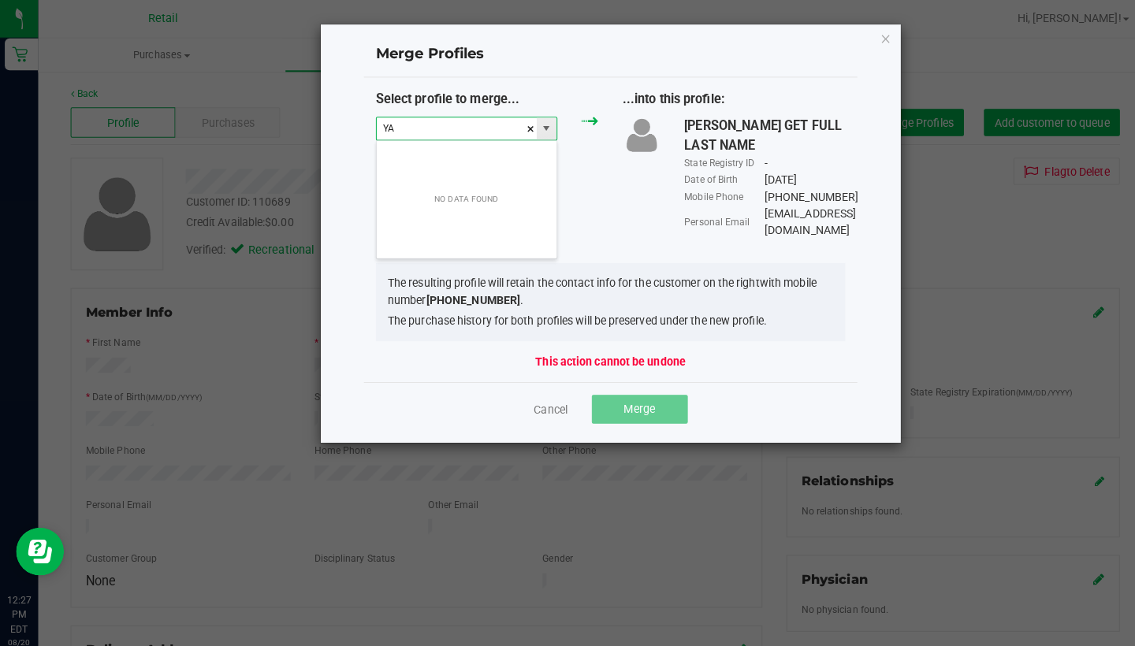
scroll to position [24, 180]
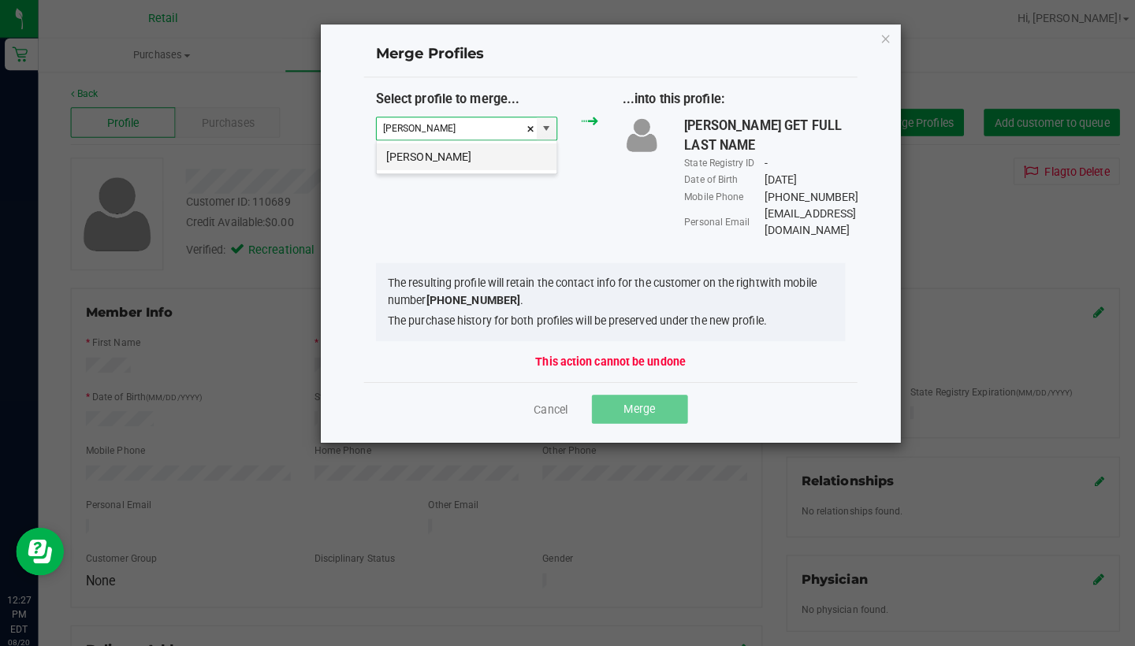
click at [453, 159] on li "Yannick Freire" at bounding box center [459, 154] width 177 height 27
type input "Yannick Freire"
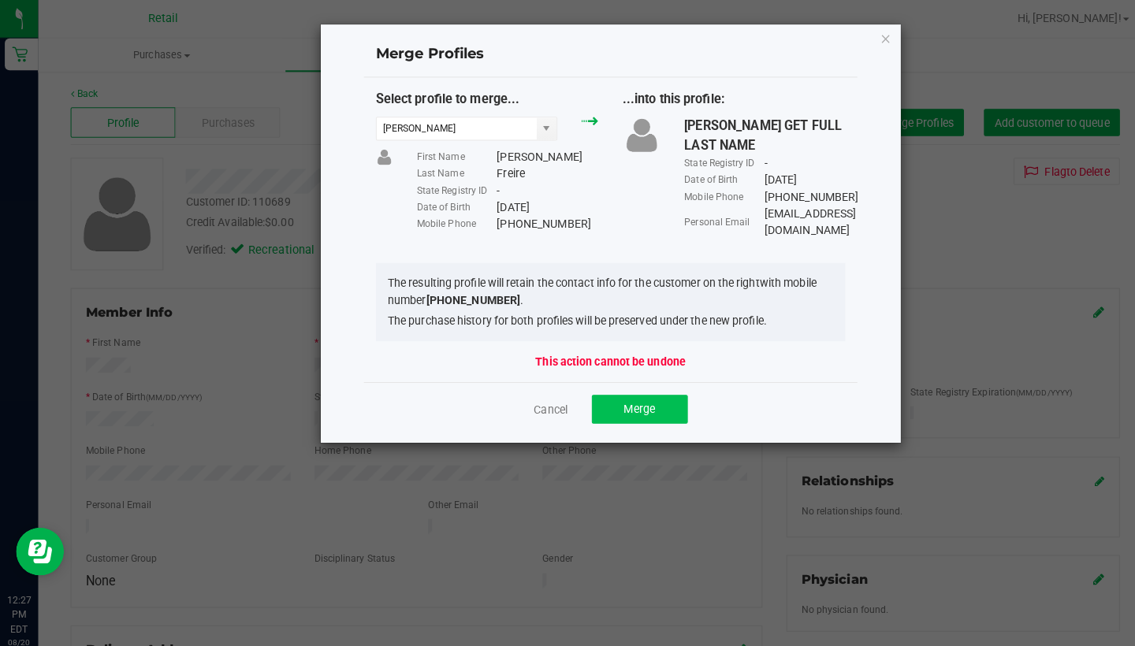
click at [632, 396] on span "Merge" at bounding box center [630, 402] width 31 height 13
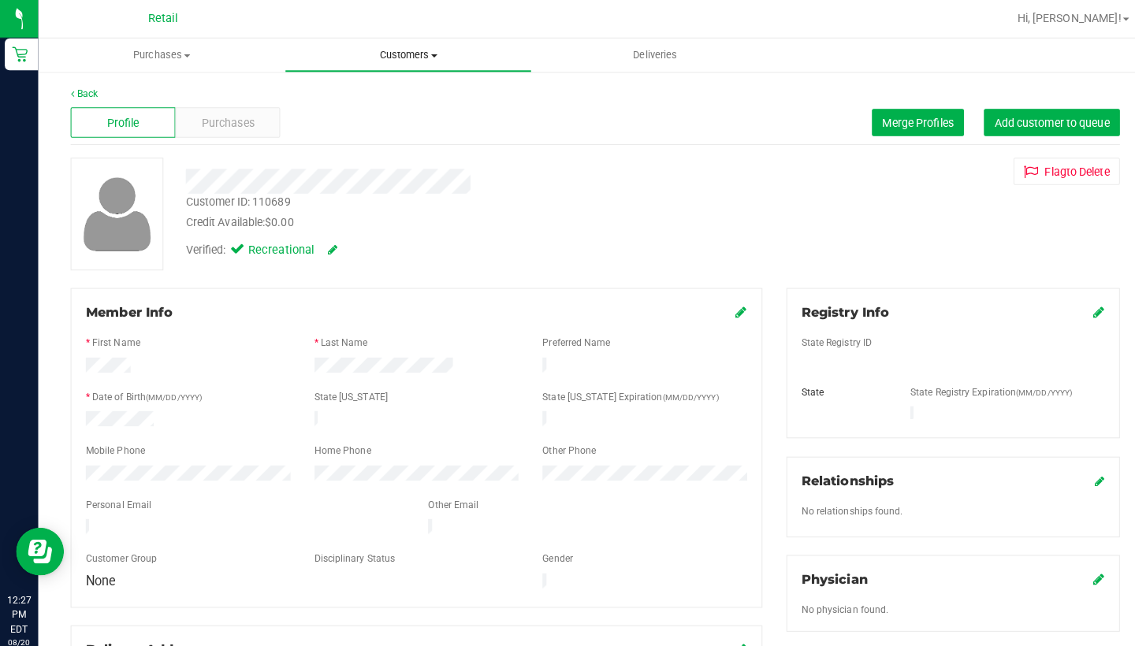
click at [410, 58] on span "Customers" at bounding box center [401, 54] width 241 height 14
click at [411, 90] on li "All customers" at bounding box center [401, 95] width 243 height 19
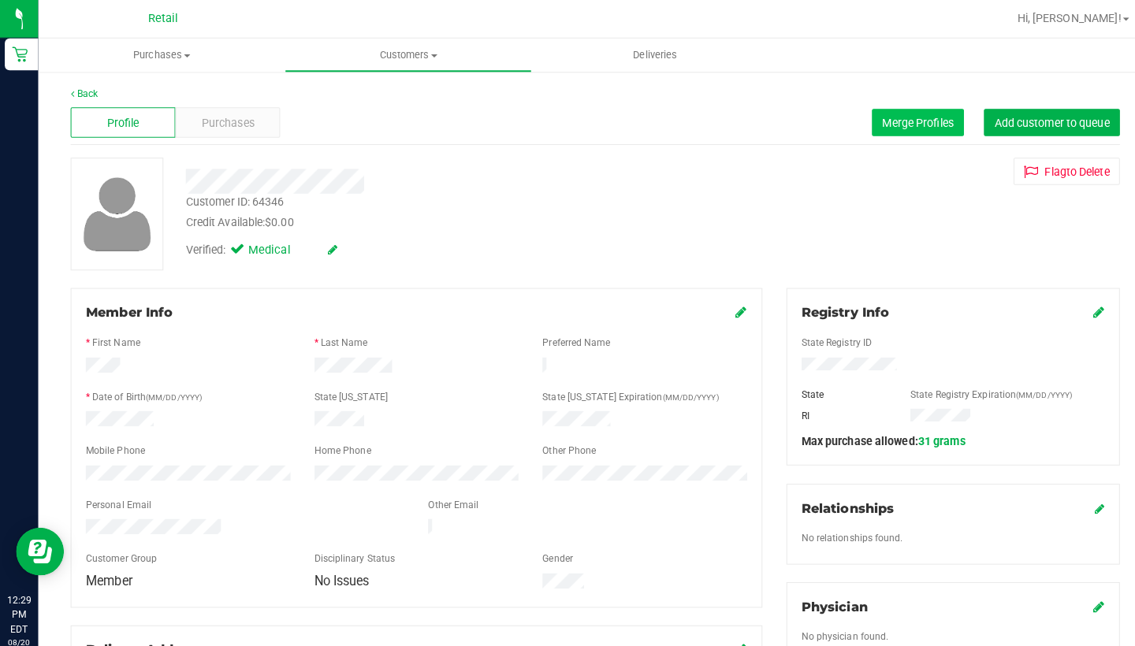
click at [923, 110] on button "Merge Profiles" at bounding box center [904, 120] width 91 height 27
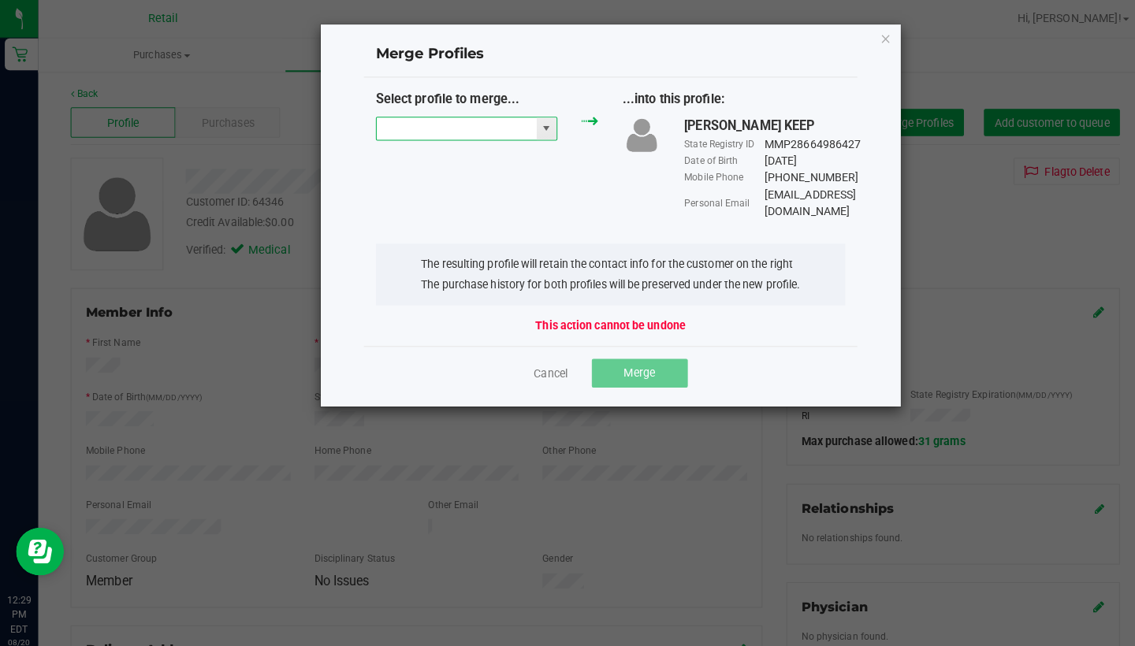
click at [461, 126] on input "NO DATA FOUND" at bounding box center [450, 127] width 158 height 22
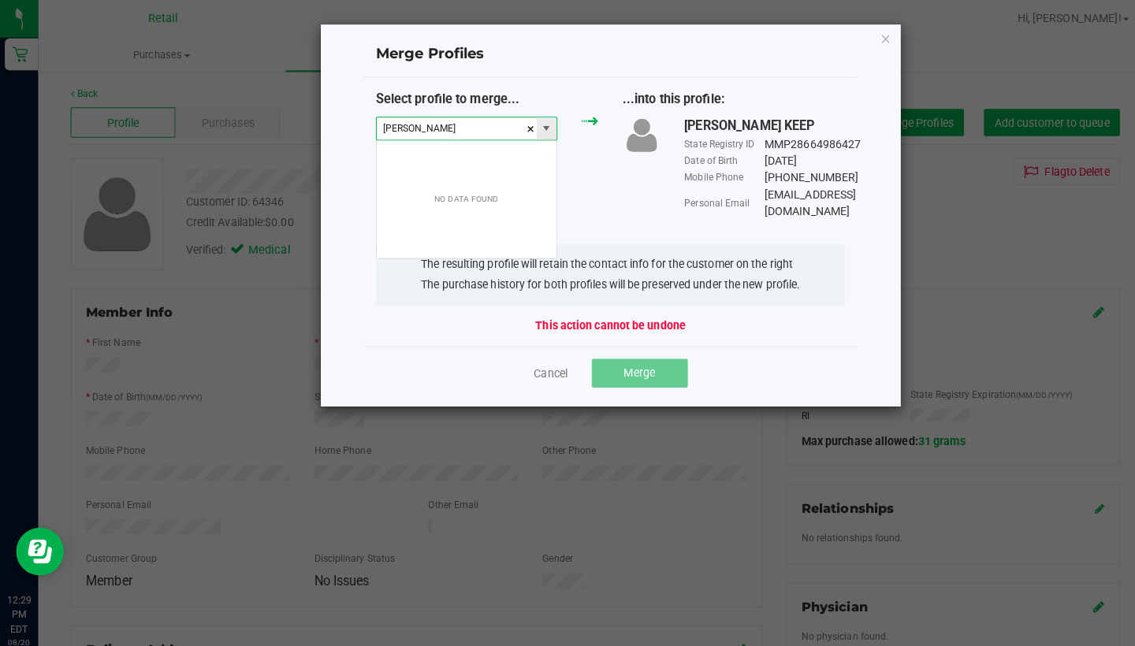
scroll to position [24, 180]
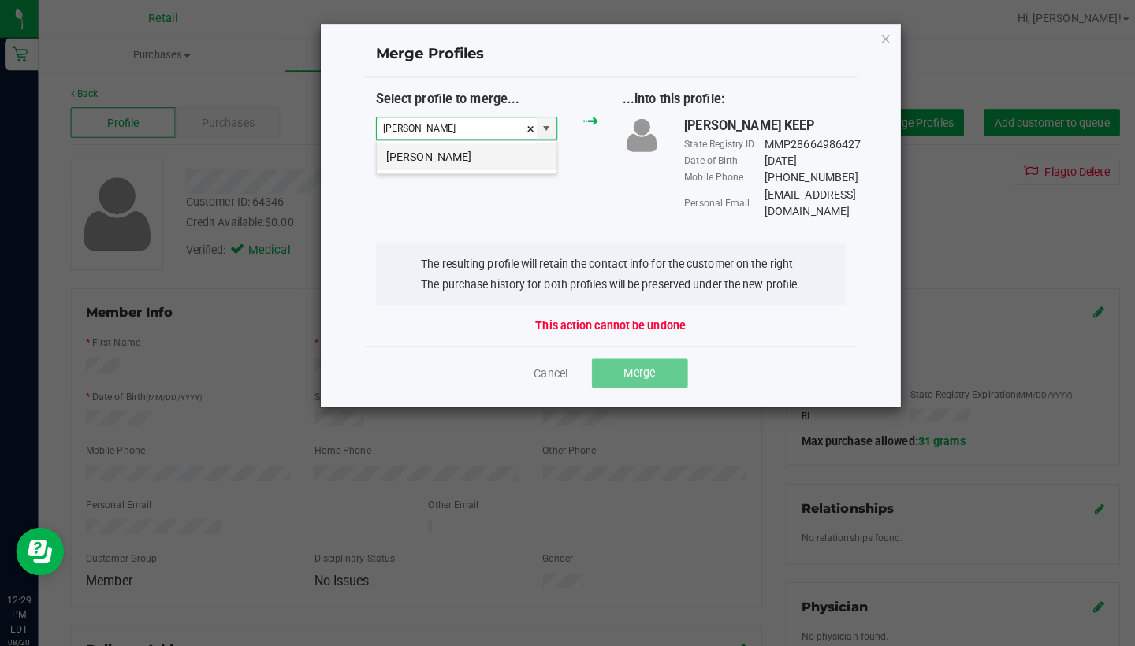
click at [455, 168] on li "Jovita Massey" at bounding box center [459, 154] width 177 height 27
type input "Jovita Massey"
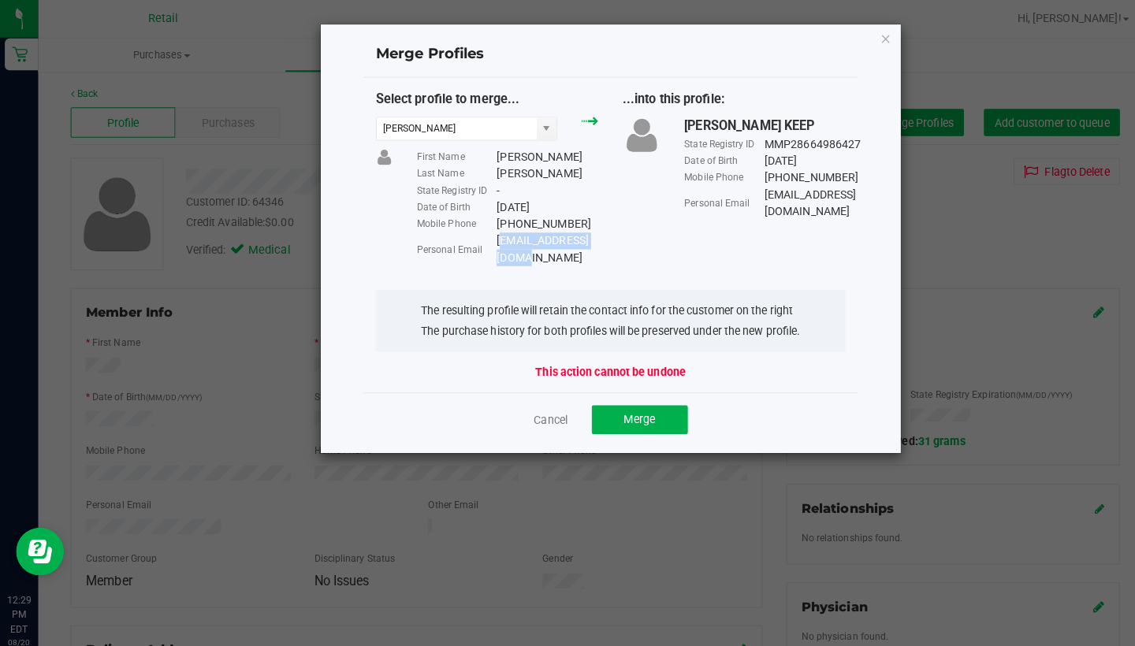
drag, startPoint x: 603, startPoint y: 234, endPoint x: 489, endPoint y: 235, distance: 113.5
click at [489, 236] on div "j25297775@gmail.com" at bounding box center [539, 245] width 100 height 33
copy div "j25297775@gmail.com"
click at [642, 399] on button "Merge" at bounding box center [630, 413] width 95 height 28
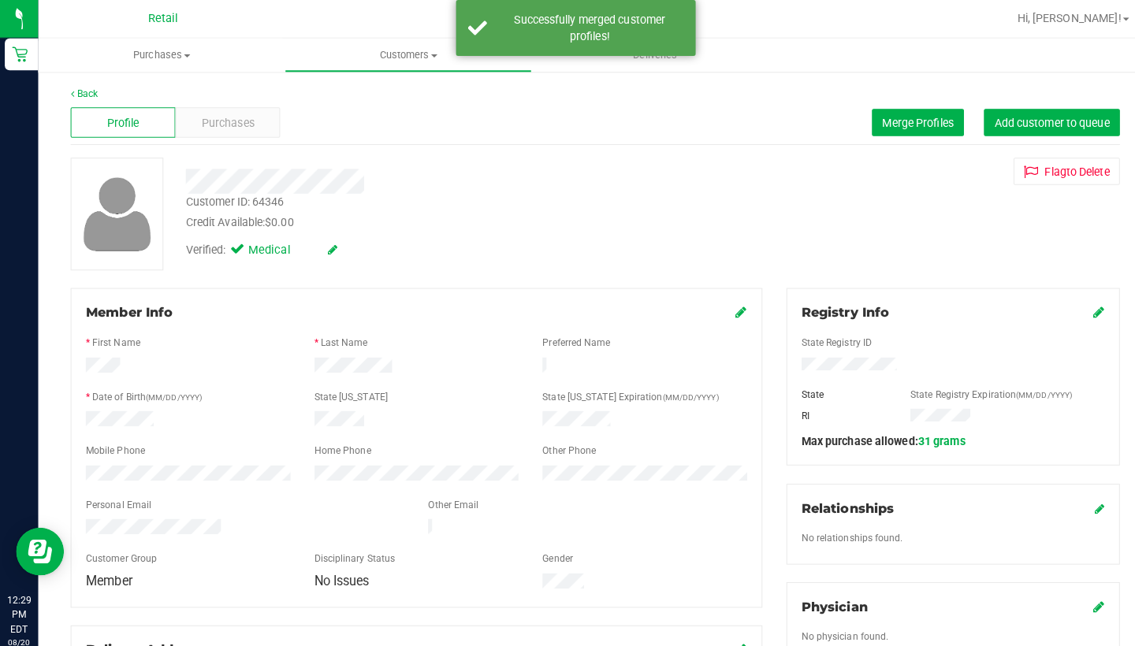
click at [732, 303] on icon at bounding box center [730, 307] width 11 height 13
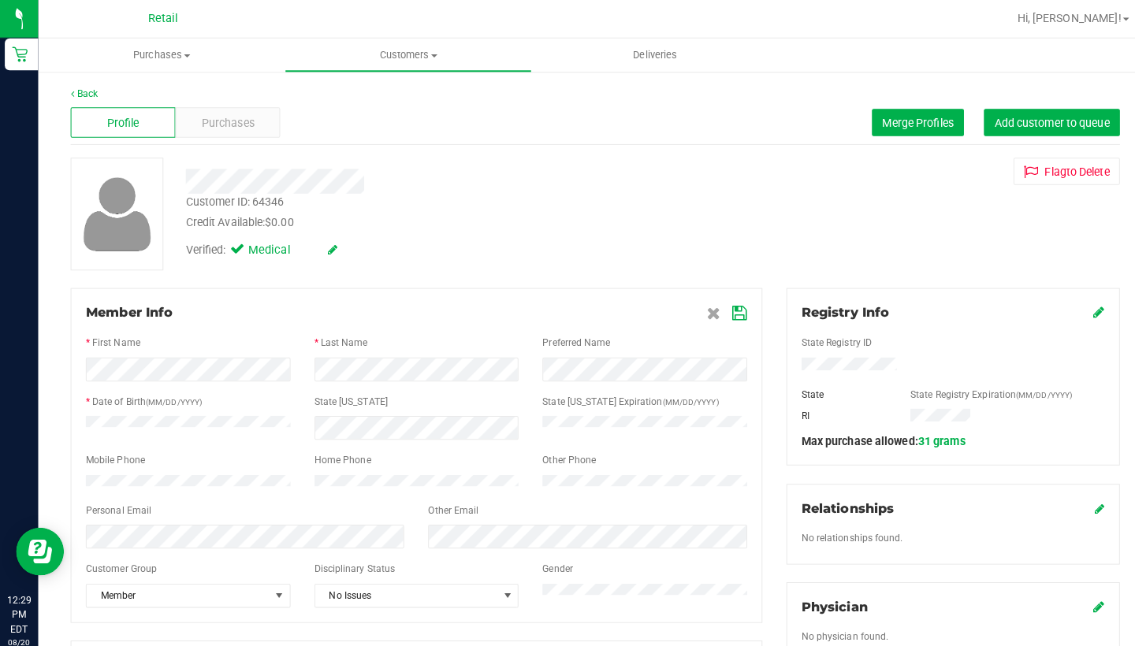
click at [720, 308] on span at bounding box center [716, 308] width 39 height 19
click at [726, 306] on icon at bounding box center [729, 309] width 14 height 13
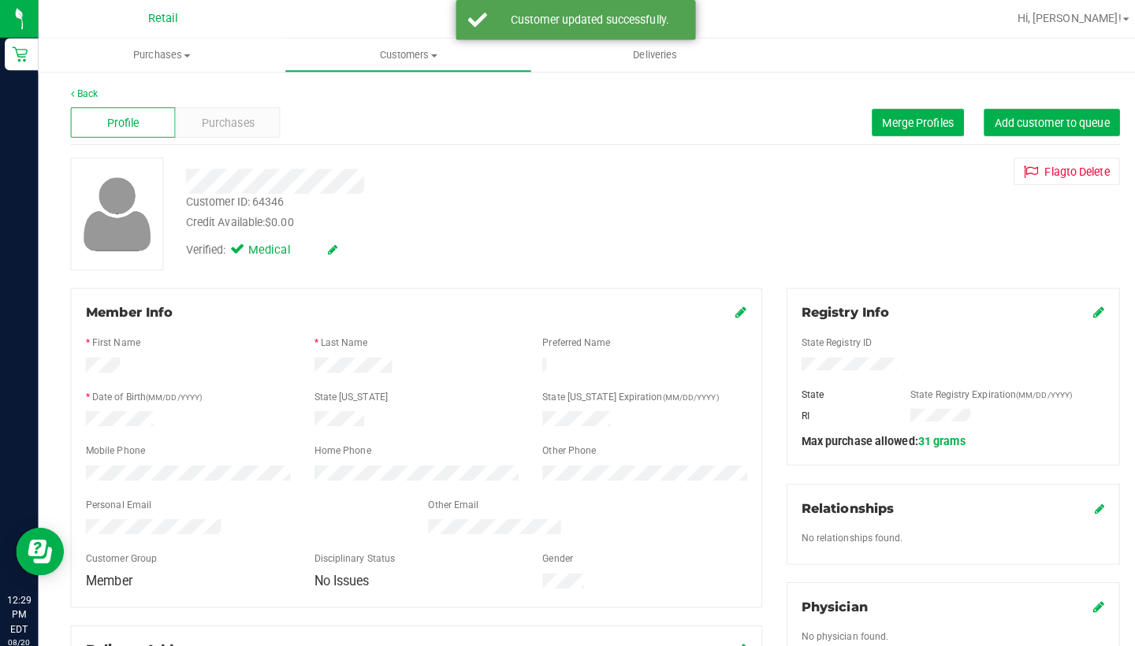
click at [715, 310] on div "Member Info" at bounding box center [410, 308] width 652 height 19
click at [731, 306] on icon at bounding box center [730, 307] width 11 height 13
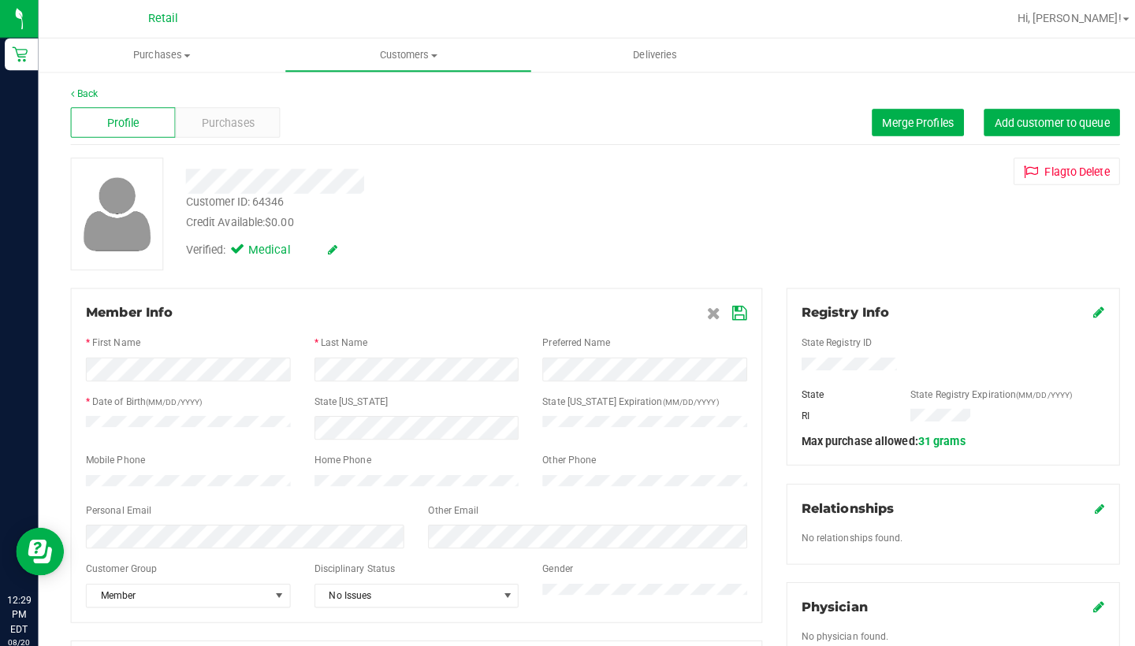
click at [734, 306] on icon at bounding box center [729, 309] width 14 height 13
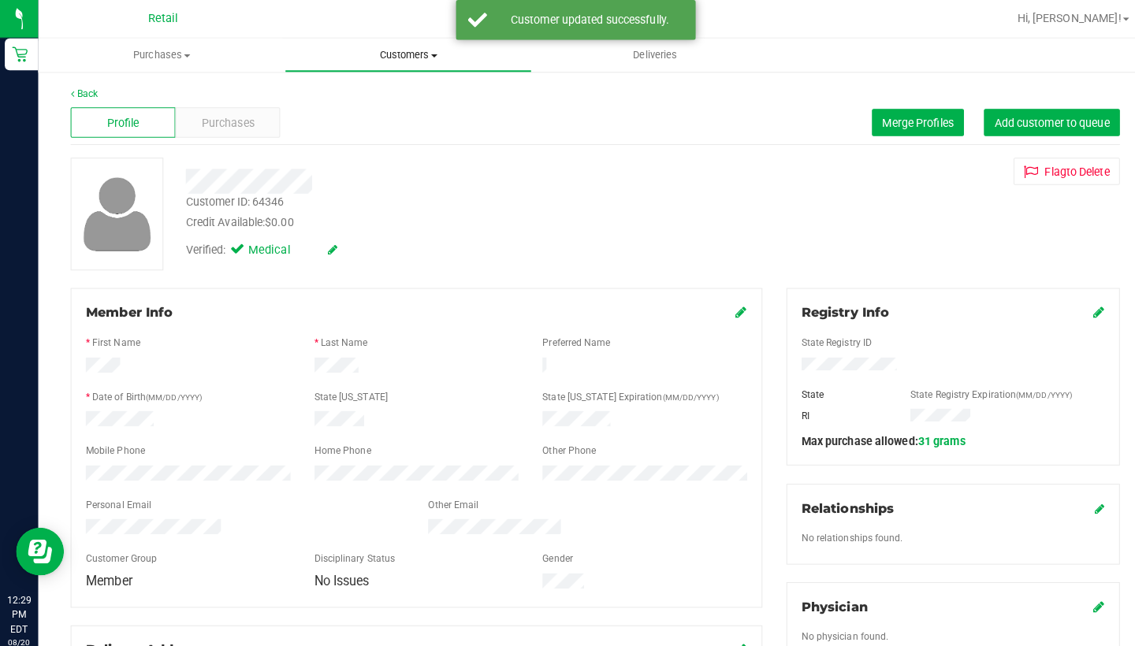
click at [403, 55] on span "Customers" at bounding box center [401, 54] width 241 height 14
click at [403, 93] on li "All customers" at bounding box center [401, 95] width 243 height 19
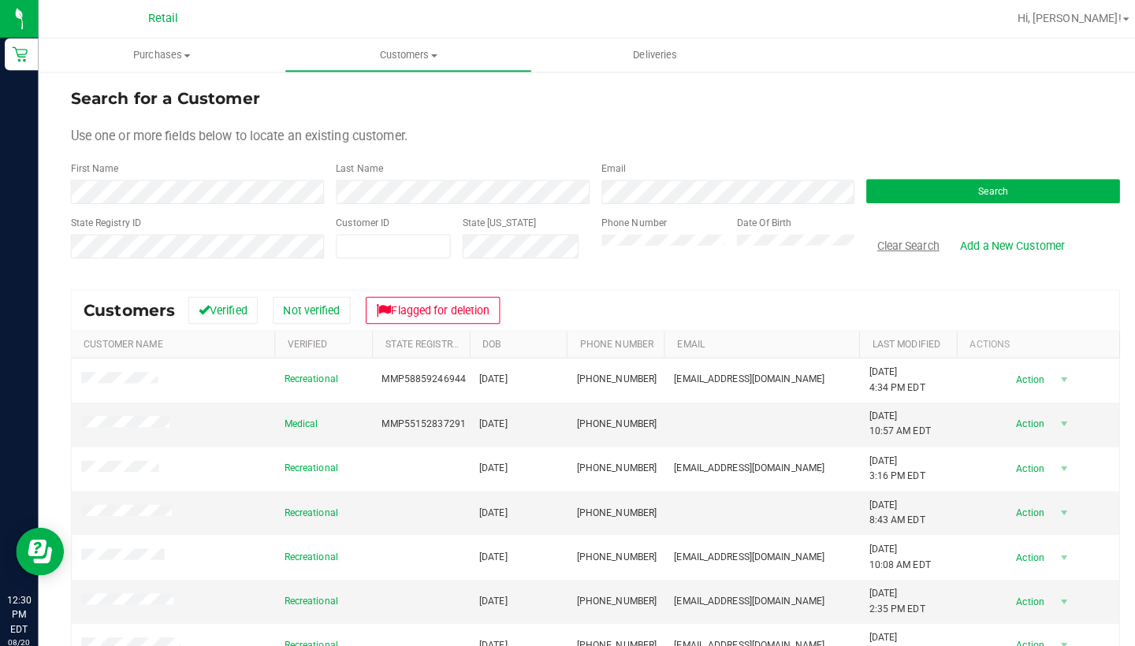
click at [912, 233] on button "Clear Search" at bounding box center [894, 241] width 82 height 27
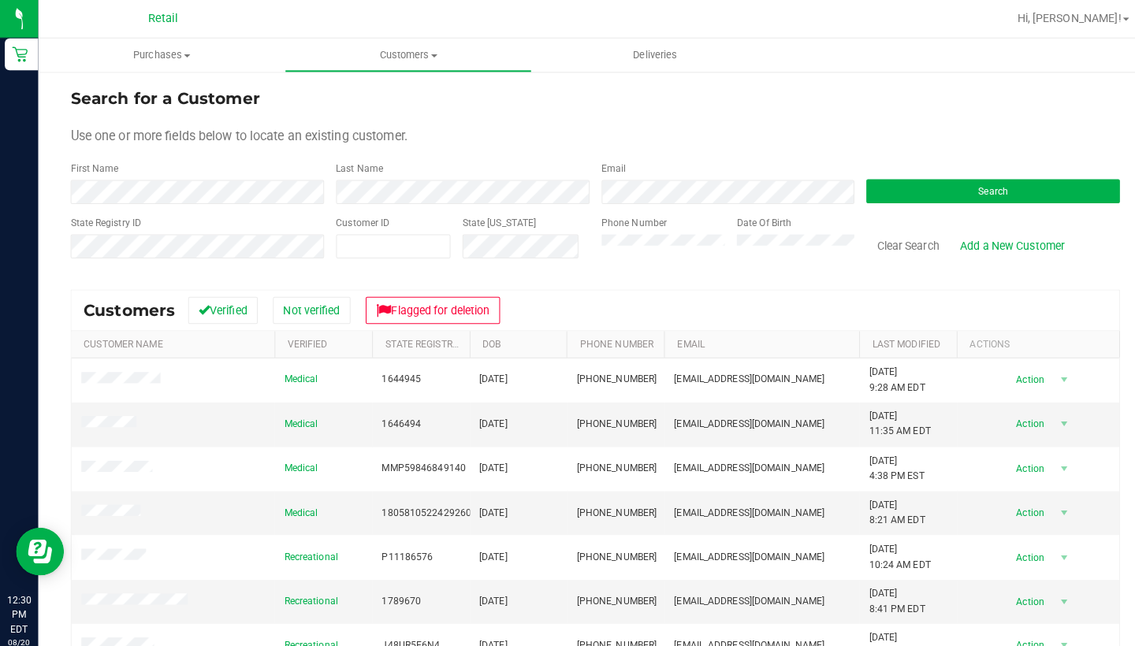
click at [882, 331] on th "Last Modified" at bounding box center [894, 339] width 96 height 27
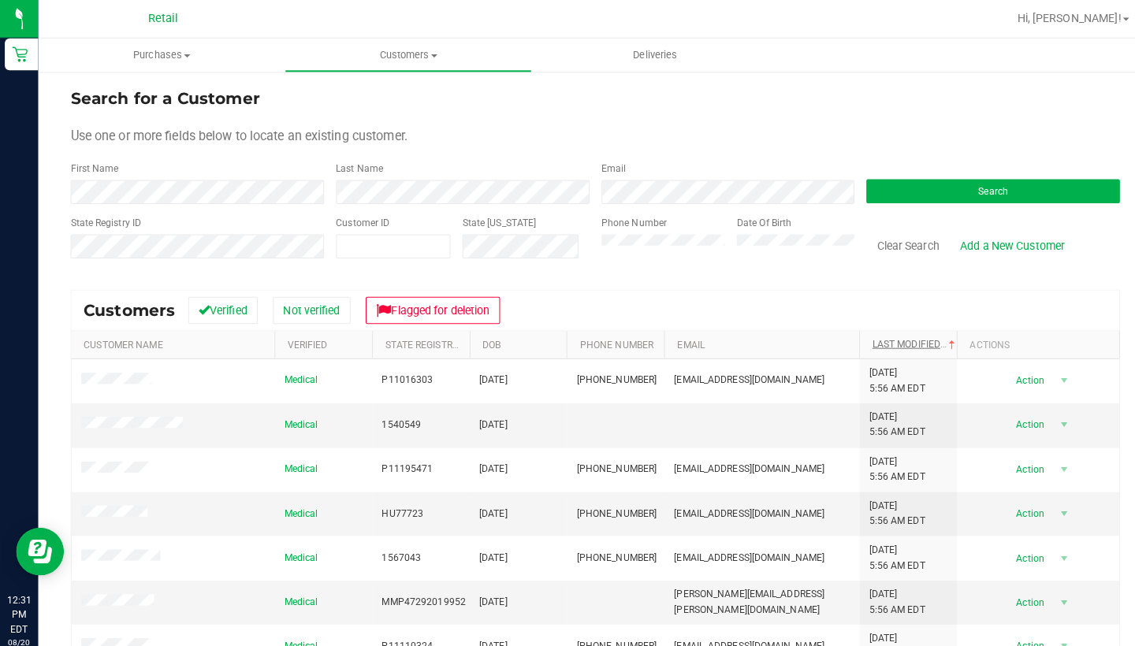
click at [894, 337] on link "Last Modified" at bounding box center [901, 338] width 85 height 11
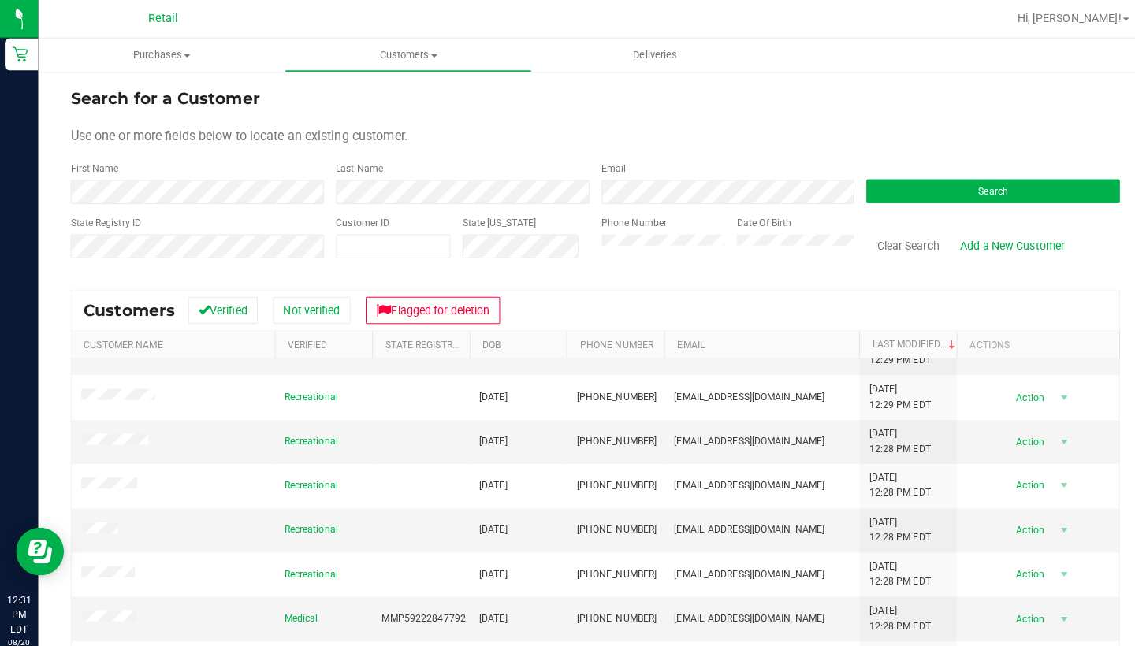
scroll to position [277, 0]
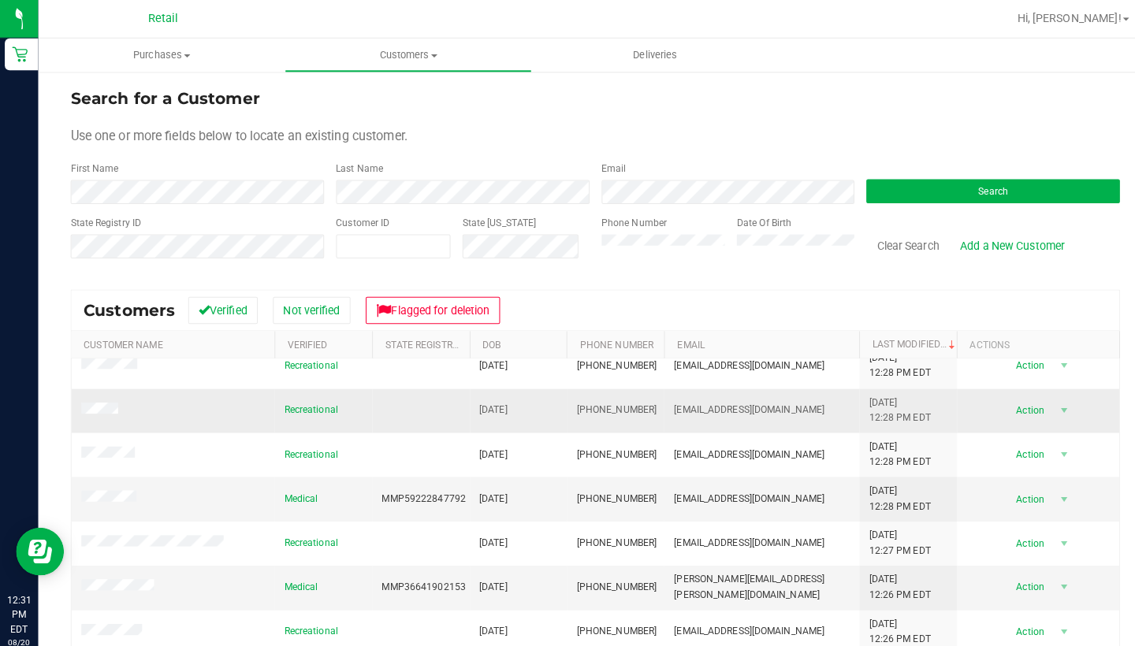
drag, startPoint x: 636, startPoint y: 401, endPoint x: 565, endPoint y: 398, distance: 71.0
click at [565, 399] on td "(401) 390-4184" at bounding box center [606, 404] width 96 height 43
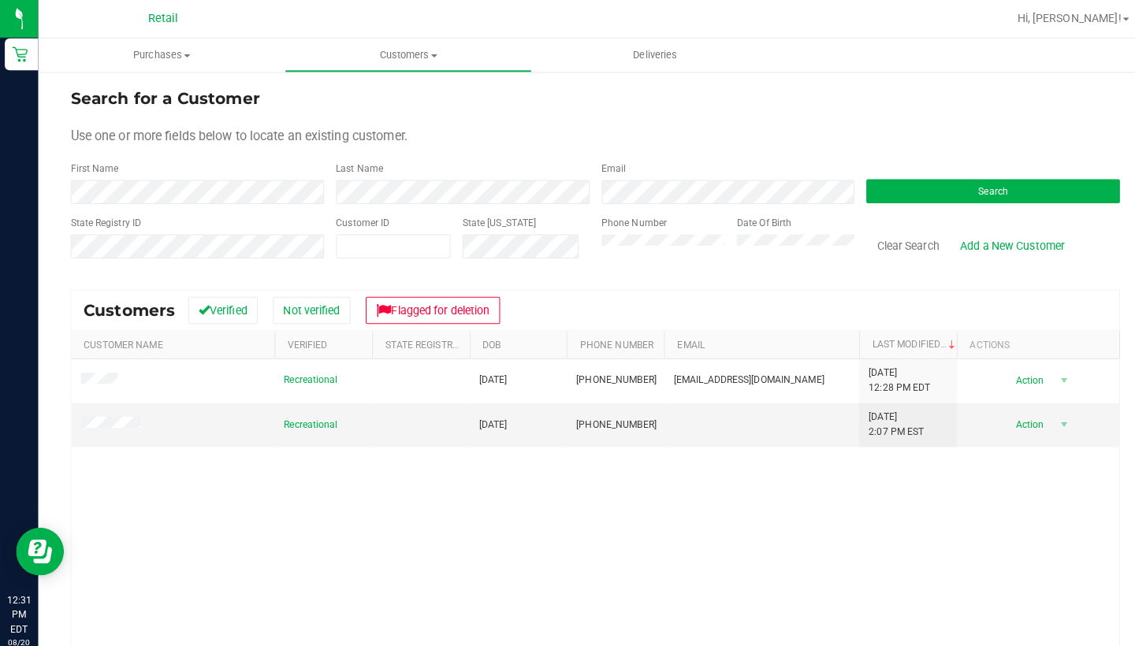
scroll to position [0, 0]
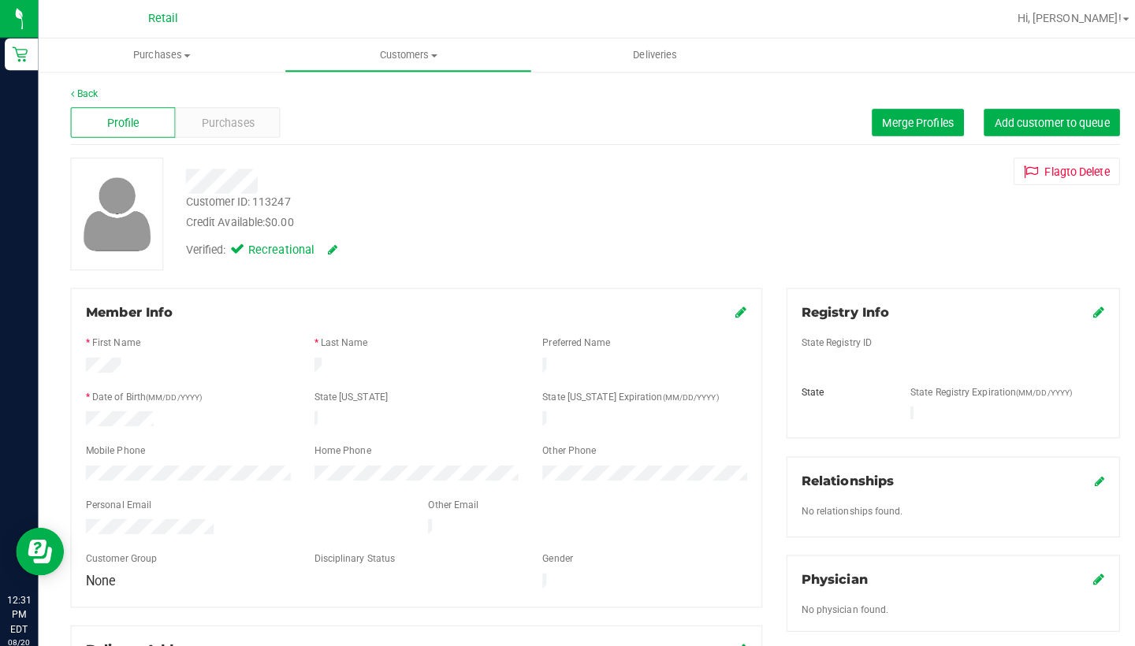
click at [727, 307] on icon at bounding box center [730, 307] width 11 height 13
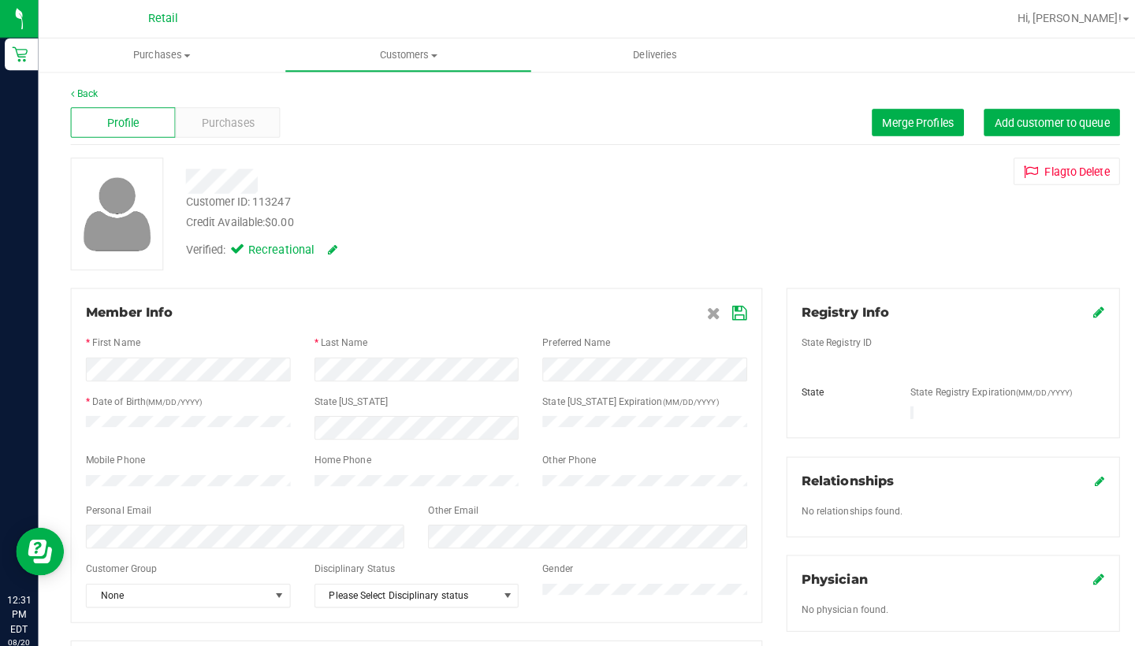
click at [731, 306] on icon at bounding box center [729, 309] width 14 height 13
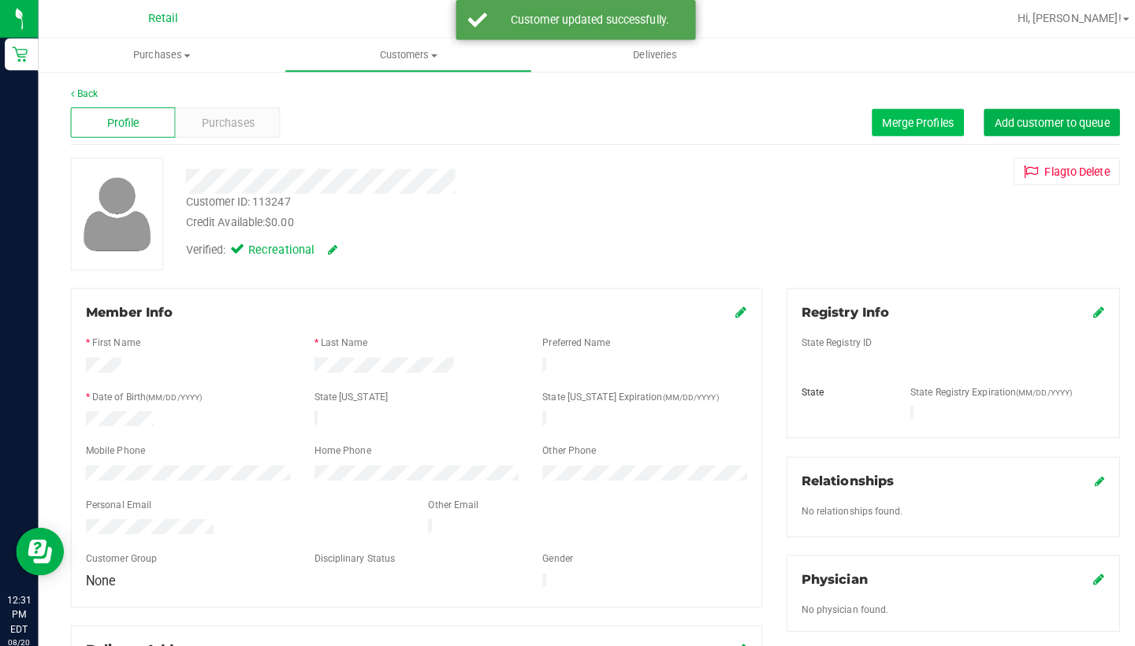
click at [884, 130] on button "Merge Profiles" at bounding box center [904, 120] width 91 height 27
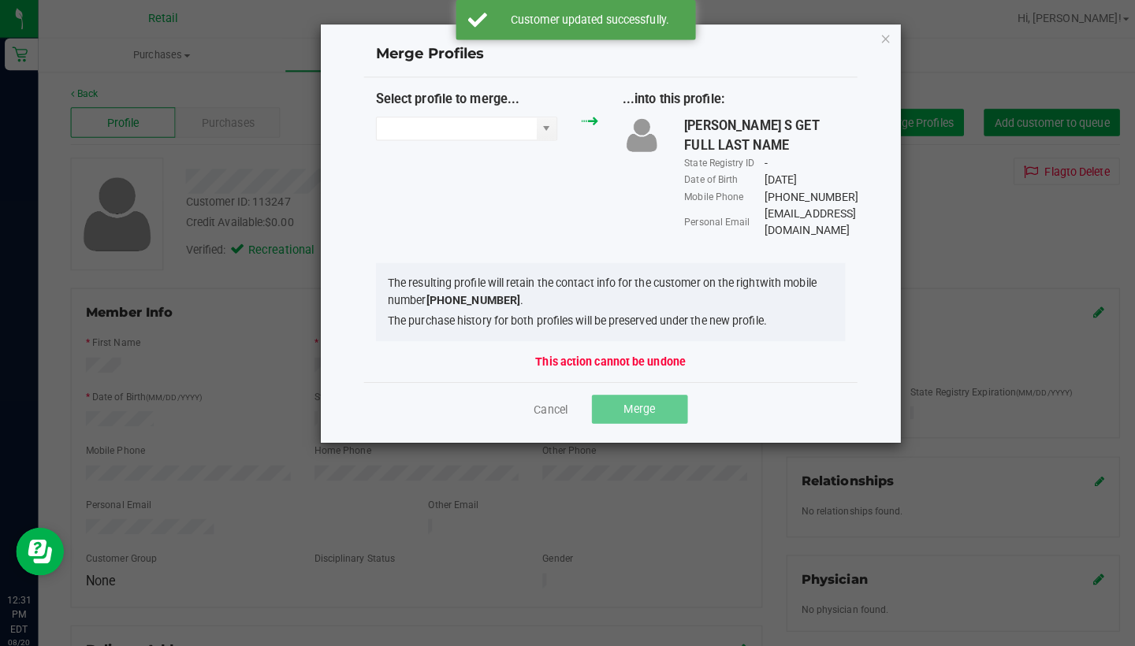
click at [407, 132] on input "NO DATA FOUND" at bounding box center [450, 127] width 158 height 22
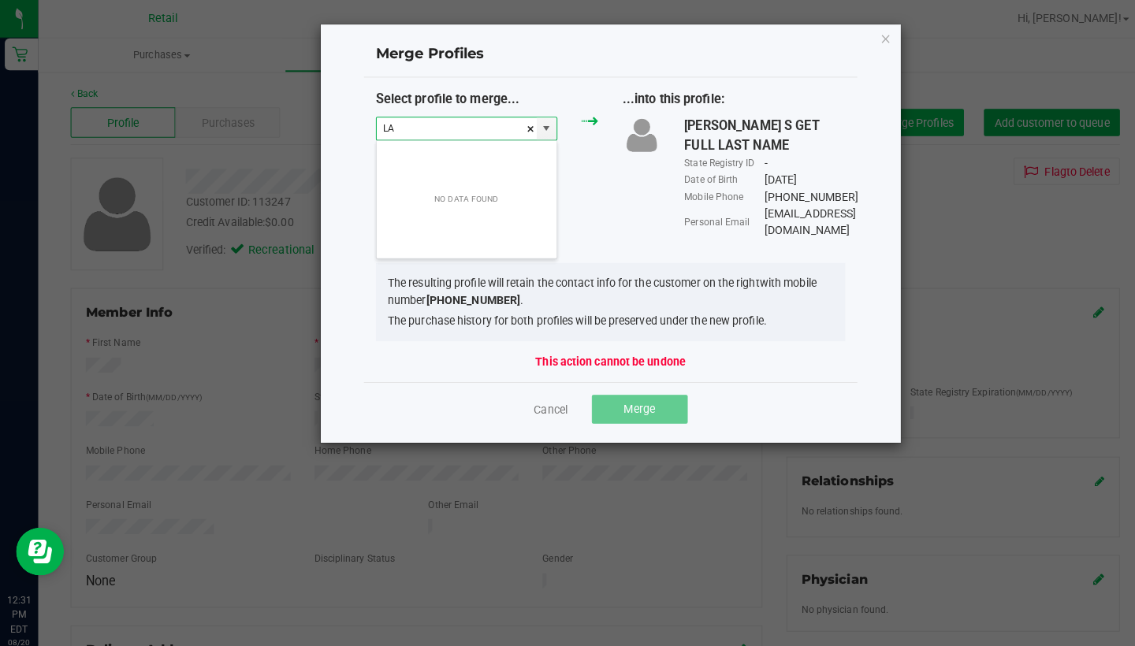
scroll to position [24, 180]
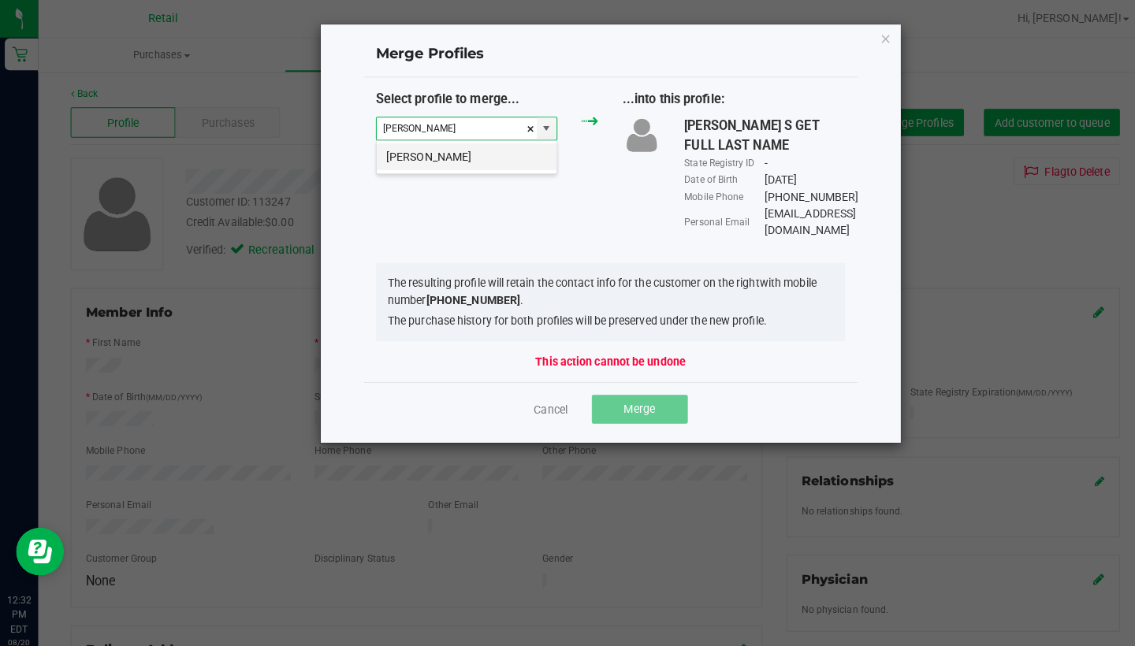
click at [442, 150] on li "Laurie Shorts" at bounding box center [459, 154] width 177 height 27
type input "Laurie Shorts"
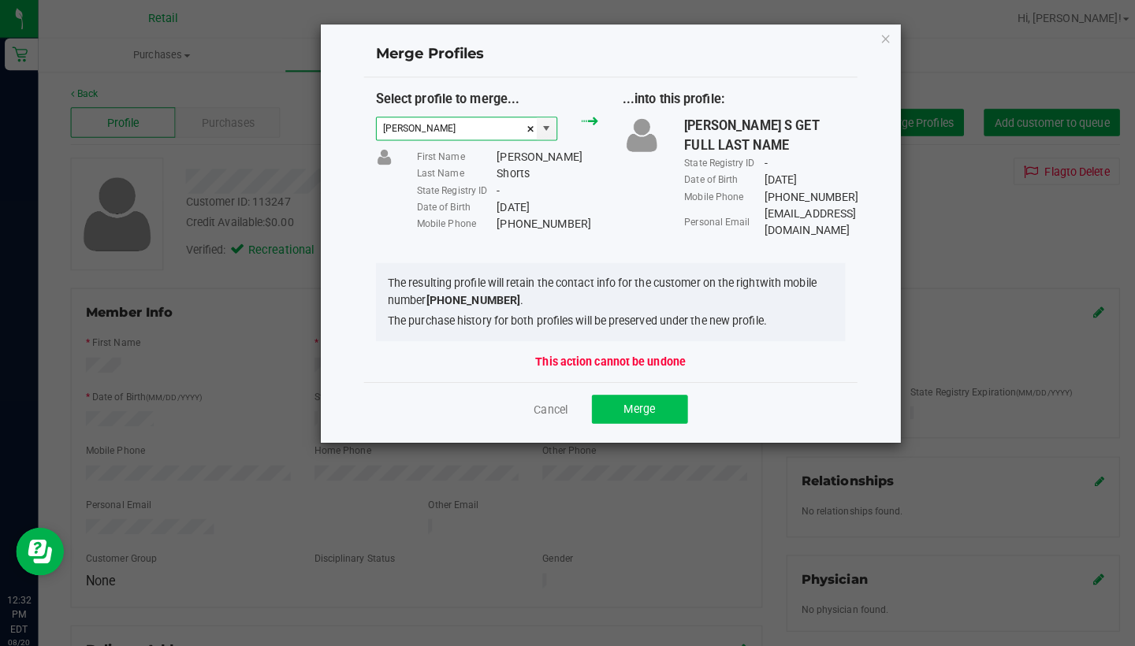
click at [626, 389] on button "Merge" at bounding box center [630, 403] width 95 height 28
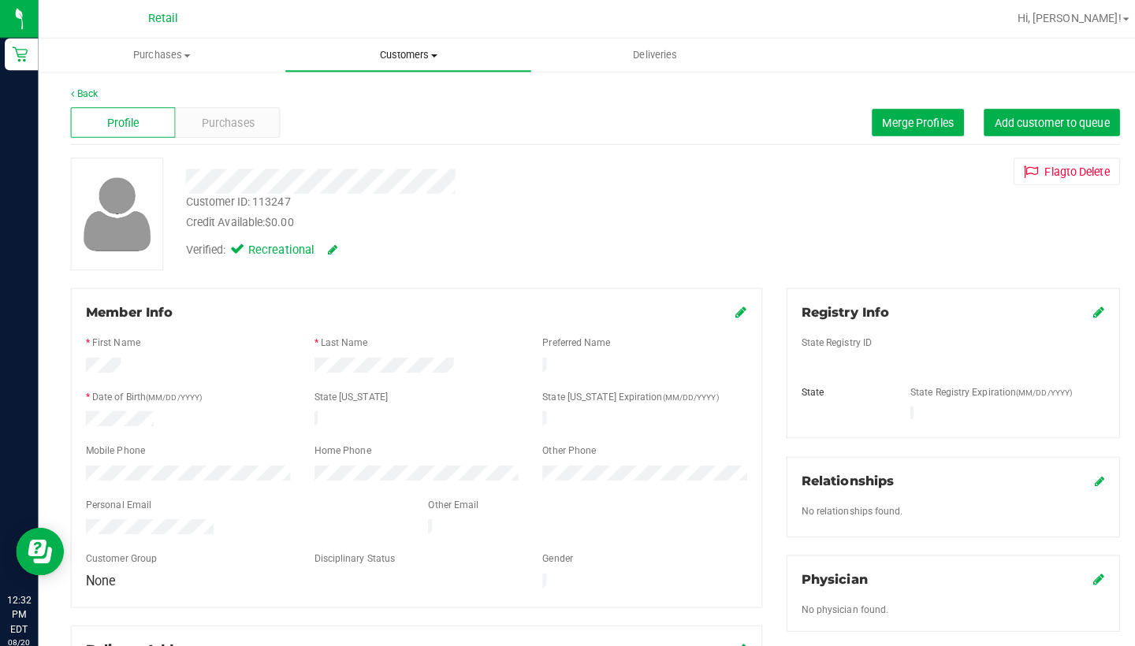
click at [384, 54] on span "Customers" at bounding box center [401, 54] width 241 height 14
click at [388, 95] on span "All customers" at bounding box center [336, 94] width 113 height 13
click at [224, 117] on span "Purchases" at bounding box center [225, 121] width 52 height 17
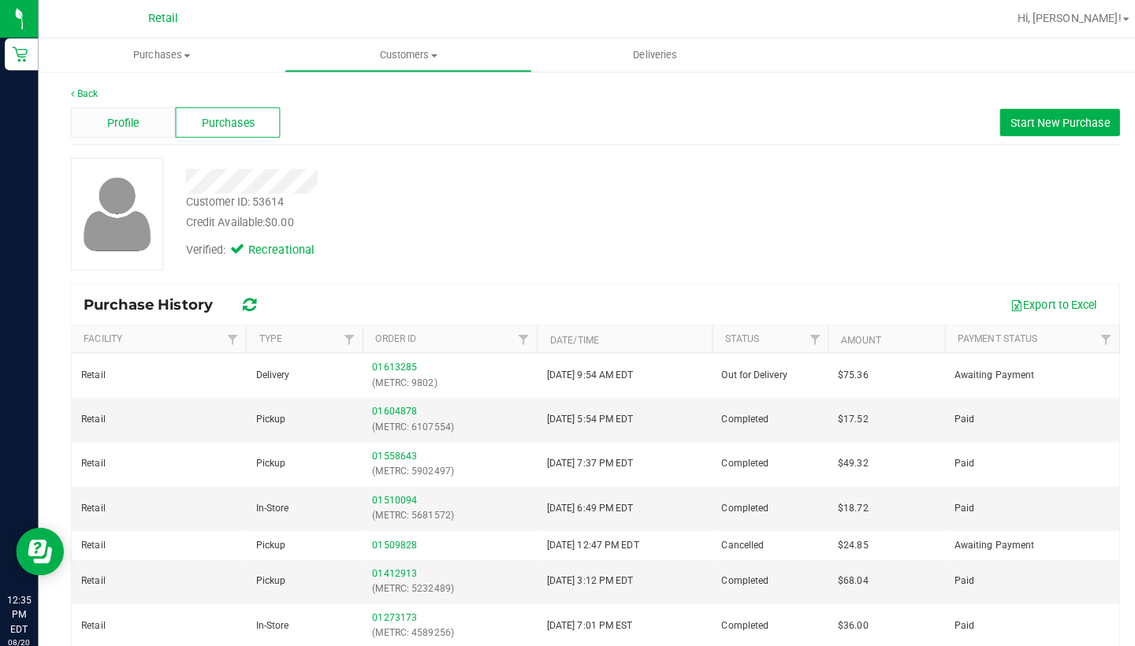
click at [117, 128] on span "Profile" at bounding box center [122, 121] width 32 height 17
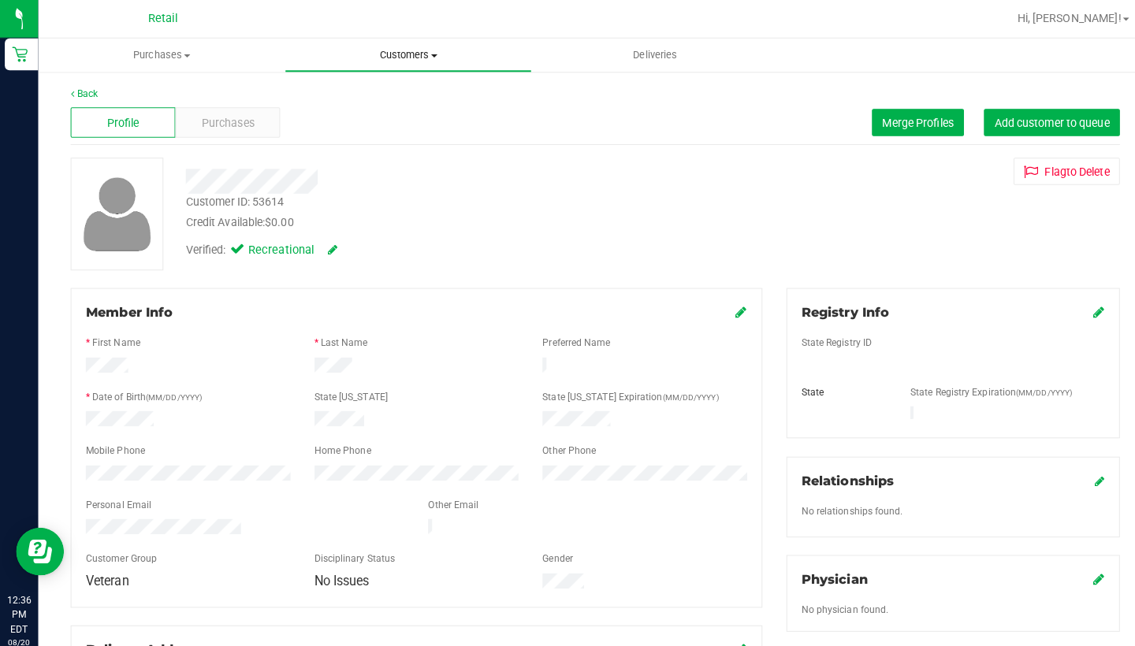
click at [396, 65] on uib-tab-heading "Customers All customers Add a new customer All physicians" at bounding box center [401, 55] width 241 height 32
click at [396, 93] on li "All customers" at bounding box center [401, 95] width 243 height 19
click at [396, 58] on span "Customers" at bounding box center [401, 54] width 241 height 14
click at [396, 89] on li "All customers" at bounding box center [401, 95] width 243 height 19
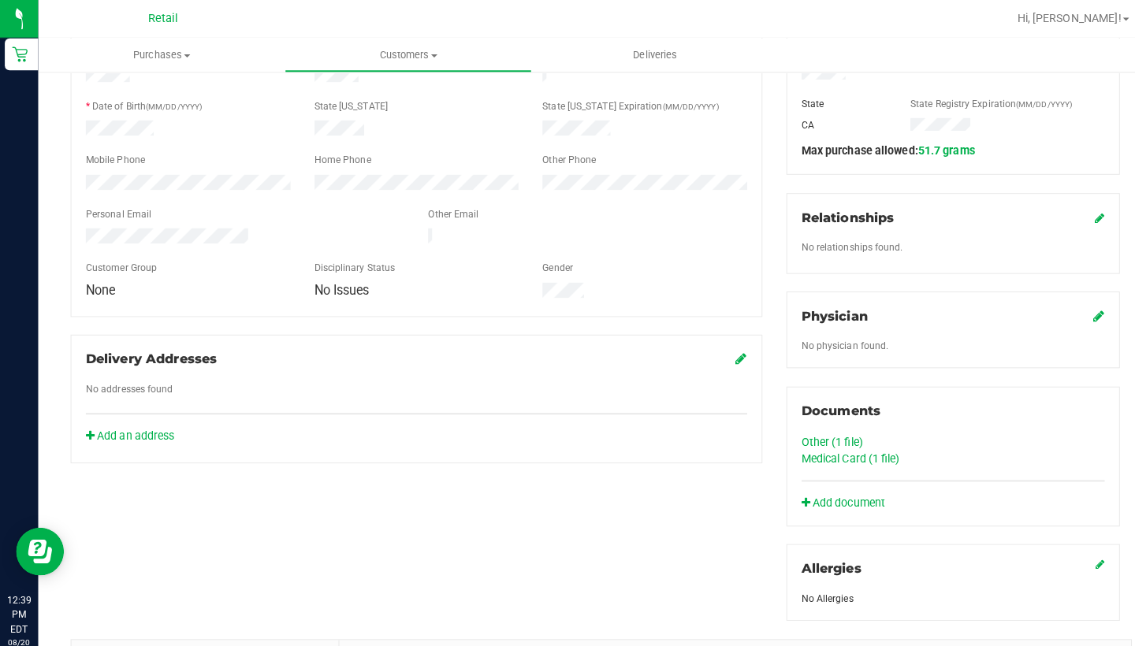
scroll to position [287, 0]
click at [827, 433] on link "Other (1 file)" at bounding box center [819, 435] width 61 height 13
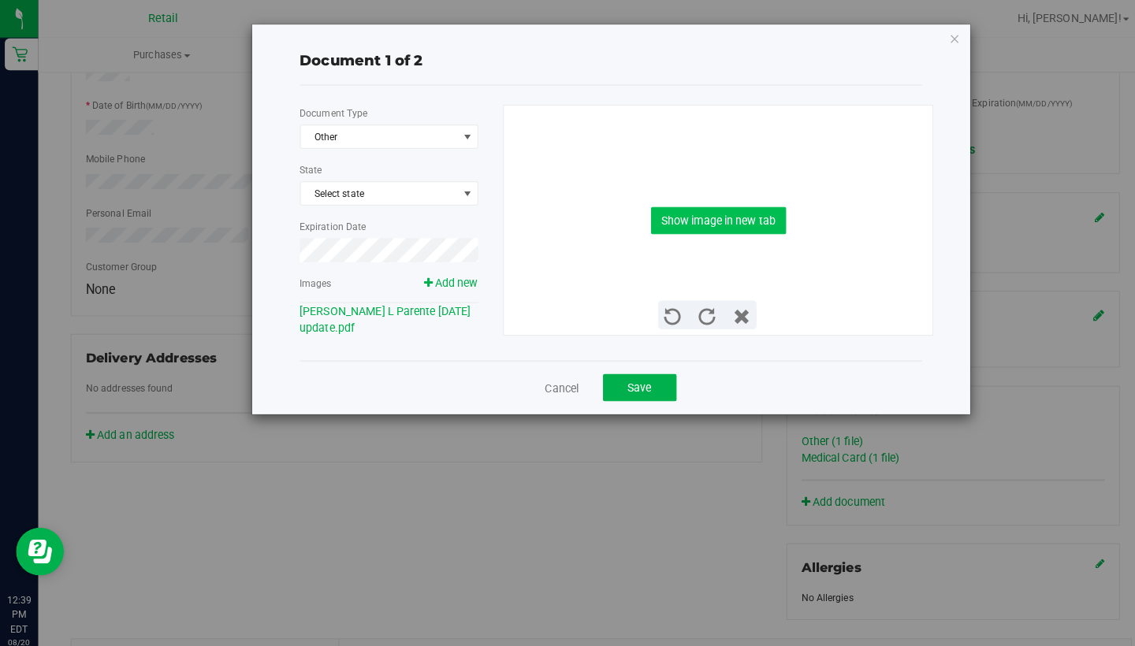
click at [682, 214] on button "Show image in new tab" at bounding box center [707, 217] width 133 height 27
click at [635, 390] on button "Save" at bounding box center [630, 382] width 72 height 27
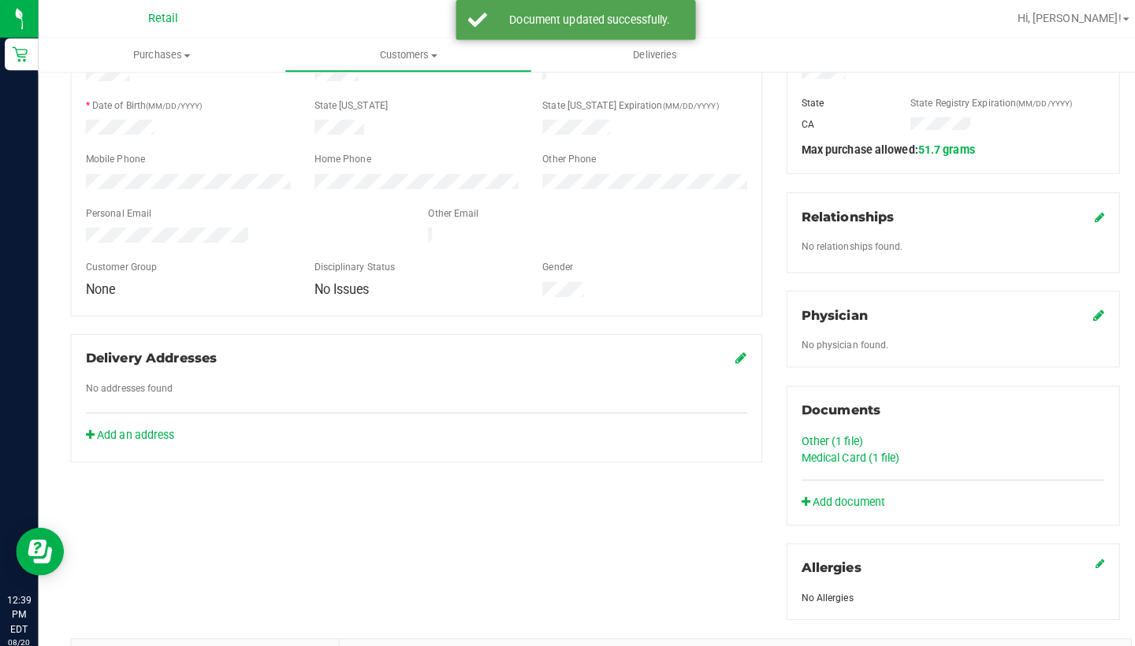
click at [812, 435] on link "Other (1 file)" at bounding box center [819, 435] width 61 height 13
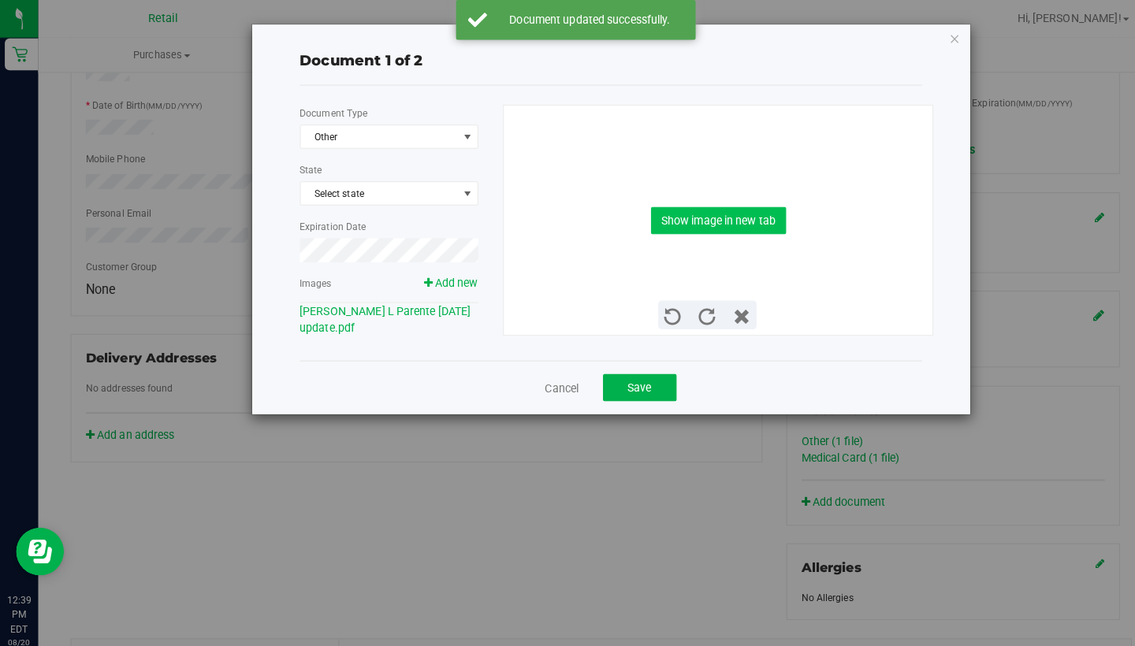
click at [691, 219] on button "Show image in new tab" at bounding box center [707, 217] width 133 height 27
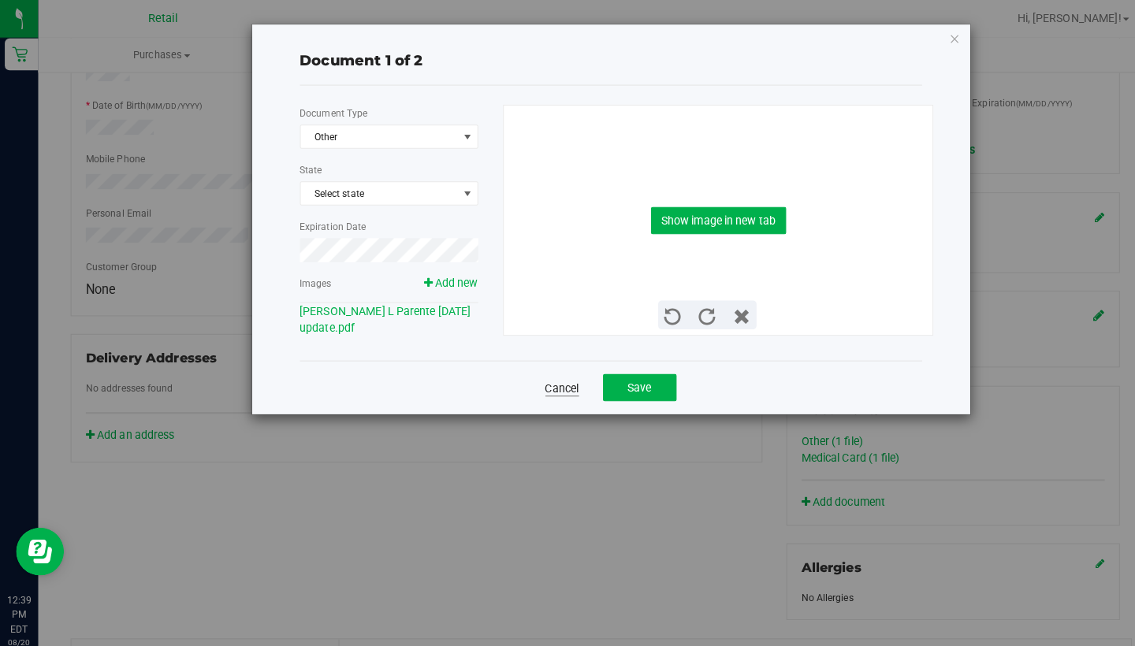
click at [548, 377] on link "Cancel" at bounding box center [553, 383] width 33 height 16
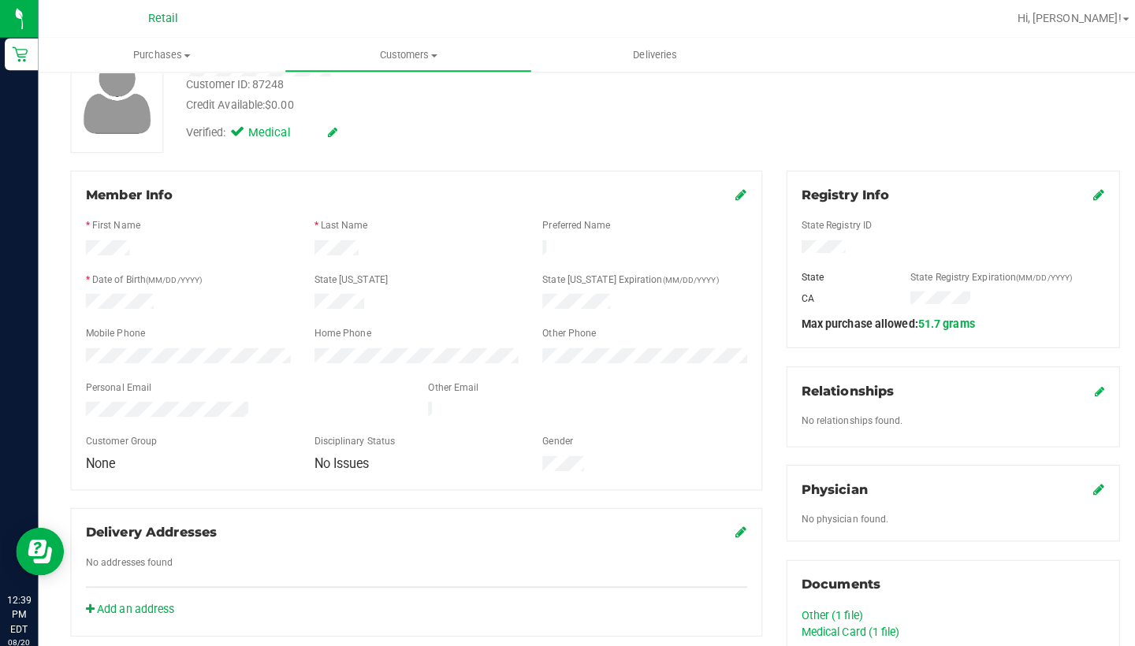
scroll to position [117, 0]
click at [727, 191] on icon at bounding box center [730, 190] width 11 height 13
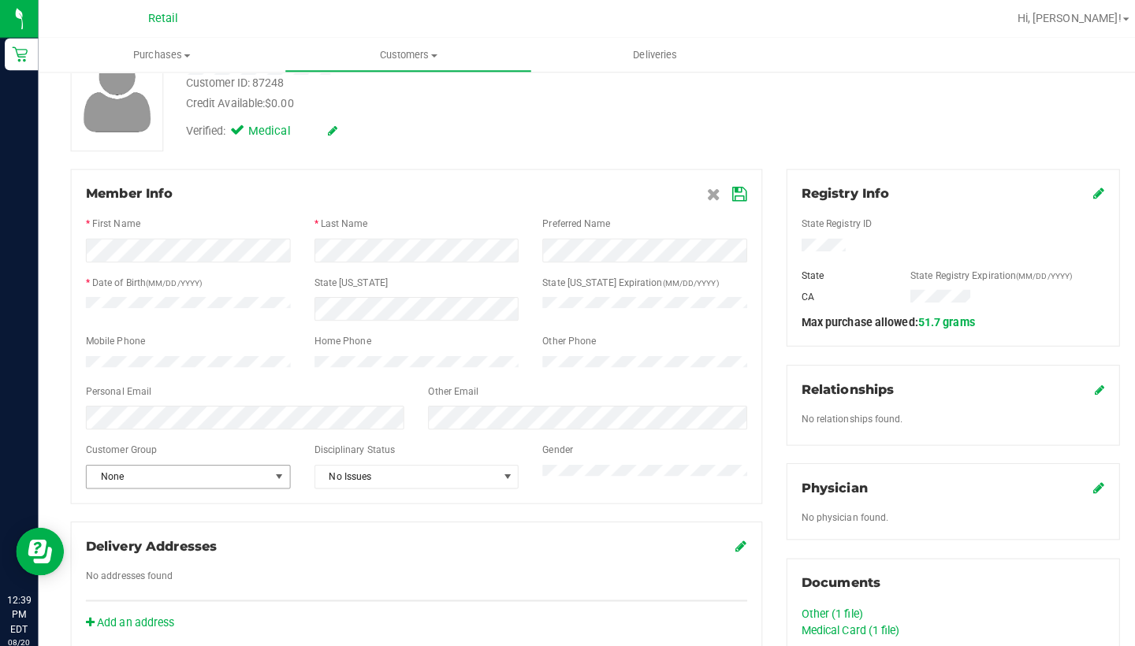
click at [233, 471] on span "None" at bounding box center [175, 470] width 180 height 22
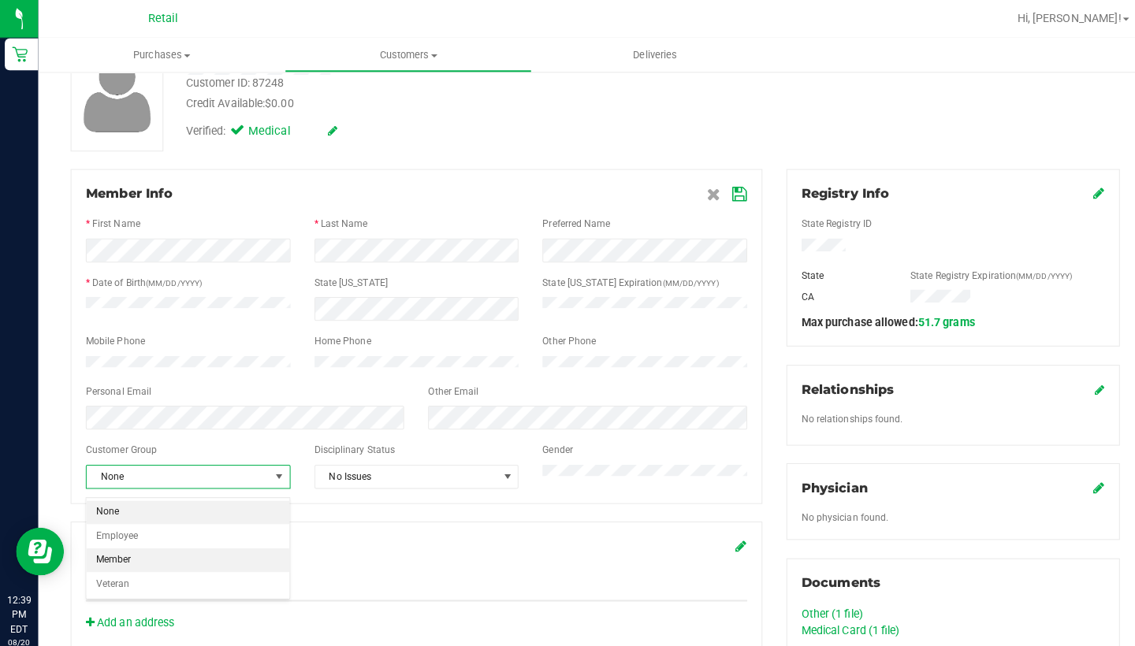
click at [236, 552] on li "Member" at bounding box center [185, 552] width 200 height 24
click at [728, 189] on icon at bounding box center [729, 191] width 14 height 13
